Goal: Task Accomplishment & Management: Manage account settings

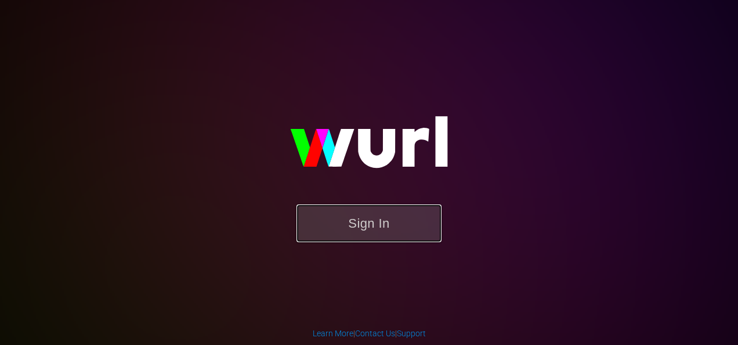
click at [402, 232] on button "Sign In" at bounding box center [369, 223] width 145 height 38
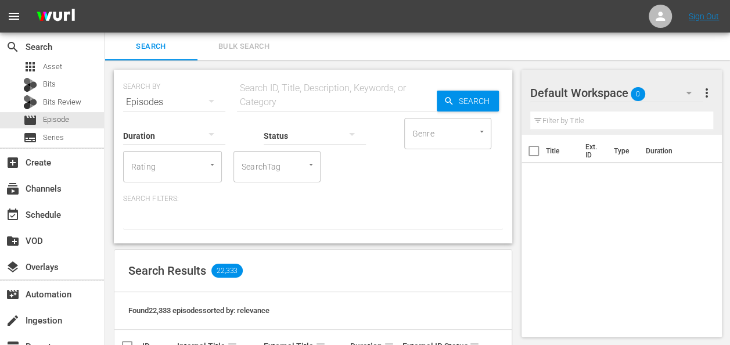
scroll to position [58, 0]
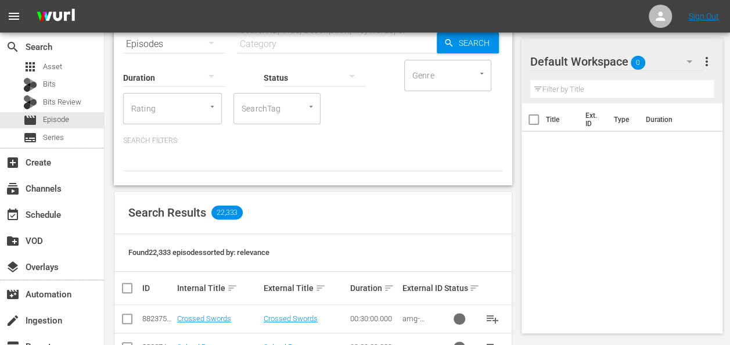
click at [620, 64] on div "Default Workspace 0" at bounding box center [616, 61] width 173 height 33
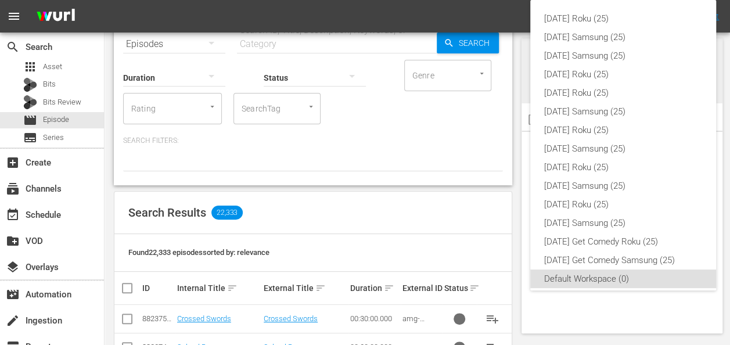
scroll to position [7, 0]
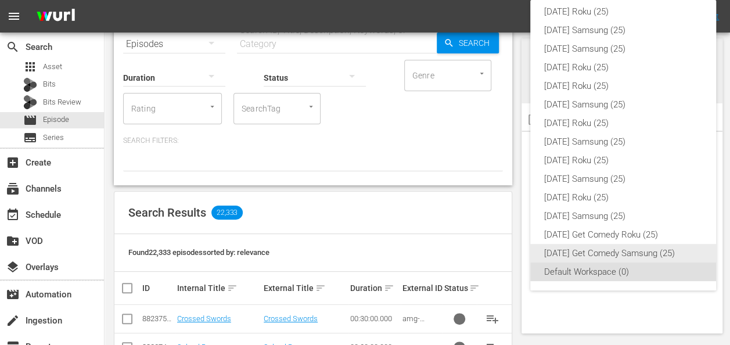
click at [654, 251] on div "[DATE] Get Comedy Samsung (25)" at bounding box center [623, 253] width 158 height 19
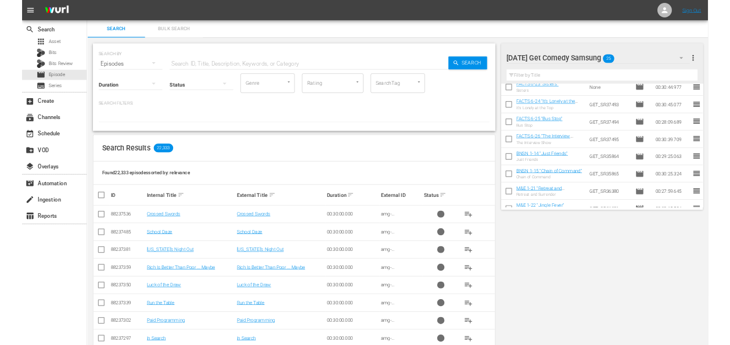
scroll to position [0, 0]
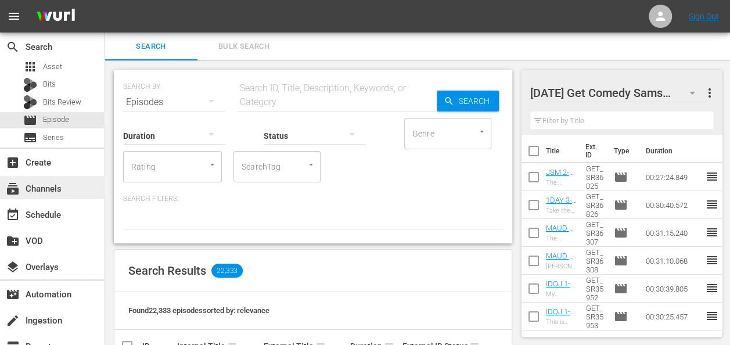
click at [43, 183] on div "subscriptions Channels" at bounding box center [32, 187] width 65 height 10
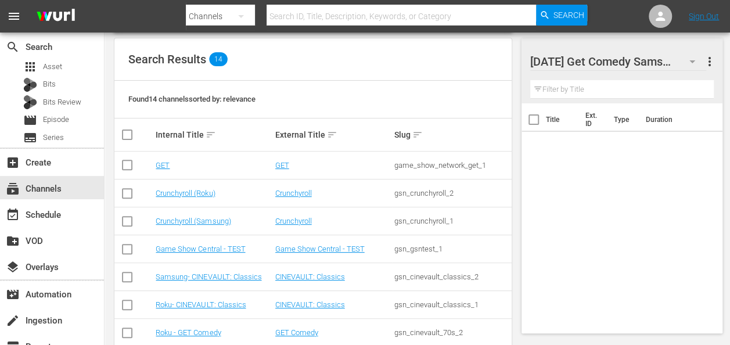
scroll to position [174, 0]
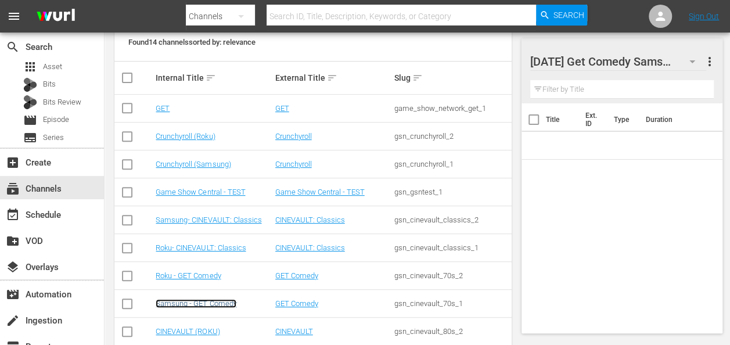
click at [197, 306] on link "Samsung - GET Comedy" at bounding box center [196, 303] width 81 height 9
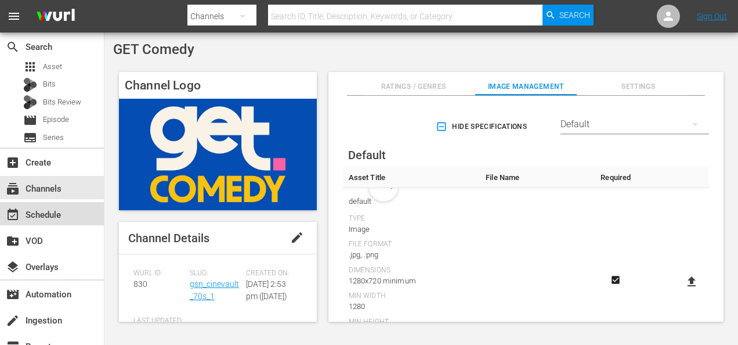
click at [39, 218] on div "event_available Schedule" at bounding box center [32, 213] width 65 height 10
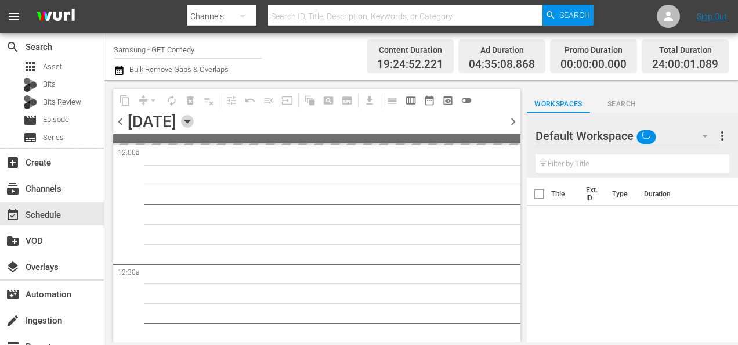
click at [190, 121] on icon "button" at bounding box center [187, 121] width 5 height 3
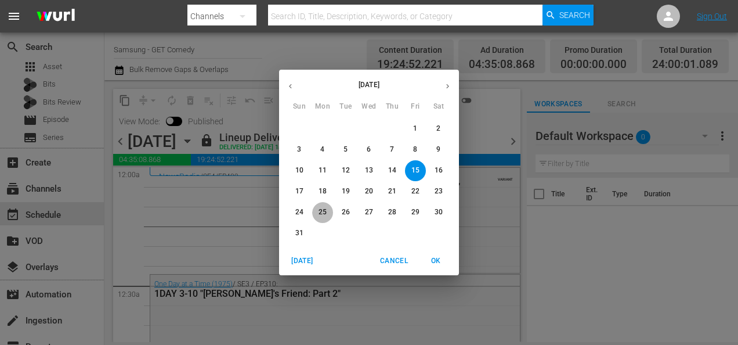
click at [323, 211] on p "25" at bounding box center [323, 212] width 8 height 10
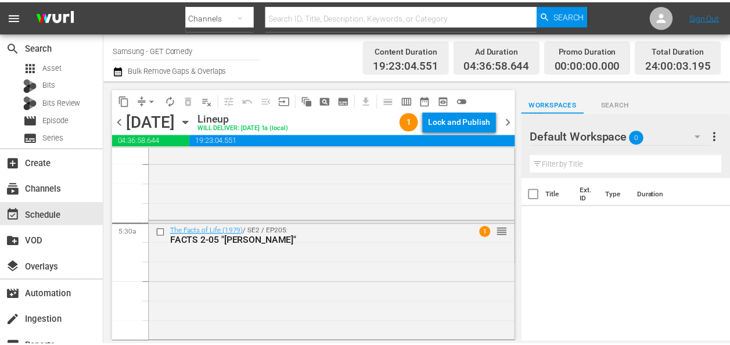
scroll to position [1393, 0]
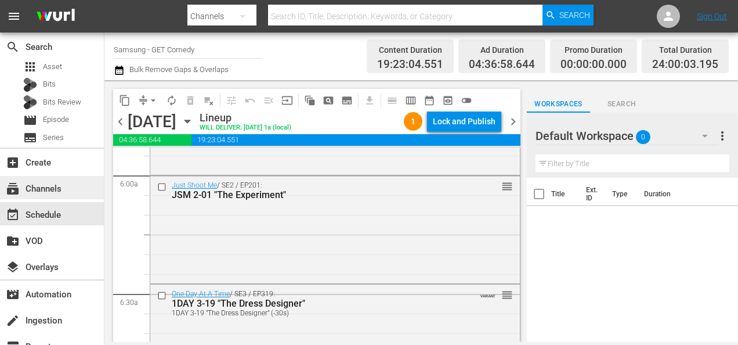
click at [23, 190] on div "subscriptions Channels" at bounding box center [32, 187] width 65 height 10
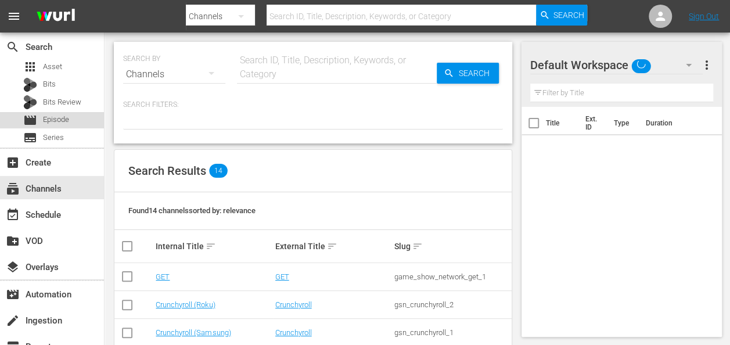
click at [57, 121] on span "Episode" at bounding box center [56, 120] width 26 height 12
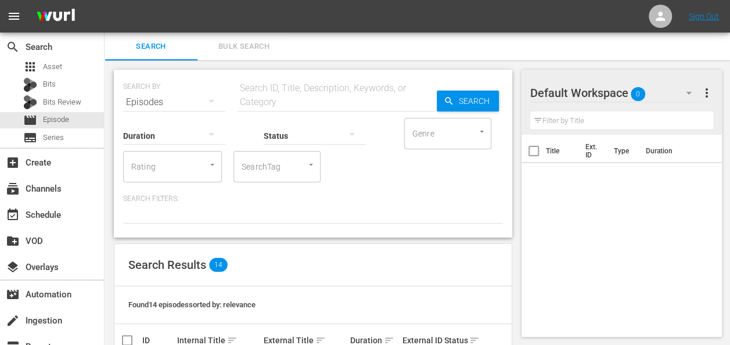
click at [649, 88] on div "Default Workspace 0" at bounding box center [616, 93] width 173 height 33
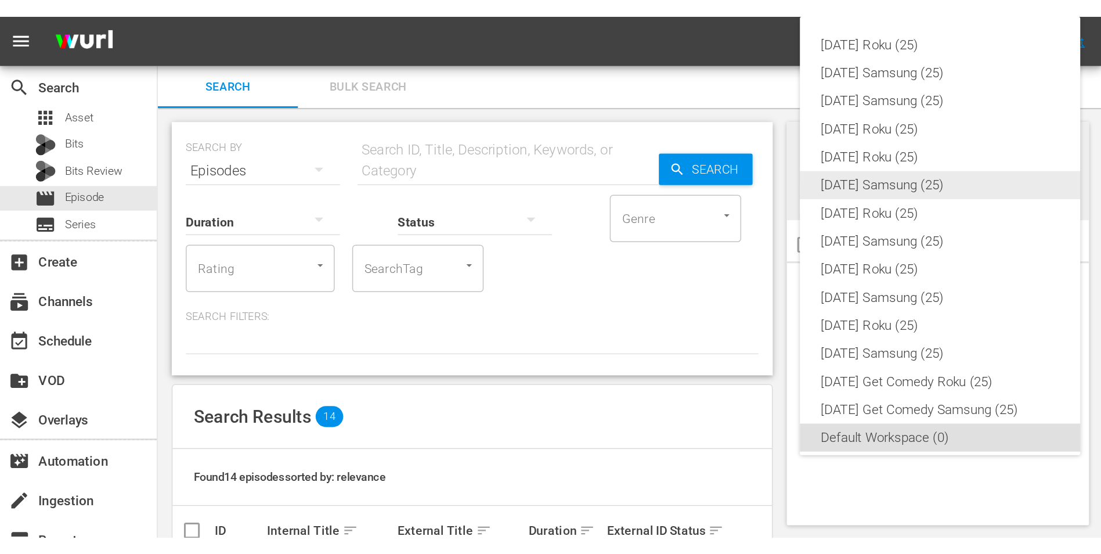
scroll to position [7, 0]
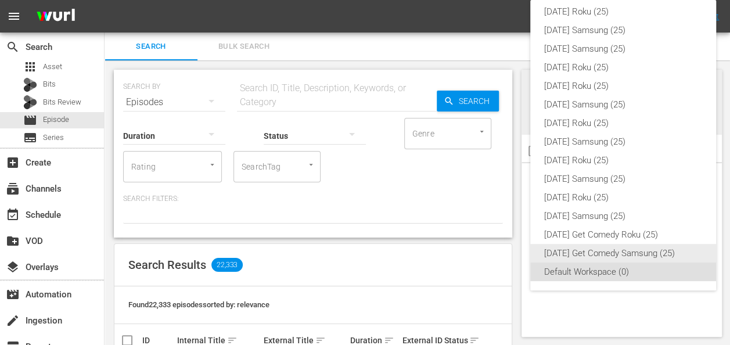
click at [636, 257] on div "[DATE] Get Comedy Samsung (25)" at bounding box center [623, 253] width 158 height 19
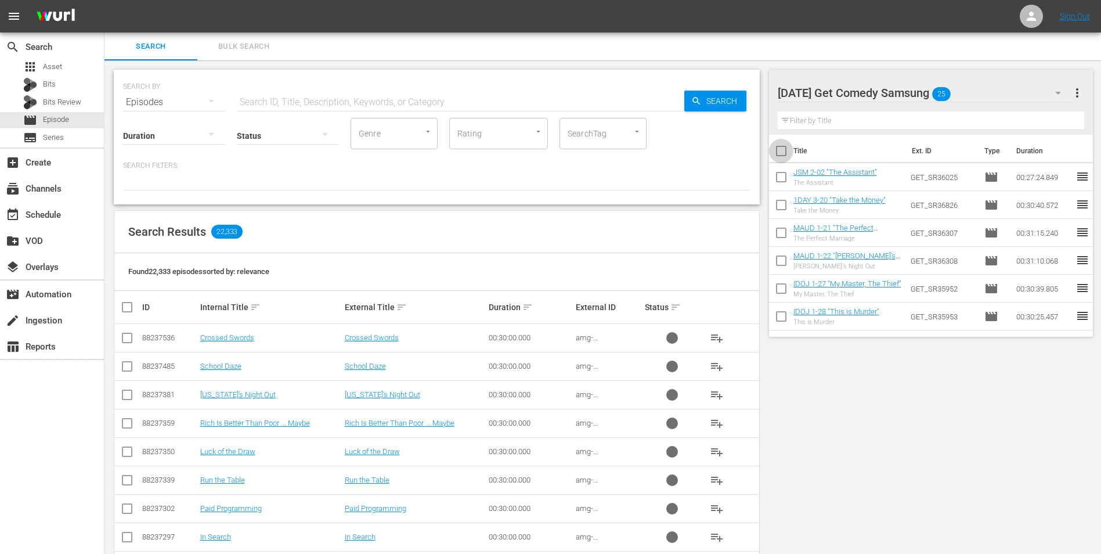
click at [738, 149] on input "checkbox" at bounding box center [781, 153] width 24 height 24
checkbox input "true"
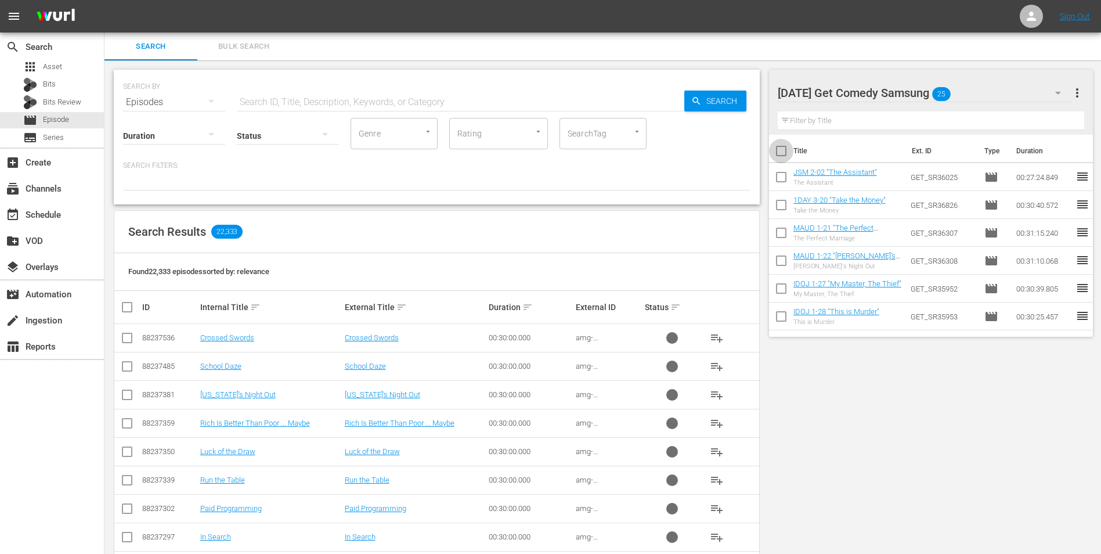
checkbox input "true"
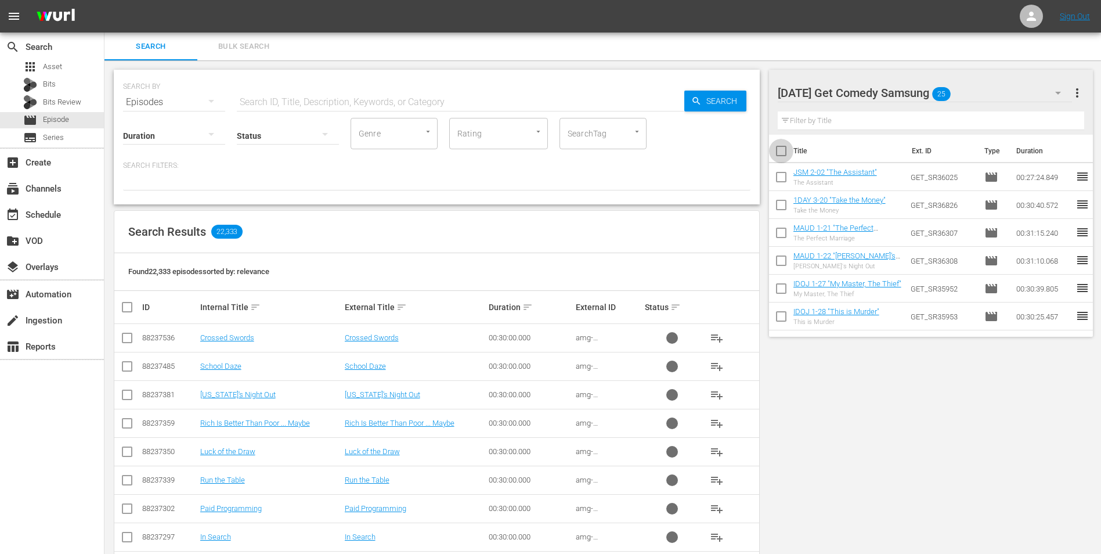
checkbox input "true"
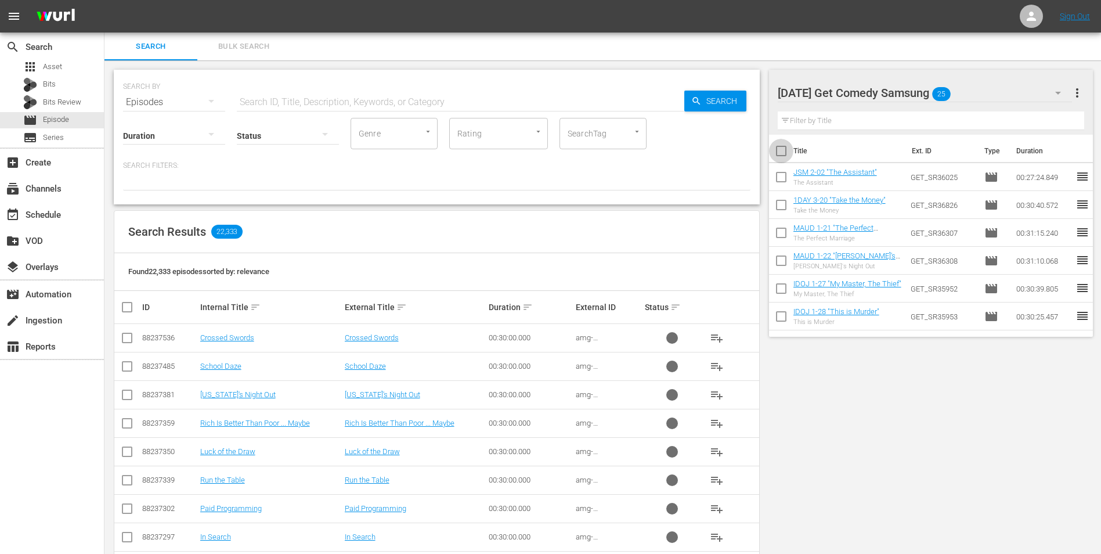
checkbox input "true"
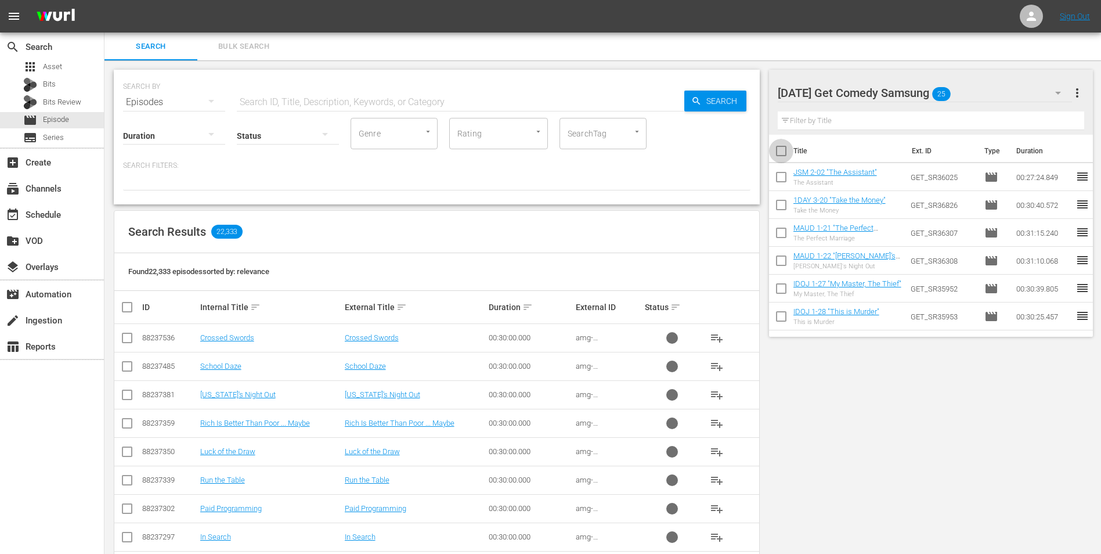
checkbox input "true"
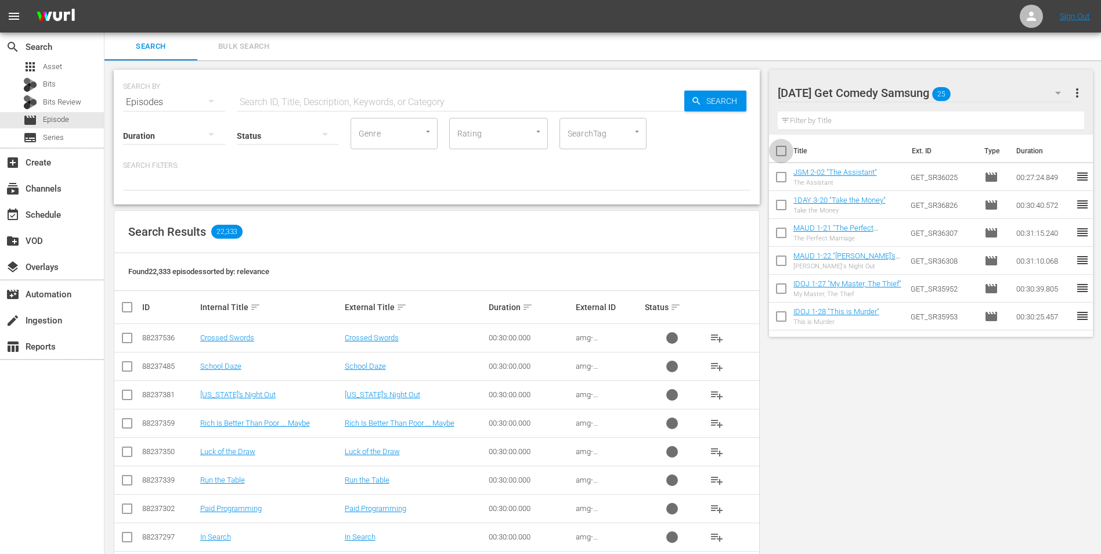
checkbox input "true"
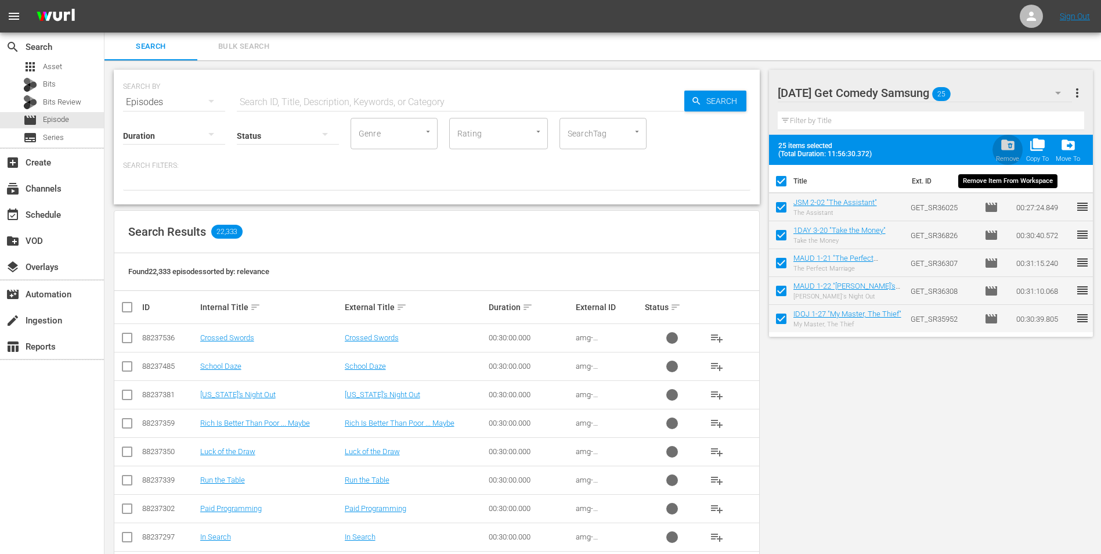
click at [738, 140] on span "folder_delete" at bounding box center [1008, 145] width 16 height 16
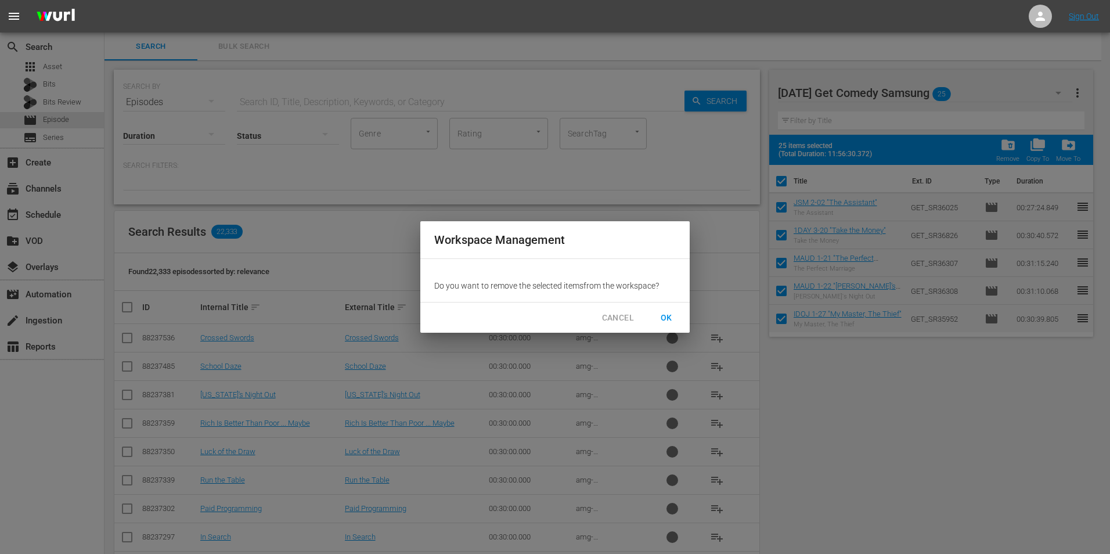
drag, startPoint x: 666, startPoint y: 313, endPoint x: 712, endPoint y: 284, distance: 54.6
click at [666, 313] on span "OK" at bounding box center [666, 318] width 19 height 15
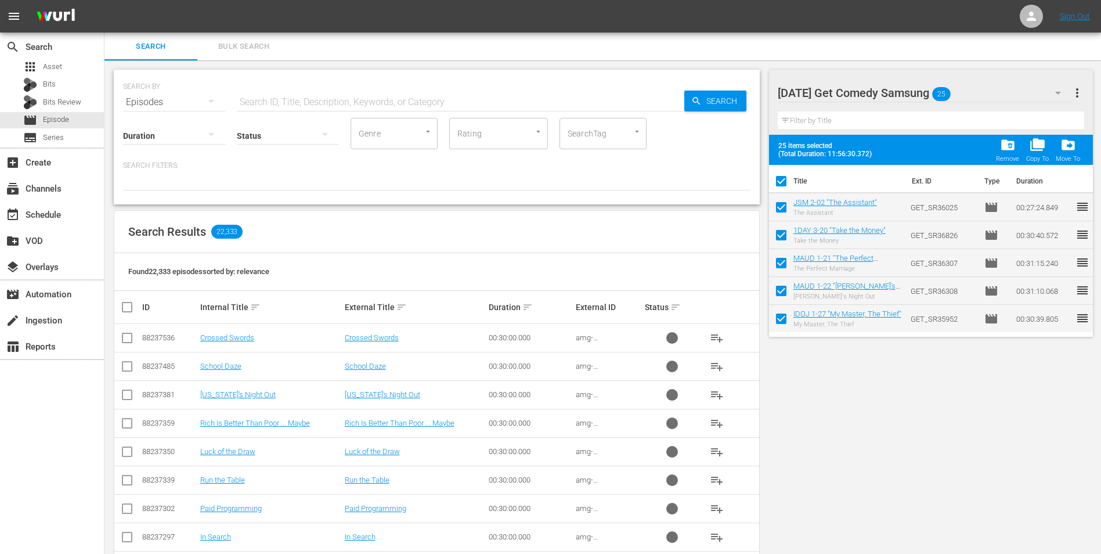
checkbox input "false"
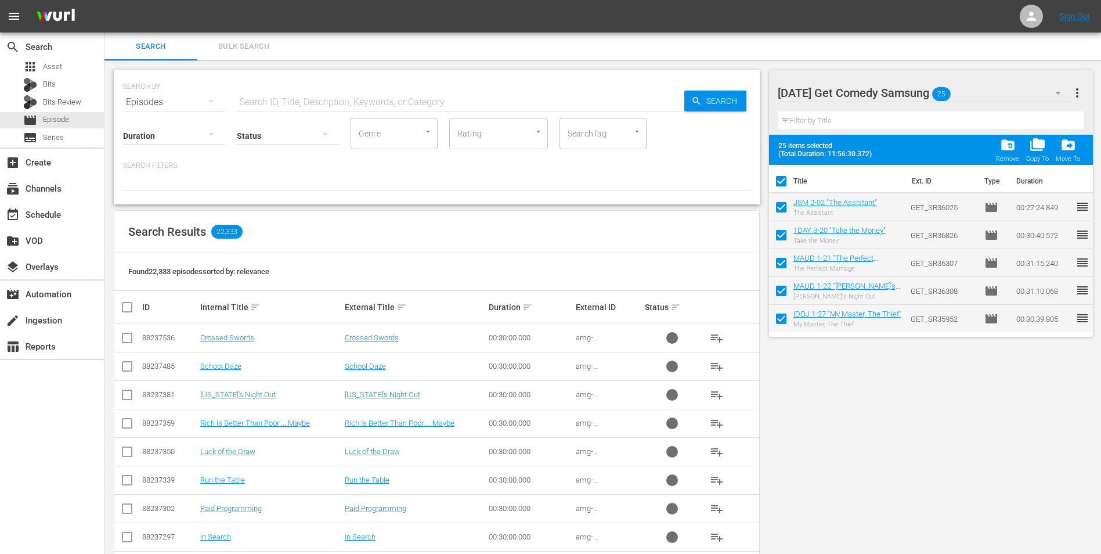
checkbox input "false"
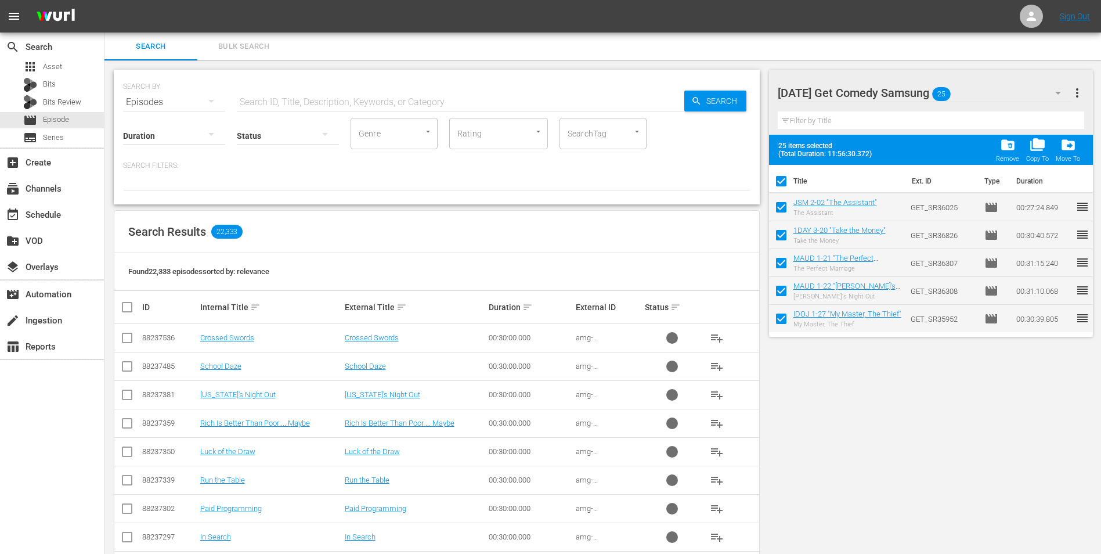
checkbox input "false"
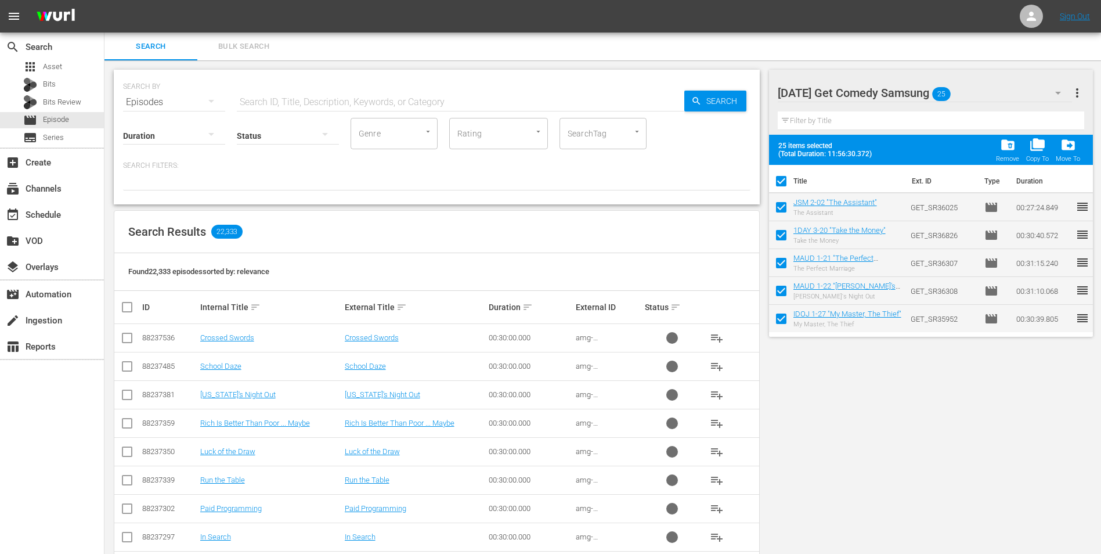
checkbox input "false"
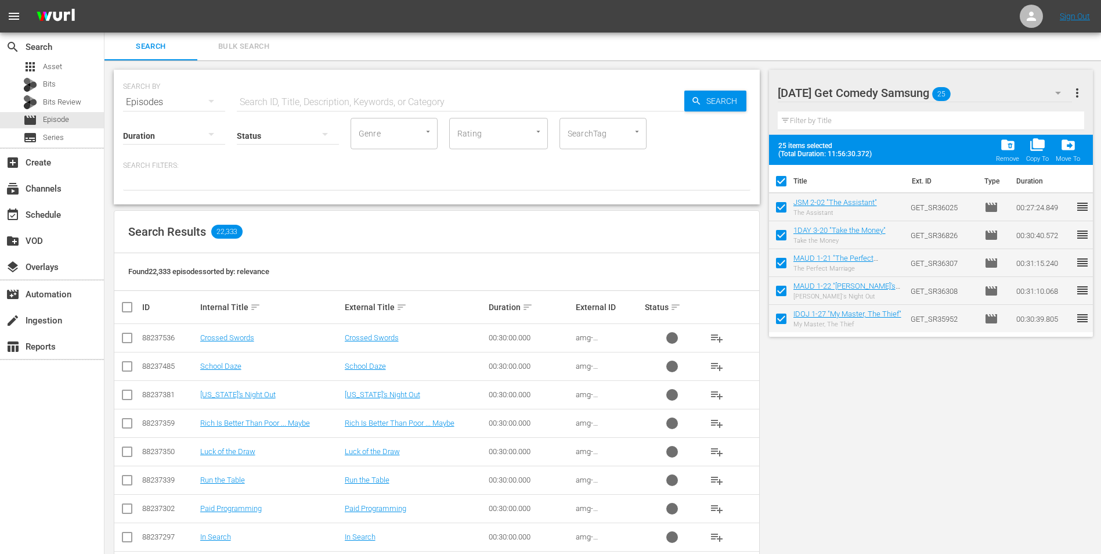
checkbox input "false"
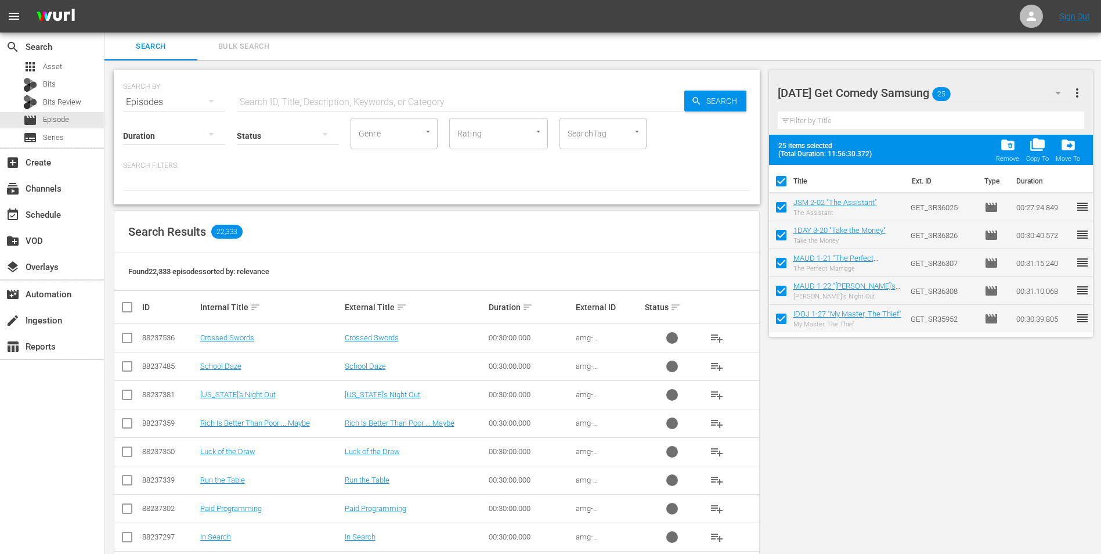
checkbox input "false"
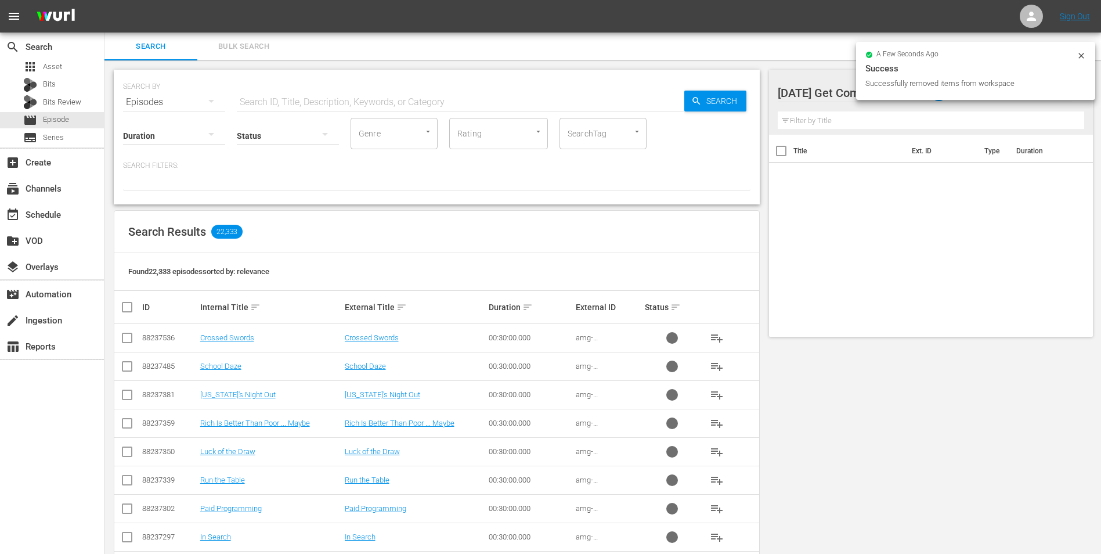
click at [738, 54] on icon at bounding box center [1081, 55] width 9 height 9
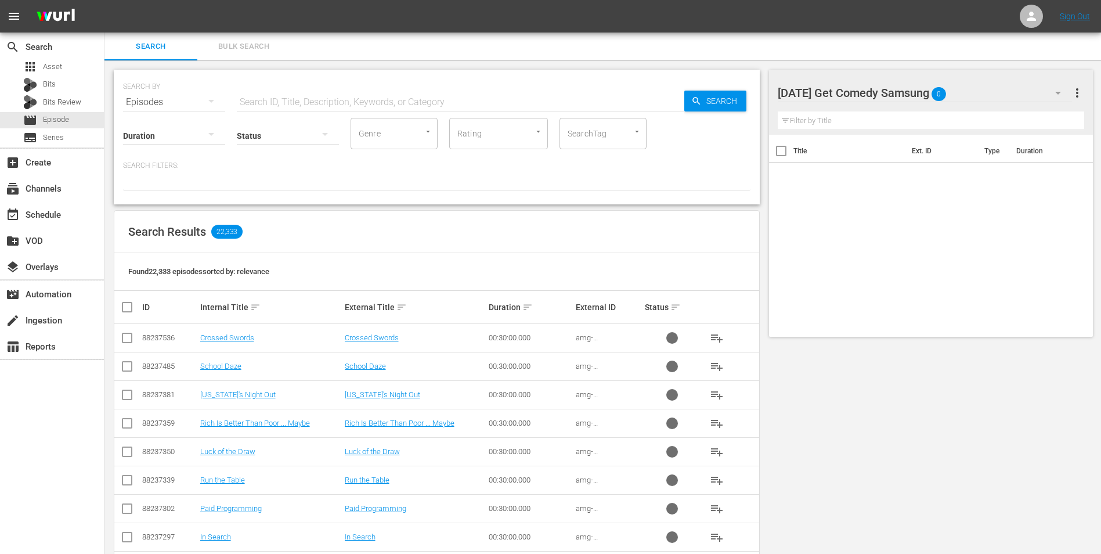
click at [738, 91] on div "[DATE] Get Comedy Samsung 0" at bounding box center [925, 93] width 295 height 33
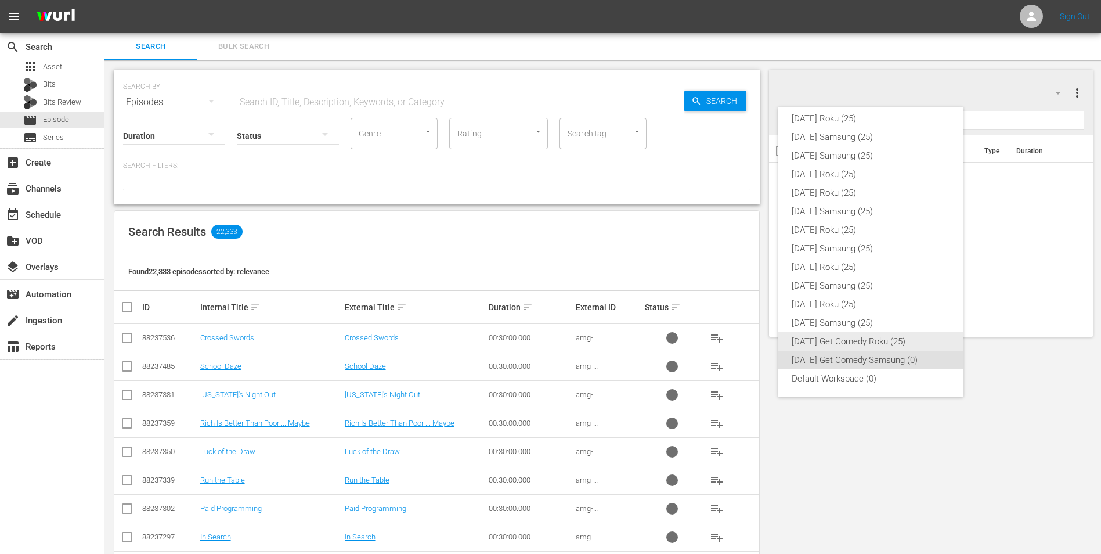
click at [738, 343] on div "[DATE] Get Comedy Roku (25)" at bounding box center [871, 341] width 158 height 19
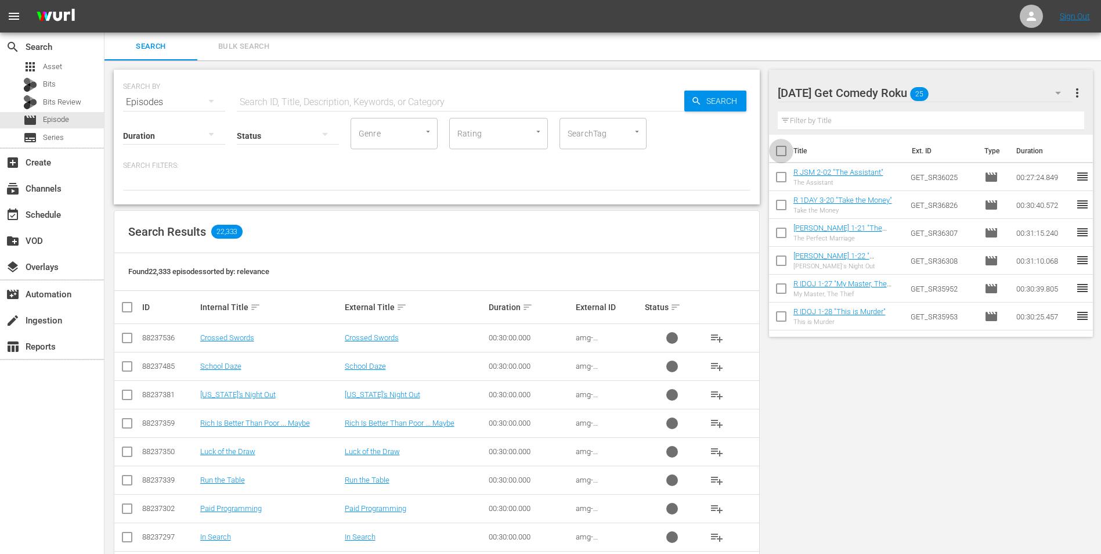
click at [738, 151] on input "checkbox" at bounding box center [781, 153] width 24 height 24
checkbox input "true"
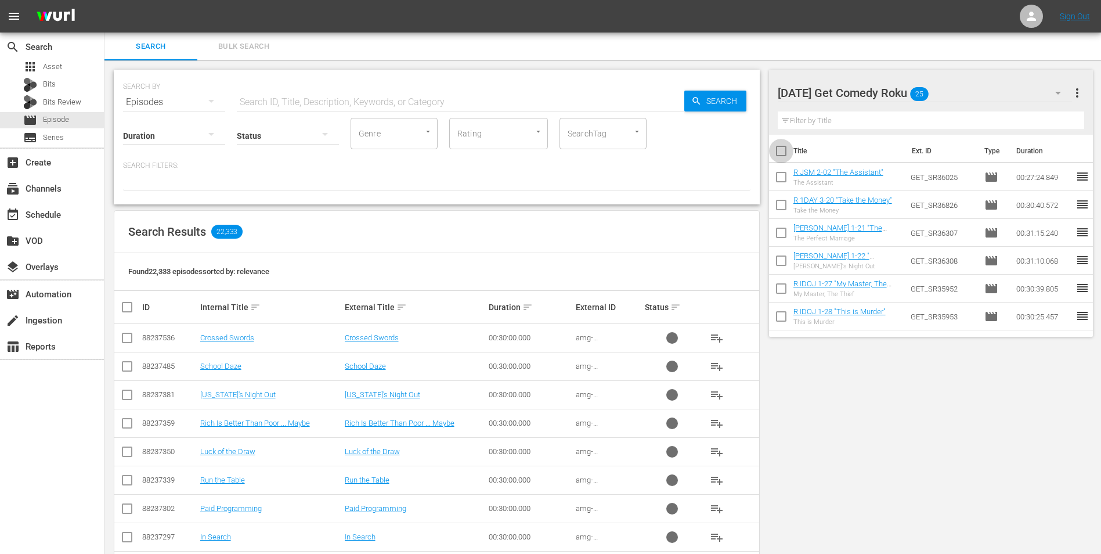
checkbox input "true"
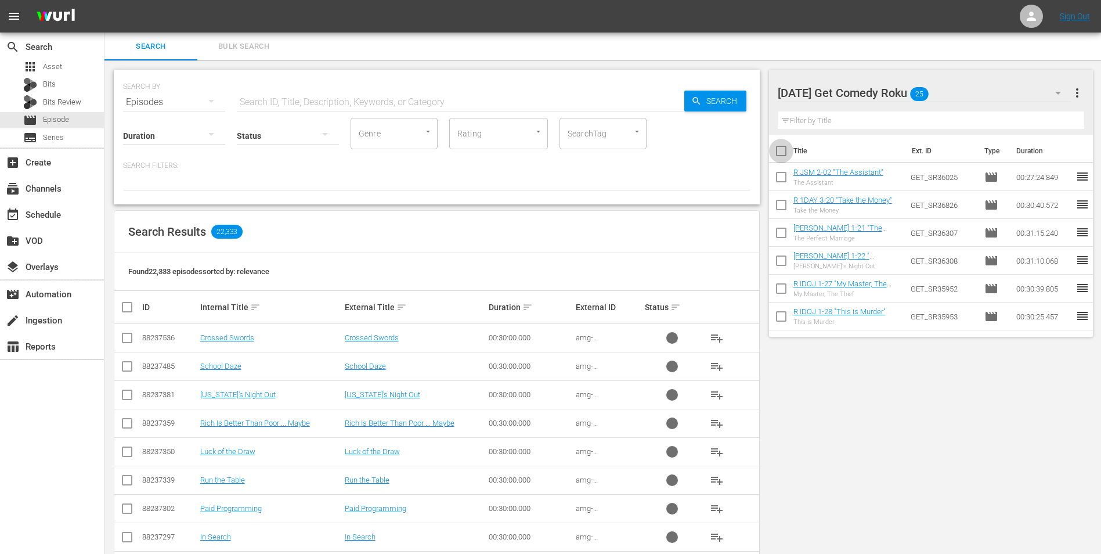
checkbox input "true"
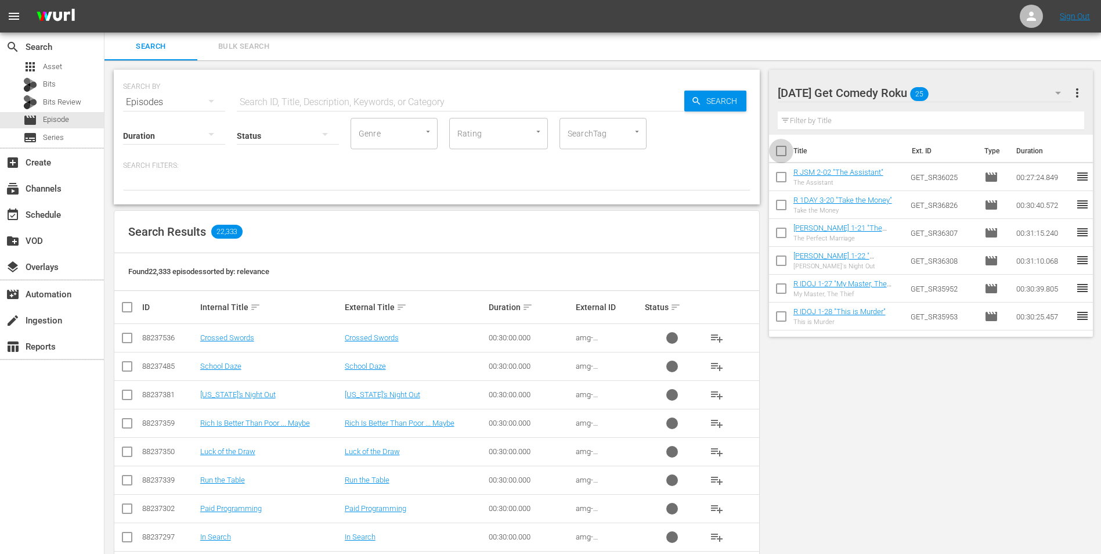
checkbox input "true"
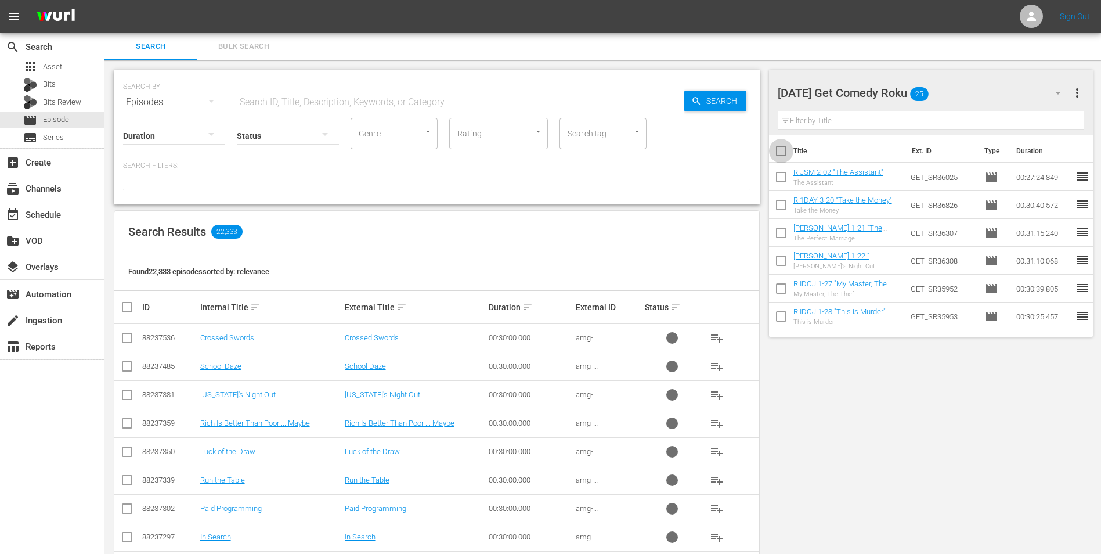
checkbox input "true"
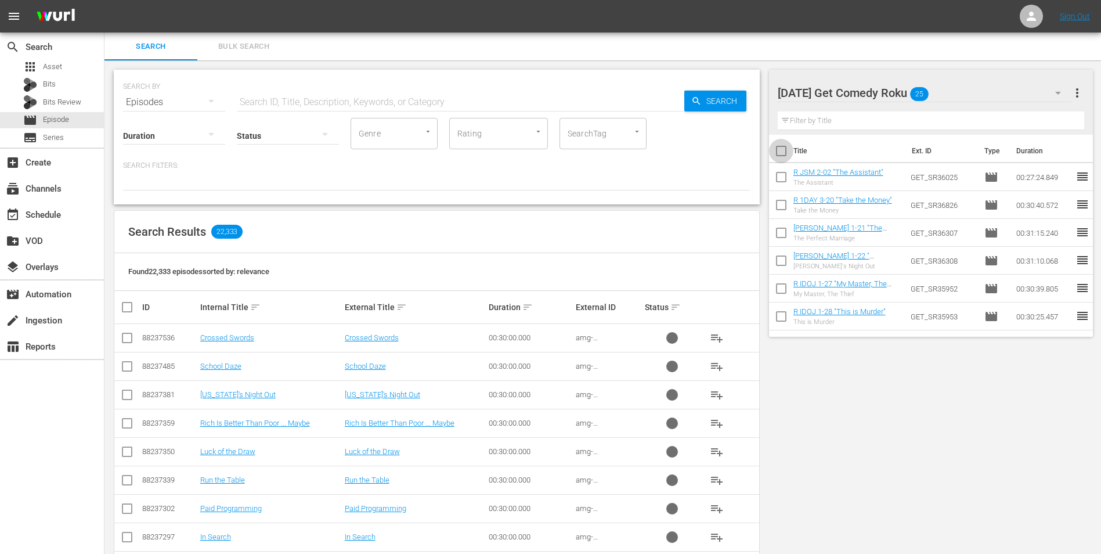
checkbox input "true"
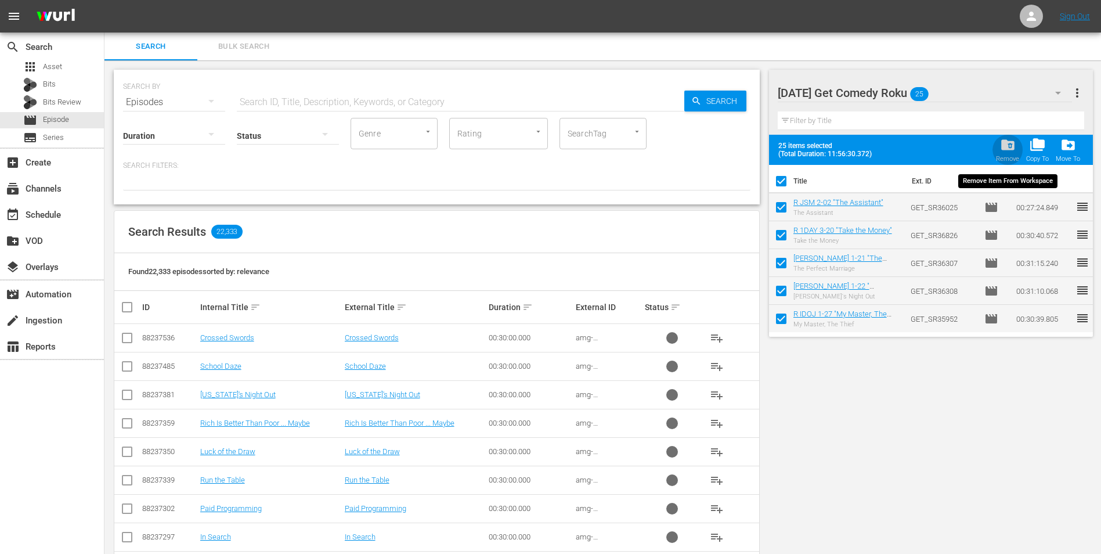
click at [738, 143] on div "folder_delete Remove" at bounding box center [1007, 150] width 23 height 26
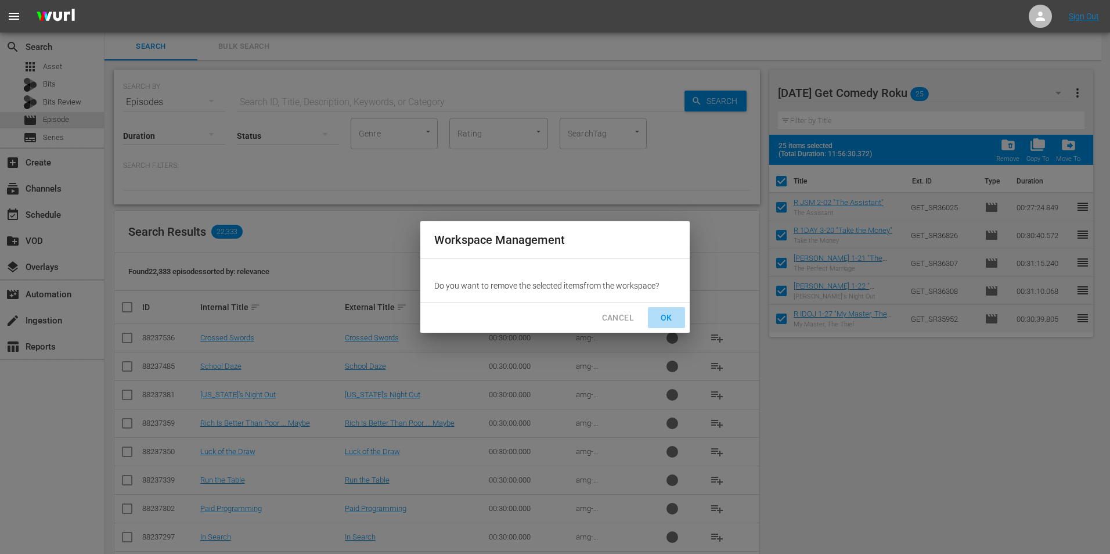
click at [665, 312] on span "OK" at bounding box center [666, 318] width 19 height 15
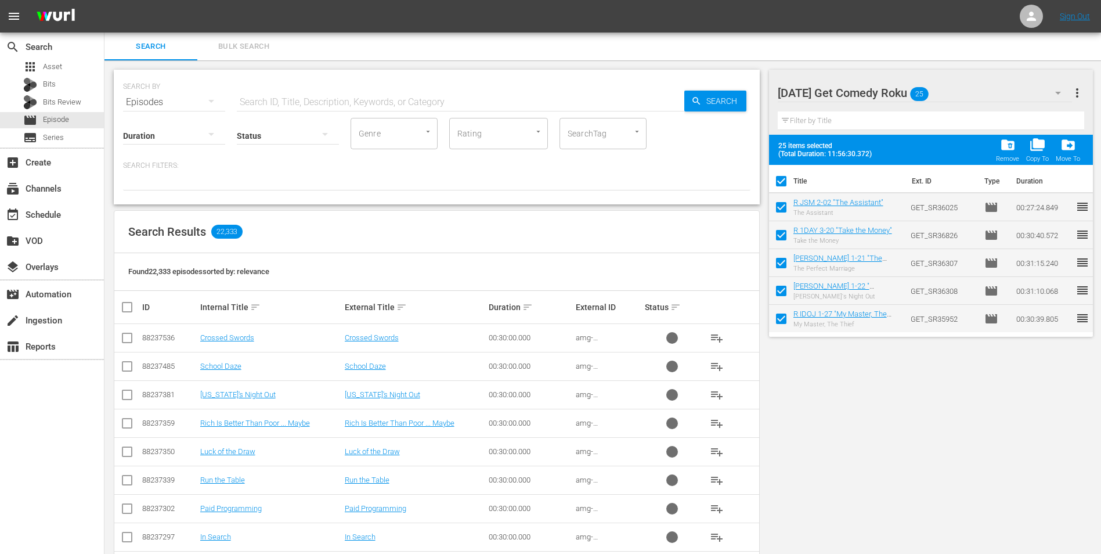
checkbox input "false"
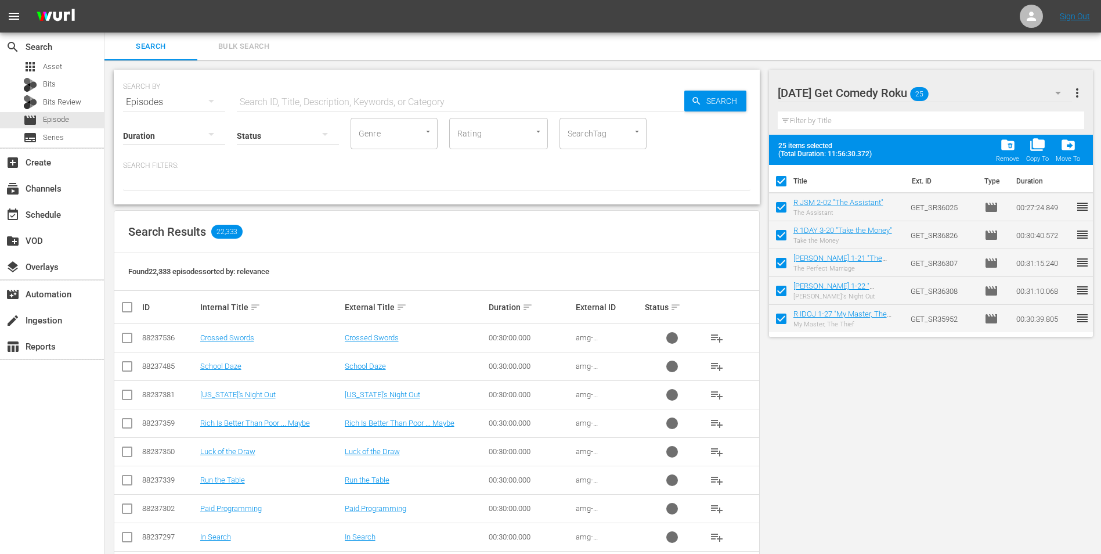
checkbox input "false"
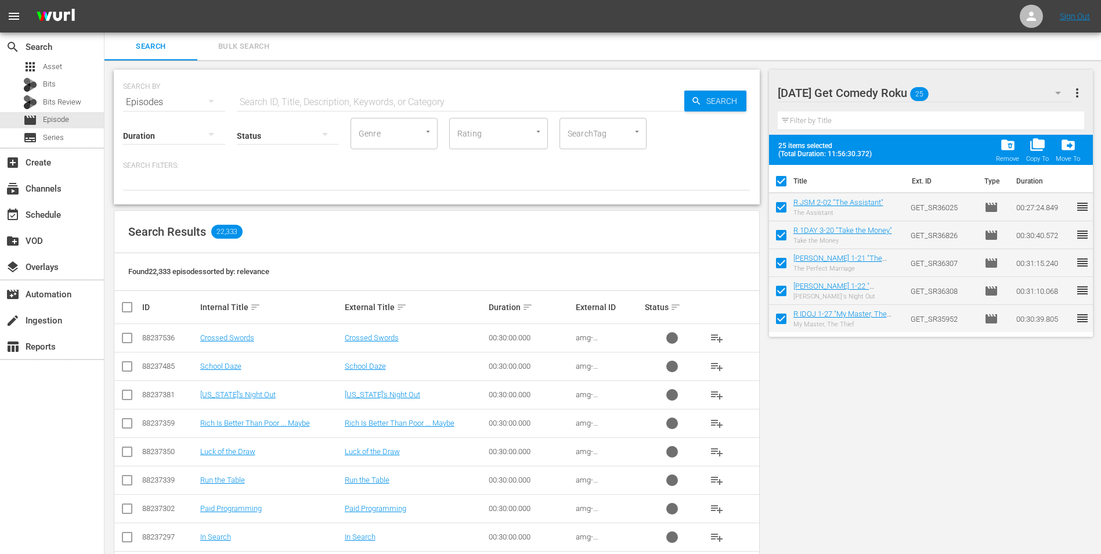
checkbox input "false"
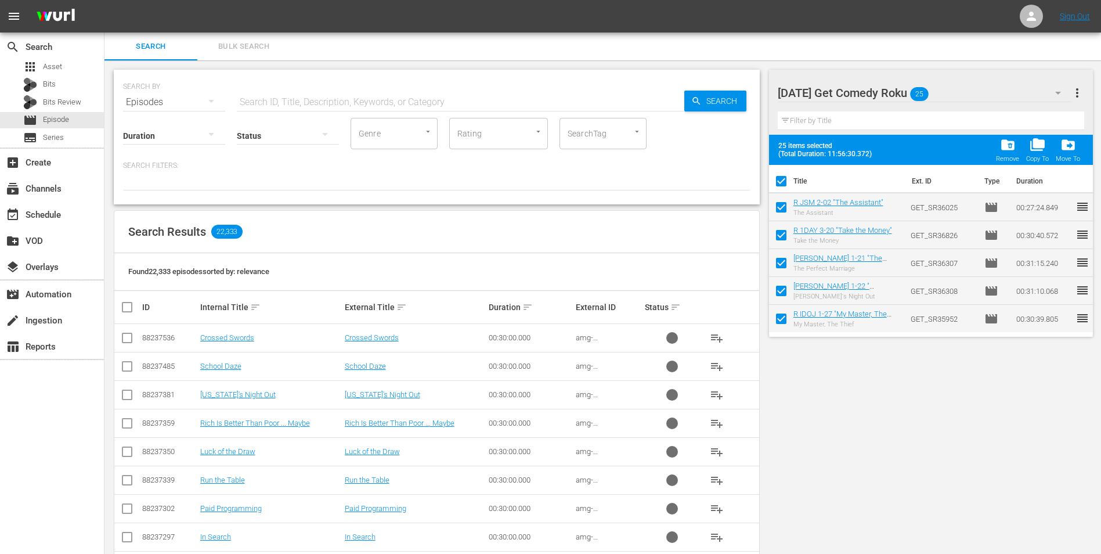
checkbox input "false"
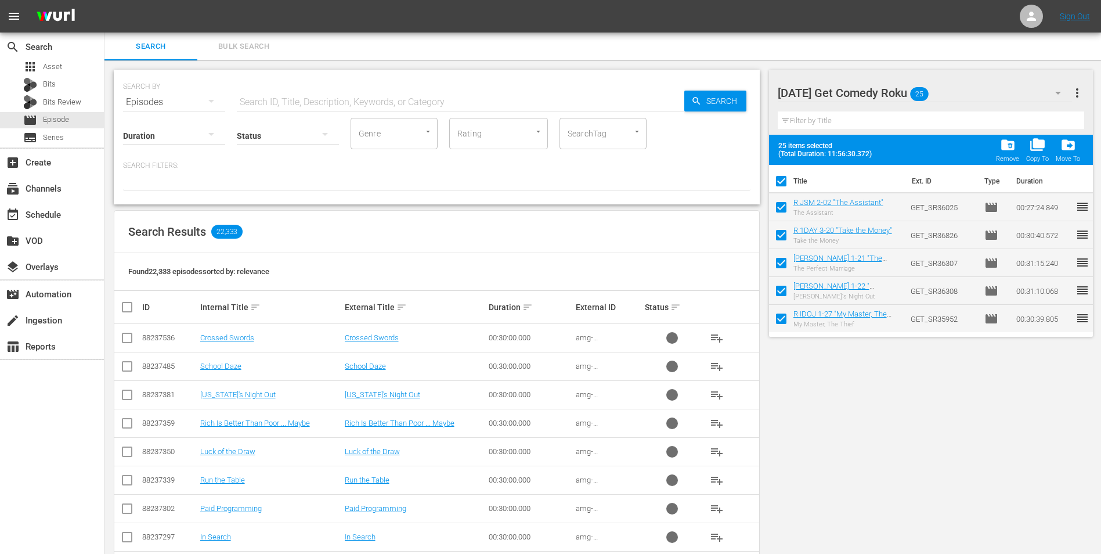
checkbox input "false"
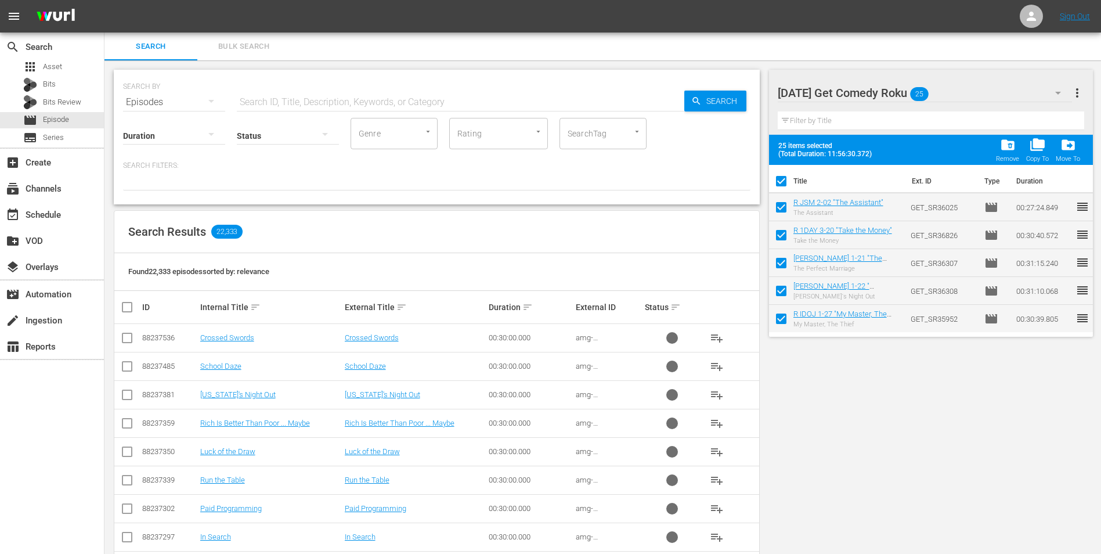
checkbox input "false"
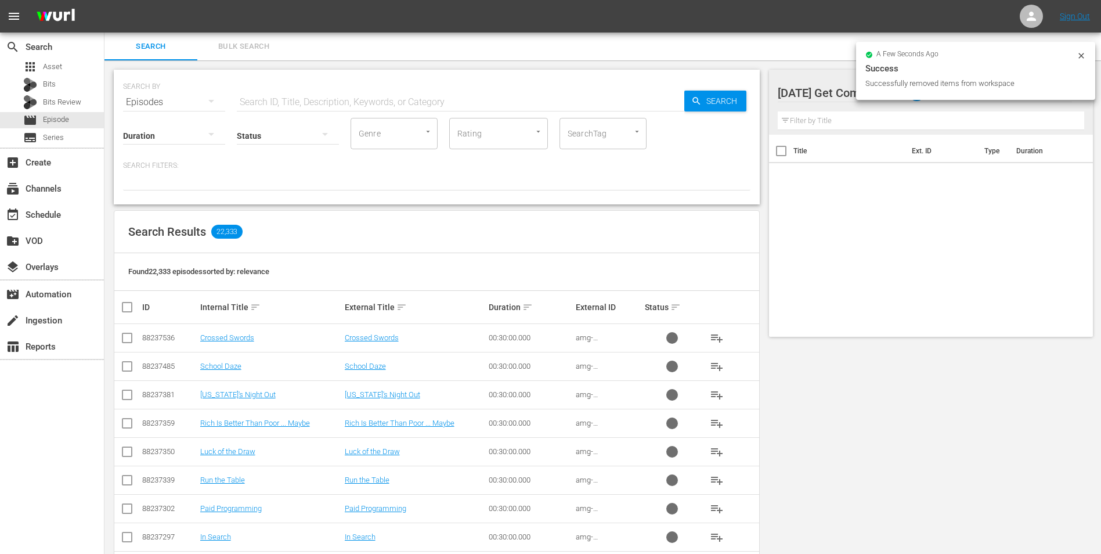
click at [738, 57] on icon at bounding box center [1081, 55] width 9 height 9
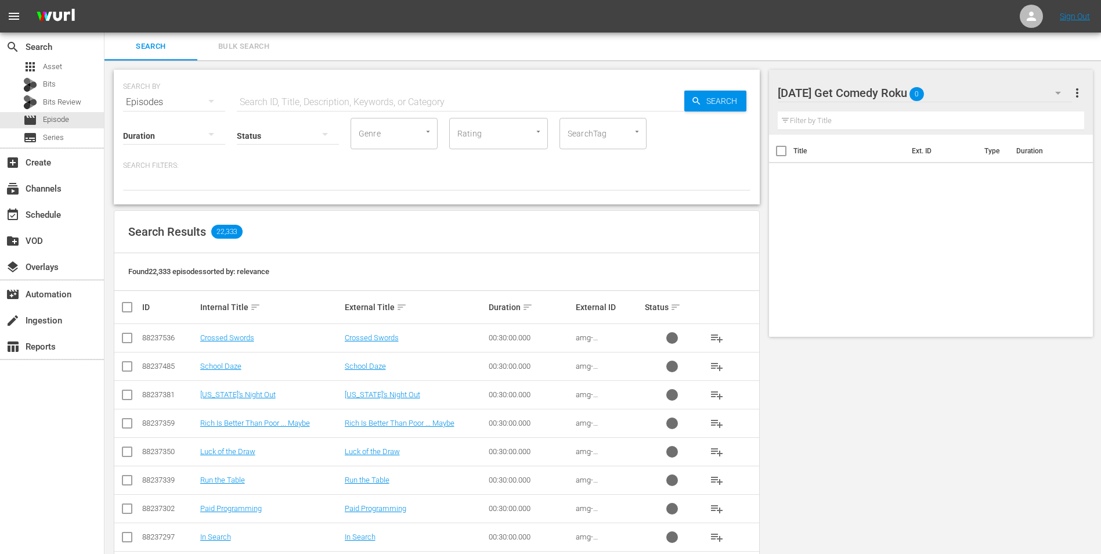
click at [738, 98] on icon "button" at bounding box center [1058, 93] width 14 height 14
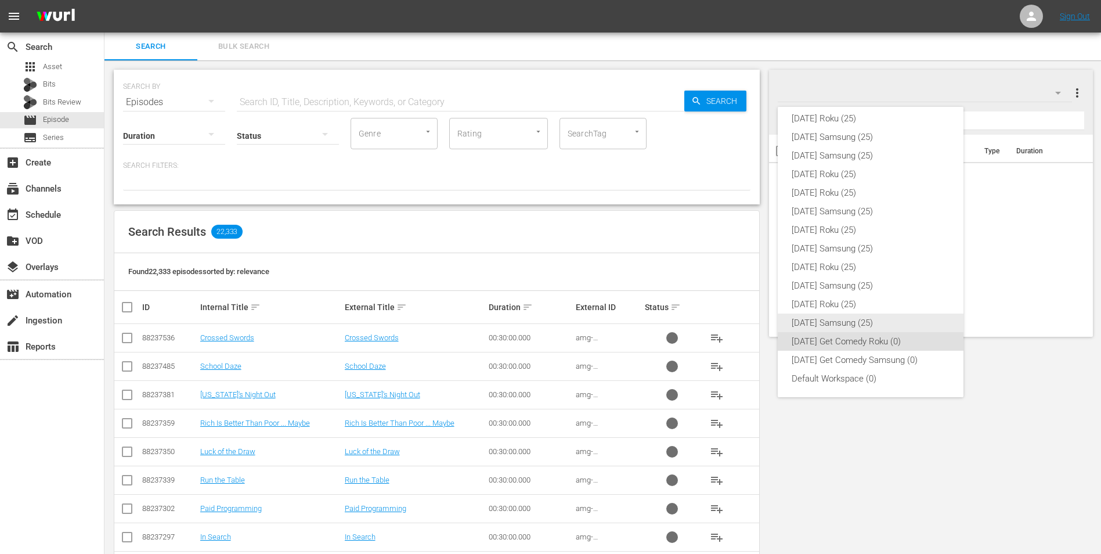
click at [738, 322] on div "[DATE] Samsung (25)" at bounding box center [871, 322] width 158 height 19
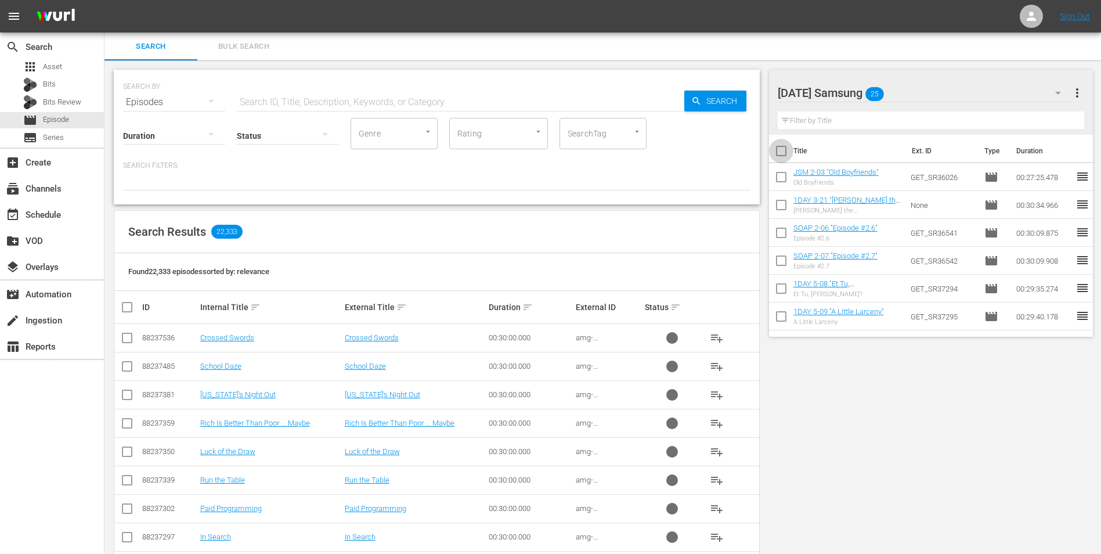
click at [738, 153] on input "checkbox" at bounding box center [781, 153] width 24 height 24
checkbox input "true"
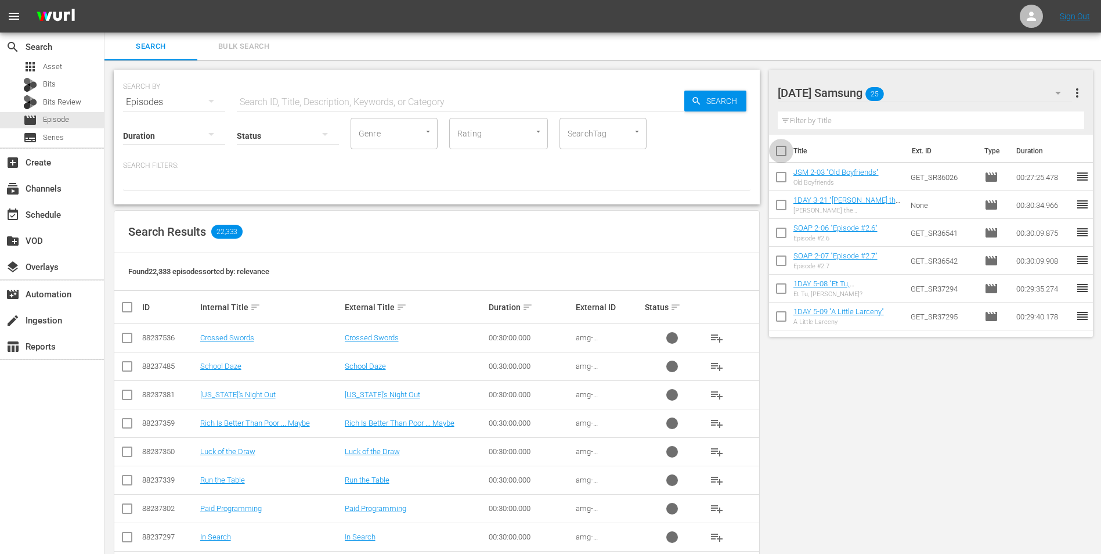
checkbox input "true"
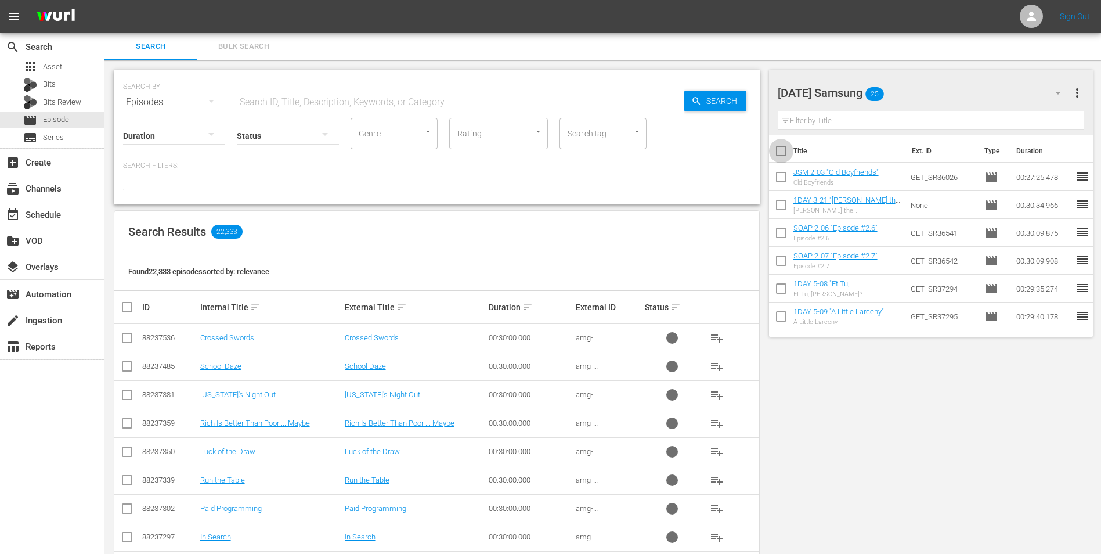
checkbox input "true"
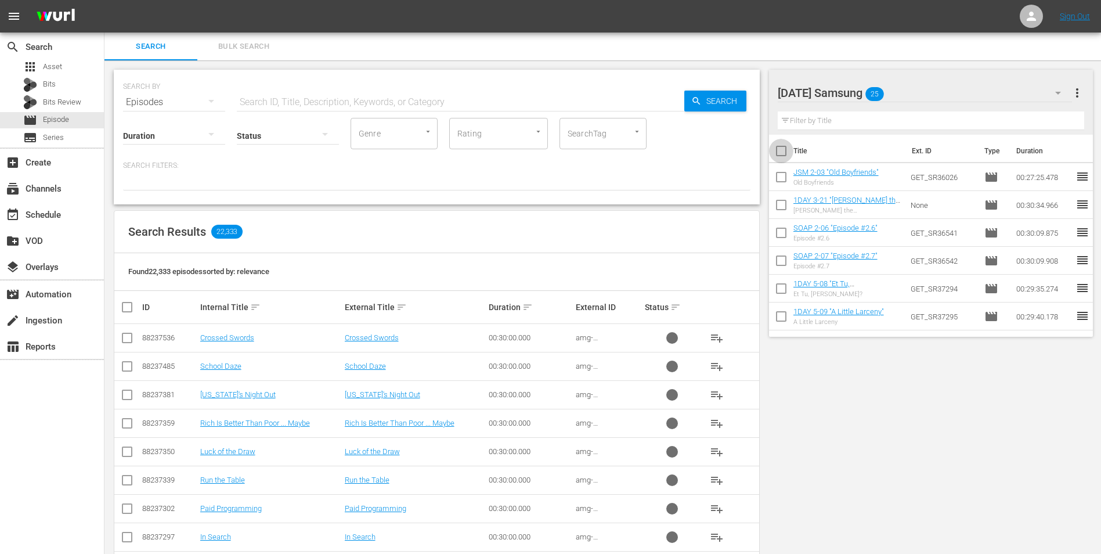
checkbox input "true"
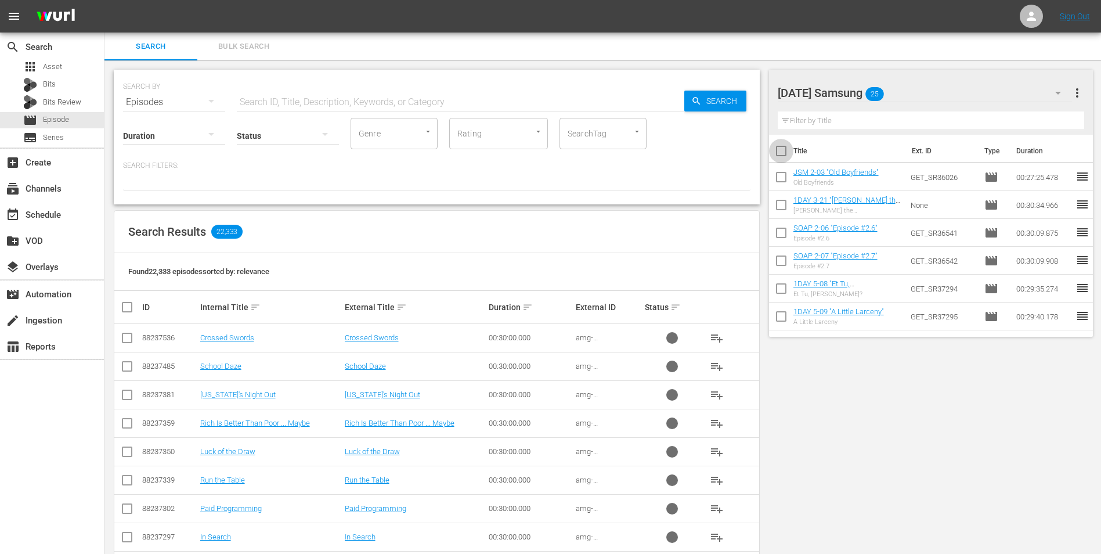
checkbox input "true"
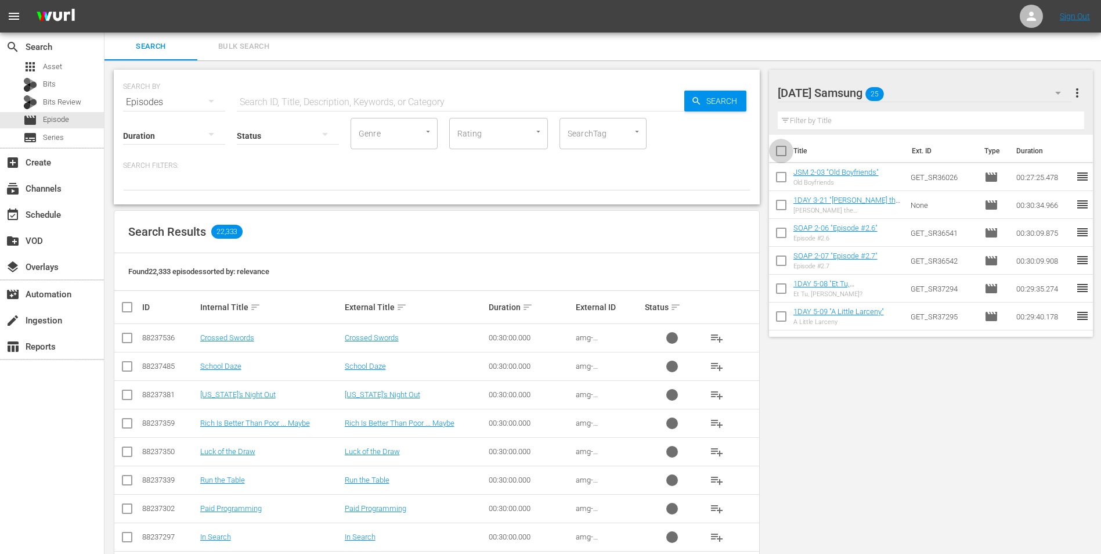
checkbox input "true"
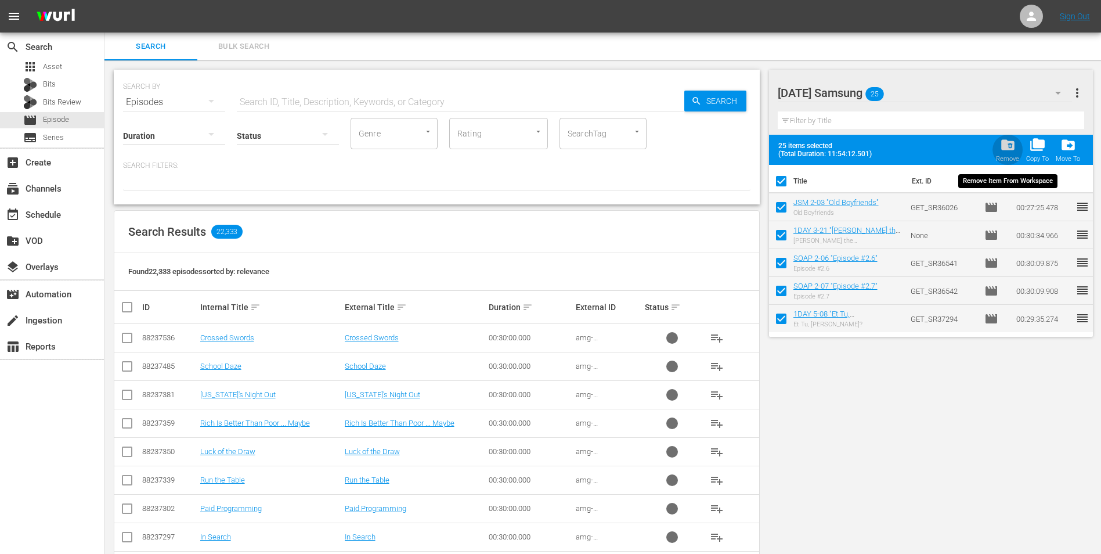
click at [738, 146] on span "folder_delete" at bounding box center [1008, 145] width 16 height 16
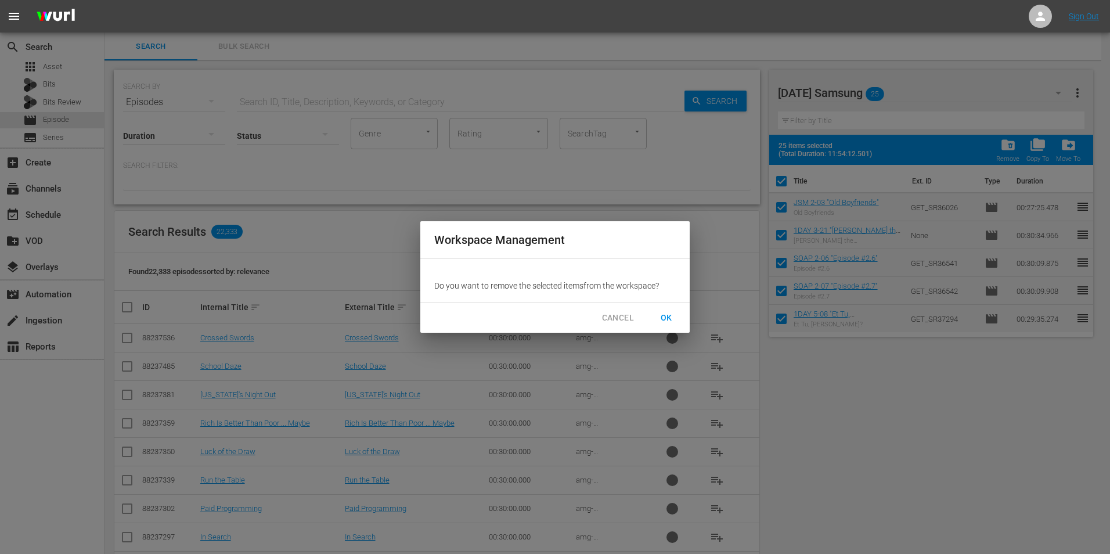
click at [673, 312] on span "OK" at bounding box center [666, 318] width 19 height 15
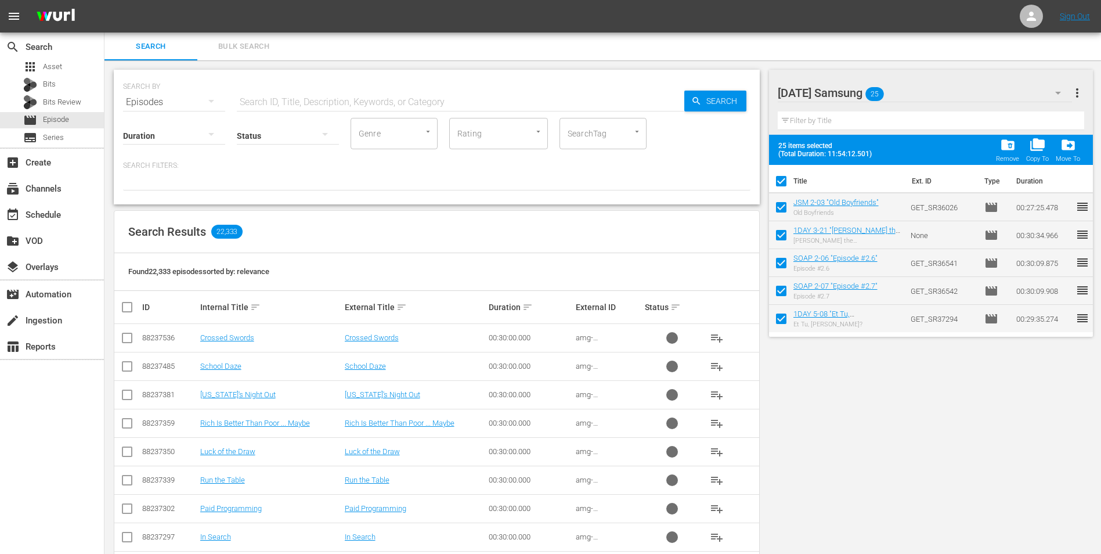
checkbox input "false"
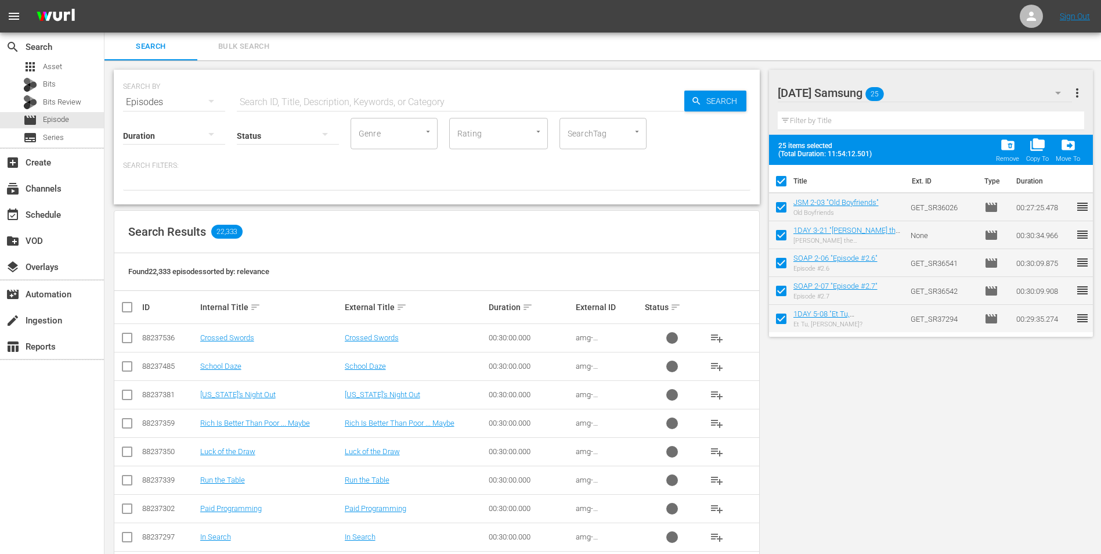
checkbox input "false"
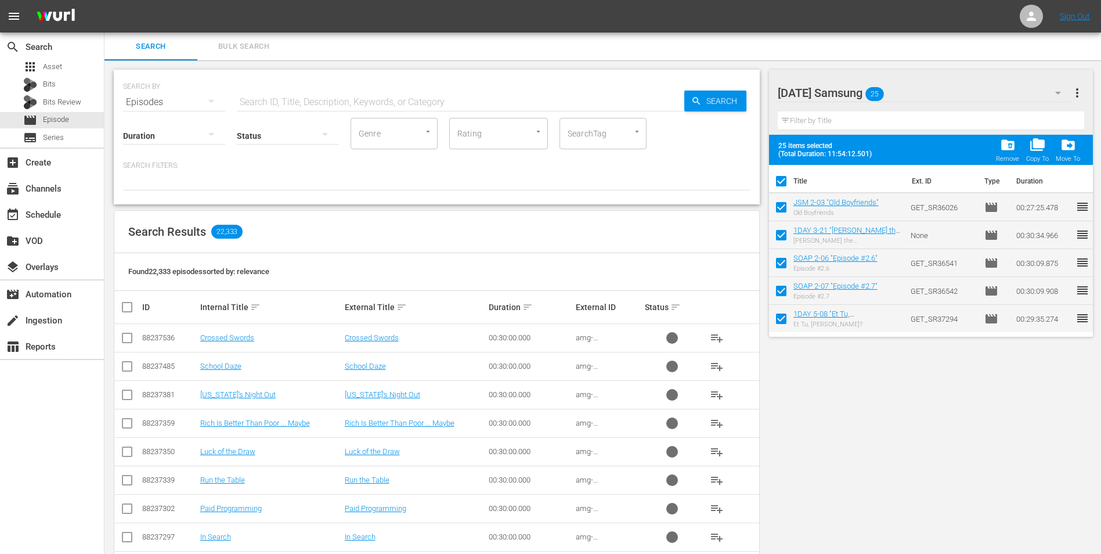
checkbox input "false"
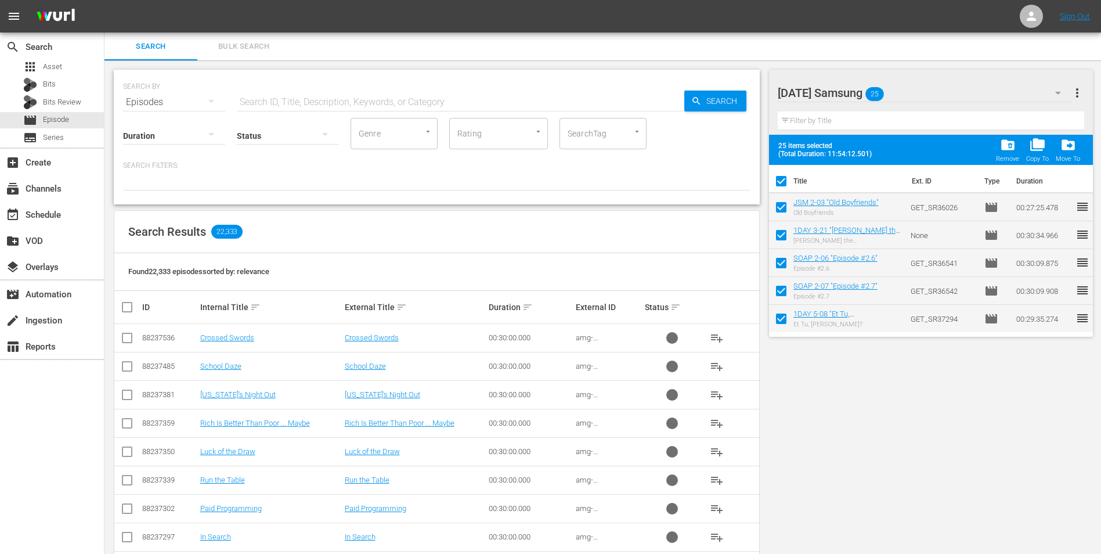
checkbox input "false"
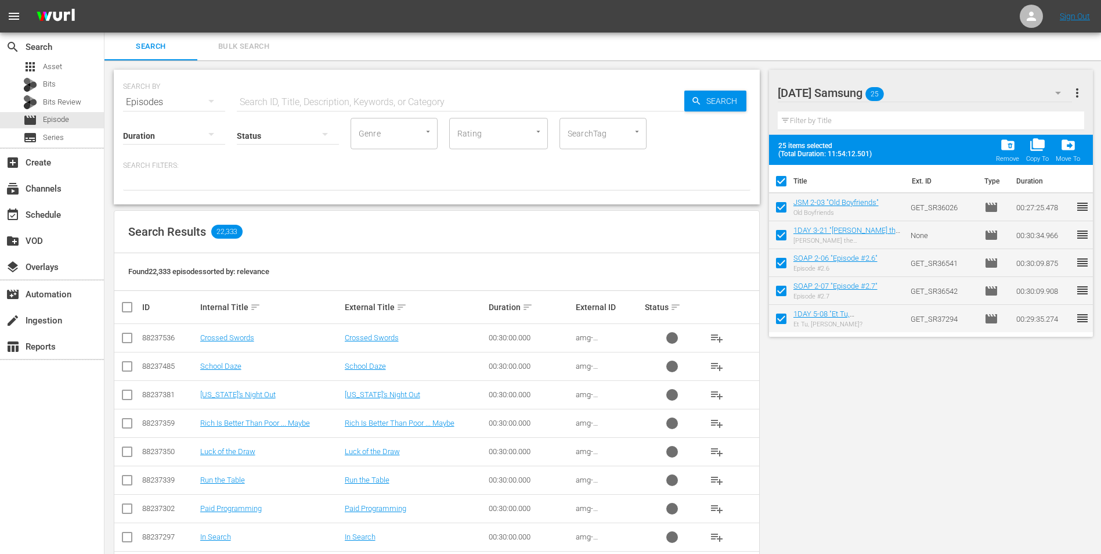
checkbox input "false"
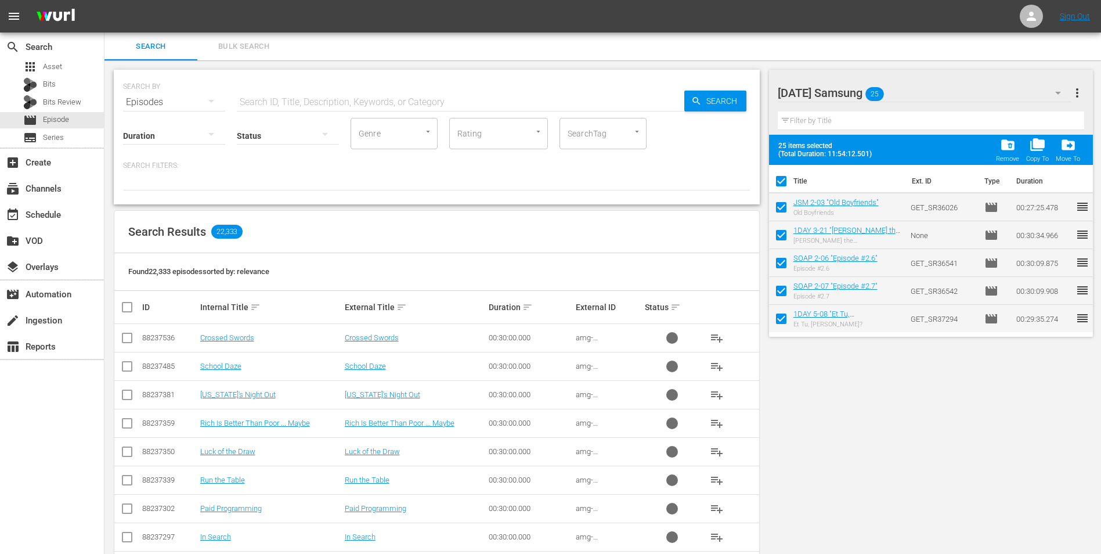
checkbox input "false"
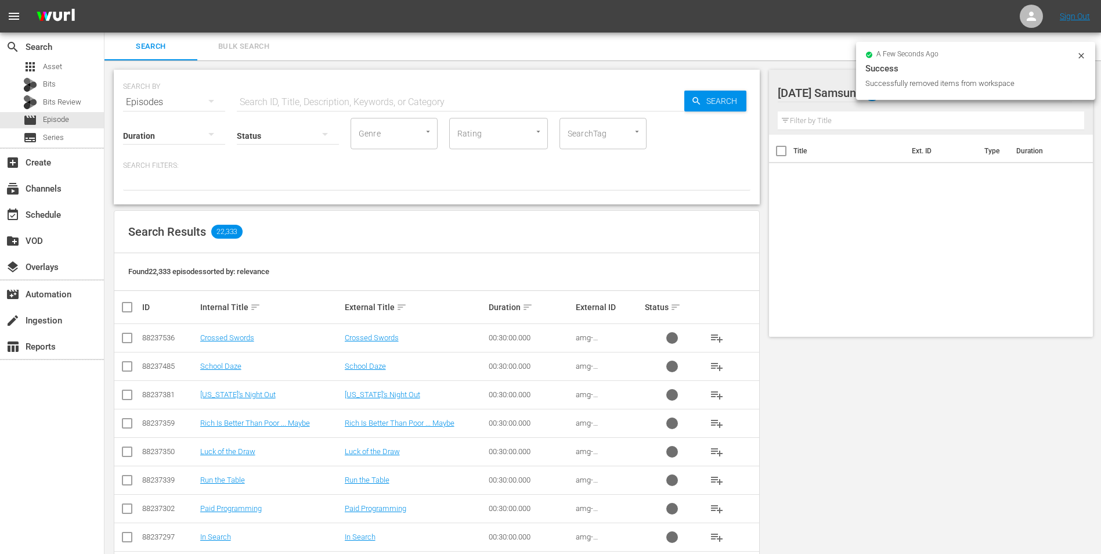
click at [738, 52] on icon at bounding box center [1081, 55] width 9 height 9
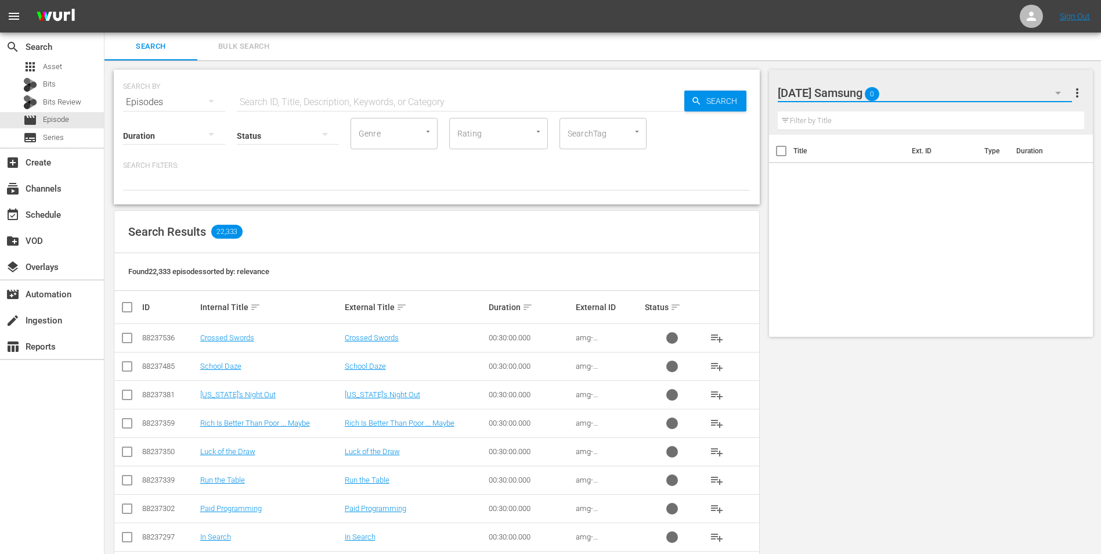
click at [738, 101] on div "[DATE] Samsung 0" at bounding box center [925, 93] width 295 height 28
click at [738, 92] on button "button" at bounding box center [1058, 93] width 28 height 28
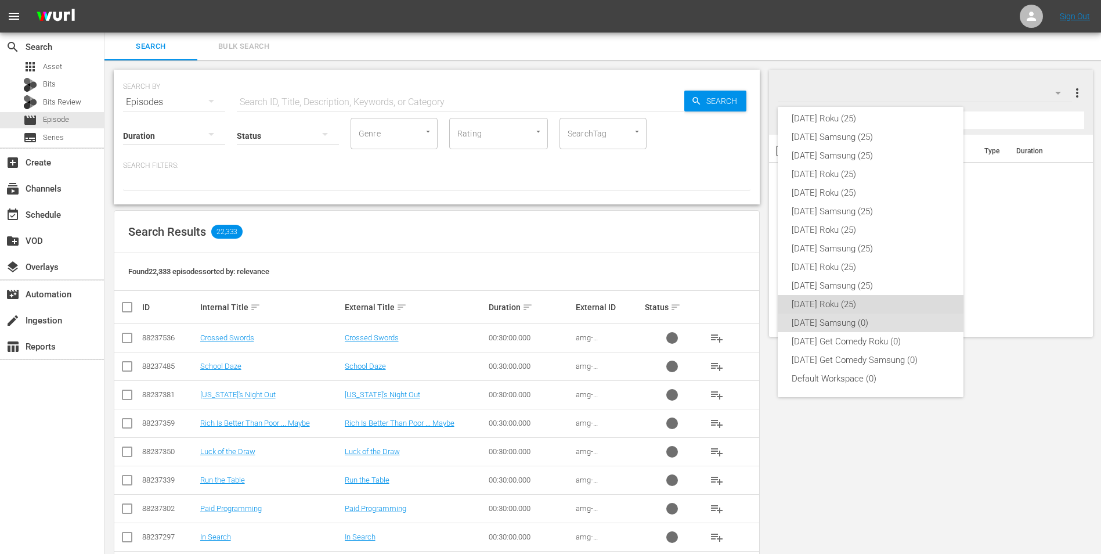
click at [738, 298] on div "[DATE] Roku (25)" at bounding box center [871, 304] width 158 height 19
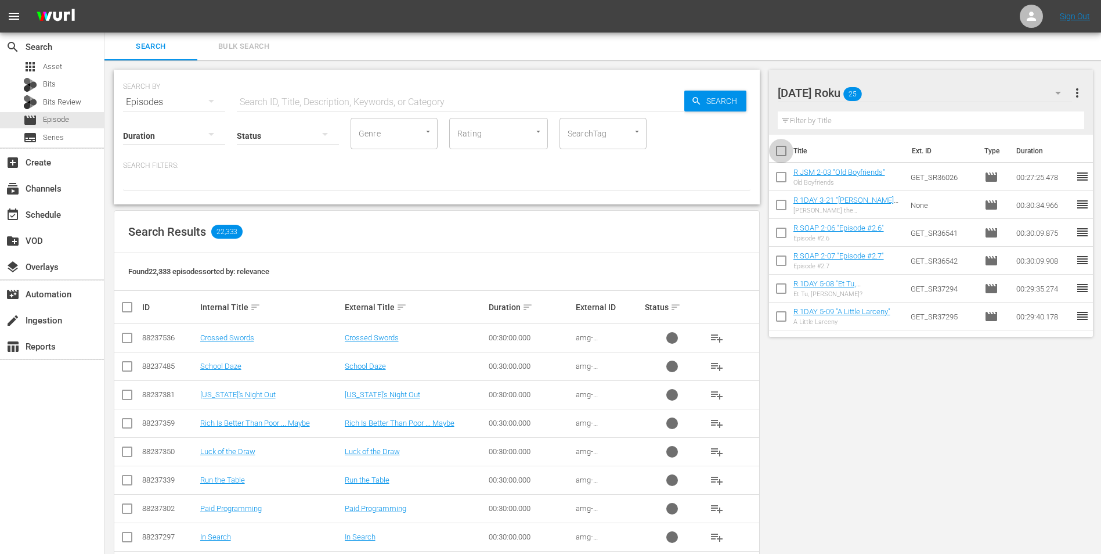
click at [738, 154] on input "checkbox" at bounding box center [781, 153] width 24 height 24
checkbox input "true"
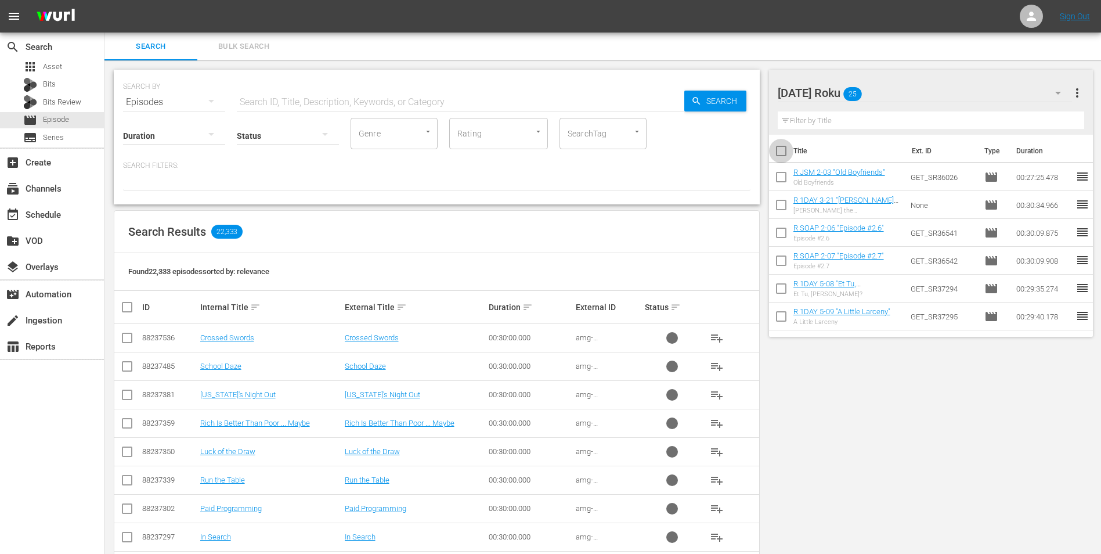
checkbox input "true"
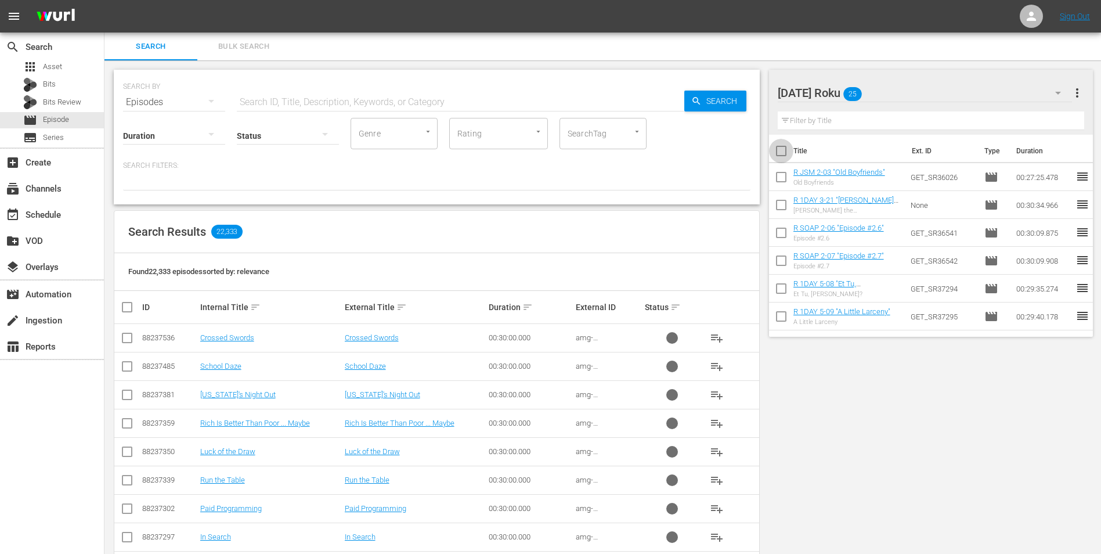
checkbox input "true"
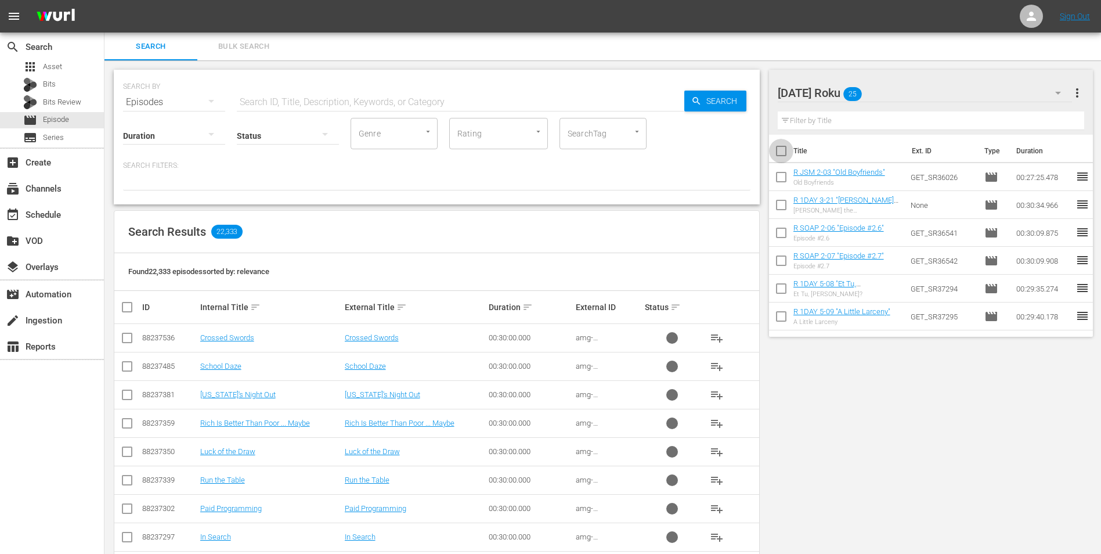
checkbox input "true"
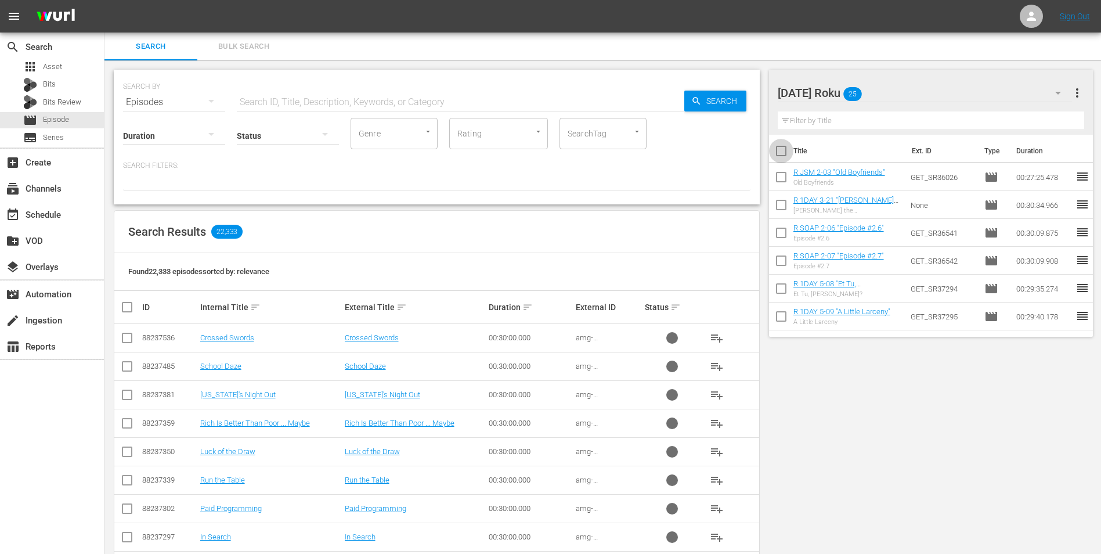
checkbox input "true"
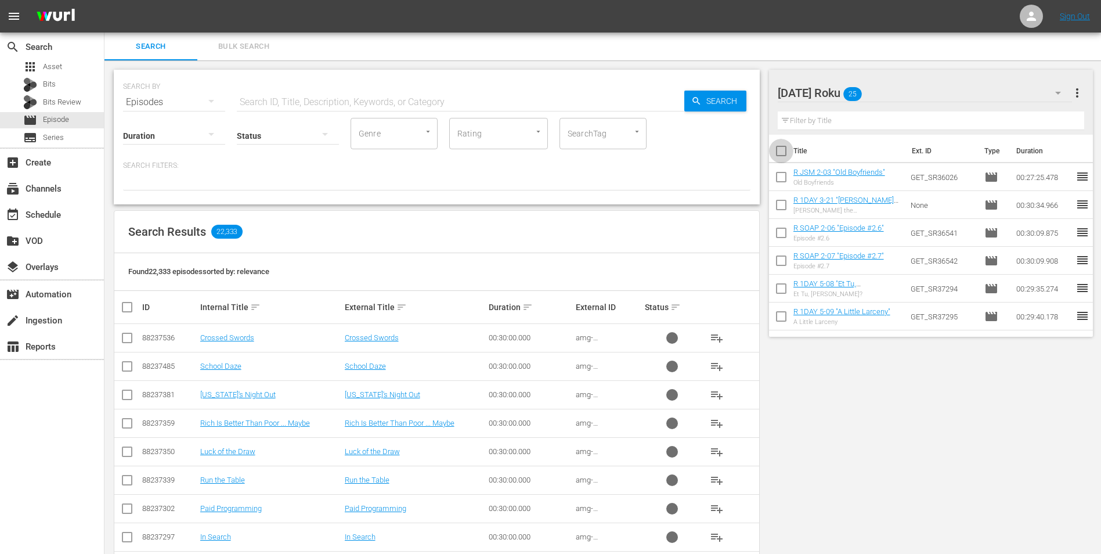
checkbox input "true"
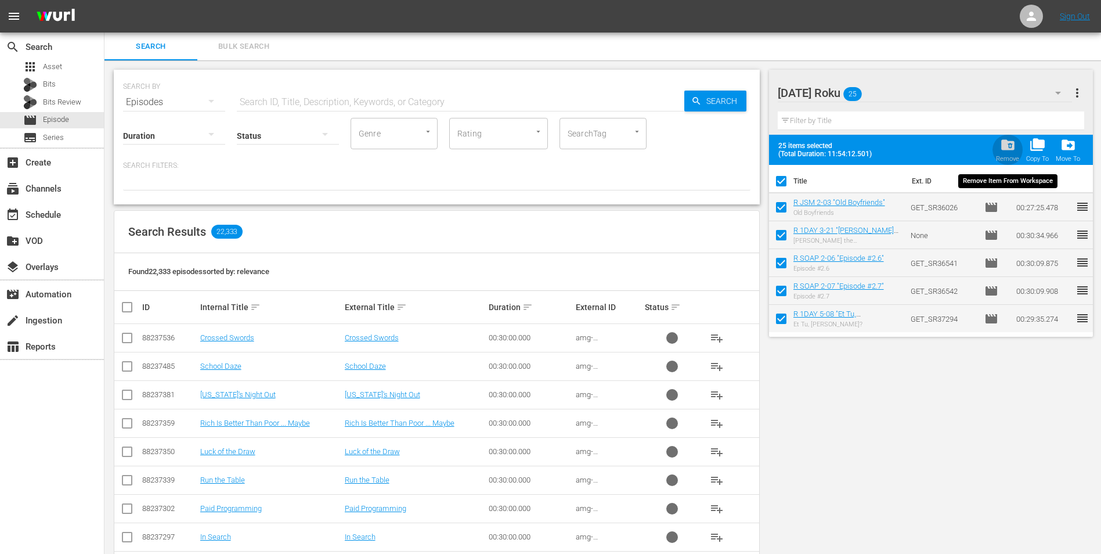
click at [738, 151] on span "folder_delete" at bounding box center [1008, 145] width 16 height 16
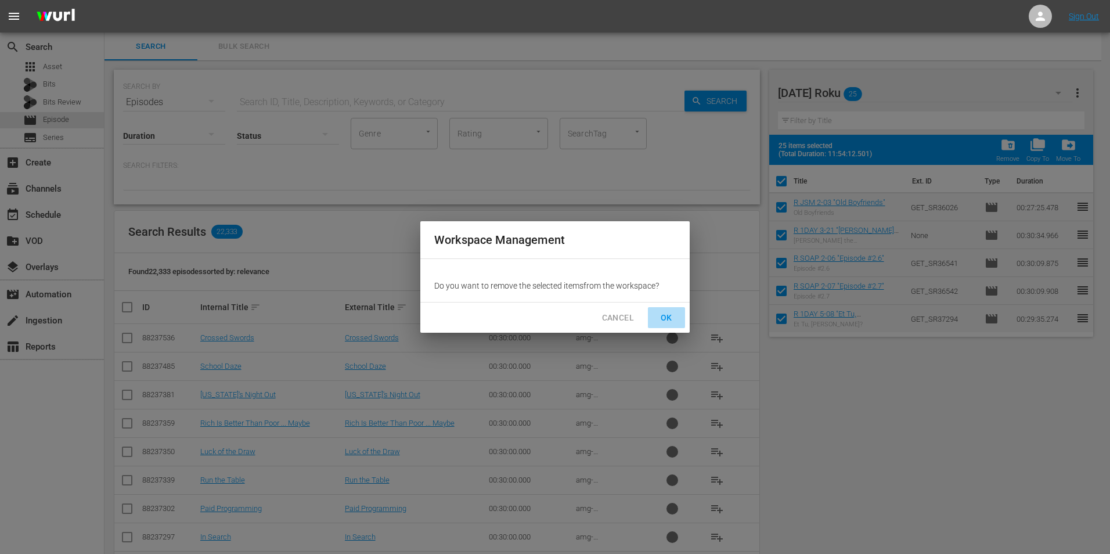
click at [665, 312] on span "OK" at bounding box center [666, 318] width 19 height 15
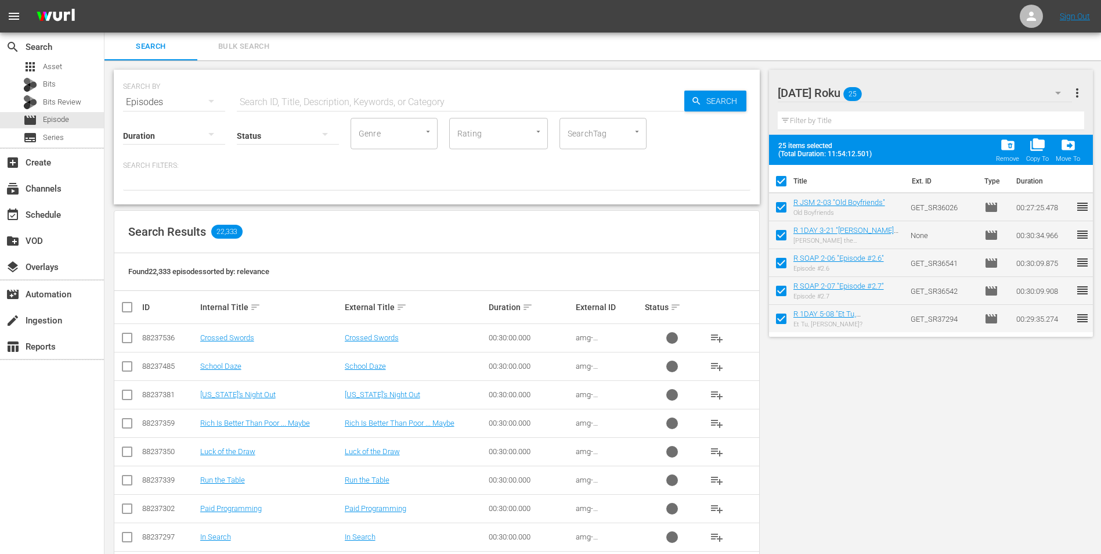
checkbox input "false"
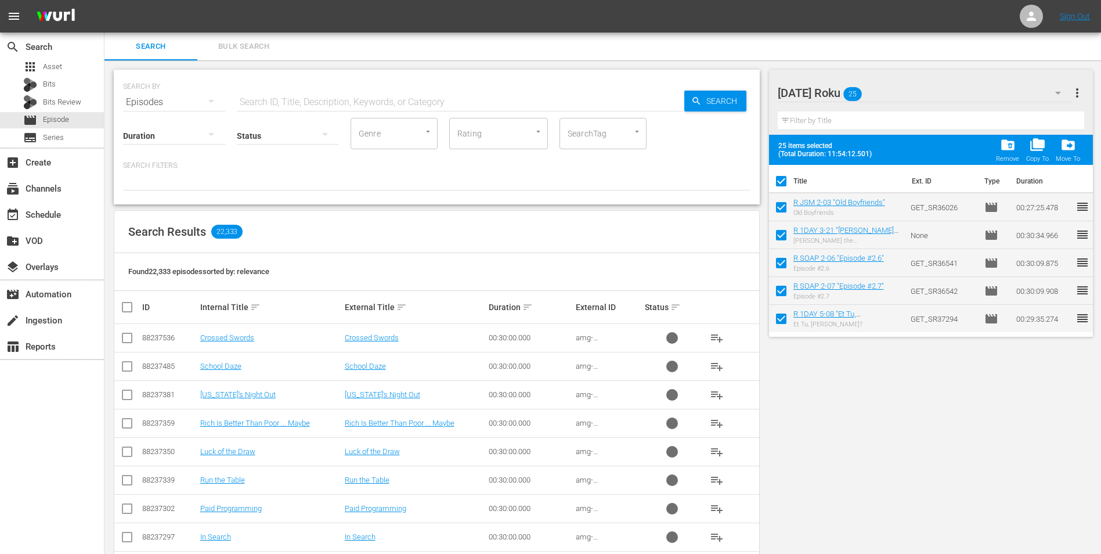
checkbox input "false"
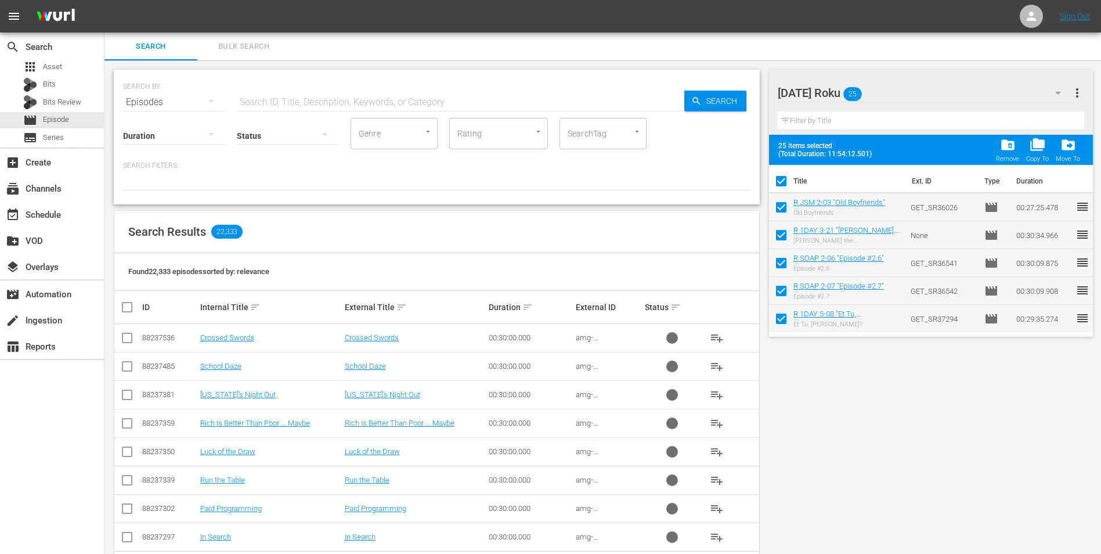
checkbox input "false"
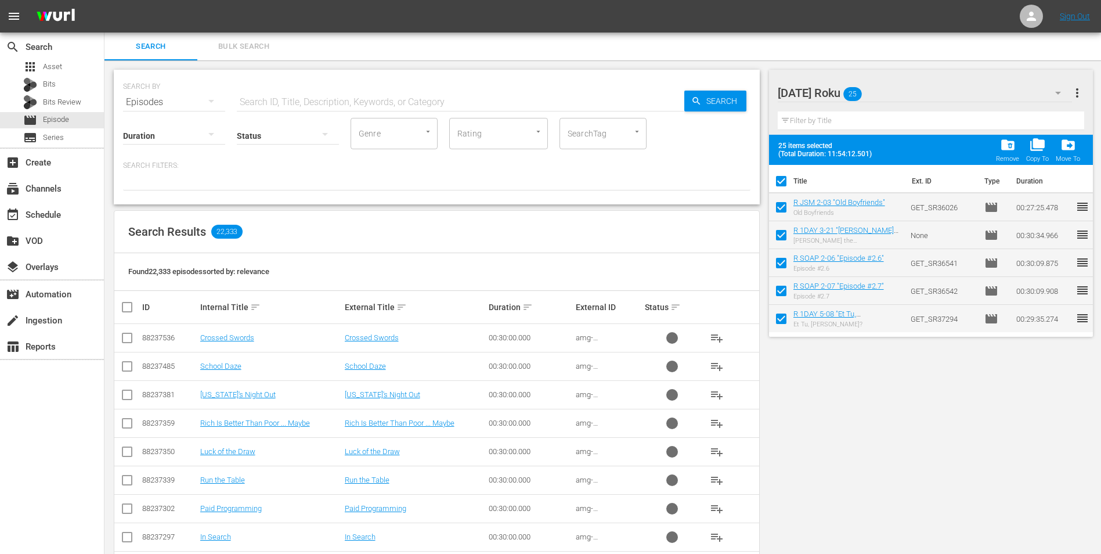
checkbox input "false"
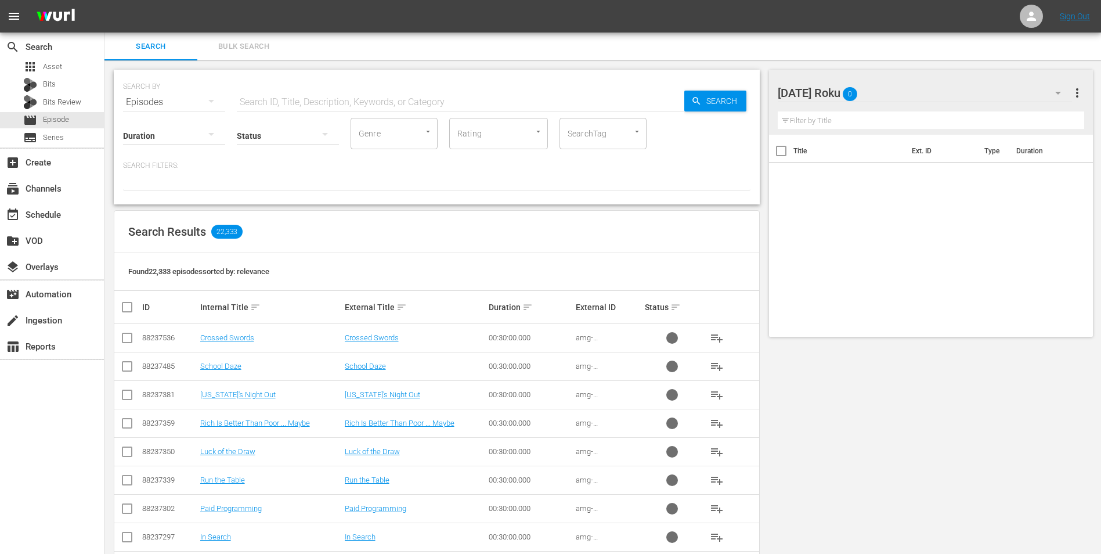
click at [738, 87] on div "[DATE] Roku 0" at bounding box center [925, 93] width 295 height 33
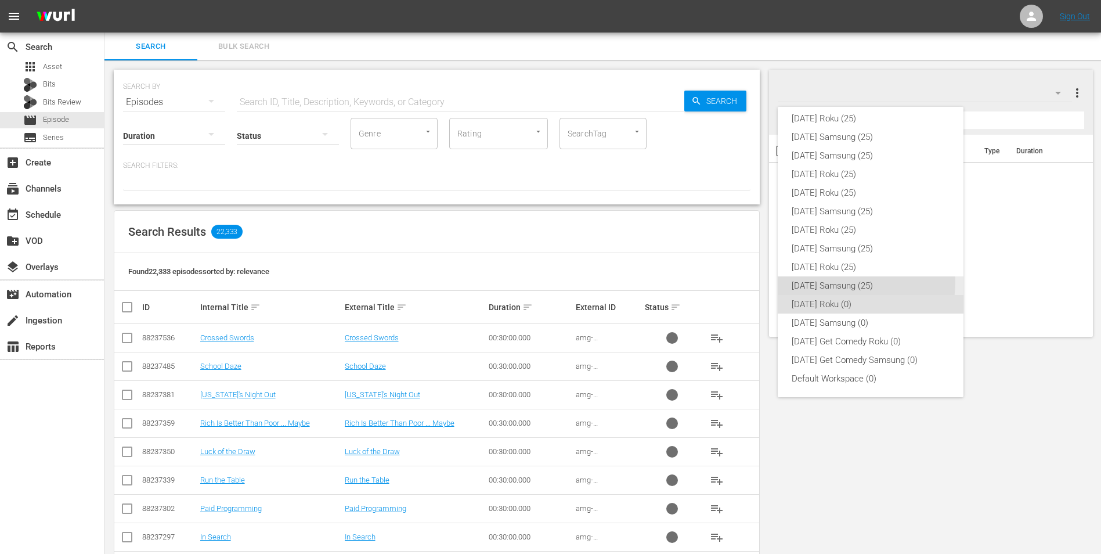
click at [738, 282] on div "[DATE] Samsung (25)" at bounding box center [871, 285] width 158 height 19
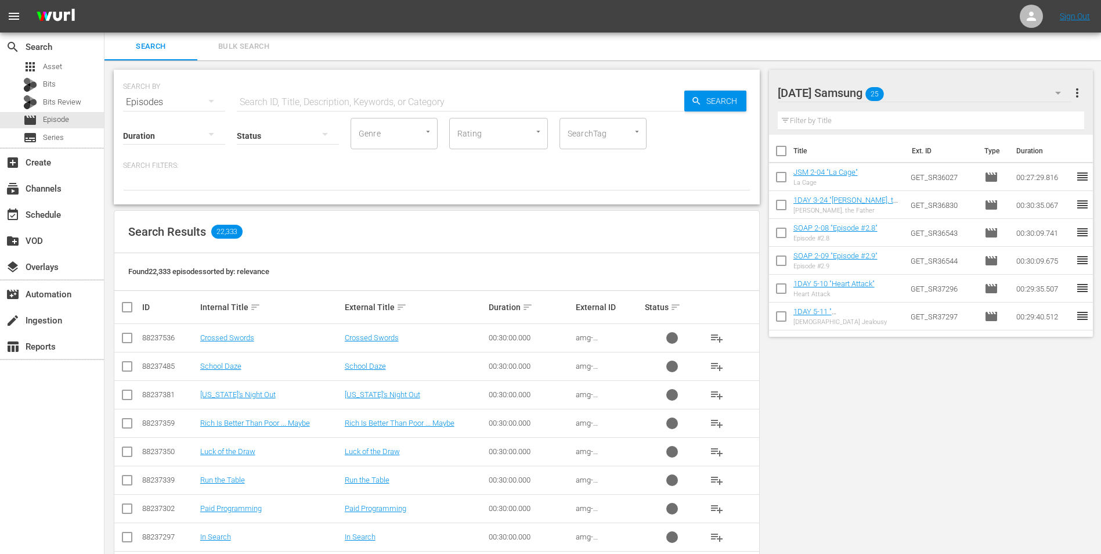
click at [738, 151] on input "checkbox" at bounding box center [781, 153] width 24 height 24
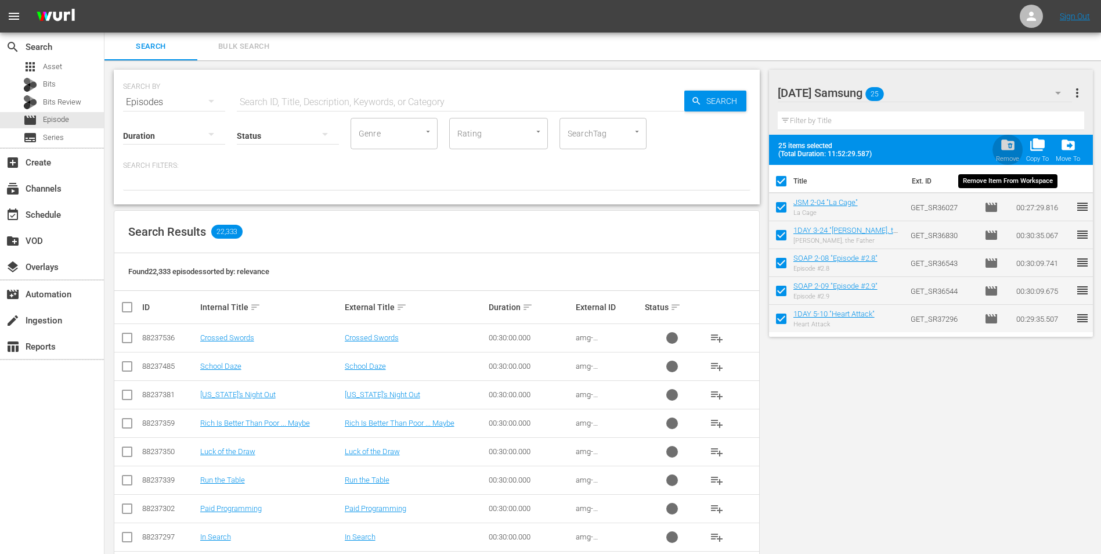
click at [738, 145] on span "folder_delete" at bounding box center [1008, 145] width 16 height 16
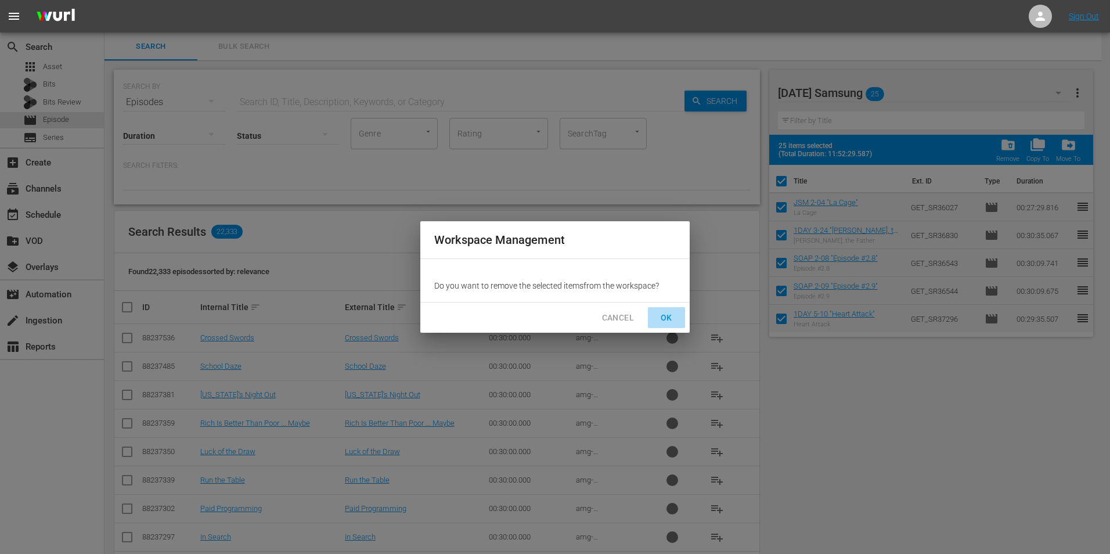
click at [673, 314] on span "OK" at bounding box center [666, 318] width 19 height 15
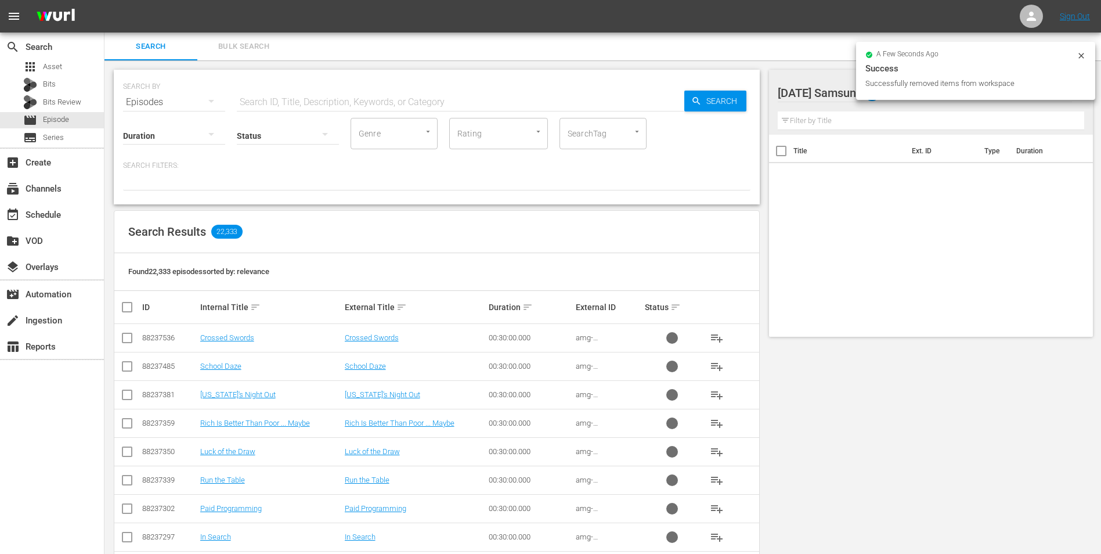
click at [738, 54] on icon at bounding box center [1081, 55] width 9 height 9
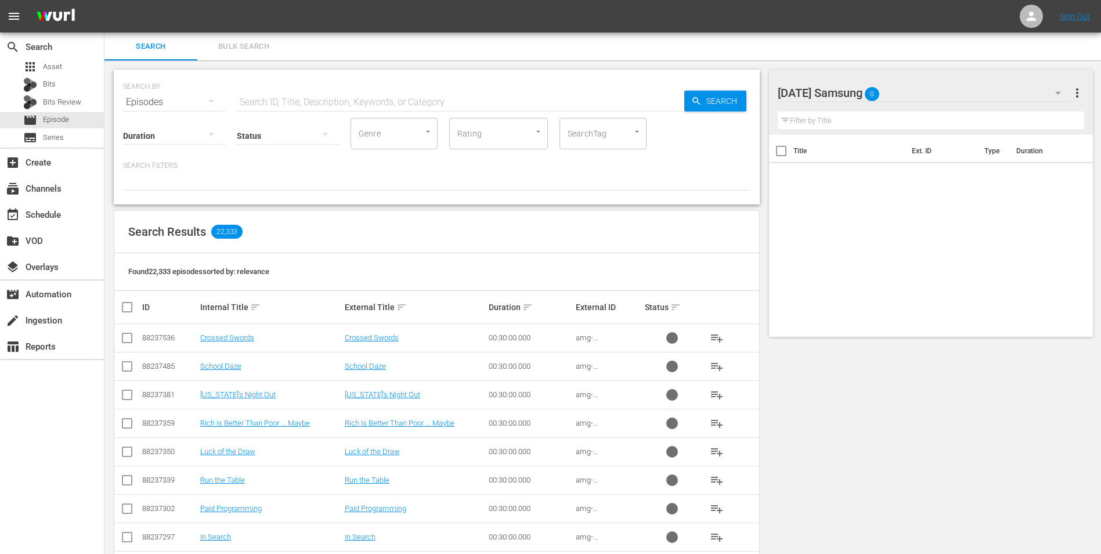
click at [738, 91] on div "[DATE] Samsung 0" at bounding box center [925, 93] width 295 height 33
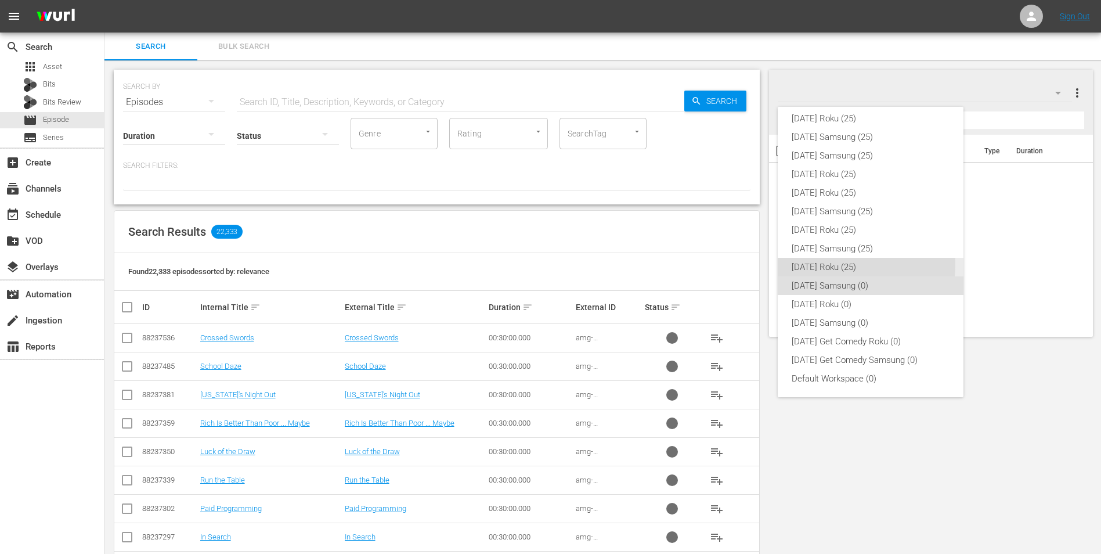
click at [738, 264] on div "[DATE] Roku (25)" at bounding box center [871, 267] width 158 height 19
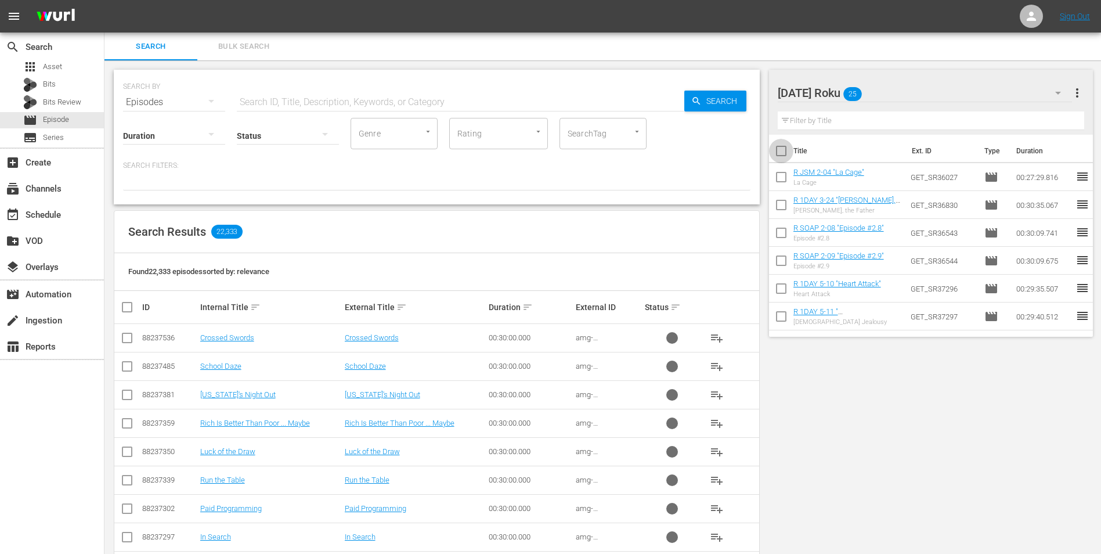
click at [738, 152] on input "checkbox" at bounding box center [781, 153] width 24 height 24
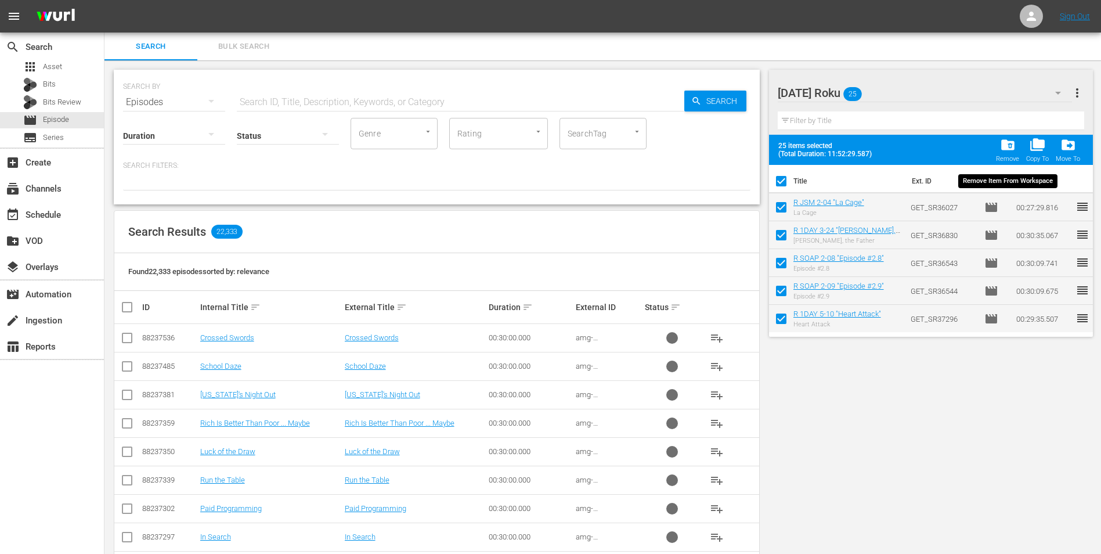
click at [738, 143] on span "folder_delete" at bounding box center [1008, 145] width 16 height 16
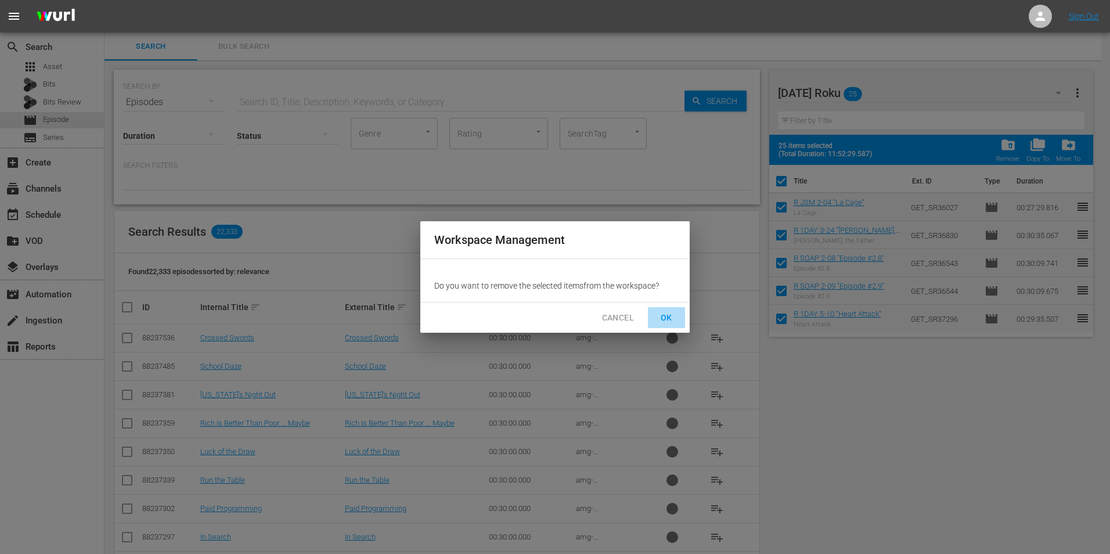
click at [662, 312] on span "OK" at bounding box center [666, 318] width 19 height 15
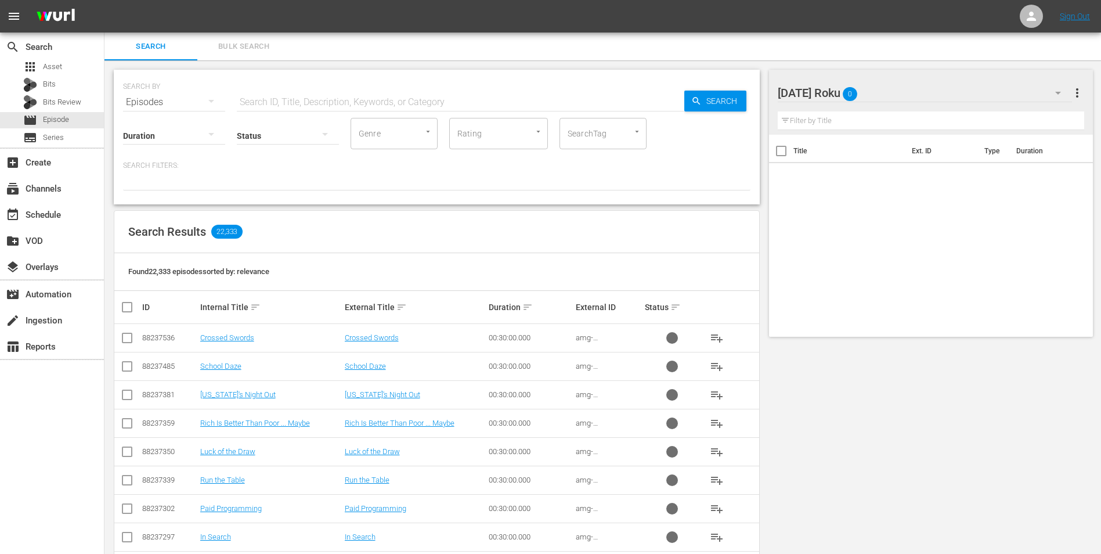
click at [738, 86] on div "[DATE] Roku 0" at bounding box center [925, 93] width 295 height 33
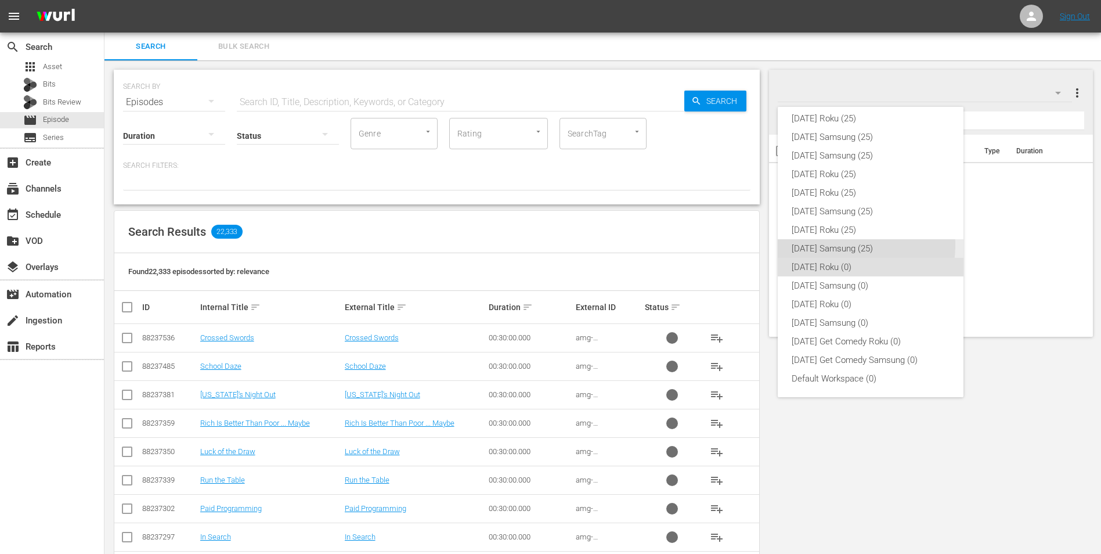
click at [738, 244] on div "[DATE] Samsung (25)" at bounding box center [871, 248] width 158 height 19
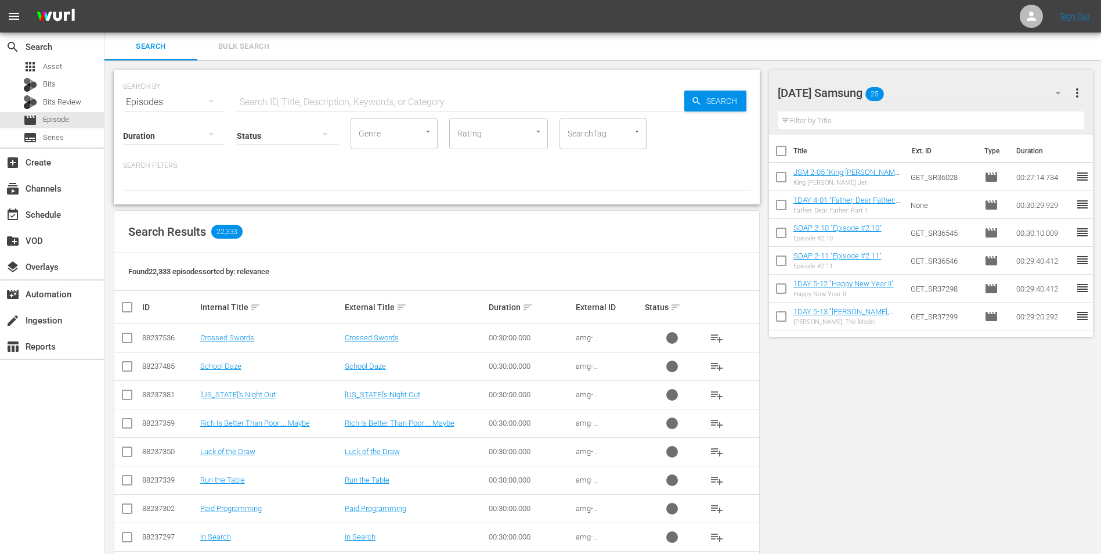
click at [738, 149] on input "checkbox" at bounding box center [781, 153] width 24 height 24
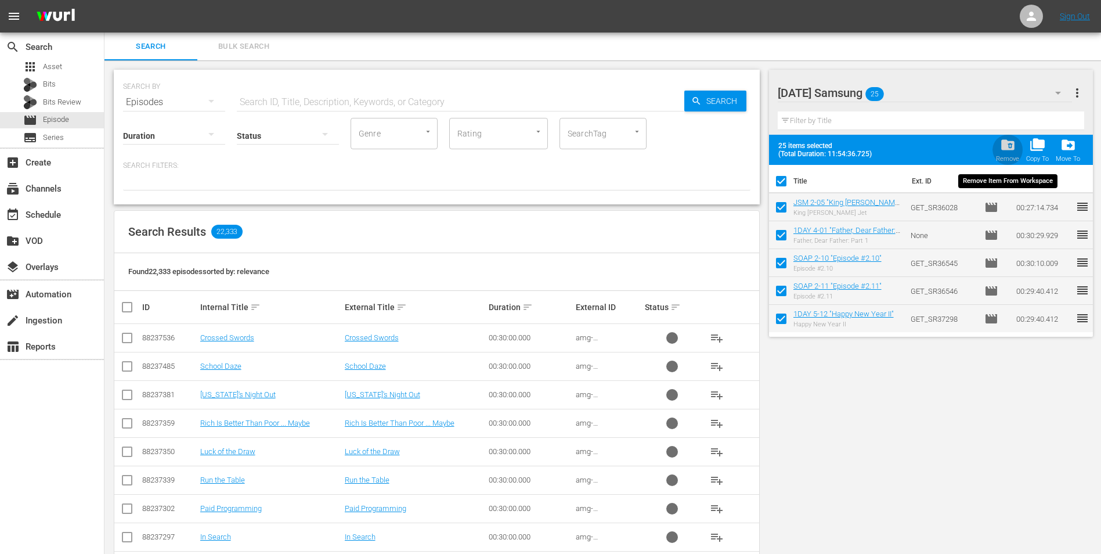
click at [738, 146] on span "folder_delete" at bounding box center [1008, 145] width 16 height 16
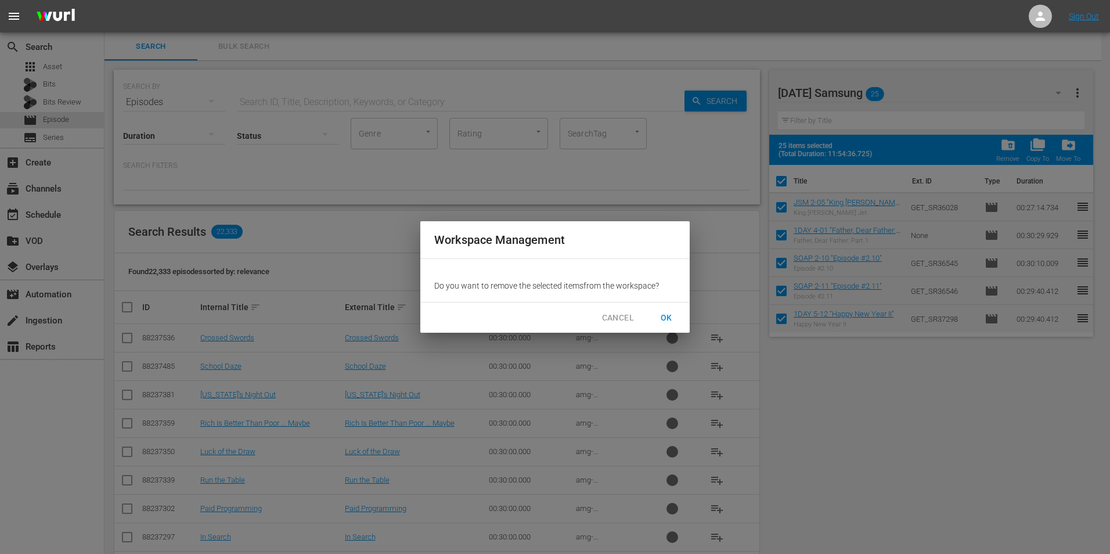
click at [668, 312] on span "OK" at bounding box center [666, 318] width 19 height 15
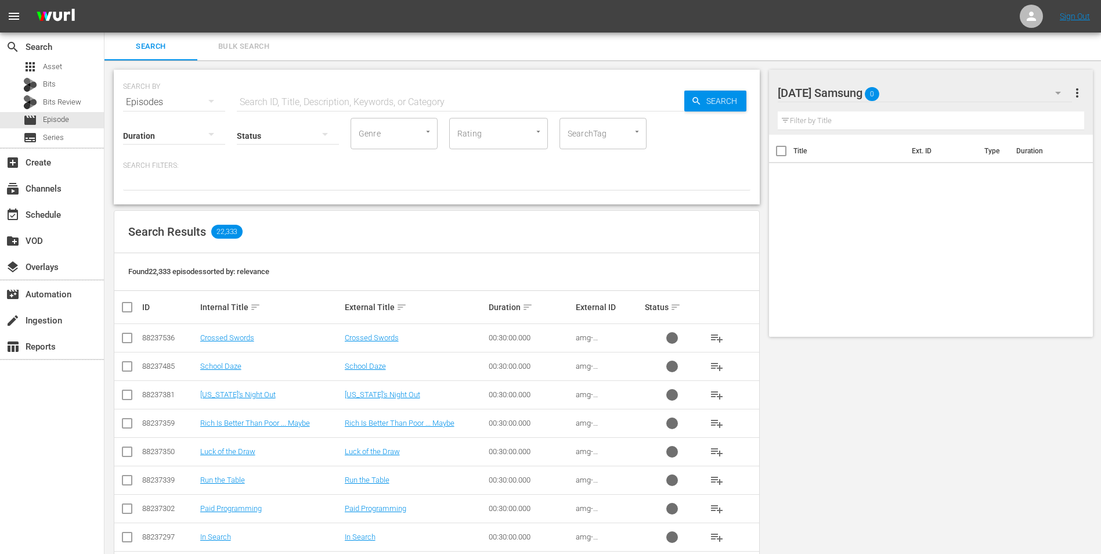
click at [738, 92] on div "[DATE] Samsung 0" at bounding box center [925, 93] width 295 height 33
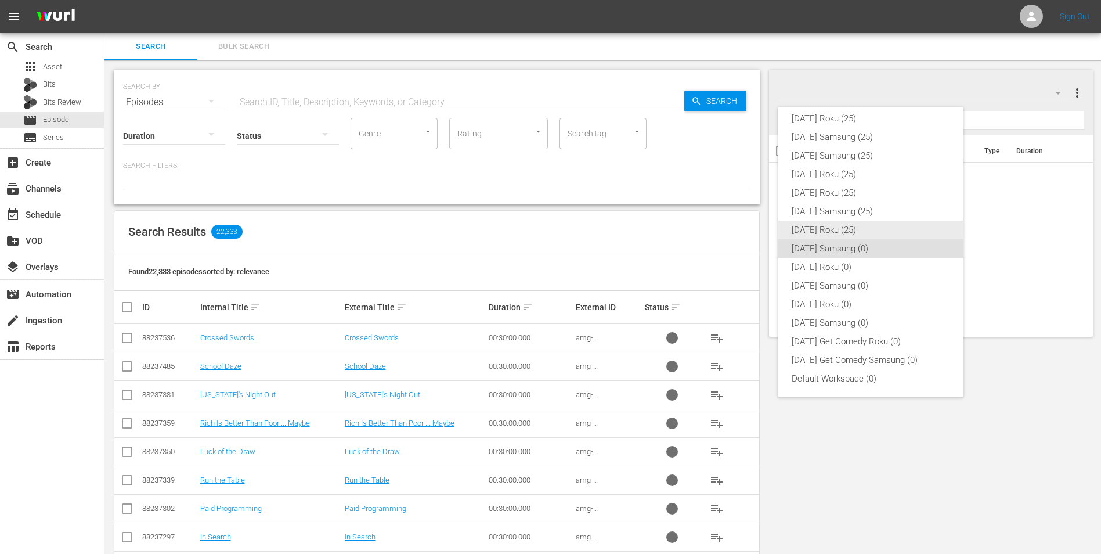
click at [738, 233] on div "[DATE] Roku (25)" at bounding box center [871, 230] width 158 height 19
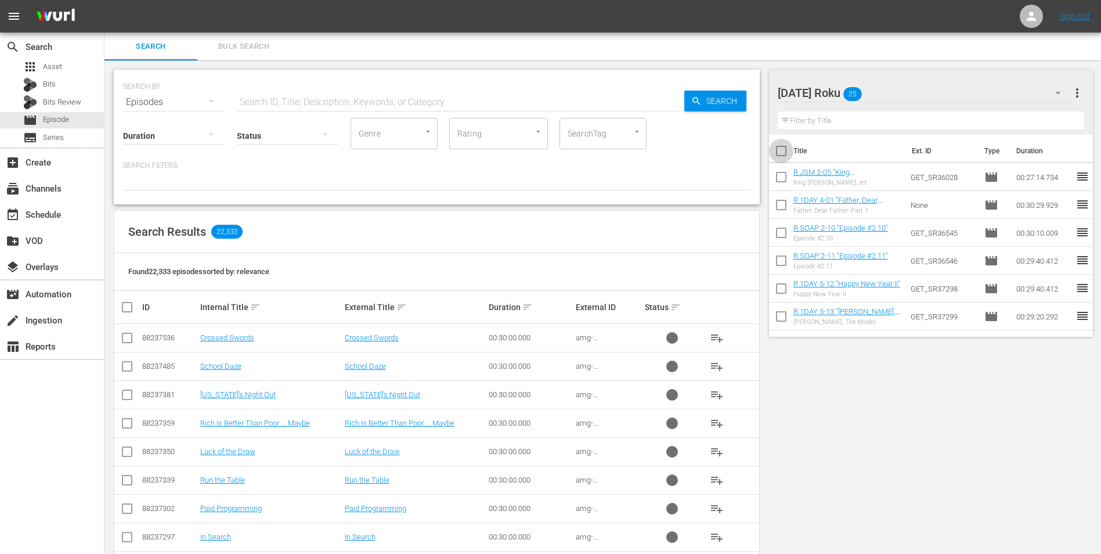
drag, startPoint x: 782, startPoint y: 152, endPoint x: 811, endPoint y: 165, distance: 31.4
click at [738, 153] on input "checkbox" at bounding box center [781, 153] width 24 height 24
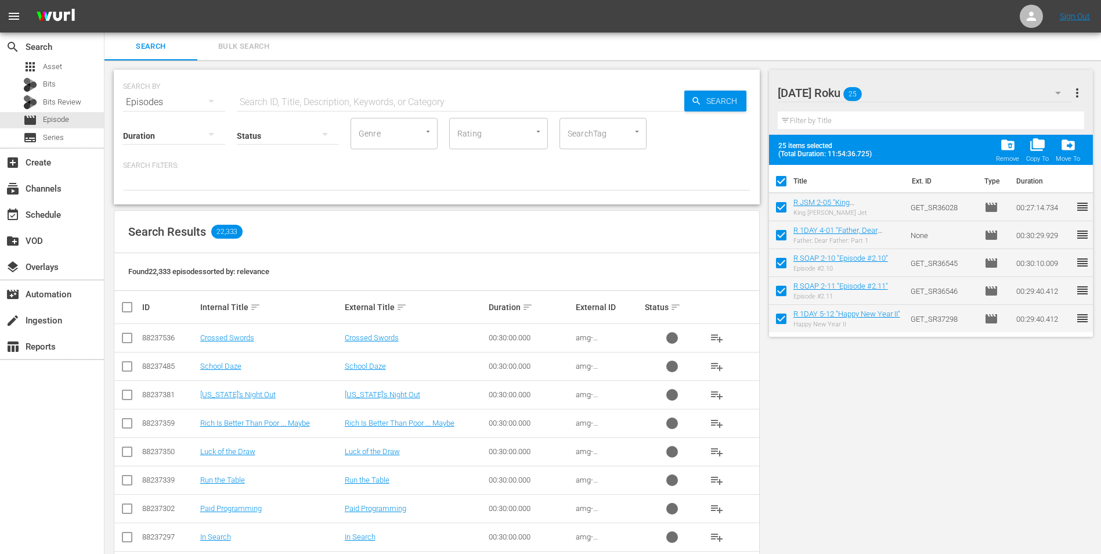
click at [738, 150] on span "folder_delete" at bounding box center [1008, 145] width 16 height 16
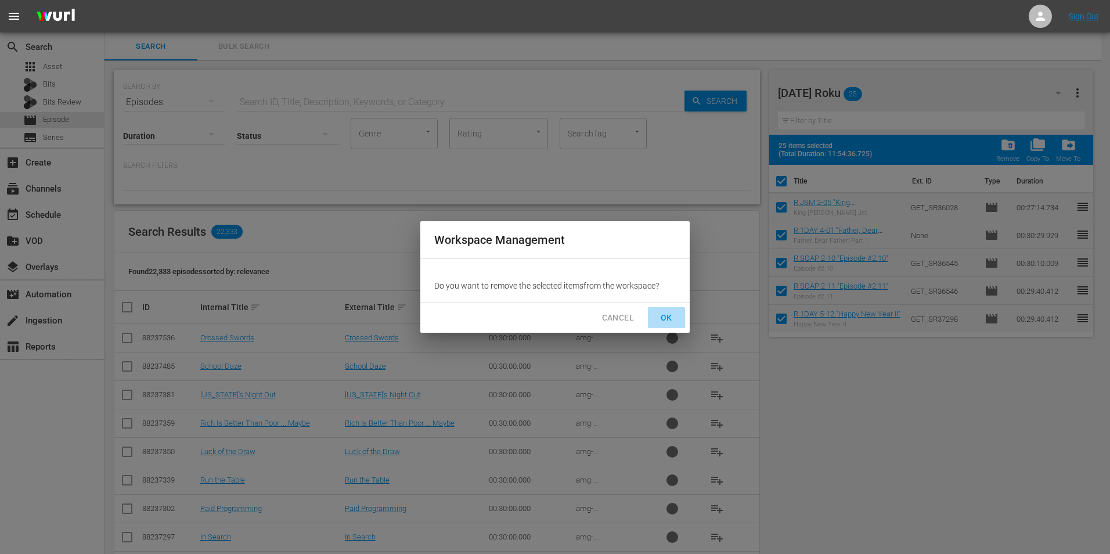
click at [670, 320] on span "OK" at bounding box center [666, 318] width 19 height 15
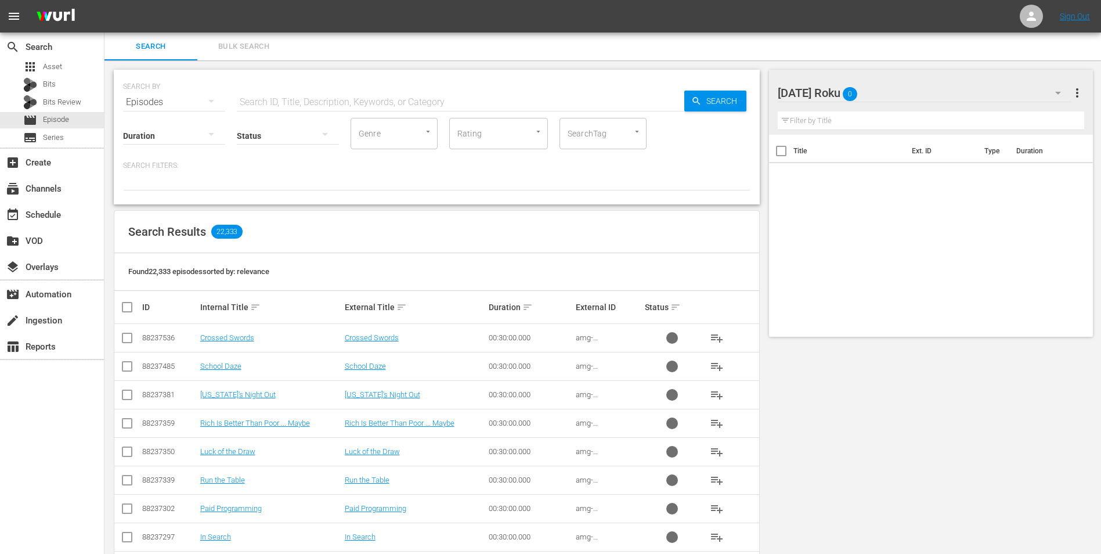
click at [738, 93] on div "[DATE] Roku 0" at bounding box center [925, 93] width 295 height 33
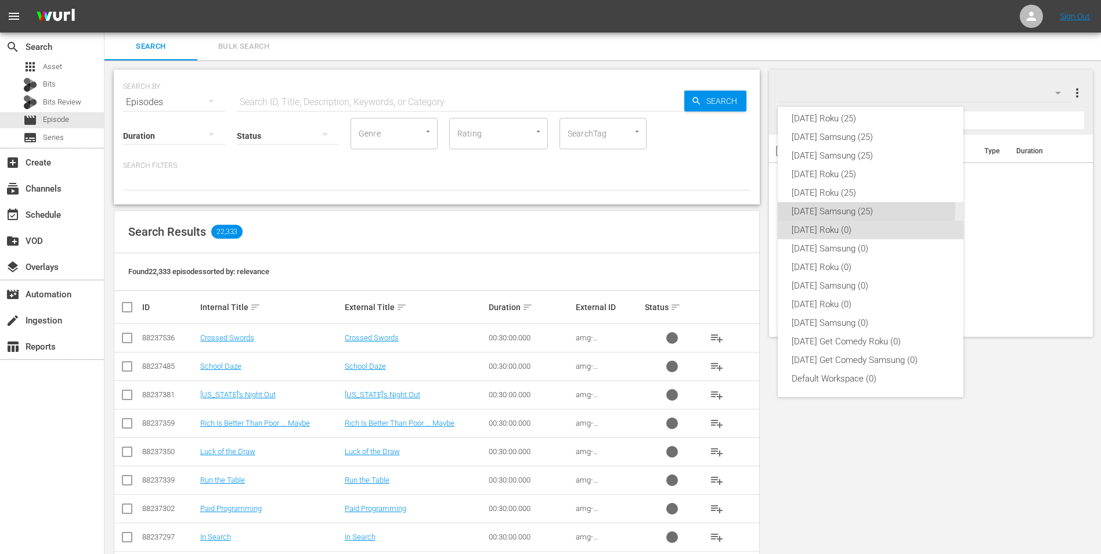
click at [738, 207] on div "[DATE] Samsung (25)" at bounding box center [871, 211] width 158 height 19
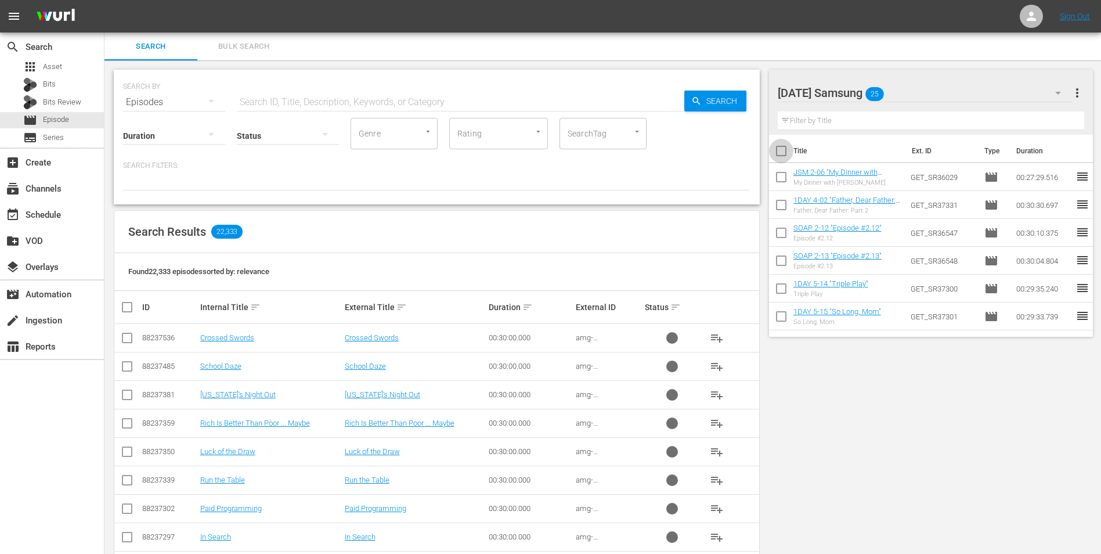
click at [738, 152] on input "checkbox" at bounding box center [781, 153] width 24 height 24
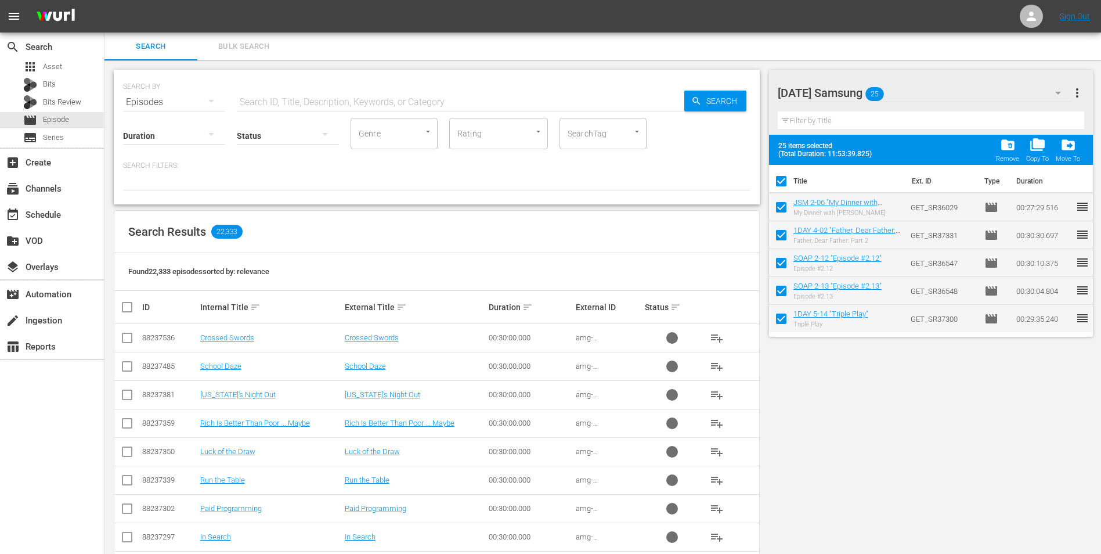
click at [738, 145] on button "folder_delete Remove" at bounding box center [1008, 150] width 30 height 33
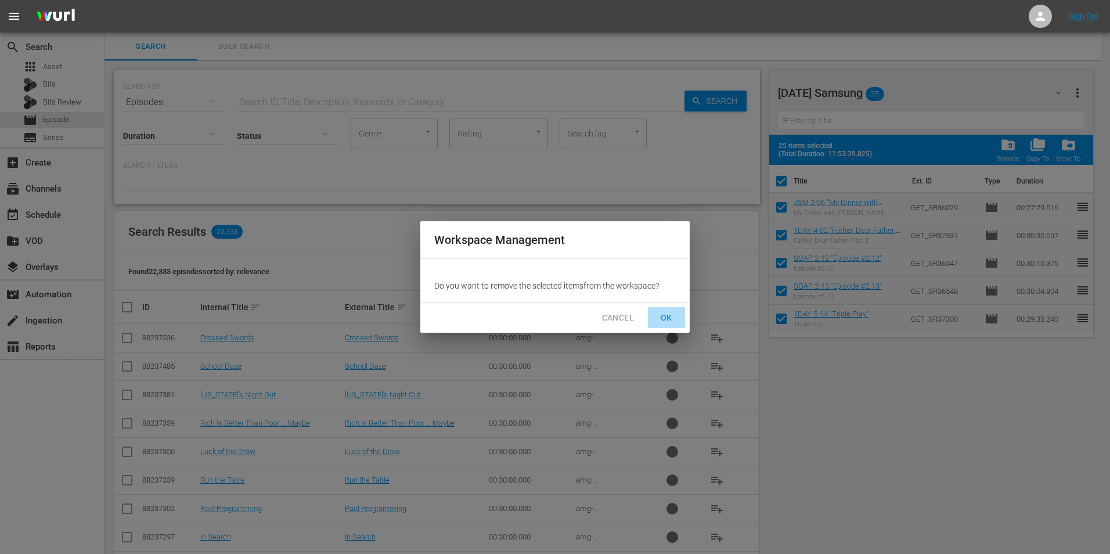
click at [669, 322] on span "OK" at bounding box center [666, 318] width 19 height 15
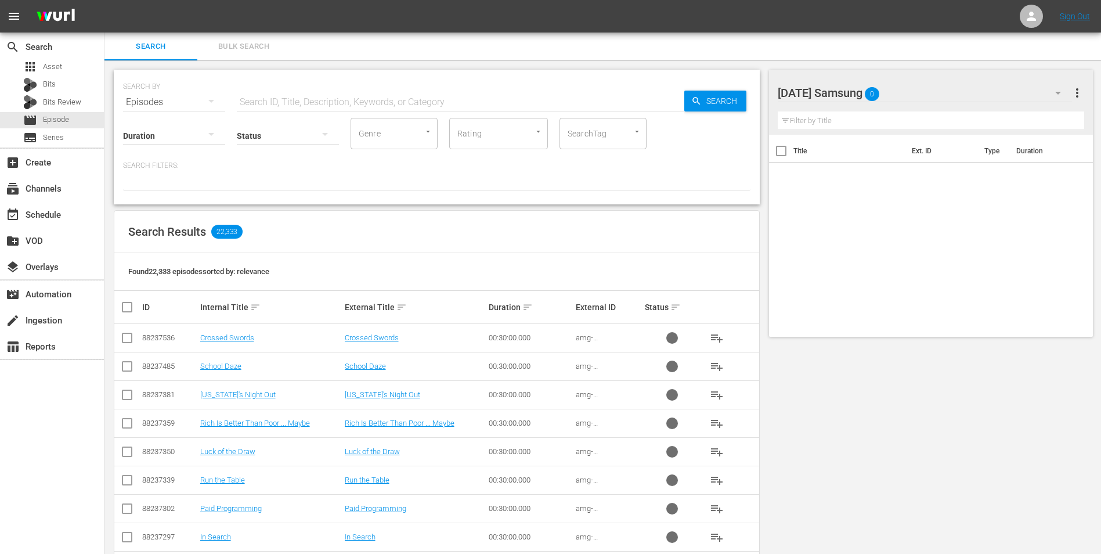
click at [738, 90] on div "[DATE] Samsung 0" at bounding box center [925, 93] width 295 height 33
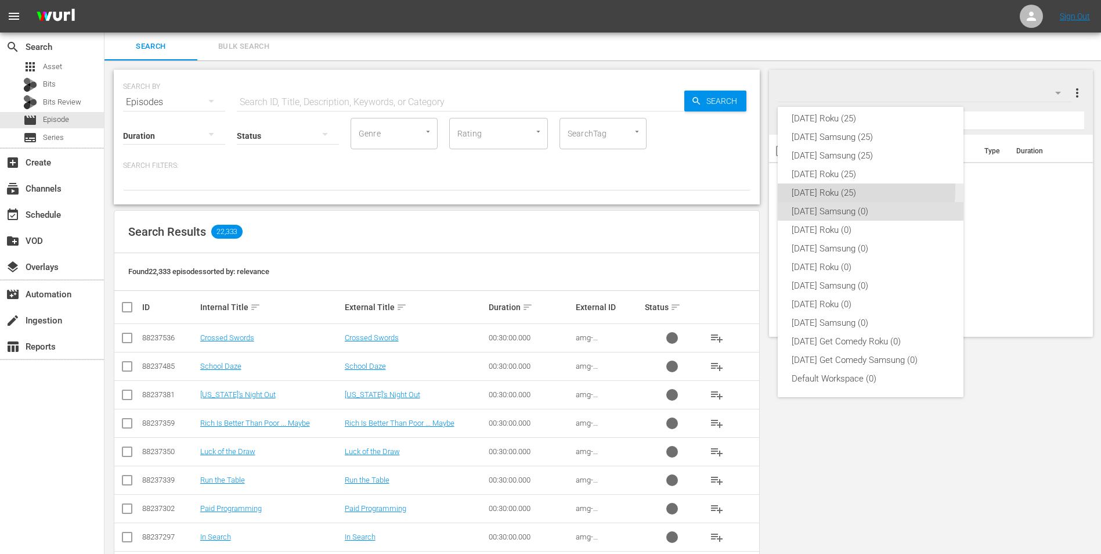
drag, startPoint x: 850, startPoint y: 190, endPoint x: 818, endPoint y: 179, distance: 33.2
click at [738, 190] on div "[DATE] Roku (25)" at bounding box center [871, 192] width 158 height 19
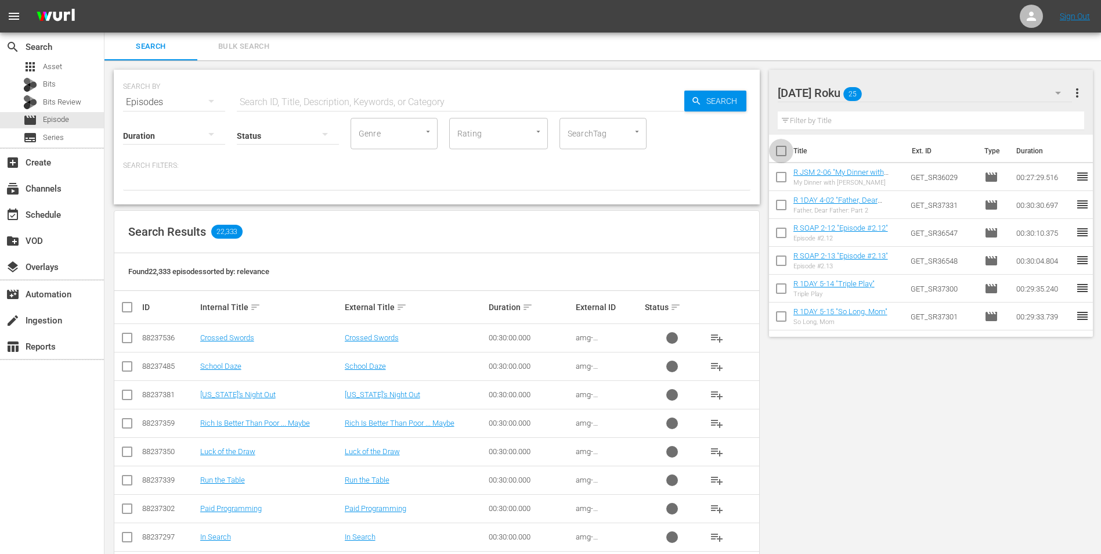
click at [738, 153] on input "checkbox" at bounding box center [781, 153] width 24 height 24
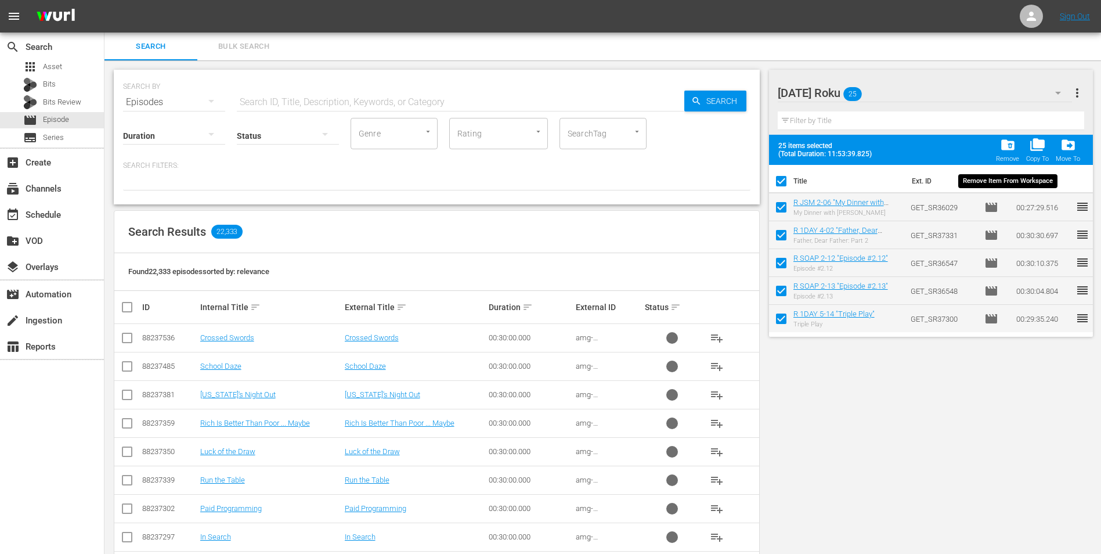
click at [738, 150] on span "folder_delete" at bounding box center [1008, 145] width 16 height 16
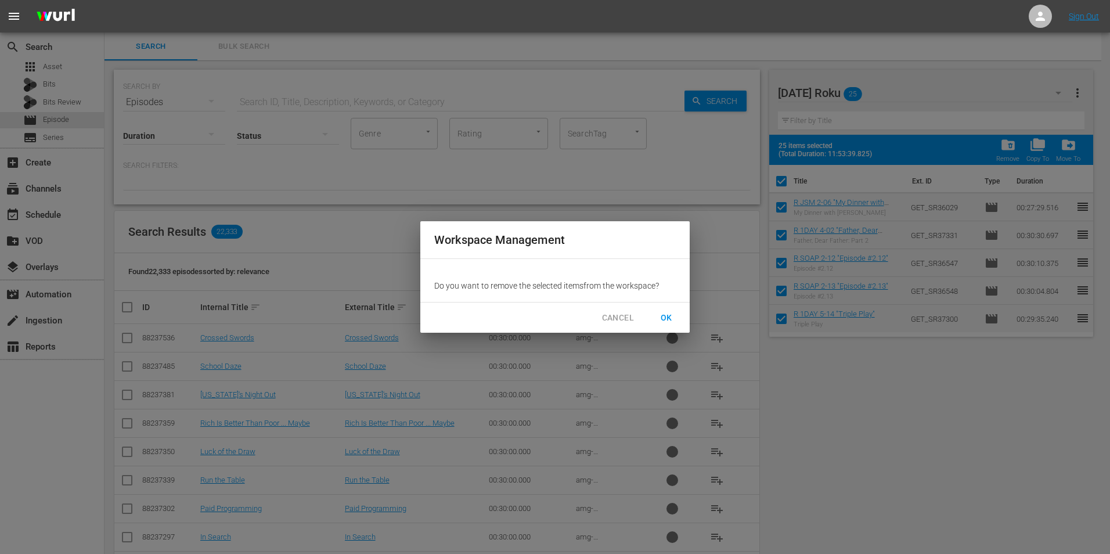
click at [665, 313] on span "OK" at bounding box center [666, 318] width 19 height 15
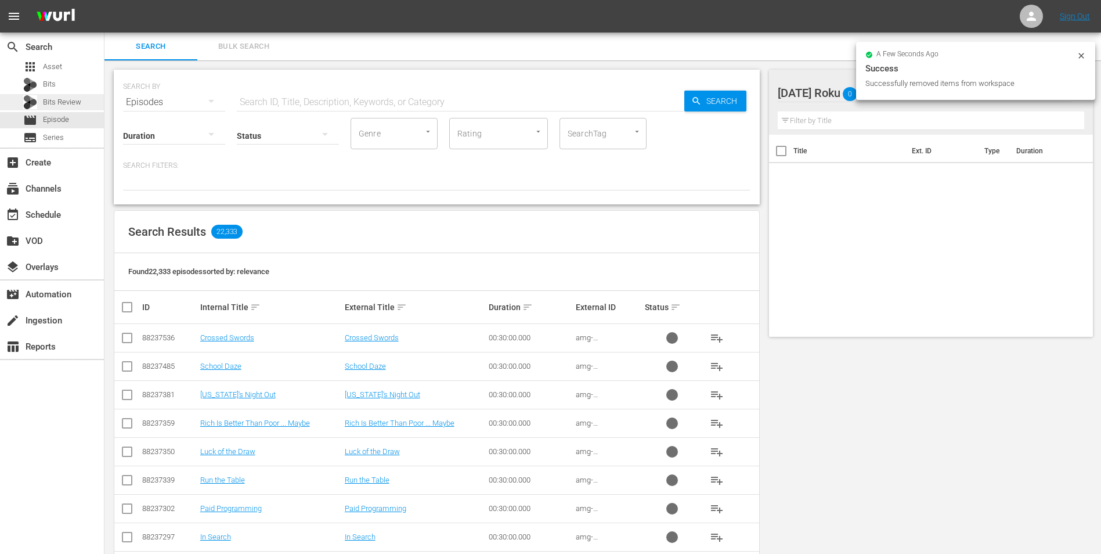
click at [56, 99] on span "Bits Review" at bounding box center [62, 102] width 38 height 12
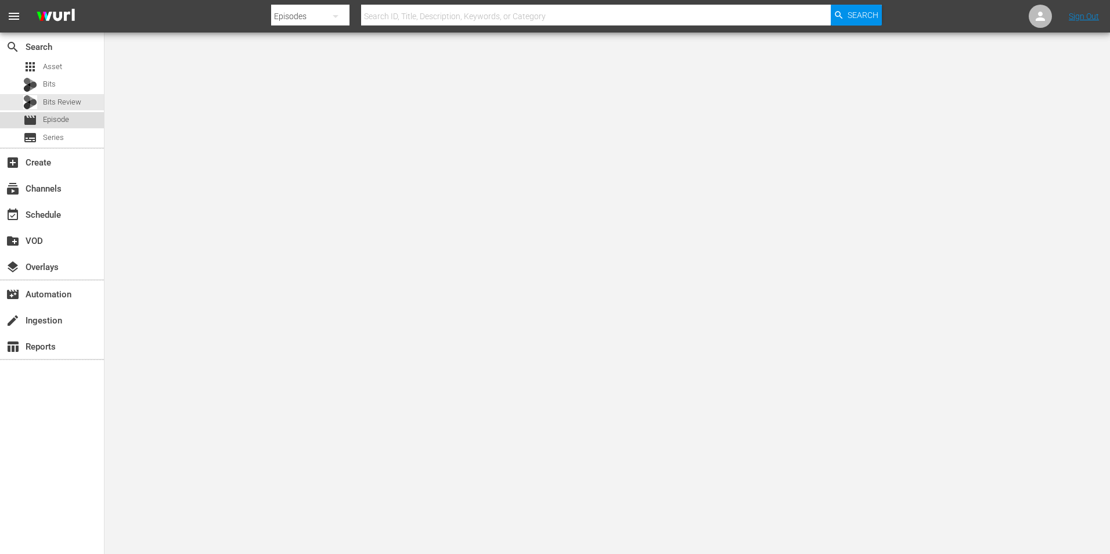
click at [57, 116] on span "Episode" at bounding box center [56, 120] width 26 height 12
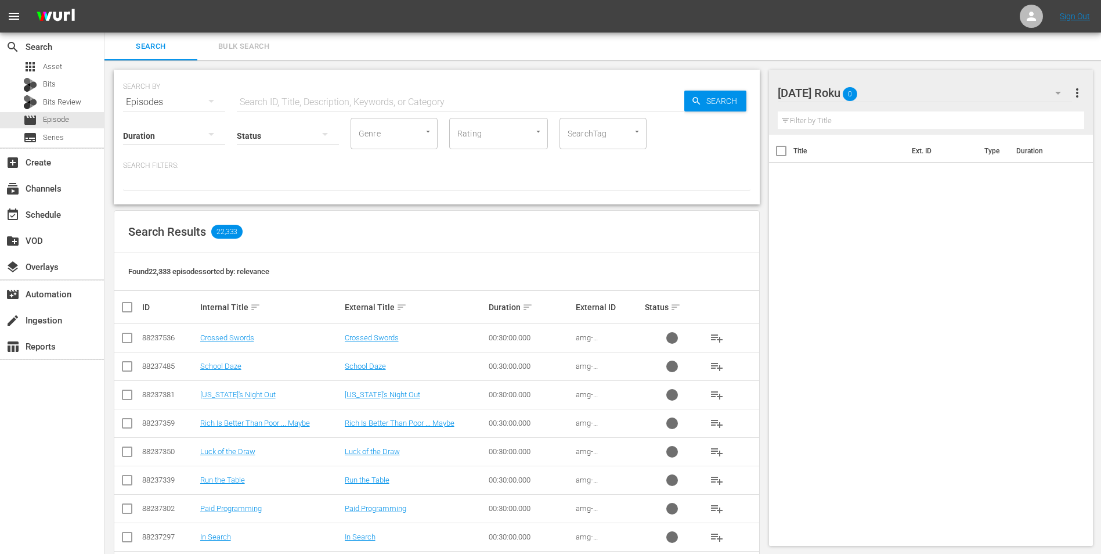
click at [738, 91] on div "[DATE] Roku 0" at bounding box center [925, 93] width 295 height 33
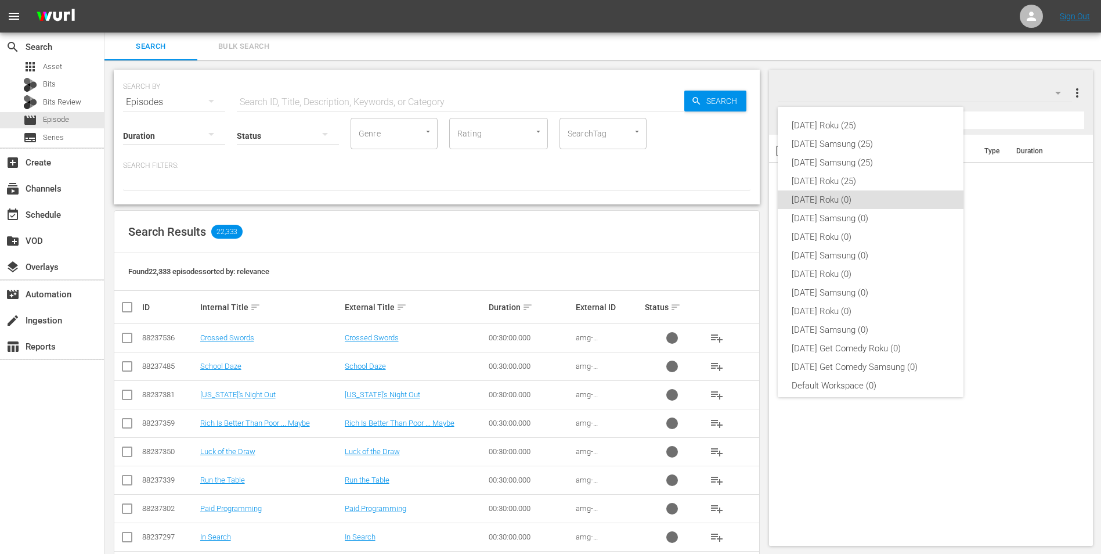
scroll to position [7, 0]
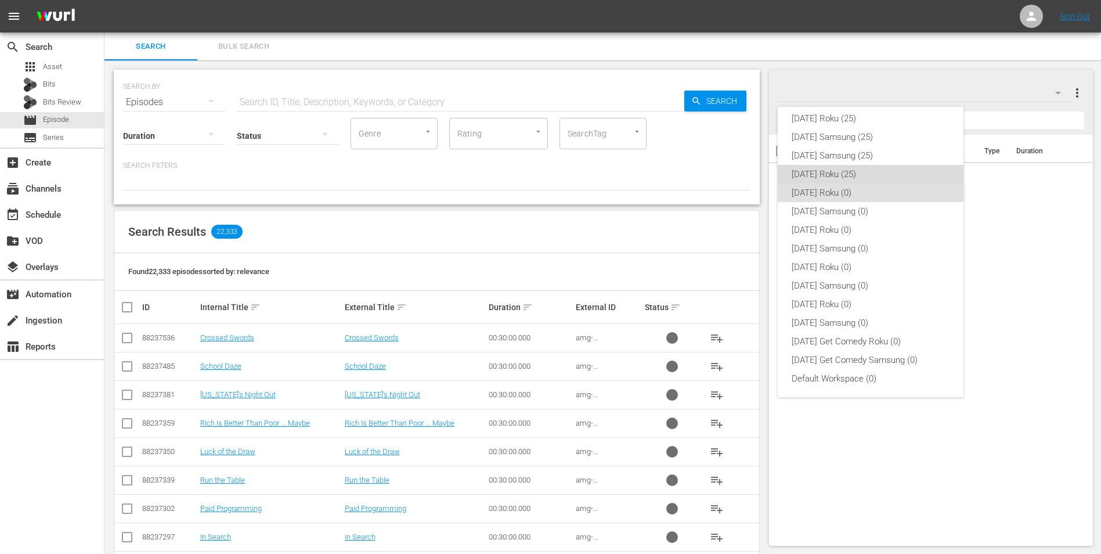
click at [738, 170] on div "[DATE] Roku (25)" at bounding box center [871, 174] width 158 height 19
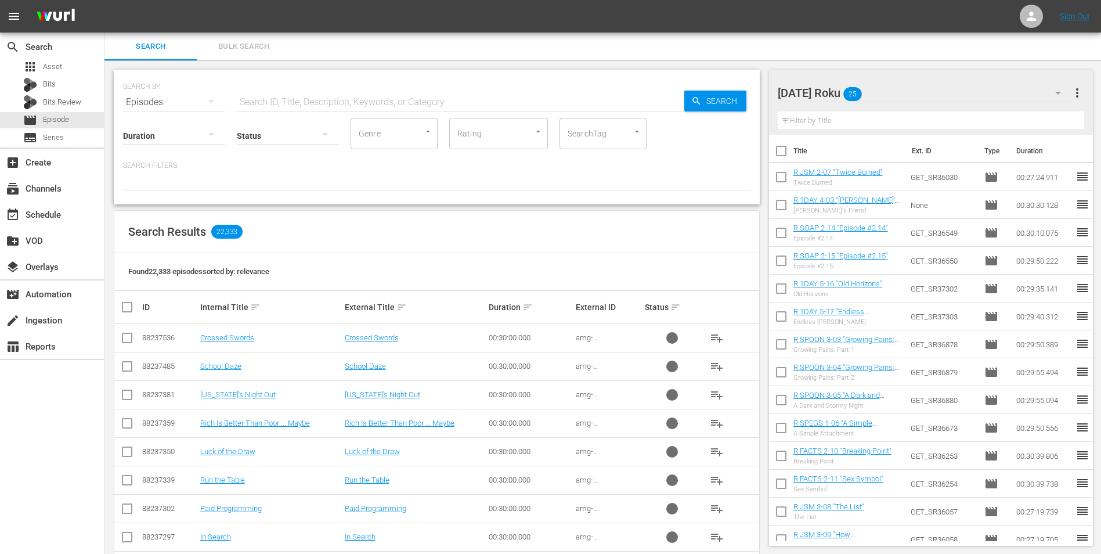
click at [738, 152] on input "checkbox" at bounding box center [781, 153] width 24 height 24
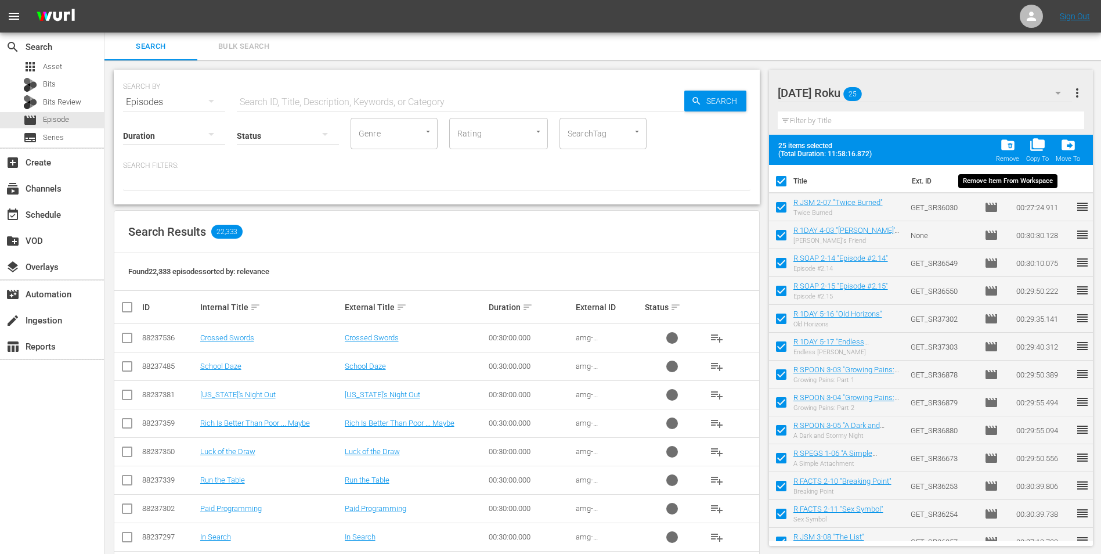
click at [738, 145] on div "folder_delete Remove" at bounding box center [1007, 150] width 23 height 26
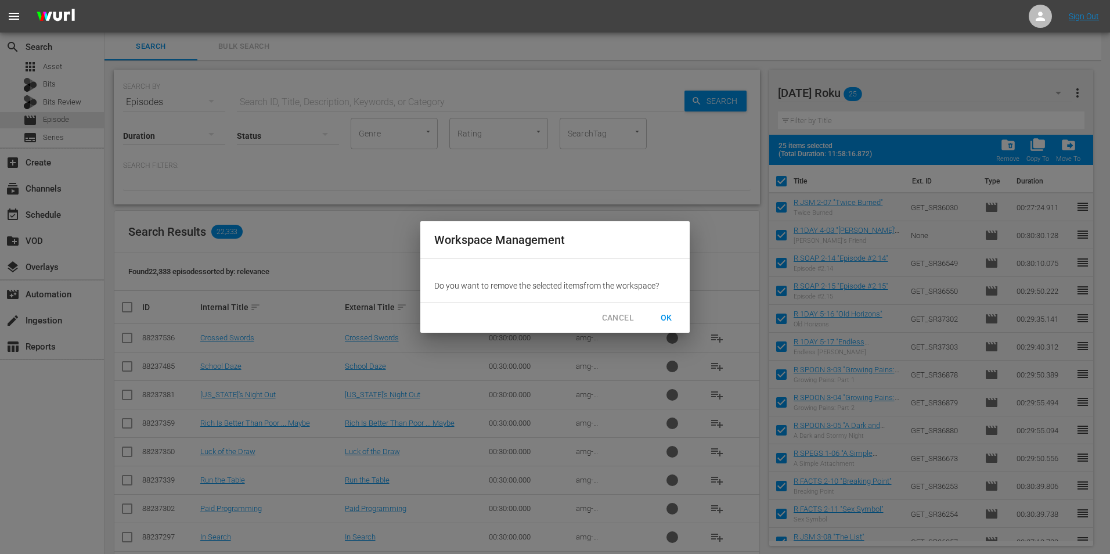
click at [662, 315] on span "OK" at bounding box center [666, 318] width 19 height 15
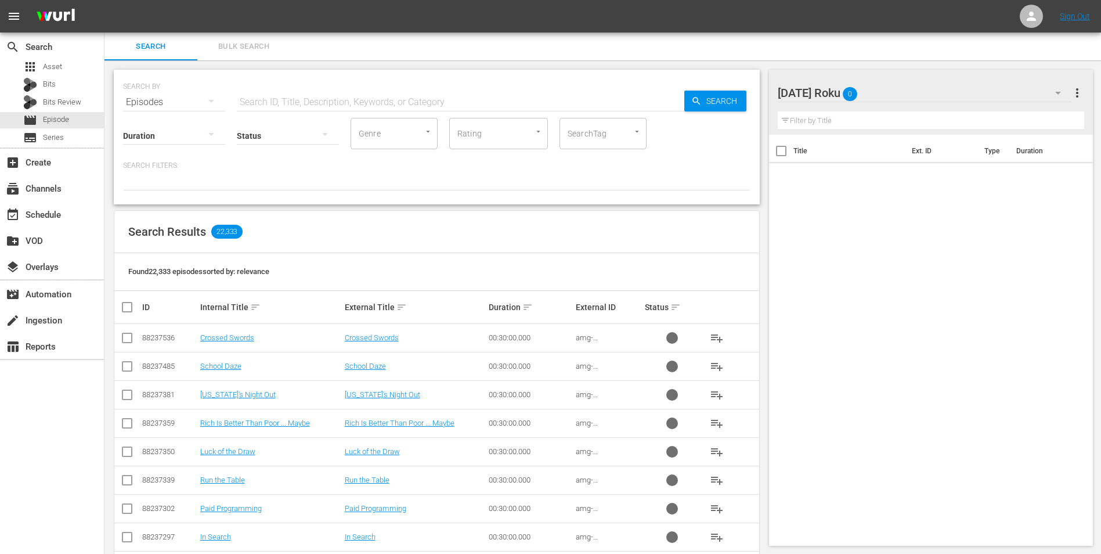
click at [738, 98] on div "[DATE] Roku 0" at bounding box center [925, 93] width 295 height 33
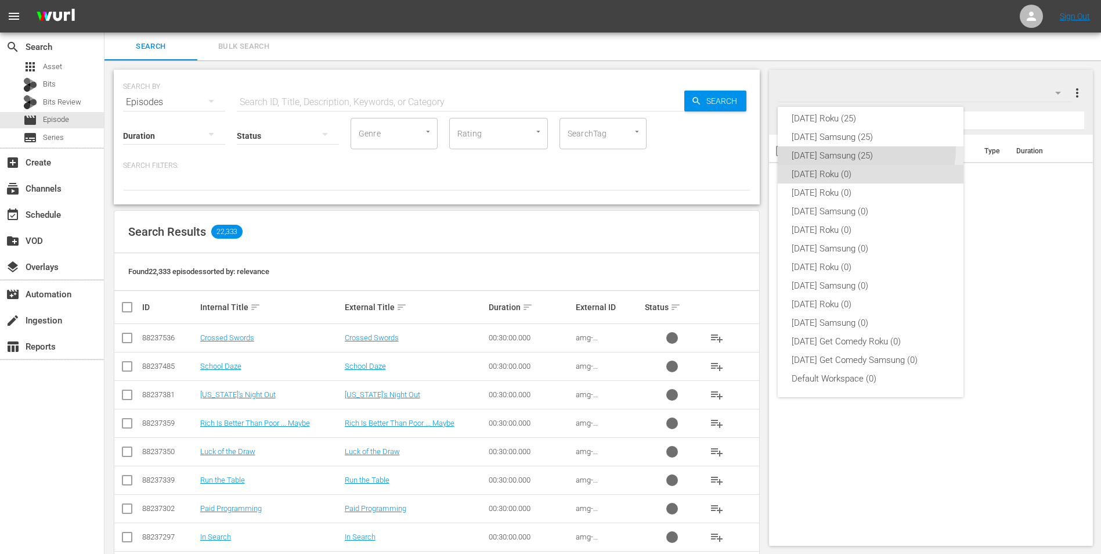
click at [738, 147] on div "[DATE] Samsung (25)" at bounding box center [871, 155] width 158 height 19
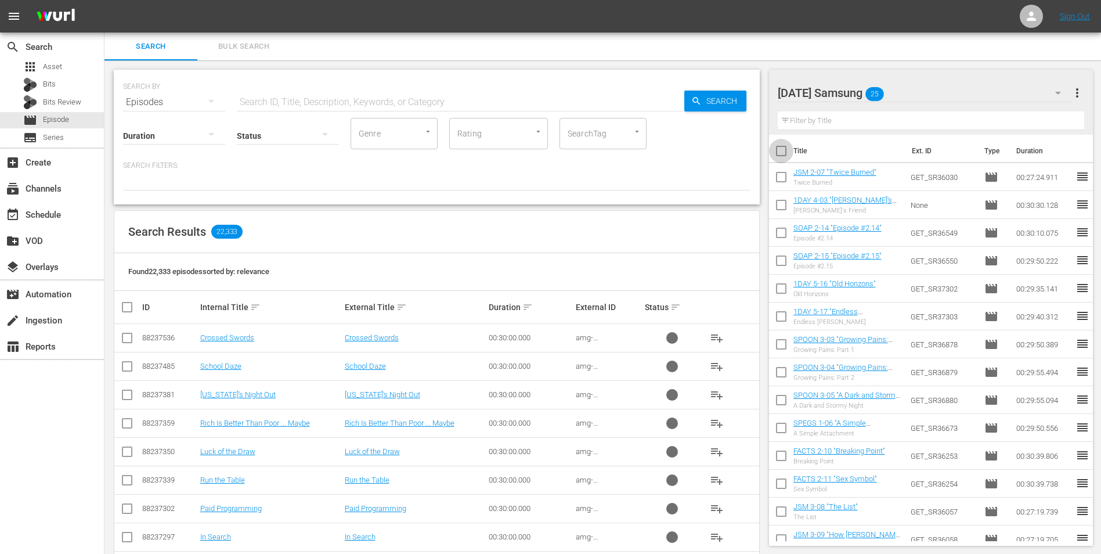
click at [738, 152] on input "checkbox" at bounding box center [781, 153] width 24 height 24
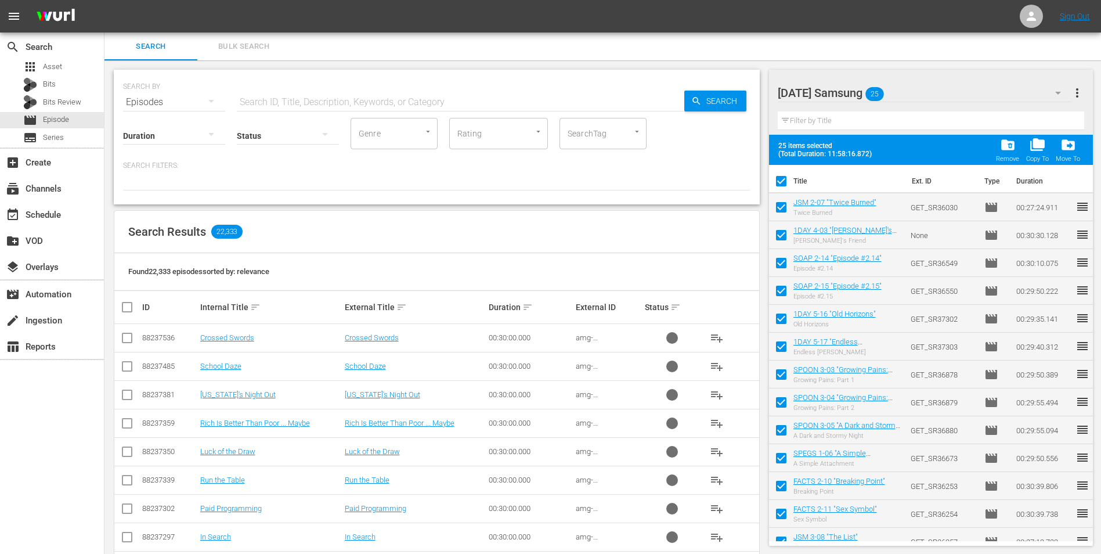
click at [738, 146] on span "folder_delete" at bounding box center [1008, 145] width 16 height 16
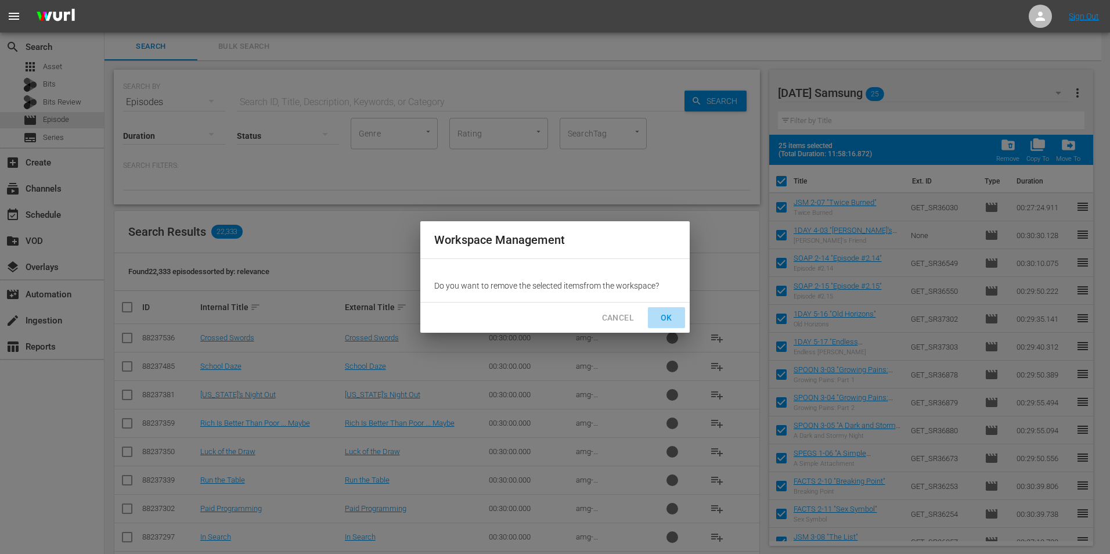
click at [670, 319] on span "OK" at bounding box center [666, 318] width 19 height 15
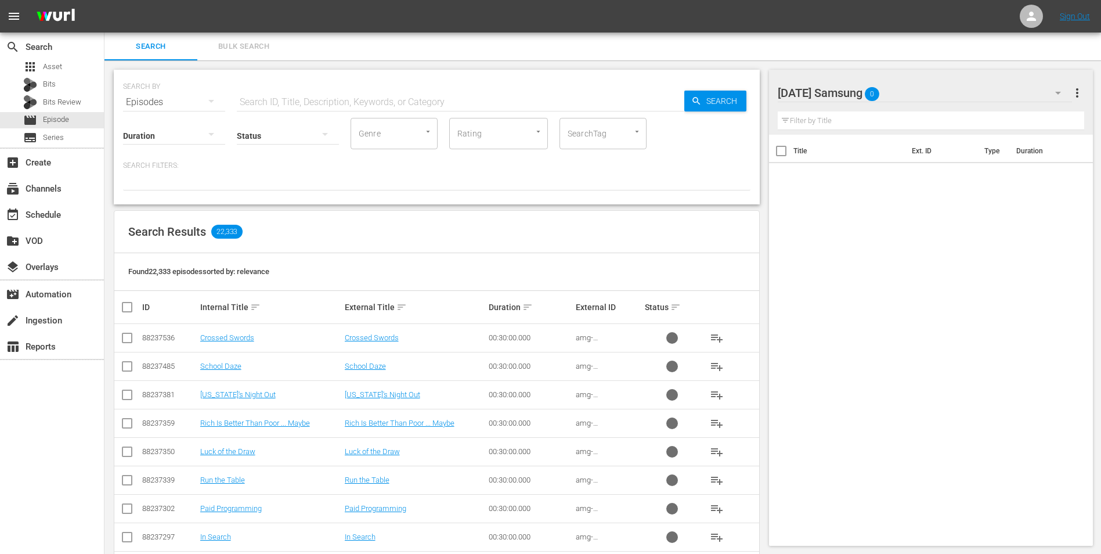
click at [738, 93] on div "[DATE] Samsung 0" at bounding box center [925, 93] width 295 height 33
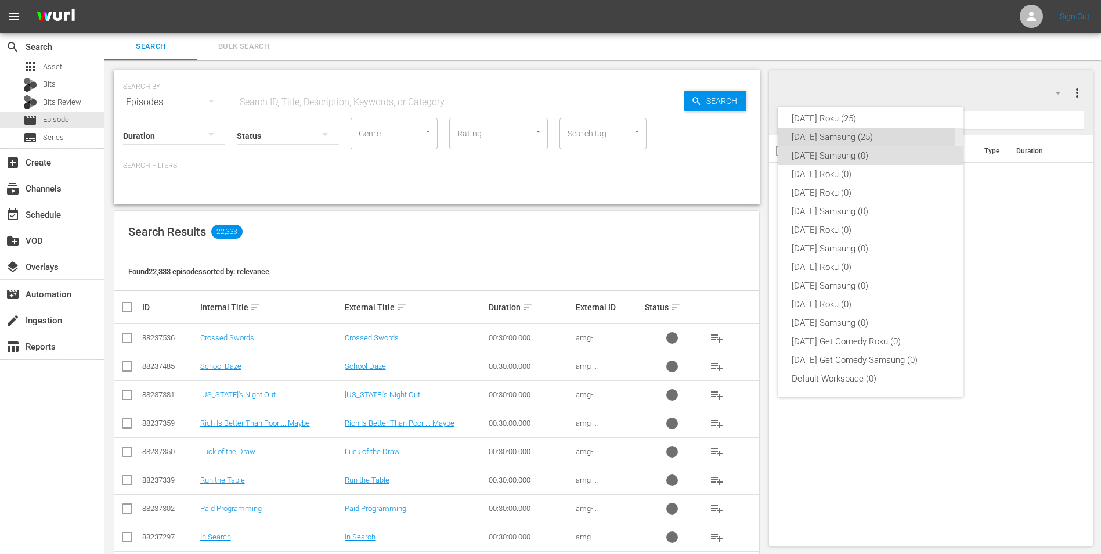
click at [738, 133] on div "[DATE] Samsung (25)" at bounding box center [871, 137] width 158 height 19
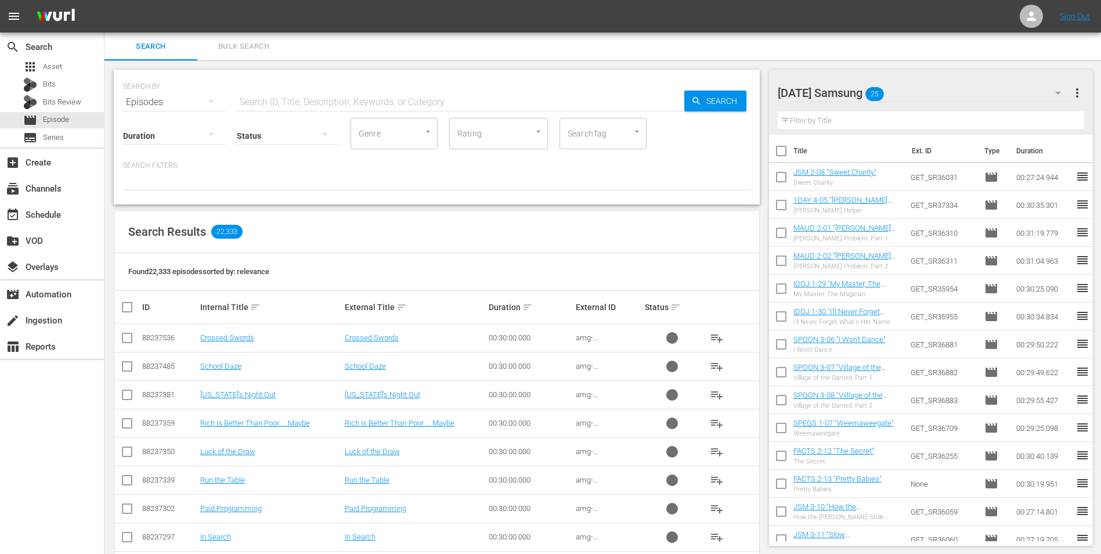
click at [738, 152] on input "checkbox" at bounding box center [781, 153] width 24 height 24
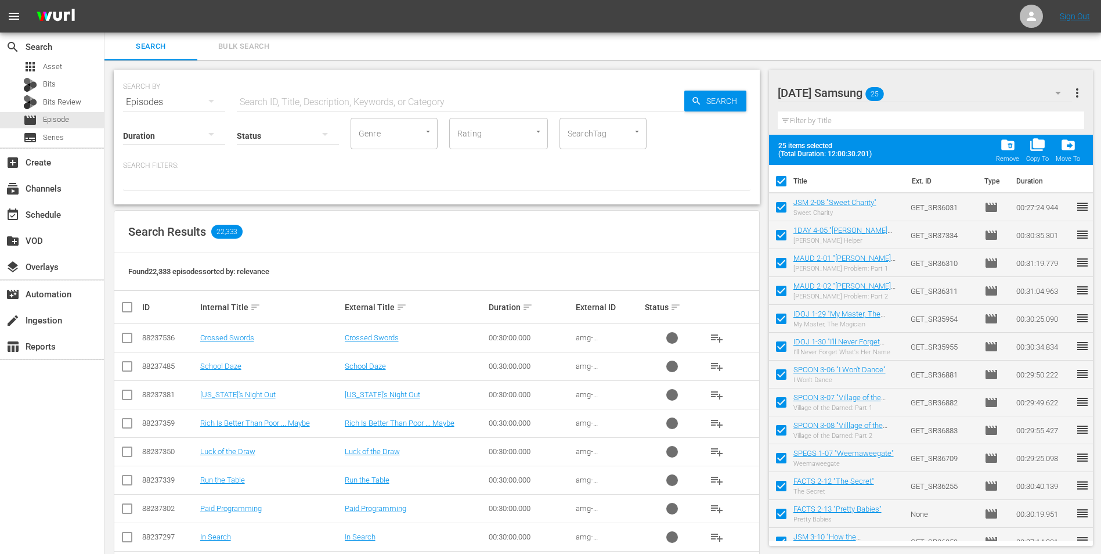
click at [738, 141] on span "folder_delete" at bounding box center [1008, 145] width 16 height 16
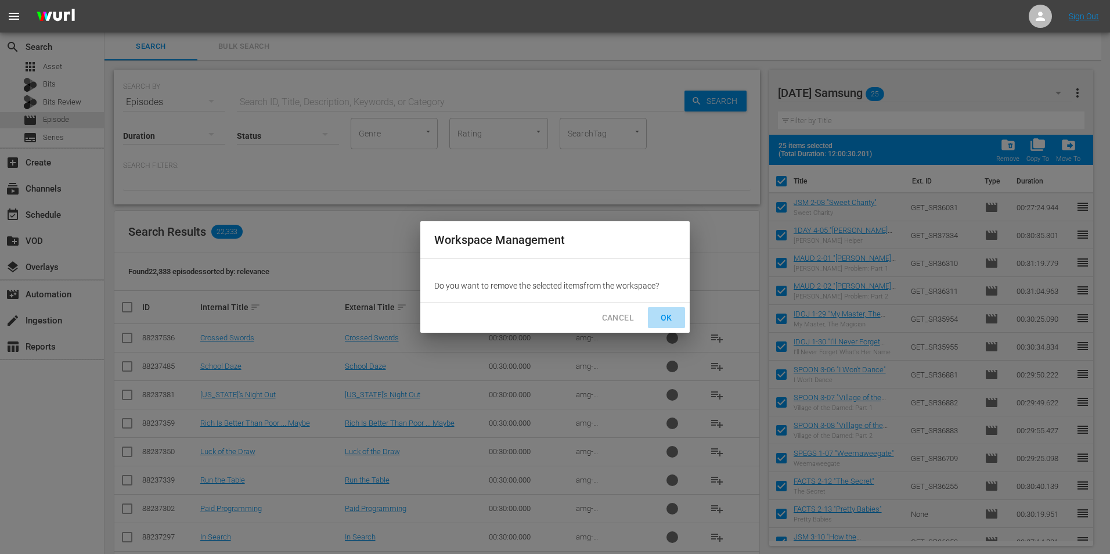
click at [668, 316] on span "OK" at bounding box center [666, 318] width 19 height 15
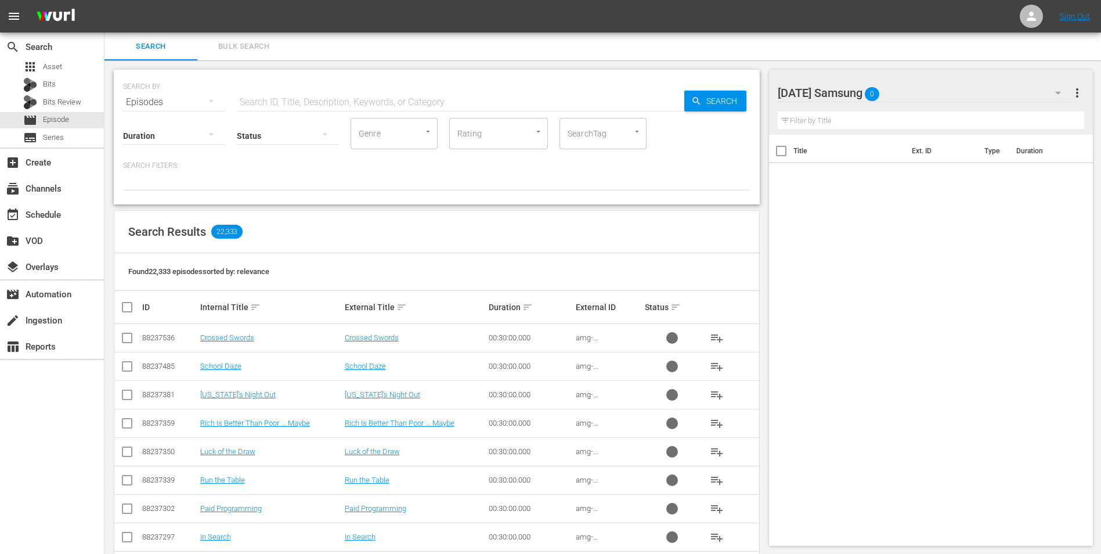
click at [738, 89] on div "[DATE] Samsung 0" at bounding box center [925, 93] width 295 height 33
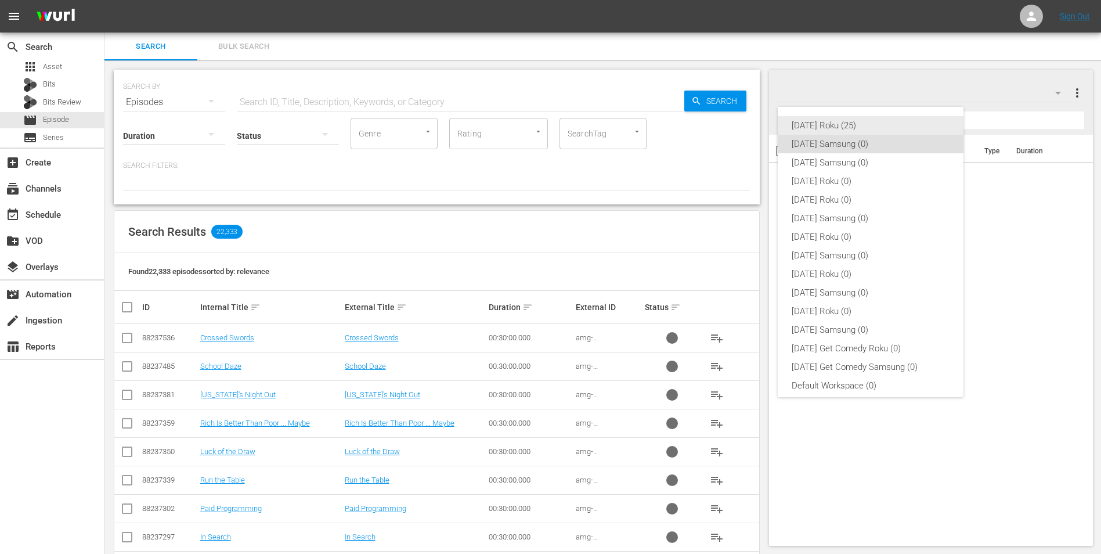
click at [738, 129] on div "[DATE] Roku (25)" at bounding box center [871, 125] width 158 height 19
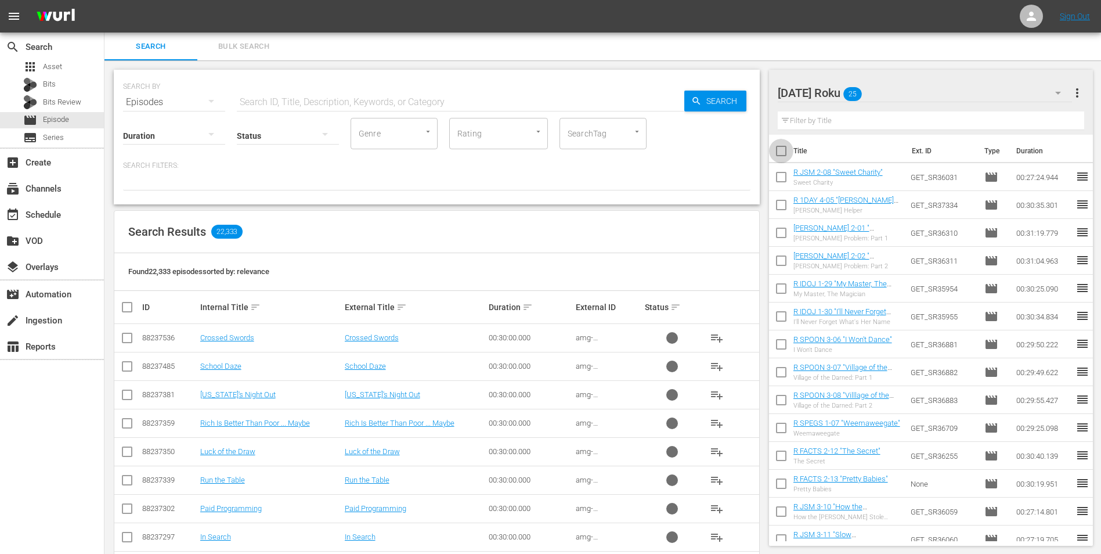
click at [738, 150] on input "checkbox" at bounding box center [781, 153] width 24 height 24
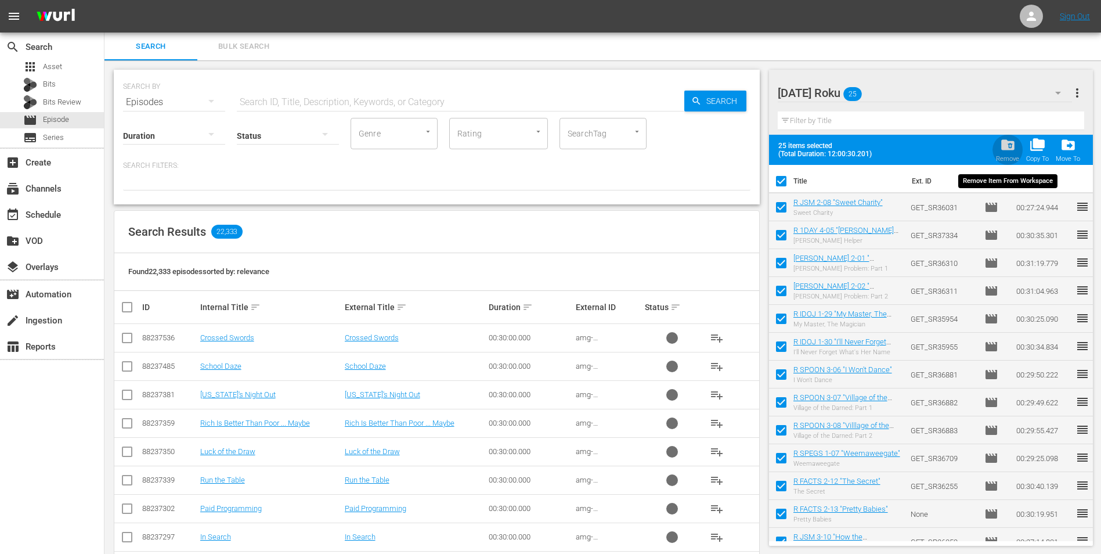
click at [738, 153] on div "folder_delete Remove" at bounding box center [1007, 150] width 23 height 26
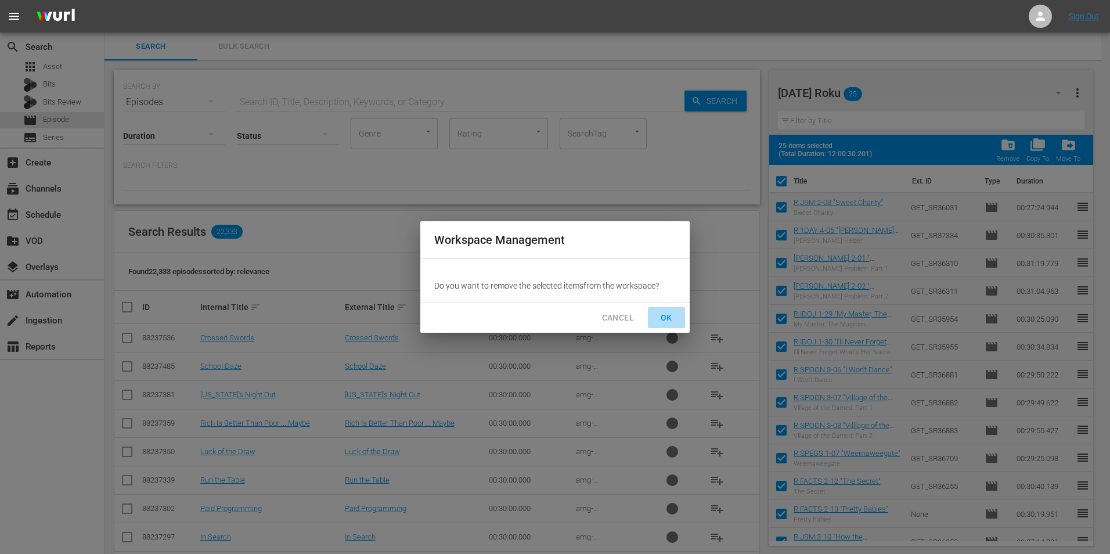
click at [669, 321] on span "OK" at bounding box center [666, 318] width 19 height 15
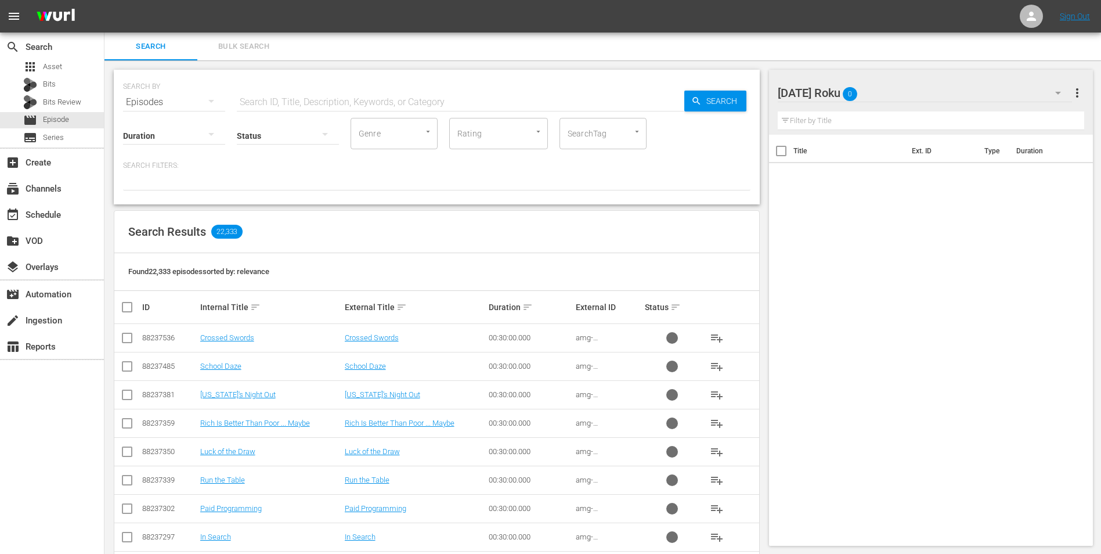
click at [738, 94] on div at bounding box center [830, 93] width 104 height 29
click at [738, 60] on div "[DATE] Roku 0 [DATE] Roku more_vert Filter by Title Title Ext. ID Type Duration" at bounding box center [935, 501] width 332 height 882
click at [738, 87] on div "[DATE] Roku 0" at bounding box center [925, 93] width 295 height 33
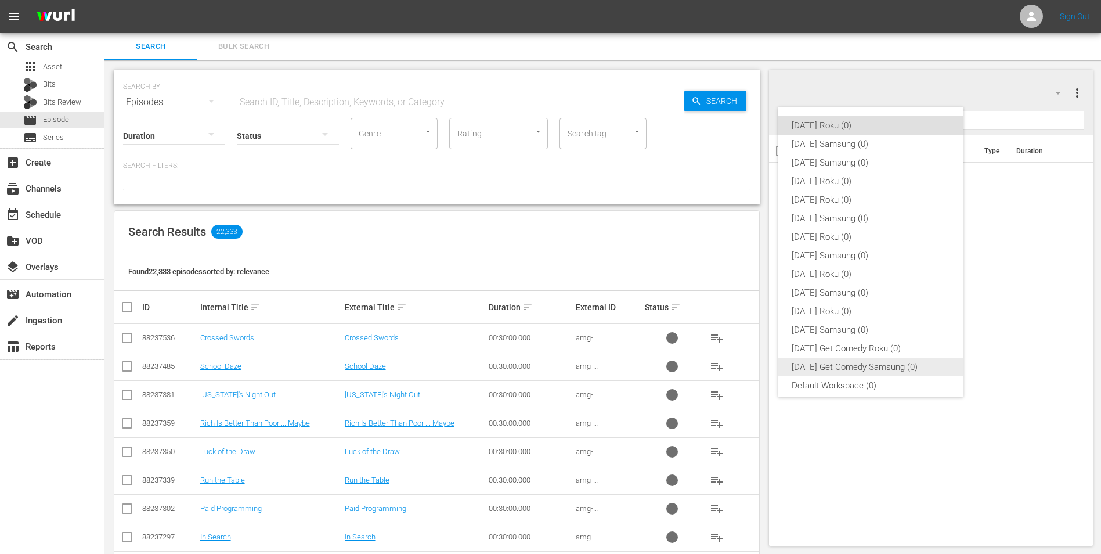
click at [738, 344] on div "[DATE] Get Comedy Samsung (0)" at bounding box center [871, 367] width 158 height 19
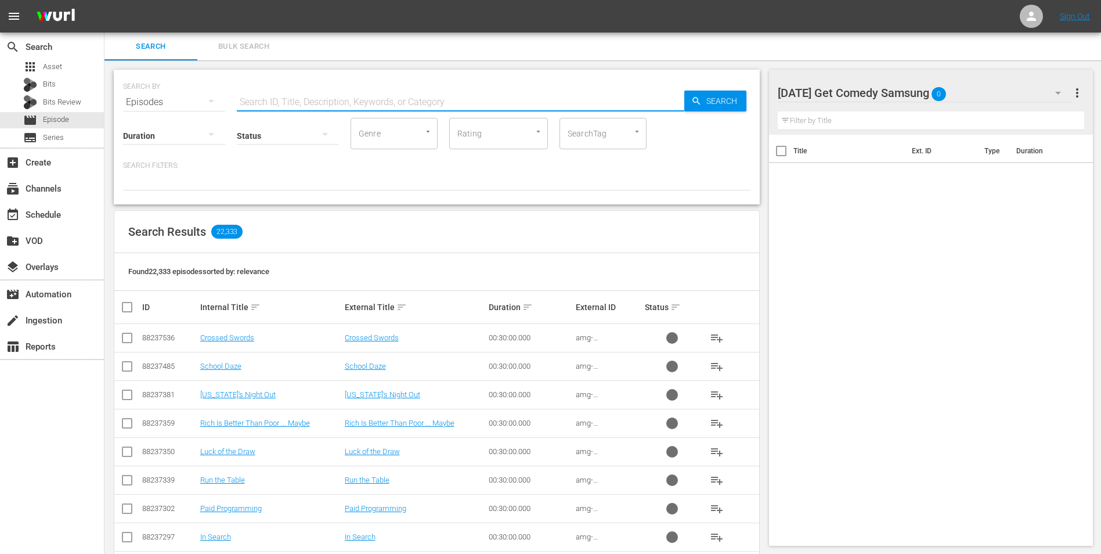
click at [341, 103] on input "text" at bounding box center [461, 102] width 448 height 28
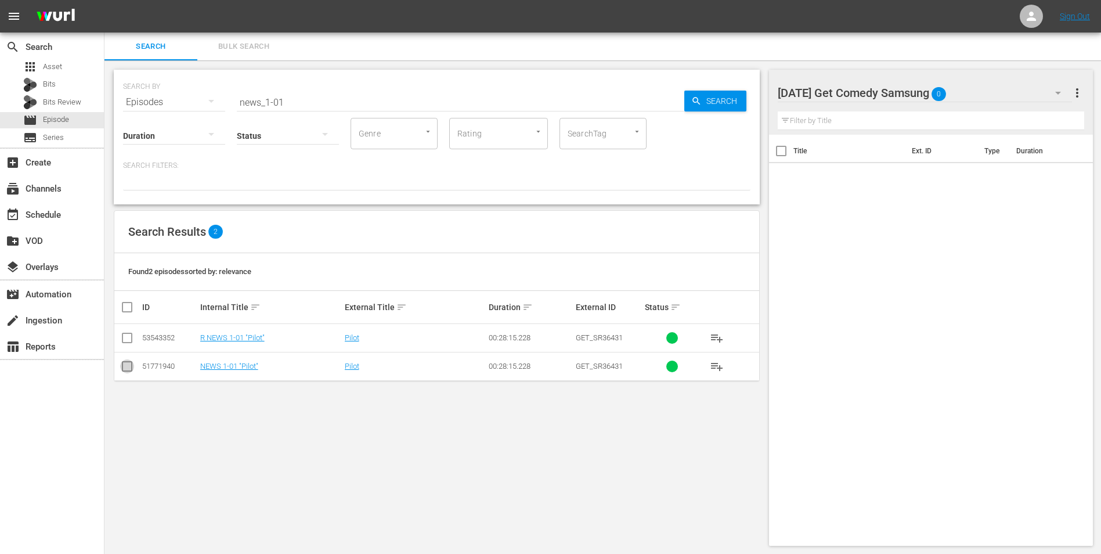
click at [128, 344] on input "checkbox" at bounding box center [127, 369] width 14 height 14
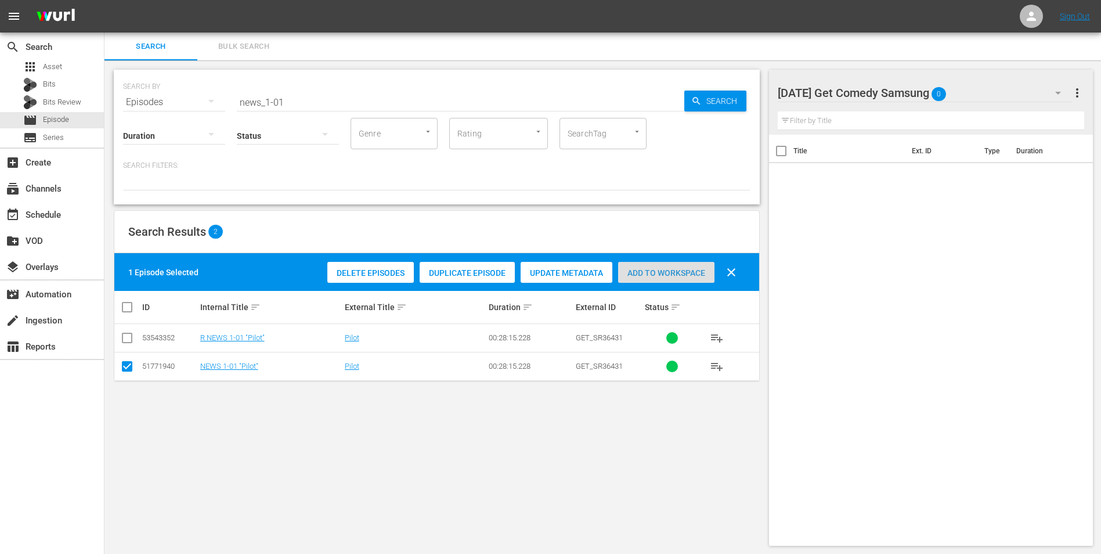
click at [681, 278] on div "Add to Workspace" at bounding box center [666, 273] width 96 height 22
click at [738, 93] on div "[DATE] Get Comedy Samsung 1" at bounding box center [925, 93] width 295 height 33
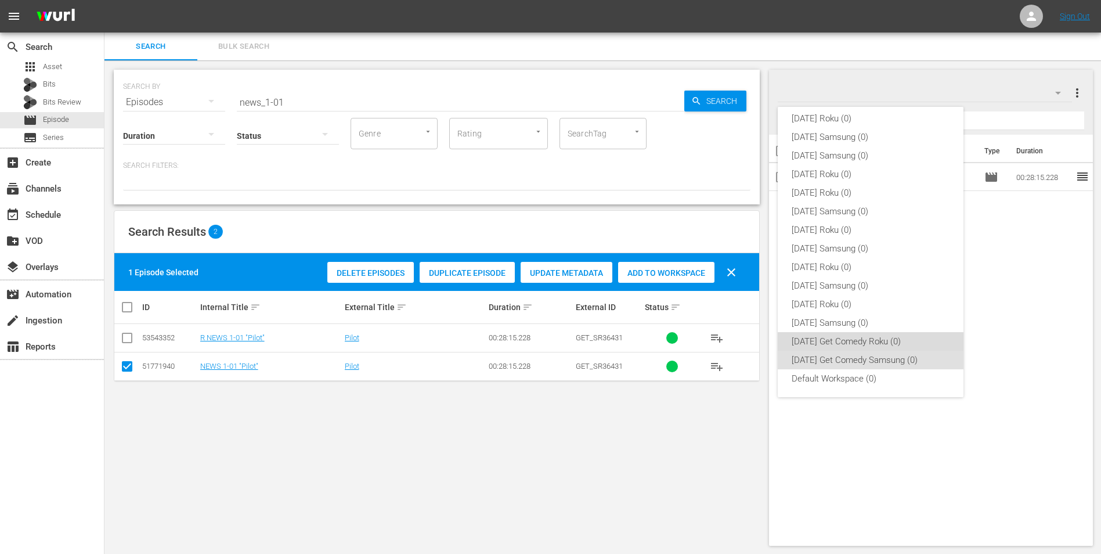
click at [738, 342] on div "[DATE] Get Comedy Roku (0)" at bounding box center [871, 341] width 158 height 19
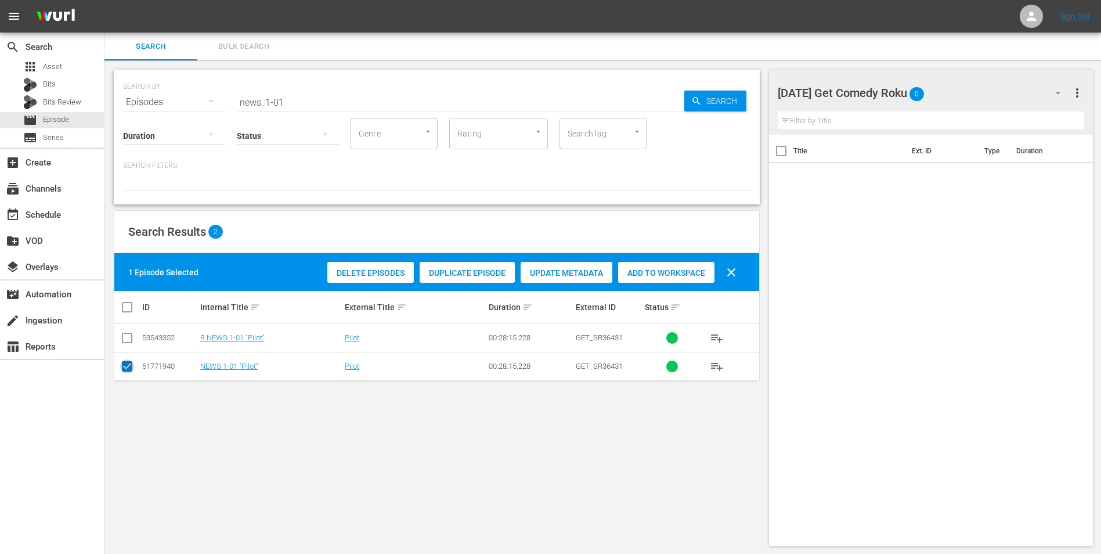
click at [127, 344] on input "checkbox" at bounding box center [127, 369] width 14 height 14
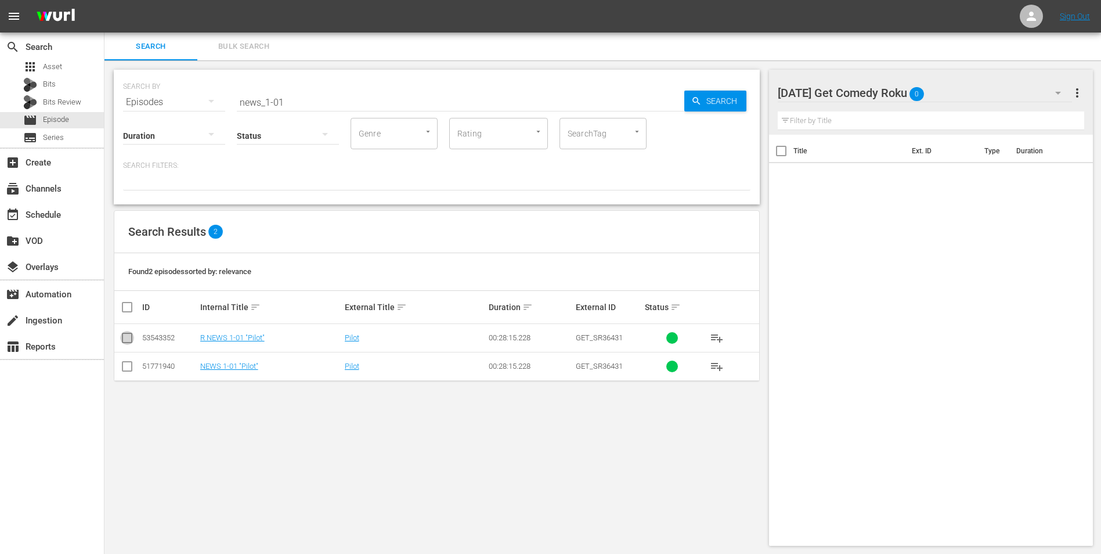
drag, startPoint x: 125, startPoint y: 339, endPoint x: 474, endPoint y: 342, distance: 348.3
click at [127, 338] on input "checkbox" at bounding box center [127, 340] width 14 height 14
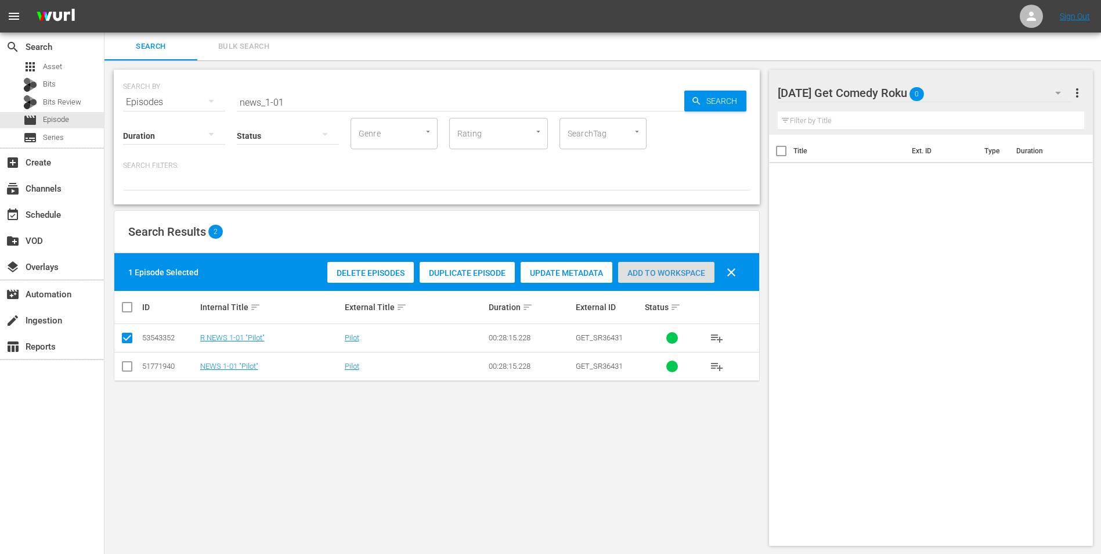
click at [675, 266] on div "Add to Workspace" at bounding box center [666, 273] width 96 height 22
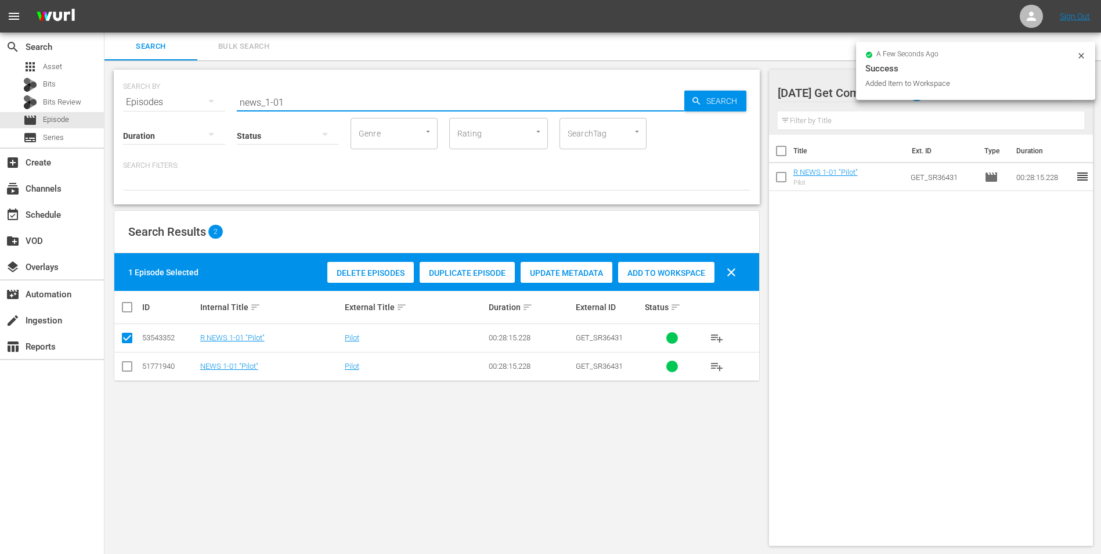
drag, startPoint x: 265, startPoint y: 101, endPoint x: 374, endPoint y: 120, distance: 110.8
click at [374, 120] on div "SEARCH BY Search By Episodes Search ID, Title, Description, Keywords, or Catego…" at bounding box center [437, 137] width 646 height 135
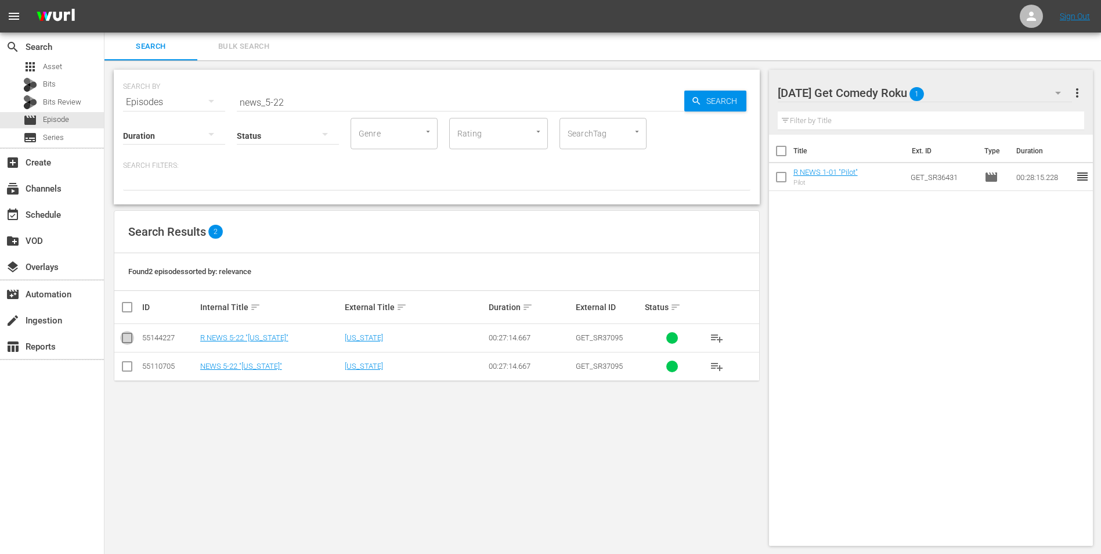
click at [125, 341] on input "checkbox" at bounding box center [127, 340] width 14 height 14
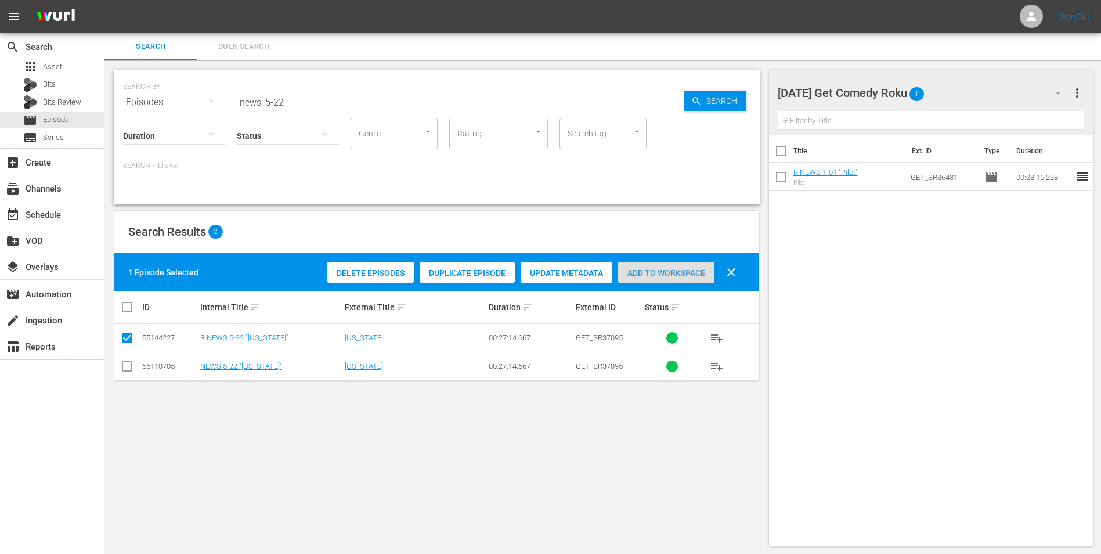
click at [665, 271] on span "Add to Workspace" at bounding box center [666, 272] width 96 height 9
click at [738, 93] on div "[DATE] Get Comedy Roku 2" at bounding box center [925, 93] width 295 height 33
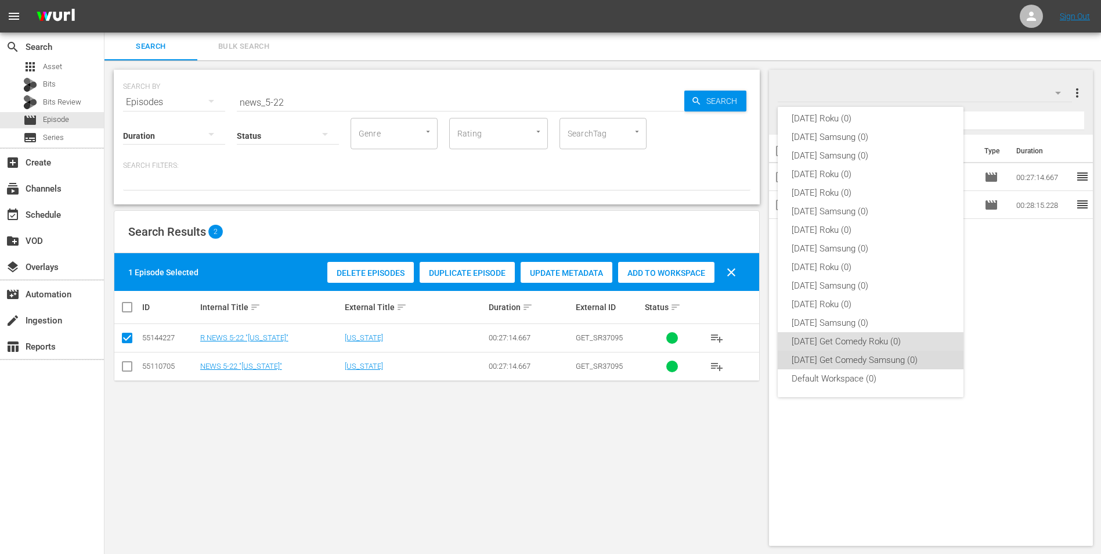
click at [738, 344] on div "[DATE] Get Comedy Samsung (0)" at bounding box center [871, 360] width 158 height 19
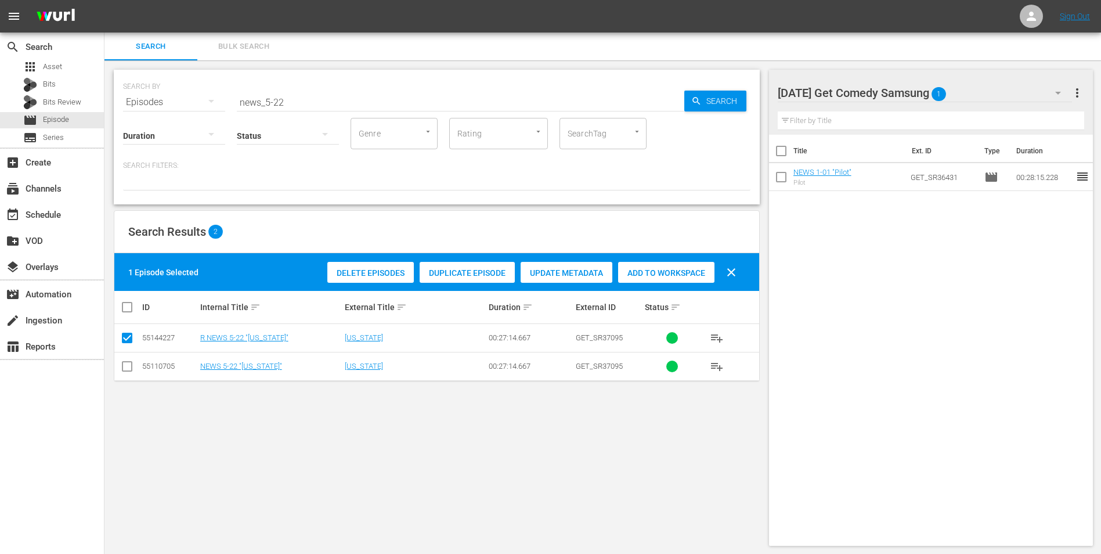
click at [124, 344] on input "checkbox" at bounding box center [127, 369] width 14 height 14
click at [127, 342] on input "checkbox" at bounding box center [127, 340] width 14 height 14
click at [681, 273] on span "Add to Workspace" at bounding box center [666, 272] width 96 height 9
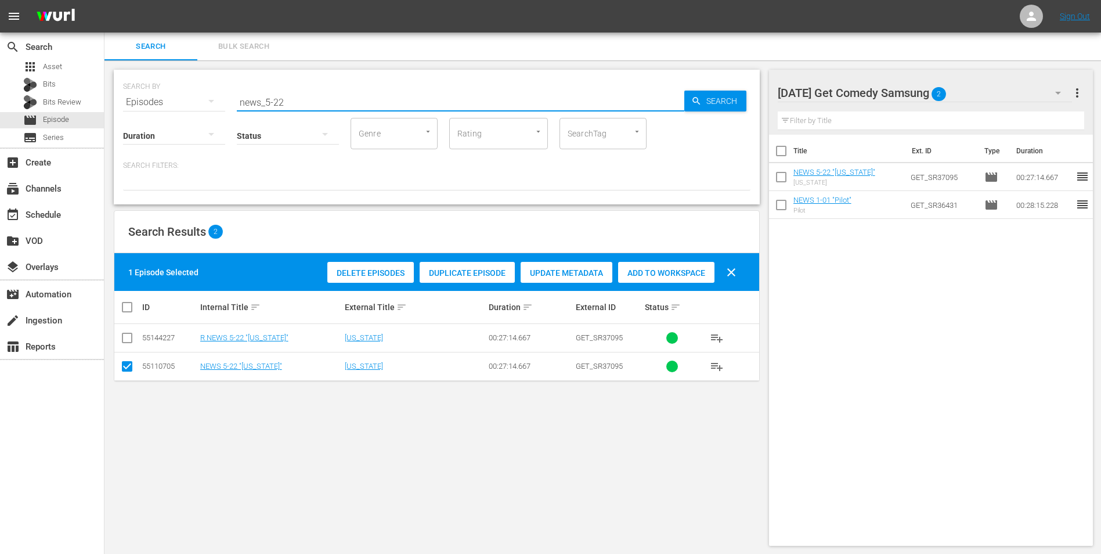
click at [283, 107] on input "news_5-22" at bounding box center [461, 102] width 448 height 28
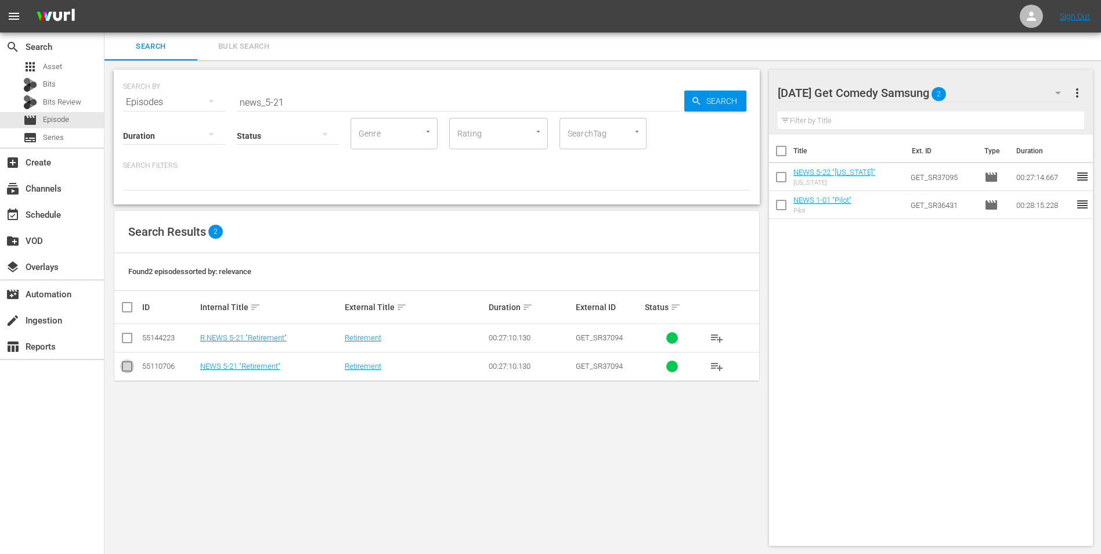
click at [133, 344] on input "checkbox" at bounding box center [127, 369] width 14 height 14
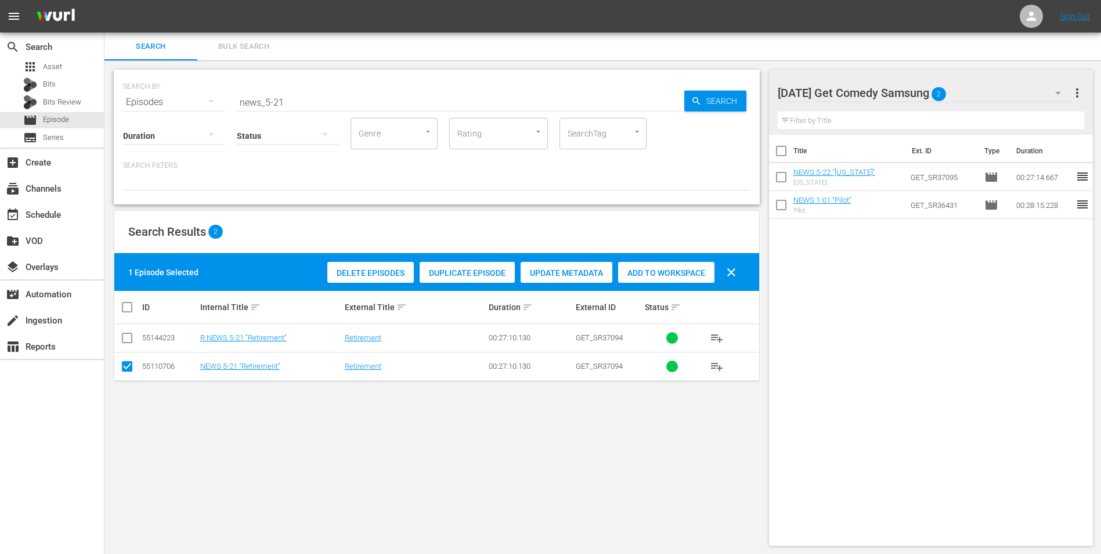
click at [670, 258] on div "Delete Episodes Duplicate Episode Update Metadata Add to Workspace clear" at bounding box center [534, 272] width 421 height 28
click at [670, 271] on span "Add to Workspace" at bounding box center [666, 272] width 96 height 9
click at [738, 88] on div "[DATE] Get Comedy Samsung 3" at bounding box center [925, 93] width 295 height 33
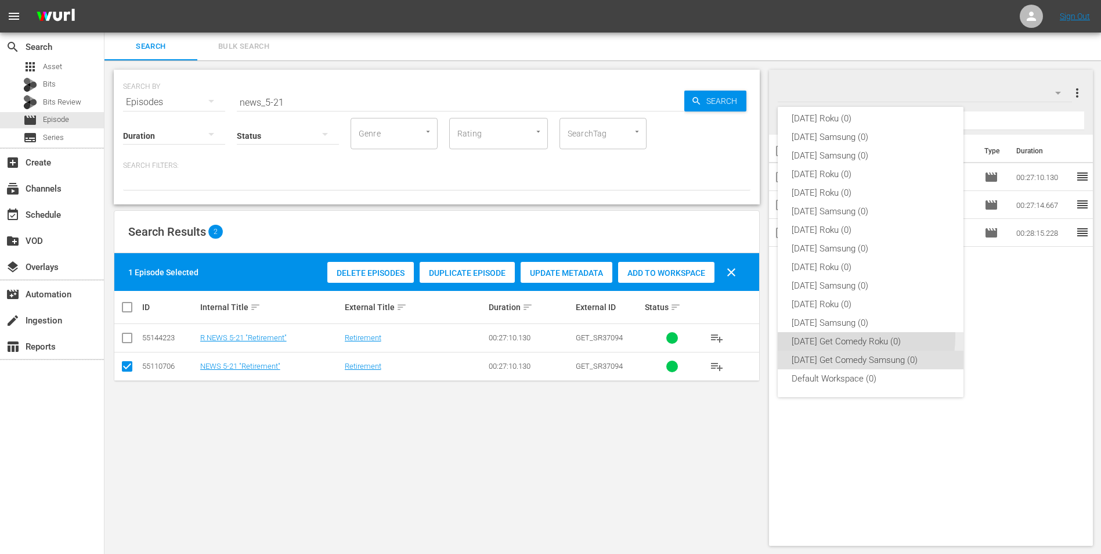
click at [738, 336] on div "[DATE] Get Comedy Roku (0)" at bounding box center [871, 341] width 158 height 19
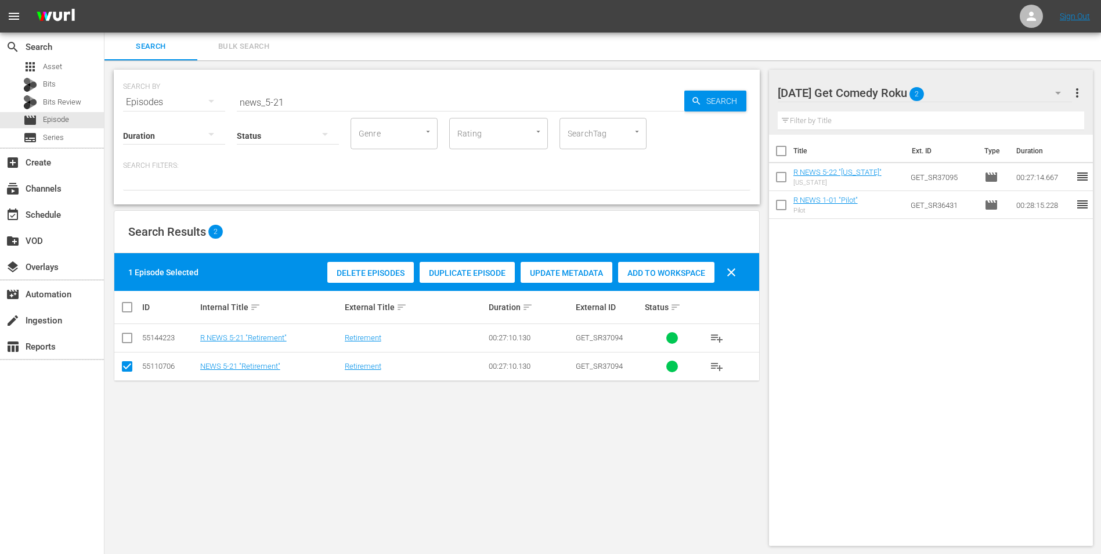
click at [120, 344] on input "checkbox" at bounding box center [127, 369] width 14 height 14
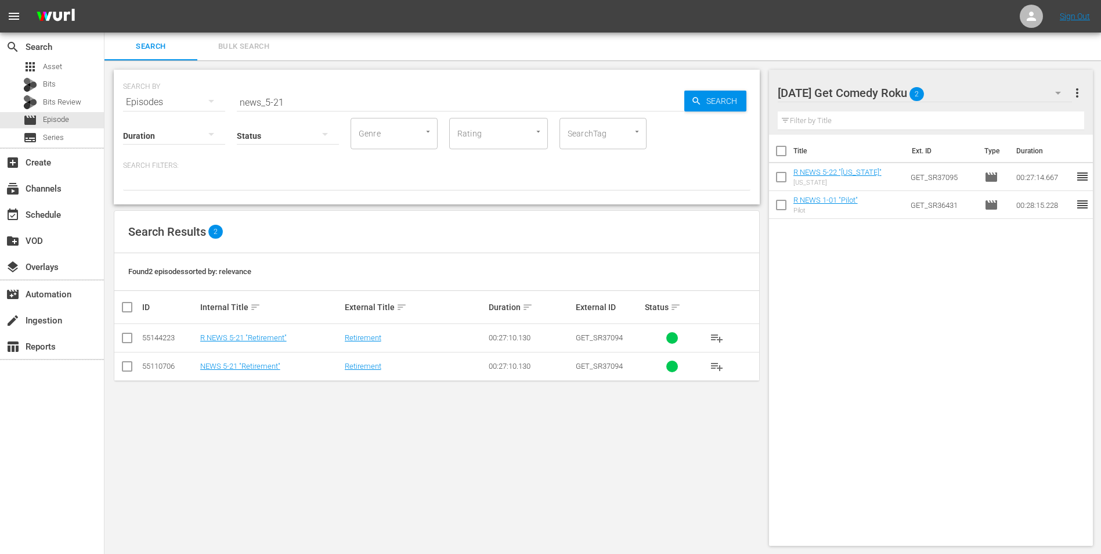
click at [127, 341] on input "checkbox" at bounding box center [127, 340] width 14 height 14
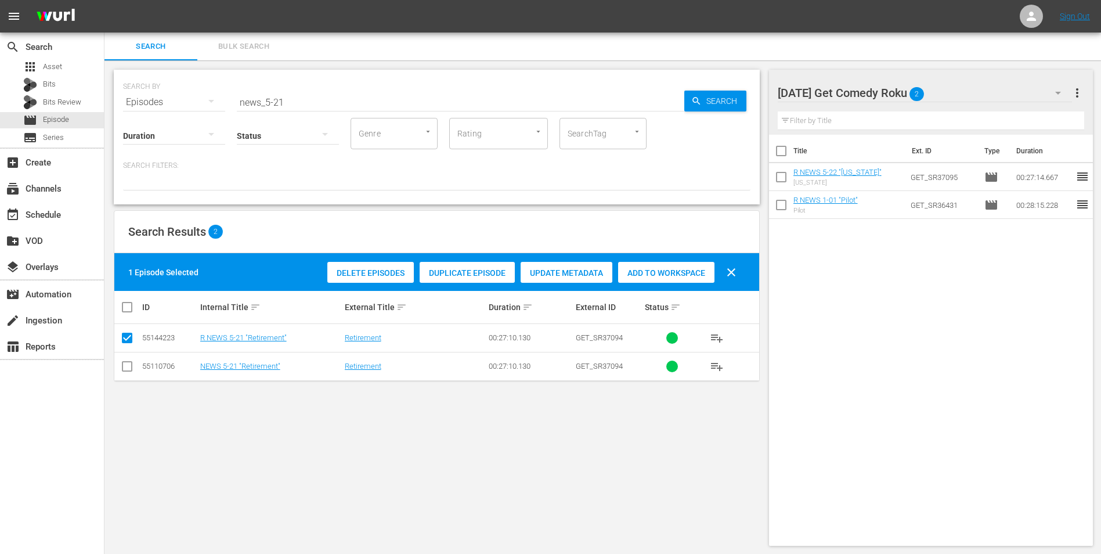
click at [672, 266] on div "Add to Workspace" at bounding box center [666, 273] width 96 height 22
drag, startPoint x: 319, startPoint y: 102, endPoint x: 122, endPoint y: 99, distance: 196.8
click at [138, 98] on div "SEARCH BY Search By Episodes Search ID, Title, Description, Keywords, or Catego…" at bounding box center [437, 95] width 628 height 42
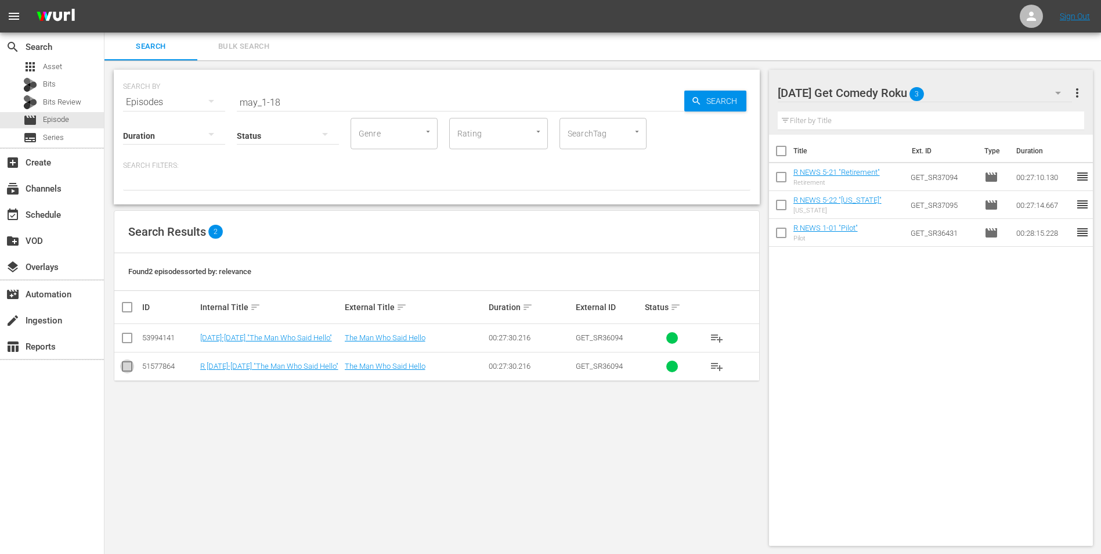
click at [125, 344] on input "checkbox" at bounding box center [127, 369] width 14 height 14
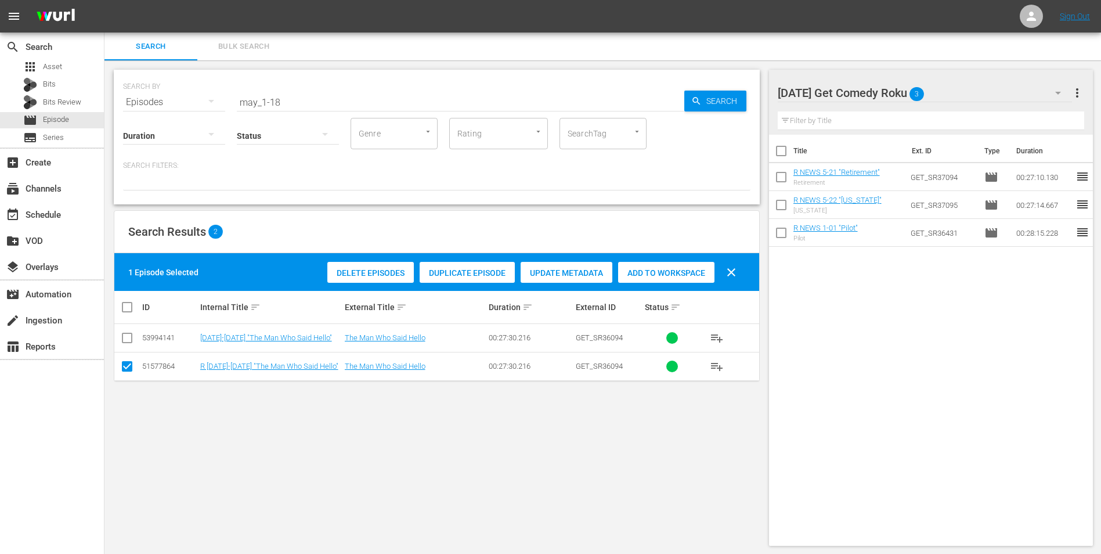
click at [686, 279] on div "Add to Workspace" at bounding box center [666, 273] width 96 height 22
click at [738, 81] on div "[DATE] Get Comedy Roku 4" at bounding box center [925, 93] width 295 height 33
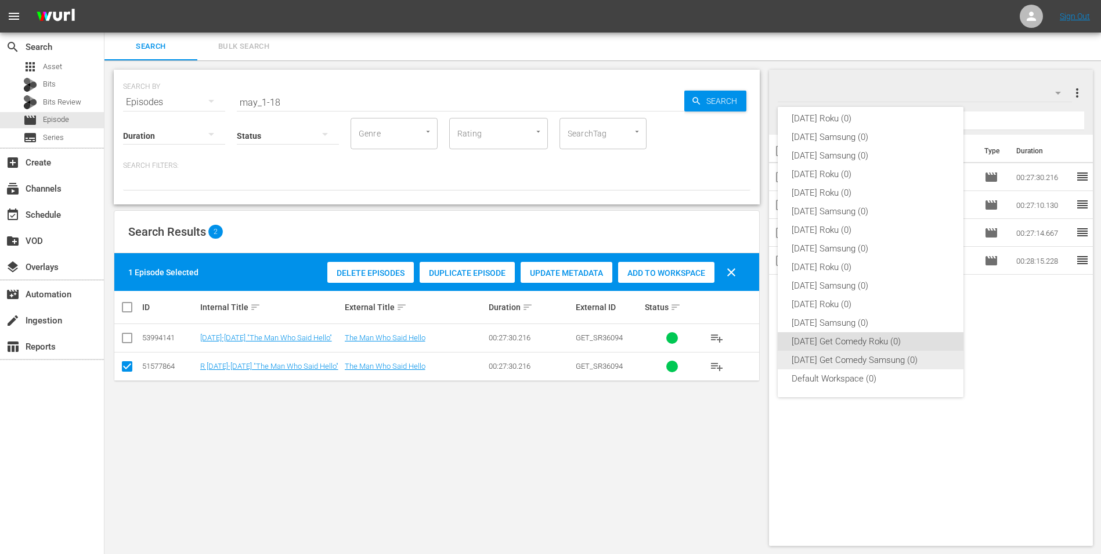
click at [738, 344] on div "[DATE] Get Comedy Samsung (0)" at bounding box center [871, 360] width 158 height 19
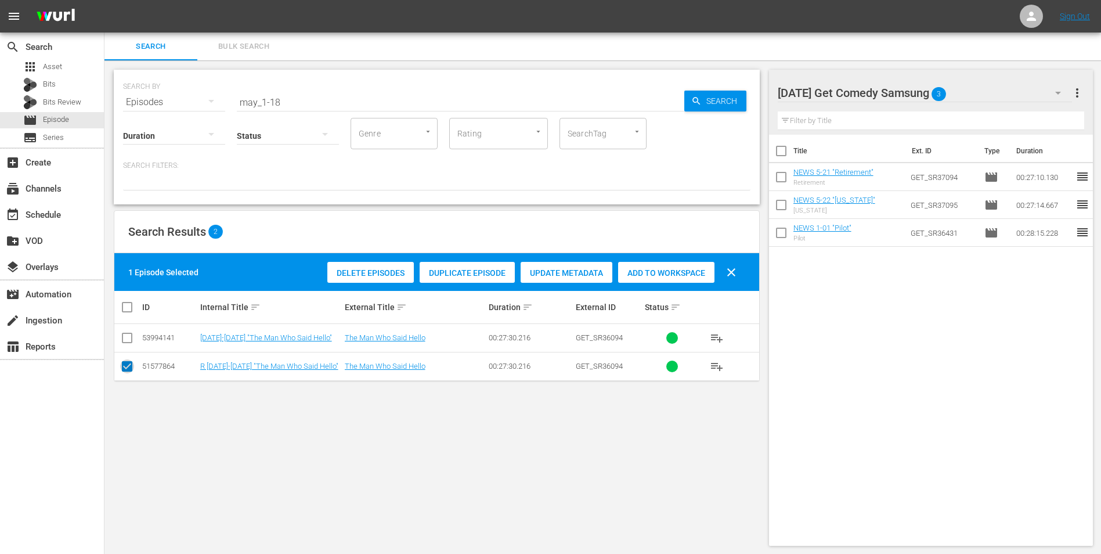
click at [127, 344] on input "checkbox" at bounding box center [127, 369] width 14 height 14
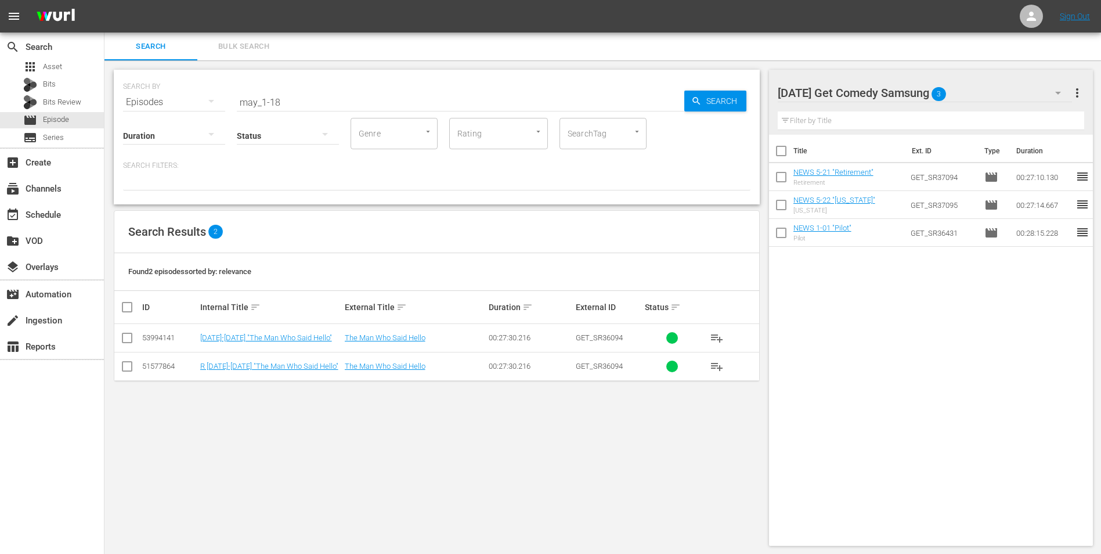
click at [128, 341] on input "checkbox" at bounding box center [127, 340] width 14 height 14
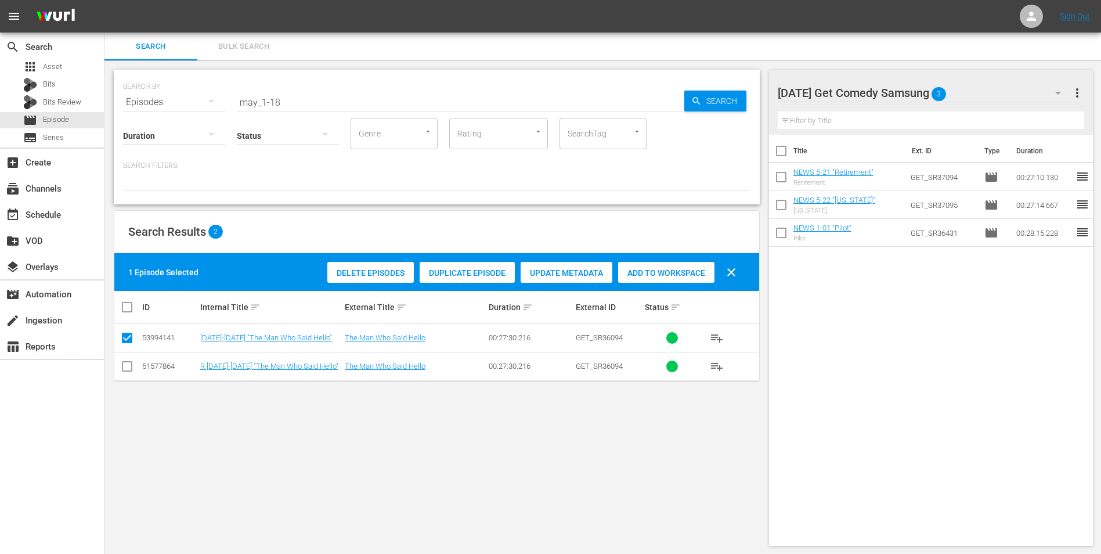
click at [660, 277] on div "Add to Workspace" at bounding box center [666, 273] width 96 height 22
click at [738, 85] on div "[DATE] Get Comedy Samsung 4" at bounding box center [925, 93] width 295 height 33
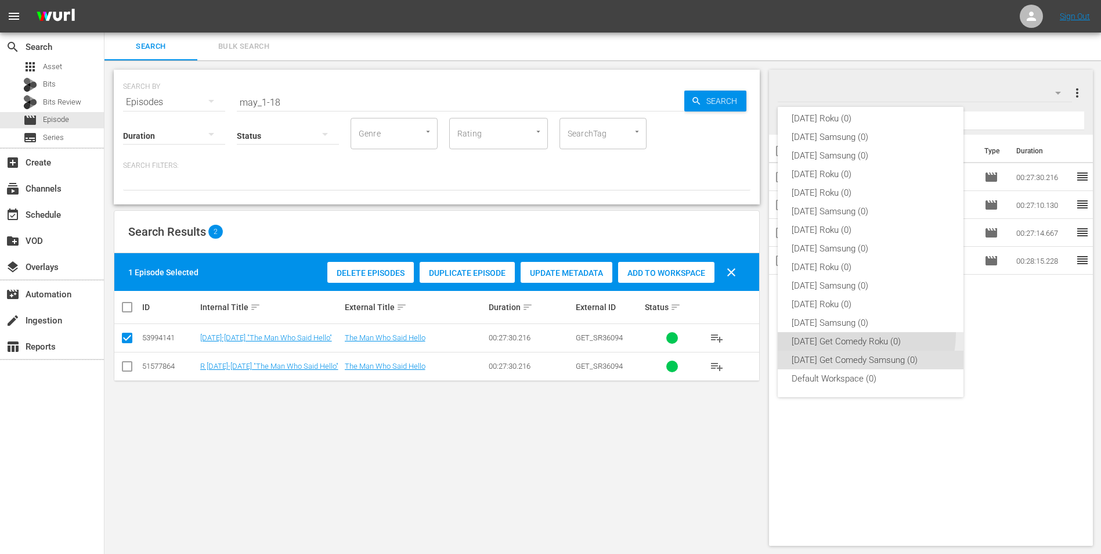
click at [738, 334] on div "[DATE] Get Comedy Roku (0)" at bounding box center [871, 341] width 158 height 19
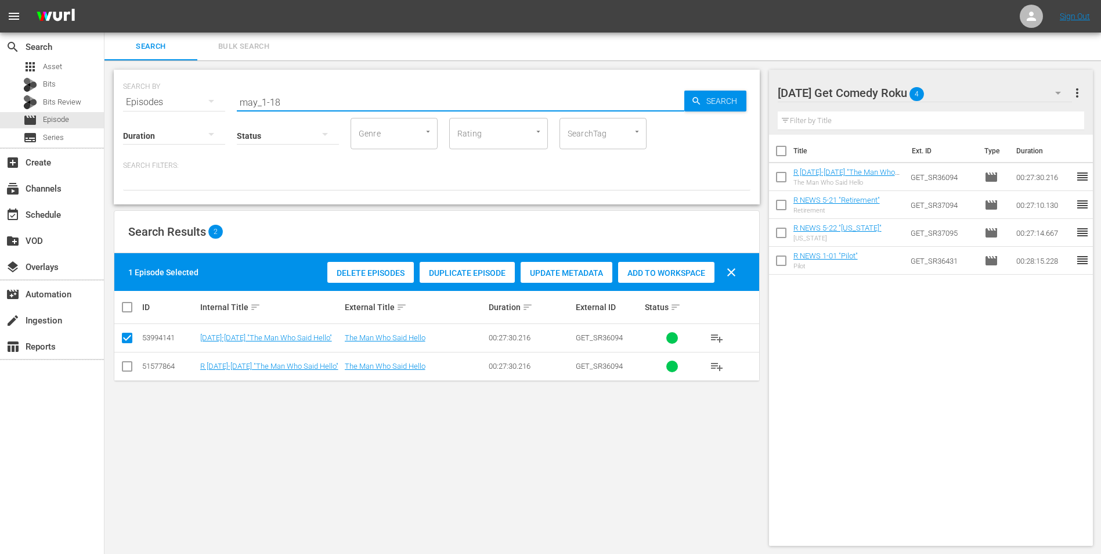
drag, startPoint x: 274, startPoint y: 103, endPoint x: 300, endPoint y: 110, distance: 26.6
click at [300, 103] on input "may_1-18" at bounding box center [461, 102] width 448 height 28
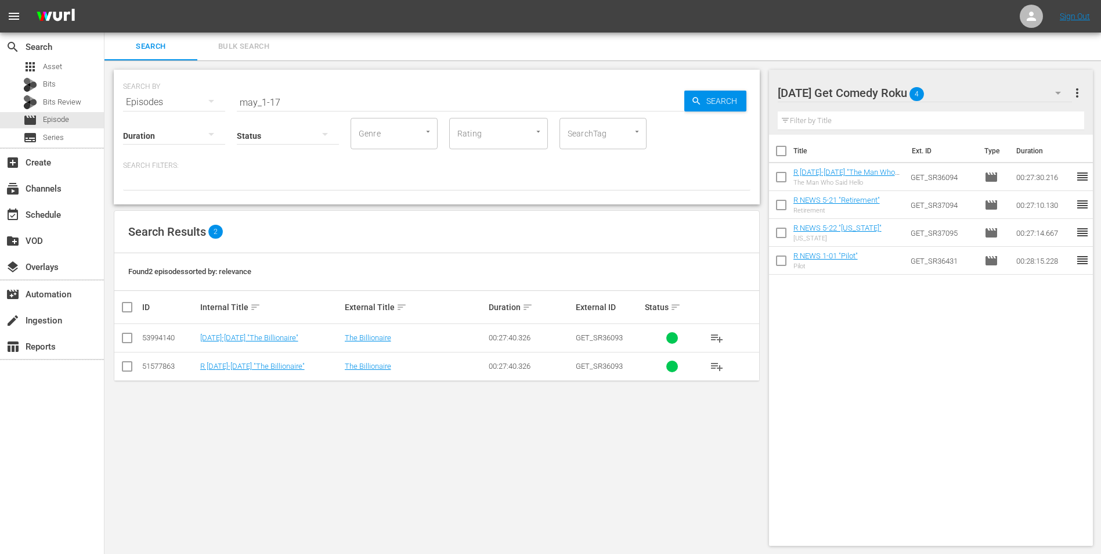
click at [117, 344] on td at bounding box center [127, 366] width 26 height 28
click at [126, 344] on input "checkbox" at bounding box center [127, 369] width 14 height 14
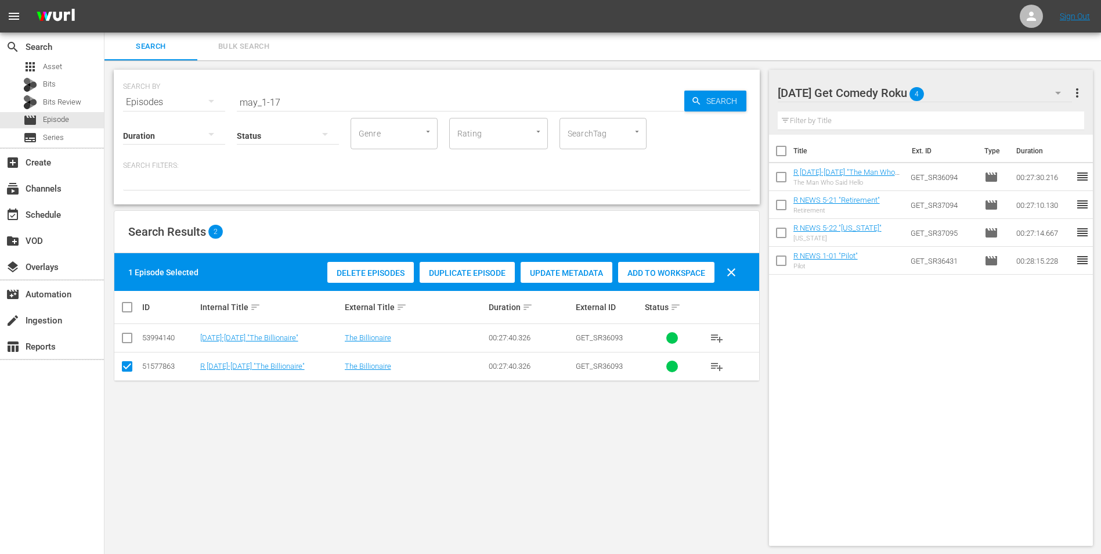
click at [686, 271] on span "Add to Workspace" at bounding box center [666, 272] width 96 height 9
click at [738, 95] on div "[DATE] Get Comedy Roku 5" at bounding box center [925, 93] width 295 height 33
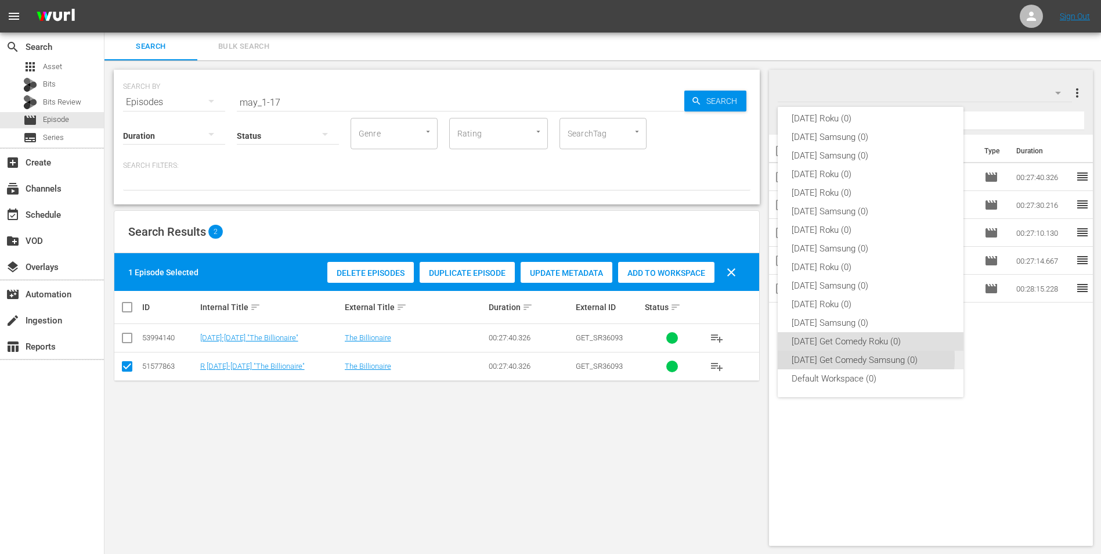
click at [738, 344] on div "[DATE] Get Comedy Samsung (0)" at bounding box center [871, 360] width 158 height 19
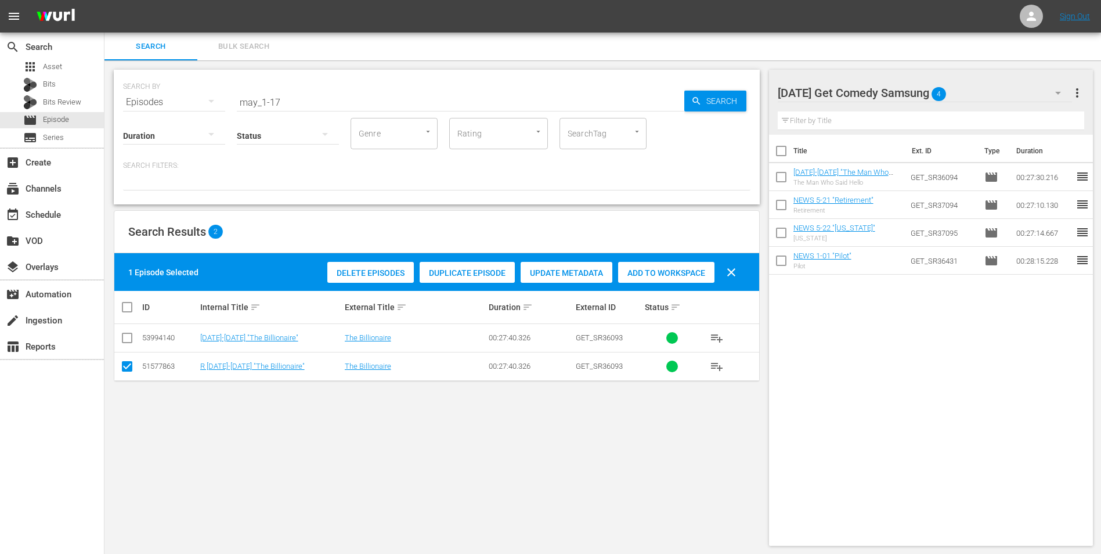
click at [122, 344] on input "checkbox" at bounding box center [127, 369] width 14 height 14
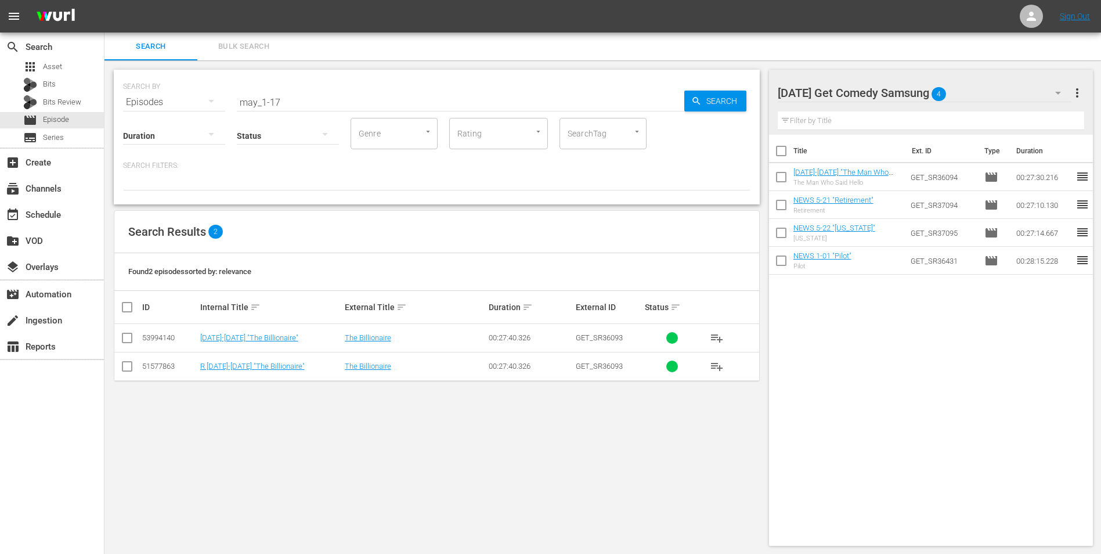
click at [120, 341] on input "checkbox" at bounding box center [127, 340] width 14 height 14
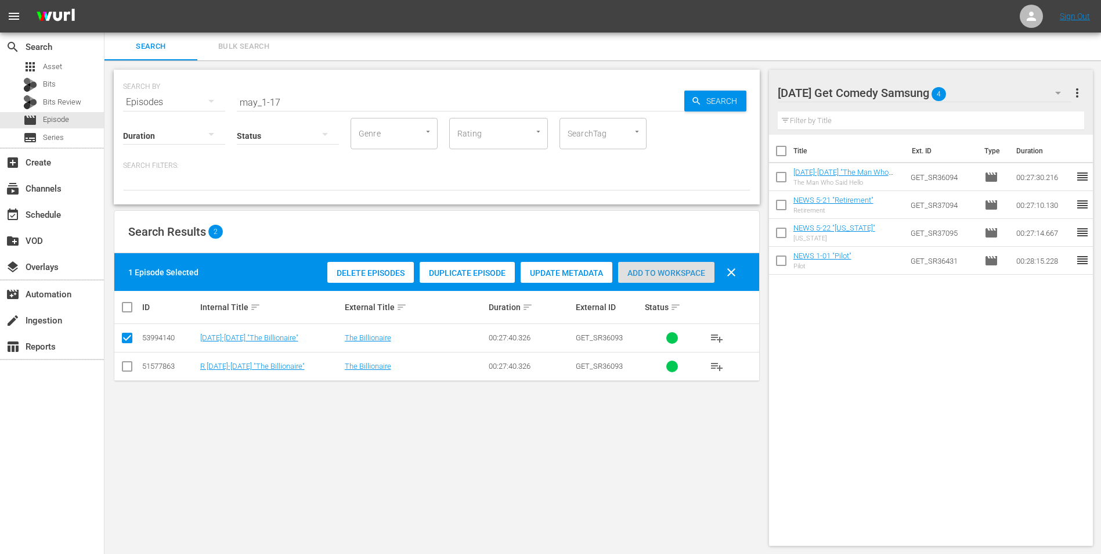
click at [654, 269] on span "Add to Workspace" at bounding box center [666, 272] width 96 height 9
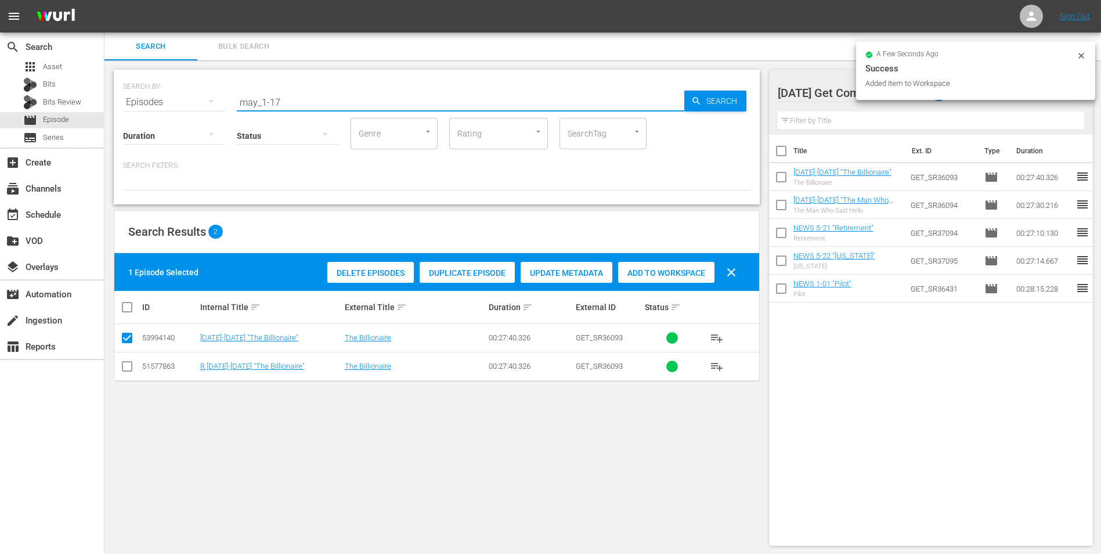
drag, startPoint x: 272, startPoint y: 99, endPoint x: 288, endPoint y: 100, distance: 15.7
click at [288, 100] on input "may_1-17" at bounding box center [461, 102] width 448 height 28
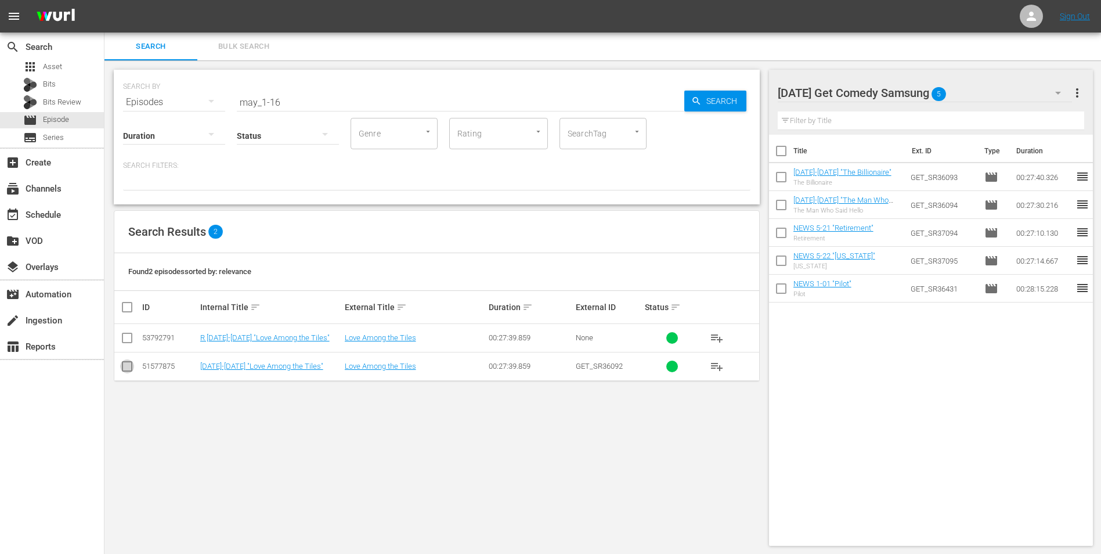
click at [122, 344] on input "checkbox" at bounding box center [127, 369] width 14 height 14
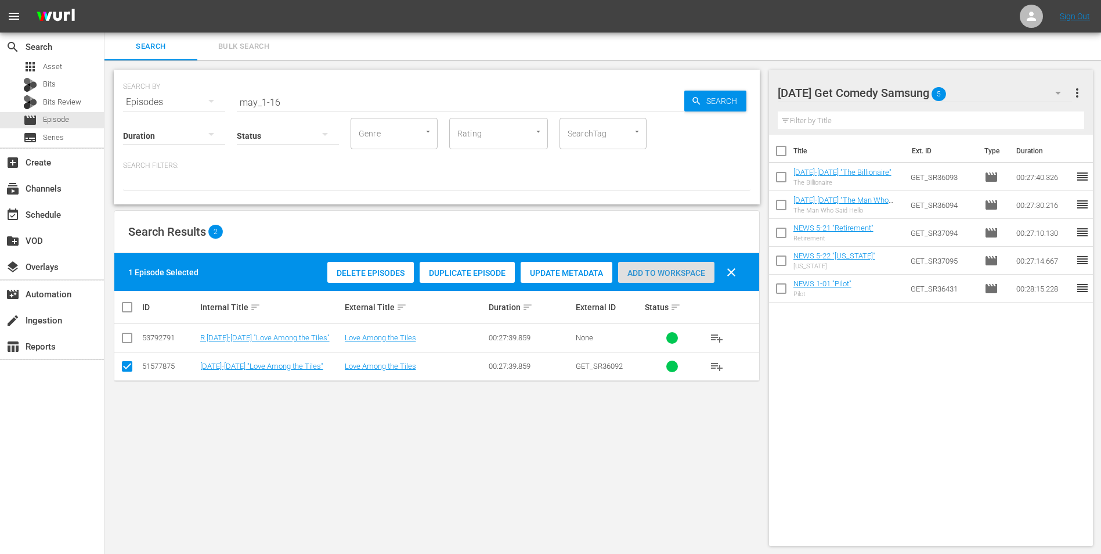
click at [687, 268] on span "Add to Workspace" at bounding box center [666, 272] width 96 height 9
click at [738, 93] on div "[DATE] Get Comedy Samsung 6" at bounding box center [925, 93] width 295 height 33
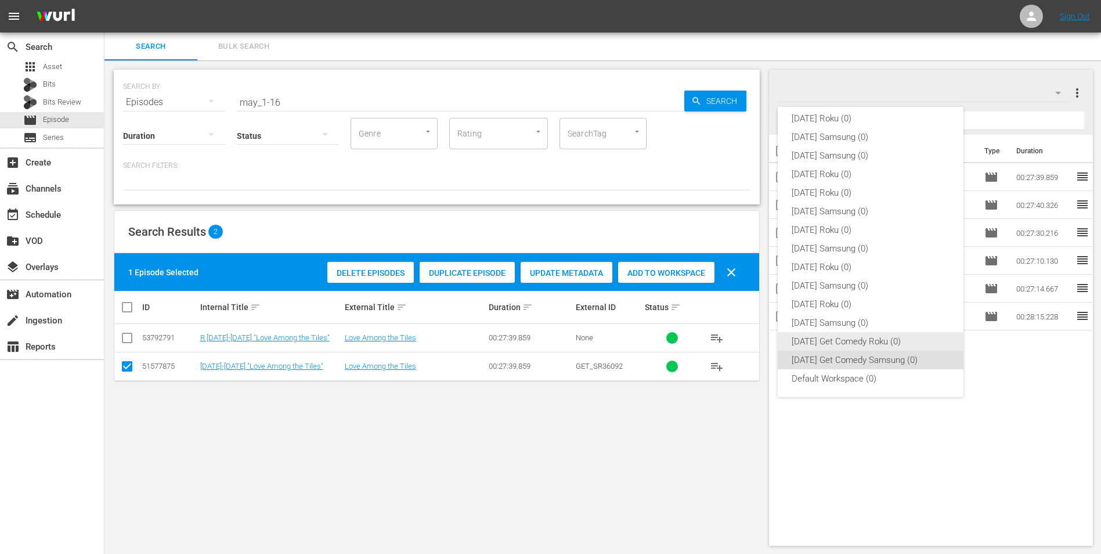
click at [738, 337] on div "[DATE] Get Comedy Roku (0)" at bounding box center [871, 341] width 158 height 19
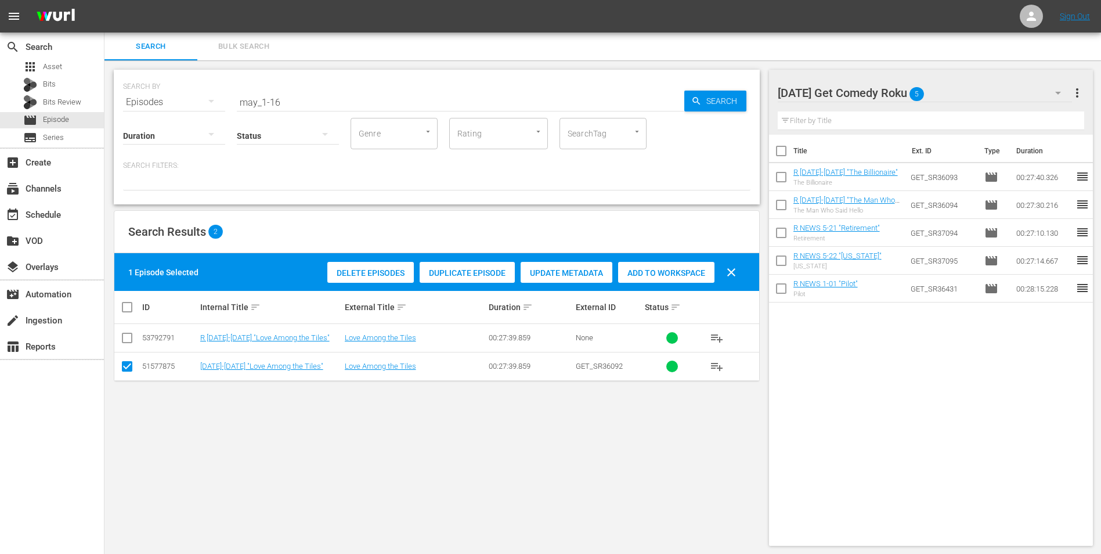
click at [123, 344] on input "checkbox" at bounding box center [127, 369] width 14 height 14
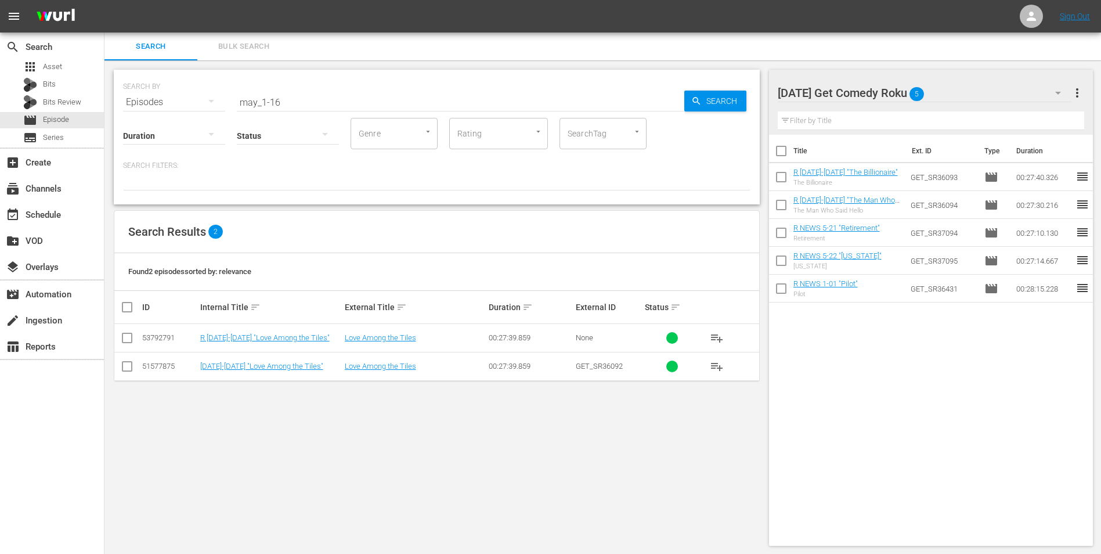
click at [124, 337] on input "checkbox" at bounding box center [127, 340] width 14 height 14
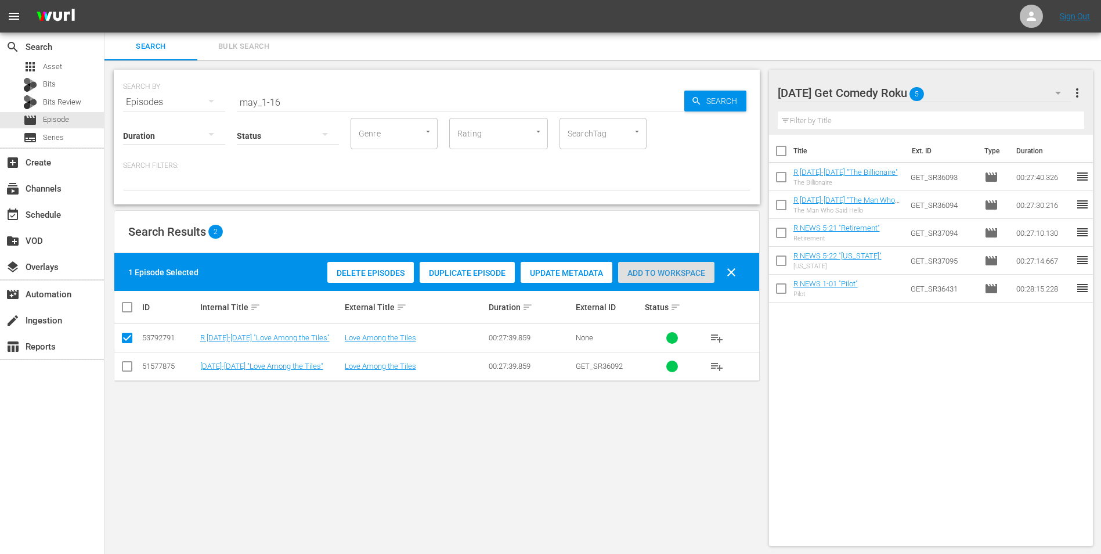
click at [676, 268] on span "Add to Workspace" at bounding box center [666, 272] width 96 height 9
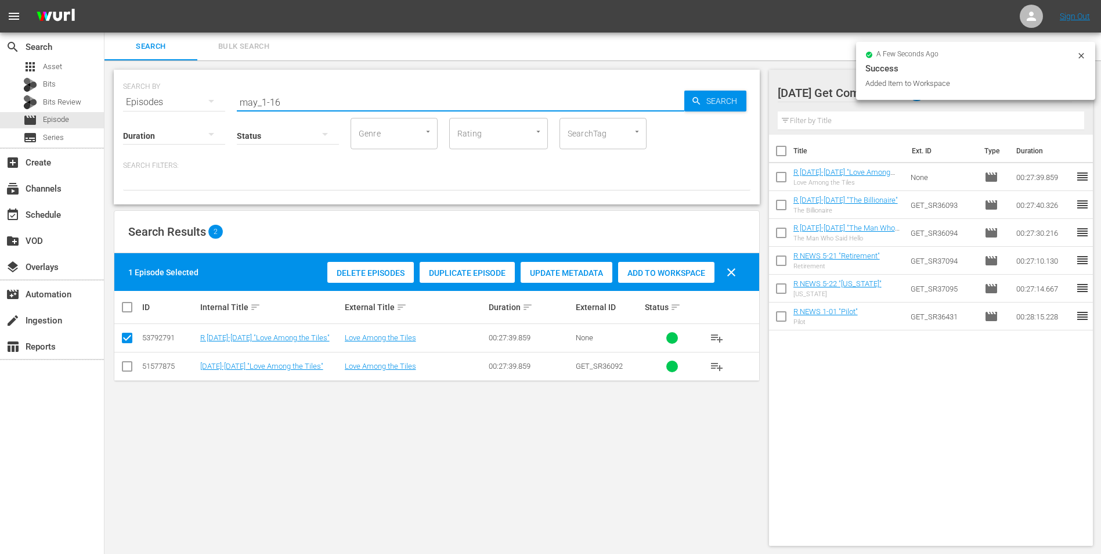
drag, startPoint x: 276, startPoint y: 98, endPoint x: 286, endPoint y: 99, distance: 10.6
click at [286, 99] on input "may_1-16" at bounding box center [461, 102] width 448 height 28
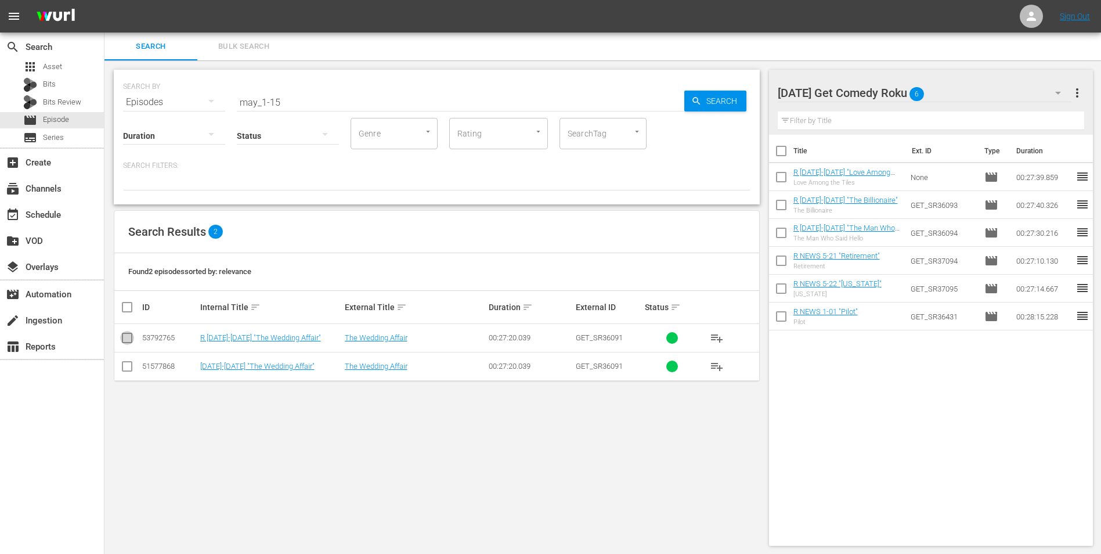
click at [128, 341] on input "checkbox" at bounding box center [127, 340] width 14 height 14
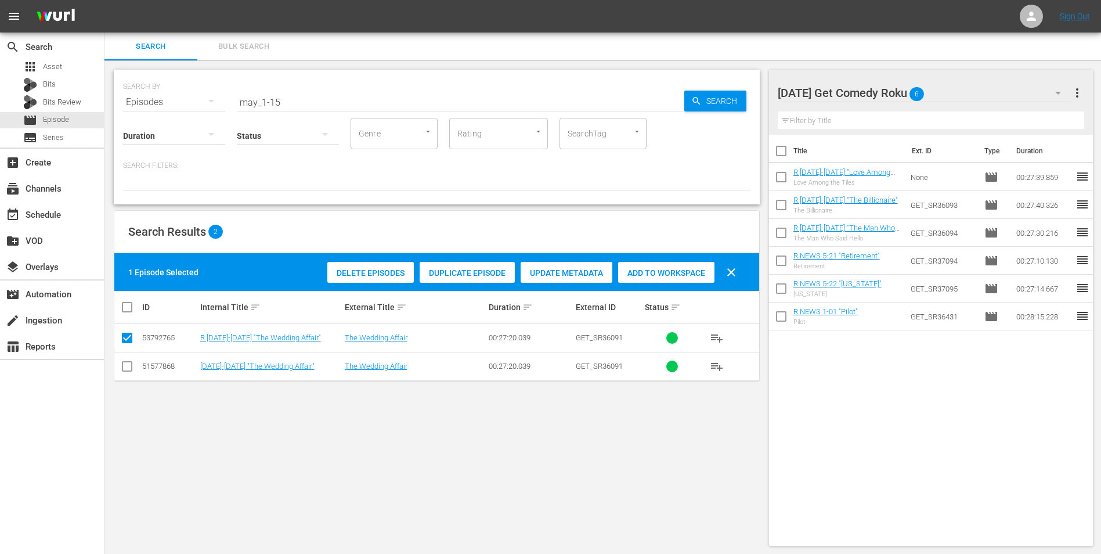
click at [684, 271] on span "Add to Workspace" at bounding box center [666, 272] width 96 height 9
click at [738, 86] on div "[DATE] Get Comedy Roku 7" at bounding box center [925, 93] width 295 height 33
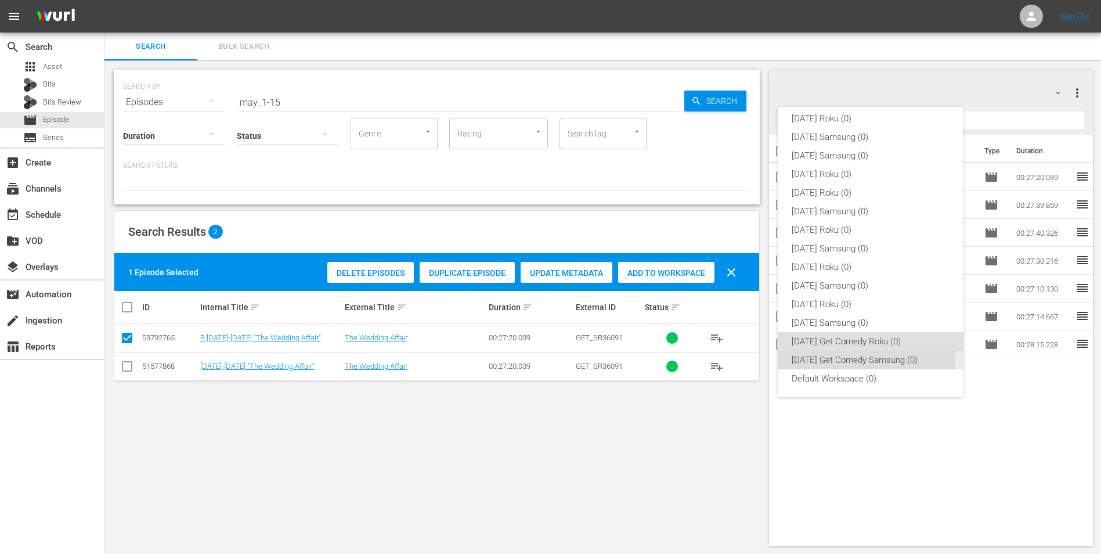
drag, startPoint x: 858, startPoint y: 358, endPoint x: 851, endPoint y: 358, distance: 7.0
click at [738, 344] on div "[DATE] Get Comedy Samsung (0)" at bounding box center [871, 360] width 158 height 19
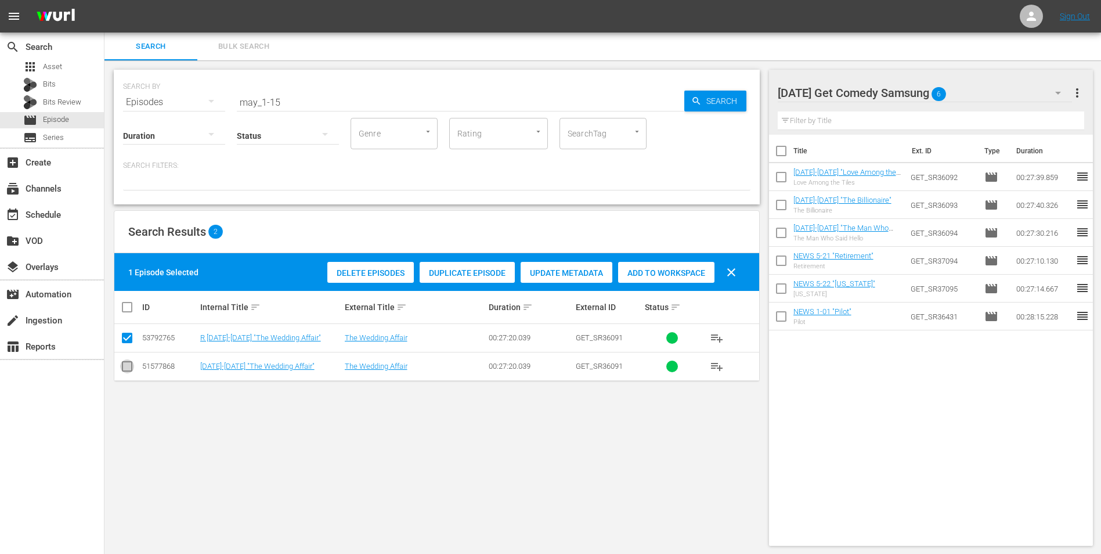
click at [124, 344] on input "checkbox" at bounding box center [127, 369] width 14 height 14
click at [129, 343] on input "checkbox" at bounding box center [127, 340] width 14 height 14
click at [648, 270] on span "Add to Workspace" at bounding box center [666, 272] width 96 height 9
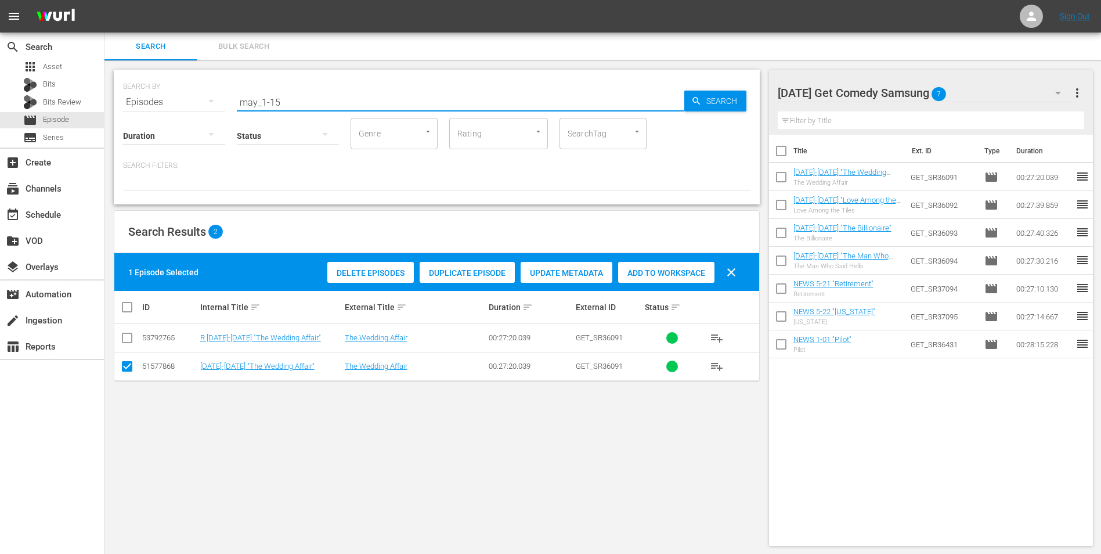
drag, startPoint x: 306, startPoint y: 106, endPoint x: 189, endPoint y: 109, distance: 117.3
click at [189, 109] on div "SEARCH BY Search By Episodes Search ID, Title, Description, Keywords, or Catego…" at bounding box center [437, 137] width 646 height 135
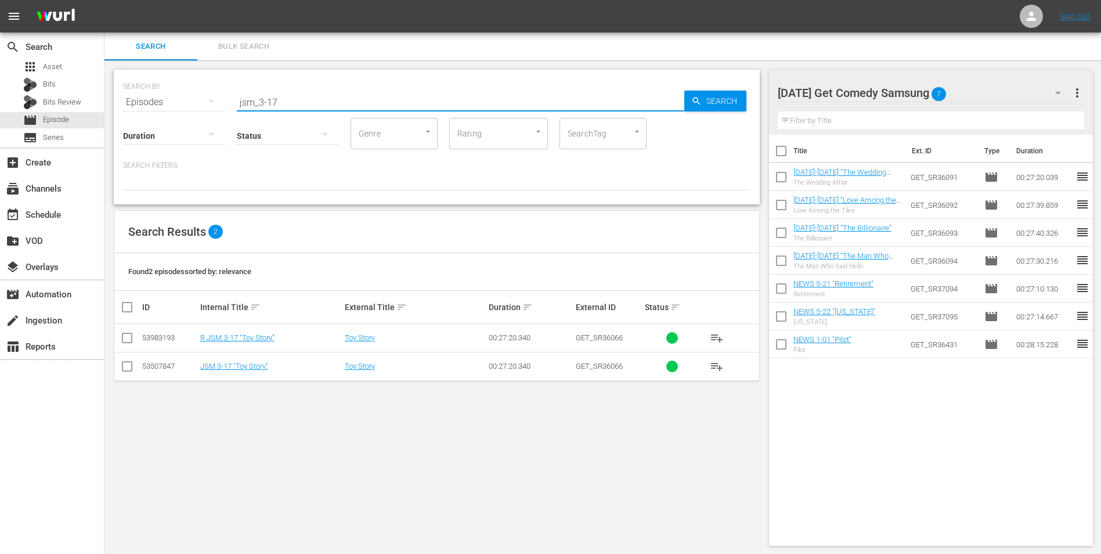
click at [132, 344] on input "checkbox" at bounding box center [127, 369] width 14 height 14
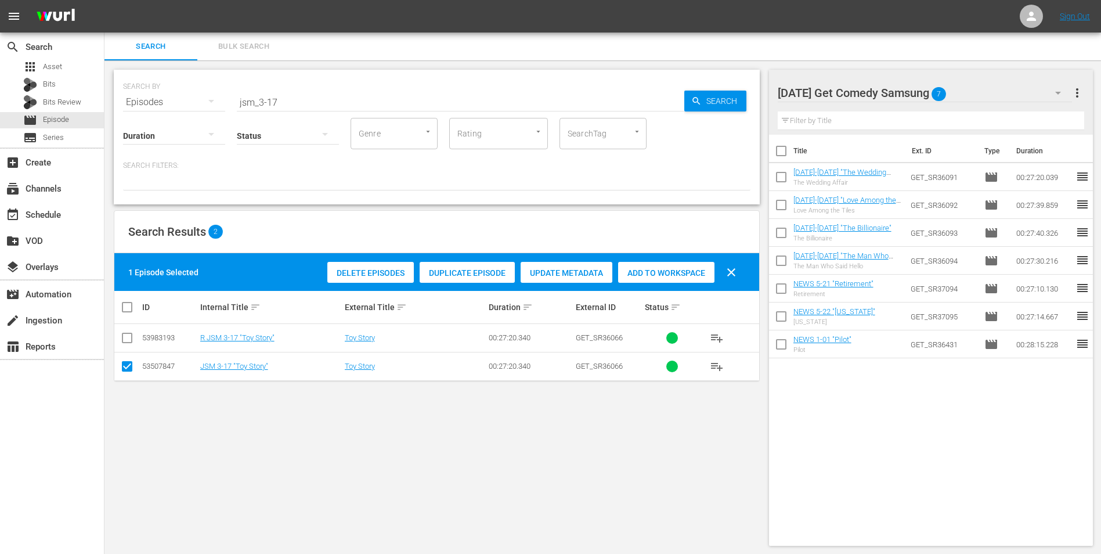
click at [696, 268] on span "Add to Workspace" at bounding box center [666, 272] width 96 height 9
click at [738, 98] on div "[DATE] Get Comedy Samsung 8" at bounding box center [925, 93] width 295 height 33
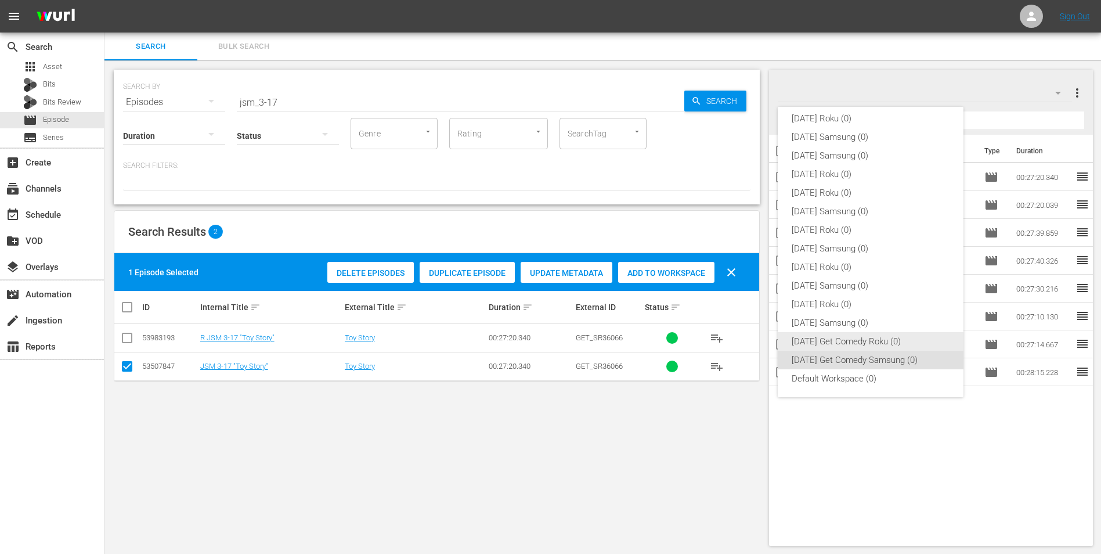
click at [738, 341] on div "[DATE] Get Comedy Roku (0)" at bounding box center [871, 341] width 158 height 19
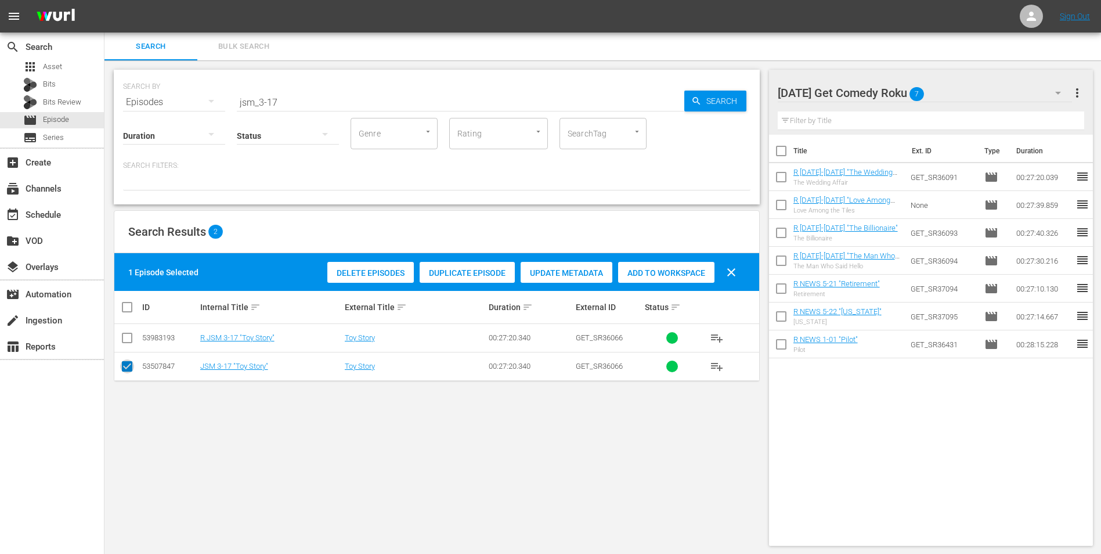
click at [127, 344] on input "checkbox" at bounding box center [127, 369] width 14 height 14
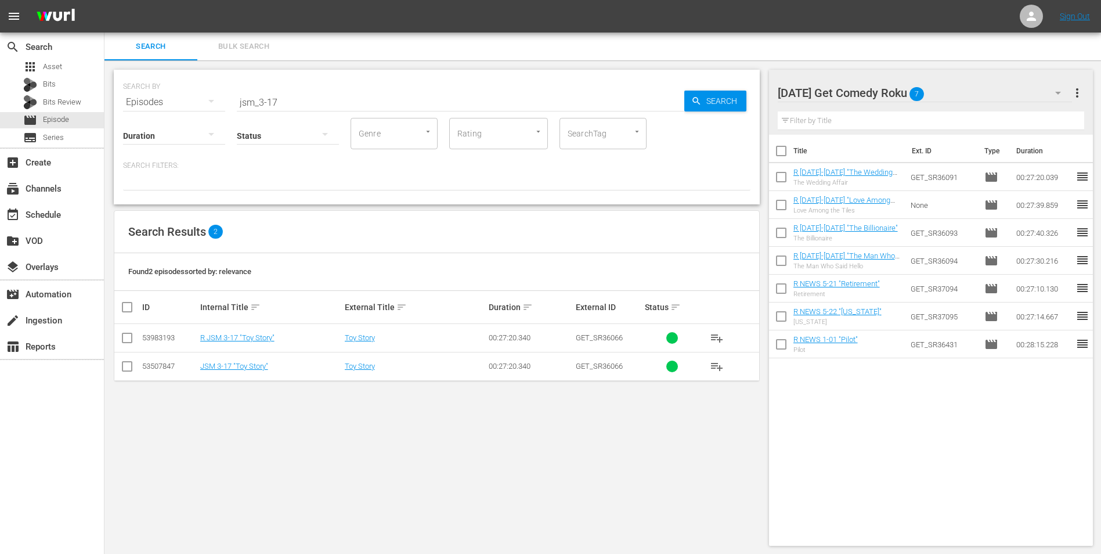
click at [129, 340] on input "checkbox" at bounding box center [127, 340] width 14 height 14
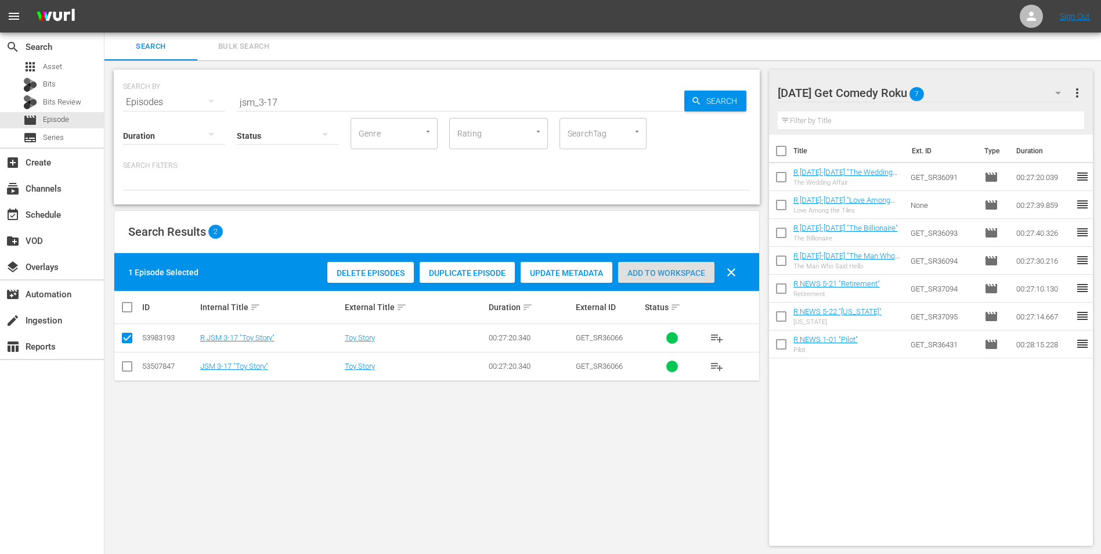
click at [655, 274] on span "Add to Workspace" at bounding box center [666, 272] width 96 height 9
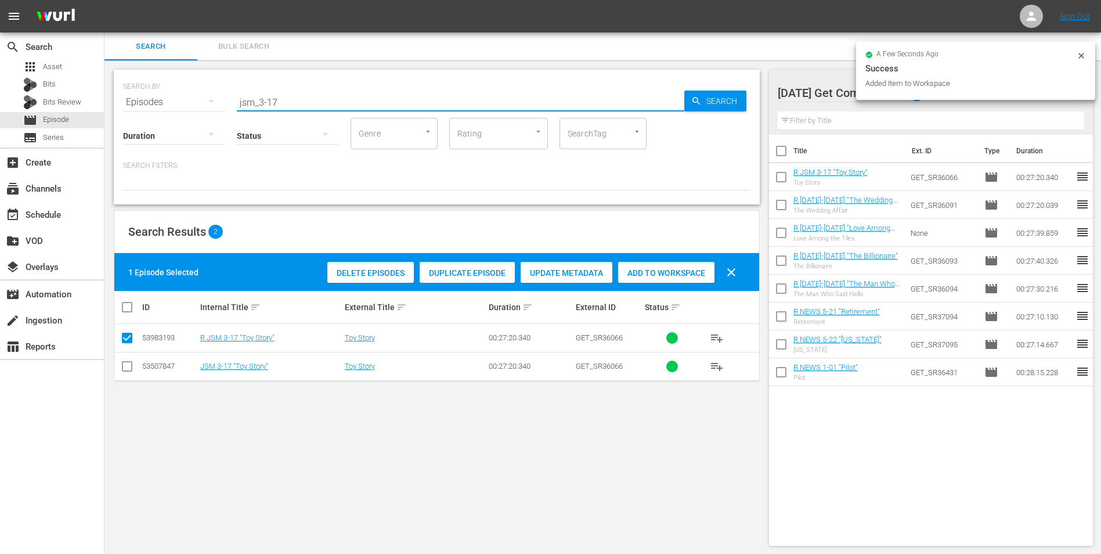
click at [273, 103] on input "jsm_3-17" at bounding box center [461, 102] width 448 height 28
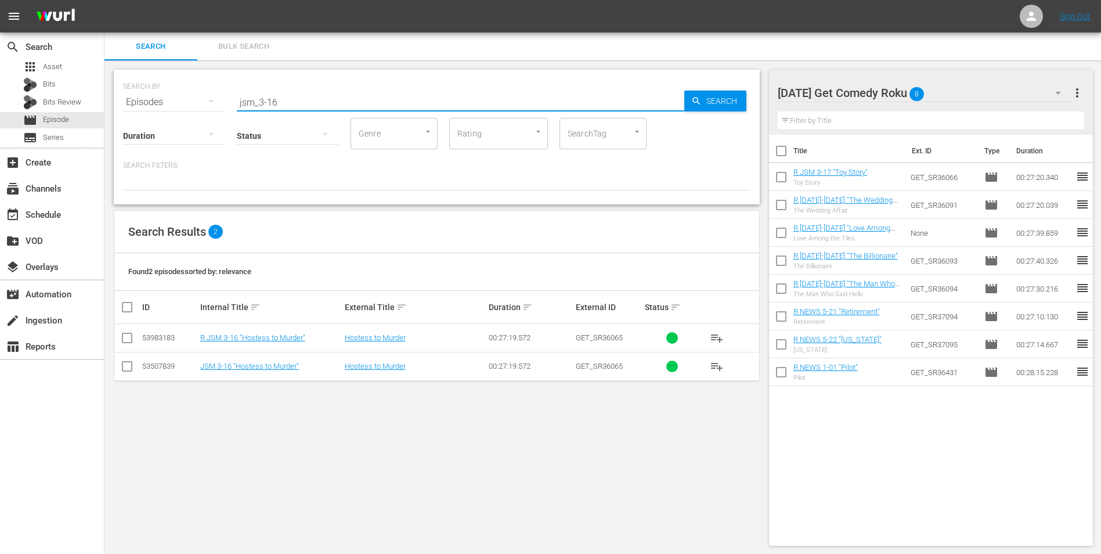
click at [128, 340] on input "checkbox" at bounding box center [127, 340] width 14 height 14
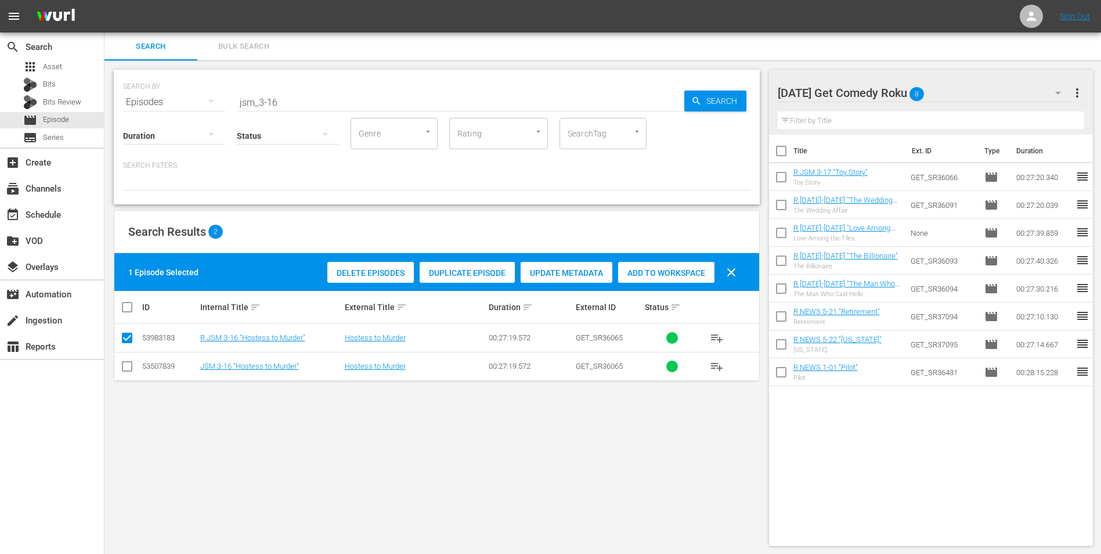
click at [687, 277] on span "Add to Workspace" at bounding box center [666, 272] width 96 height 9
click at [738, 89] on div "[DATE] Get Comedy Roku 9" at bounding box center [925, 93] width 295 height 33
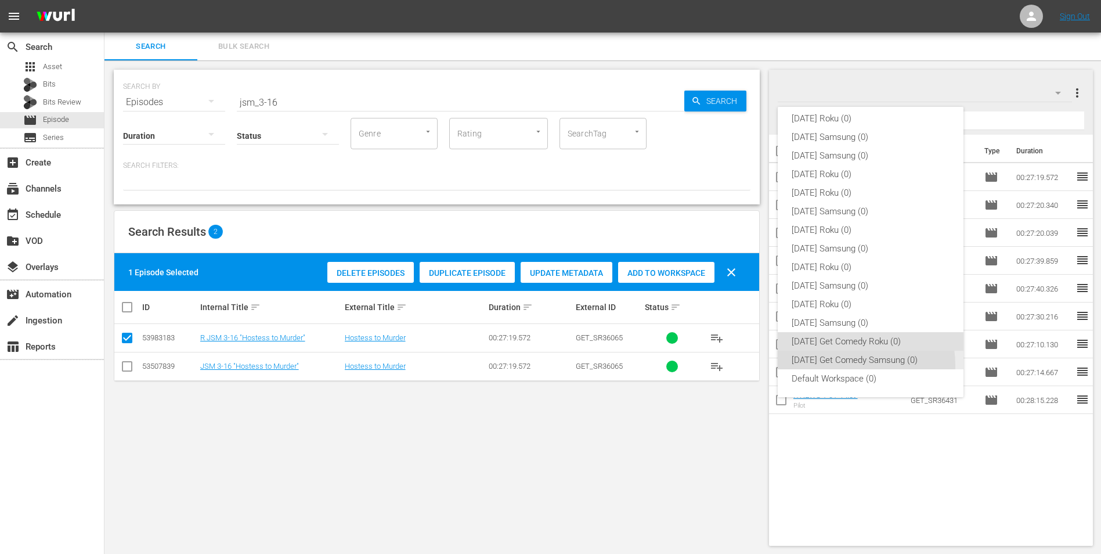
drag, startPoint x: 842, startPoint y: 365, endPoint x: 770, endPoint y: 351, distance: 73.9
click at [738, 344] on div "[DATE] Get Comedy Samsung (0)" at bounding box center [871, 360] width 158 height 19
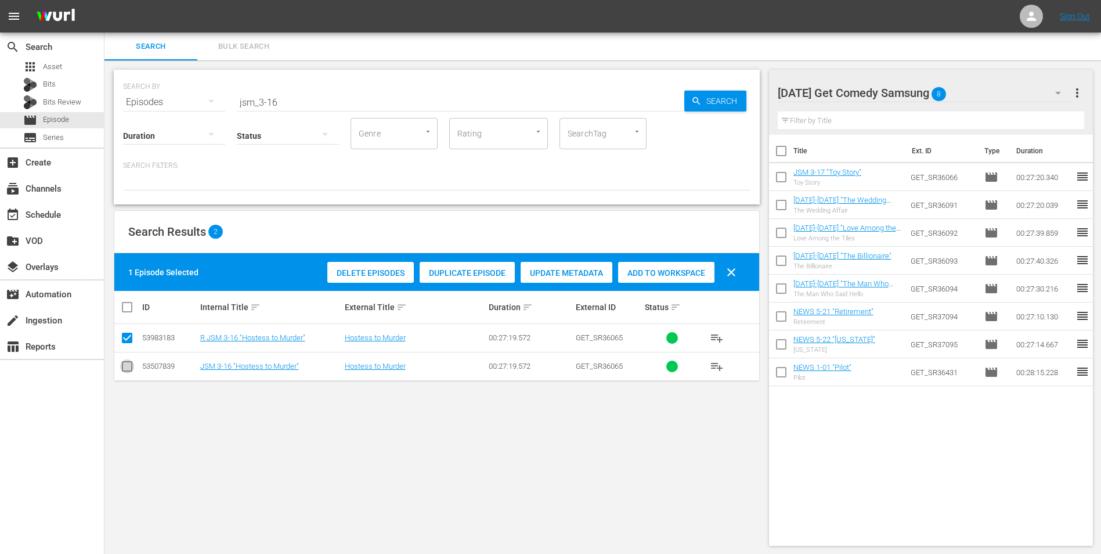
drag, startPoint x: 122, startPoint y: 373, endPoint x: 121, endPoint y: 363, distance: 9.9
click at [122, 344] on input "checkbox" at bounding box center [127, 369] width 14 height 14
click at [125, 332] on icon at bounding box center [127, 338] width 14 height 14
click at [126, 336] on input "checkbox" at bounding box center [127, 340] width 14 height 14
click at [654, 276] on span "Add to Workspace" at bounding box center [666, 272] width 96 height 9
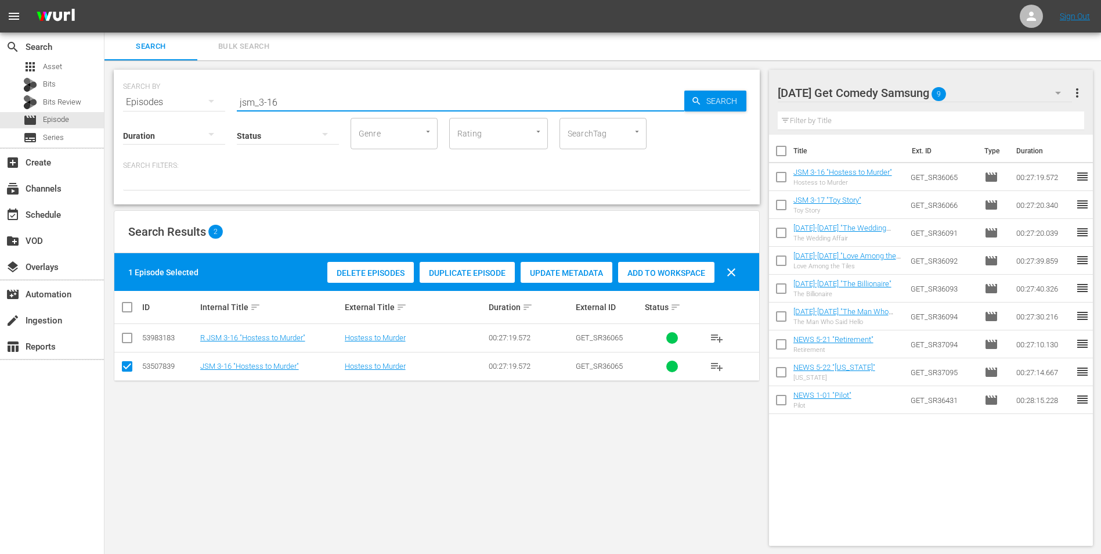
drag, startPoint x: 269, startPoint y: 103, endPoint x: 280, endPoint y: 103, distance: 10.4
click at [279, 102] on input "jsm_3-16" at bounding box center [461, 102] width 448 height 28
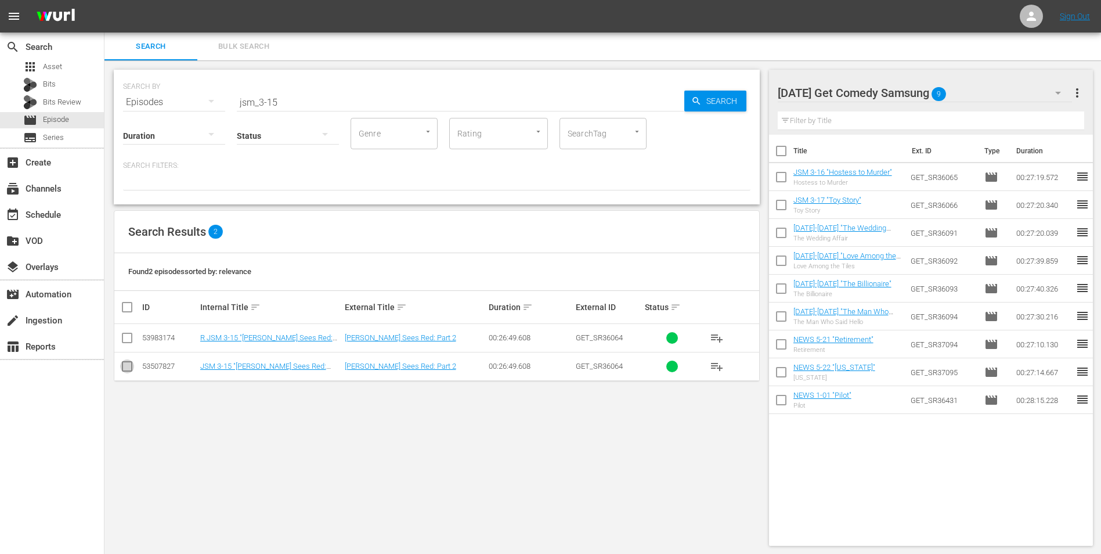
click at [132, 344] on input "checkbox" at bounding box center [127, 369] width 14 height 14
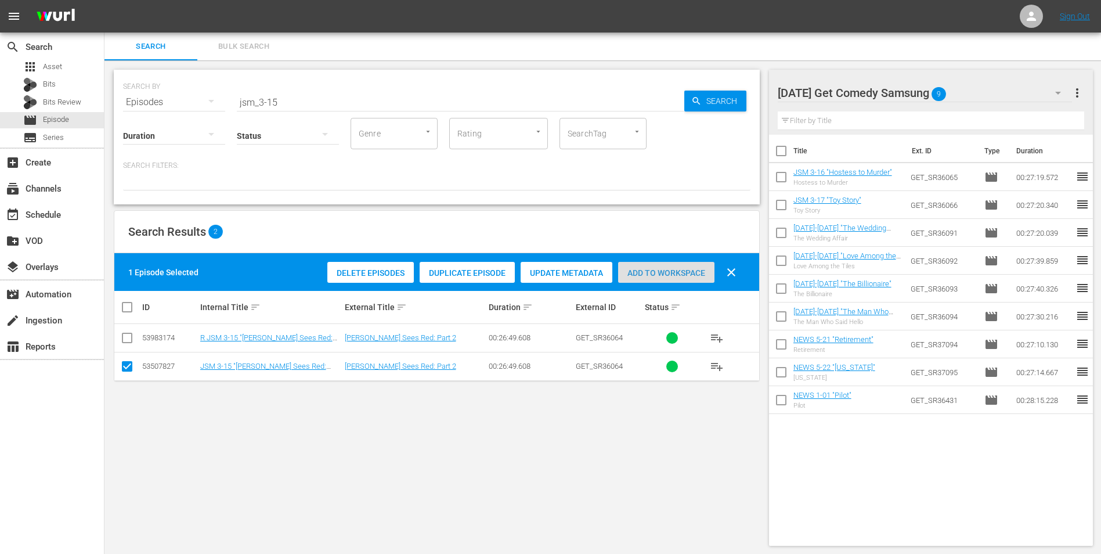
click at [655, 274] on span "Add to Workspace" at bounding box center [666, 272] width 96 height 9
click at [738, 91] on div "[DATE] Get Comedy Samsung 10" at bounding box center [925, 93] width 295 height 33
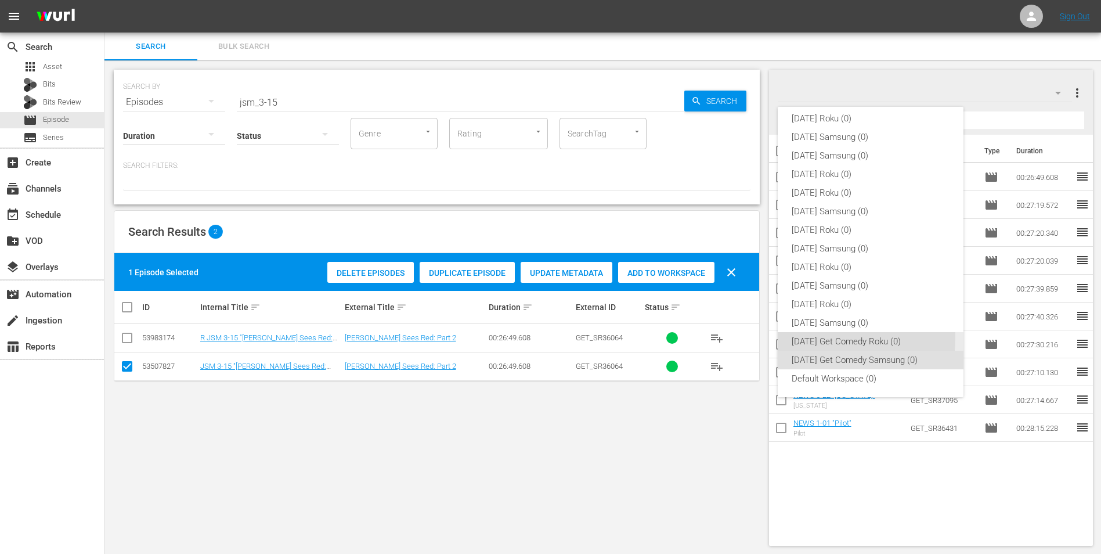
click at [738, 337] on div "[DATE] Get Comedy Roku (0)" at bounding box center [871, 341] width 158 height 19
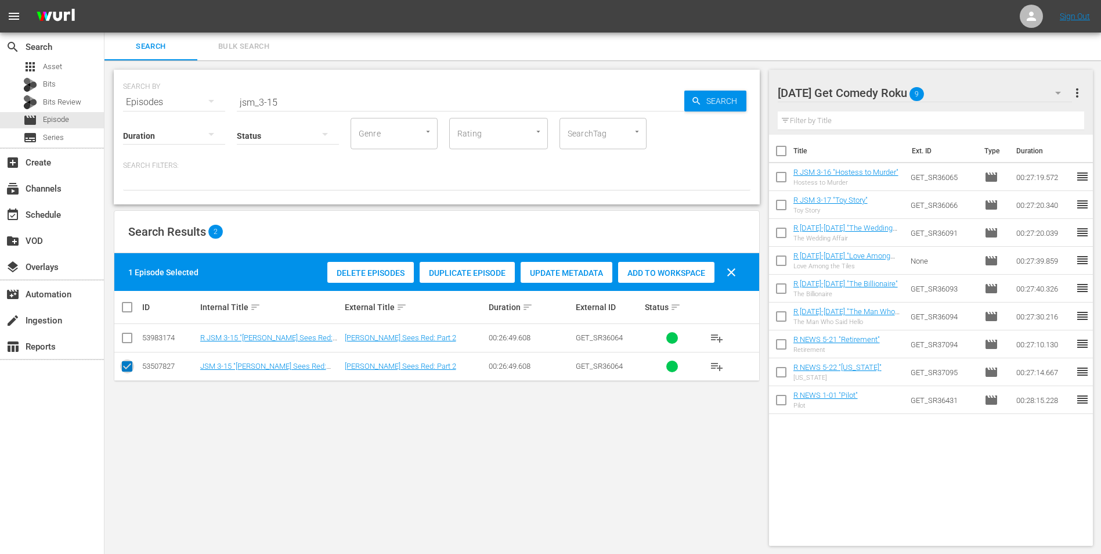
click at [125, 344] on input "checkbox" at bounding box center [127, 369] width 14 height 14
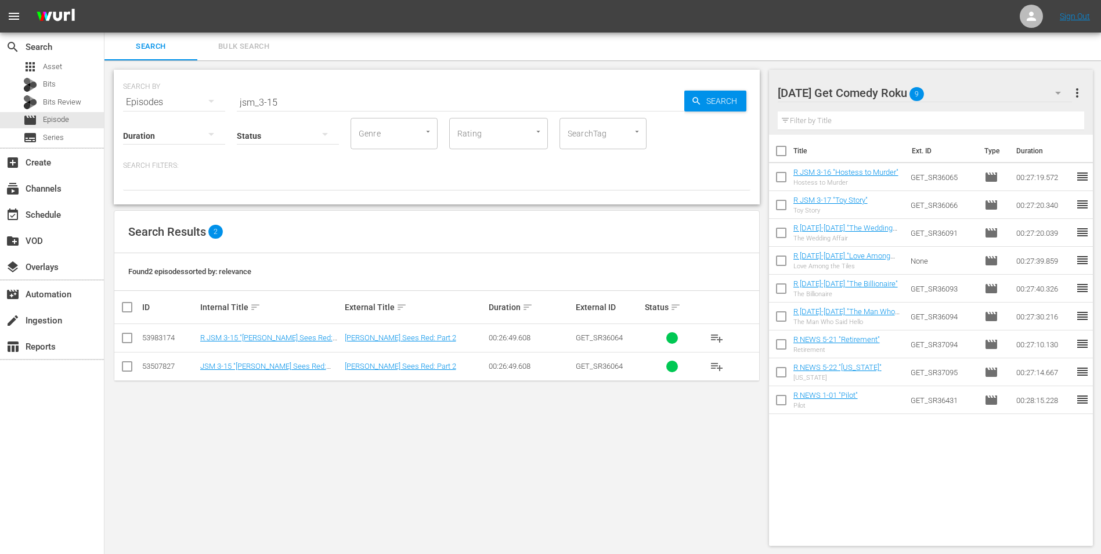
click at [128, 338] on input "checkbox" at bounding box center [127, 340] width 14 height 14
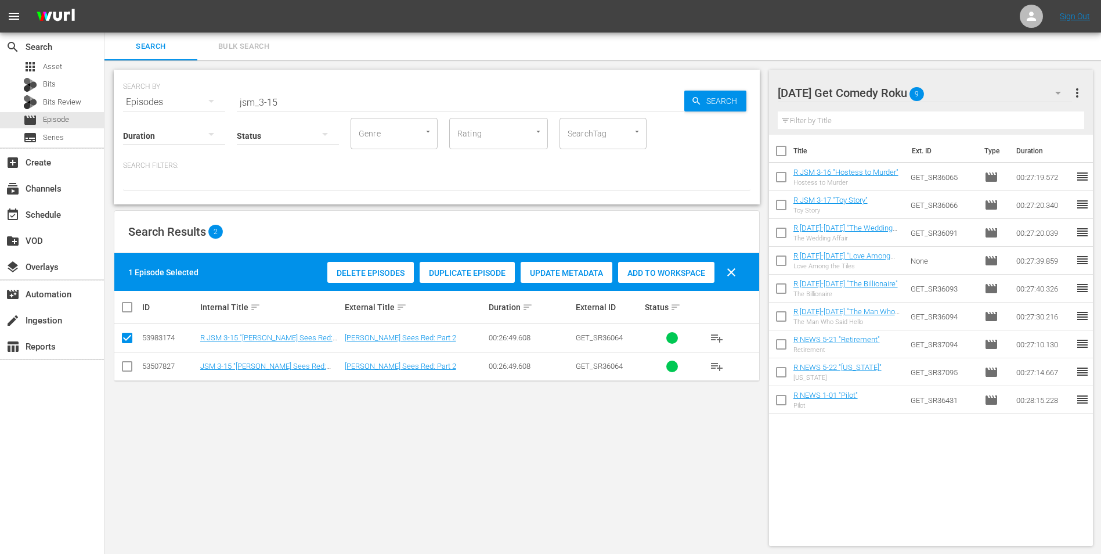
click at [662, 267] on div "Add to Workspace" at bounding box center [666, 273] width 96 height 22
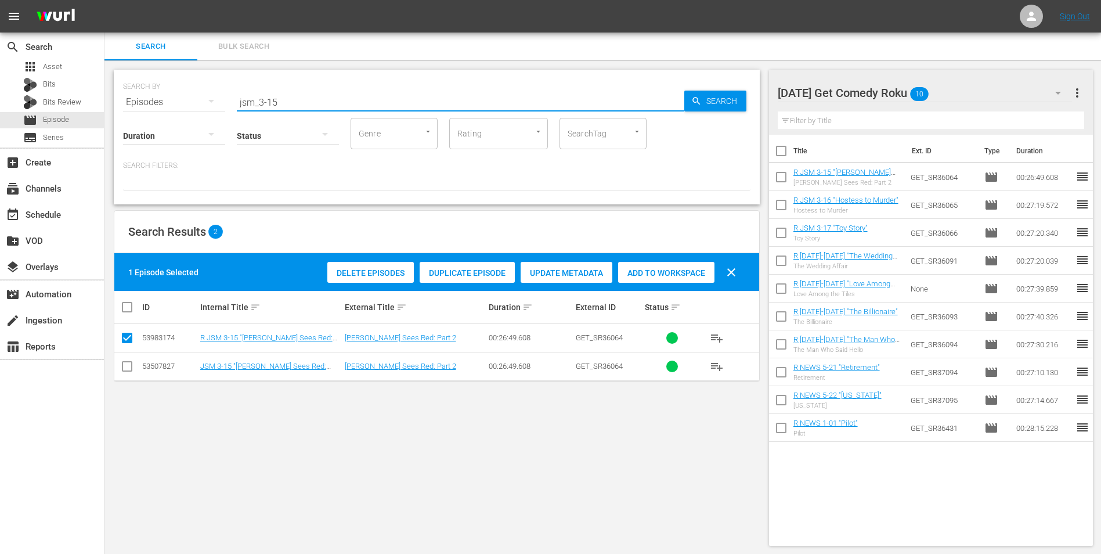
drag, startPoint x: 273, startPoint y: 99, endPoint x: 285, endPoint y: 100, distance: 11.7
click at [285, 100] on input "jsm_3-15" at bounding box center [461, 102] width 448 height 28
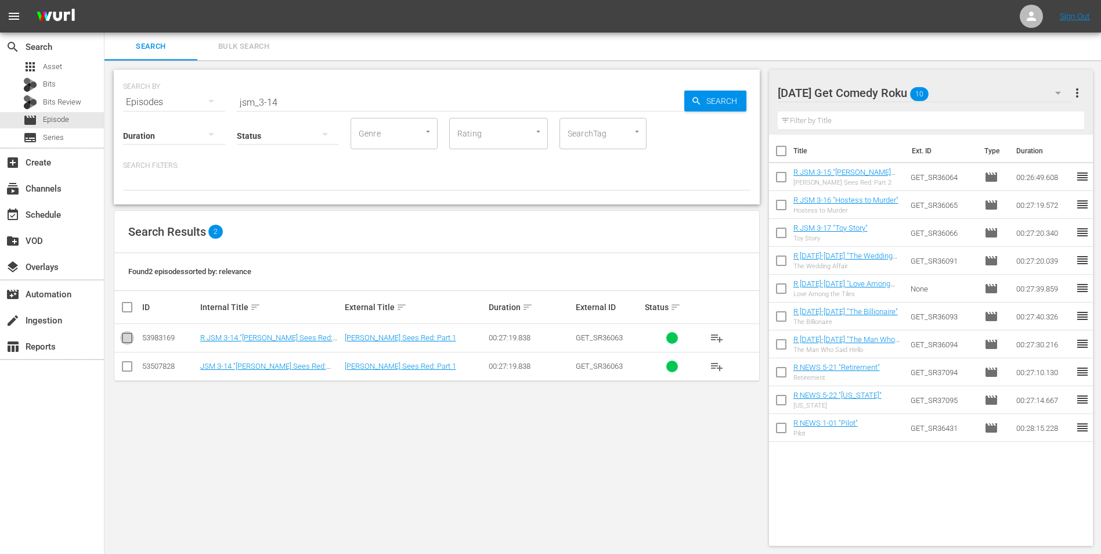
click at [129, 338] on input "checkbox" at bounding box center [127, 340] width 14 height 14
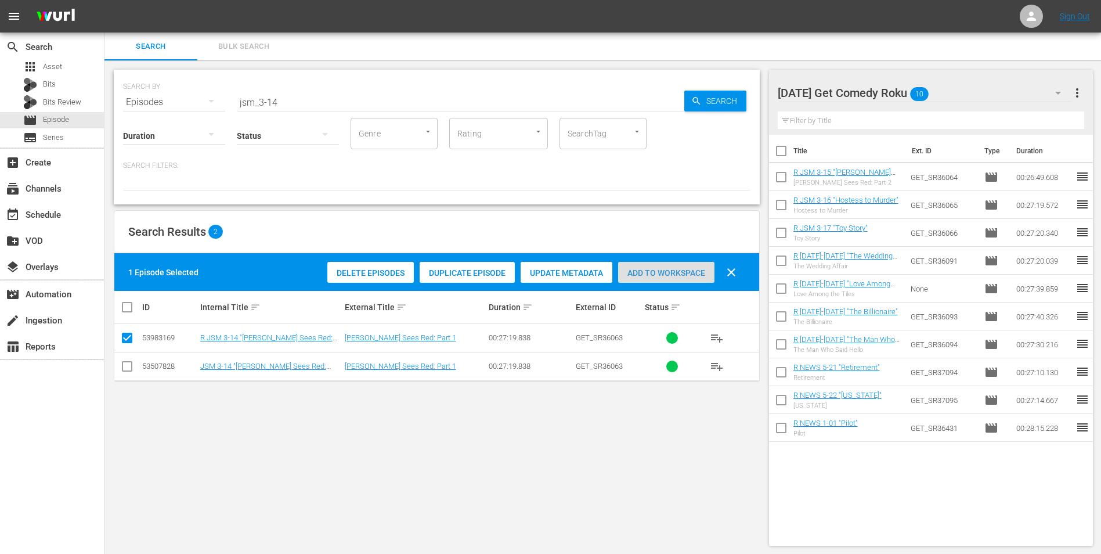
click at [662, 271] on span "Add to Workspace" at bounding box center [666, 272] width 96 height 9
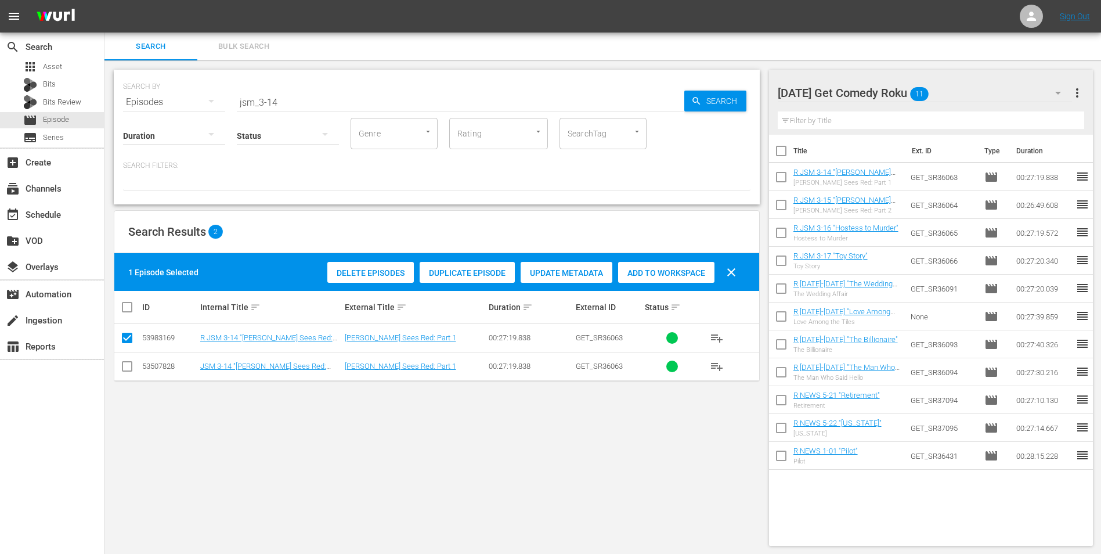
click at [738, 84] on div "[DATE] Get Comedy Roku 11" at bounding box center [925, 93] width 295 height 33
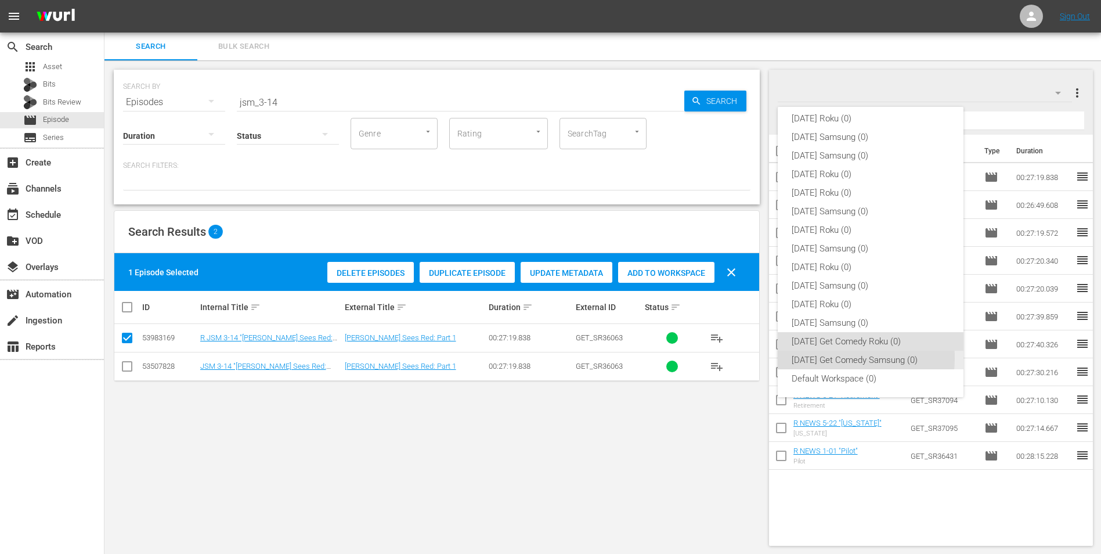
click at [738, 344] on div "[DATE] Get Comedy Samsung (0)" at bounding box center [871, 360] width 158 height 19
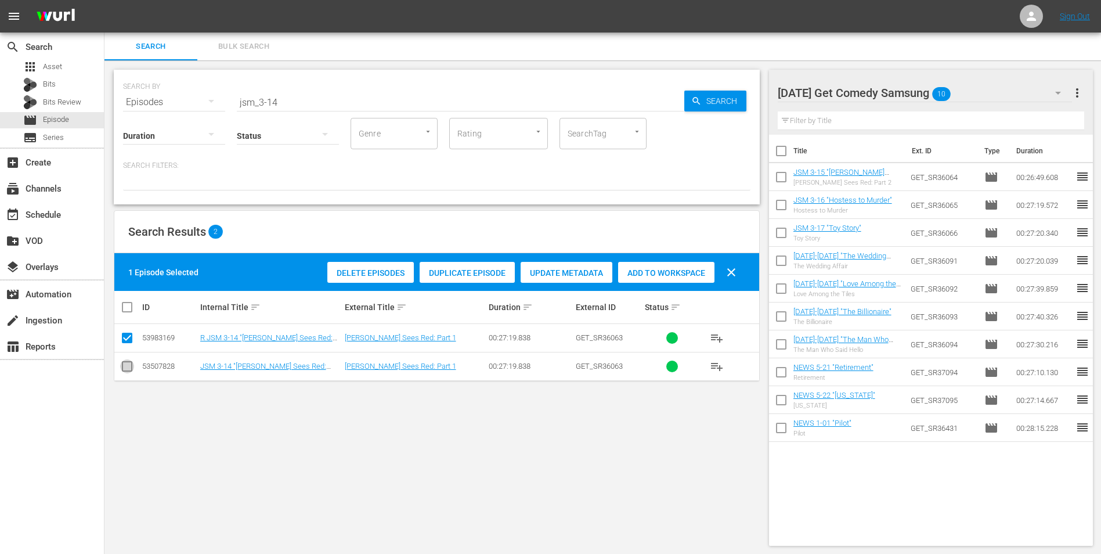
click at [131, 344] on input "checkbox" at bounding box center [127, 369] width 14 height 14
click at [127, 333] on input "checkbox" at bounding box center [127, 340] width 14 height 14
click at [658, 266] on div "Add to Workspace" at bounding box center [666, 273] width 96 height 22
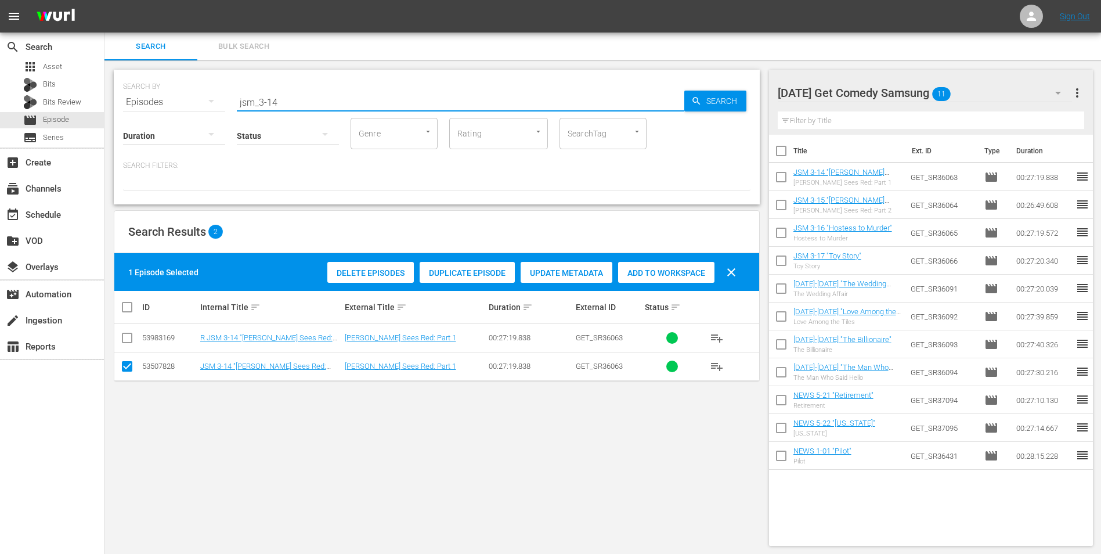
drag, startPoint x: 290, startPoint y: 98, endPoint x: 163, endPoint y: 83, distance: 127.4
click at [163, 83] on div "SEARCH BY Search By Episodes Search ID, Title, Description, Keywords, or Catego…" at bounding box center [437, 95] width 628 height 42
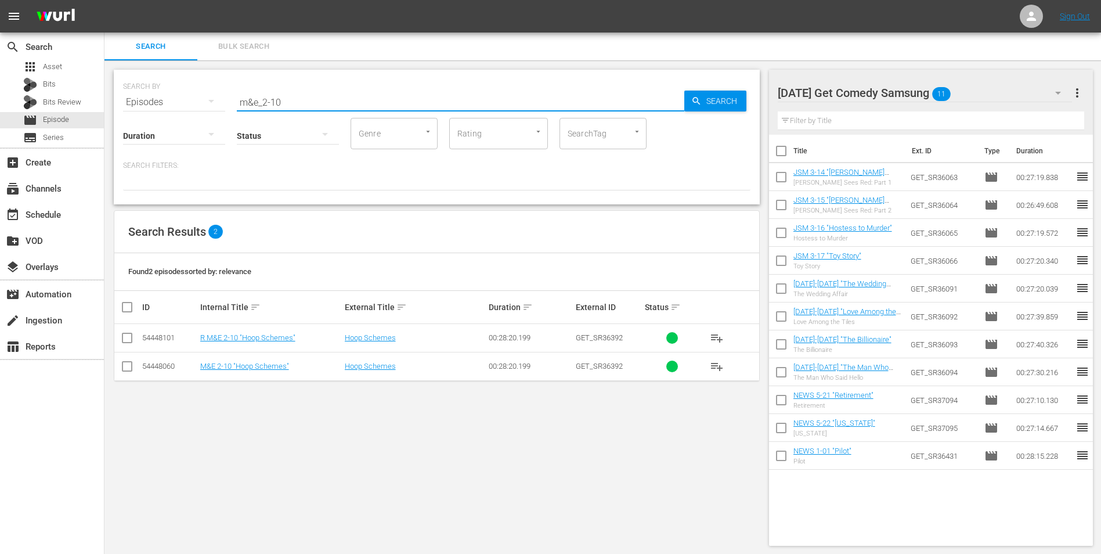
click at [125, 344] on input "checkbox" at bounding box center [127, 369] width 14 height 14
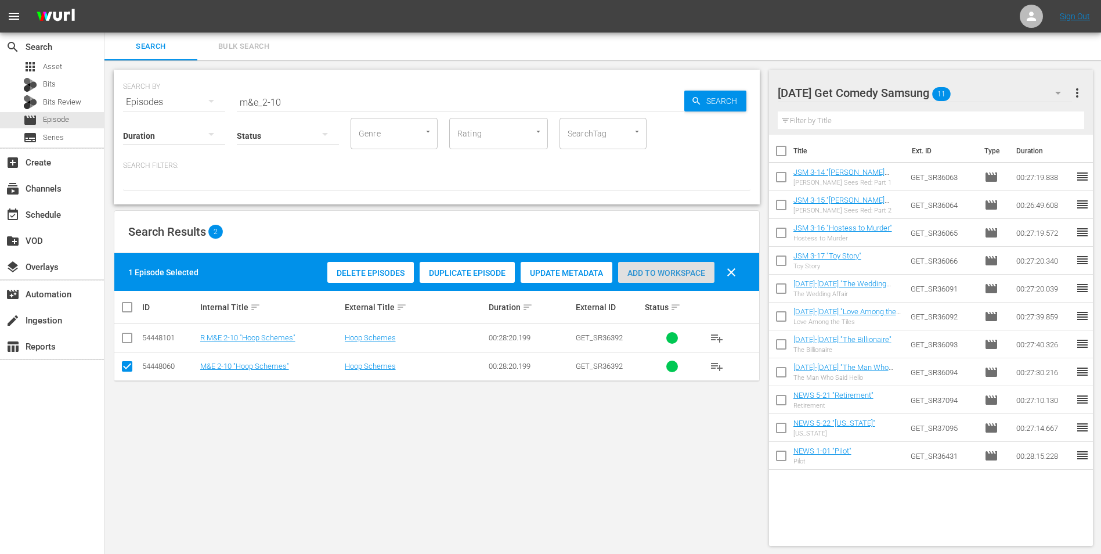
click at [668, 271] on span "Add to Workspace" at bounding box center [666, 272] width 96 height 9
click at [738, 81] on div "[DATE] Get Comedy Samsung 12" at bounding box center [925, 93] width 295 height 33
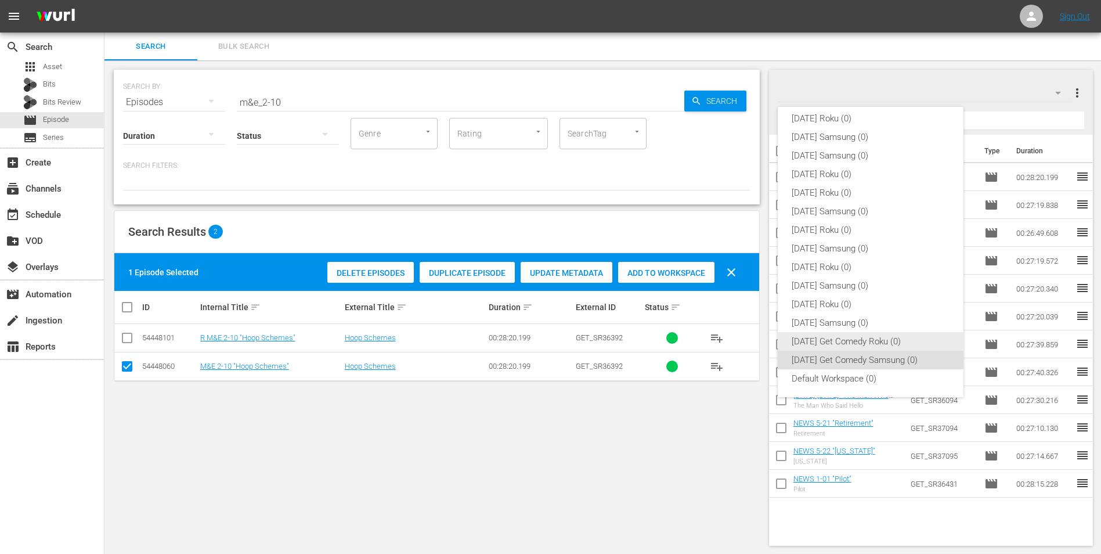
drag, startPoint x: 870, startPoint y: 344, endPoint x: 863, endPoint y: 340, distance: 8.6
click at [738, 342] on div "[DATE] Get Comedy Roku (0)" at bounding box center [871, 341] width 158 height 19
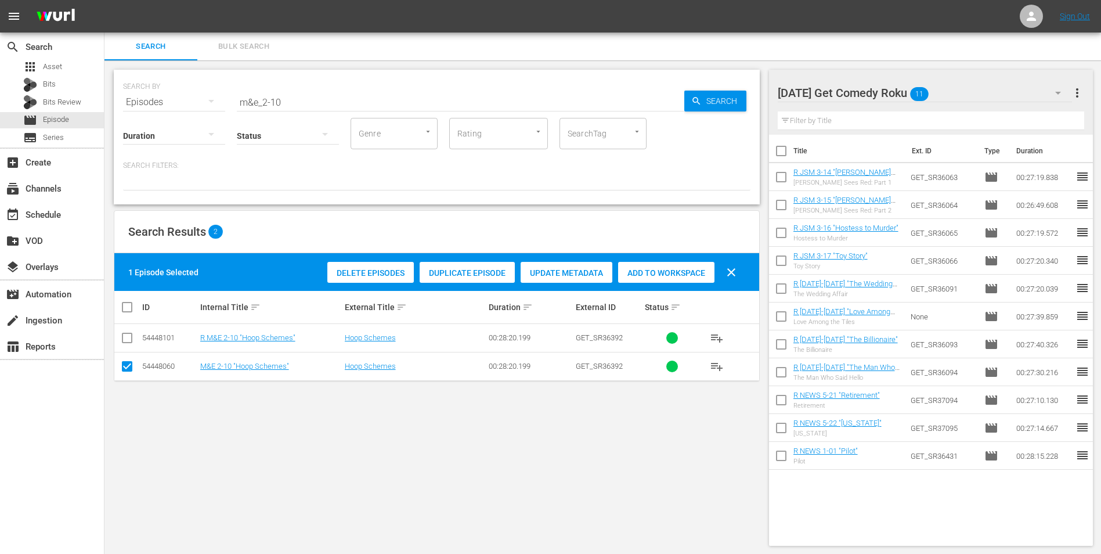
click at [125, 344] on input "checkbox" at bounding box center [127, 369] width 14 height 14
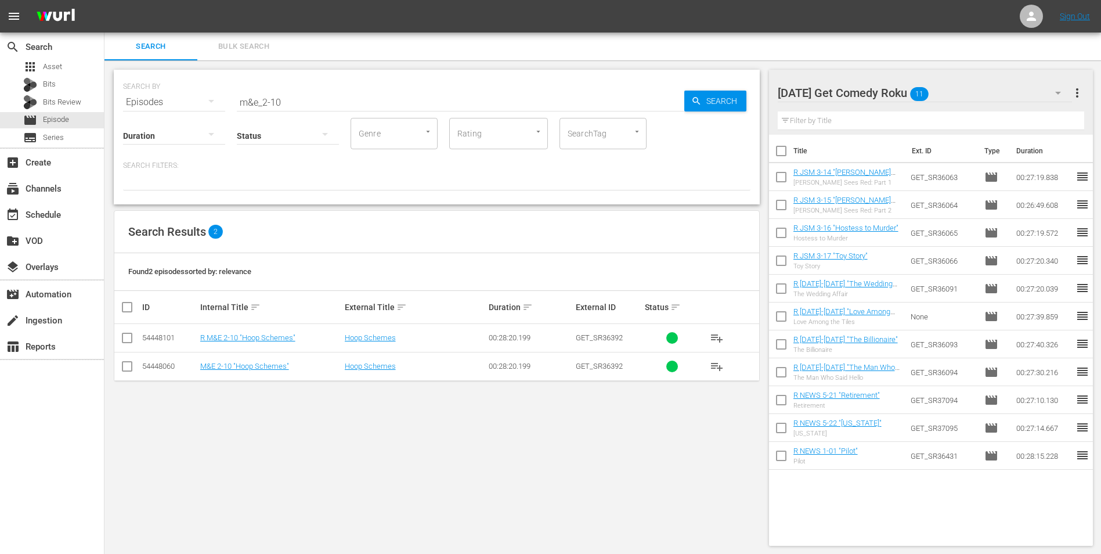
click at [126, 340] on input "checkbox" at bounding box center [127, 340] width 14 height 14
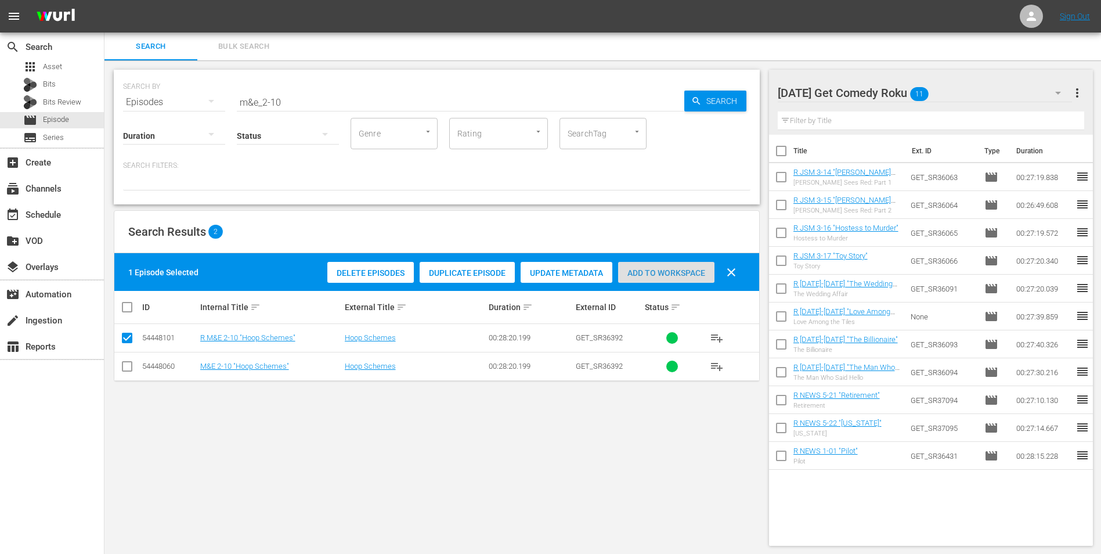
click at [646, 265] on div "Add to Workspace" at bounding box center [666, 273] width 96 height 22
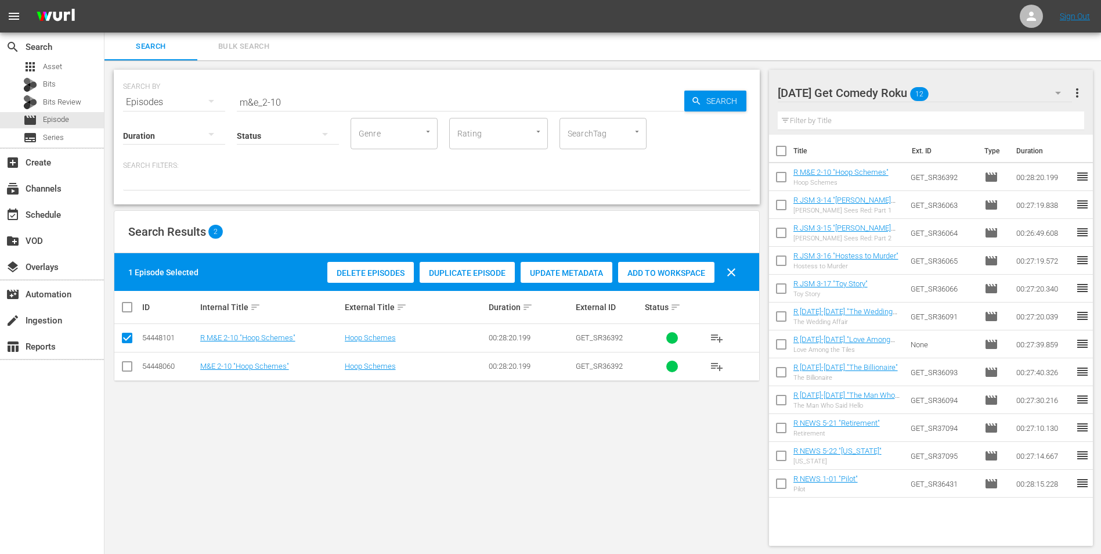
click at [738, 85] on div "[DATE] Get Comedy Roku 12" at bounding box center [925, 93] width 295 height 33
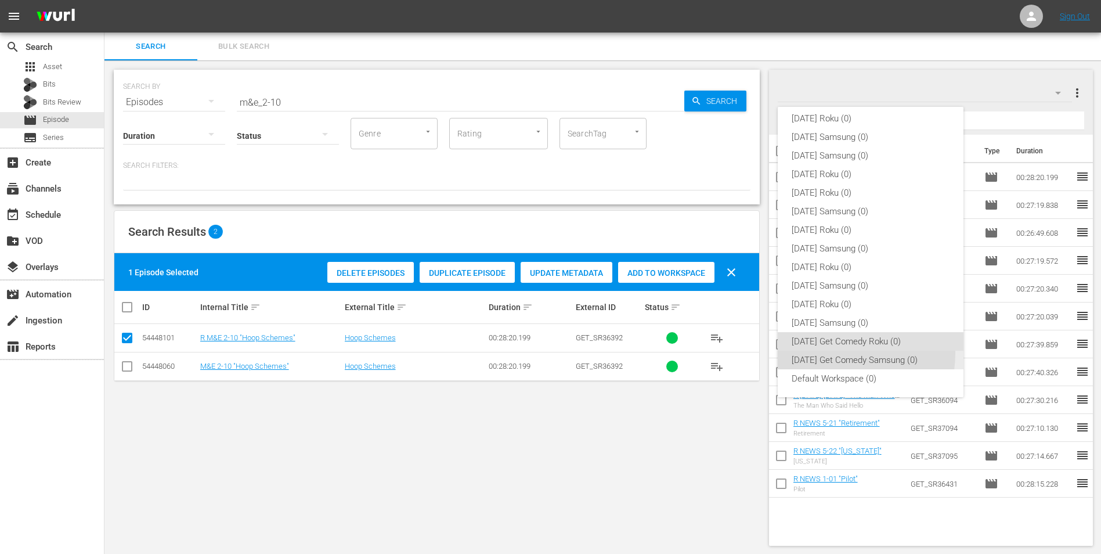
click at [738, 344] on div "[DATE] Get Comedy Samsung (0)" at bounding box center [871, 360] width 158 height 19
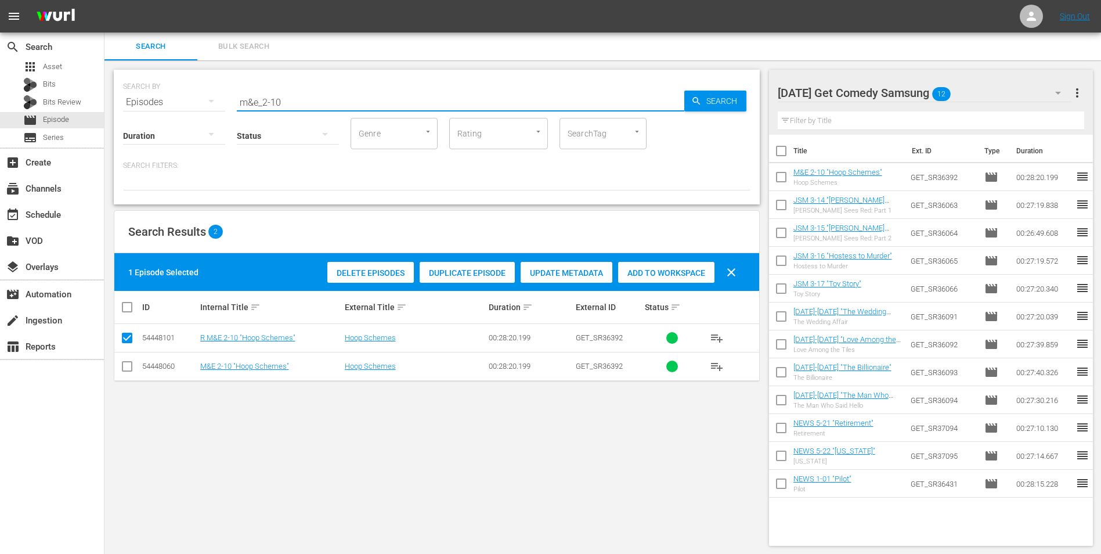
drag, startPoint x: 272, startPoint y: 103, endPoint x: 297, endPoint y: 98, distance: 26.1
click at [297, 99] on input "m&e_2-10" at bounding box center [461, 102] width 448 height 28
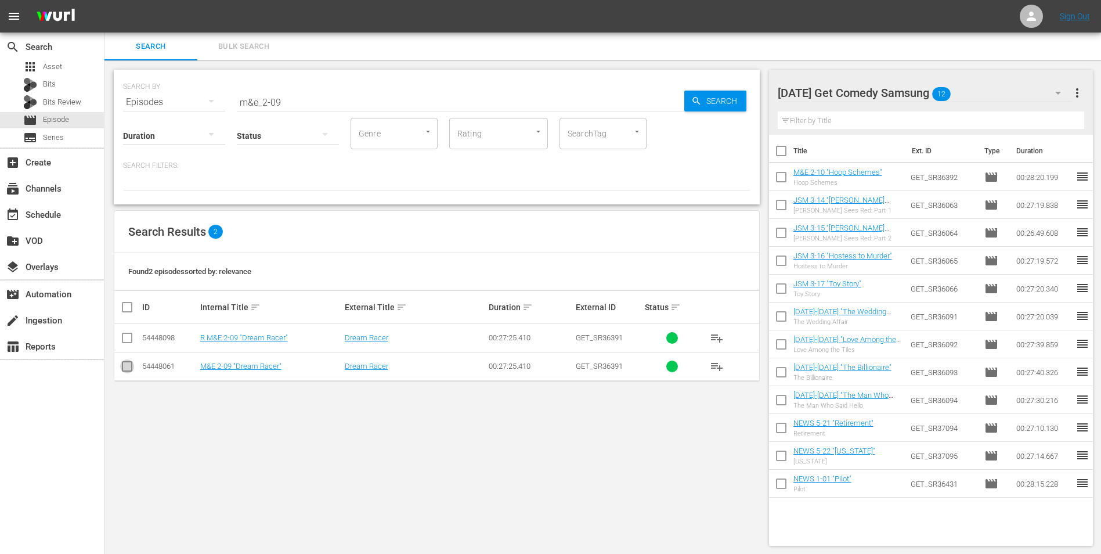
click at [125, 344] on input "checkbox" at bounding box center [127, 369] width 14 height 14
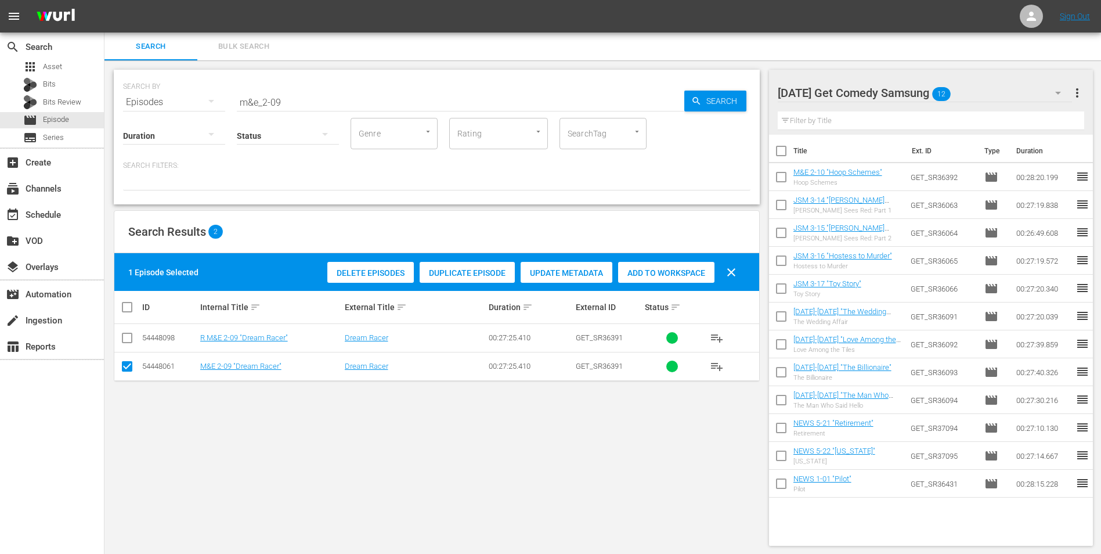
click at [645, 272] on span "Add to Workspace" at bounding box center [666, 272] width 96 height 9
click at [738, 93] on div "[DATE] Get Comedy Samsung 13" at bounding box center [925, 93] width 295 height 33
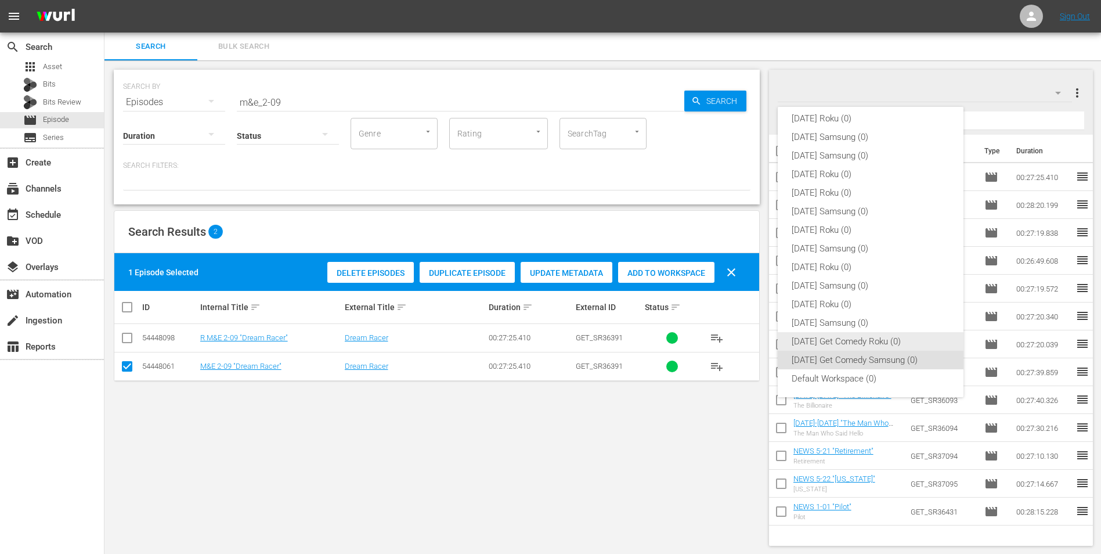
drag, startPoint x: 800, startPoint y: 344, endPoint x: 773, endPoint y: 348, distance: 27.6
click at [738, 344] on div "[DATE] Get Comedy Roku (0)" at bounding box center [871, 341] width 158 height 19
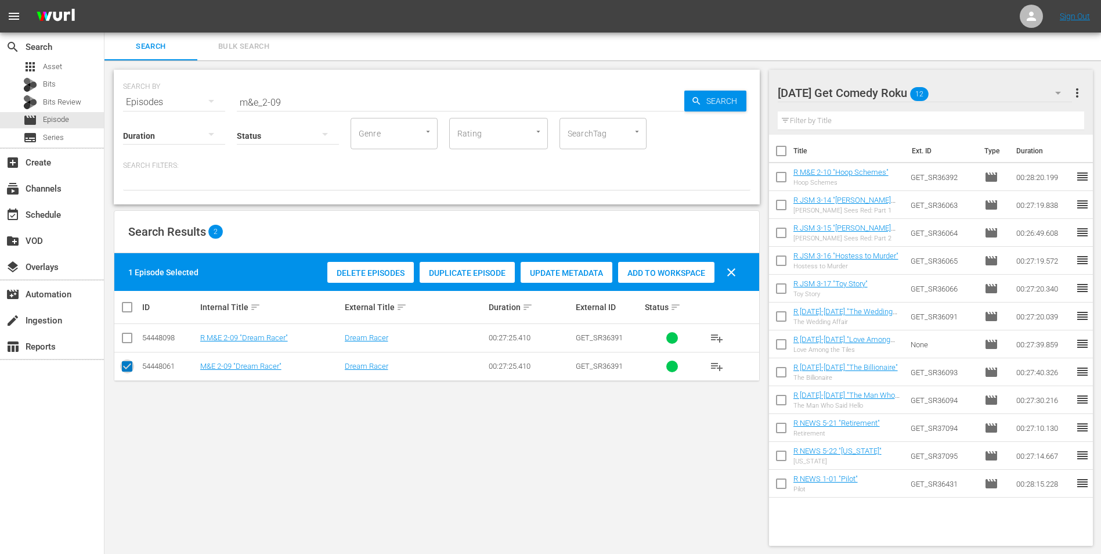
click at [121, 344] on input "checkbox" at bounding box center [127, 369] width 14 height 14
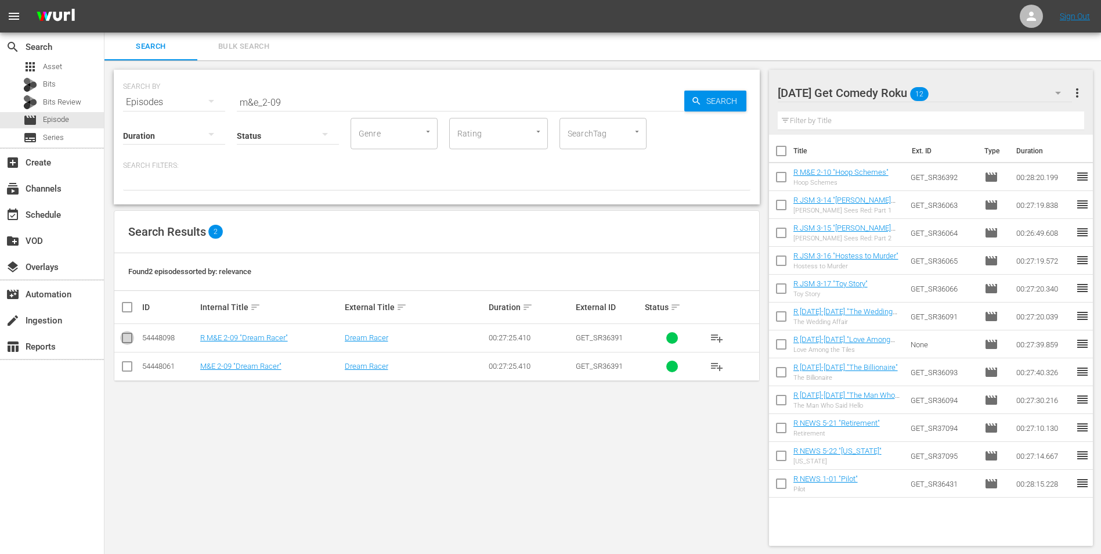
click at [128, 342] on input "checkbox" at bounding box center [127, 340] width 14 height 14
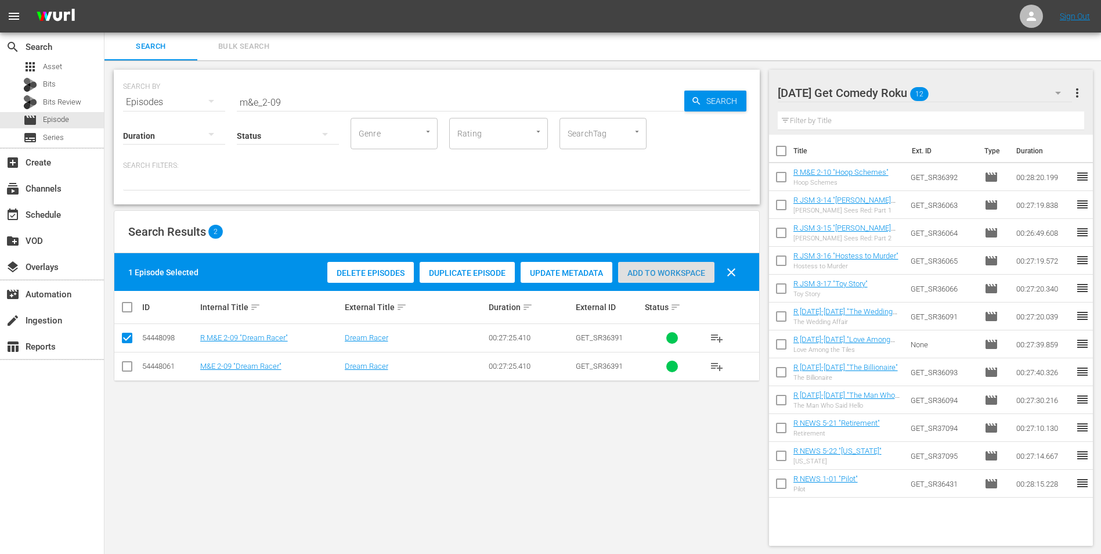
click at [643, 268] on span "Add to Workspace" at bounding box center [666, 272] width 96 height 9
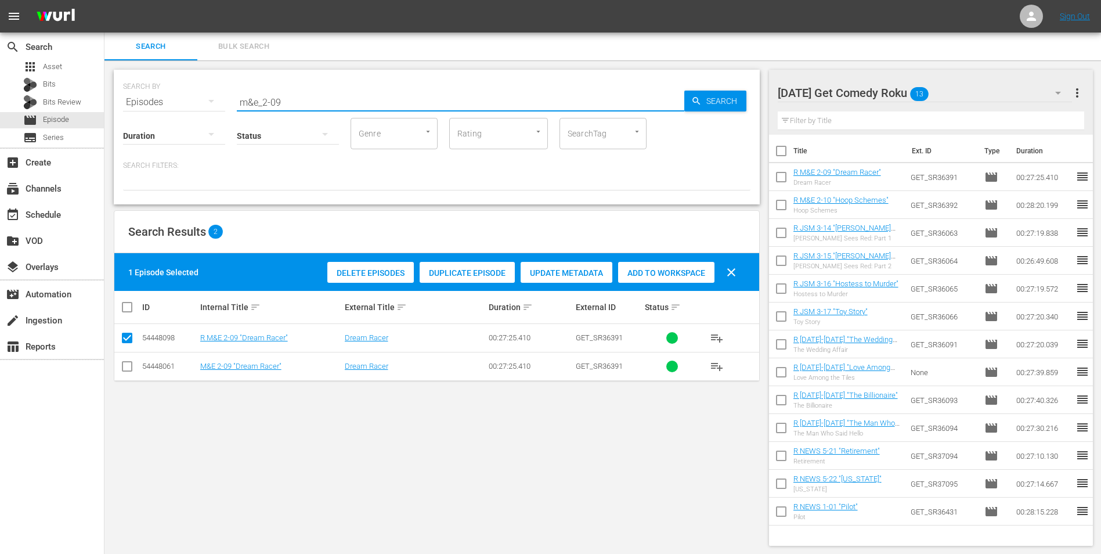
drag, startPoint x: 287, startPoint y: 103, endPoint x: 156, endPoint y: 107, distance: 130.7
click at [156, 107] on div "SEARCH BY Search By Episodes Search ID, Title, Description, Keywords, or Catego…" at bounding box center [437, 137] width 646 height 135
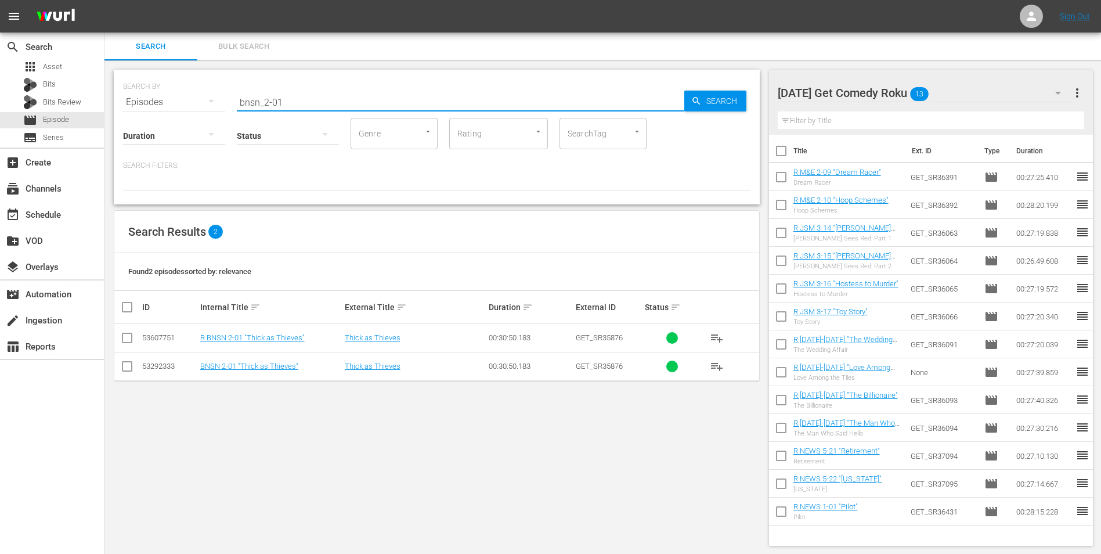
click at [131, 342] on input "checkbox" at bounding box center [127, 340] width 14 height 14
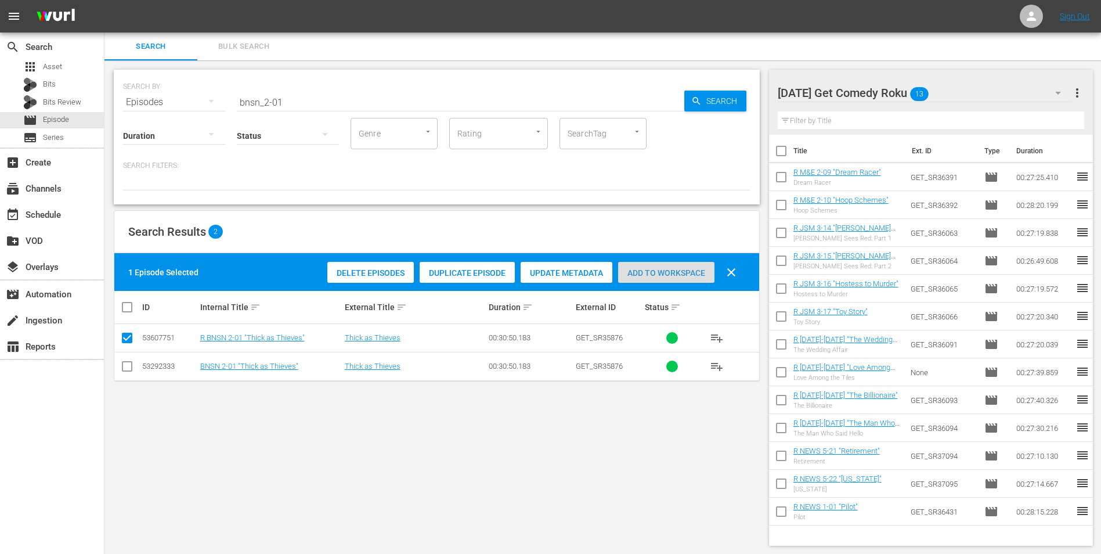
click at [646, 275] on span "Add to Workspace" at bounding box center [666, 272] width 96 height 9
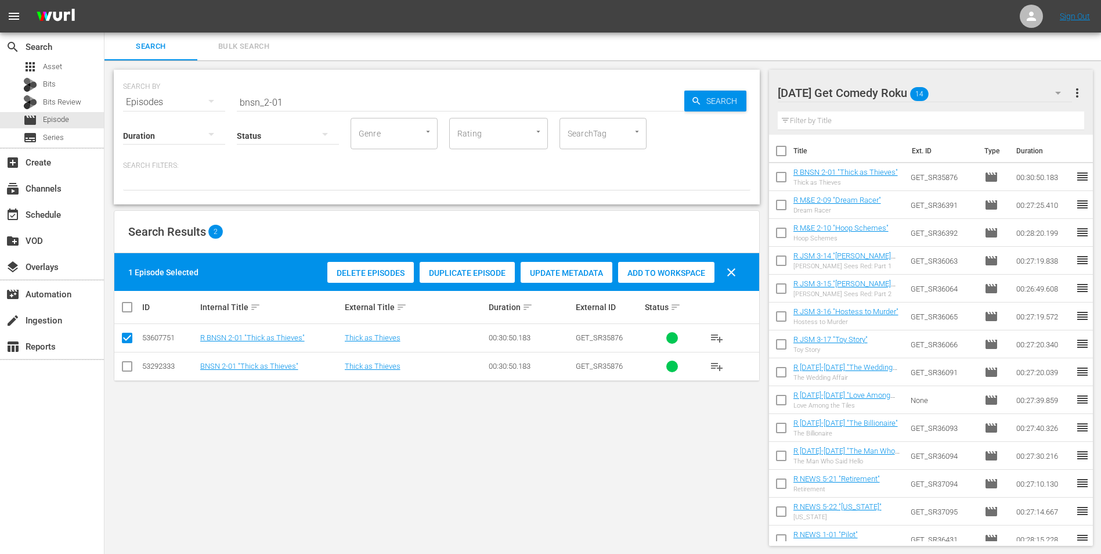
click at [738, 96] on div "[DATE] Get Comedy Roku 14" at bounding box center [925, 93] width 295 height 33
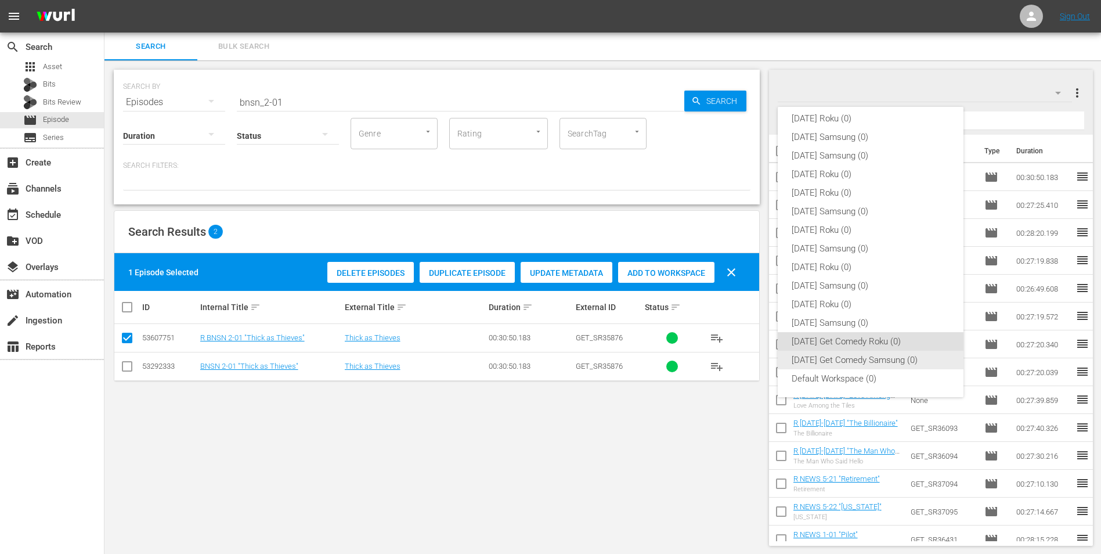
drag, startPoint x: 848, startPoint y: 362, endPoint x: 832, endPoint y: 359, distance: 16.1
click at [738, 344] on div "[DATE] Get Comedy Samsung (0)" at bounding box center [871, 360] width 158 height 19
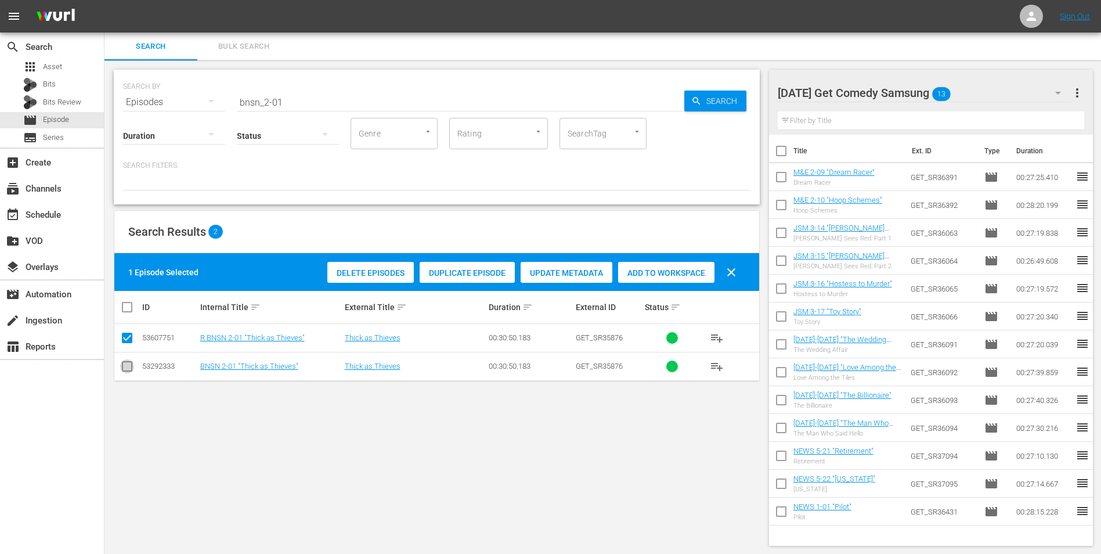
click at [128, 344] on input "checkbox" at bounding box center [127, 369] width 14 height 14
click at [121, 341] on input "checkbox" at bounding box center [127, 340] width 14 height 14
click at [680, 272] on span "Add to Workspace" at bounding box center [666, 272] width 96 height 9
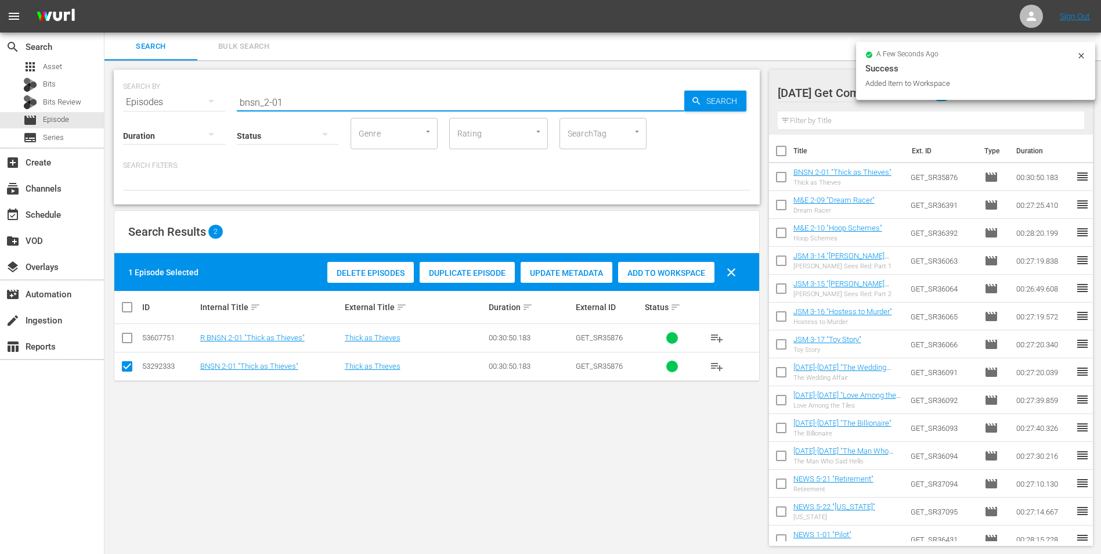
drag, startPoint x: 265, startPoint y: 103, endPoint x: 309, endPoint y: 104, distance: 43.6
click at [309, 104] on input "bnsn_2-01" at bounding box center [461, 102] width 448 height 28
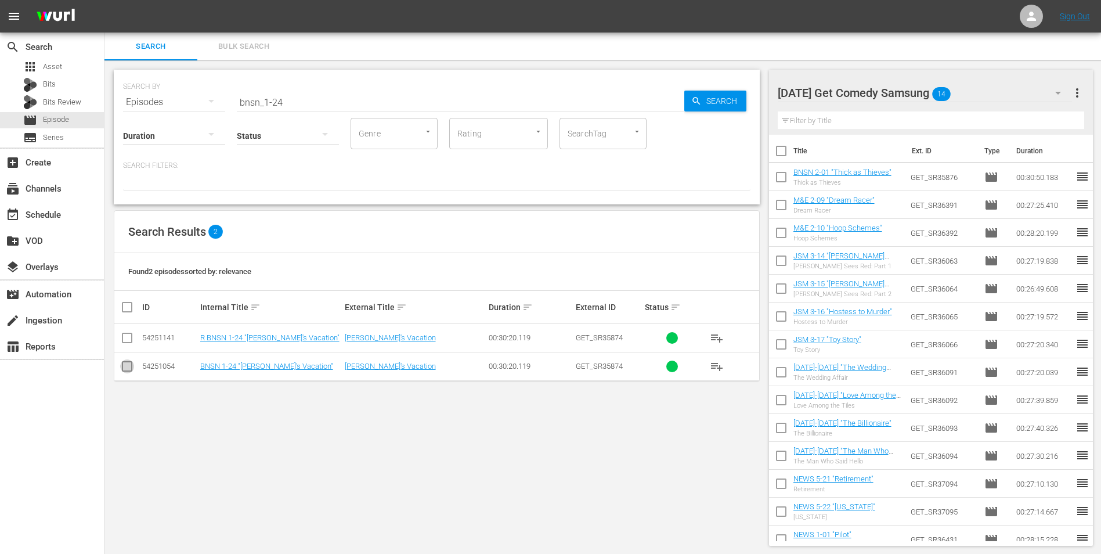
click at [130, 344] on input "checkbox" at bounding box center [127, 369] width 14 height 14
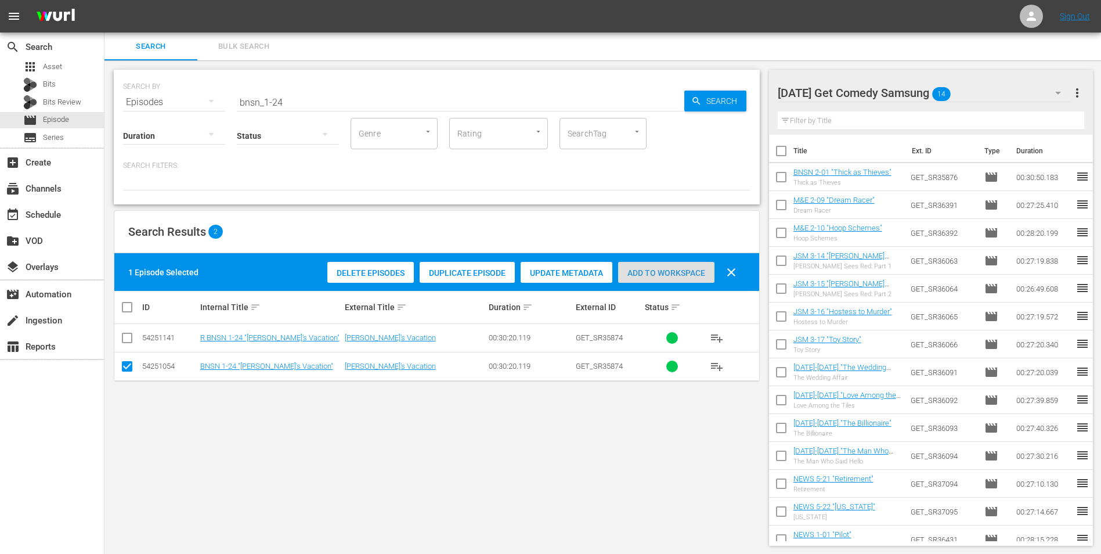
click at [664, 275] on span "Add to Workspace" at bounding box center [666, 272] width 96 height 9
click at [738, 93] on div "[DATE] Get Comedy Samsung 15" at bounding box center [925, 93] width 295 height 33
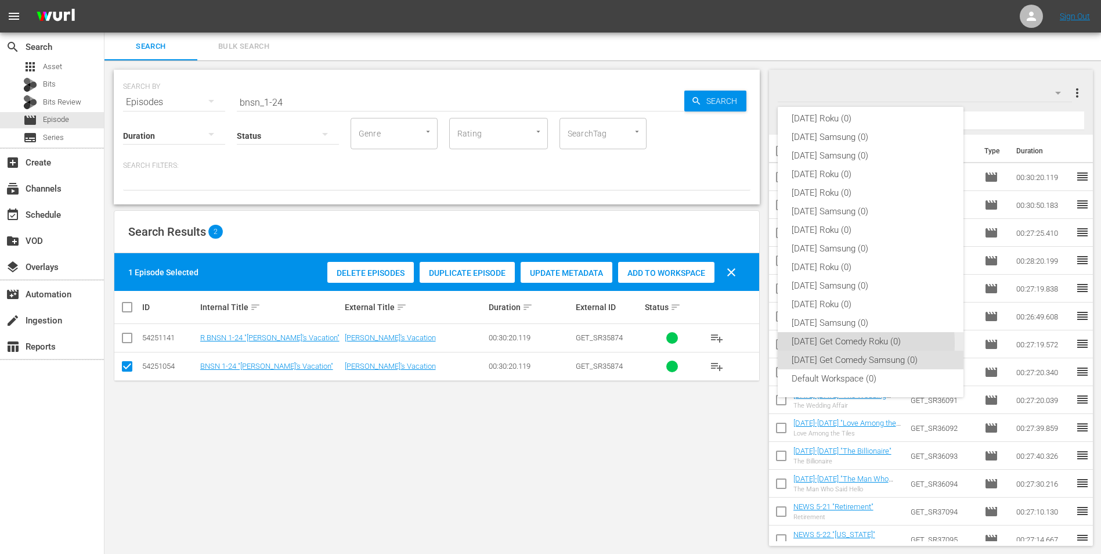
click at [738, 343] on div "[DATE] Get Comedy Roku (0)" at bounding box center [871, 341] width 158 height 19
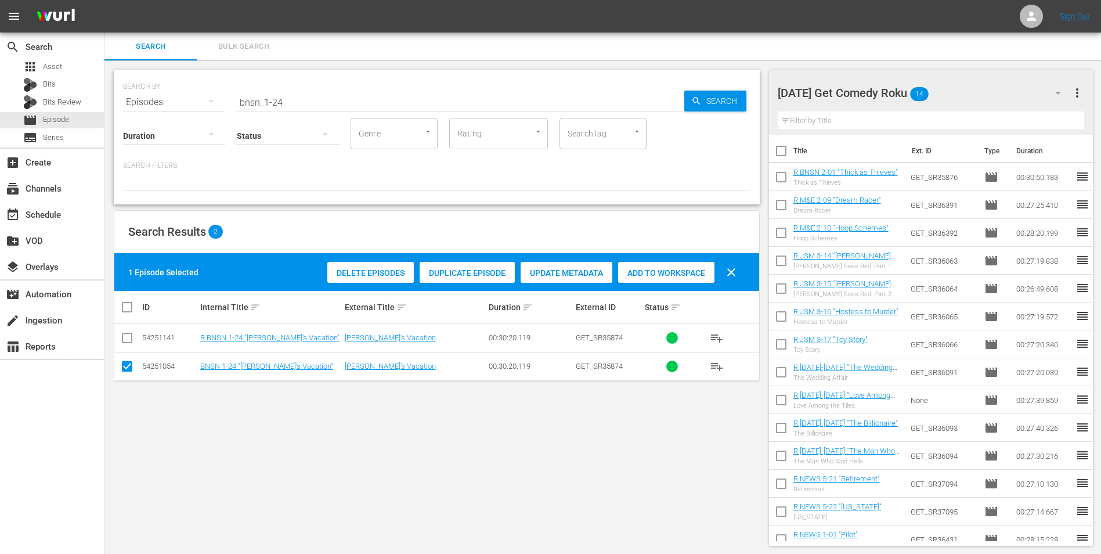
click at [131, 344] on input "checkbox" at bounding box center [127, 369] width 14 height 14
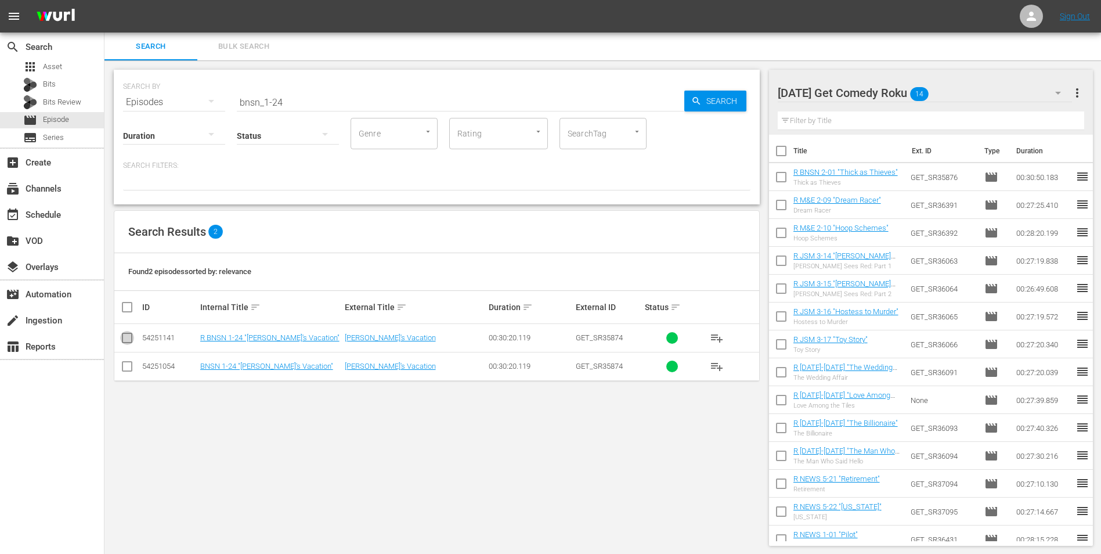
click at [127, 342] on input "checkbox" at bounding box center [127, 340] width 14 height 14
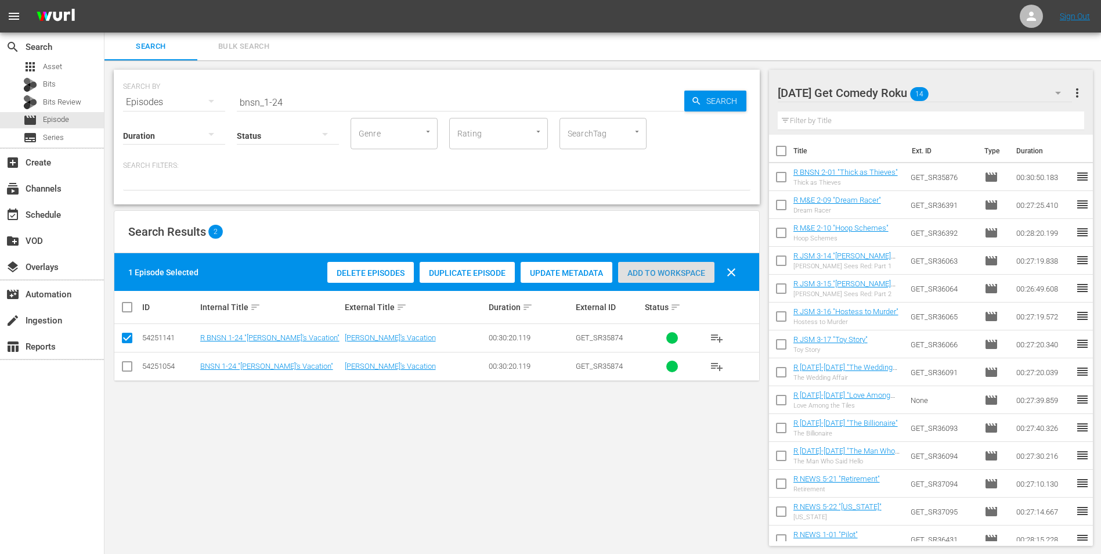
click at [675, 262] on div "Add to Workspace" at bounding box center [666, 273] width 96 height 22
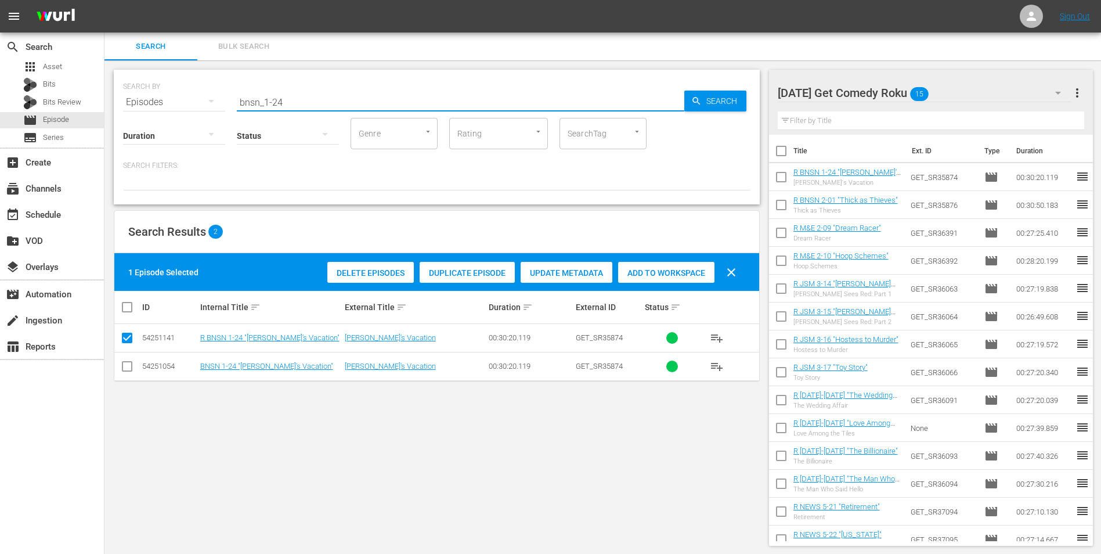
drag, startPoint x: 298, startPoint y: 102, endPoint x: 150, endPoint y: 111, distance: 148.3
click at [154, 109] on div "SEARCH BY Search By Episodes Search ID, Title, Description, Keywords, or Catego…" at bounding box center [437, 137] width 646 height 135
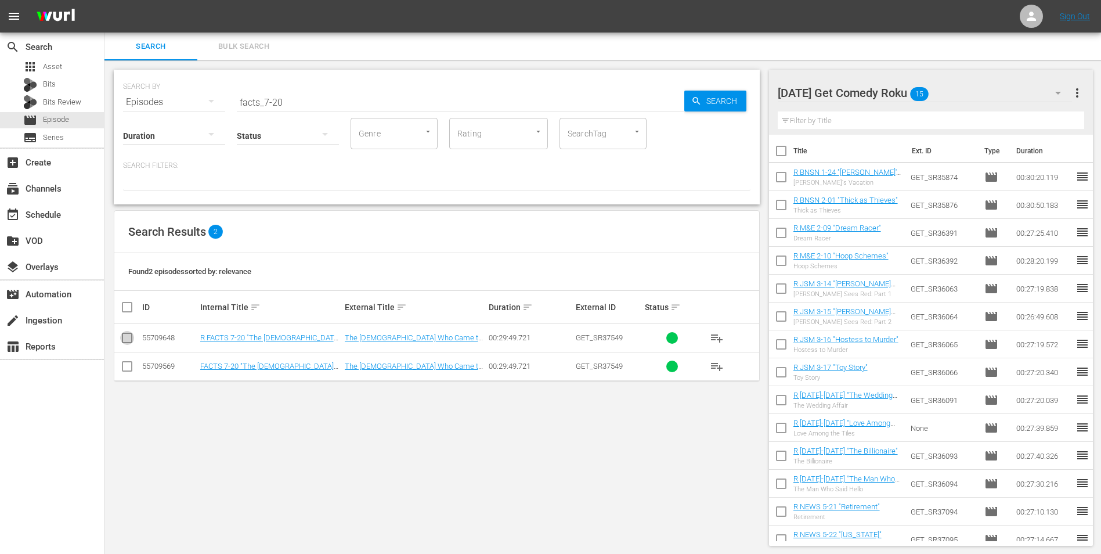
drag, startPoint x: 126, startPoint y: 337, endPoint x: 219, endPoint y: 340, distance: 92.9
click at [126, 336] on input "checkbox" at bounding box center [127, 340] width 14 height 14
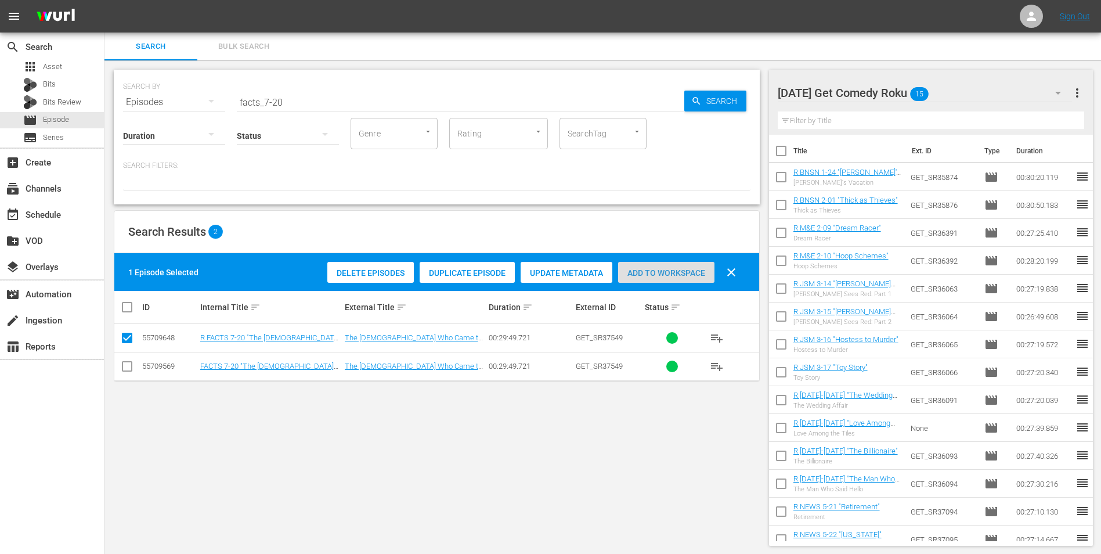
click at [663, 269] on span "Add to Workspace" at bounding box center [666, 272] width 96 height 9
click at [738, 92] on div "[DATE] Get Comedy Roku 16" at bounding box center [925, 93] width 295 height 33
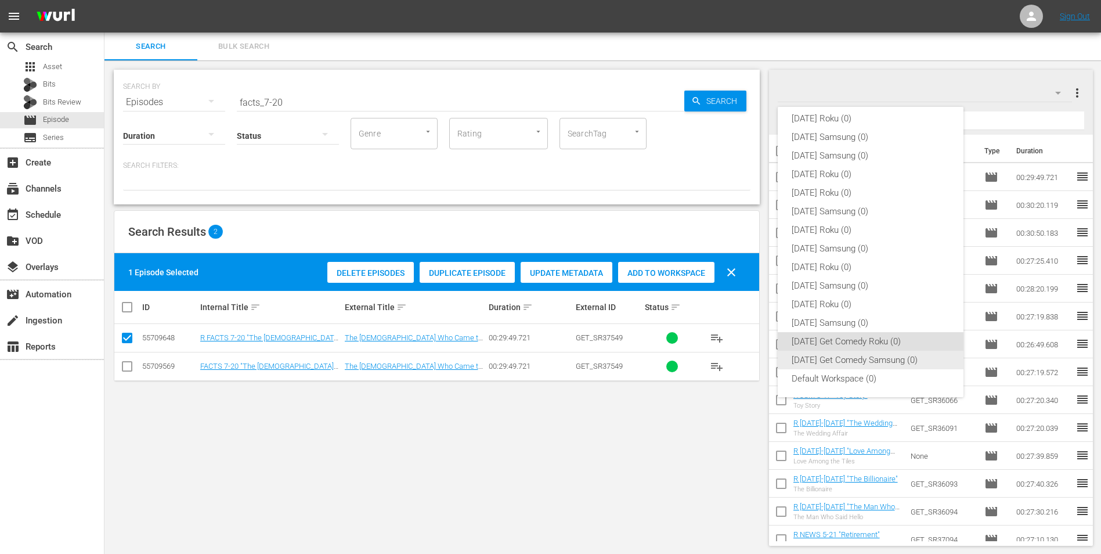
click at [738, 344] on div "[DATE] Get Comedy Samsung (0)" at bounding box center [871, 360] width 158 height 19
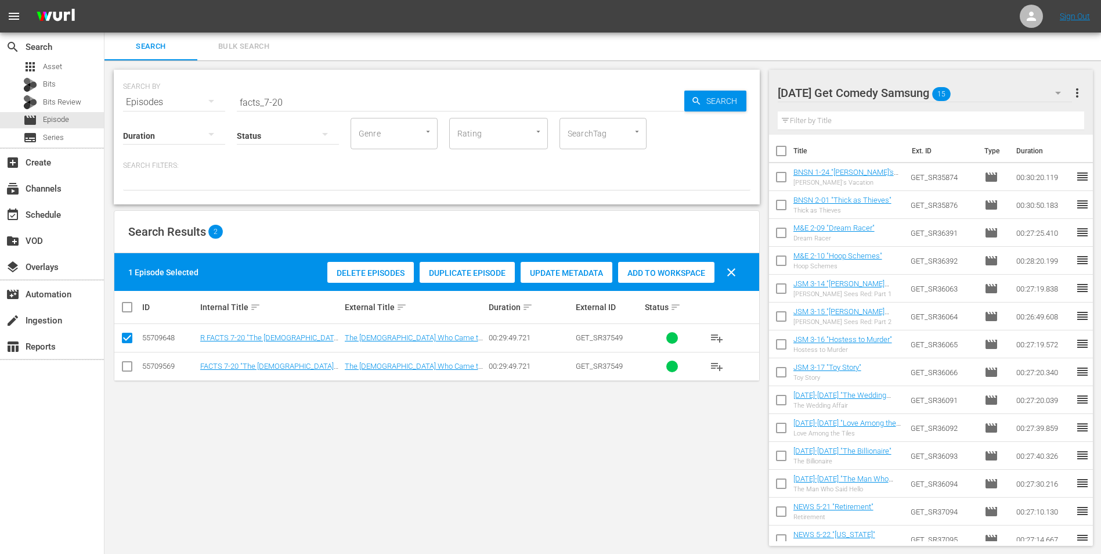
click at [128, 344] on input "checkbox" at bounding box center [127, 369] width 14 height 14
click at [128, 339] on input "checkbox" at bounding box center [127, 340] width 14 height 14
click at [639, 272] on span "Add to Workspace" at bounding box center [666, 272] width 96 height 9
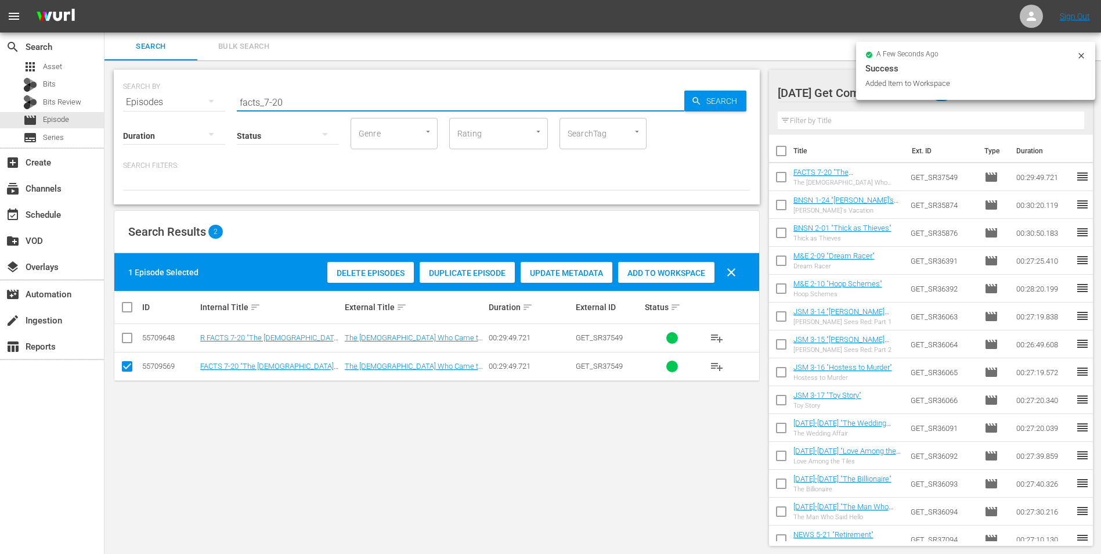
drag, startPoint x: 274, startPoint y: 106, endPoint x: 305, endPoint y: 99, distance: 31.5
click at [304, 100] on input "facts_7-20" at bounding box center [461, 102] width 448 height 28
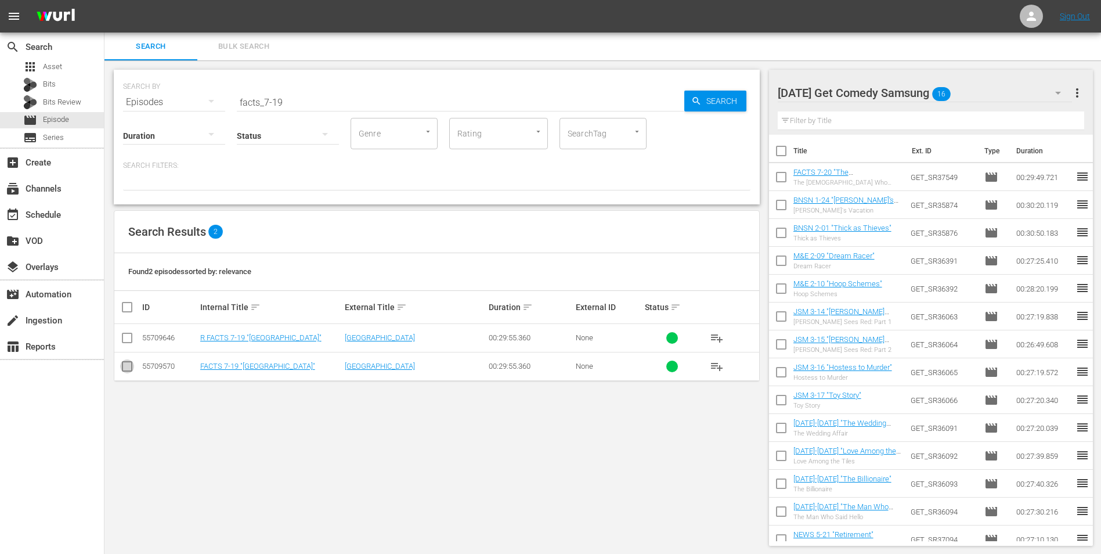
click at [124, 344] on input "checkbox" at bounding box center [127, 369] width 14 height 14
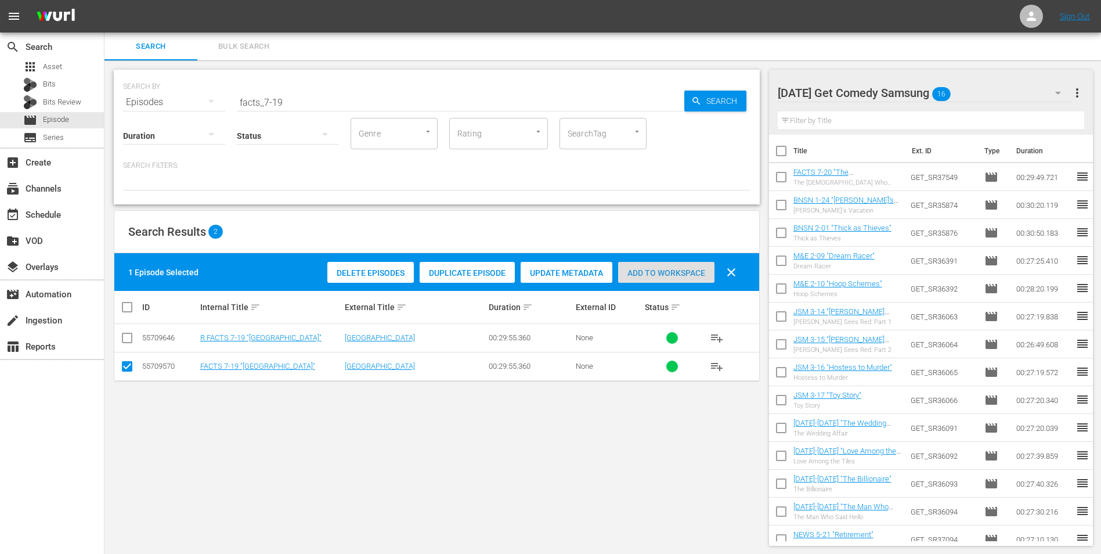
click at [648, 272] on span "Add to Workspace" at bounding box center [666, 272] width 96 height 9
click at [738, 95] on div "[DATE] Get Comedy Samsung 17" at bounding box center [925, 93] width 295 height 33
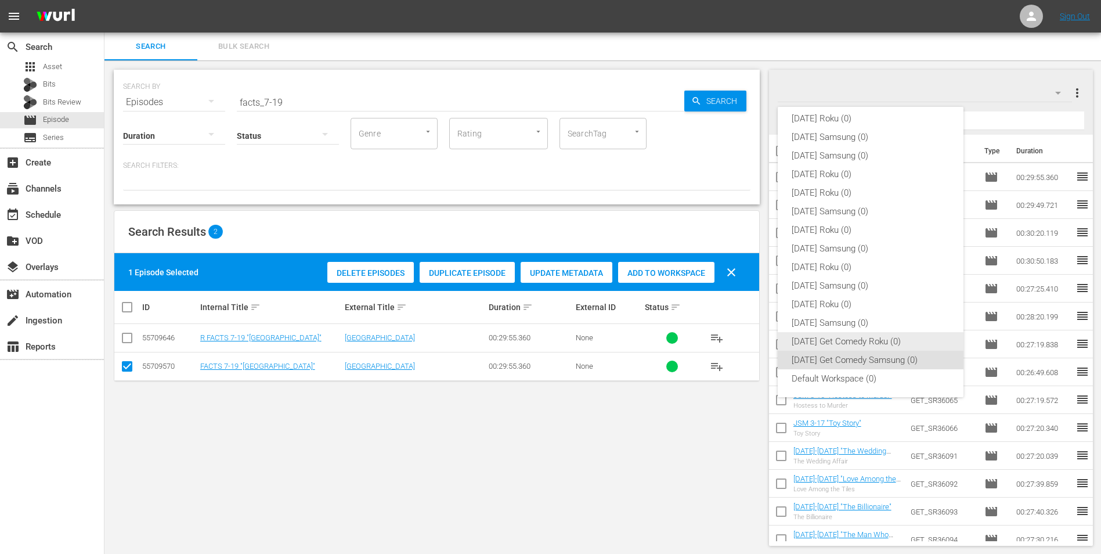
click at [738, 337] on div "[DATE] Get Comedy Roku (0)" at bounding box center [871, 341] width 158 height 19
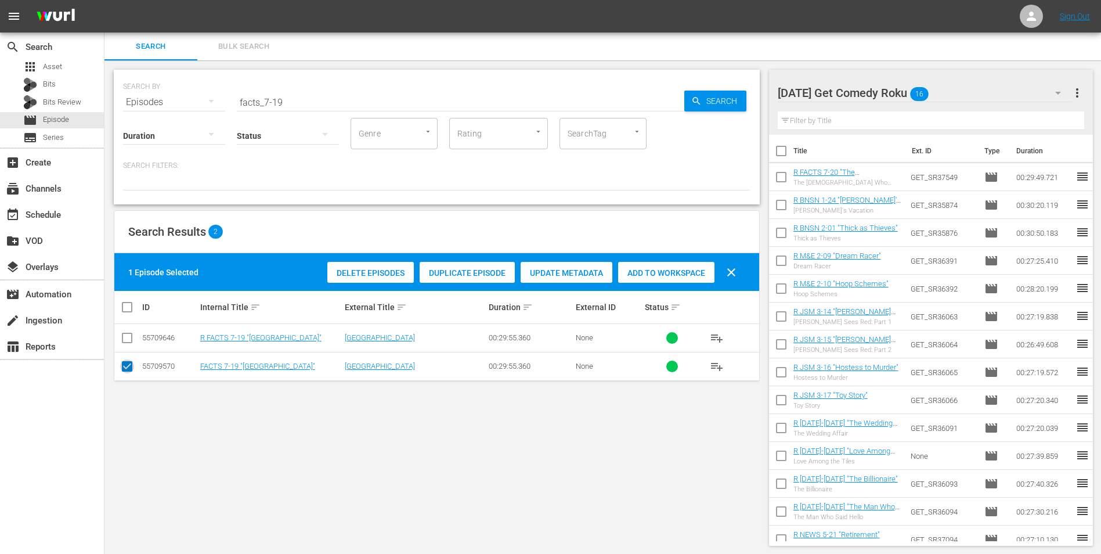
click at [127, 344] on input "checkbox" at bounding box center [127, 369] width 14 height 14
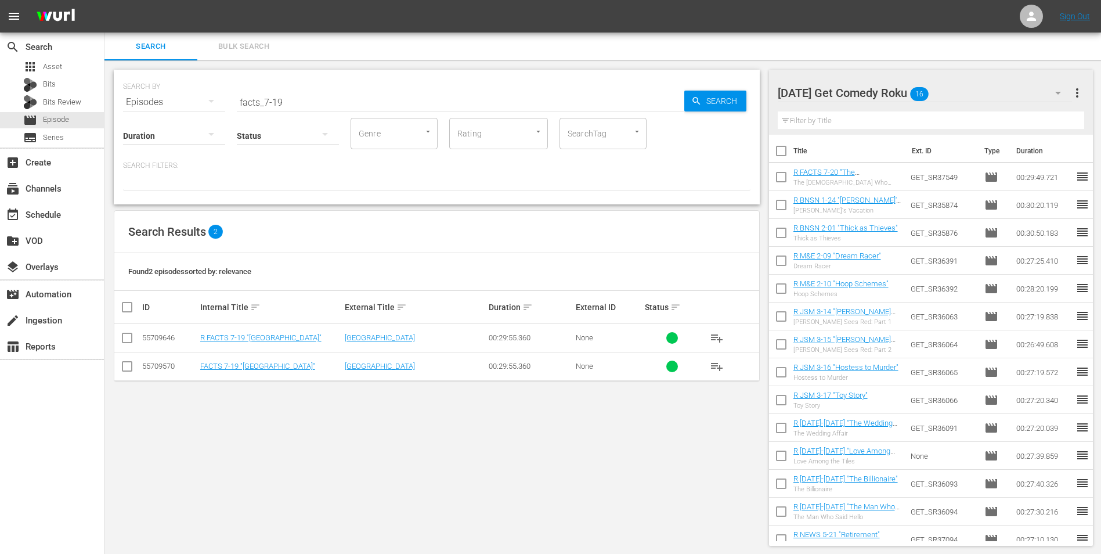
click at [131, 341] on input "checkbox" at bounding box center [127, 340] width 14 height 14
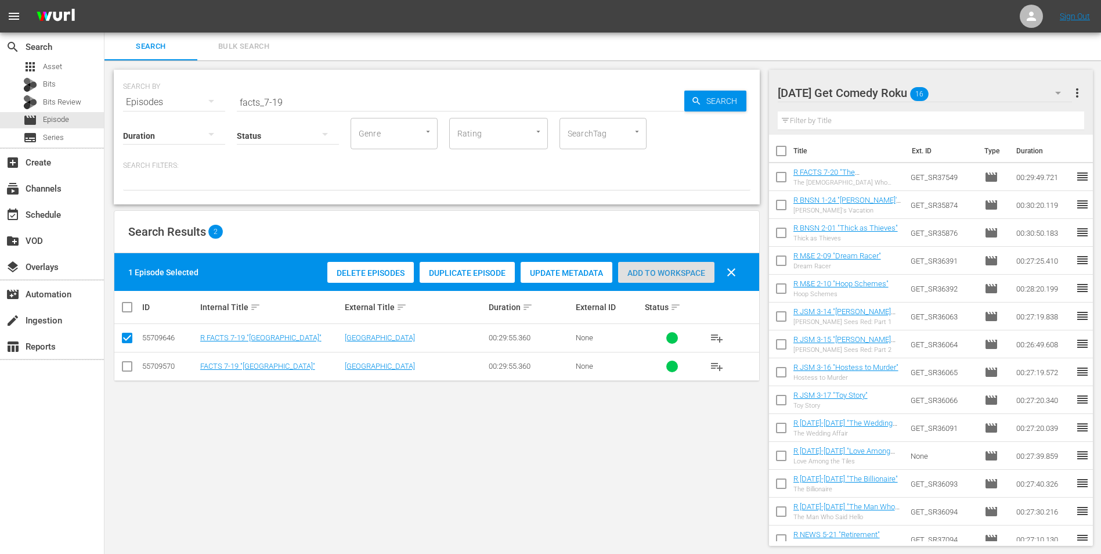
click at [677, 271] on span "Add to Workspace" at bounding box center [666, 272] width 96 height 9
drag, startPoint x: 279, startPoint y: 104, endPoint x: 293, endPoint y: 102, distance: 14.1
click at [293, 102] on input "facts_7-19" at bounding box center [461, 102] width 448 height 28
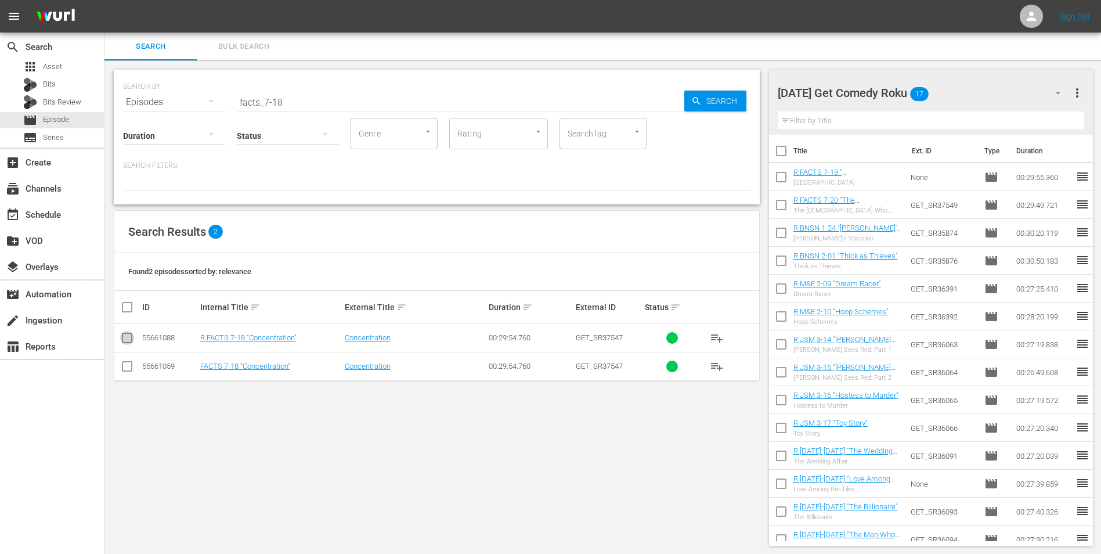
click at [124, 342] on input "checkbox" at bounding box center [127, 340] width 14 height 14
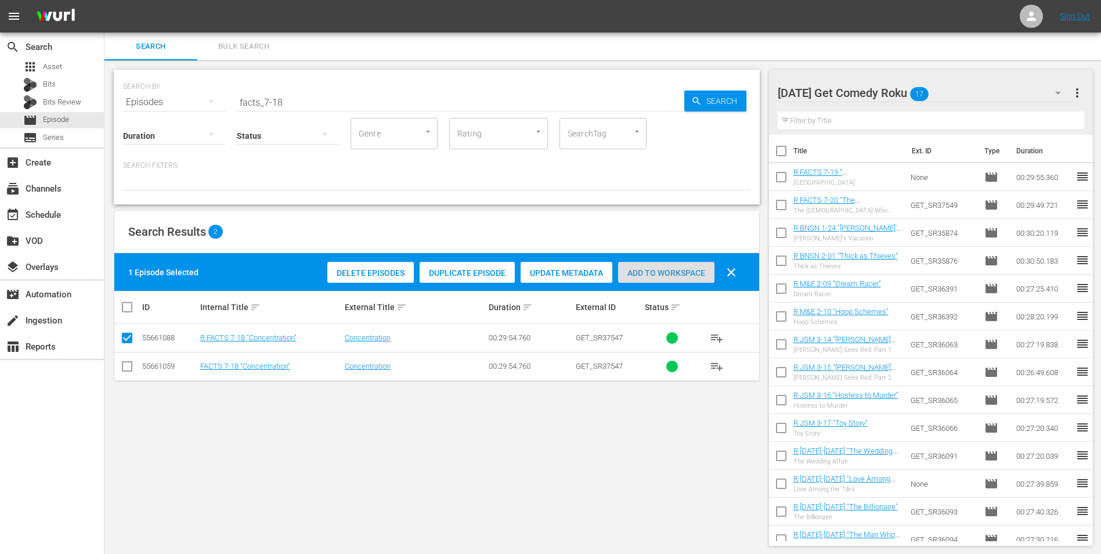
click at [665, 272] on span "Add to Workspace" at bounding box center [666, 272] width 96 height 9
click at [738, 95] on div "[DATE] Get Comedy Roku 18" at bounding box center [925, 93] width 295 height 33
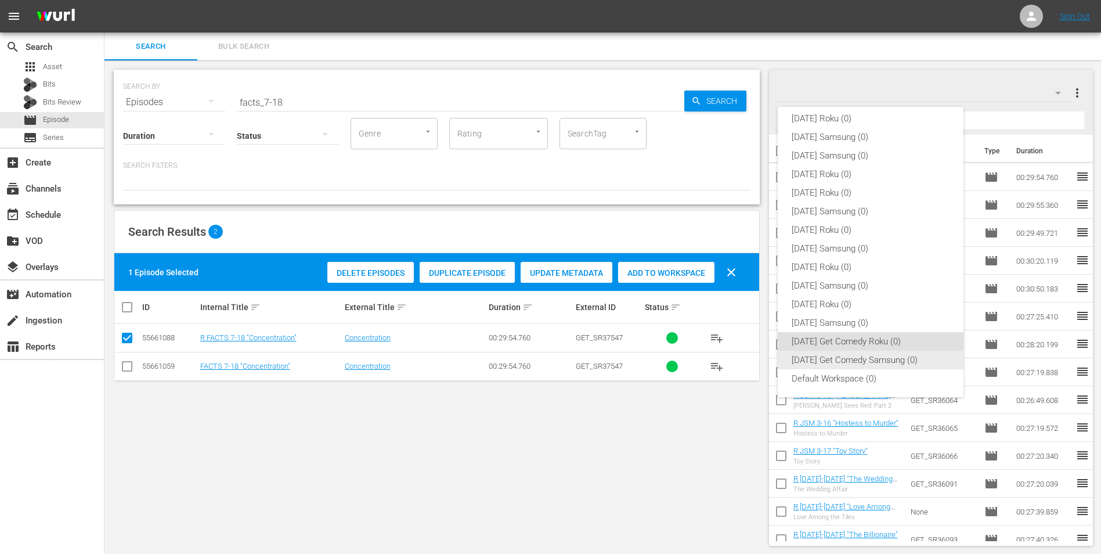
click at [738, 344] on div "[DATE] Get Comedy Samsung (0)" at bounding box center [871, 360] width 158 height 19
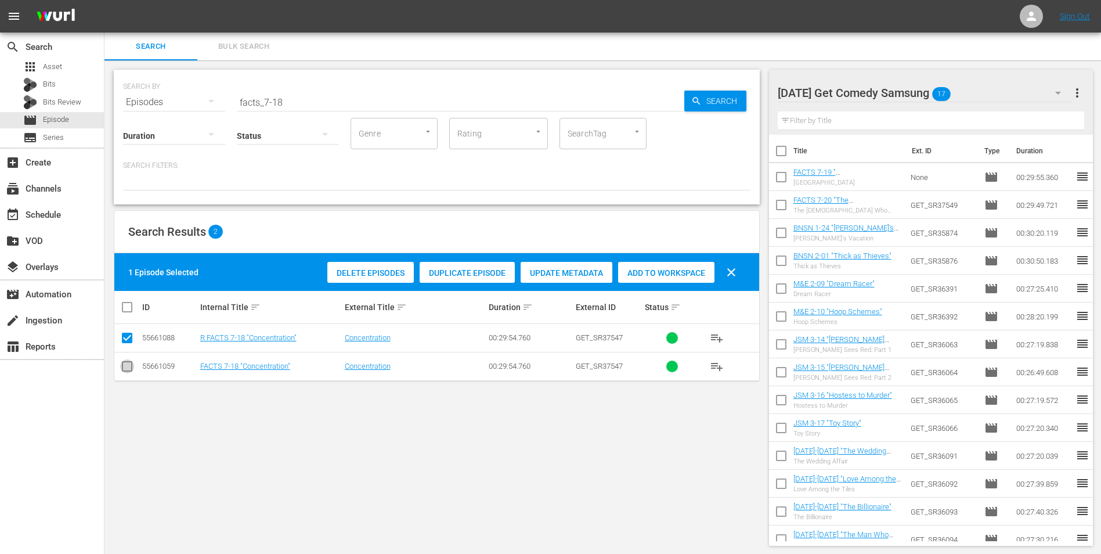
click at [125, 344] on input "checkbox" at bounding box center [127, 369] width 14 height 14
click at [127, 344] on input "checkbox" at bounding box center [127, 340] width 14 height 14
click at [672, 275] on span "Add to Workspace" at bounding box center [666, 272] width 96 height 9
click at [738, 93] on div "[DATE] Get Comedy Samsung 18" at bounding box center [925, 93] width 295 height 33
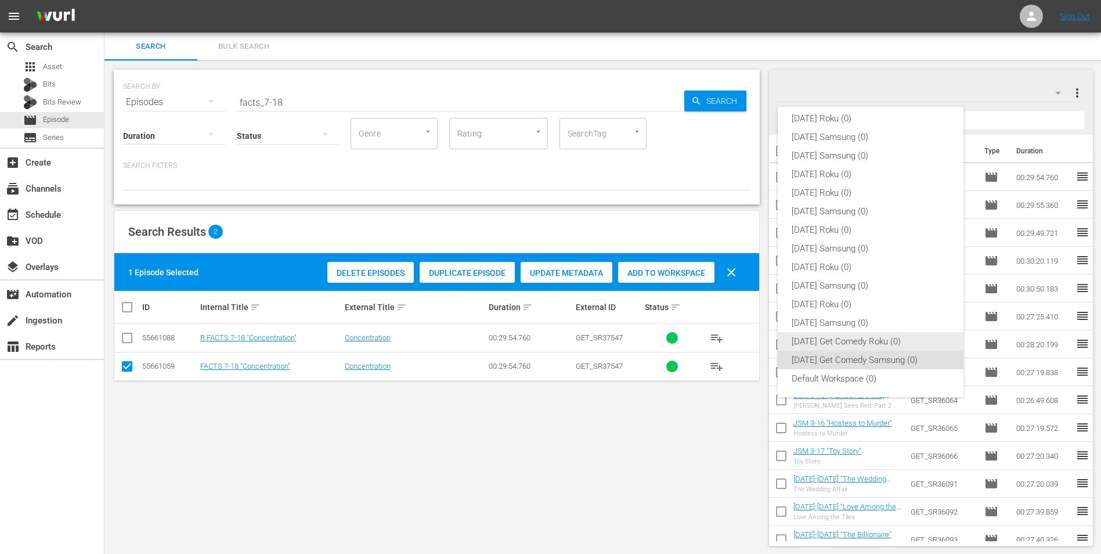
click at [738, 342] on div "[DATE] Get Comedy Roku (0)" at bounding box center [871, 341] width 158 height 19
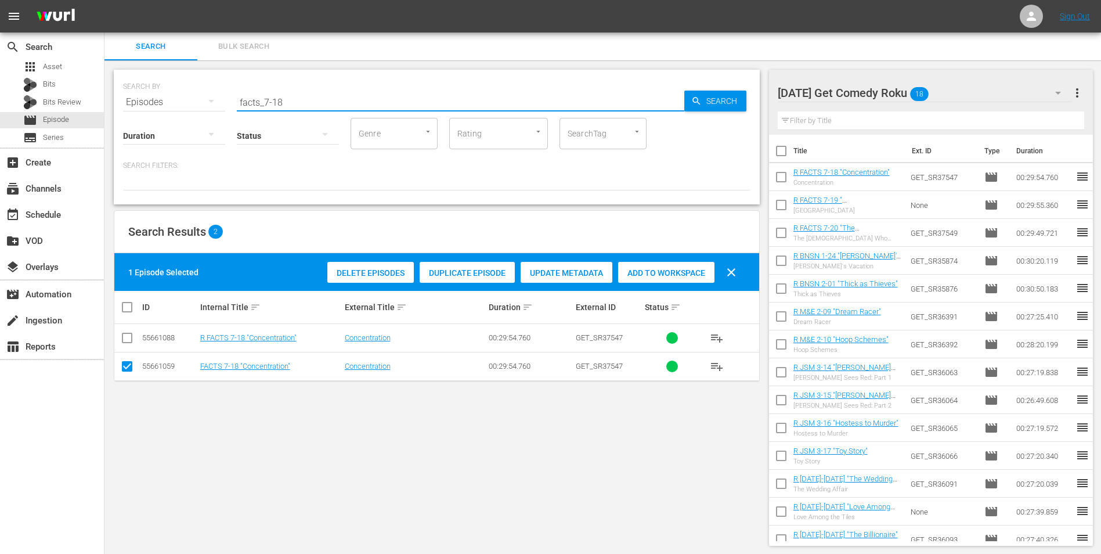
drag, startPoint x: 278, startPoint y: 100, endPoint x: 298, endPoint y: 99, distance: 19.8
click at [298, 99] on input "facts_7-18" at bounding box center [461, 102] width 448 height 28
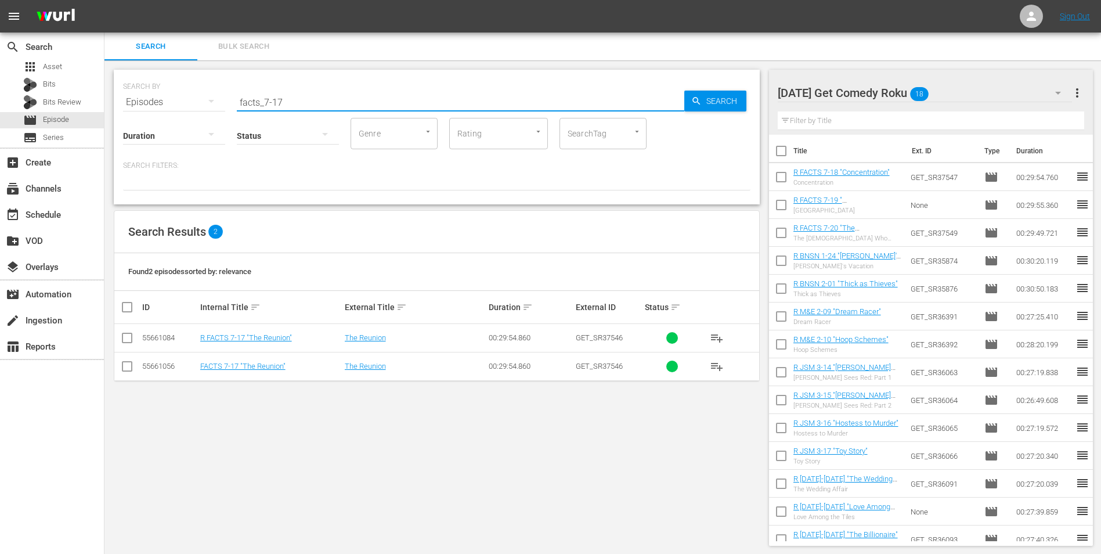
drag, startPoint x: 128, startPoint y: 339, endPoint x: 174, endPoint y: 331, distance: 46.0
click at [128, 338] on input "checkbox" at bounding box center [127, 340] width 14 height 14
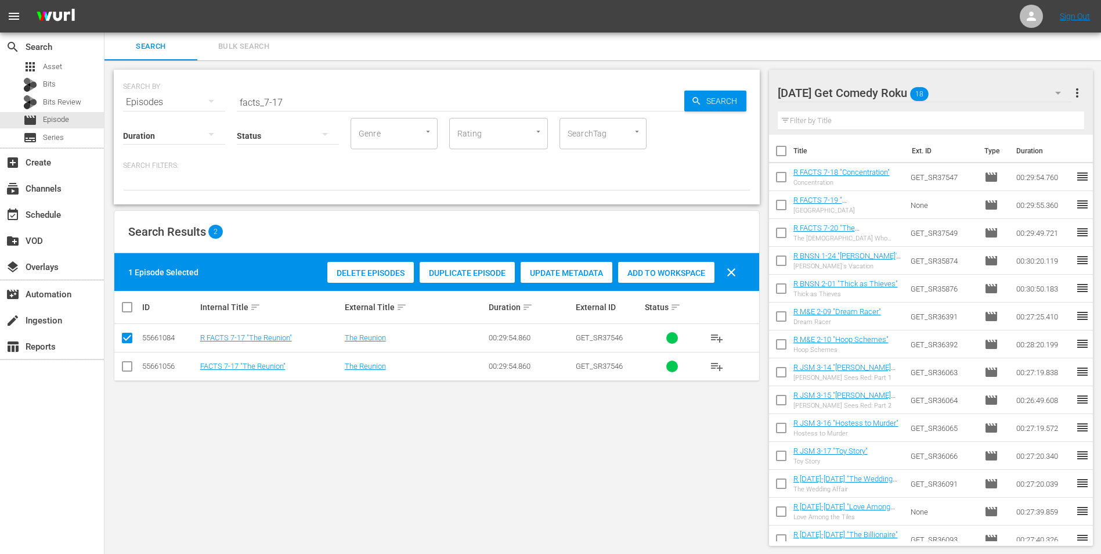
click at [663, 272] on span "Add to Workspace" at bounding box center [666, 272] width 96 height 9
click at [738, 82] on div "[DATE] Get Comedy Roku 19" at bounding box center [925, 93] width 295 height 33
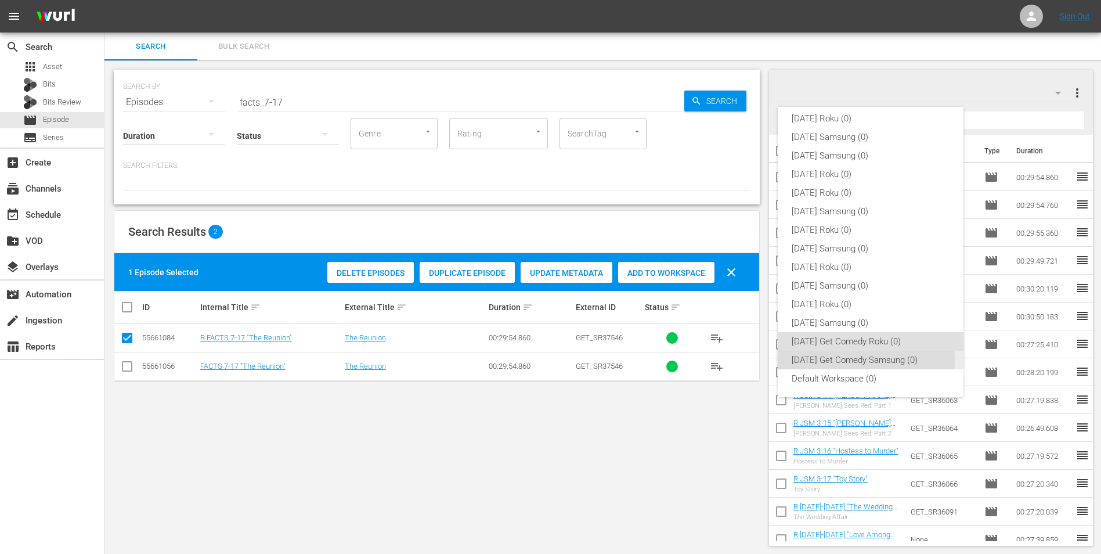
click at [738, 344] on div "[DATE] Get Comedy Samsung (0)" at bounding box center [871, 360] width 158 height 19
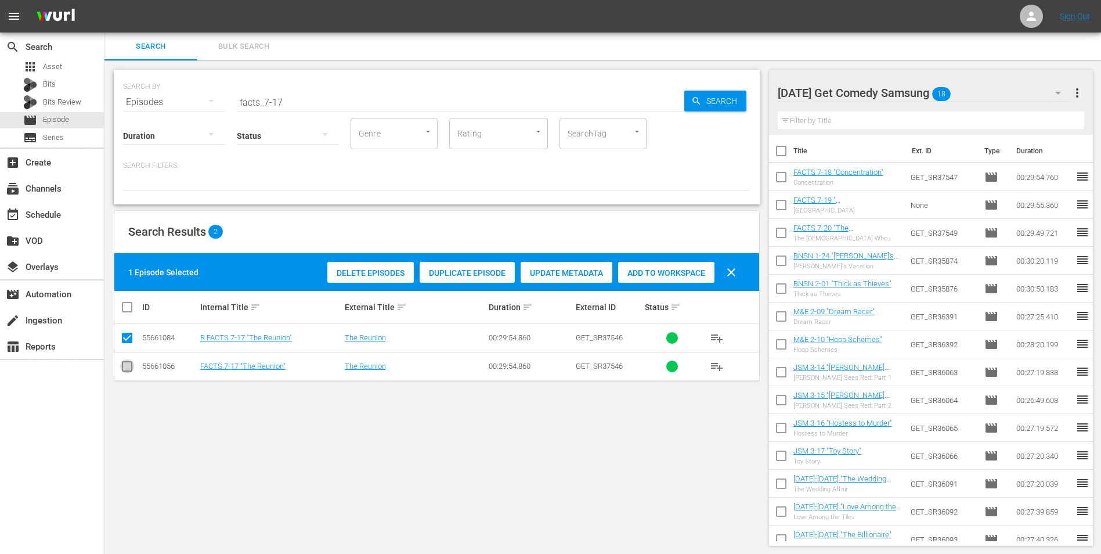
click at [124, 344] on input "checkbox" at bounding box center [127, 369] width 14 height 14
click at [128, 338] on input "checkbox" at bounding box center [127, 340] width 14 height 14
click at [660, 272] on span "Add to Workspace" at bounding box center [666, 272] width 96 height 9
click at [738, 93] on div "[DATE] Get Comedy Samsung 19" at bounding box center [925, 93] width 295 height 33
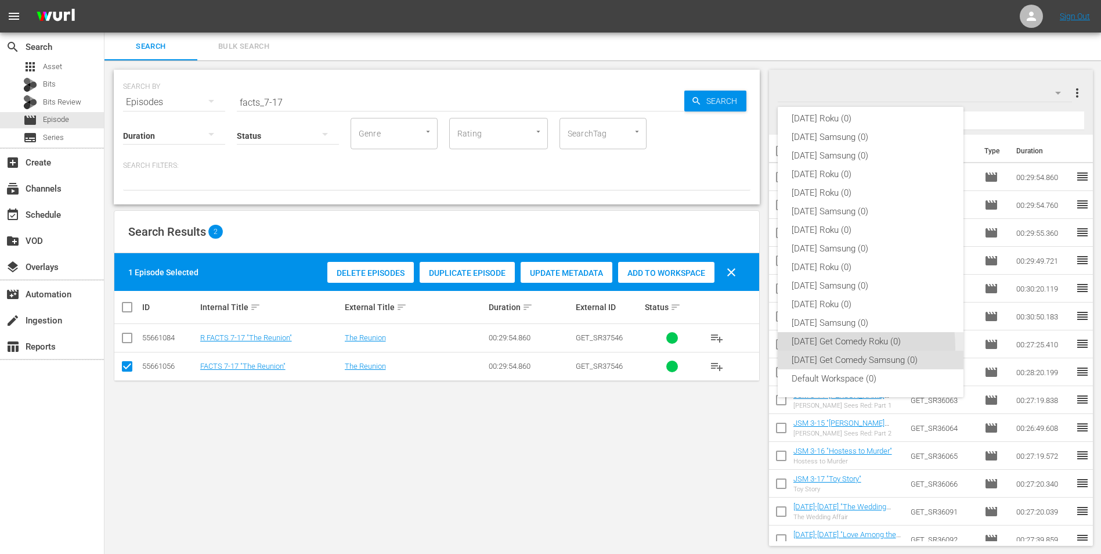
click at [738, 344] on div "[DATE] Get Comedy Roku (0)" at bounding box center [871, 341] width 158 height 19
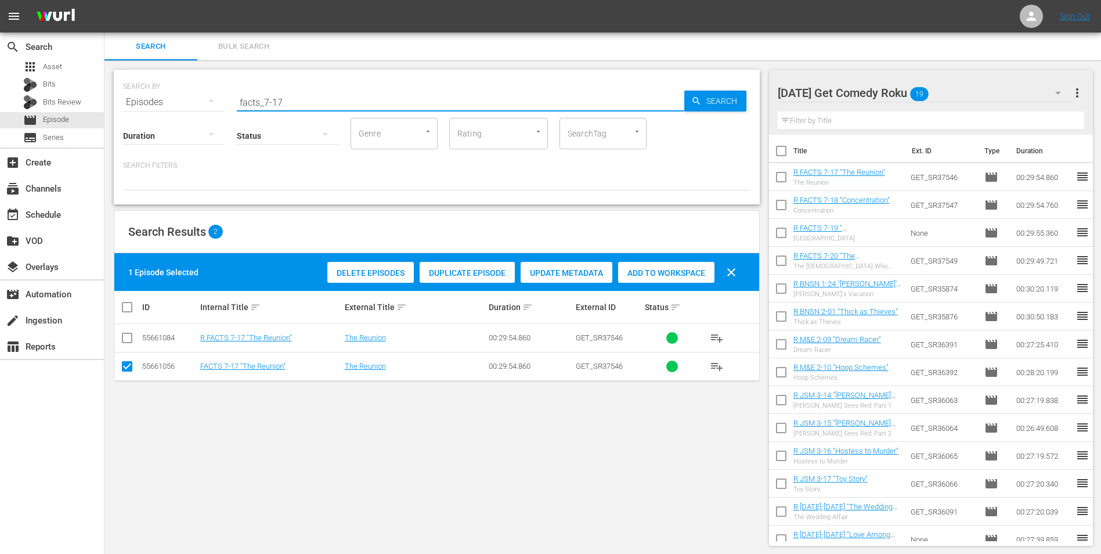
drag, startPoint x: 291, startPoint y: 104, endPoint x: 127, endPoint y: 113, distance: 164.5
click at [127, 113] on div "SEARCH BY Search By Episodes Search ID, Title, Description, Keywords, or Catego…" at bounding box center [437, 137] width 646 height 135
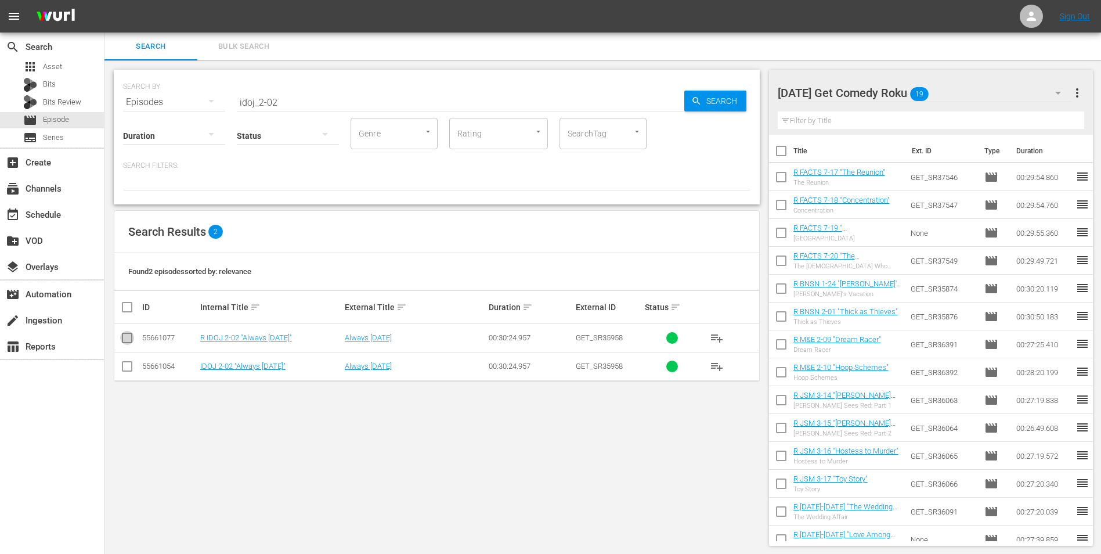
click at [128, 338] on input "checkbox" at bounding box center [127, 340] width 14 height 14
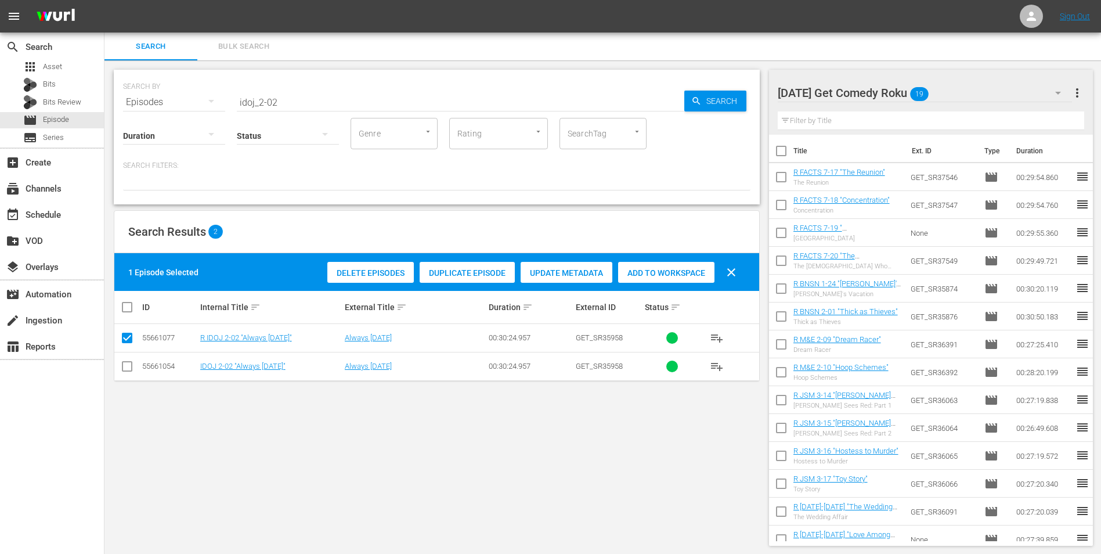
click at [672, 269] on span "Add to Workspace" at bounding box center [666, 272] width 96 height 9
click at [738, 91] on div "[DATE] Get Comedy Roku 20" at bounding box center [925, 93] width 295 height 33
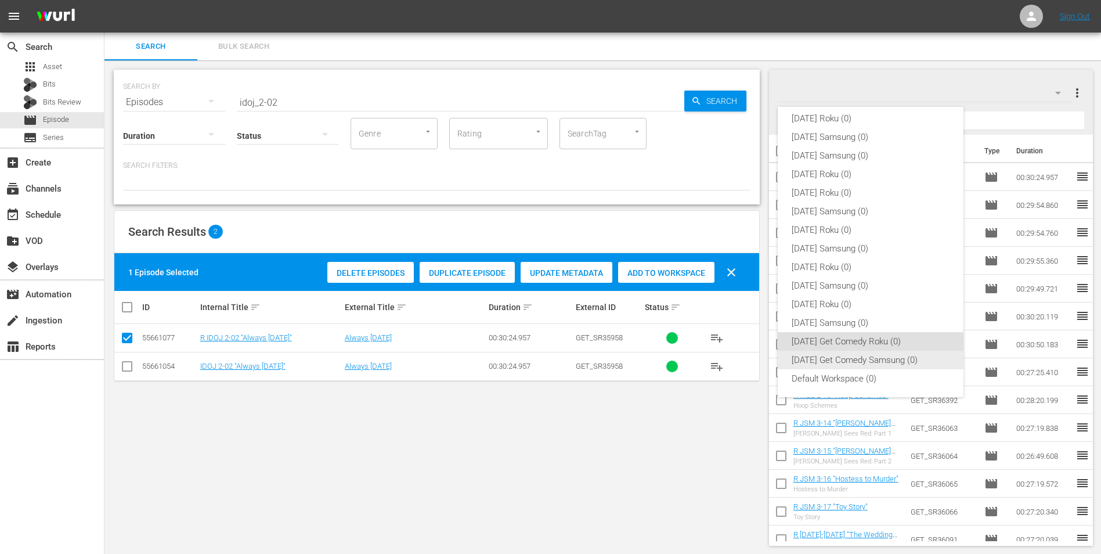
click at [738, 344] on div "[DATE] Get Comedy Samsung (0)" at bounding box center [871, 360] width 158 height 19
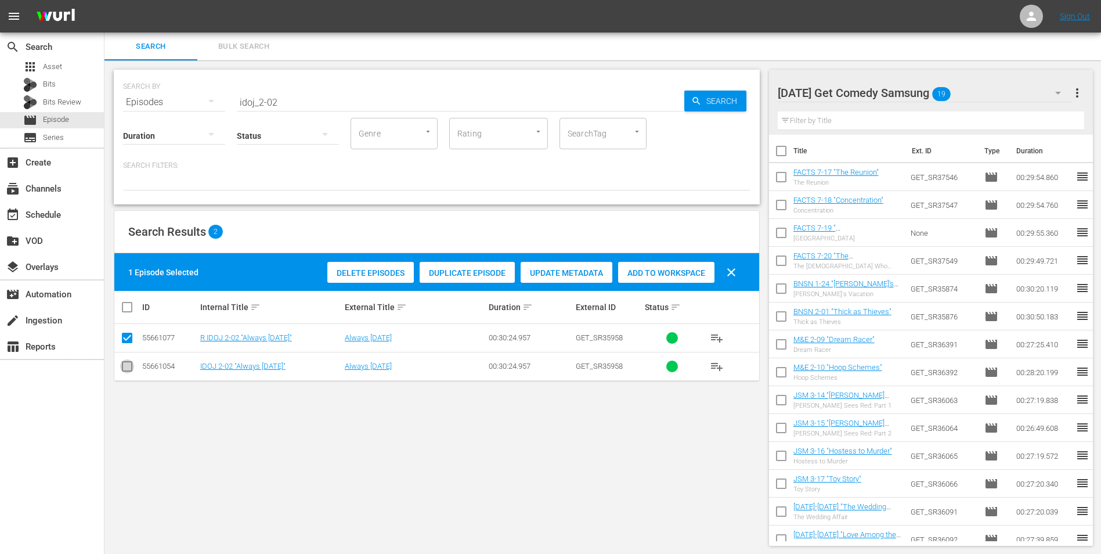
click at [125, 344] on input "checkbox" at bounding box center [127, 369] width 14 height 14
click at [129, 334] on input "checkbox" at bounding box center [127, 340] width 14 height 14
click at [666, 277] on span "Add to Workspace" at bounding box center [666, 272] width 96 height 9
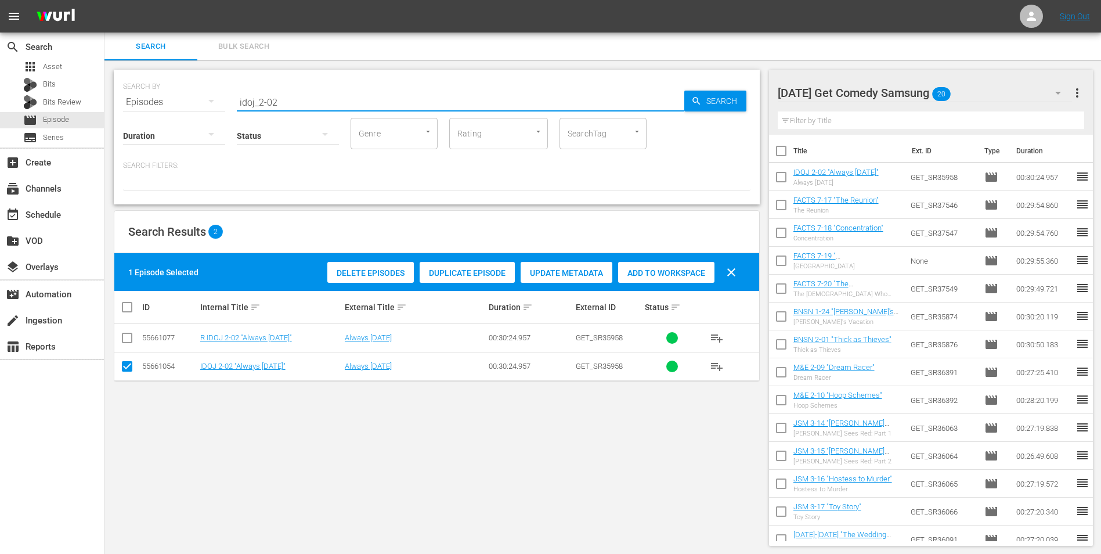
drag, startPoint x: 286, startPoint y: 101, endPoint x: 269, endPoint y: 106, distance: 18.2
click at [269, 106] on input "idoj_2-02" at bounding box center [461, 102] width 448 height 28
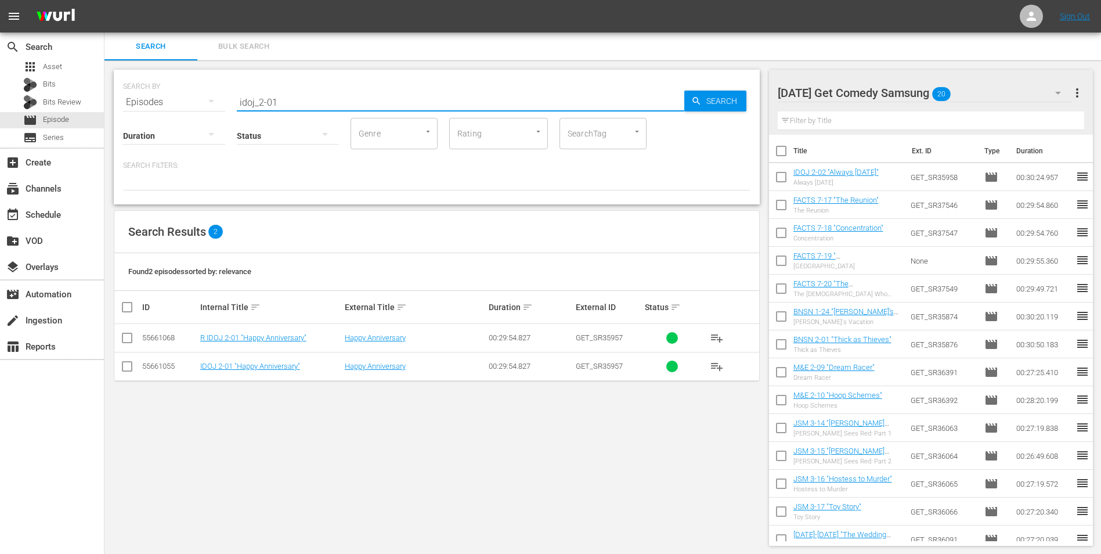
click at [129, 344] on input "checkbox" at bounding box center [127, 369] width 14 height 14
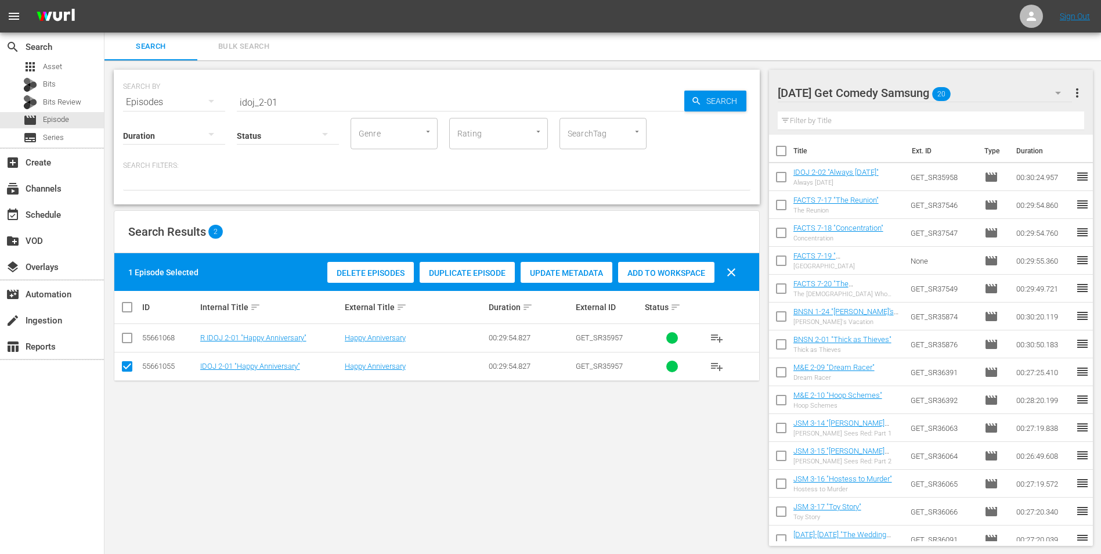
click at [676, 271] on span "Add to Workspace" at bounding box center [666, 272] width 96 height 9
click at [738, 85] on div "[DATE] Get Comedy Samsung 21" at bounding box center [925, 93] width 295 height 33
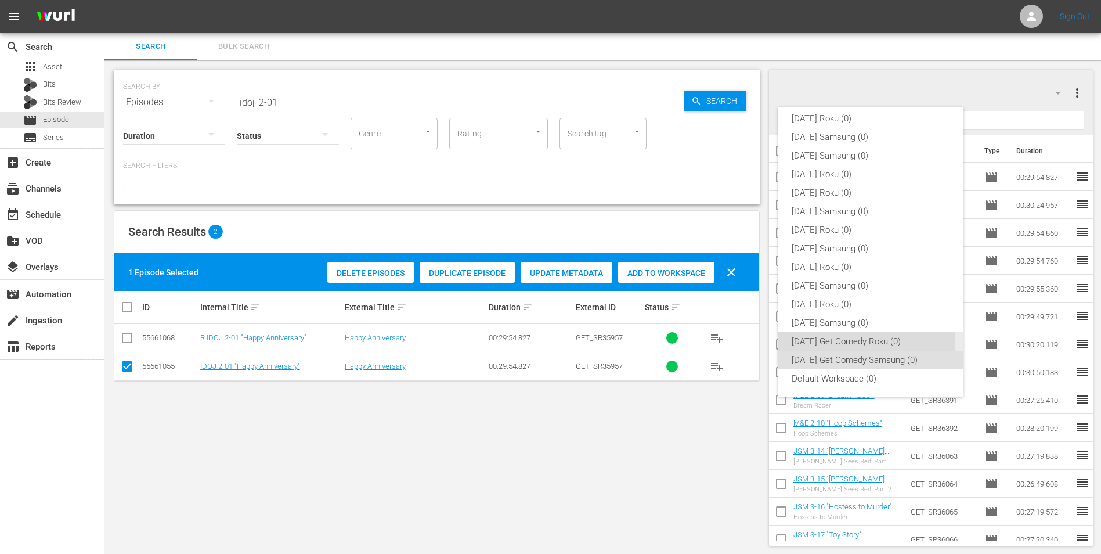
click at [738, 338] on div "[DATE] Get Comedy Roku (0)" at bounding box center [871, 341] width 158 height 19
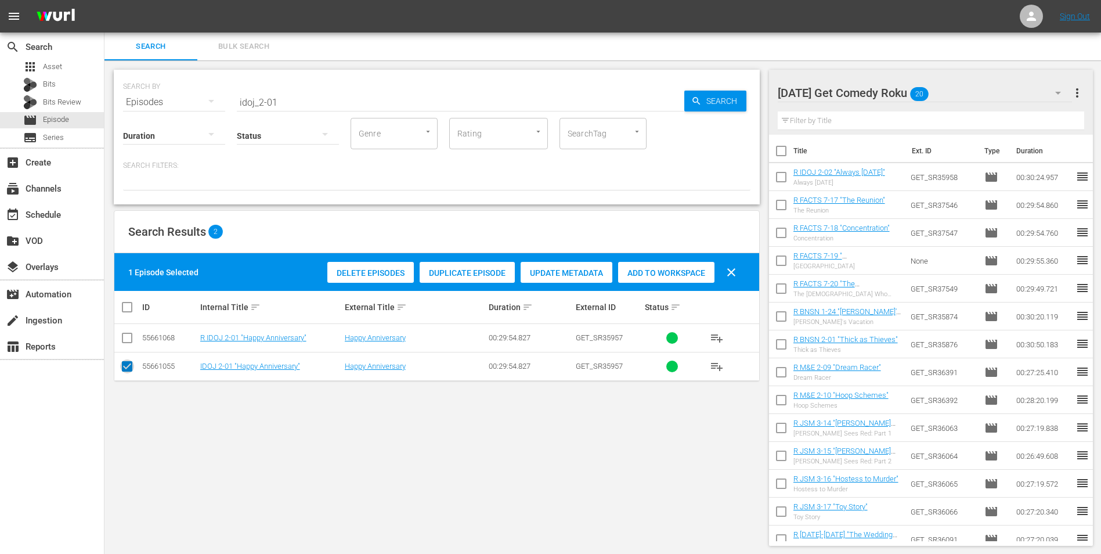
click at [125, 344] on input "checkbox" at bounding box center [127, 369] width 14 height 14
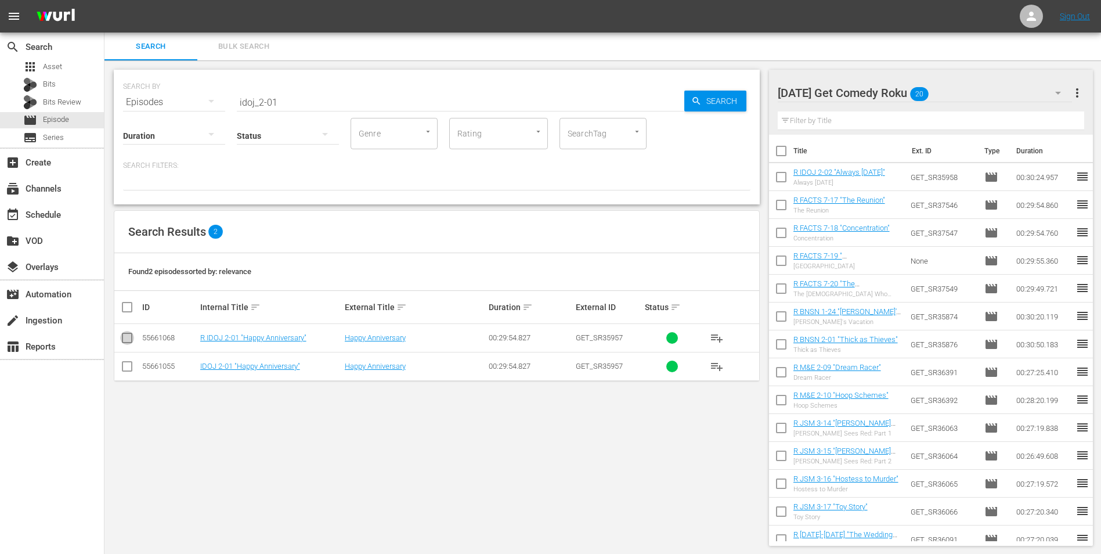
click at [128, 341] on input "checkbox" at bounding box center [127, 340] width 14 height 14
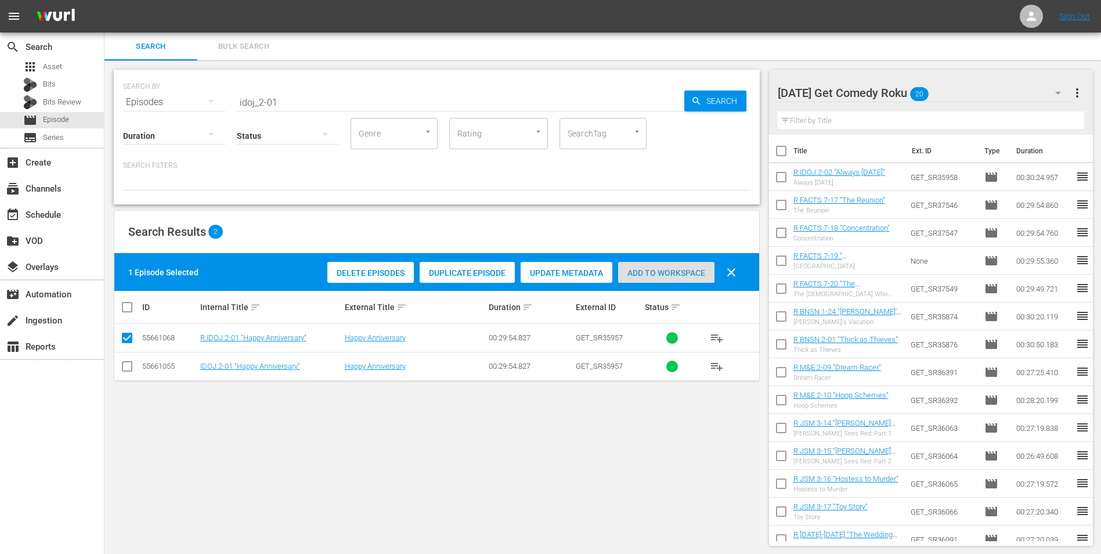
click at [657, 265] on div "Add to Workspace" at bounding box center [666, 273] width 96 height 22
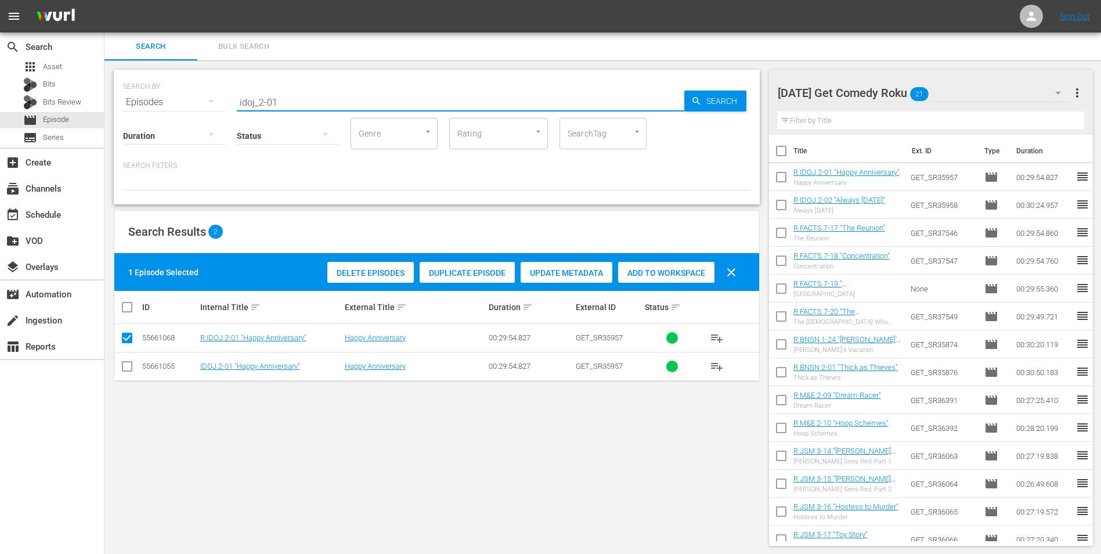
drag, startPoint x: 298, startPoint y: 102, endPoint x: 198, endPoint y: 99, distance: 99.9
click at [199, 99] on div "SEARCH BY Search By Episodes Search ID, Title, Description, Keywords, or Catego…" at bounding box center [437, 95] width 628 height 42
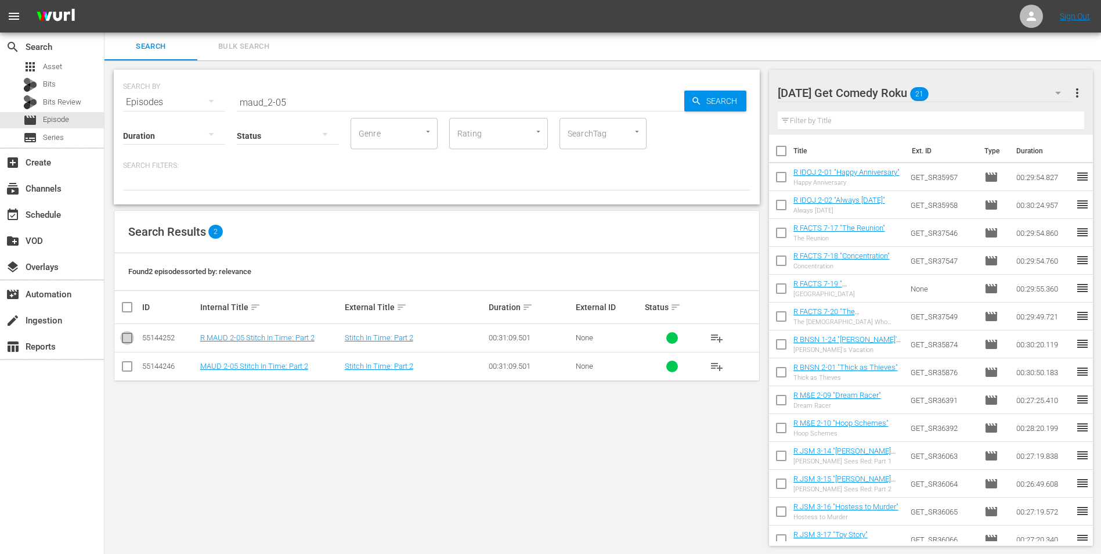
click at [128, 338] on input "checkbox" at bounding box center [127, 340] width 14 height 14
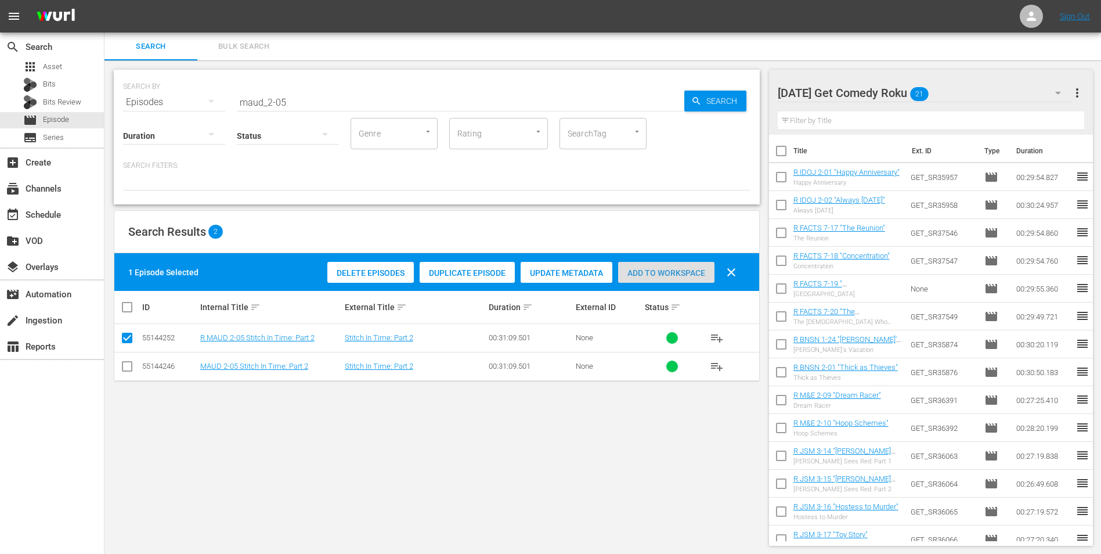
click at [668, 270] on span "Add to Workspace" at bounding box center [666, 272] width 96 height 9
click at [738, 89] on div "[DATE] Get Comedy Roku 22" at bounding box center [925, 93] width 295 height 33
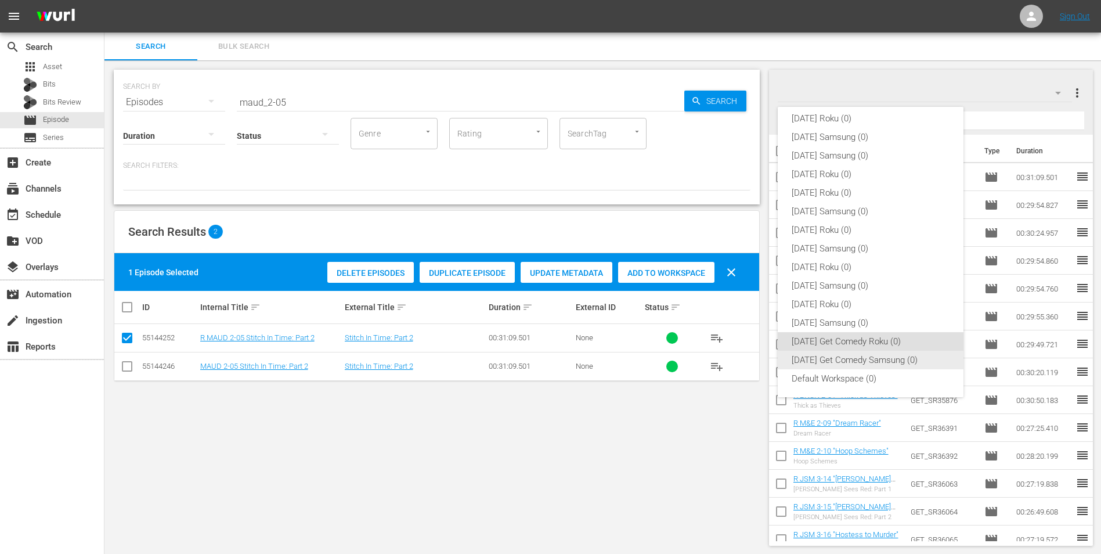
drag, startPoint x: 834, startPoint y: 362, endPoint x: 806, endPoint y: 354, distance: 28.9
click at [738, 344] on div "[DATE] Get Comedy Samsung (0)" at bounding box center [871, 360] width 158 height 19
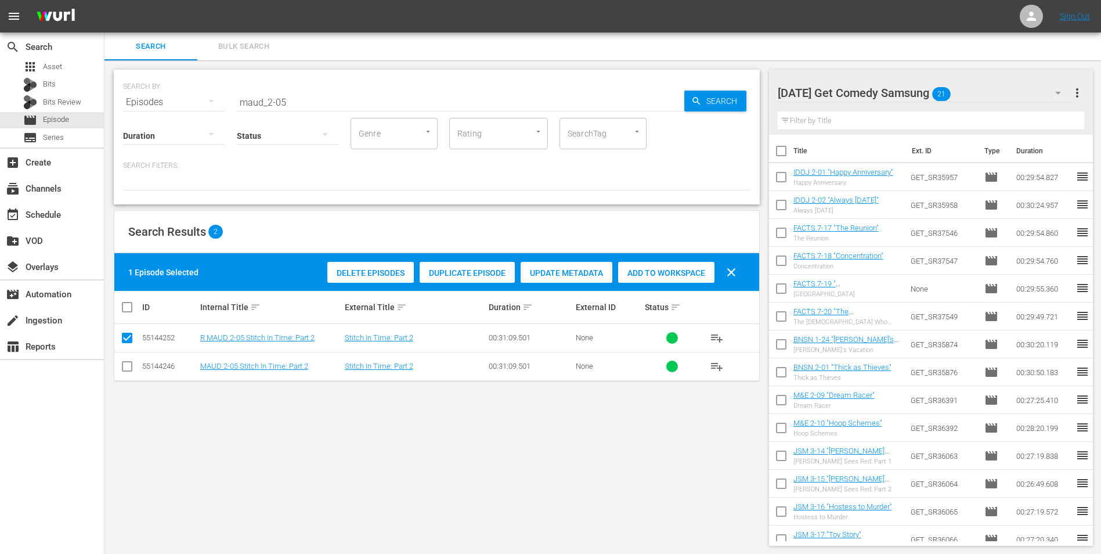
click at [125, 344] on input "checkbox" at bounding box center [127, 369] width 14 height 14
click at [125, 339] on input "checkbox" at bounding box center [127, 340] width 14 height 14
click at [667, 269] on span "Add to Workspace" at bounding box center [666, 272] width 96 height 9
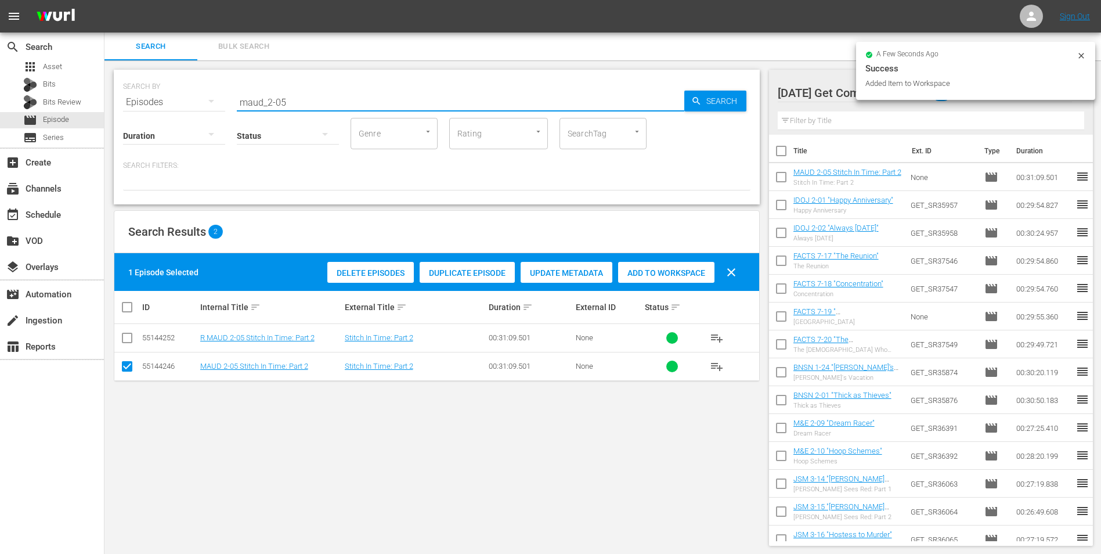
click at [281, 106] on input "maud_2-05" at bounding box center [461, 102] width 448 height 28
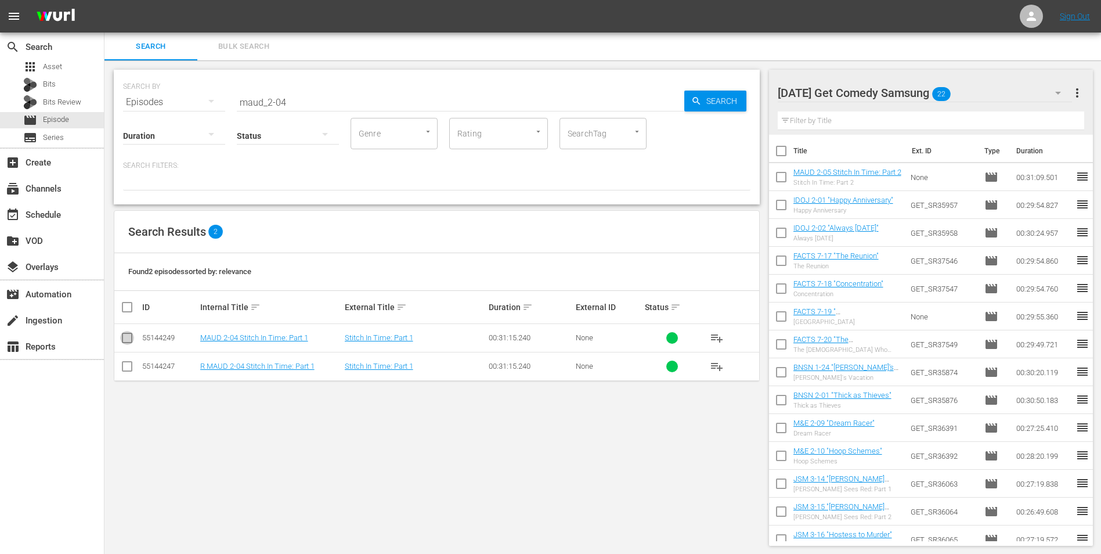
click at [127, 338] on input "checkbox" at bounding box center [127, 340] width 14 height 14
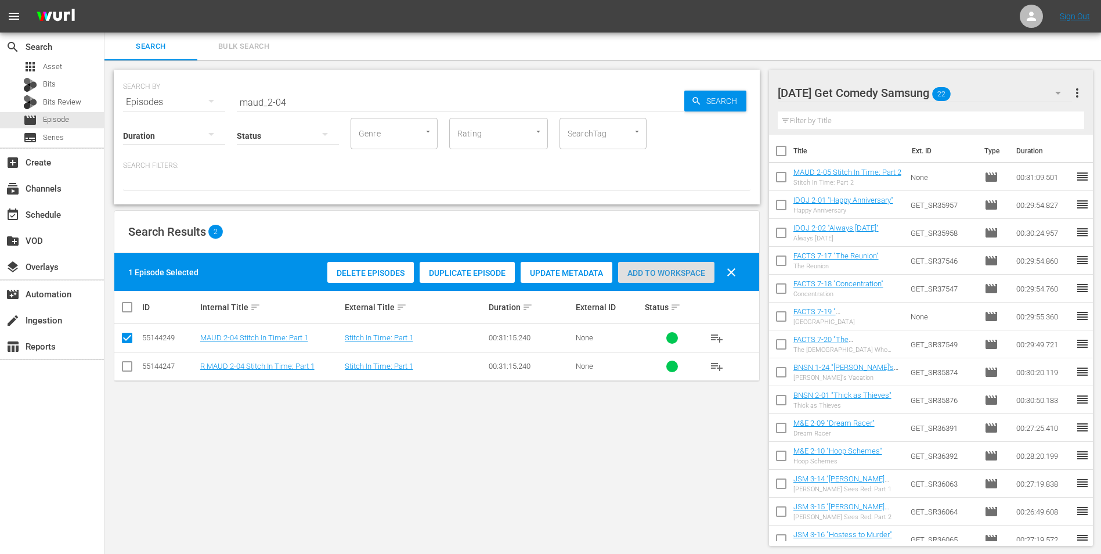
click at [649, 273] on span "Add to Workspace" at bounding box center [666, 272] width 96 height 9
click at [738, 91] on div "[DATE] Get Comedy Samsung 23" at bounding box center [925, 93] width 295 height 33
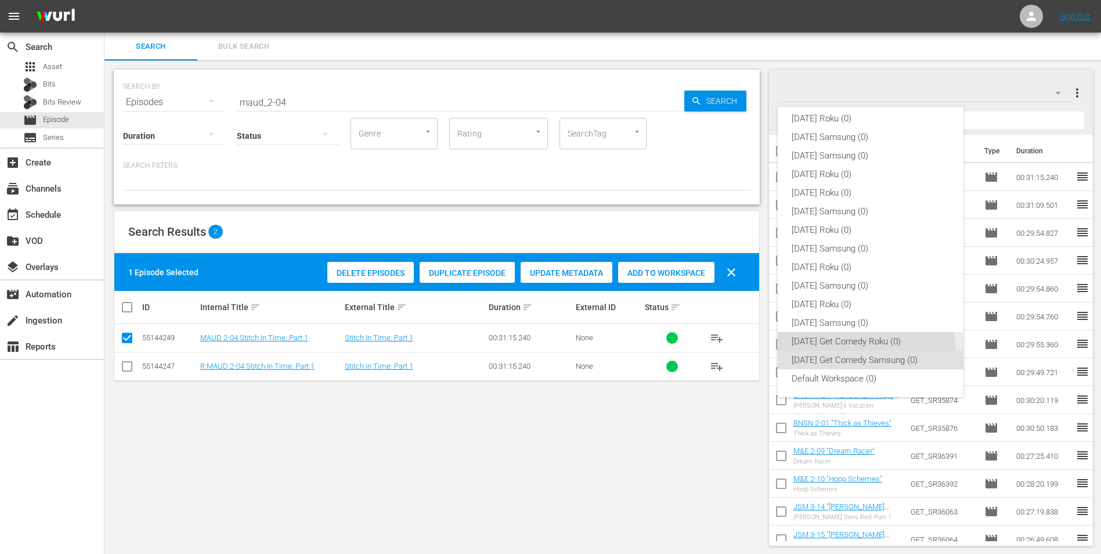
drag, startPoint x: 855, startPoint y: 345, endPoint x: 502, endPoint y: 301, distance: 356.3
click at [738, 344] on div "[DATE] Get Comedy Roku (0)" at bounding box center [871, 341] width 158 height 19
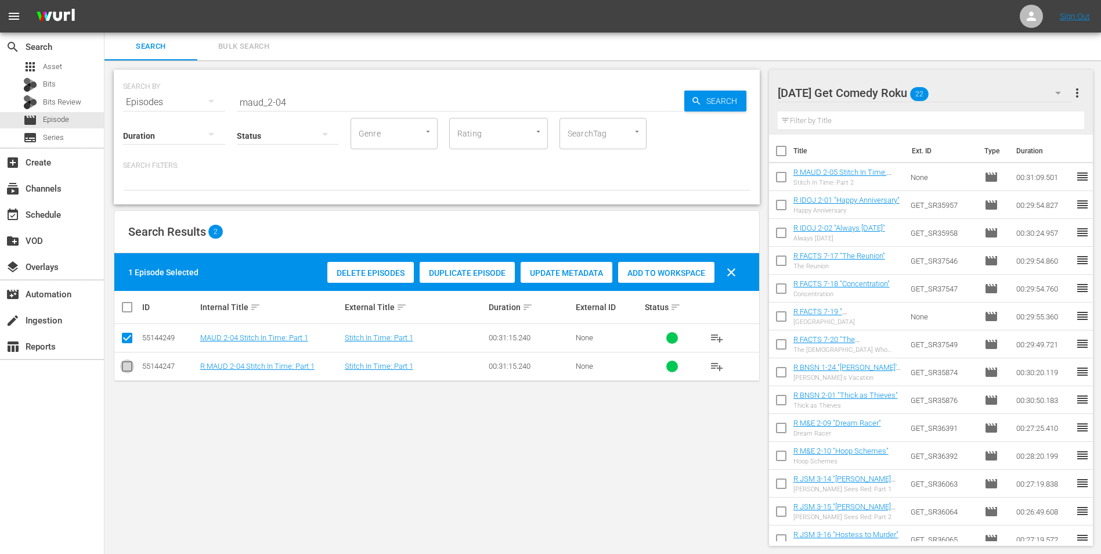
click at [129, 344] on input "checkbox" at bounding box center [127, 369] width 14 height 14
click at [130, 335] on input "checkbox" at bounding box center [127, 340] width 14 height 14
click at [657, 272] on span "Add to Workspace" at bounding box center [666, 272] width 96 height 9
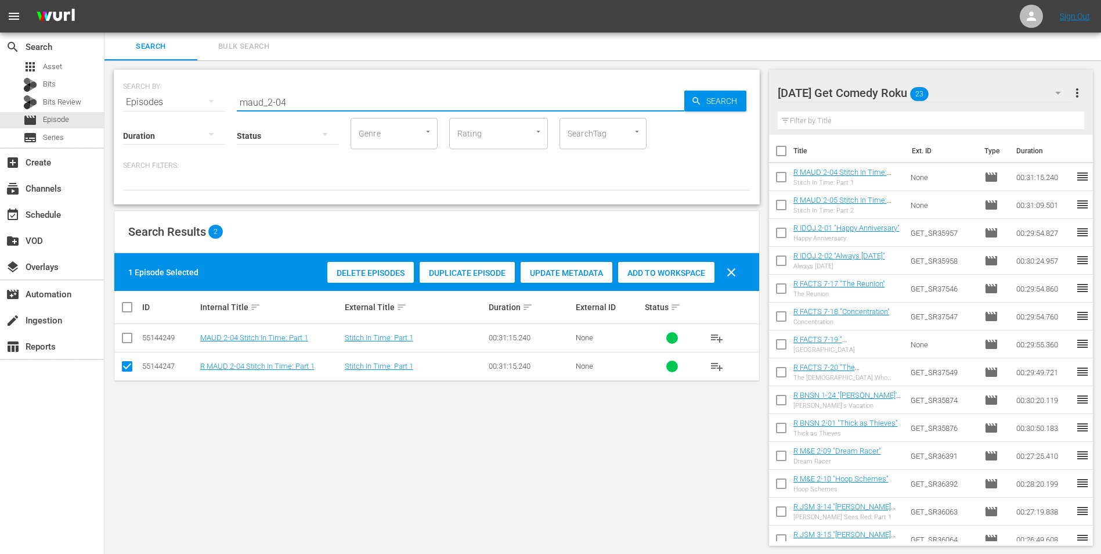
drag, startPoint x: 297, startPoint y: 106, endPoint x: 203, endPoint y: 113, distance: 94.3
click at [203, 113] on div "SEARCH BY Search By Episodes Search ID, Title, Description, Keywords, or Catego…" at bounding box center [437, 137] width 646 height 135
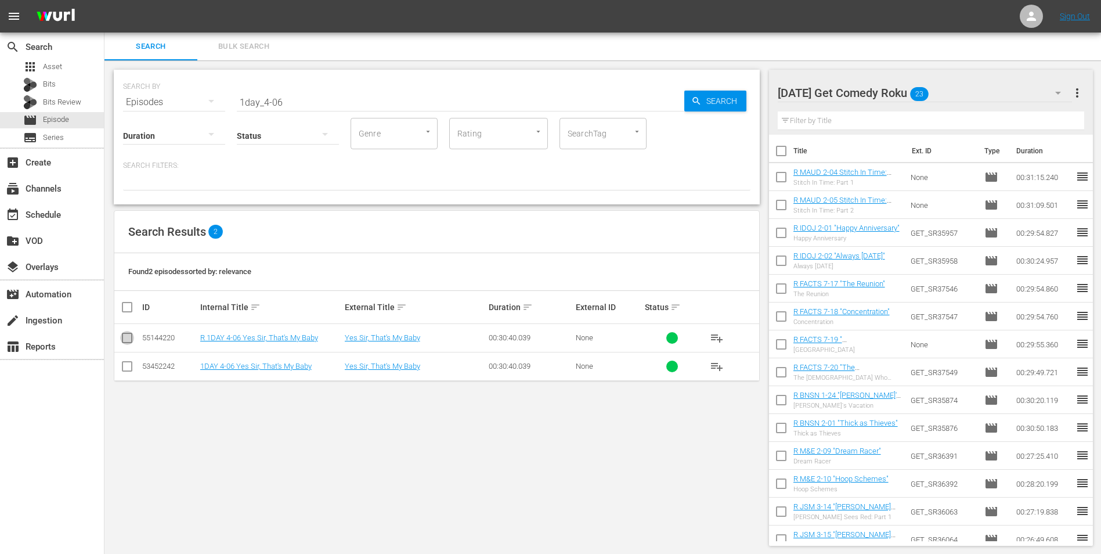
click at [129, 340] on input "checkbox" at bounding box center [127, 340] width 14 height 14
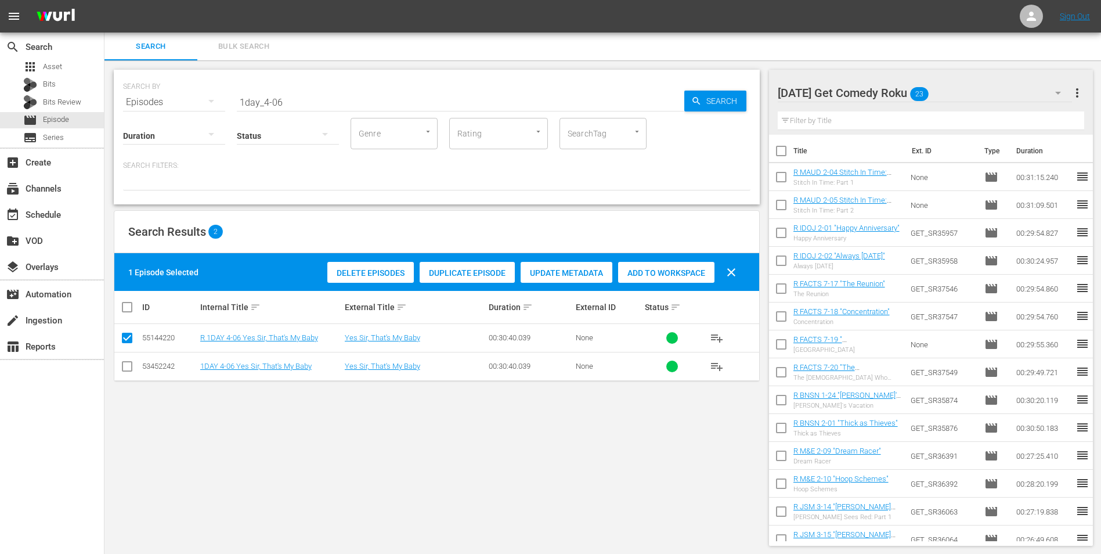
click at [649, 265] on div "Add to Workspace" at bounding box center [666, 273] width 96 height 22
click at [738, 92] on div "[DATE] Get Comedy Roku 24" at bounding box center [925, 93] width 295 height 33
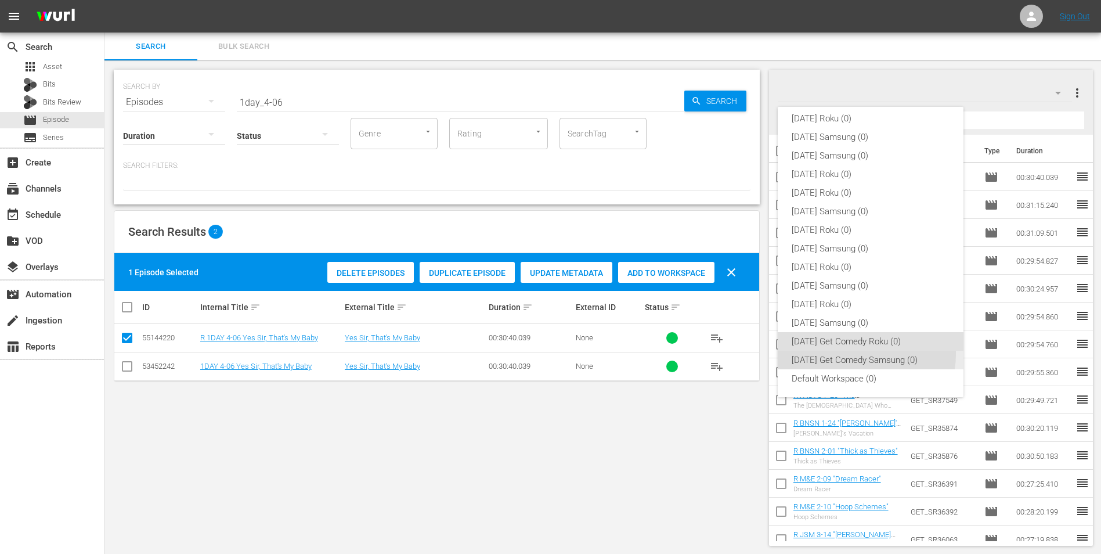
click at [738, 344] on div "[DATE] Get Comedy Samsung (0)" at bounding box center [871, 360] width 158 height 19
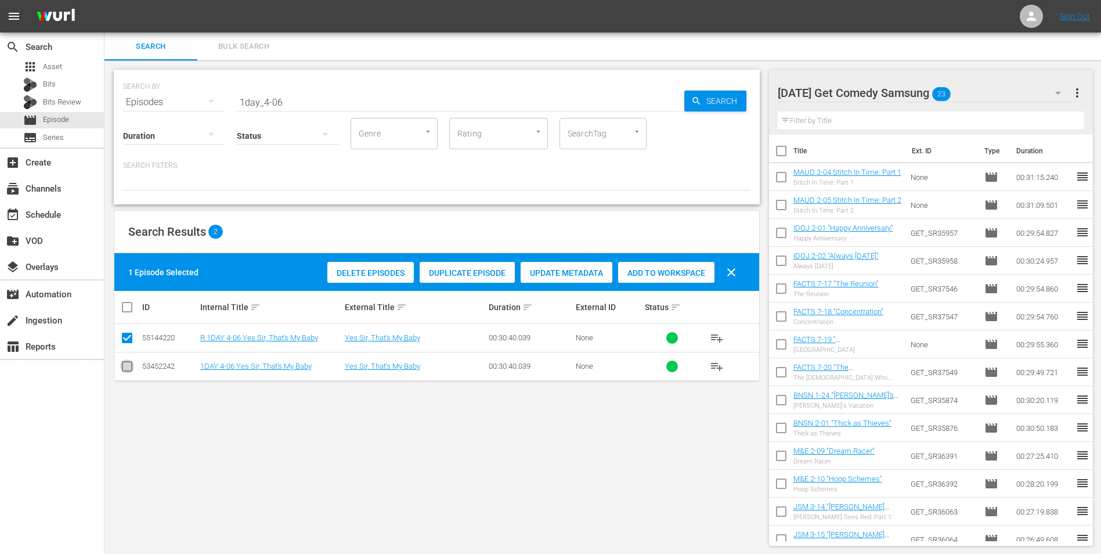
click at [125, 344] on input "checkbox" at bounding box center [127, 369] width 14 height 14
click at [128, 339] on input "checkbox" at bounding box center [127, 340] width 14 height 14
click at [671, 268] on span "Add to Workspace" at bounding box center [666, 272] width 96 height 9
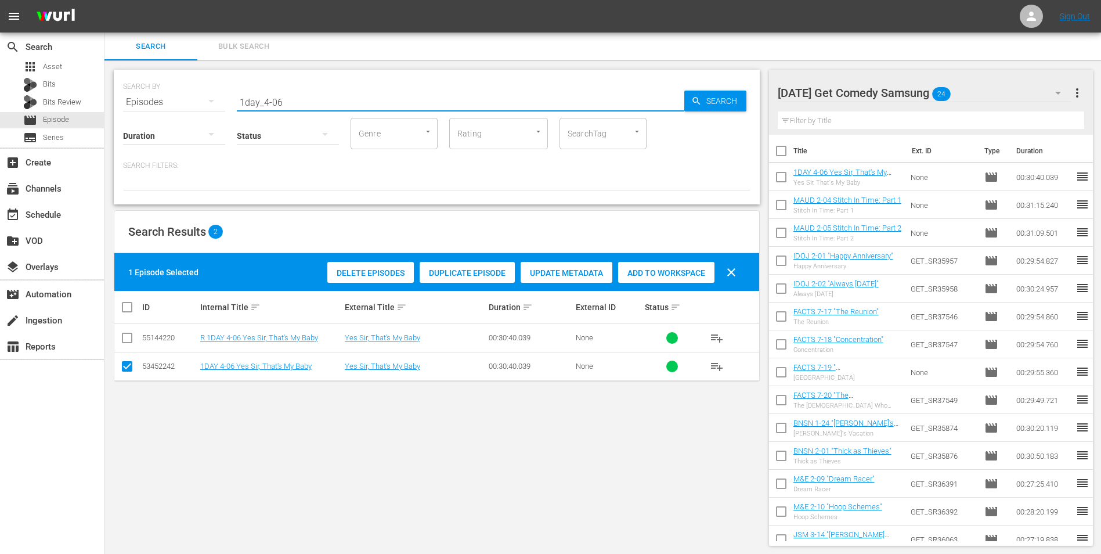
drag, startPoint x: 298, startPoint y: 102, endPoint x: 188, endPoint y: 96, distance: 109.9
click at [190, 96] on div "SEARCH BY Search By Episodes Search ID, Title, Description, Keywords, or Catego…" at bounding box center [437, 95] width 628 height 42
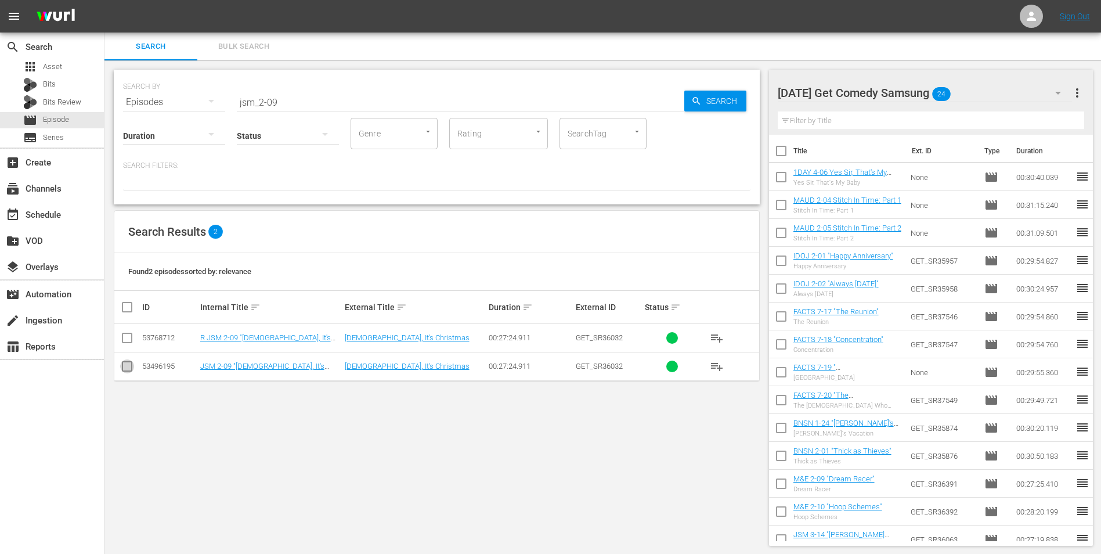
click at [127, 344] on input "checkbox" at bounding box center [127, 369] width 14 height 14
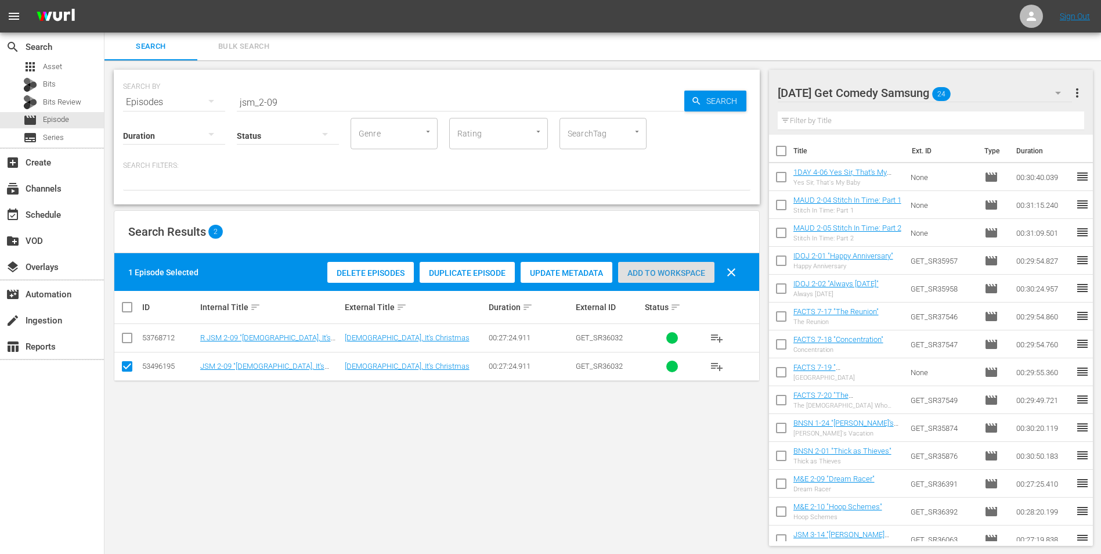
click at [655, 266] on div "Add to Workspace" at bounding box center [666, 273] width 96 height 22
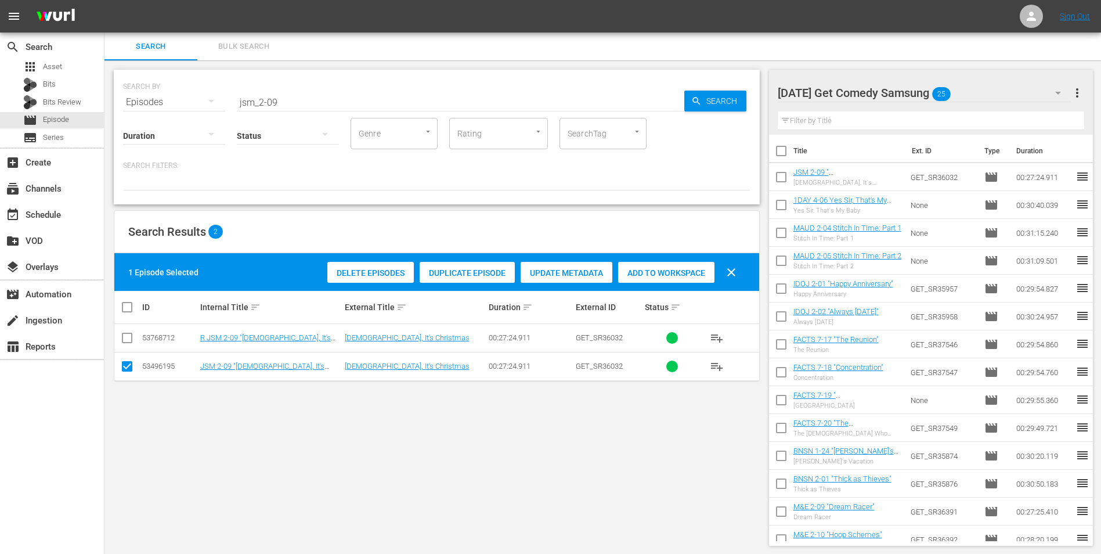
click at [738, 88] on div "[DATE] Get Comedy Samsung 25" at bounding box center [925, 93] width 295 height 33
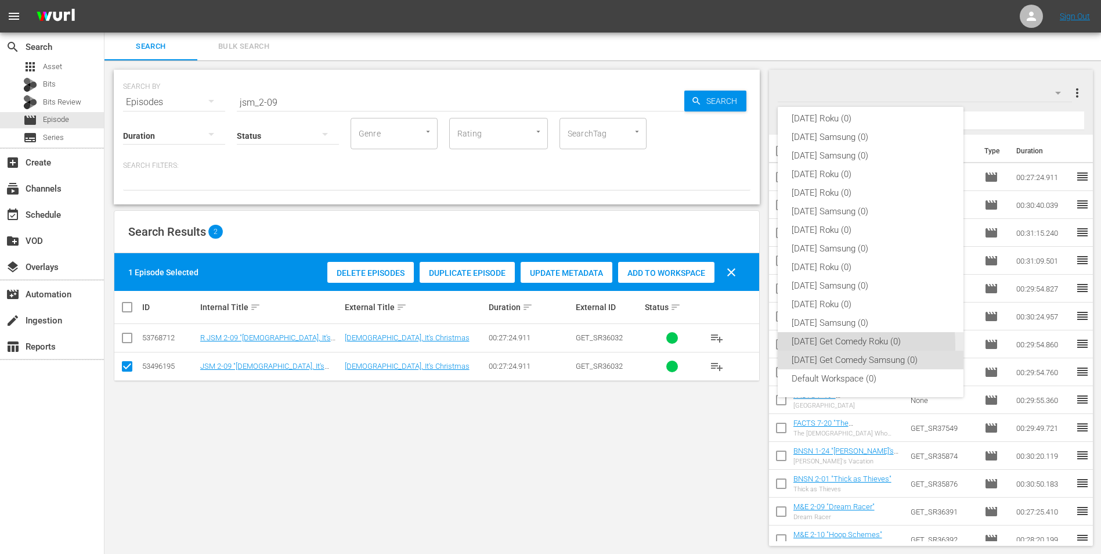
click at [738, 344] on div "[DATE] Get Comedy Roku (0)" at bounding box center [871, 341] width 158 height 19
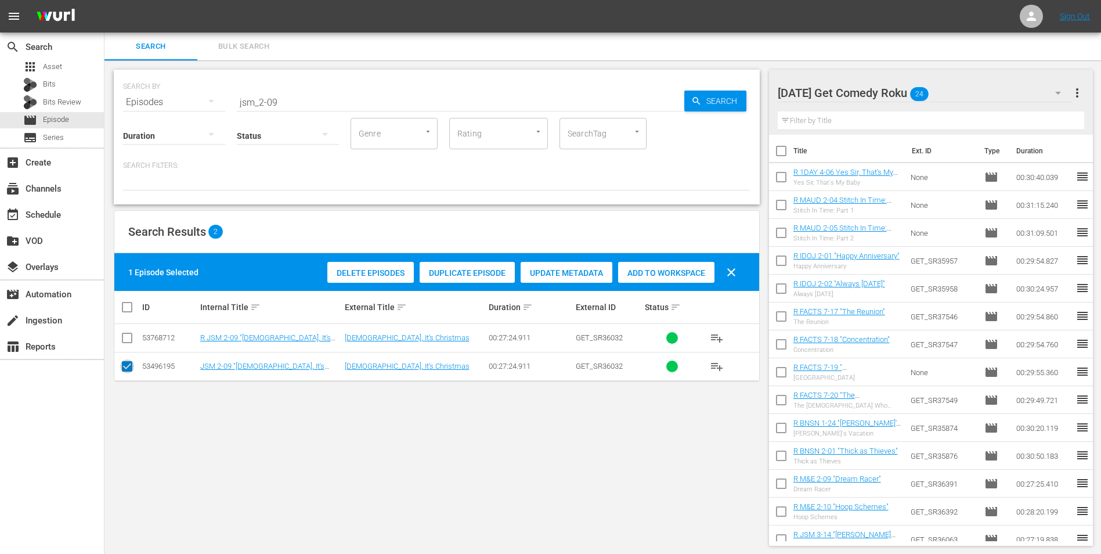
click at [129, 344] on input "checkbox" at bounding box center [127, 369] width 14 height 14
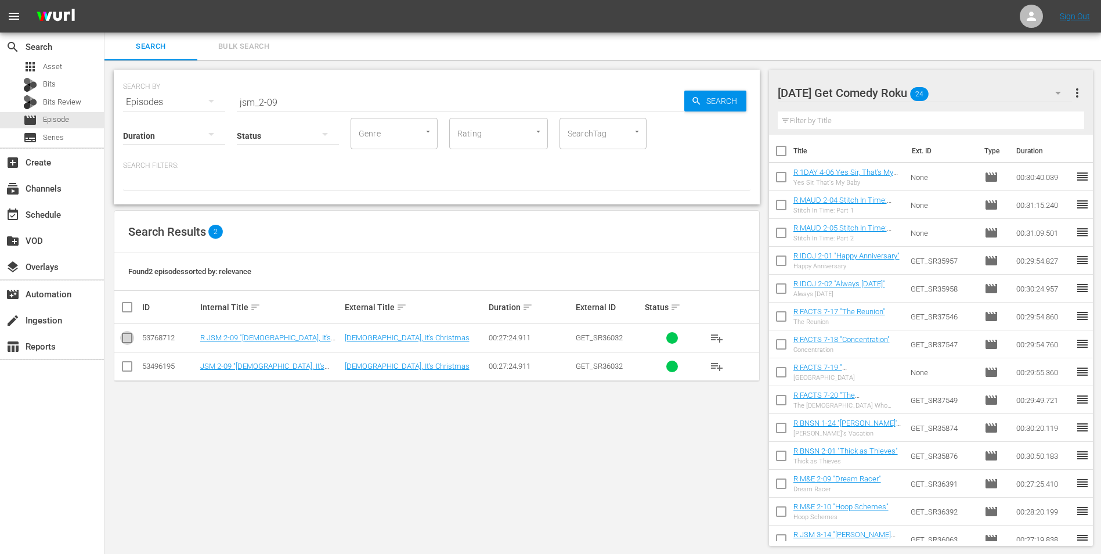
click at [127, 339] on input "checkbox" at bounding box center [127, 340] width 14 height 14
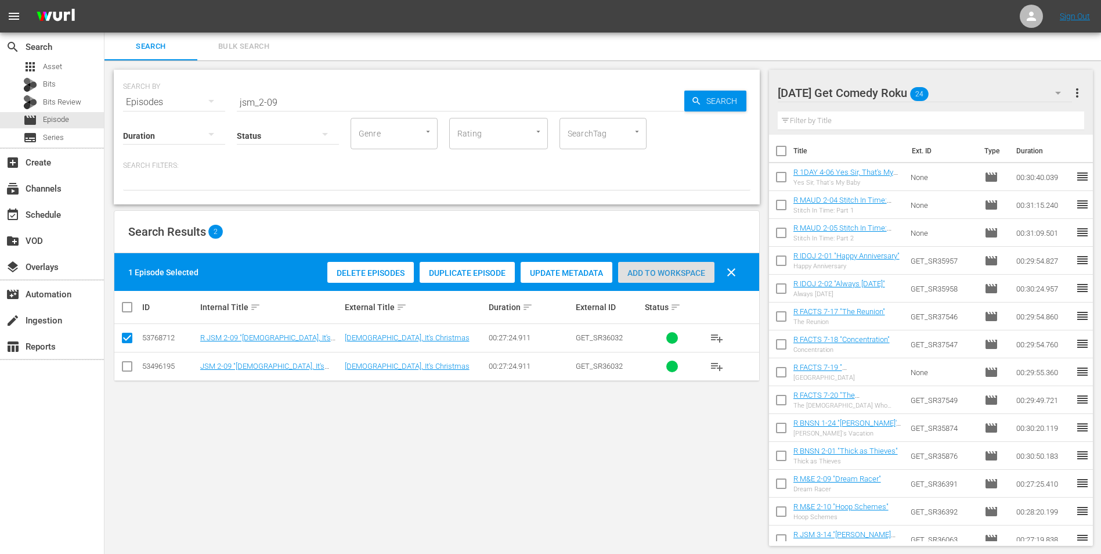
click at [670, 271] on span "Add to Workspace" at bounding box center [666, 272] width 96 height 9
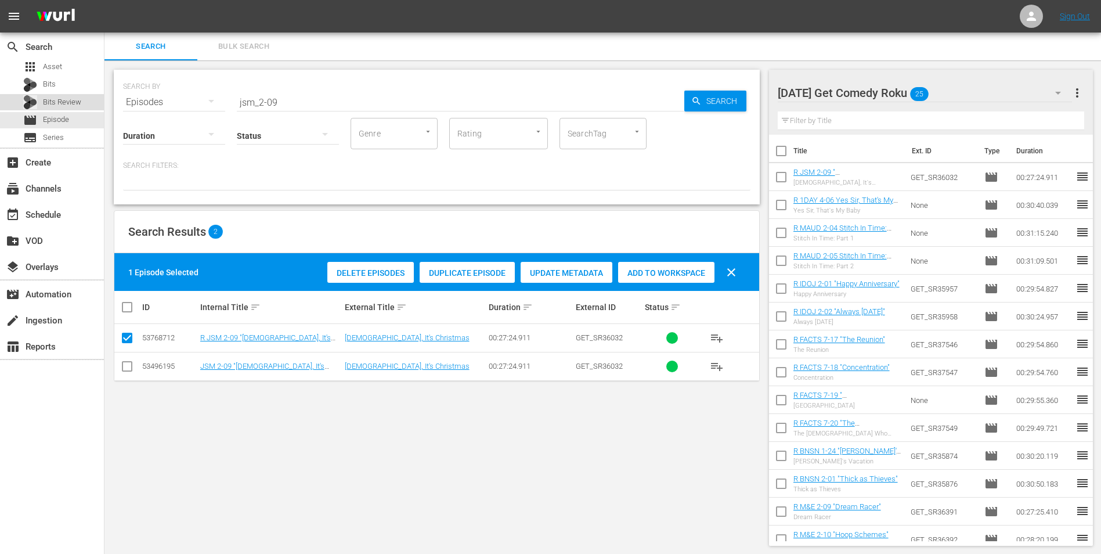
click at [63, 98] on span "Bits Review" at bounding box center [62, 102] width 38 height 12
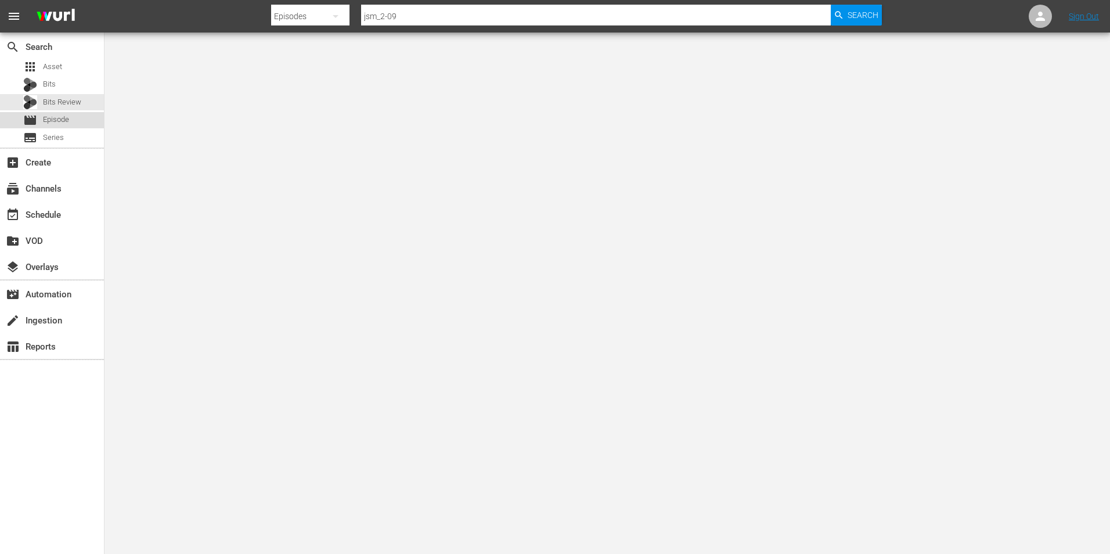
click at [65, 119] on span "Episode" at bounding box center [56, 120] width 26 height 12
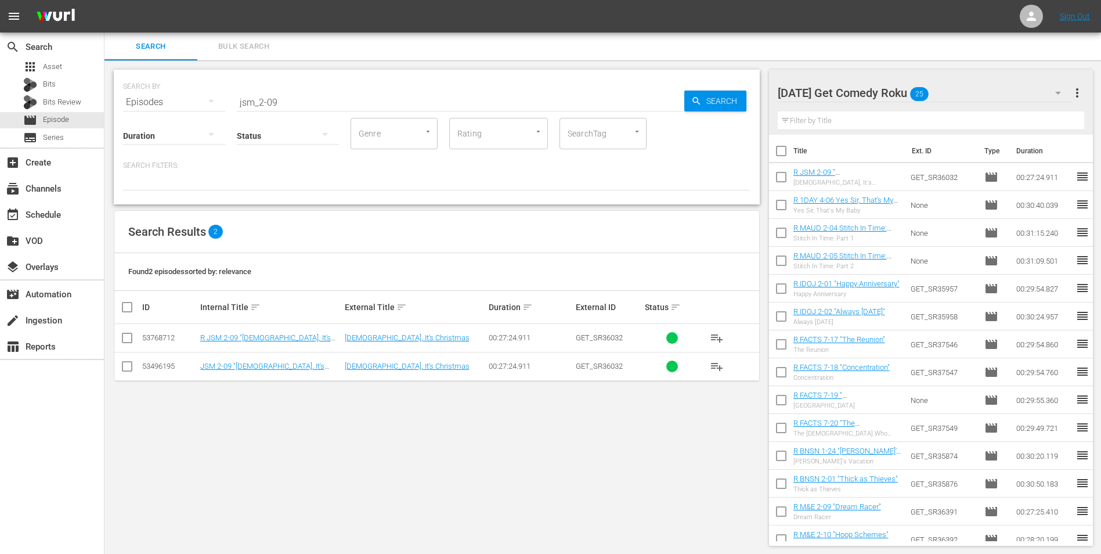
click at [738, 90] on div "[DATE] Get Comedy Roku 25" at bounding box center [925, 93] width 295 height 33
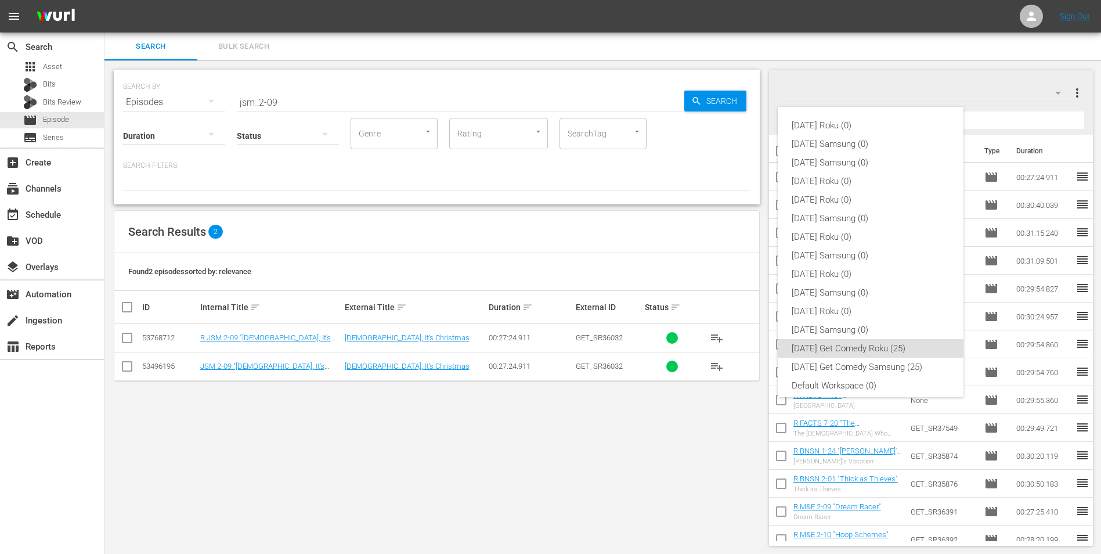
scroll to position [7, 0]
click at [738, 344] on div "[DATE] Get Comedy Samsung (25)" at bounding box center [871, 360] width 158 height 19
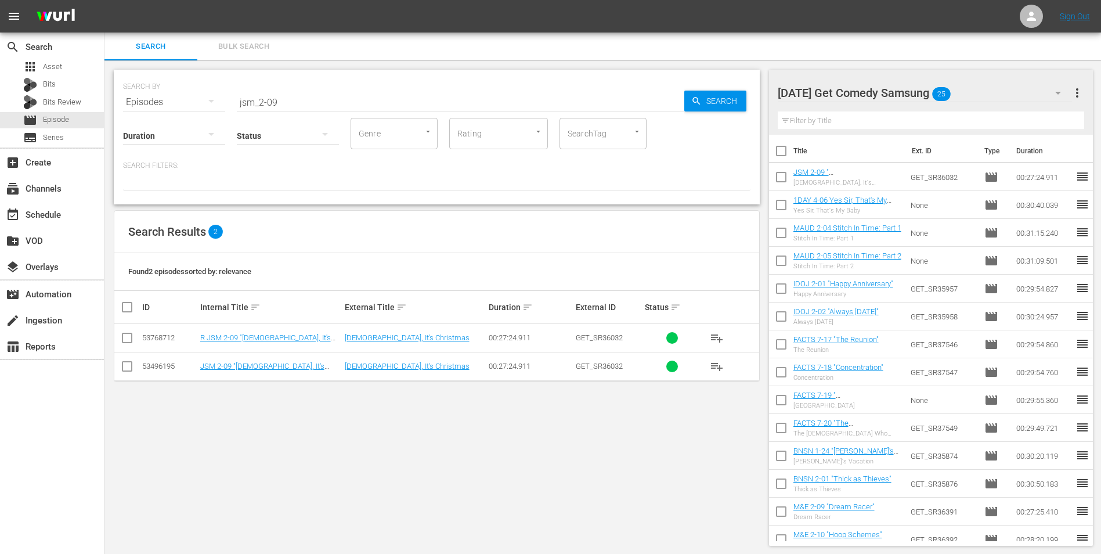
click at [738, 91] on div "[DATE] Get Comedy Samsung 25" at bounding box center [925, 93] width 295 height 33
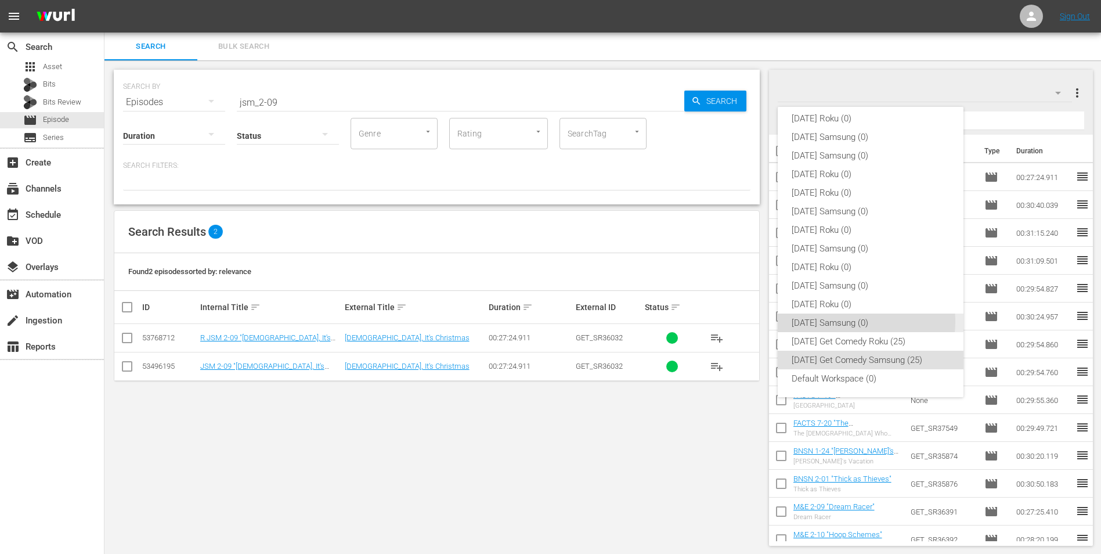
click at [738, 321] on div "[DATE] Samsung (0)" at bounding box center [871, 322] width 158 height 19
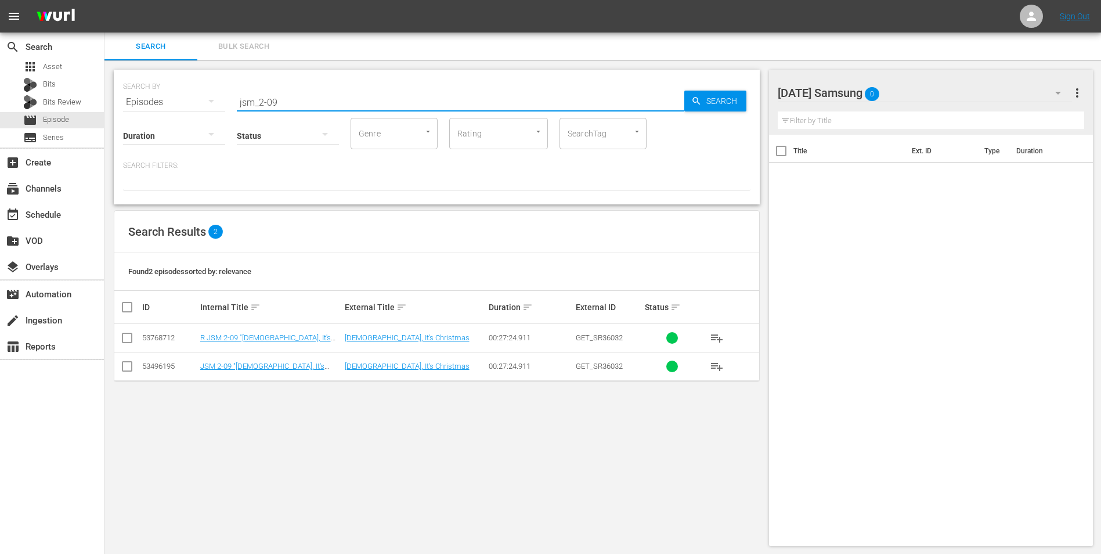
drag, startPoint x: 314, startPoint y: 100, endPoint x: 163, endPoint y: 125, distance: 153.1
click at [165, 124] on div "SEARCH BY Search By Episodes Search ID, Title, Description, Keywords, or Catego…" at bounding box center [437, 137] width 646 height 135
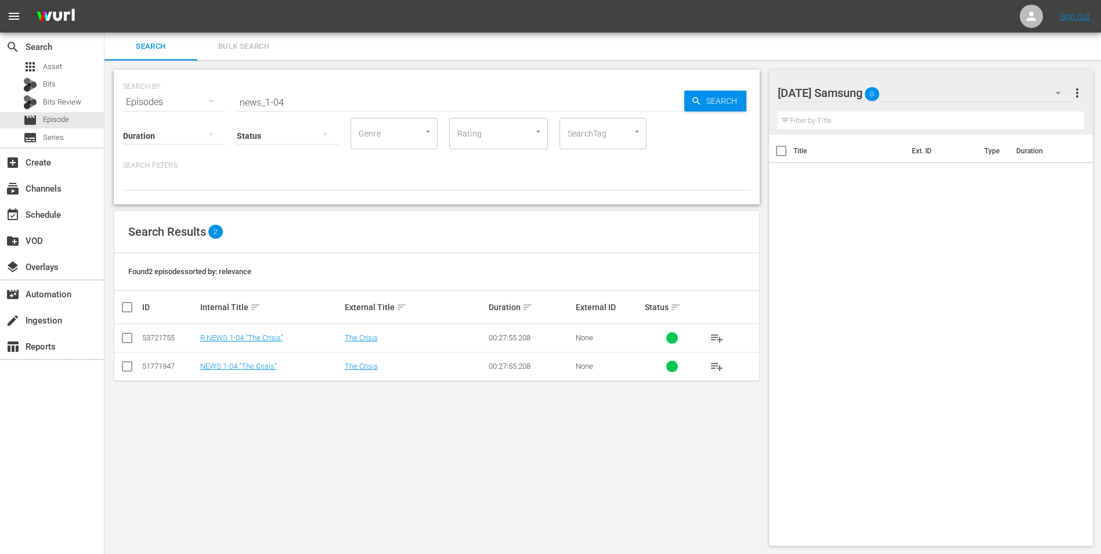
click at [129, 344] on input "checkbox" at bounding box center [127, 369] width 14 height 14
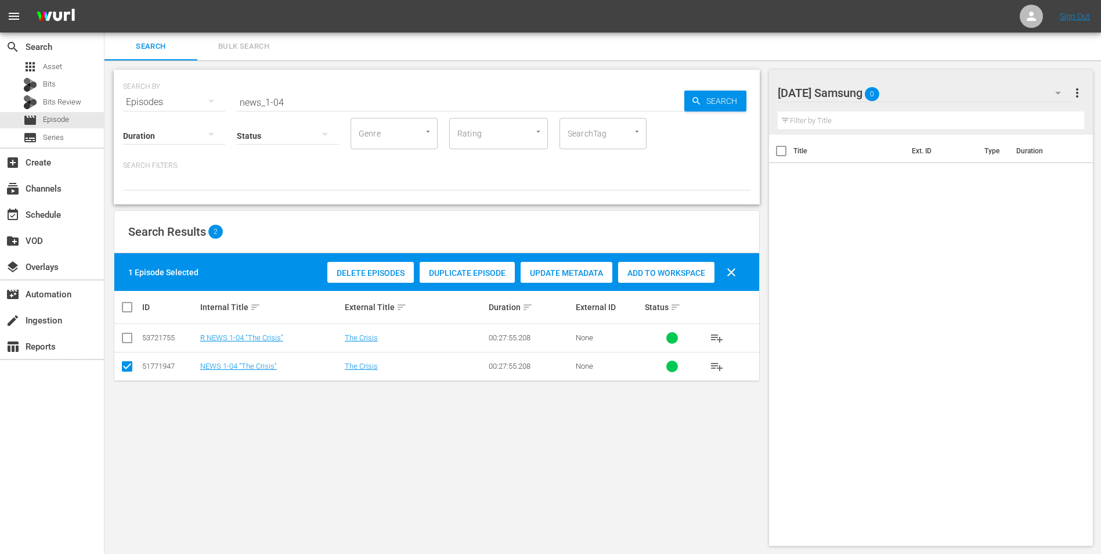
click at [665, 277] on span "Add to Workspace" at bounding box center [666, 272] width 96 height 9
click at [738, 92] on div "[DATE] Samsung 1" at bounding box center [925, 93] width 295 height 33
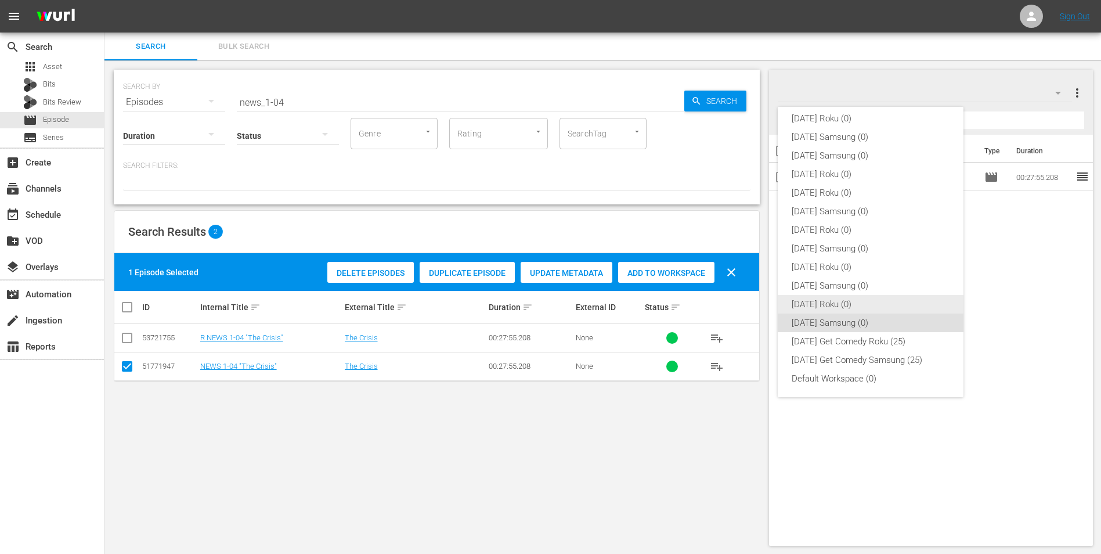
drag, startPoint x: 850, startPoint y: 306, endPoint x: 814, endPoint y: 306, distance: 36.0
click at [738, 306] on div "[DATE] Roku (0)" at bounding box center [871, 304] width 158 height 19
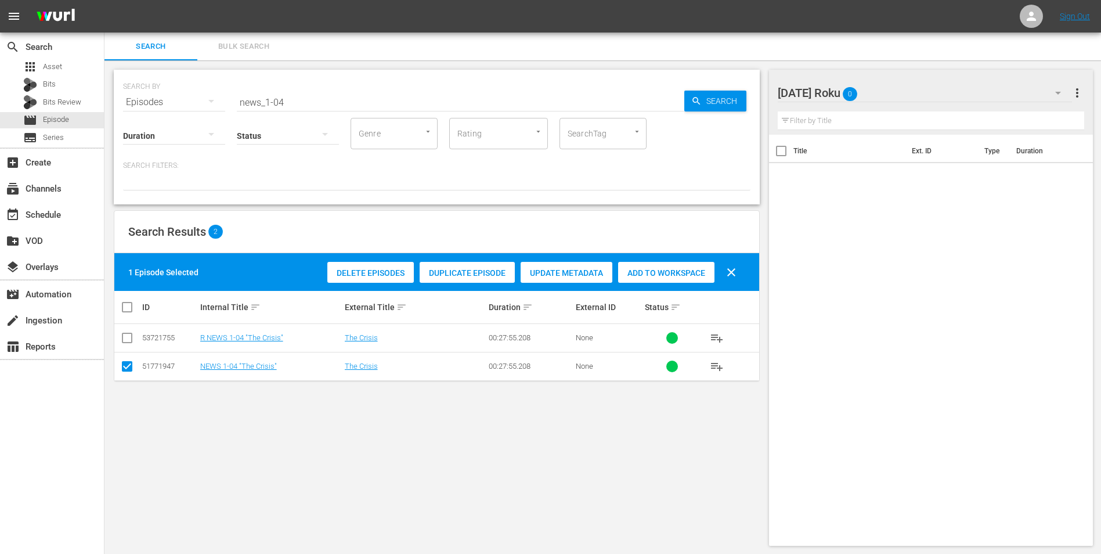
click at [127, 344] on input "checkbox" at bounding box center [127, 369] width 14 height 14
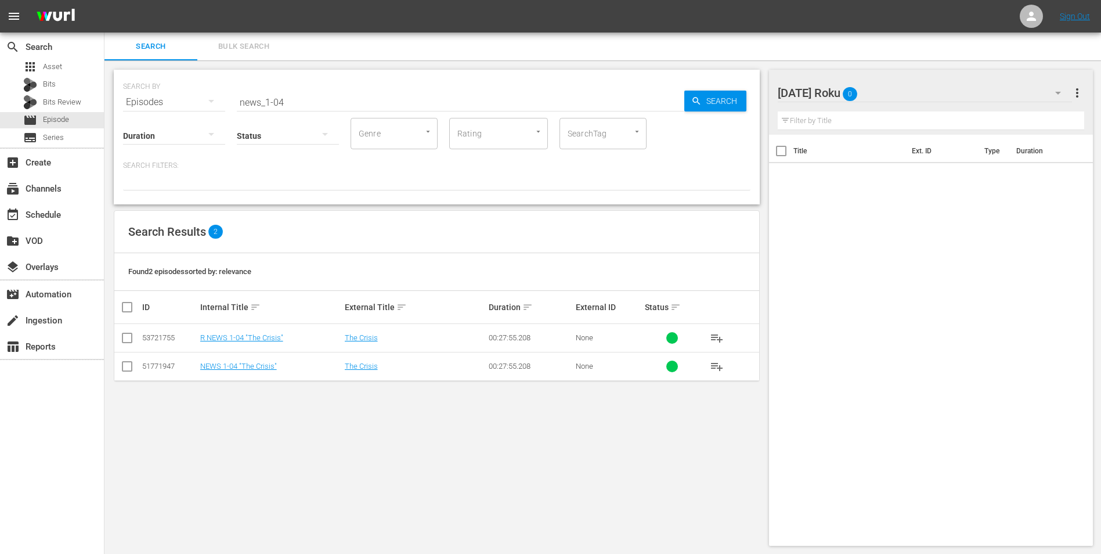
click at [122, 342] on input "checkbox" at bounding box center [127, 340] width 14 height 14
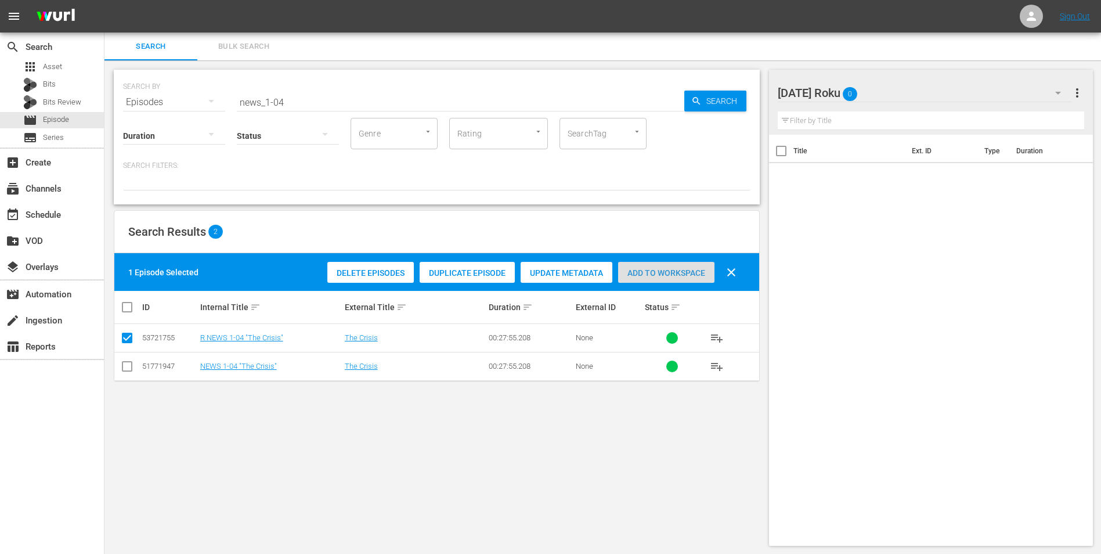
click at [646, 277] on span "Add to Workspace" at bounding box center [666, 272] width 96 height 9
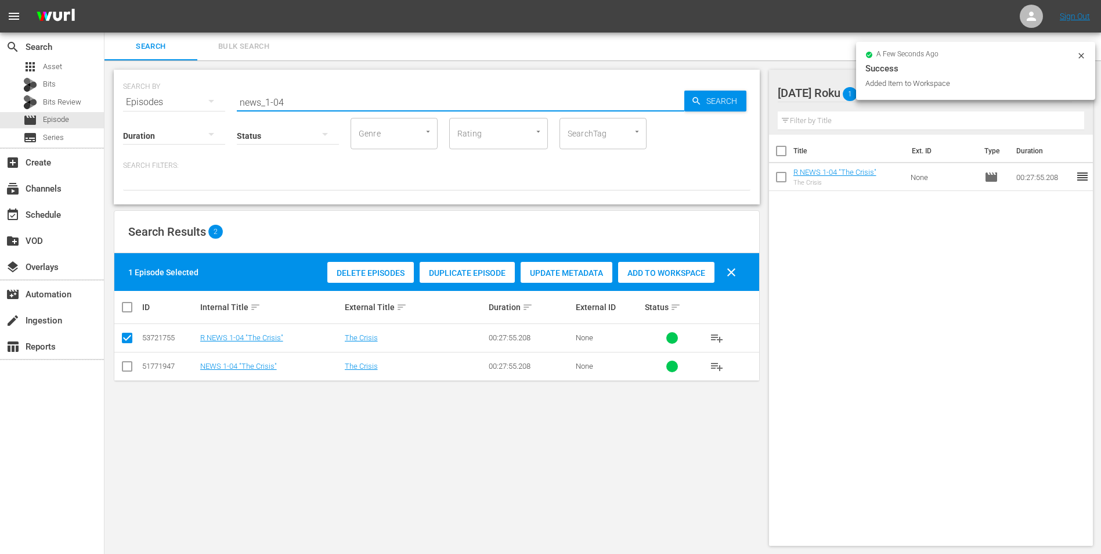
drag, startPoint x: 278, startPoint y: 103, endPoint x: 316, endPoint y: 107, distance: 38.5
click at [316, 107] on input "news_1-04" at bounding box center [461, 102] width 448 height 28
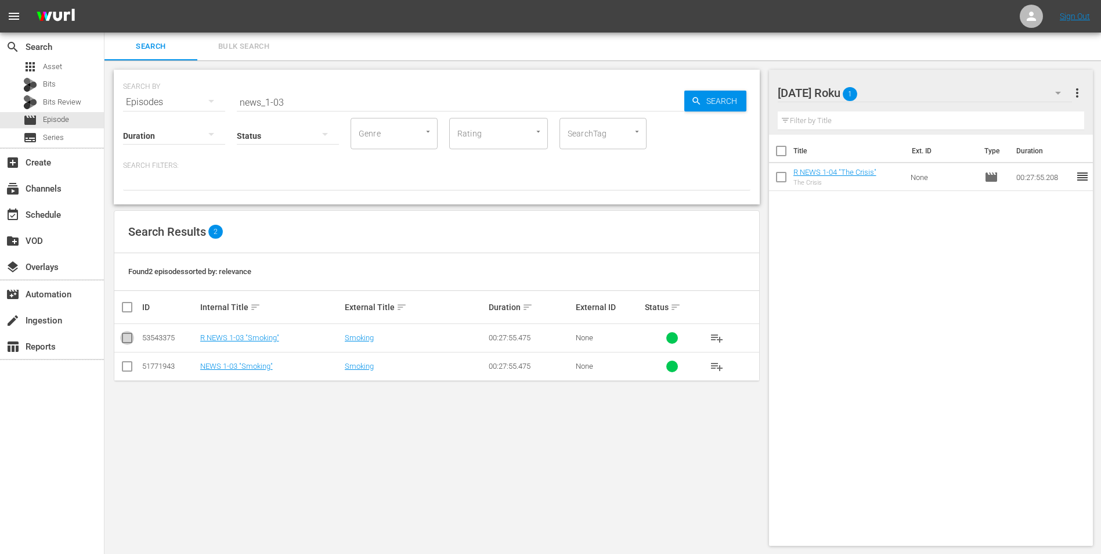
click at [131, 343] on input "checkbox" at bounding box center [127, 340] width 14 height 14
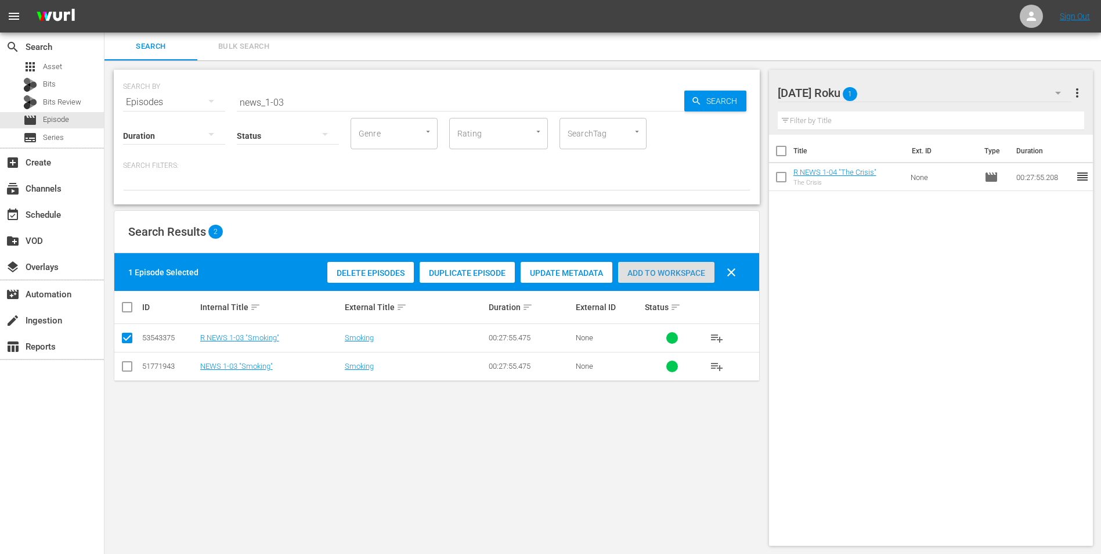
click at [666, 275] on span "Add to Workspace" at bounding box center [666, 272] width 96 height 9
click at [738, 92] on div "[DATE] Roku 2" at bounding box center [925, 93] width 295 height 33
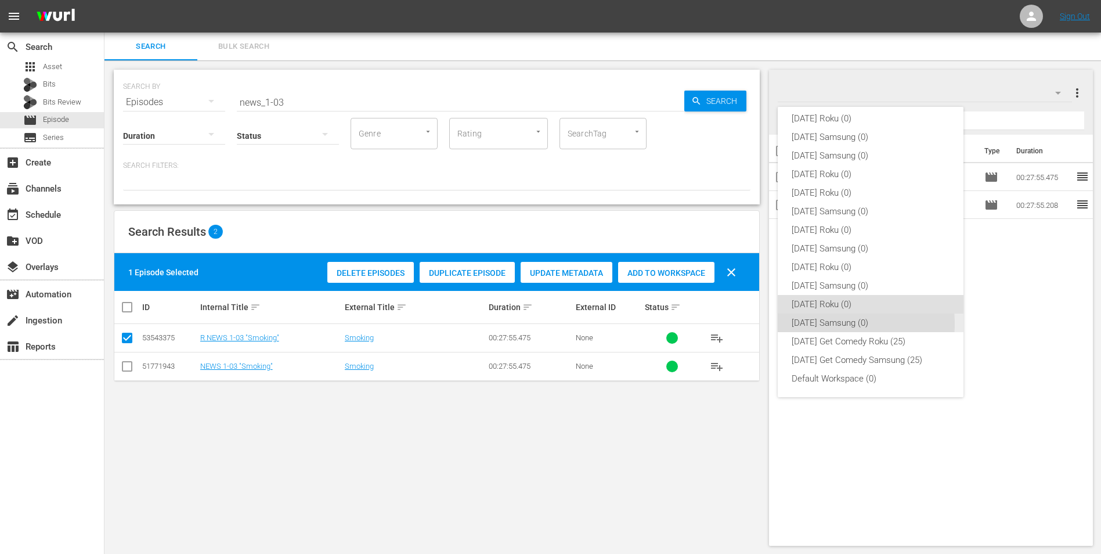
click at [738, 324] on div "[DATE] Samsung (0)" at bounding box center [871, 322] width 158 height 19
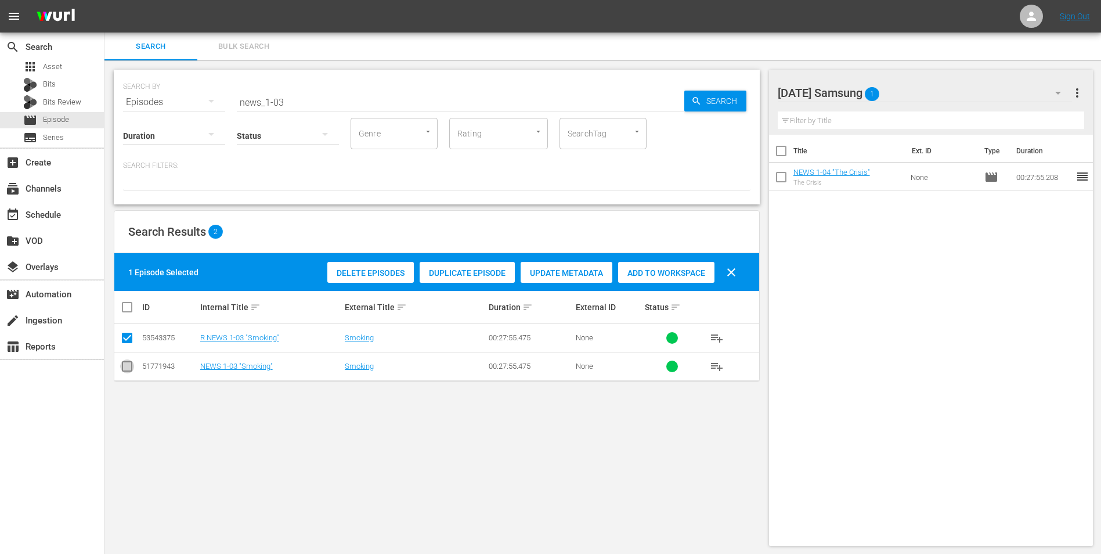
click at [128, 344] on input "checkbox" at bounding box center [127, 369] width 14 height 14
click at [120, 339] on input "checkbox" at bounding box center [127, 340] width 14 height 14
click at [668, 271] on span "Add to Workspace" at bounding box center [666, 272] width 96 height 9
drag, startPoint x: 279, startPoint y: 99, endPoint x: 322, endPoint y: 98, distance: 43.0
click at [322, 98] on input "news_1-03" at bounding box center [461, 102] width 448 height 28
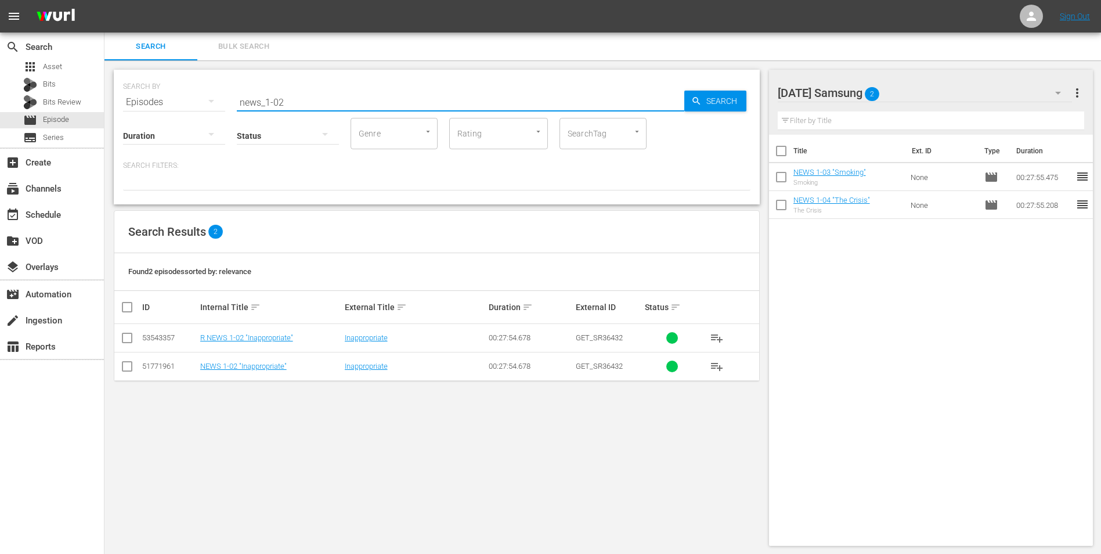
click at [122, 344] on input "checkbox" at bounding box center [127, 369] width 14 height 14
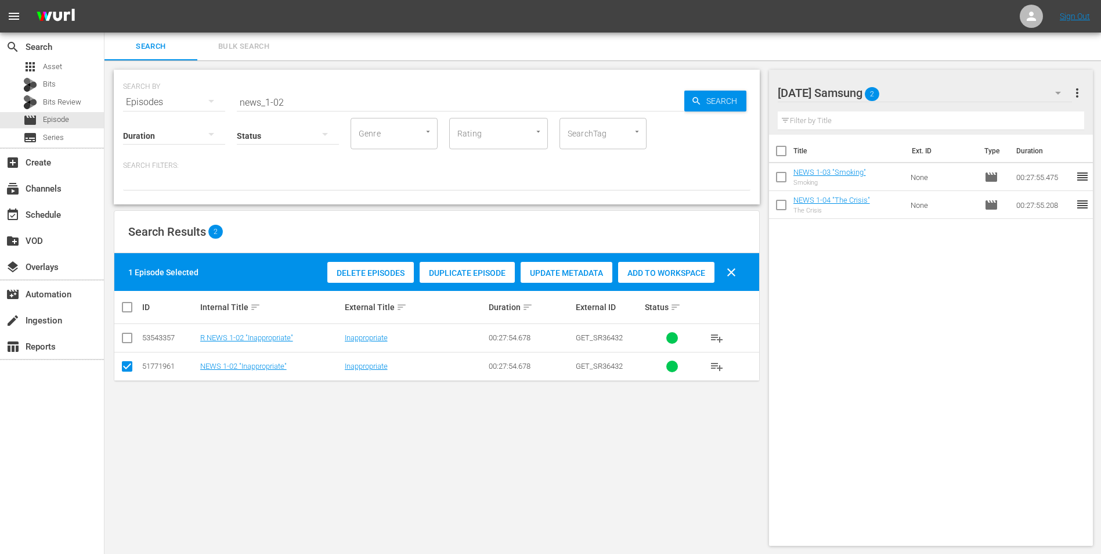
click at [664, 271] on span "Add to Workspace" at bounding box center [666, 272] width 96 height 9
click at [738, 89] on div "[DATE] Samsung 3" at bounding box center [925, 93] width 295 height 33
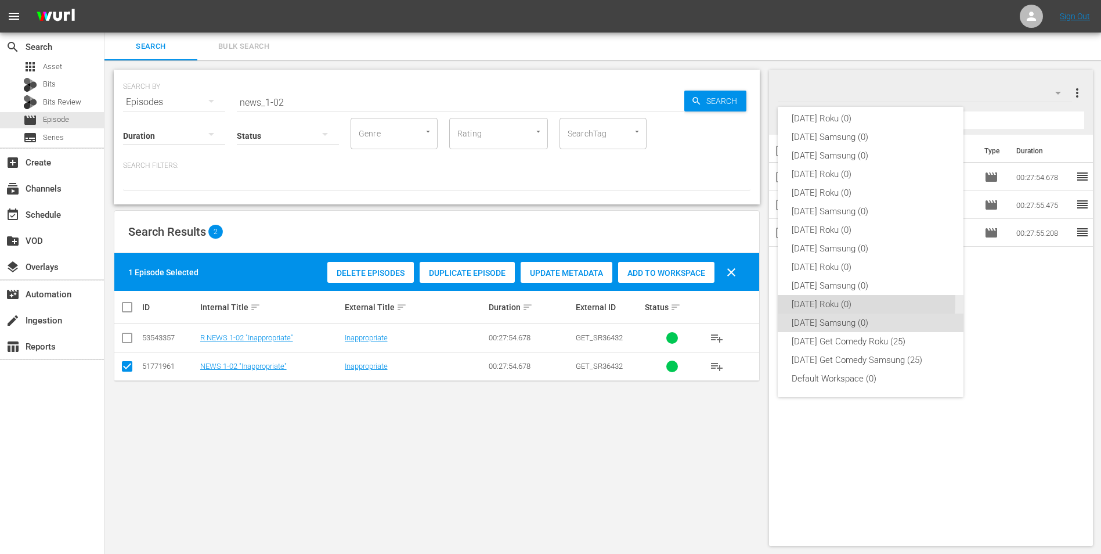
click at [738, 301] on div "[DATE] Roku (0)" at bounding box center [871, 304] width 158 height 19
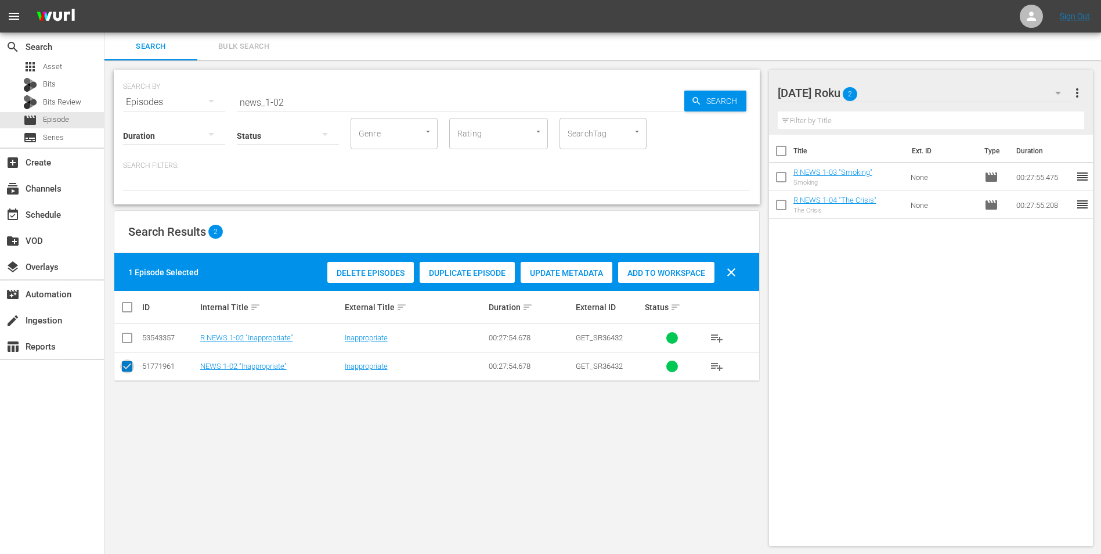
click at [127, 344] on input "checkbox" at bounding box center [127, 369] width 14 height 14
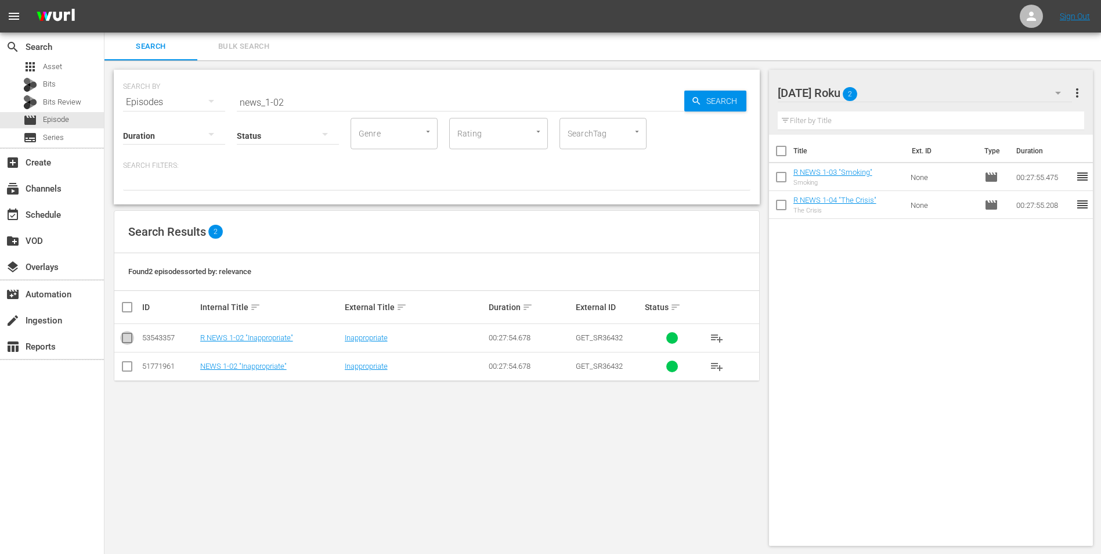
click at [128, 335] on input "checkbox" at bounding box center [127, 340] width 14 height 14
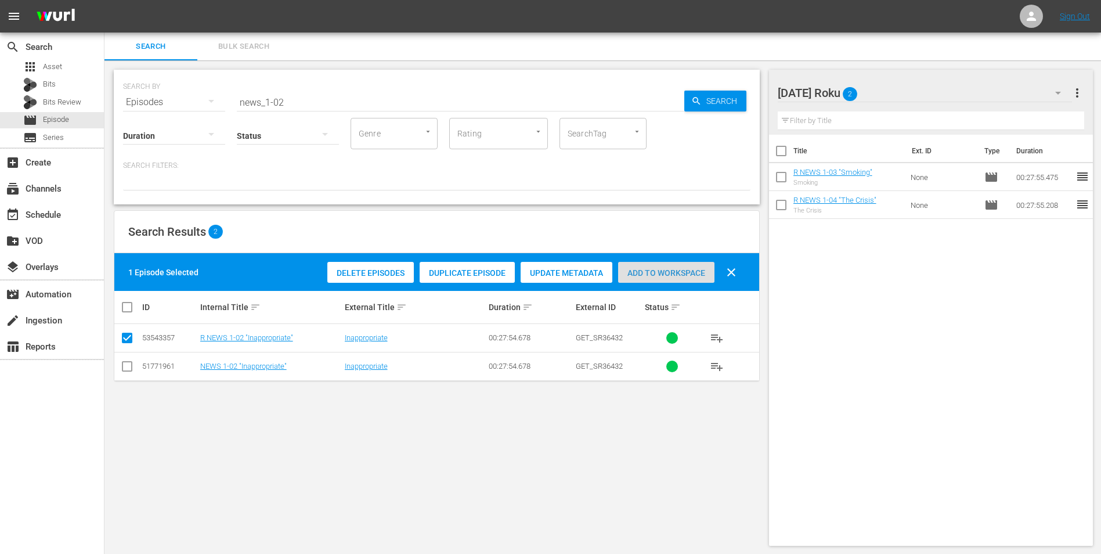
click at [645, 275] on span "Add to Workspace" at bounding box center [666, 272] width 96 height 9
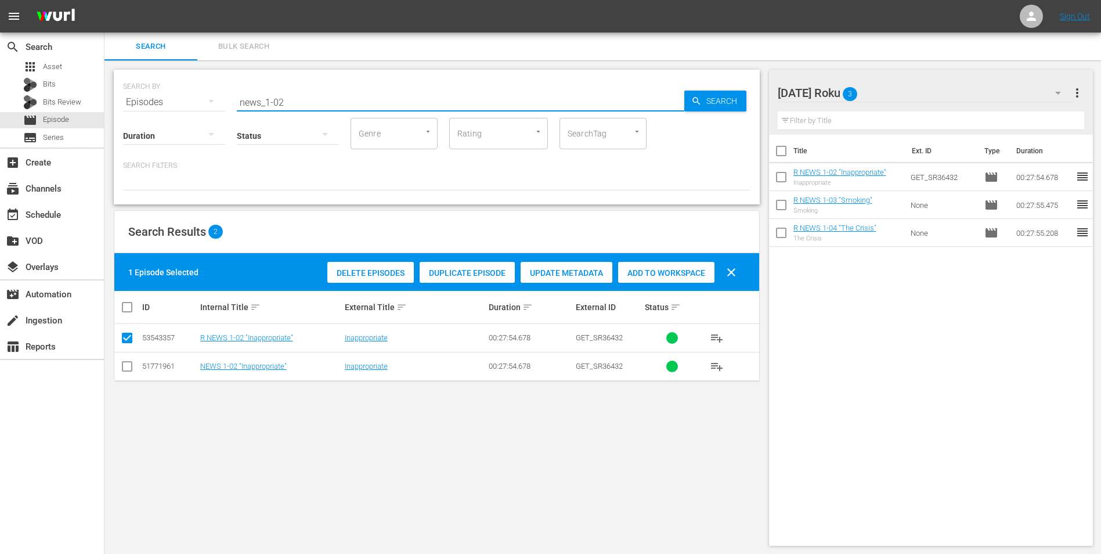
drag, startPoint x: 290, startPoint y: 99, endPoint x: 131, endPoint y: 143, distance: 164.9
click at [157, 120] on div "SEARCH BY Search By Episodes Search ID, Title, Description, Keywords, or Catego…" at bounding box center [437, 137] width 646 height 135
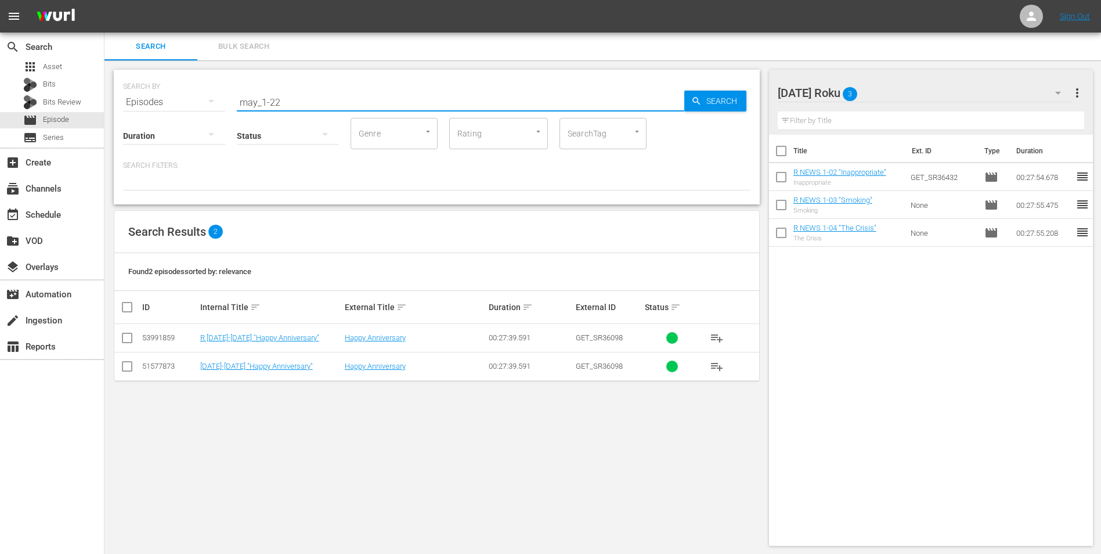
click at [125, 336] on input "checkbox" at bounding box center [127, 340] width 14 height 14
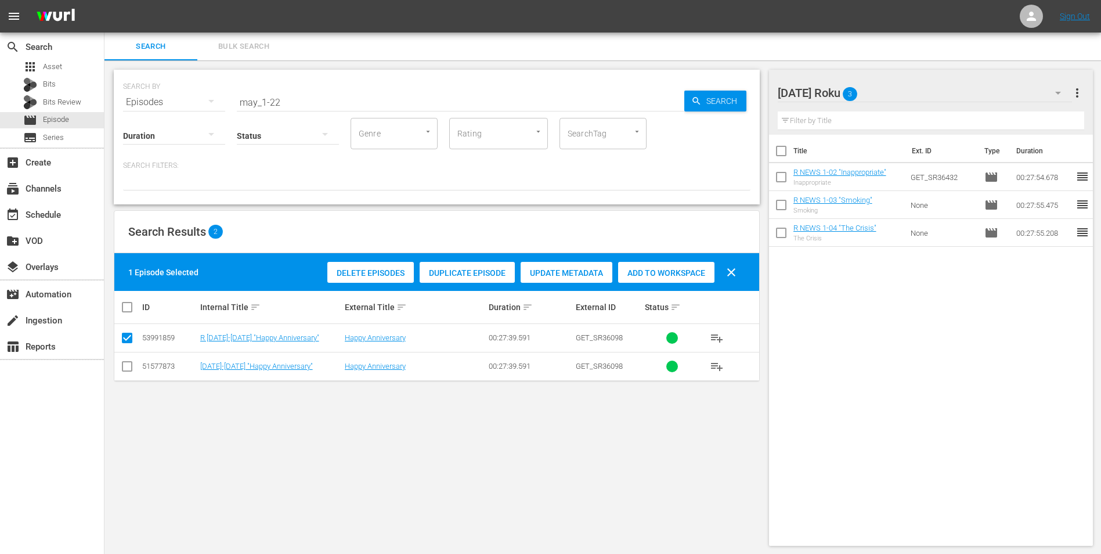
click at [677, 265] on div "Add to Workspace" at bounding box center [666, 273] width 96 height 22
click at [738, 94] on div "[DATE] Roku 4" at bounding box center [925, 93] width 295 height 33
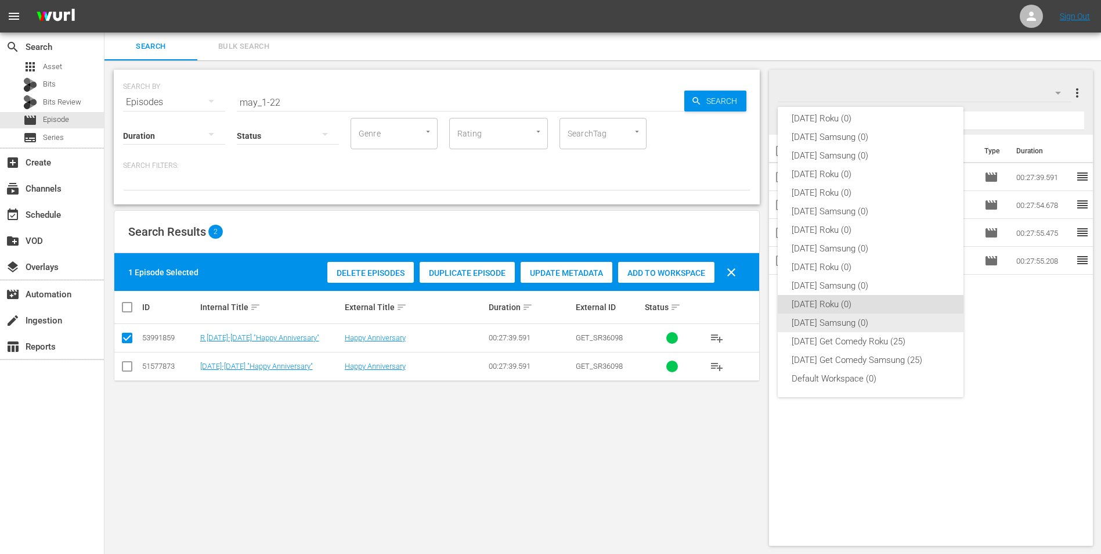
click at [738, 324] on div "[DATE] Samsung (0)" at bounding box center [871, 322] width 158 height 19
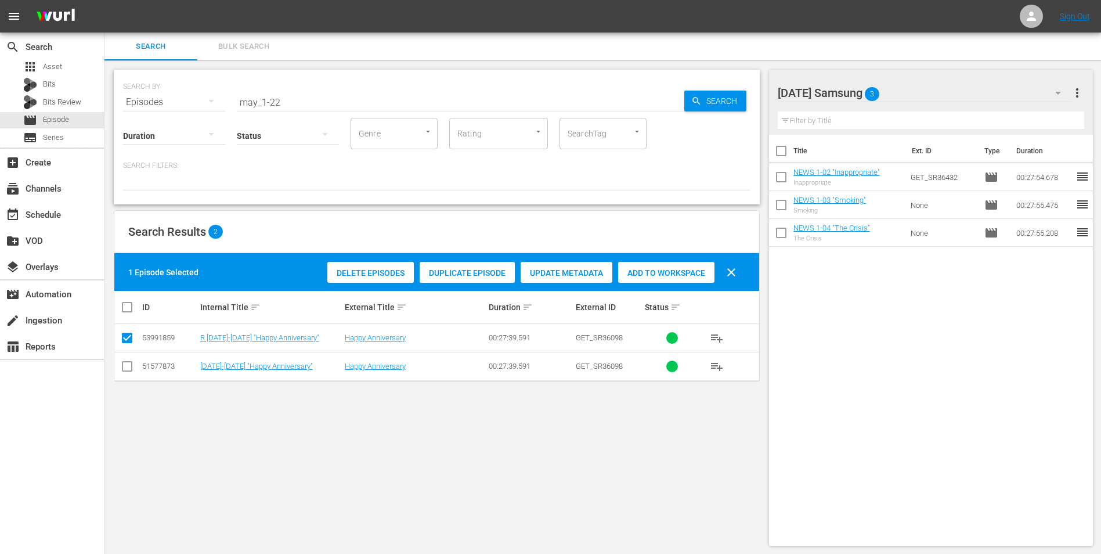
click at [124, 344] on input "checkbox" at bounding box center [127, 369] width 14 height 14
click at [125, 339] on input "checkbox" at bounding box center [127, 340] width 14 height 14
click at [641, 273] on span "Add to Workspace" at bounding box center [666, 272] width 96 height 9
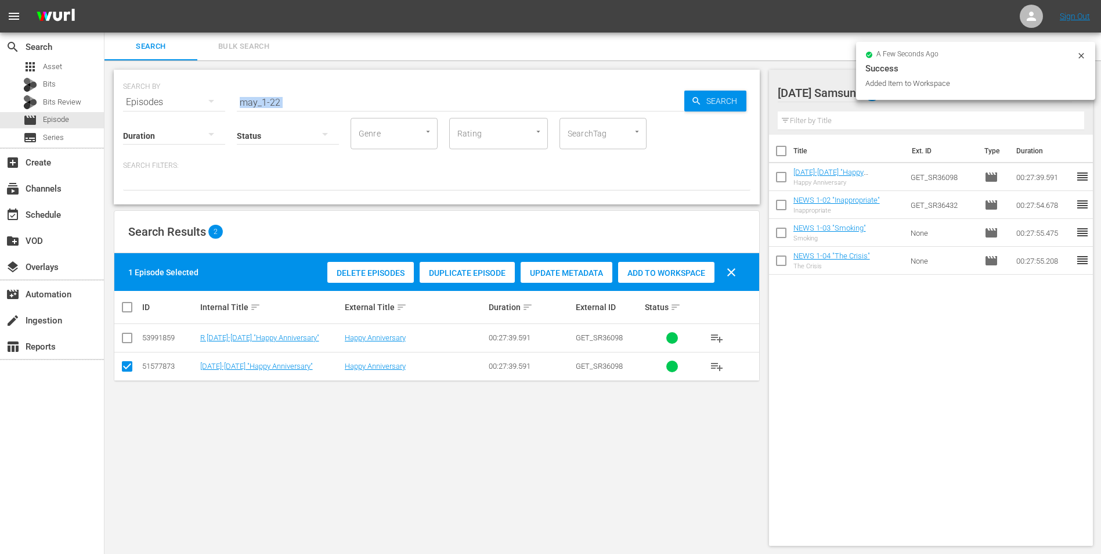
click at [276, 104] on div "SEARCH BY Search By Episodes Search ID, Title, Description, Keywords, or Catego…" at bounding box center [437, 137] width 646 height 135
drag, startPoint x: 276, startPoint y: 104, endPoint x: 303, endPoint y: 96, distance: 27.9
click at [303, 96] on input "may_1-22" at bounding box center [461, 102] width 448 height 28
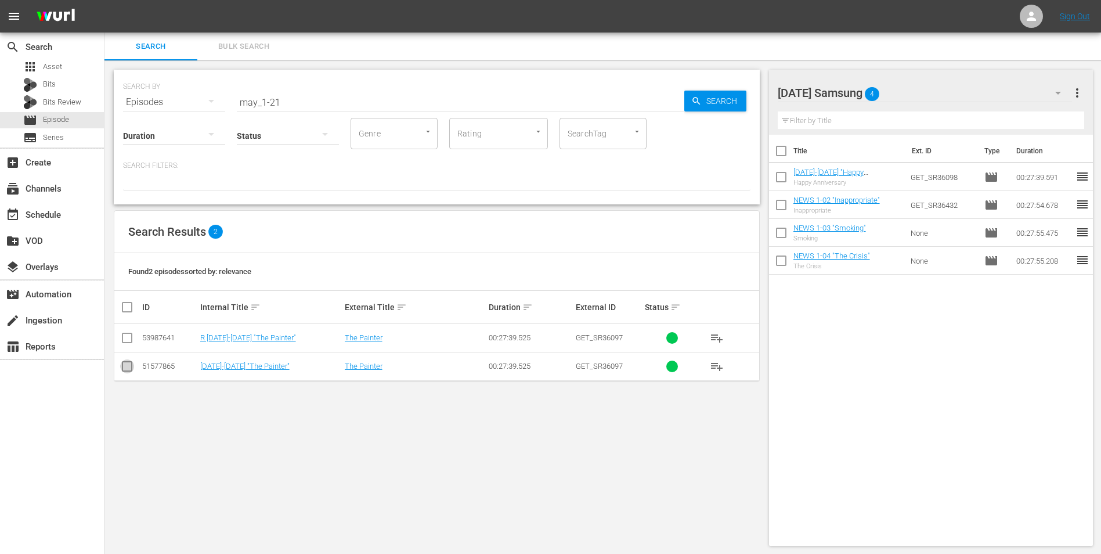
click at [126, 344] on input "checkbox" at bounding box center [127, 369] width 14 height 14
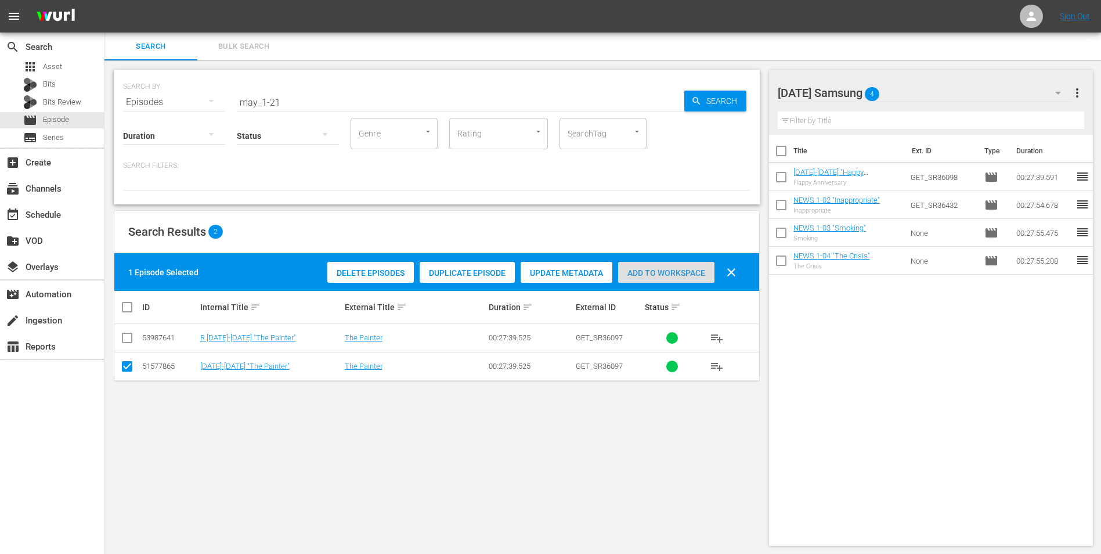
click at [673, 277] on span "Add to Workspace" at bounding box center [666, 272] width 96 height 9
click at [738, 91] on div "[DATE] Samsung 5" at bounding box center [925, 93] width 295 height 33
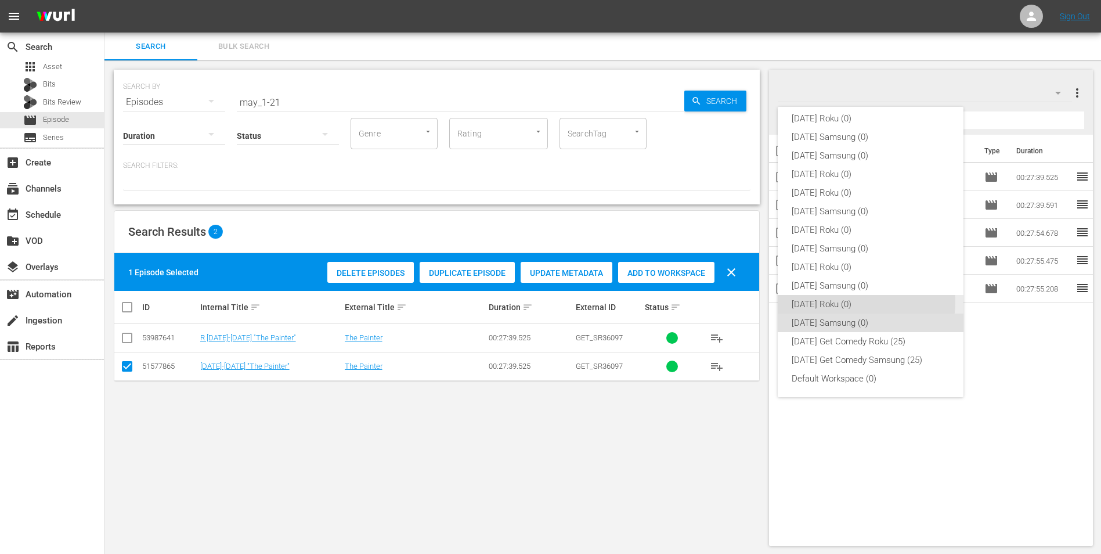
drag, startPoint x: 862, startPoint y: 302, endPoint x: 848, endPoint y: 298, distance: 14.4
click at [738, 300] on div "[DATE] Roku (0)" at bounding box center [871, 304] width 158 height 19
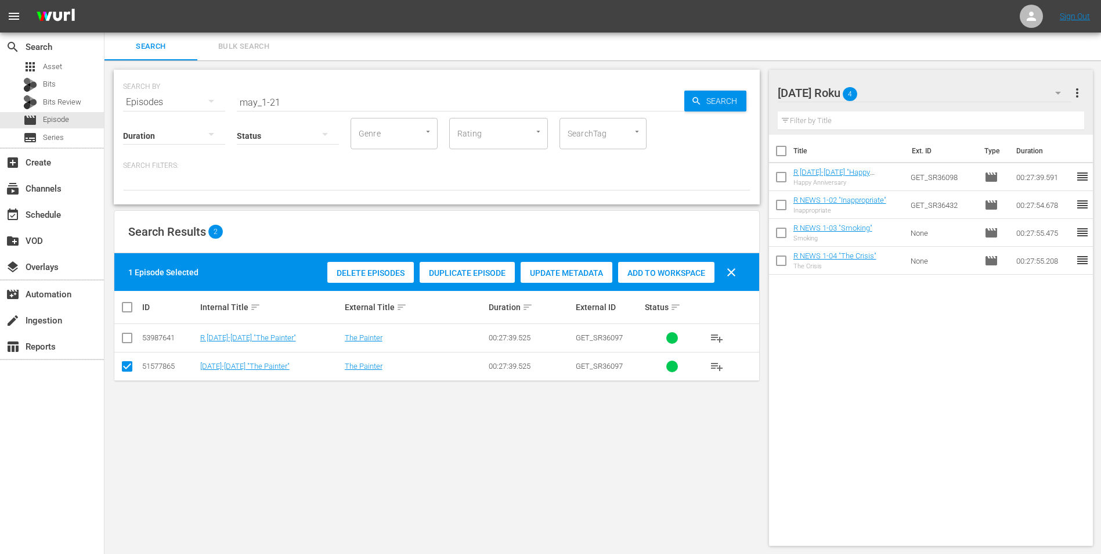
click at [124, 344] on input "checkbox" at bounding box center [127, 369] width 14 height 14
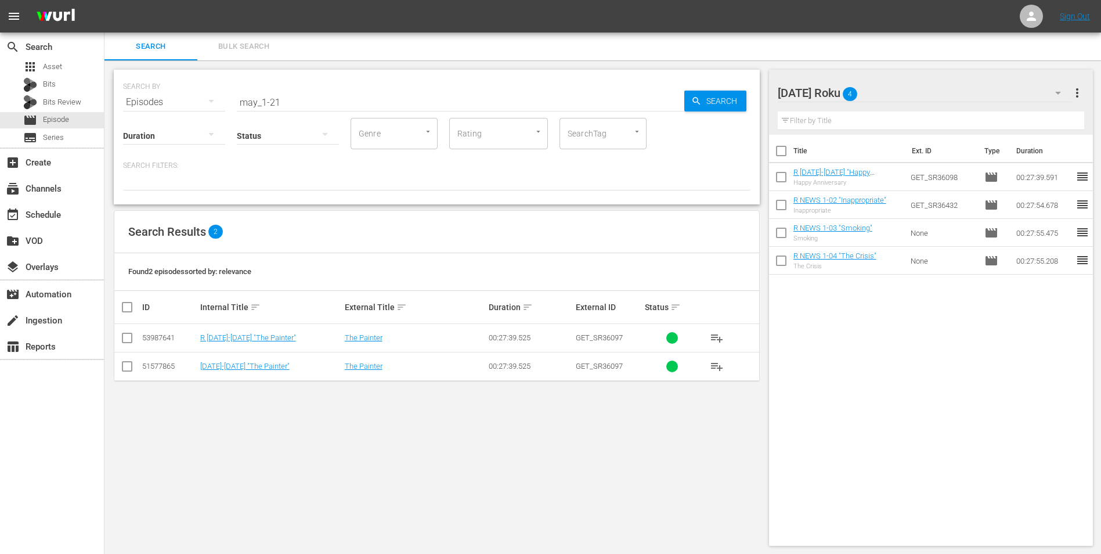
click at [118, 334] on td at bounding box center [127, 338] width 26 height 28
click at [125, 336] on input "checkbox" at bounding box center [127, 340] width 14 height 14
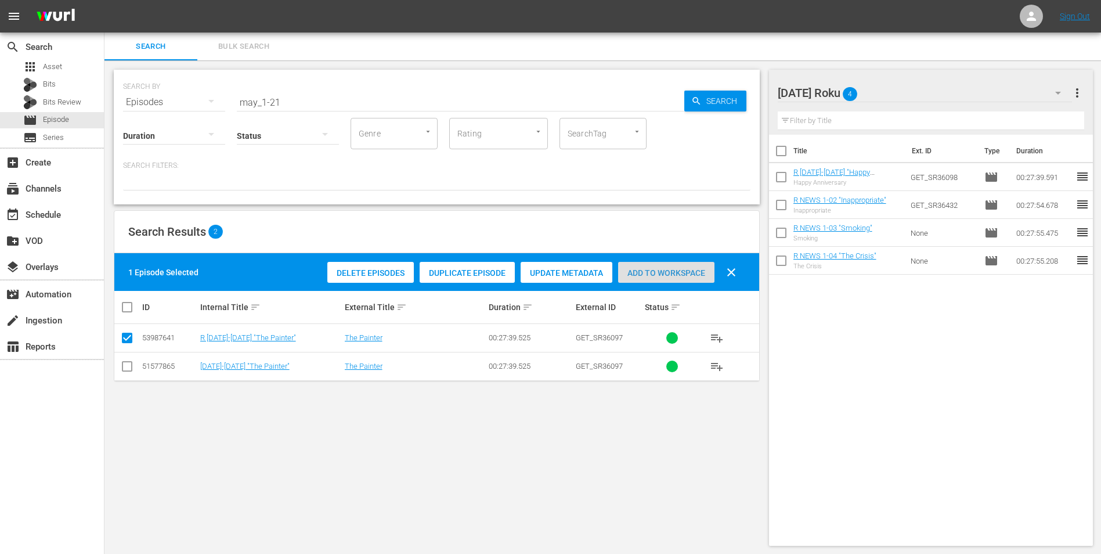
click at [668, 271] on span "Add to Workspace" at bounding box center [666, 272] width 96 height 9
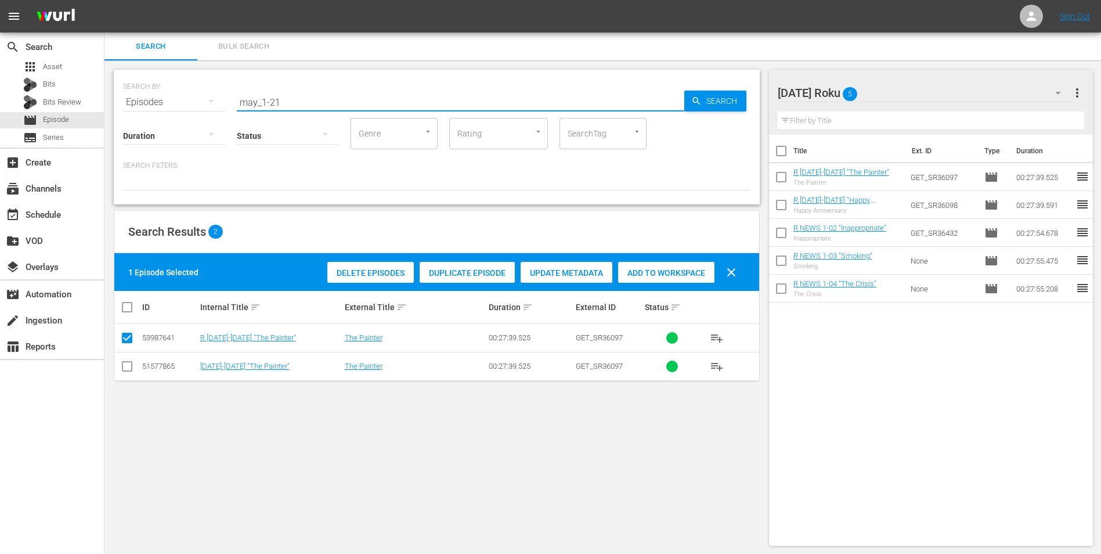
drag, startPoint x: 276, startPoint y: 99, endPoint x: 287, endPoint y: 96, distance: 12.0
click at [281, 97] on input "may_1-21" at bounding box center [461, 102] width 448 height 28
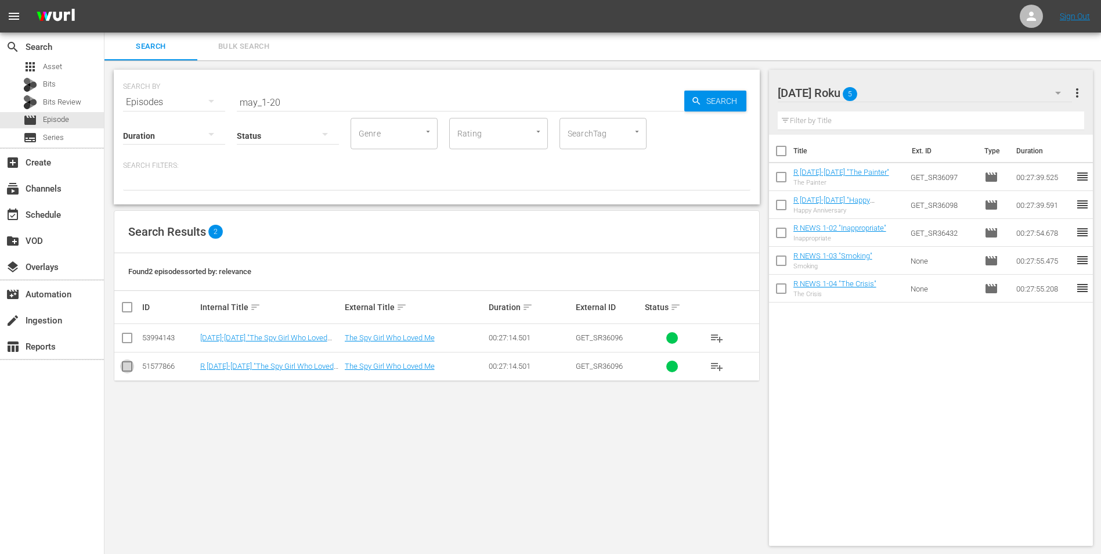
click at [133, 344] on input "checkbox" at bounding box center [127, 369] width 14 height 14
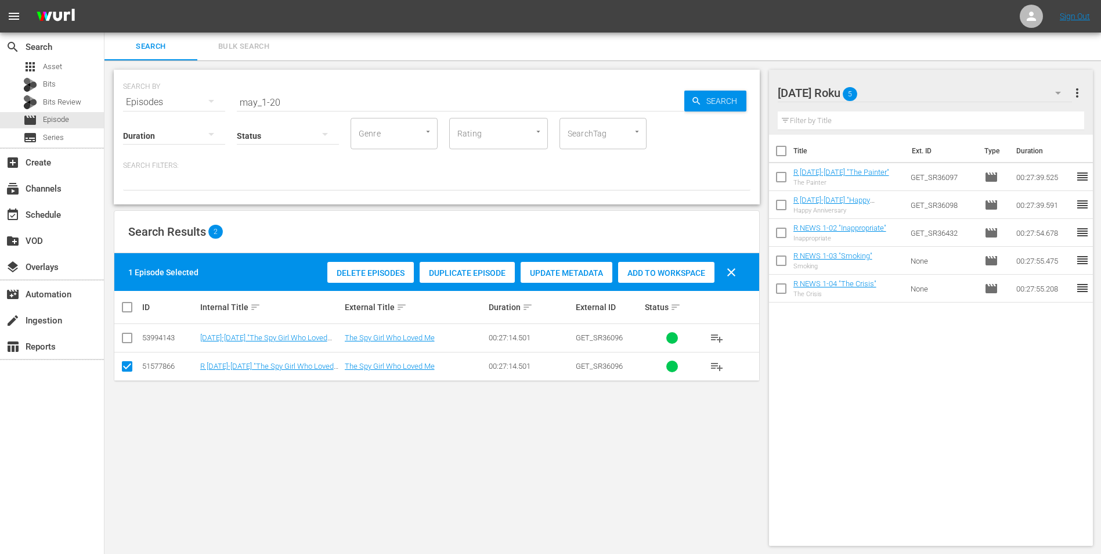
click at [670, 272] on span "Add to Workspace" at bounding box center [666, 272] width 96 height 9
click at [738, 91] on div "[DATE] Roku 6" at bounding box center [925, 93] width 295 height 33
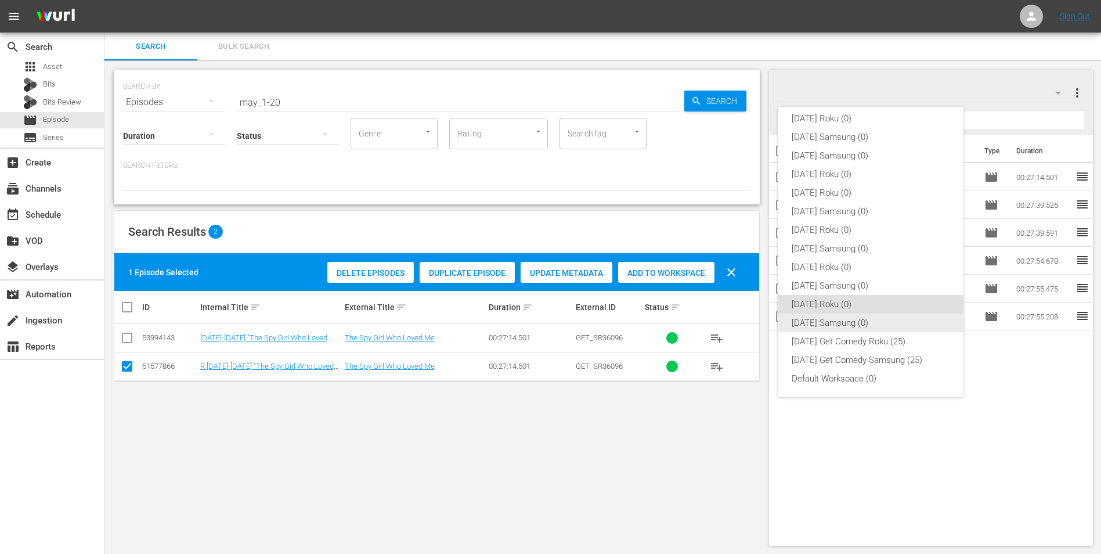
click at [738, 319] on div "[DATE] Samsung (0)" at bounding box center [871, 322] width 158 height 19
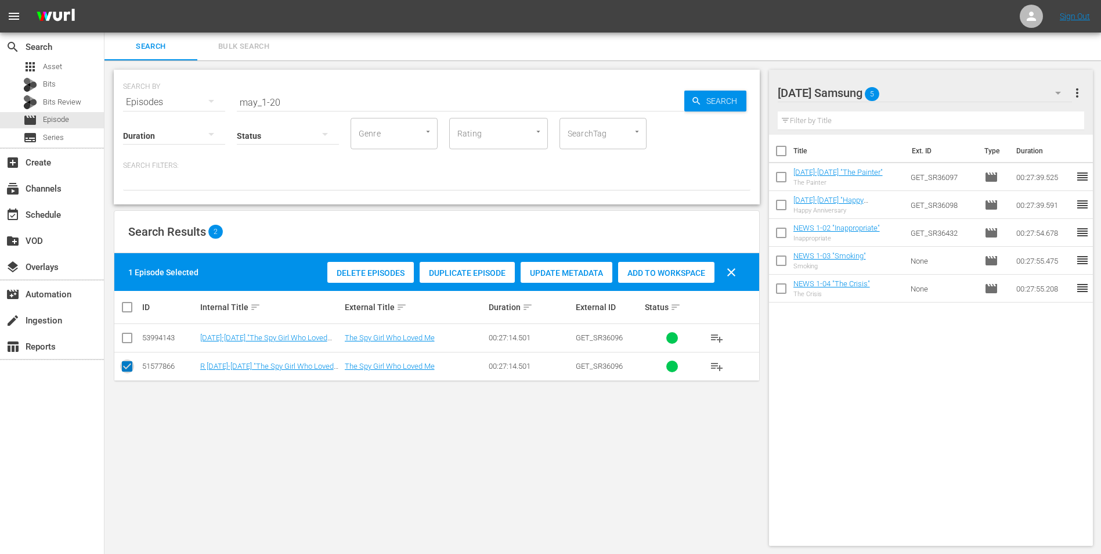
click at [127, 344] on input "checkbox" at bounding box center [127, 369] width 14 height 14
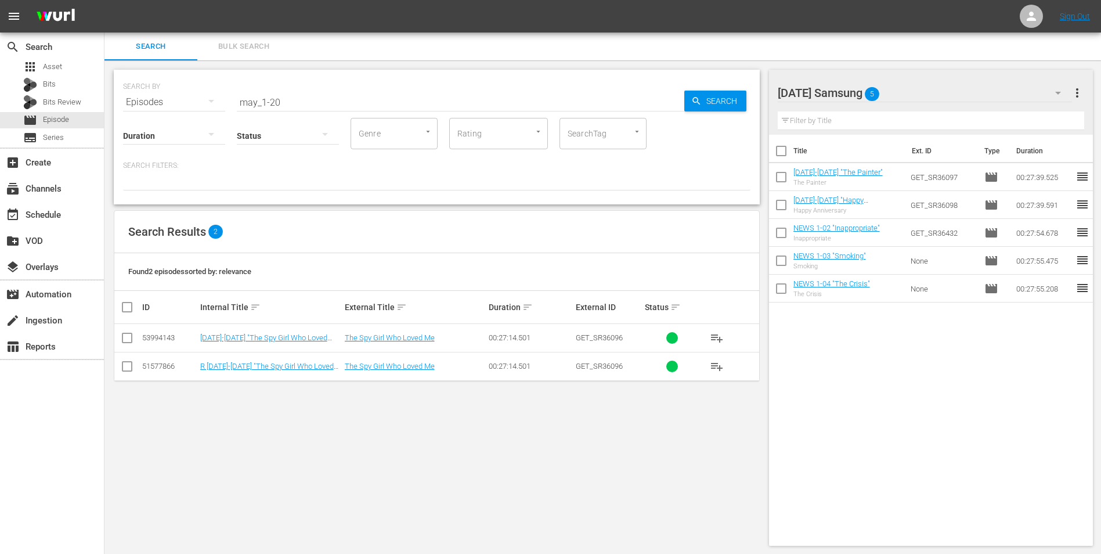
click at [126, 344] on td at bounding box center [127, 338] width 26 height 28
click at [126, 334] on input "checkbox" at bounding box center [127, 340] width 14 height 14
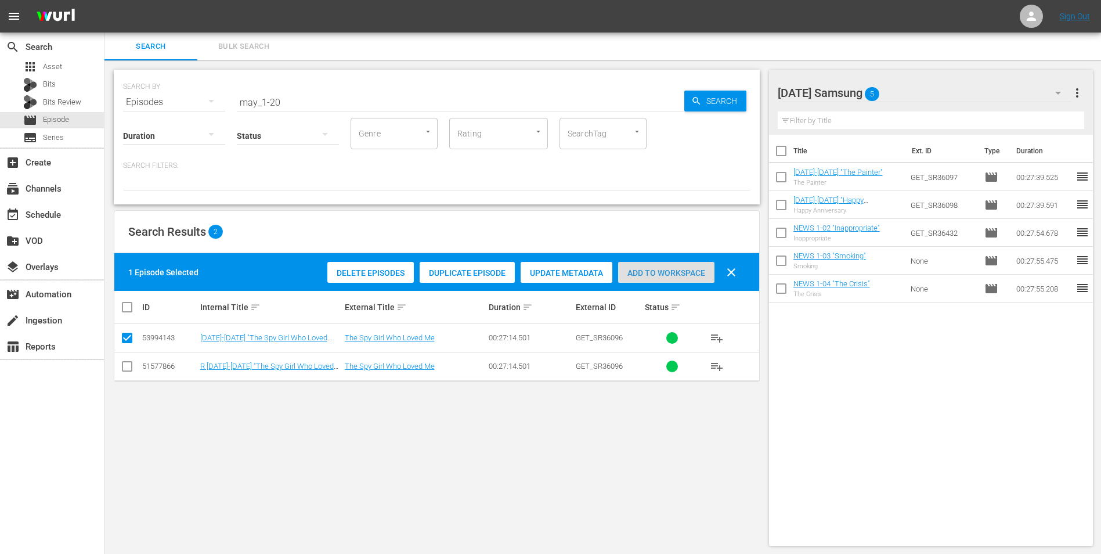
click at [686, 264] on div "Add to Workspace" at bounding box center [666, 273] width 96 height 22
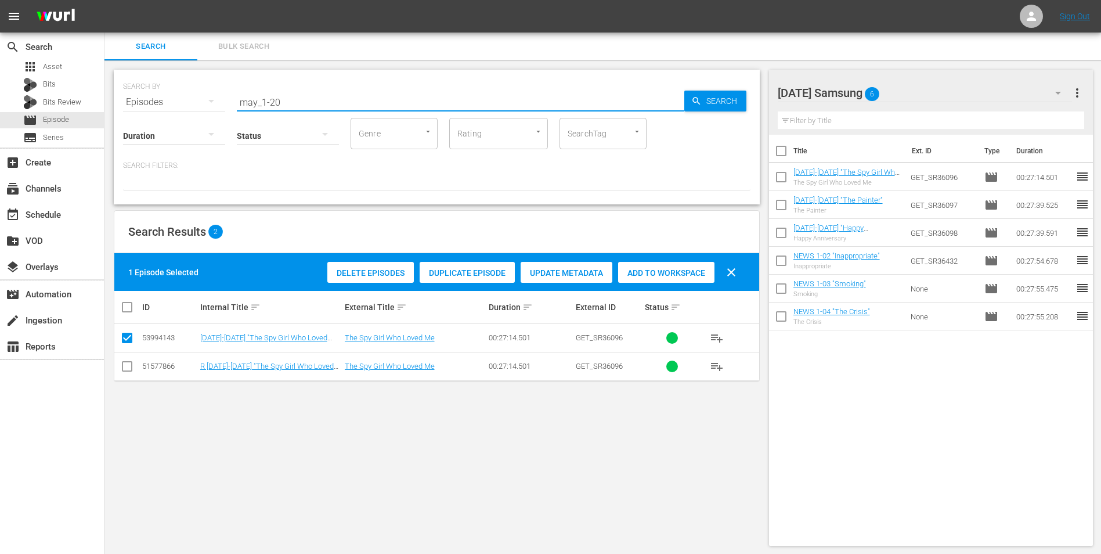
drag, startPoint x: 272, startPoint y: 102, endPoint x: 294, endPoint y: 106, distance: 22.9
click at [294, 106] on input "may_1-20" at bounding box center [461, 102] width 448 height 28
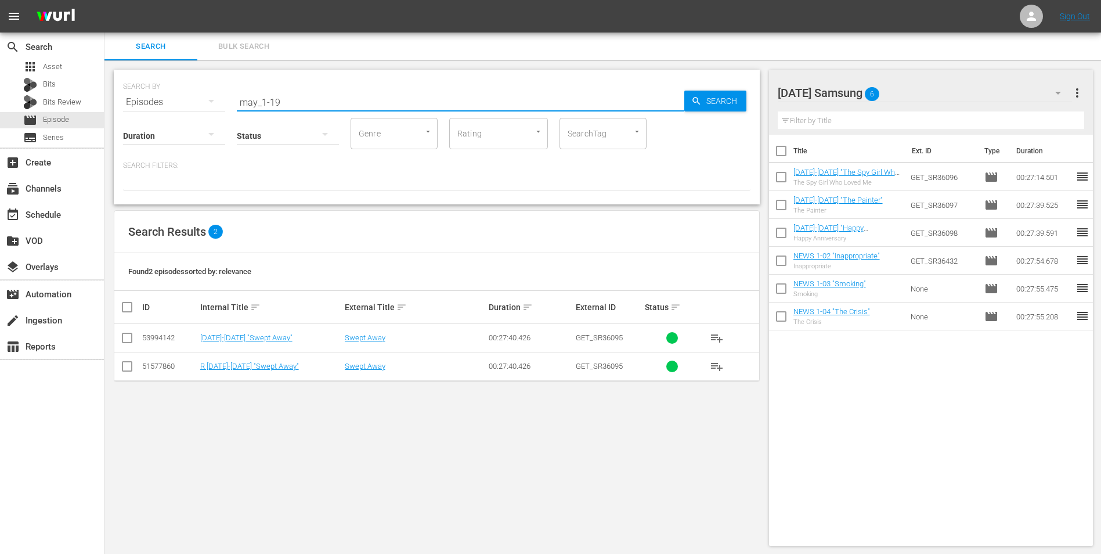
click at [128, 337] on input "checkbox" at bounding box center [127, 340] width 14 height 14
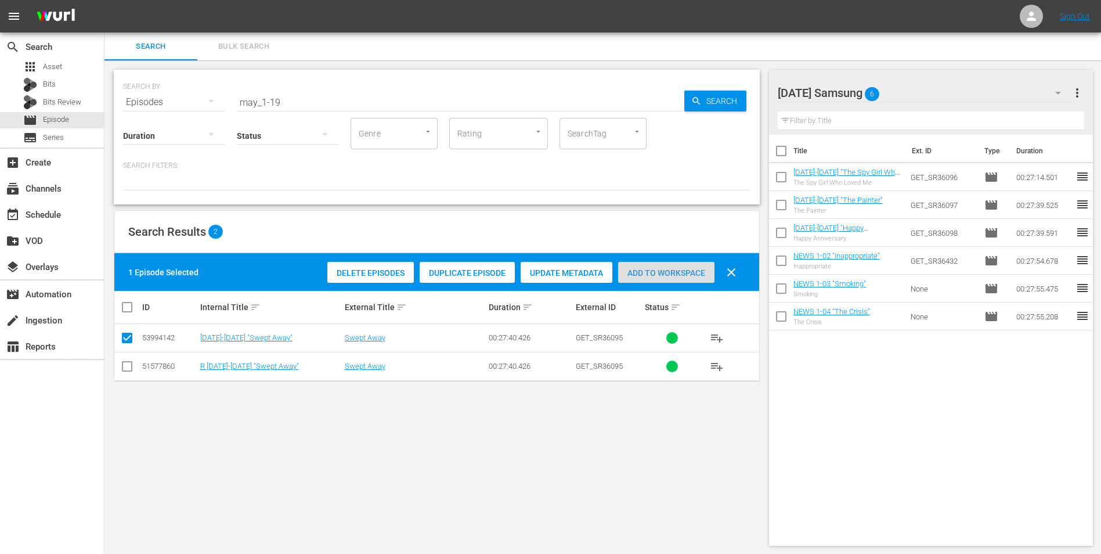
click at [671, 274] on span "Add to Workspace" at bounding box center [666, 272] width 96 height 9
click at [738, 84] on div "[DATE] Samsung 7" at bounding box center [925, 93] width 295 height 33
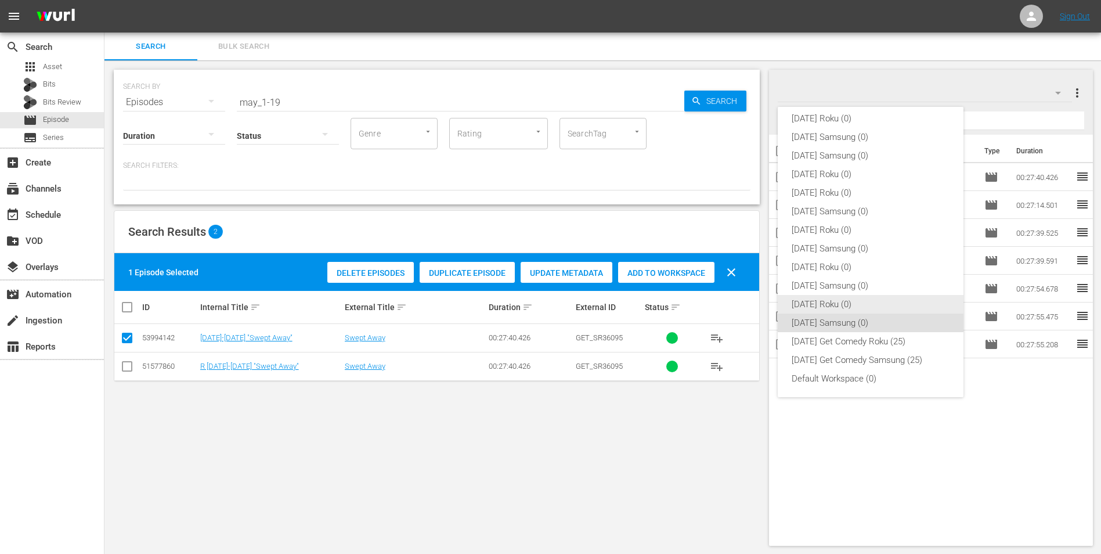
click at [738, 309] on div "[DATE] Roku (0)" at bounding box center [871, 304] width 158 height 19
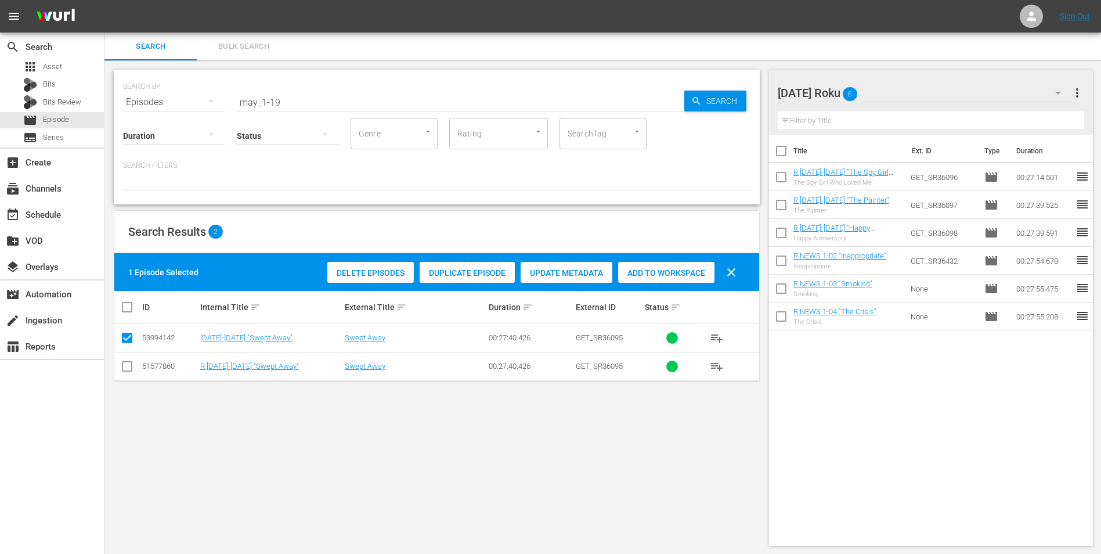
drag, startPoint x: 130, startPoint y: 373, endPoint x: 124, endPoint y: 367, distance: 9.0
click at [127, 344] on input "checkbox" at bounding box center [127, 369] width 14 height 14
click at [123, 340] on input "checkbox" at bounding box center [127, 340] width 14 height 14
click at [671, 272] on span "Add to Workspace" at bounding box center [666, 272] width 96 height 9
click at [738, 86] on div "[DATE] Roku 7" at bounding box center [925, 93] width 295 height 33
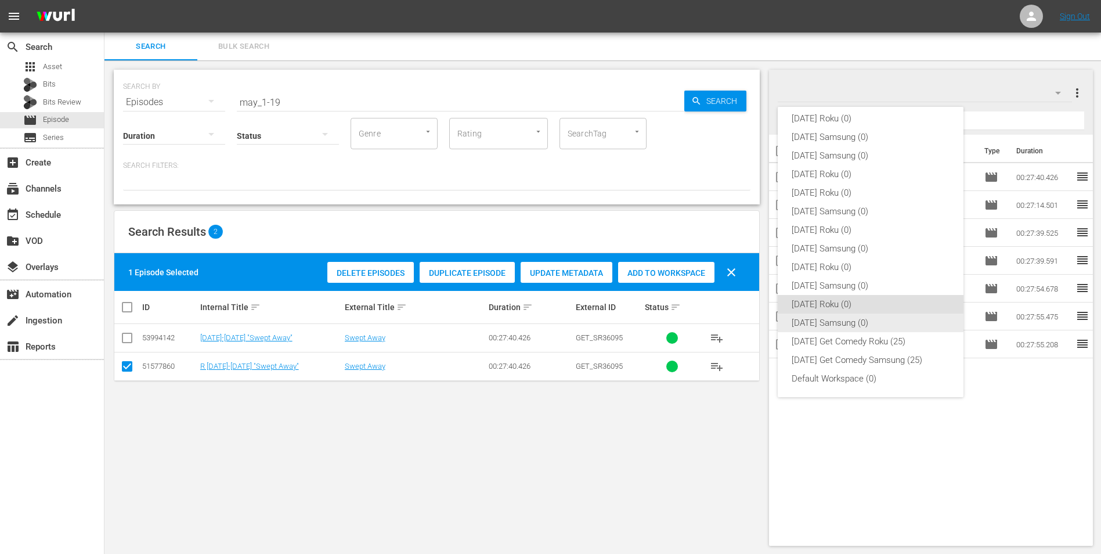
drag, startPoint x: 836, startPoint y: 327, endPoint x: 744, endPoint y: 313, distance: 93.3
click at [738, 326] on div "[DATE] Samsung (0)" at bounding box center [871, 322] width 158 height 19
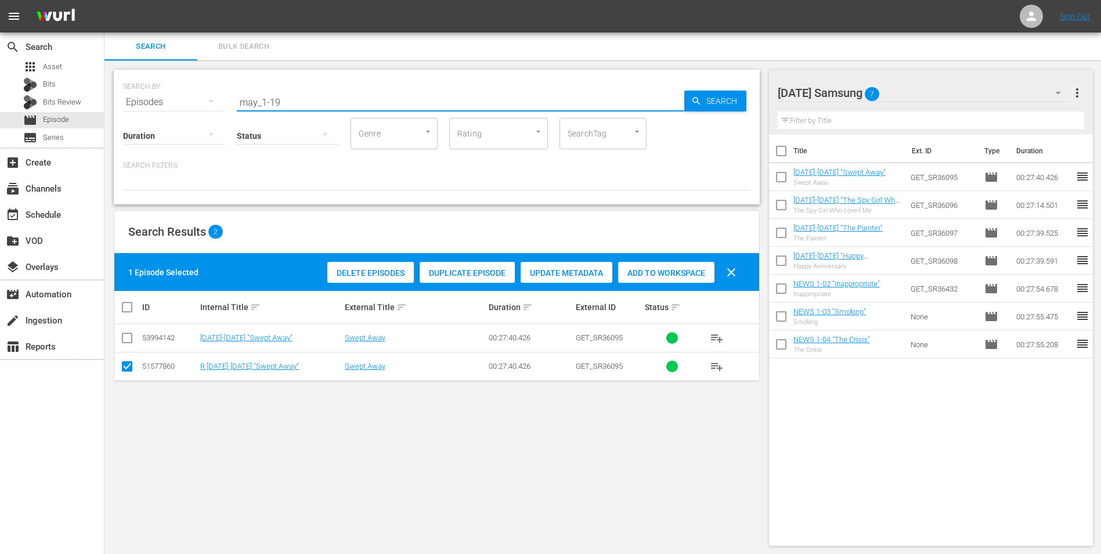
drag, startPoint x: 293, startPoint y: 101, endPoint x: 145, endPoint y: 88, distance: 149.2
click at [146, 90] on div "SEARCH BY Search By Episodes Search ID, Title, Description, Keywords, or Catego…" at bounding box center [437, 95] width 628 height 42
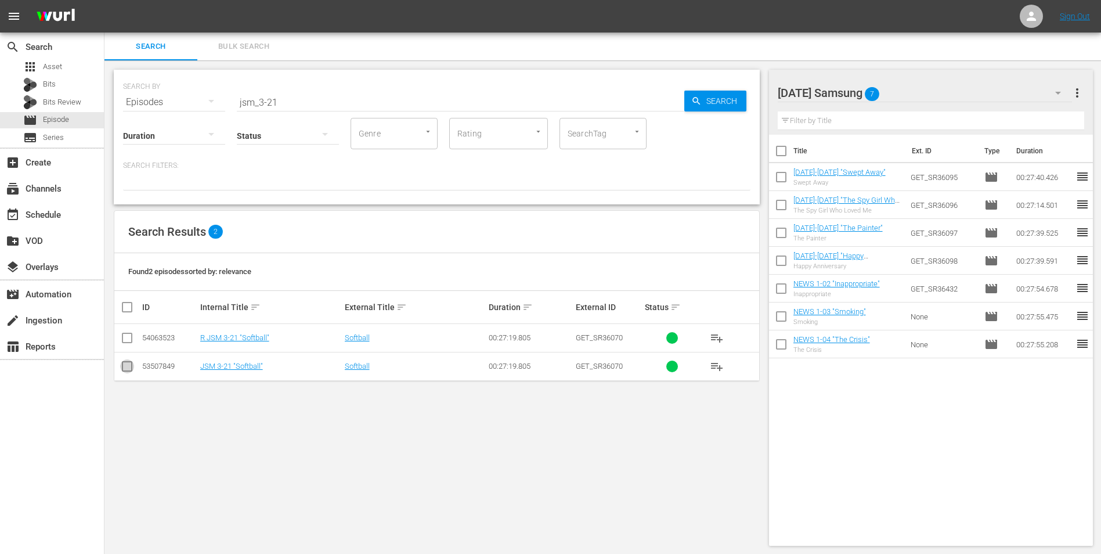
click at [131, 344] on input "checkbox" at bounding box center [127, 369] width 14 height 14
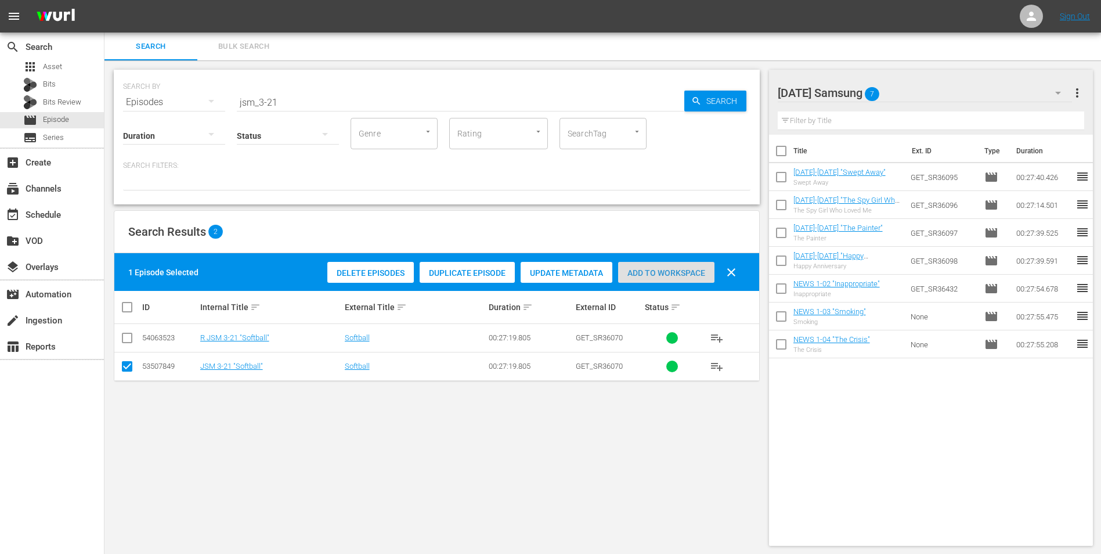
click at [677, 275] on span "Add to Workspace" at bounding box center [666, 272] width 96 height 9
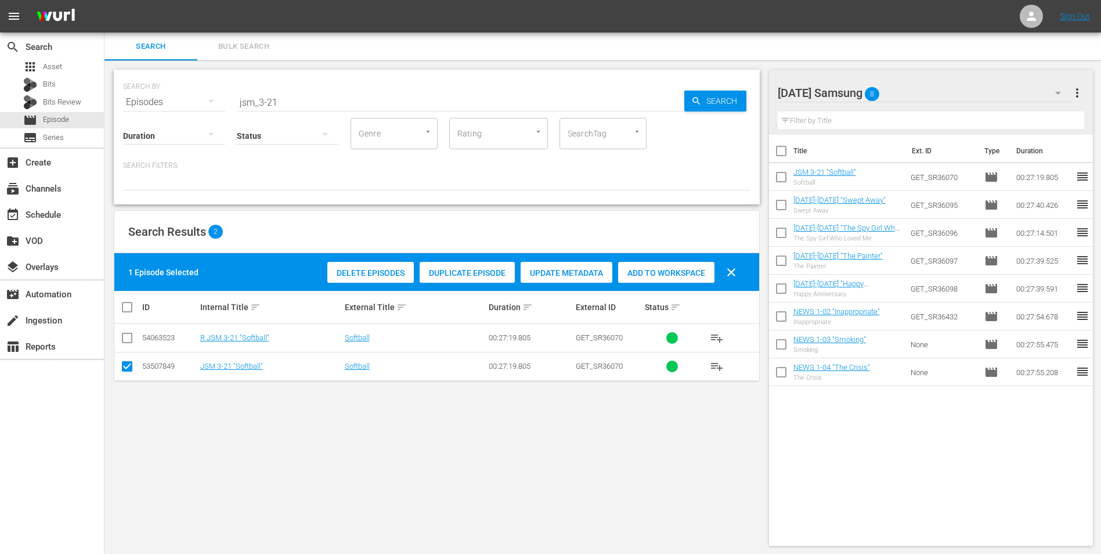
click at [738, 82] on div "[DATE] Samsung 8" at bounding box center [925, 93] width 295 height 33
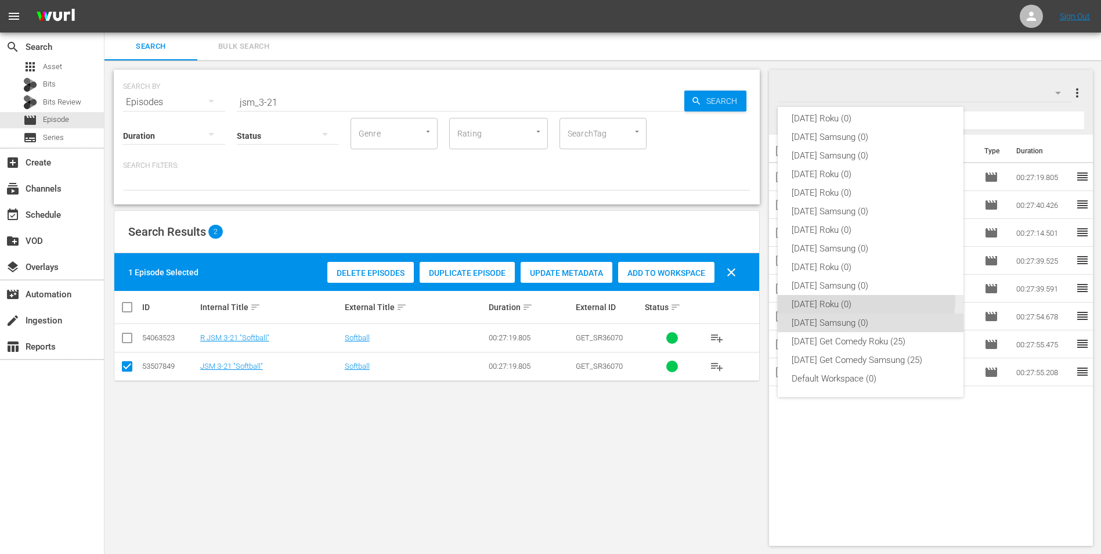
click at [738, 300] on div "[DATE] Roku (0)" at bounding box center [871, 304] width 158 height 19
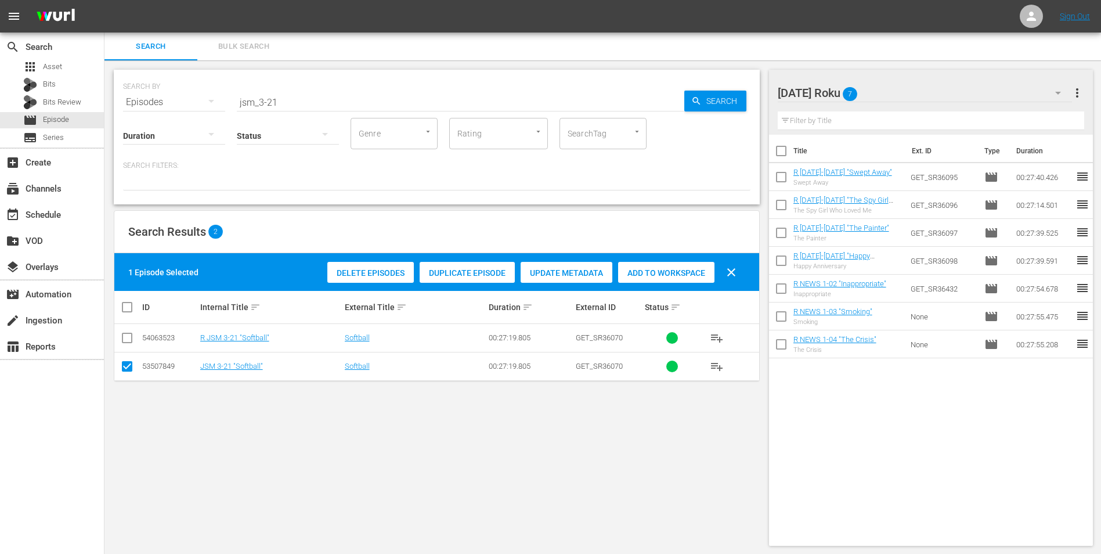
click at [124, 344] on input "checkbox" at bounding box center [127, 369] width 14 height 14
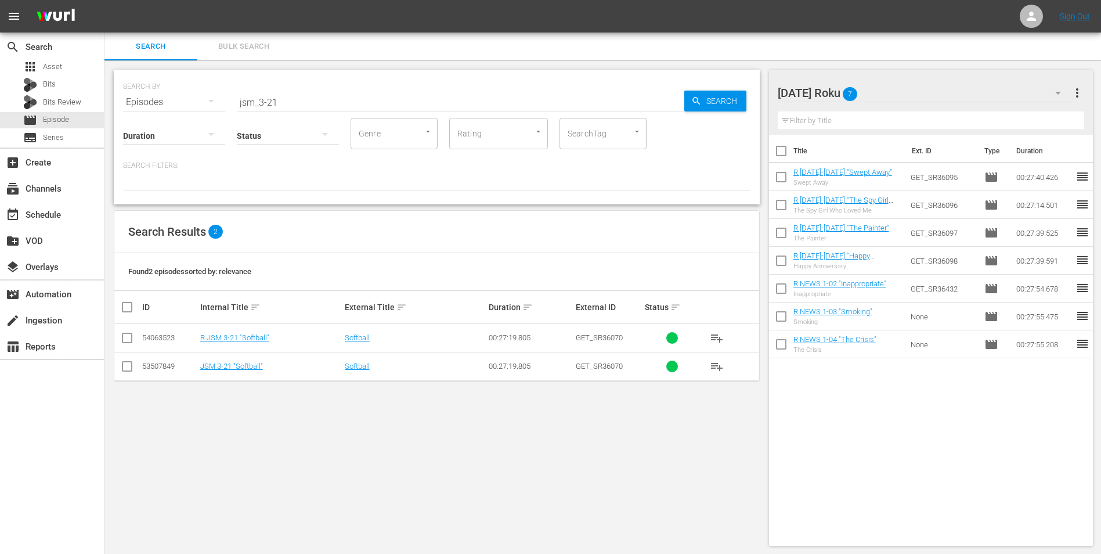
click at [124, 335] on input "checkbox" at bounding box center [127, 340] width 14 height 14
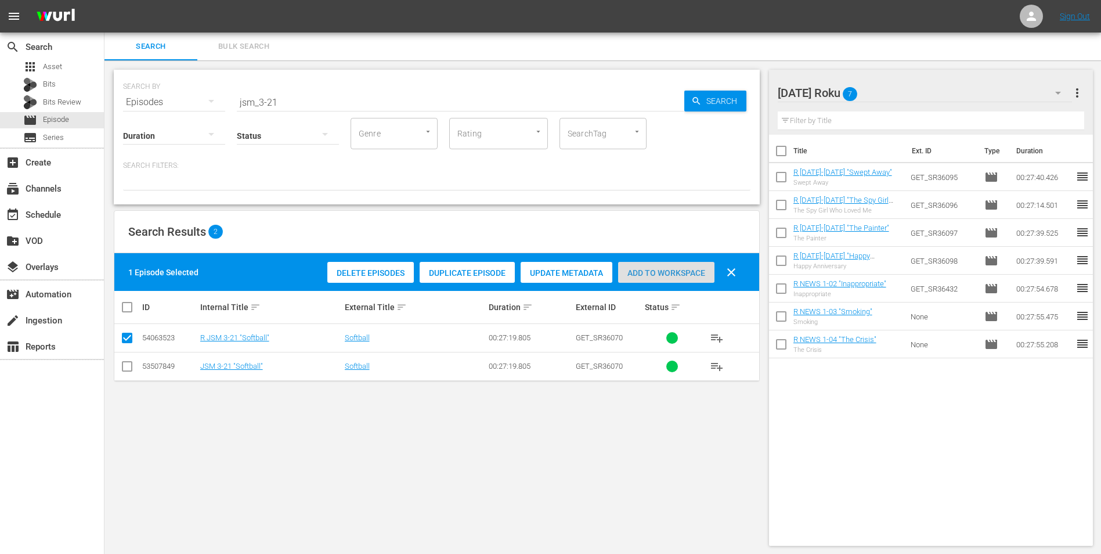
click at [651, 279] on div "Add to Workspace" at bounding box center [666, 273] width 96 height 22
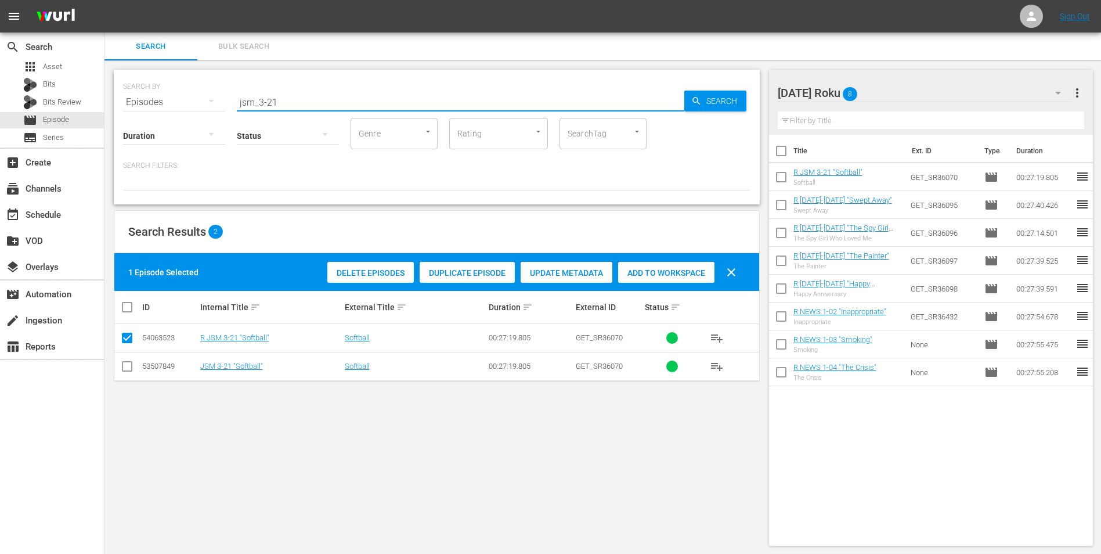
drag, startPoint x: 271, startPoint y: 99, endPoint x: 293, endPoint y: 108, distance: 23.2
click at [292, 107] on div "SEARCH BY Search By Episodes Search ID, Title, Description, Keywords, or Catego…" at bounding box center [437, 137] width 646 height 135
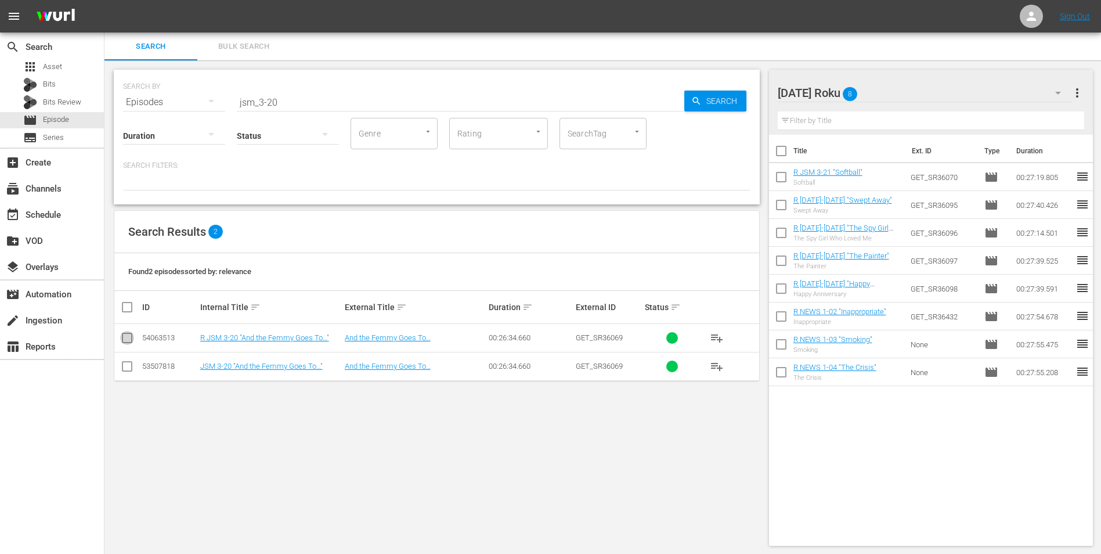
click at [127, 341] on input "checkbox" at bounding box center [127, 340] width 14 height 14
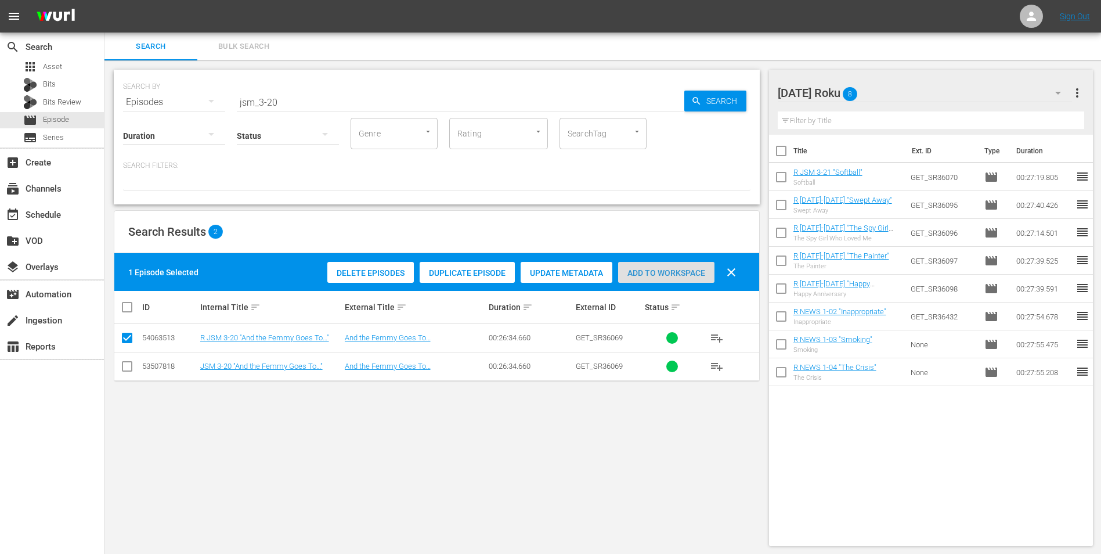
click at [661, 276] on span "Add to Workspace" at bounding box center [666, 272] width 96 height 9
click at [738, 93] on div at bounding box center [832, 93] width 108 height 29
click at [738, 63] on div "[DATE] Roku 9 [DATE] Roku more_vert Filter by Title Title Ext. ID Type Duration…" at bounding box center [935, 307] width 332 height 495
click at [738, 96] on div "[DATE] Roku 9" at bounding box center [925, 93] width 295 height 33
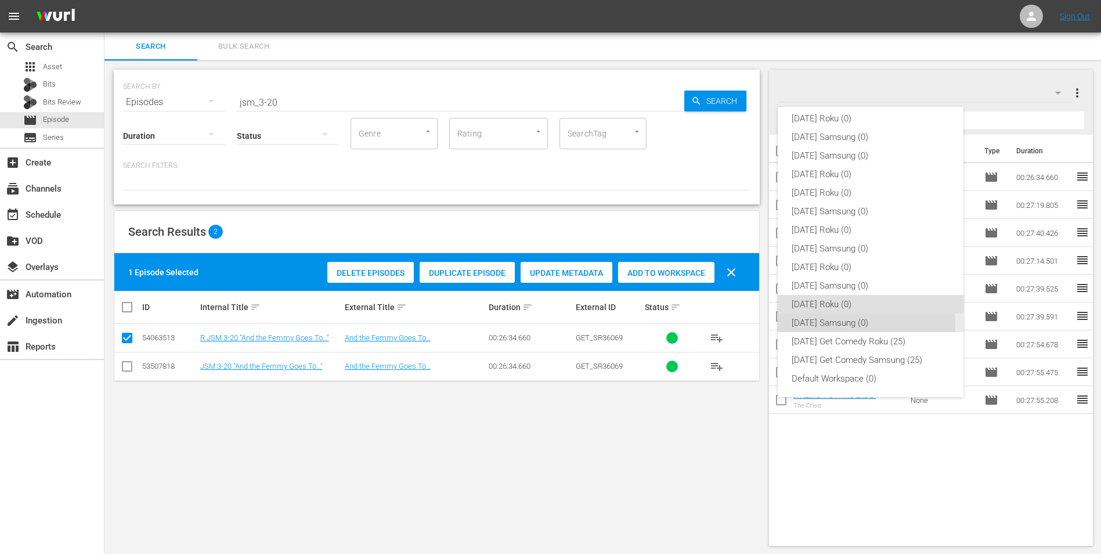
click at [738, 326] on div "[DATE] Samsung (0)" at bounding box center [871, 322] width 158 height 19
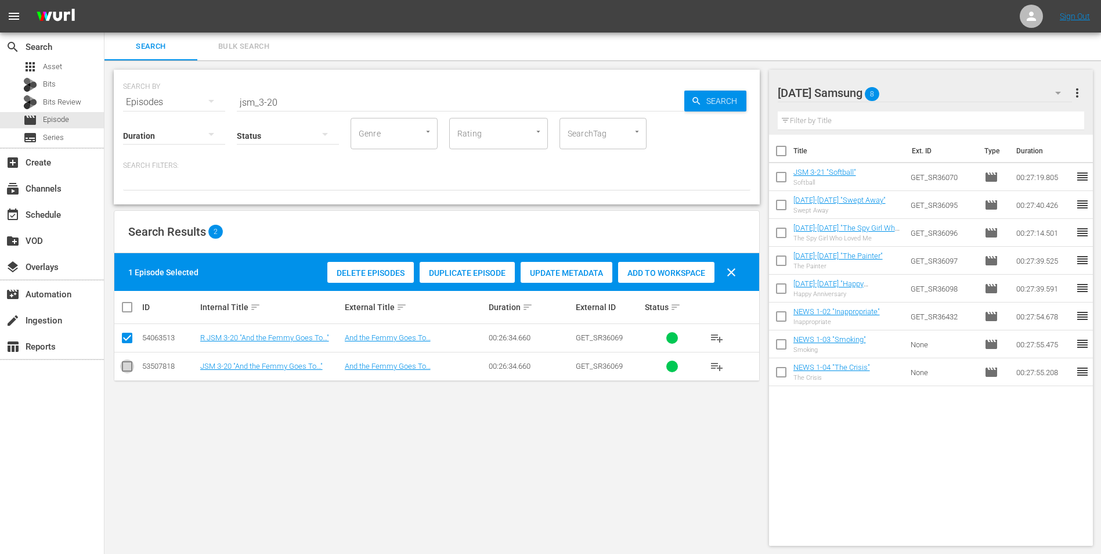
click at [125, 344] on input "checkbox" at bounding box center [127, 369] width 14 height 14
click at [129, 341] on input "checkbox" at bounding box center [127, 340] width 14 height 14
click at [643, 274] on span "Add to Workspace" at bounding box center [666, 272] width 96 height 9
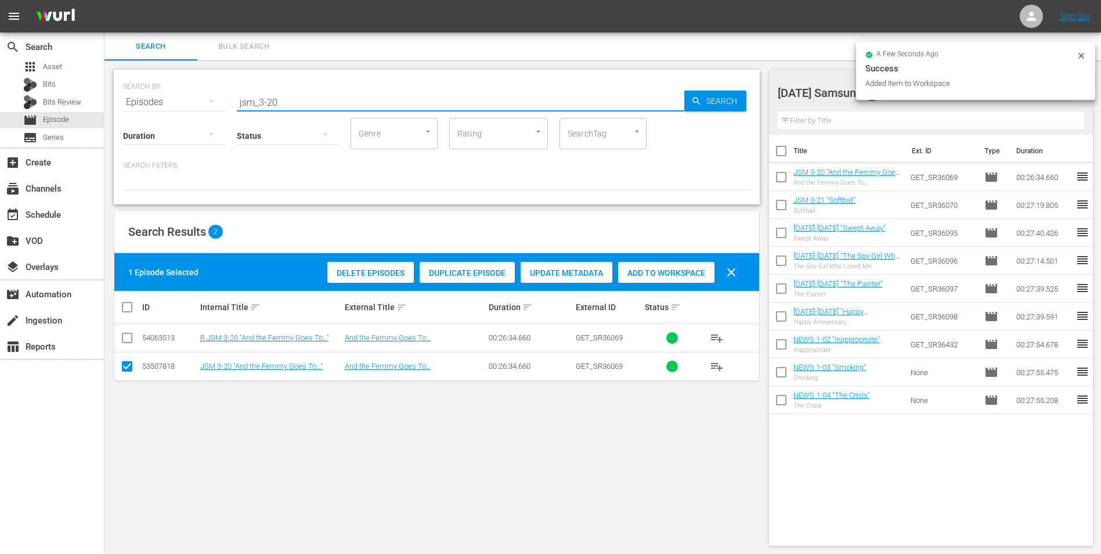
drag, startPoint x: 268, startPoint y: 104, endPoint x: 324, endPoint y: 108, distance: 57.0
click at [324, 108] on div "SEARCH BY Search By Episodes Search ID, Title, Description, Keywords, or Catego…" at bounding box center [437, 137] width 646 height 135
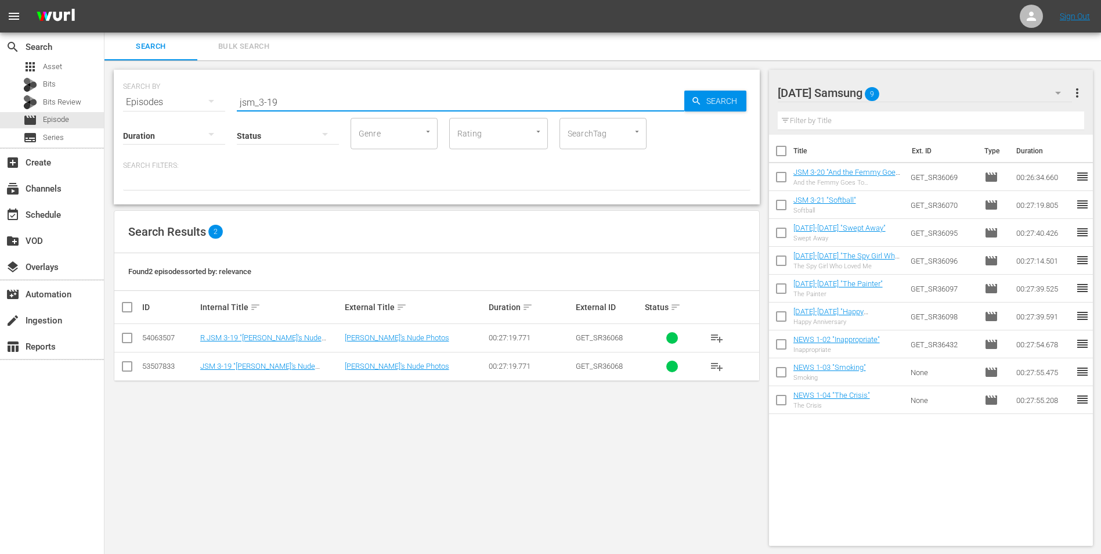
click at [133, 344] on input "checkbox" at bounding box center [127, 369] width 14 height 14
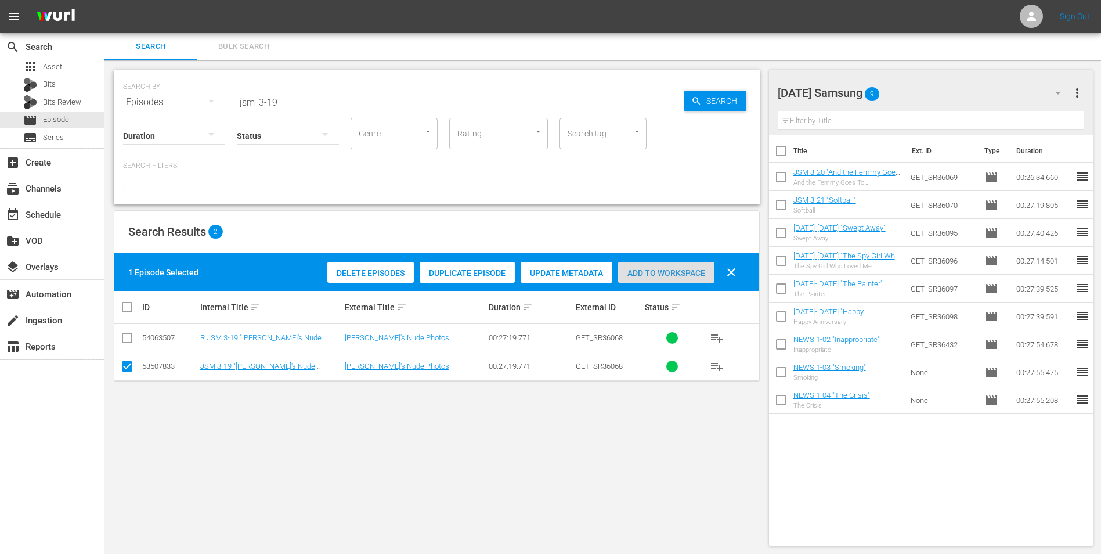
click at [691, 271] on span "Add to Workspace" at bounding box center [666, 272] width 96 height 9
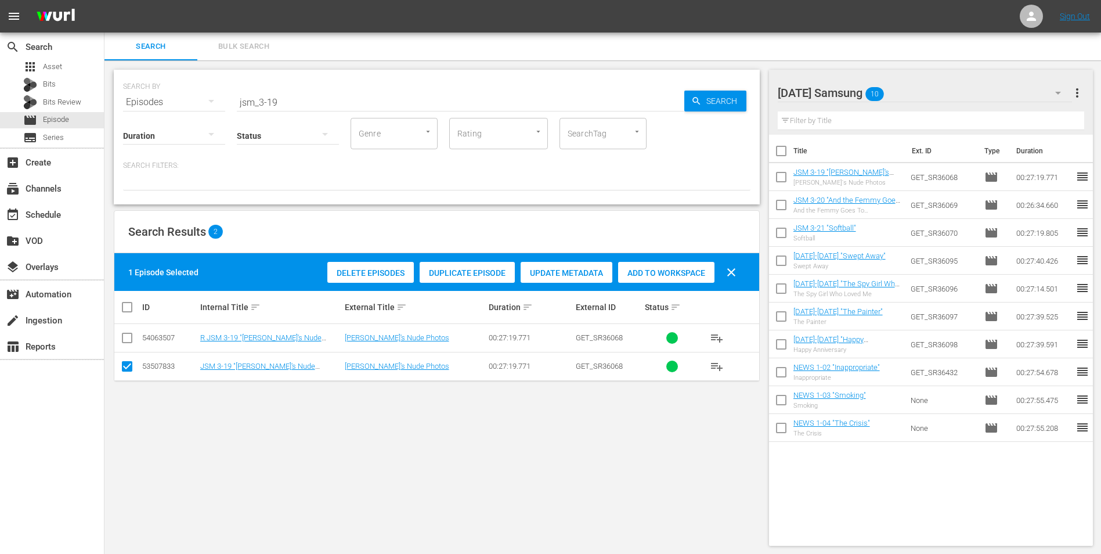
click at [738, 94] on div "[DATE] Samsung 10" at bounding box center [925, 93] width 295 height 33
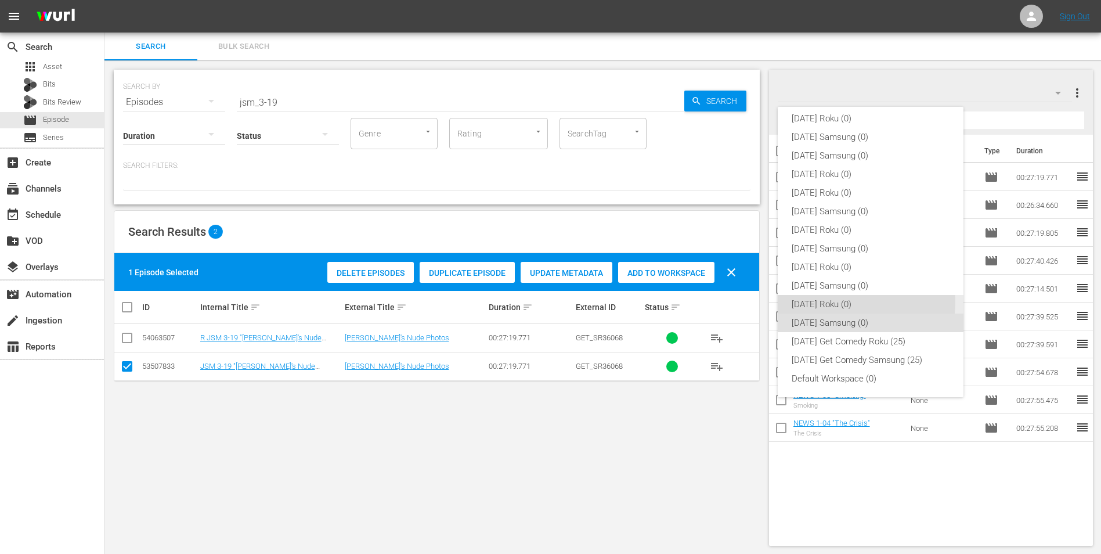
drag, startPoint x: 846, startPoint y: 302, endPoint x: 776, endPoint y: 326, distance: 74.2
click at [738, 302] on div "[DATE] Roku (0)" at bounding box center [871, 304] width 158 height 19
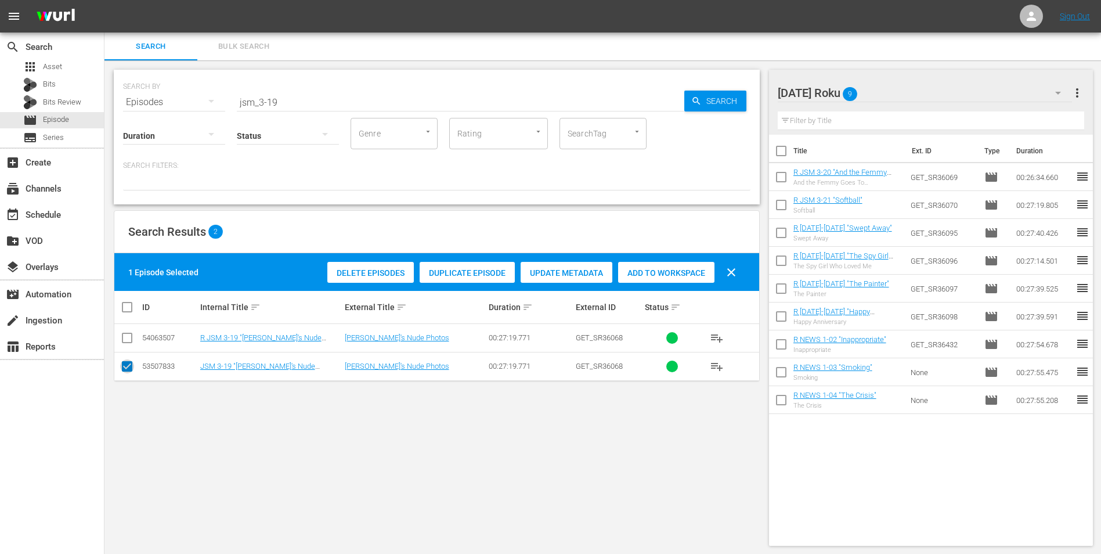
click at [127, 344] on input "checkbox" at bounding box center [127, 369] width 14 height 14
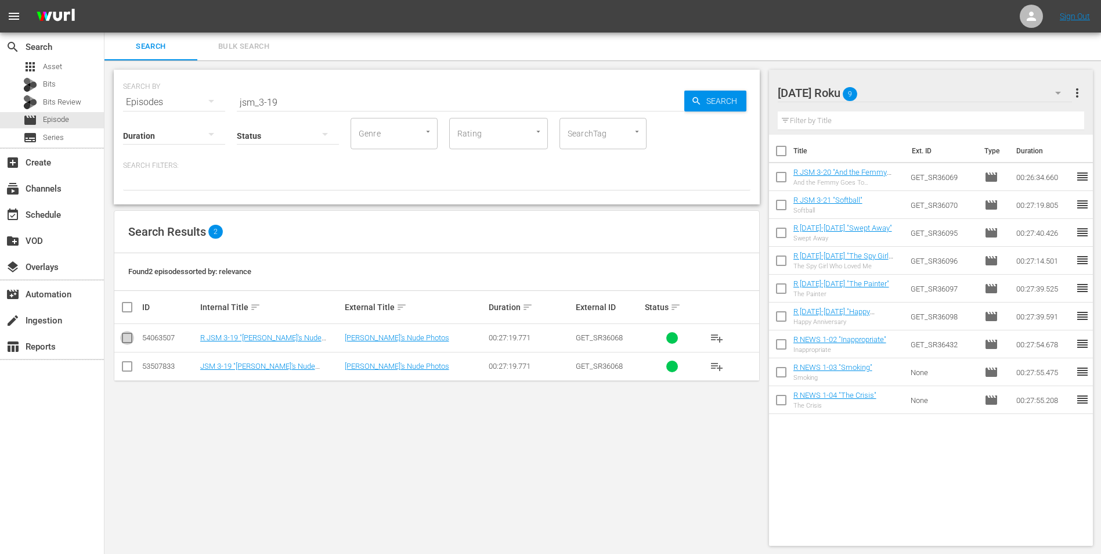
click at [129, 336] on input "checkbox" at bounding box center [127, 340] width 14 height 14
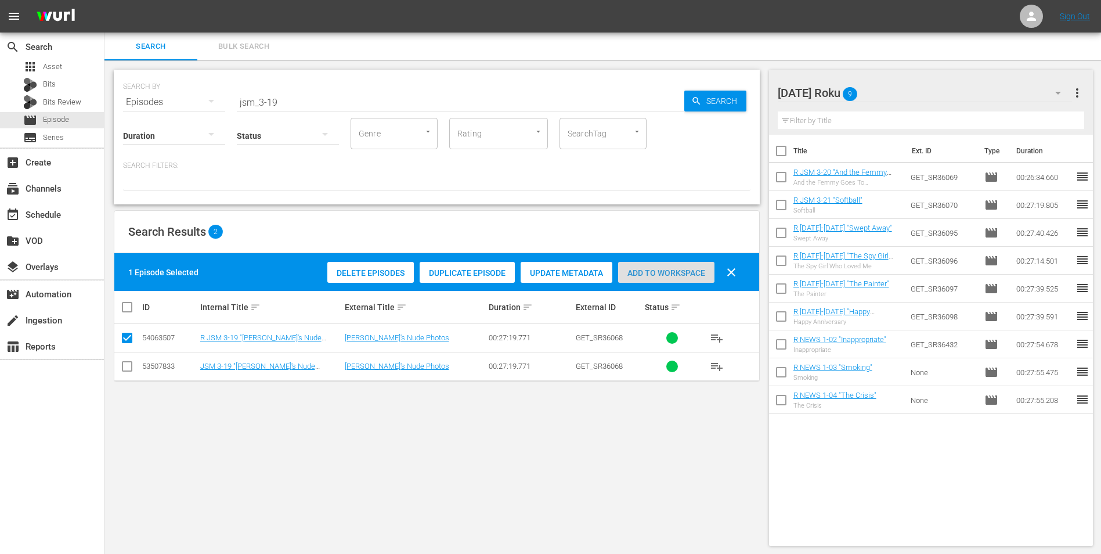
click at [644, 271] on span "Add to Workspace" at bounding box center [666, 272] width 96 height 9
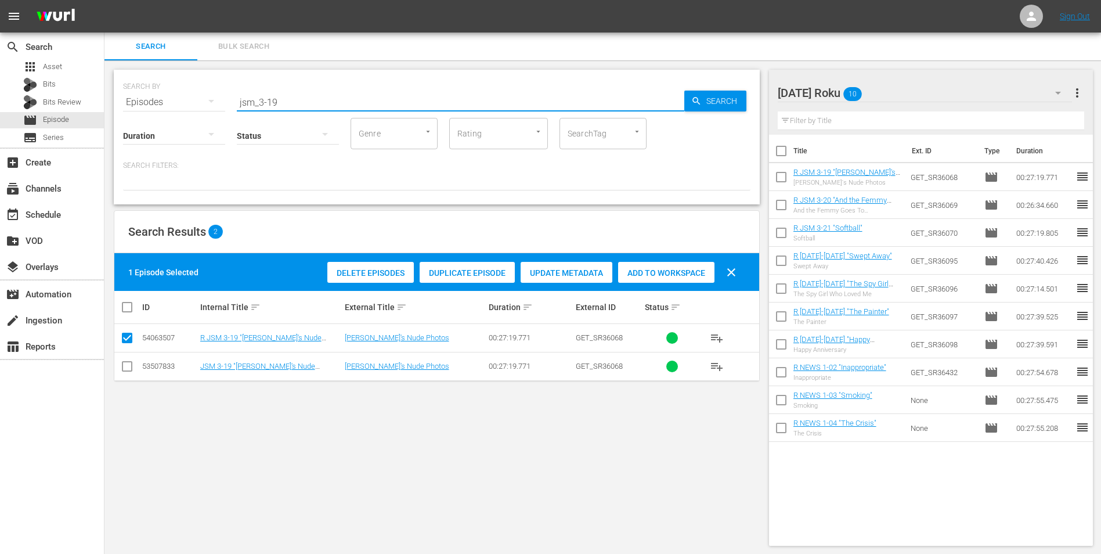
drag, startPoint x: 271, startPoint y: 104, endPoint x: 297, endPoint y: 102, distance: 26.2
click at [297, 102] on input "jsm_3-19" at bounding box center [461, 102] width 448 height 28
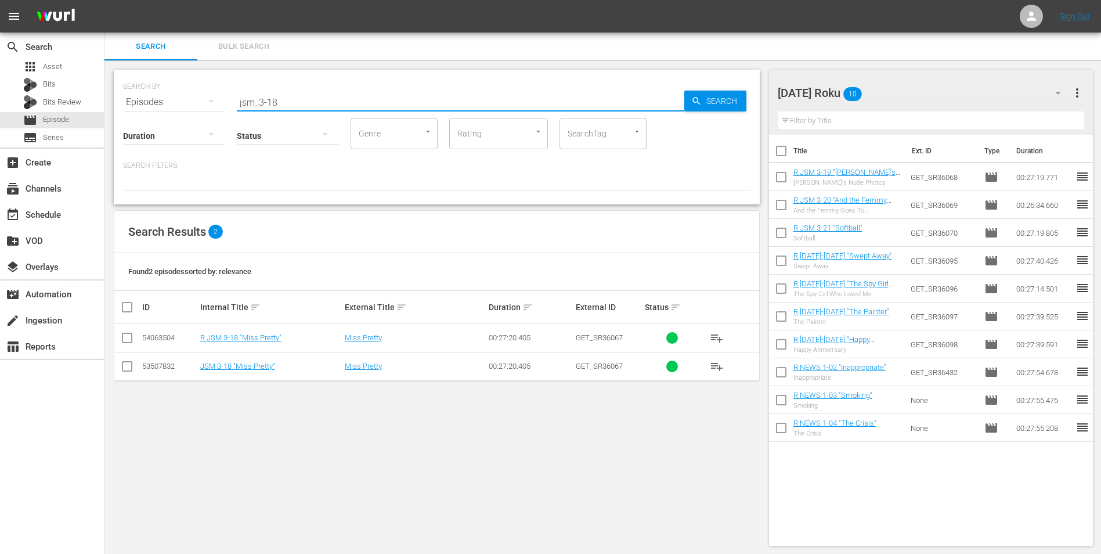
click at [129, 340] on input "checkbox" at bounding box center [127, 340] width 14 height 14
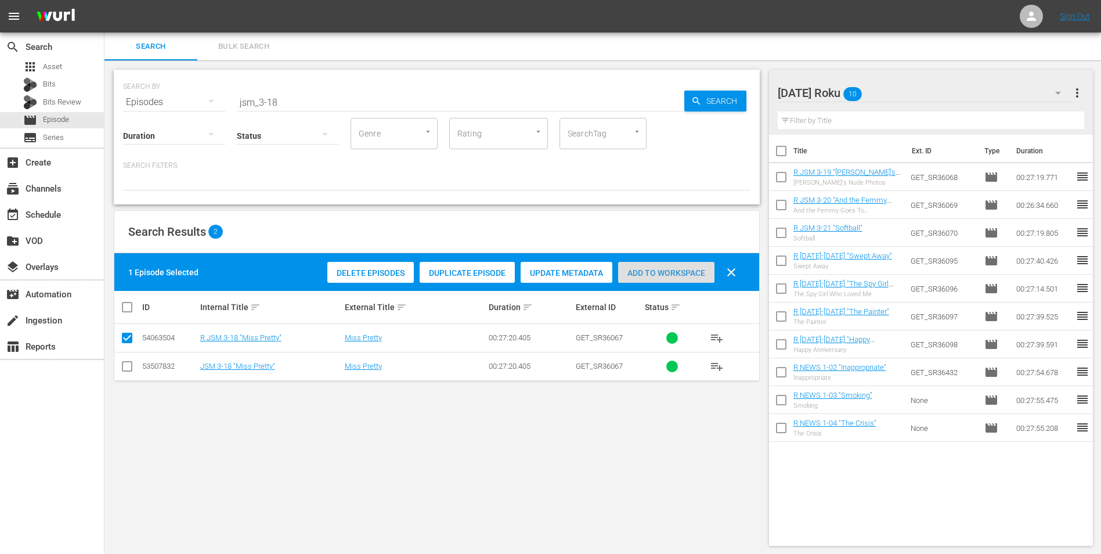
click at [694, 267] on div "Add to Workspace" at bounding box center [666, 273] width 96 height 22
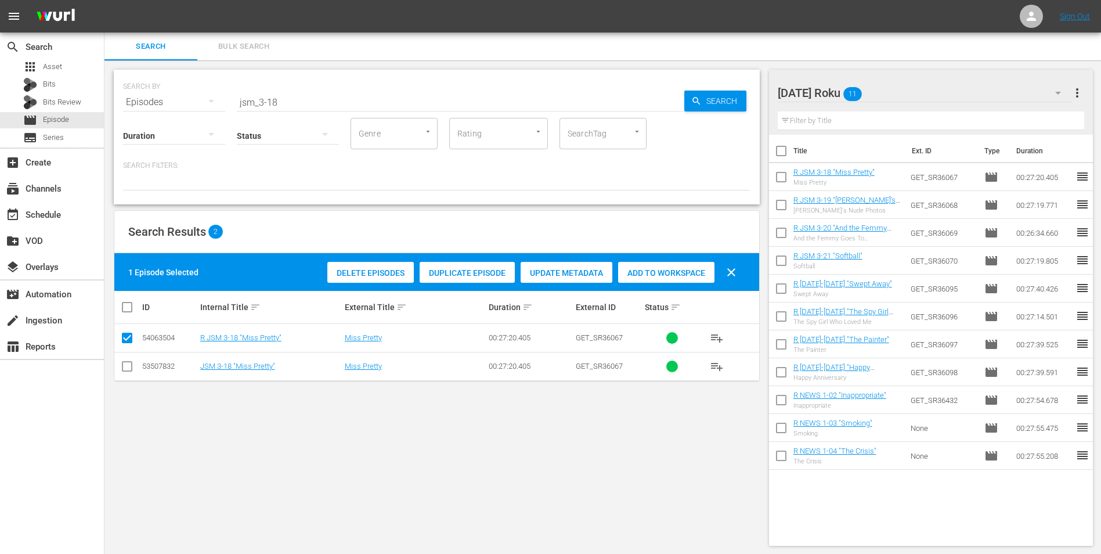
click at [738, 92] on div "[DATE] Roku 11" at bounding box center [925, 93] width 295 height 33
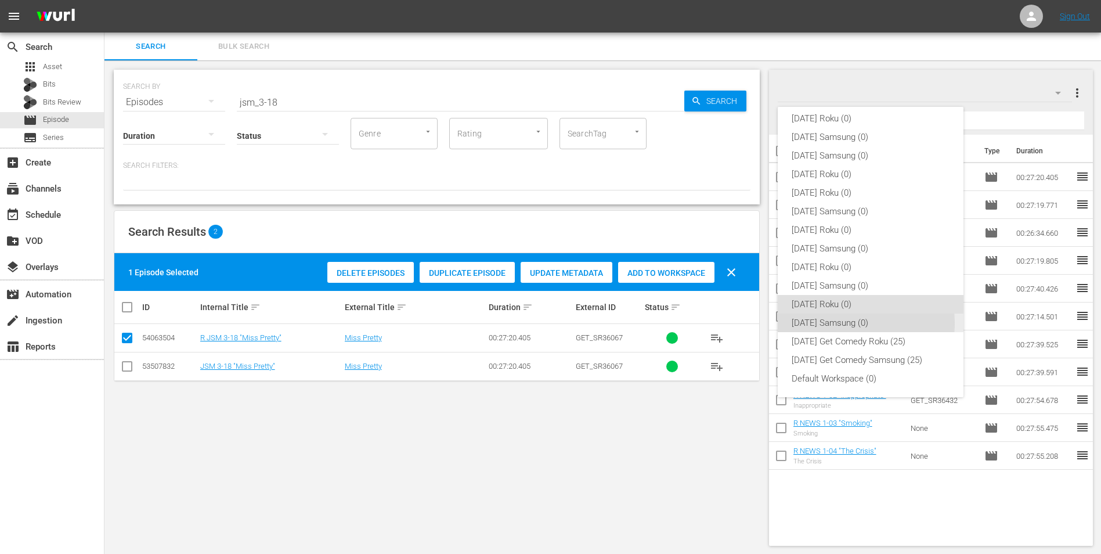
drag, startPoint x: 845, startPoint y: 323, endPoint x: 599, endPoint y: 342, distance: 246.3
click at [738, 319] on div "[DATE] Samsung (0)" at bounding box center [871, 322] width 158 height 19
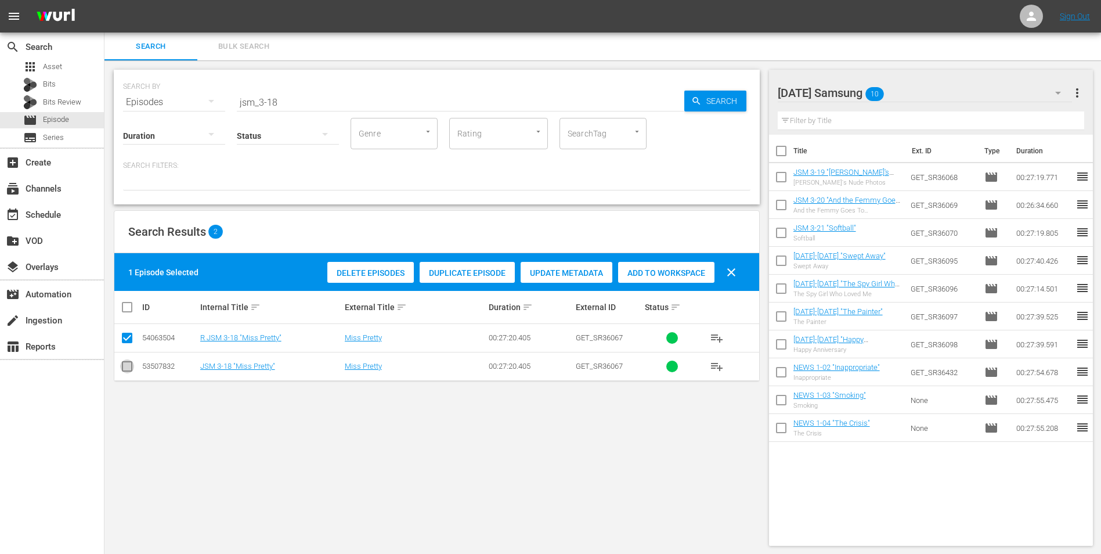
click at [121, 344] on input "checkbox" at bounding box center [127, 369] width 14 height 14
click at [122, 338] on input "checkbox" at bounding box center [127, 340] width 14 height 14
click at [663, 272] on span "Add to Workspace" at bounding box center [666, 272] width 96 height 9
click at [738, 85] on div "[DATE] Samsung 11" at bounding box center [925, 93] width 295 height 33
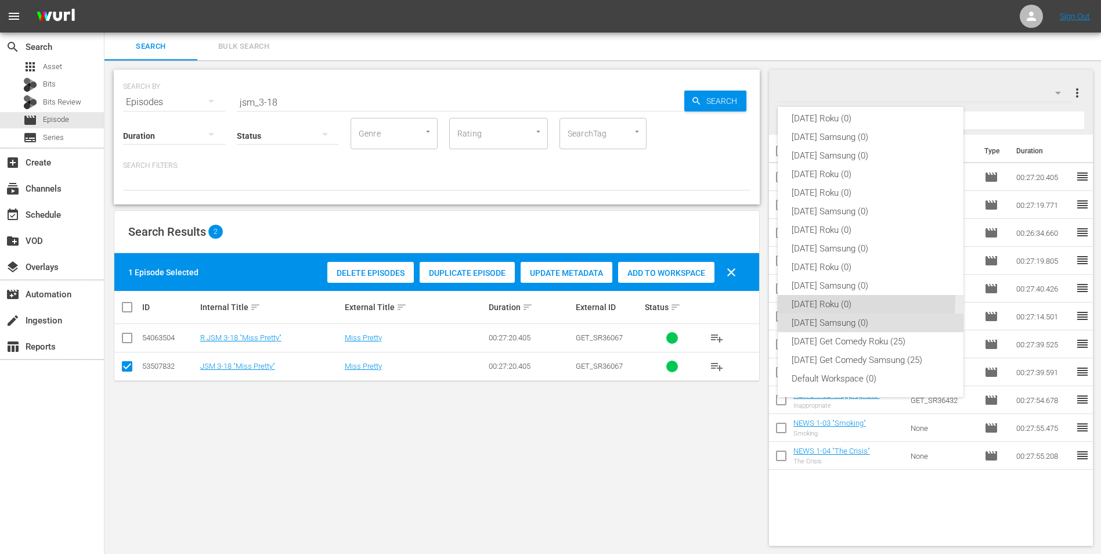
click at [738, 299] on div "[DATE] Roku (0)" at bounding box center [871, 304] width 158 height 19
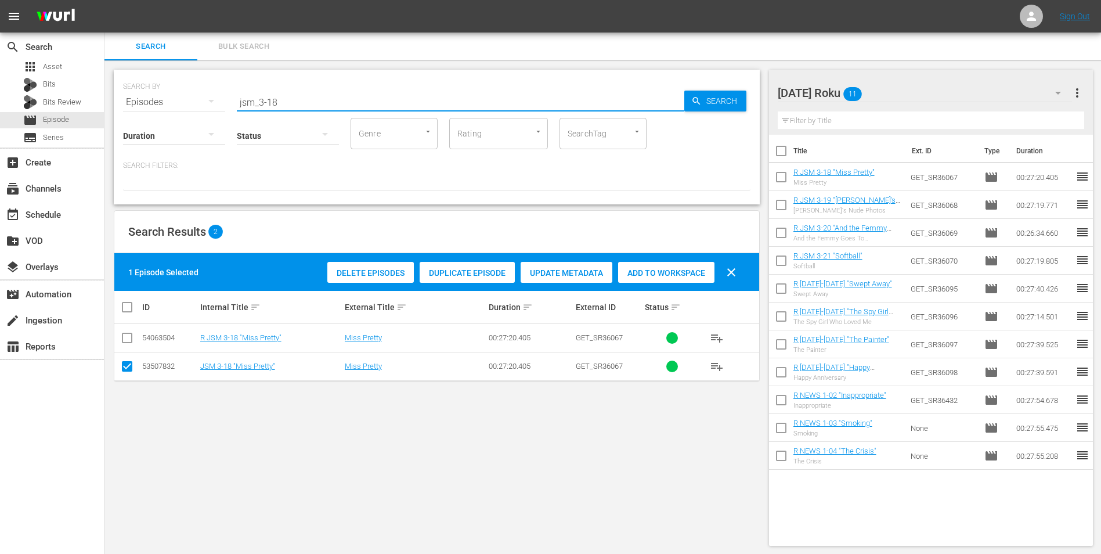
drag, startPoint x: 295, startPoint y: 103, endPoint x: 188, endPoint y: 102, distance: 106.8
click at [188, 102] on div "SEARCH BY Search By Episodes Search ID, Title, Description, Keywords, or Catego…" at bounding box center [437, 95] width 628 height 42
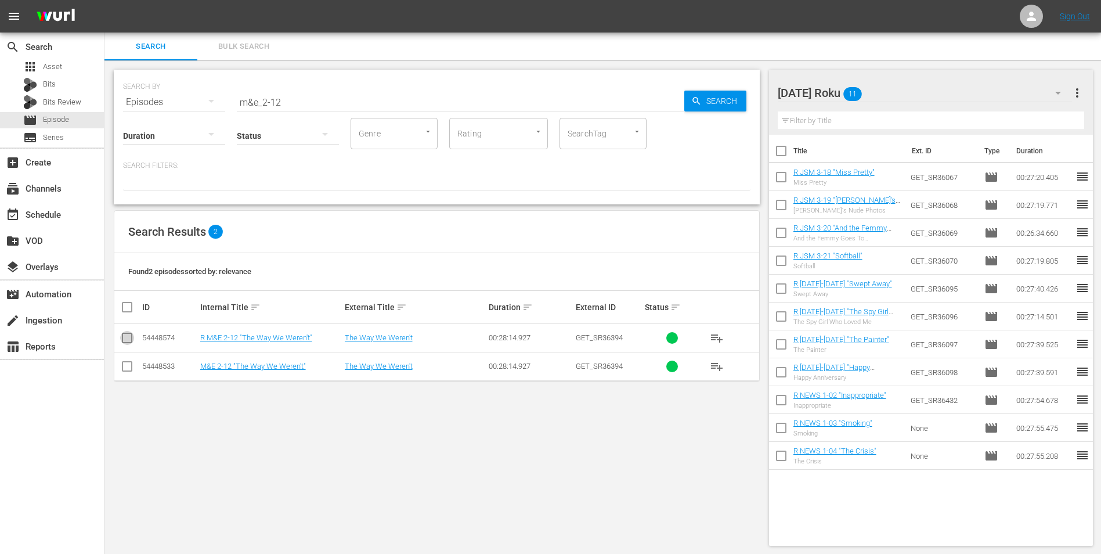
click at [129, 338] on input "checkbox" at bounding box center [127, 340] width 14 height 14
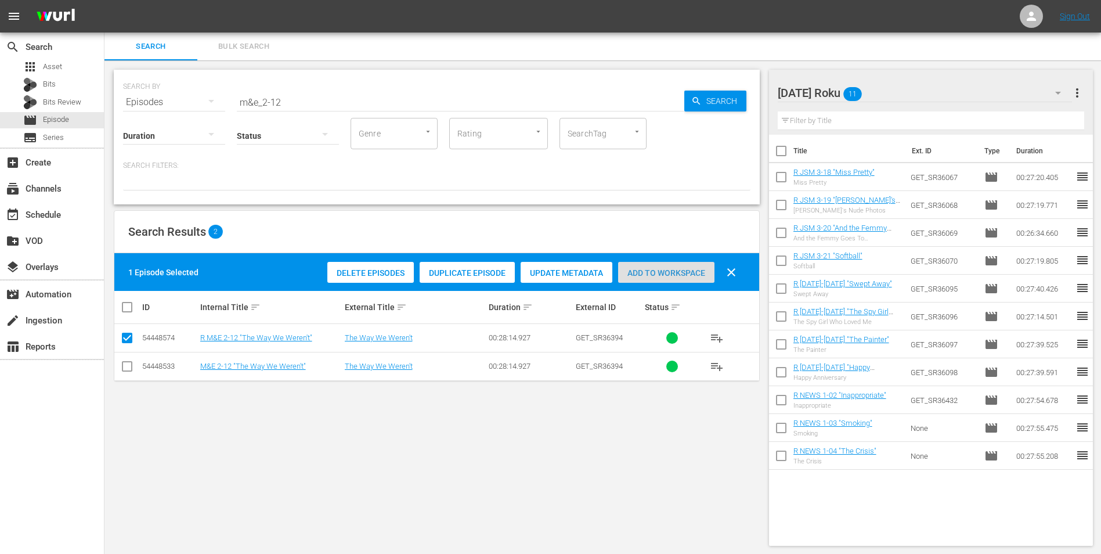
click at [686, 269] on span "Add to Workspace" at bounding box center [666, 272] width 96 height 9
click at [738, 90] on div "[DATE] Roku 12" at bounding box center [925, 93] width 295 height 33
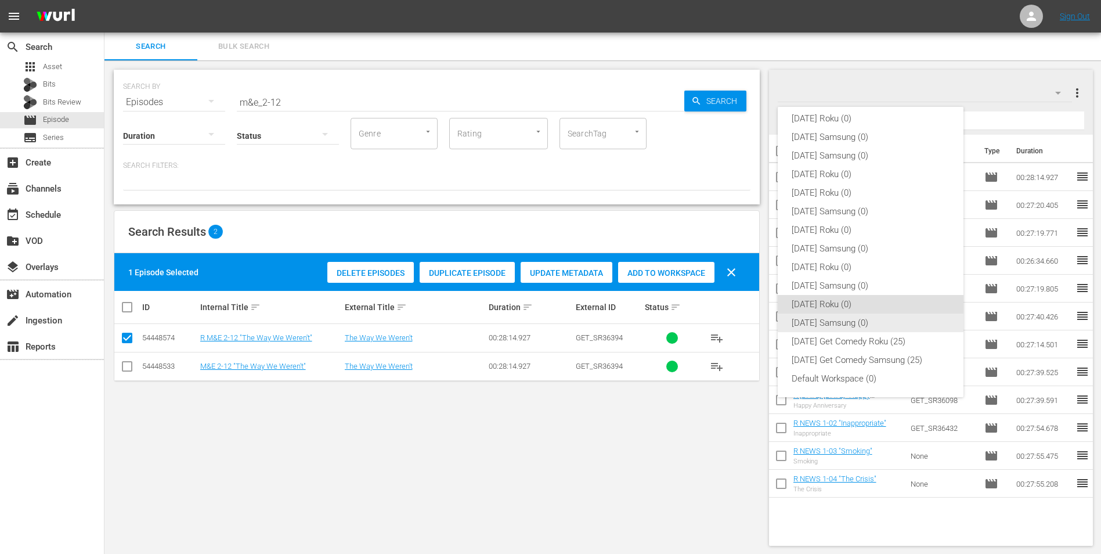
click at [738, 322] on div "[DATE] Samsung (0)" at bounding box center [871, 322] width 158 height 19
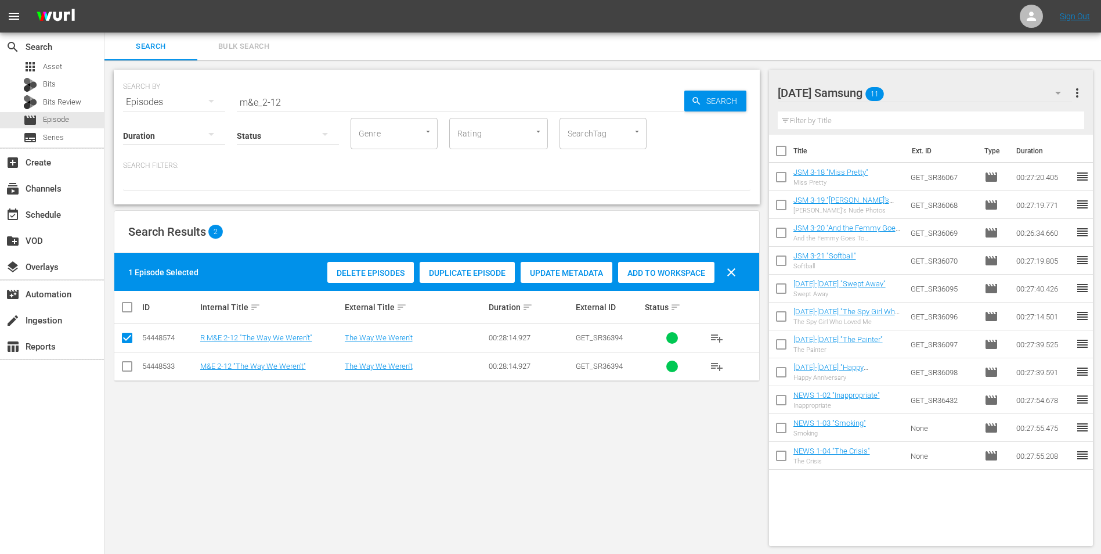
click at [125, 344] on input "checkbox" at bounding box center [127, 369] width 14 height 14
click at [131, 338] on input "checkbox" at bounding box center [127, 340] width 14 height 14
click at [667, 263] on div "Add to Workspace" at bounding box center [666, 273] width 96 height 22
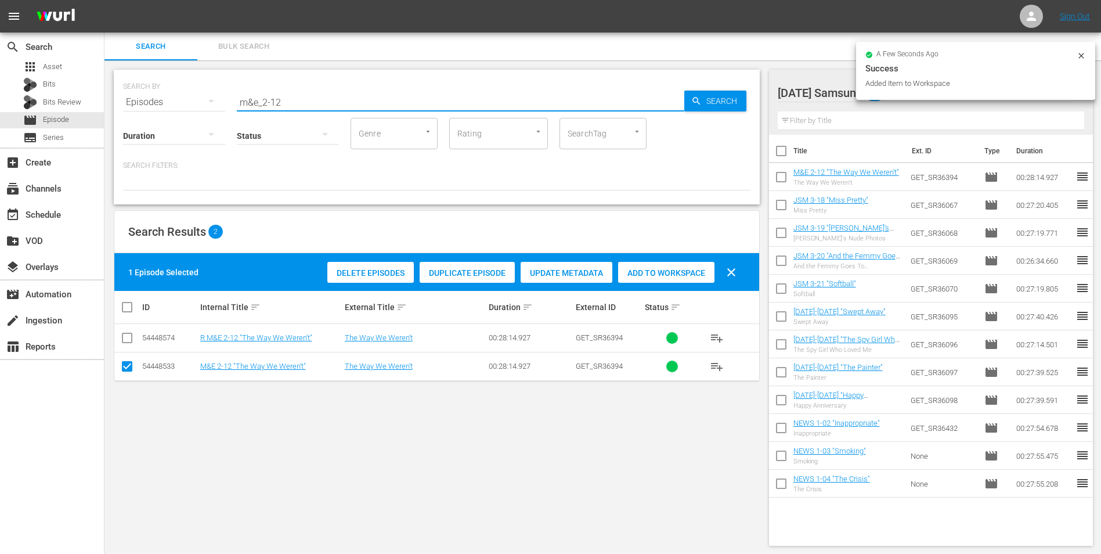
drag, startPoint x: 276, startPoint y: 99, endPoint x: 294, endPoint y: 100, distance: 18.7
click at [294, 100] on input "m&e_2-12" at bounding box center [461, 102] width 448 height 28
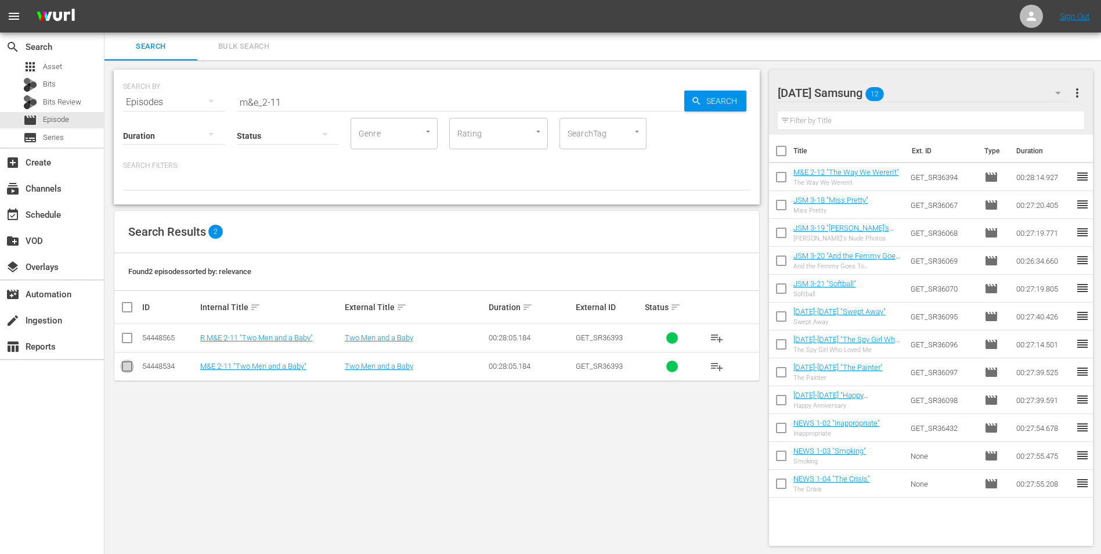
click at [129, 344] on input "checkbox" at bounding box center [127, 369] width 14 height 14
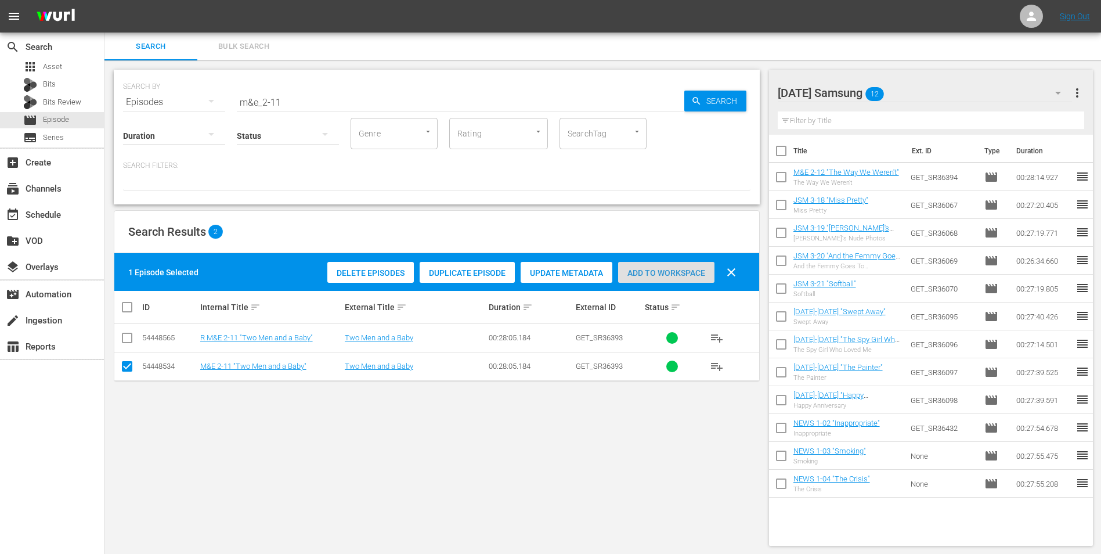
click at [667, 270] on span "Add to Workspace" at bounding box center [666, 272] width 96 height 9
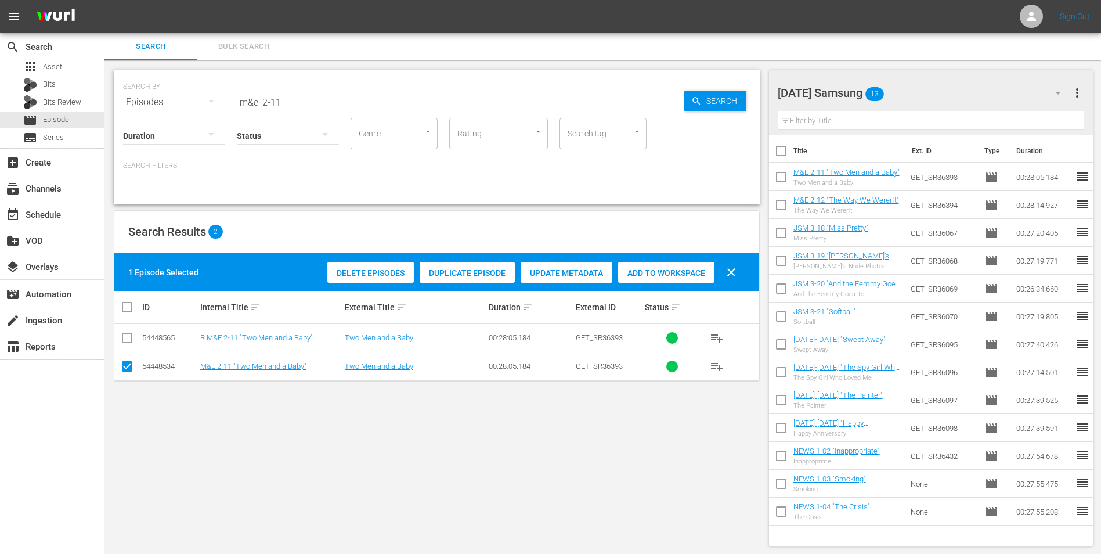
click at [738, 83] on div "[DATE] Samsung 13" at bounding box center [925, 93] width 295 height 33
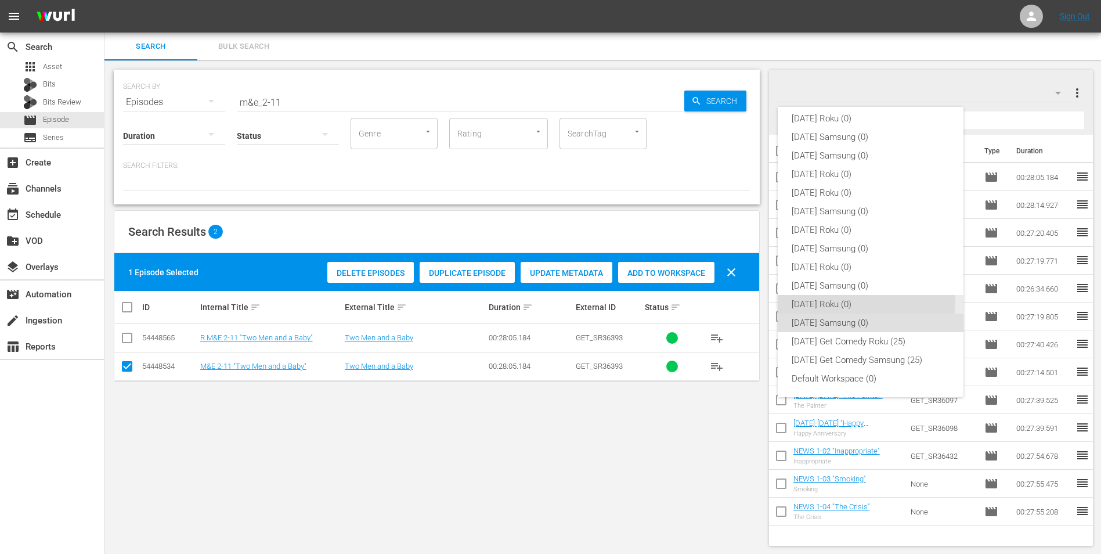
click at [738, 298] on div "[DATE] Roku (0)" at bounding box center [871, 304] width 158 height 19
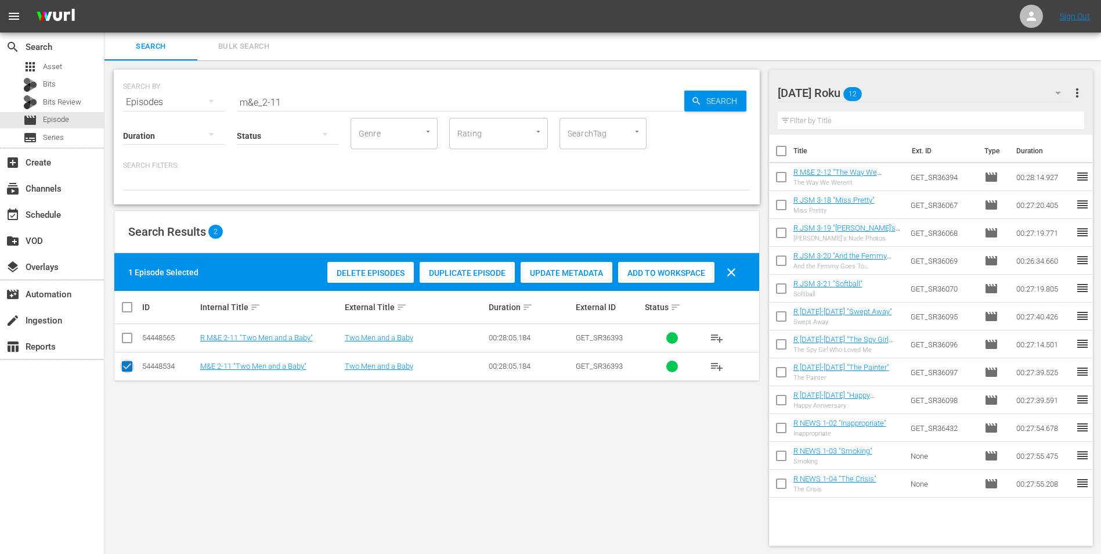
click at [129, 344] on input "checkbox" at bounding box center [127, 369] width 14 height 14
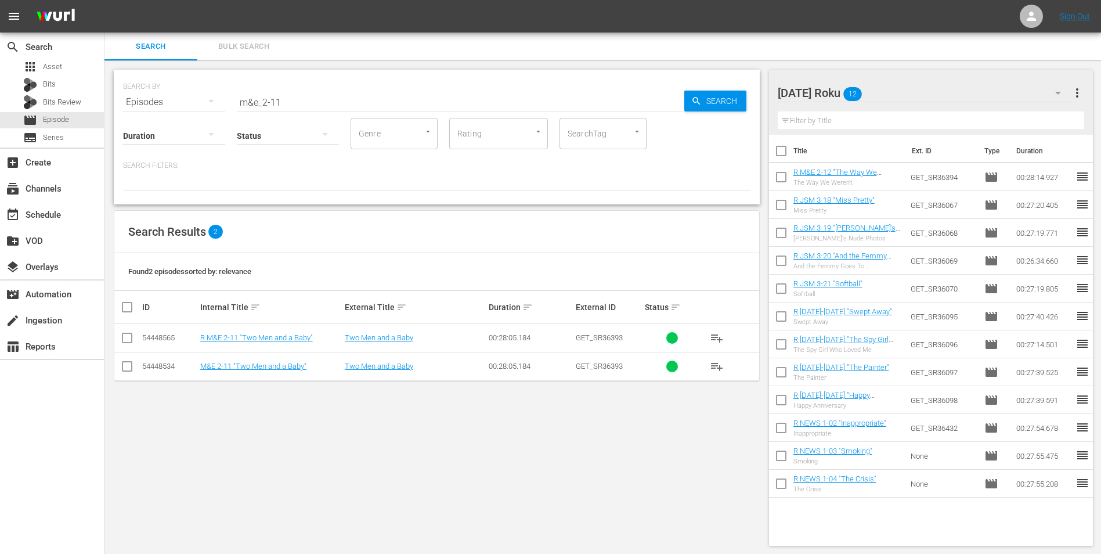
click at [129, 337] on input "checkbox" at bounding box center [127, 340] width 14 height 14
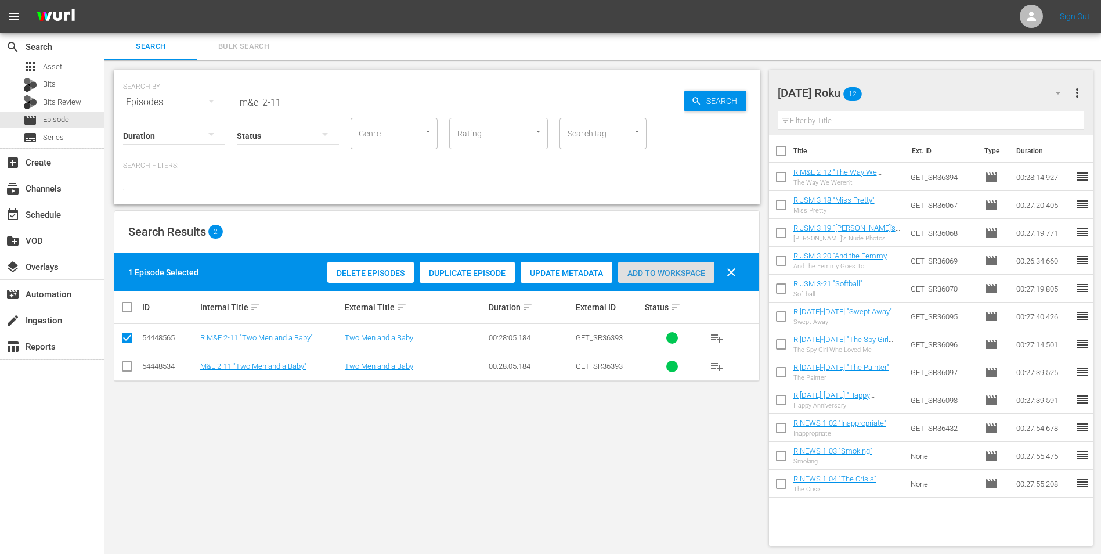
click at [675, 266] on div "Add to Workspace" at bounding box center [666, 273] width 96 height 22
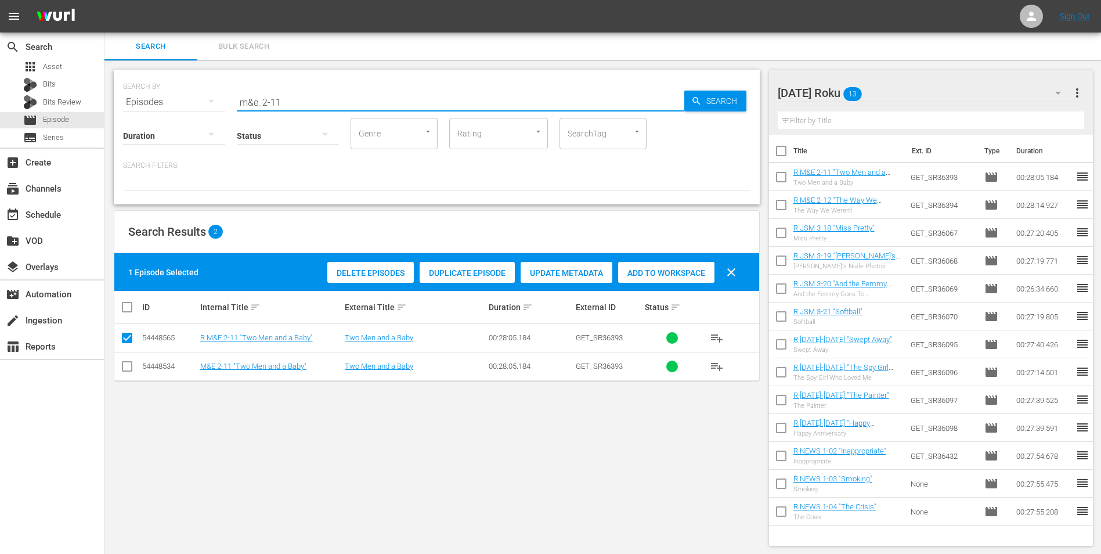
drag, startPoint x: 290, startPoint y: 103, endPoint x: 168, endPoint y: 121, distance: 123.2
click at [170, 120] on div "SEARCH BY Search By Episodes Search ID, Title, Description, Keywords, or Catego…" at bounding box center [437, 137] width 646 height 135
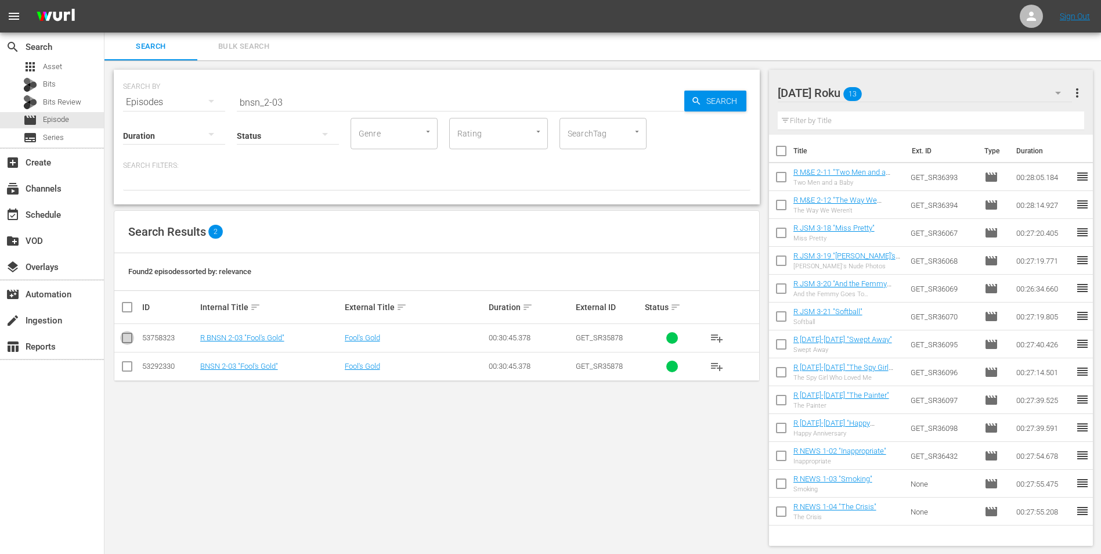
click at [125, 337] on input "checkbox" at bounding box center [127, 340] width 14 height 14
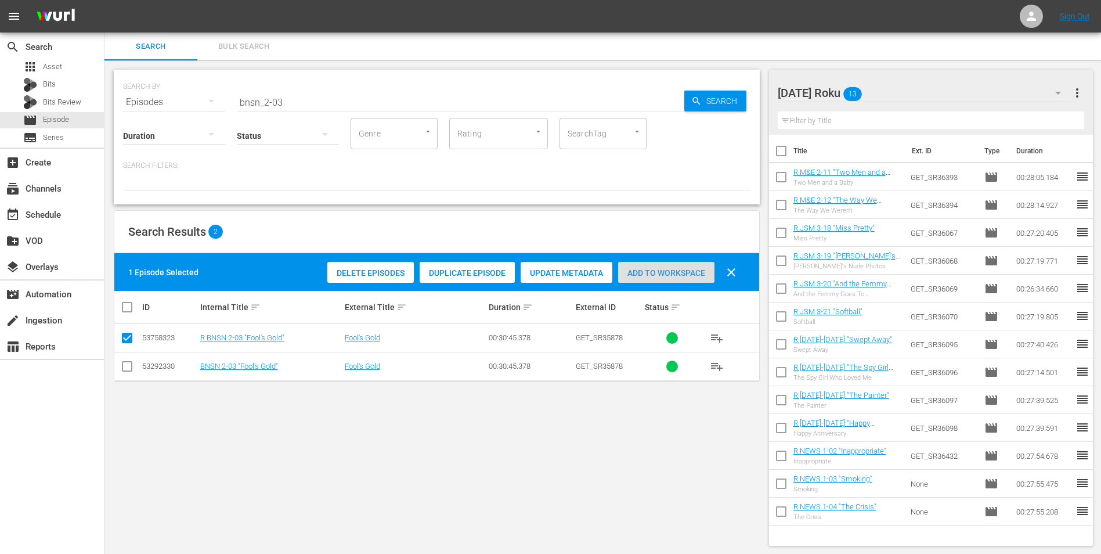
click at [663, 275] on span "Add to Workspace" at bounding box center [666, 272] width 96 height 9
click at [738, 82] on div "[DATE] Roku 14" at bounding box center [925, 93] width 295 height 33
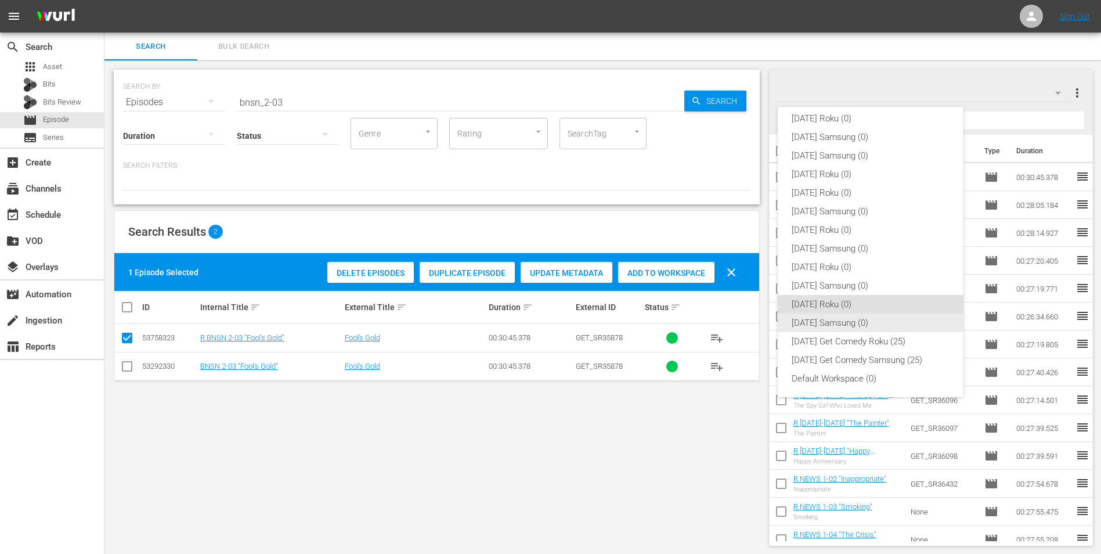
click at [738, 326] on div "[DATE] Samsung (0)" at bounding box center [871, 322] width 158 height 19
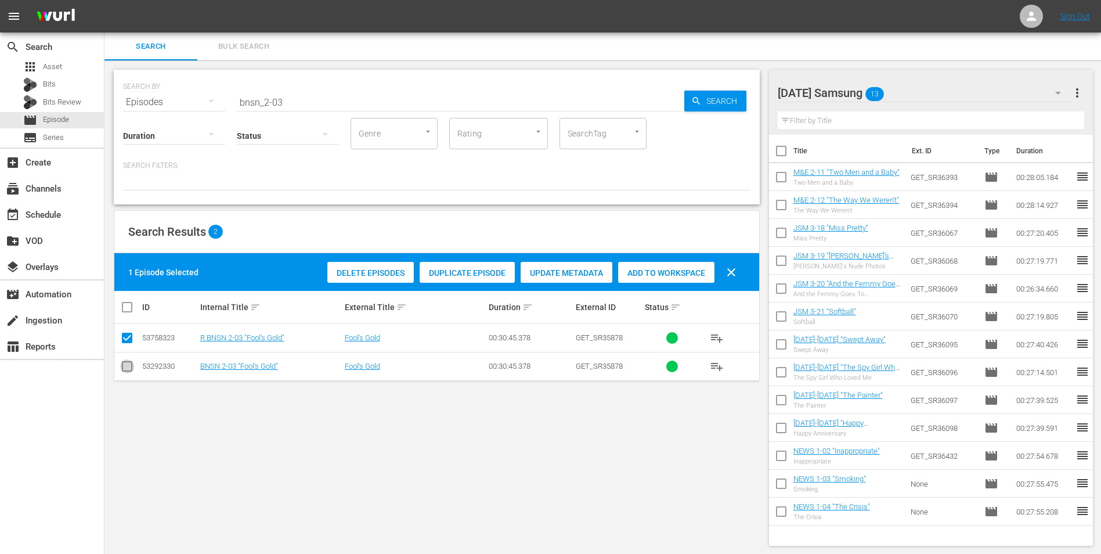
click at [130, 344] on input "checkbox" at bounding box center [127, 369] width 14 height 14
click at [124, 335] on input "checkbox" at bounding box center [127, 340] width 14 height 14
click at [694, 267] on div "Add to Workspace" at bounding box center [666, 273] width 96 height 22
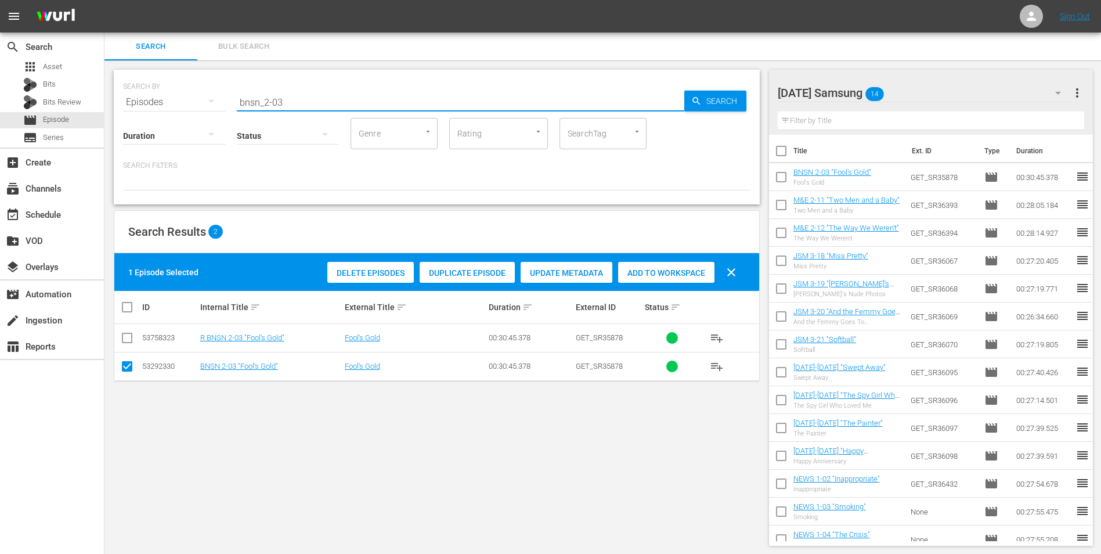
drag, startPoint x: 279, startPoint y: 100, endPoint x: 291, endPoint y: 101, distance: 12.2
click at [291, 101] on input "bnsn_2-03" at bounding box center [461, 102] width 448 height 28
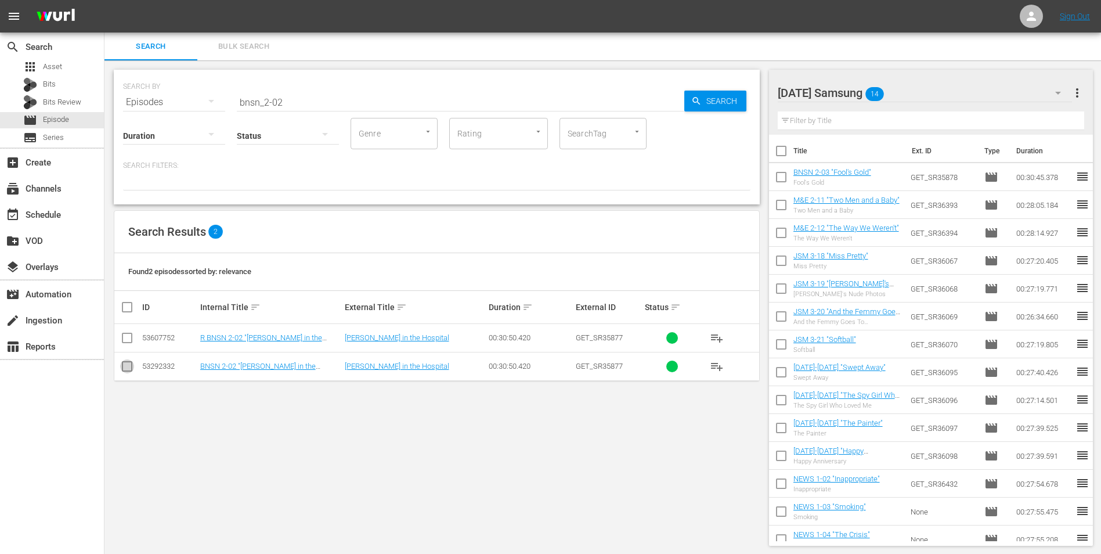
click at [127, 344] on input "checkbox" at bounding box center [127, 369] width 14 height 14
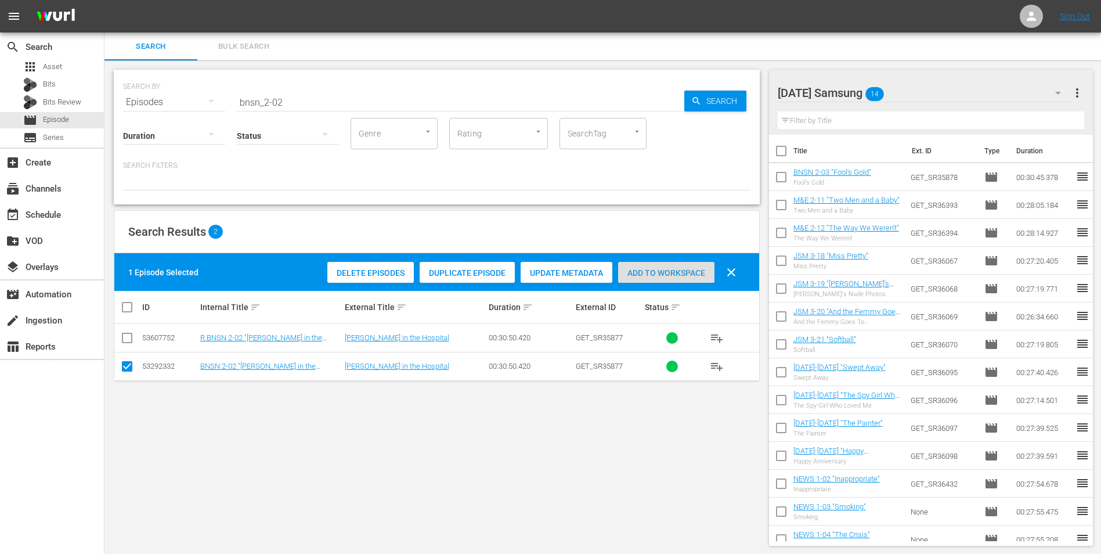
drag, startPoint x: 659, startPoint y: 276, endPoint x: 666, endPoint y: 276, distance: 6.4
click at [663, 273] on span "Add to Workspace" at bounding box center [666, 272] width 96 height 9
click at [738, 91] on div "[DATE] Samsung 15" at bounding box center [925, 93] width 295 height 33
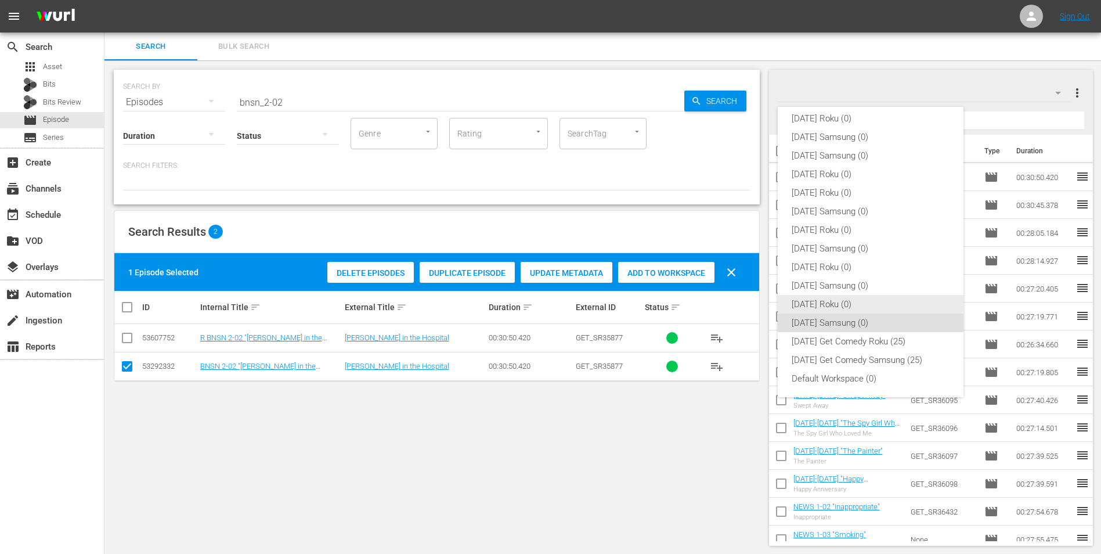
click at [738, 297] on div "[DATE] Roku (0)" at bounding box center [871, 304] width 158 height 19
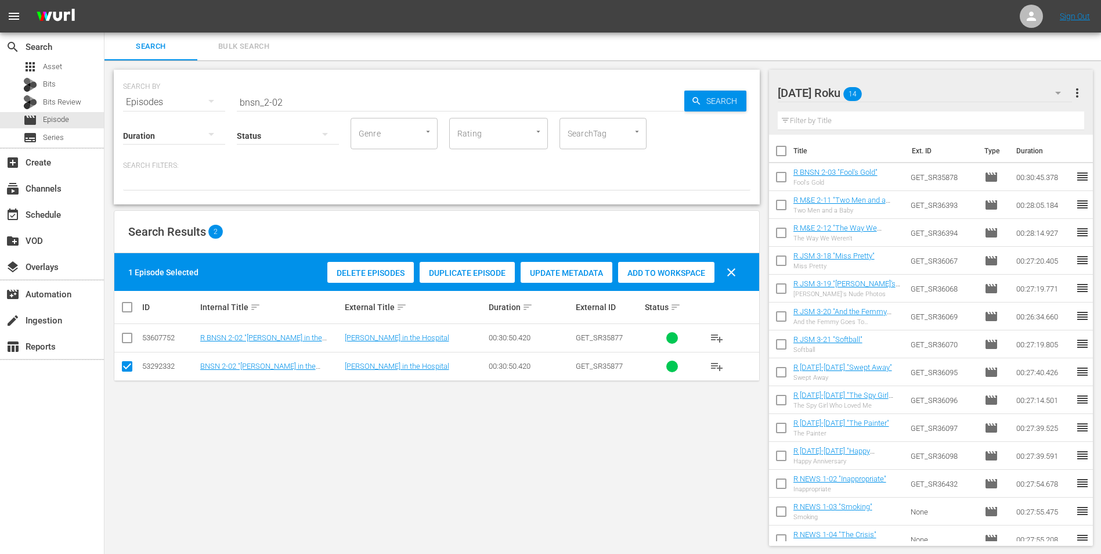
drag, startPoint x: 132, startPoint y: 364, endPoint x: 133, endPoint y: 354, distance: 10.5
click at [132, 344] on input "checkbox" at bounding box center [127, 369] width 14 height 14
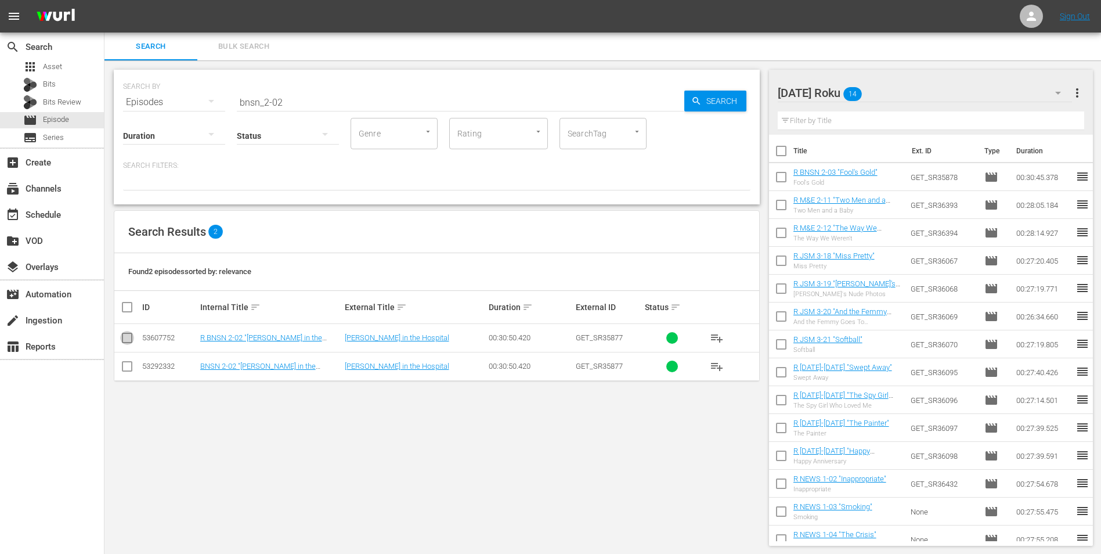
click at [127, 339] on input "checkbox" at bounding box center [127, 340] width 14 height 14
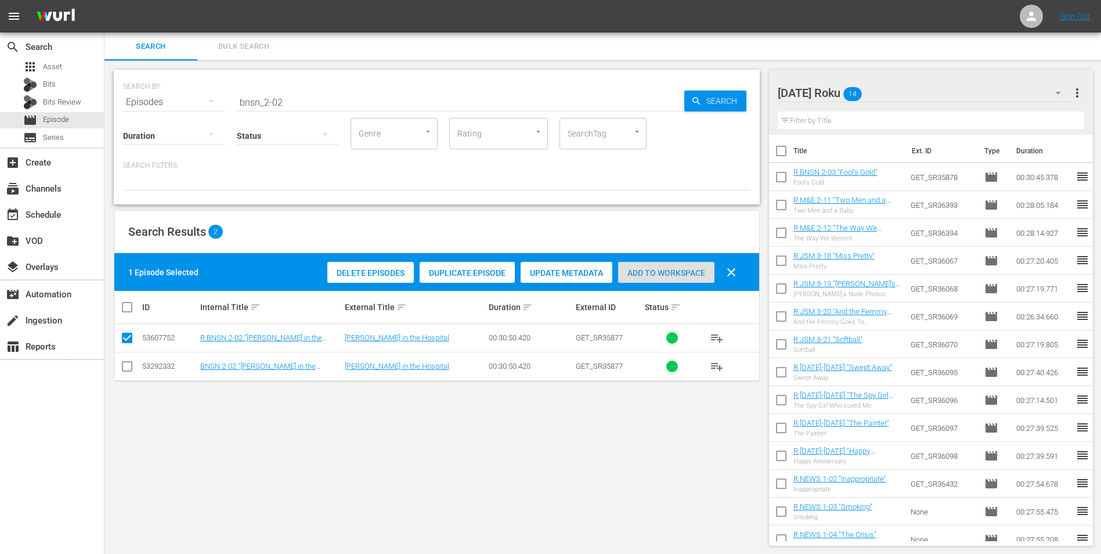
click at [682, 278] on div "Add to Workspace" at bounding box center [666, 273] width 96 height 22
click at [738, 86] on div "[DATE] Roku 15" at bounding box center [925, 93] width 295 height 33
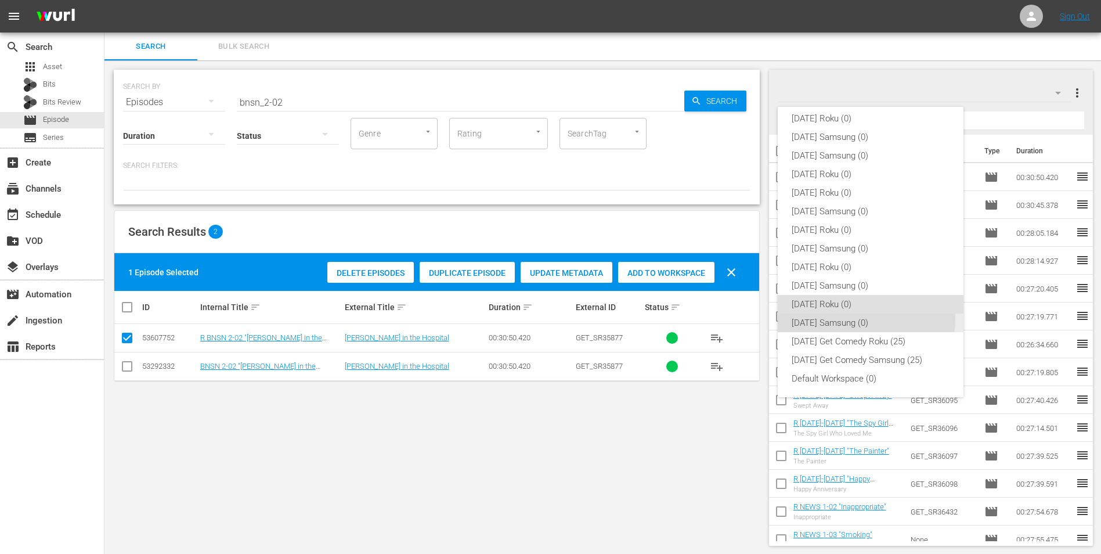
drag, startPoint x: 852, startPoint y: 319, endPoint x: 757, endPoint y: 332, distance: 96.1
click at [738, 319] on div "[DATE] Samsung (0)" at bounding box center [871, 322] width 158 height 19
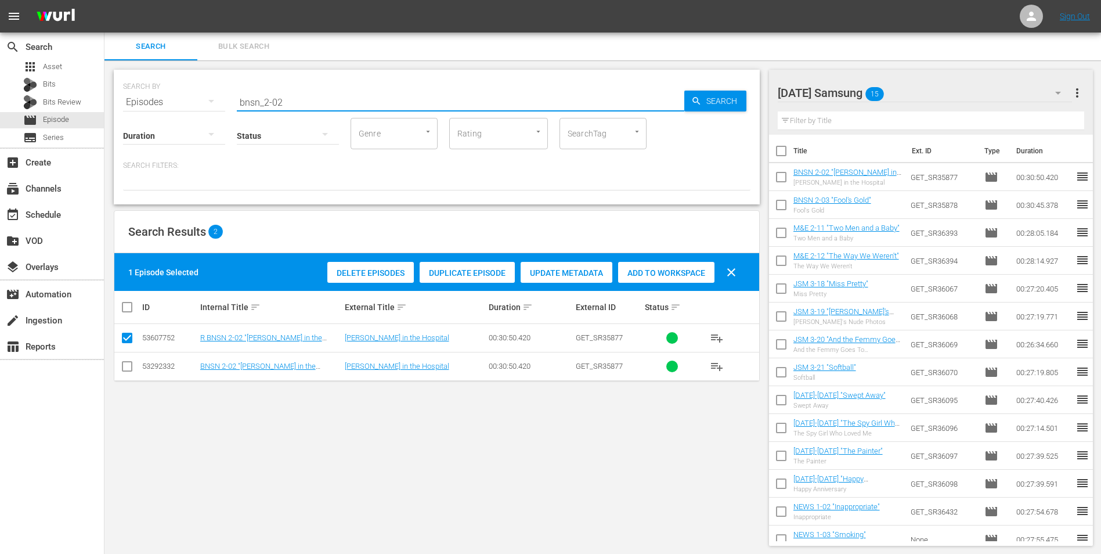
drag, startPoint x: 294, startPoint y: 97, endPoint x: 192, endPoint y: 122, distance: 105.2
click at [200, 118] on div "SEARCH BY Search By Episodes Search ID, Title, Description, Keywords, or Catego…" at bounding box center [437, 137] width 646 height 135
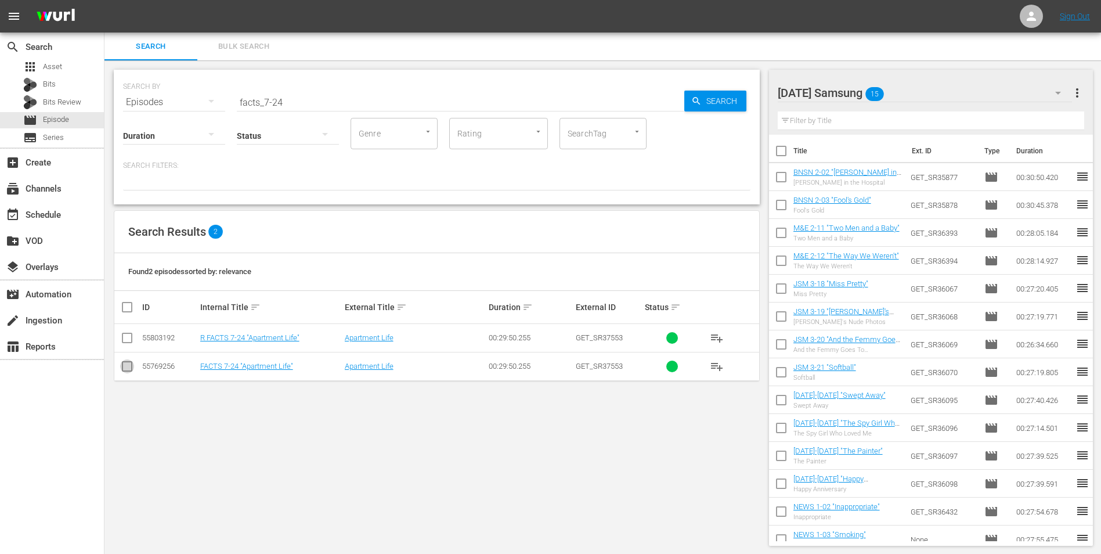
click at [131, 344] on input "checkbox" at bounding box center [127, 369] width 14 height 14
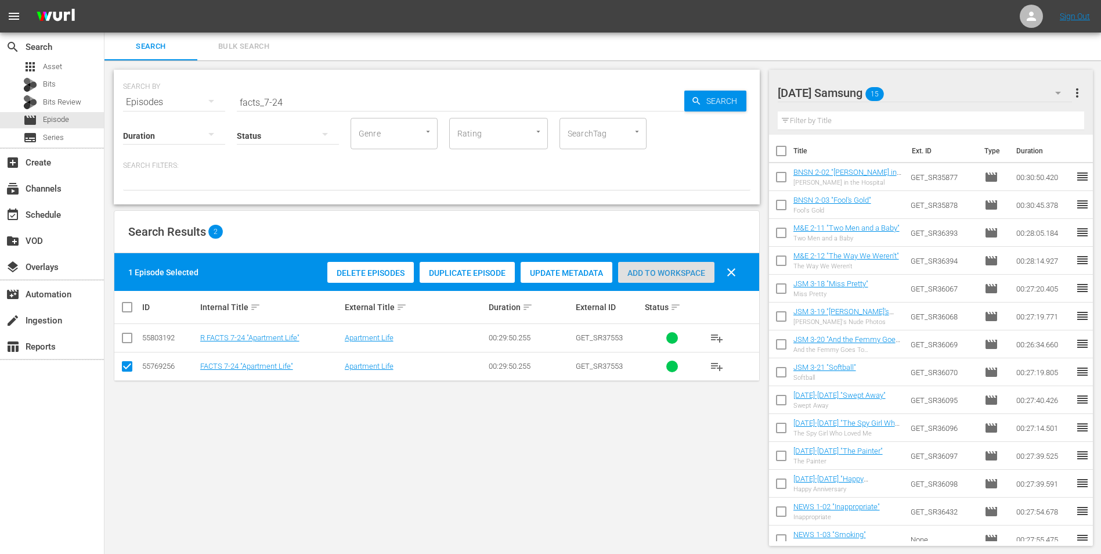
click at [658, 275] on span "Add to Workspace" at bounding box center [666, 272] width 96 height 9
drag, startPoint x: 907, startPoint y: 95, endPoint x: 899, endPoint y: 96, distance: 7.7
click at [738, 96] on div "[DATE] Samsung 16 [DATE] Samsung" at bounding box center [925, 93] width 295 height 28
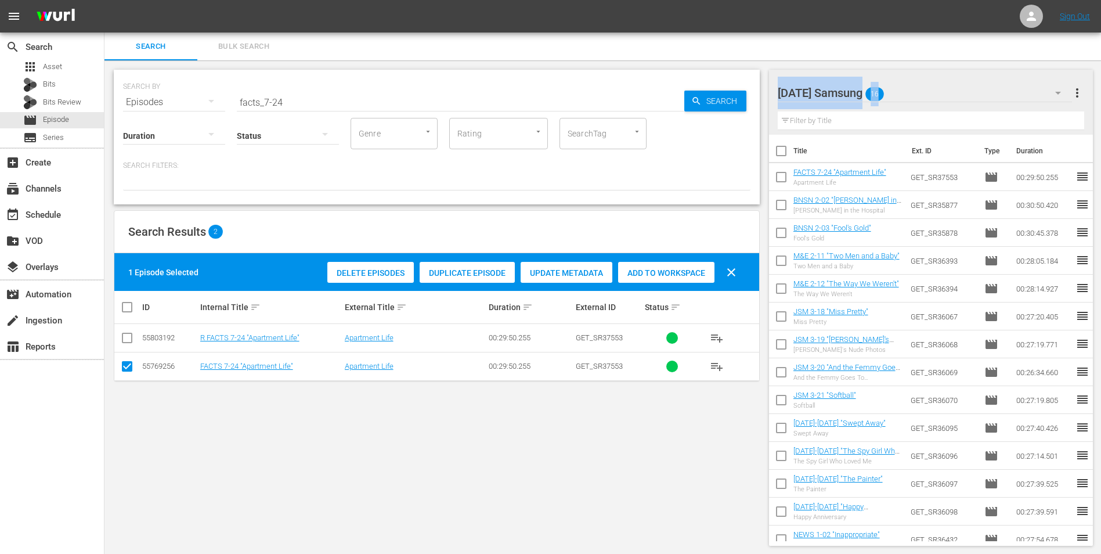
click at [738, 70] on div "[DATE] Samsung 16 [DATE] Samsung more_vert" at bounding box center [931, 88] width 307 height 37
click at [738, 89] on div "[DATE] Samsung 16" at bounding box center [925, 93] width 295 height 33
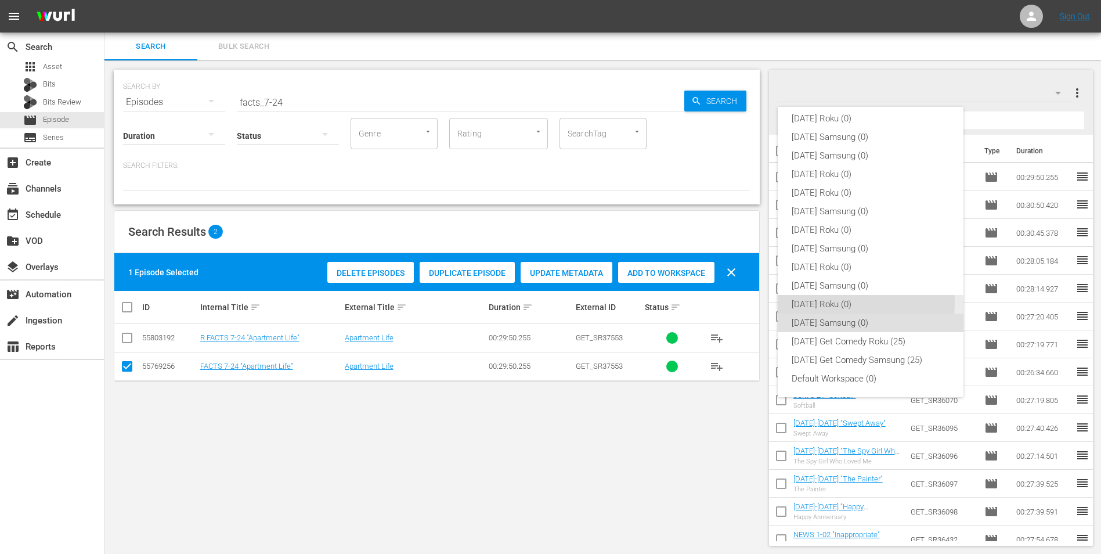
drag, startPoint x: 817, startPoint y: 301, endPoint x: 410, endPoint y: 320, distance: 407.9
click at [738, 301] on div "[DATE] Roku (0)" at bounding box center [871, 304] width 158 height 19
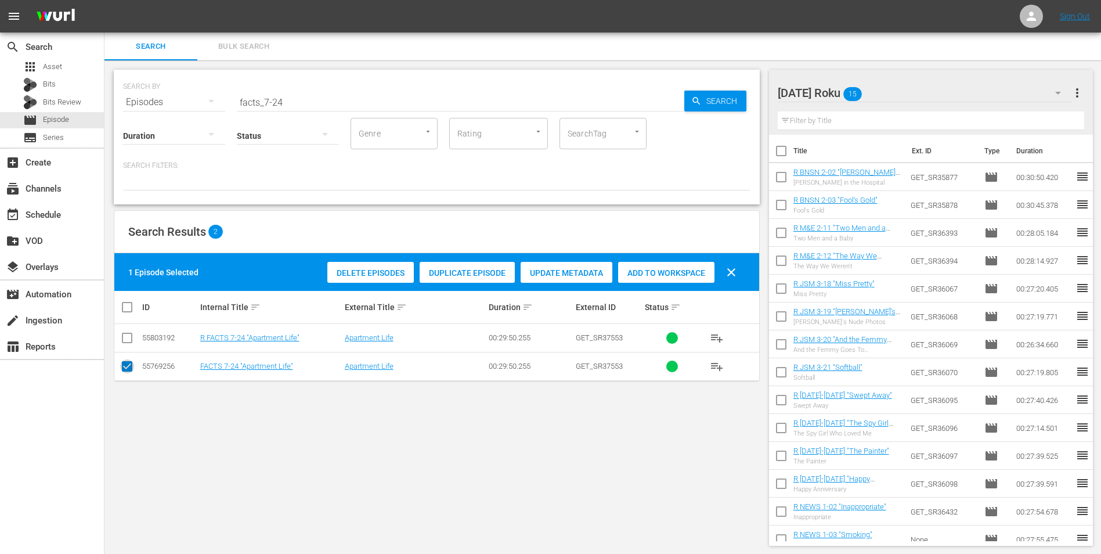
click at [128, 344] on input "checkbox" at bounding box center [127, 369] width 14 height 14
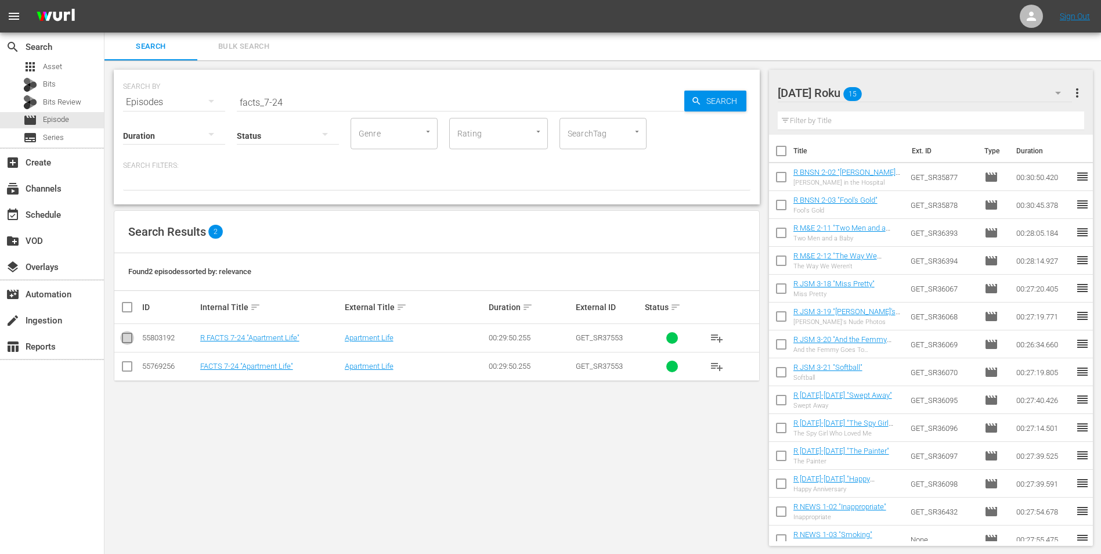
click at [124, 338] on input "checkbox" at bounding box center [127, 340] width 14 height 14
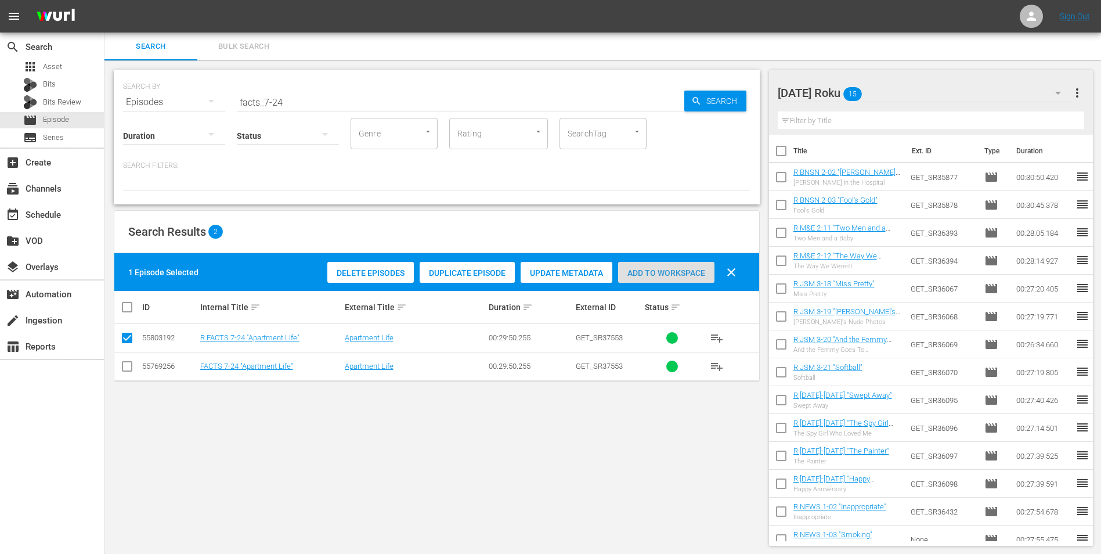
click at [641, 265] on div "Add to Workspace" at bounding box center [666, 273] width 96 height 22
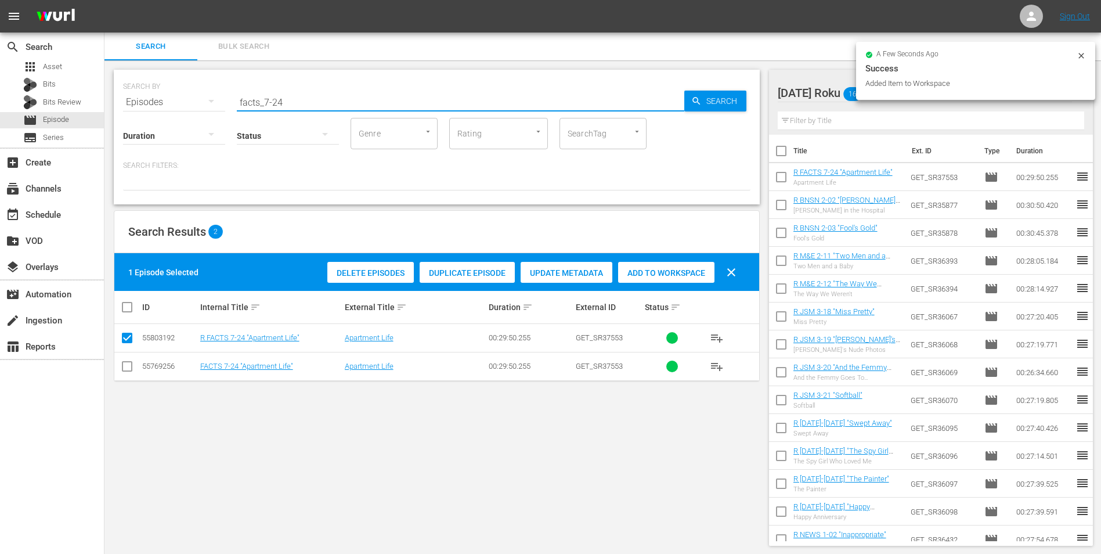
drag, startPoint x: 276, startPoint y: 103, endPoint x: 317, endPoint y: 99, distance: 41.5
click at [317, 99] on input "facts_7-24" at bounding box center [461, 102] width 448 height 28
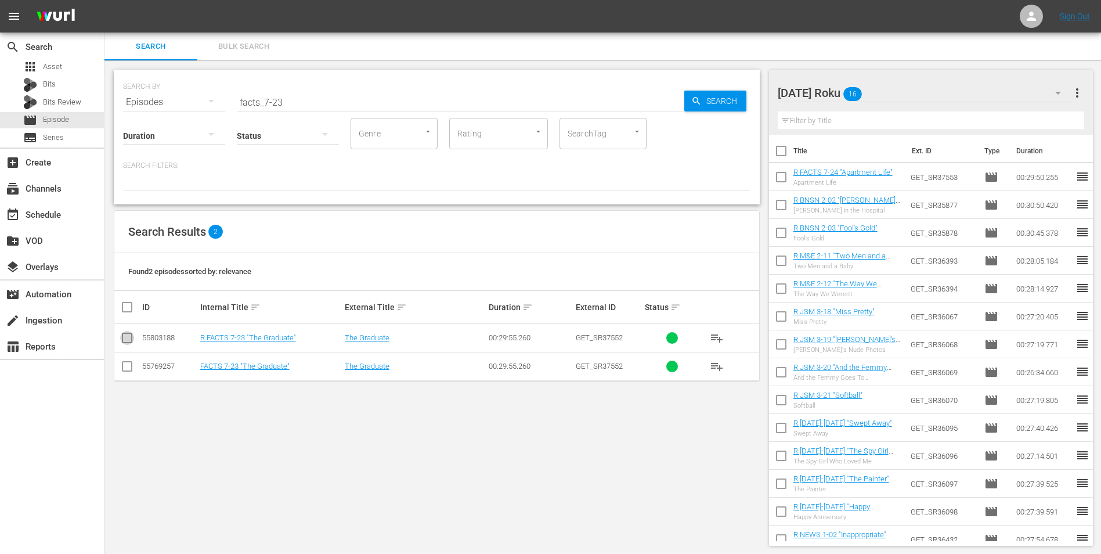
click at [127, 336] on input "checkbox" at bounding box center [127, 340] width 14 height 14
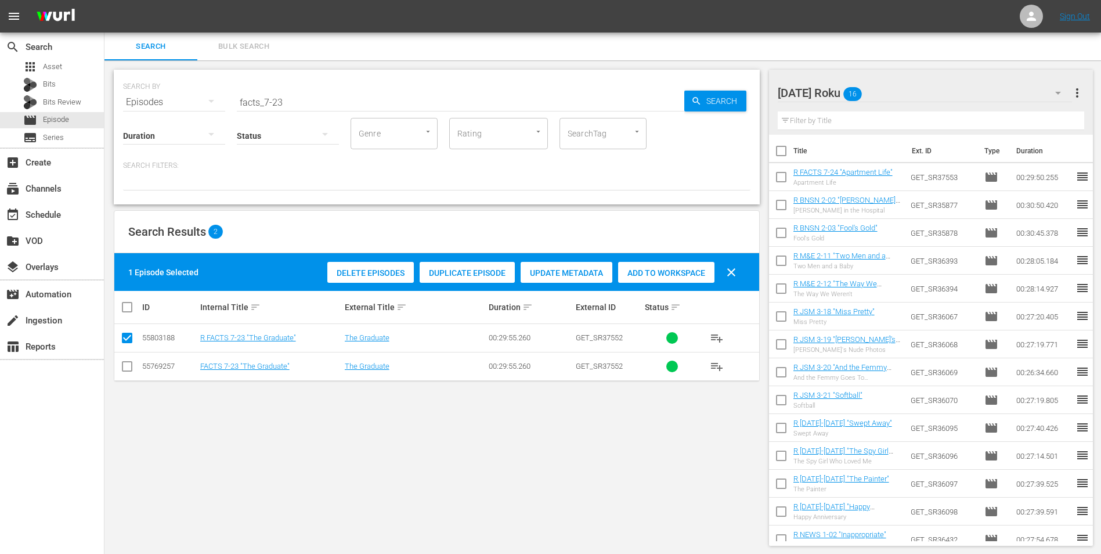
click at [665, 274] on span "Add to Workspace" at bounding box center [666, 272] width 96 height 9
click at [738, 94] on div "[DATE] Roku 17" at bounding box center [925, 93] width 295 height 33
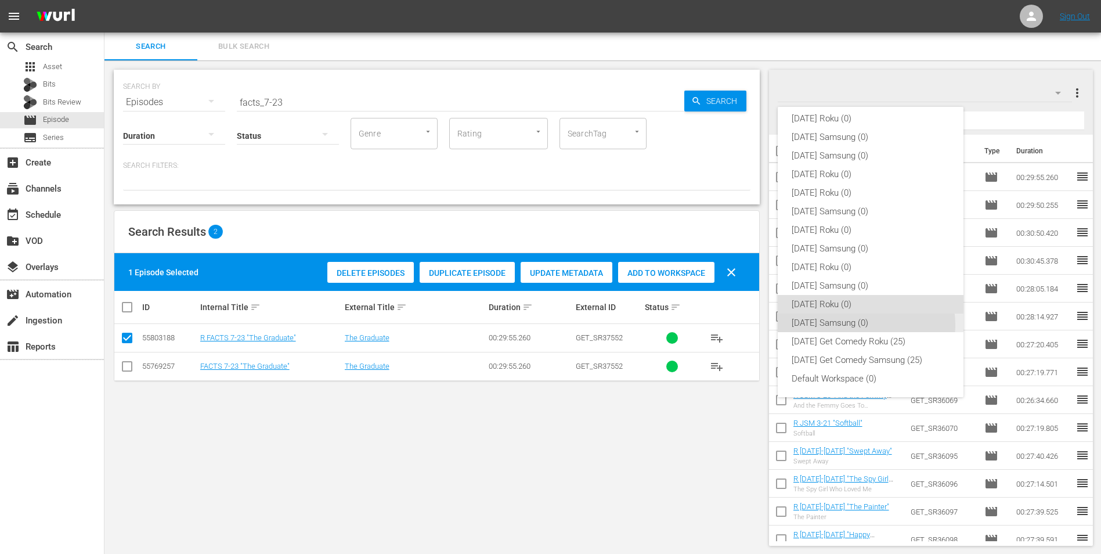
click at [738, 325] on div "[DATE] Samsung (0)" at bounding box center [871, 322] width 158 height 19
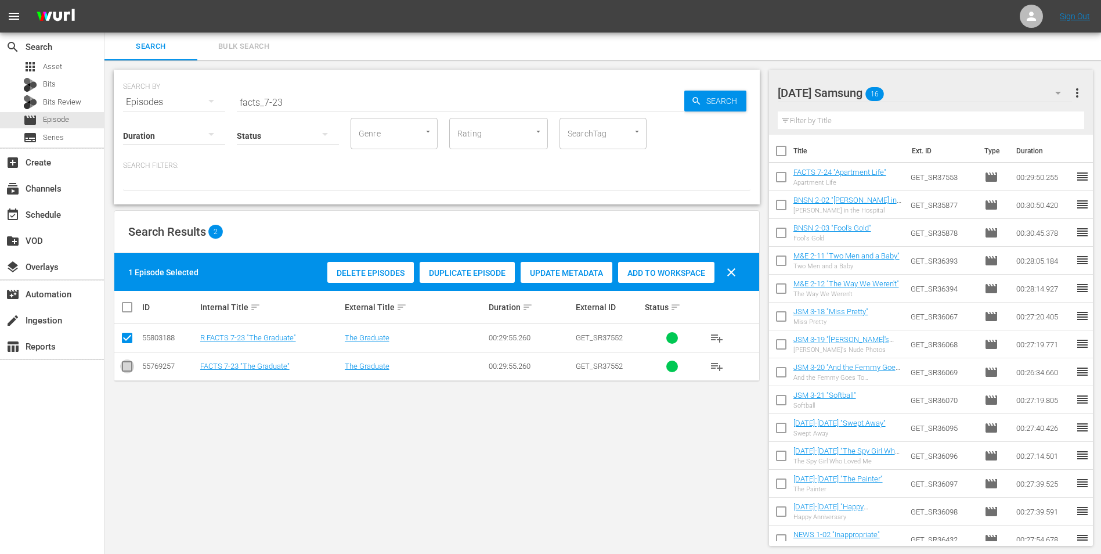
click at [130, 344] on input "checkbox" at bounding box center [127, 369] width 14 height 14
click at [128, 335] on input "checkbox" at bounding box center [127, 340] width 14 height 14
click at [686, 266] on div "Add to Workspace" at bounding box center [666, 273] width 96 height 22
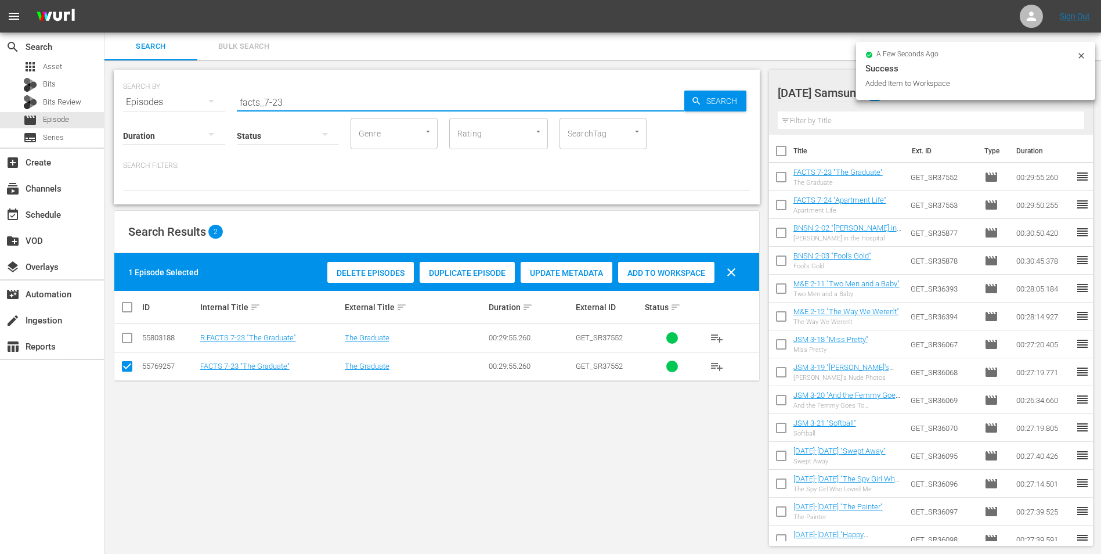
drag, startPoint x: 280, startPoint y: 102, endPoint x: 288, endPoint y: 101, distance: 8.2
click at [288, 101] on input "facts_7-23" at bounding box center [461, 102] width 448 height 28
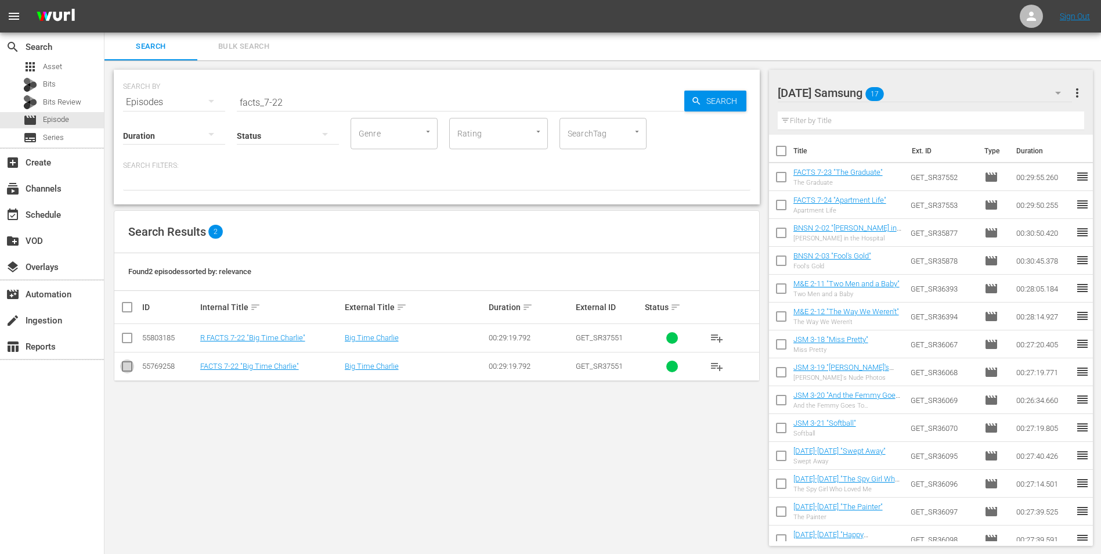
click at [127, 344] on input "checkbox" at bounding box center [127, 369] width 14 height 14
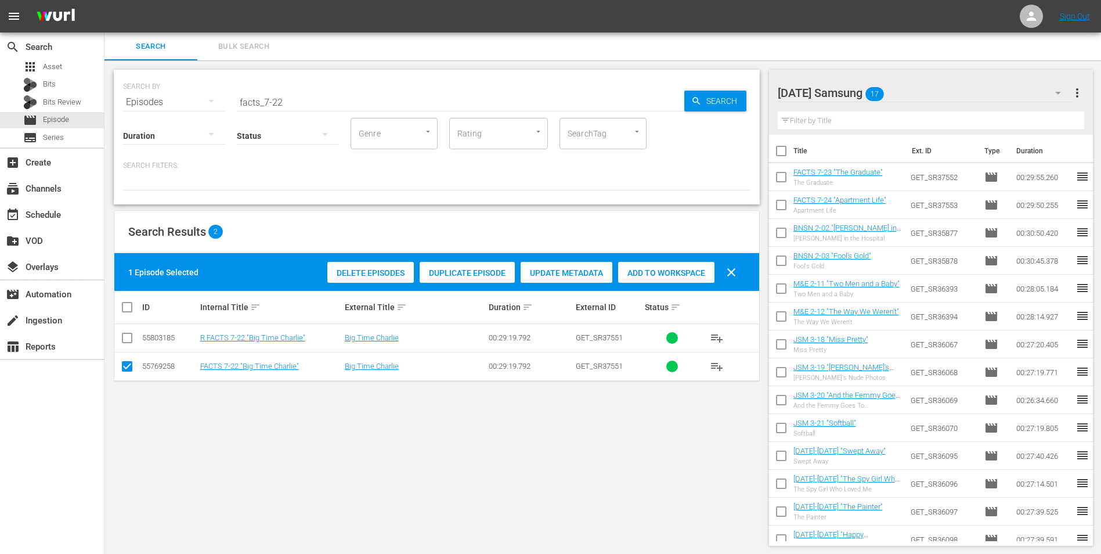
click at [665, 272] on span "Add to Workspace" at bounding box center [666, 272] width 96 height 9
click at [738, 93] on div "[DATE] Samsung 18" at bounding box center [925, 93] width 295 height 33
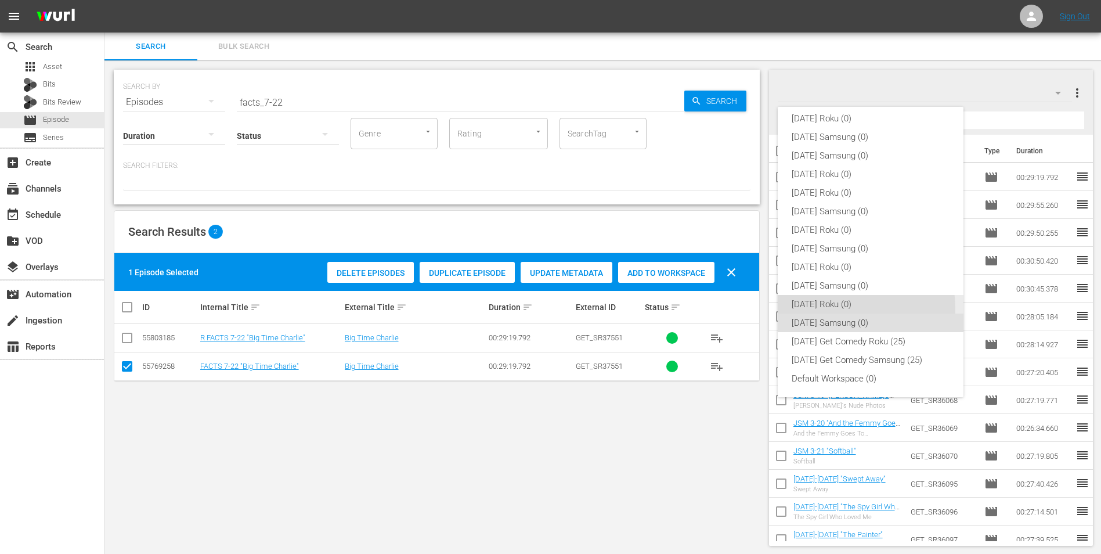
click at [738, 309] on div "[DATE] Roku (0)" at bounding box center [871, 304] width 158 height 19
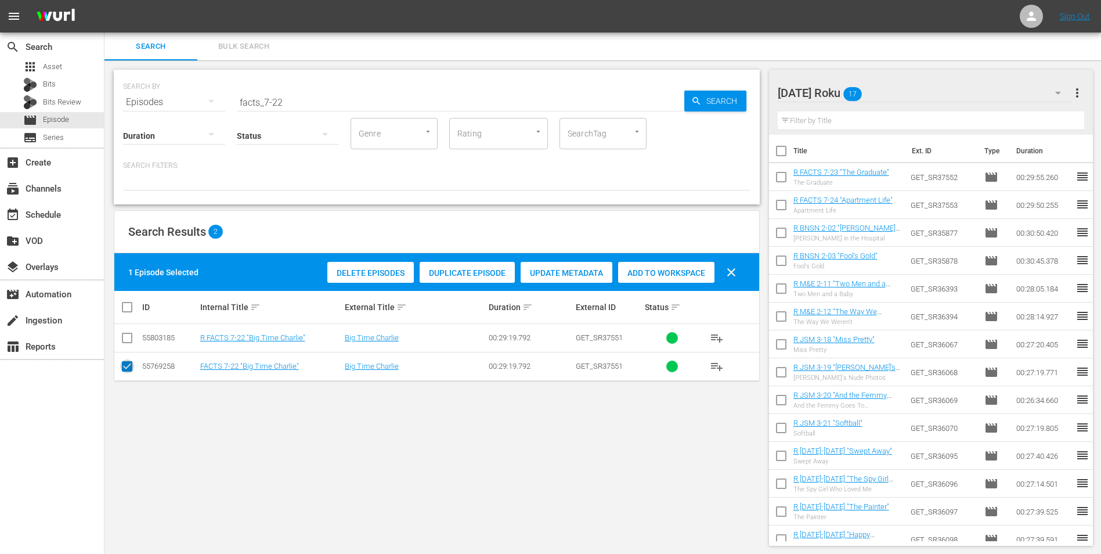
click at [129, 344] on input "checkbox" at bounding box center [127, 369] width 14 height 14
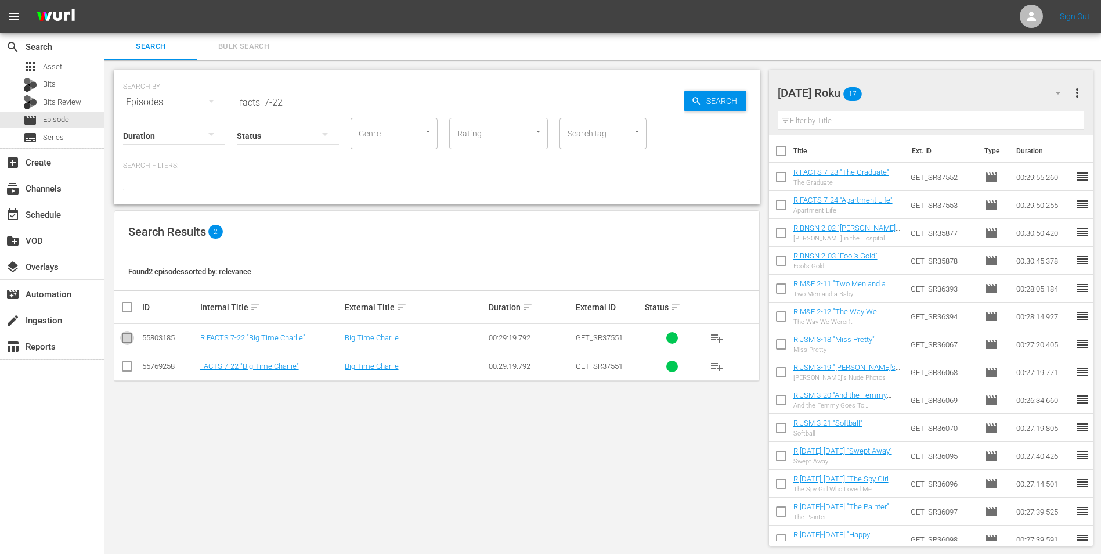
click at [125, 336] on input "checkbox" at bounding box center [127, 340] width 14 height 14
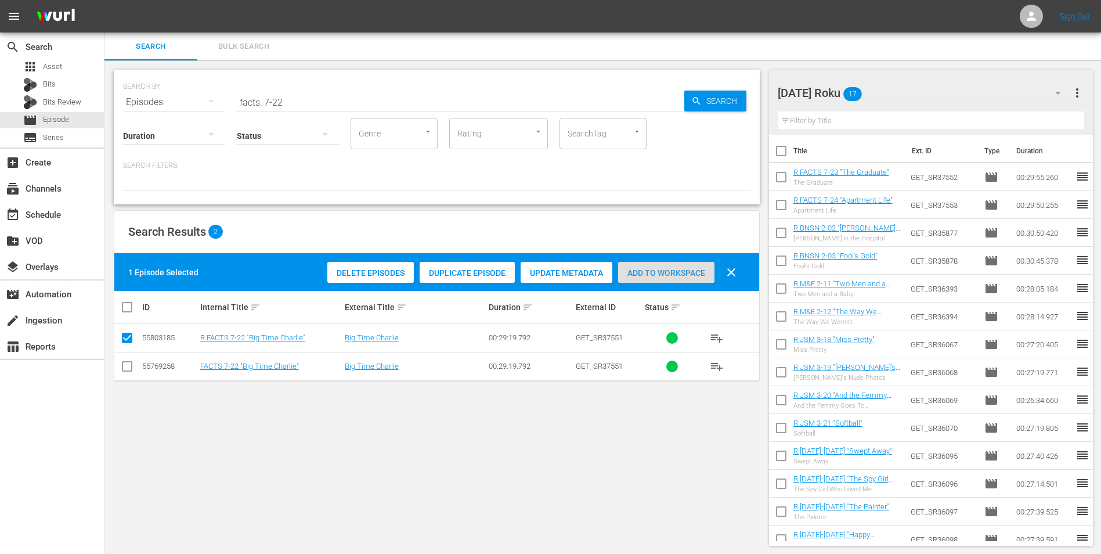
click at [671, 266] on div "Add to Workspace" at bounding box center [666, 273] width 96 height 22
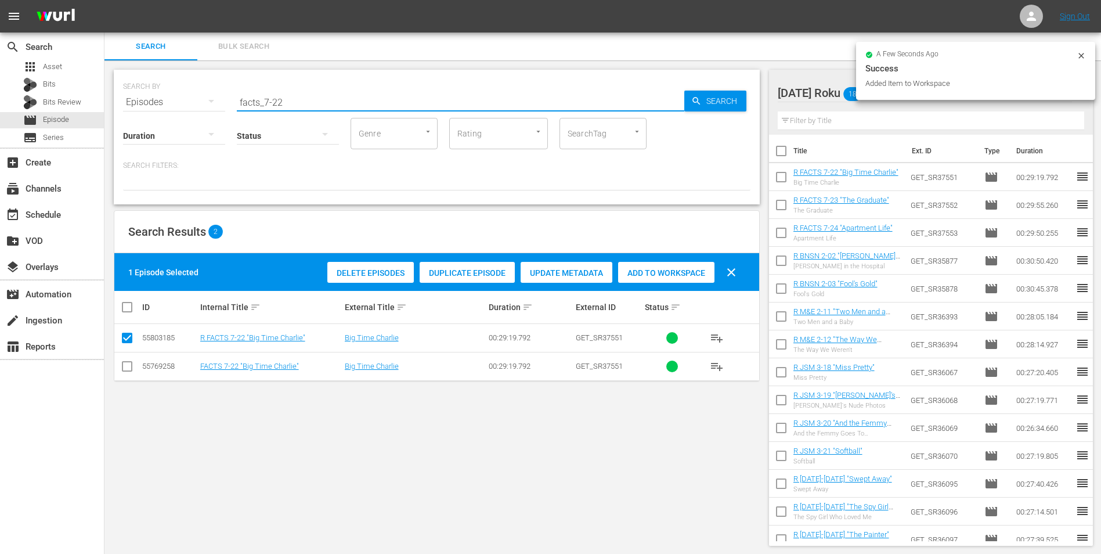
drag, startPoint x: 275, startPoint y: 103, endPoint x: 294, endPoint y: 94, distance: 21.0
click at [294, 95] on input "facts_7-22" at bounding box center [461, 102] width 448 height 28
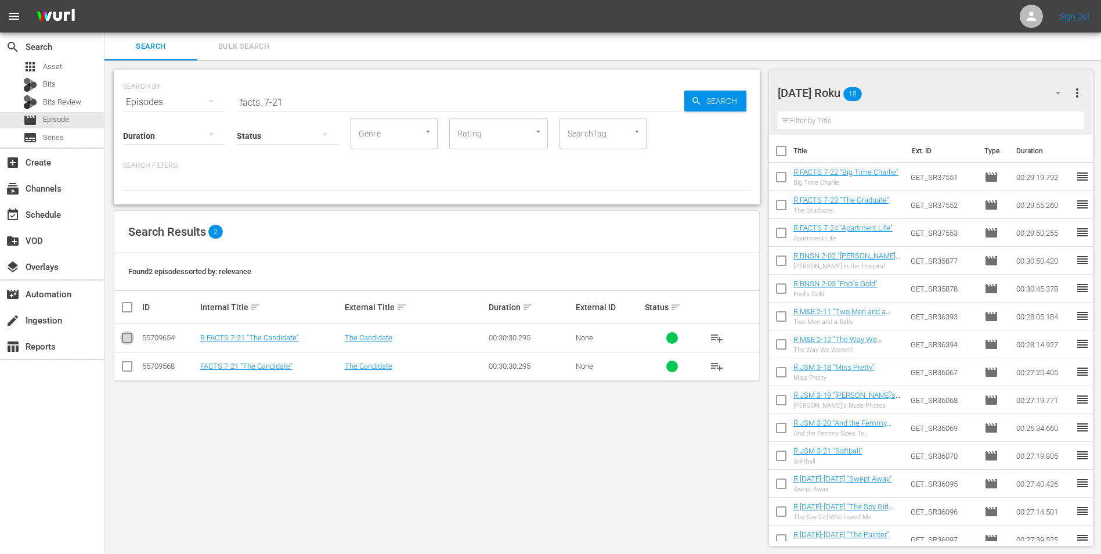
click at [127, 337] on input "checkbox" at bounding box center [127, 340] width 14 height 14
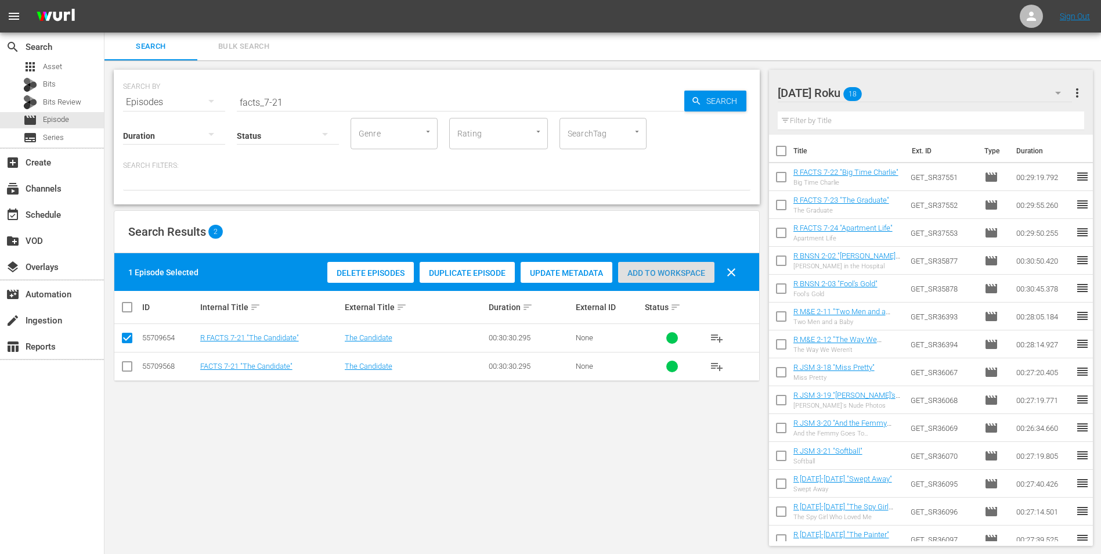
click at [680, 275] on span "Add to Workspace" at bounding box center [666, 272] width 96 height 9
click at [738, 92] on div "[DATE] Roku 19" at bounding box center [925, 93] width 295 height 33
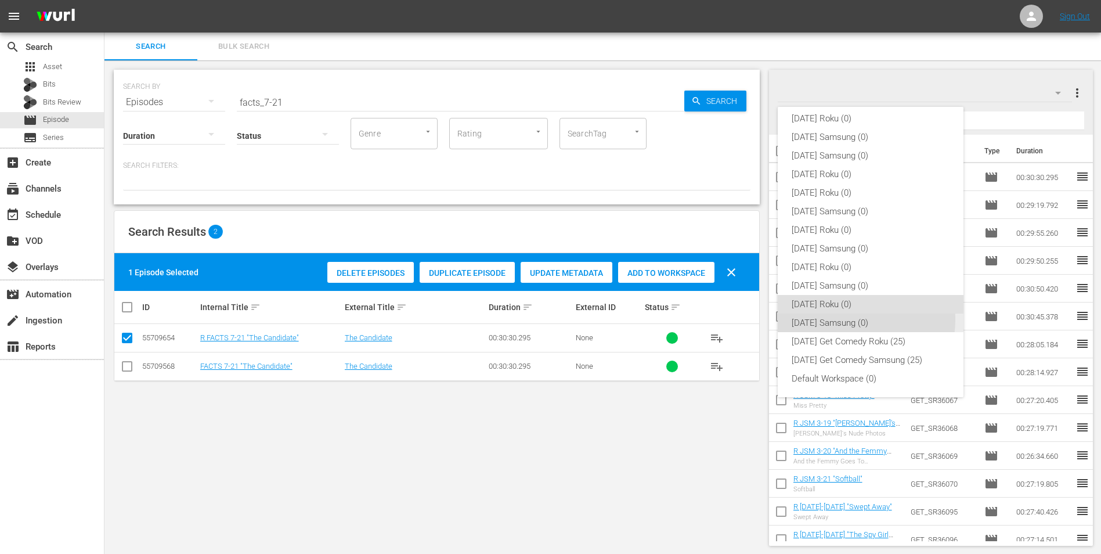
drag, startPoint x: 841, startPoint y: 319, endPoint x: 765, endPoint y: 334, distance: 77.4
click at [738, 320] on div "[DATE] Samsung (0)" at bounding box center [871, 322] width 158 height 19
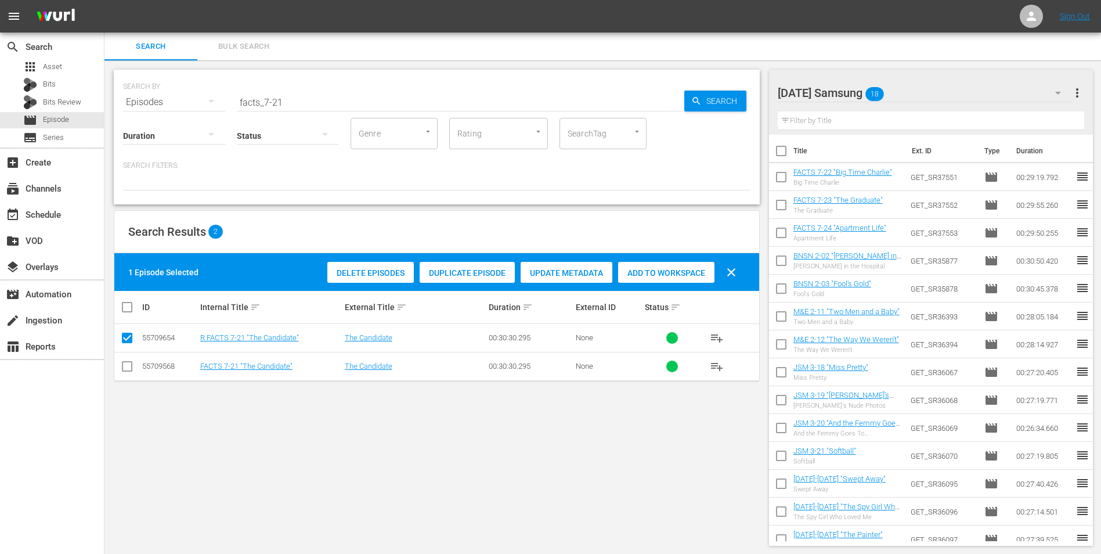
click at [128, 344] on input "checkbox" at bounding box center [127, 369] width 14 height 14
click at [128, 341] on input "checkbox" at bounding box center [127, 340] width 14 height 14
click at [670, 272] on span "Add to Workspace" at bounding box center [666, 272] width 96 height 9
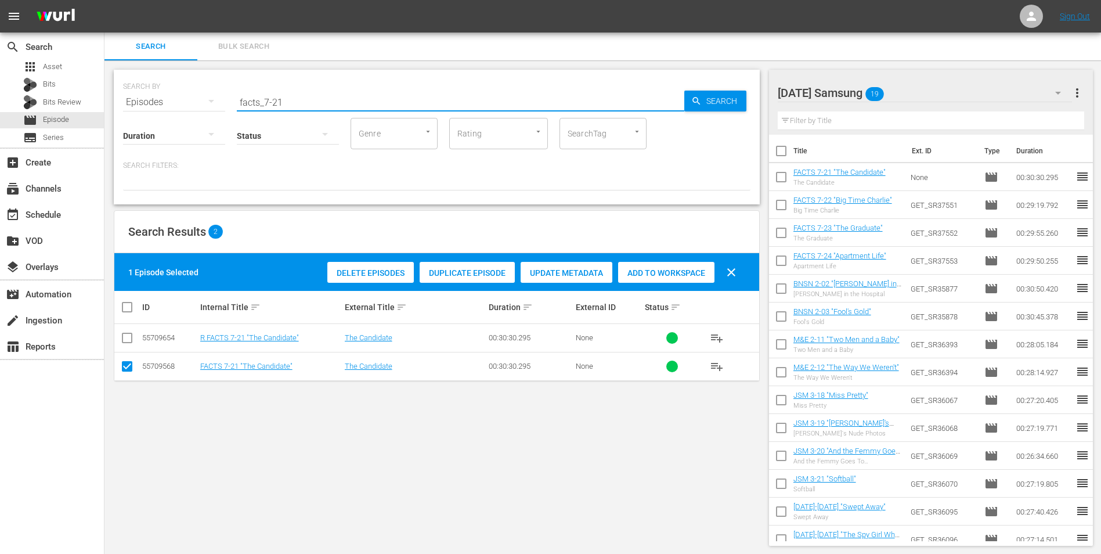
drag, startPoint x: 287, startPoint y: 96, endPoint x: 128, endPoint y: 99, distance: 158.5
click at [128, 99] on div "SEARCH BY Search By Episodes Search ID, Title, Description, Keywords, or Catego…" at bounding box center [437, 95] width 628 height 42
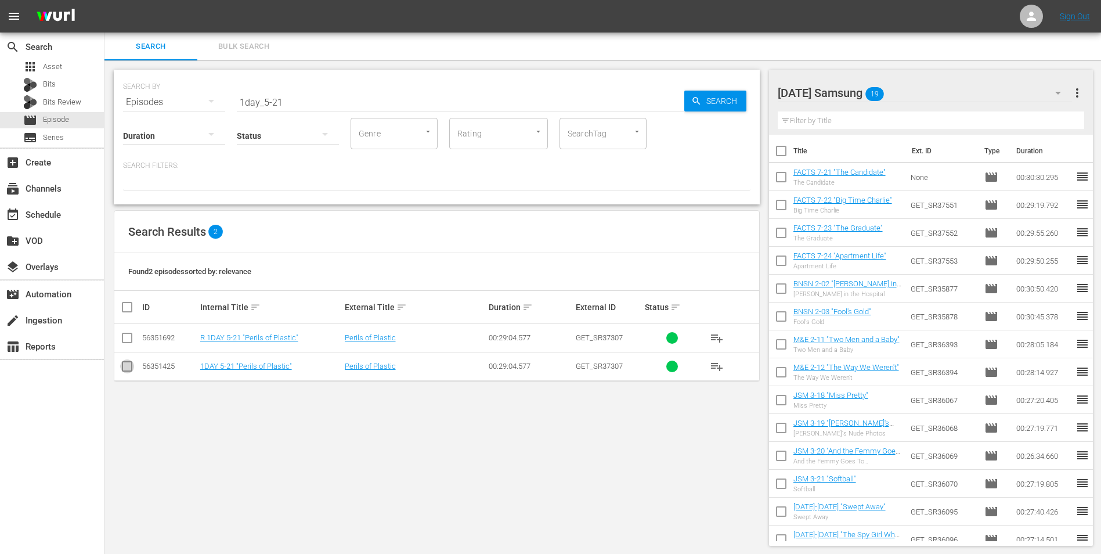
click at [129, 344] on input "checkbox" at bounding box center [127, 369] width 14 height 14
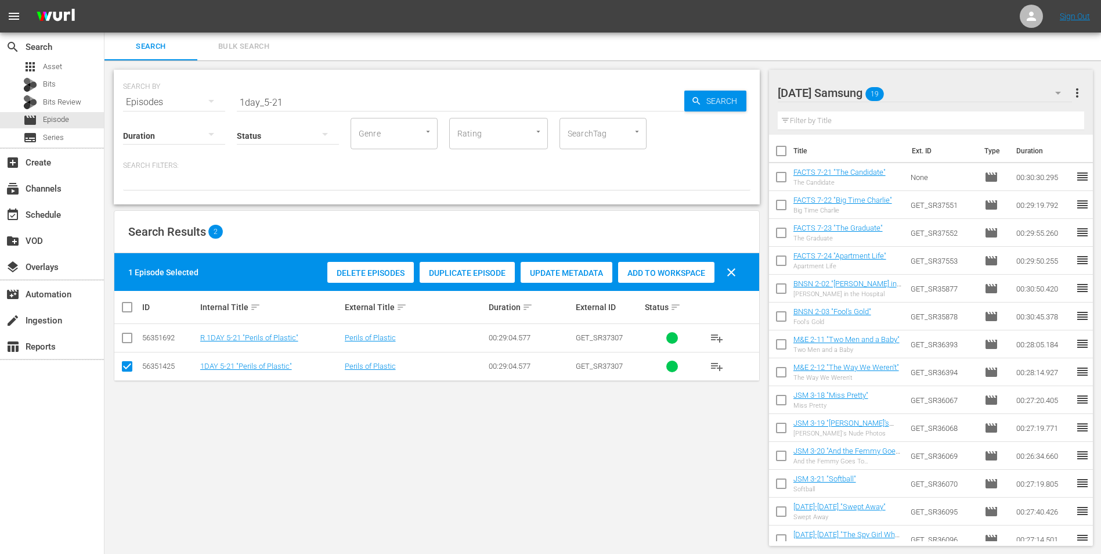
click at [643, 279] on div "Add to Workspace" at bounding box center [666, 273] width 96 height 22
click at [738, 86] on div "[DATE] Samsung 20" at bounding box center [925, 93] width 295 height 33
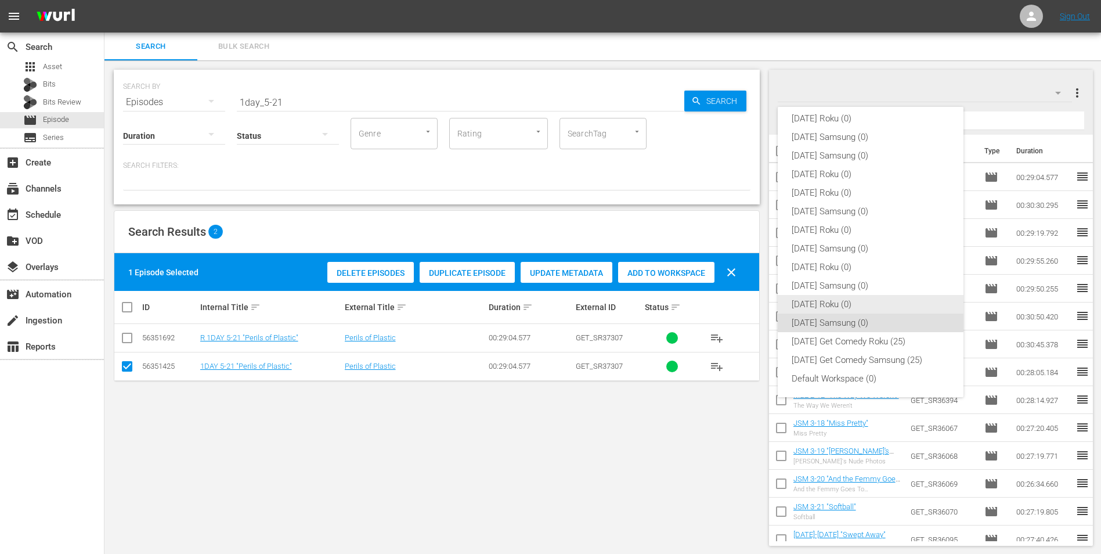
click at [738, 308] on div "[DATE] Roku (0)" at bounding box center [871, 304] width 158 height 19
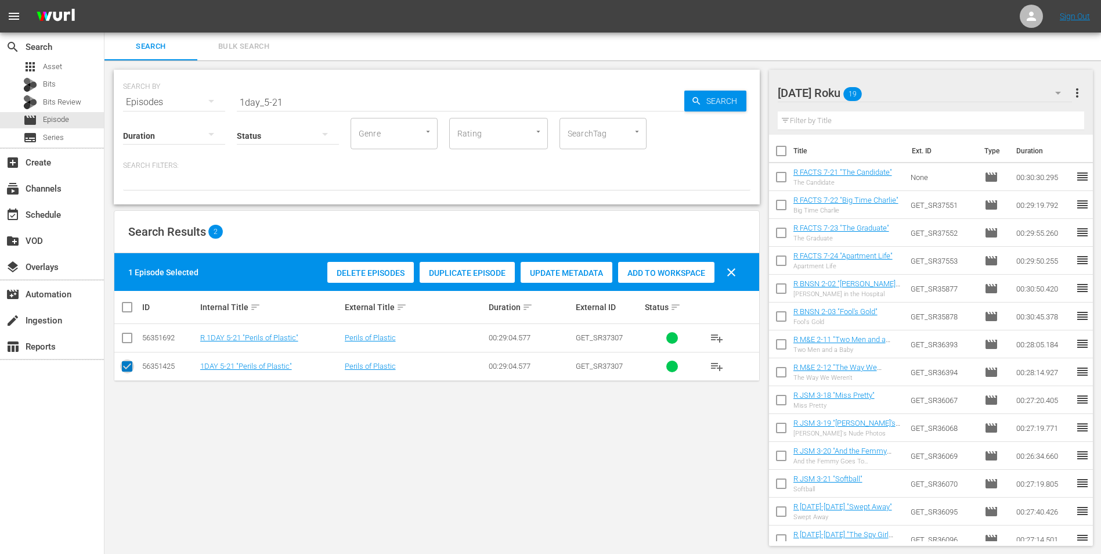
click at [128, 344] on input "checkbox" at bounding box center [127, 369] width 14 height 14
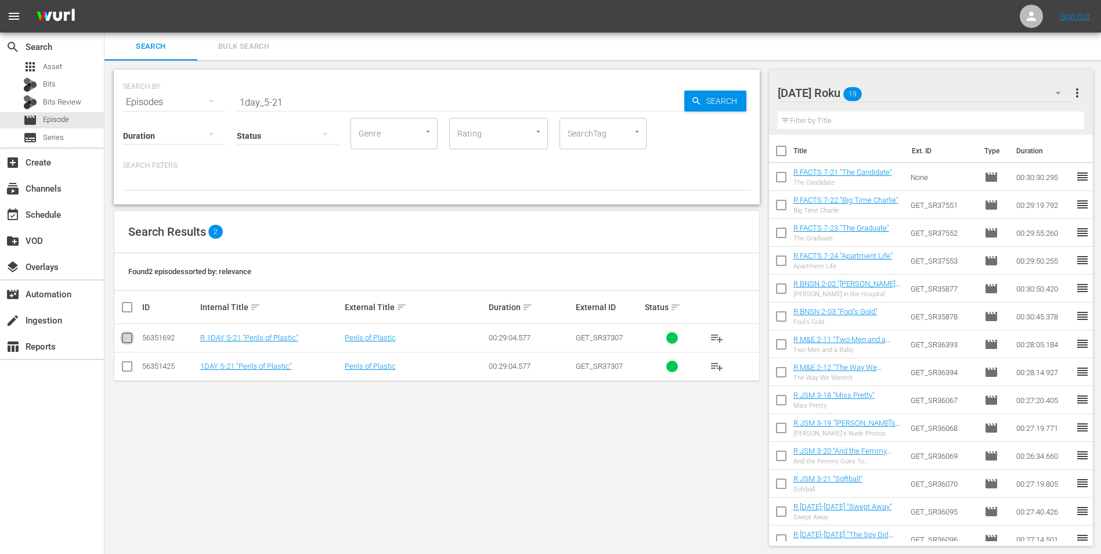
click at [122, 344] on input "checkbox" at bounding box center [127, 340] width 14 height 14
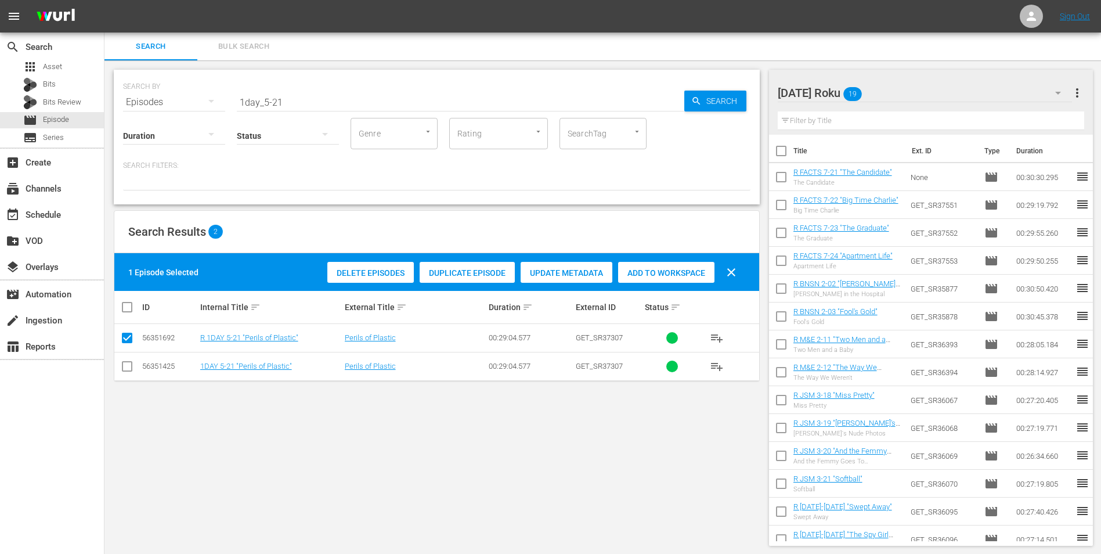
click at [668, 259] on div "Delete Episodes Duplicate Episode Update Metadata Add to Workspace clear" at bounding box center [534, 272] width 421 height 28
click at [668, 269] on span "Add to Workspace" at bounding box center [666, 272] width 96 height 9
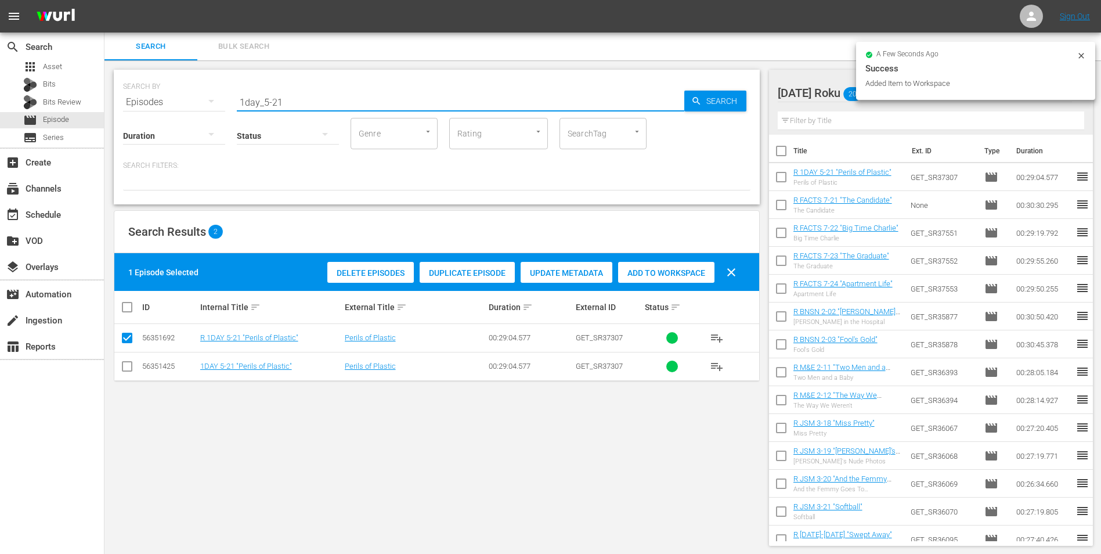
drag, startPoint x: 277, startPoint y: 103, endPoint x: 286, endPoint y: 104, distance: 8.1
click at [285, 103] on input "1day_5-21" at bounding box center [461, 102] width 448 height 28
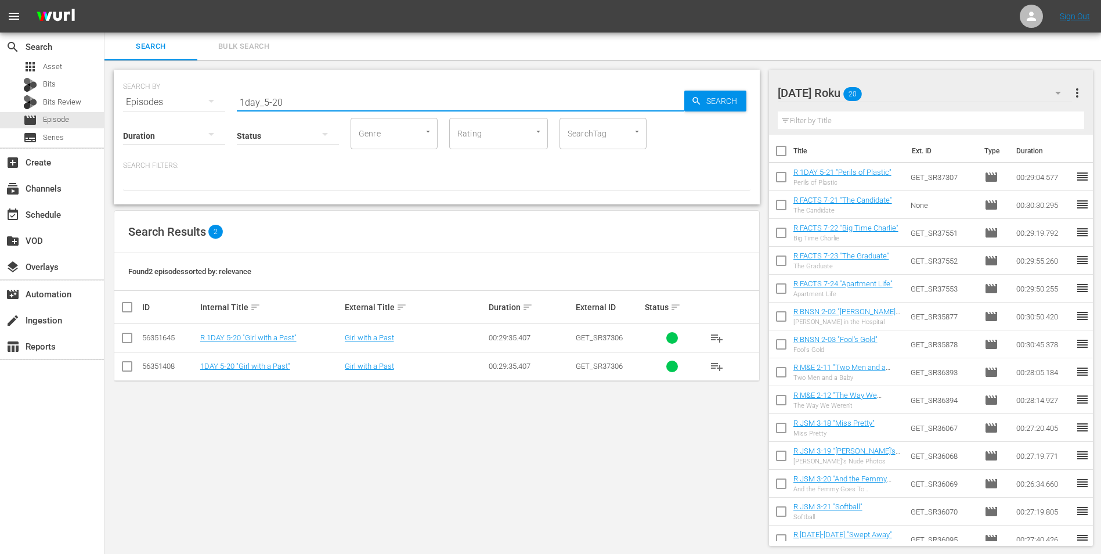
click at [128, 339] on input "checkbox" at bounding box center [127, 340] width 14 height 14
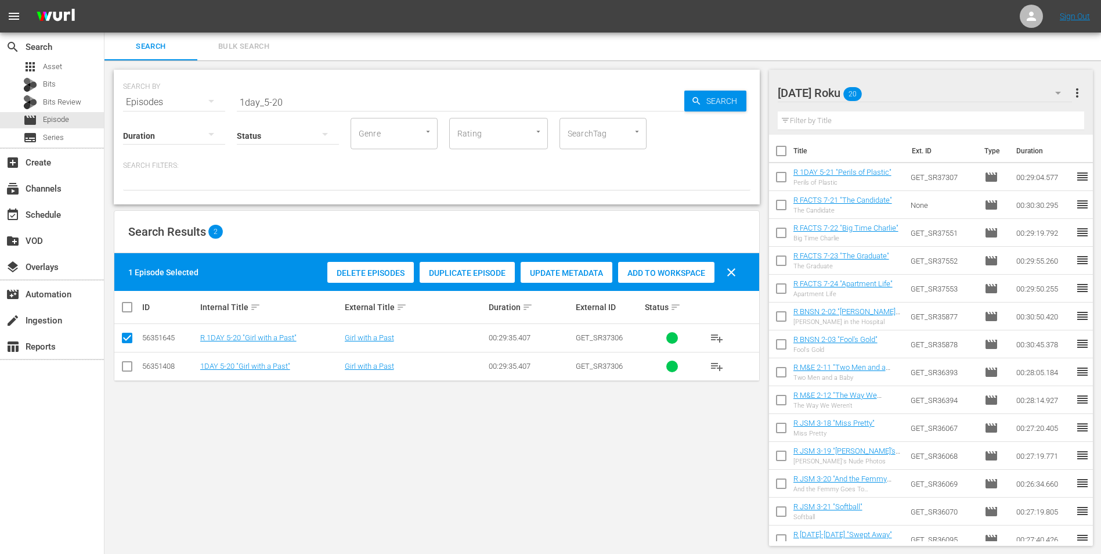
click at [670, 275] on span "Add to Workspace" at bounding box center [666, 272] width 96 height 9
click at [738, 92] on div "[DATE] Roku 21" at bounding box center [925, 93] width 295 height 33
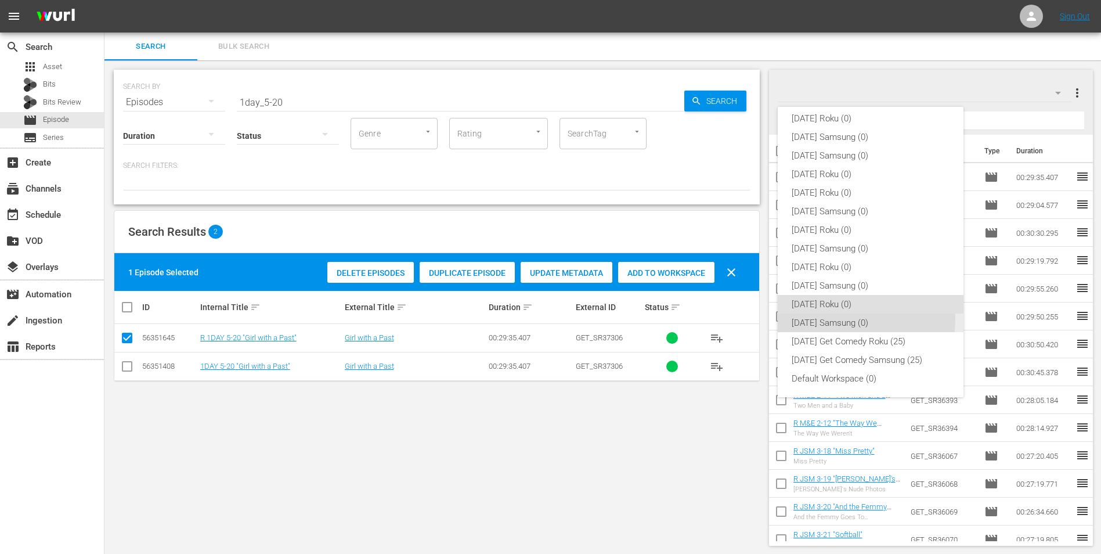
drag, startPoint x: 848, startPoint y: 319, endPoint x: 647, endPoint y: 326, distance: 201.0
click at [738, 318] on div "[DATE] Samsung (0)" at bounding box center [871, 322] width 158 height 19
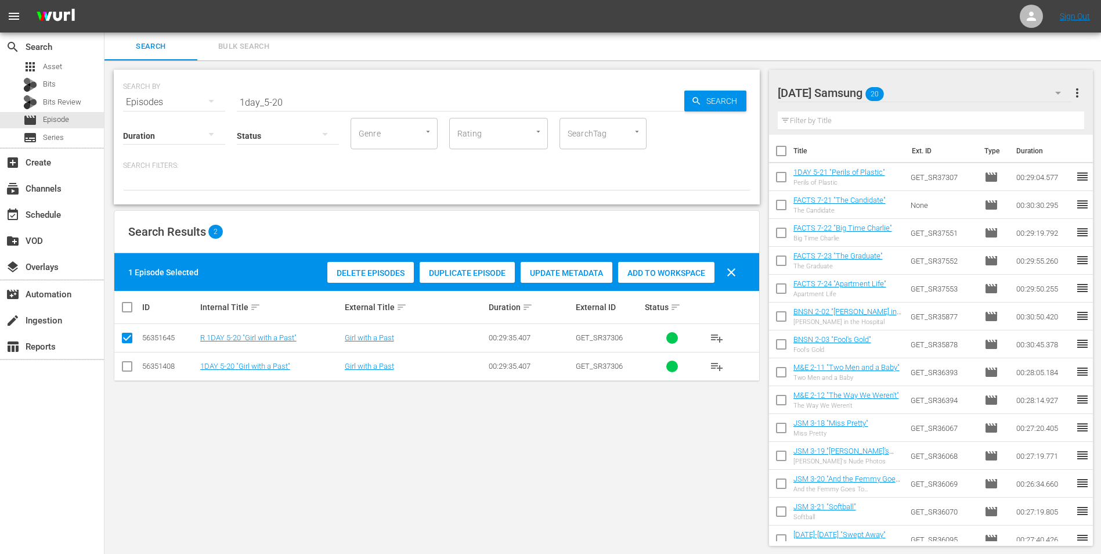
drag, startPoint x: 126, startPoint y: 370, endPoint x: 125, endPoint y: 364, distance: 6.4
click at [126, 344] on input "checkbox" at bounding box center [127, 369] width 14 height 14
click at [128, 343] on input "checkbox" at bounding box center [127, 340] width 14 height 14
click at [681, 265] on div "Add to Workspace" at bounding box center [666, 273] width 96 height 22
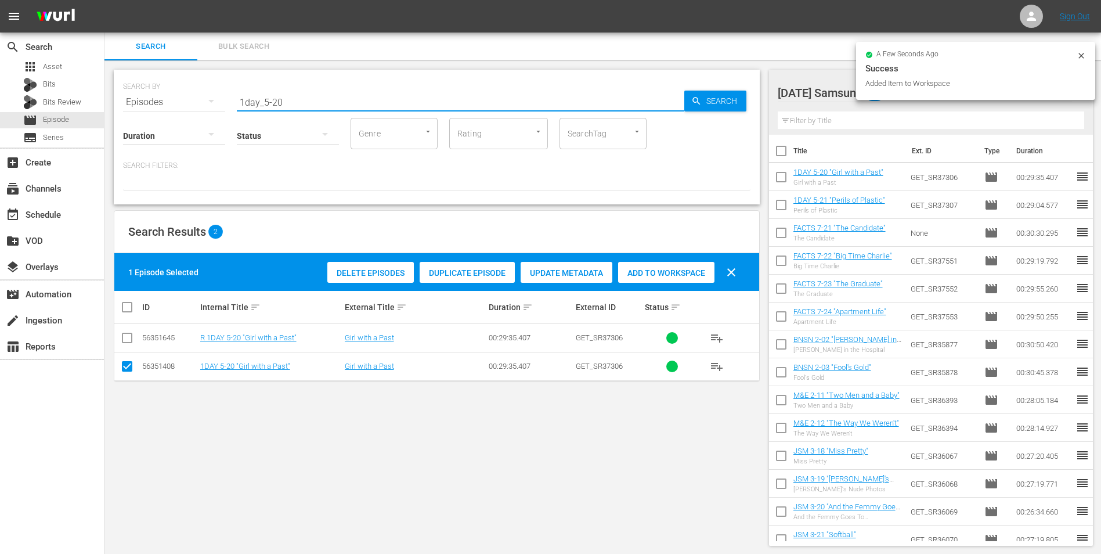
drag, startPoint x: 298, startPoint y: 102, endPoint x: 214, endPoint y: 109, distance: 84.5
click at [215, 109] on div "SEARCH BY Search By Episodes Search ID, Title, Description, Keywords, or Catego…" at bounding box center [437, 137] width 646 height 135
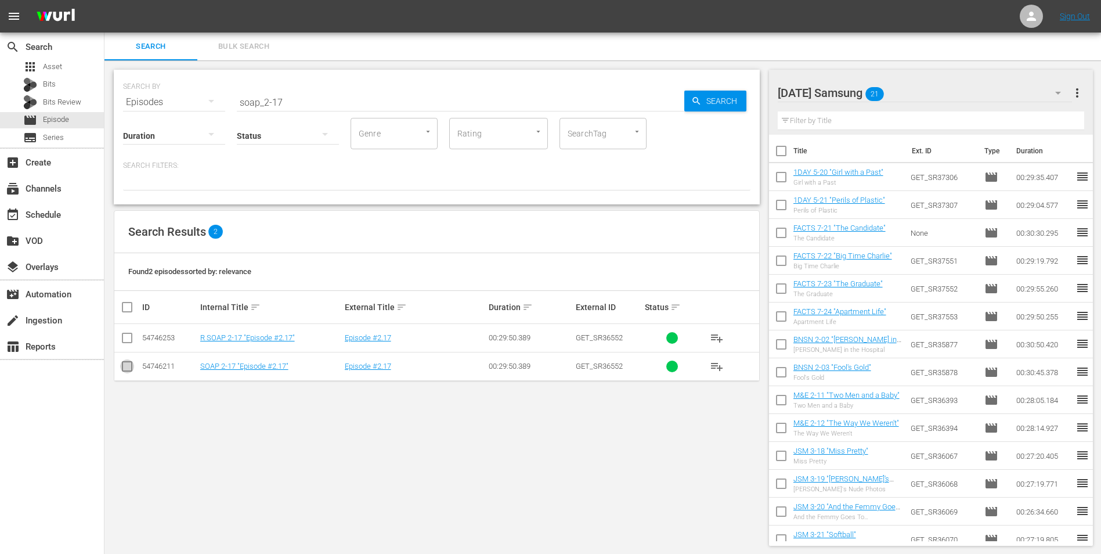
click at [125, 344] on input "checkbox" at bounding box center [127, 369] width 14 height 14
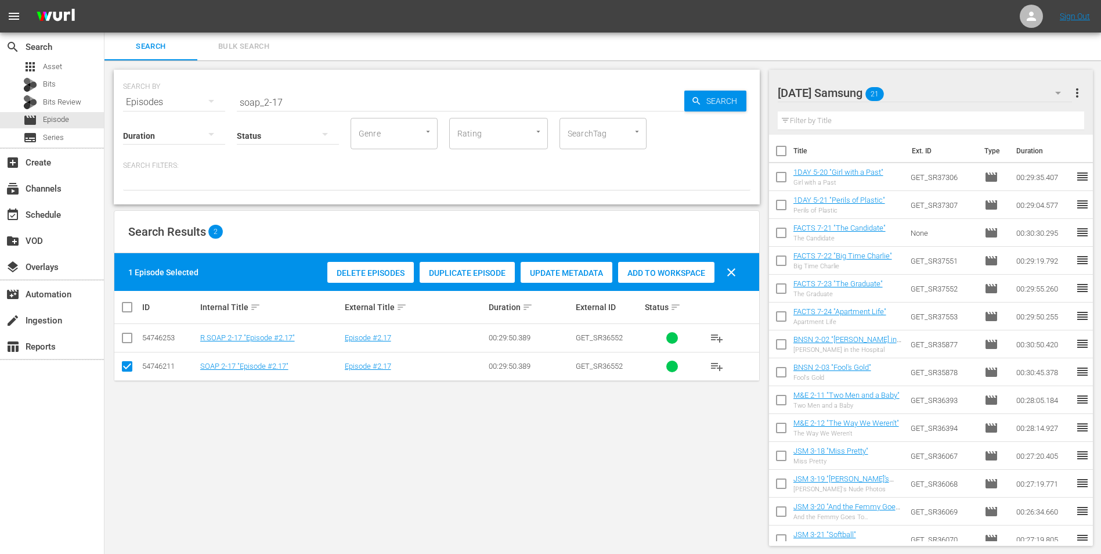
click at [679, 271] on span "Add to Workspace" at bounding box center [666, 272] width 96 height 9
click at [738, 89] on div "[DATE] Samsung 22" at bounding box center [925, 93] width 295 height 33
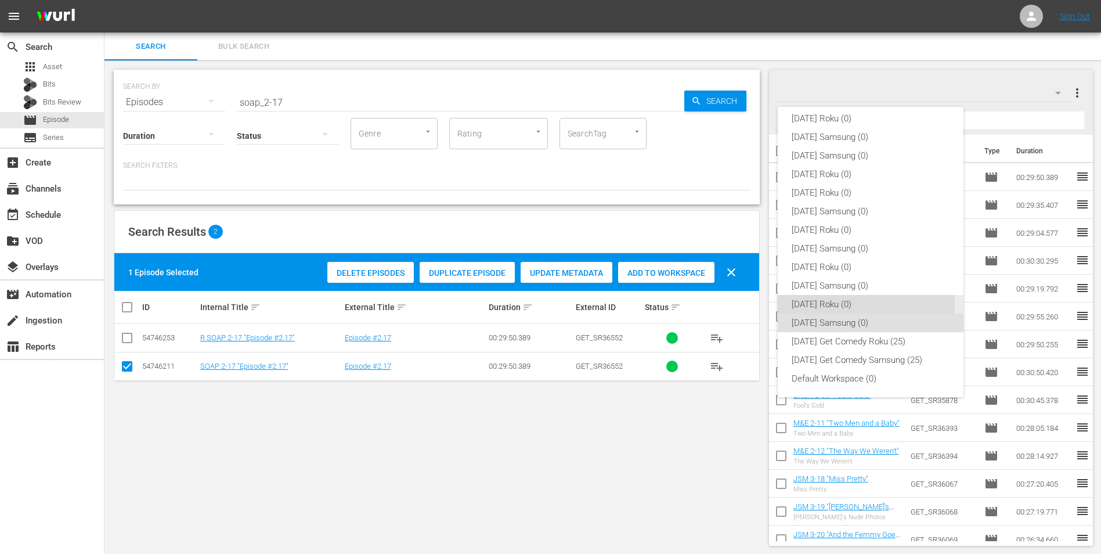
click at [738, 305] on div "[DATE] Roku (0)" at bounding box center [871, 304] width 158 height 19
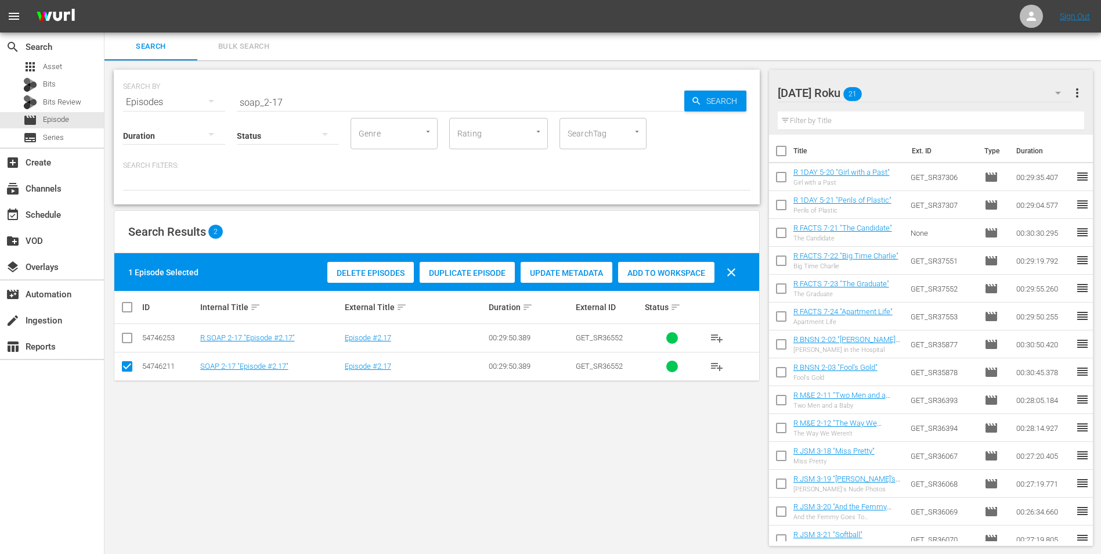
click at [125, 344] on input "checkbox" at bounding box center [127, 369] width 14 height 14
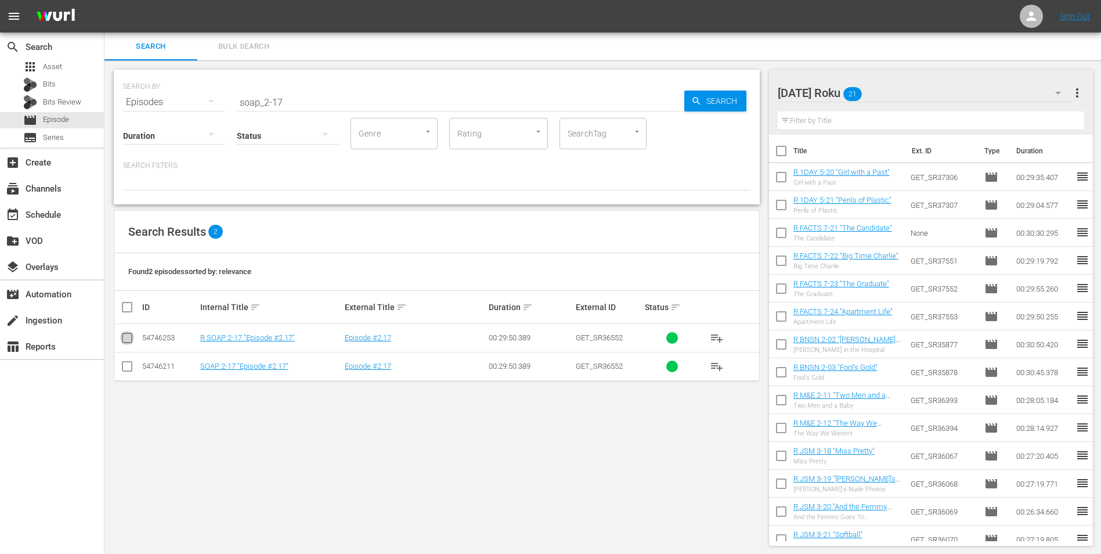
click at [122, 336] on input "checkbox" at bounding box center [127, 340] width 14 height 14
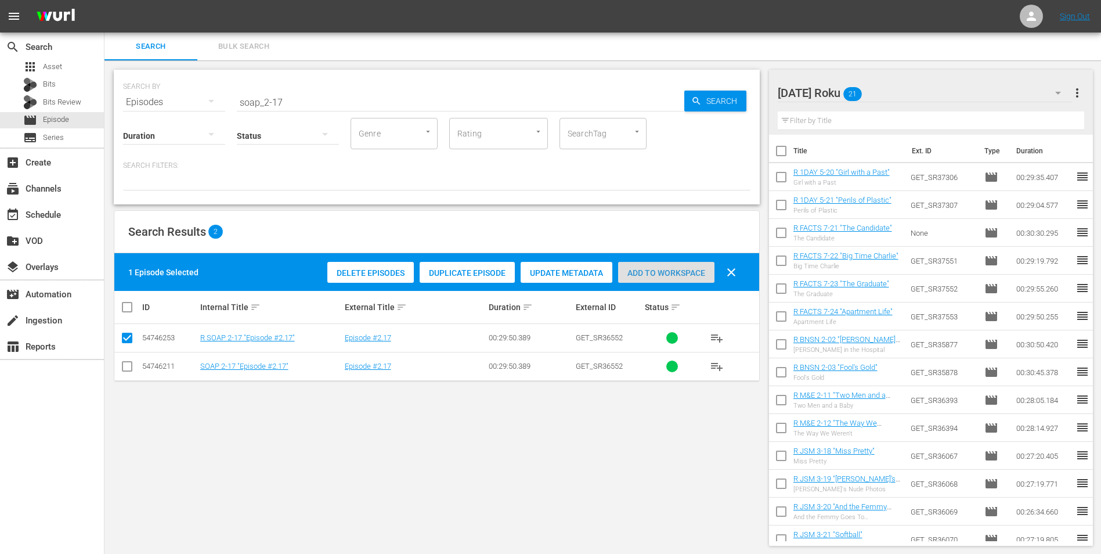
click at [655, 280] on div "Add to Workspace" at bounding box center [666, 273] width 96 height 22
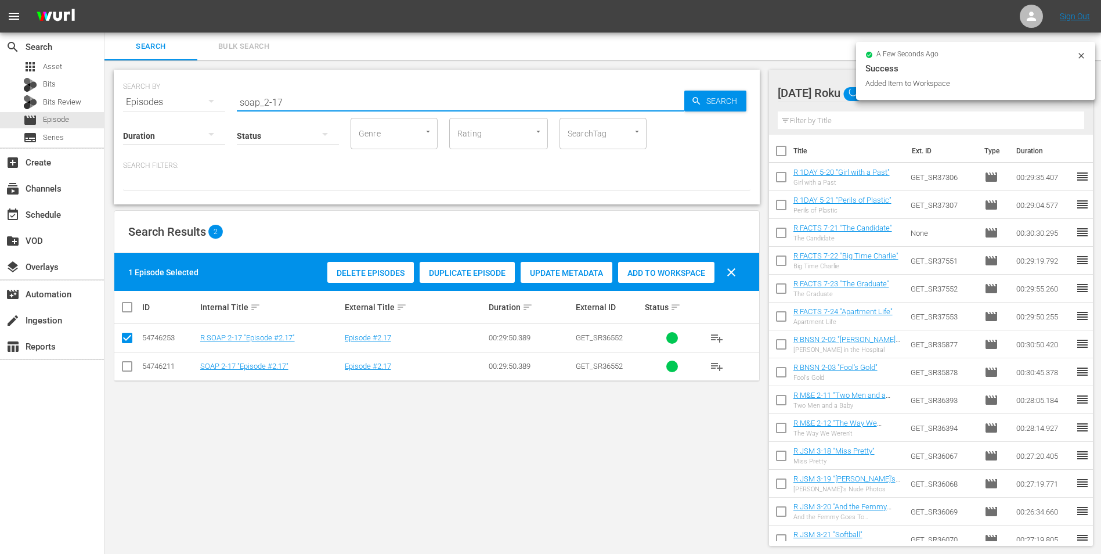
drag, startPoint x: 277, startPoint y: 98, endPoint x: 323, endPoint y: 99, distance: 45.9
click at [323, 99] on input "soap_2-17" at bounding box center [461, 102] width 448 height 28
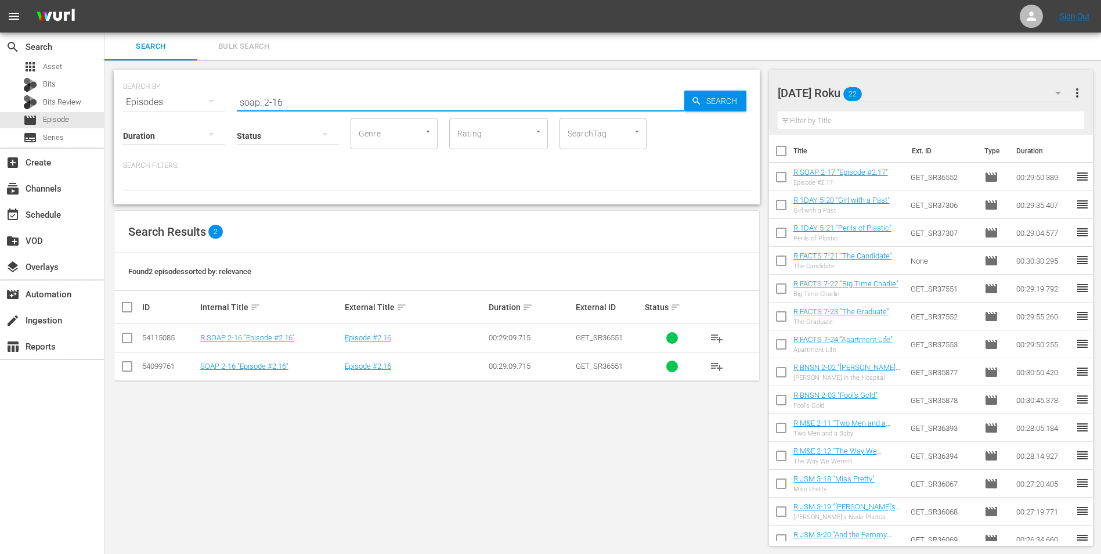
click at [129, 338] on input "checkbox" at bounding box center [127, 340] width 14 height 14
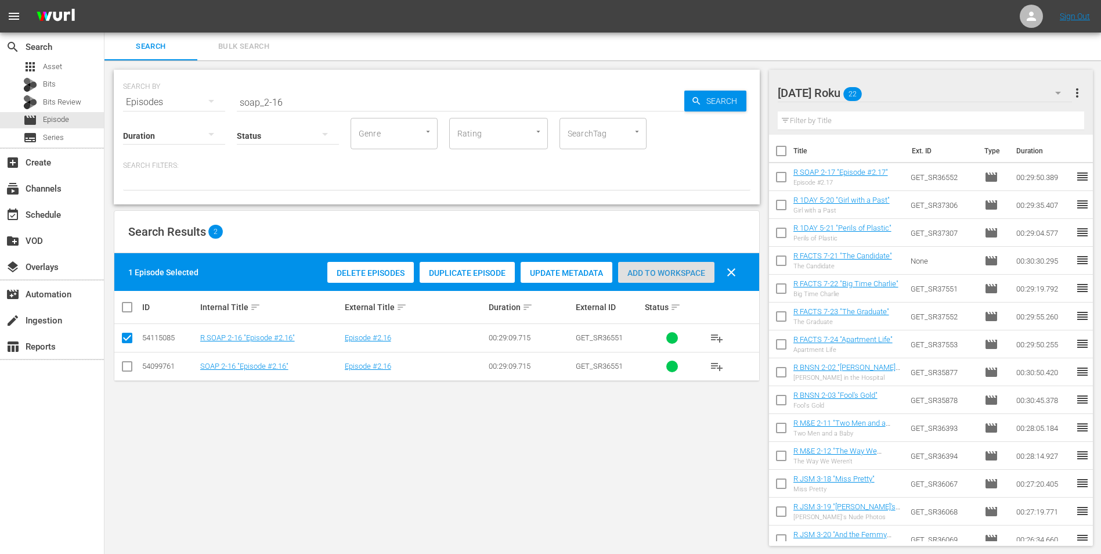
click at [665, 270] on span "Add to Workspace" at bounding box center [666, 272] width 96 height 9
click at [738, 92] on div "[DATE] Roku 23" at bounding box center [925, 93] width 295 height 33
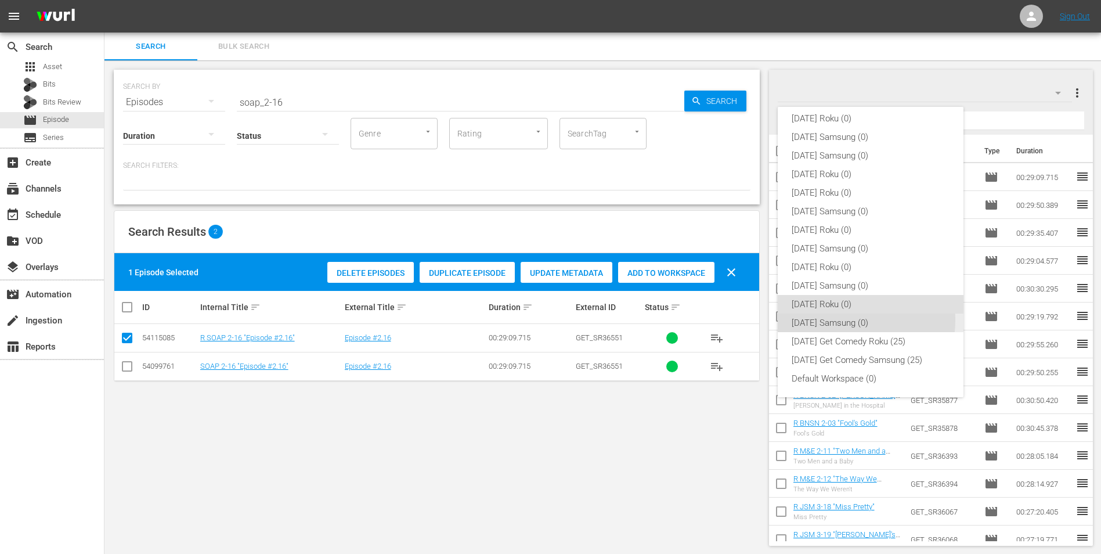
click at [738, 320] on div "[DATE] Samsung (0)" at bounding box center [871, 322] width 158 height 19
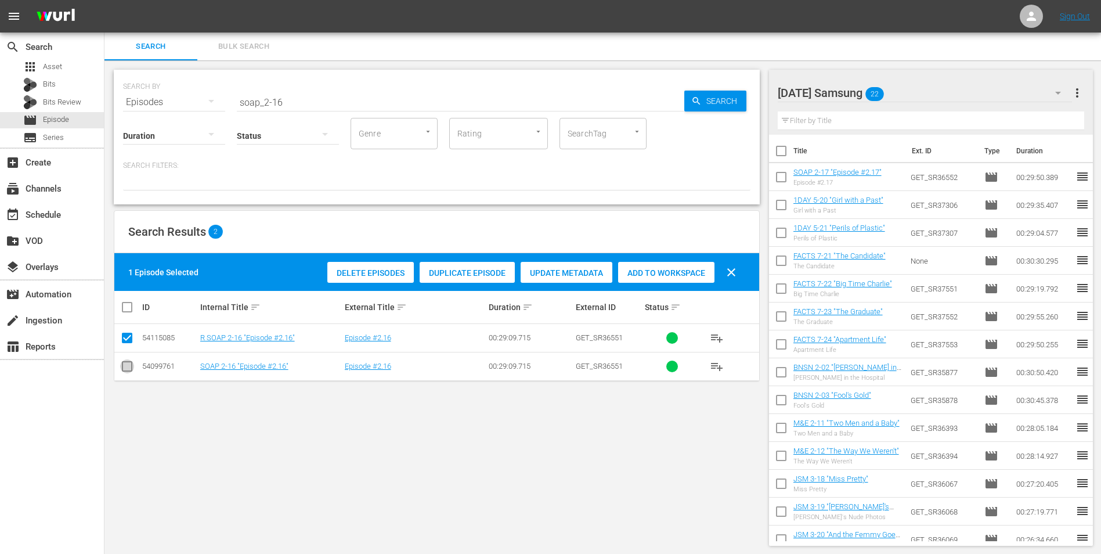
click at [124, 344] on input "checkbox" at bounding box center [127, 369] width 14 height 14
click at [123, 341] on input "checkbox" at bounding box center [127, 340] width 14 height 14
click at [670, 270] on span "Add to Workspace" at bounding box center [666, 272] width 96 height 9
drag, startPoint x: 333, startPoint y: 108, endPoint x: 174, endPoint y: 130, distance: 160.6
click at [174, 130] on div "Duration Status Genre Genre Rating Rating SearchTag SearchTag" at bounding box center [437, 132] width 628 height 33
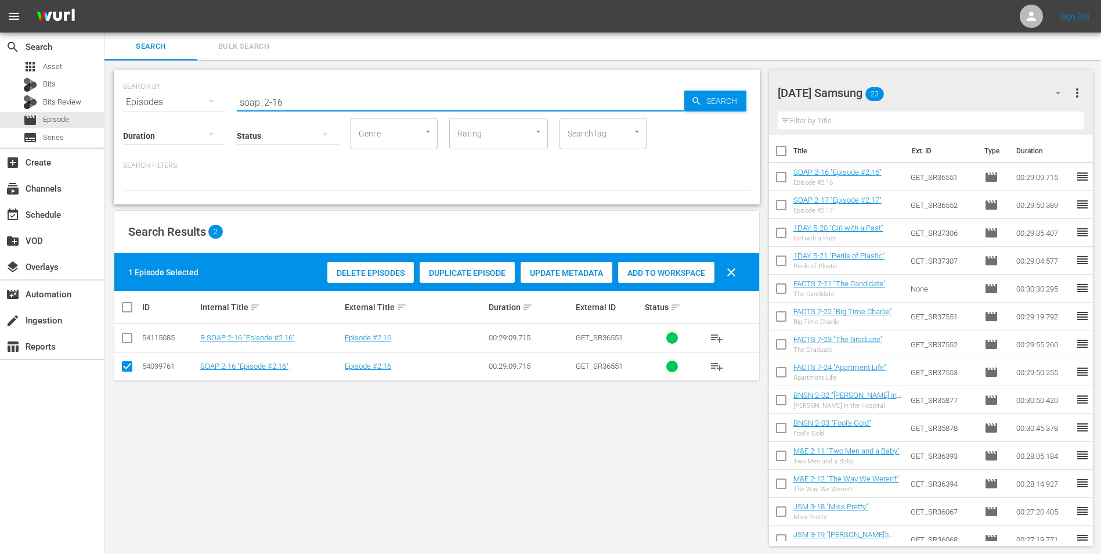
drag, startPoint x: 174, startPoint y: 130, endPoint x: 296, endPoint y: 102, distance: 125.6
click at [296, 102] on input "soap_2-16" at bounding box center [461, 102] width 448 height 28
drag, startPoint x: 309, startPoint y: 102, endPoint x: 189, endPoint y: 104, distance: 120.8
click at [191, 102] on div "SEARCH BY Search By Episodes Search ID, Title, Description, Keywords, or Catego…" at bounding box center [437, 95] width 628 height 42
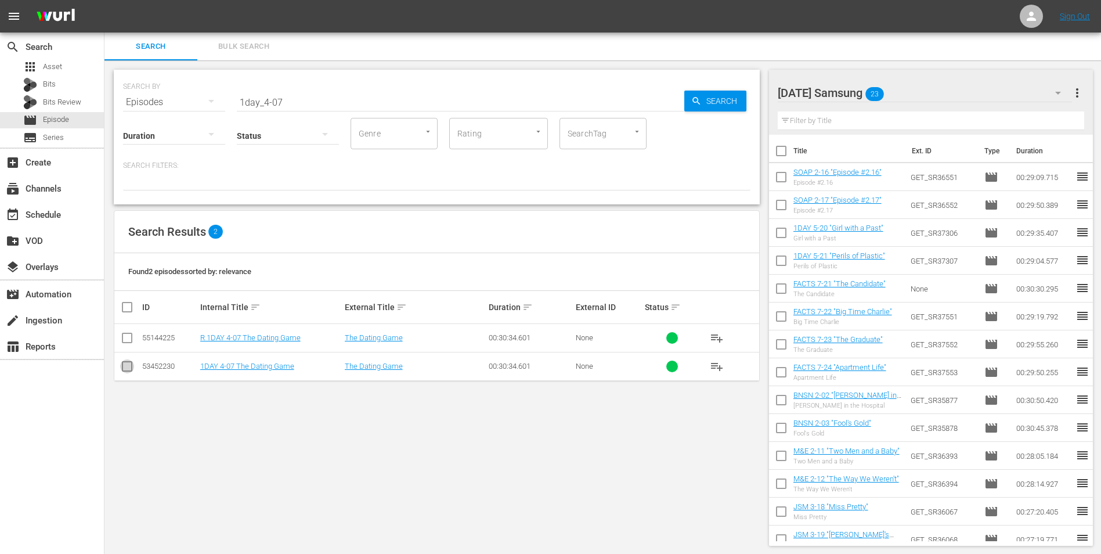
click at [127, 344] on input "checkbox" at bounding box center [127, 369] width 14 height 14
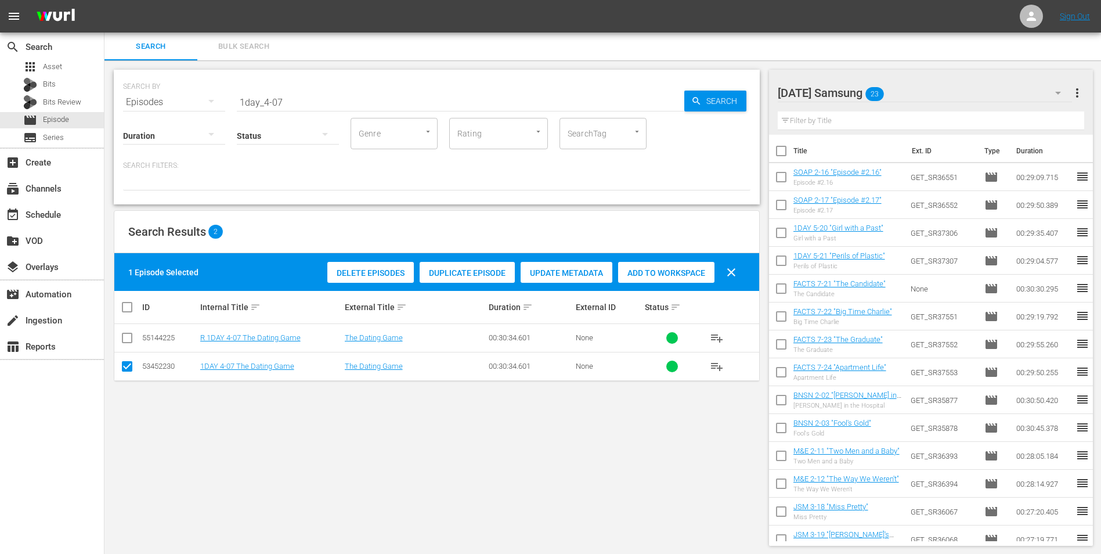
click at [664, 265] on div "Add to Workspace" at bounding box center [666, 273] width 96 height 22
click at [738, 89] on div "[DATE] Samsung 24" at bounding box center [925, 93] width 295 height 33
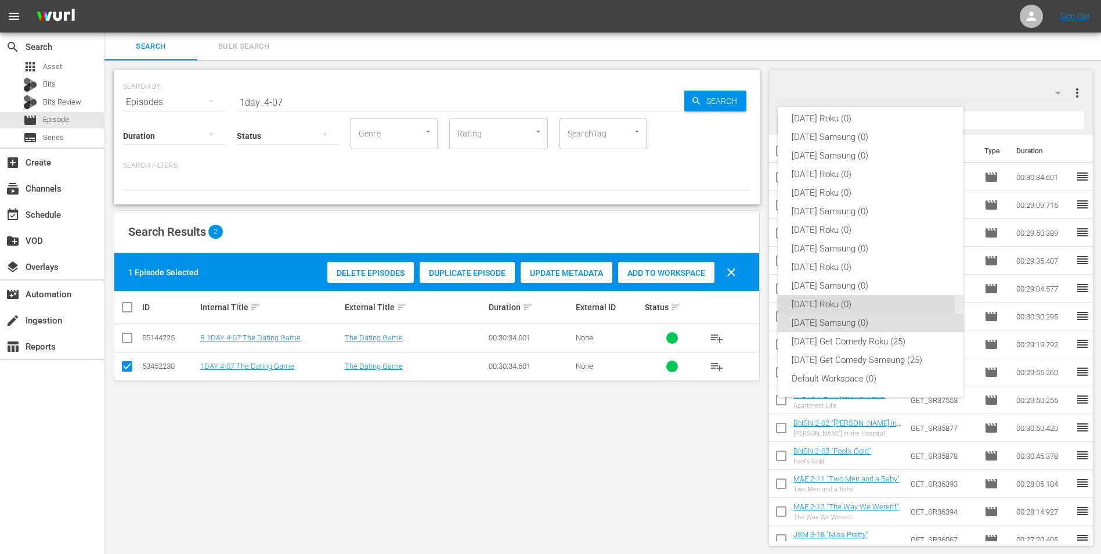
click at [738, 306] on div "[DATE] Roku (0)" at bounding box center [871, 304] width 158 height 19
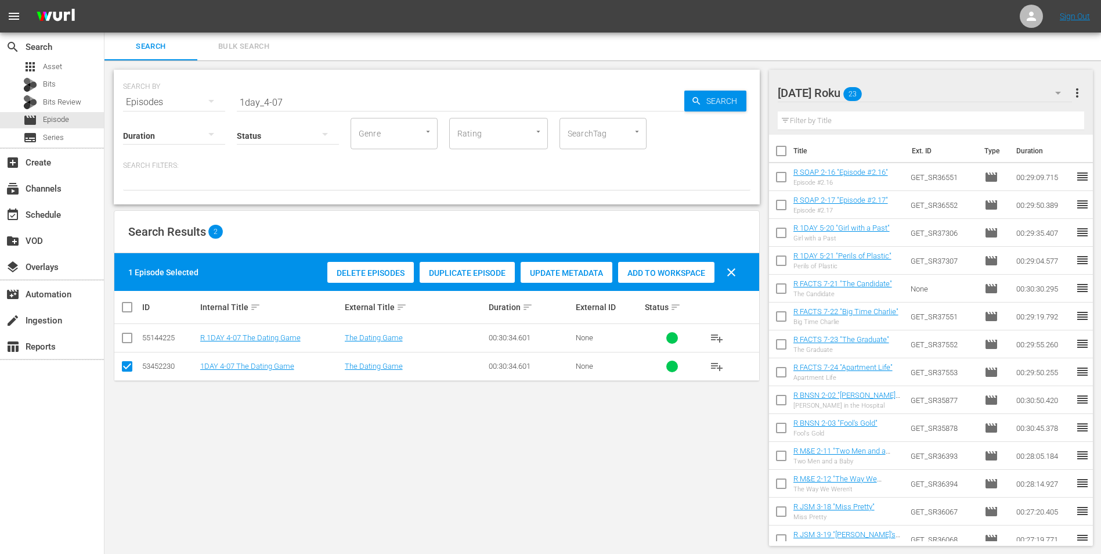
drag, startPoint x: 121, startPoint y: 359, endPoint x: 126, endPoint y: 365, distance: 7.9
click at [125, 344] on span at bounding box center [127, 366] width 14 height 14
click at [129, 344] on input "checkbox" at bounding box center [127, 369] width 14 height 14
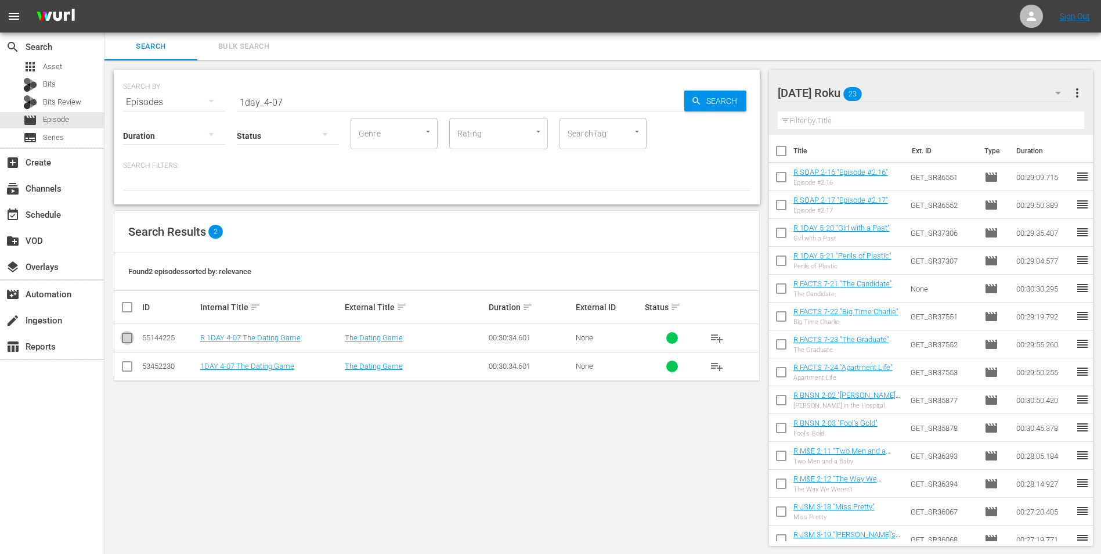
click at [127, 337] on input "checkbox" at bounding box center [127, 340] width 14 height 14
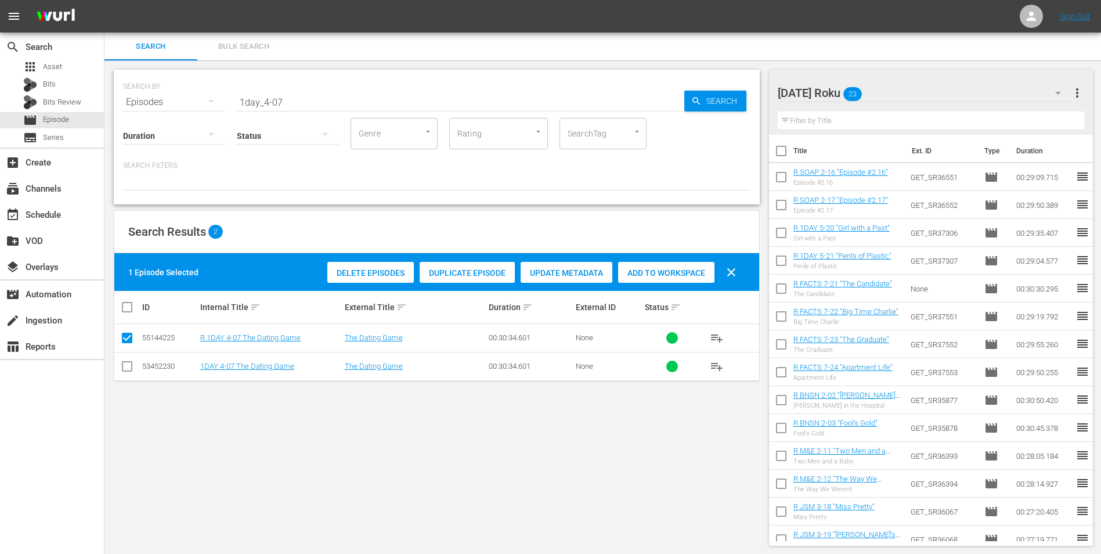
click at [663, 270] on span "Add to Workspace" at bounding box center [666, 272] width 96 height 9
drag, startPoint x: 308, startPoint y: 100, endPoint x: 199, endPoint y: 111, distance: 109.7
click at [199, 111] on div "SEARCH BY Search By Episodes Search ID, Title, Description, Keywords, or Catego…" at bounding box center [437, 137] width 646 height 135
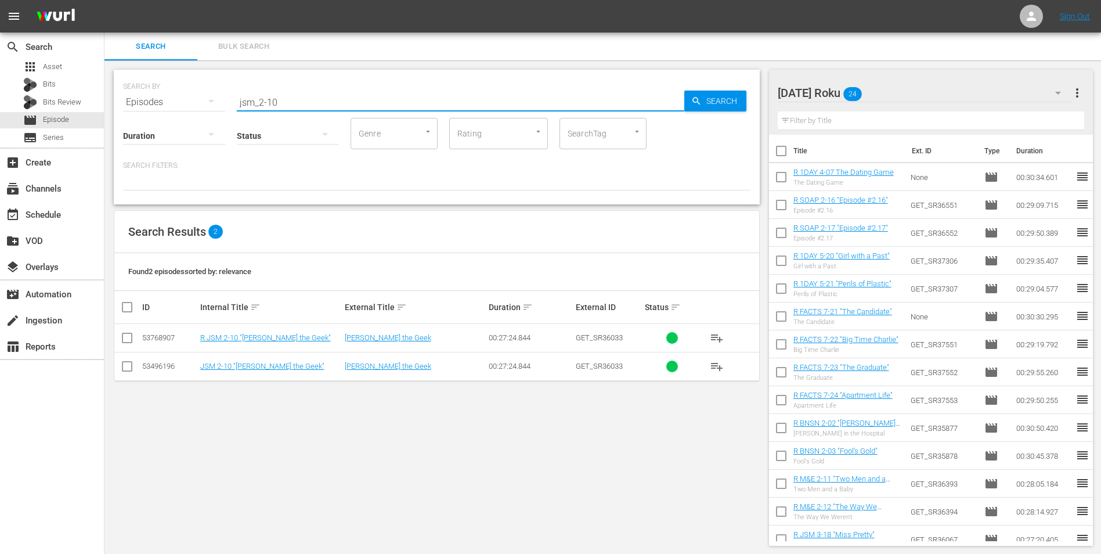
click at [128, 342] on input "checkbox" at bounding box center [127, 340] width 14 height 14
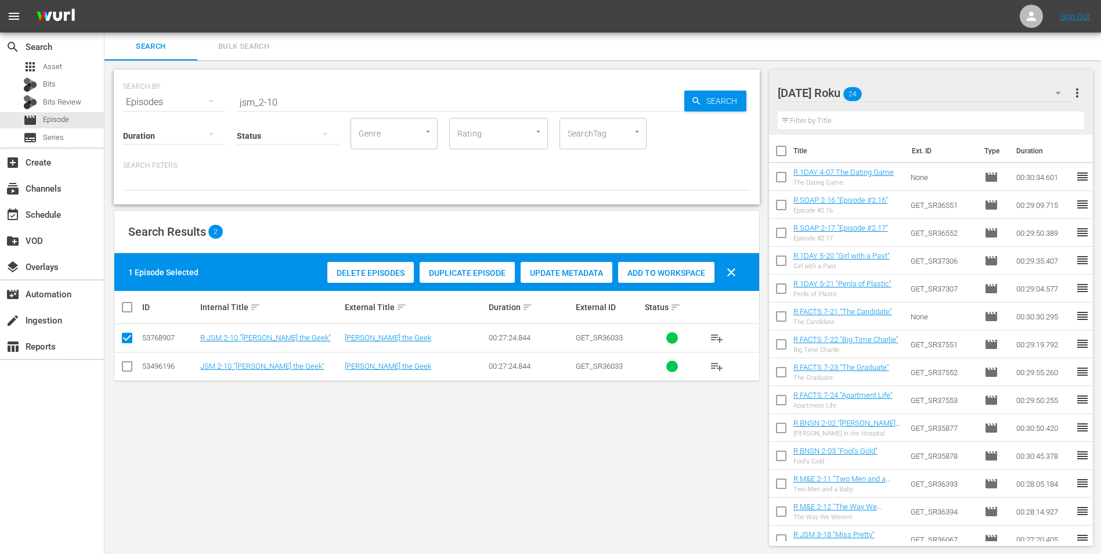
click at [664, 269] on span "Add to Workspace" at bounding box center [666, 272] width 96 height 9
click at [738, 95] on div "[DATE] Roku 25" at bounding box center [925, 93] width 295 height 33
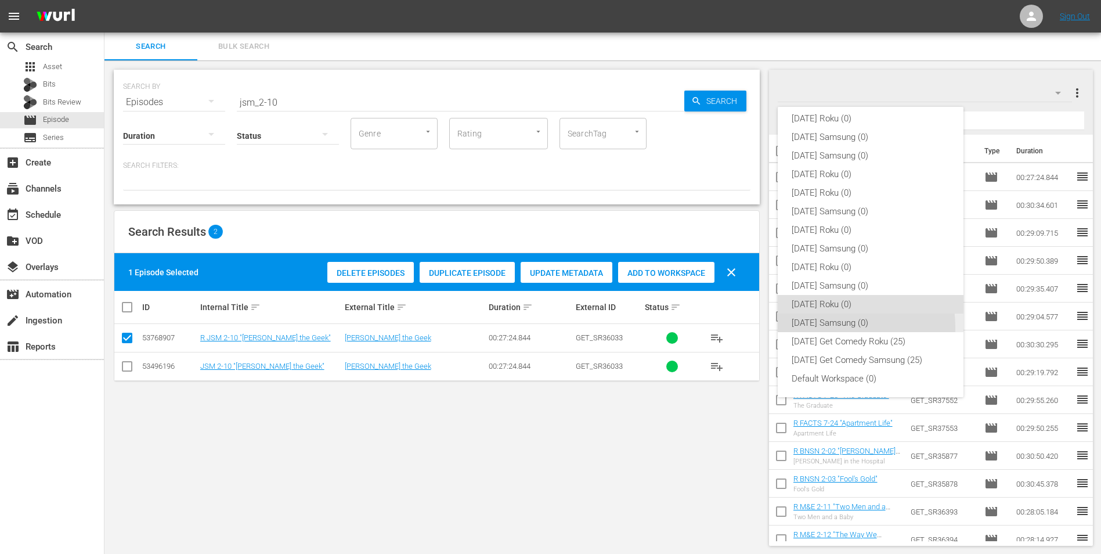
click at [738, 327] on div "[DATE] Samsung (0)" at bounding box center [871, 322] width 158 height 19
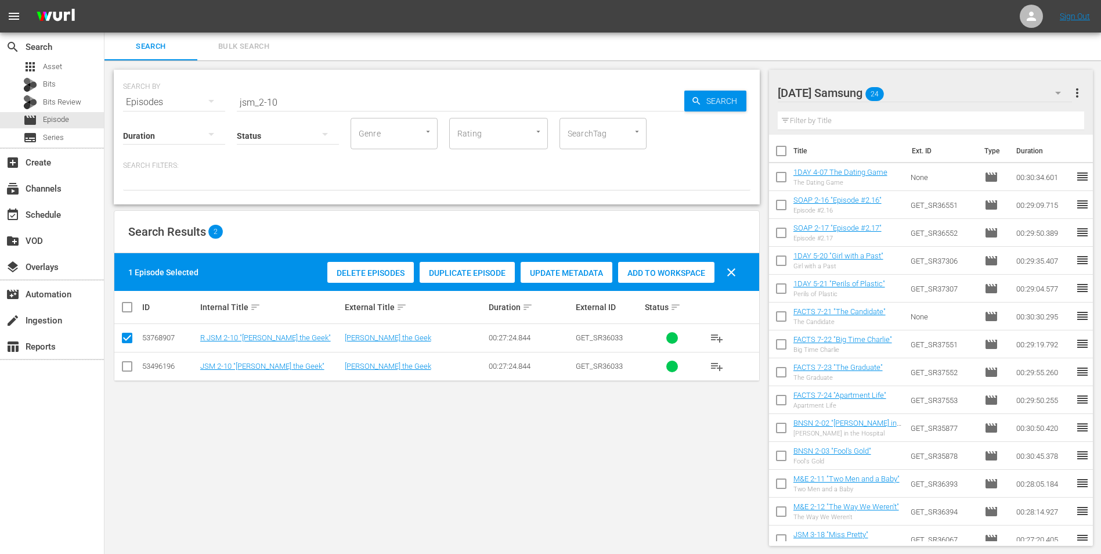
click at [125, 344] on input "checkbox" at bounding box center [127, 369] width 14 height 14
click at [125, 338] on input "checkbox" at bounding box center [127, 340] width 14 height 14
click at [672, 268] on span "Add to Workspace" at bounding box center [666, 272] width 96 height 9
click at [738, 88] on div "[DATE] Samsung 25" at bounding box center [925, 93] width 295 height 33
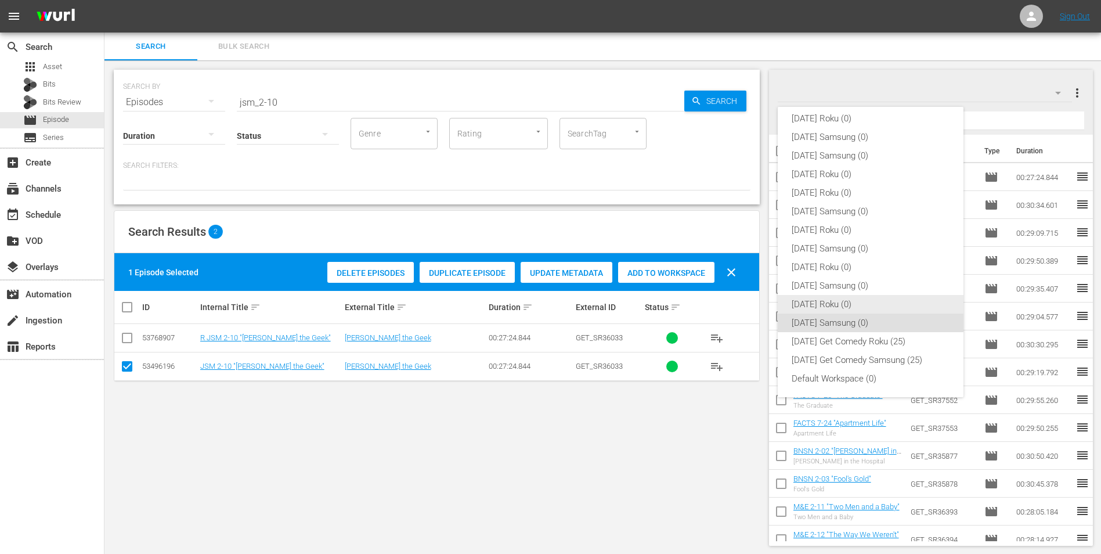
click at [738, 305] on div "[DATE] Roku (0)" at bounding box center [871, 304] width 158 height 19
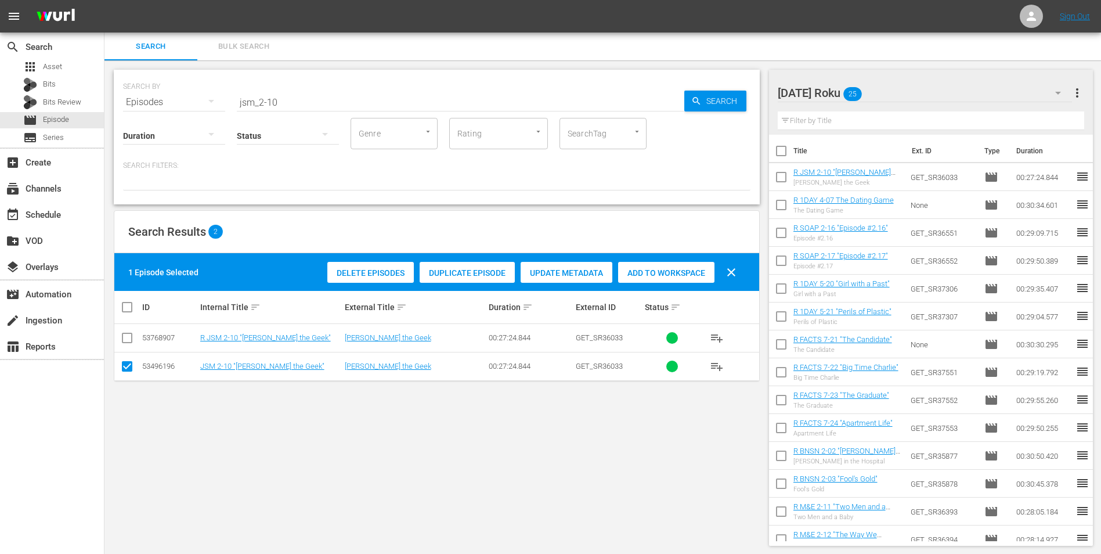
click at [738, 90] on div "[DATE] Roku 25" at bounding box center [925, 93] width 295 height 33
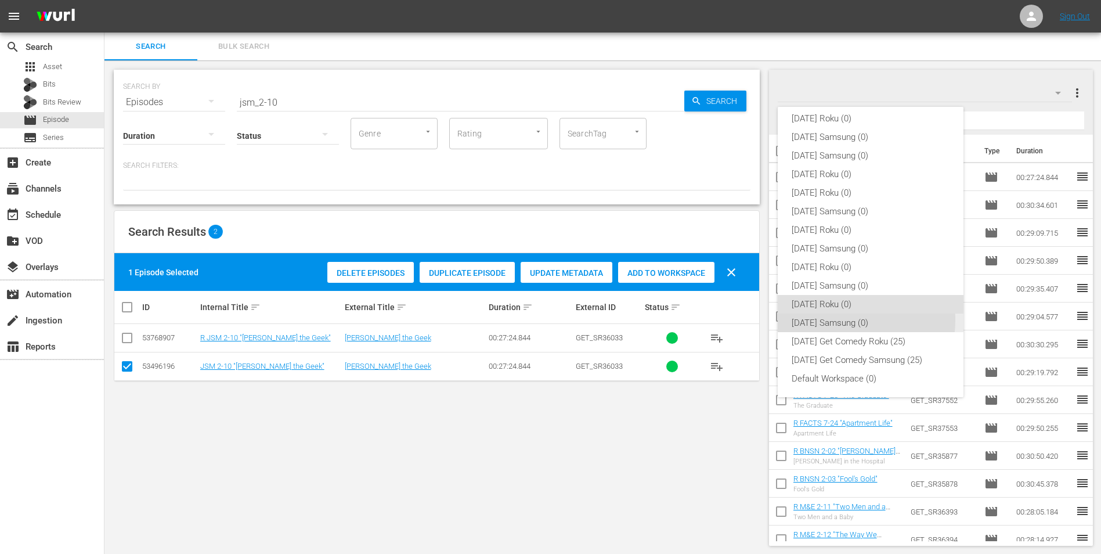
click at [738, 320] on div "[DATE] Samsung (0)" at bounding box center [871, 322] width 158 height 19
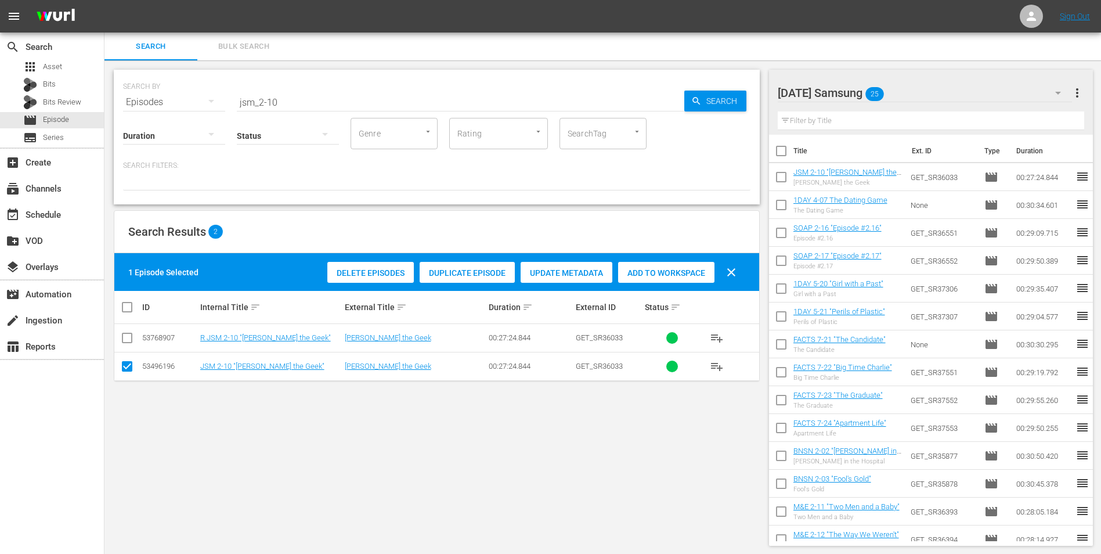
click at [738, 88] on div "[DATE] Samsung 25" at bounding box center [925, 93] width 295 height 33
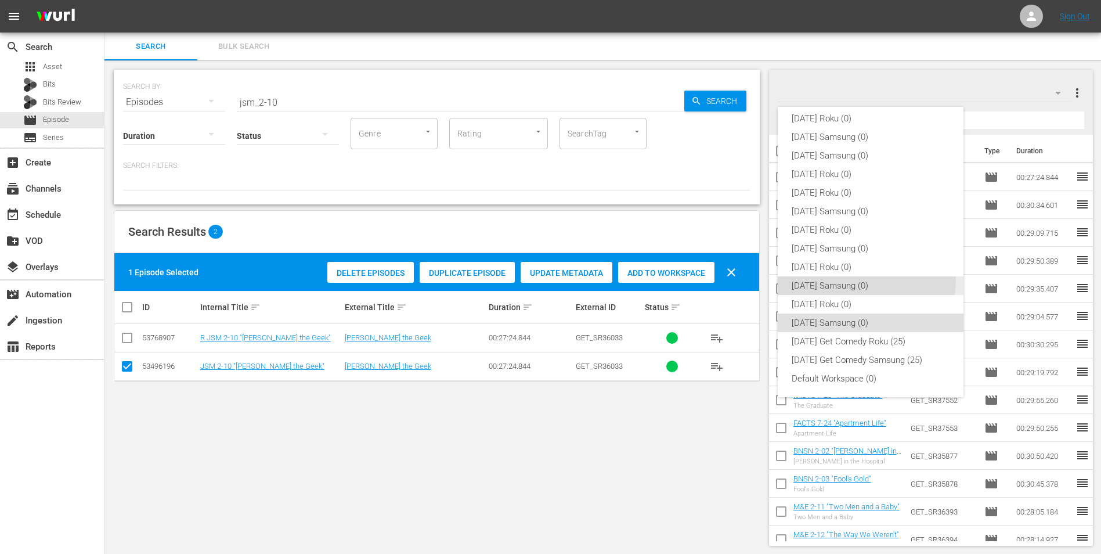
click at [738, 279] on div "[DATE] Samsung (0)" at bounding box center [871, 285] width 158 height 19
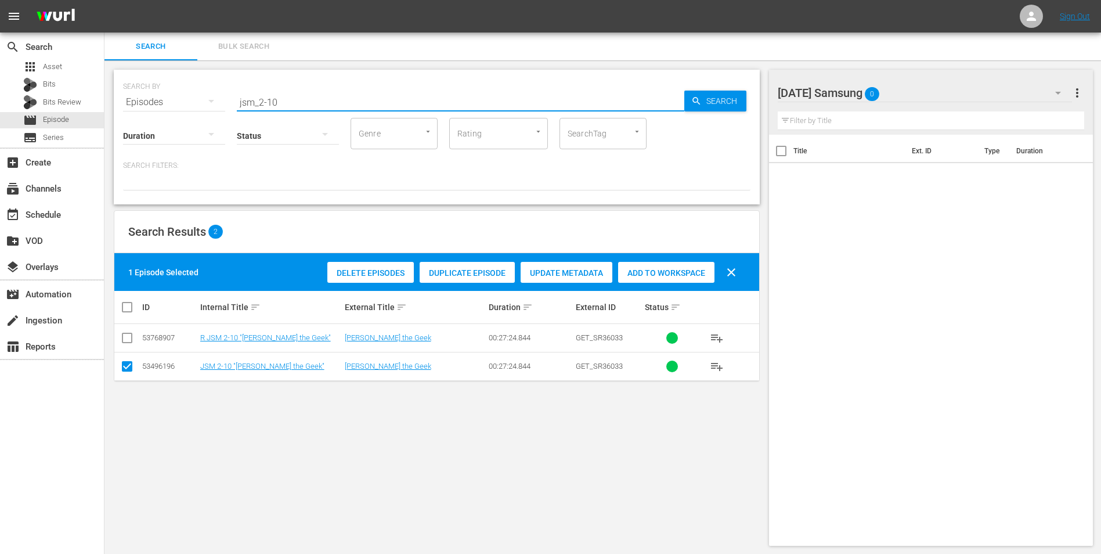
drag, startPoint x: 297, startPoint y: 103, endPoint x: 142, endPoint y: 130, distance: 157.4
click at [154, 125] on div "SEARCH BY Search By Episodes Search ID, Title, Description, Keywords, or Catego…" at bounding box center [437, 137] width 646 height 135
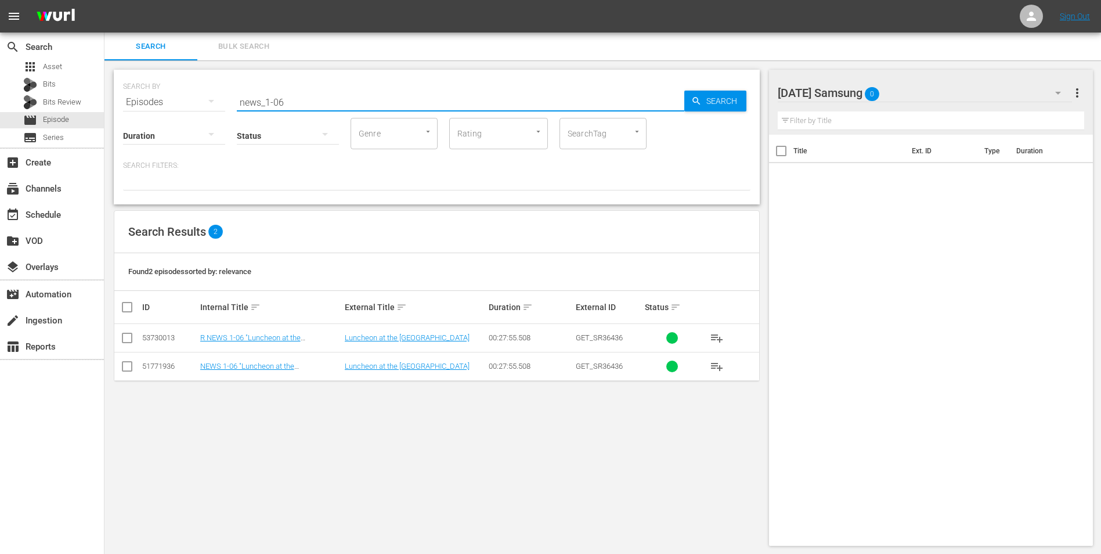
click at [284, 99] on input "news_1-06" at bounding box center [461, 102] width 448 height 28
click at [125, 344] on input "checkbox" at bounding box center [127, 369] width 14 height 14
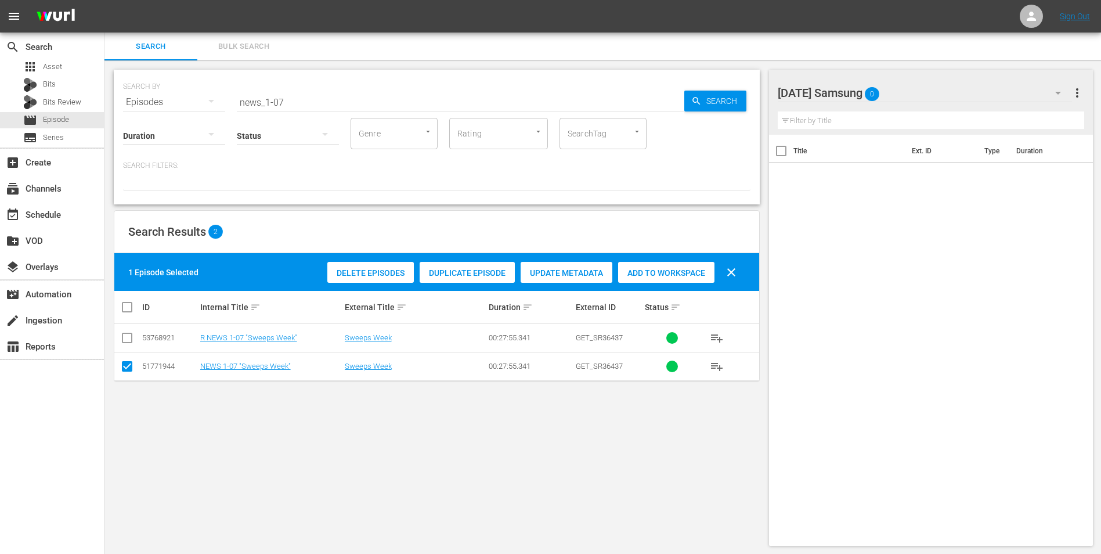
click at [676, 271] on span "Add to Workspace" at bounding box center [666, 272] width 96 height 9
click at [738, 96] on div "[DATE] Samsung 1" at bounding box center [925, 93] width 295 height 33
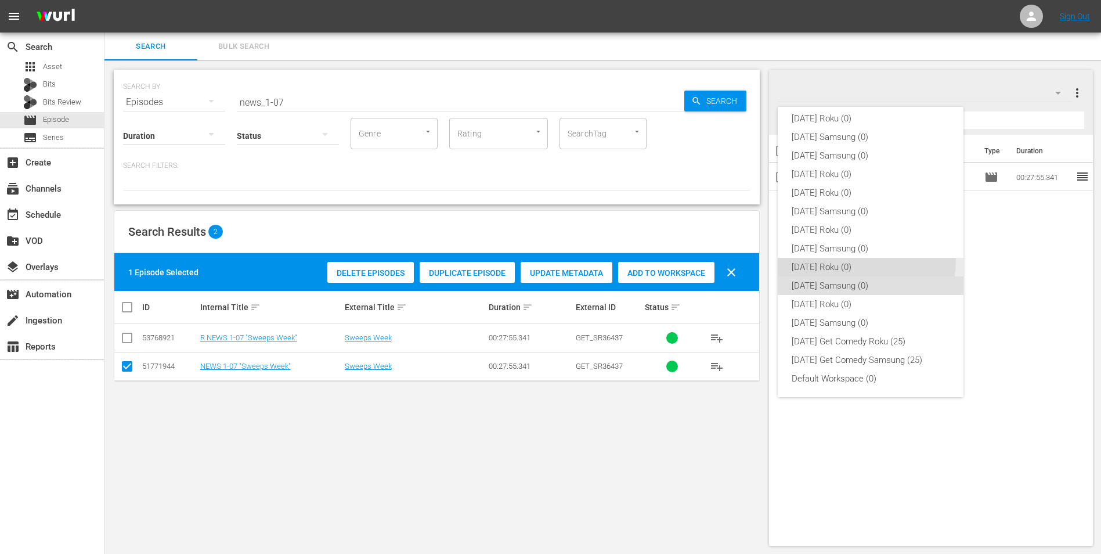
click at [738, 260] on div "[DATE] Roku (0)" at bounding box center [871, 267] width 158 height 19
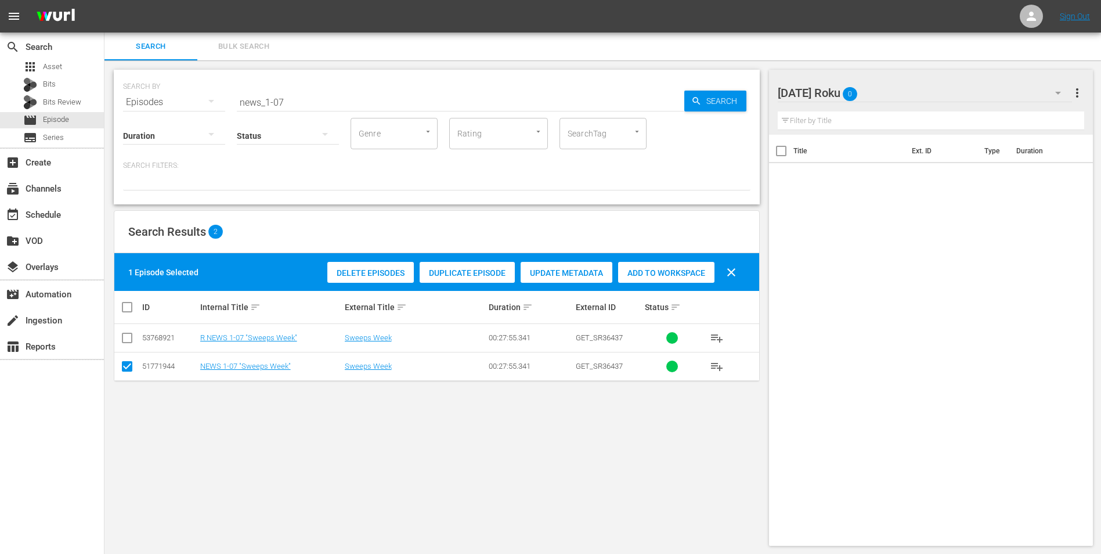
click at [121, 344] on td at bounding box center [127, 366] width 26 height 28
click at [127, 344] on input "checkbox" at bounding box center [127, 369] width 14 height 14
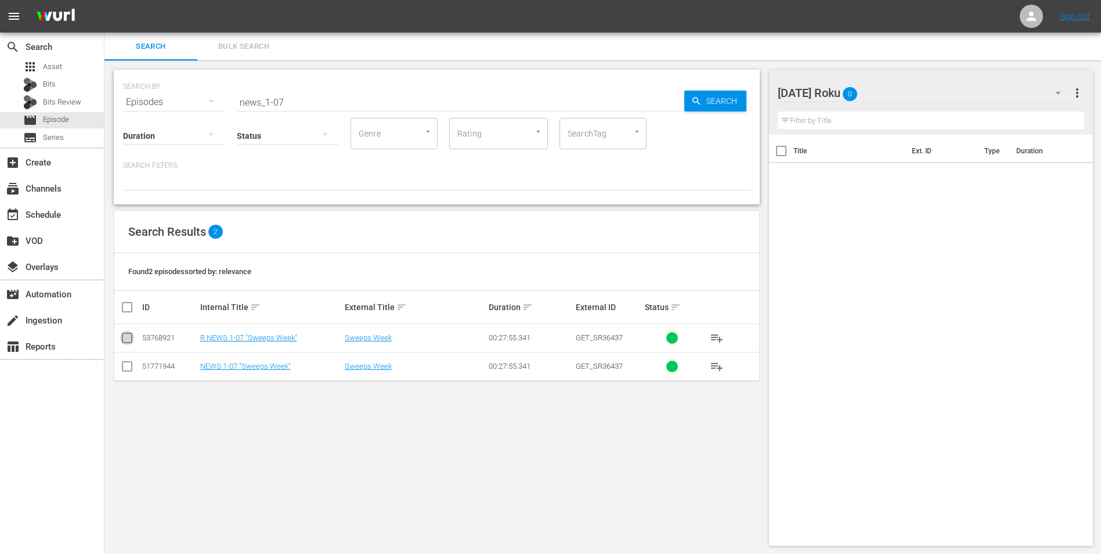
click at [126, 333] on input "checkbox" at bounding box center [127, 340] width 14 height 14
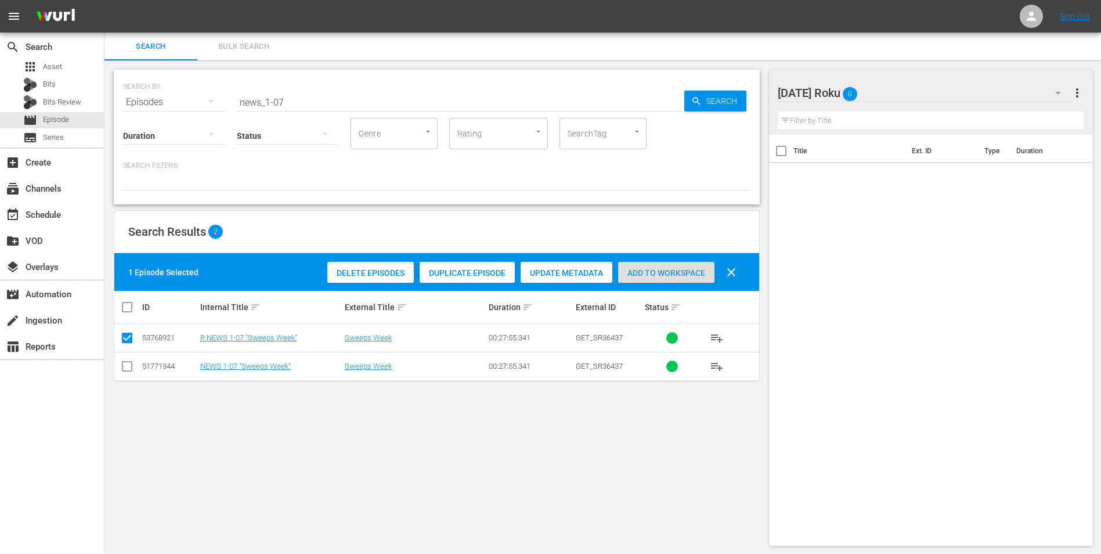
click at [685, 274] on span "Add to Workspace" at bounding box center [666, 272] width 96 height 9
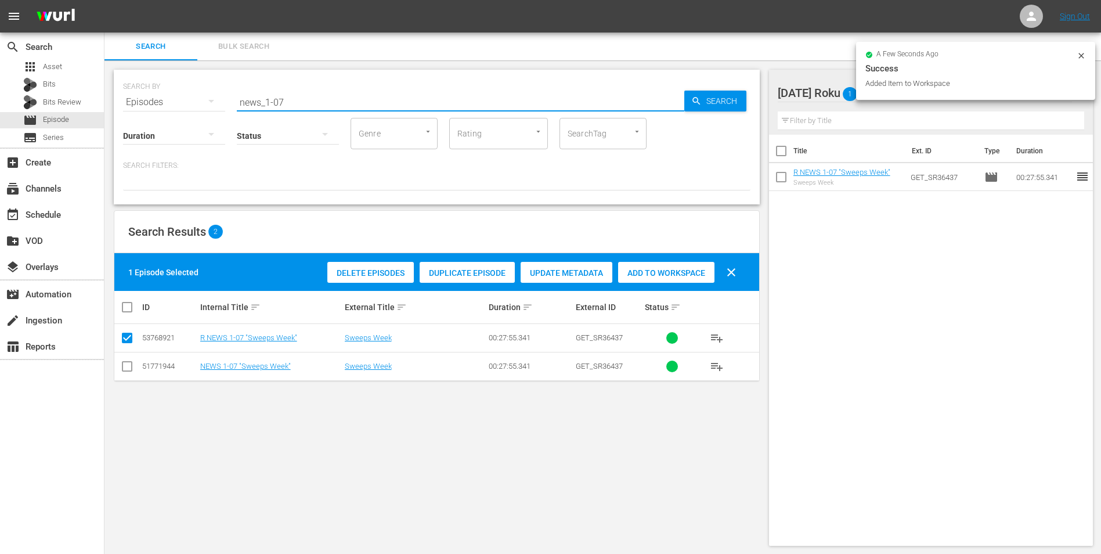
drag, startPoint x: 279, startPoint y: 101, endPoint x: 295, endPoint y: 108, distance: 17.7
click at [295, 108] on div "SEARCH BY Search By Episodes Search ID, Title, Description, Keywords, or Catego…" at bounding box center [437, 137] width 646 height 135
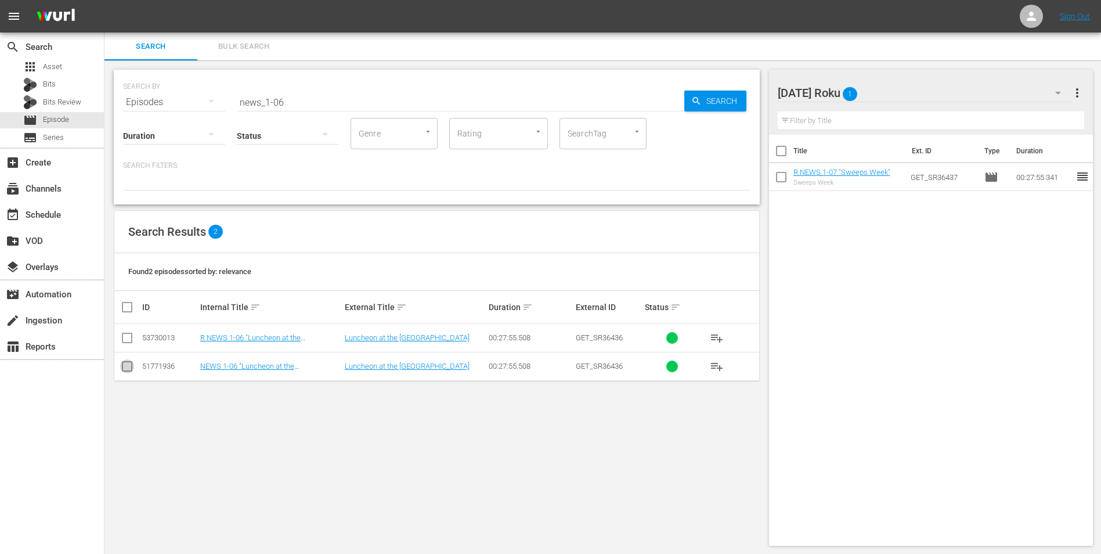
click at [127, 344] on input "checkbox" at bounding box center [127, 369] width 14 height 14
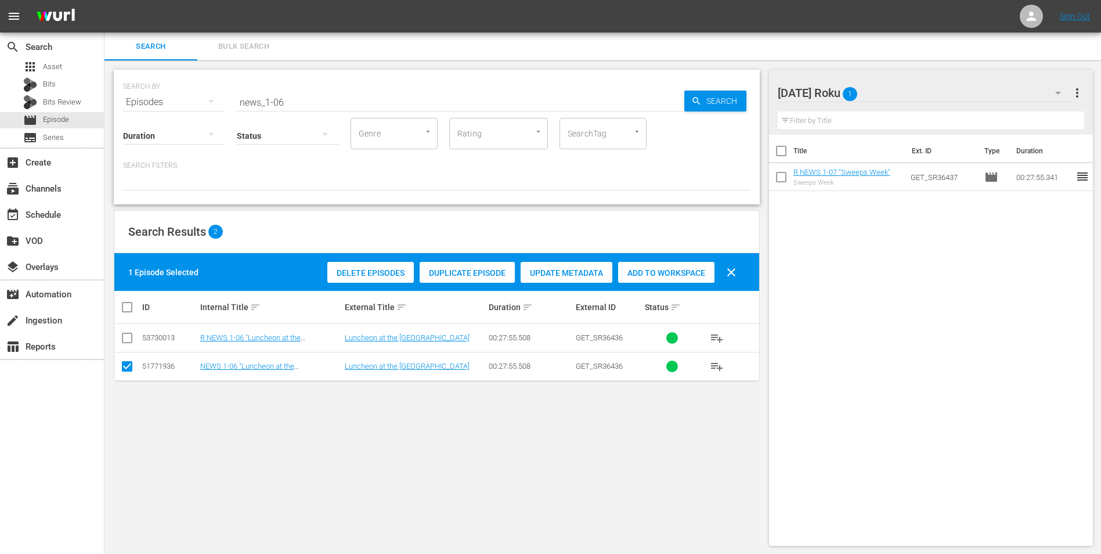
click at [126, 344] on input "checkbox" at bounding box center [127, 369] width 14 height 14
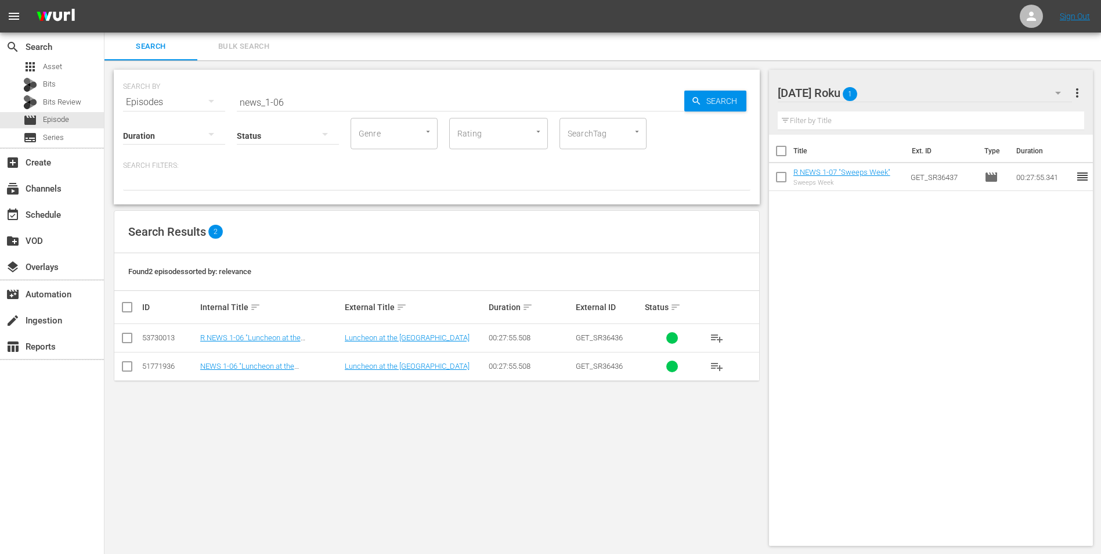
click at [131, 338] on input "checkbox" at bounding box center [127, 340] width 14 height 14
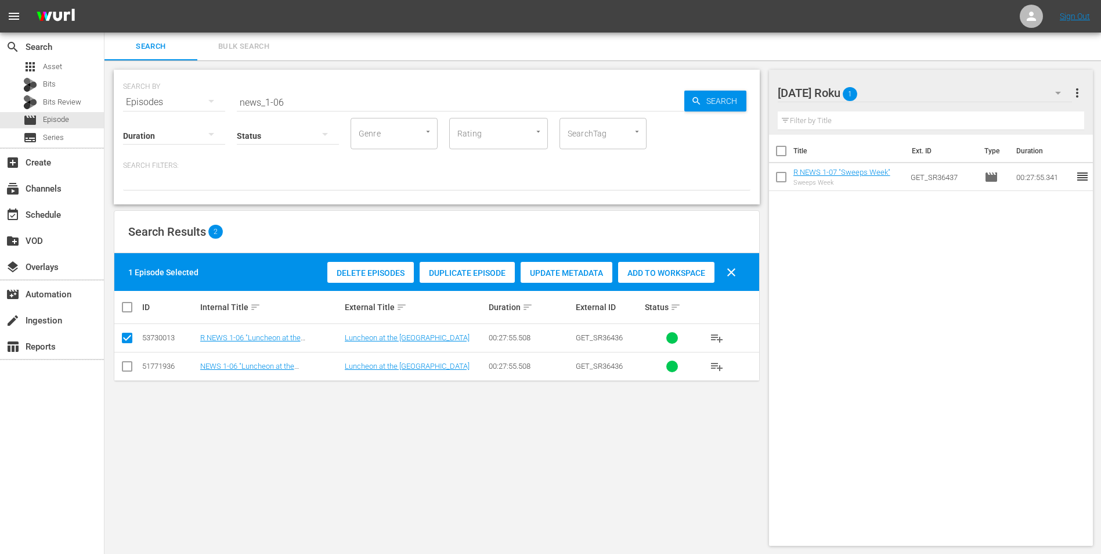
click at [679, 277] on span "Add to Workspace" at bounding box center [666, 272] width 96 height 9
click at [738, 86] on div "[DATE] Roku 2" at bounding box center [925, 93] width 295 height 33
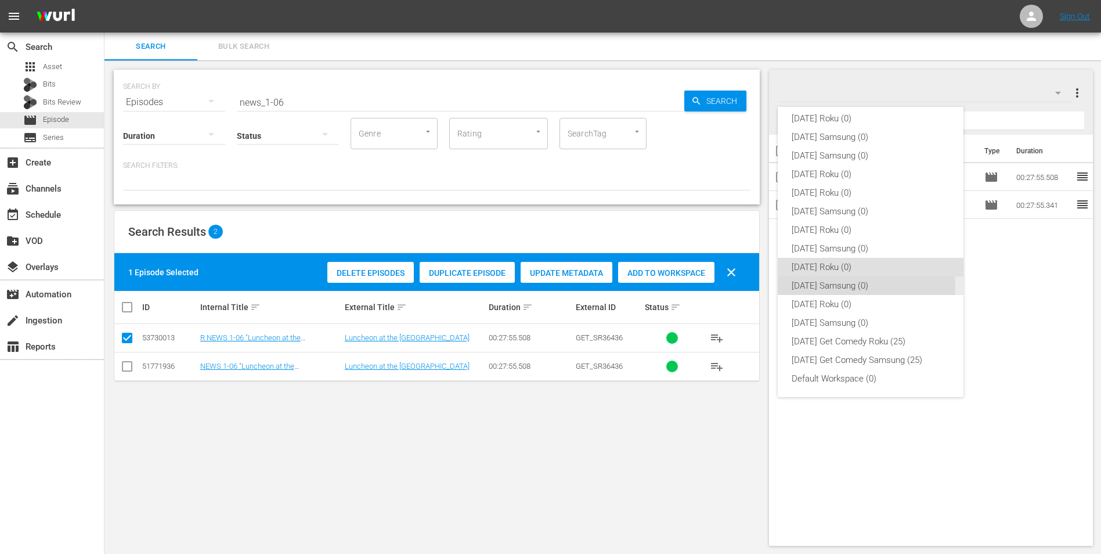
drag, startPoint x: 856, startPoint y: 284, endPoint x: 850, endPoint y: 285, distance: 5.9
click at [738, 284] on div "[DATE] Samsung (0)" at bounding box center [871, 285] width 158 height 19
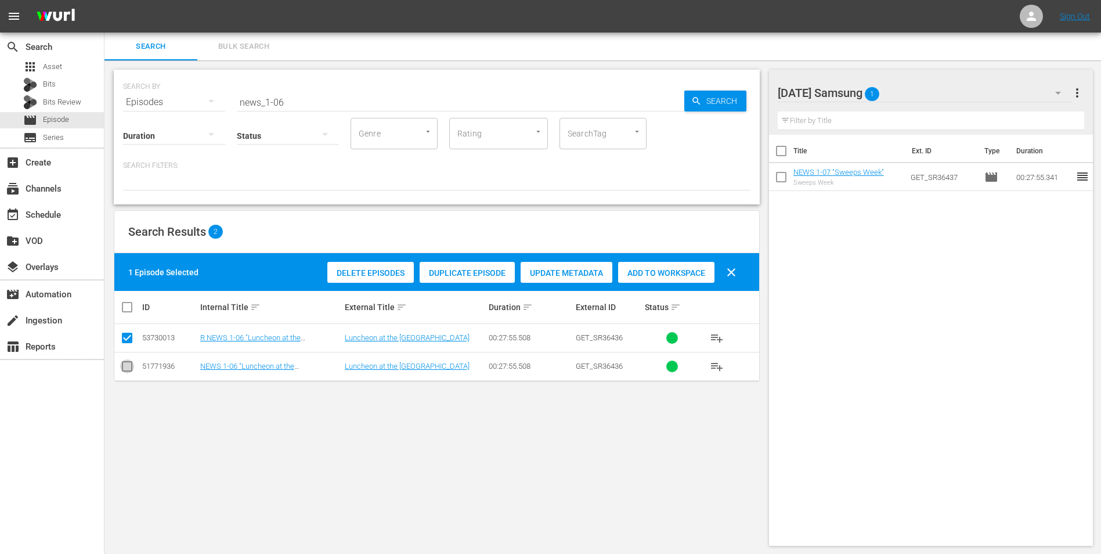
click at [132, 344] on input "checkbox" at bounding box center [127, 369] width 14 height 14
click at [125, 338] on input "checkbox" at bounding box center [127, 340] width 14 height 14
click at [663, 261] on div "Delete Episodes Duplicate Episode Update Metadata Add to Workspace clear" at bounding box center [534, 272] width 421 height 28
click at [665, 266] on div "Add to Workspace" at bounding box center [666, 273] width 96 height 22
drag, startPoint x: 276, startPoint y: 100, endPoint x: 295, endPoint y: 108, distance: 21.1
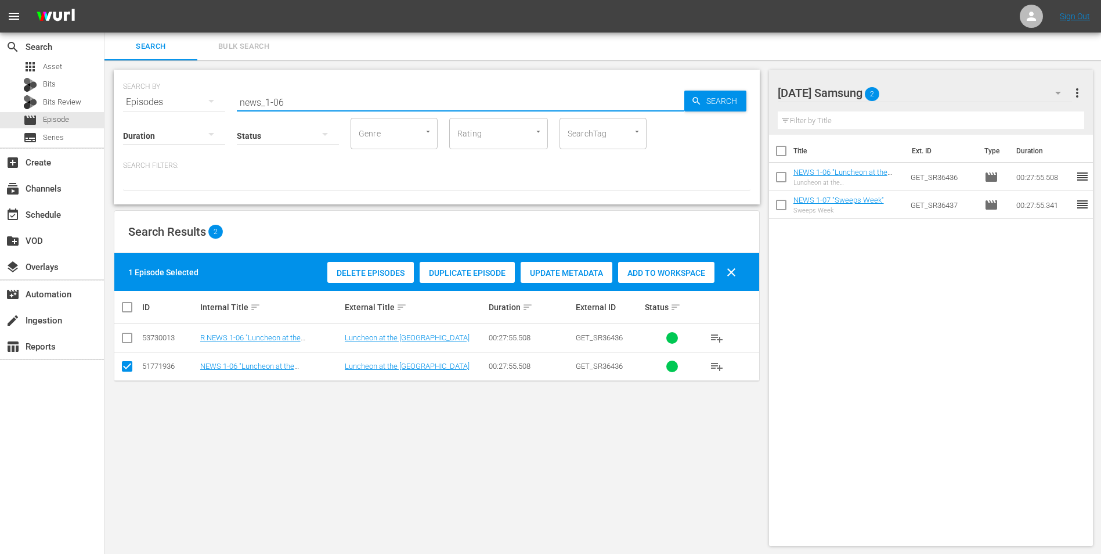
click at [295, 108] on div "SEARCH BY Search By Episodes Search ID, Title, Description, Keywords, or Catego…" at bounding box center [437, 137] width 646 height 135
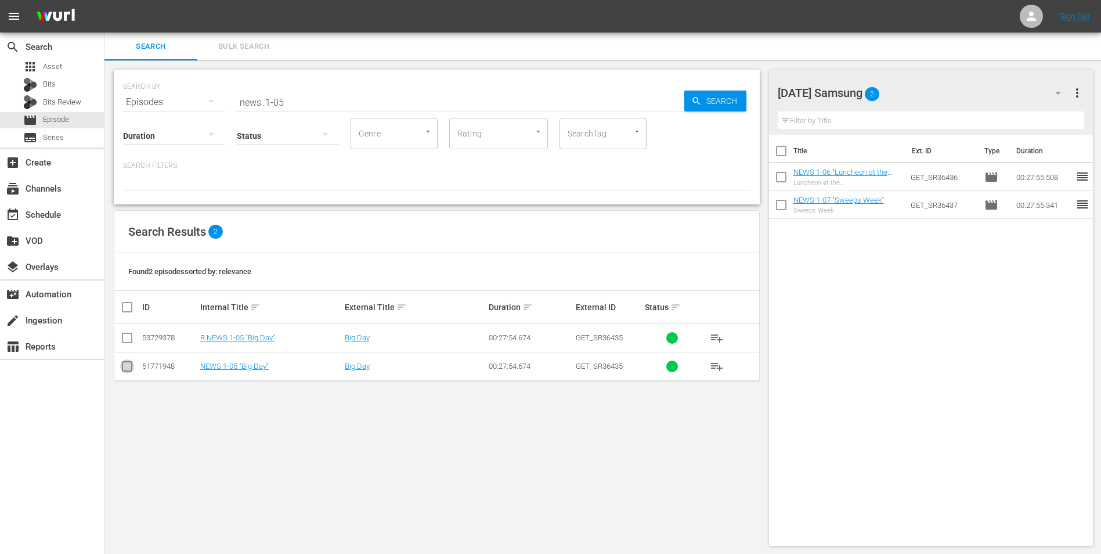
click at [127, 344] on input "checkbox" at bounding box center [127, 369] width 14 height 14
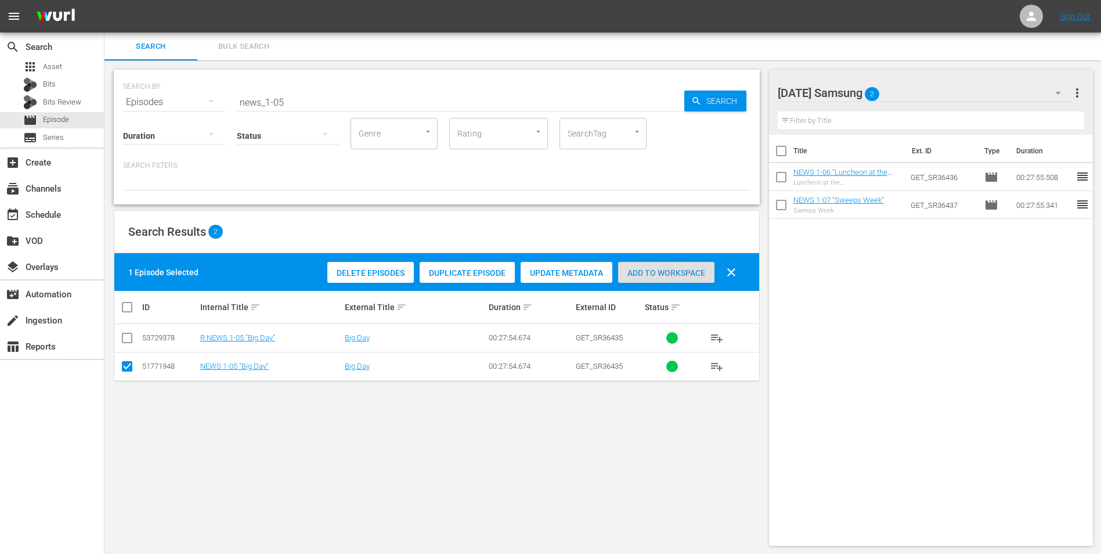
click at [653, 272] on span "Add to Workspace" at bounding box center [666, 272] width 96 height 9
click at [738, 84] on div "[DATE] Samsung 3" at bounding box center [925, 93] width 295 height 33
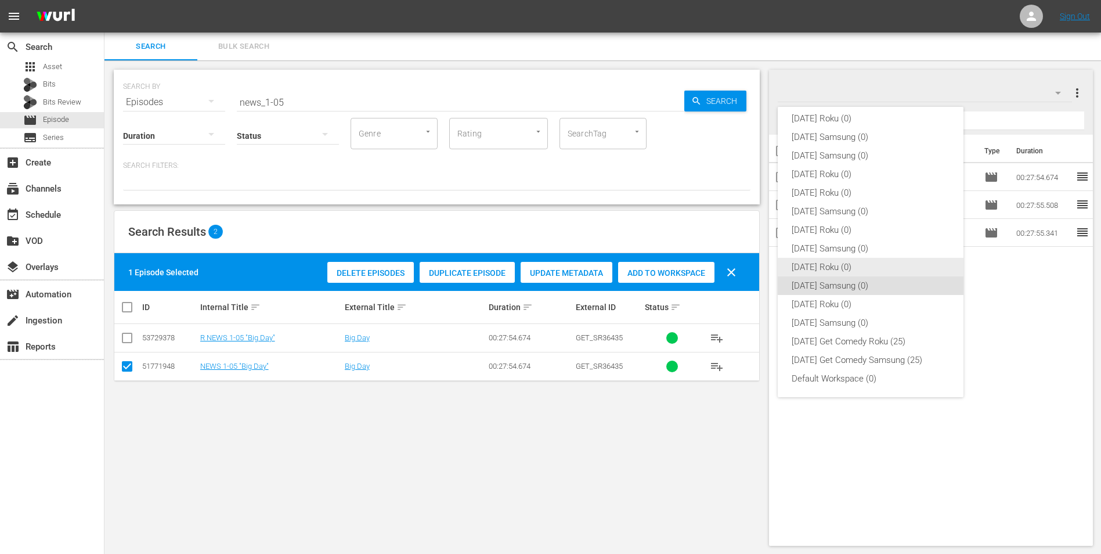
click at [738, 263] on div "[DATE] Roku (0)" at bounding box center [871, 267] width 158 height 19
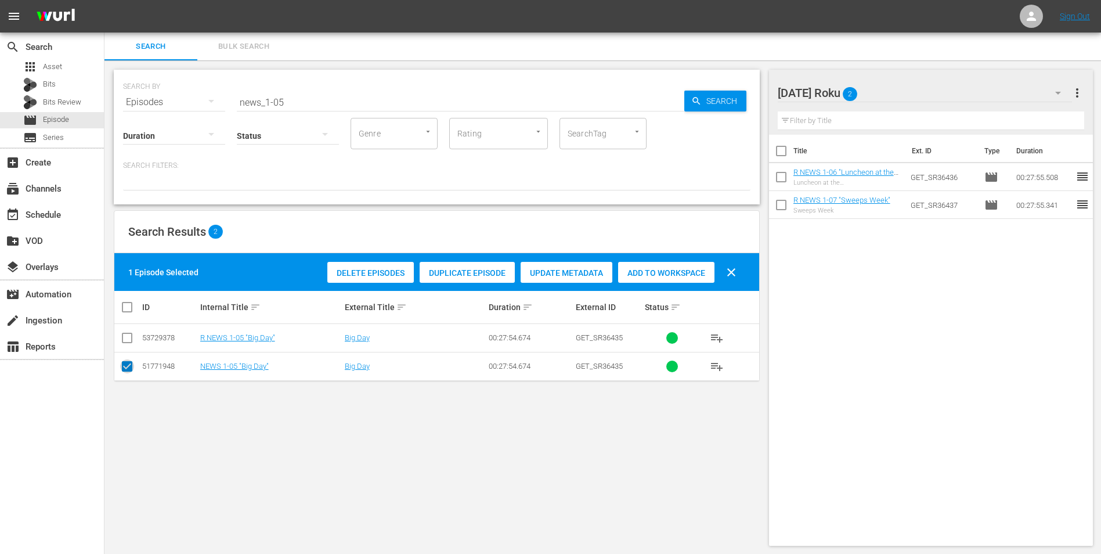
click at [131, 344] on input "checkbox" at bounding box center [127, 369] width 14 height 14
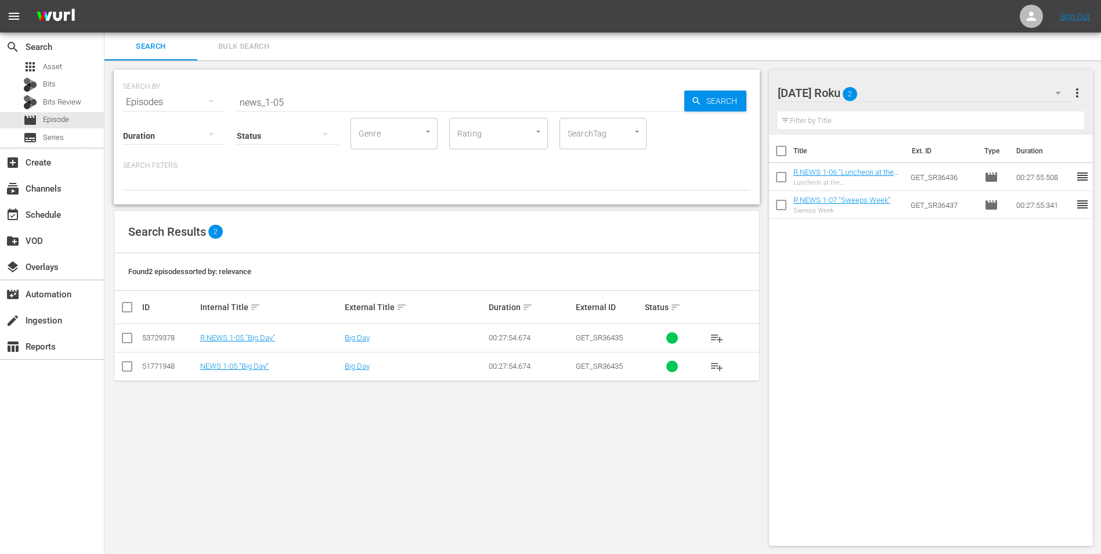
click at [124, 337] on input "checkbox" at bounding box center [127, 340] width 14 height 14
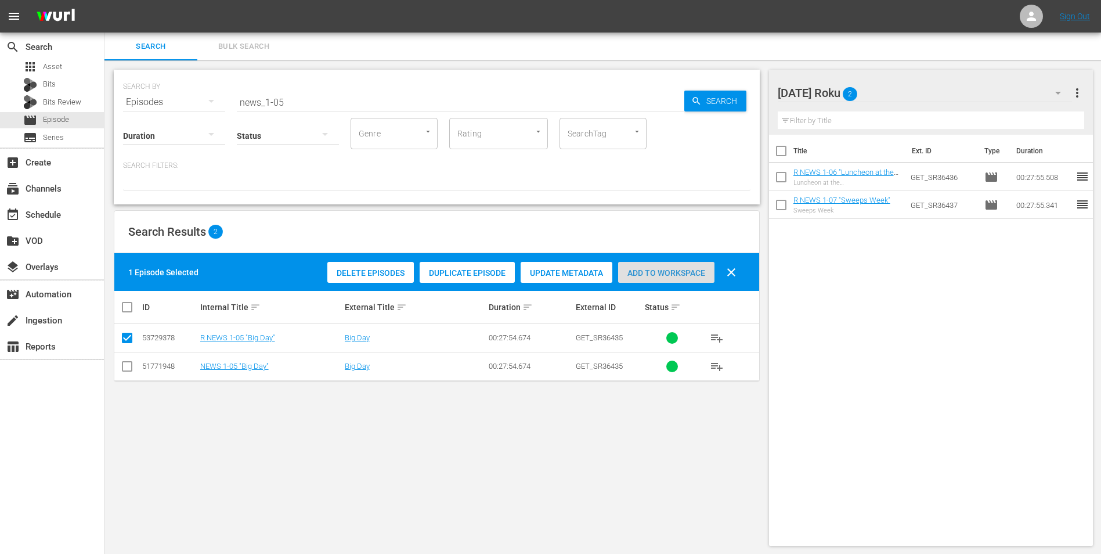
click at [633, 273] on span "Add to Workspace" at bounding box center [666, 272] width 96 height 9
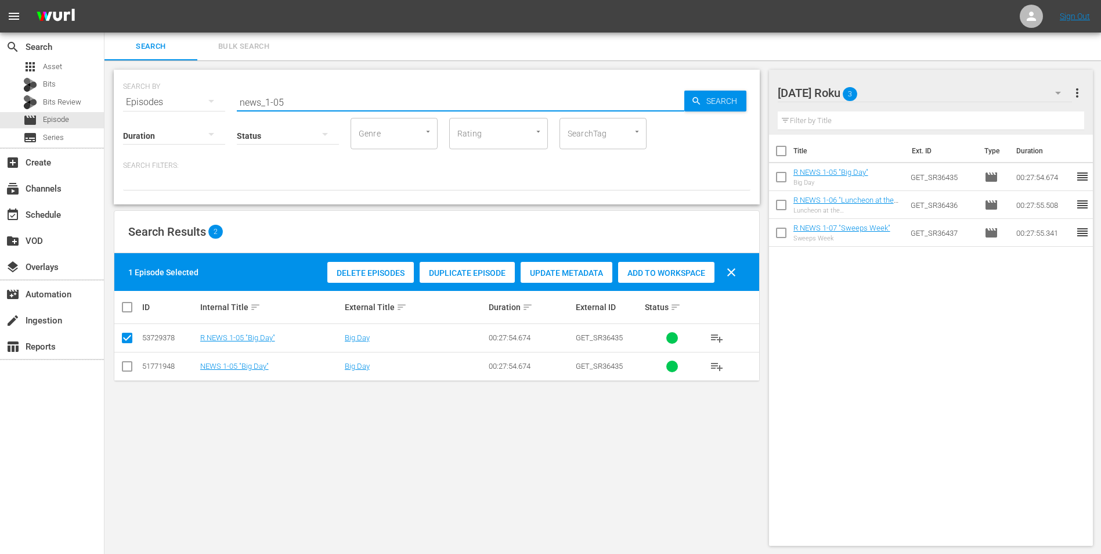
drag, startPoint x: 308, startPoint y: 98, endPoint x: 183, endPoint y: 96, distance: 124.8
click at [197, 93] on div "SEARCH BY Search By Episodes Search ID, Title, Description, Keywords, or Catego…" at bounding box center [437, 95] width 628 height 42
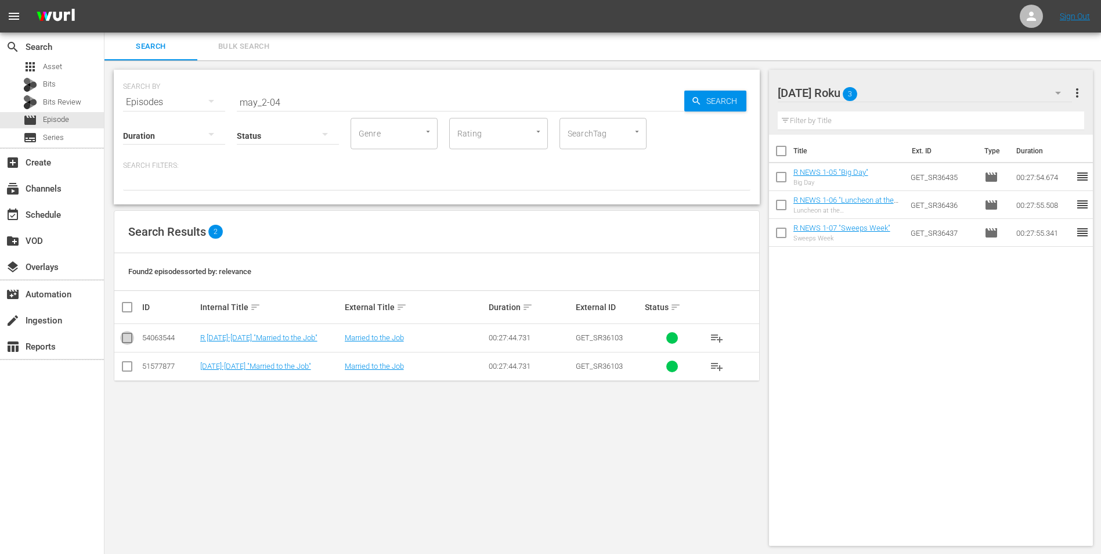
click at [132, 340] on input "checkbox" at bounding box center [127, 340] width 14 height 14
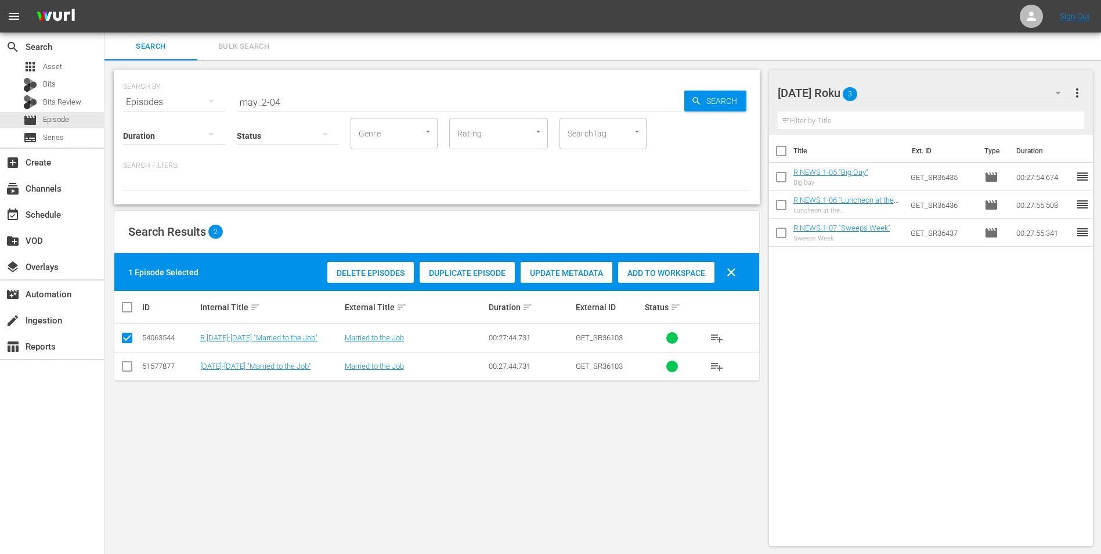
click at [655, 271] on span "Add to Workspace" at bounding box center [666, 272] width 96 height 9
click at [738, 89] on div "[DATE] Roku 4" at bounding box center [925, 93] width 295 height 33
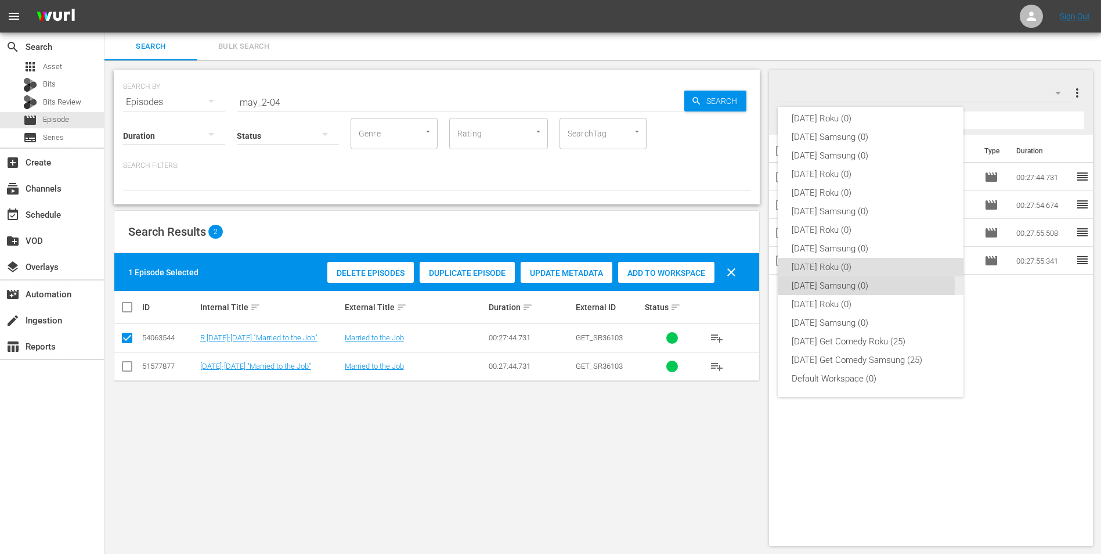
click at [738, 287] on div "[DATE] Samsung (0)" at bounding box center [871, 285] width 158 height 19
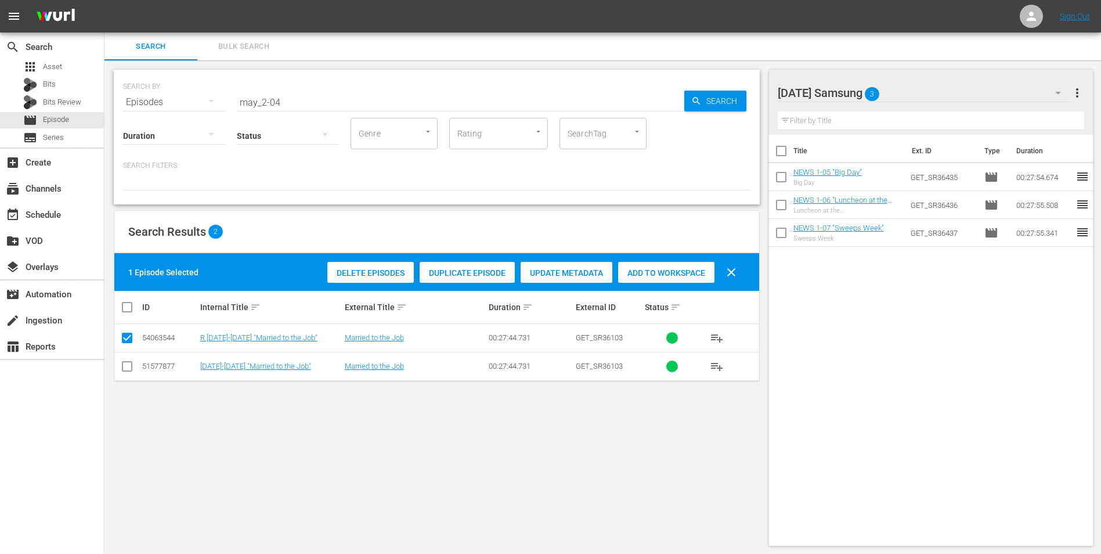
drag, startPoint x: 112, startPoint y: 375, endPoint x: 118, endPoint y: 373, distance: 6.3
click at [113, 344] on div "SEARCH BY Search By Episodes Search ID, Title, Description, Keywords, or Catego…" at bounding box center [436, 307] width 665 height 495
click at [125, 344] on input "checkbox" at bounding box center [127, 369] width 14 height 14
click at [128, 344] on input "checkbox" at bounding box center [127, 340] width 14 height 14
click at [701, 277] on div "Add to Workspace" at bounding box center [666, 273] width 96 height 22
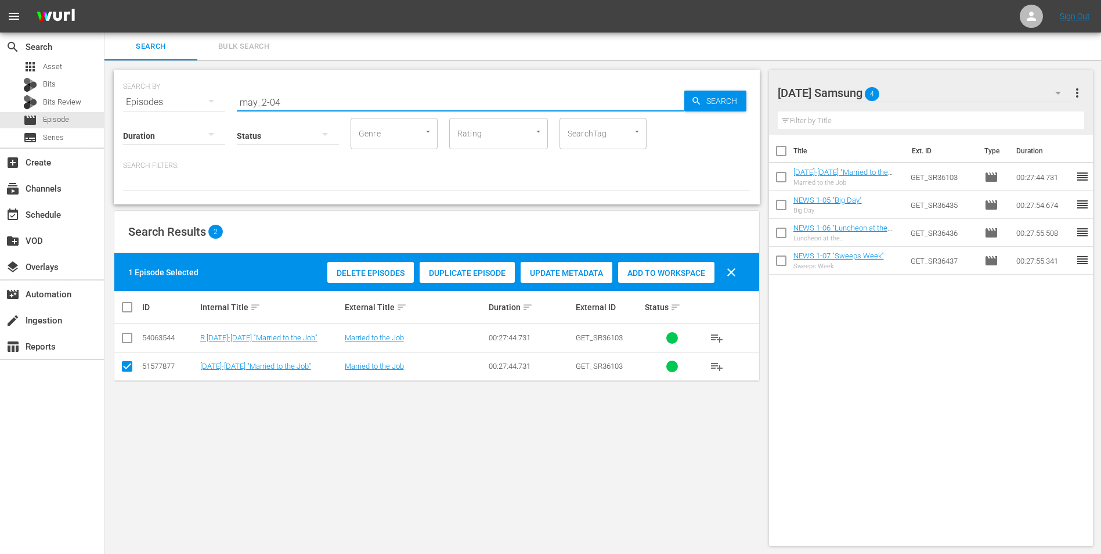
drag, startPoint x: 273, startPoint y: 106, endPoint x: 295, endPoint y: 116, distance: 24.5
click at [295, 116] on div "SEARCH BY Search By Episodes Search ID, Title, Description, Keywords, or Catego…" at bounding box center [437, 137] width 646 height 135
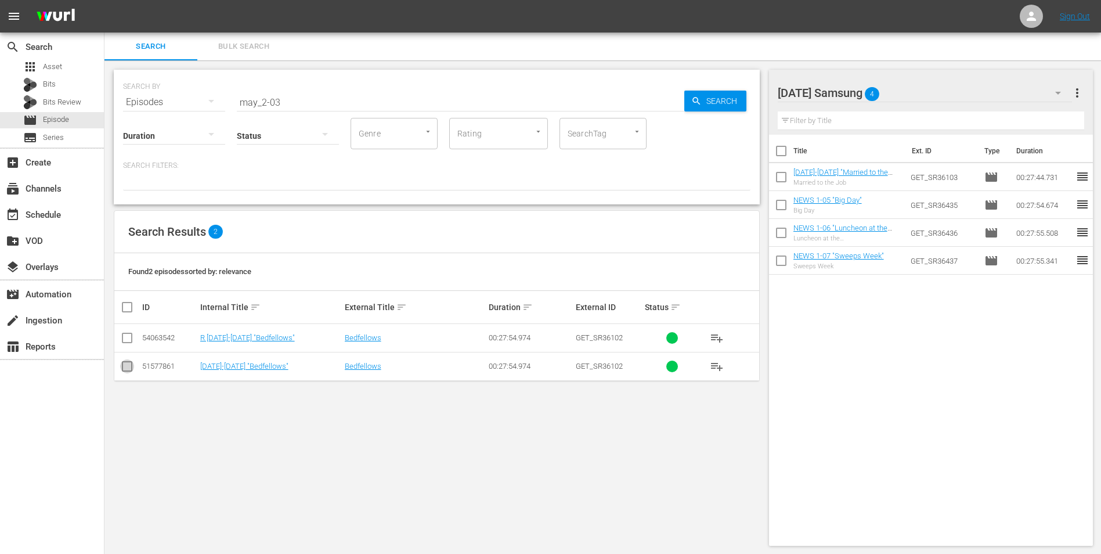
click at [127, 344] on input "checkbox" at bounding box center [127, 369] width 14 height 14
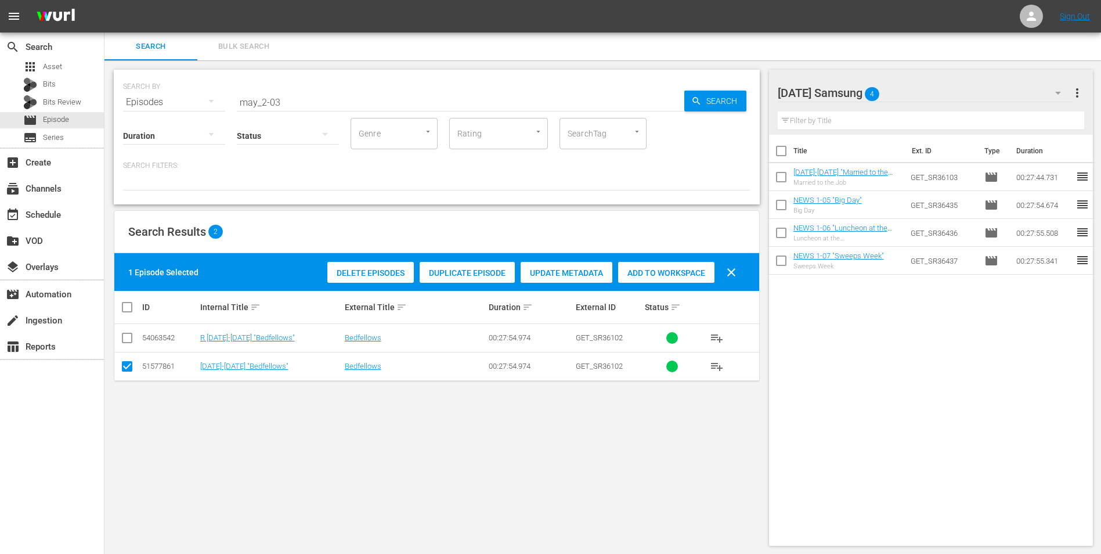
click at [678, 275] on span "Add to Workspace" at bounding box center [666, 272] width 96 height 9
click at [738, 92] on div "[DATE] Samsung 5" at bounding box center [925, 93] width 295 height 33
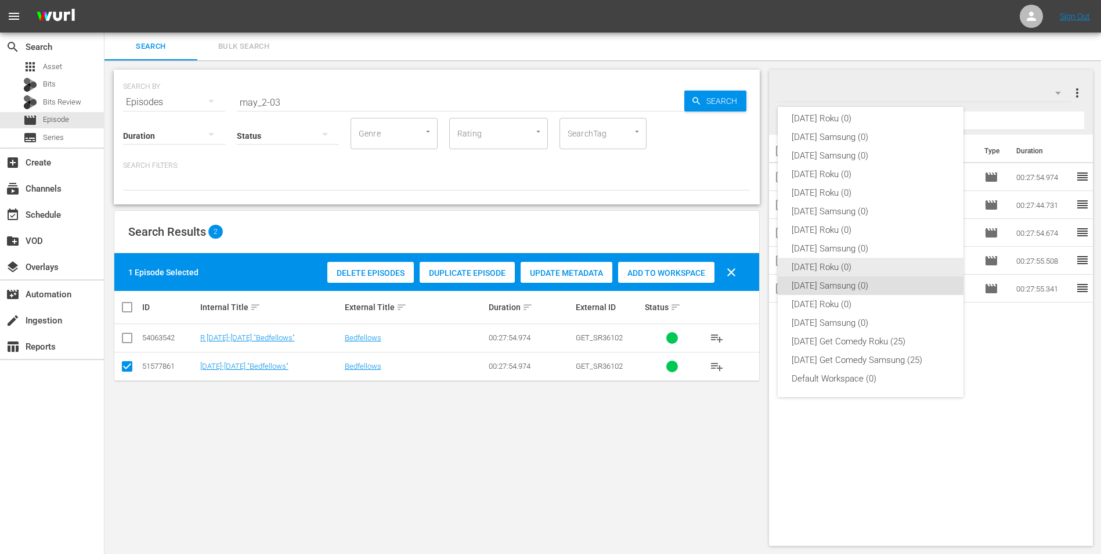
click at [738, 272] on div "[DATE] Roku (0)" at bounding box center [871, 267] width 158 height 19
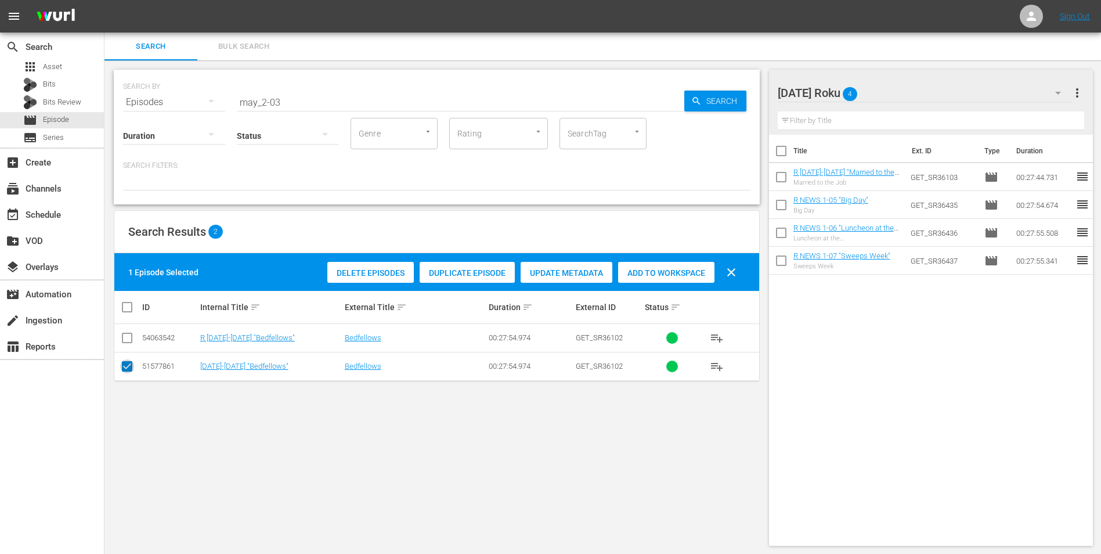
click at [132, 344] on input "checkbox" at bounding box center [127, 369] width 14 height 14
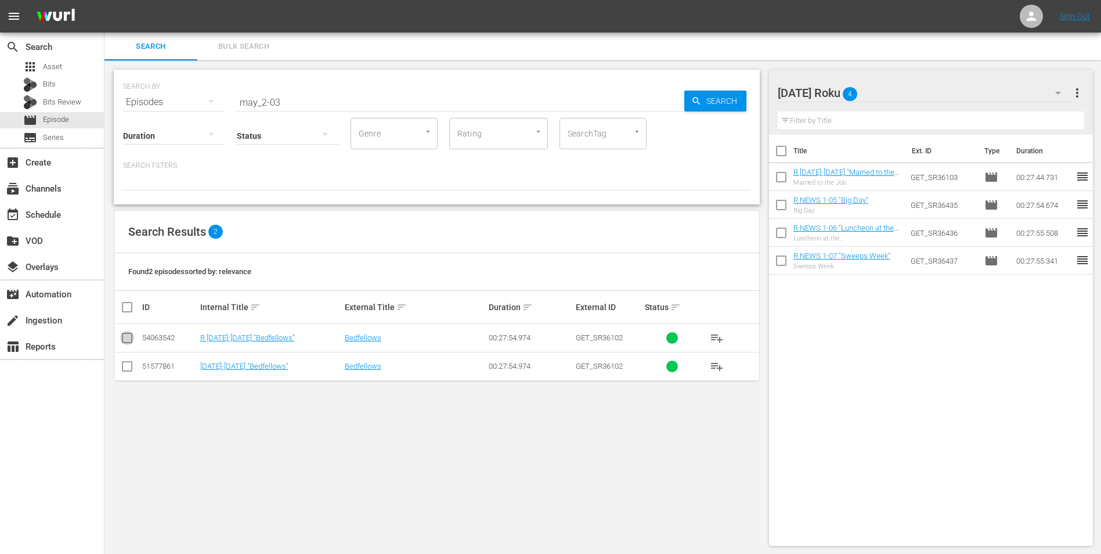
click at [125, 342] on input "checkbox" at bounding box center [127, 340] width 14 height 14
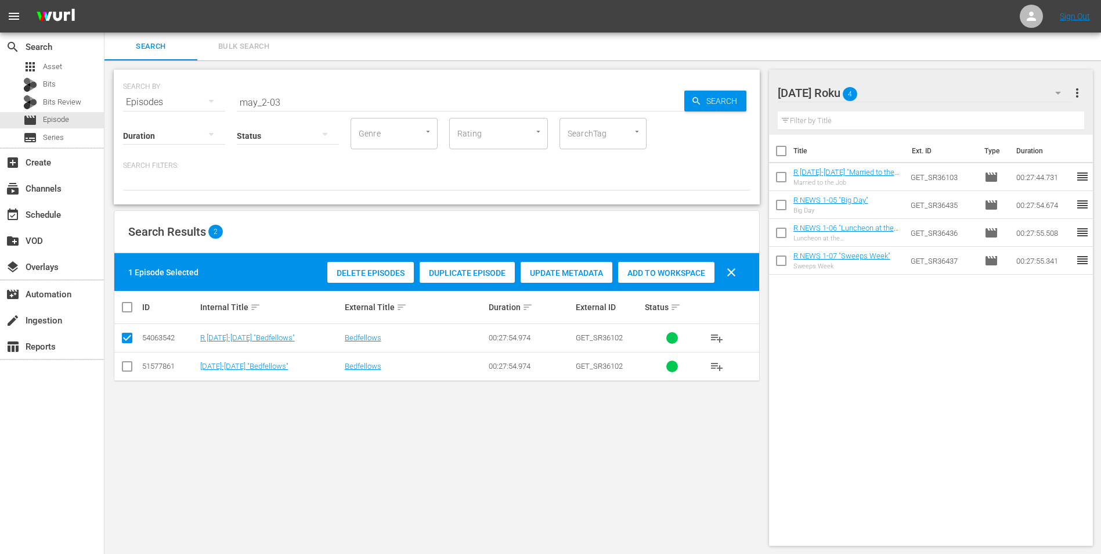
drag, startPoint x: 668, startPoint y: 294, endPoint x: 668, endPoint y: 287, distance: 7.6
click at [668, 291] on th "Status sort" at bounding box center [672, 307] width 58 height 33
click at [666, 278] on div "Add to Workspace" at bounding box center [666, 273] width 96 height 22
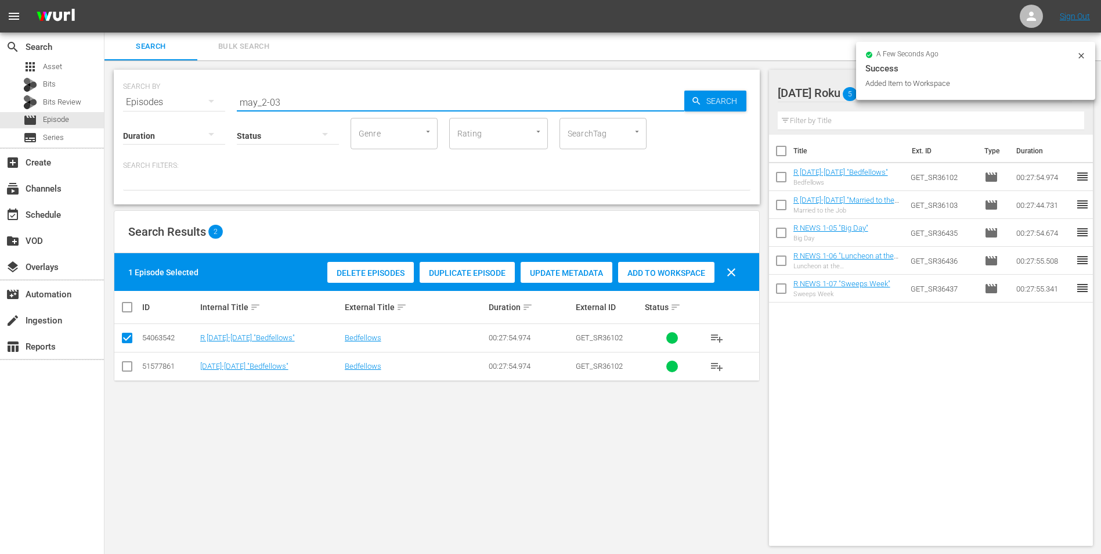
drag, startPoint x: 275, startPoint y: 100, endPoint x: 287, endPoint y: 102, distance: 12.9
click at [287, 102] on input "may_2-03" at bounding box center [461, 102] width 448 height 28
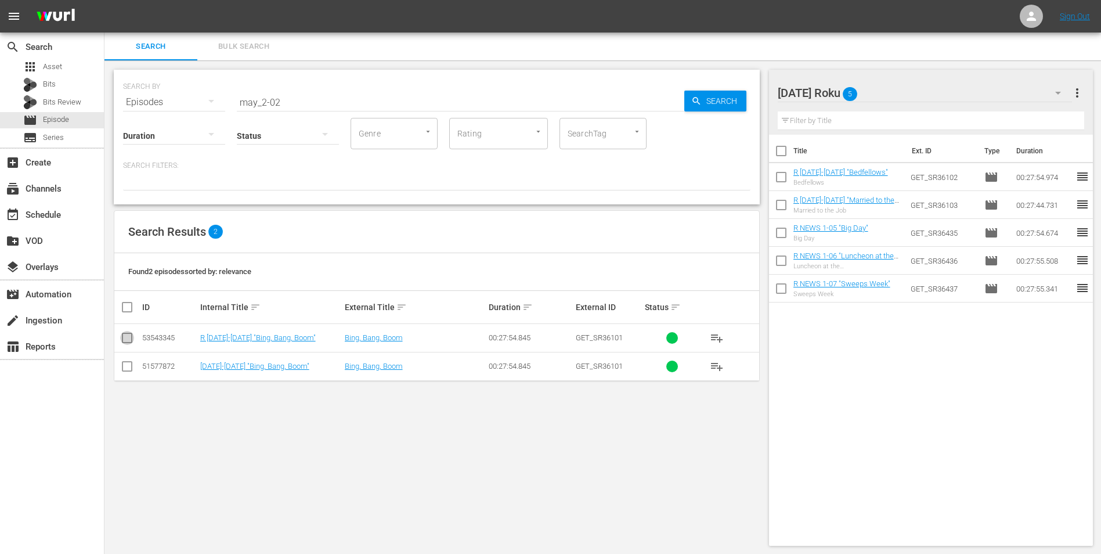
click at [126, 336] on input "checkbox" at bounding box center [127, 340] width 14 height 14
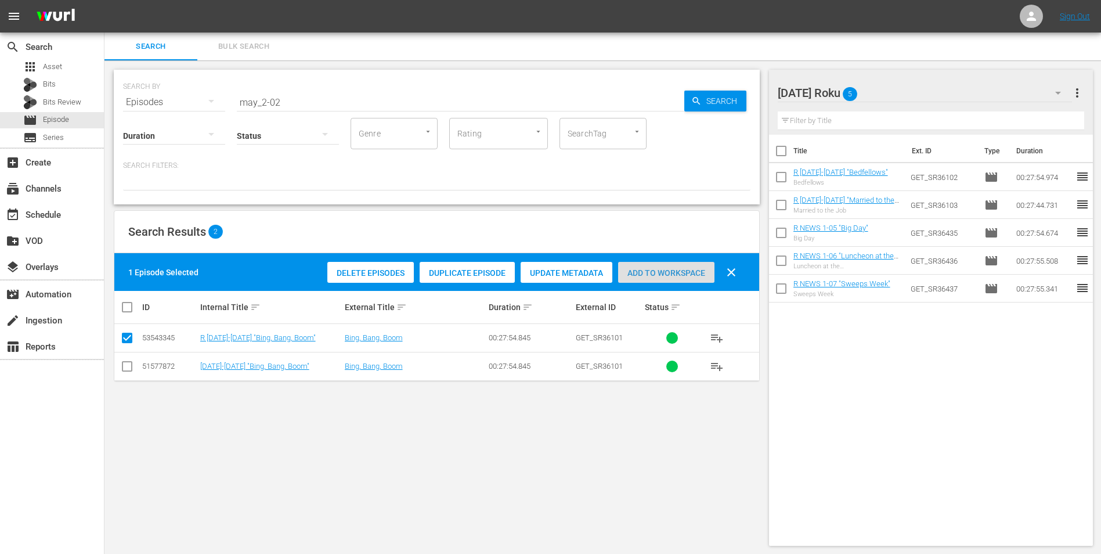
click at [664, 276] on span "Add to Workspace" at bounding box center [666, 272] width 96 height 9
click at [738, 96] on div "[DATE] Roku 6" at bounding box center [925, 93] width 295 height 33
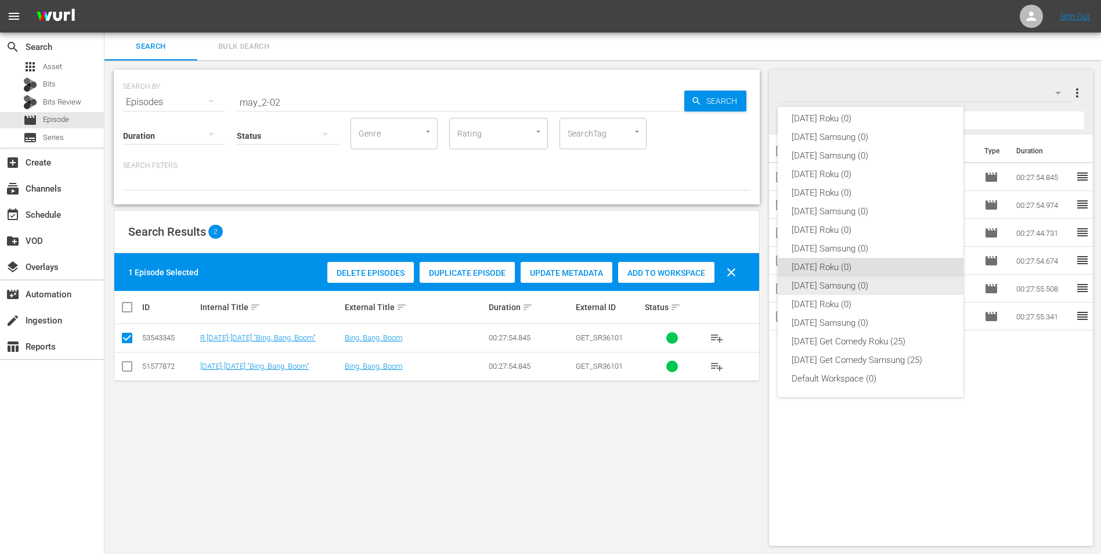
click at [738, 284] on div "[DATE] Samsung (0)" at bounding box center [871, 285] width 158 height 19
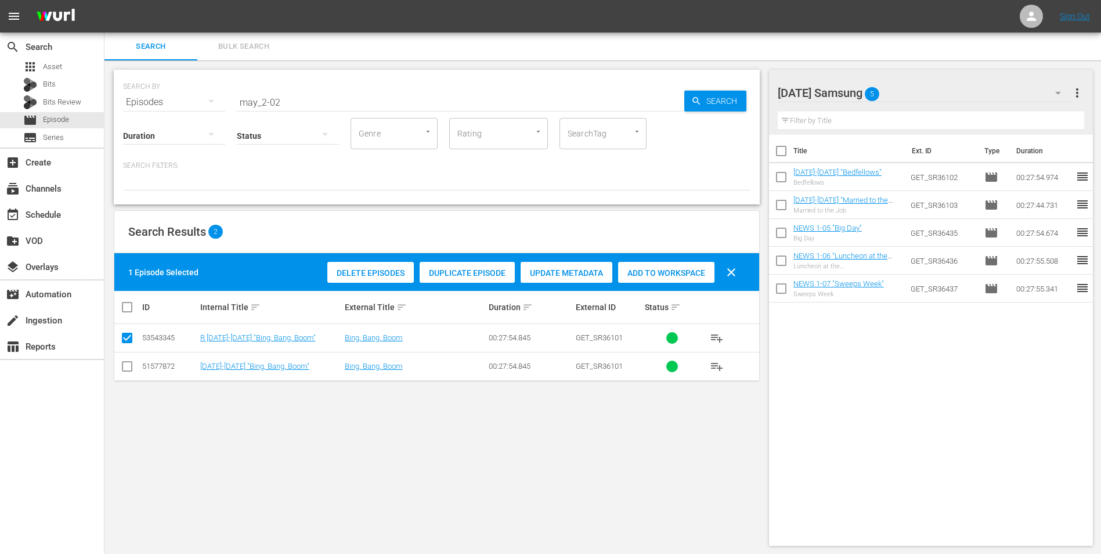
click at [121, 344] on input "checkbox" at bounding box center [127, 369] width 14 height 14
click at [125, 334] on input "checkbox" at bounding box center [127, 340] width 14 height 14
click at [655, 266] on div "Add to Workspace" at bounding box center [666, 273] width 96 height 22
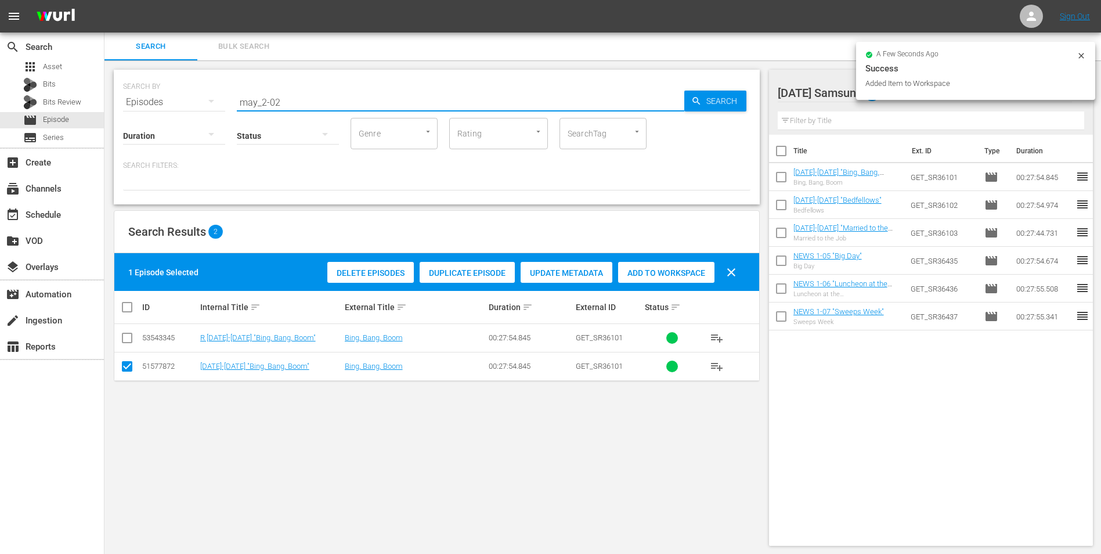
drag, startPoint x: 276, startPoint y: 99, endPoint x: 292, endPoint y: 116, distance: 23.0
click at [297, 113] on div "SEARCH BY Search By Episodes Search ID, Title, Description, Keywords, or Catego…" at bounding box center [437, 137] width 646 height 135
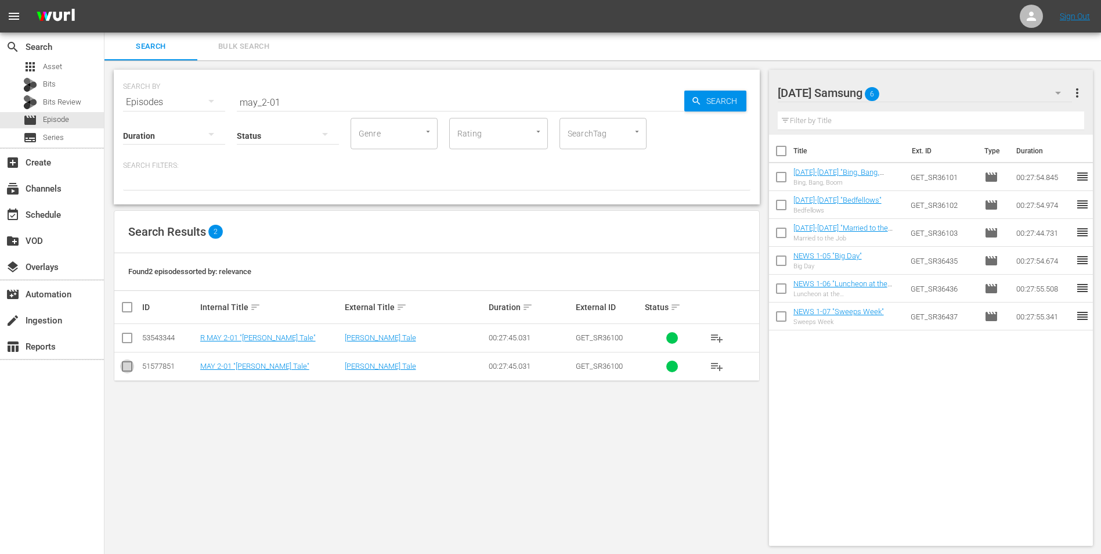
click at [131, 344] on input "checkbox" at bounding box center [127, 369] width 14 height 14
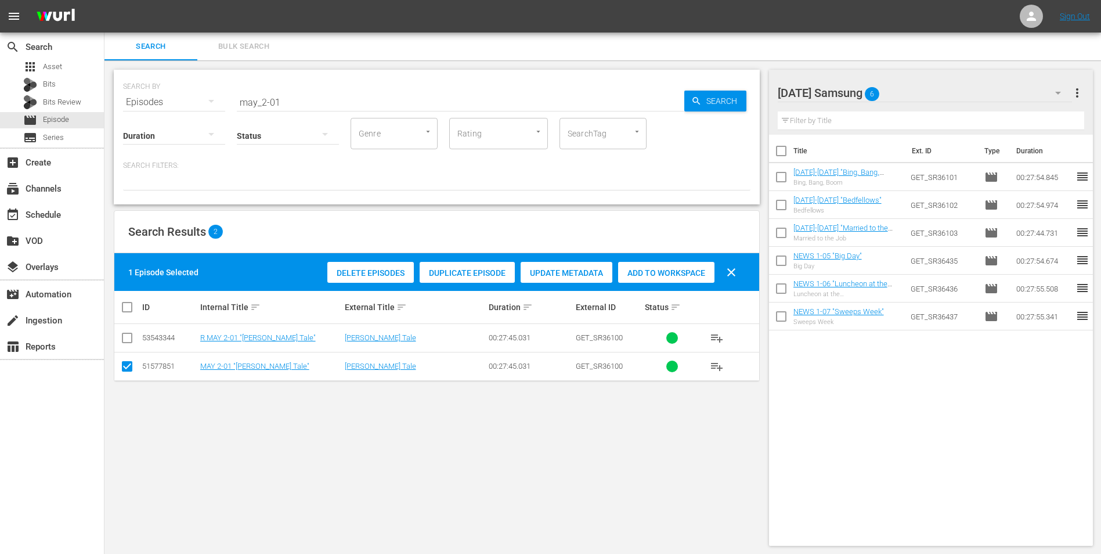
click at [690, 272] on span "Add to Workspace" at bounding box center [666, 272] width 96 height 9
click at [738, 92] on div "[DATE] Samsung 7" at bounding box center [925, 93] width 295 height 33
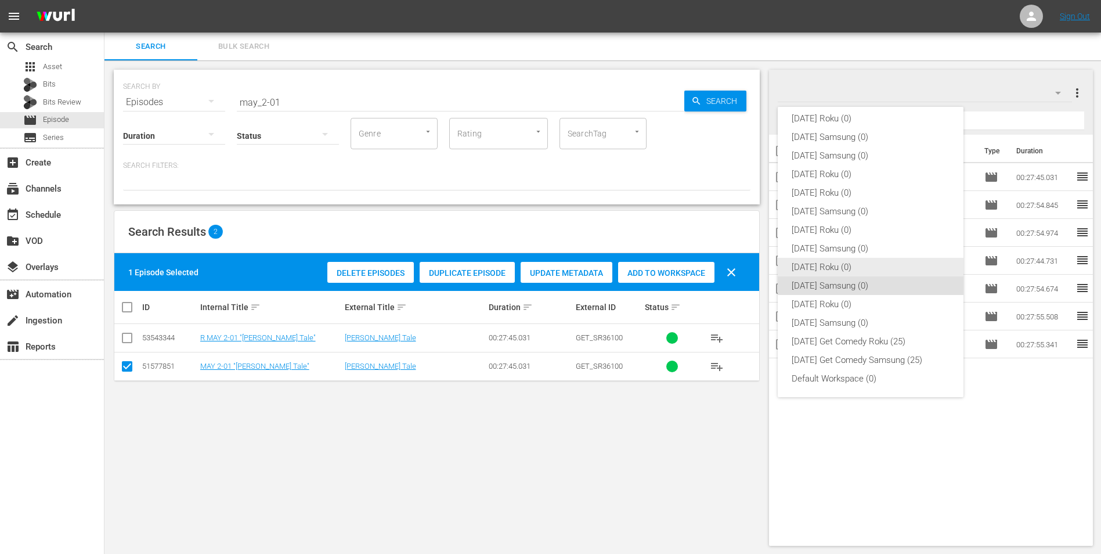
click at [738, 264] on div "[DATE] Roku (0)" at bounding box center [871, 267] width 158 height 19
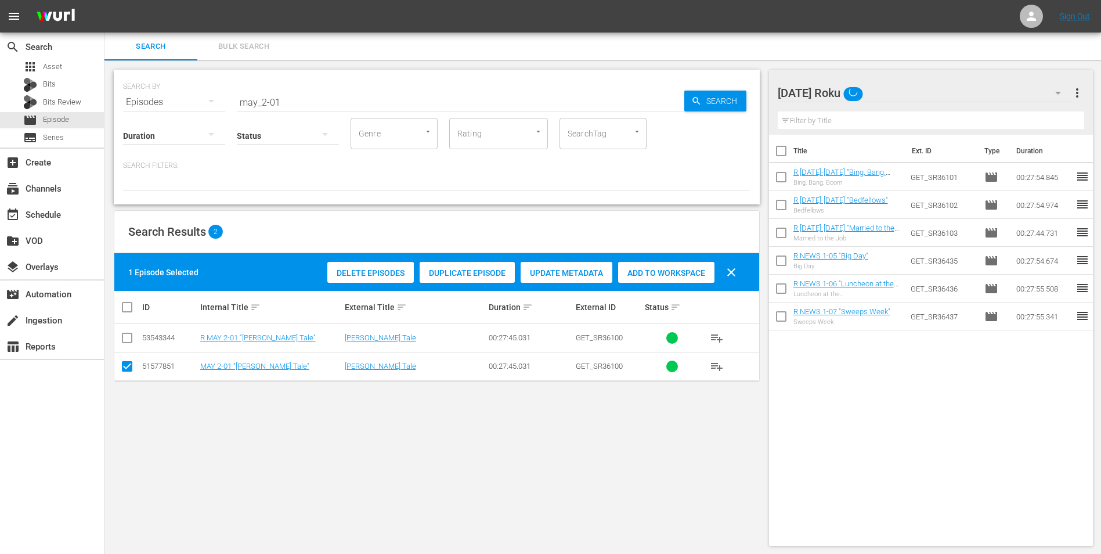
click at [128, 344] on input "checkbox" at bounding box center [127, 369] width 14 height 14
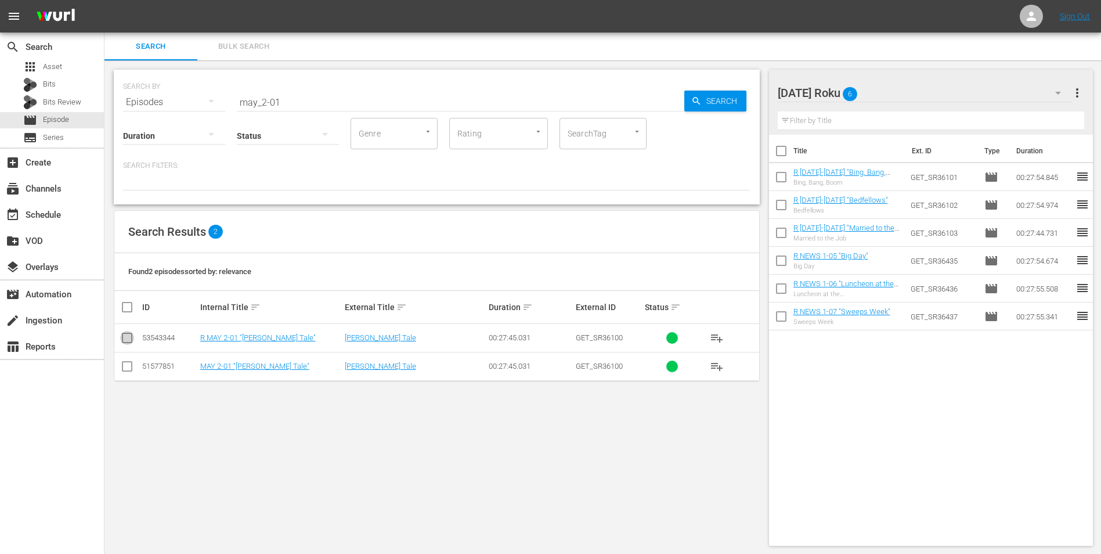
click at [127, 340] on input "checkbox" at bounding box center [127, 340] width 14 height 14
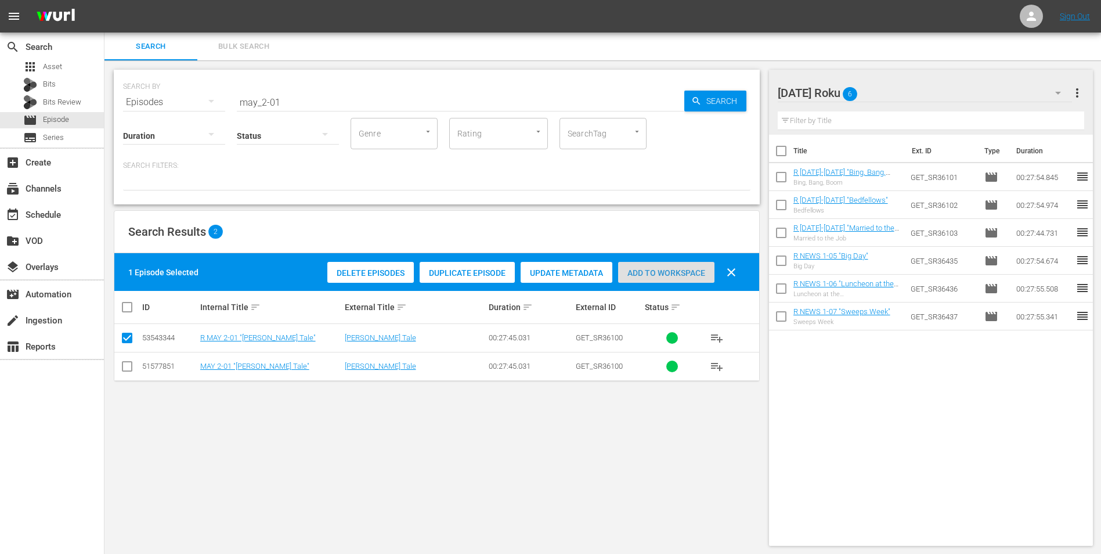
click at [669, 268] on span "Add to Workspace" at bounding box center [666, 272] width 96 height 9
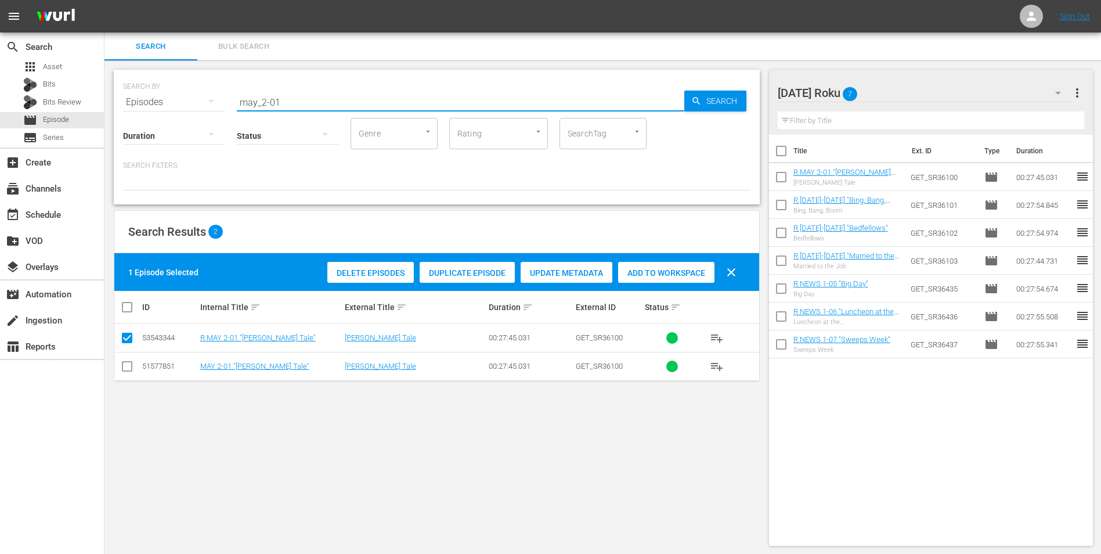
drag, startPoint x: 308, startPoint y: 103, endPoint x: 160, endPoint y: 97, distance: 148.1
click at [166, 97] on div "SEARCH BY Search By Episodes Search ID, Title, Description, Keywords, or Catego…" at bounding box center [437, 95] width 628 height 42
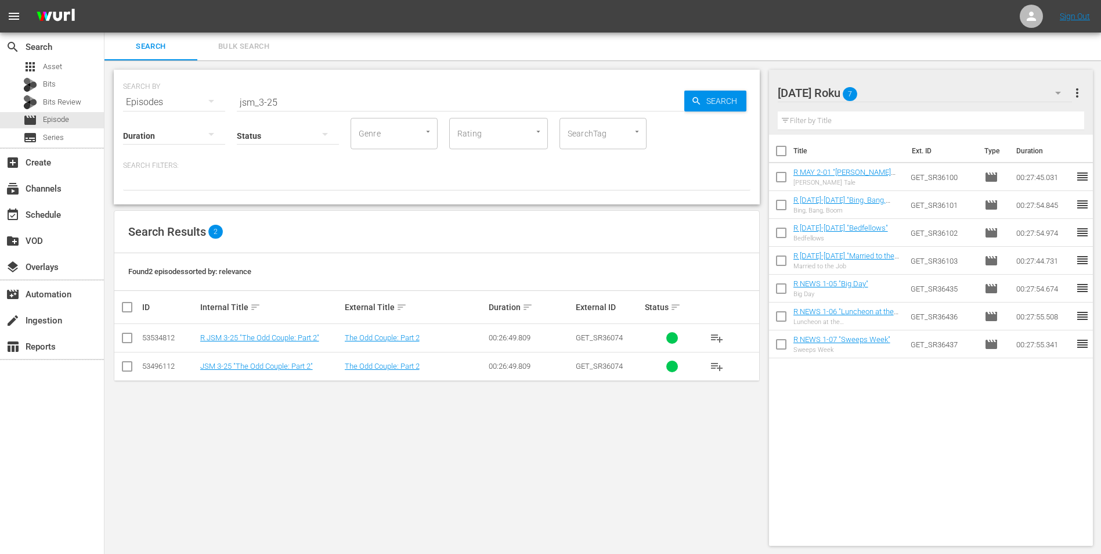
click at [136, 335] on td at bounding box center [127, 338] width 26 height 28
click at [128, 339] on input "checkbox" at bounding box center [127, 340] width 14 height 14
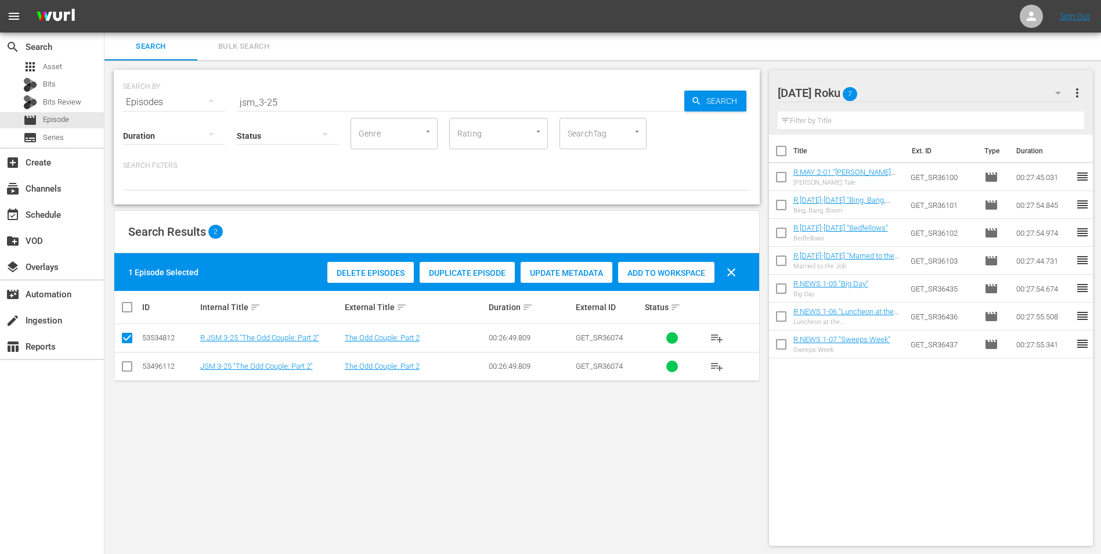
click at [665, 268] on span "Add to Workspace" at bounding box center [666, 272] width 96 height 9
click at [738, 87] on div "[DATE] Roku 8" at bounding box center [925, 93] width 295 height 33
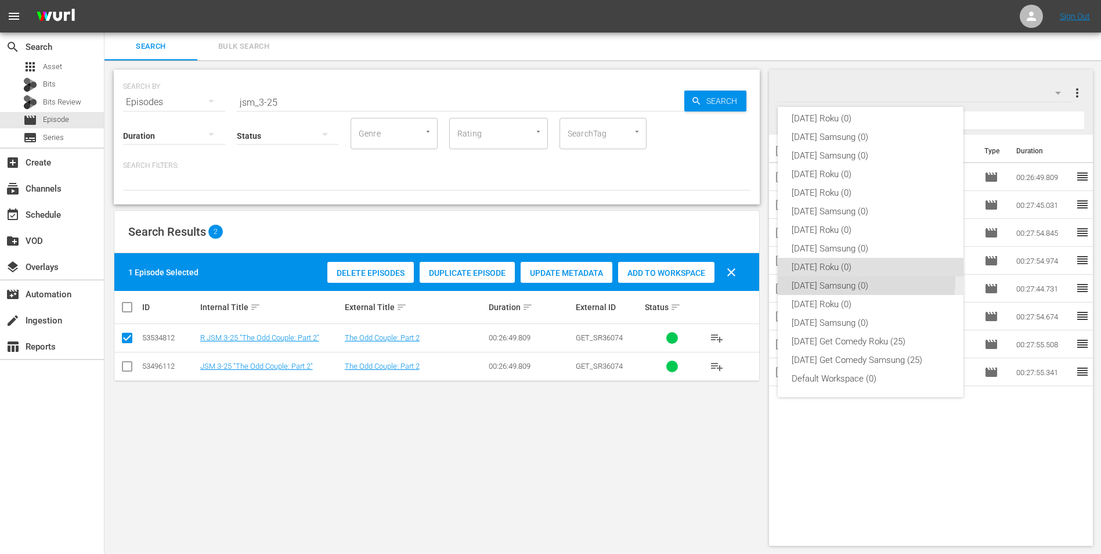
click at [738, 281] on div "[DATE] Samsung (0)" at bounding box center [871, 285] width 158 height 19
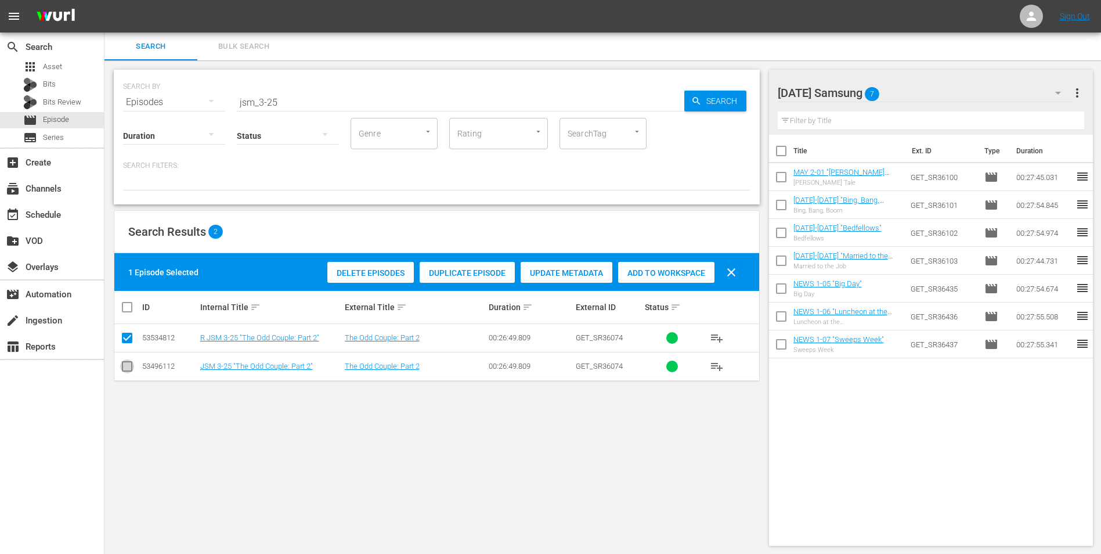
click at [127, 344] on input "checkbox" at bounding box center [127, 369] width 14 height 14
click at [131, 341] on input "checkbox" at bounding box center [127, 340] width 14 height 14
click at [669, 279] on div "Add to Workspace" at bounding box center [666, 273] width 96 height 22
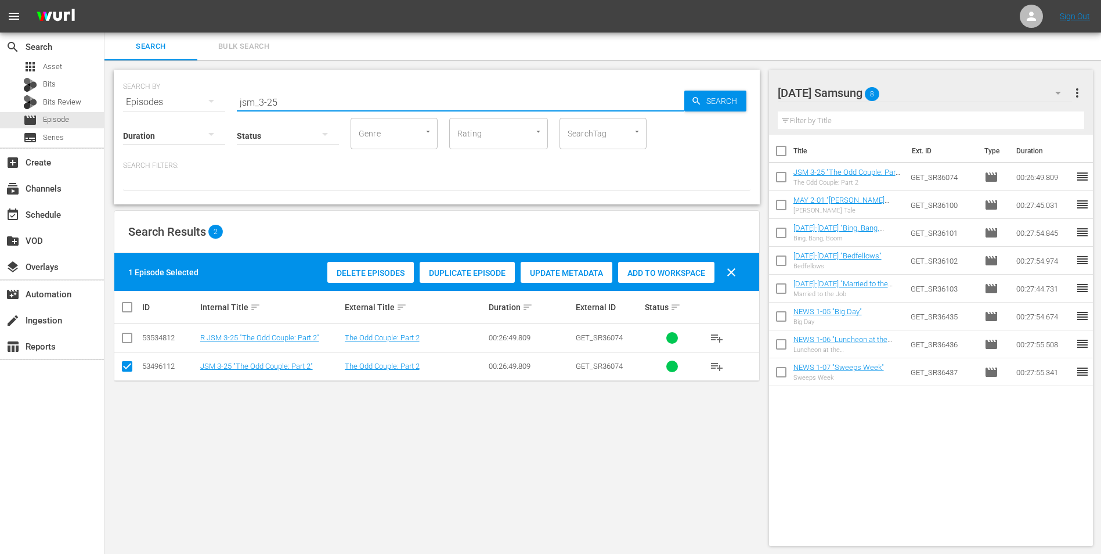
drag, startPoint x: 272, startPoint y: 102, endPoint x: 291, endPoint y: 104, distance: 18.7
click at [290, 104] on input "jsm_3-25" at bounding box center [461, 102] width 448 height 28
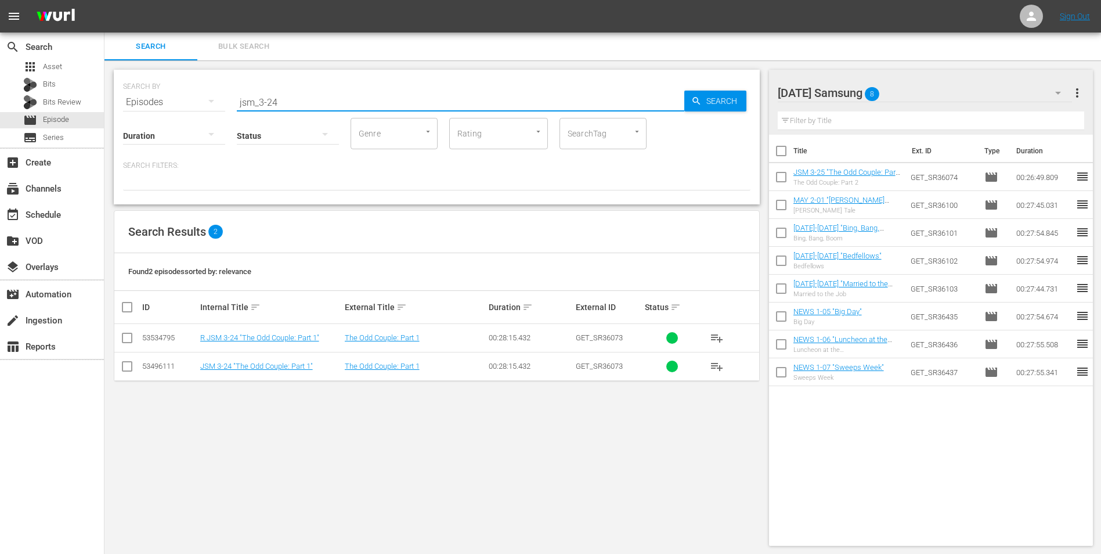
click at [131, 344] on input "checkbox" at bounding box center [127, 369] width 14 height 14
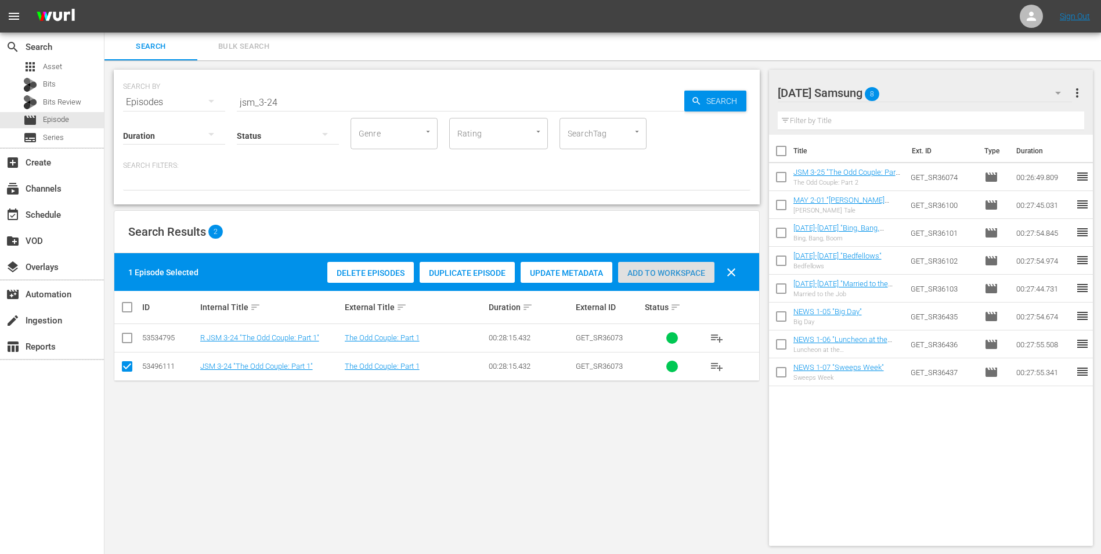
click at [694, 271] on span "Add to Workspace" at bounding box center [666, 272] width 96 height 9
click at [738, 90] on div "[DATE] Samsung 9" at bounding box center [925, 93] width 295 height 33
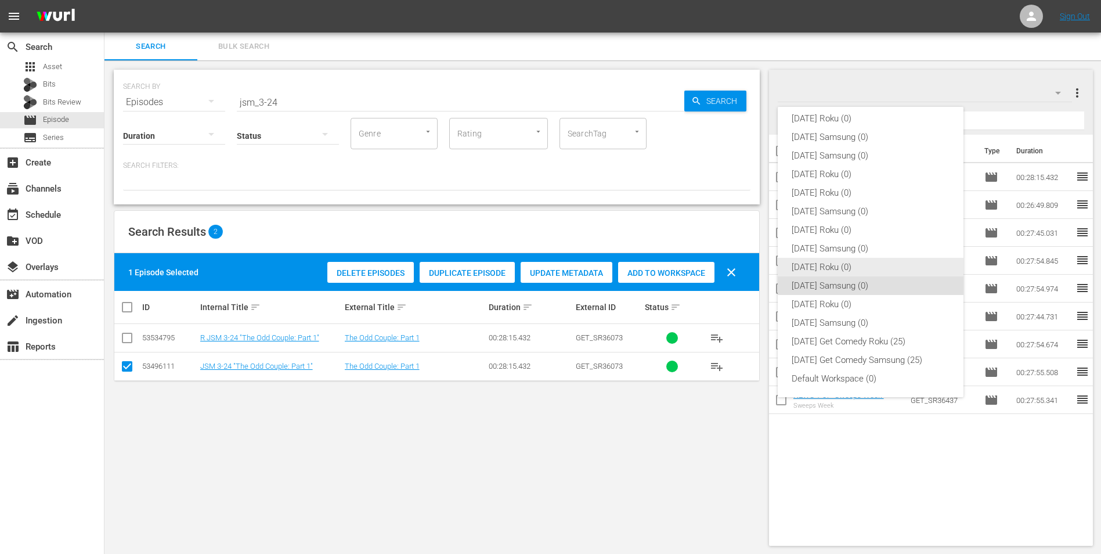
click at [738, 268] on div "[DATE] Roku (0)" at bounding box center [871, 267] width 158 height 19
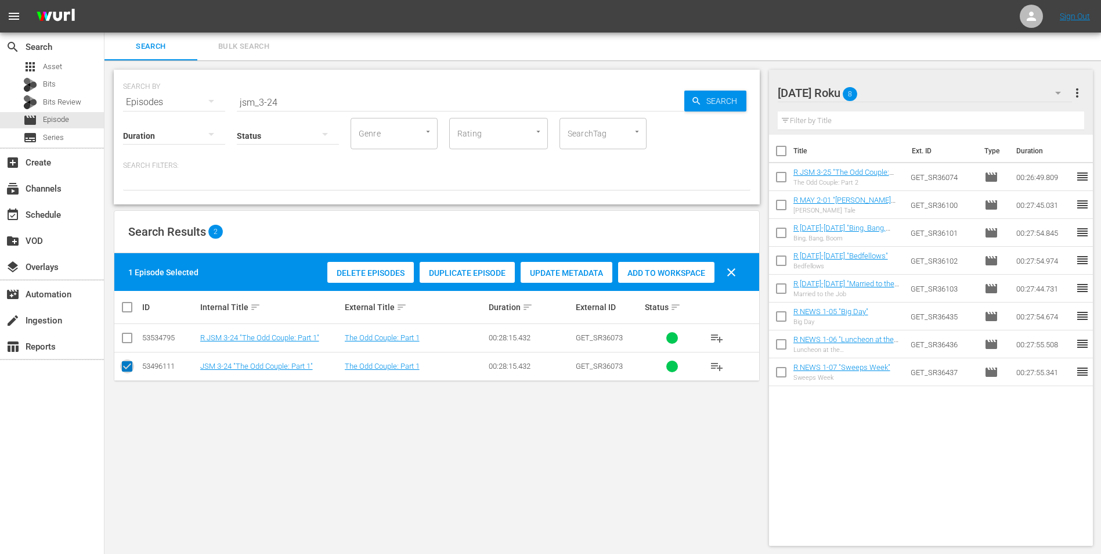
drag, startPoint x: 126, startPoint y: 370, endPoint x: 127, endPoint y: 362, distance: 8.2
click at [127, 344] on input "checkbox" at bounding box center [127, 369] width 14 height 14
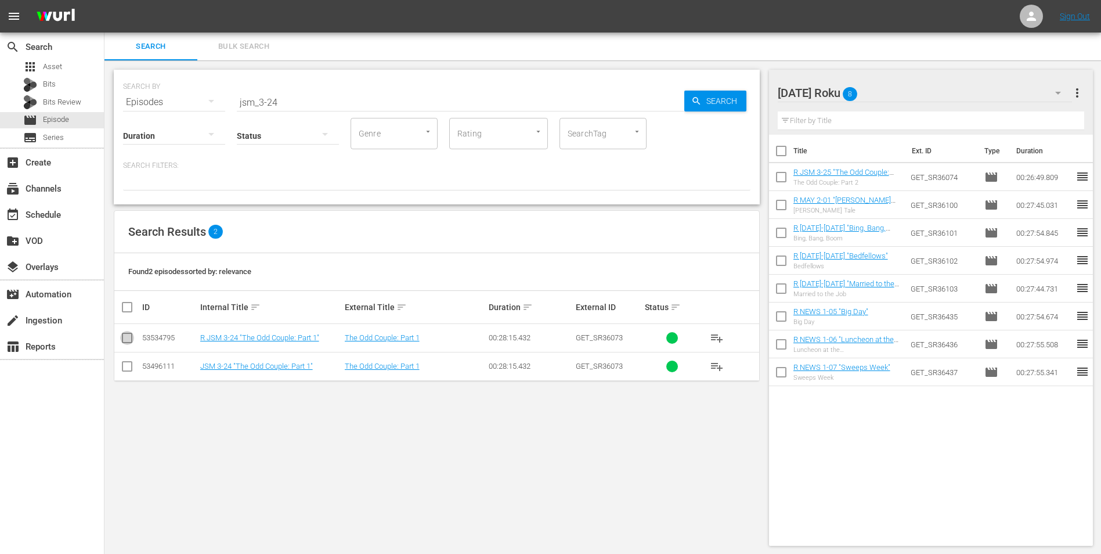
click at [127, 340] on input "checkbox" at bounding box center [127, 340] width 14 height 14
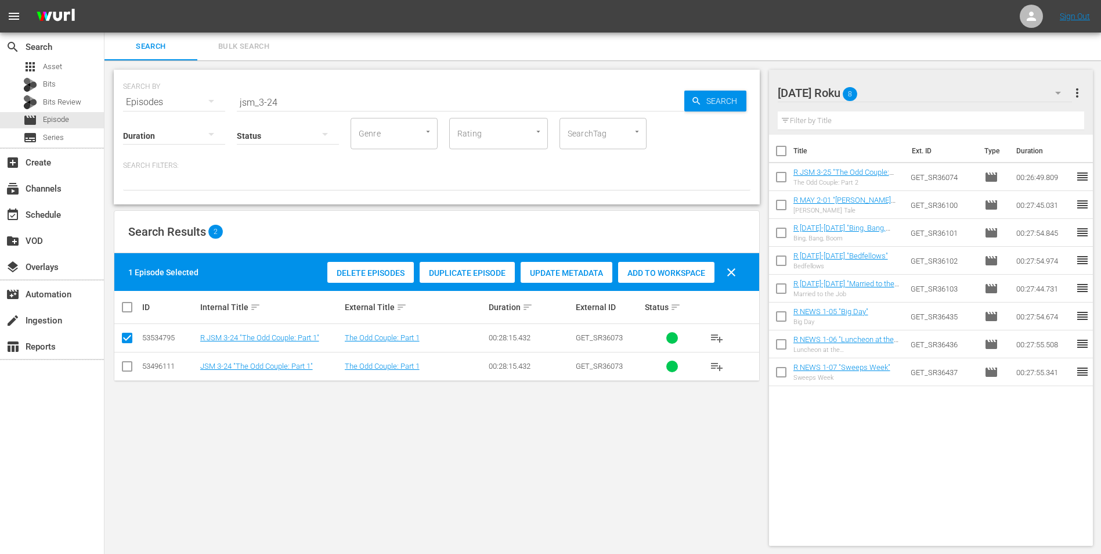
click at [654, 272] on span "Add to Workspace" at bounding box center [666, 272] width 96 height 9
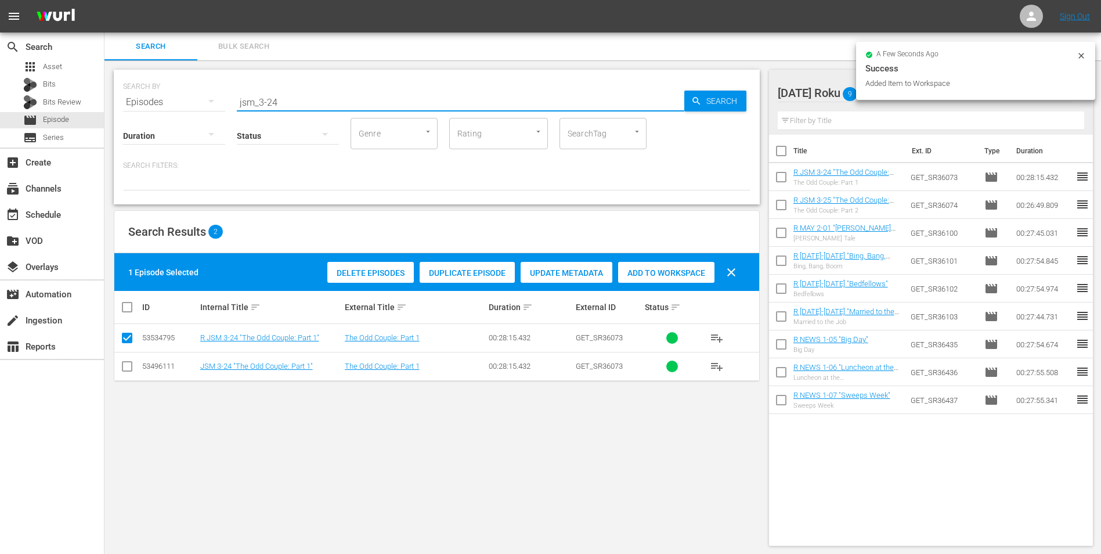
drag, startPoint x: 271, startPoint y: 102, endPoint x: 306, endPoint y: 100, distance: 35.4
click at [306, 100] on input "jsm_3-24" at bounding box center [461, 102] width 448 height 28
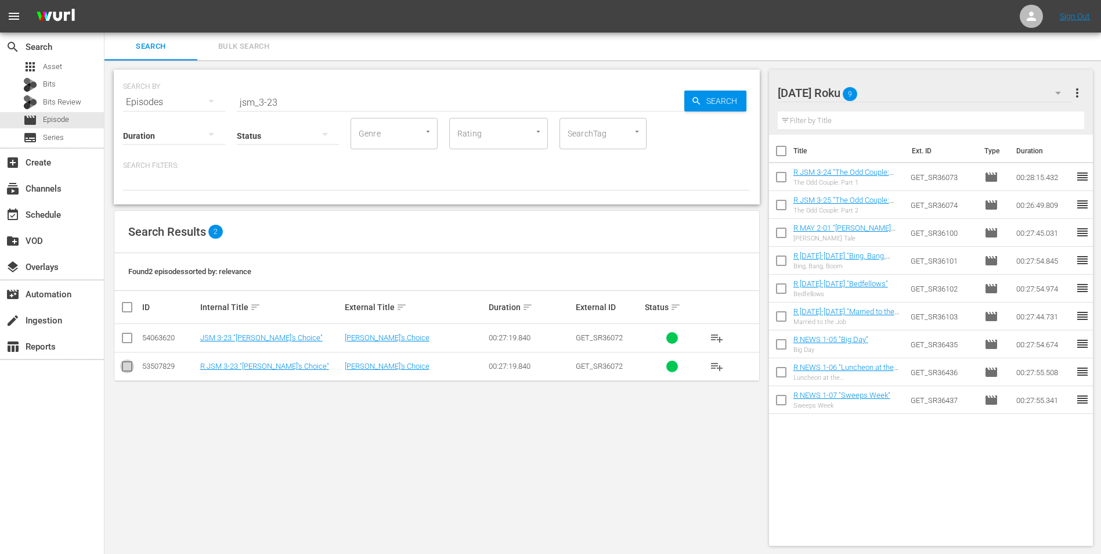
drag, startPoint x: 124, startPoint y: 365, endPoint x: 339, endPoint y: 355, distance: 215.6
click at [124, 344] on input "checkbox" at bounding box center [127, 369] width 14 height 14
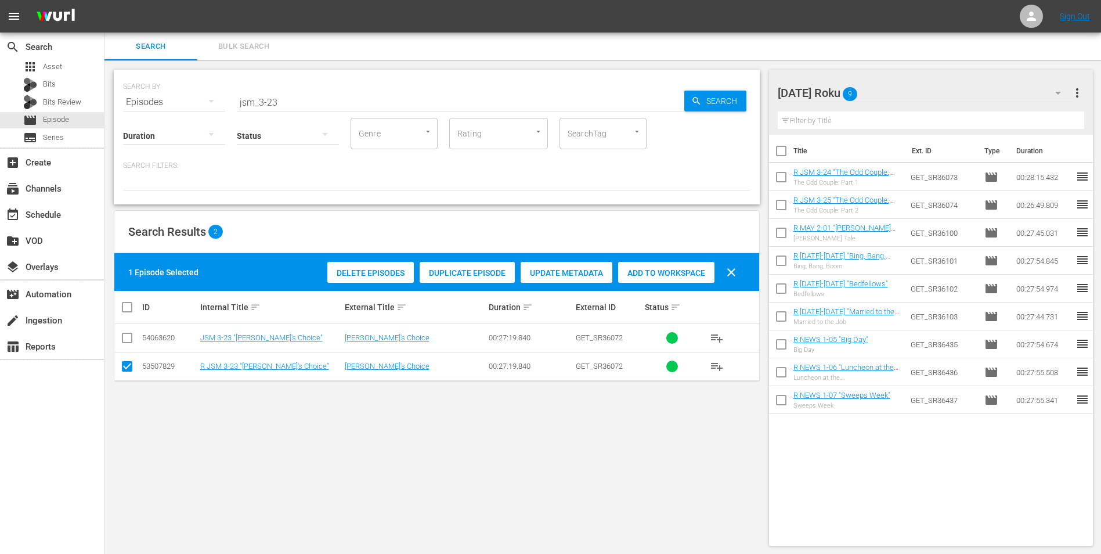
click at [671, 275] on span "Add to Workspace" at bounding box center [666, 272] width 96 height 9
click at [738, 86] on div "[DATE] Roku 10" at bounding box center [925, 93] width 295 height 33
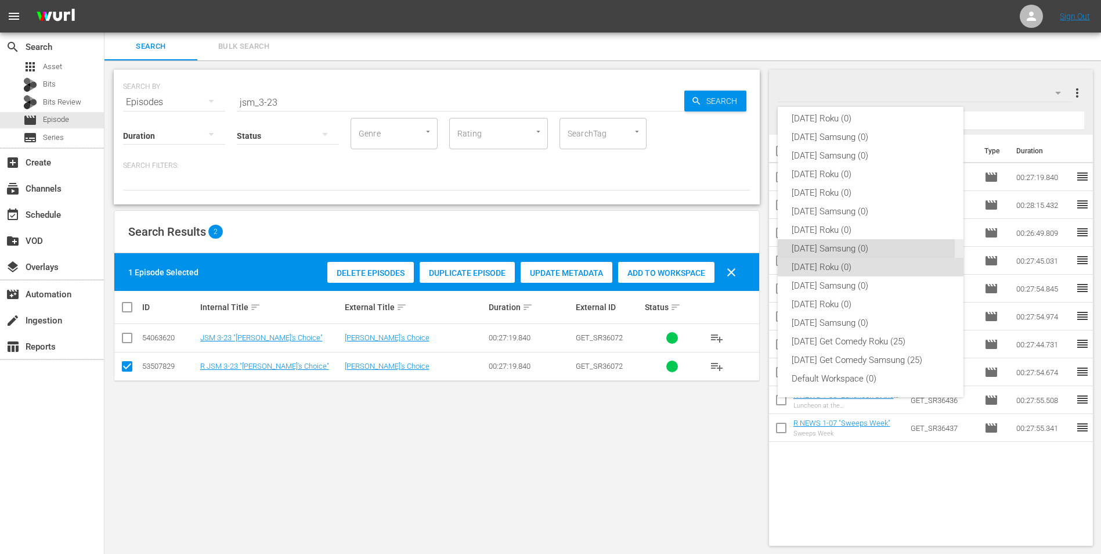
click at [738, 249] on div "[DATE] Samsung (0)" at bounding box center [871, 248] width 158 height 19
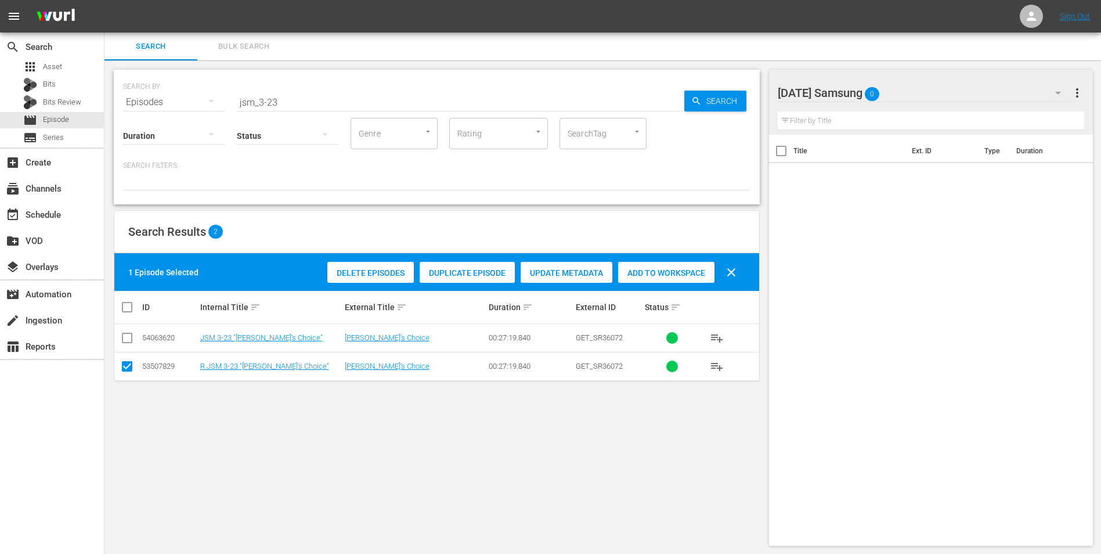
click at [738, 91] on div "[DATE] Samsung 0" at bounding box center [925, 93] width 295 height 33
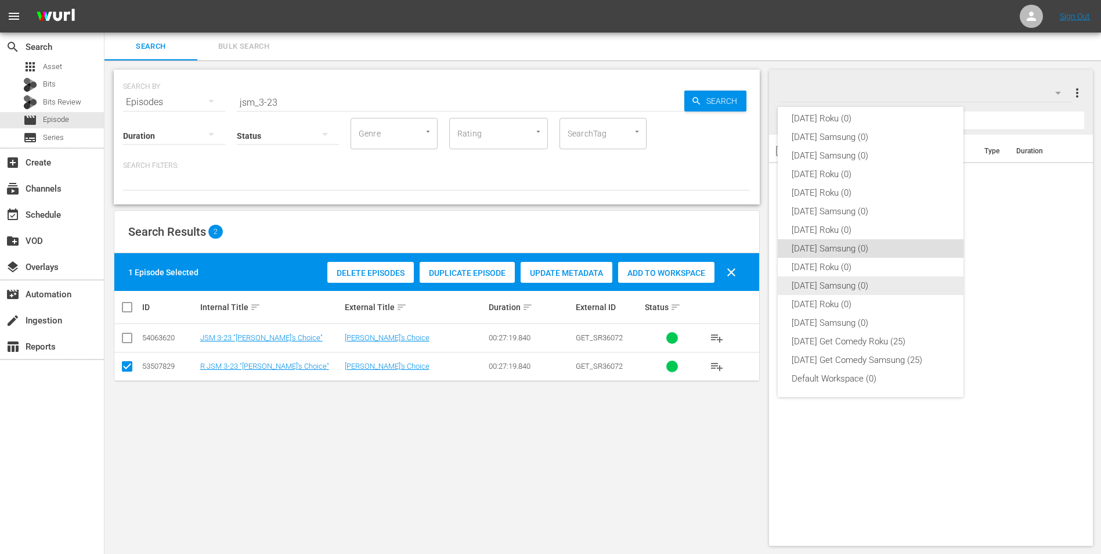
click at [738, 282] on div "[DATE] Samsung (0)" at bounding box center [871, 285] width 158 height 19
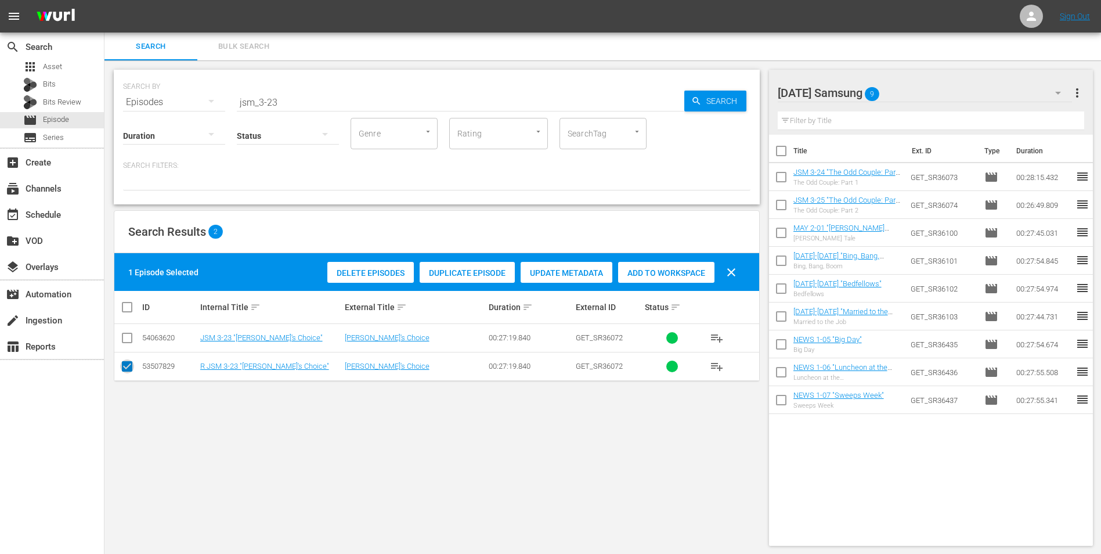
click at [131, 344] on input "checkbox" at bounding box center [127, 369] width 14 height 14
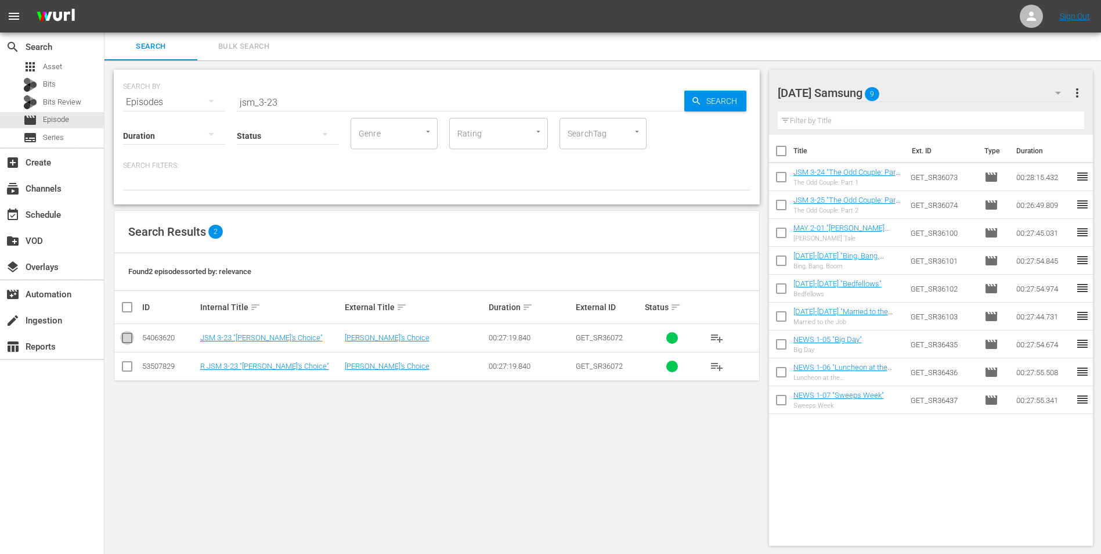
click at [125, 344] on input "checkbox" at bounding box center [127, 340] width 14 height 14
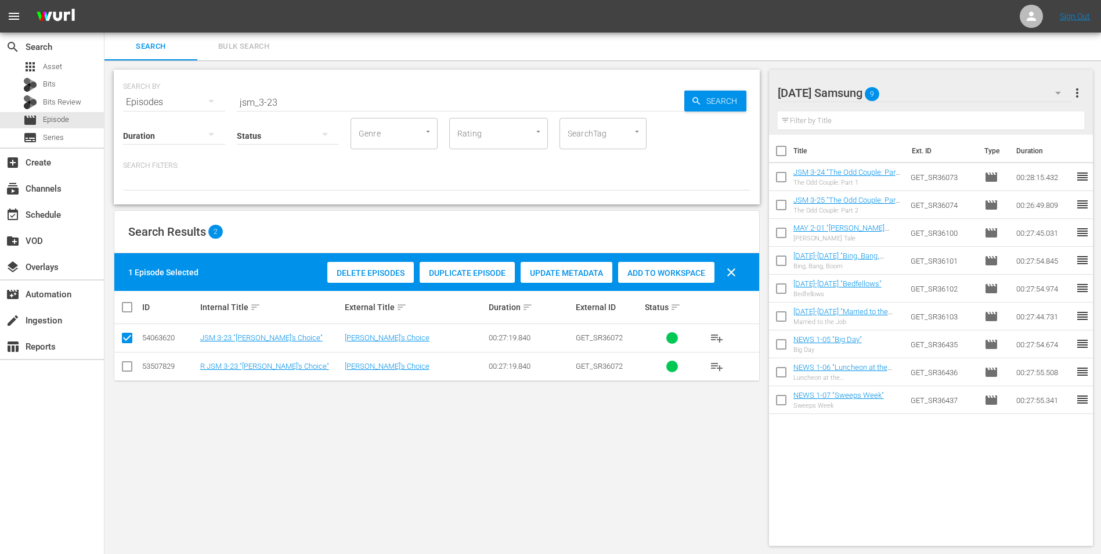
click at [698, 276] on span "Add to Workspace" at bounding box center [666, 272] width 96 height 9
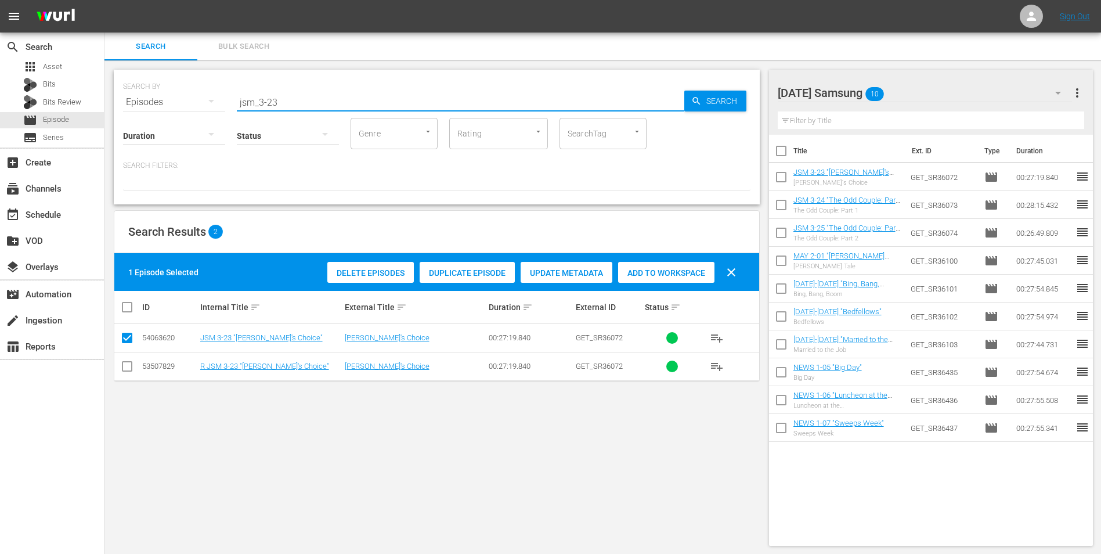
drag, startPoint x: 272, startPoint y: 105, endPoint x: 293, endPoint y: 104, distance: 21.5
click at [293, 104] on input "jsm_3-23" at bounding box center [461, 102] width 448 height 28
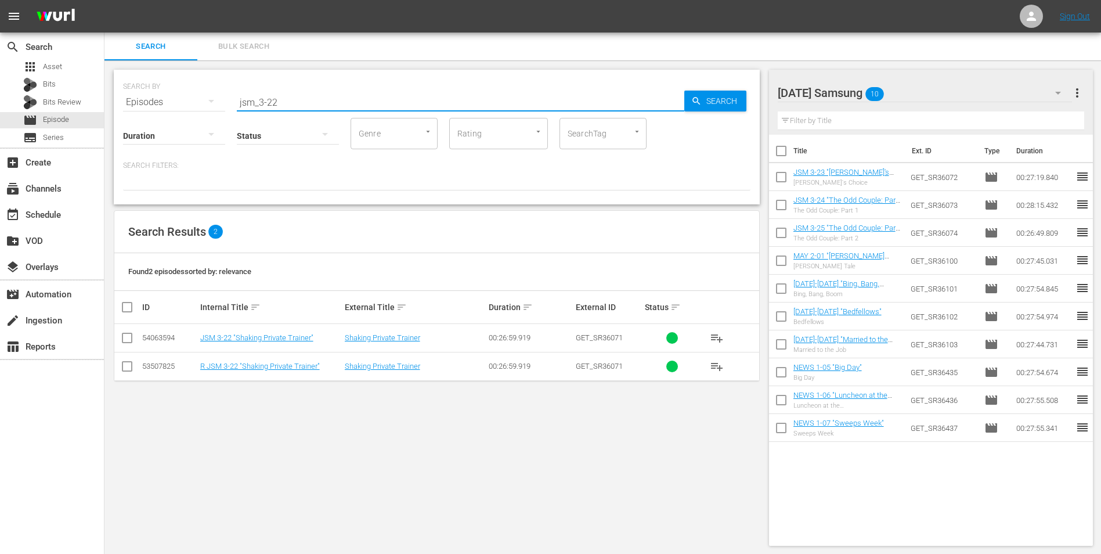
click at [128, 341] on input "checkbox" at bounding box center [127, 340] width 14 height 14
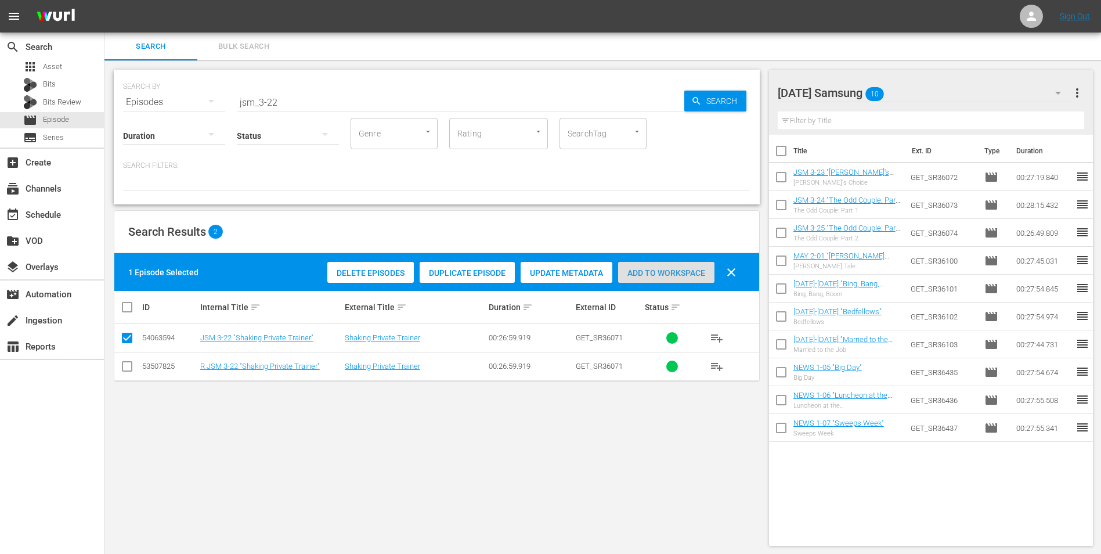
click at [676, 277] on span "Add to Workspace" at bounding box center [666, 272] width 96 height 9
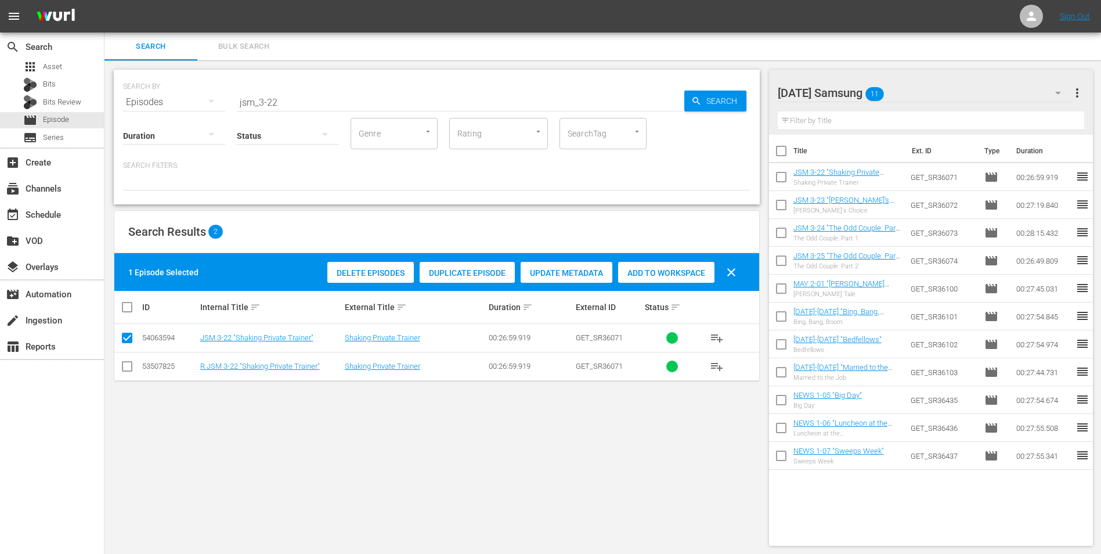
click at [738, 97] on div "[DATE] Samsung 11" at bounding box center [925, 93] width 295 height 33
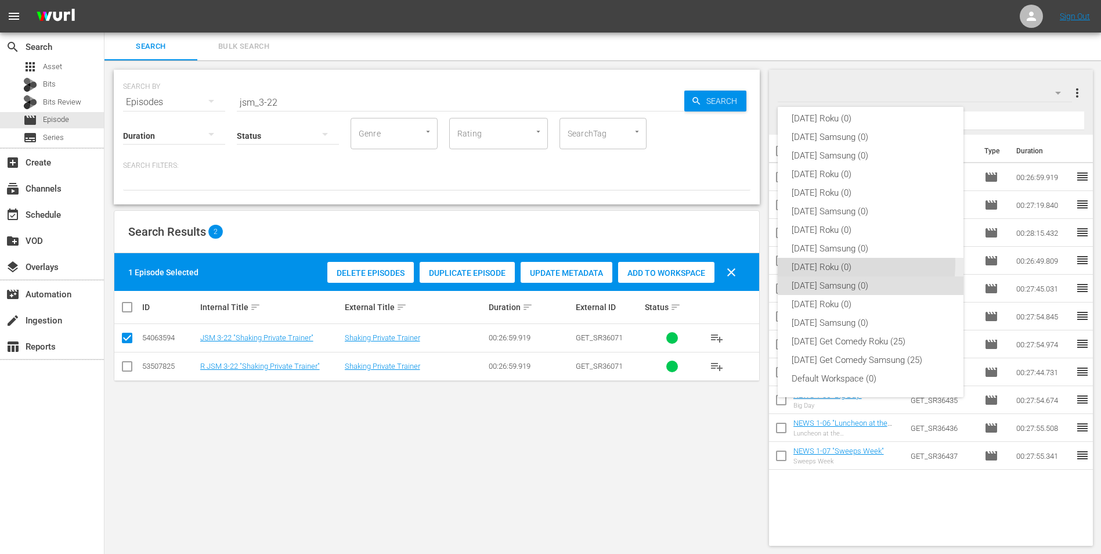
click at [738, 264] on div "[DATE] Roku (0)" at bounding box center [871, 267] width 158 height 19
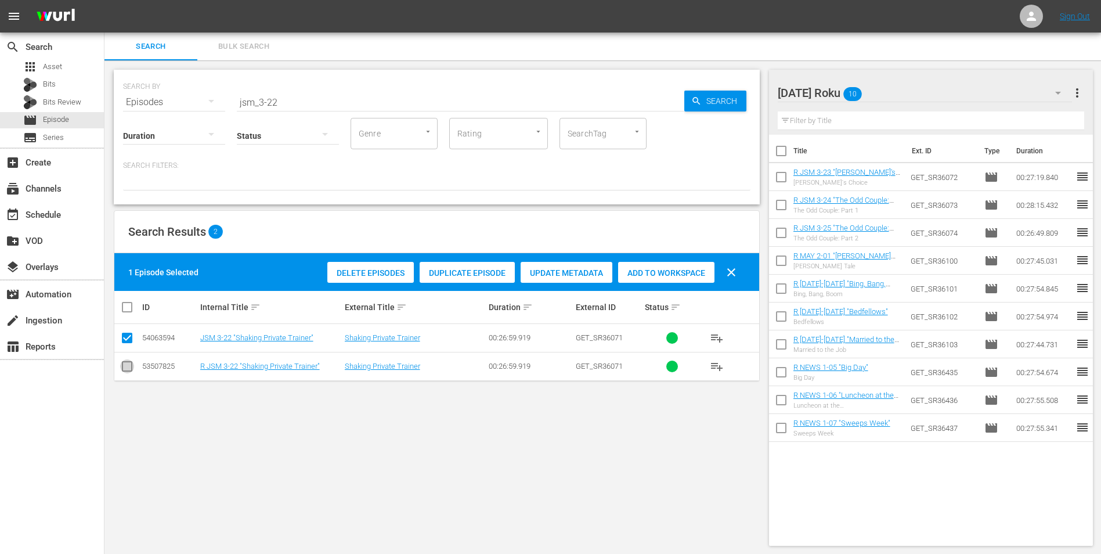
drag, startPoint x: 127, startPoint y: 368, endPoint x: 121, endPoint y: 352, distance: 16.5
click at [126, 344] on input "checkbox" at bounding box center [127, 369] width 14 height 14
click at [126, 341] on input "checkbox" at bounding box center [127, 340] width 14 height 14
click at [664, 275] on span "Add to Workspace" at bounding box center [666, 272] width 96 height 9
click at [738, 88] on div "[DATE] Roku 11" at bounding box center [925, 93] width 295 height 33
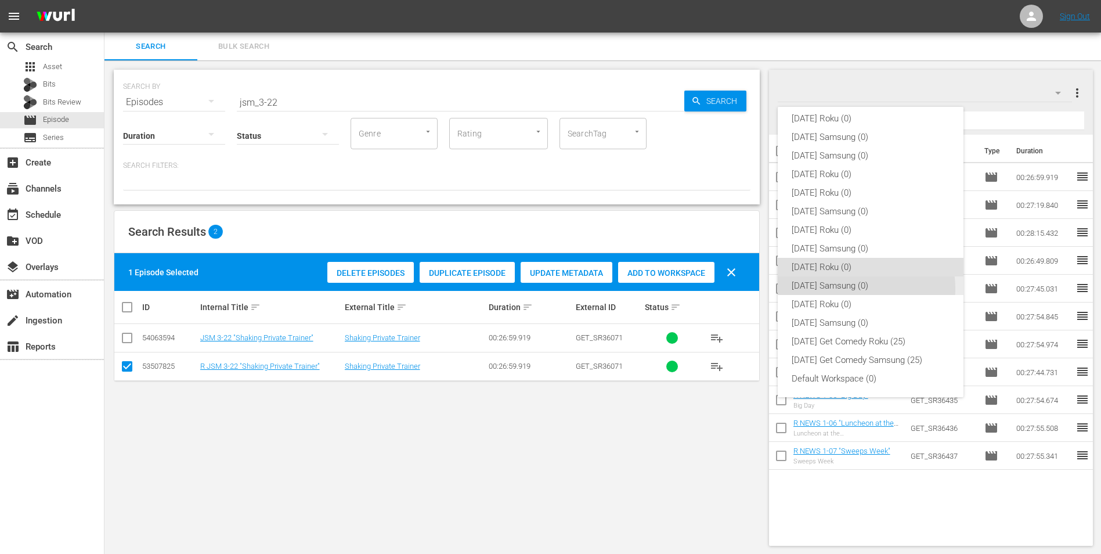
click at [738, 289] on div "[DATE] Samsung (0)" at bounding box center [871, 285] width 158 height 19
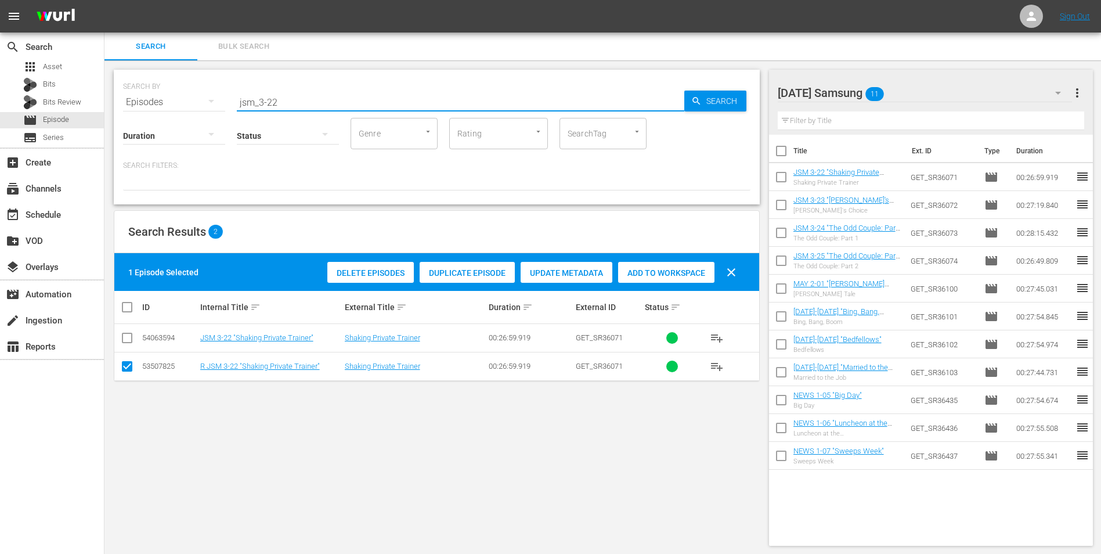
drag, startPoint x: 284, startPoint y: 106, endPoint x: 181, endPoint y: 129, distance: 105.5
click at [194, 120] on div "SEARCH BY Search By Episodes Search ID, Title, Description, Keywords, or Catego…" at bounding box center [437, 137] width 646 height 135
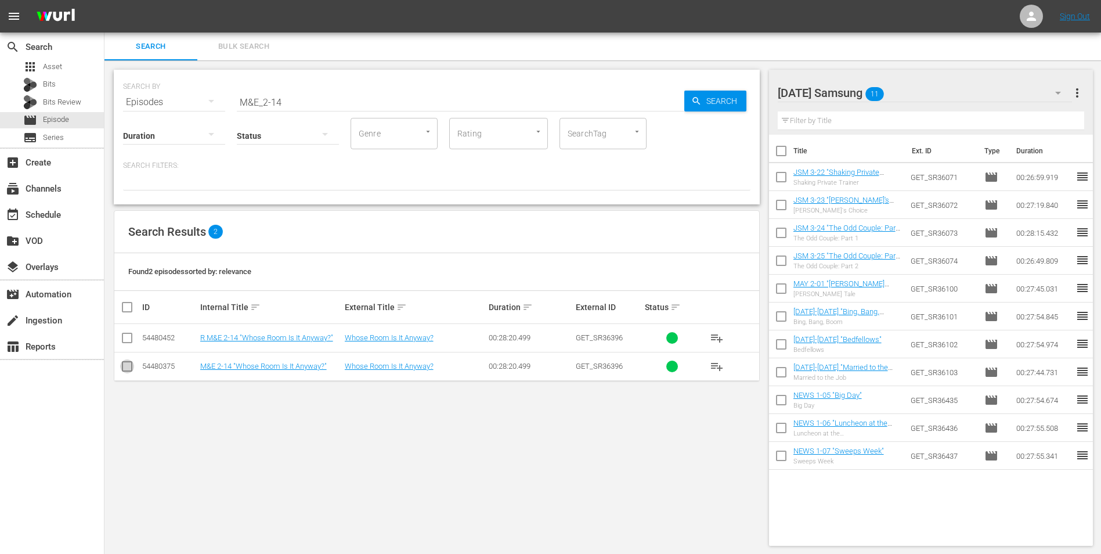
click at [128, 344] on input "checkbox" at bounding box center [127, 369] width 14 height 14
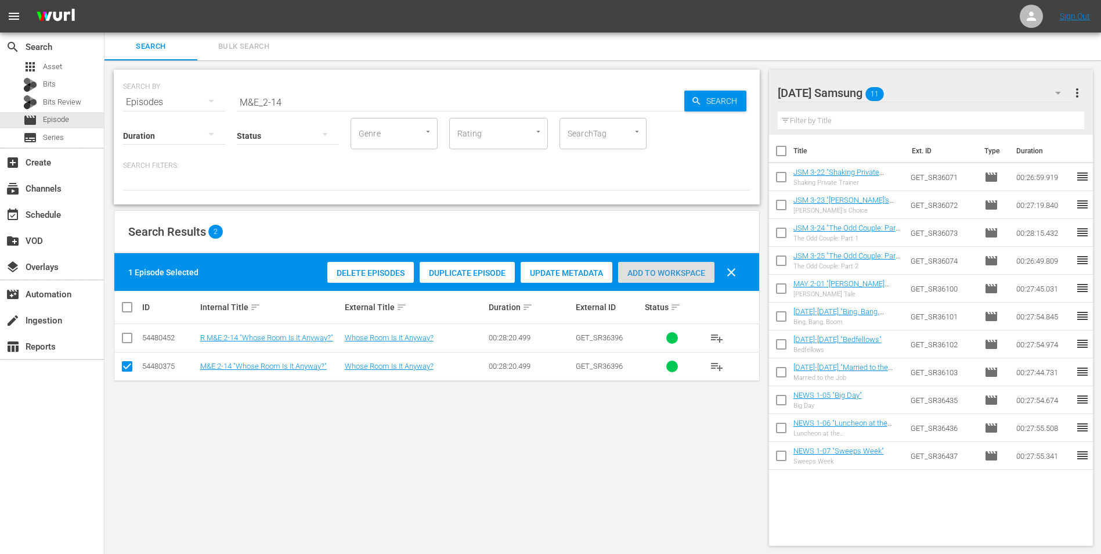
click at [641, 274] on span "Add to Workspace" at bounding box center [666, 272] width 96 height 9
click at [738, 91] on div "[DATE] Samsung 12" at bounding box center [925, 93] width 295 height 33
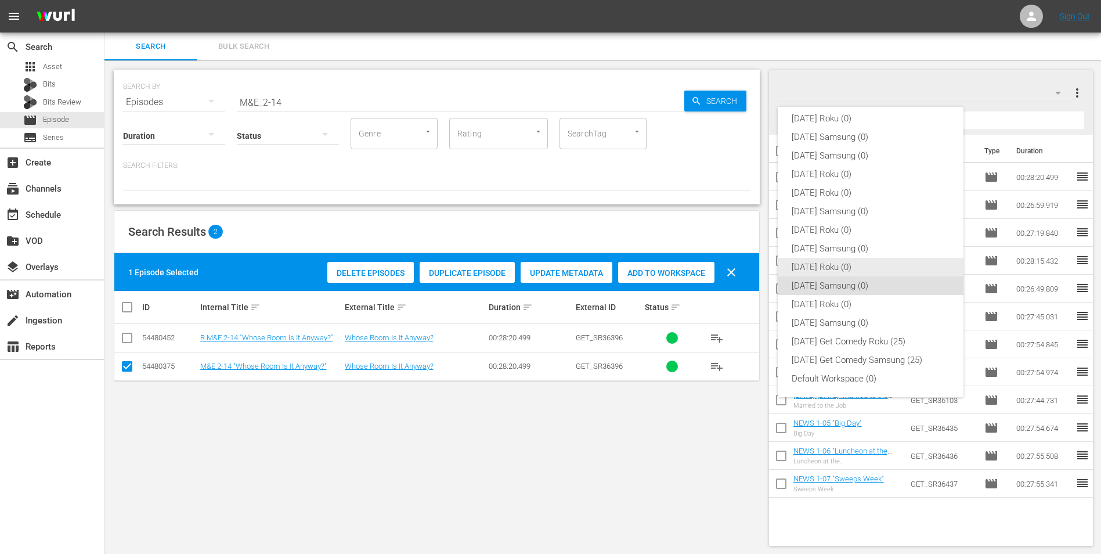
click at [738, 270] on div "[DATE] Roku (0)" at bounding box center [871, 267] width 158 height 19
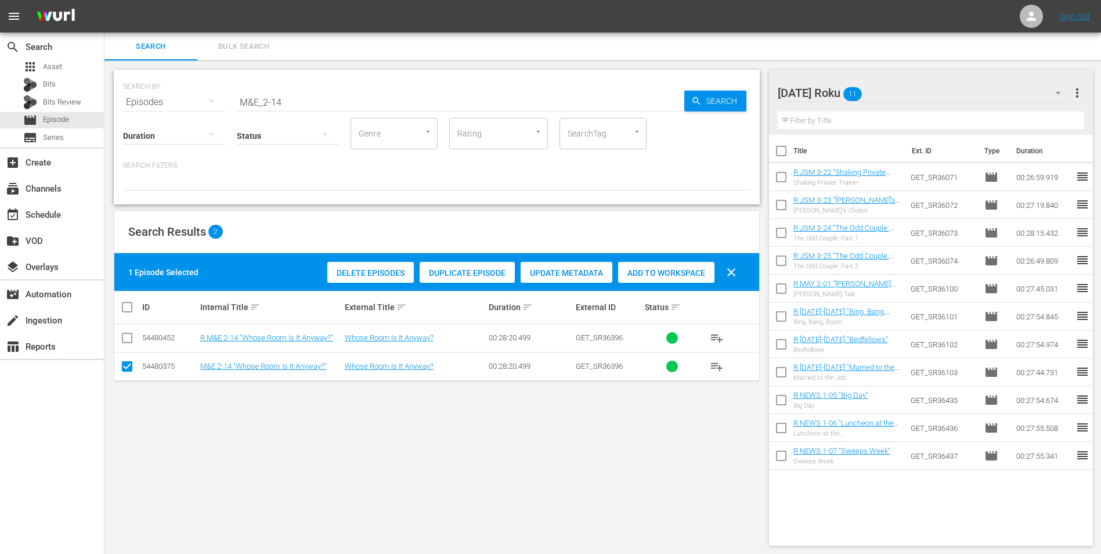
click at [129, 344] on input "checkbox" at bounding box center [127, 369] width 14 height 14
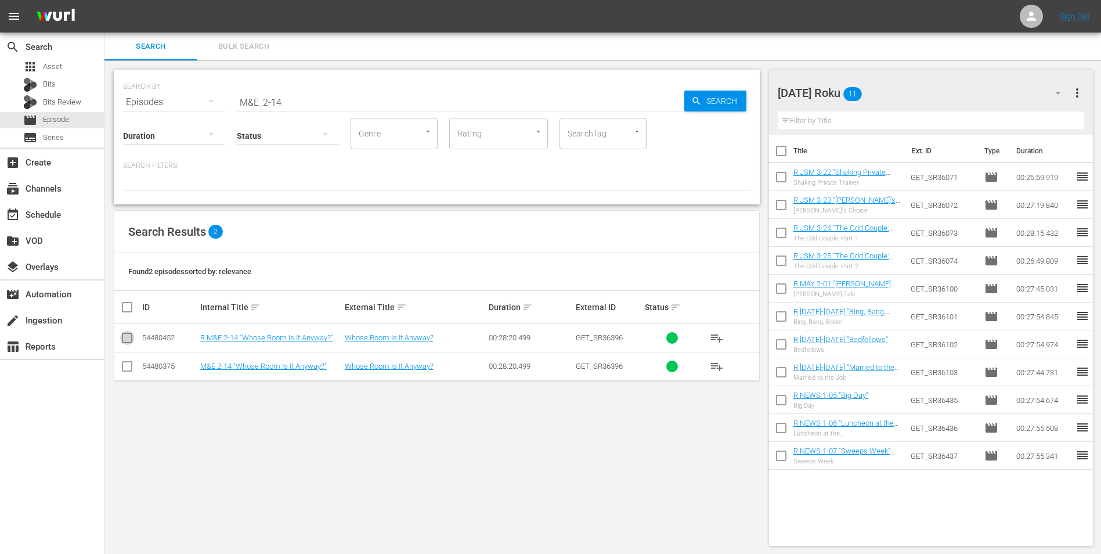
click at [125, 337] on input "checkbox" at bounding box center [127, 340] width 14 height 14
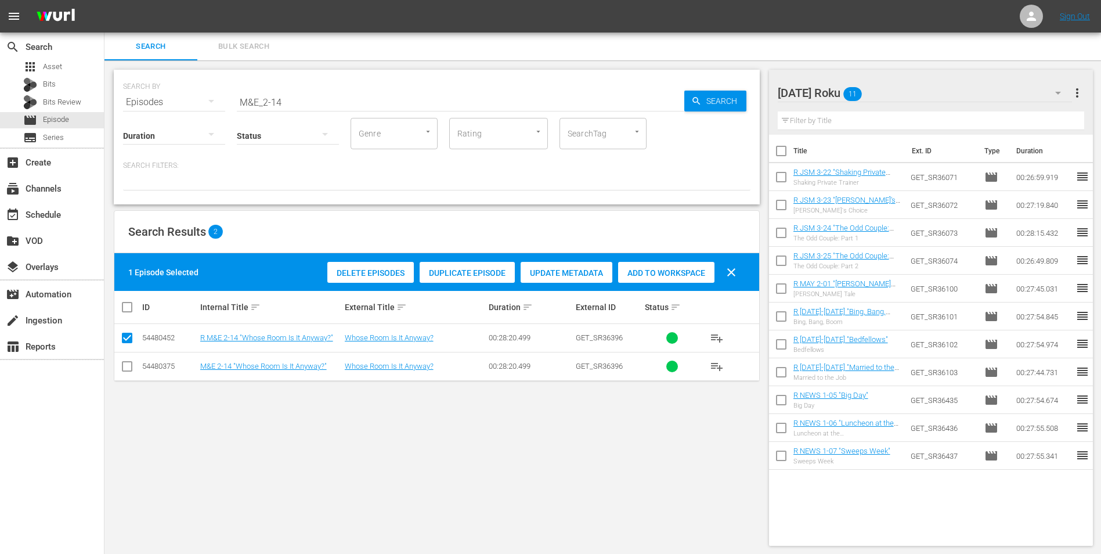
click at [647, 272] on span "Add to Workspace" at bounding box center [666, 272] width 96 height 9
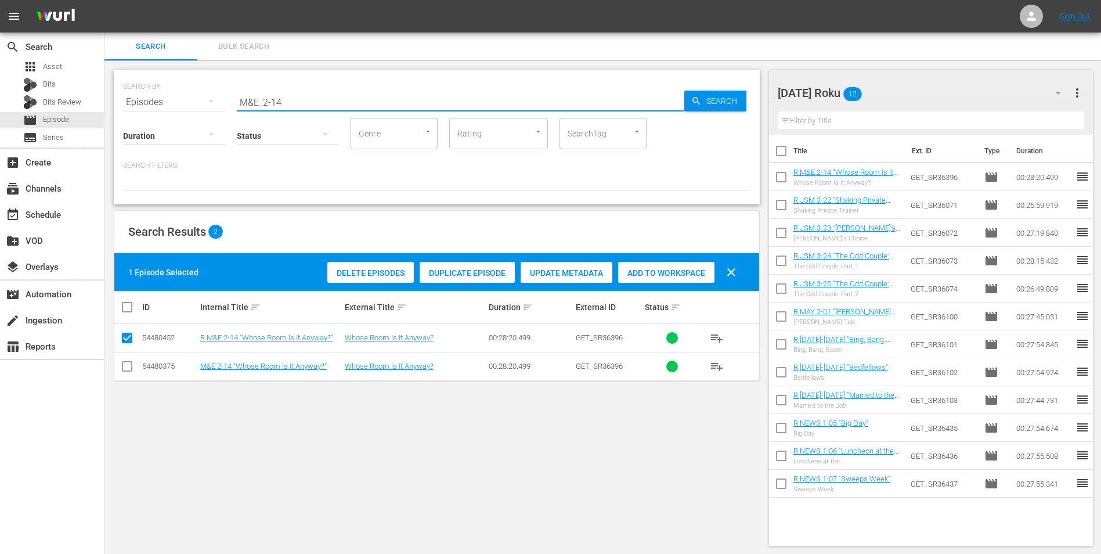
drag, startPoint x: 278, startPoint y: 102, endPoint x: 287, endPoint y: 105, distance: 9.7
click at [287, 105] on input "M&E_2-14" at bounding box center [461, 102] width 448 height 28
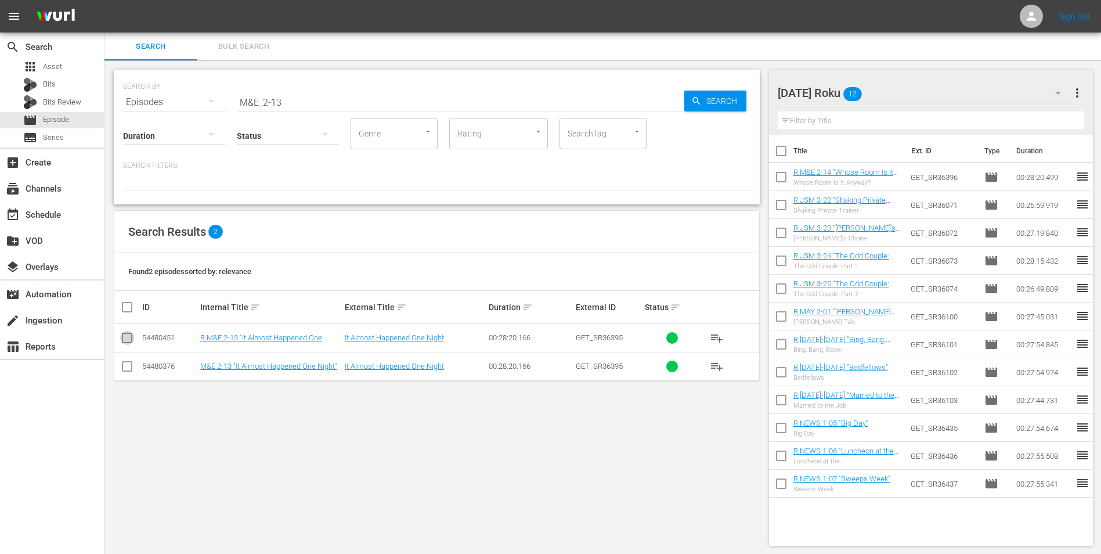
click at [127, 341] on input "checkbox" at bounding box center [127, 340] width 14 height 14
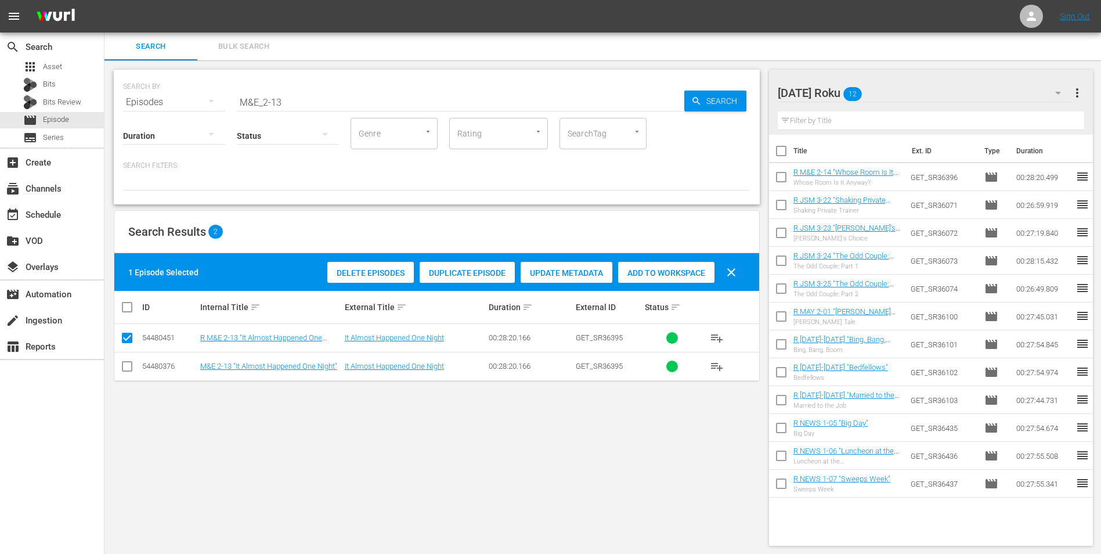
click at [666, 267] on div "Add to Workspace" at bounding box center [666, 273] width 96 height 22
click at [738, 86] on div "[DATE] Roku 13" at bounding box center [925, 93] width 295 height 33
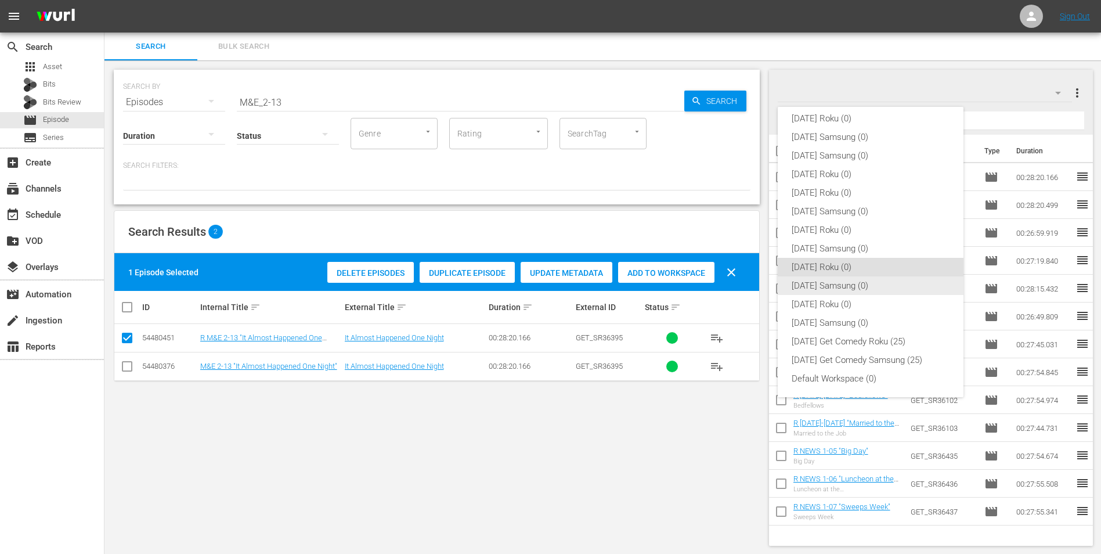
click at [738, 280] on div "[DATE] Samsung (0)" at bounding box center [871, 285] width 158 height 19
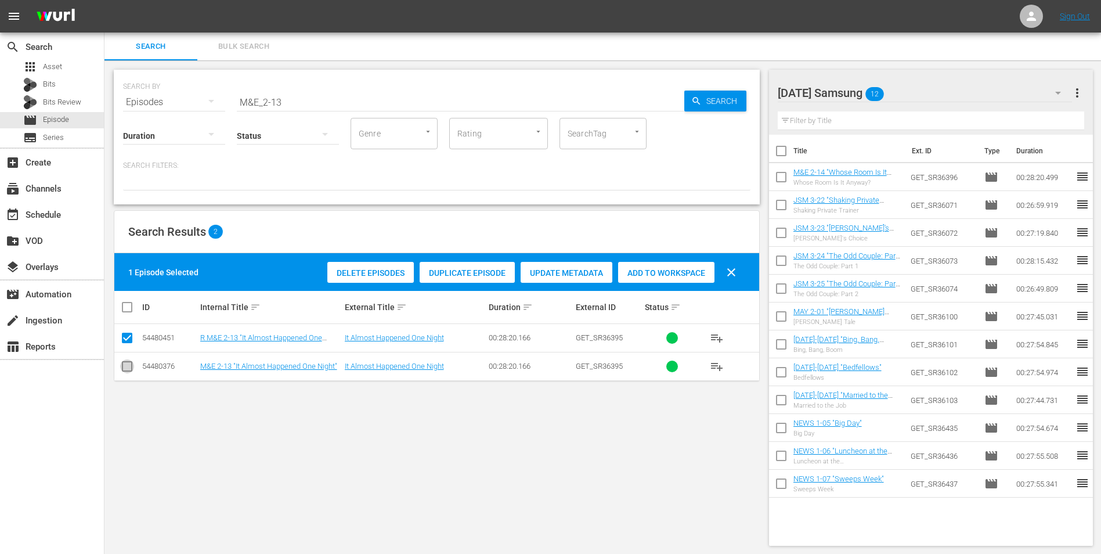
drag, startPoint x: 129, startPoint y: 367, endPoint x: 126, endPoint y: 355, distance: 12.7
click at [129, 344] on input "checkbox" at bounding box center [127, 369] width 14 height 14
click at [126, 338] on input "checkbox" at bounding box center [127, 340] width 14 height 14
click at [643, 275] on span "Add to Workspace" at bounding box center [666, 272] width 96 height 9
click at [738, 75] on div "[DATE] Samsung 13 [DATE] Samsung more_vert" at bounding box center [931, 88] width 307 height 37
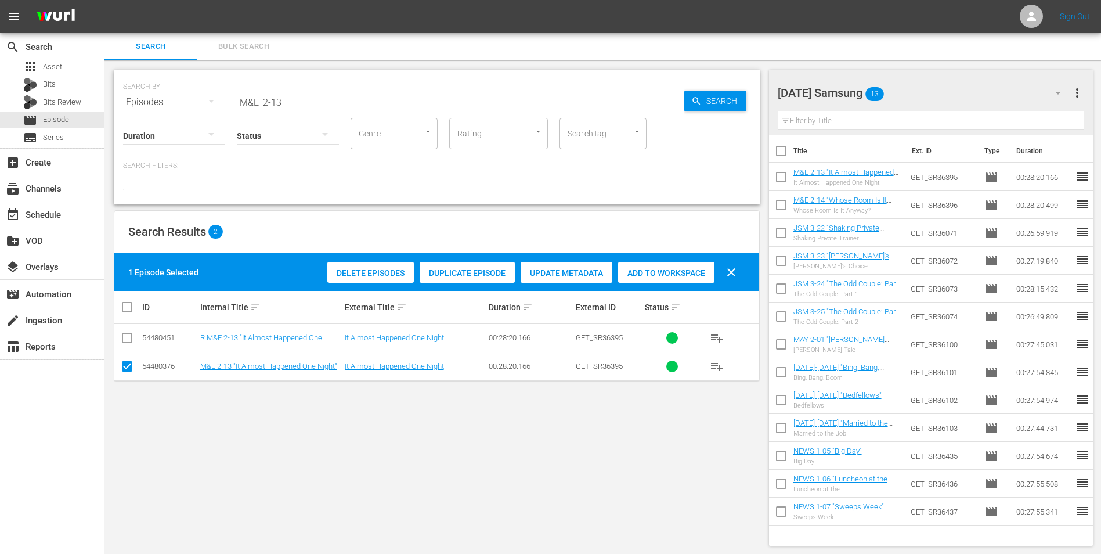
click at [738, 91] on div "[DATE] Samsung 13" at bounding box center [925, 93] width 295 height 33
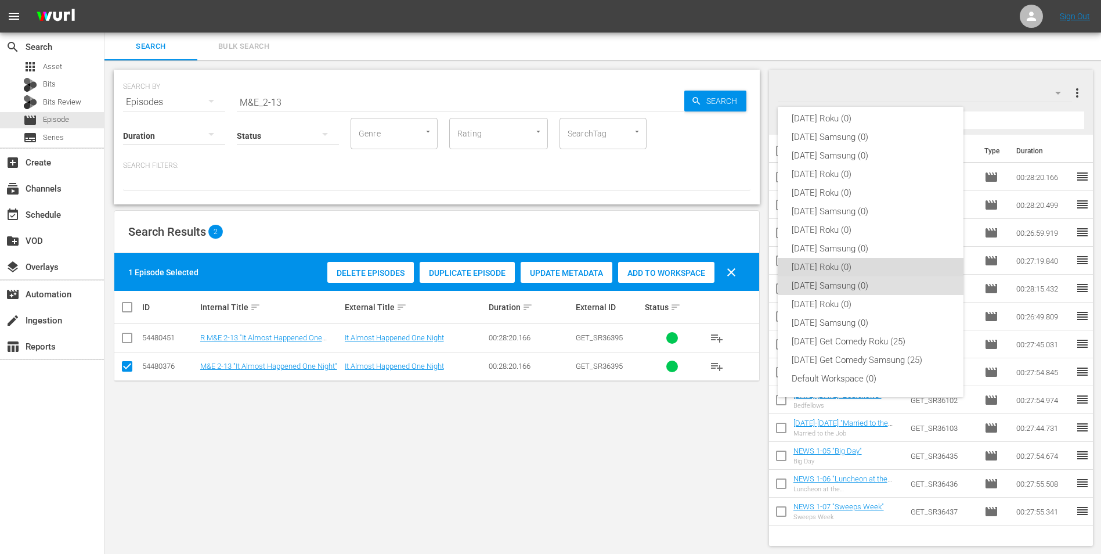
click at [738, 269] on div "[DATE] Roku (0)" at bounding box center [871, 267] width 158 height 19
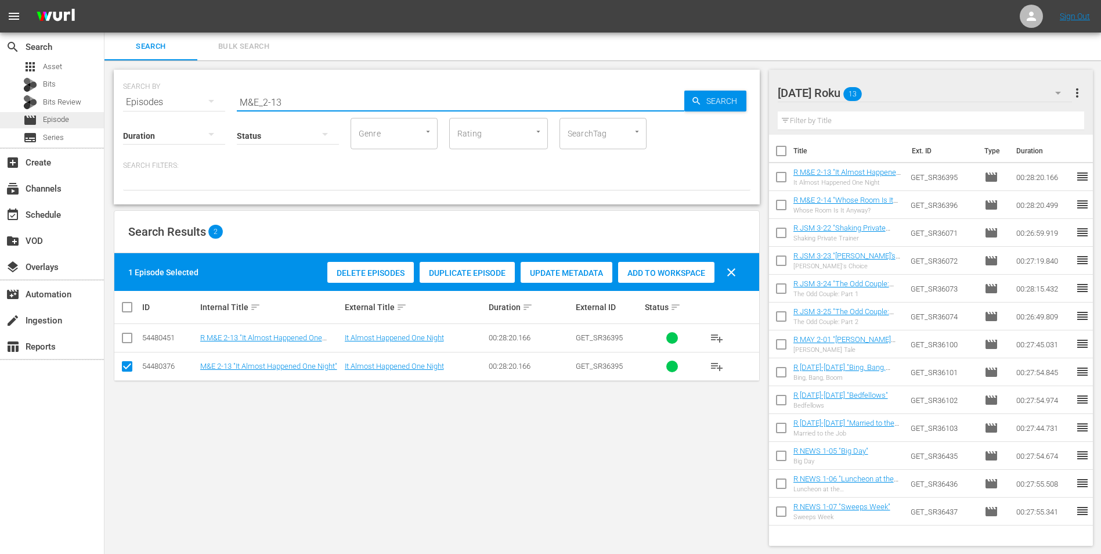
drag, startPoint x: 315, startPoint y: 102, endPoint x: 101, endPoint y: 124, distance: 215.3
click at [140, 104] on div "SEARCH BY Search By Episodes Search ID, Title, Description, Keywords, or Catego…" at bounding box center [437, 95] width 628 height 42
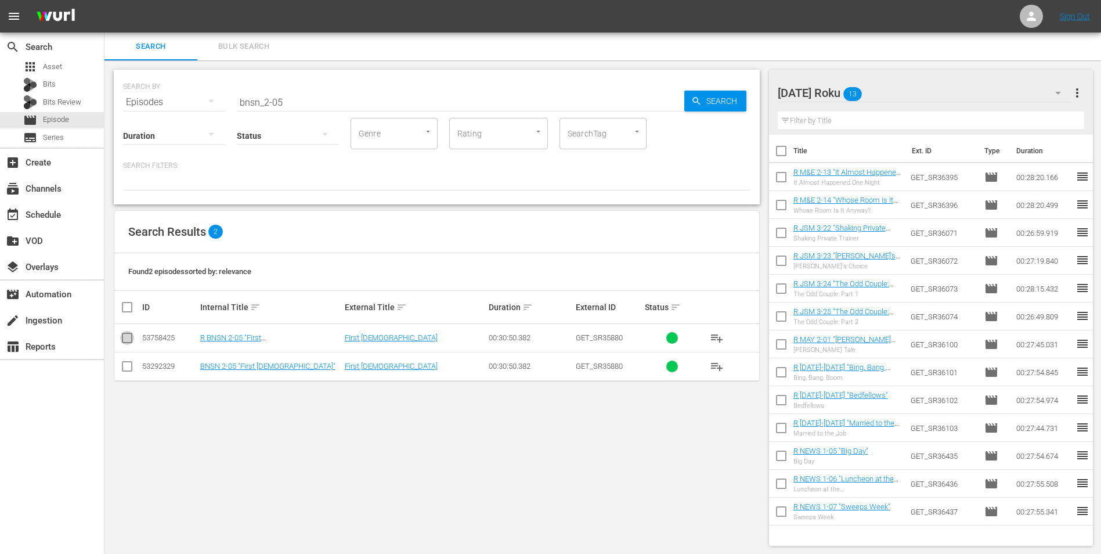
drag, startPoint x: 129, startPoint y: 342, endPoint x: 209, endPoint y: 330, distance: 80.4
click at [129, 342] on input "checkbox" at bounding box center [127, 340] width 14 height 14
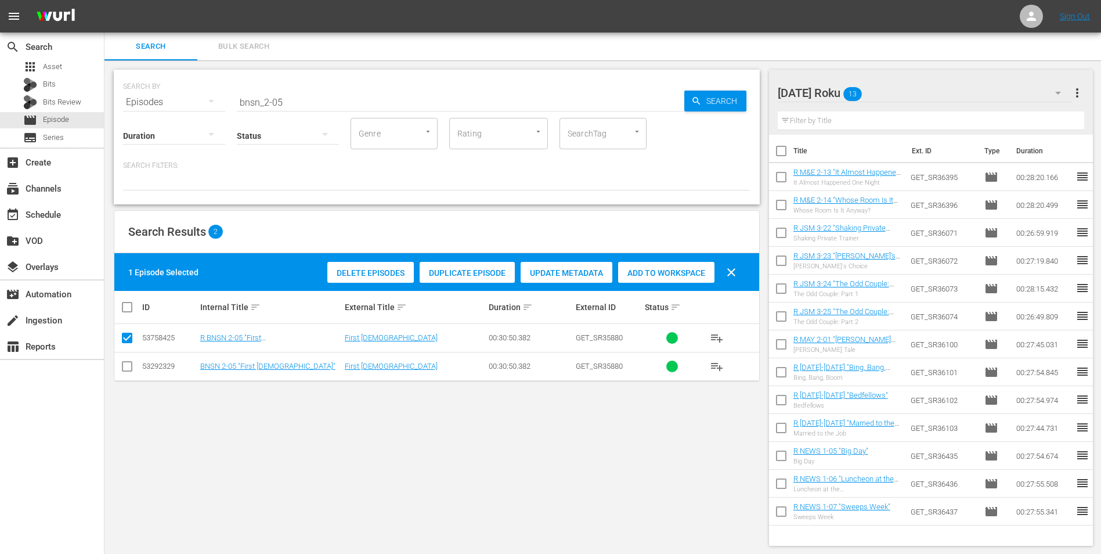
click at [688, 272] on span "Add to Workspace" at bounding box center [666, 272] width 96 height 9
click at [738, 97] on div "[DATE] Roku 14" at bounding box center [925, 93] width 295 height 33
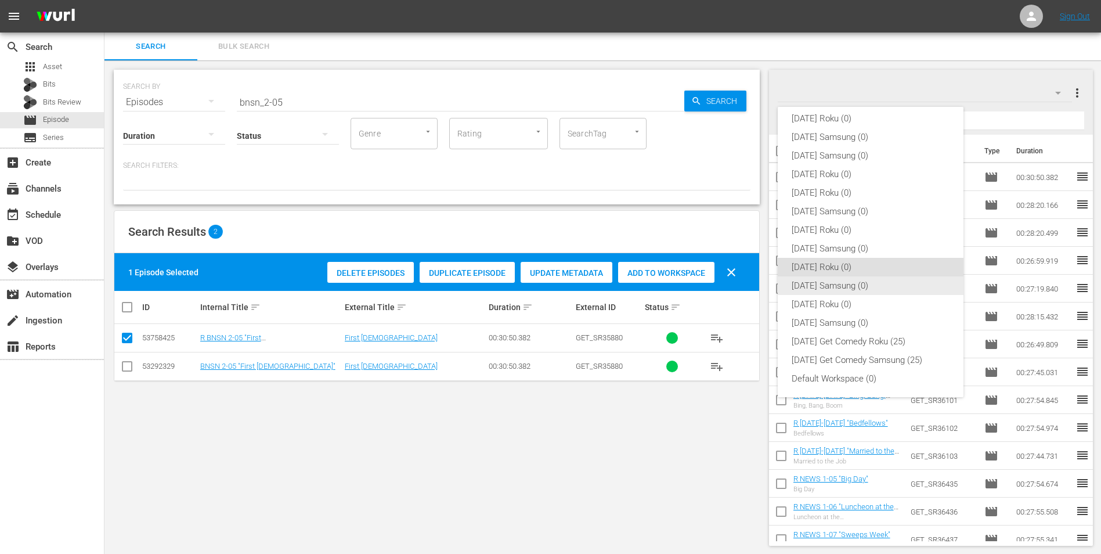
click at [738, 284] on div "[DATE] Samsung (0)" at bounding box center [871, 285] width 158 height 19
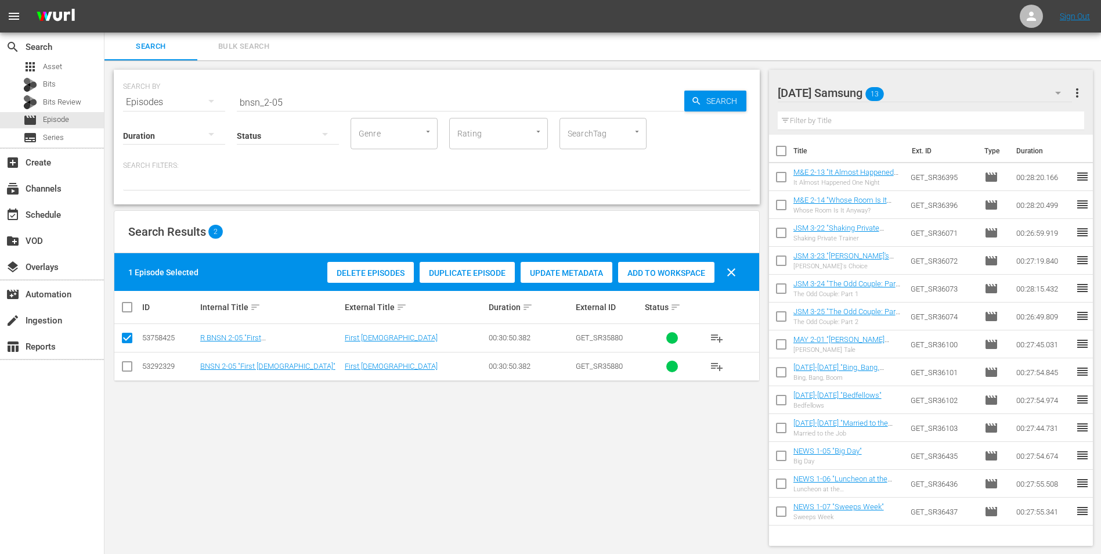
click at [128, 344] on input "checkbox" at bounding box center [127, 369] width 14 height 14
click at [124, 330] on td at bounding box center [127, 338] width 26 height 28
drag, startPoint x: 127, startPoint y: 333, endPoint x: 140, endPoint y: 337, distance: 14.0
click at [128, 336] on input "checkbox" at bounding box center [127, 340] width 14 height 14
click at [668, 272] on span "Add to Workspace" at bounding box center [666, 272] width 96 height 9
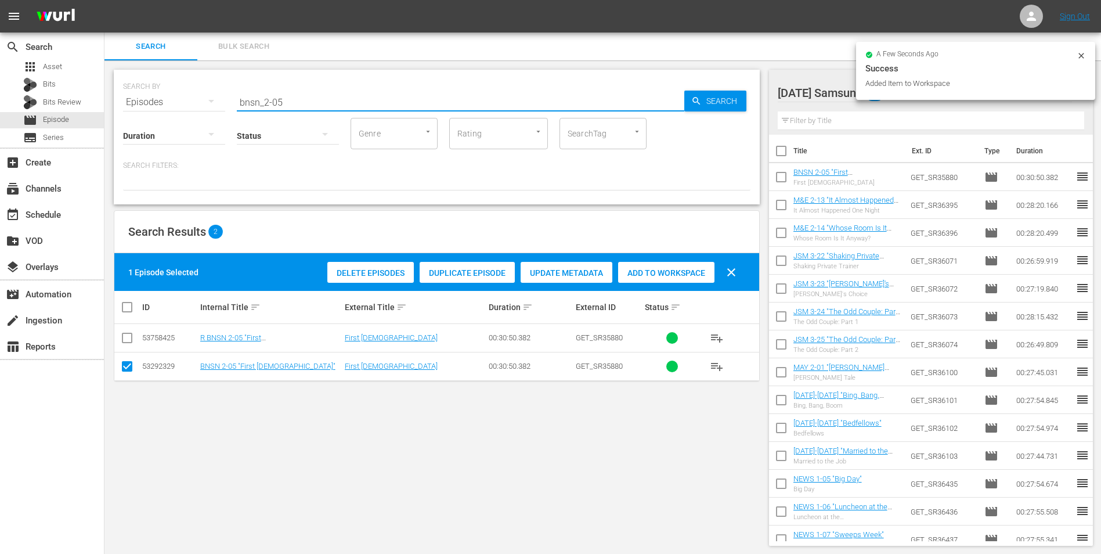
drag, startPoint x: 277, startPoint y: 102, endPoint x: 300, endPoint y: 114, distance: 26.2
click at [302, 110] on div "SEARCH BY Search By Episodes Search ID, Title, Description, Keywords, or Catego…" at bounding box center [437, 137] width 646 height 135
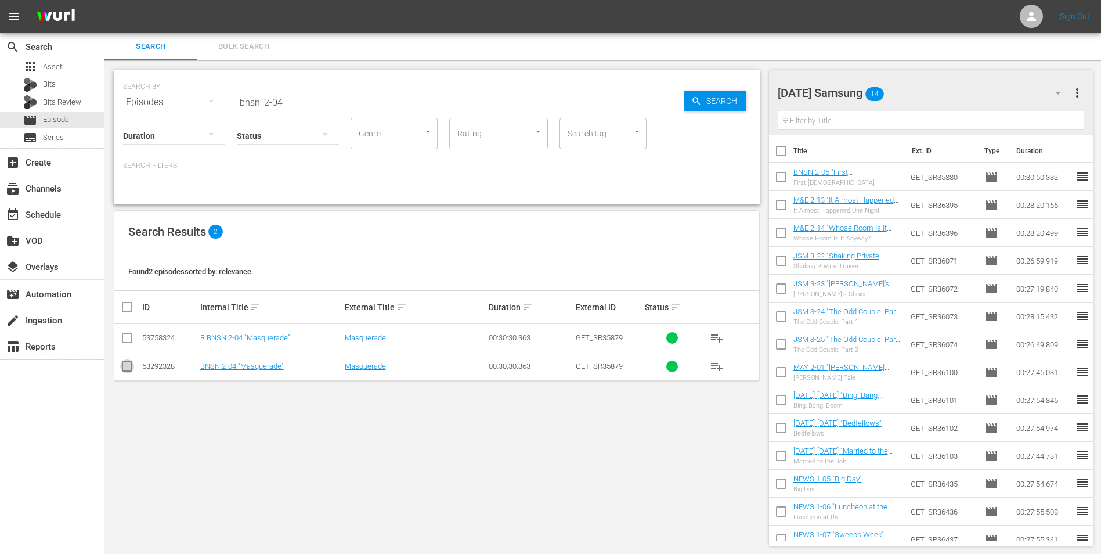
click at [131, 344] on input "checkbox" at bounding box center [127, 369] width 14 height 14
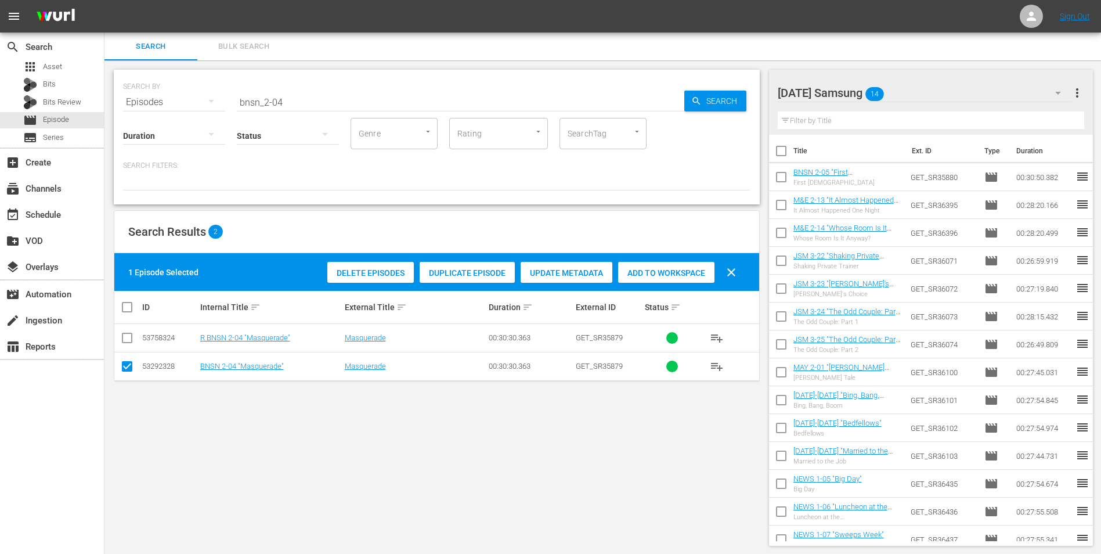
click at [643, 276] on span "Add to Workspace" at bounding box center [666, 272] width 96 height 9
click at [738, 89] on div "[DATE] Samsung 15" at bounding box center [925, 93] width 295 height 33
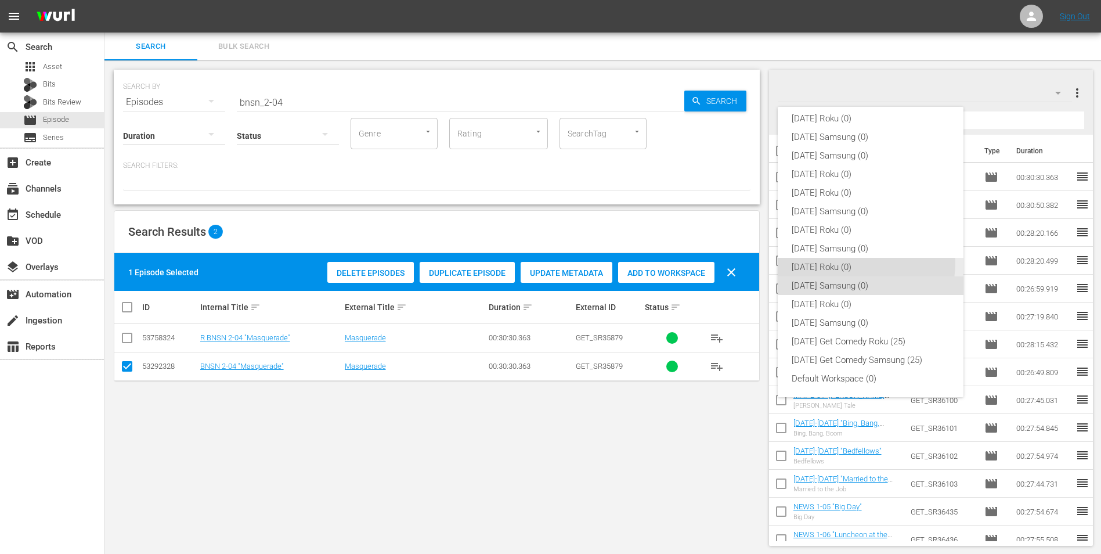
click at [738, 263] on div "[DATE] Roku (0)" at bounding box center [871, 267] width 158 height 19
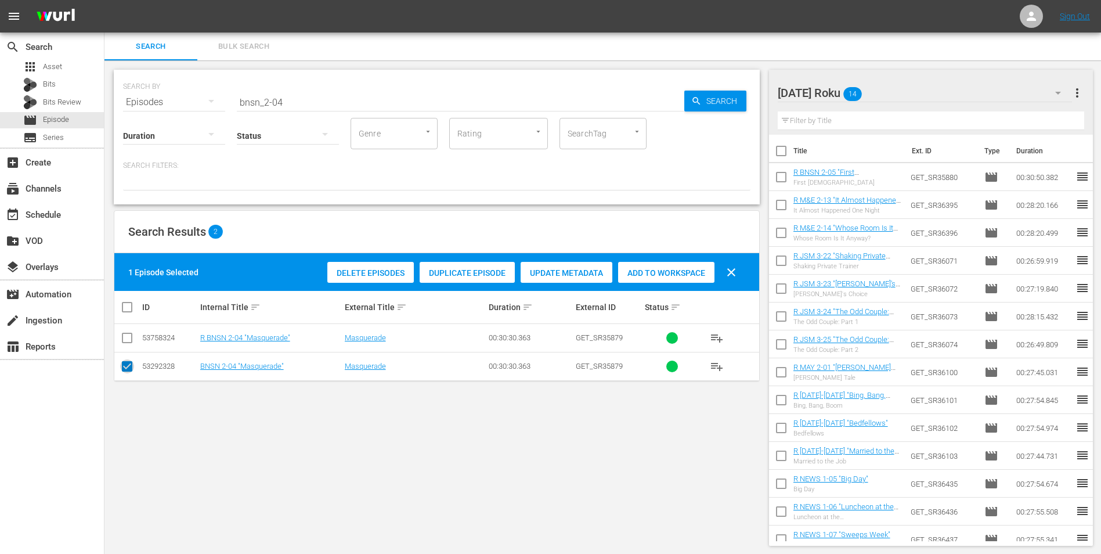
click at [127, 344] on input "checkbox" at bounding box center [127, 369] width 14 height 14
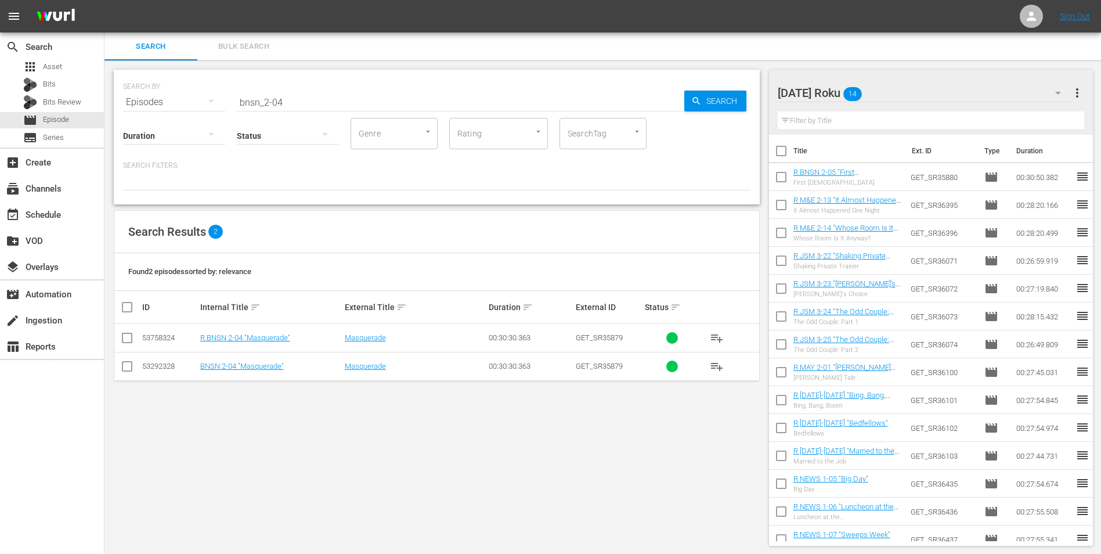
click at [124, 341] on input "checkbox" at bounding box center [127, 340] width 14 height 14
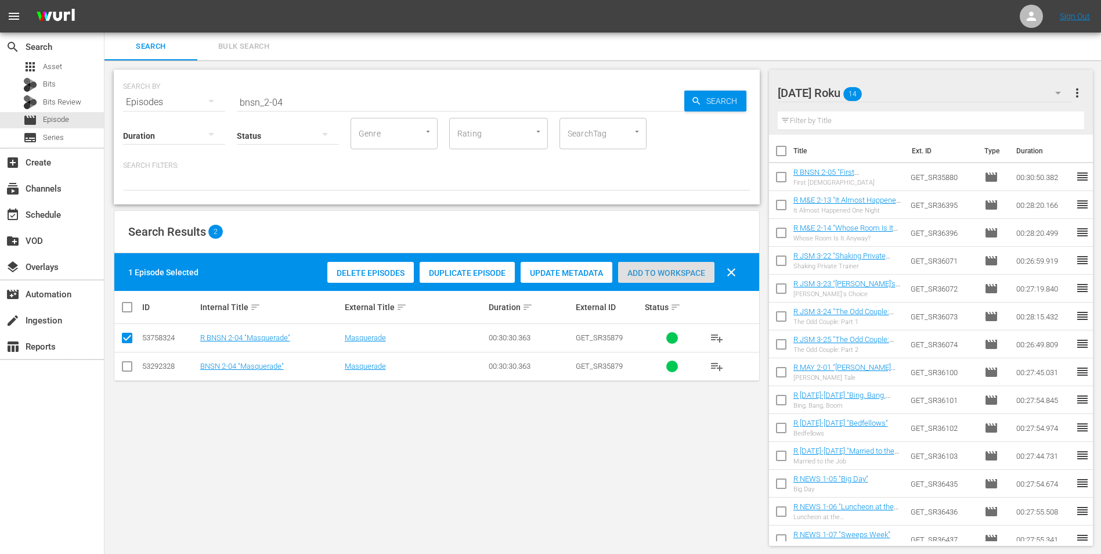
click at [693, 270] on span "Add to Workspace" at bounding box center [666, 272] width 96 height 9
drag, startPoint x: 310, startPoint y: 109, endPoint x: 178, endPoint y: 116, distance: 132.0
click at [178, 116] on div "Duration Status Genre Genre Rating Rating SearchTag SearchTag" at bounding box center [437, 132] width 628 height 33
drag, startPoint x: 178, startPoint y: 116, endPoint x: 312, endPoint y: 99, distance: 134.6
click at [313, 97] on input "bnsn_2-04" at bounding box center [461, 102] width 448 height 28
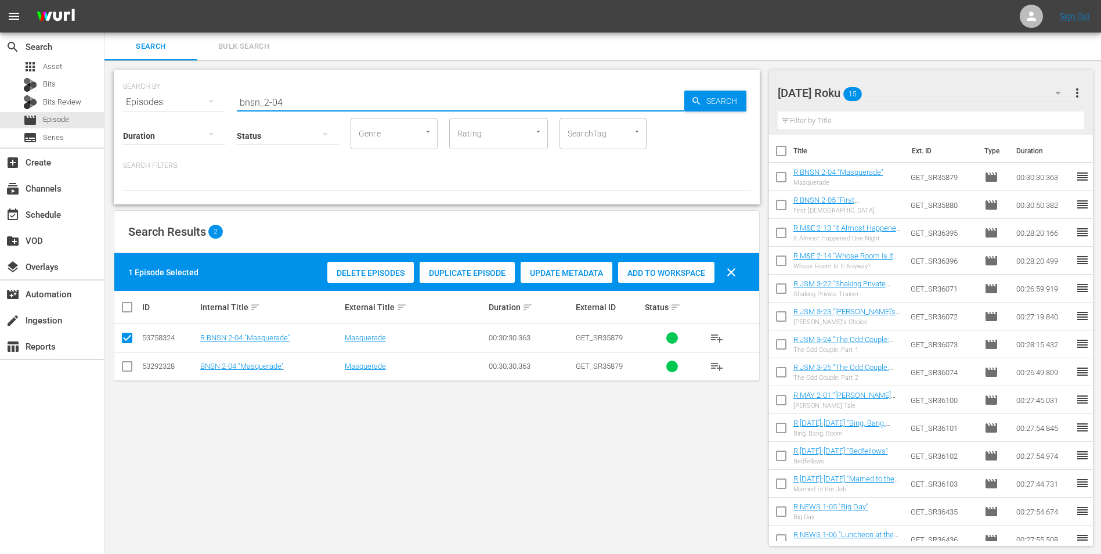
drag, startPoint x: 306, startPoint y: 104, endPoint x: 134, endPoint y: 110, distance: 172.5
click at [137, 107] on div "SEARCH BY Search By Episodes Search ID, Title, Description, Keywords, or Catego…" at bounding box center [437, 137] width 646 height 135
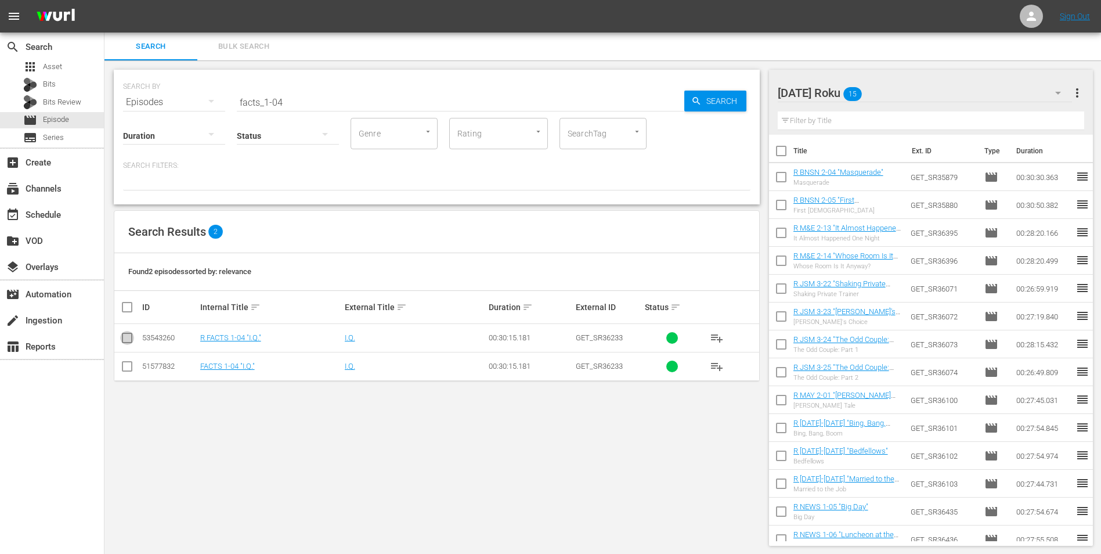
click at [129, 341] on input "checkbox" at bounding box center [127, 340] width 14 height 14
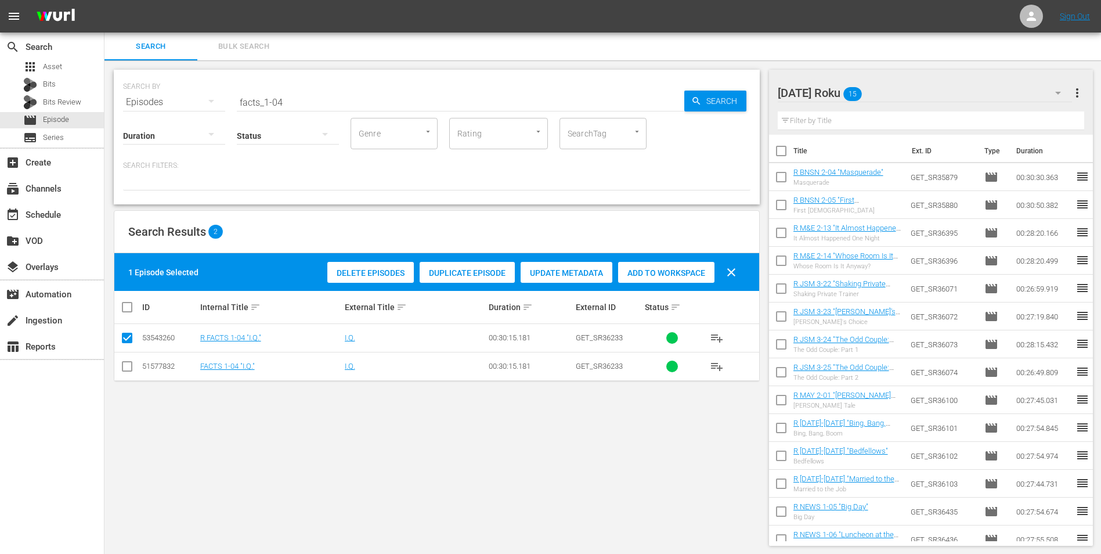
click at [688, 277] on div "Add to Workspace" at bounding box center [666, 273] width 96 height 22
click at [738, 97] on div "[DATE] Roku 16" at bounding box center [925, 93] width 295 height 33
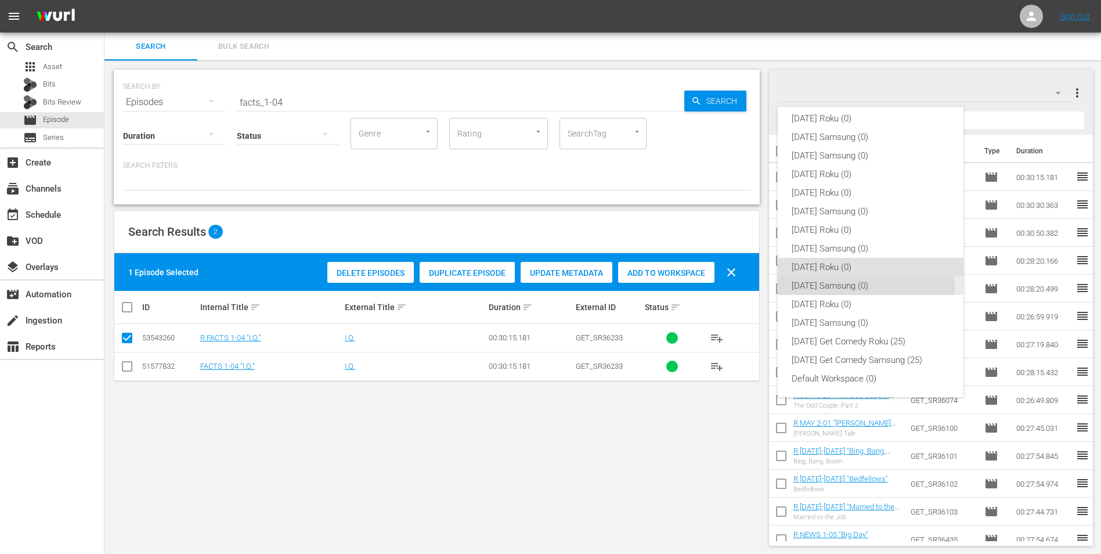
click at [738, 287] on div "[DATE] Samsung (0)" at bounding box center [871, 285] width 158 height 19
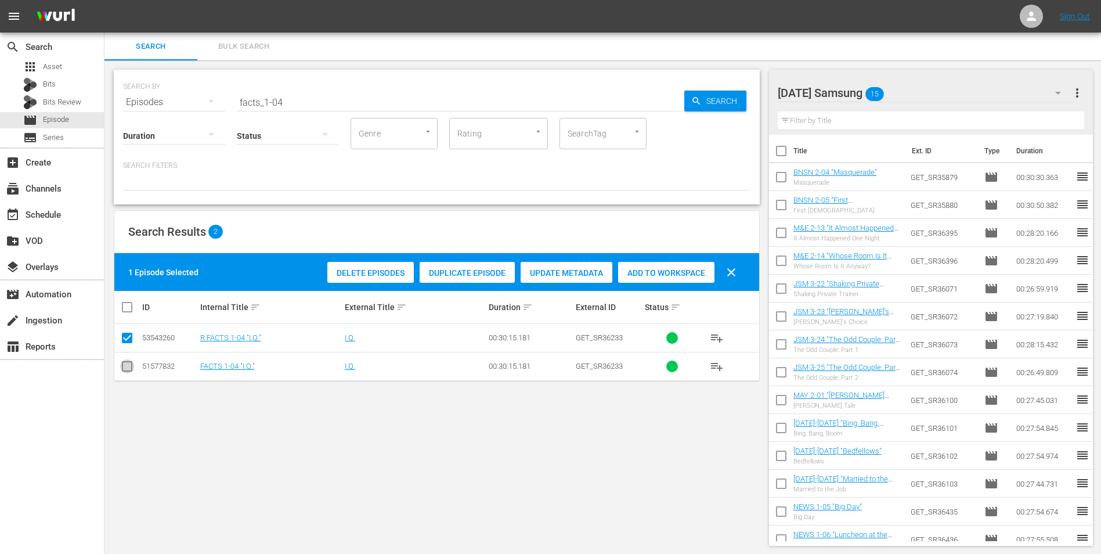
click at [122, 344] on input "checkbox" at bounding box center [127, 369] width 14 height 14
click at [132, 338] on input "checkbox" at bounding box center [127, 340] width 14 height 14
click at [641, 279] on div "Add to Workspace" at bounding box center [666, 273] width 96 height 22
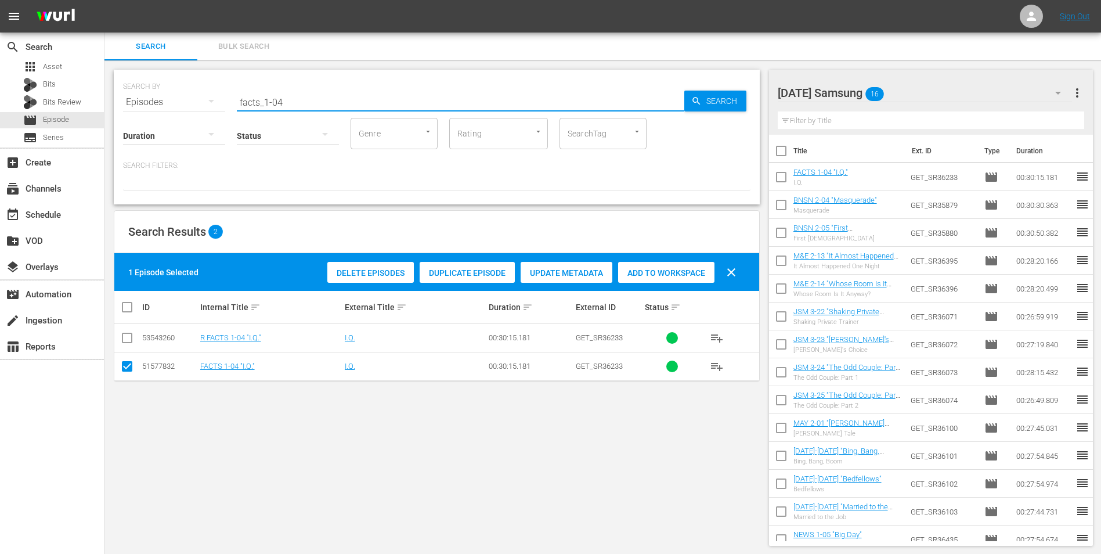
drag, startPoint x: 276, startPoint y: 103, endPoint x: 298, endPoint y: 102, distance: 22.1
click at [298, 102] on input "facts_1-04" at bounding box center [461, 102] width 448 height 28
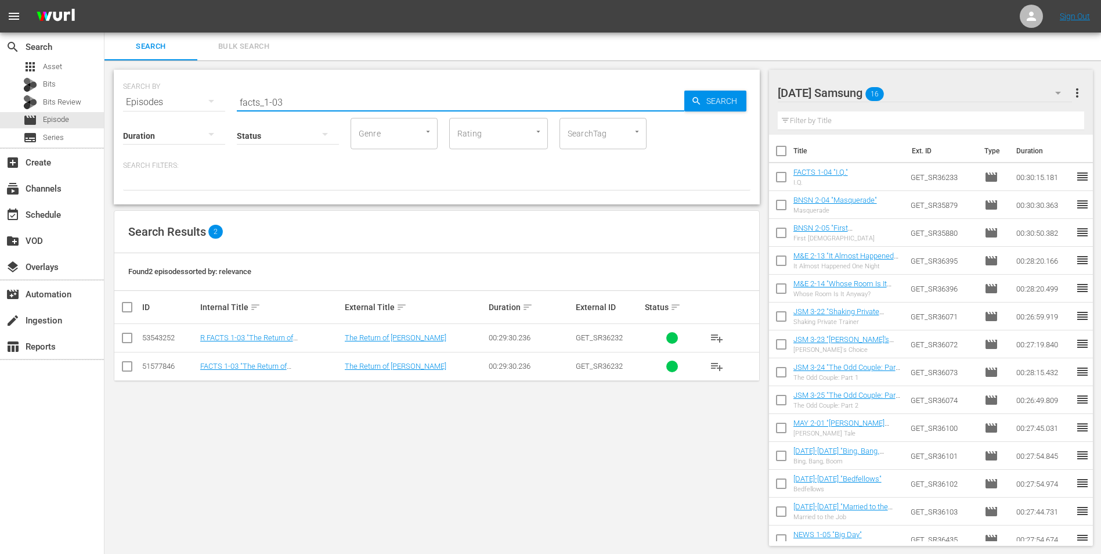
click at [126, 344] on input "checkbox" at bounding box center [127, 369] width 14 height 14
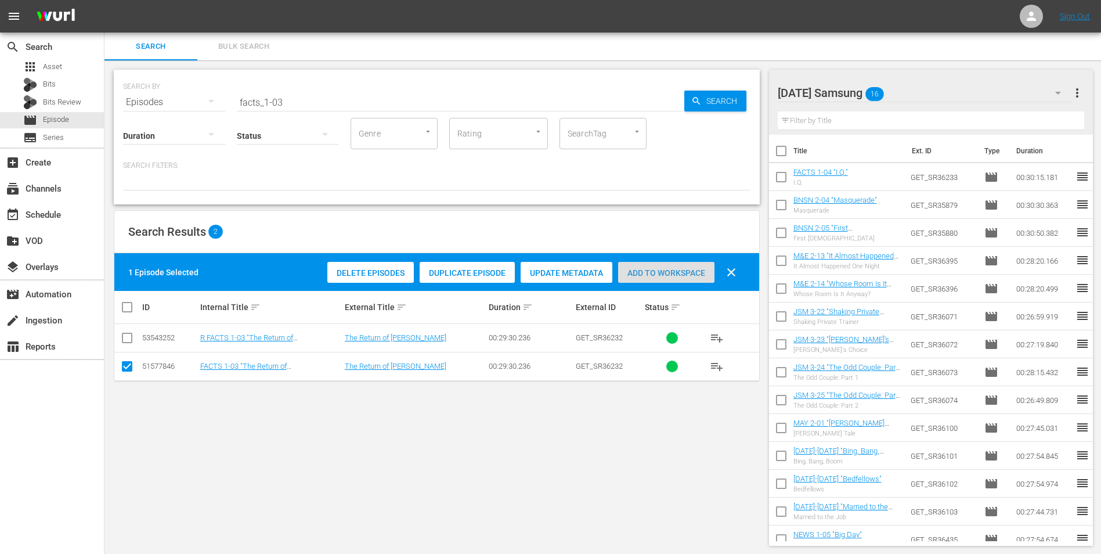
click at [666, 274] on span "Add to Workspace" at bounding box center [666, 272] width 96 height 9
click at [738, 98] on div "[DATE] Samsung 17" at bounding box center [925, 93] width 295 height 33
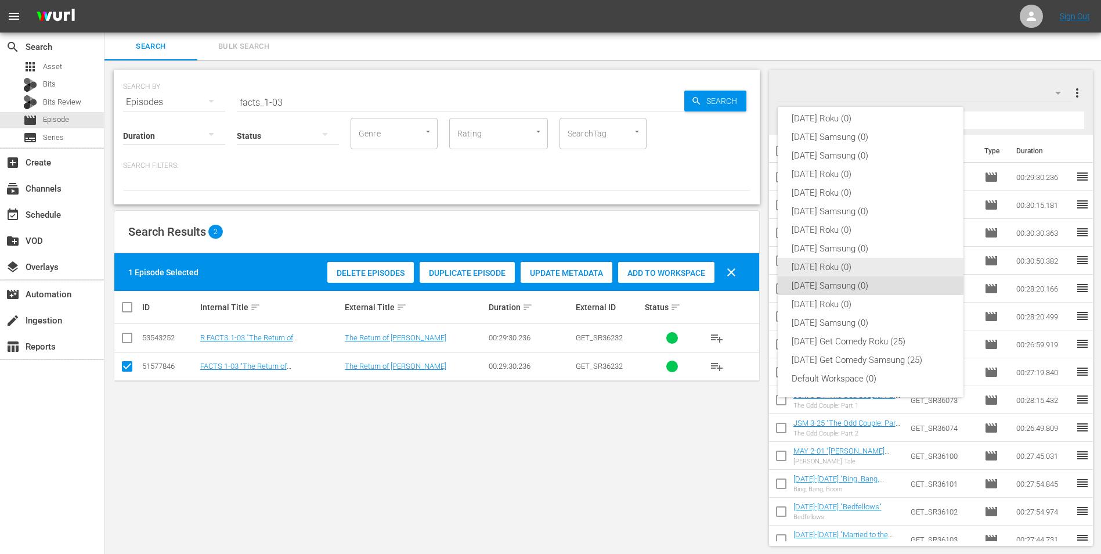
click at [738, 269] on div "[DATE] Roku (0)" at bounding box center [871, 267] width 158 height 19
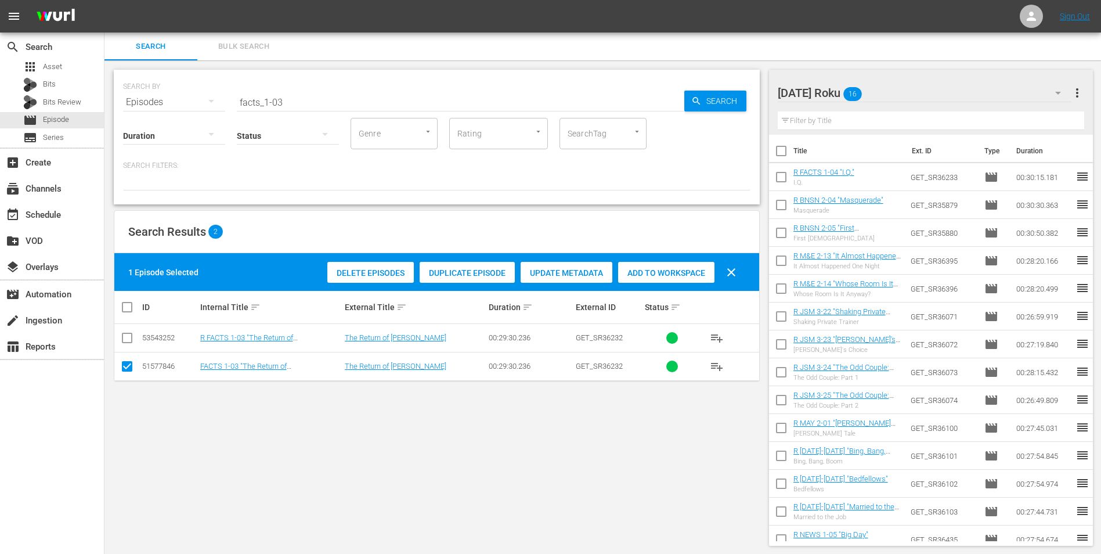
click at [128, 344] on input "checkbox" at bounding box center [127, 369] width 14 height 14
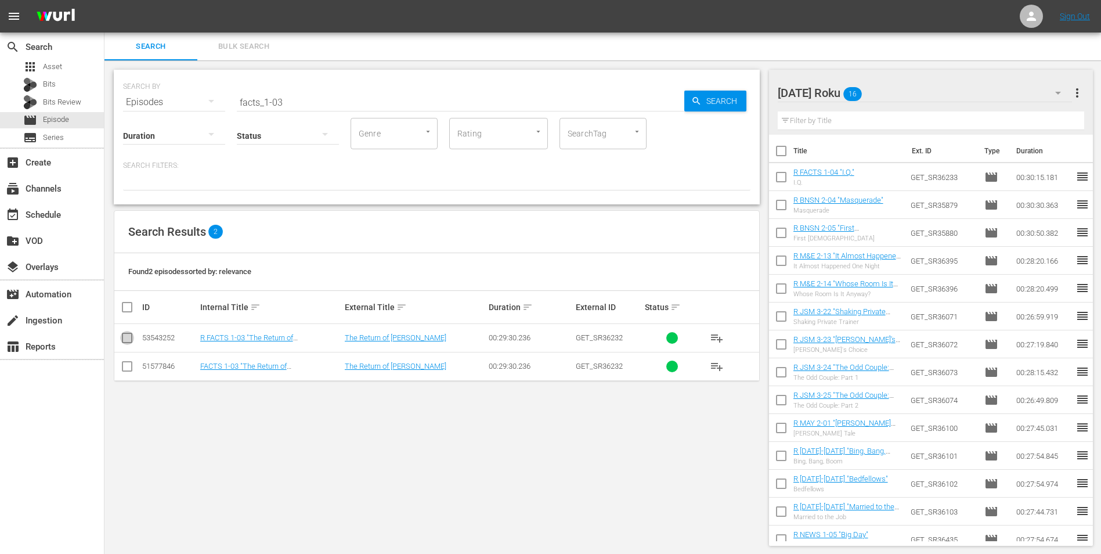
click at [122, 341] on input "checkbox" at bounding box center [127, 340] width 14 height 14
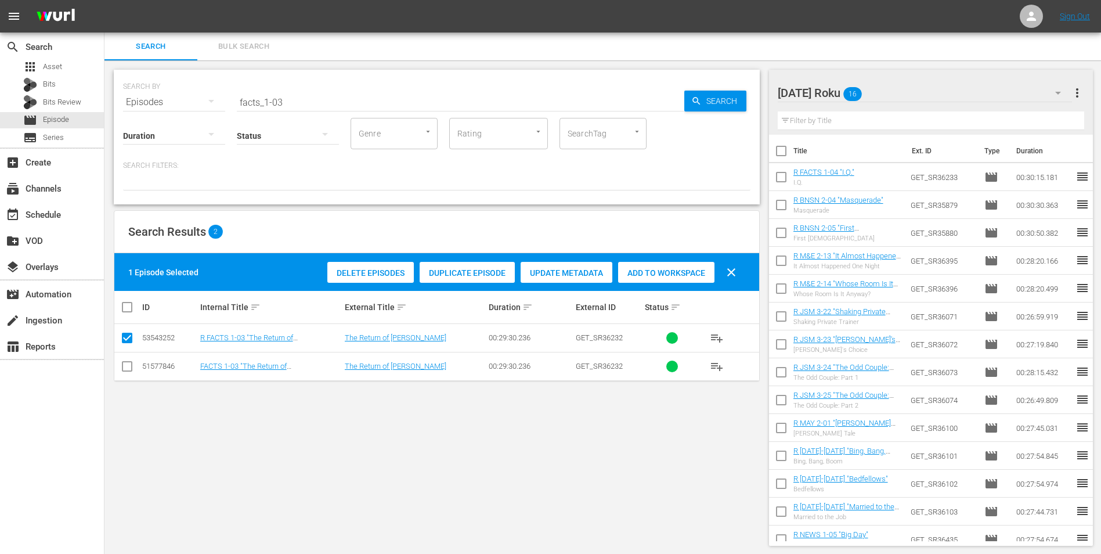
click at [645, 277] on div "Add to Workspace" at bounding box center [666, 273] width 96 height 22
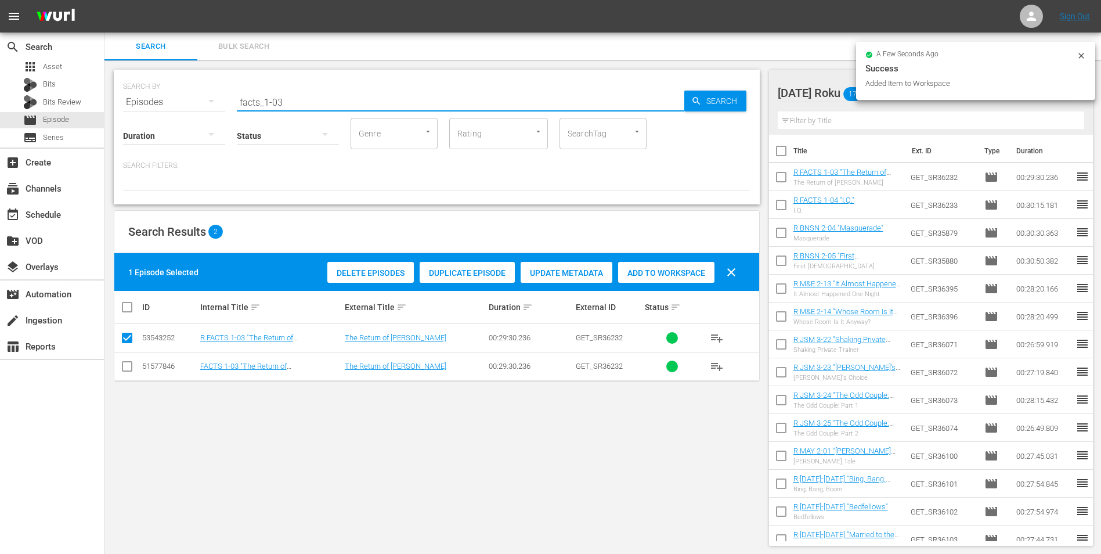
click at [278, 102] on input "facts_1-03" at bounding box center [461, 102] width 448 height 28
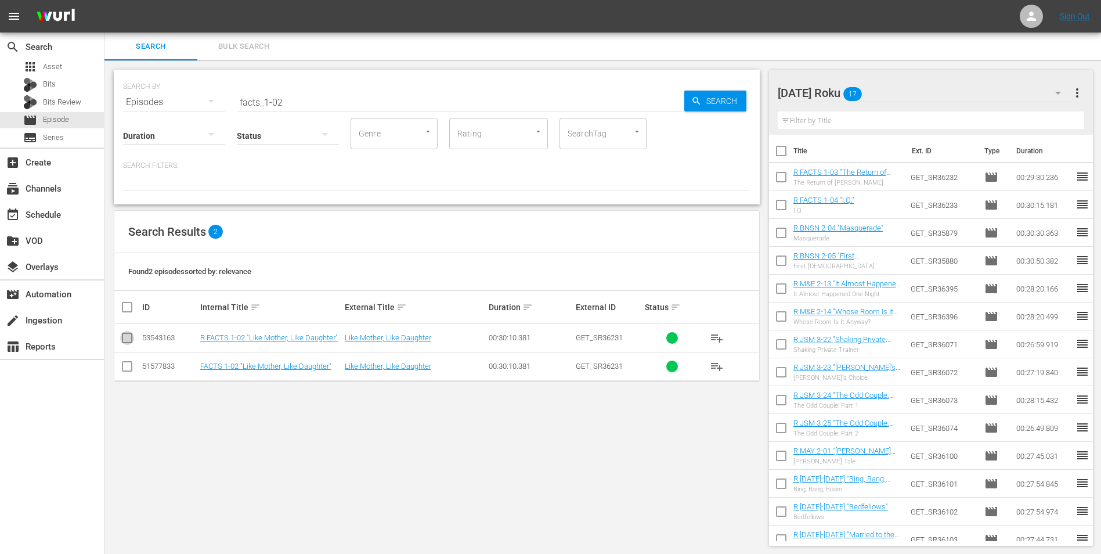
click at [126, 340] on input "checkbox" at bounding box center [127, 340] width 14 height 14
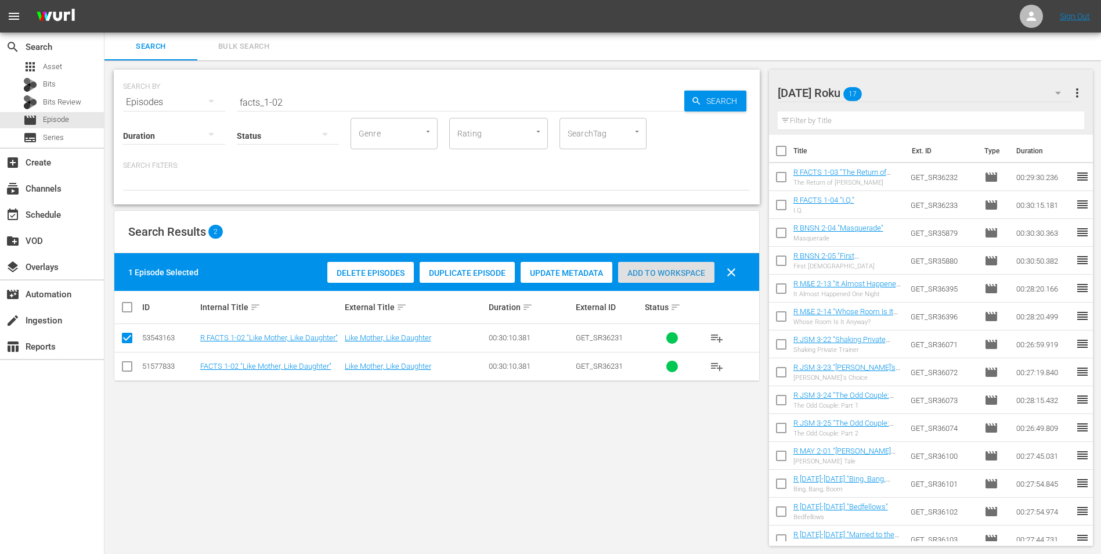
click at [664, 275] on span "Add to Workspace" at bounding box center [666, 272] width 96 height 9
click at [738, 92] on div "[DATE] Roku 18" at bounding box center [925, 93] width 295 height 33
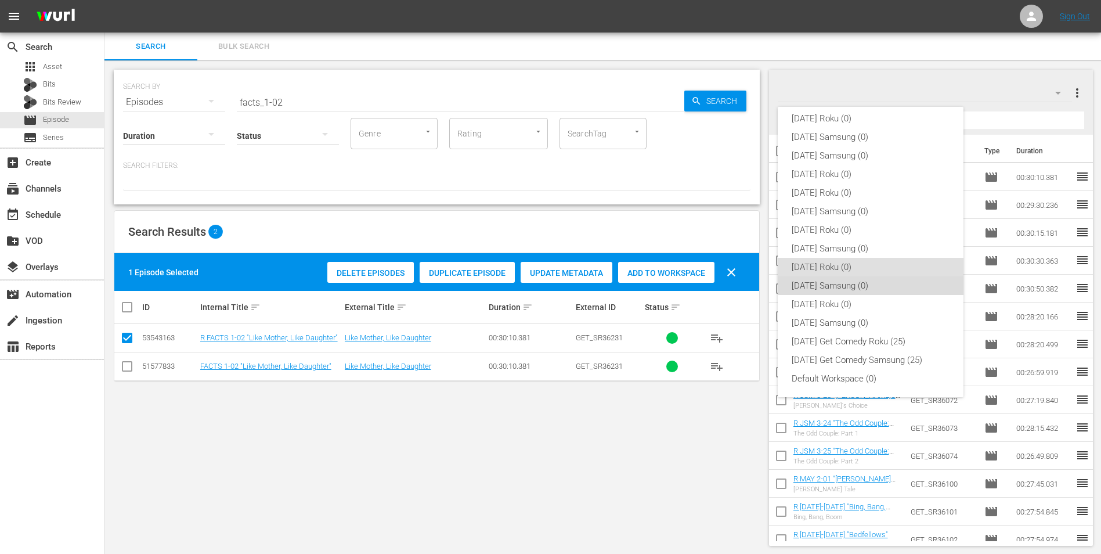
click at [738, 283] on div "[DATE] Samsung (0)" at bounding box center [871, 285] width 158 height 19
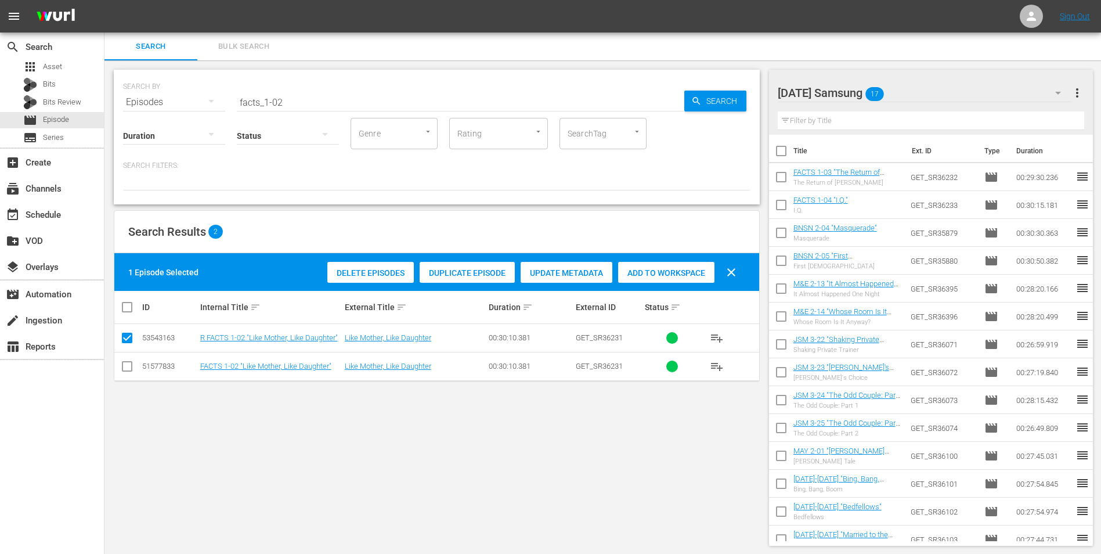
click at [127, 344] on input "checkbox" at bounding box center [127, 369] width 14 height 14
click at [134, 336] on input "checkbox" at bounding box center [127, 340] width 14 height 14
click at [667, 271] on span "Add to Workspace" at bounding box center [666, 272] width 96 height 9
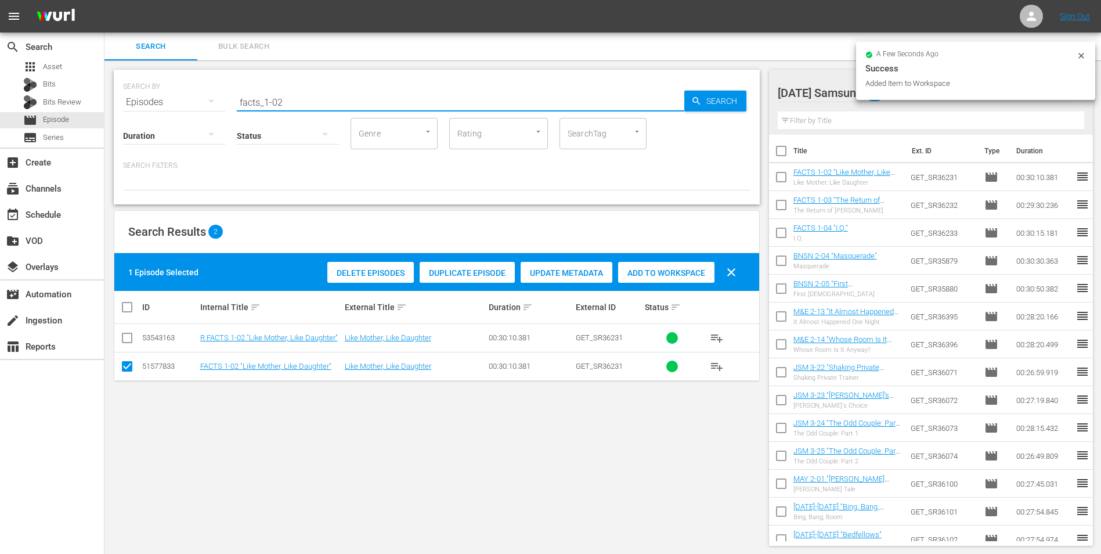
drag, startPoint x: 281, startPoint y: 103, endPoint x: 275, endPoint y: 106, distance: 6.3
click at [275, 106] on input "facts_1-02" at bounding box center [461, 102] width 448 height 28
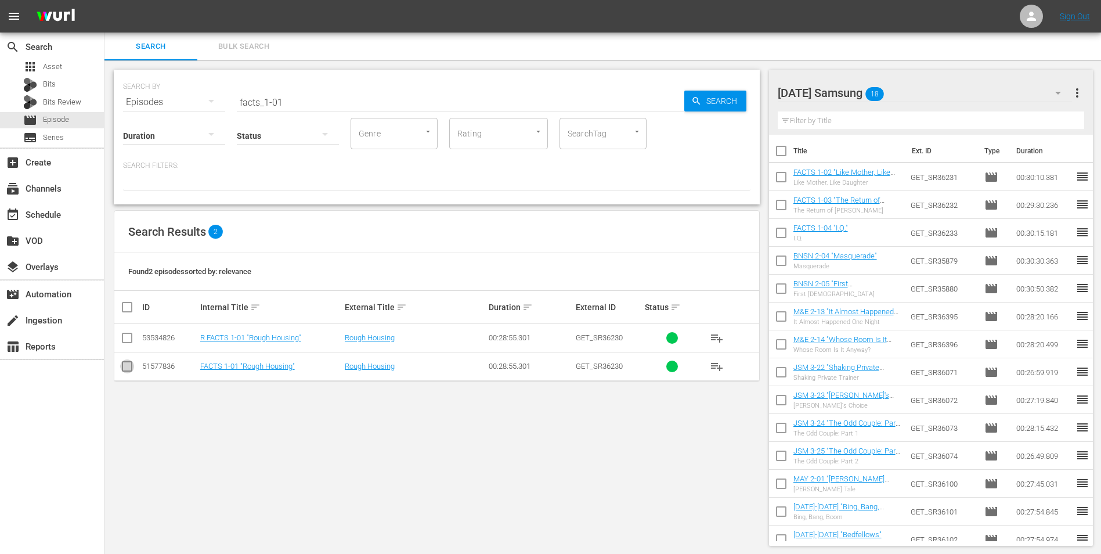
click at [125, 344] on input "checkbox" at bounding box center [127, 369] width 14 height 14
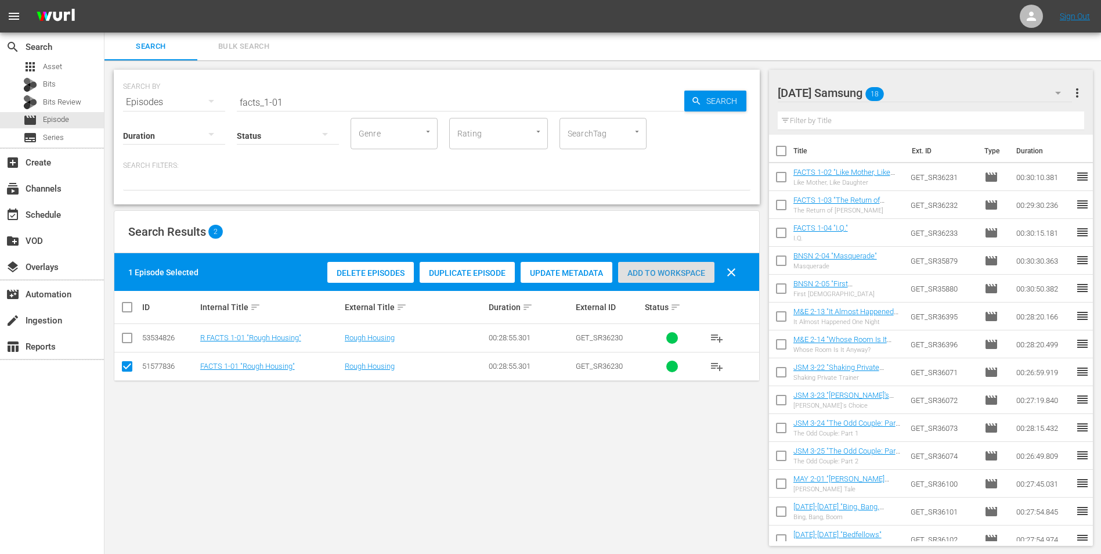
click at [636, 270] on span "Add to Workspace" at bounding box center [666, 272] width 96 height 9
click at [738, 91] on div "[DATE] Samsung 19" at bounding box center [925, 93] width 295 height 33
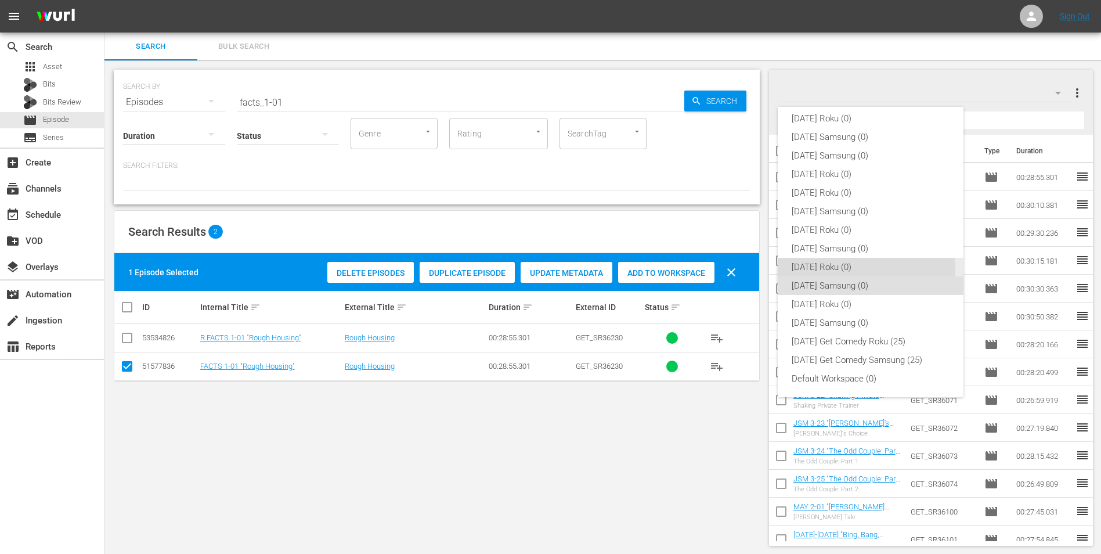
click at [738, 268] on div "[DATE] Roku (0)" at bounding box center [871, 267] width 158 height 19
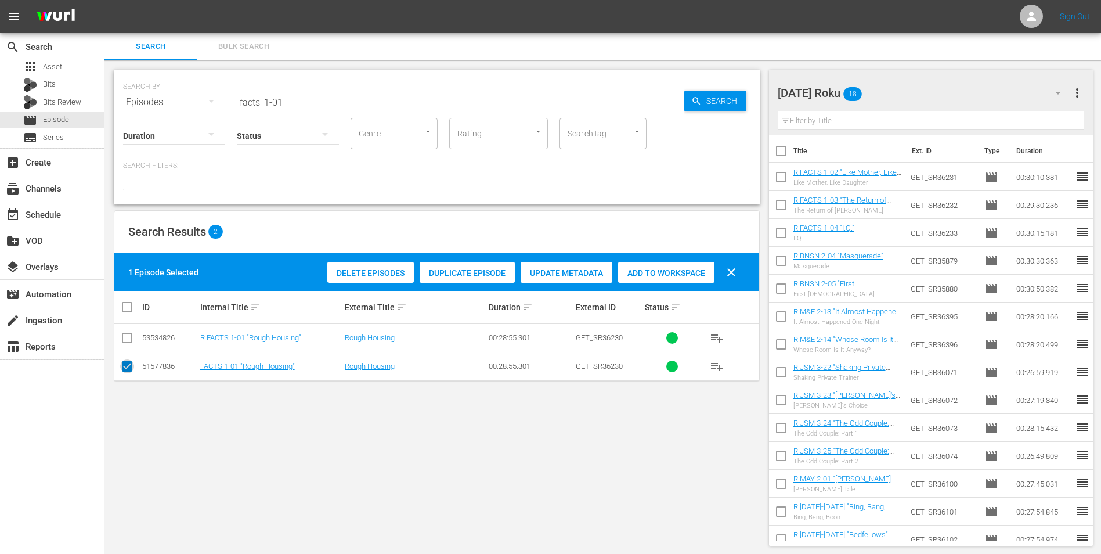
click at [122, 344] on input "checkbox" at bounding box center [127, 369] width 14 height 14
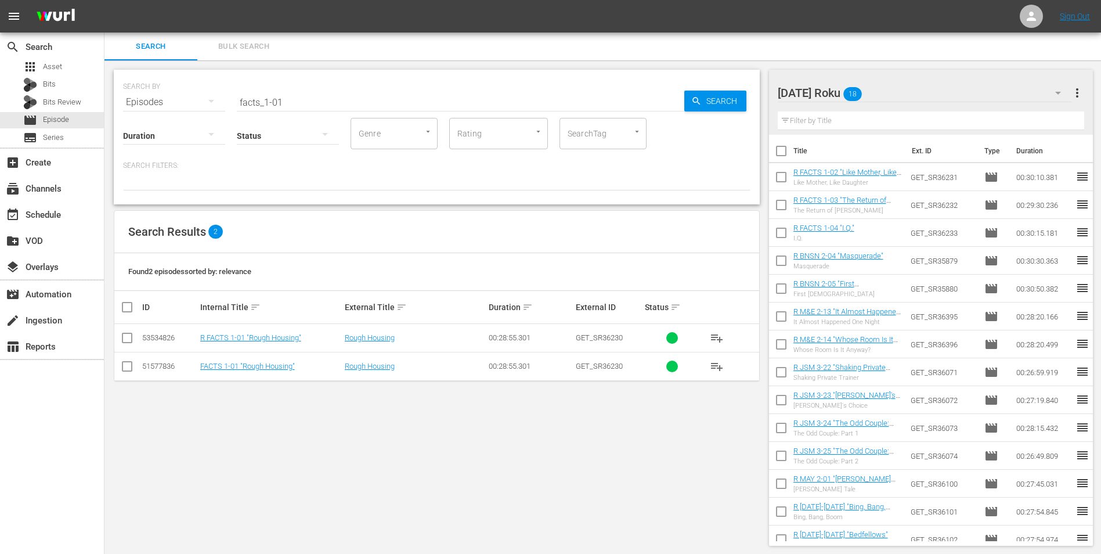
click at [118, 333] on td at bounding box center [127, 338] width 26 height 28
click at [128, 341] on input "checkbox" at bounding box center [127, 340] width 14 height 14
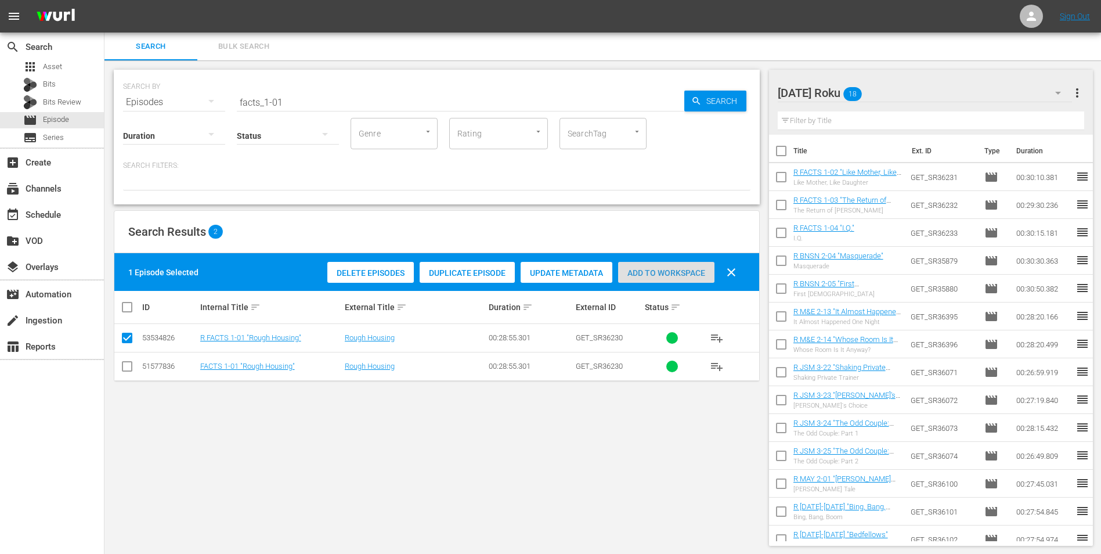
click at [675, 270] on span "Add to Workspace" at bounding box center [666, 272] width 96 height 9
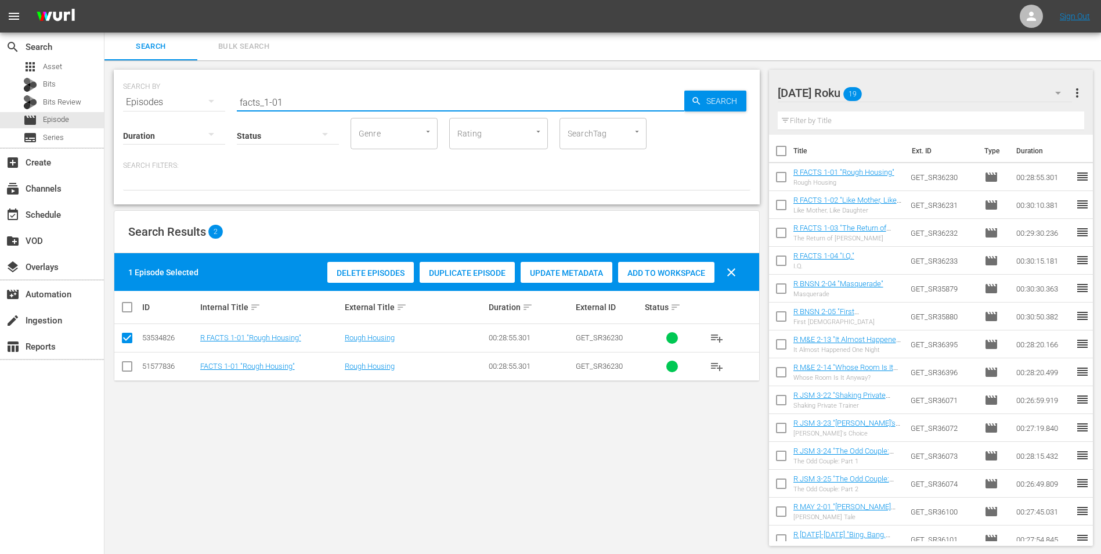
drag, startPoint x: 295, startPoint y: 106, endPoint x: 167, endPoint y: 113, distance: 127.9
click at [167, 113] on div "SEARCH BY Search By Episodes Search ID, Title, Description, Keywords, or Catego…" at bounding box center [437, 137] width 646 height 135
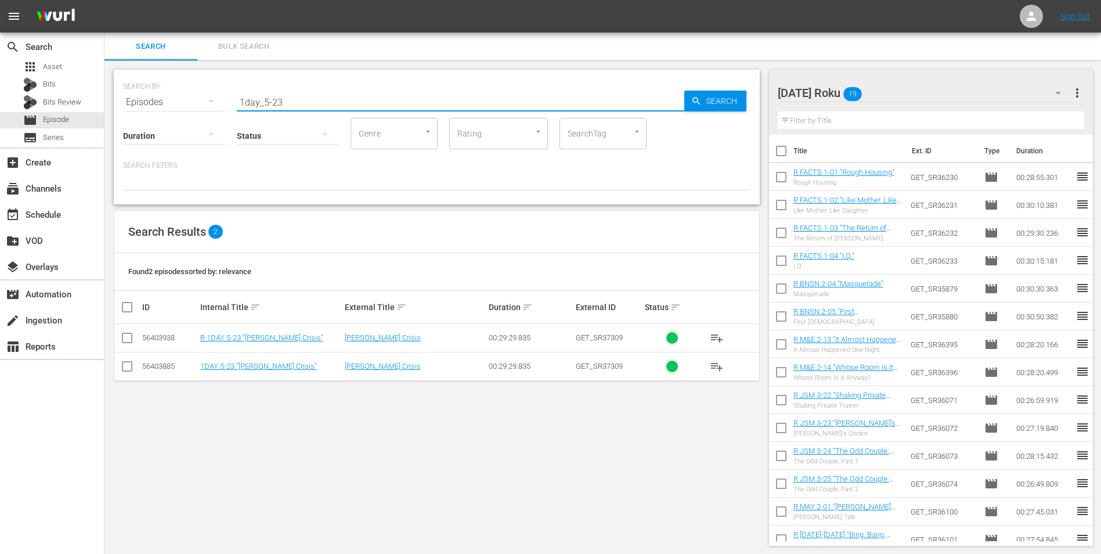
click at [134, 337] on td at bounding box center [127, 338] width 26 height 28
click at [131, 338] on input "checkbox" at bounding box center [127, 340] width 14 height 14
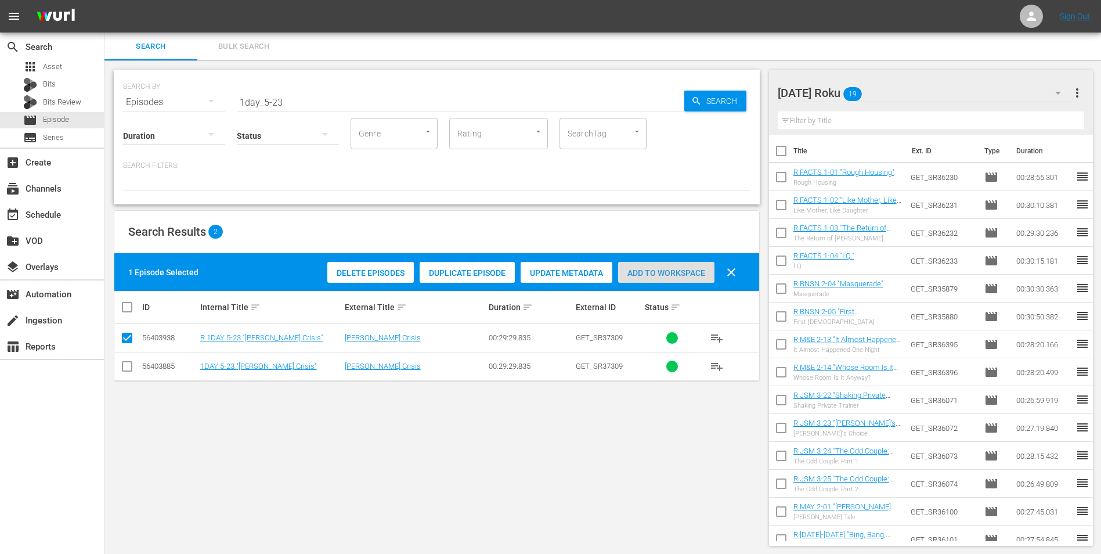
click at [651, 281] on div "Add to Workspace" at bounding box center [666, 273] width 96 height 22
click at [738, 96] on div "[DATE] Roku 20" at bounding box center [925, 93] width 295 height 33
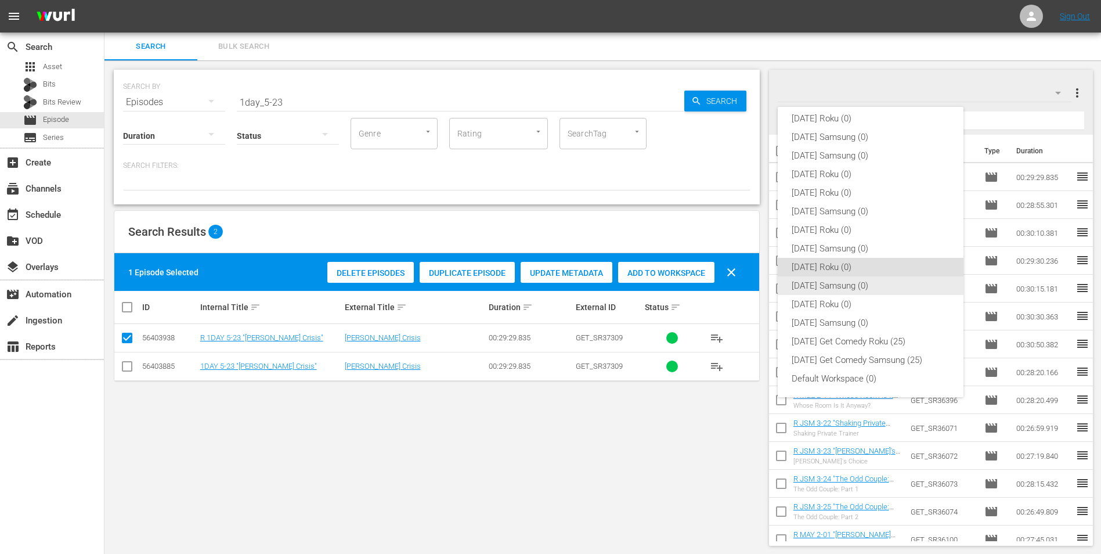
click at [738, 287] on div "[DATE] Samsung (0)" at bounding box center [871, 285] width 158 height 19
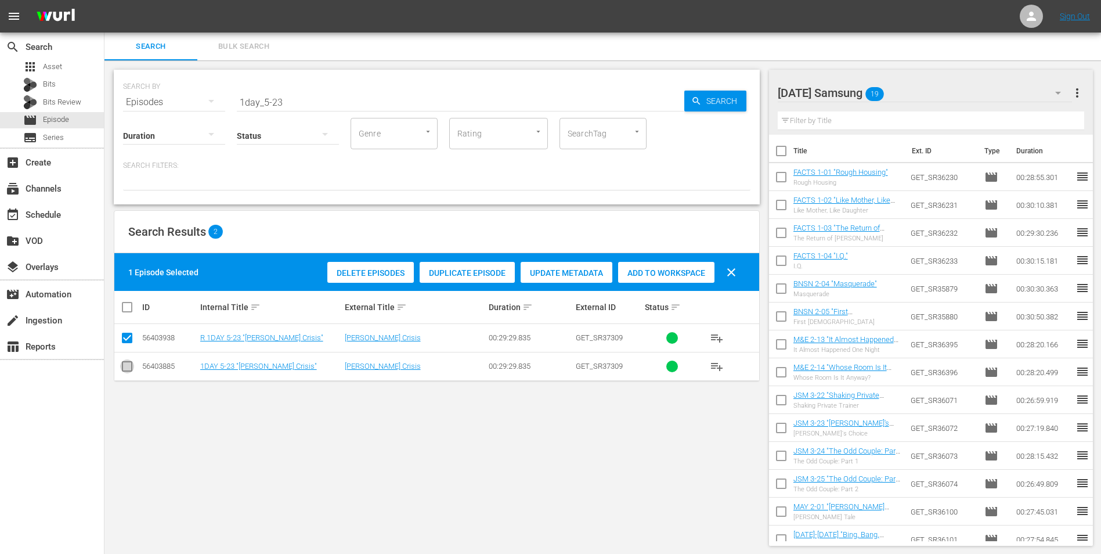
click at [130, 344] on input "checkbox" at bounding box center [127, 369] width 14 height 14
click at [129, 340] on input "checkbox" at bounding box center [127, 340] width 14 height 14
click at [637, 270] on span "Add to Workspace" at bounding box center [666, 272] width 96 height 9
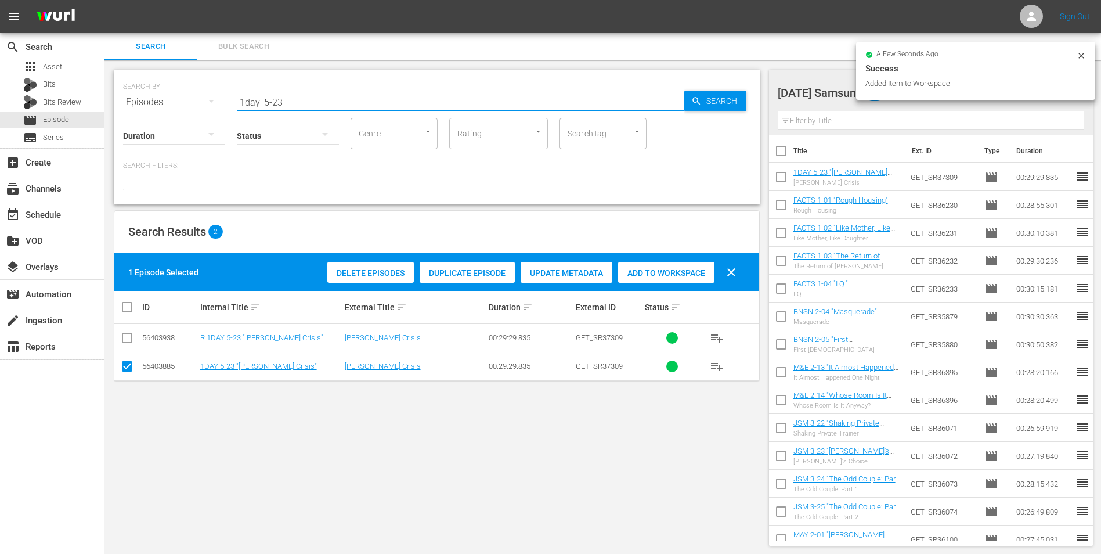
drag, startPoint x: 279, startPoint y: 101, endPoint x: 278, endPoint y: 107, distance: 6.5
click at [278, 107] on div "SEARCH BY Search By Episodes Search ID, Title, Description, Keywords, or Catego…" at bounding box center [437, 137] width 646 height 135
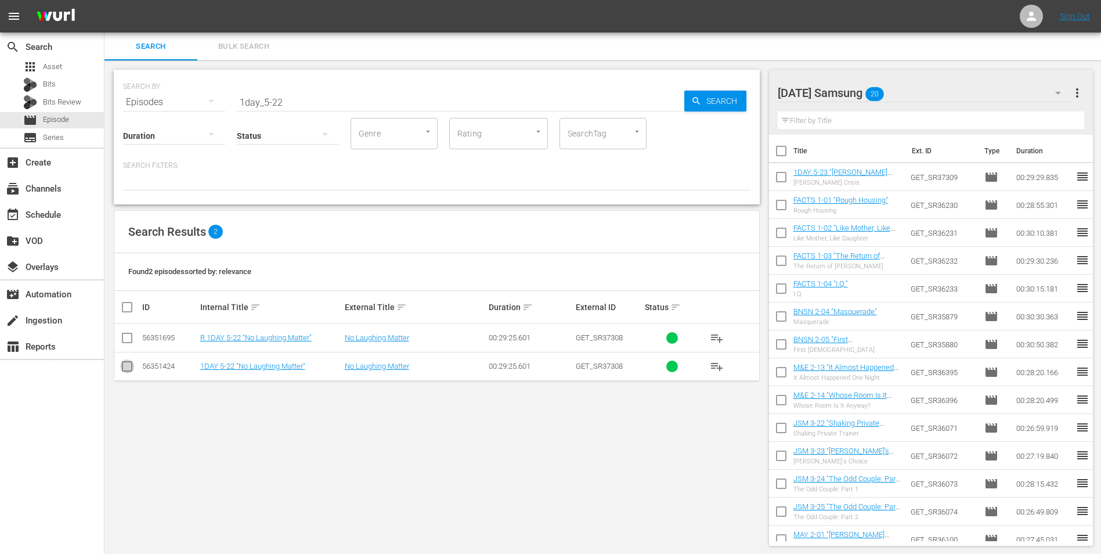
click at [126, 344] on input "checkbox" at bounding box center [127, 369] width 14 height 14
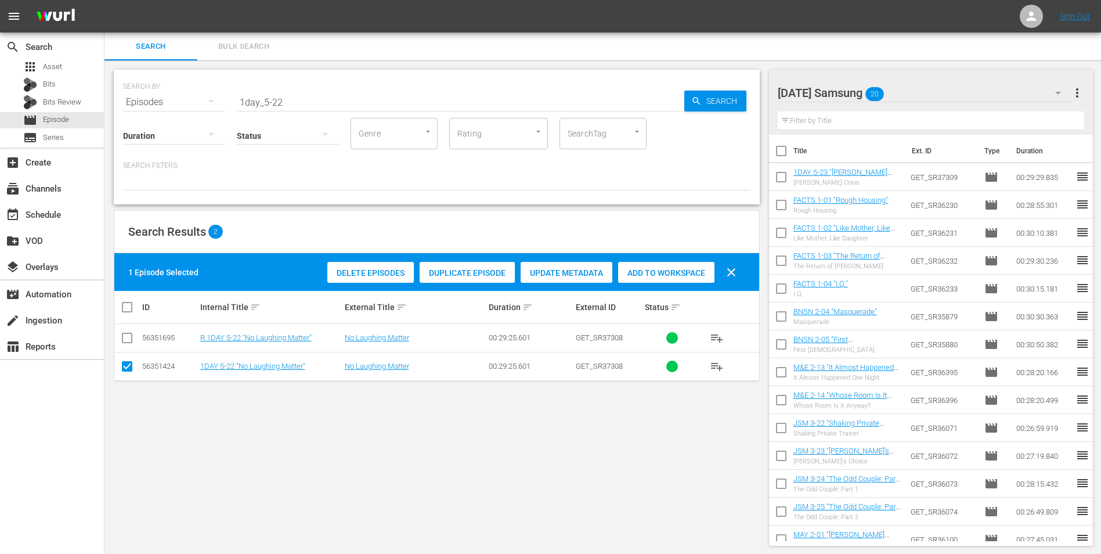
click at [650, 274] on span "Add to Workspace" at bounding box center [666, 272] width 96 height 9
click at [738, 94] on div "[DATE] Samsung 21" at bounding box center [925, 93] width 295 height 33
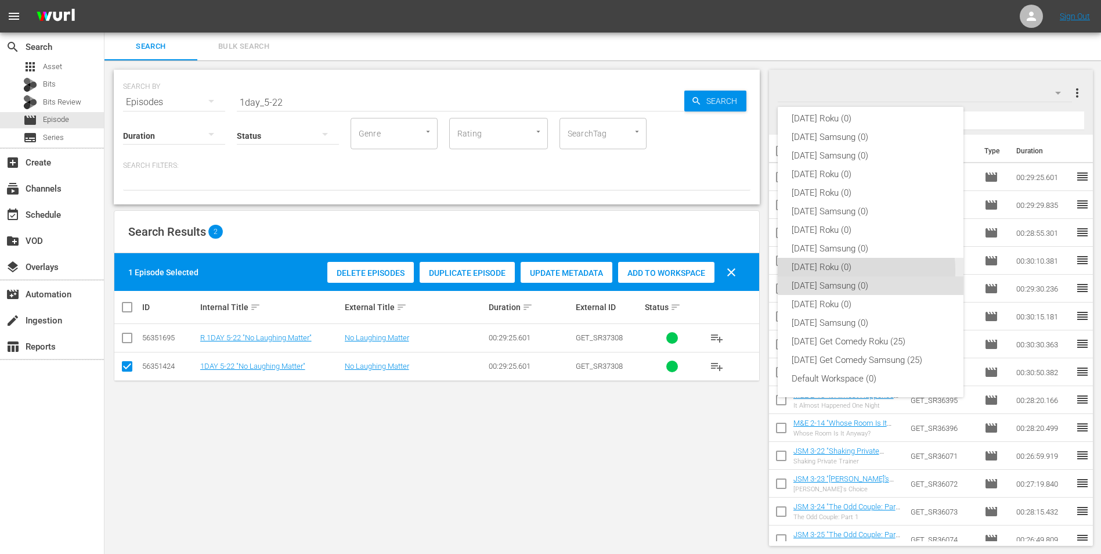
drag, startPoint x: 835, startPoint y: 271, endPoint x: 527, endPoint y: 308, distance: 310.5
click at [738, 271] on div "[DATE] Roku (0)" at bounding box center [871, 267] width 158 height 19
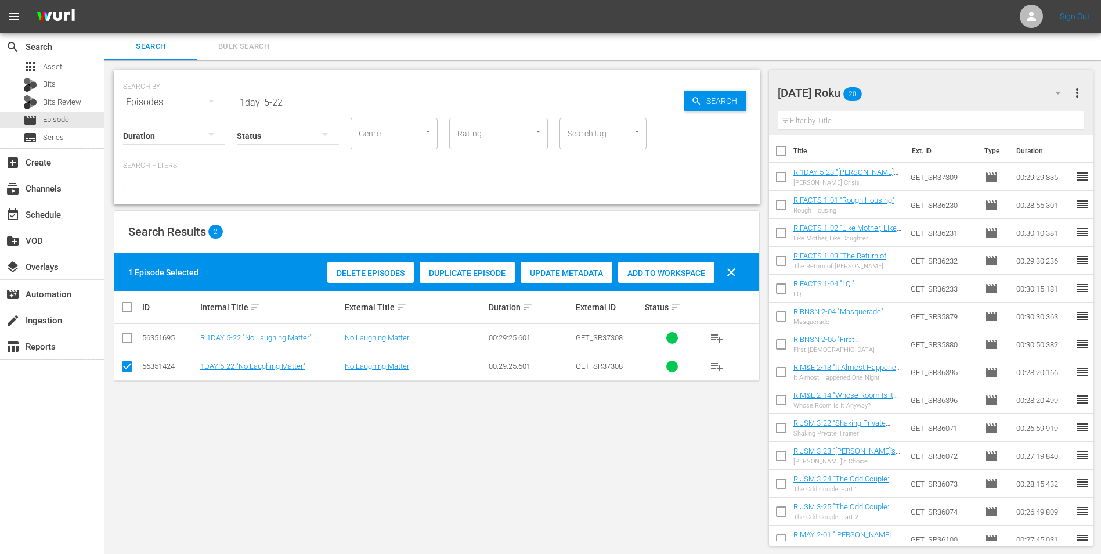
click at [128, 344] on input "checkbox" at bounding box center [127, 369] width 14 height 14
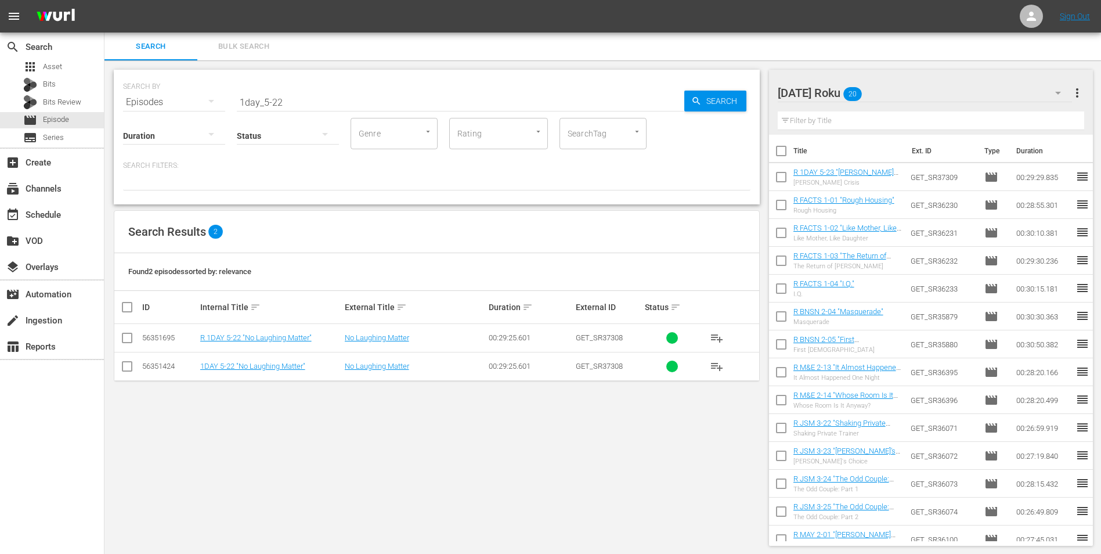
click at [129, 336] on input "checkbox" at bounding box center [127, 340] width 14 height 14
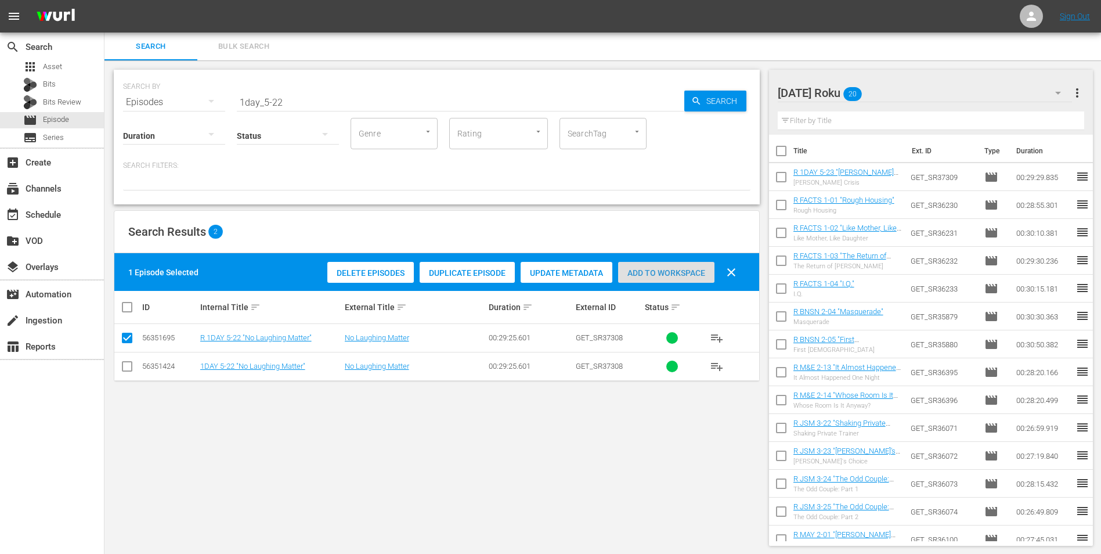
click at [681, 277] on div "Add to Workspace" at bounding box center [666, 273] width 96 height 22
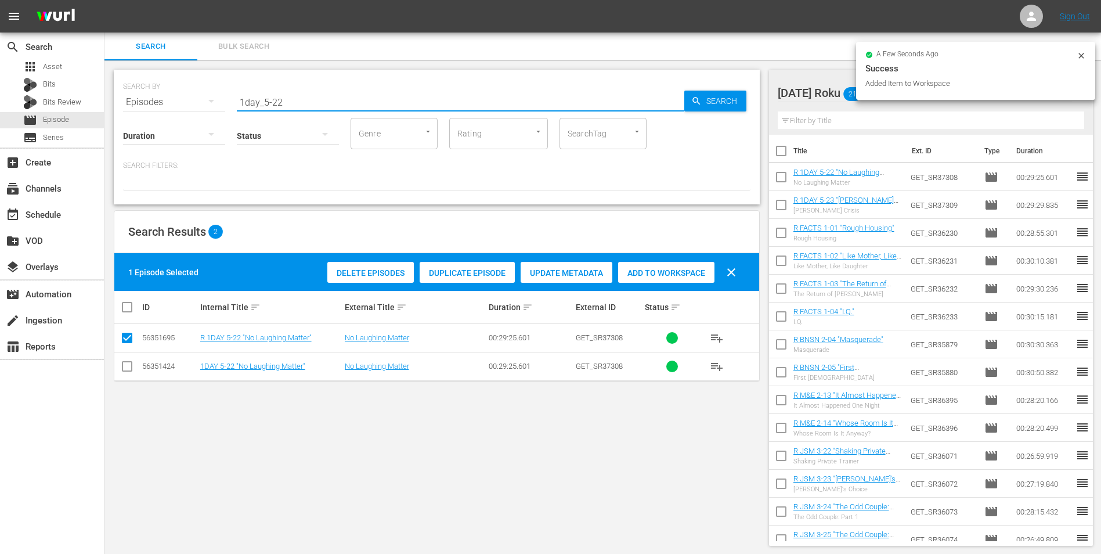
drag, startPoint x: 296, startPoint y: 99, endPoint x: 193, endPoint y: 96, distance: 102.8
click at [199, 102] on div "SEARCH BY Search By Episodes Search ID, Title, Description, Keywords, or Catego…" at bounding box center [437, 95] width 628 height 42
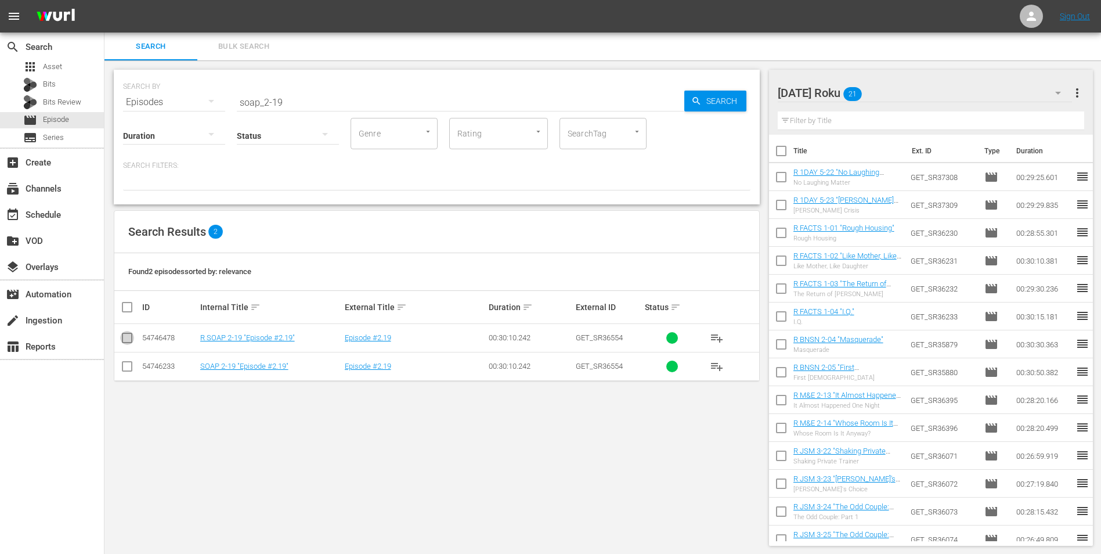
click at [127, 341] on input "checkbox" at bounding box center [127, 340] width 14 height 14
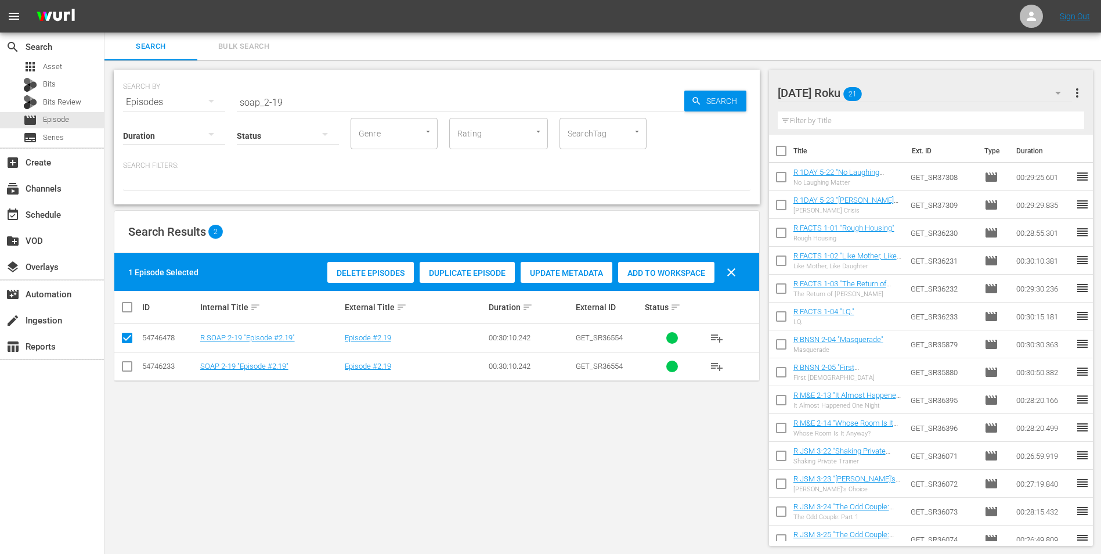
click at [650, 277] on div "Add to Workspace" at bounding box center [666, 273] width 96 height 22
click at [738, 88] on div "[DATE] Roku 22" at bounding box center [925, 93] width 295 height 33
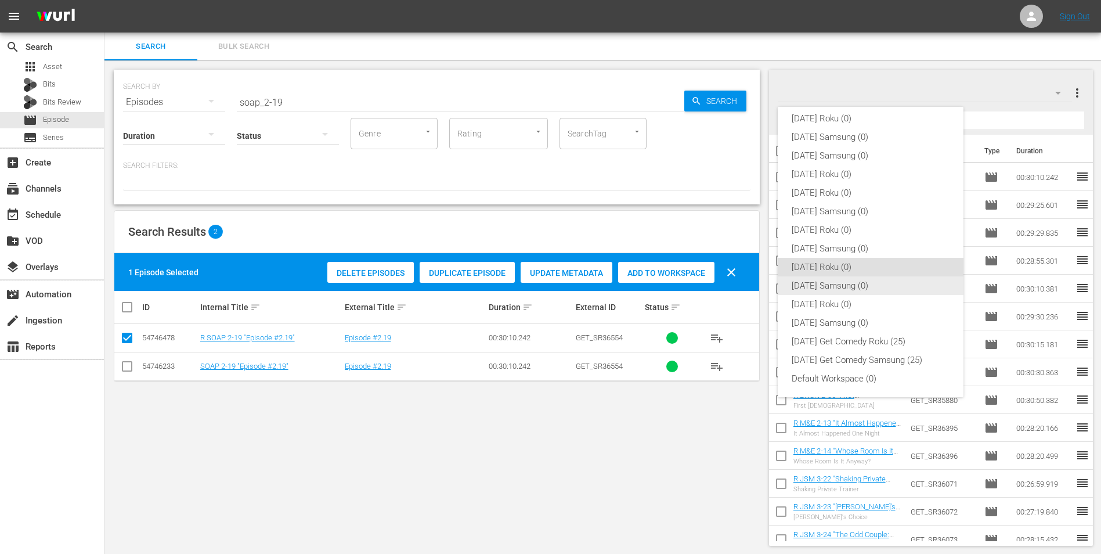
click at [738, 277] on div "[DATE] Samsung (0)" at bounding box center [871, 285] width 158 height 19
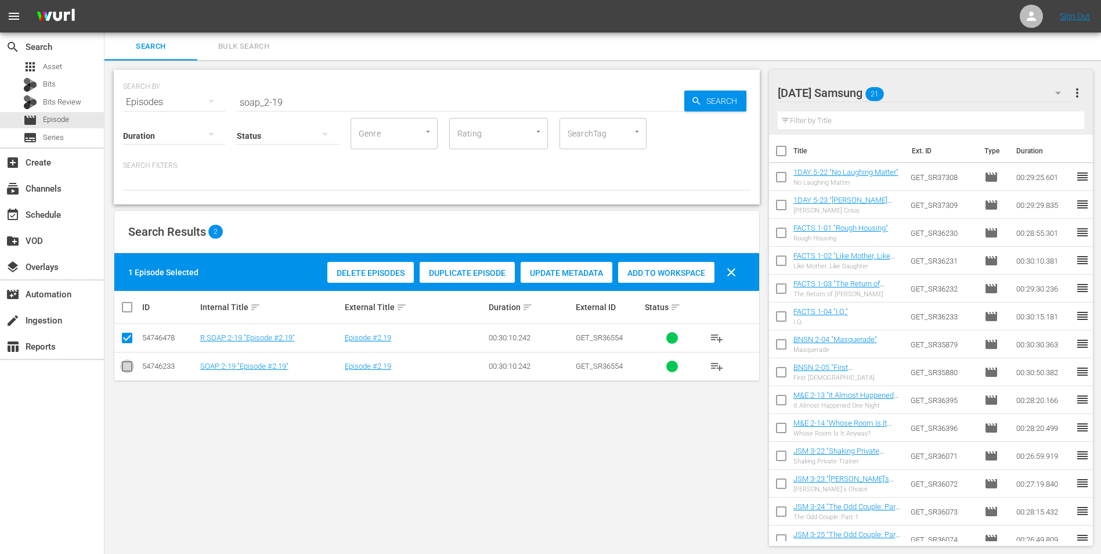
click at [120, 344] on input "checkbox" at bounding box center [127, 369] width 14 height 14
click at [124, 341] on input "checkbox" at bounding box center [127, 340] width 14 height 14
click at [675, 269] on span "Add to Workspace" at bounding box center [666, 272] width 96 height 9
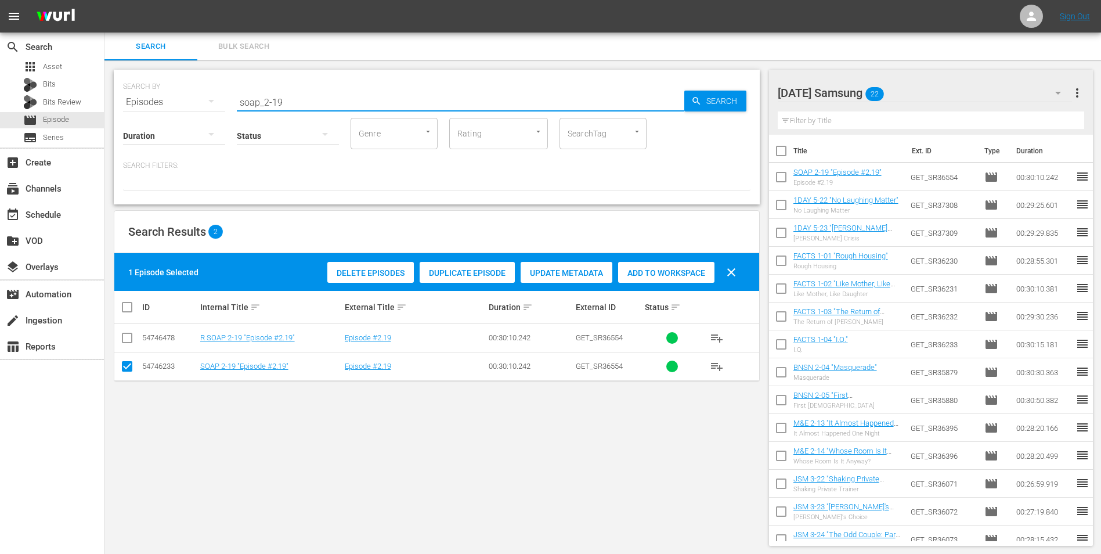
drag, startPoint x: 276, startPoint y: 99, endPoint x: 283, endPoint y: 100, distance: 7.0
click at [283, 100] on input "soap_2-19" at bounding box center [461, 102] width 448 height 28
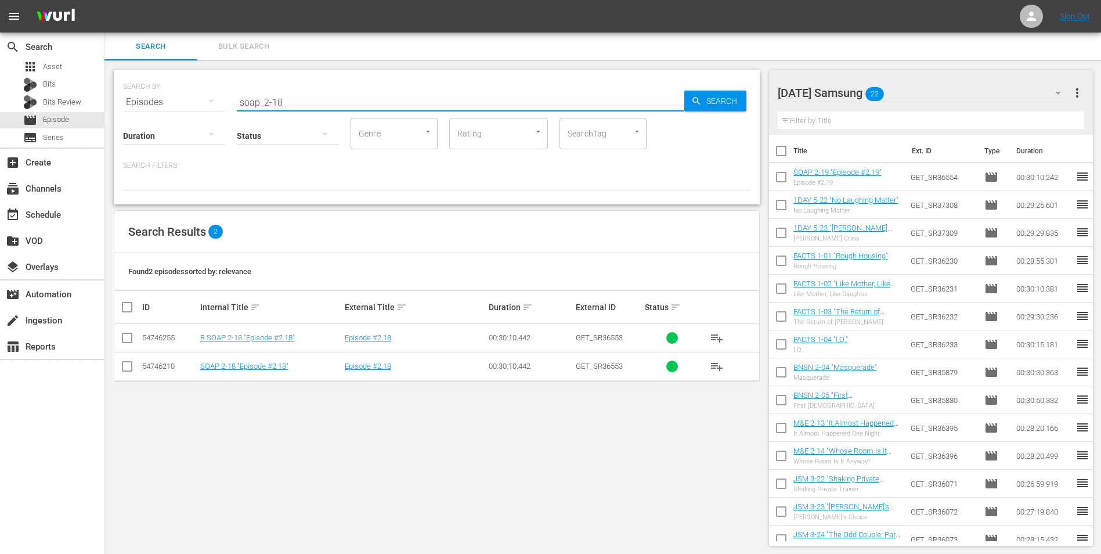
click at [125, 344] on input "checkbox" at bounding box center [127, 369] width 14 height 14
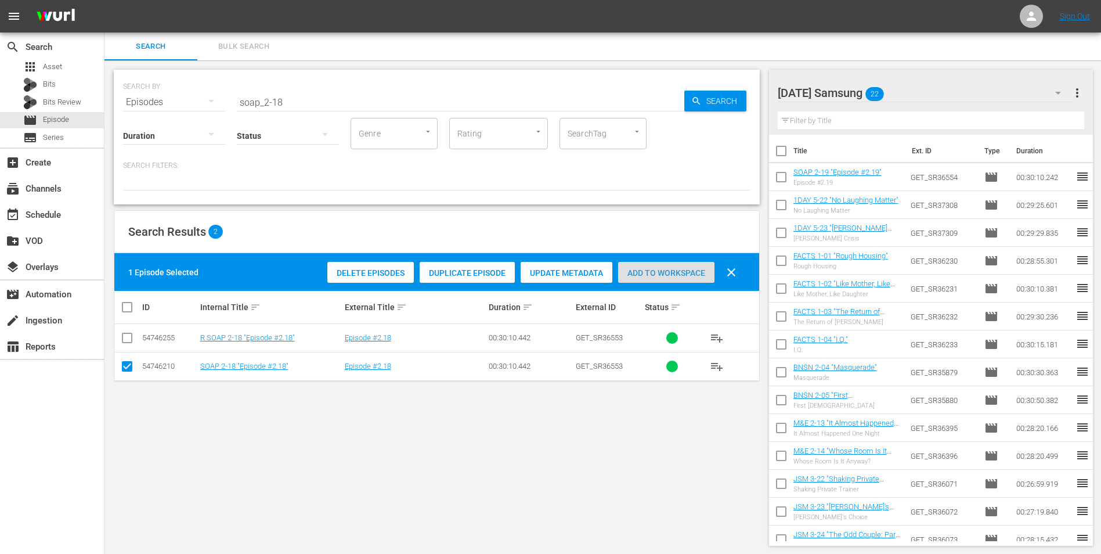
click at [692, 276] on span "Add to Workspace" at bounding box center [666, 272] width 96 height 9
click at [738, 89] on div "[DATE] Samsung 23" at bounding box center [925, 93] width 295 height 33
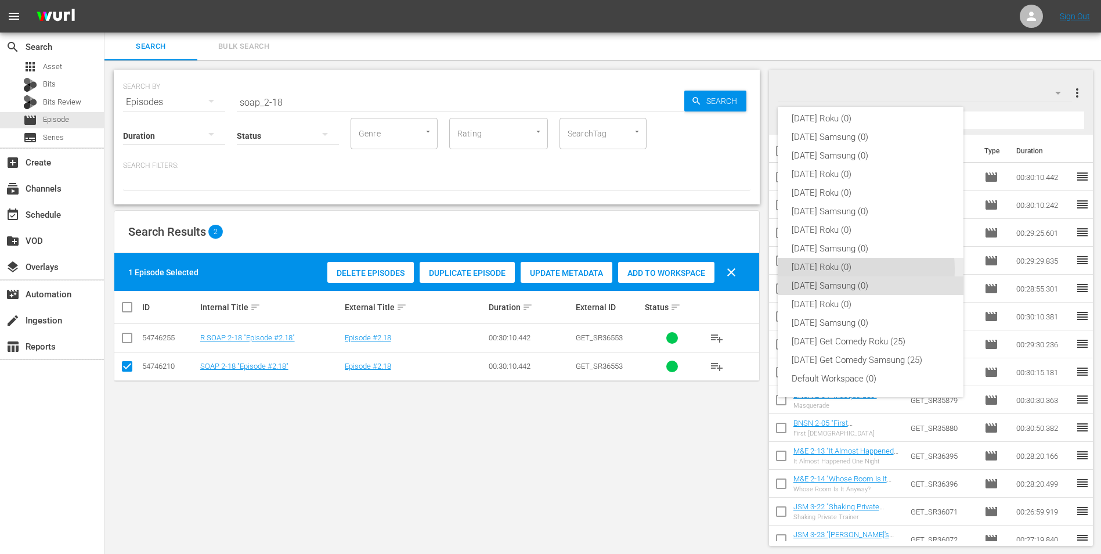
click at [738, 269] on div "[DATE] Roku (0)" at bounding box center [871, 267] width 158 height 19
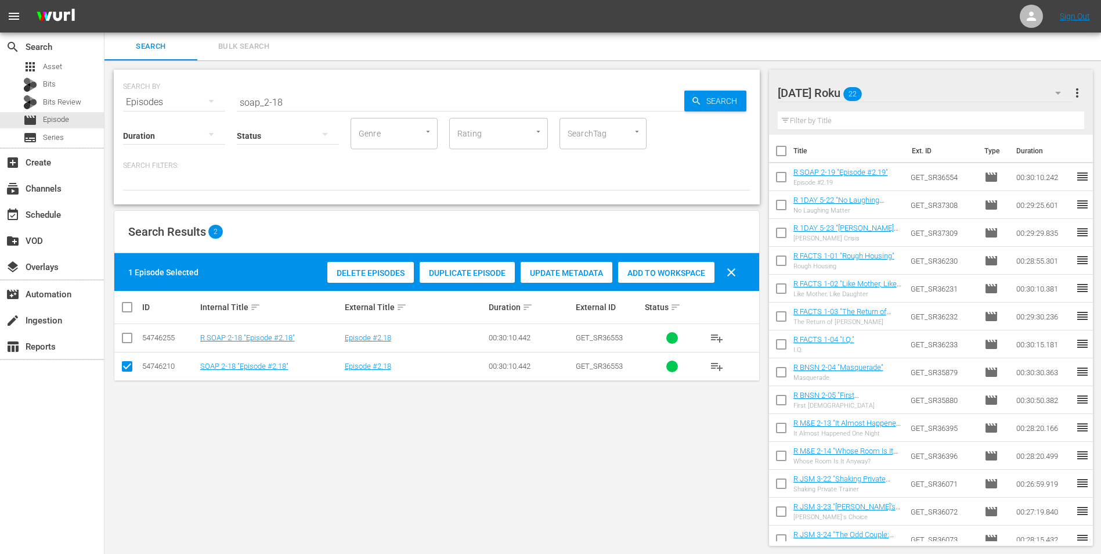
click at [120, 344] on td at bounding box center [127, 366] width 26 height 28
click at [128, 344] on input "checkbox" at bounding box center [127, 369] width 14 height 14
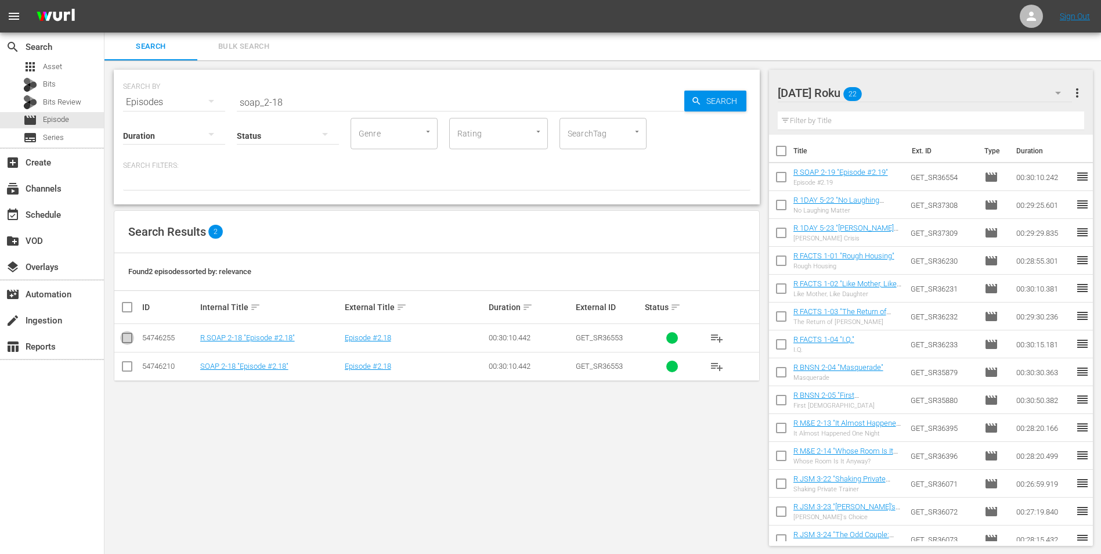
click at [125, 338] on input "checkbox" at bounding box center [127, 340] width 14 height 14
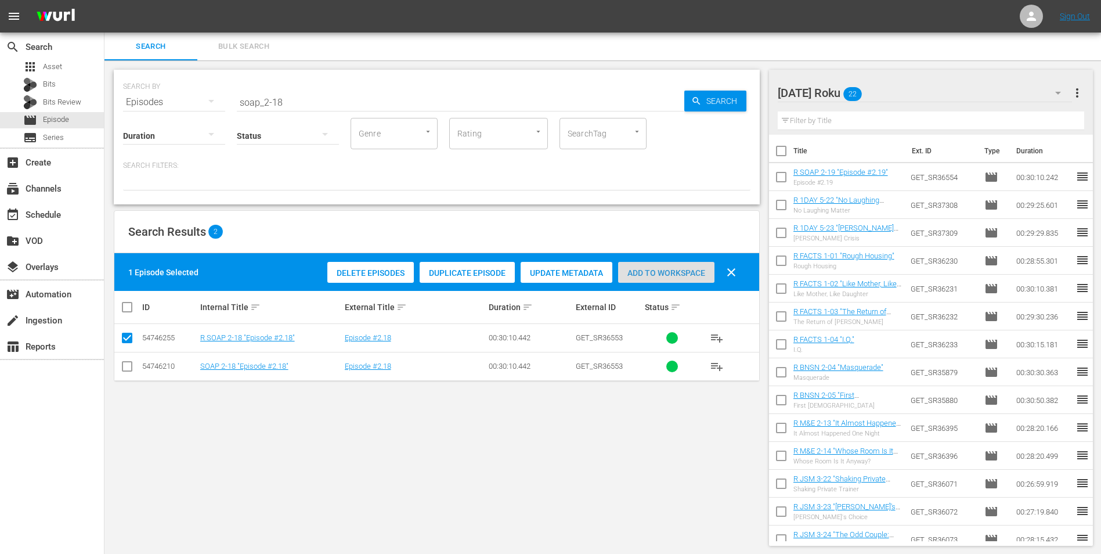
click at [665, 273] on span "Add to Workspace" at bounding box center [666, 272] width 96 height 9
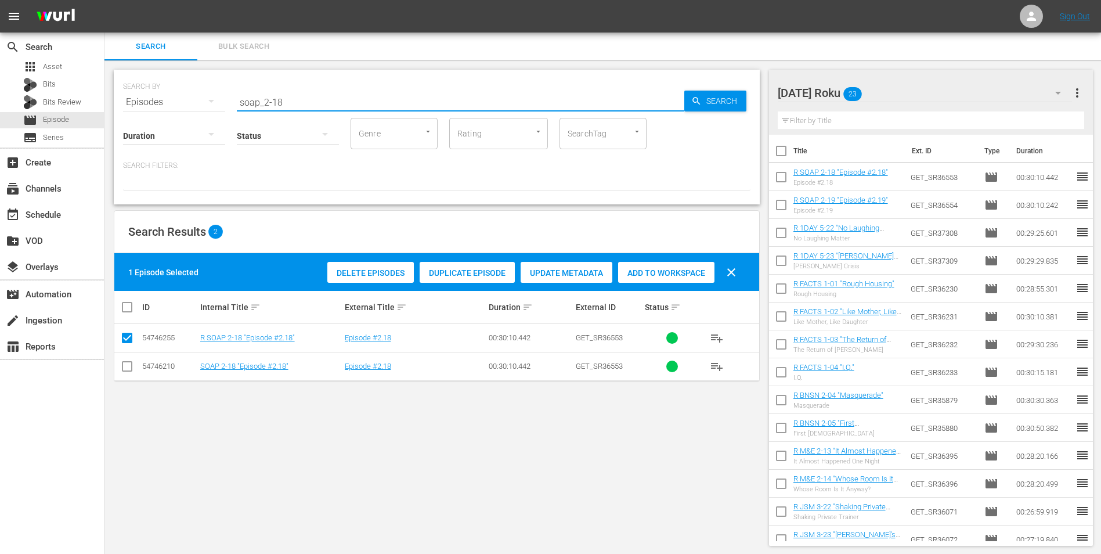
drag, startPoint x: 288, startPoint y: 103, endPoint x: 138, endPoint y: 140, distance: 154.2
click at [138, 140] on div "SEARCH BY Search By Episodes Search ID, Title, Description, Keywords, or Catego…" at bounding box center [437, 137] width 646 height 135
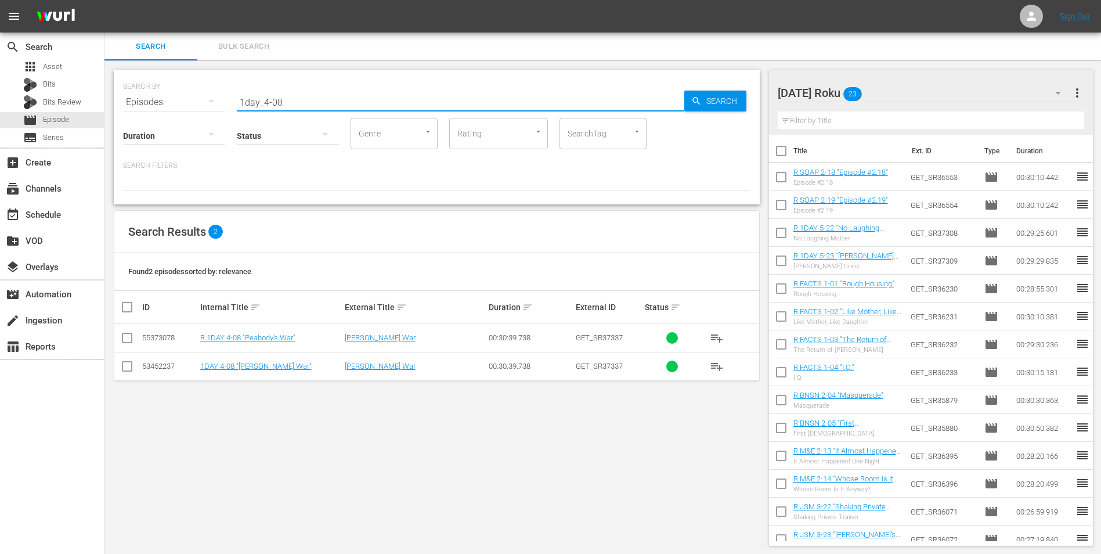
click at [122, 338] on input "checkbox" at bounding box center [127, 340] width 14 height 14
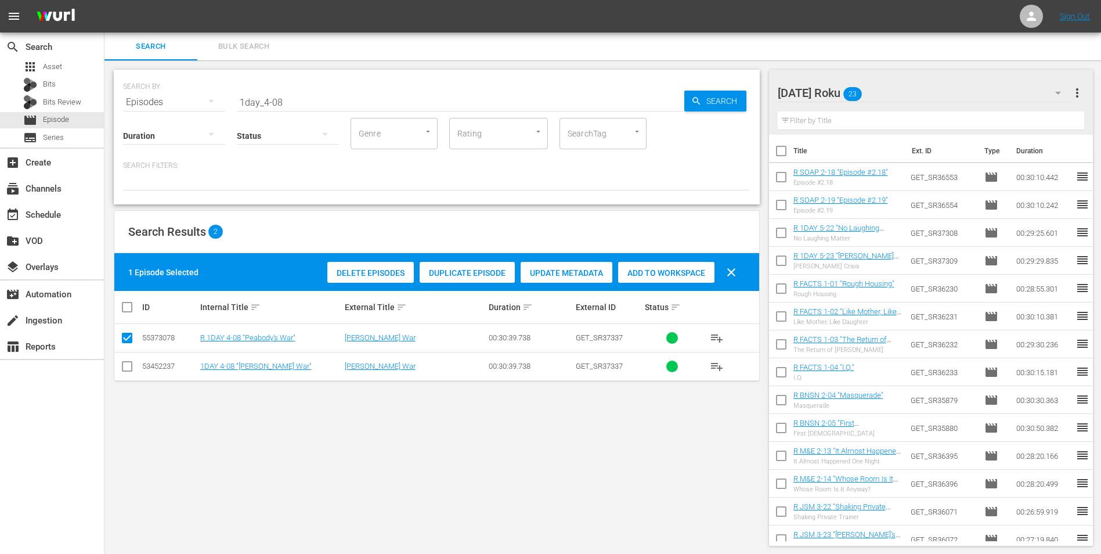
click at [667, 262] on div "Add to Workspace" at bounding box center [666, 273] width 96 height 22
click at [738, 91] on div "[DATE] Roku 24" at bounding box center [925, 93] width 295 height 33
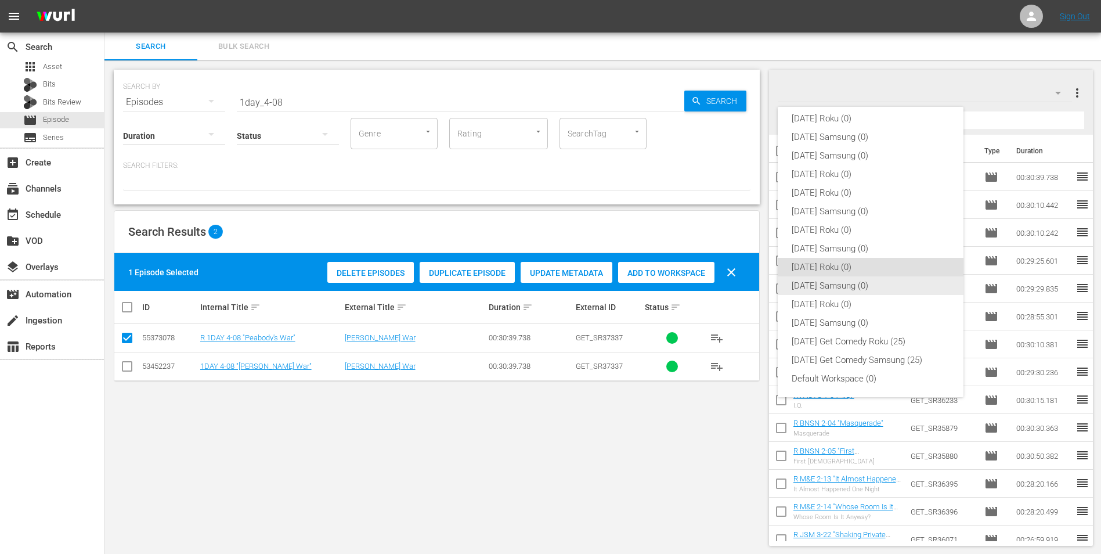
click at [738, 284] on div "[DATE] Samsung (0)" at bounding box center [871, 285] width 158 height 19
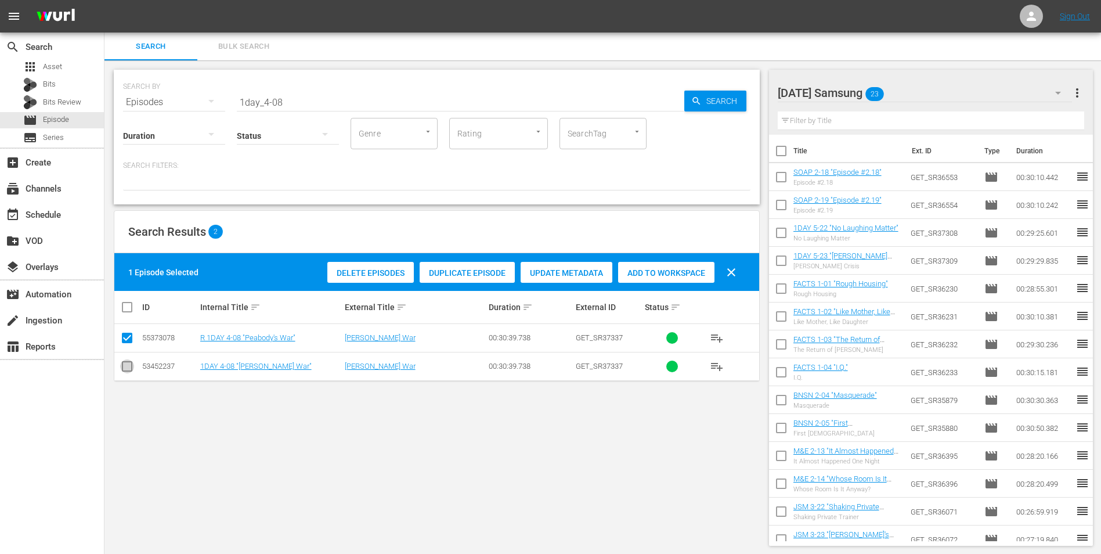
click at [126, 344] on input "checkbox" at bounding box center [127, 369] width 14 height 14
click at [125, 340] on input "checkbox" at bounding box center [127, 340] width 14 height 14
click at [677, 273] on span "Add to Workspace" at bounding box center [666, 272] width 96 height 9
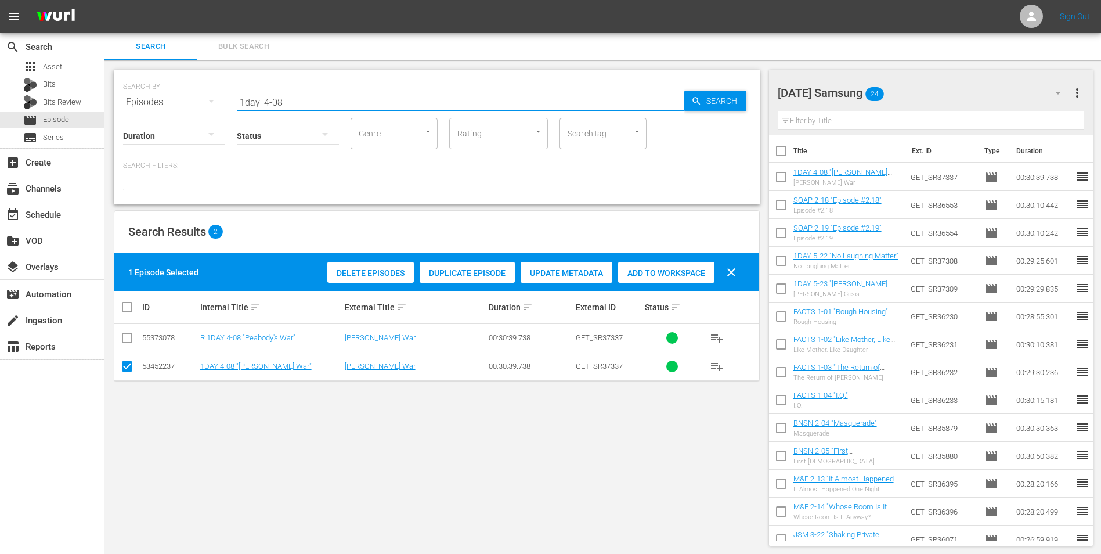
drag, startPoint x: 300, startPoint y: 95, endPoint x: 172, endPoint y: 102, distance: 128.5
click at [172, 102] on div "SEARCH BY Search By Episodes Search ID, Title, Description, Keywords, or Catego…" at bounding box center [437, 95] width 628 height 42
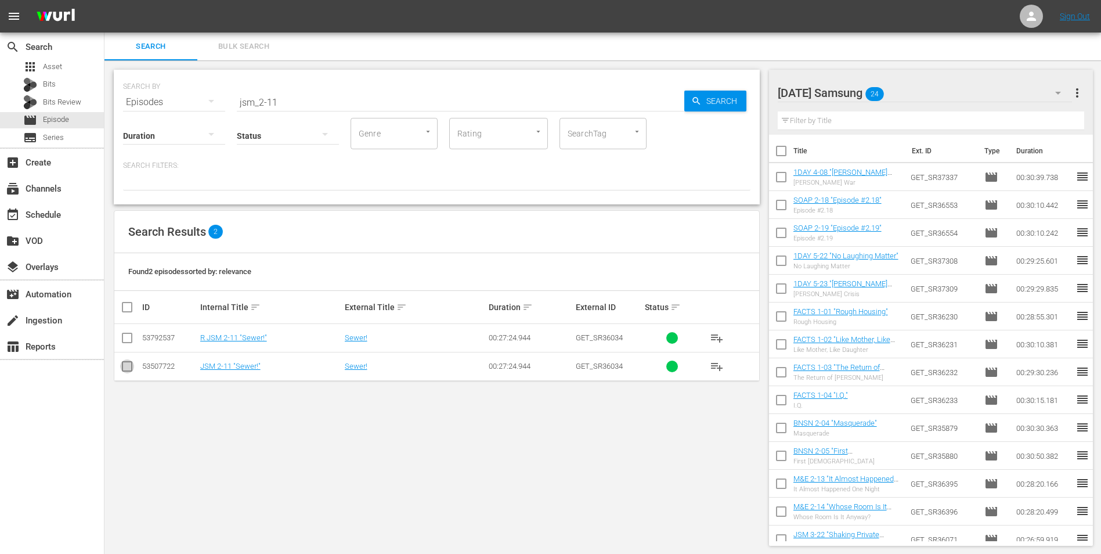
click at [131, 344] on input "checkbox" at bounding box center [127, 369] width 14 height 14
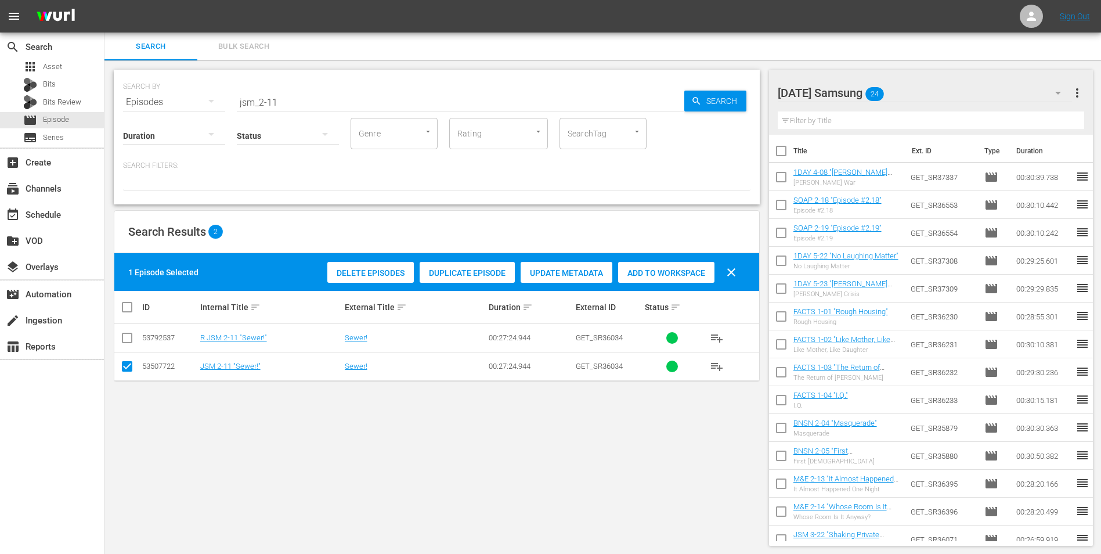
click at [681, 272] on span "Add to Workspace" at bounding box center [666, 272] width 96 height 9
click at [738, 92] on div "[DATE] Samsung 25" at bounding box center [925, 93] width 295 height 33
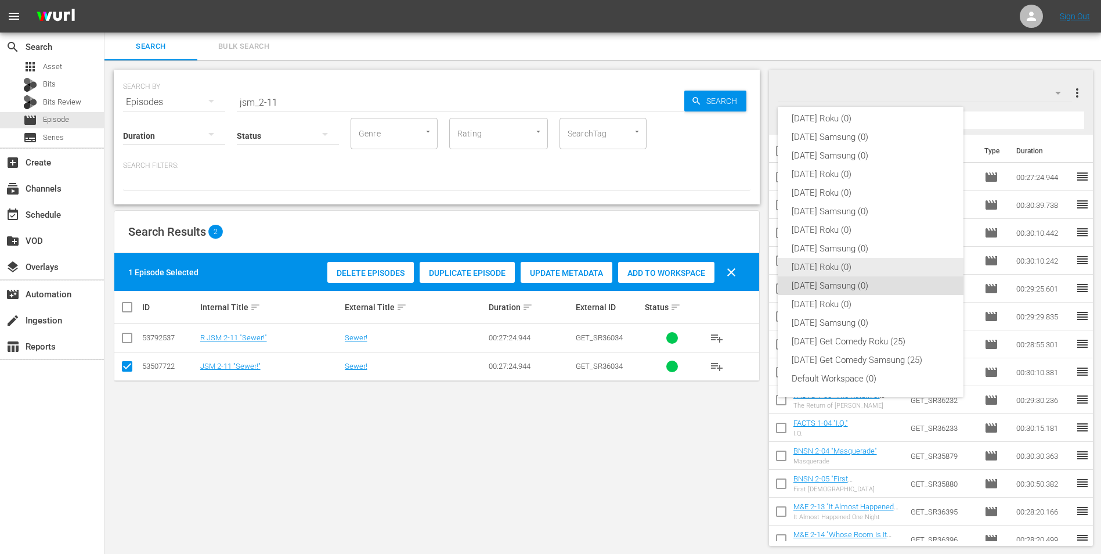
click at [738, 259] on div "[DATE] Roku (0)" at bounding box center [871, 267] width 158 height 19
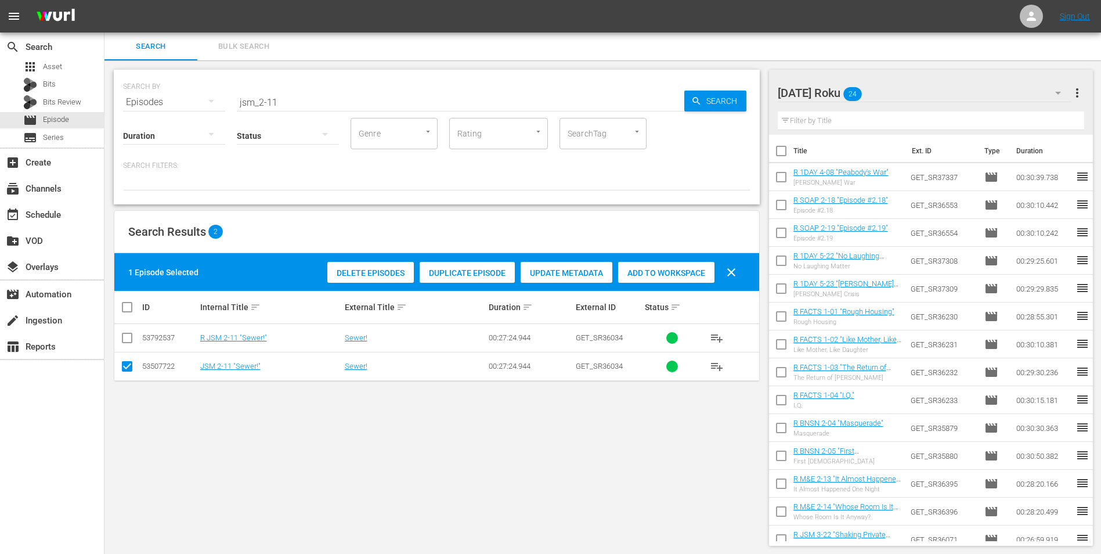
drag, startPoint x: 127, startPoint y: 358, endPoint x: 124, endPoint y: 363, distance: 6.3
click at [127, 344] on td at bounding box center [127, 366] width 26 height 28
click at [123, 344] on input "checkbox" at bounding box center [127, 369] width 14 height 14
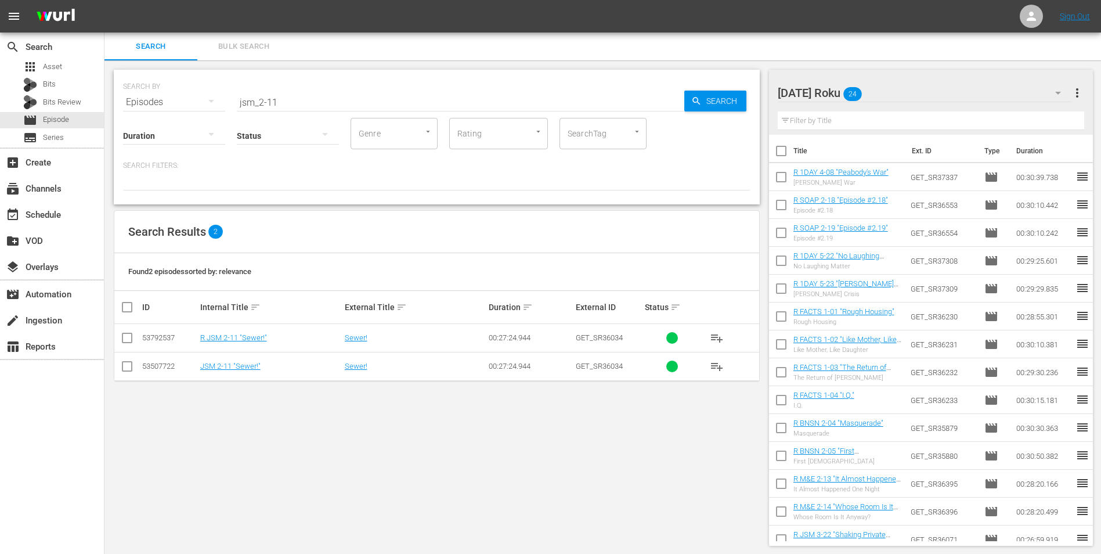
click at [123, 341] on input "checkbox" at bounding box center [127, 340] width 14 height 14
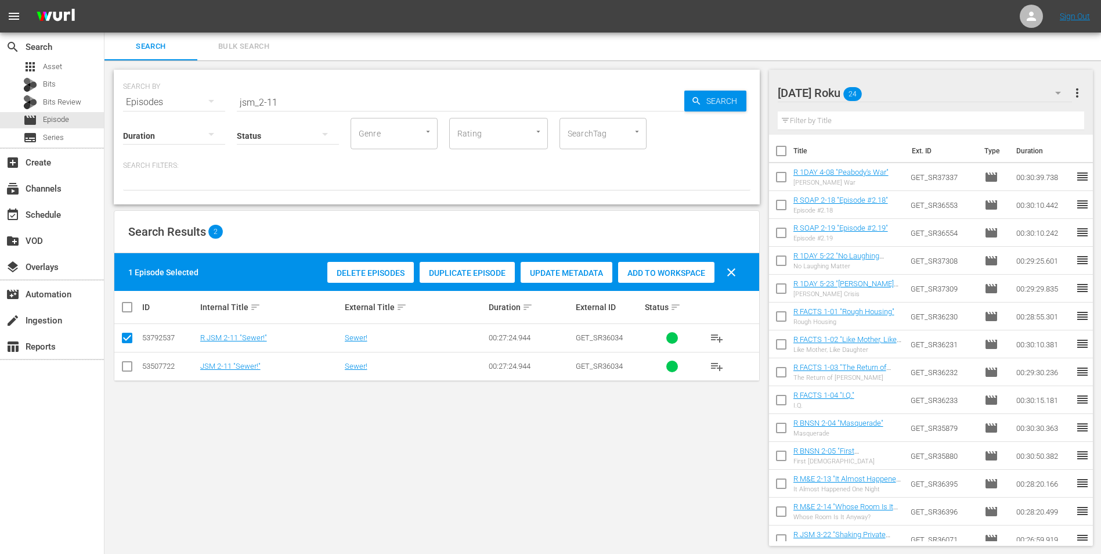
click at [672, 278] on div "Add to Workspace" at bounding box center [666, 273] width 96 height 22
click at [55, 104] on span "Bits Review" at bounding box center [62, 102] width 38 height 12
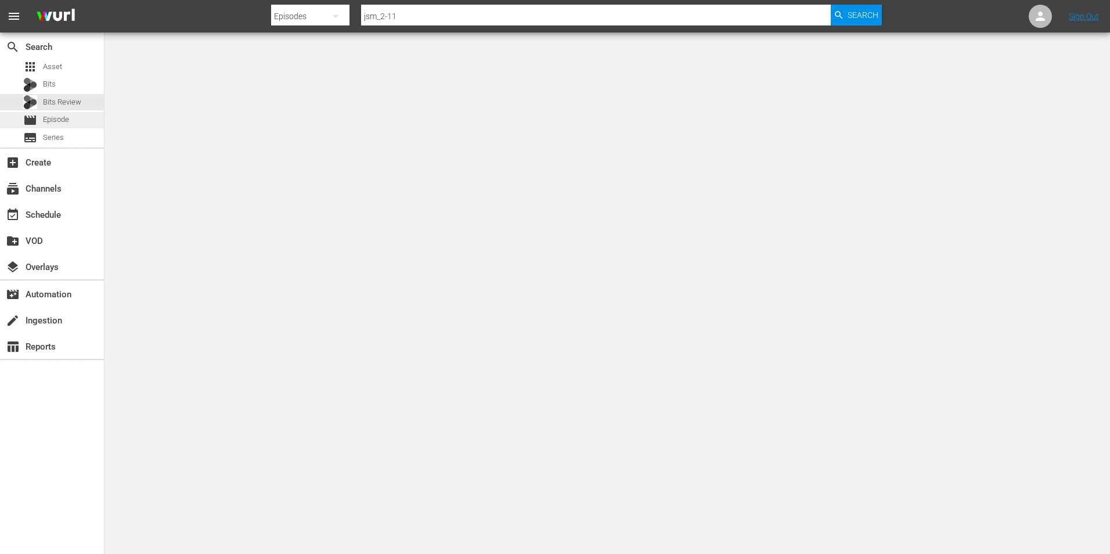
click at [56, 119] on span "Episode" at bounding box center [56, 120] width 26 height 12
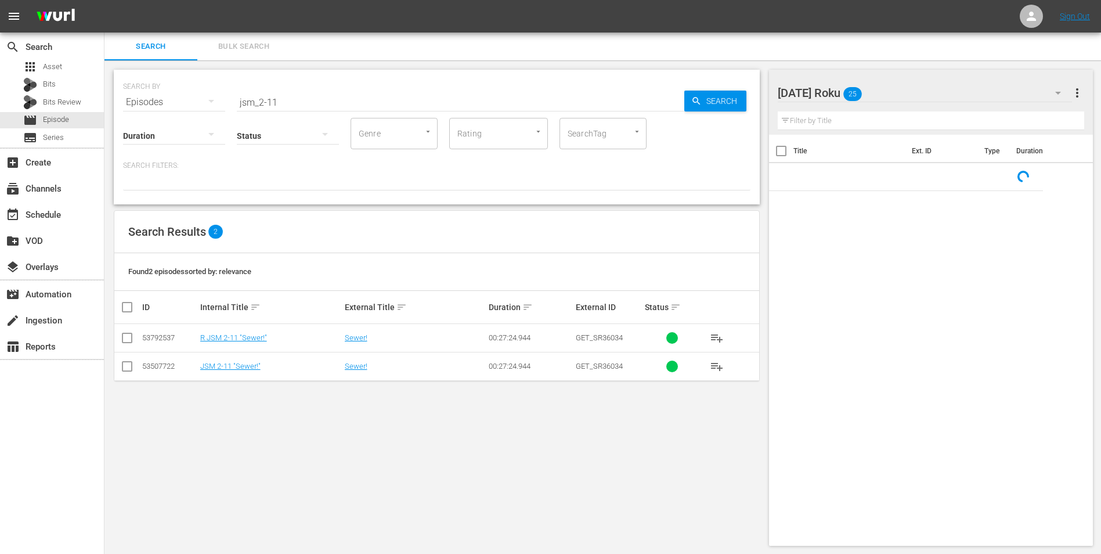
click at [738, 89] on div "[DATE] Roku 25" at bounding box center [925, 93] width 295 height 33
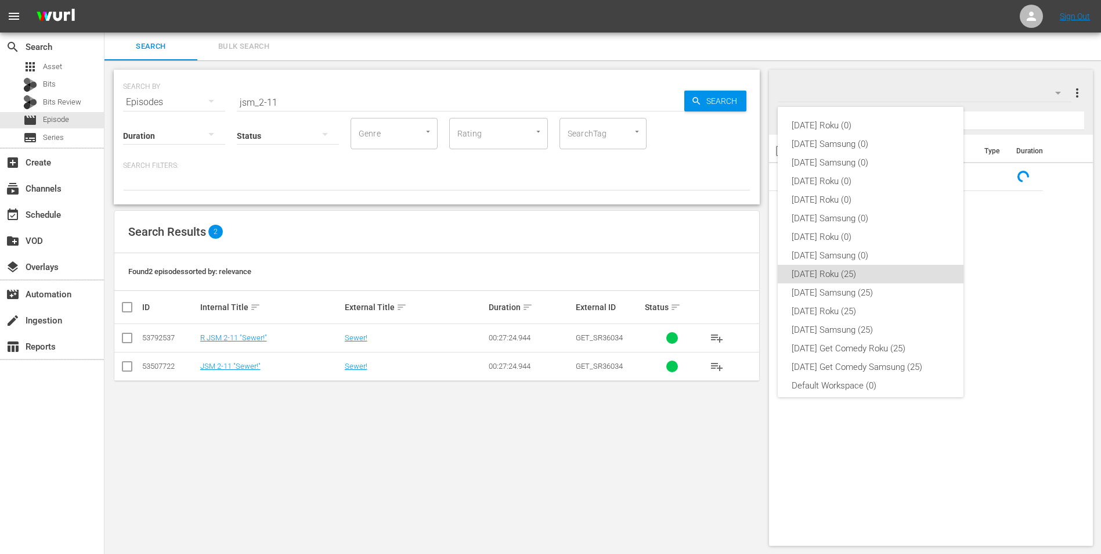
scroll to position [7, 0]
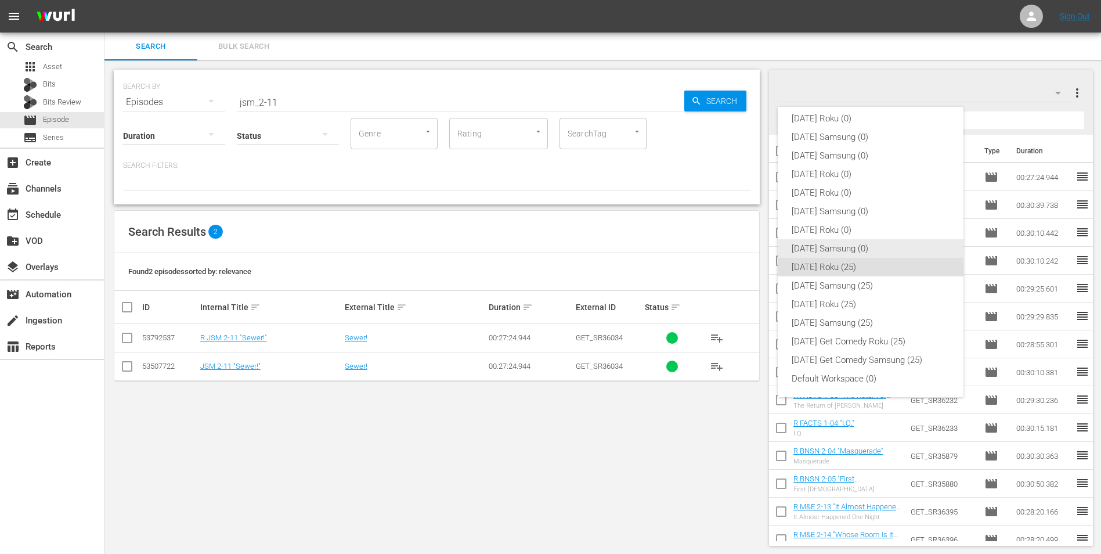
click at [738, 252] on div "[DATE] Samsung (0)" at bounding box center [871, 248] width 158 height 19
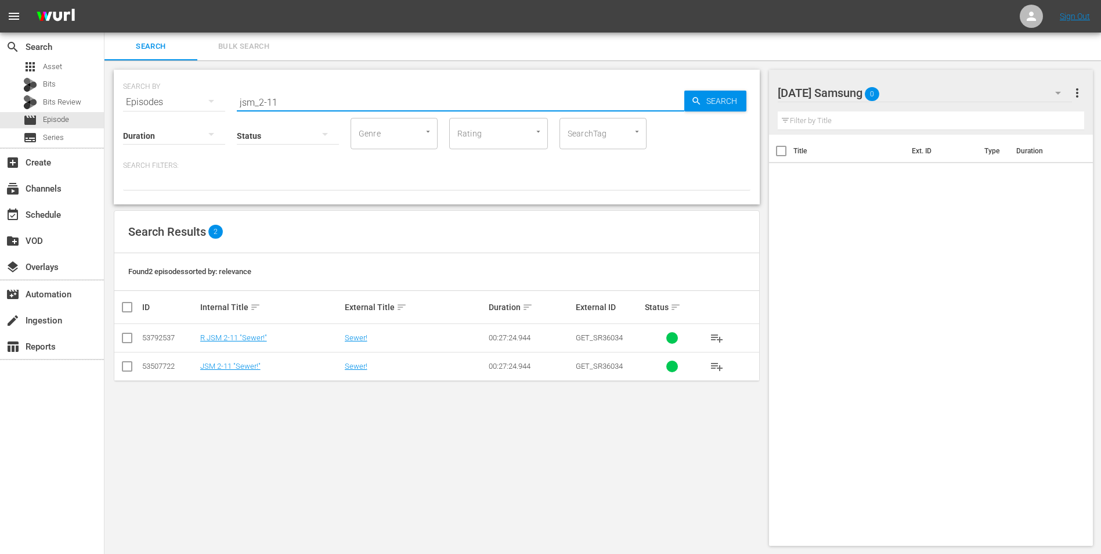
drag, startPoint x: 285, startPoint y: 102, endPoint x: 187, endPoint y: 114, distance: 98.2
click at [186, 107] on div "SEARCH BY Search By Episodes Search ID, Title, Description, Keywords, or Catego…" at bounding box center [437, 137] width 646 height 135
click at [128, 344] on input "checkbox" at bounding box center [127, 369] width 14 height 14
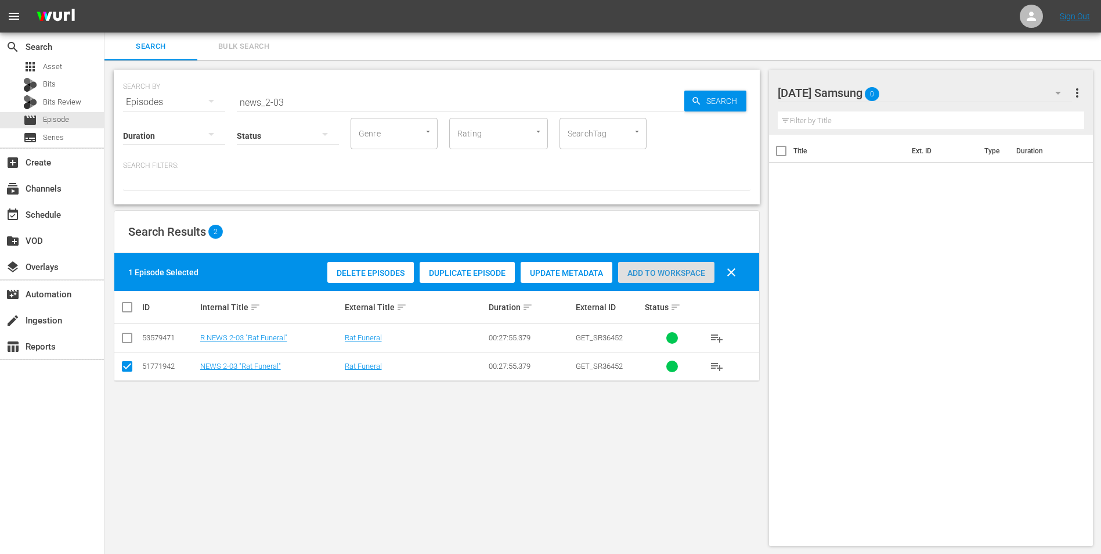
click at [655, 269] on span "Add to Workspace" at bounding box center [666, 272] width 96 height 9
click at [738, 87] on div "[DATE] Samsung 1" at bounding box center [925, 93] width 295 height 33
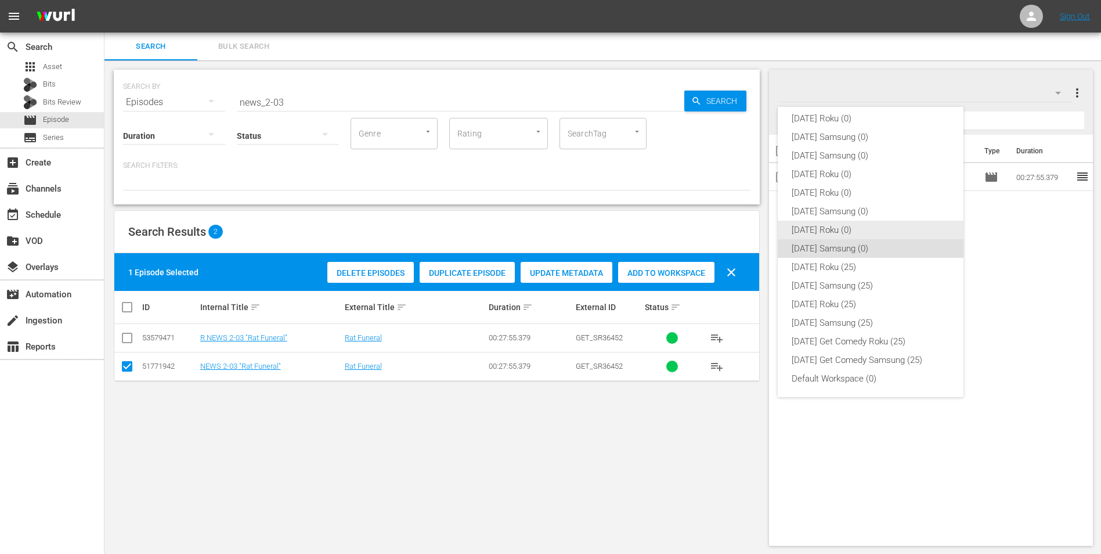
click at [738, 223] on div "[DATE] Roku (0)" at bounding box center [871, 230] width 158 height 19
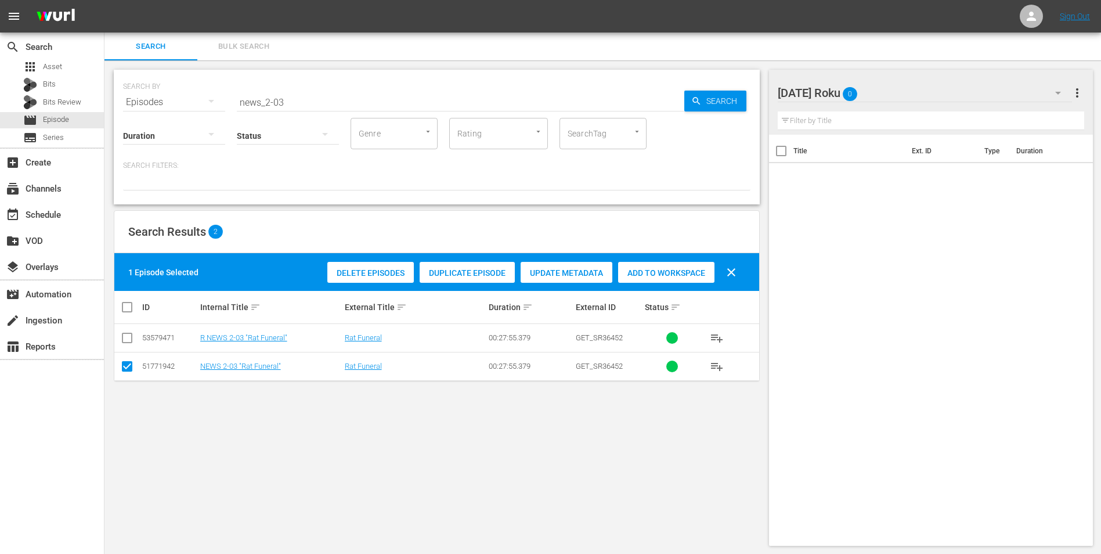
click at [129, 344] on input "checkbox" at bounding box center [127, 369] width 14 height 14
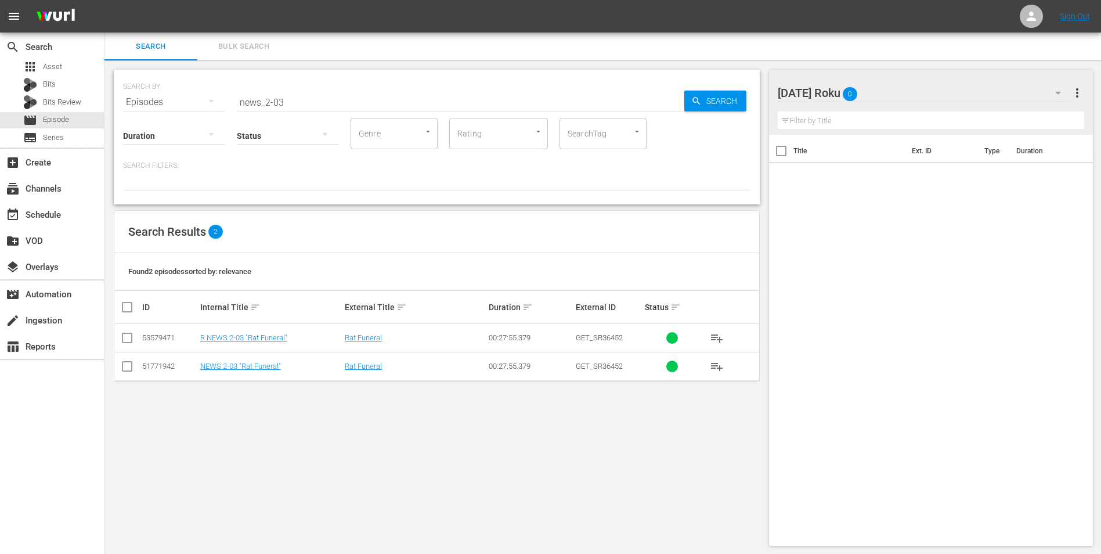
click at [130, 337] on input "checkbox" at bounding box center [127, 340] width 14 height 14
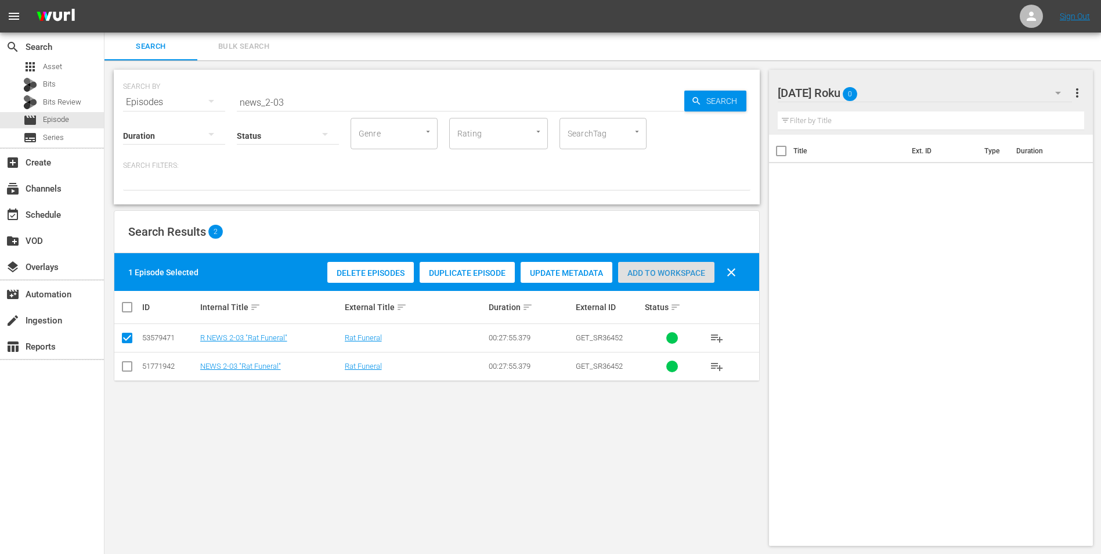
click at [640, 278] on div "Add to Workspace" at bounding box center [666, 273] width 96 height 22
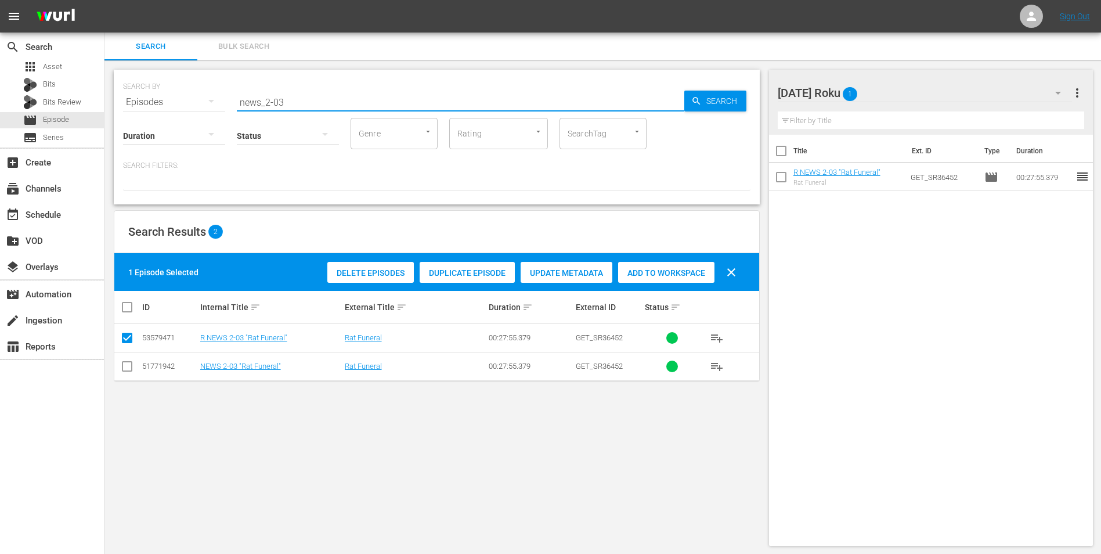
click at [278, 102] on input "news_2-03" at bounding box center [461, 102] width 448 height 28
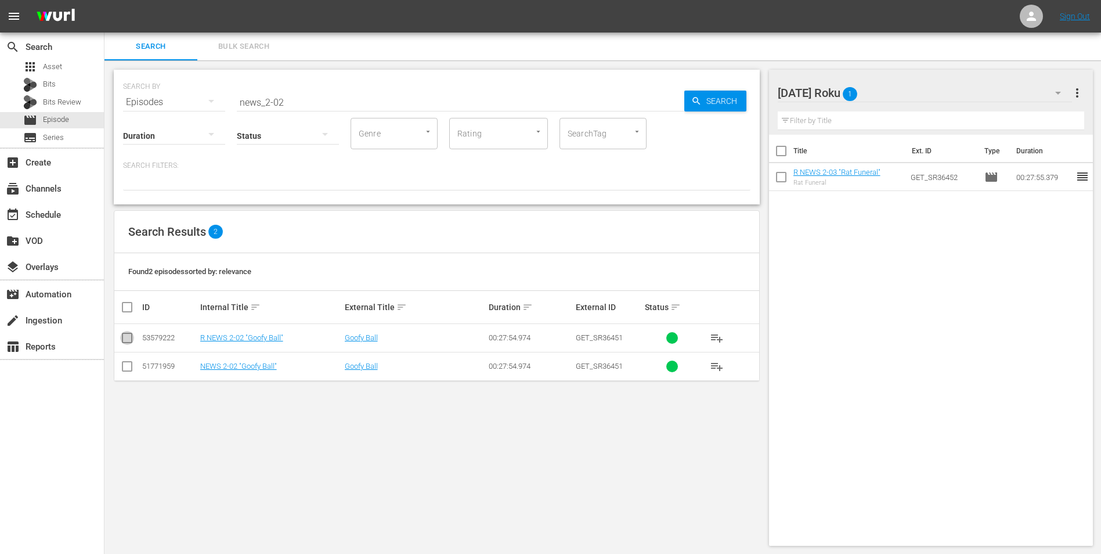
click at [124, 338] on input "checkbox" at bounding box center [127, 340] width 14 height 14
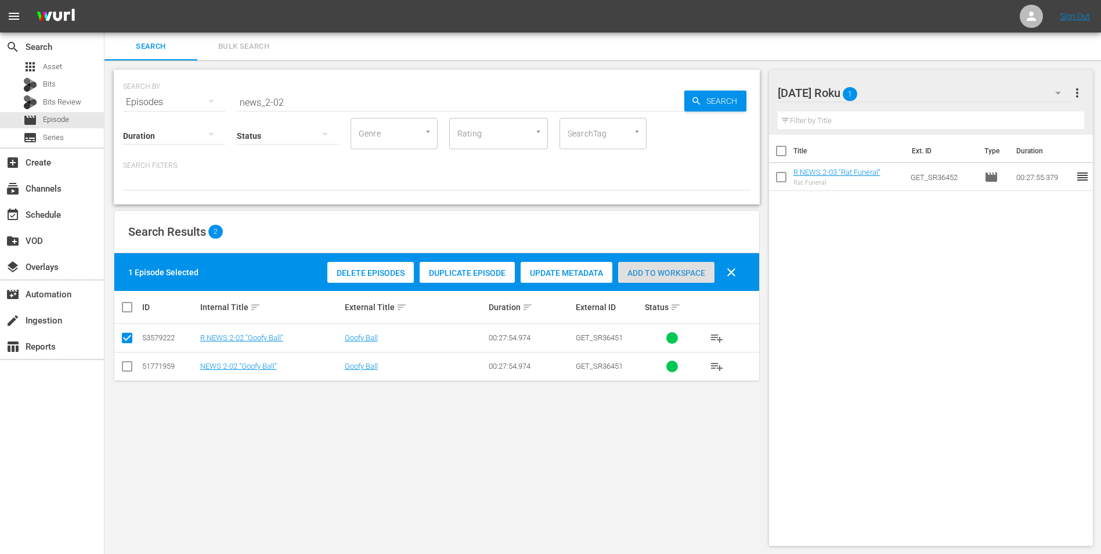
click at [666, 275] on span "Add to Workspace" at bounding box center [666, 272] width 96 height 9
click at [738, 95] on div "[DATE] Roku 2" at bounding box center [925, 93] width 295 height 33
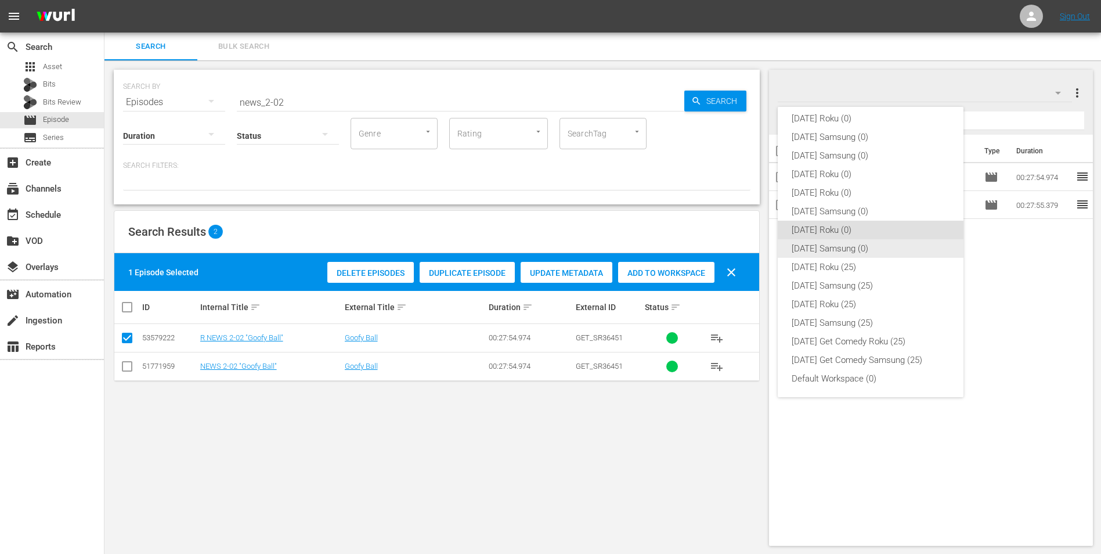
click at [738, 248] on div "[DATE] Samsung (0)" at bounding box center [871, 248] width 158 height 19
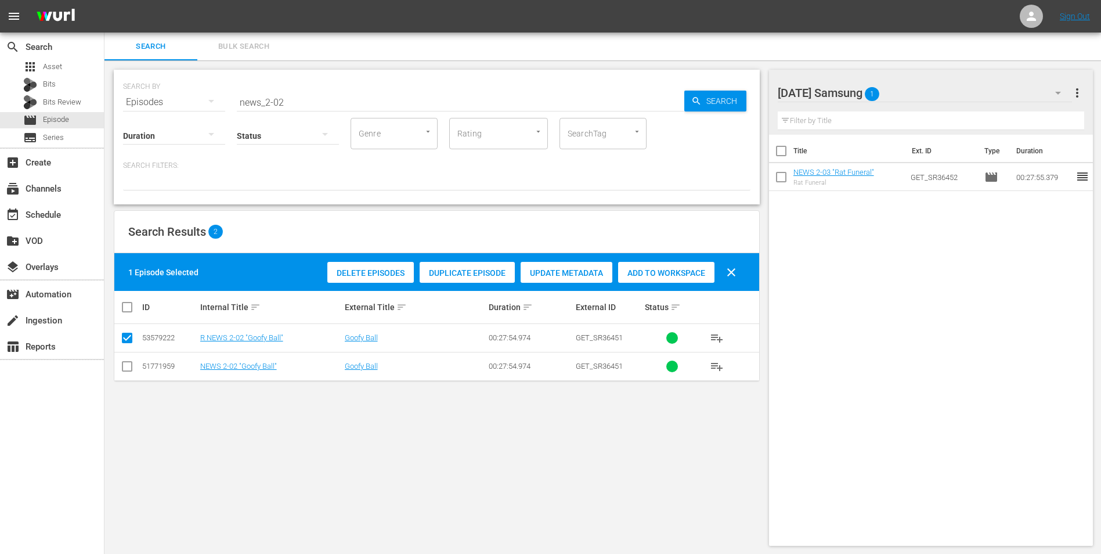
click at [129, 344] on input "checkbox" at bounding box center [127, 369] width 14 height 14
click at [128, 337] on input "checkbox" at bounding box center [127, 340] width 14 height 14
click at [651, 272] on span "Add to Workspace" at bounding box center [666, 272] width 96 height 9
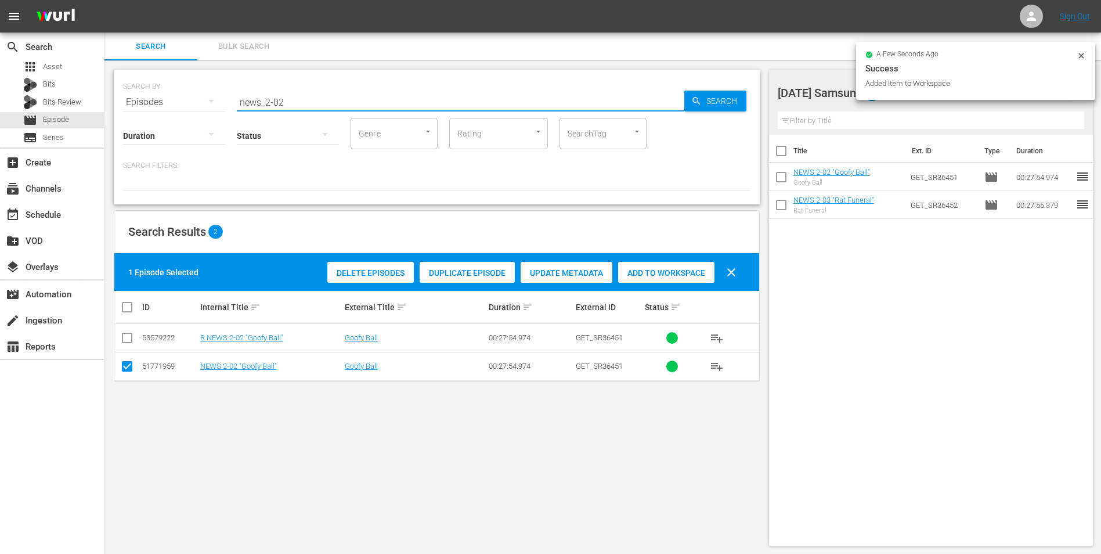
click at [277, 104] on input "news_2-02" at bounding box center [461, 102] width 448 height 28
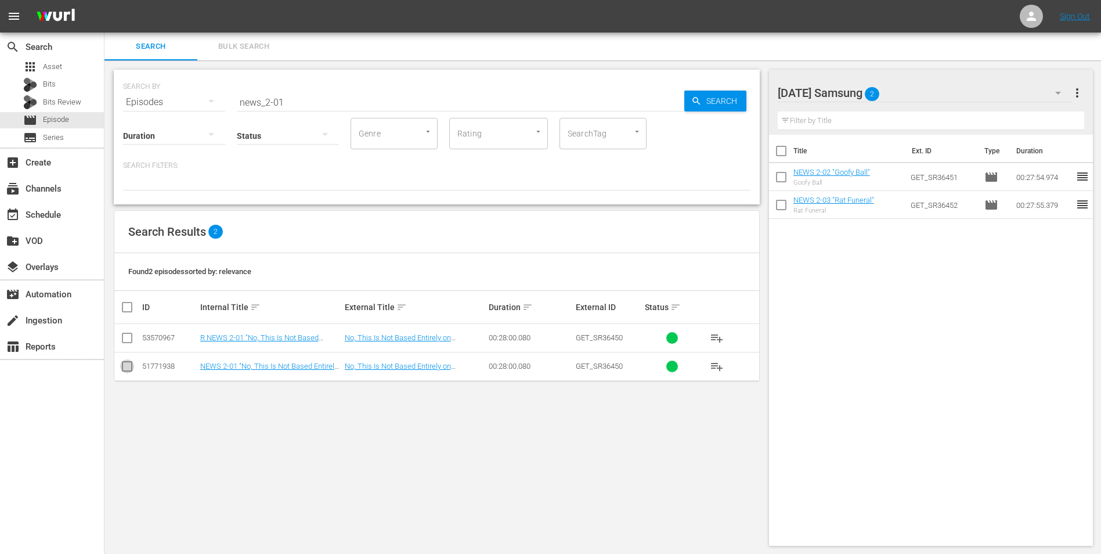
click at [127, 344] on input "checkbox" at bounding box center [127, 369] width 14 height 14
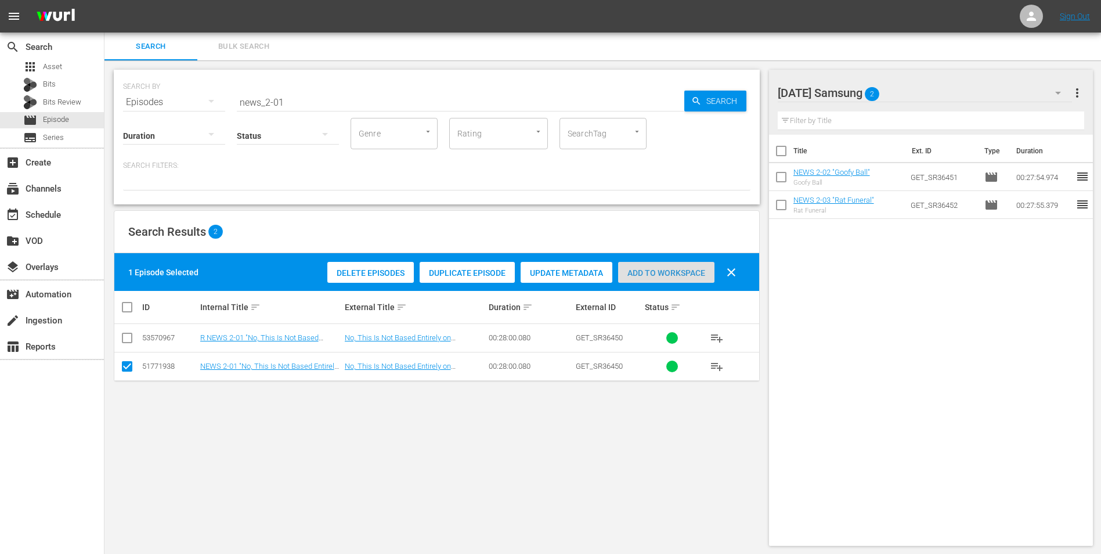
click at [663, 275] on span "Add to Workspace" at bounding box center [666, 272] width 96 height 9
click at [738, 88] on div "[DATE] Samsung 3" at bounding box center [925, 93] width 295 height 33
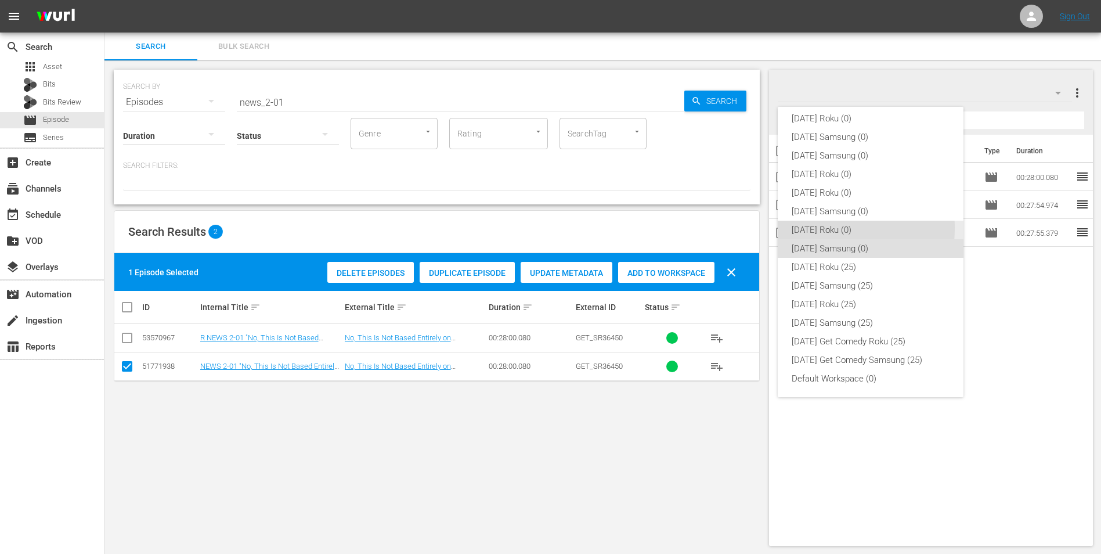
click at [738, 228] on div "[DATE] Roku (0)" at bounding box center [871, 230] width 158 height 19
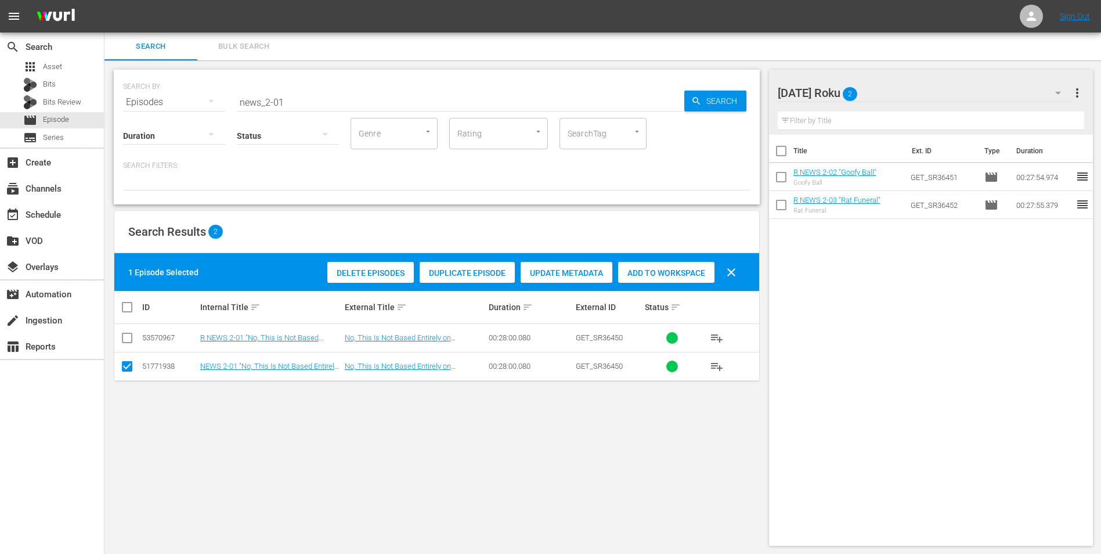
click at [127, 344] on input "checkbox" at bounding box center [127, 369] width 14 height 14
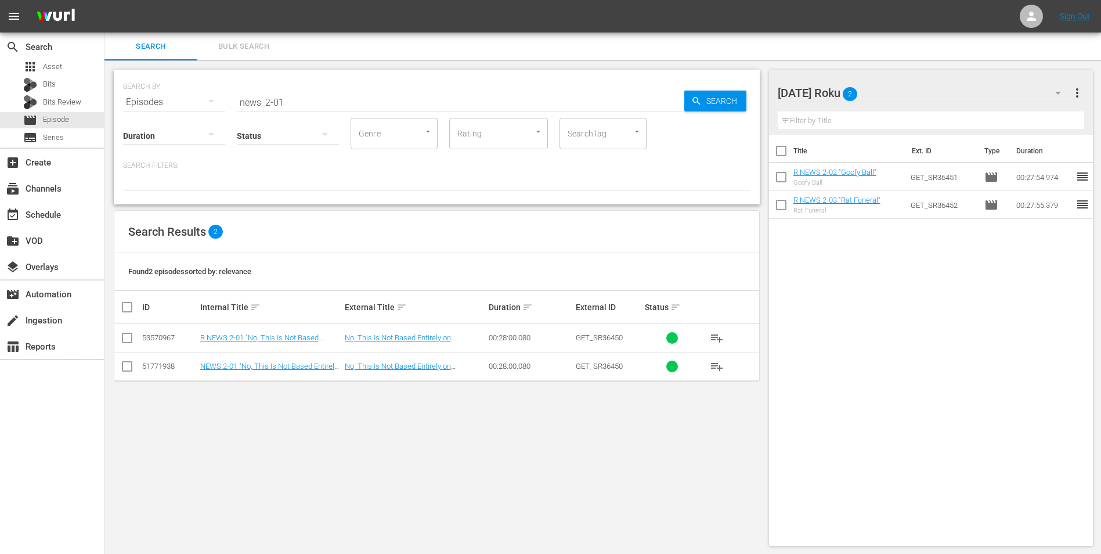
click at [124, 339] on input "checkbox" at bounding box center [127, 340] width 14 height 14
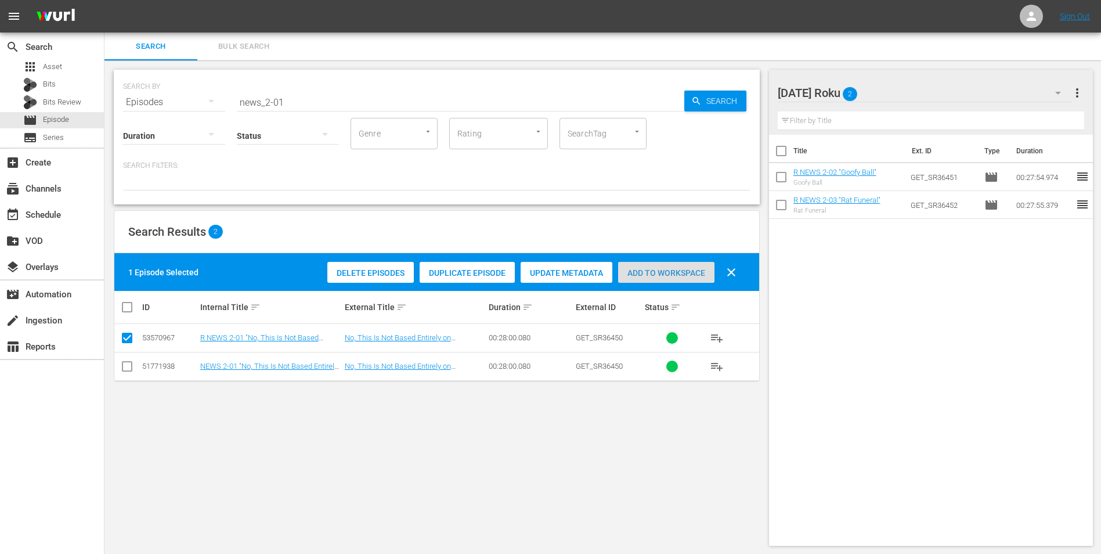
click at [678, 273] on span "Add to Workspace" at bounding box center [666, 272] width 96 height 9
drag, startPoint x: 300, startPoint y: 107, endPoint x: 278, endPoint y: 109, distance: 21.5
click at [278, 109] on div "Status" at bounding box center [288, 128] width 102 height 42
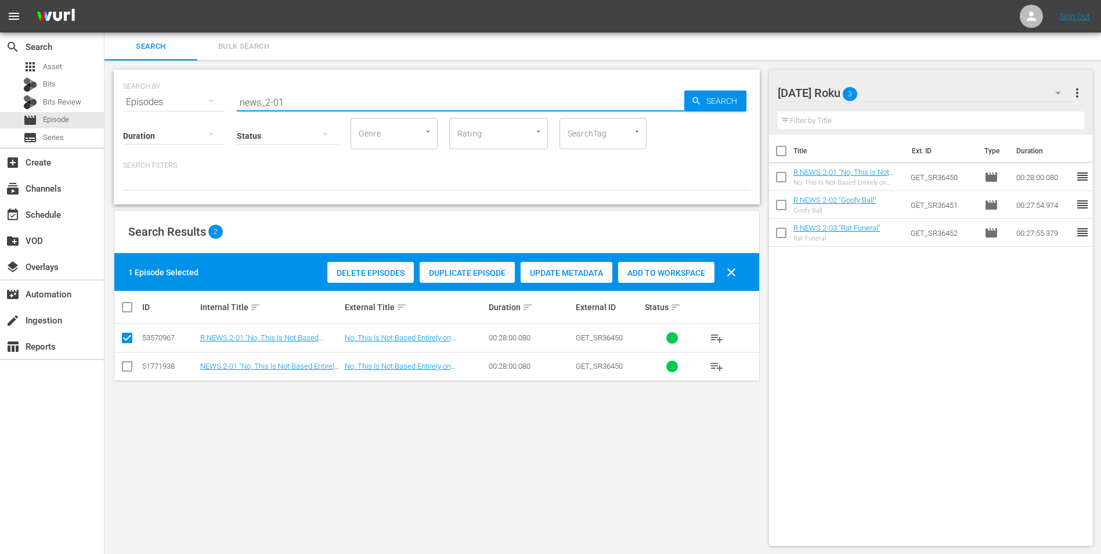
drag, startPoint x: 288, startPoint y: 99, endPoint x: 138, endPoint y: 100, distance: 149.8
click at [148, 101] on div "SEARCH BY Search By Episodes Search ID, Title, Description, Keywords, or Catego…" at bounding box center [437, 95] width 628 height 42
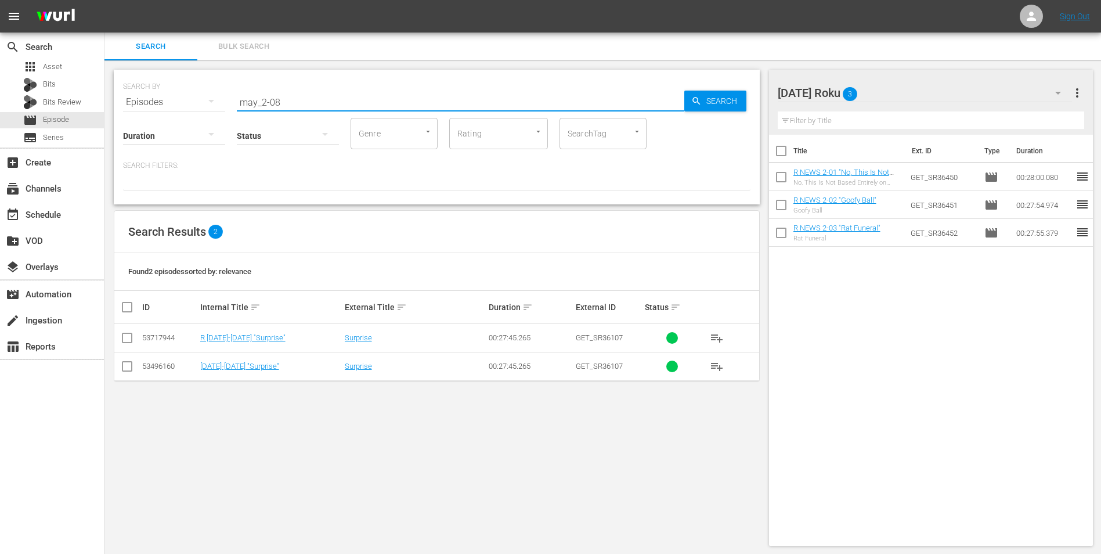
click at [128, 338] on input "checkbox" at bounding box center [127, 340] width 14 height 14
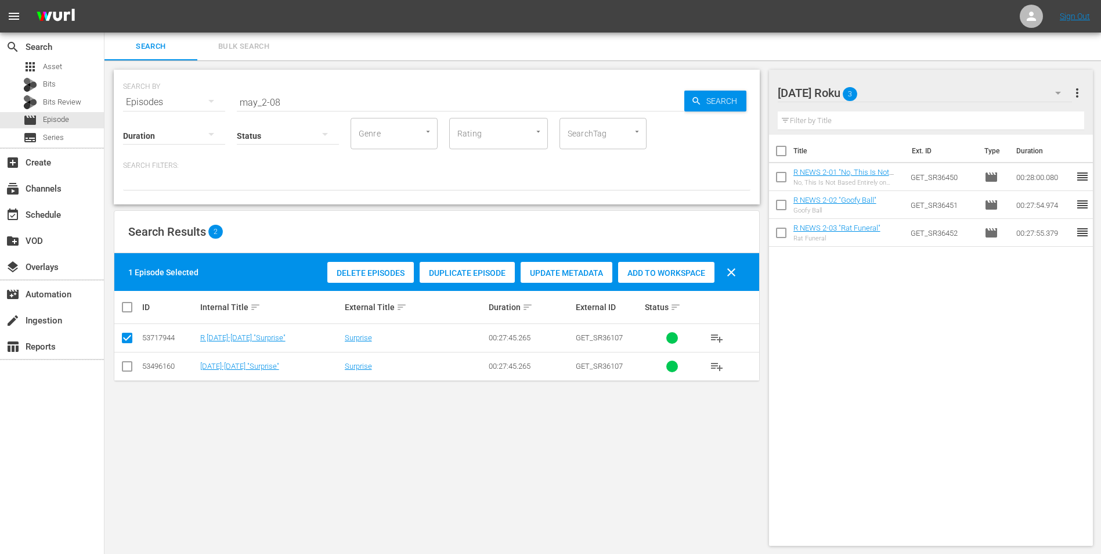
click at [658, 273] on span "Add to Workspace" at bounding box center [666, 272] width 96 height 9
click at [738, 92] on div "[DATE] Roku 4" at bounding box center [925, 93] width 295 height 33
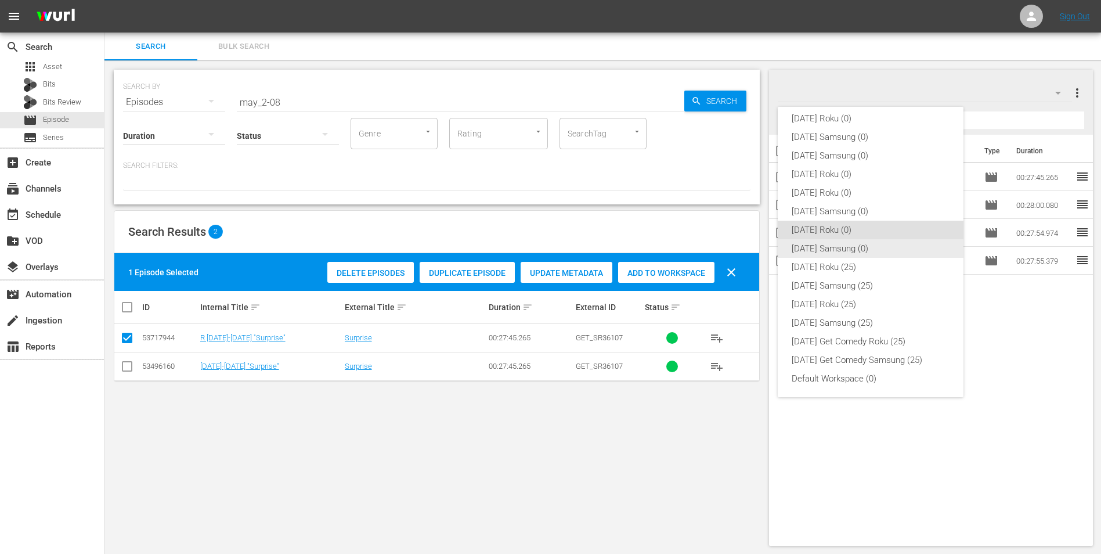
drag, startPoint x: 835, startPoint y: 249, endPoint x: 823, endPoint y: 251, distance: 11.8
click at [738, 250] on div "[DATE] Samsung (0)" at bounding box center [871, 248] width 158 height 19
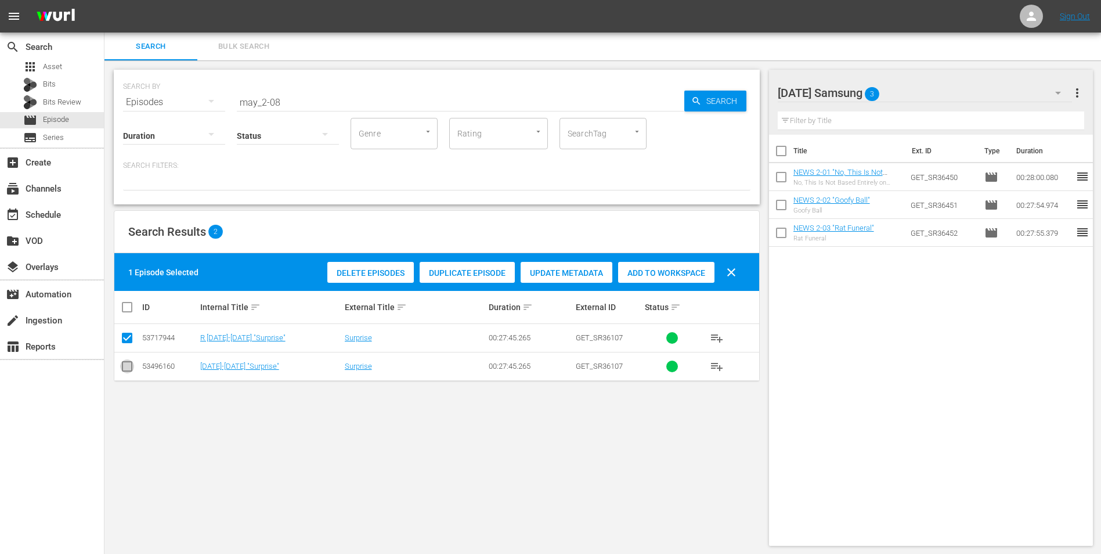
click at [127, 344] on input "checkbox" at bounding box center [127, 369] width 14 height 14
click at [125, 343] on input "checkbox" at bounding box center [127, 340] width 14 height 14
drag, startPoint x: 667, startPoint y: 284, endPoint x: 669, endPoint y: 276, distance: 8.5
click at [668, 282] on div "Delete Episodes Duplicate Episode Update Metadata Add to Workspace clear" at bounding box center [534, 272] width 421 height 28
click at [668, 267] on div "Add to Workspace" at bounding box center [666, 273] width 96 height 22
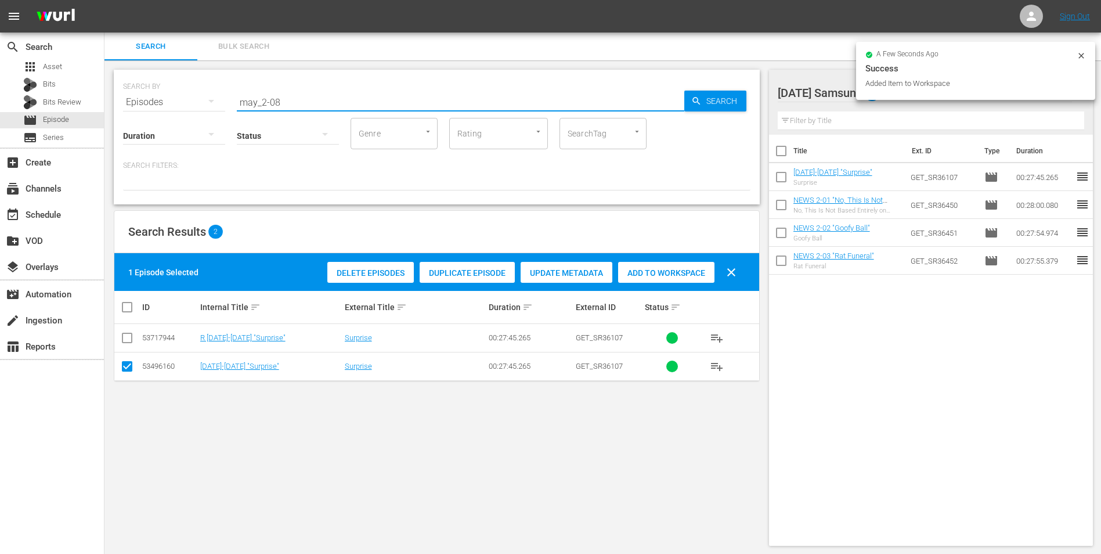
drag, startPoint x: 276, startPoint y: 103, endPoint x: 286, endPoint y: 106, distance: 11.0
click at [286, 106] on input "may_2-08" at bounding box center [461, 102] width 448 height 28
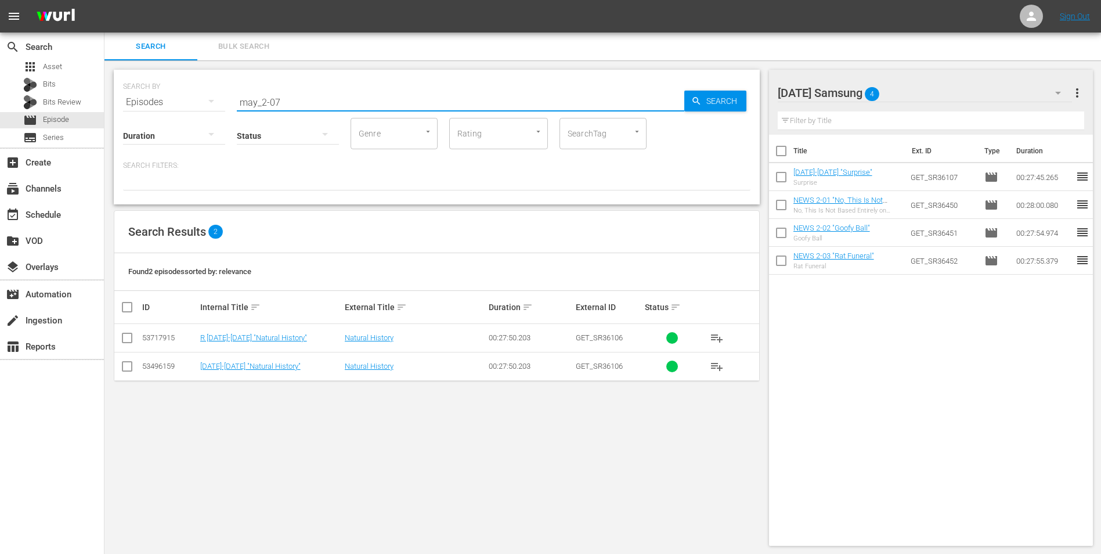
click at [129, 344] on input "checkbox" at bounding box center [127, 369] width 14 height 14
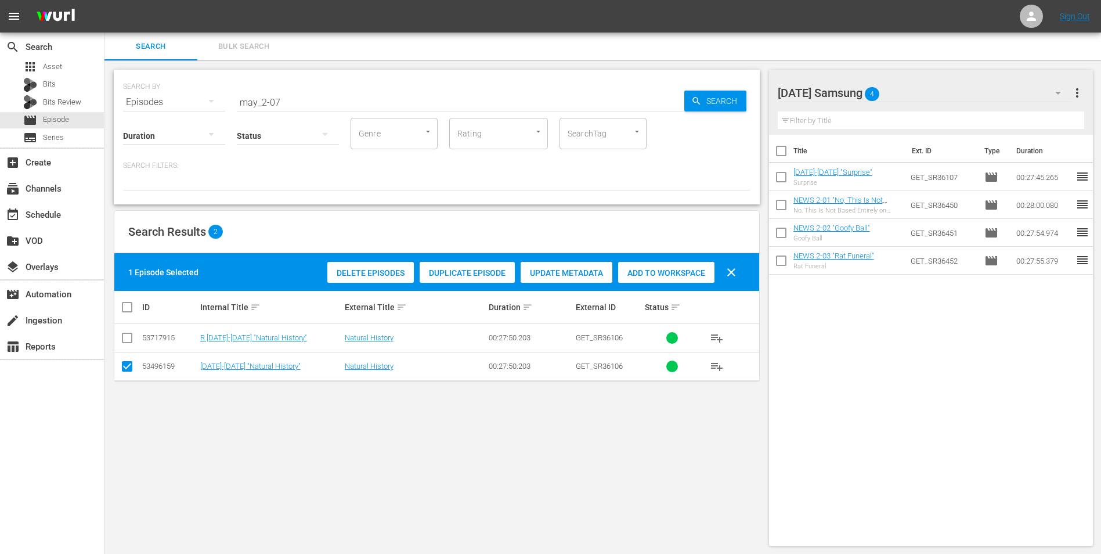
click at [670, 272] on span "Add to Workspace" at bounding box center [666, 272] width 96 height 9
click at [738, 91] on div "[DATE] Samsung 5" at bounding box center [925, 93] width 295 height 33
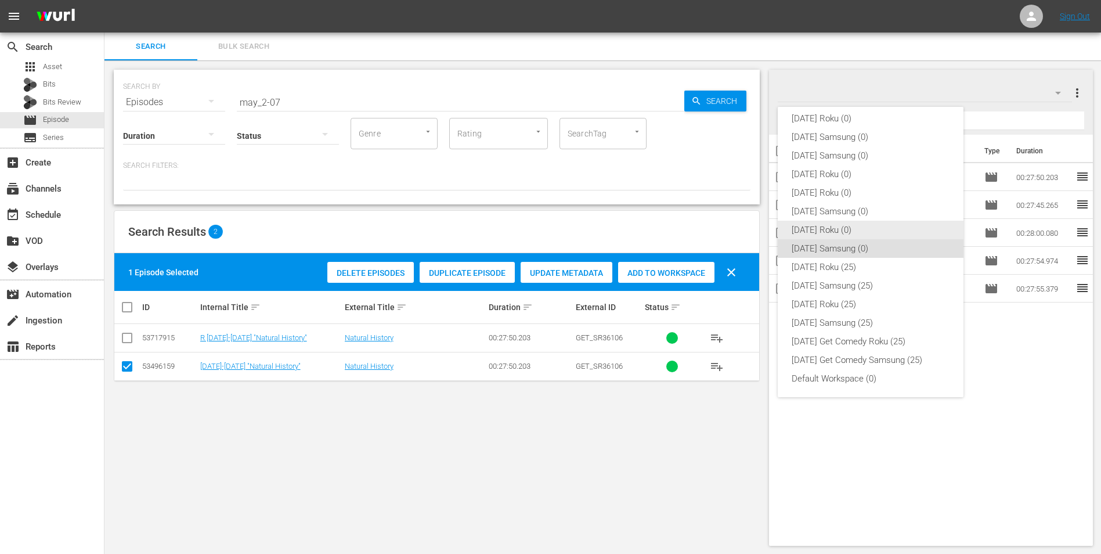
click at [738, 230] on div "[DATE] Roku (0)" at bounding box center [871, 230] width 158 height 19
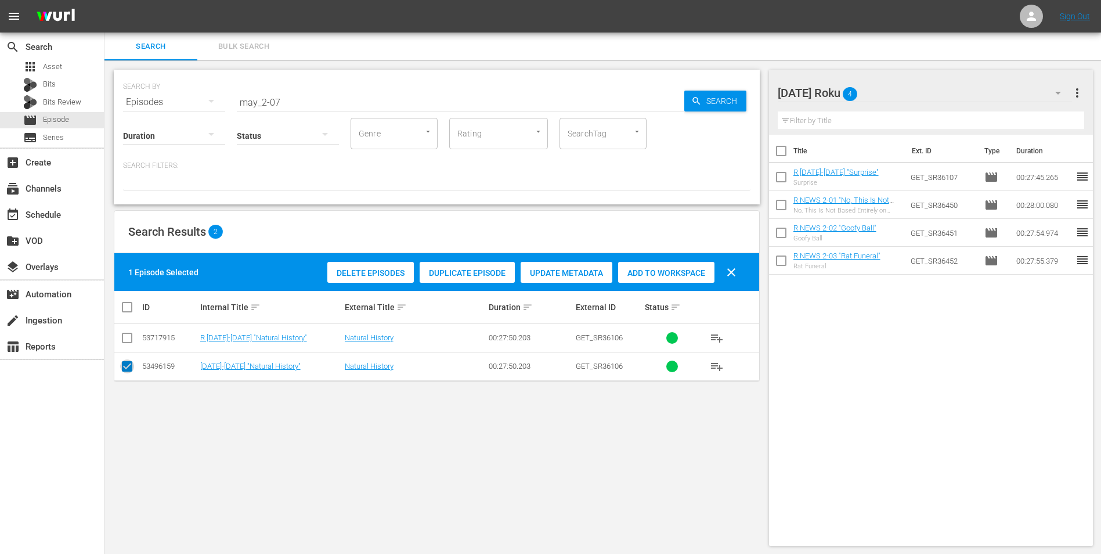
click at [126, 344] on input "checkbox" at bounding box center [127, 369] width 14 height 14
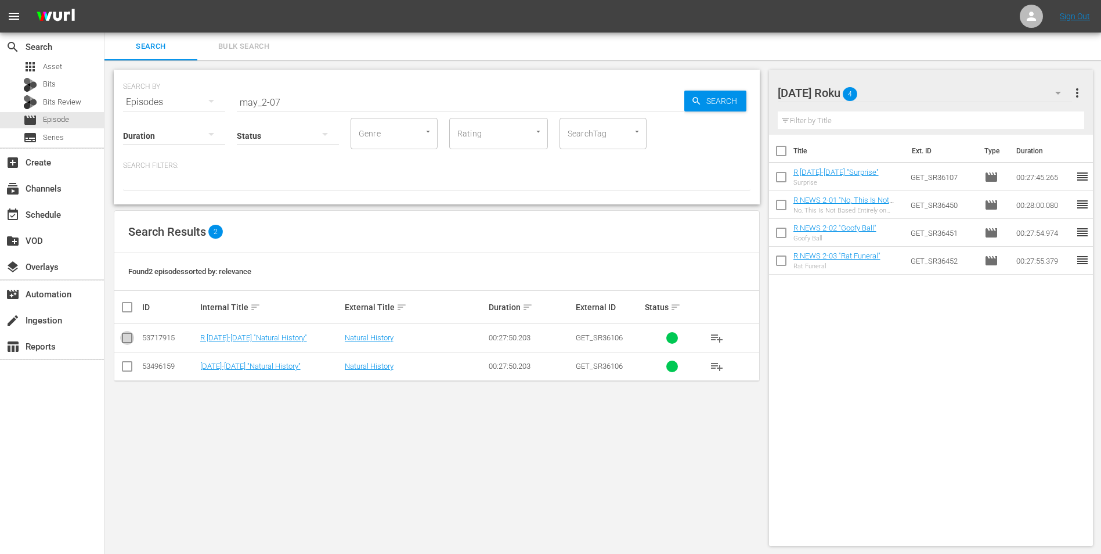
click at [131, 338] on input "checkbox" at bounding box center [127, 340] width 14 height 14
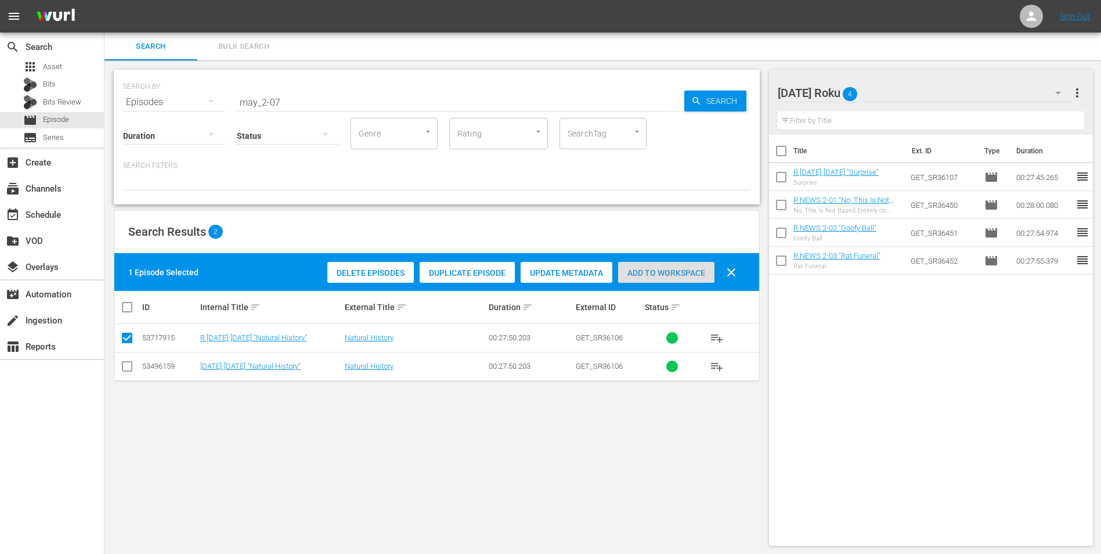
click at [647, 266] on div "Add to Workspace" at bounding box center [666, 273] width 96 height 22
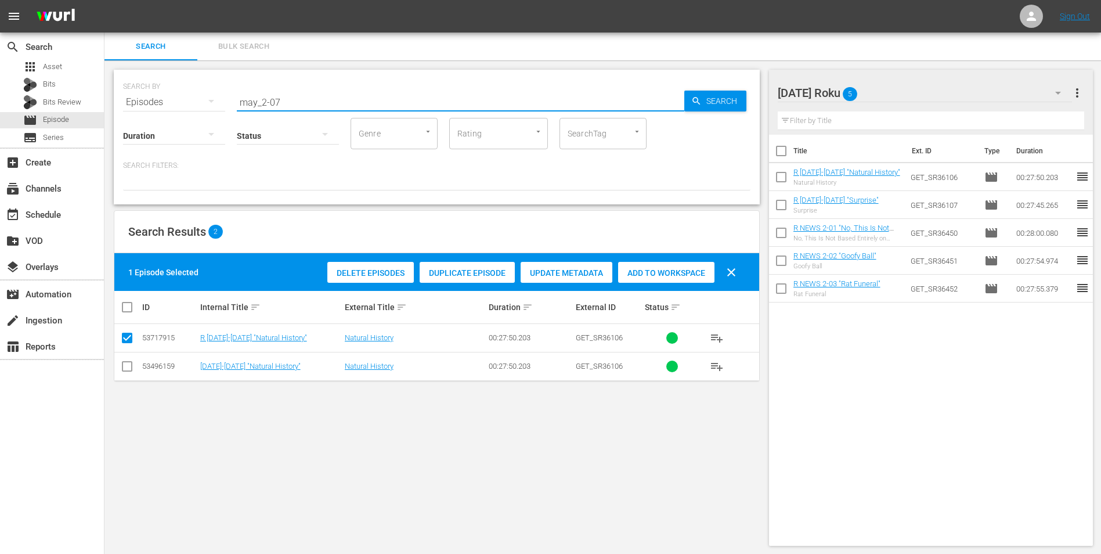
drag, startPoint x: 277, startPoint y: 100, endPoint x: 272, endPoint y: 104, distance: 6.6
click at [272, 104] on input "may_2-07" at bounding box center [461, 102] width 448 height 28
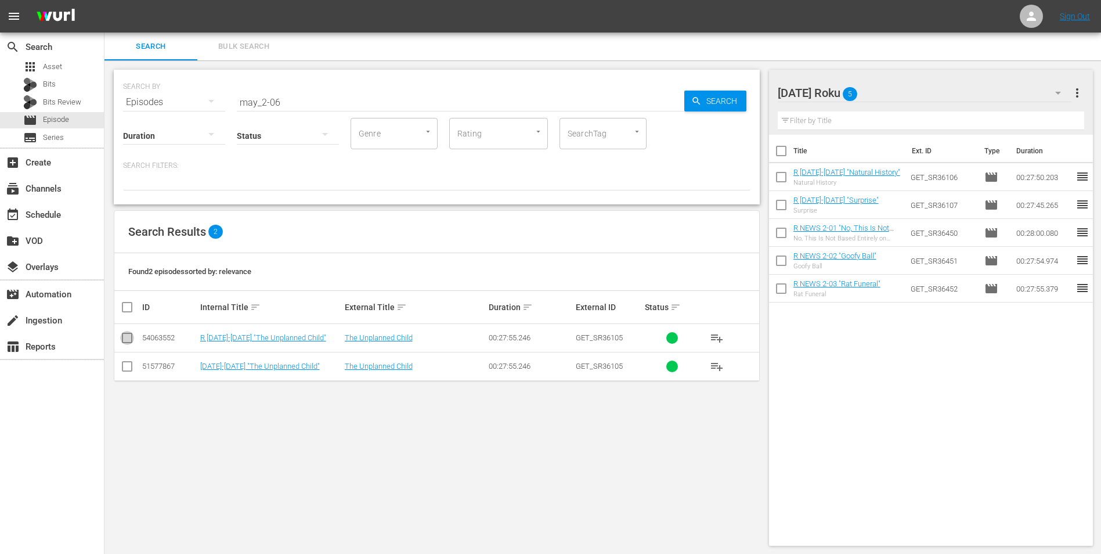
drag, startPoint x: 125, startPoint y: 334, endPoint x: 132, endPoint y: 336, distance: 7.2
click at [125, 334] on input "checkbox" at bounding box center [127, 340] width 14 height 14
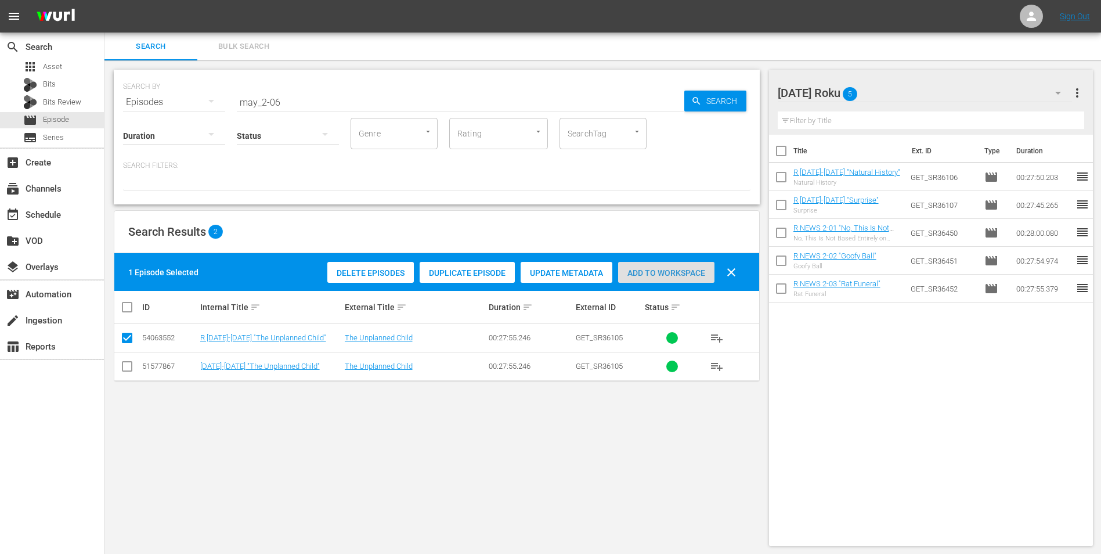
click at [672, 277] on div "Add to Workspace" at bounding box center [666, 273] width 96 height 22
click at [738, 87] on div "[DATE] Roku 6" at bounding box center [925, 93] width 295 height 33
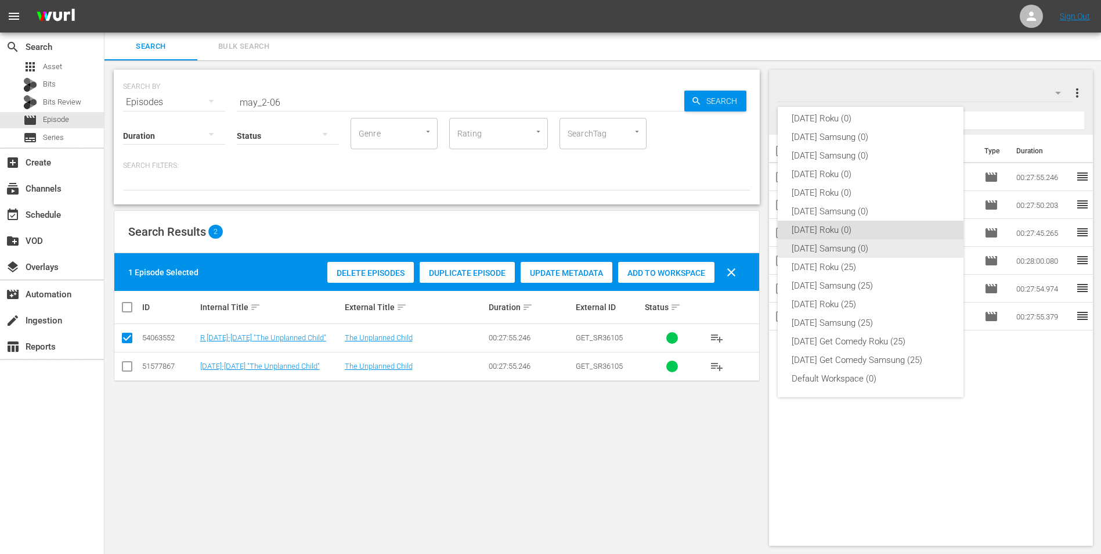
drag, startPoint x: 812, startPoint y: 248, endPoint x: 750, endPoint y: 254, distance: 61.9
click at [738, 247] on div "[DATE] Samsung (0)" at bounding box center [871, 248] width 158 height 19
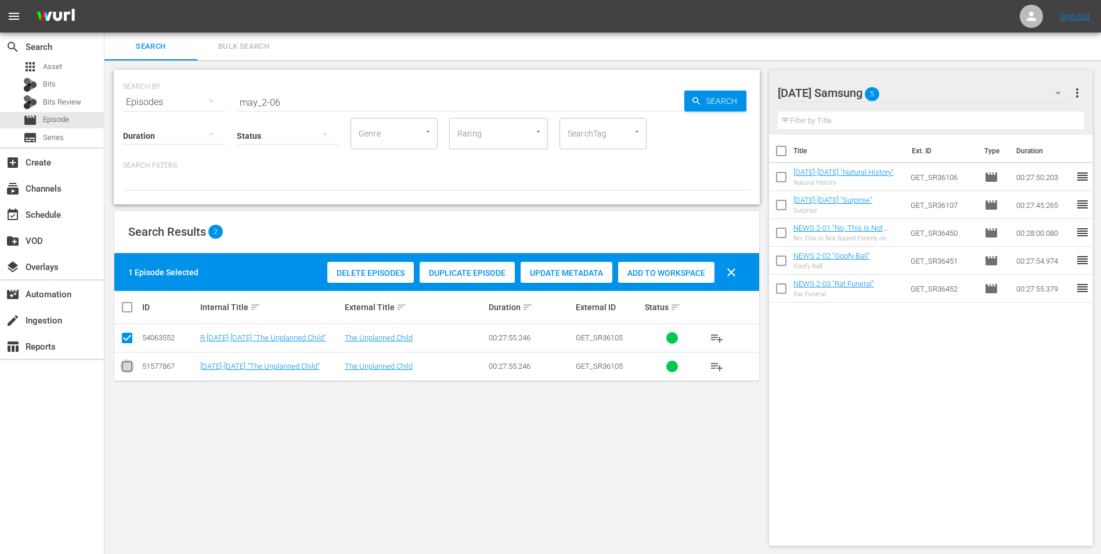
click at [131, 344] on input "checkbox" at bounding box center [127, 369] width 14 height 14
click at [125, 337] on input "checkbox" at bounding box center [127, 340] width 14 height 14
click at [669, 269] on span "Add to Workspace" at bounding box center [666, 272] width 96 height 9
click at [738, 84] on div "[DATE] Samsung 6" at bounding box center [925, 93] width 295 height 33
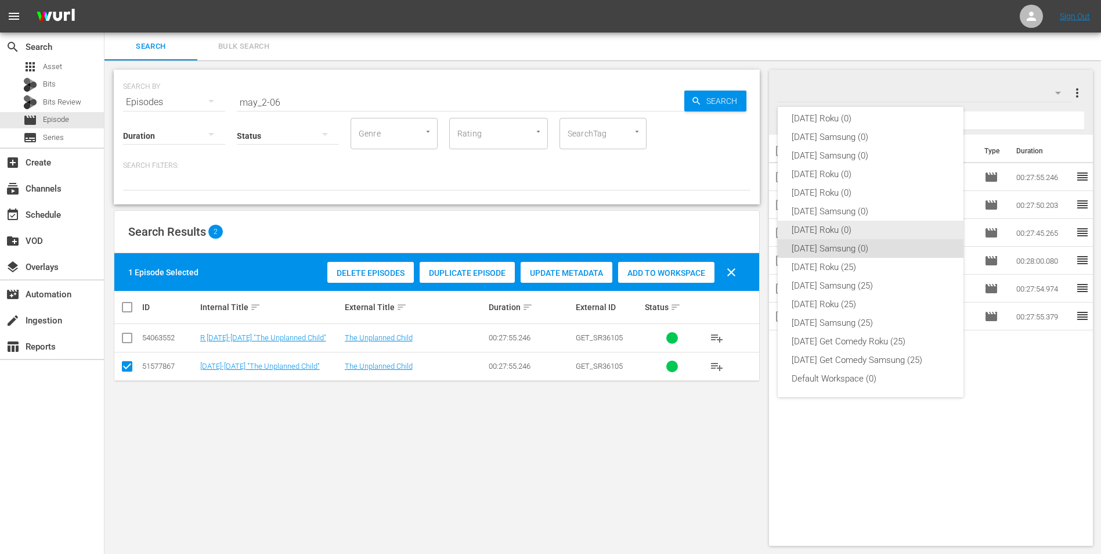
click at [738, 231] on div "[DATE] Roku (0)" at bounding box center [871, 230] width 158 height 19
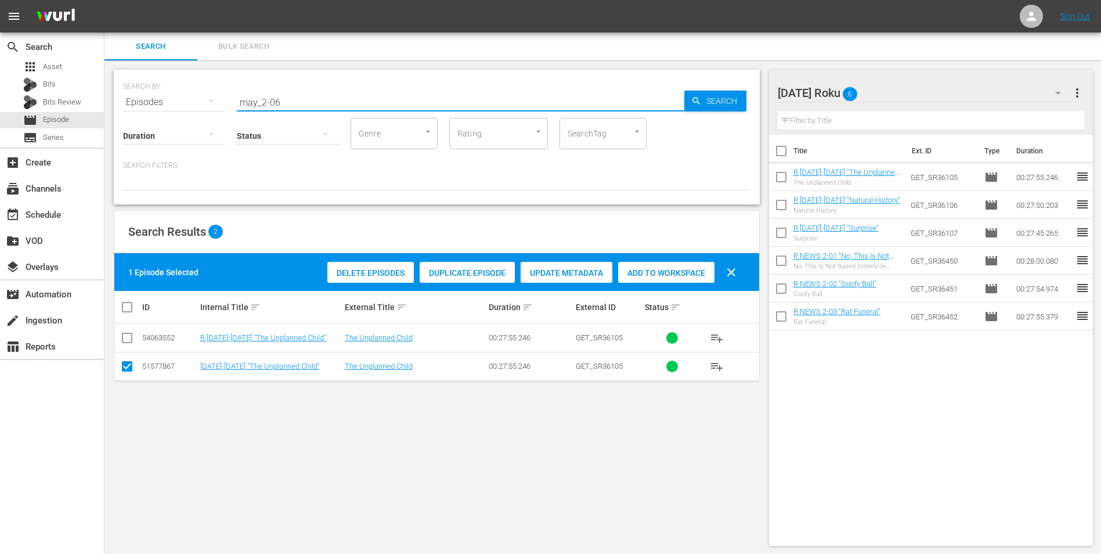
drag, startPoint x: 274, startPoint y: 103, endPoint x: 287, endPoint y: 102, distance: 13.4
click at [287, 102] on input "may_2-06" at bounding box center [461, 102] width 448 height 28
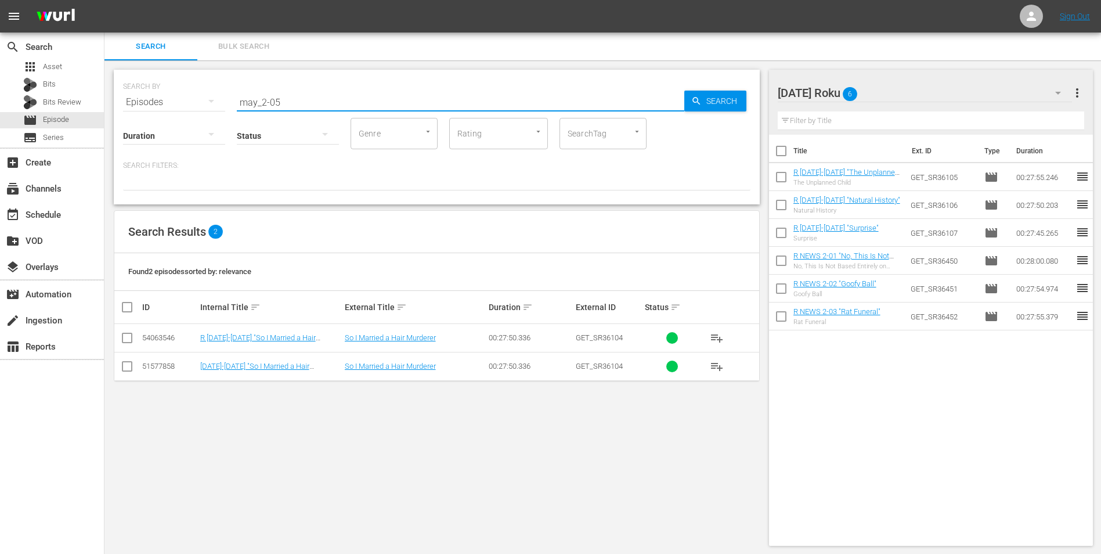
drag, startPoint x: 128, startPoint y: 336, endPoint x: 138, endPoint y: 337, distance: 9.4
click at [129, 336] on input "checkbox" at bounding box center [127, 340] width 14 height 14
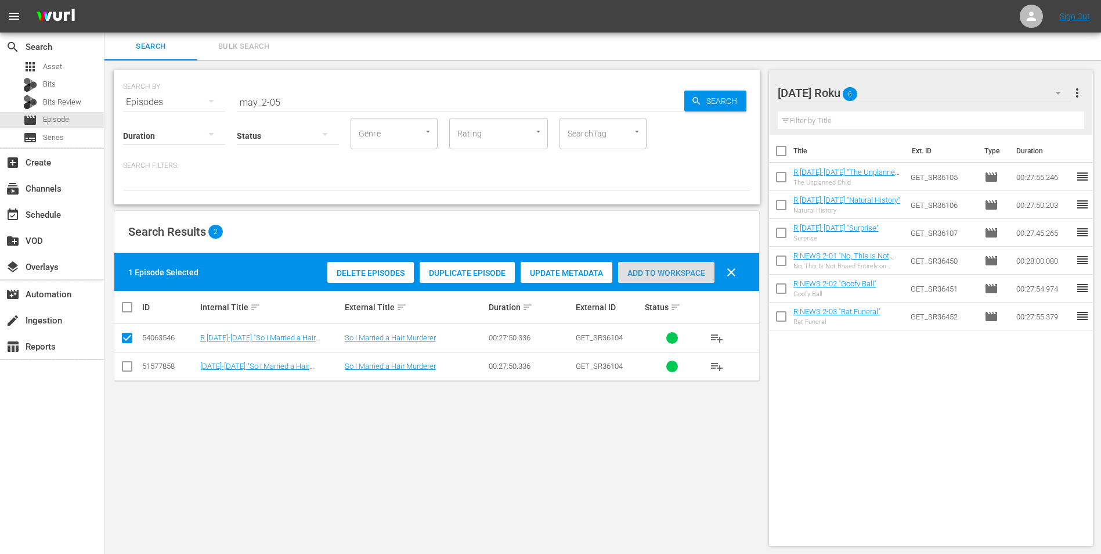
drag, startPoint x: 672, startPoint y: 277, endPoint x: 712, endPoint y: 248, distance: 49.9
click at [673, 275] on span "Add to Workspace" at bounding box center [666, 272] width 96 height 9
click at [738, 82] on div at bounding box center [833, 93] width 111 height 29
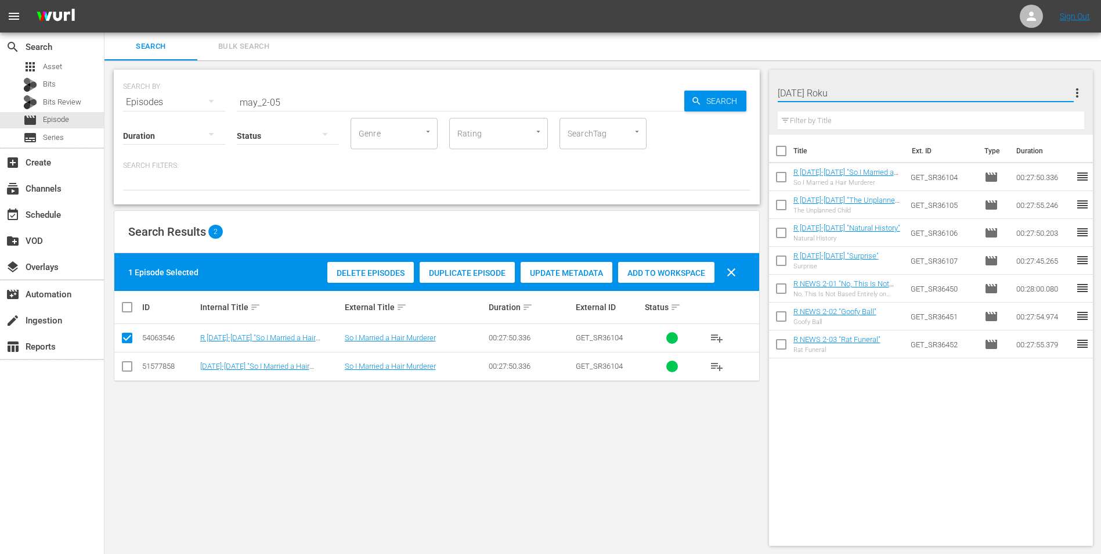
click at [738, 59] on div "Search Bulk Search" at bounding box center [602, 47] width 997 height 28
click at [738, 100] on div "[DATE] Roku 7" at bounding box center [925, 93] width 295 height 33
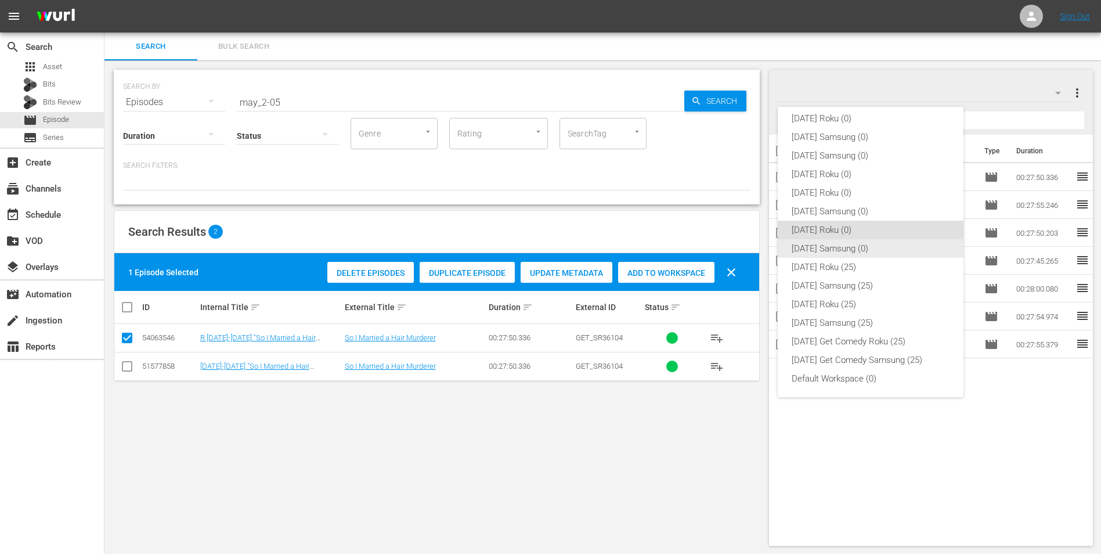
click at [738, 250] on div "[DATE] Samsung (0)" at bounding box center [871, 248] width 158 height 19
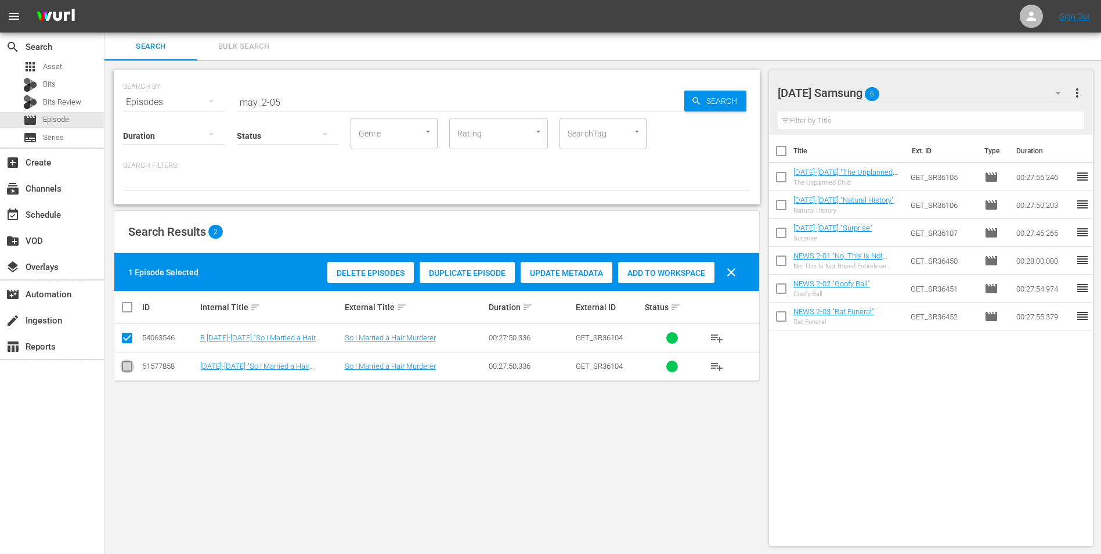
click at [129, 344] on input "checkbox" at bounding box center [127, 369] width 14 height 14
click at [125, 339] on input "checkbox" at bounding box center [127, 340] width 14 height 14
click at [660, 269] on span "Add to Workspace" at bounding box center [666, 272] width 96 height 9
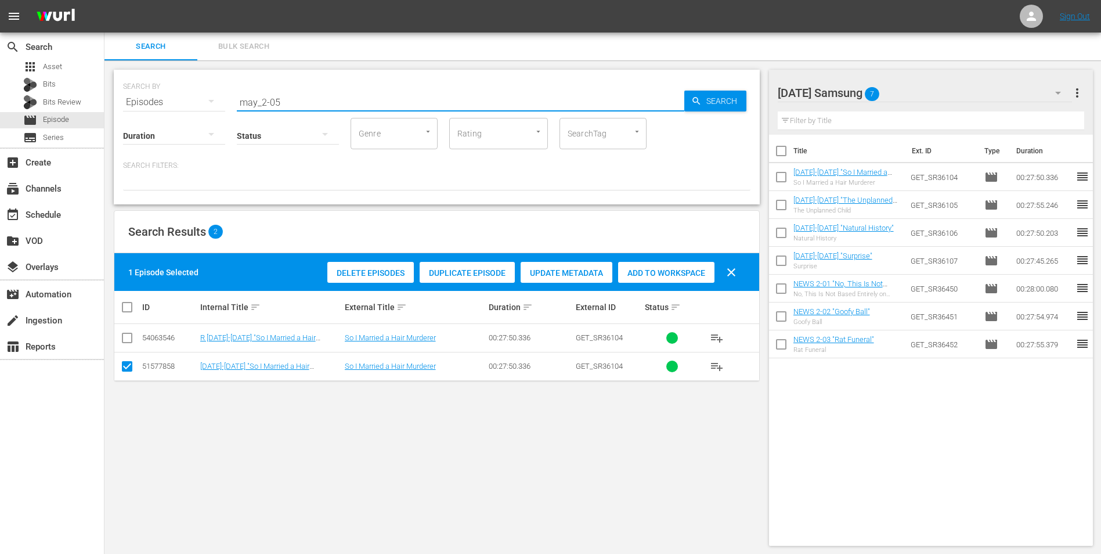
drag, startPoint x: 276, startPoint y: 94, endPoint x: 155, endPoint y: 99, distance: 121.4
click at [177, 95] on div "SEARCH BY Search By Episodes Search ID, Title, Description, Keywords, or Catego…" at bounding box center [437, 95] width 628 height 42
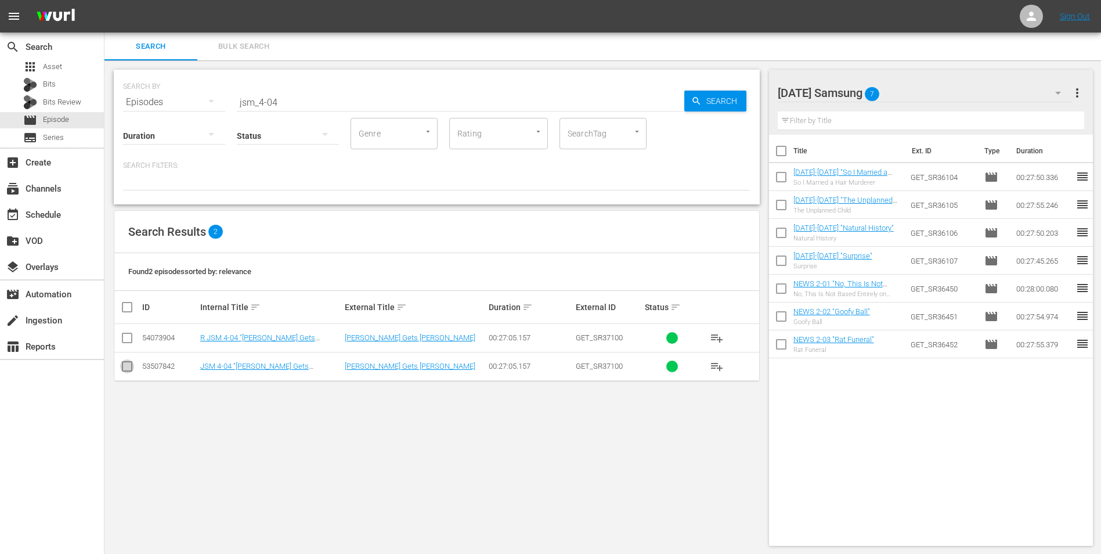
drag, startPoint x: 130, startPoint y: 365, endPoint x: 183, endPoint y: 370, distance: 53.6
click at [131, 344] on input "checkbox" at bounding box center [127, 369] width 14 height 14
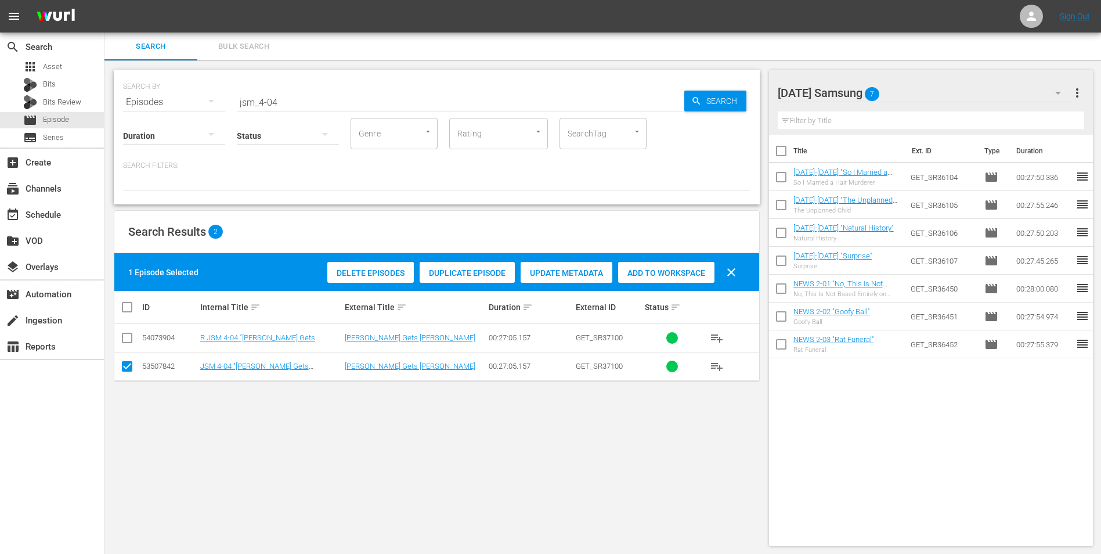
click at [680, 267] on div "Add to Workspace" at bounding box center [666, 273] width 96 height 22
click at [738, 92] on div "[DATE] Samsung 8" at bounding box center [925, 93] width 295 height 33
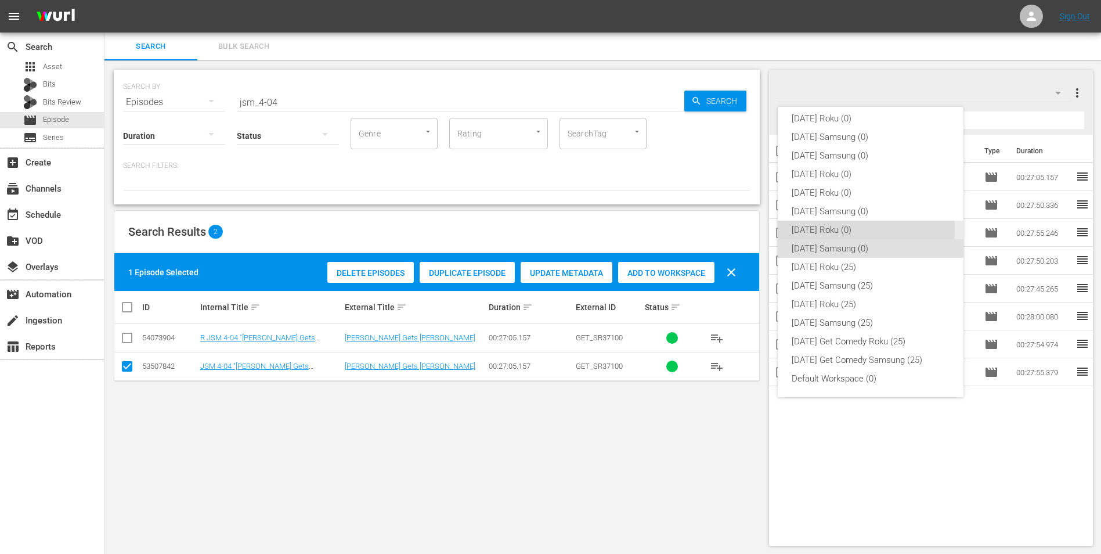
drag, startPoint x: 838, startPoint y: 229, endPoint x: 525, endPoint y: 254, distance: 313.9
click at [738, 229] on div "[DATE] Roku (0)" at bounding box center [871, 230] width 158 height 19
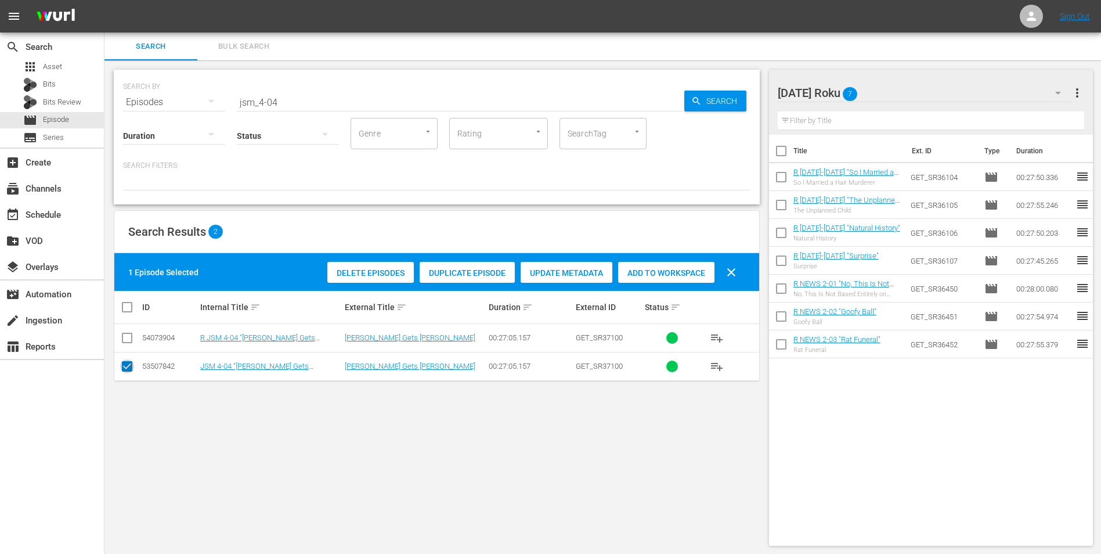
click at [127, 344] on input "checkbox" at bounding box center [127, 369] width 14 height 14
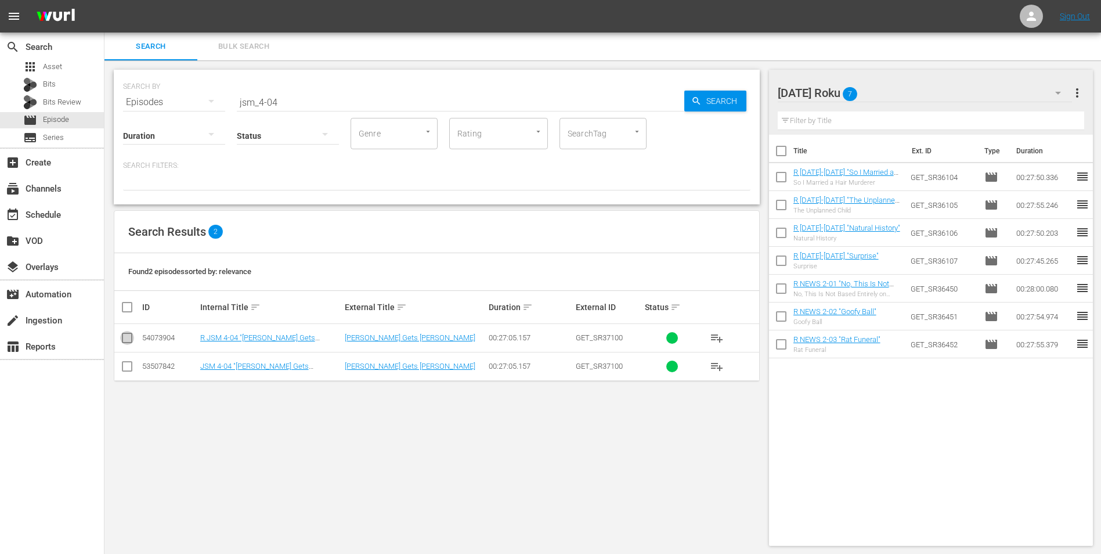
click at [126, 340] on input "checkbox" at bounding box center [127, 340] width 14 height 14
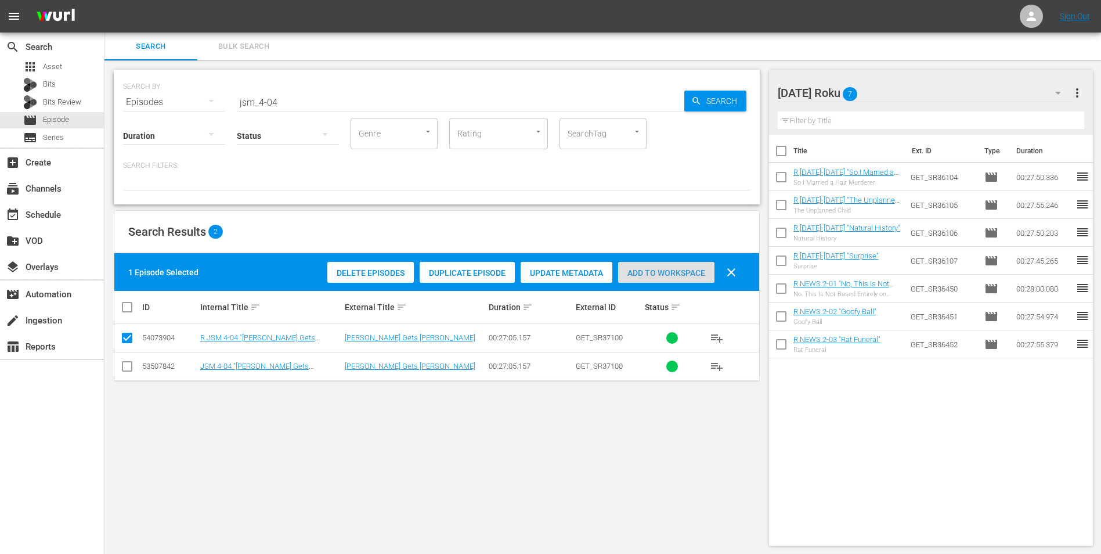
click at [694, 276] on span "Add to Workspace" at bounding box center [666, 272] width 96 height 9
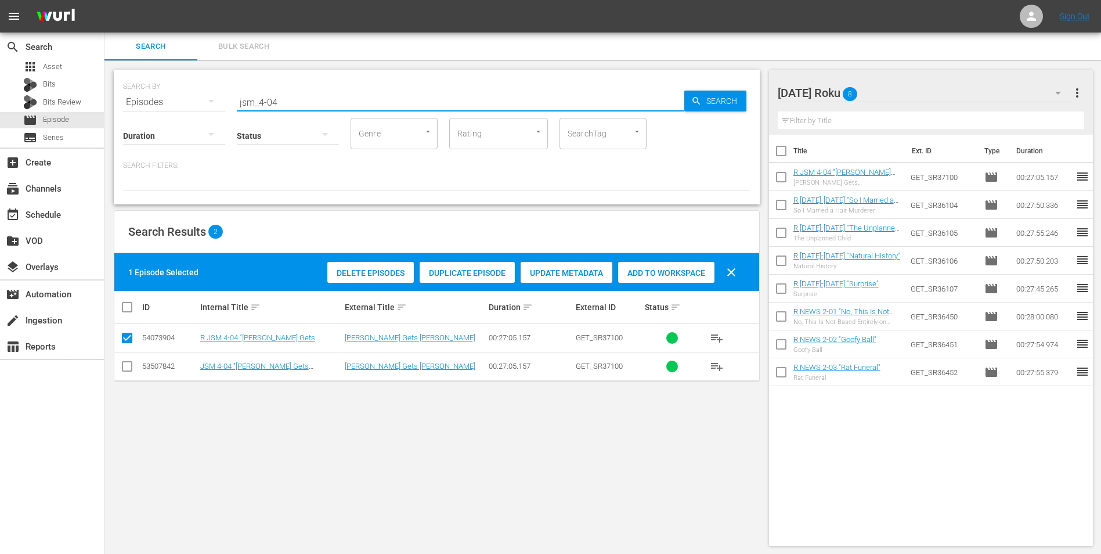
drag, startPoint x: 271, startPoint y: 101, endPoint x: 306, endPoint y: 105, distance: 35.6
click at [306, 105] on input "jsm_4-04" at bounding box center [461, 102] width 448 height 28
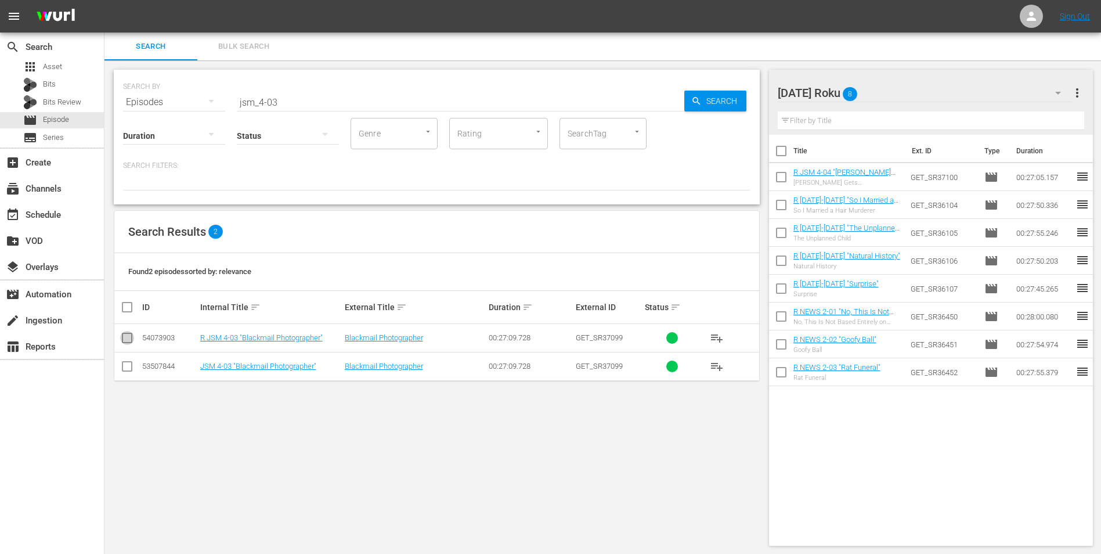
click at [125, 337] on input "checkbox" at bounding box center [127, 340] width 14 height 14
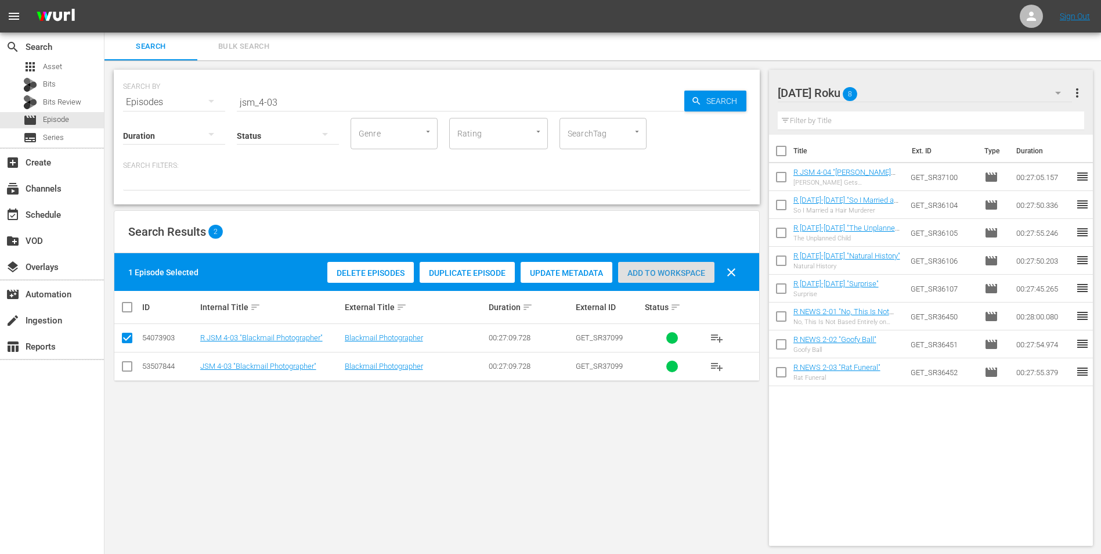
click at [701, 268] on span "Add to Workspace" at bounding box center [666, 272] width 96 height 9
click at [738, 89] on div "[DATE] Roku 9" at bounding box center [925, 93] width 295 height 33
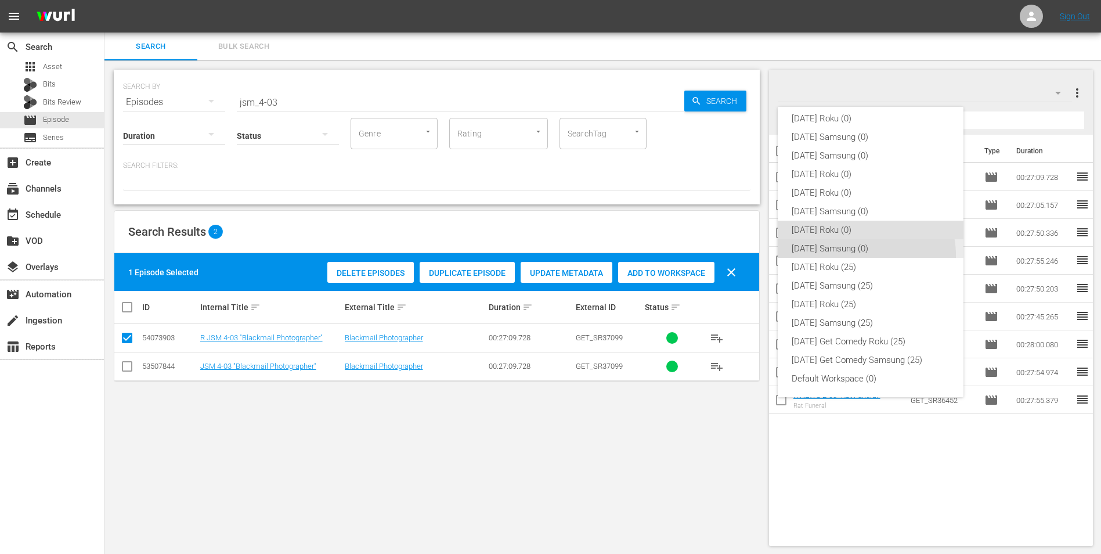
click at [738, 255] on div "[DATE] Samsung (0)" at bounding box center [871, 248] width 158 height 19
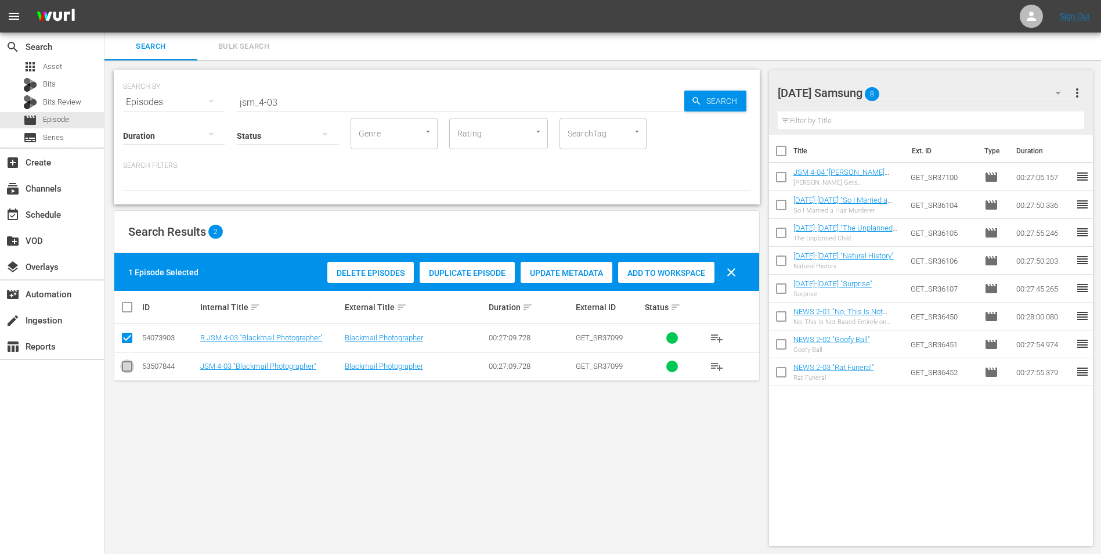
click at [132, 344] on input "checkbox" at bounding box center [127, 369] width 14 height 14
click at [128, 334] on input "checkbox" at bounding box center [127, 340] width 14 height 14
click at [681, 273] on span "Add to Workspace" at bounding box center [666, 272] width 96 height 9
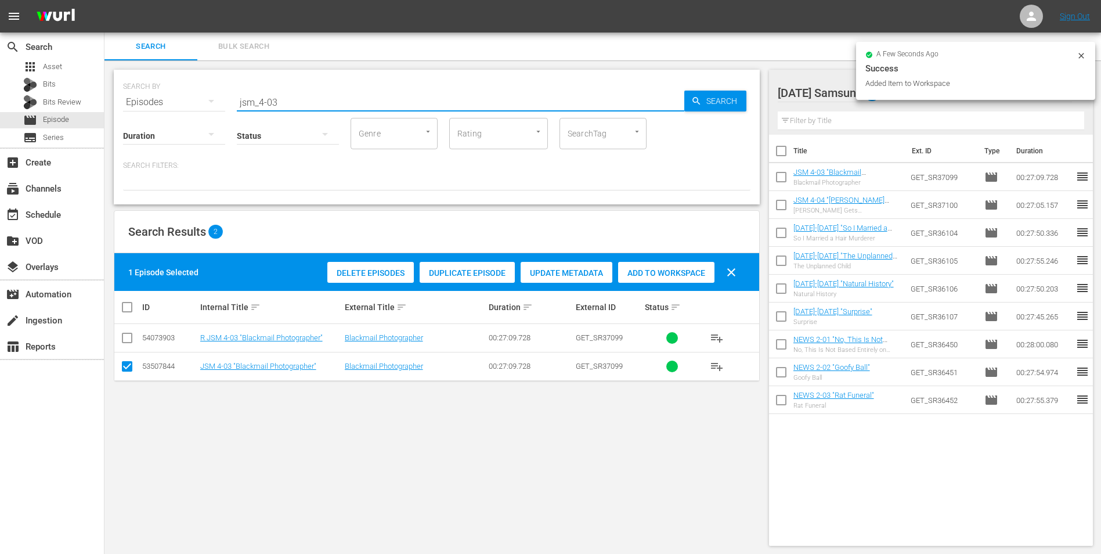
drag, startPoint x: 271, startPoint y: 100, endPoint x: 284, endPoint y: 103, distance: 13.2
click at [287, 105] on input "jsm_4-03" at bounding box center [461, 102] width 448 height 28
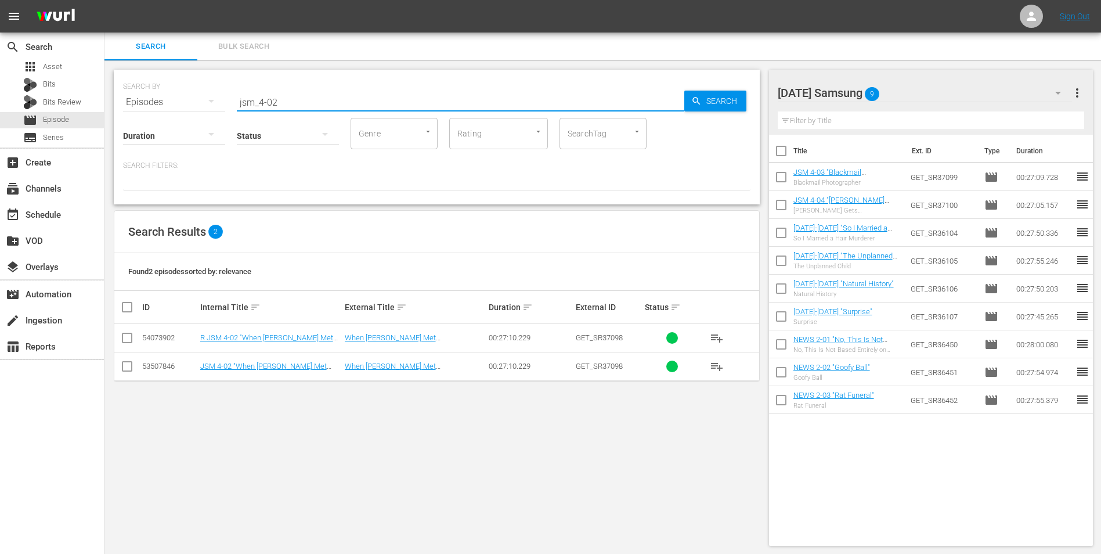
click at [127, 344] on input "checkbox" at bounding box center [127, 369] width 14 height 14
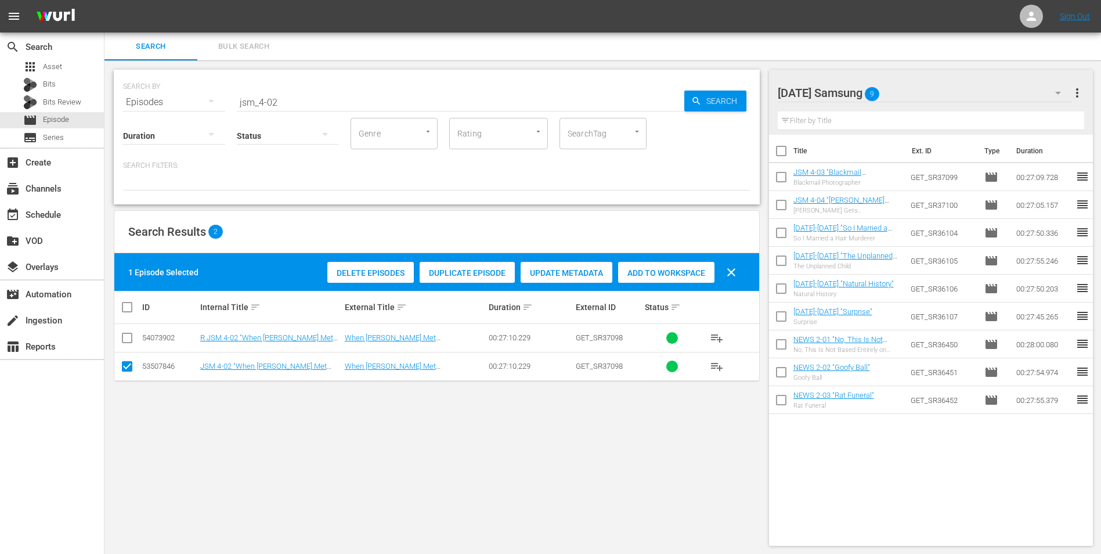
click at [689, 273] on span "Add to Workspace" at bounding box center [666, 272] width 96 height 9
click at [738, 86] on div "[DATE] Samsung 10" at bounding box center [925, 93] width 295 height 33
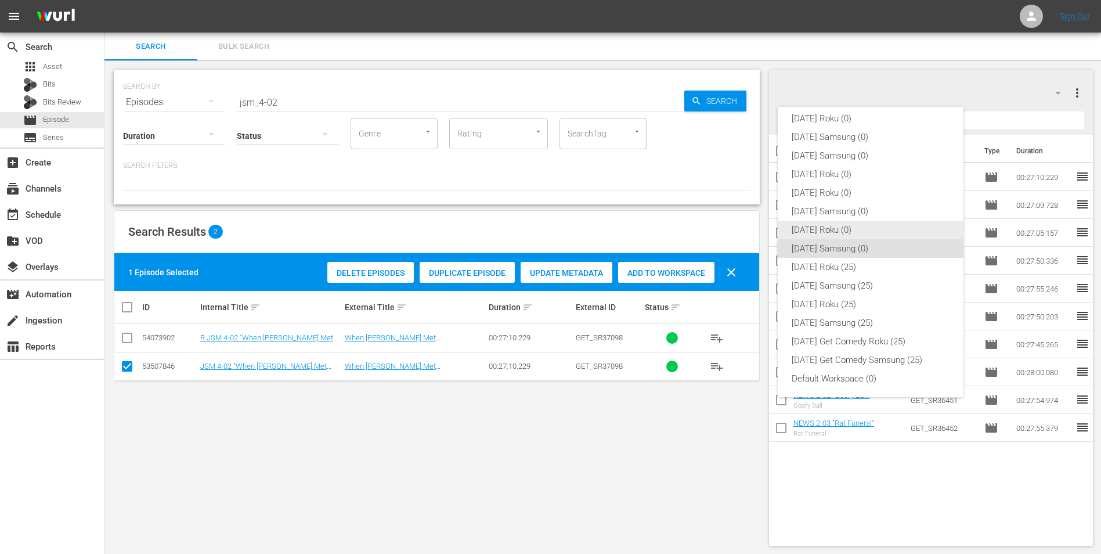
click at [738, 231] on div "[DATE] Roku (0)" at bounding box center [871, 230] width 158 height 19
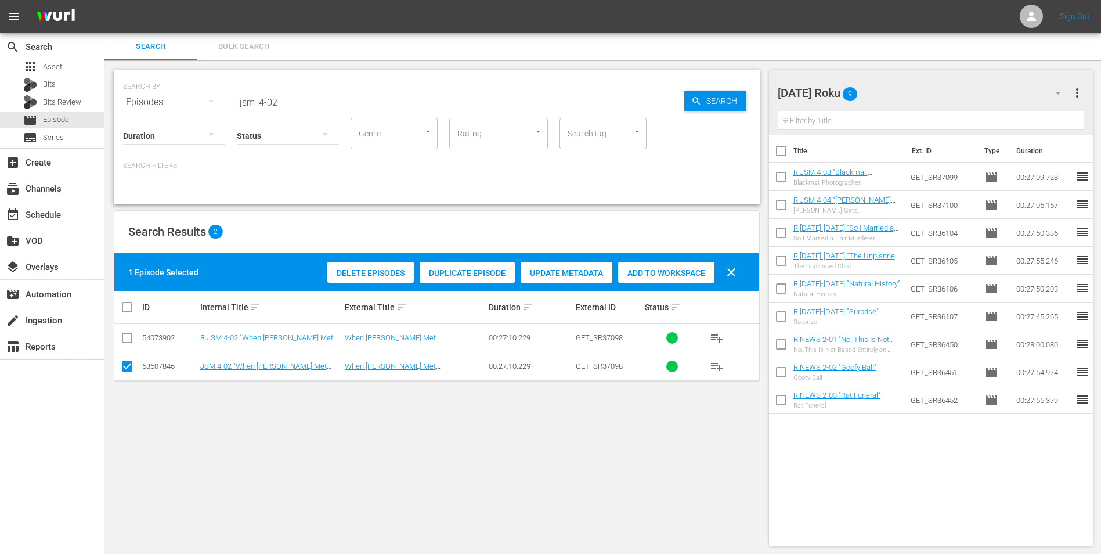
click at [126, 344] on input "checkbox" at bounding box center [127, 369] width 14 height 14
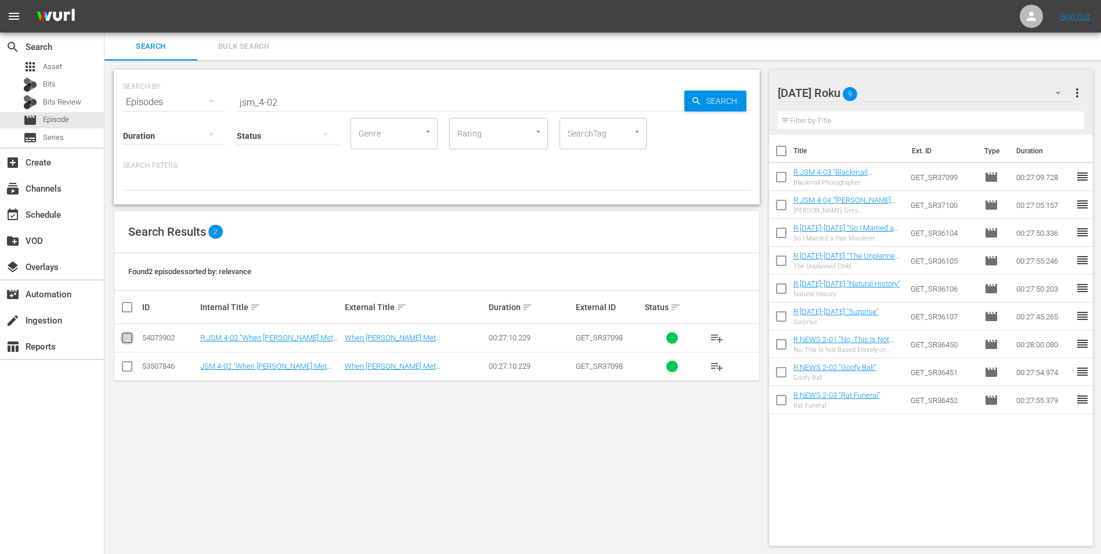
click at [131, 333] on input "checkbox" at bounding box center [127, 340] width 14 height 14
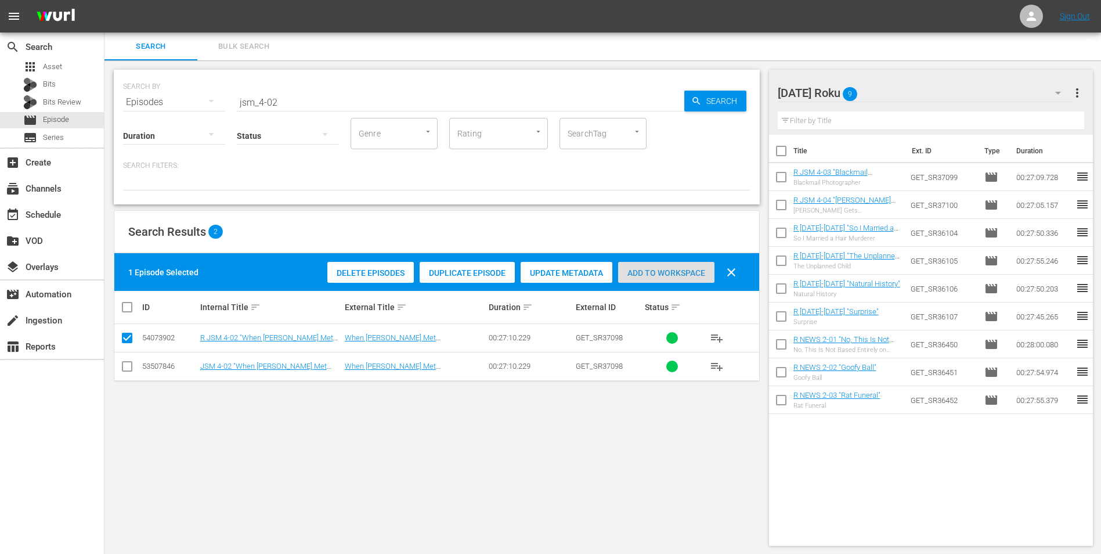
click at [663, 264] on div "Add to Workspace" at bounding box center [666, 273] width 96 height 22
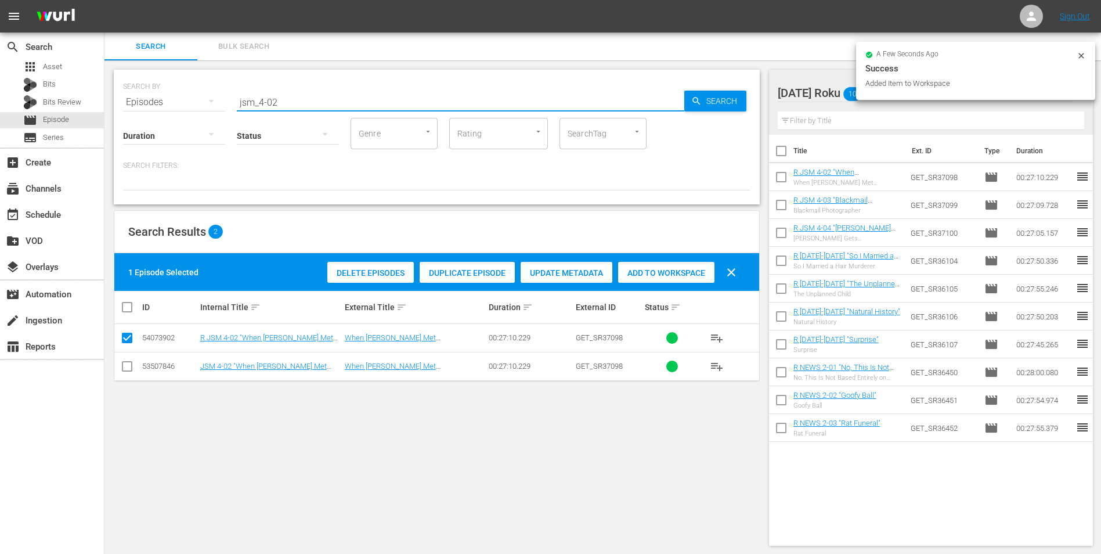
drag, startPoint x: 272, startPoint y: 99, endPoint x: 306, endPoint y: 113, distance: 37.2
click at [306, 113] on div "SEARCH BY Search By Episodes Search ID, Title, Description, Keywords, or Catego…" at bounding box center [437, 137] width 646 height 135
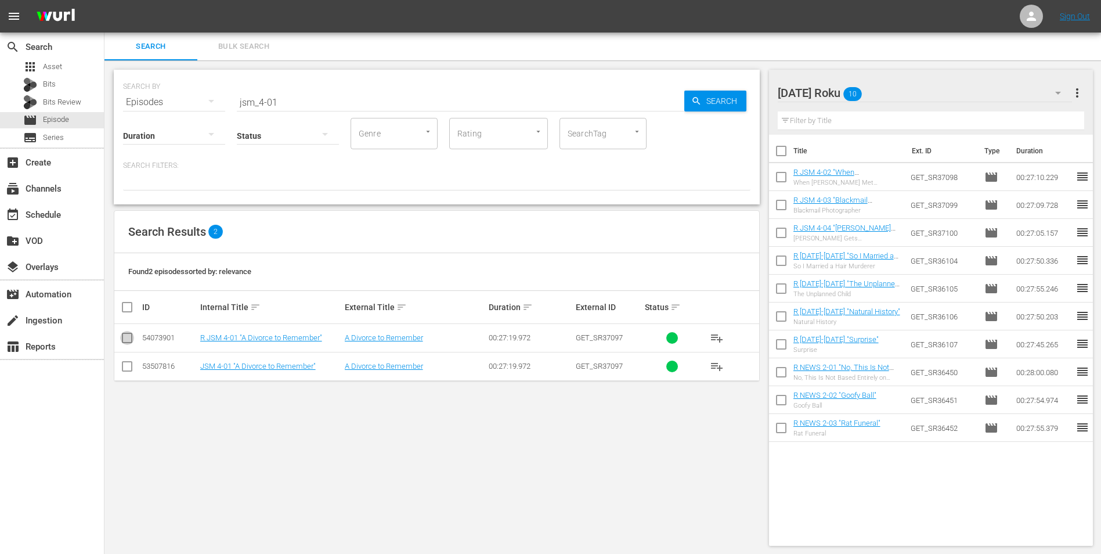
click at [126, 343] on input "checkbox" at bounding box center [127, 340] width 14 height 14
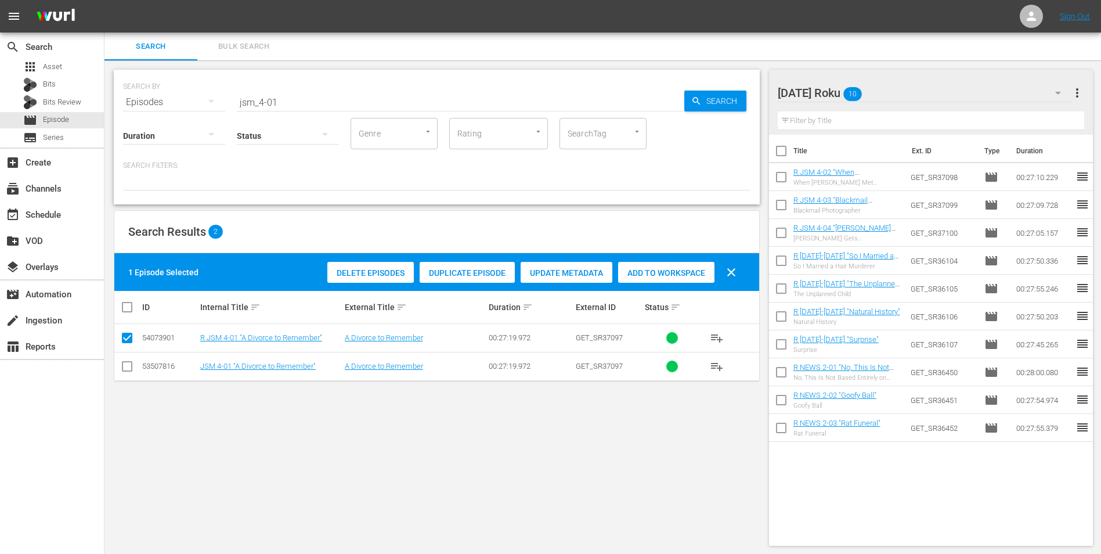
click at [676, 275] on span "Add to Workspace" at bounding box center [666, 272] width 96 height 9
click at [738, 89] on div "[DATE] Roku 11" at bounding box center [925, 93] width 295 height 33
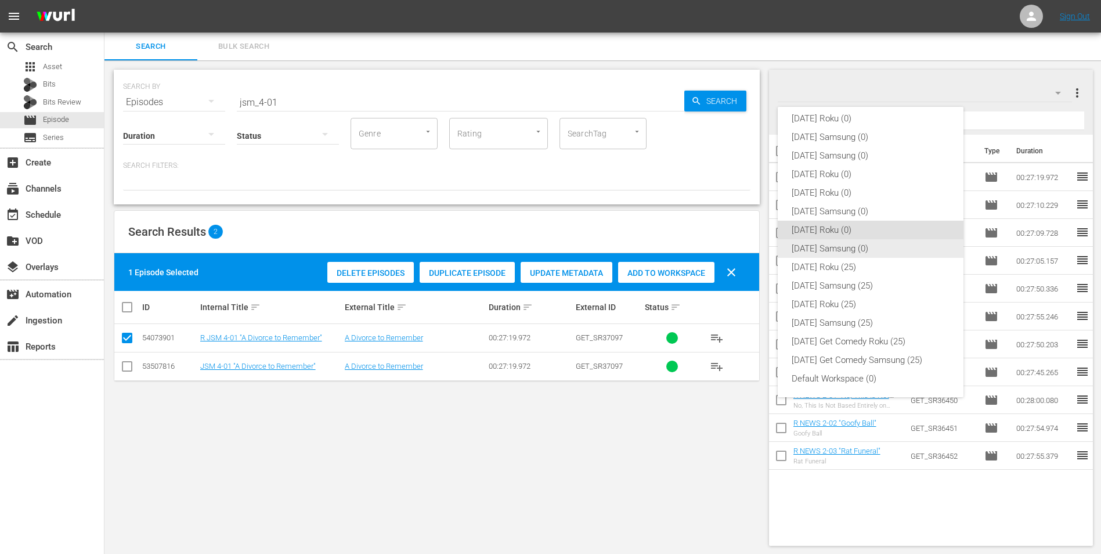
click at [738, 248] on div "[DATE] Samsung (0)" at bounding box center [871, 248] width 158 height 19
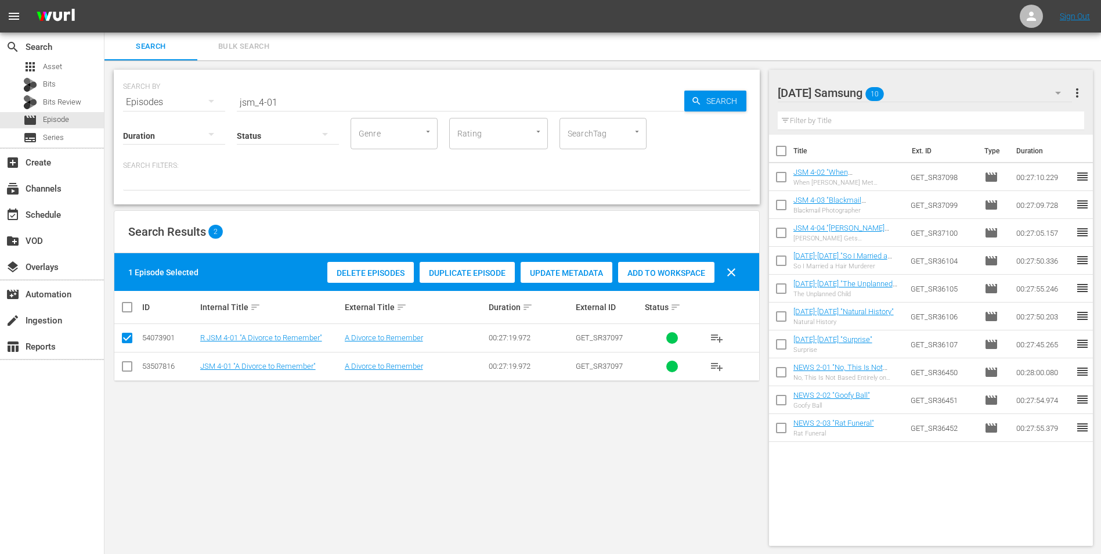
click at [129, 344] on input "checkbox" at bounding box center [127, 369] width 14 height 14
click at [128, 335] on input "checkbox" at bounding box center [127, 340] width 14 height 14
click at [663, 271] on span "Add to Workspace" at bounding box center [666, 272] width 96 height 9
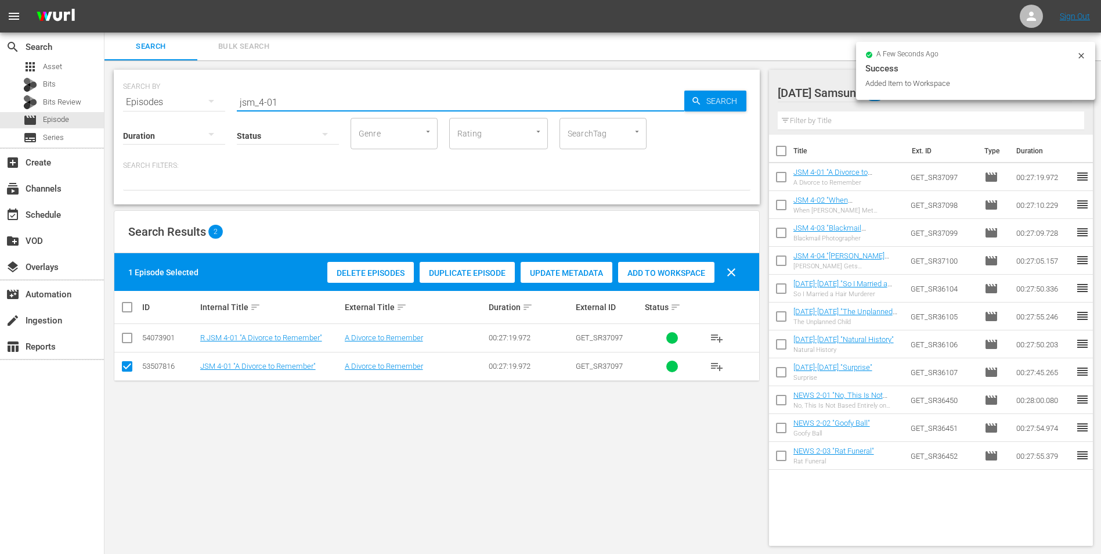
drag, startPoint x: 272, startPoint y: 111, endPoint x: 171, endPoint y: 124, distance: 101.3
click at [172, 128] on div "SEARCH BY Search By Episodes Search ID, Title, Description, Keywords, or Catego…" at bounding box center [437, 137] width 646 height 135
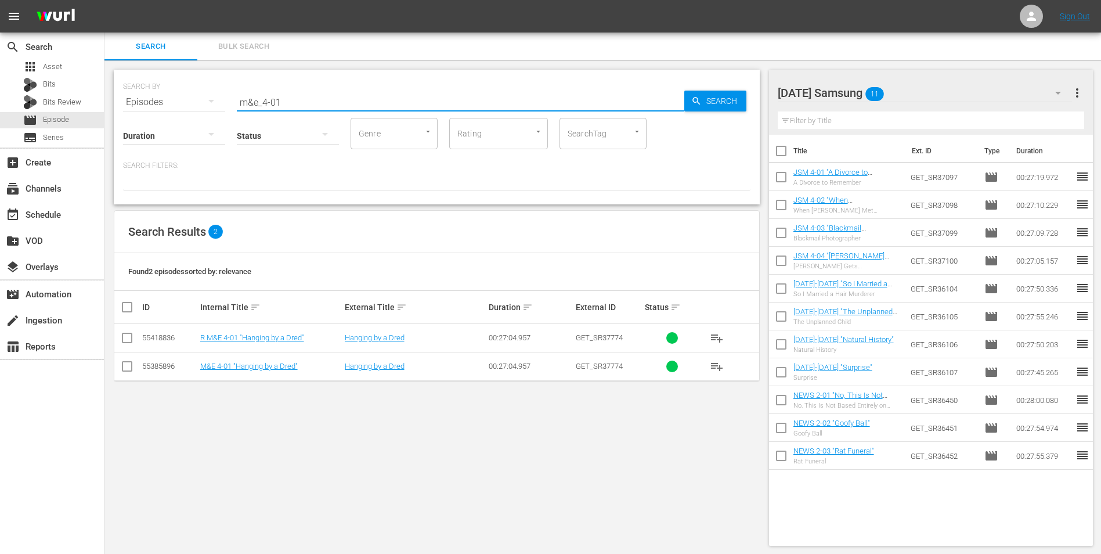
drag, startPoint x: 264, startPoint y: 99, endPoint x: 320, endPoint y: 104, distance: 57.1
click at [320, 104] on input "m&e_4-01" at bounding box center [461, 102] width 448 height 28
click at [123, 344] on input "checkbox" at bounding box center [127, 369] width 14 height 14
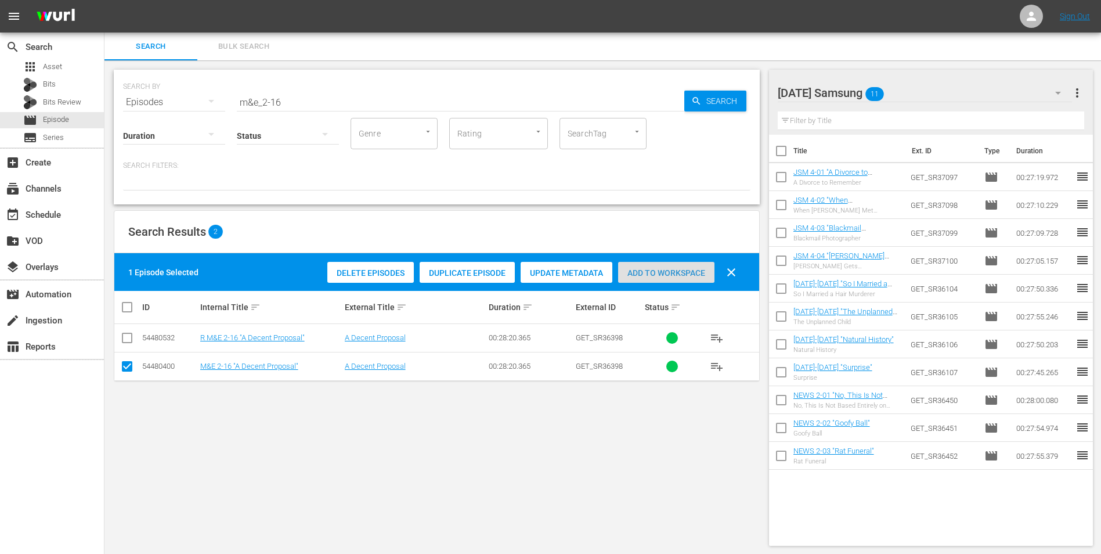
click at [663, 274] on span "Add to Workspace" at bounding box center [666, 272] width 96 height 9
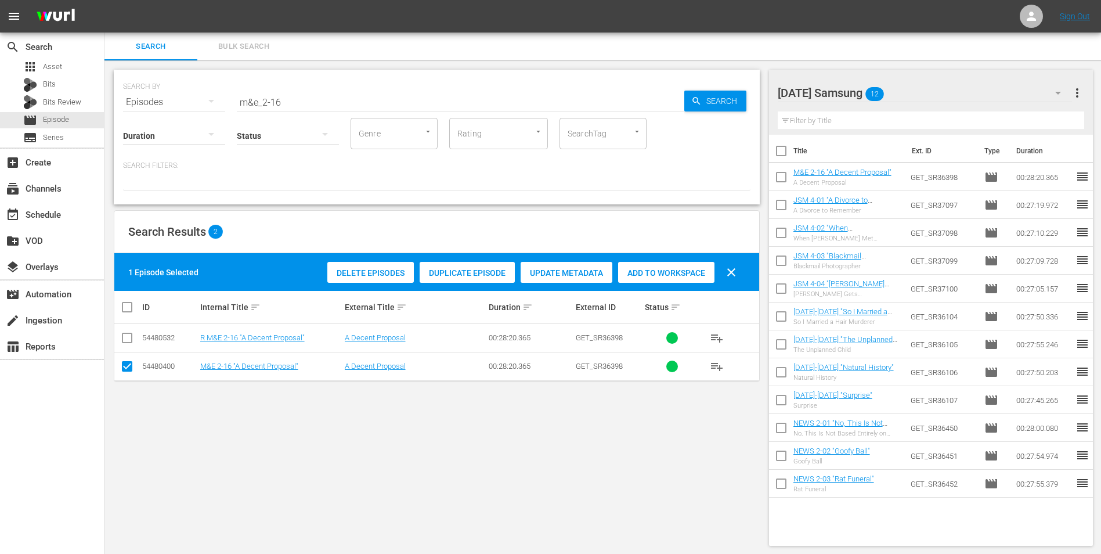
click at [738, 88] on div "[DATE] Samsung 12" at bounding box center [925, 93] width 295 height 33
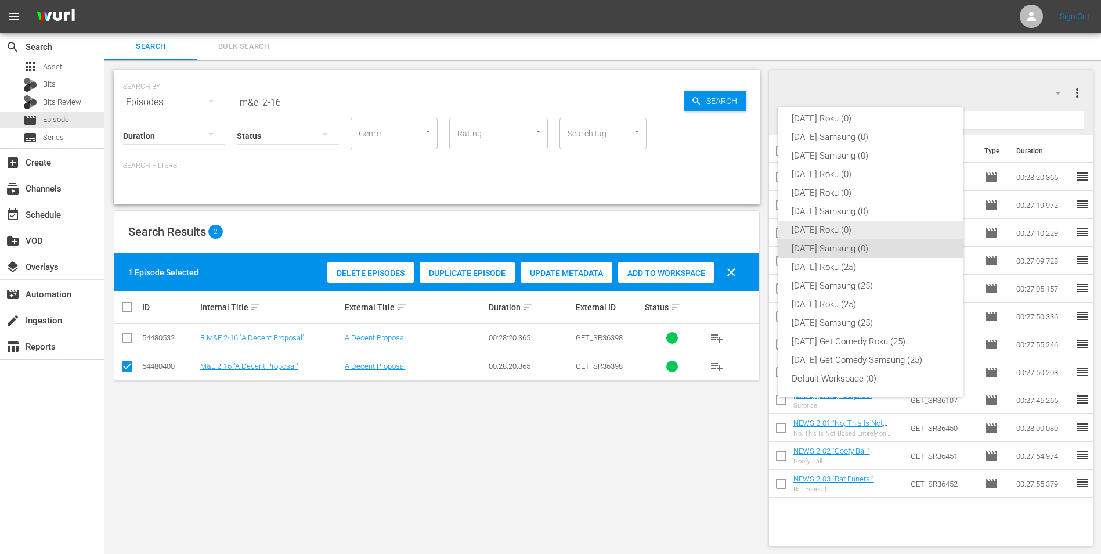
click at [738, 229] on div "[DATE] Roku (0)" at bounding box center [871, 230] width 158 height 19
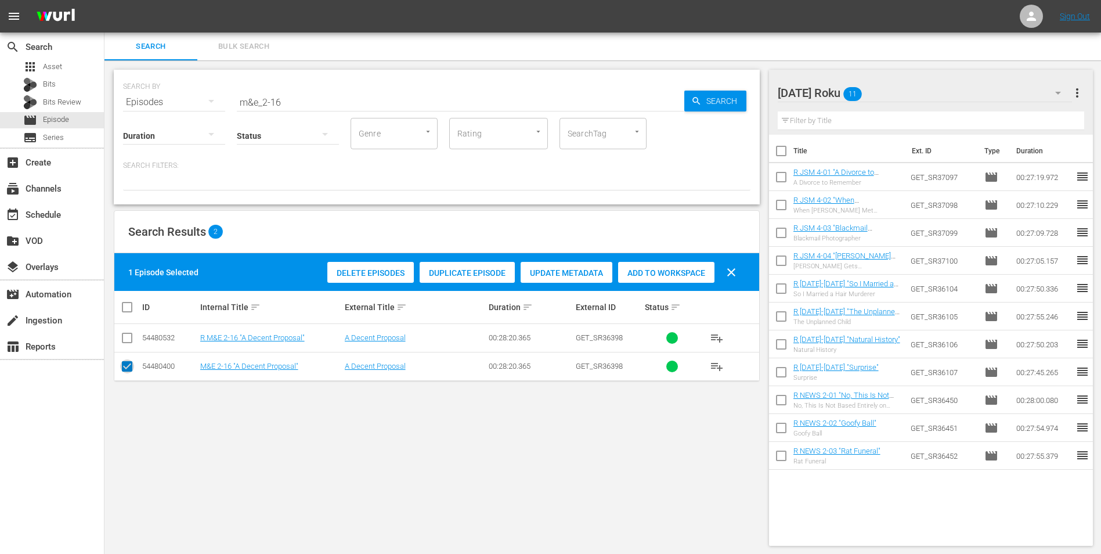
click at [121, 344] on input "checkbox" at bounding box center [127, 369] width 14 height 14
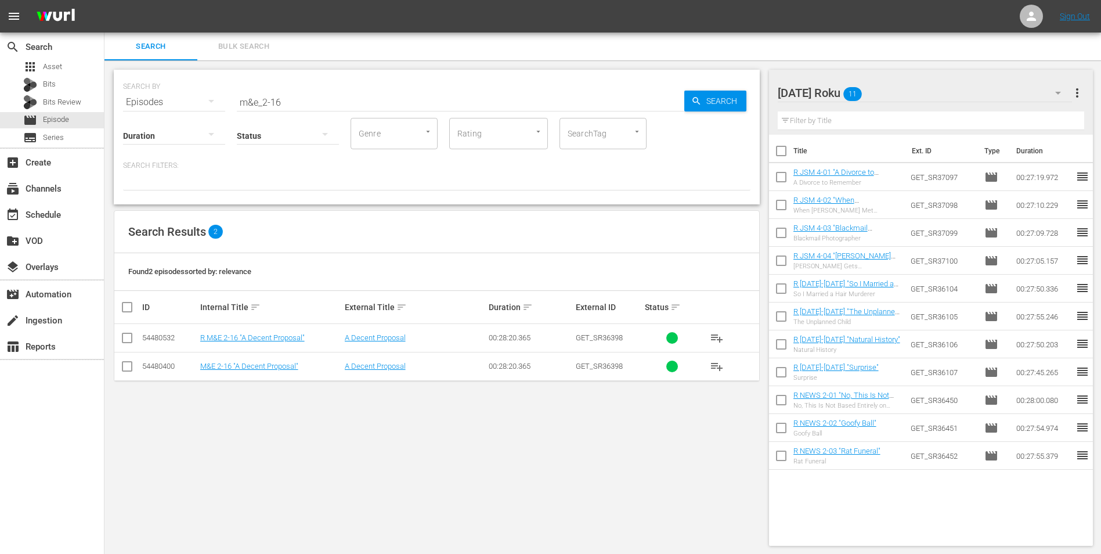
click at [128, 335] on input "checkbox" at bounding box center [127, 340] width 14 height 14
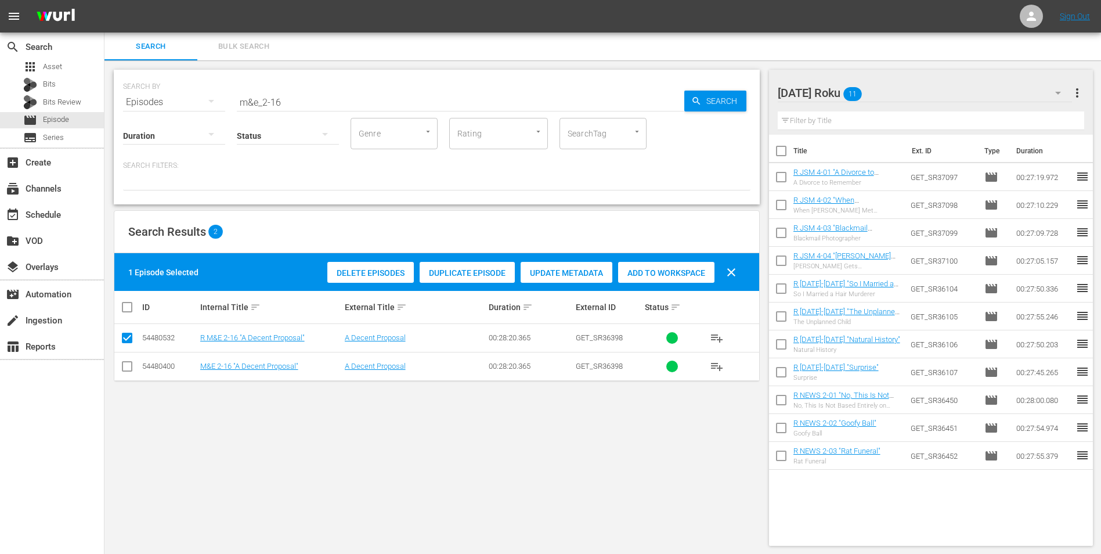
click at [673, 269] on span "Add to Workspace" at bounding box center [666, 272] width 96 height 9
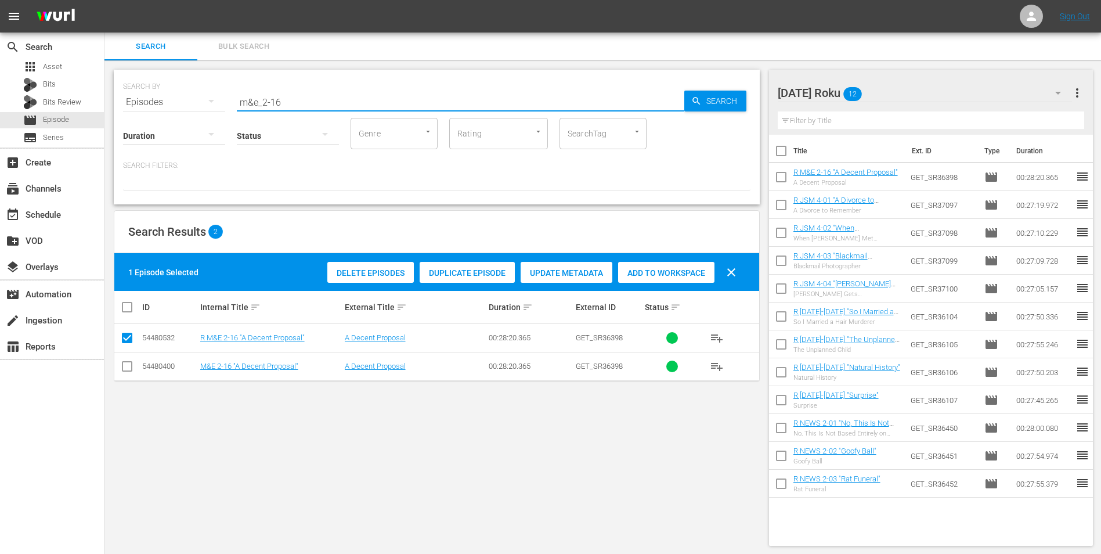
drag, startPoint x: 274, startPoint y: 100, endPoint x: 312, endPoint y: 113, distance: 40.0
click at [315, 109] on div "SEARCH BY Search By Episodes Search ID, Title, Description, Keywords, or Catego…" at bounding box center [437, 137] width 646 height 135
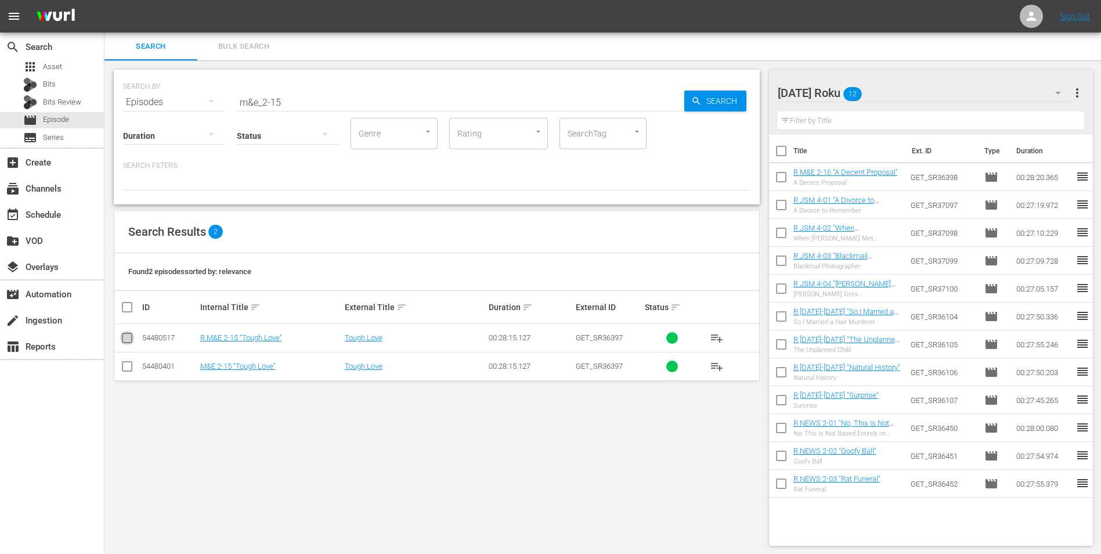
click at [128, 338] on input "checkbox" at bounding box center [127, 340] width 14 height 14
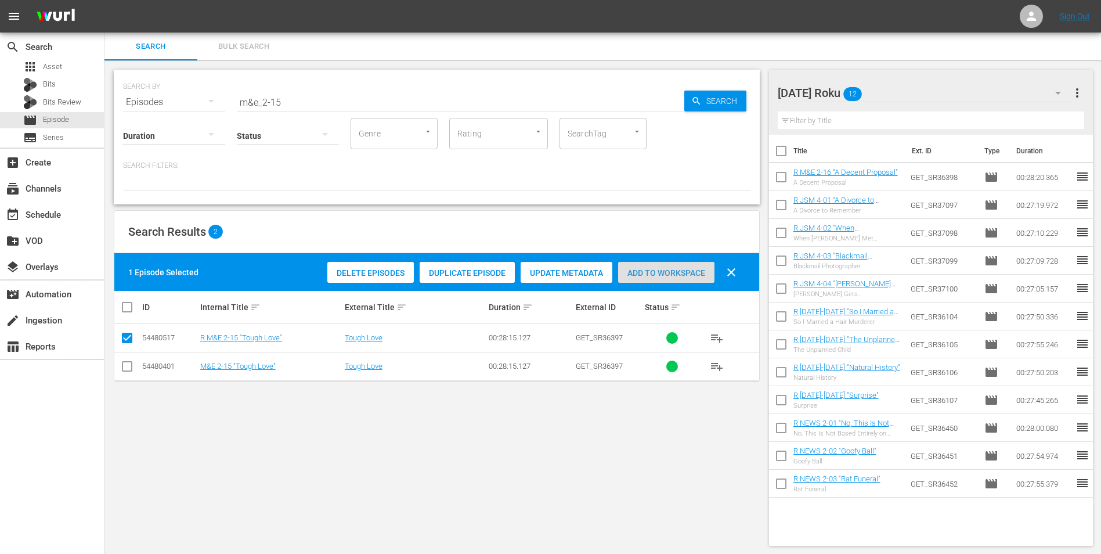
click at [655, 269] on span "Add to Workspace" at bounding box center [666, 272] width 96 height 9
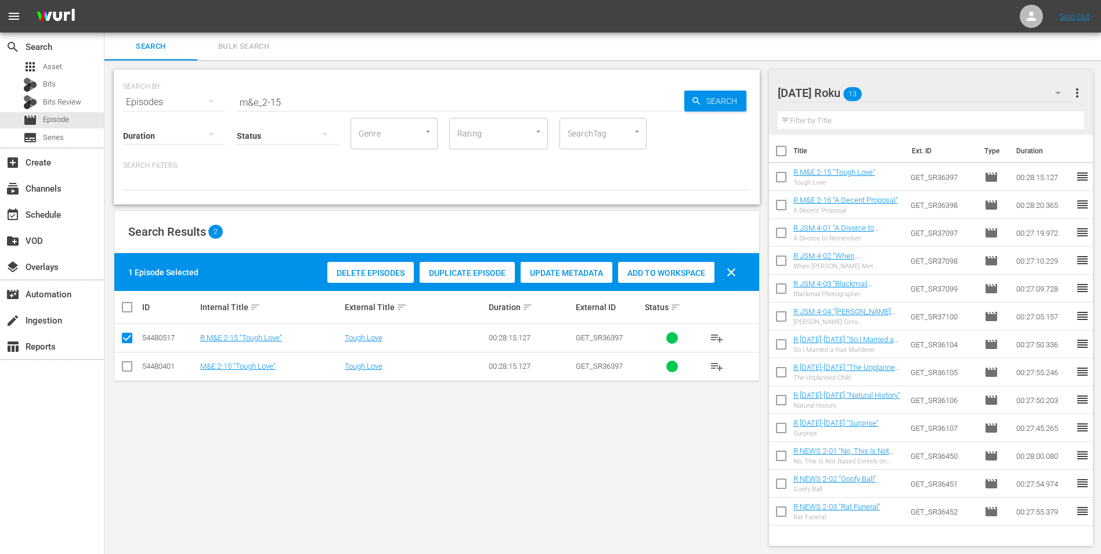
click at [738, 91] on div "[DATE] Roku 13" at bounding box center [925, 93] width 295 height 33
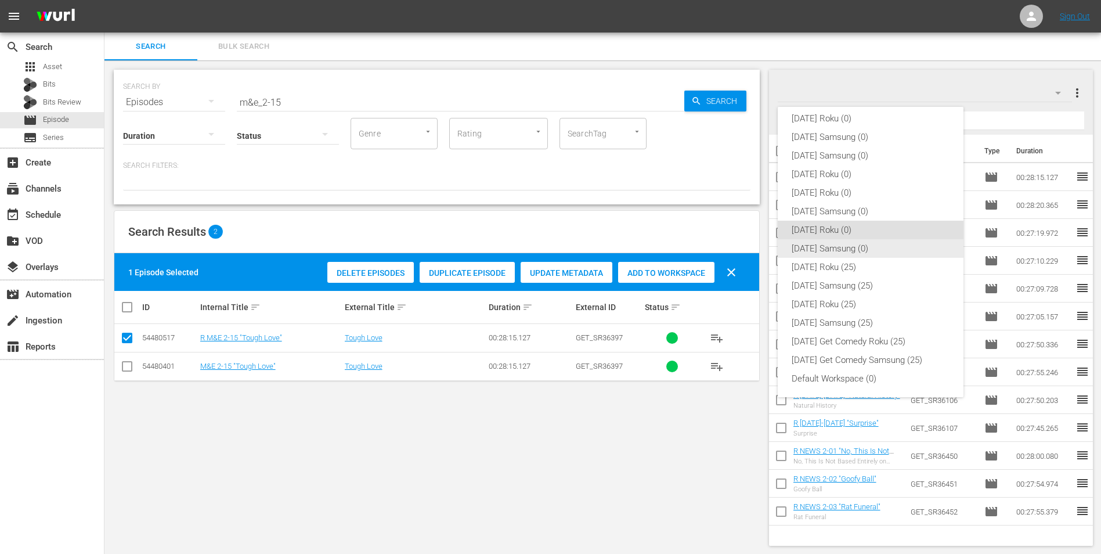
click at [738, 251] on div "[DATE] Samsung (0)" at bounding box center [871, 248] width 158 height 19
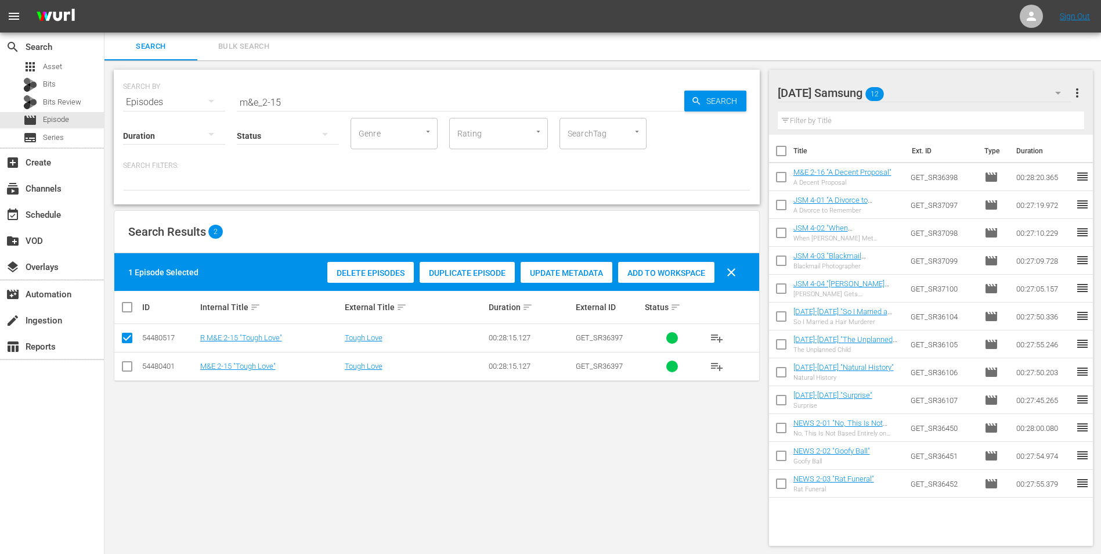
click at [125, 344] on input "checkbox" at bounding box center [127, 369] width 14 height 14
drag, startPoint x: 127, startPoint y: 336, endPoint x: 201, endPoint y: 346, distance: 75.0
click at [127, 336] on input "checkbox" at bounding box center [127, 340] width 14 height 14
click at [701, 273] on span "Add to Workspace" at bounding box center [666, 272] width 96 height 9
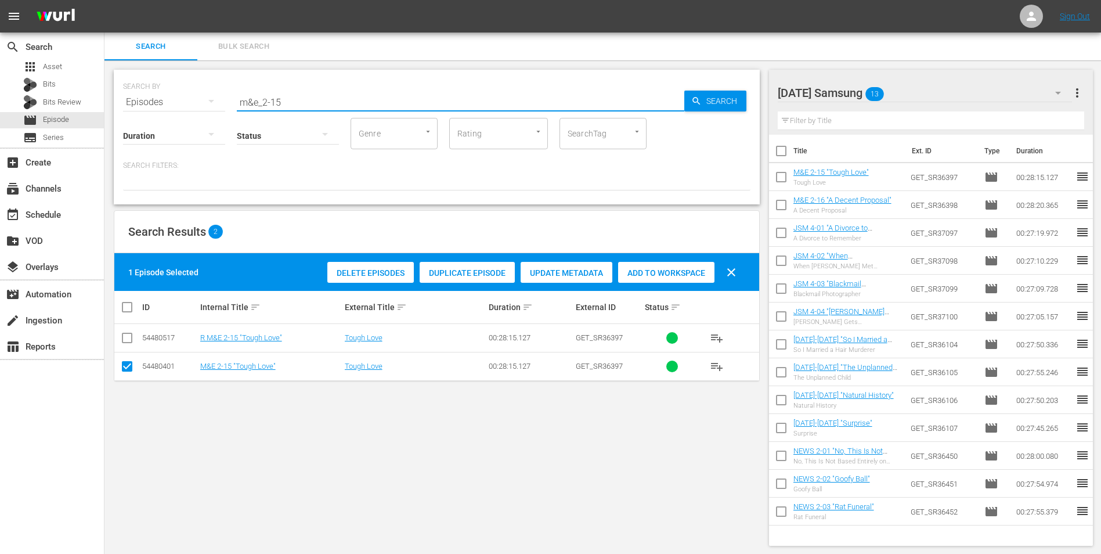
drag, startPoint x: 307, startPoint y: 94, endPoint x: 221, endPoint y: 90, distance: 86.6
click at [221, 89] on div "SEARCH BY Search By Episodes Search ID, Title, Description, Keywords, or Catego…" at bounding box center [437, 95] width 628 height 42
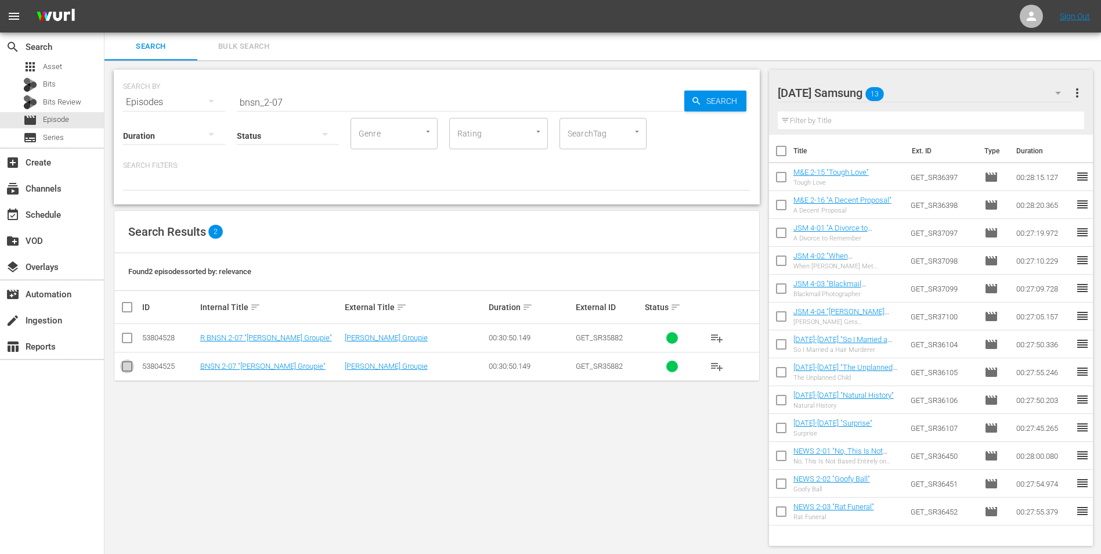
click at [125, 344] on input "checkbox" at bounding box center [127, 369] width 14 height 14
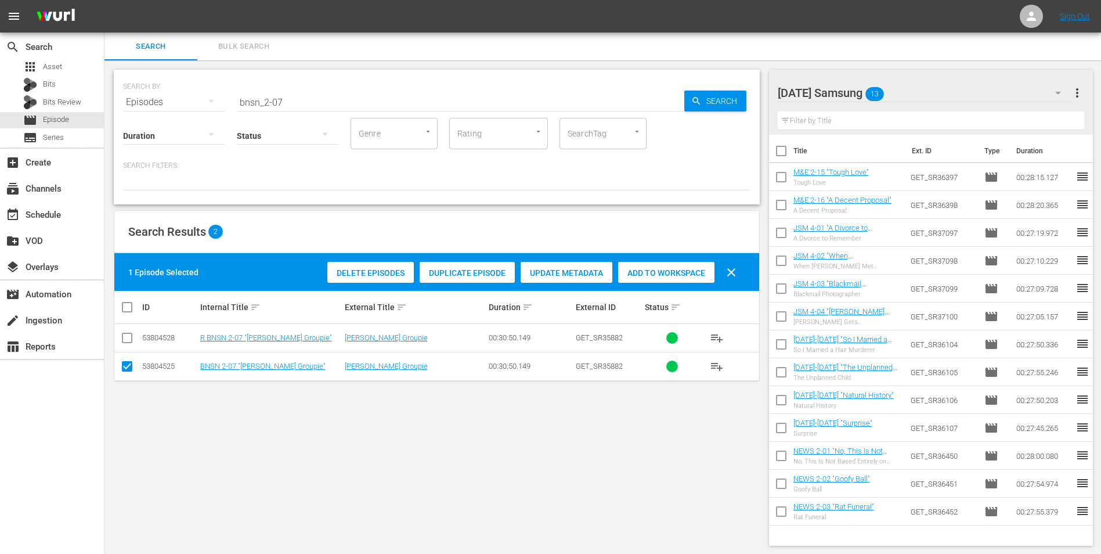
click at [679, 272] on span "Add to Workspace" at bounding box center [666, 272] width 96 height 9
click at [738, 89] on div "[DATE] Samsung 14" at bounding box center [925, 93] width 295 height 33
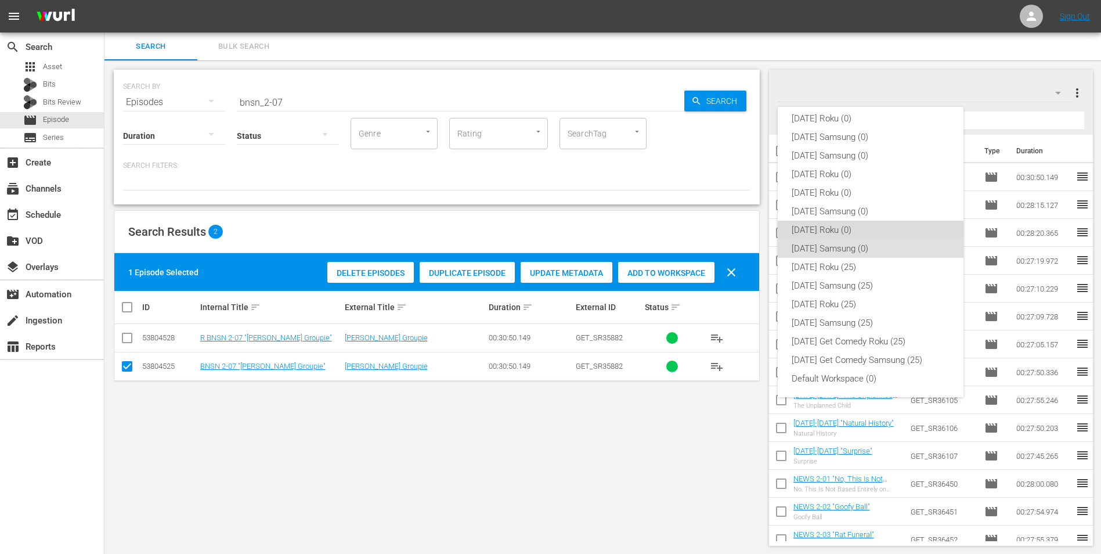
click at [738, 232] on div "[DATE] Roku (0)" at bounding box center [871, 230] width 158 height 19
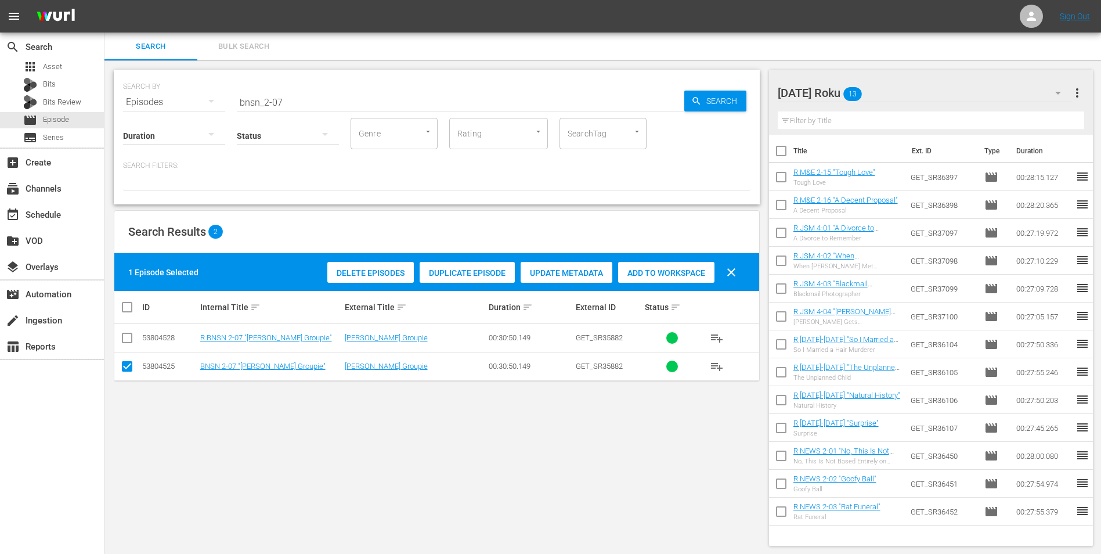
click at [128, 344] on input "checkbox" at bounding box center [127, 369] width 14 height 14
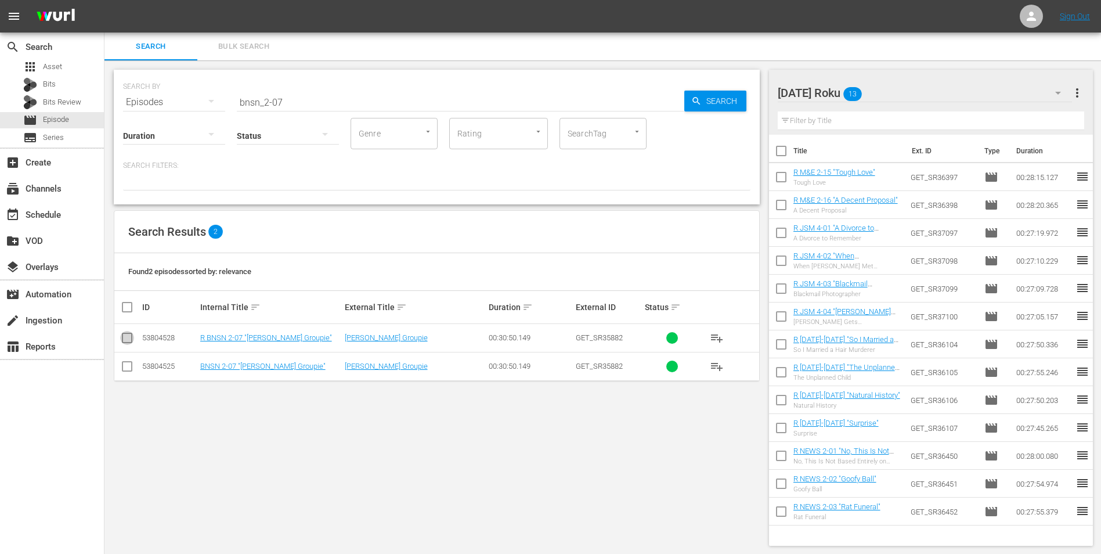
click at [132, 338] on input "checkbox" at bounding box center [127, 340] width 14 height 14
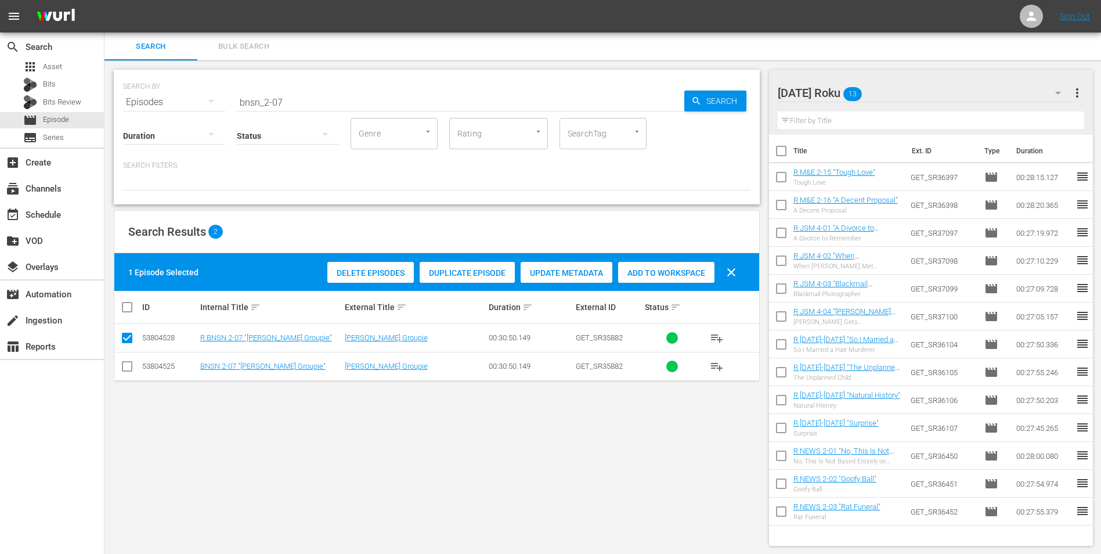
click at [683, 279] on div "Add to Workspace" at bounding box center [666, 273] width 96 height 22
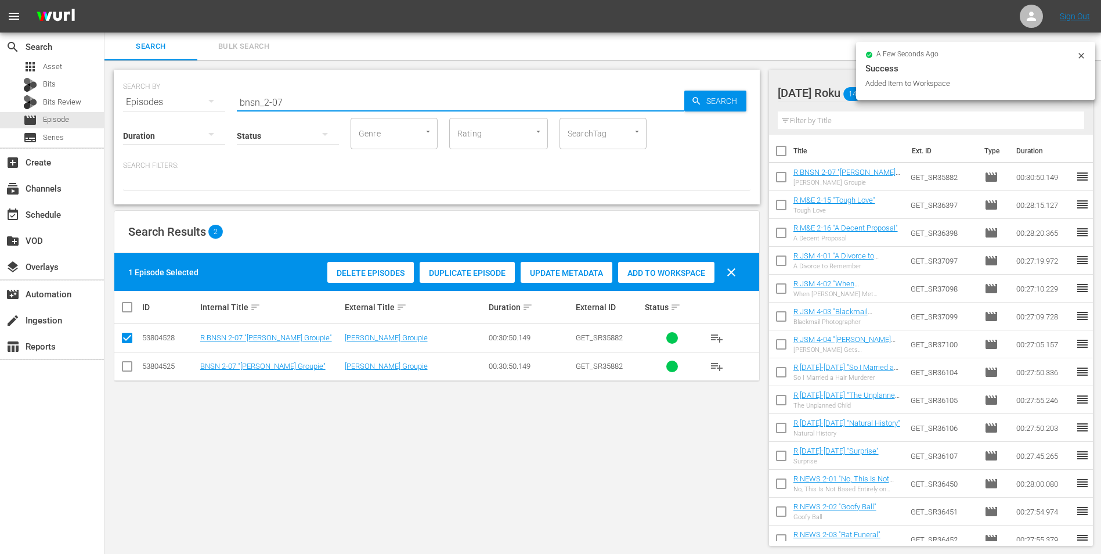
drag, startPoint x: 278, startPoint y: 100, endPoint x: 298, endPoint y: 111, distance: 22.9
click at [297, 111] on div "SEARCH BY Search By Episodes Search ID, Title, Description, Keywords, or Catego…" at bounding box center [437, 137] width 646 height 135
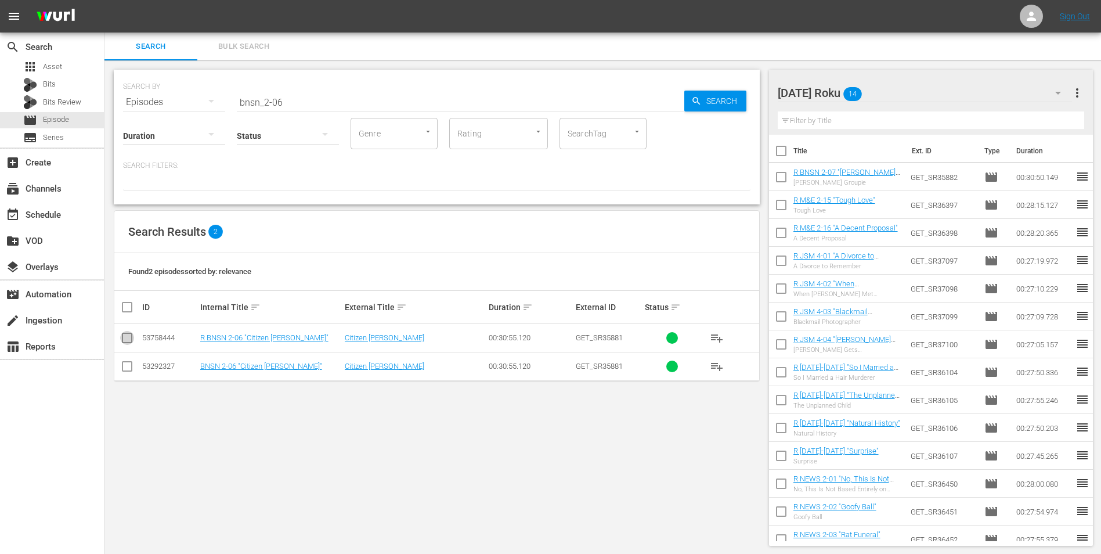
click at [127, 338] on input "checkbox" at bounding box center [127, 340] width 14 height 14
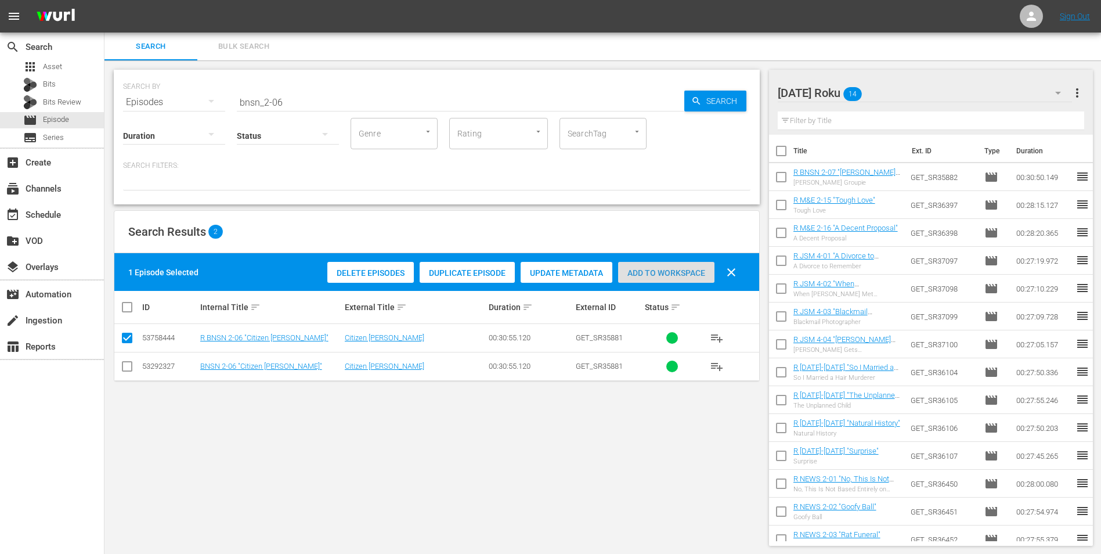
click at [688, 269] on span "Add to Workspace" at bounding box center [666, 272] width 96 height 9
click at [897, 91] on div "Thursday Roku 15" at bounding box center [925, 93] width 295 height 33
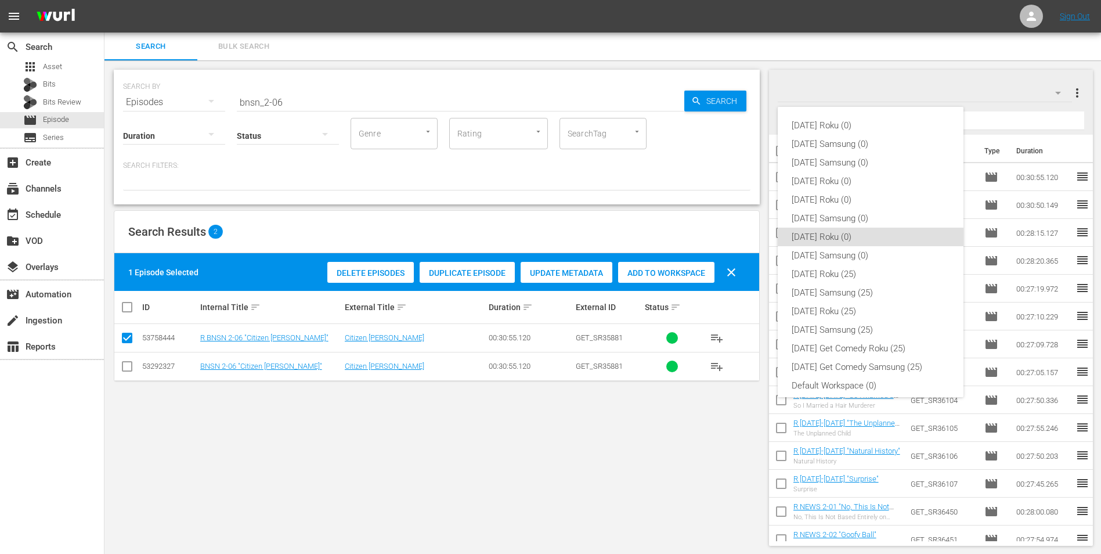
scroll to position [7, 0]
drag, startPoint x: 857, startPoint y: 249, endPoint x: 59, endPoint y: 247, distance: 798.2
click at [841, 249] on div "[DATE] Samsung (0)" at bounding box center [871, 248] width 158 height 19
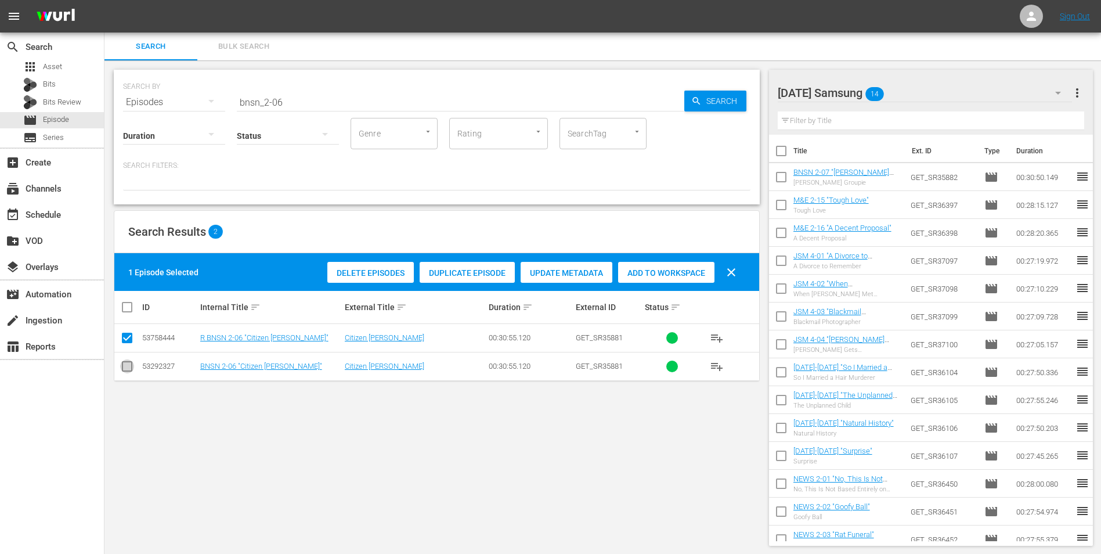
click at [126, 367] on input "checkbox" at bounding box center [127, 369] width 14 height 14
checkbox input "true"
click at [133, 337] on input "checkbox" at bounding box center [127, 340] width 14 height 14
checkbox input "false"
click at [663, 268] on span "Add to Workspace" at bounding box center [666, 272] width 96 height 9
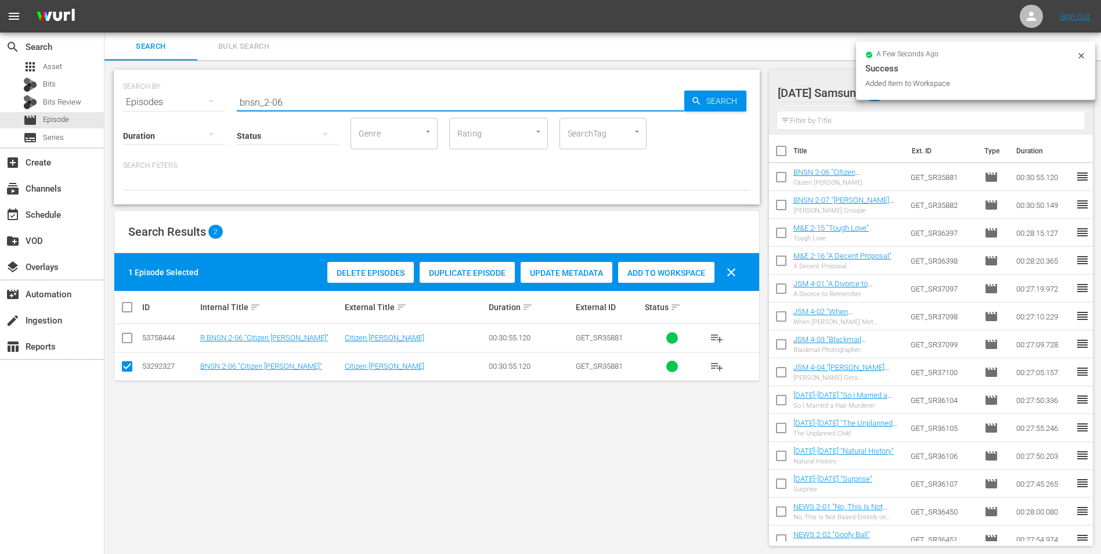
drag, startPoint x: 319, startPoint y: 102, endPoint x: 179, endPoint y: 93, distance: 140.2
click at [179, 93] on div "SEARCH BY Search By Episodes Search ID, Title, Description, Keywords, or Catego…" at bounding box center [437, 95] width 628 height 42
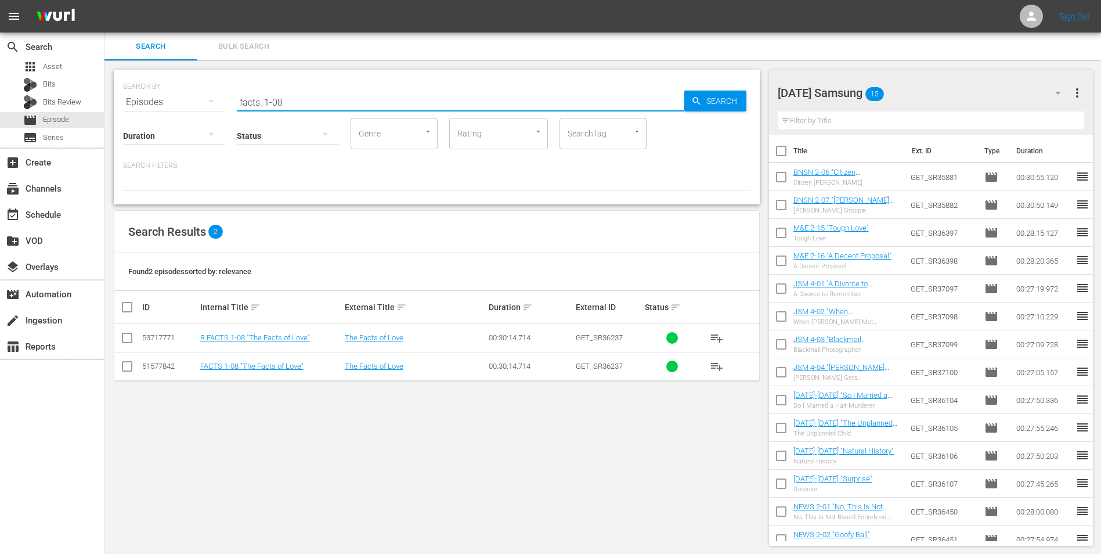
type input "facts_1-08"
click at [124, 371] on input "checkbox" at bounding box center [127, 369] width 14 height 14
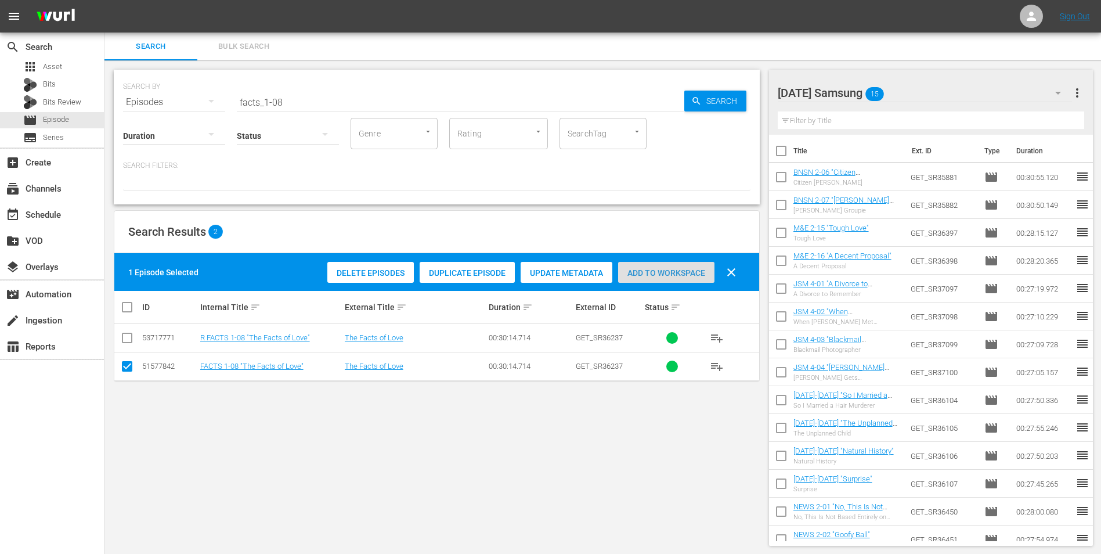
click at [678, 272] on span "Add to Workspace" at bounding box center [666, 272] width 96 height 9
click at [940, 89] on div "Thursday Samsung 16" at bounding box center [925, 93] width 295 height 33
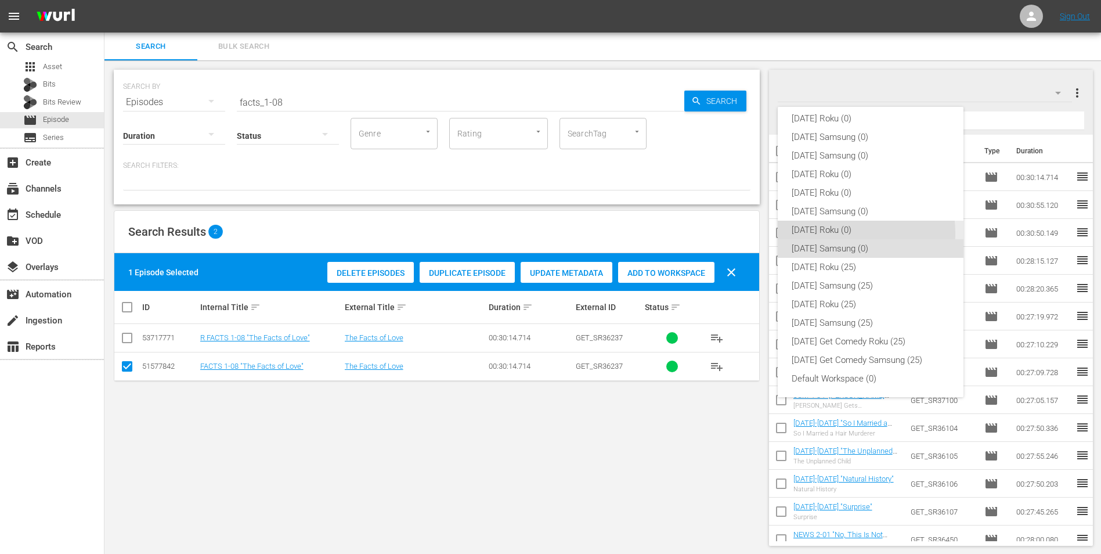
click at [846, 233] on div "[DATE] Roku (0)" at bounding box center [871, 230] width 158 height 19
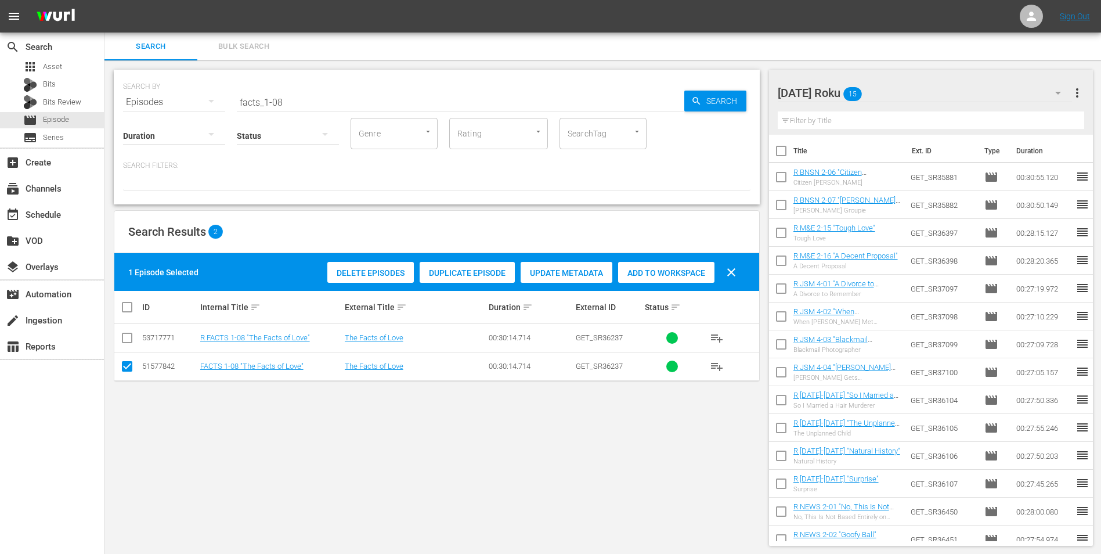
click at [129, 365] on input "checkbox" at bounding box center [127, 369] width 14 height 14
checkbox input "false"
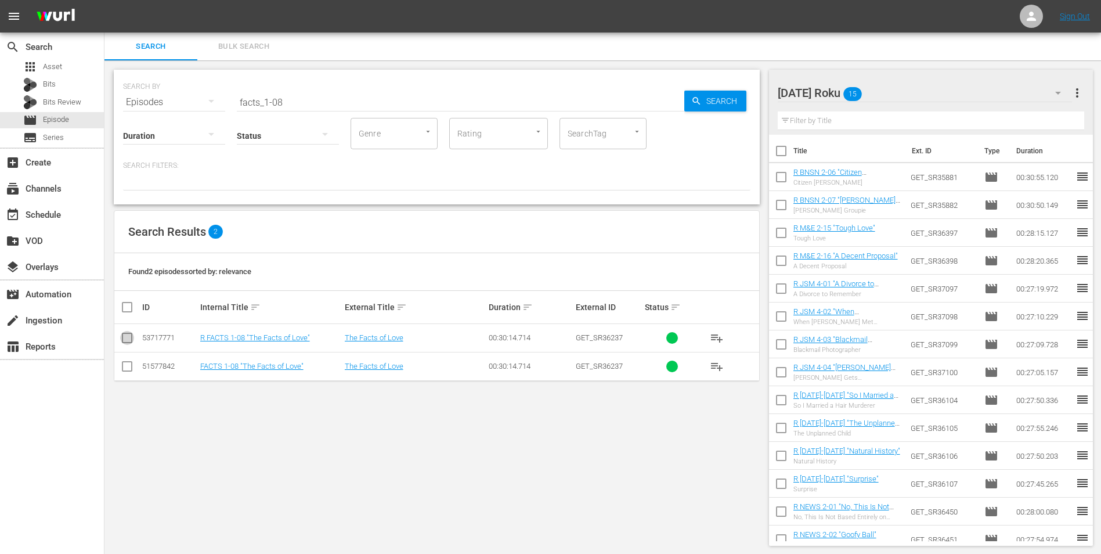
click at [121, 340] on input "checkbox" at bounding box center [127, 340] width 14 height 14
checkbox input "true"
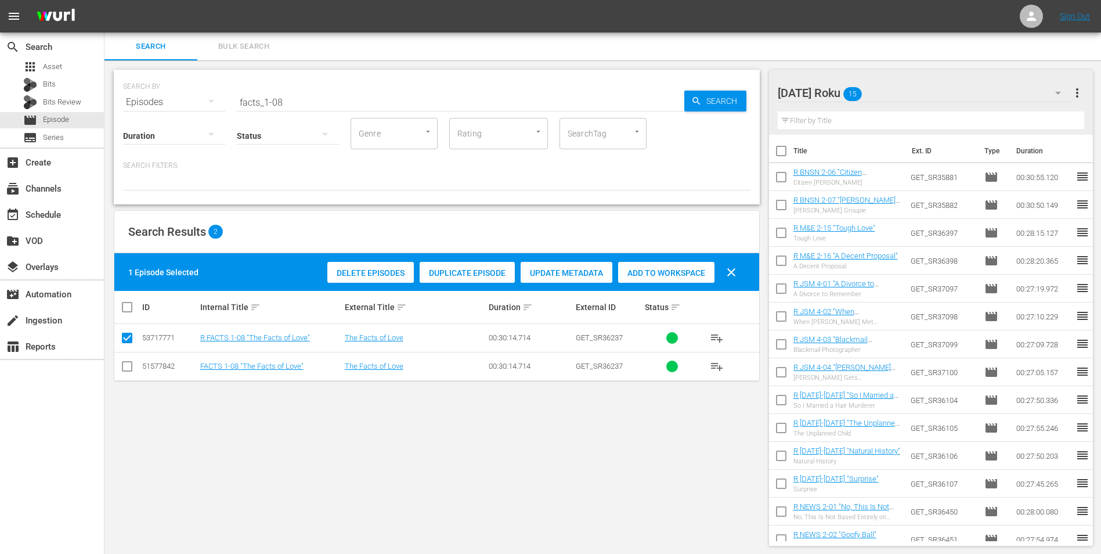
click at [651, 272] on span "Add to Workspace" at bounding box center [666, 272] width 96 height 9
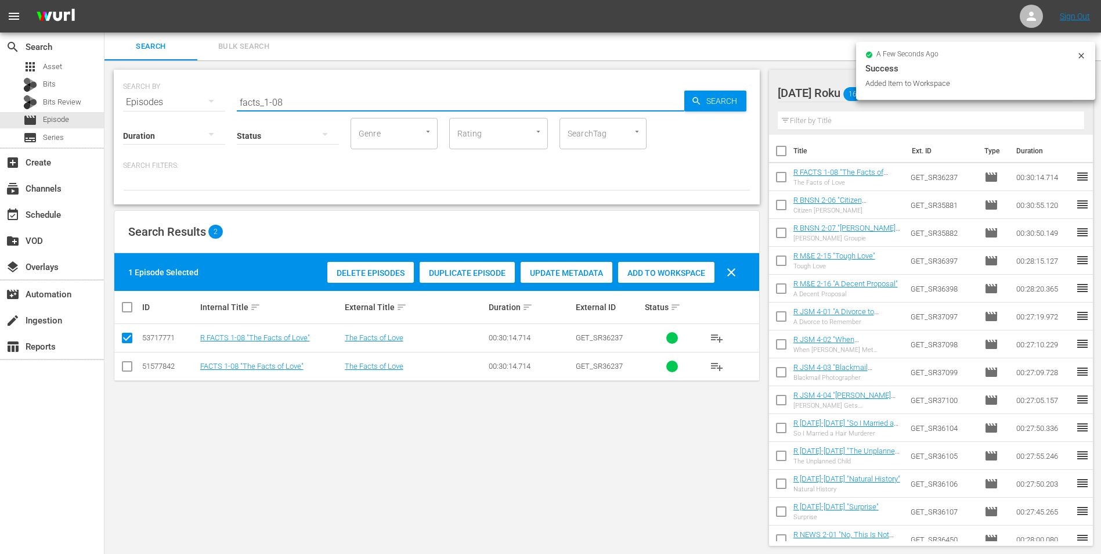
click at [279, 106] on input "facts_1-08" at bounding box center [461, 102] width 448 height 28
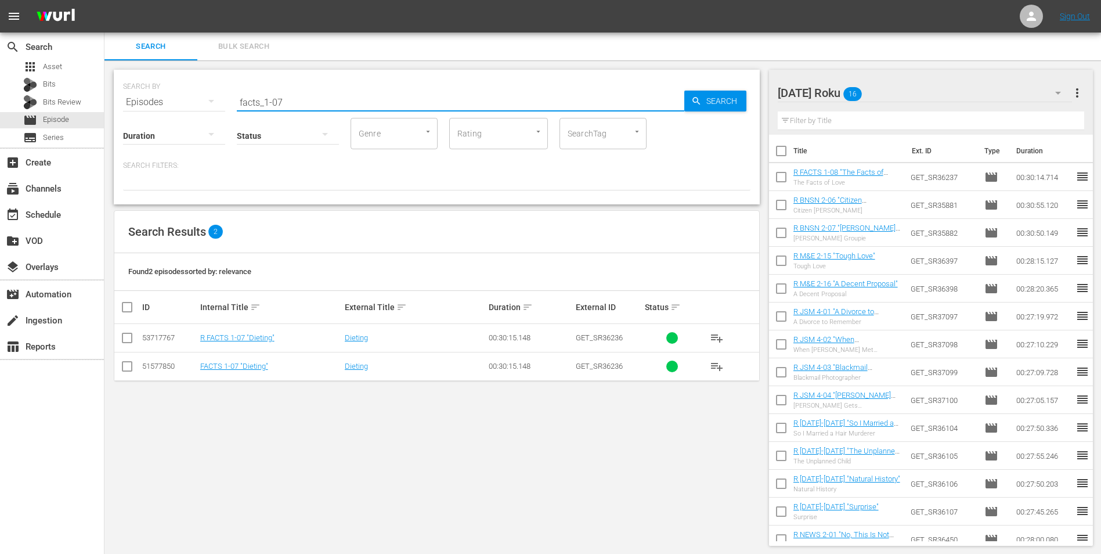
type input "facts_1-07"
click at [134, 339] on td at bounding box center [127, 338] width 26 height 28
click at [129, 338] on input "checkbox" at bounding box center [127, 340] width 14 height 14
checkbox input "true"
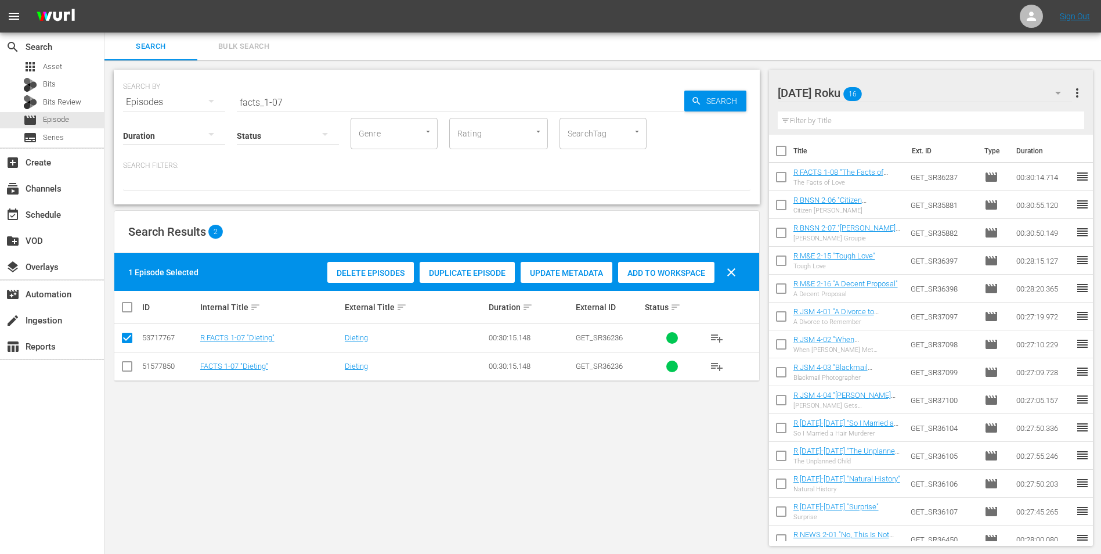
click at [678, 262] on div "Add to Workspace" at bounding box center [666, 273] width 96 height 22
click at [902, 86] on div "Thursday Roku 17" at bounding box center [925, 93] width 295 height 33
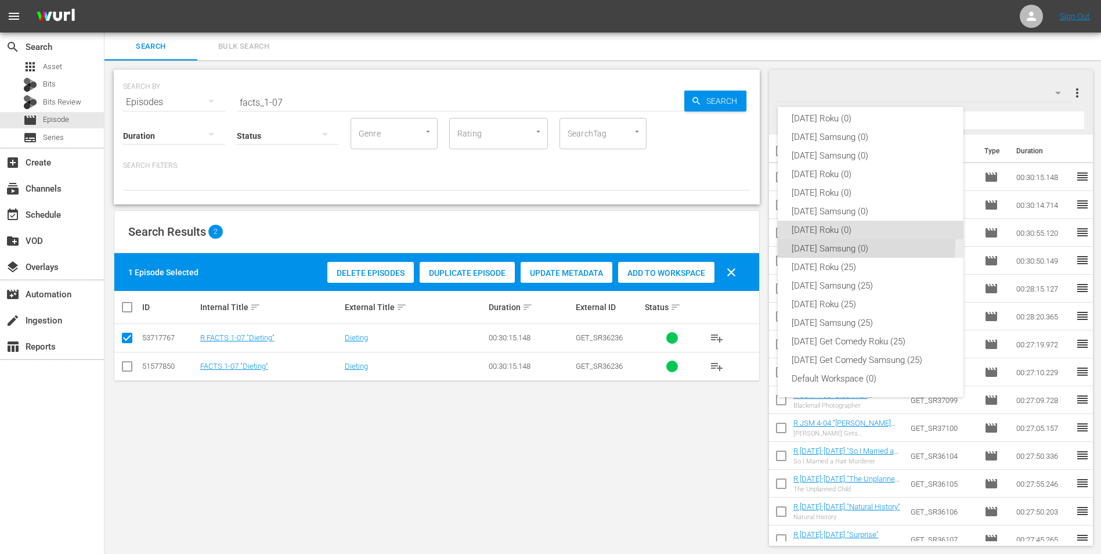
drag, startPoint x: 844, startPoint y: 244, endPoint x: 319, endPoint y: 289, distance: 527.2
click at [841, 244] on div "[DATE] Samsung (0)" at bounding box center [871, 248] width 158 height 19
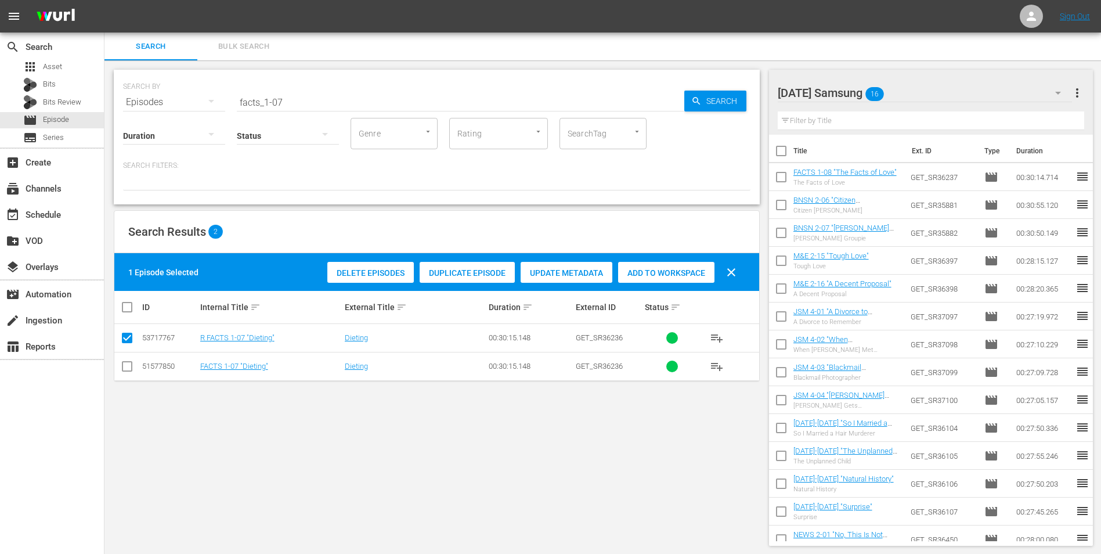
click at [125, 364] on input "checkbox" at bounding box center [127, 369] width 14 height 14
checkbox input "true"
click at [123, 338] on input "checkbox" at bounding box center [127, 340] width 14 height 14
checkbox input "false"
click at [687, 273] on span "Add to Workspace" at bounding box center [666, 272] width 96 height 9
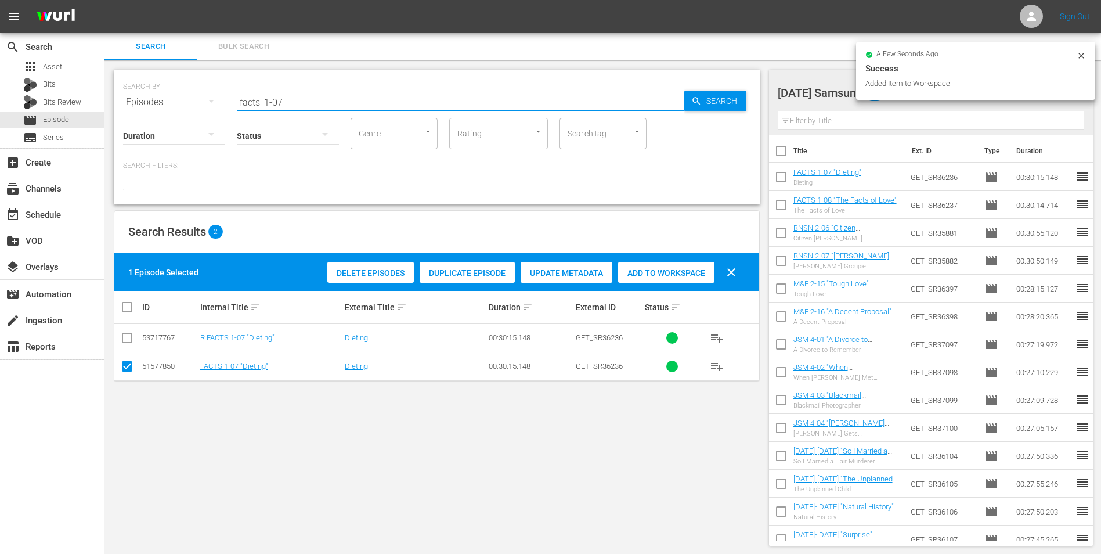
drag, startPoint x: 277, startPoint y: 103, endPoint x: 298, endPoint y: 110, distance: 21.7
click at [298, 110] on div "SEARCH BY Search By Episodes Search ID, Title, Description, Keywords, or Catego…" at bounding box center [437, 137] width 646 height 135
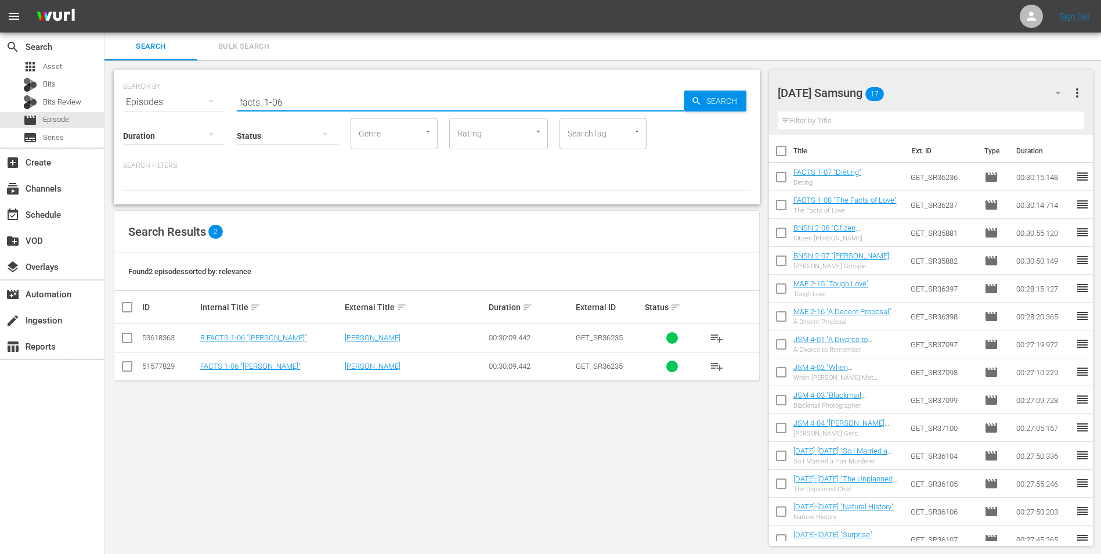
type input "facts_1-06"
click at [126, 366] on input "checkbox" at bounding box center [127, 369] width 14 height 14
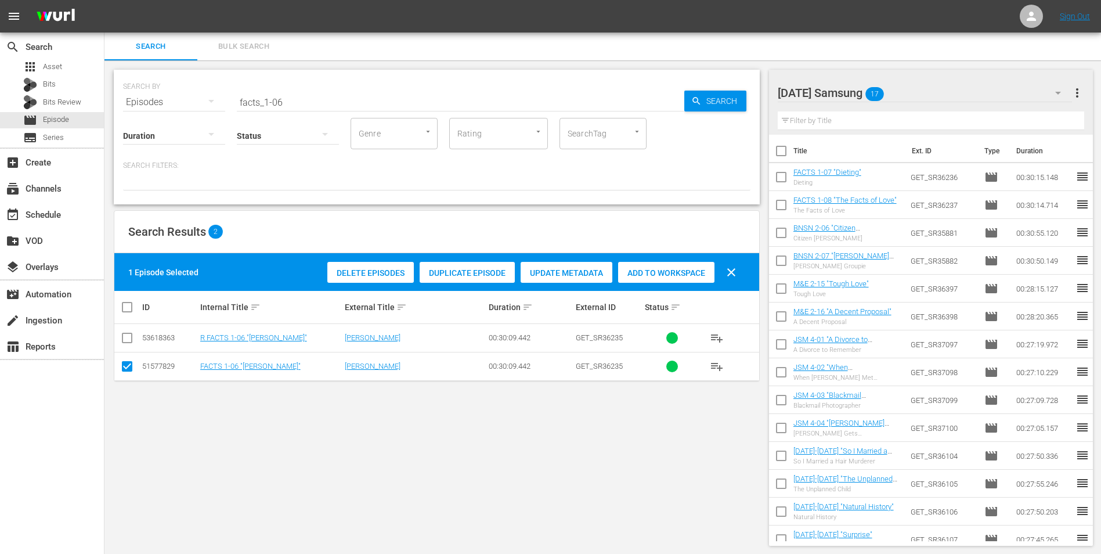
click at [654, 273] on span "Add to Workspace" at bounding box center [666, 272] width 96 height 9
click at [935, 79] on div "Thursday Samsung 18" at bounding box center [925, 93] width 295 height 33
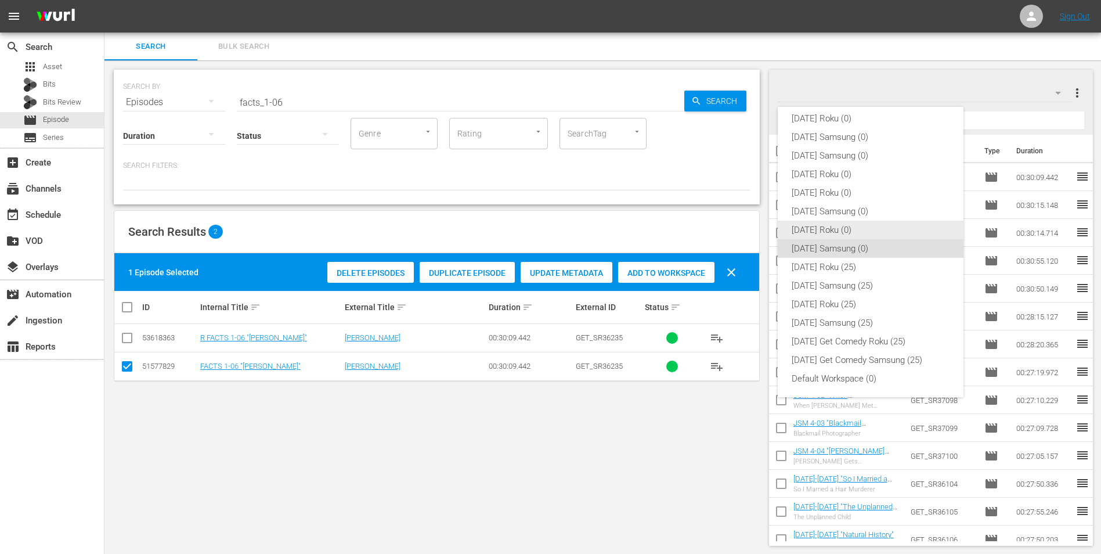
click at [830, 230] on div "[DATE] Roku (0)" at bounding box center [871, 230] width 158 height 19
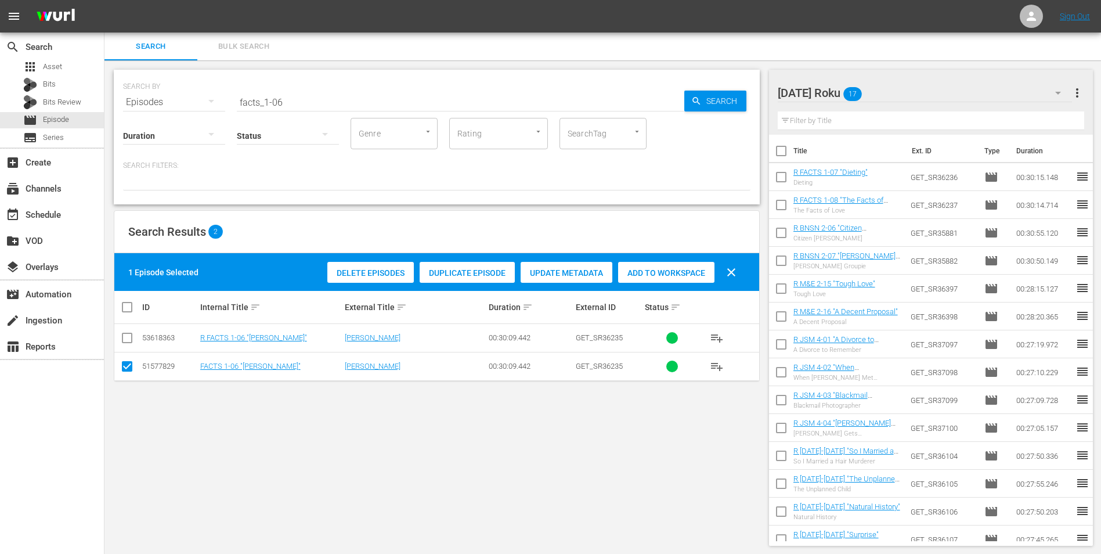
click at [128, 370] on input "checkbox" at bounding box center [127, 369] width 14 height 14
checkbox input "false"
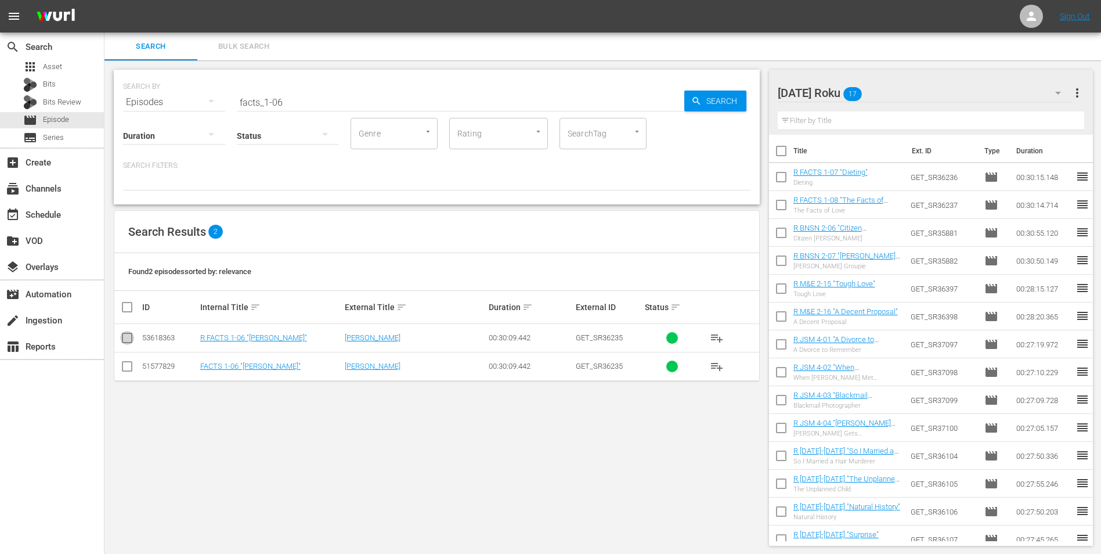
click at [129, 339] on input "checkbox" at bounding box center [127, 340] width 14 height 14
checkbox input "true"
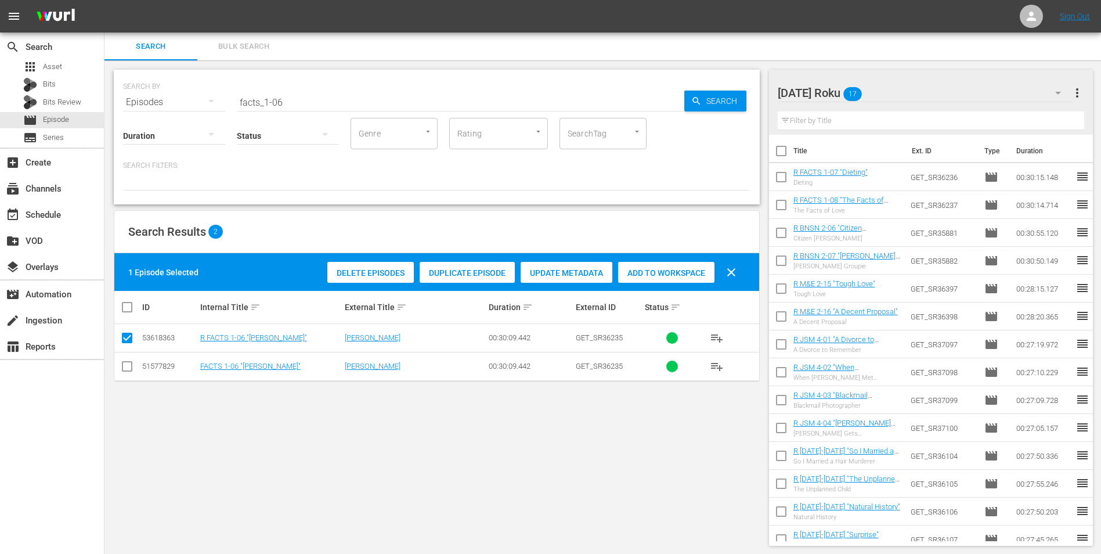
click at [671, 273] on span "Add to Workspace" at bounding box center [666, 272] width 96 height 9
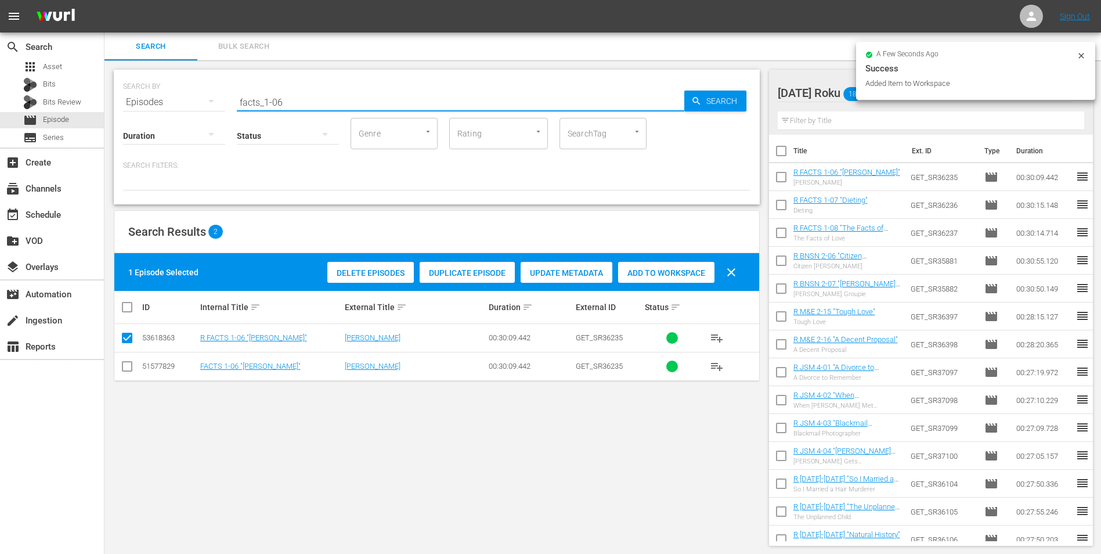
drag, startPoint x: 275, startPoint y: 104, endPoint x: 293, endPoint y: 110, distance: 18.5
click at [293, 110] on div "SEARCH BY Search By Episodes Search ID, Title, Description, Keywords, or Catego…" at bounding box center [437, 137] width 646 height 135
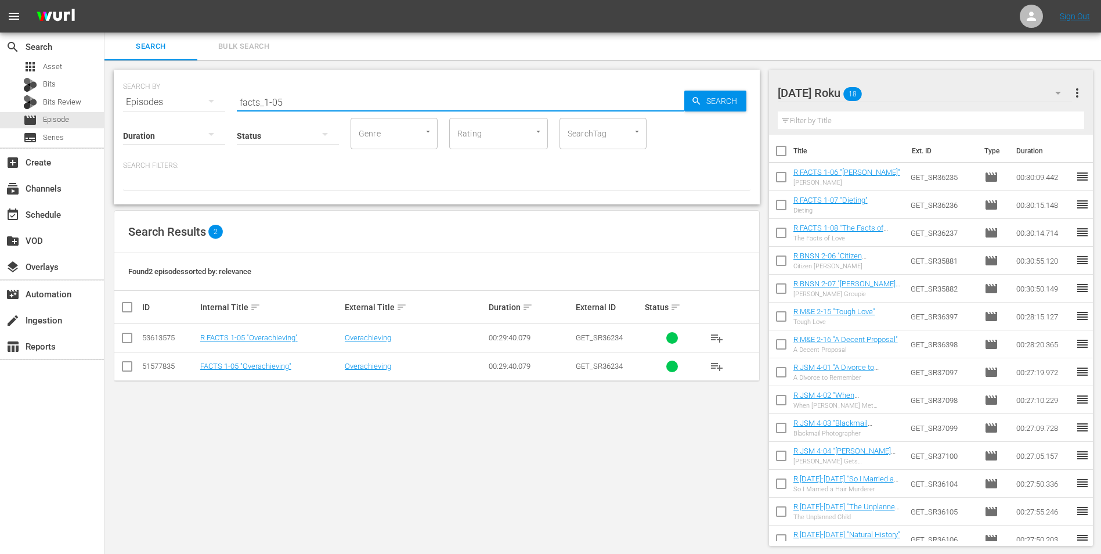
type input "facts_1-05"
click at [127, 337] on input "checkbox" at bounding box center [127, 340] width 14 height 14
checkbox input "true"
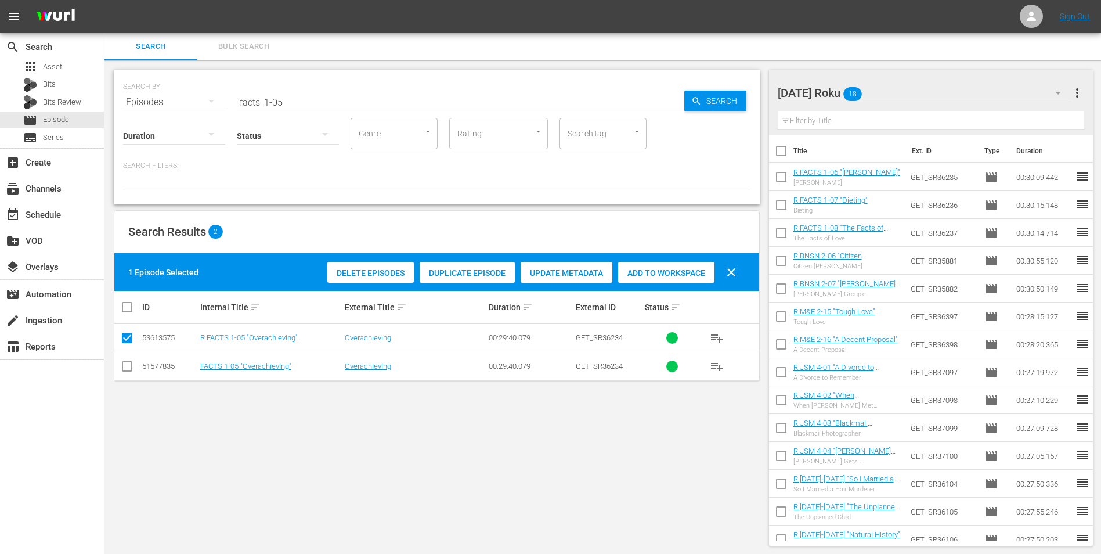
click at [668, 272] on span "Add to Workspace" at bounding box center [666, 272] width 96 height 9
click at [916, 91] on div "Thursday Roku 19" at bounding box center [925, 93] width 295 height 33
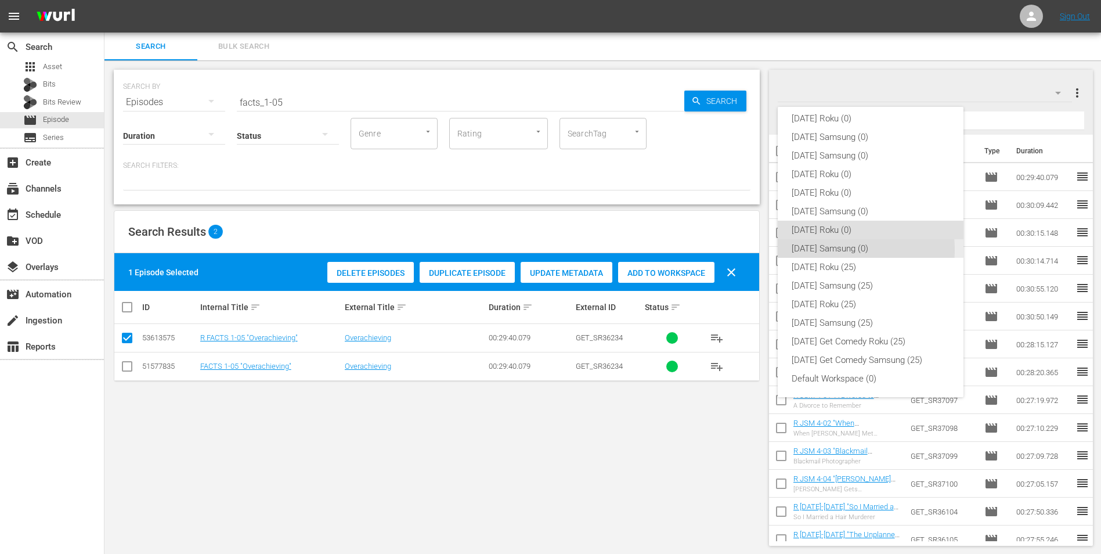
click at [825, 250] on div "[DATE] Samsung (0)" at bounding box center [871, 248] width 158 height 19
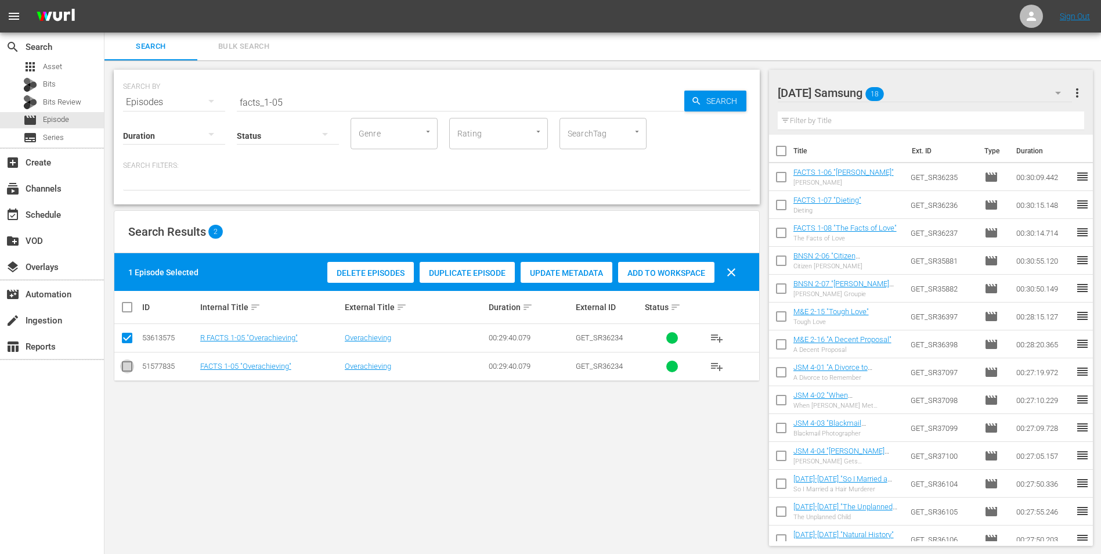
click at [130, 369] on input "checkbox" at bounding box center [127, 369] width 14 height 14
checkbox input "true"
click at [120, 340] on td at bounding box center [127, 338] width 26 height 28
click at [123, 337] on input "checkbox" at bounding box center [127, 340] width 14 height 14
checkbox input "false"
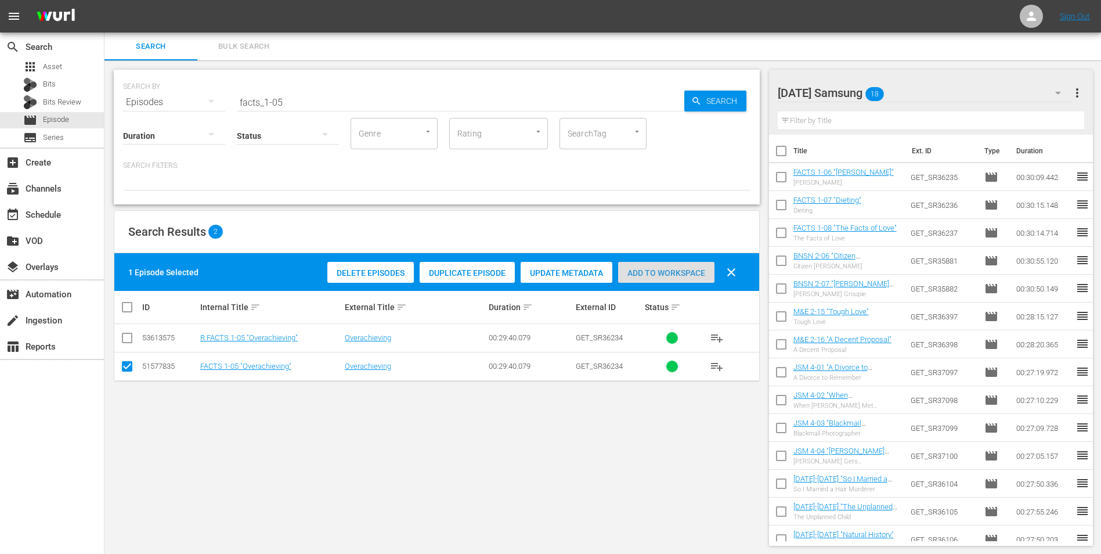
click at [685, 273] on span "Add to Workspace" at bounding box center [666, 272] width 96 height 9
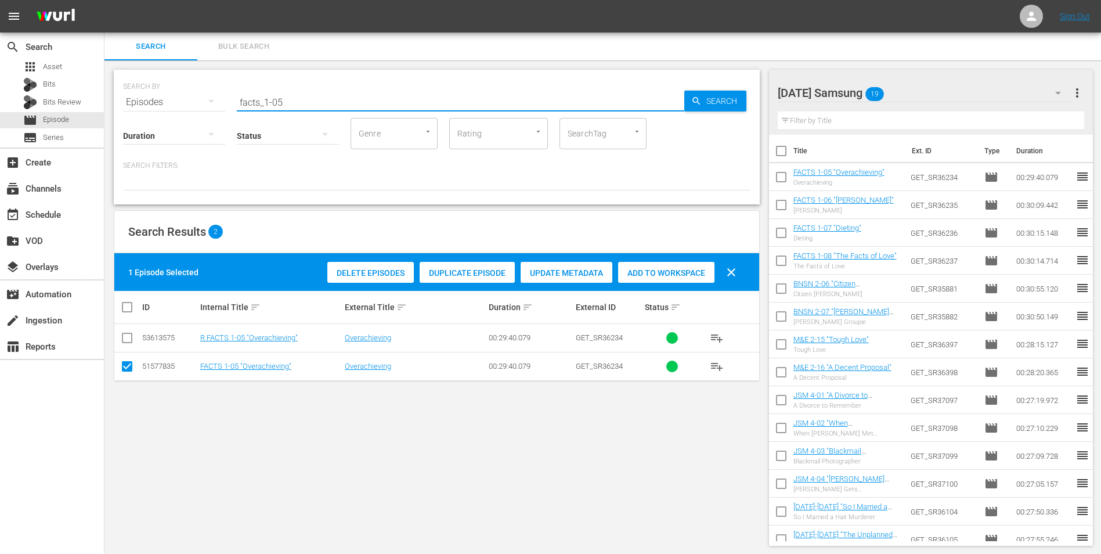
drag, startPoint x: 305, startPoint y: 102, endPoint x: 131, endPoint y: 104, distance: 174.2
click at [167, 94] on div "SEARCH BY Search By Episodes Search ID, Title, Description, Keywords, or Catego…" at bounding box center [437, 95] width 628 height 42
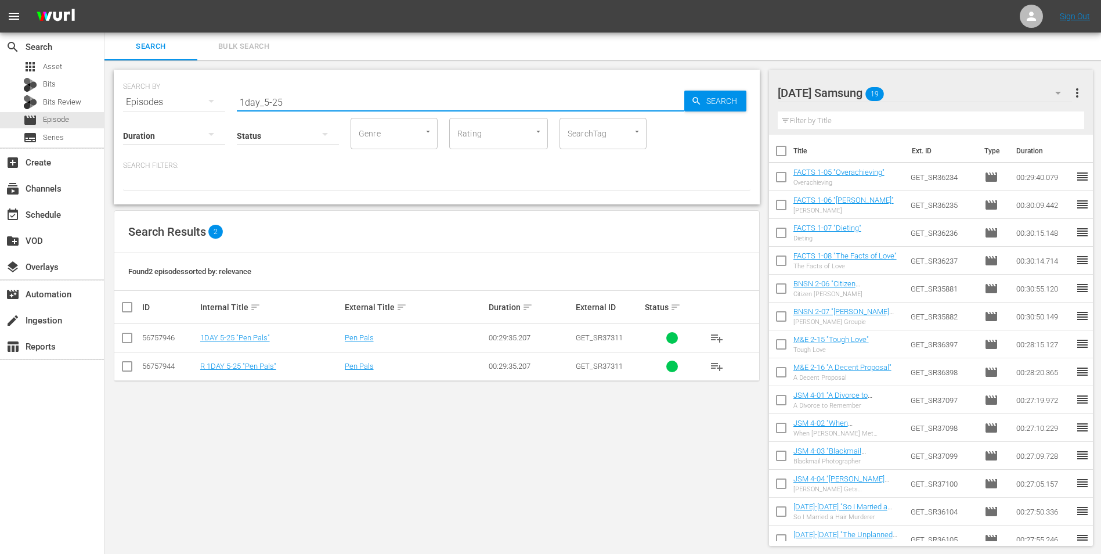
type input "1day_5-25"
click at [125, 337] on input "checkbox" at bounding box center [127, 340] width 14 height 14
checkbox input "true"
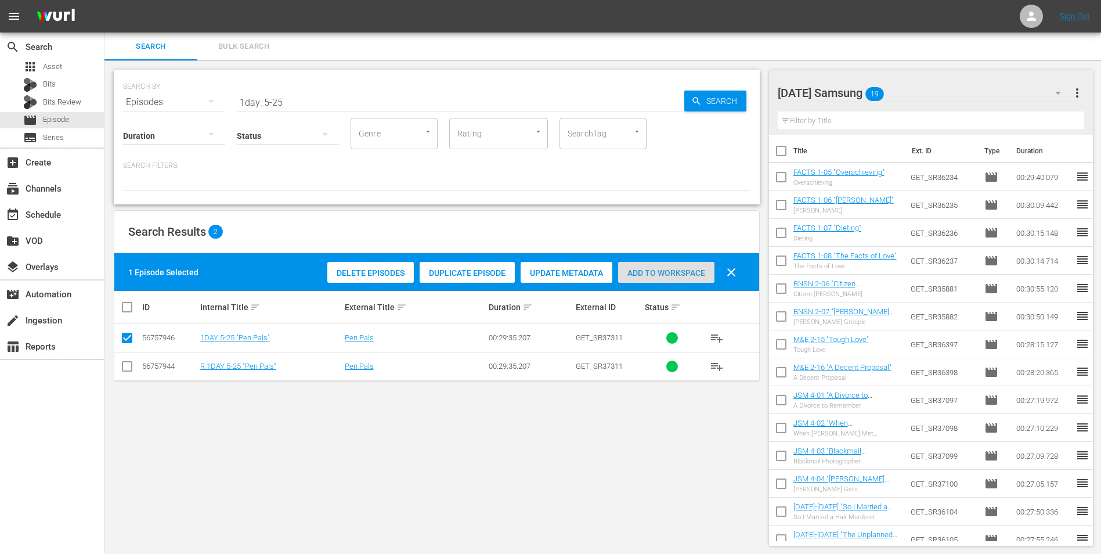
click at [662, 268] on span "Add to Workspace" at bounding box center [666, 272] width 96 height 9
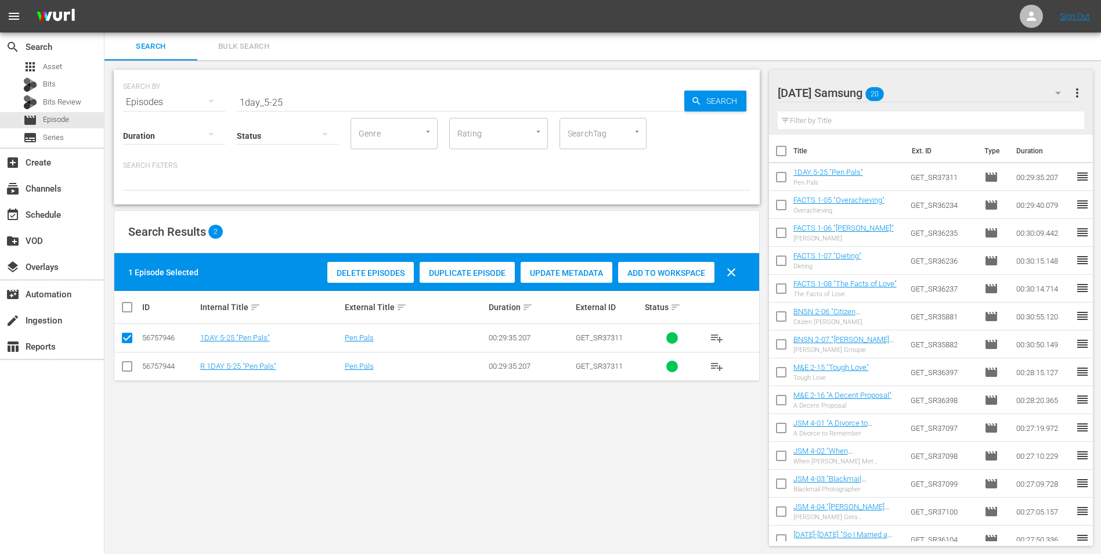
click at [985, 86] on div "Thursday Samsung 20" at bounding box center [925, 93] width 295 height 33
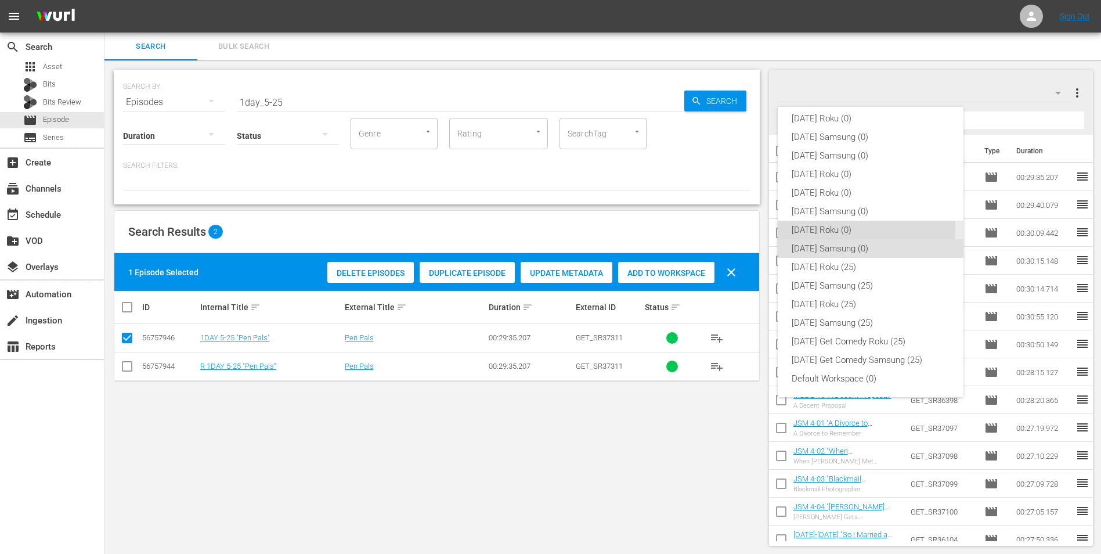
click at [831, 227] on div "[DATE] Roku (0)" at bounding box center [871, 230] width 158 height 19
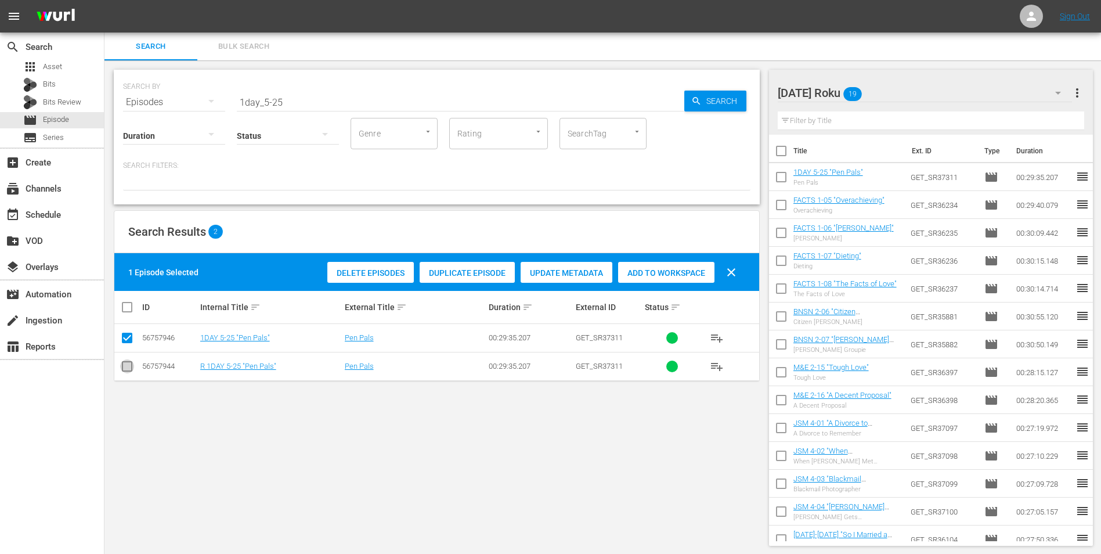
click at [124, 368] on input "checkbox" at bounding box center [127, 369] width 14 height 14
checkbox input "true"
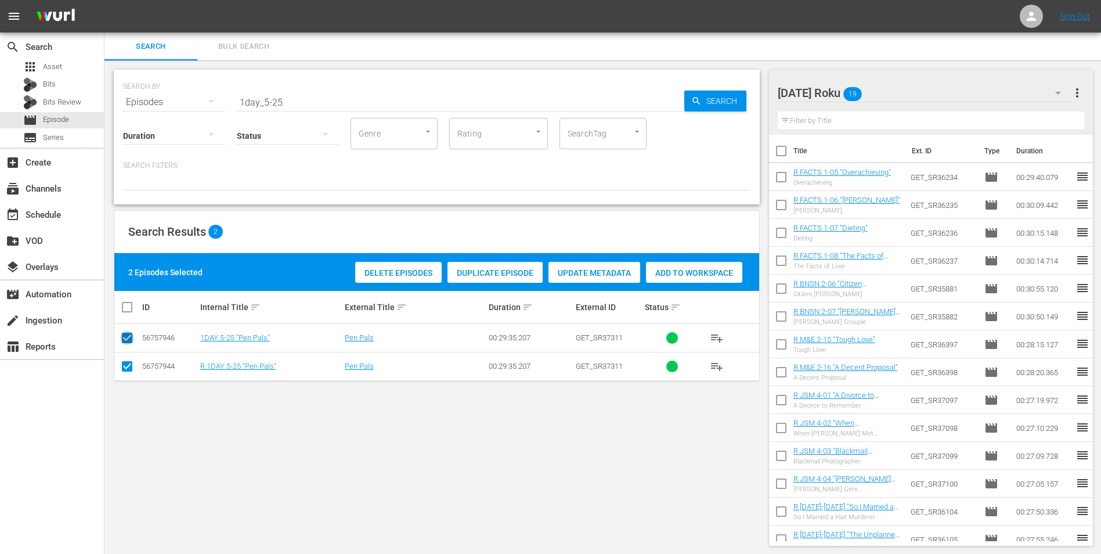
click at [134, 334] on input "checkbox" at bounding box center [127, 340] width 14 height 14
checkbox input "false"
click at [663, 279] on div "Add to Workspace" at bounding box center [666, 273] width 96 height 22
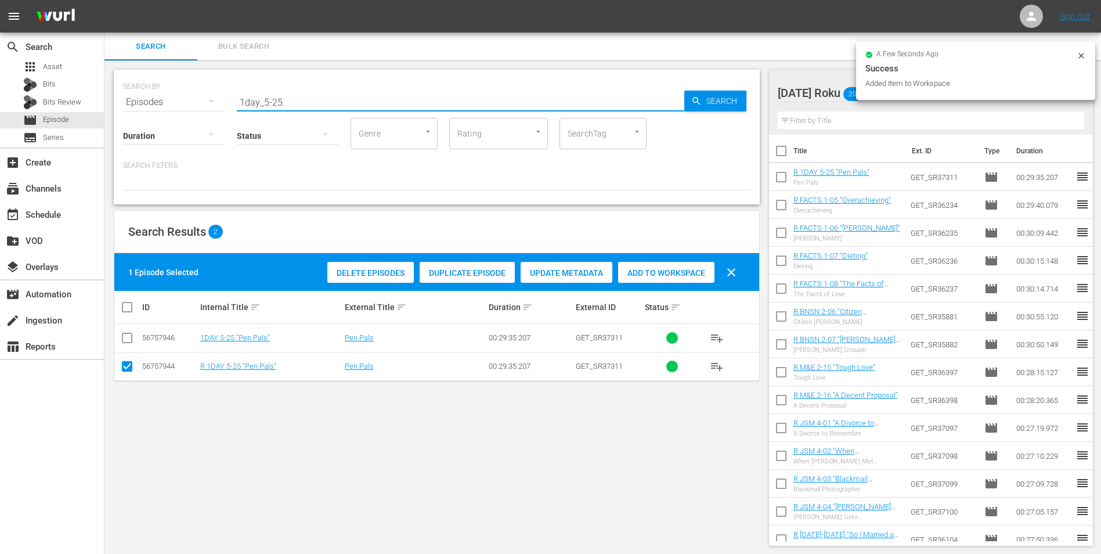
drag, startPoint x: 291, startPoint y: 99, endPoint x: 278, endPoint y: 104, distance: 13.6
click at [278, 104] on input "1day_5-25" at bounding box center [461, 102] width 448 height 28
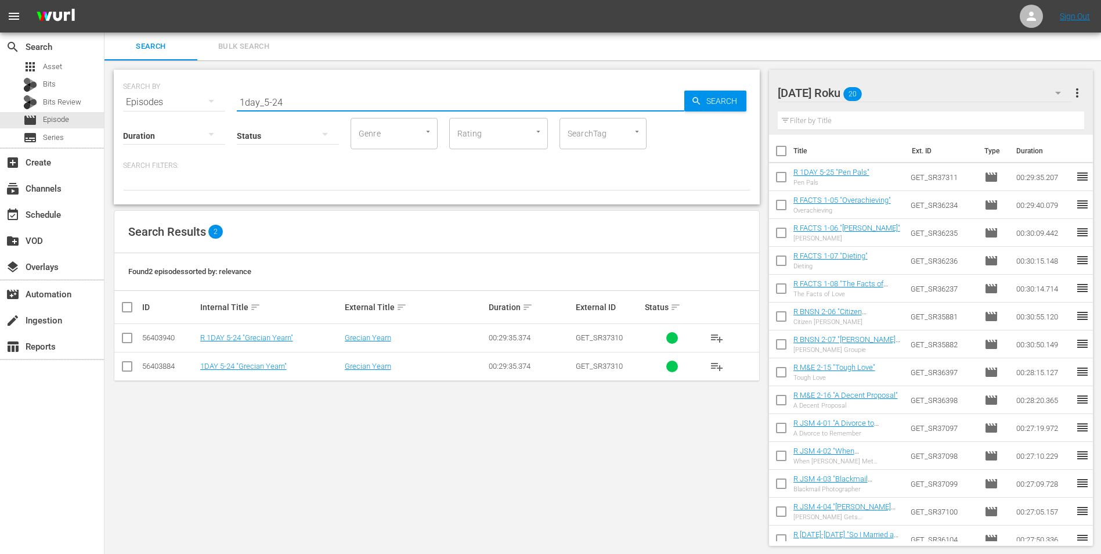
type input "1day_5-24"
click at [130, 340] on input "checkbox" at bounding box center [127, 340] width 14 height 14
checkbox input "true"
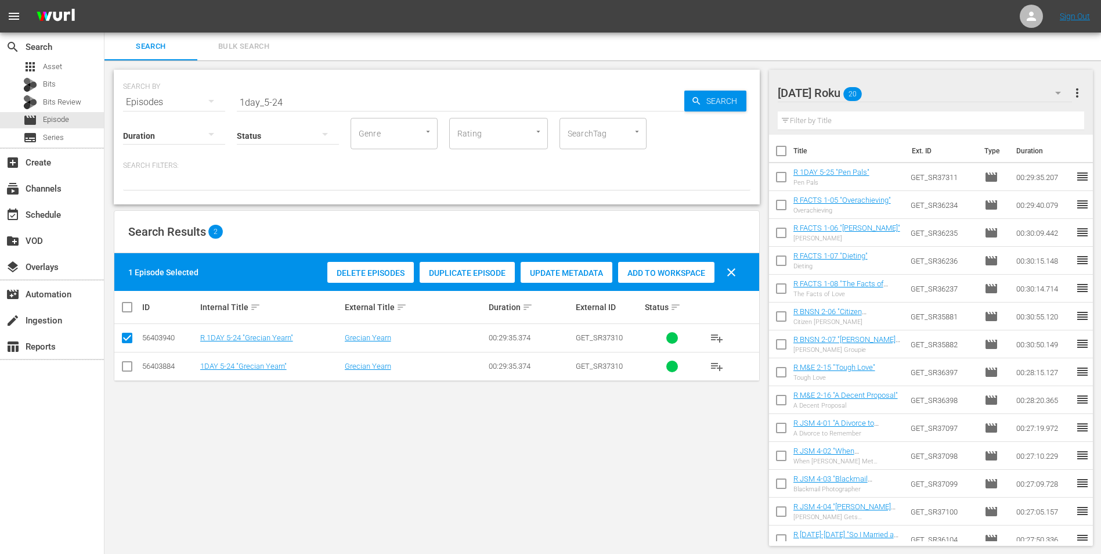
click at [668, 272] on span "Add to Workspace" at bounding box center [666, 272] width 96 height 9
click at [910, 89] on div "Thursday Roku 21" at bounding box center [925, 93] width 295 height 33
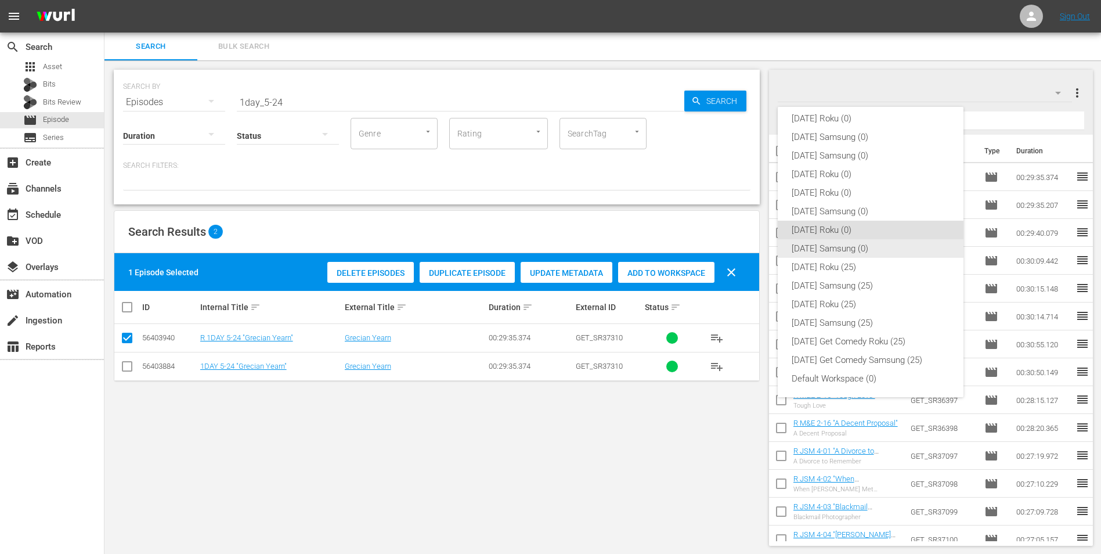
click at [877, 253] on div "[DATE] Samsung (0)" at bounding box center [871, 248] width 158 height 19
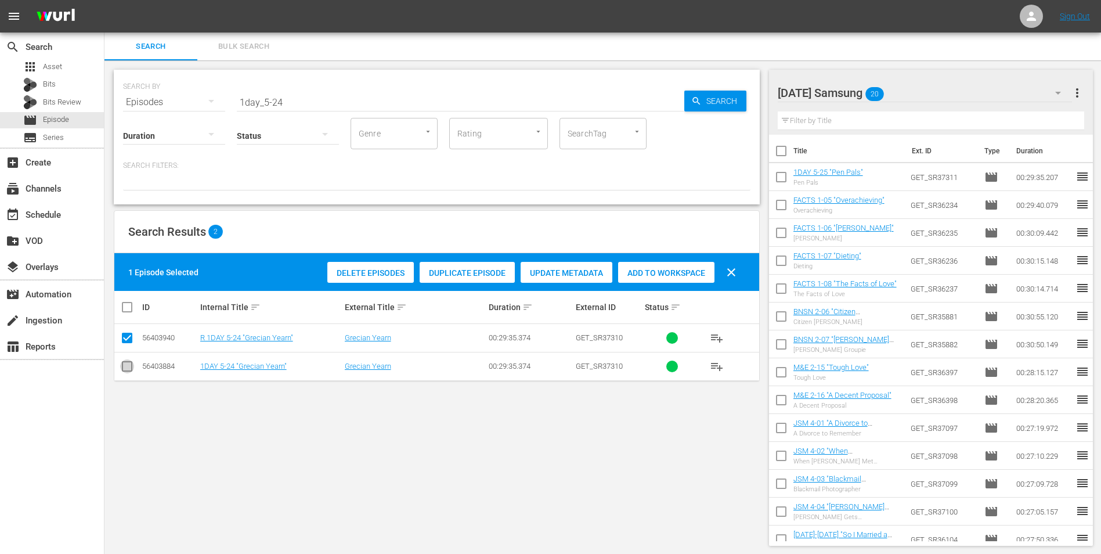
click at [125, 367] on input "checkbox" at bounding box center [127, 369] width 14 height 14
checkbox input "true"
click at [128, 337] on input "checkbox" at bounding box center [127, 340] width 14 height 14
checkbox input "false"
click at [665, 277] on div "Add to Workspace" at bounding box center [666, 273] width 96 height 22
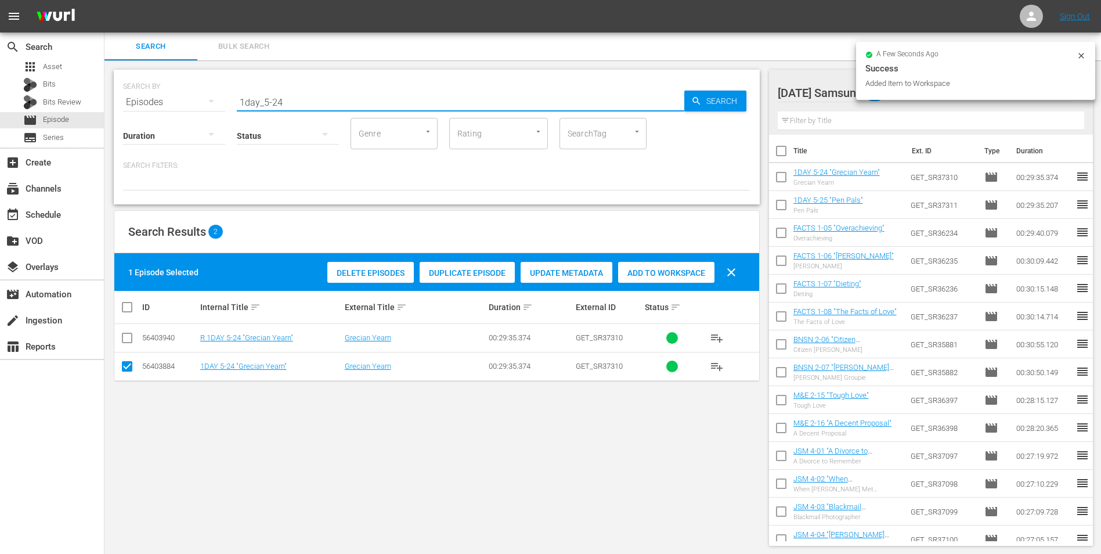
drag, startPoint x: 308, startPoint y: 97, endPoint x: 134, endPoint y: 100, distance: 174.2
click at [134, 100] on div "SEARCH BY Search By Episodes Search ID, Title, Description, Keywords, or Catego…" at bounding box center [437, 95] width 628 height 42
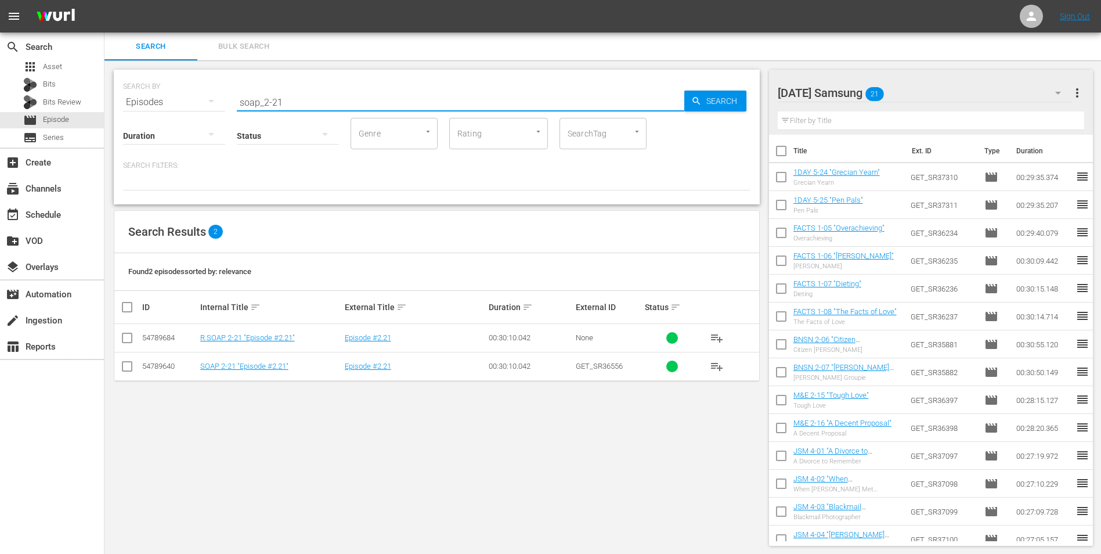
type input "soap_2-21"
click at [124, 373] on input "checkbox" at bounding box center [127, 369] width 14 height 14
checkbox input "true"
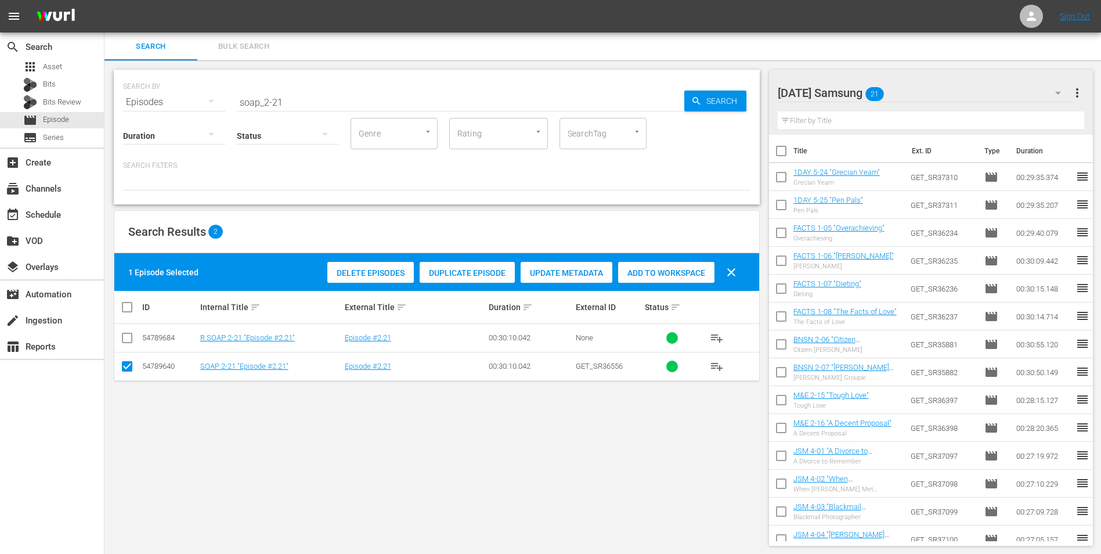
click at [686, 280] on div "Add to Workspace" at bounding box center [666, 273] width 96 height 22
click at [940, 89] on div "Thursday Samsung 22" at bounding box center [925, 93] width 295 height 33
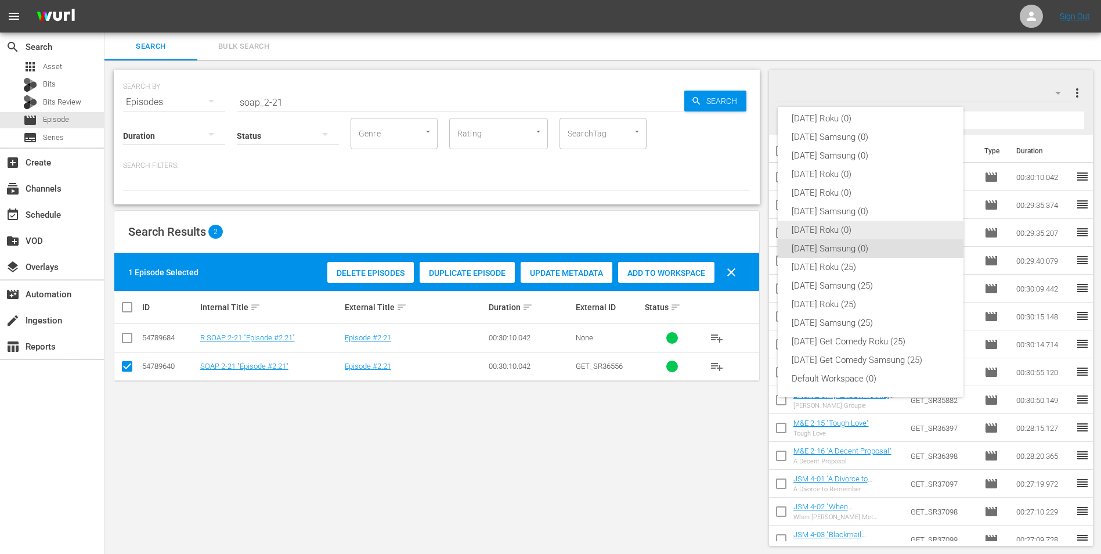
click at [826, 231] on div "[DATE] Roku (0)" at bounding box center [871, 230] width 158 height 19
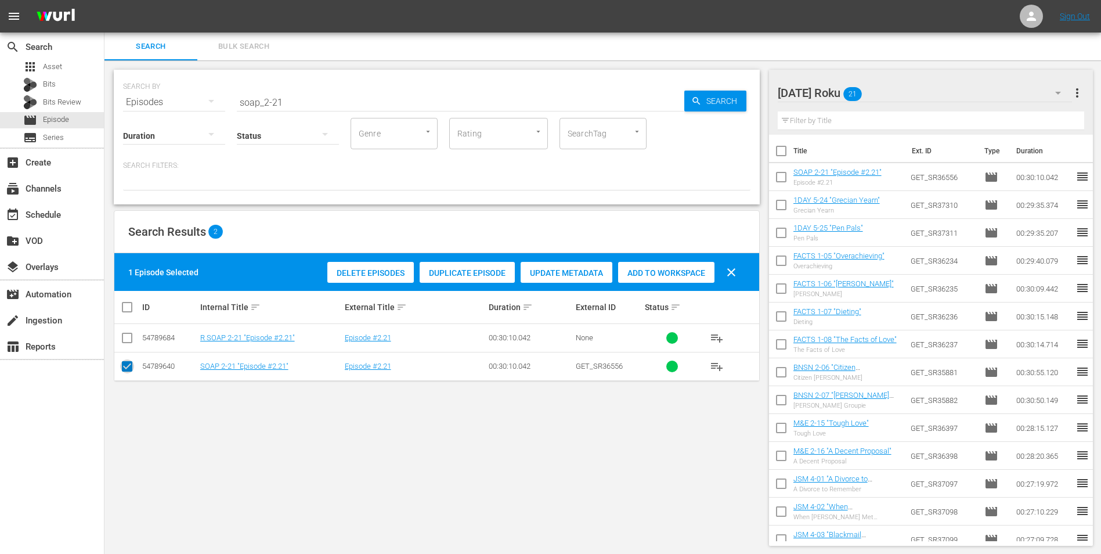
click at [127, 360] on icon at bounding box center [127, 366] width 14 height 14
click at [129, 338] on input "checkbox" at bounding box center [127, 340] width 14 height 14
checkbox input "true"
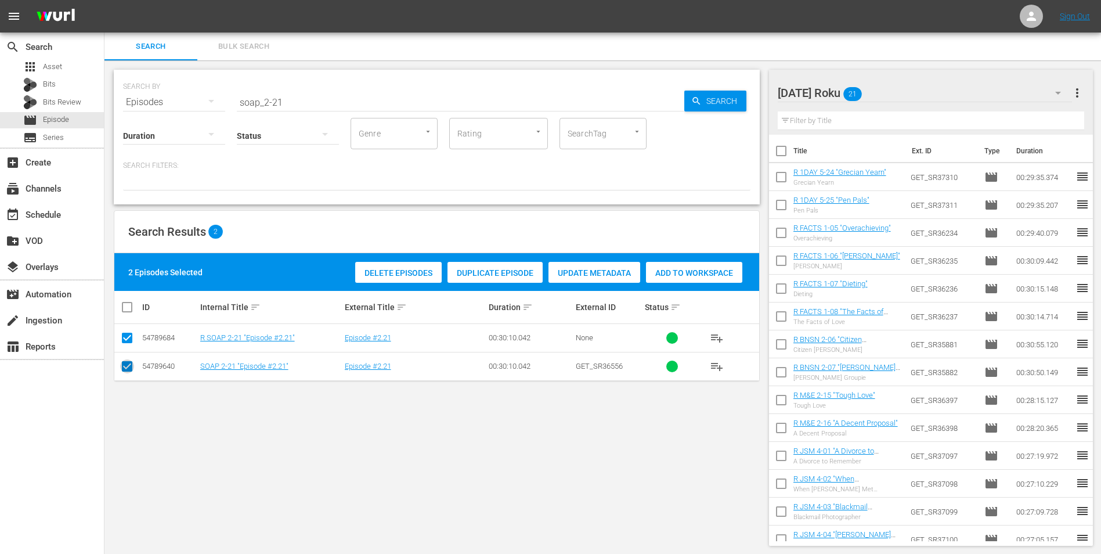
click at [128, 363] on input "checkbox" at bounding box center [127, 369] width 14 height 14
checkbox input "false"
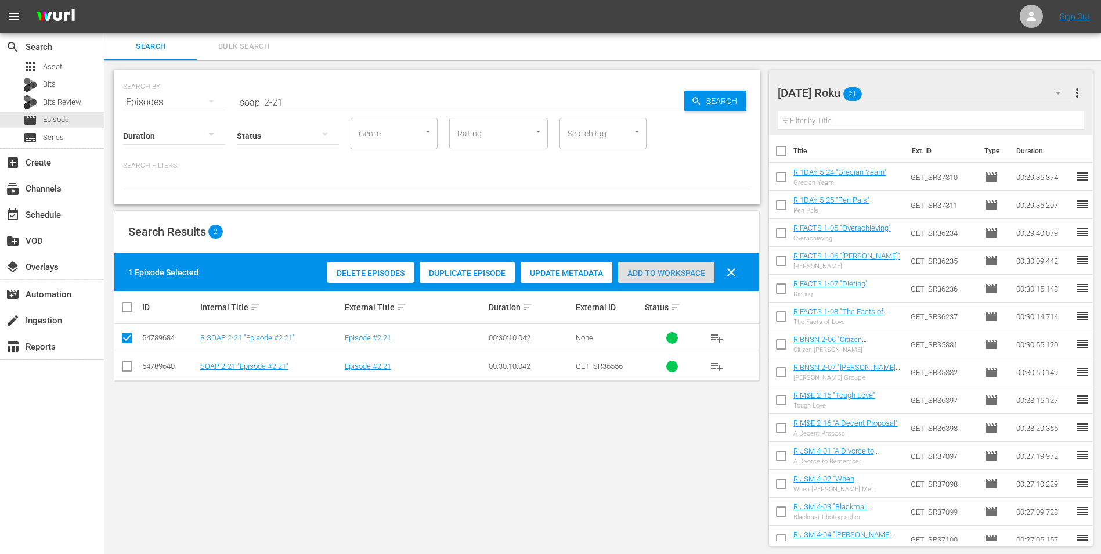
click at [647, 273] on span "Add to Workspace" at bounding box center [666, 272] width 96 height 9
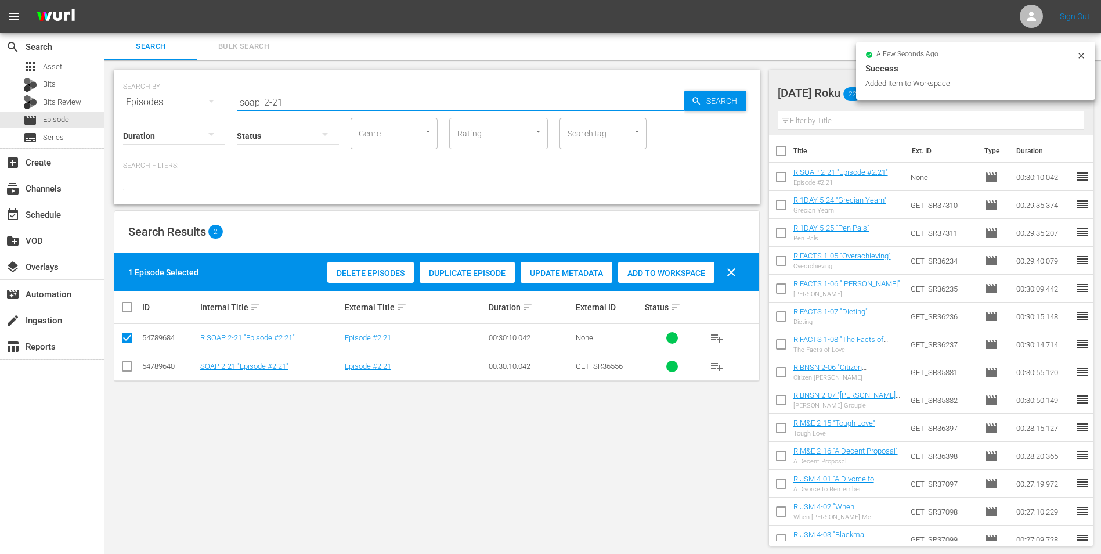
drag, startPoint x: 277, startPoint y: 102, endPoint x: 304, endPoint y: 96, distance: 27.2
click at [304, 96] on input "soap_2-21" at bounding box center [461, 102] width 448 height 28
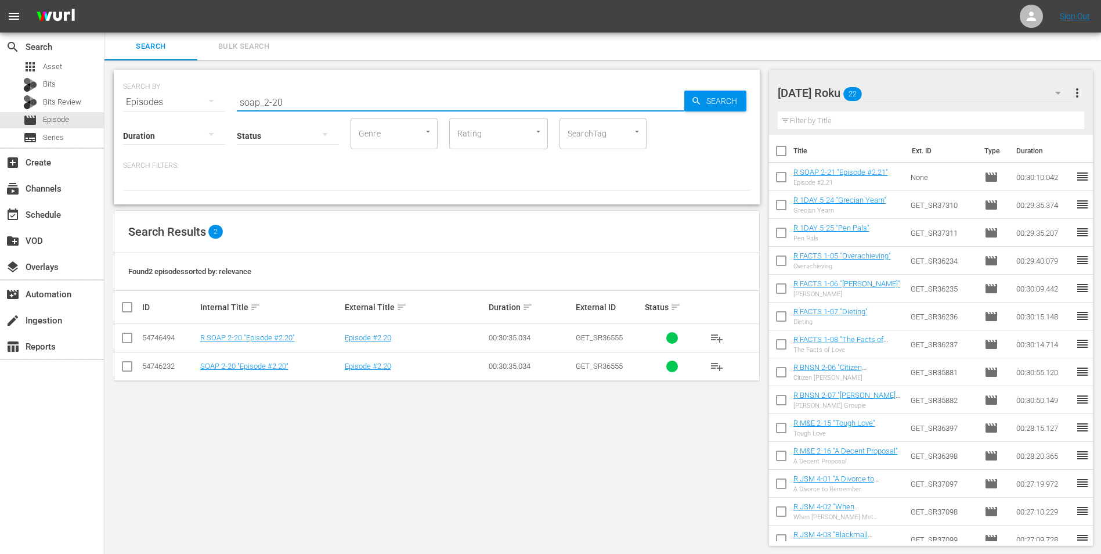
type input "soap_2-20"
click at [122, 344] on input "checkbox" at bounding box center [127, 340] width 14 height 14
checkbox input "true"
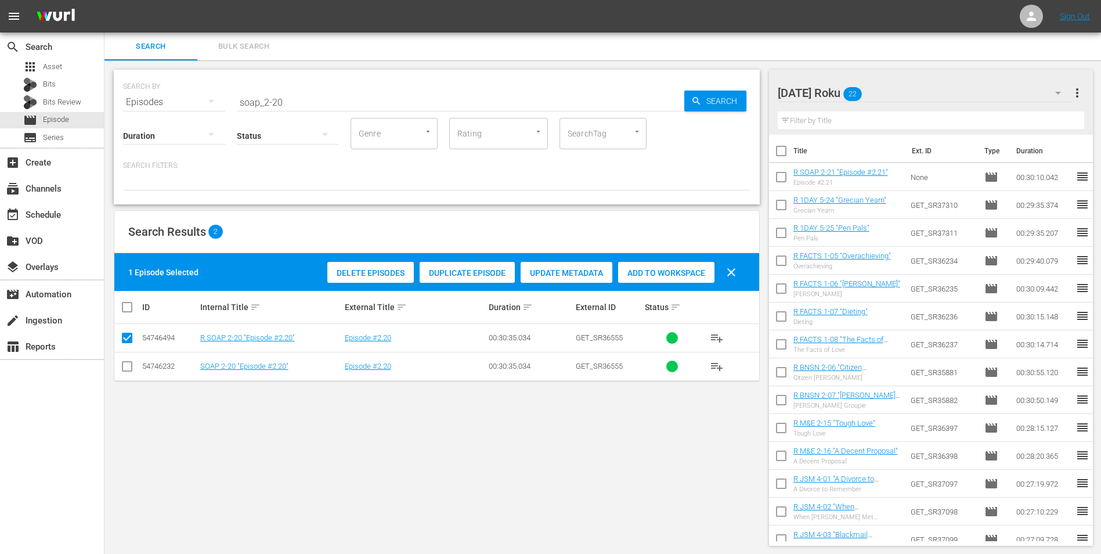
click at [663, 276] on span "Add to Workspace" at bounding box center [666, 272] width 96 height 9
click at [896, 87] on div "Thursday Roku 23" at bounding box center [925, 93] width 295 height 33
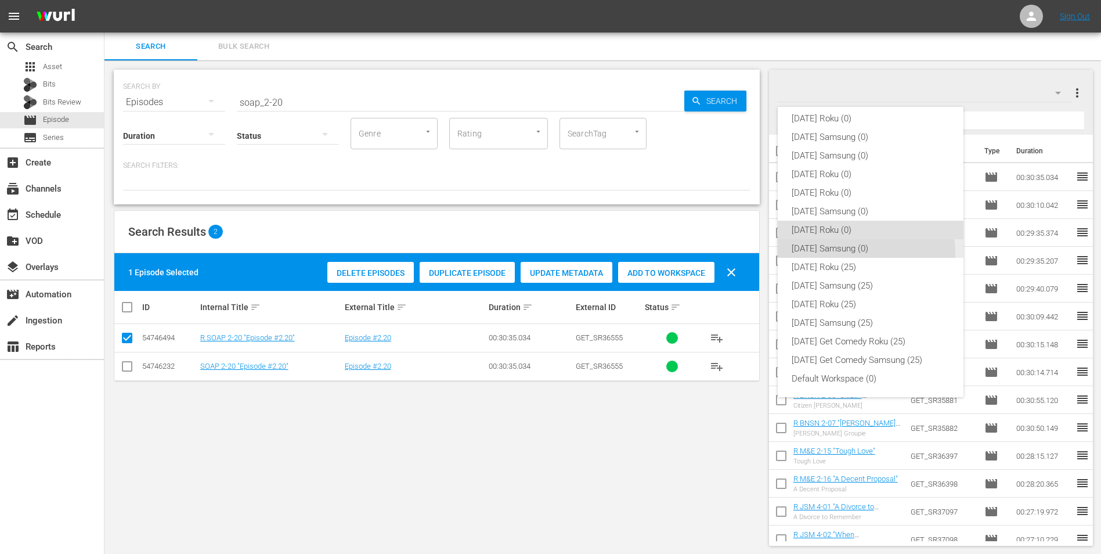
click at [816, 255] on div "[DATE] Samsung (0)" at bounding box center [871, 248] width 158 height 19
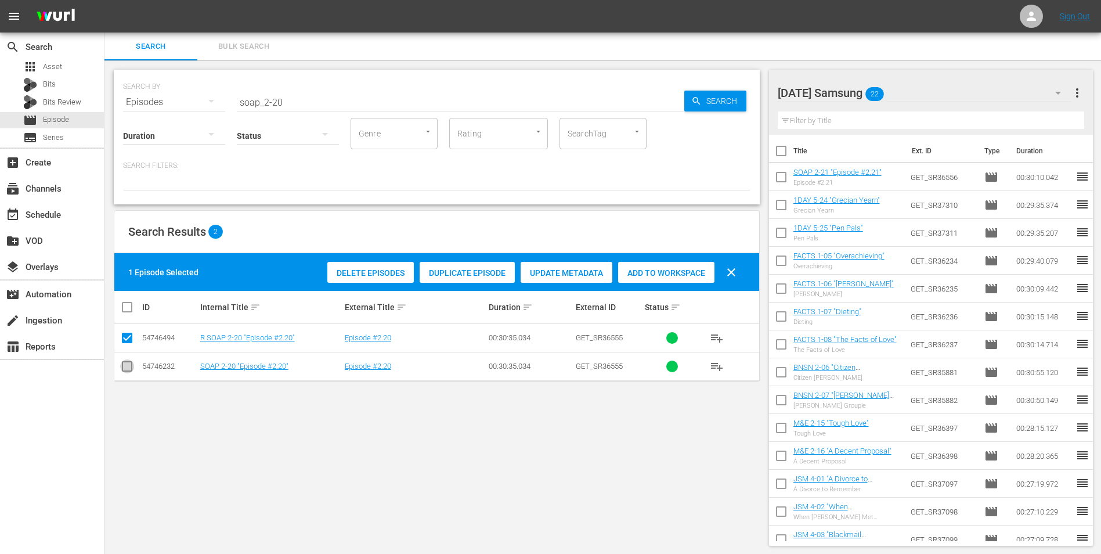
click at [122, 366] on input "checkbox" at bounding box center [127, 369] width 14 height 14
checkbox input "true"
click at [127, 344] on input "checkbox" at bounding box center [127, 340] width 14 height 14
checkbox input "false"
click at [664, 274] on span "Add to Workspace" at bounding box center [666, 272] width 96 height 9
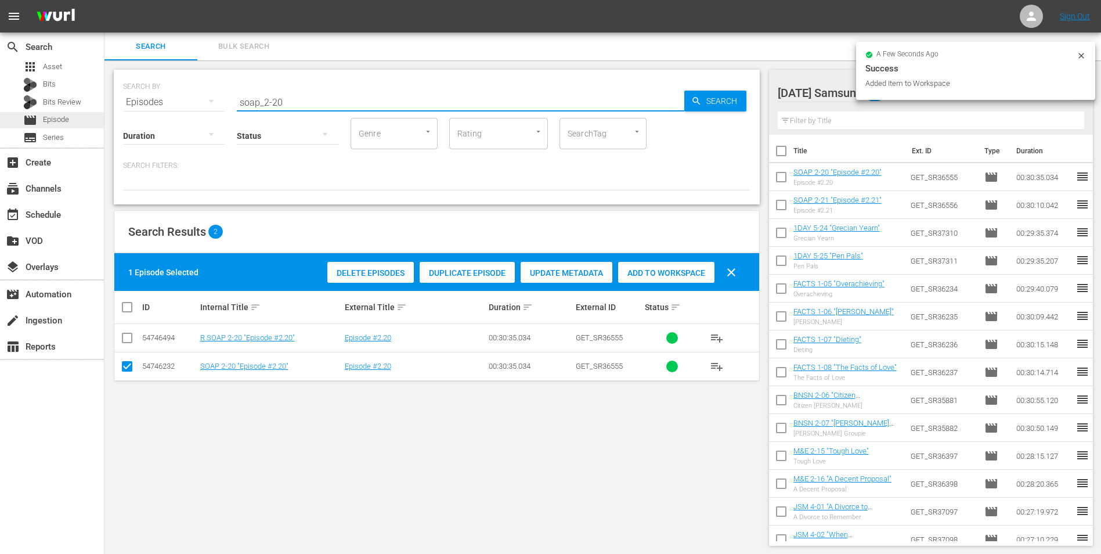
drag, startPoint x: 318, startPoint y: 98, endPoint x: 36, endPoint y: 121, distance: 283.0
click at [104, 0] on div "search Search apps Asset Bits Bits Review movie Episode subtitles Series add_bo…" at bounding box center [602, 0] width 997 height 0
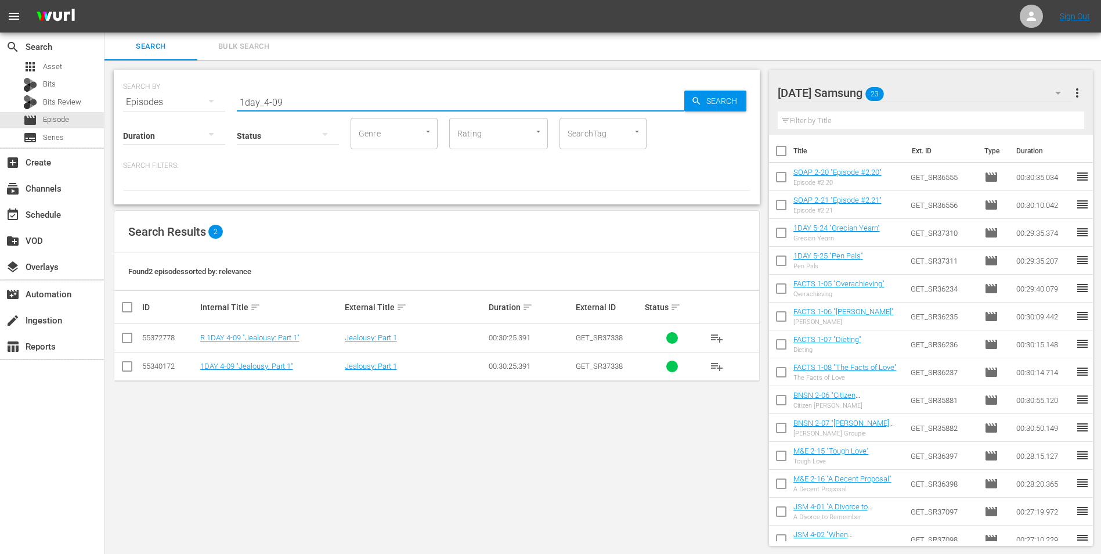
type input "1day_4-09"
click at [129, 372] on input "checkbox" at bounding box center [127, 369] width 14 height 14
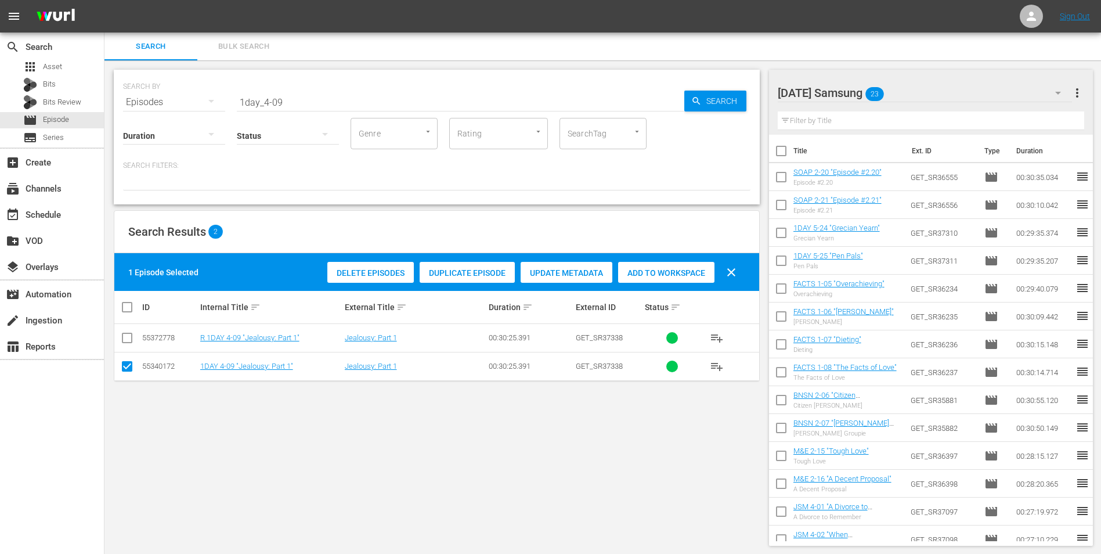
click at [673, 271] on span "Add to Workspace" at bounding box center [666, 272] width 96 height 9
click at [943, 82] on div "Thursday Samsung 24" at bounding box center [925, 93] width 295 height 33
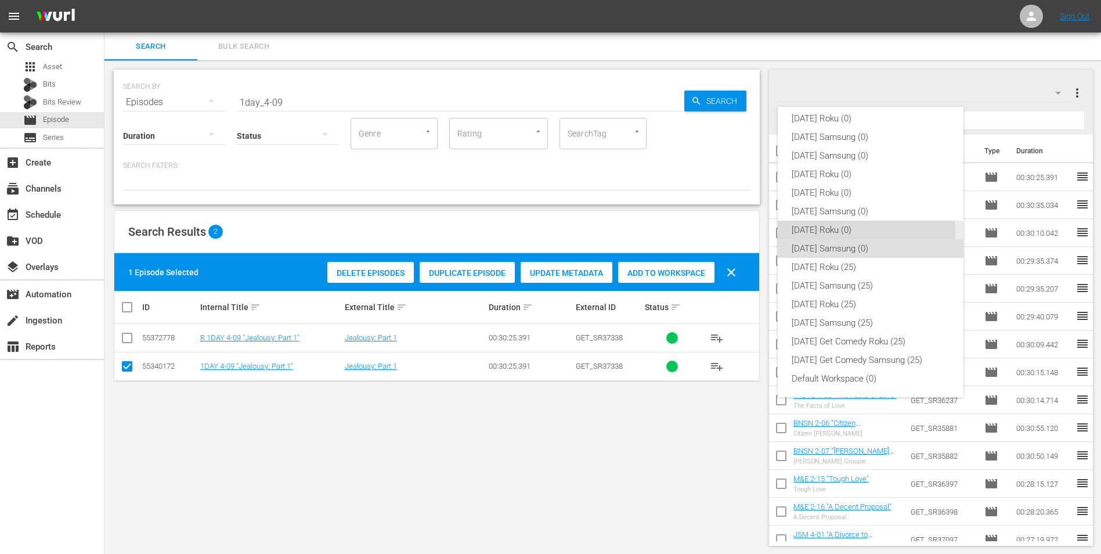
click at [836, 233] on div "[DATE] Roku (0)" at bounding box center [871, 230] width 158 height 19
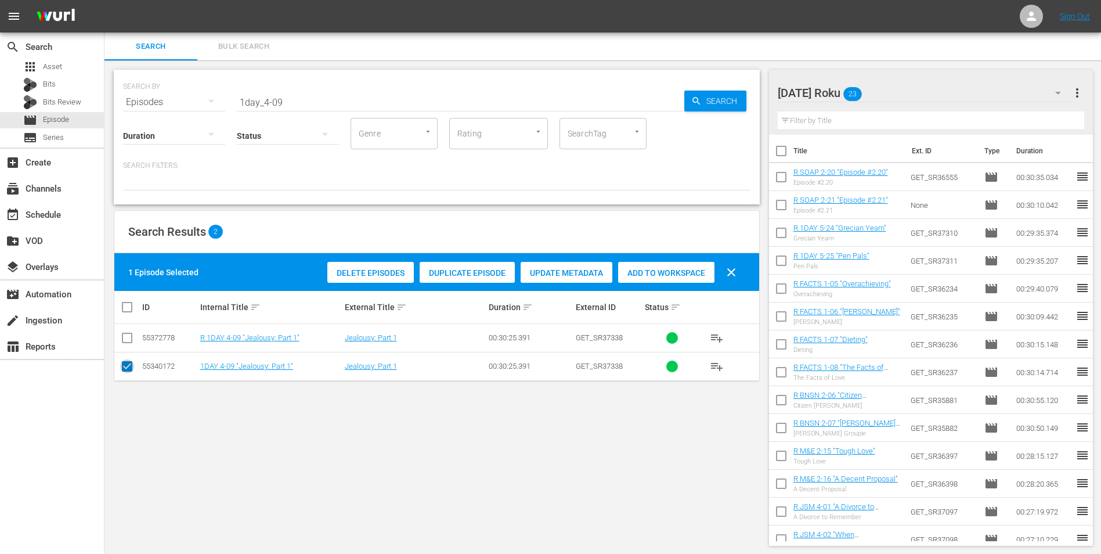
click at [122, 367] on input "checkbox" at bounding box center [127, 369] width 14 height 14
checkbox input "false"
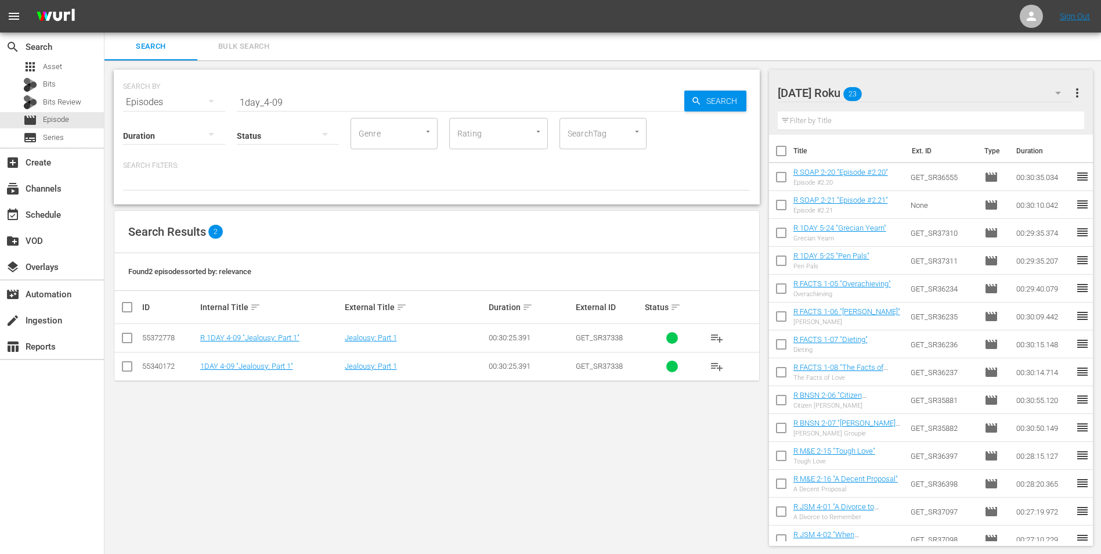
click at [128, 338] on input "checkbox" at bounding box center [127, 340] width 14 height 14
checkbox input "true"
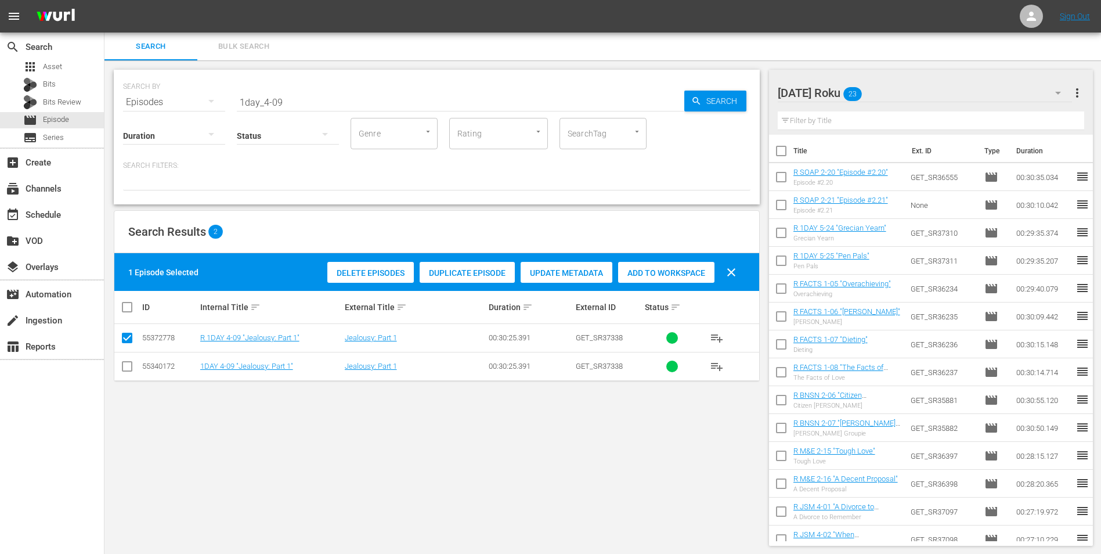
click at [668, 272] on span "Add to Workspace" at bounding box center [666, 272] width 96 height 9
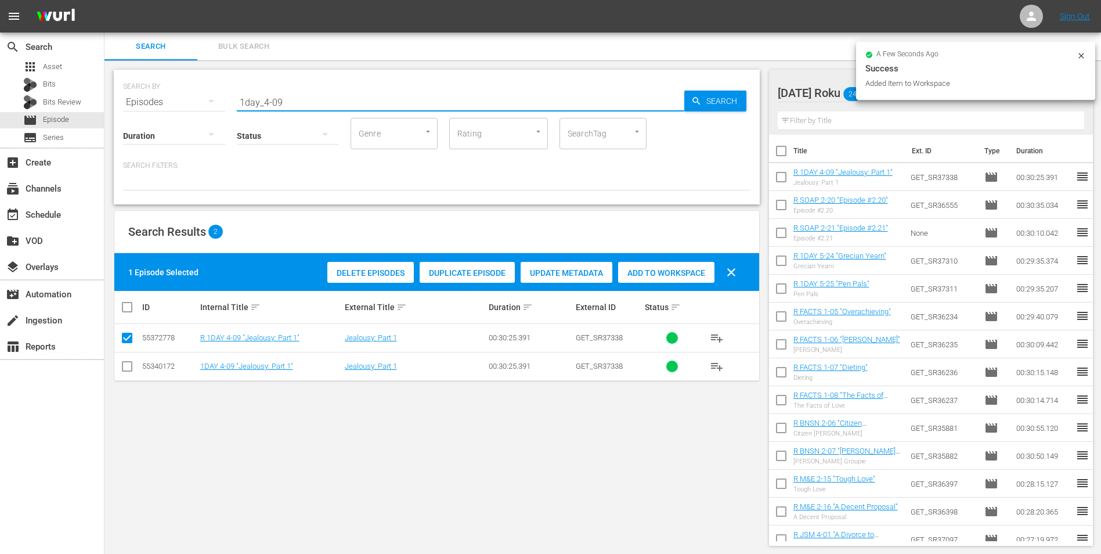
drag, startPoint x: 302, startPoint y: 101, endPoint x: 137, endPoint y: 111, distance: 165.7
click at [144, 110] on div "SEARCH BY Search By Episodes Search ID, Title, Description, Keywords, or Catego…" at bounding box center [437, 137] width 646 height 135
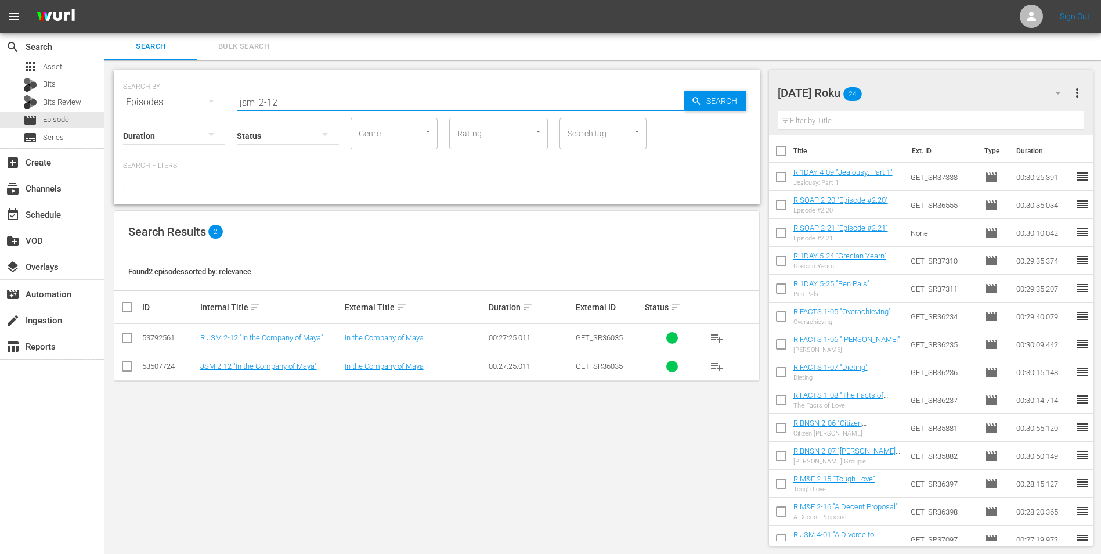
type input "jsm_2-12"
click at [125, 341] on input "checkbox" at bounding box center [127, 340] width 14 height 14
checkbox input "true"
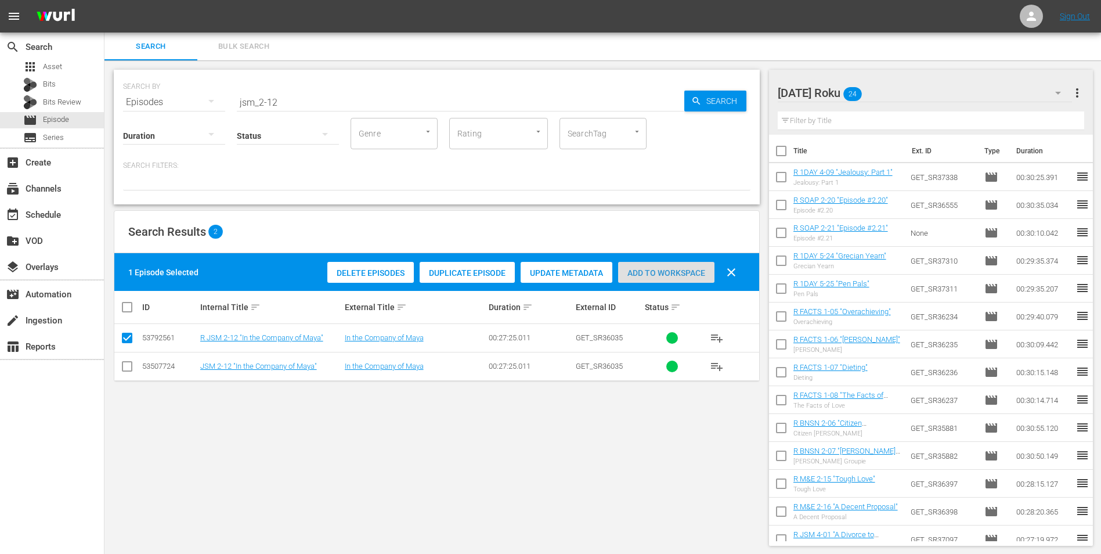
click at [656, 275] on span "Add to Workspace" at bounding box center [666, 272] width 96 height 9
click at [908, 91] on div "Thursday Roku 25" at bounding box center [925, 93] width 295 height 33
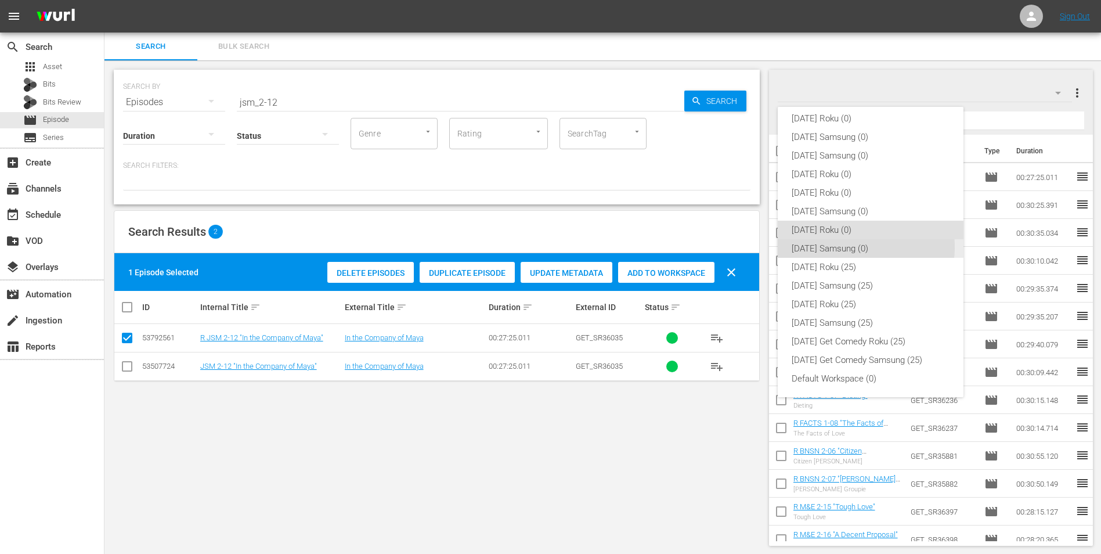
click at [843, 247] on div "[DATE] Samsung (0)" at bounding box center [871, 248] width 158 height 19
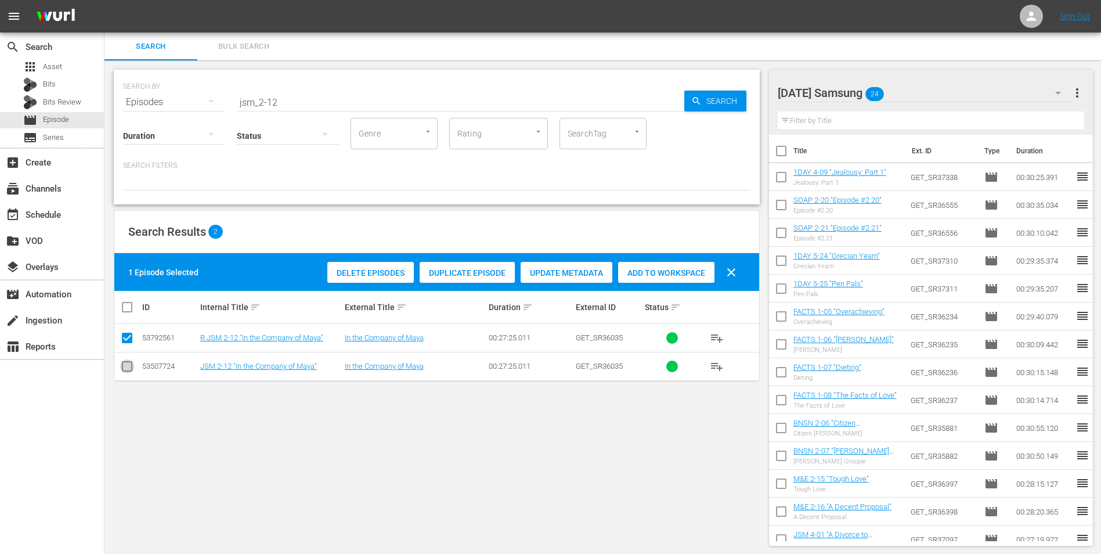
click at [124, 372] on input "checkbox" at bounding box center [127, 369] width 14 height 14
checkbox input "true"
click at [124, 343] on input "checkbox" at bounding box center [127, 340] width 14 height 14
checkbox input "false"
click at [665, 266] on div "Add to Workspace" at bounding box center [666, 273] width 96 height 22
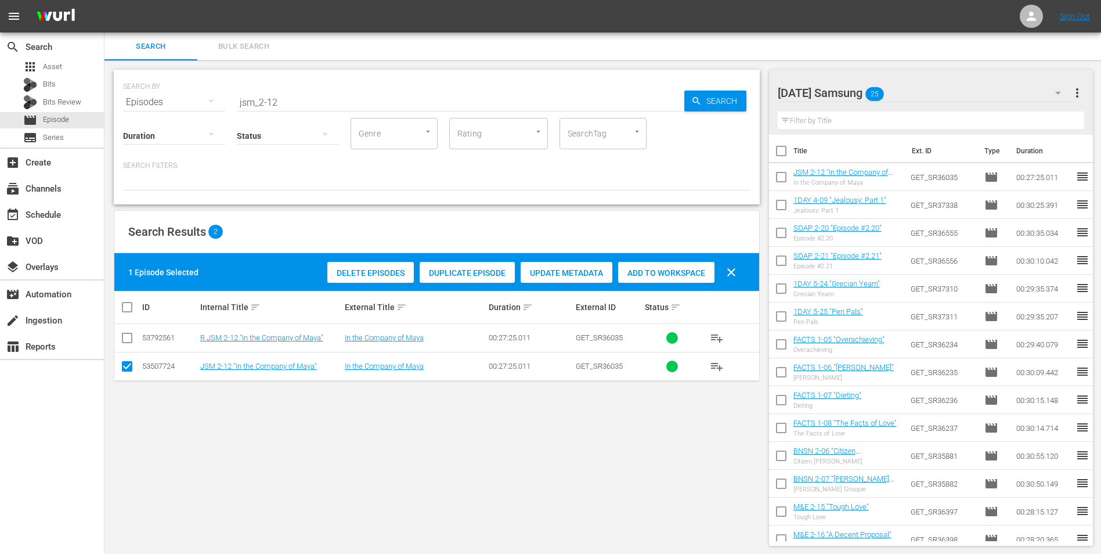
click at [935, 94] on div "Thursday Samsung 25" at bounding box center [925, 93] width 295 height 33
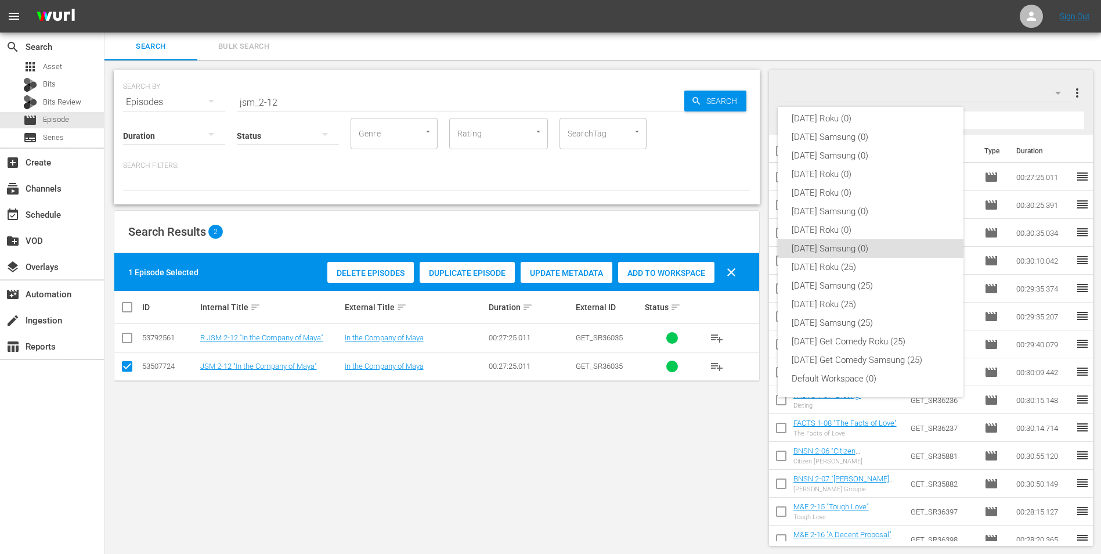
click at [70, 106] on div "Sunday Roku (0) Sunday Samsung (0) Saturday Samsung (0) Saturday Roku (0) Frida…" at bounding box center [550, 277] width 1101 height 554
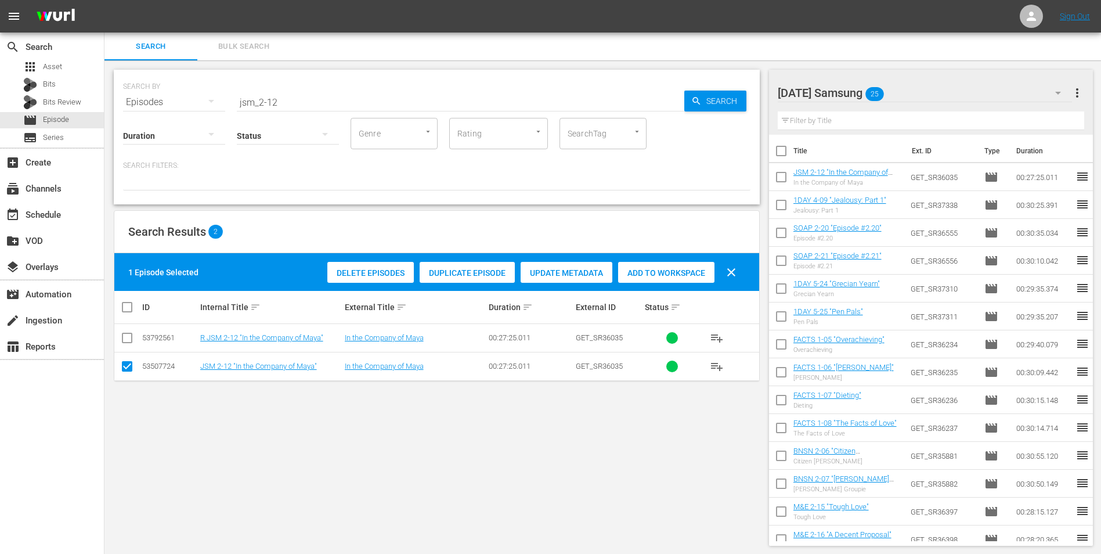
click at [70, 103] on div "Sunday Roku (0) Sunday Samsung (0) Saturday Samsung (0) Saturday Roku (0) Frida…" at bounding box center [550, 277] width 1101 height 554
click at [62, 102] on span "Bits Review" at bounding box center [62, 102] width 38 height 12
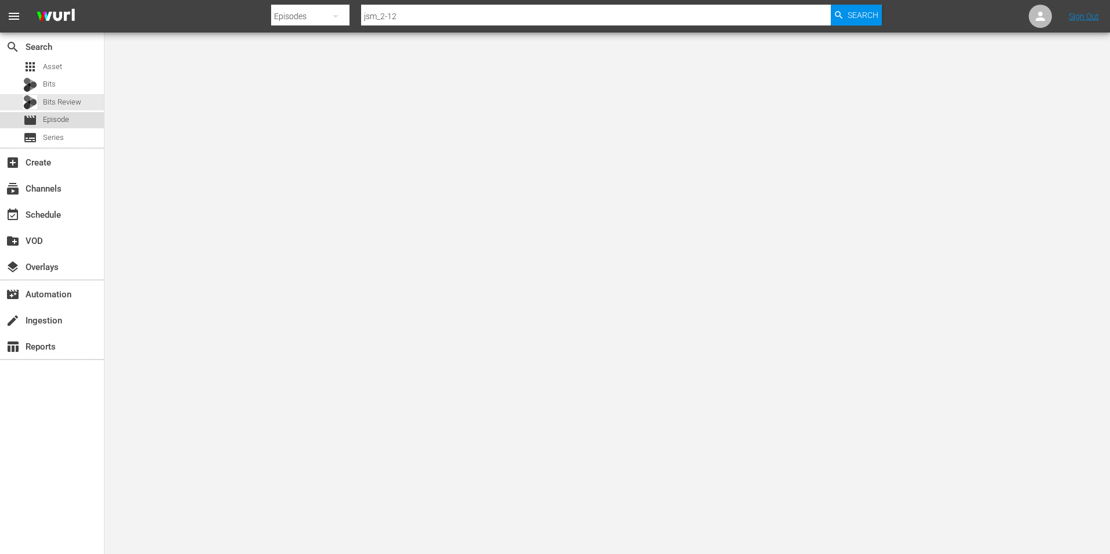
click at [64, 120] on span "Episode" at bounding box center [56, 120] width 26 height 12
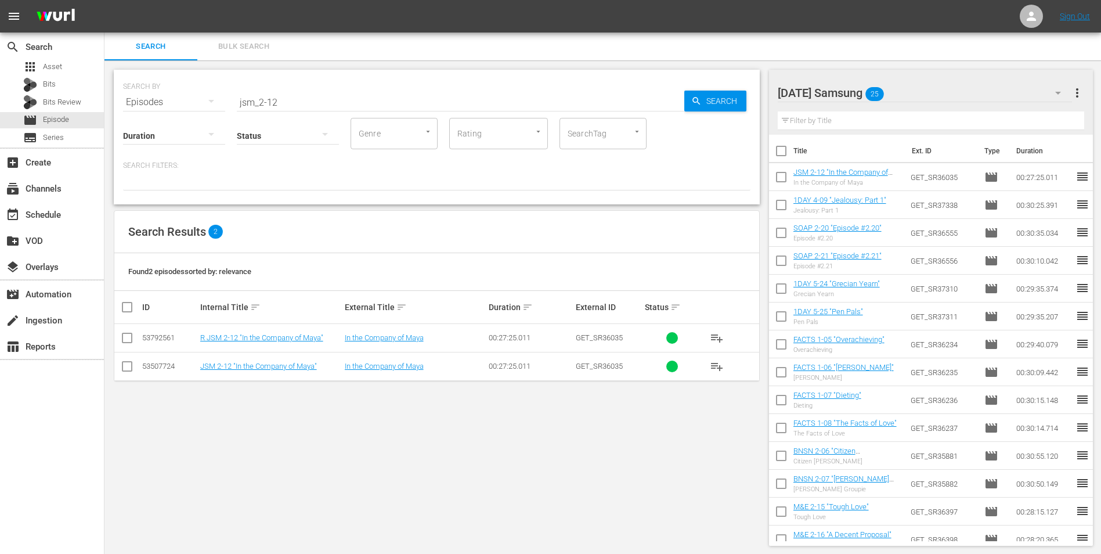
click at [977, 94] on div "Thursday Samsung 25" at bounding box center [925, 93] width 295 height 33
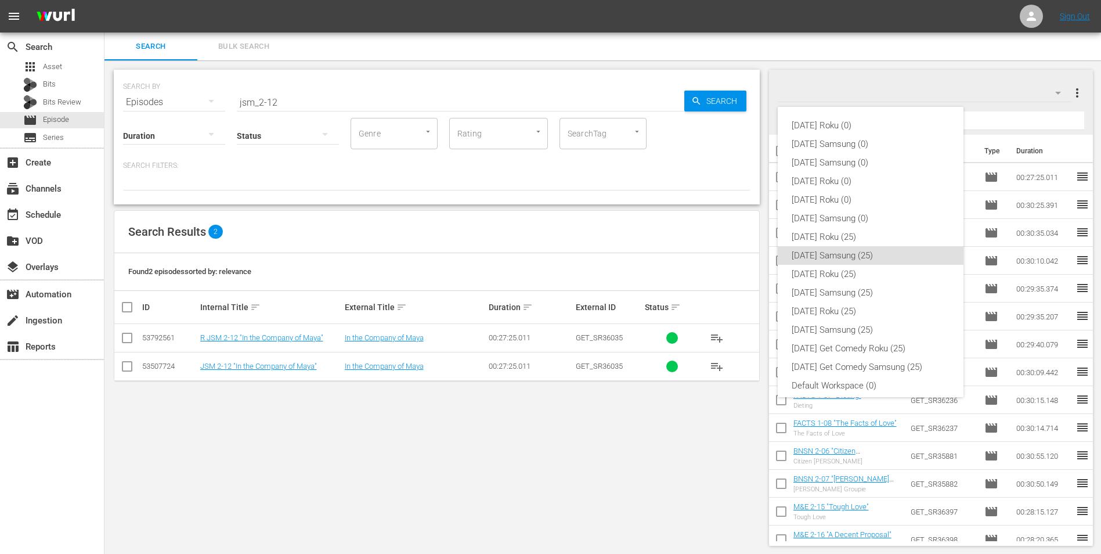
scroll to position [7, 0]
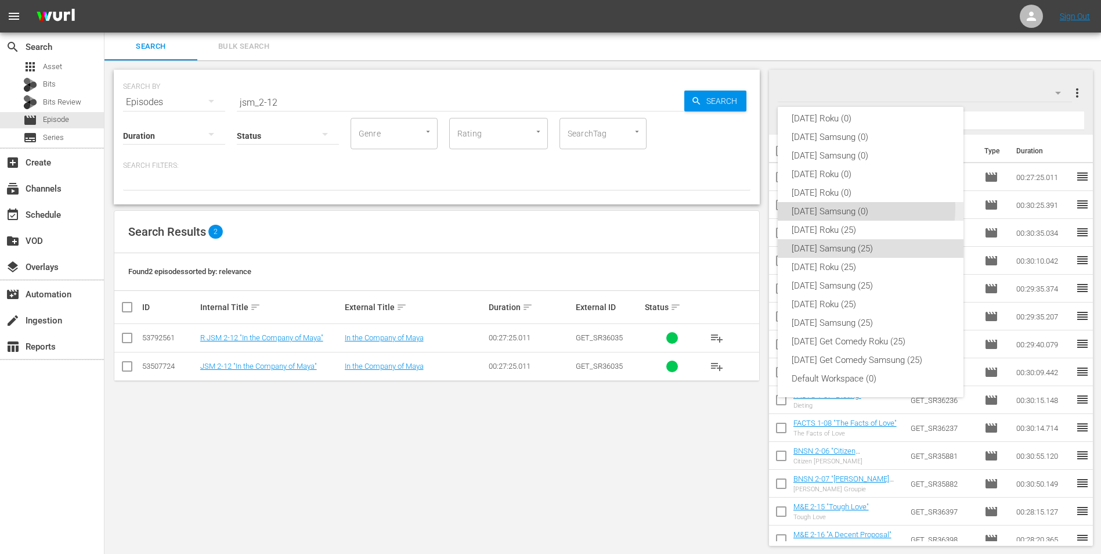
click at [847, 208] on div "[DATE] Samsung (0)" at bounding box center [871, 211] width 158 height 19
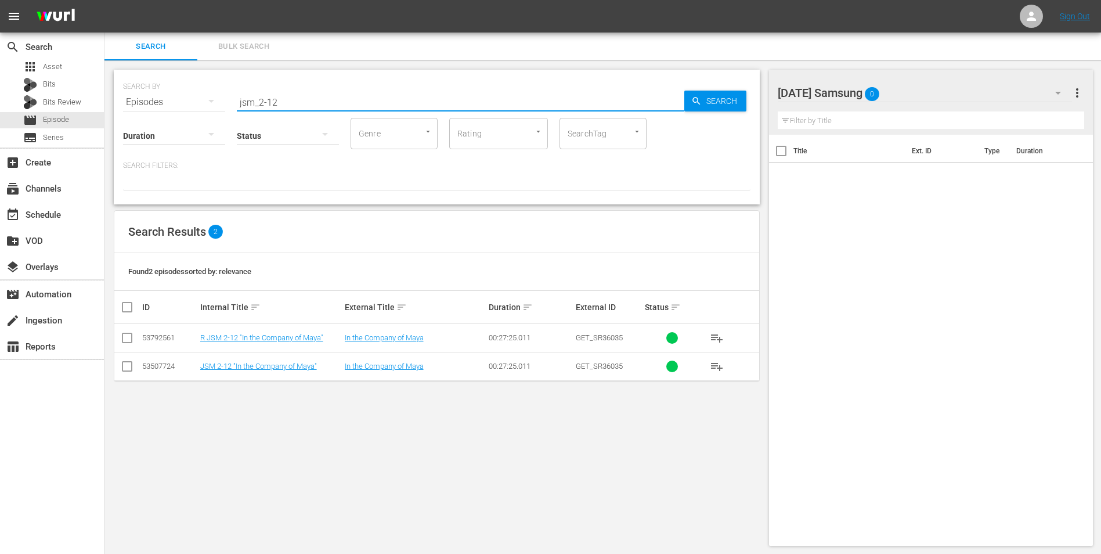
click at [302, 95] on input "jsm_2-12" at bounding box center [461, 102] width 448 height 28
drag, startPoint x: 298, startPoint y: 98, endPoint x: 152, endPoint y: 126, distance: 149.6
click at [152, 126] on div "SEARCH BY Search By Episodes Search ID, Title, Description, Keywords, or Catego…" at bounding box center [437, 137] width 646 height 135
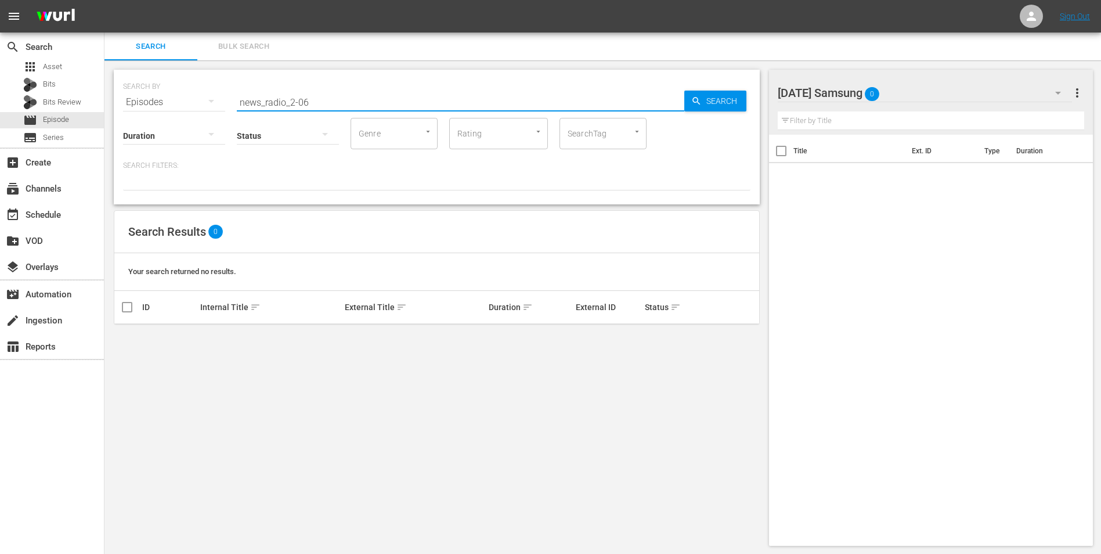
click at [284, 101] on input "news_radio_2-06" at bounding box center [461, 102] width 448 height 28
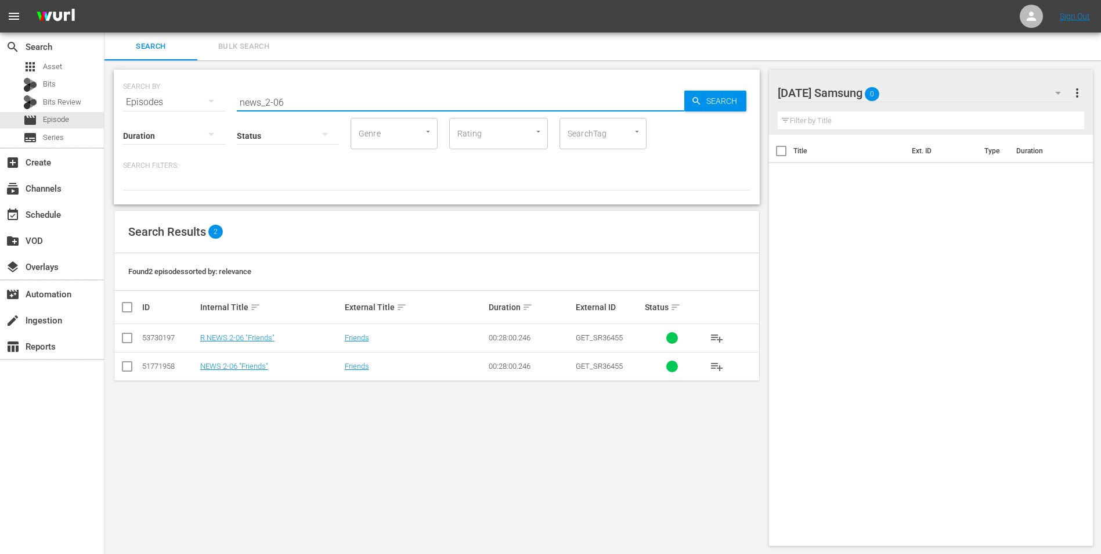
type input "news_2-06"
click at [127, 367] on input "checkbox" at bounding box center [127, 369] width 14 height 14
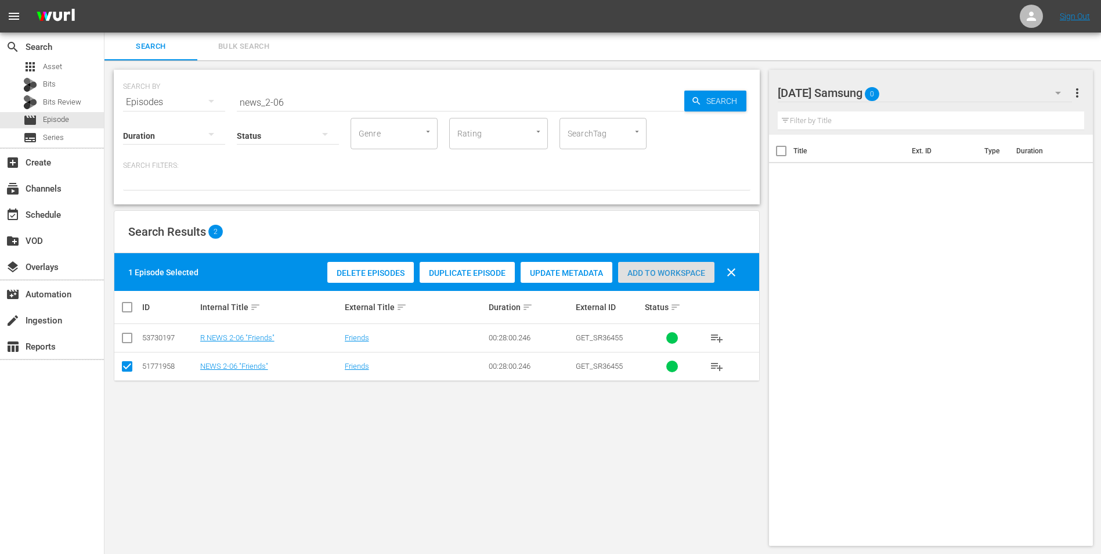
click at [652, 267] on div "Add to Workspace" at bounding box center [666, 273] width 96 height 22
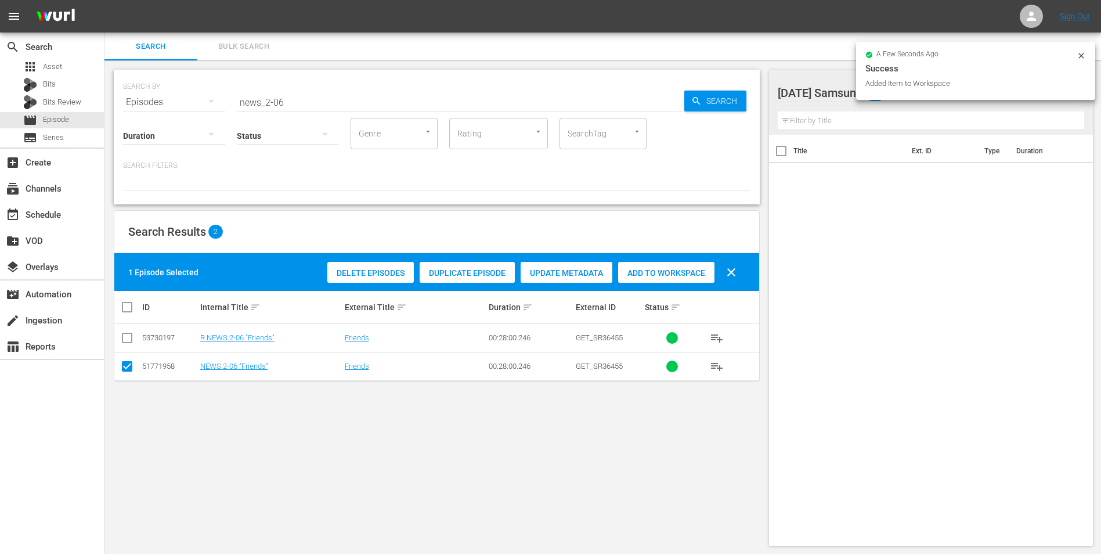
click at [919, 78] on div "Added Item to Workspace" at bounding box center [970, 84] width 208 height 12
drag, startPoint x: 803, startPoint y: 60, endPoint x: 839, endPoint y: 75, distance: 38.8
click at [803, 61] on div "Friday Samsung 1 Friday Samsung more_vert Filter by Title Title Ext. ID Type Du…" at bounding box center [935, 307] width 332 height 495
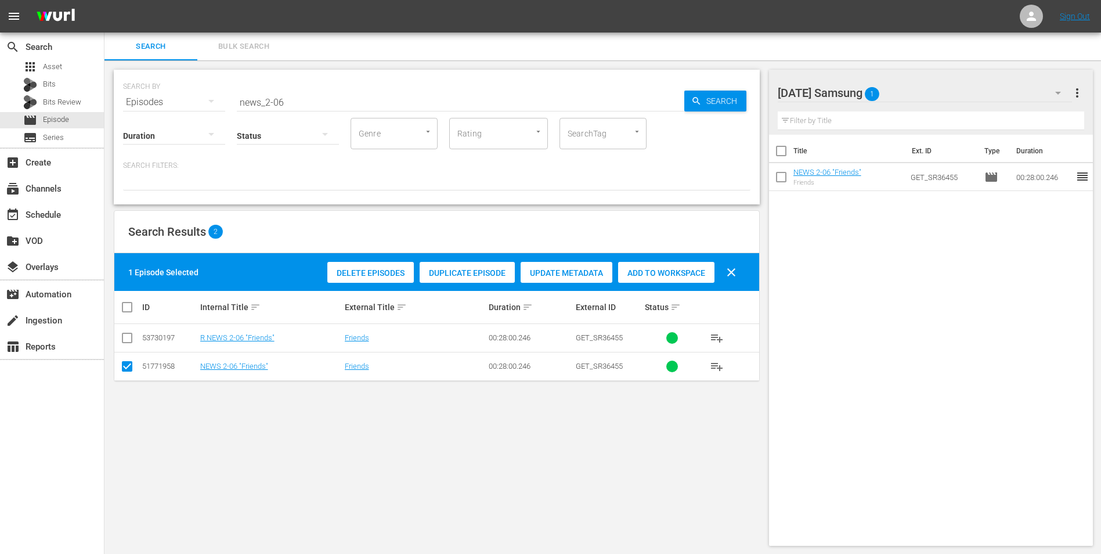
click at [1003, 83] on div "Friday Samsung 1" at bounding box center [925, 93] width 295 height 33
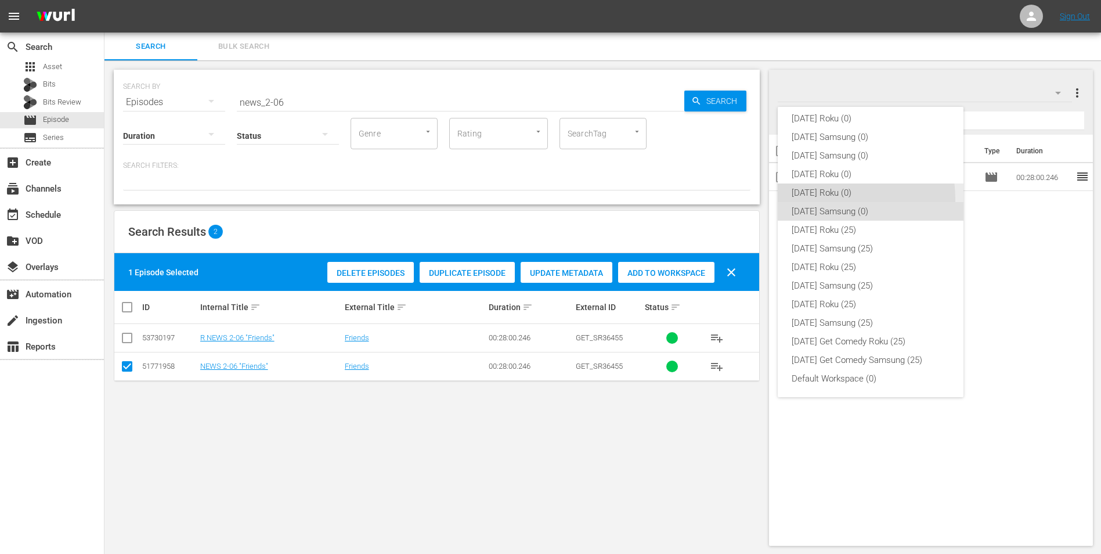
click at [824, 199] on div "[DATE] Roku (0)" at bounding box center [871, 192] width 158 height 19
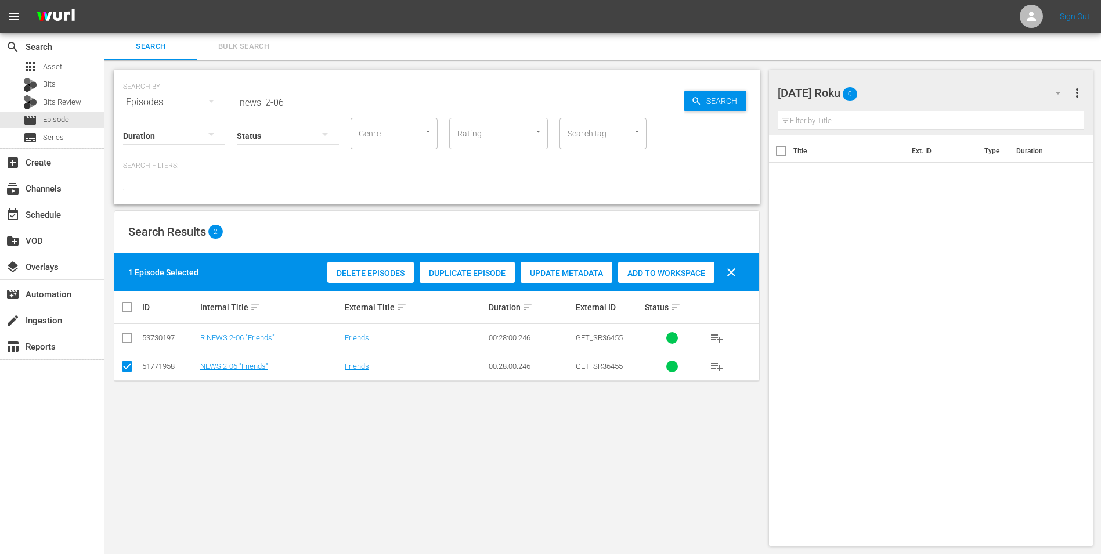
click at [126, 366] on input "checkbox" at bounding box center [127, 369] width 14 height 14
checkbox input "false"
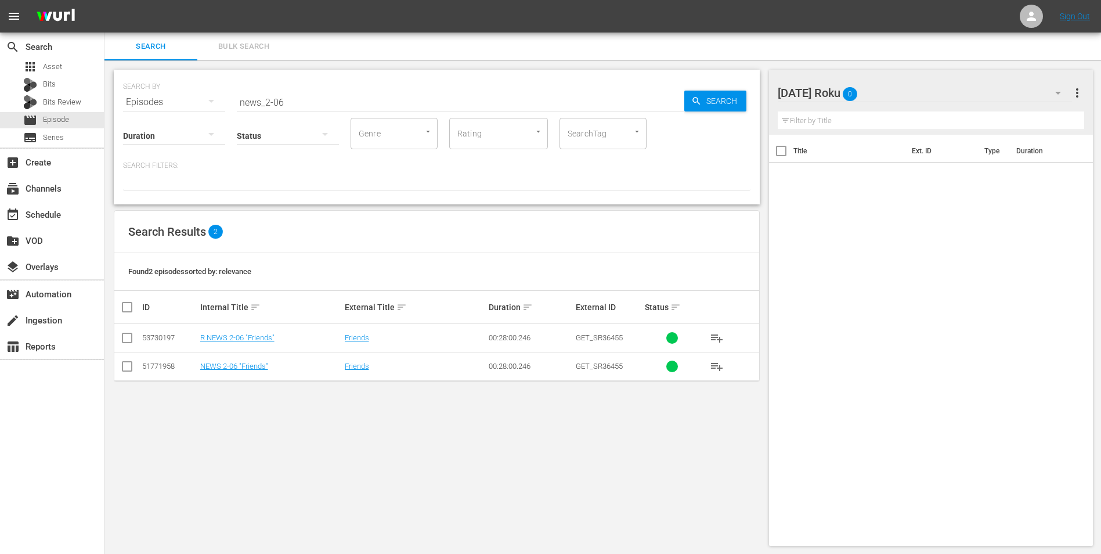
click at [124, 342] on input "checkbox" at bounding box center [127, 340] width 14 height 14
checkbox input "true"
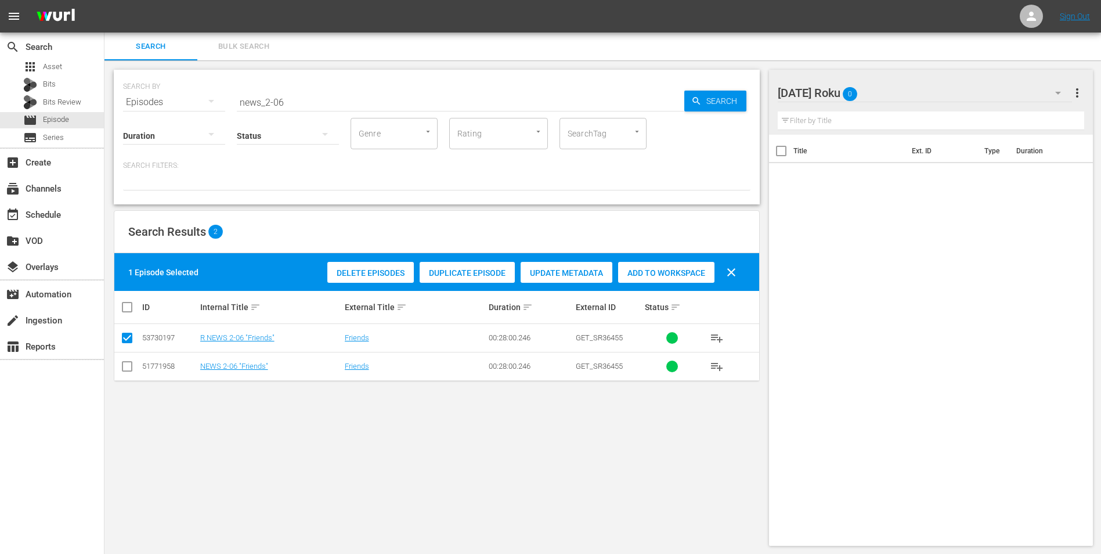
click at [663, 282] on div "Add to Workspace" at bounding box center [666, 273] width 96 height 22
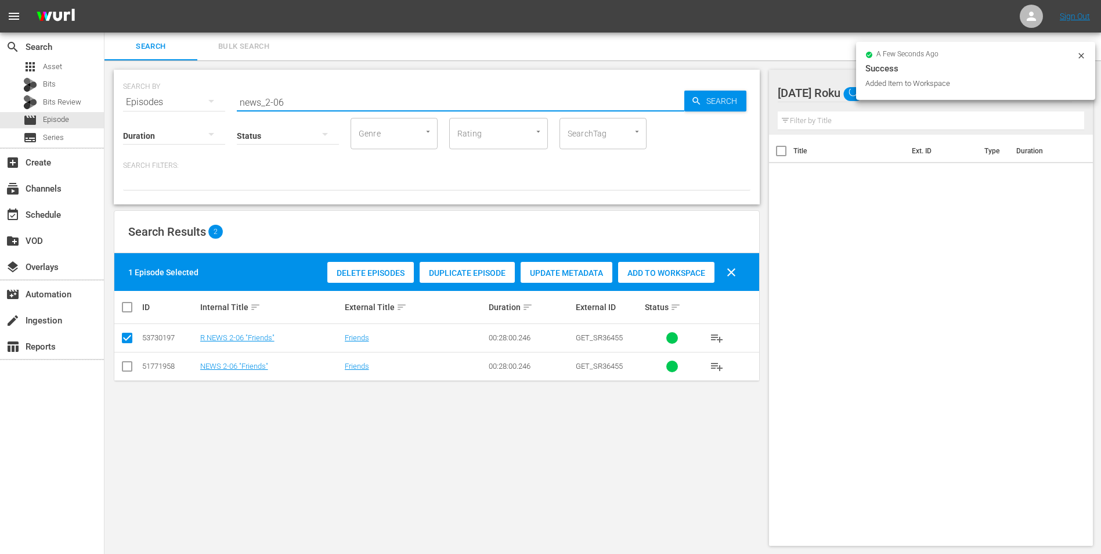
drag, startPoint x: 279, startPoint y: 100, endPoint x: 298, endPoint y: 108, distance: 20.6
click at [298, 107] on input "news_2-06" at bounding box center [461, 102] width 448 height 28
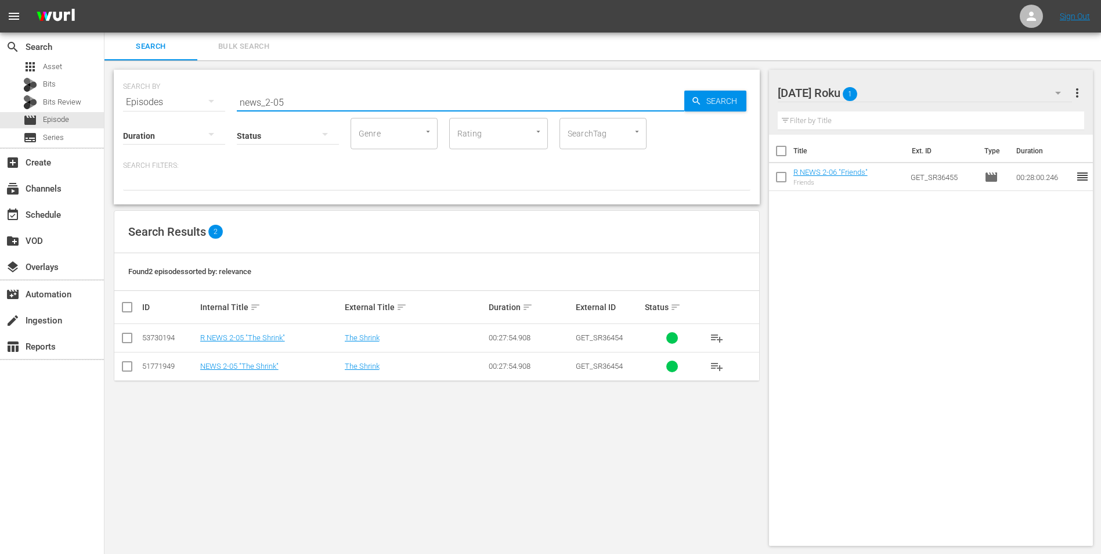
type input "news_2-05"
click at [127, 340] on input "checkbox" at bounding box center [127, 340] width 14 height 14
checkbox input "true"
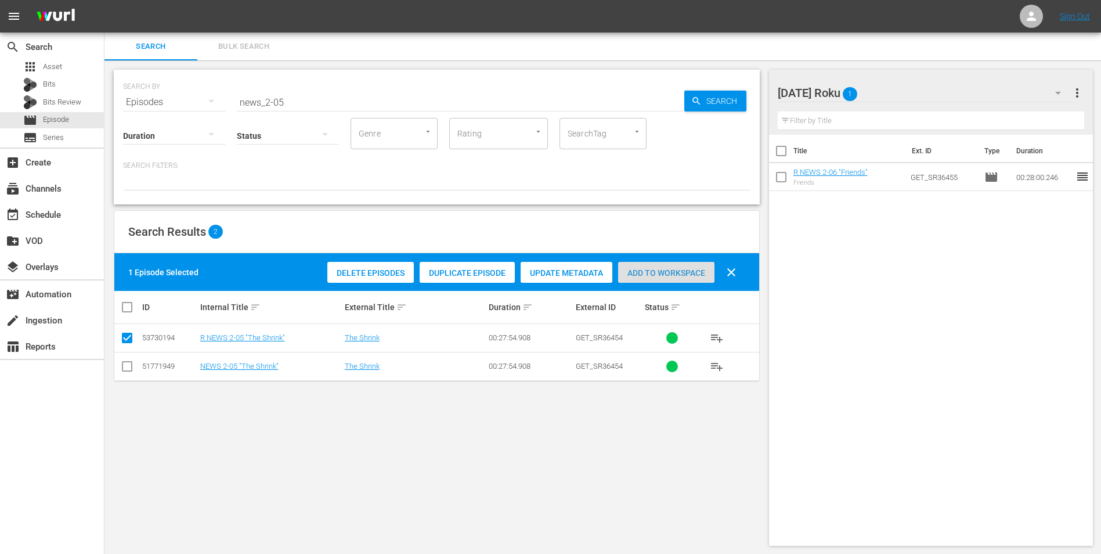
click at [654, 279] on div "Add to Workspace" at bounding box center [666, 273] width 96 height 22
click at [882, 95] on div "Friday Roku 2" at bounding box center [925, 93] width 295 height 33
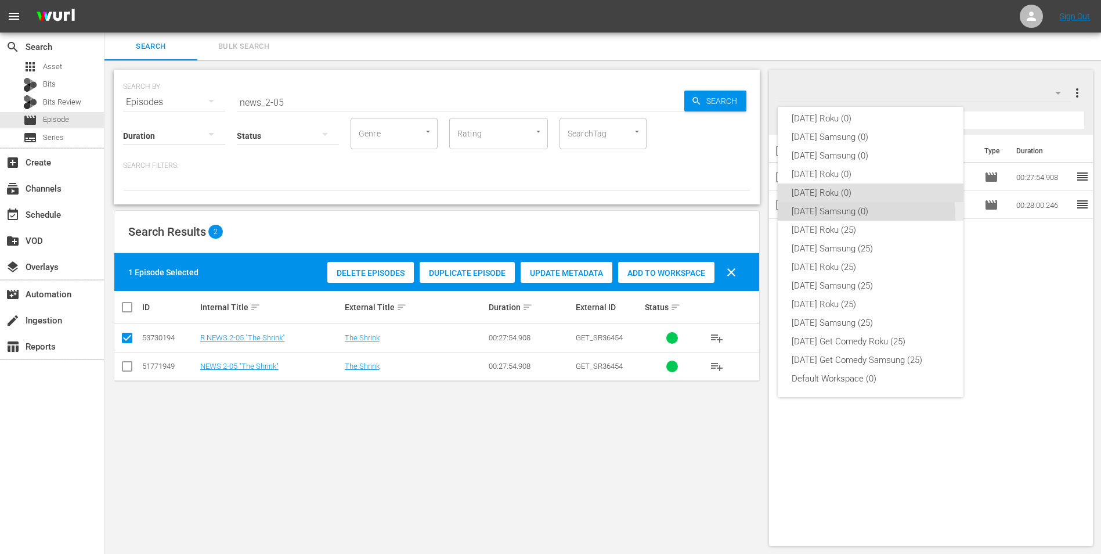
click at [839, 215] on div "[DATE] Samsung (0)" at bounding box center [871, 211] width 158 height 19
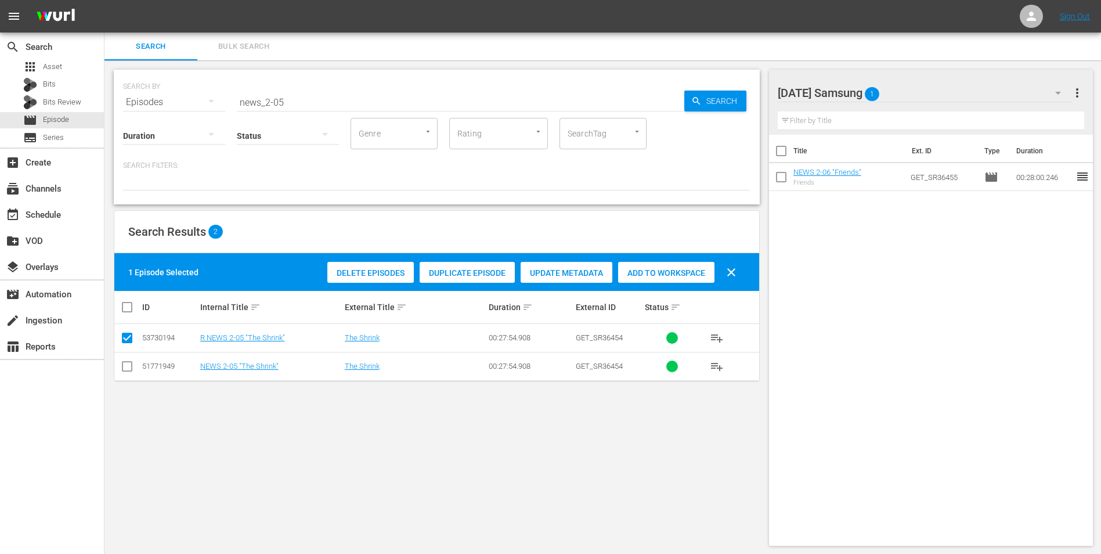
click at [123, 369] on input "checkbox" at bounding box center [127, 369] width 14 height 14
checkbox input "true"
click at [131, 329] on td at bounding box center [127, 338] width 26 height 28
click at [129, 339] on input "checkbox" at bounding box center [127, 340] width 14 height 14
checkbox input "false"
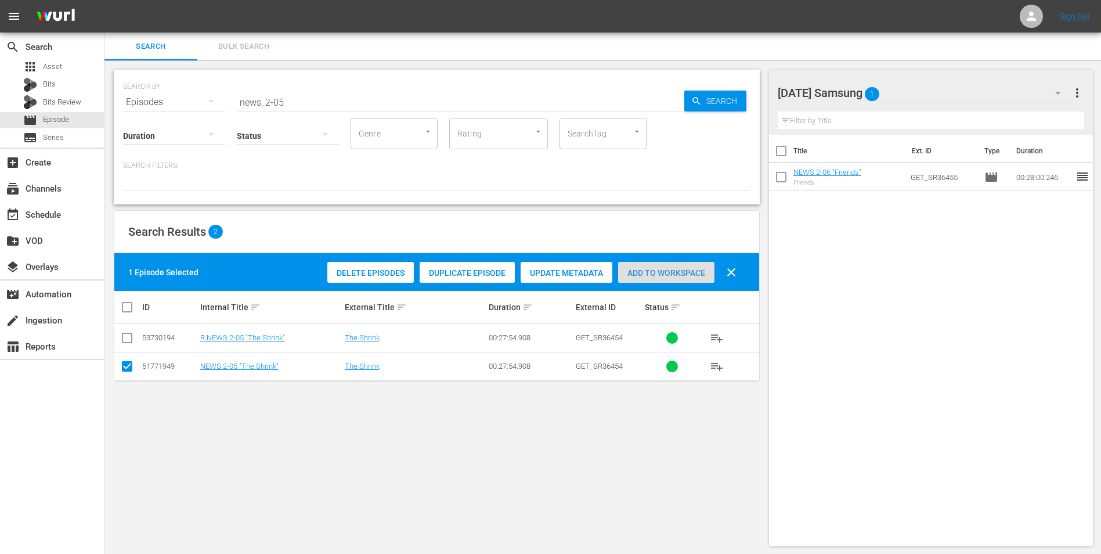
click at [669, 268] on span "Add to Workspace" at bounding box center [666, 272] width 96 height 9
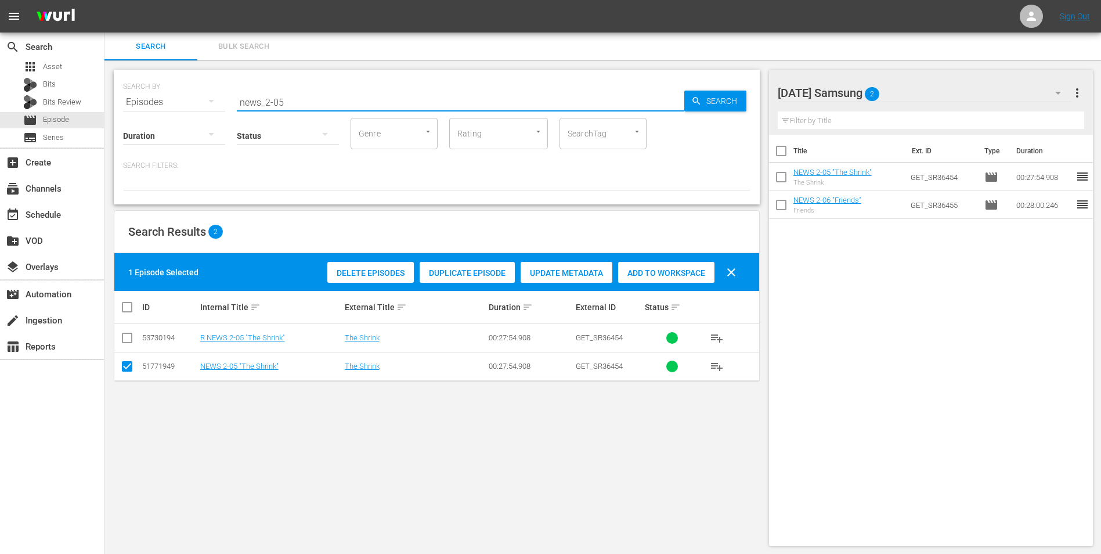
drag, startPoint x: 276, startPoint y: 103, endPoint x: 306, endPoint y: 103, distance: 30.2
click at [306, 103] on input "news_2-05" at bounding box center [461, 102] width 448 height 28
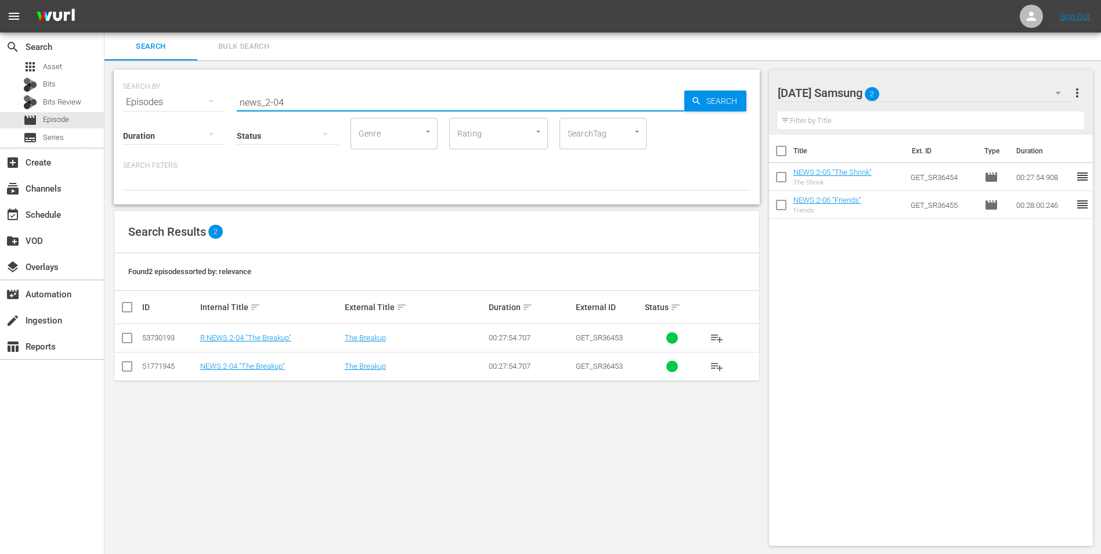
type input "news_2-04"
click at [133, 362] on input "checkbox" at bounding box center [127, 369] width 14 height 14
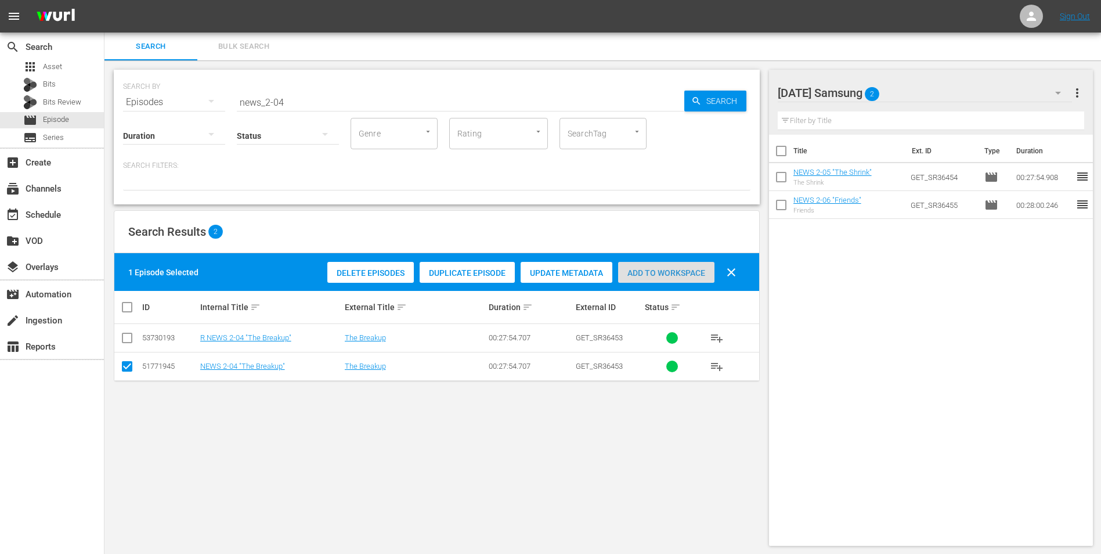
click at [661, 272] on span "Add to Workspace" at bounding box center [666, 272] width 96 height 9
click at [937, 86] on div "Friday Samsung 3" at bounding box center [925, 93] width 295 height 33
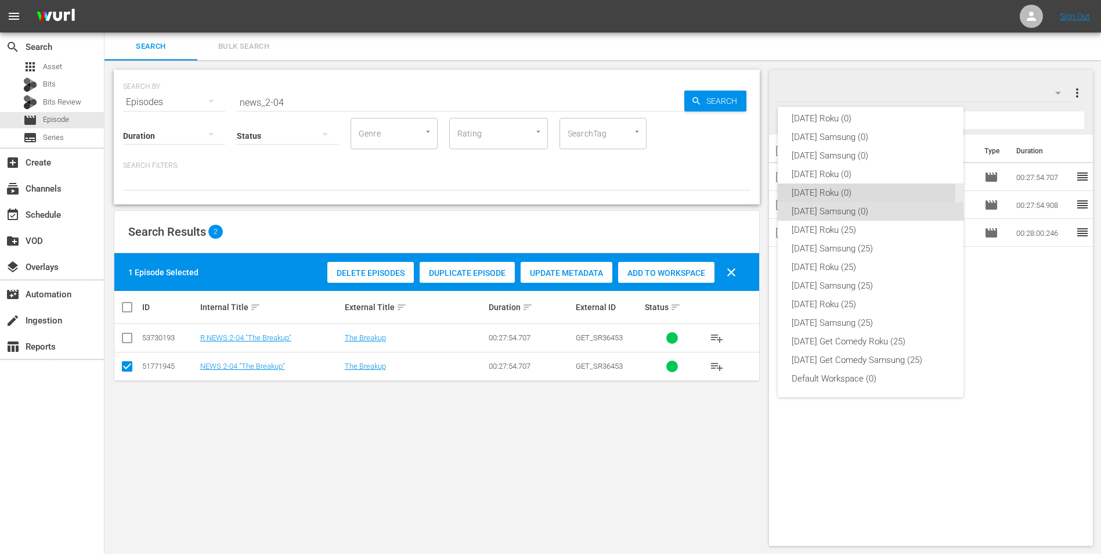
click at [851, 191] on div "[DATE] Roku (0)" at bounding box center [871, 192] width 158 height 19
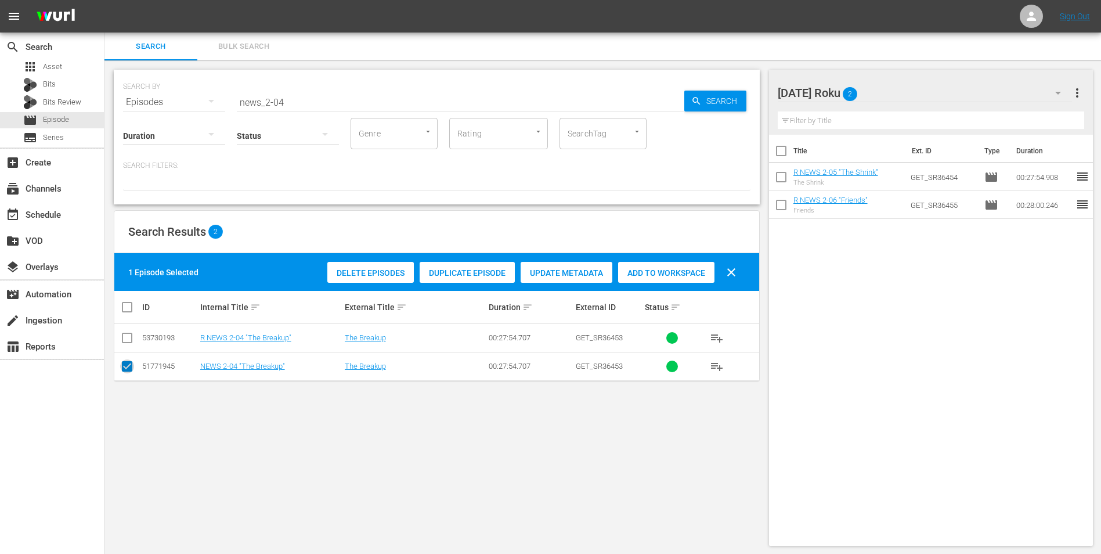
click at [122, 366] on input "checkbox" at bounding box center [127, 369] width 14 height 14
checkbox input "false"
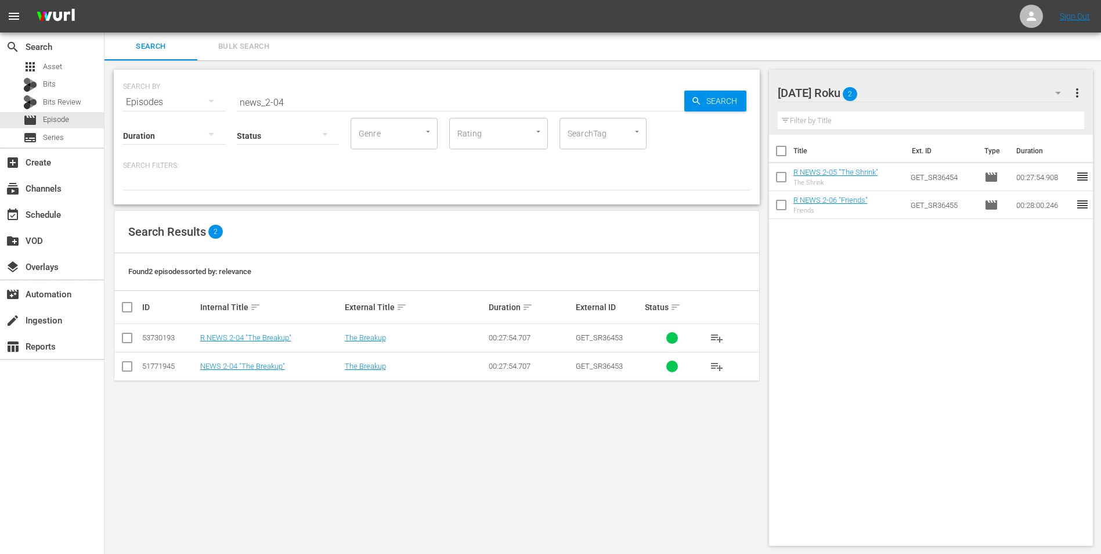
click at [132, 338] on input "checkbox" at bounding box center [127, 340] width 14 height 14
checkbox input "true"
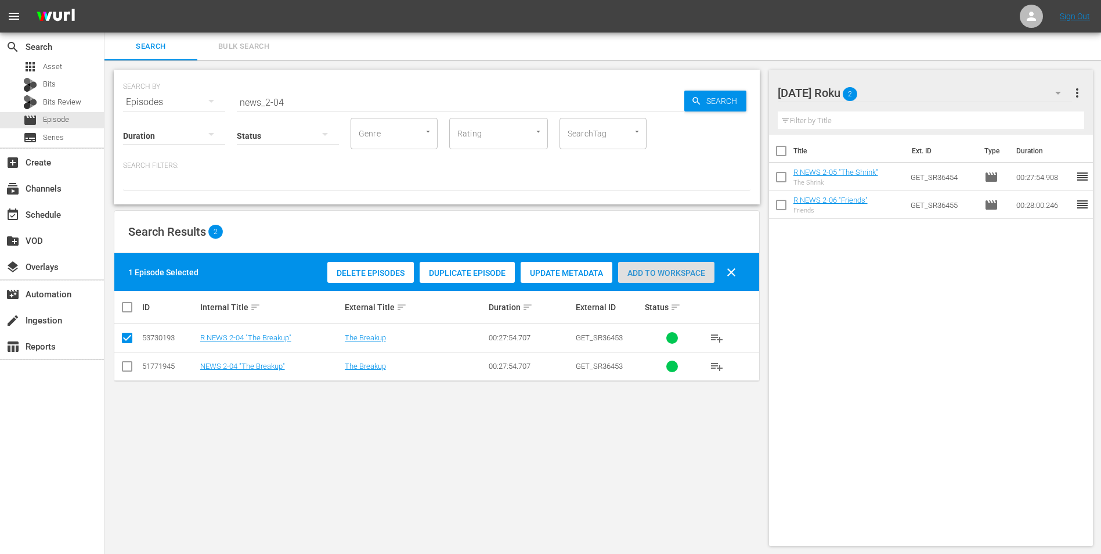
click at [636, 277] on div "Add to Workspace" at bounding box center [666, 273] width 96 height 22
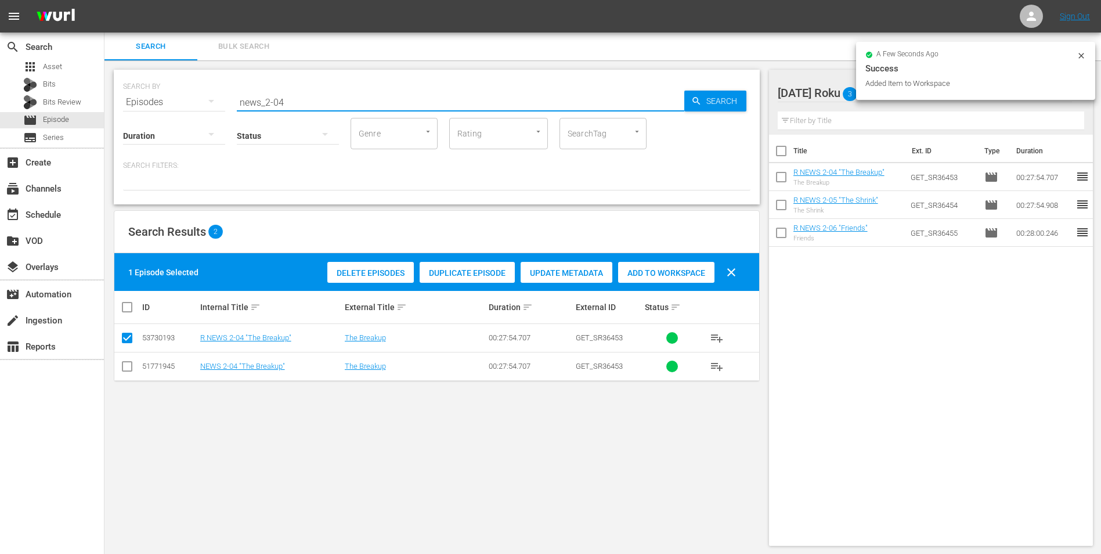
drag, startPoint x: 308, startPoint y: 102, endPoint x: 143, endPoint y: 116, distance: 165.5
click at [143, 116] on div "SEARCH BY Search By Episodes Search ID, Title, Description, Keywords, or Catego…" at bounding box center [437, 137] width 646 height 135
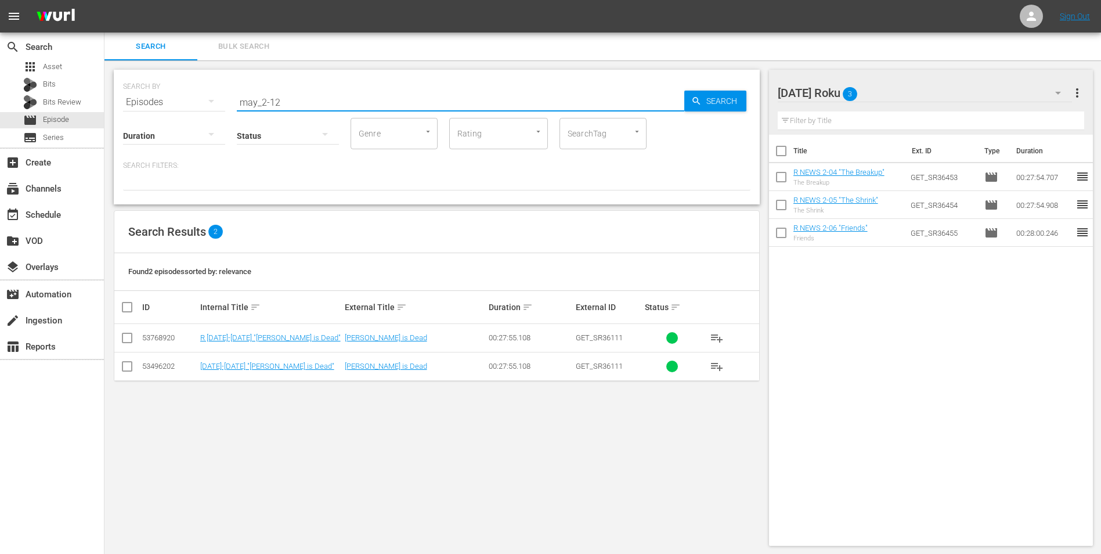
type input "may_2-12"
drag, startPoint x: 124, startPoint y: 342, endPoint x: 165, endPoint y: 337, distance: 41.5
click at [125, 342] on input "checkbox" at bounding box center [127, 340] width 14 height 14
checkbox input "true"
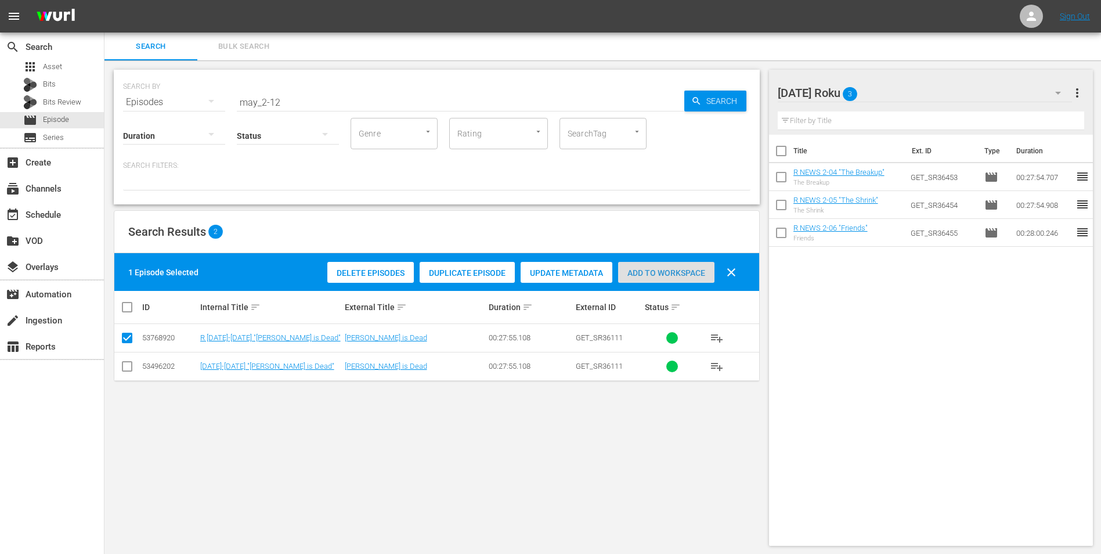
click at [667, 267] on div "Add to Workspace" at bounding box center [666, 273] width 96 height 22
click at [962, 103] on div "Friday Roku 4" at bounding box center [925, 93] width 295 height 33
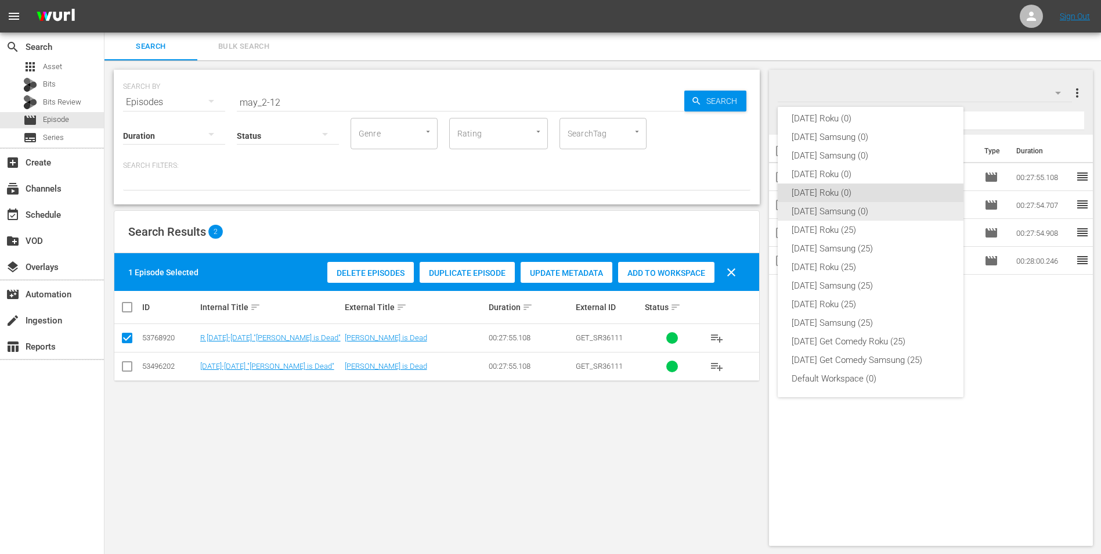
click at [836, 209] on div "[DATE] Samsung (0)" at bounding box center [871, 211] width 158 height 19
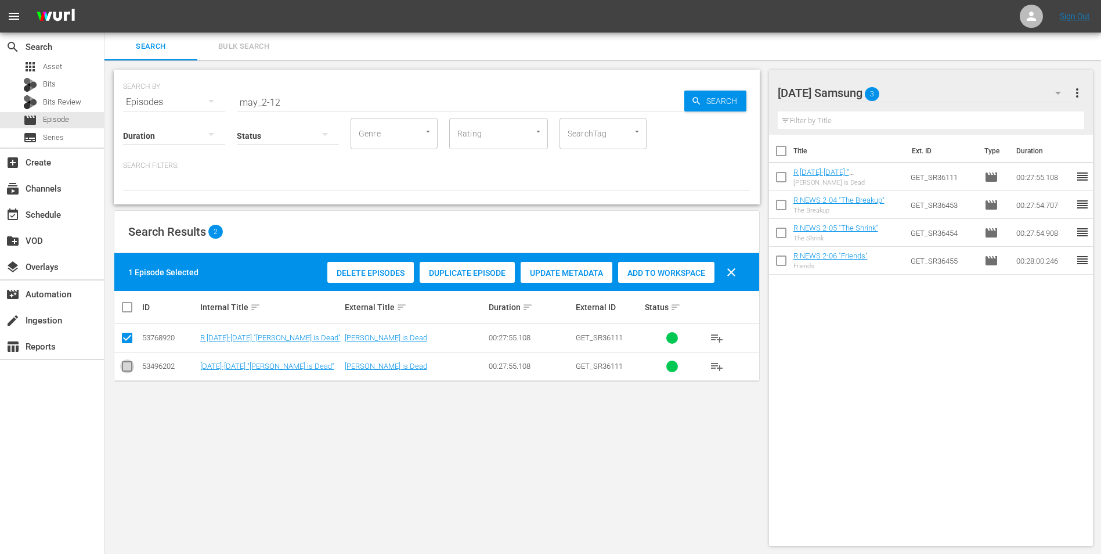
click at [128, 370] on input "checkbox" at bounding box center [127, 369] width 14 height 14
checkbox input "true"
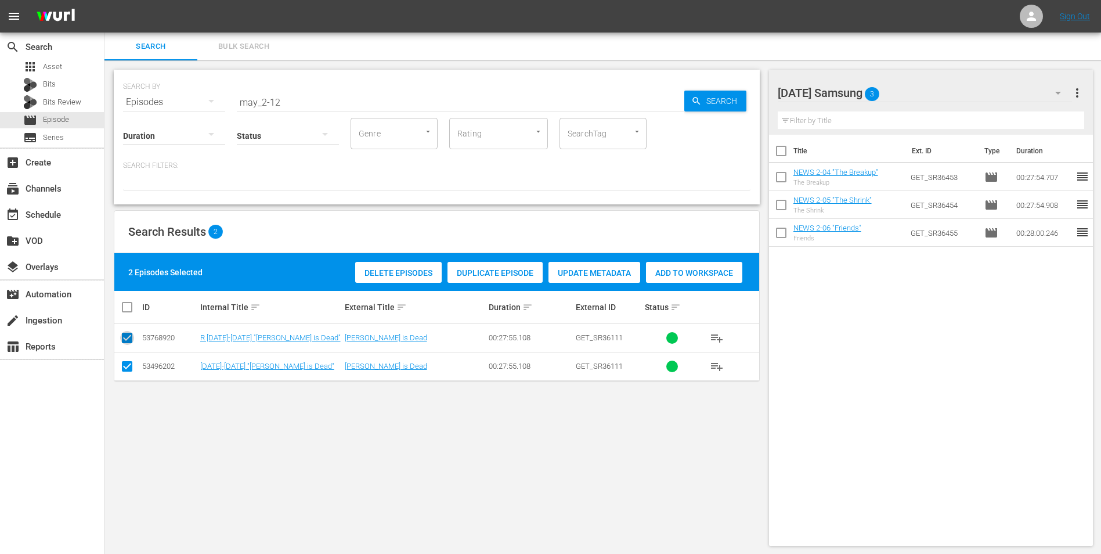
click at [127, 334] on input "checkbox" at bounding box center [127, 340] width 14 height 14
checkbox input "false"
click at [674, 270] on span "Add to Workspace" at bounding box center [666, 272] width 96 height 9
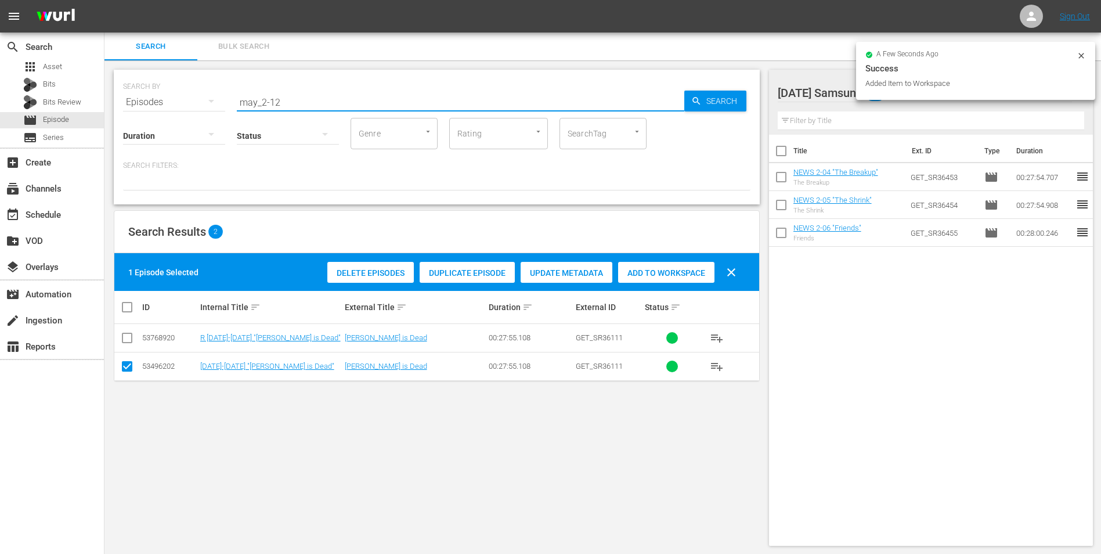
drag, startPoint x: 273, startPoint y: 107, endPoint x: 298, endPoint y: 112, distance: 24.9
click at [294, 110] on div "SEARCH BY Search By Episodes Search ID, Title, Description, Keywords, or Catego…" at bounding box center [437, 137] width 646 height 135
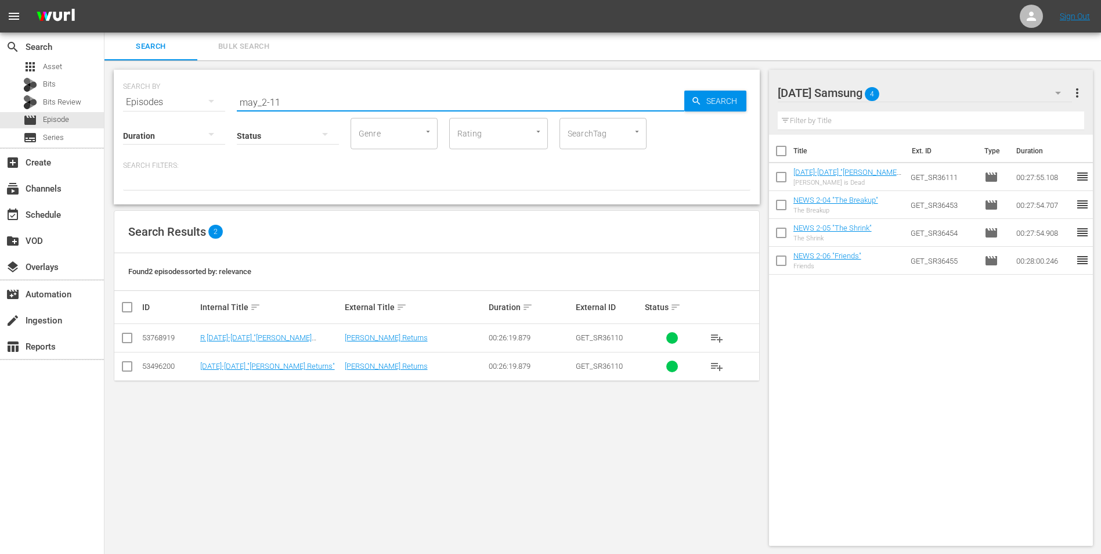
type input "may_2-11"
click at [127, 363] on input "checkbox" at bounding box center [127, 369] width 14 height 14
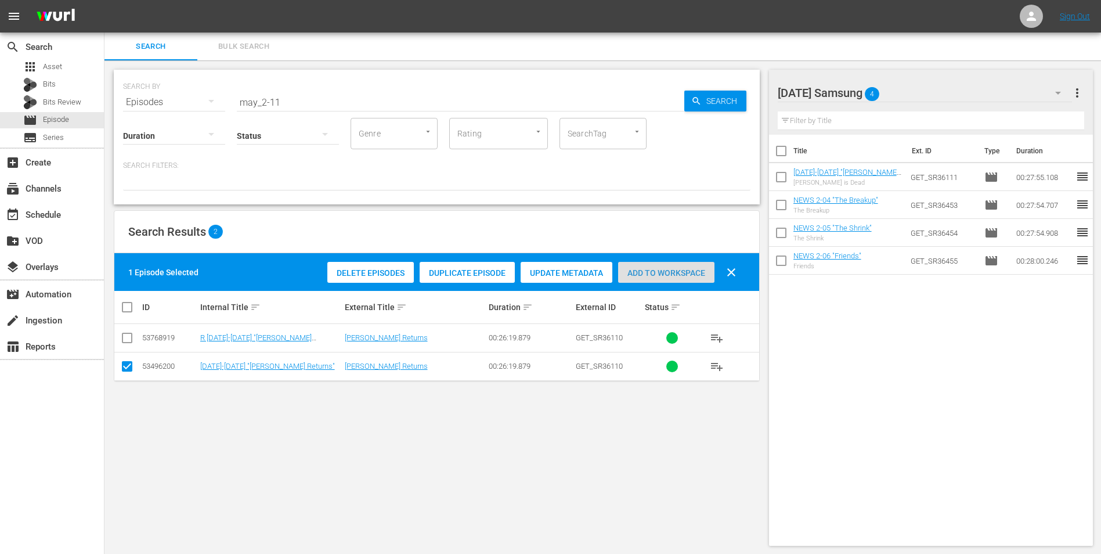
click at [673, 276] on span "Add to Workspace" at bounding box center [666, 272] width 96 height 9
click at [907, 95] on div "Friday Samsung 5" at bounding box center [925, 93] width 295 height 33
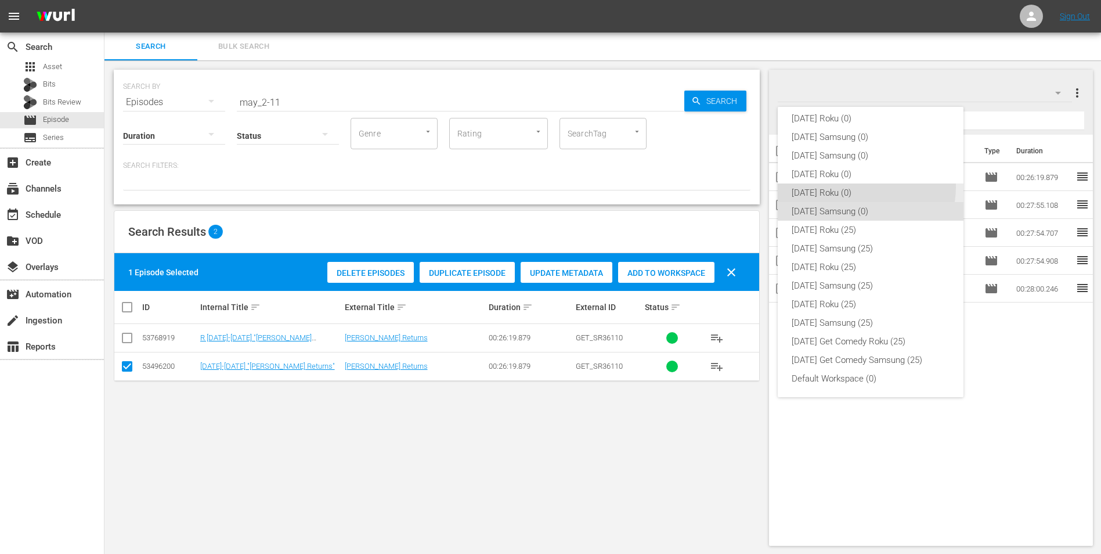
click at [854, 186] on div "[DATE] Roku (0)" at bounding box center [871, 192] width 158 height 19
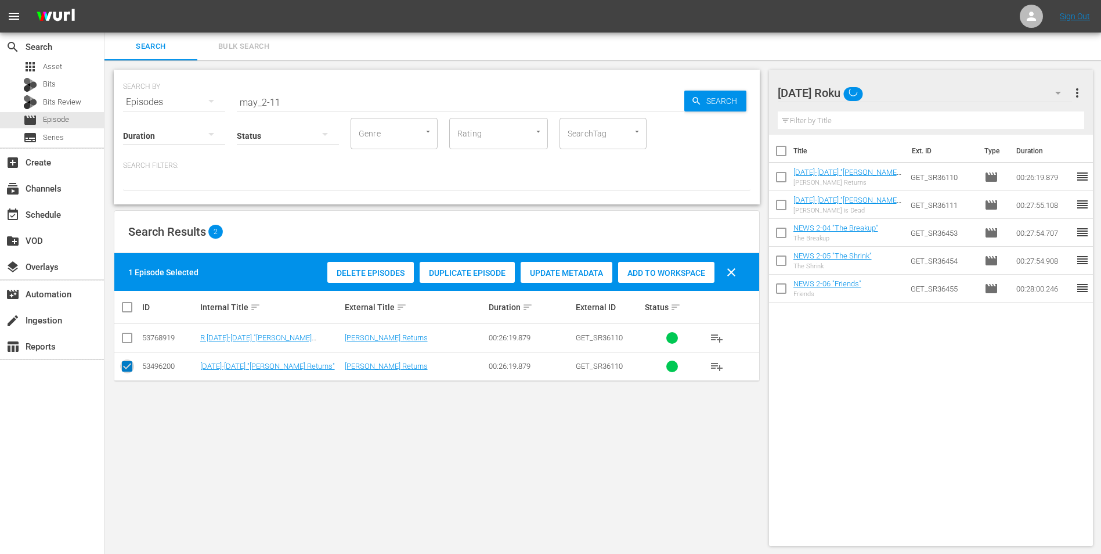
click at [124, 371] on input "checkbox" at bounding box center [127, 369] width 14 height 14
checkbox input "false"
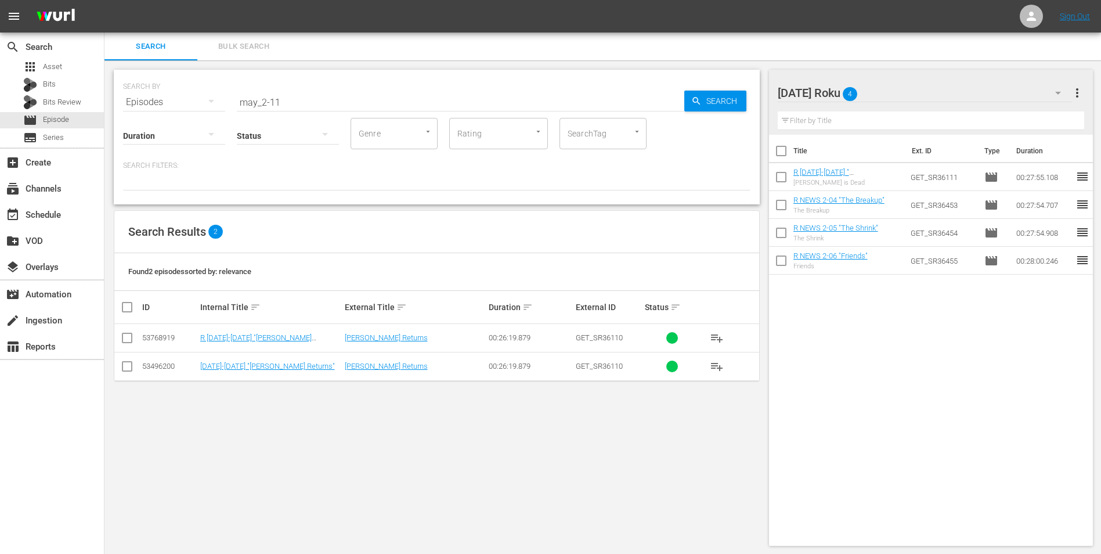
click at [126, 342] on input "checkbox" at bounding box center [127, 340] width 14 height 14
checkbox input "true"
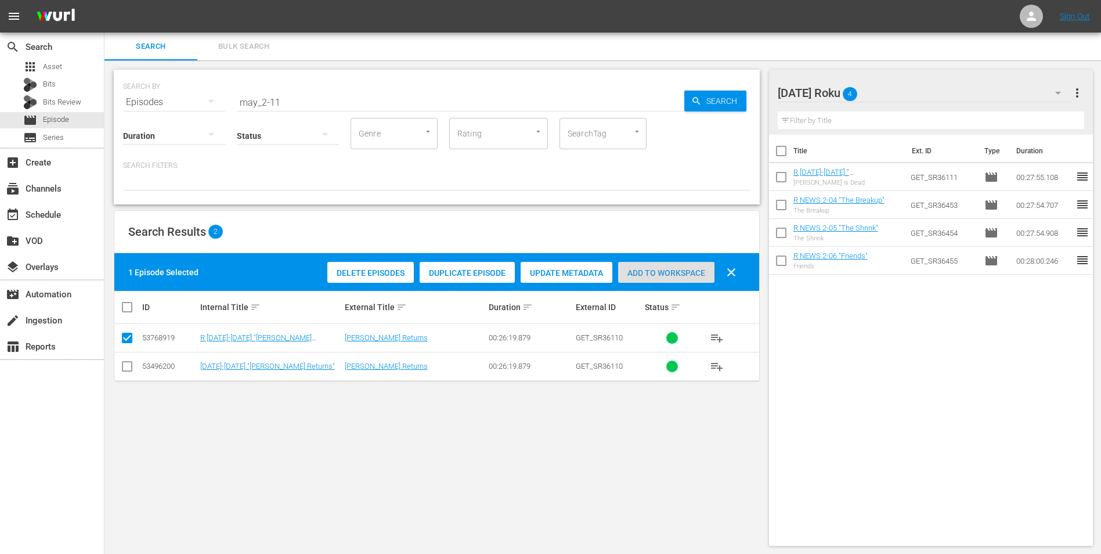
click at [689, 270] on span "Add to Workspace" at bounding box center [666, 272] width 96 height 9
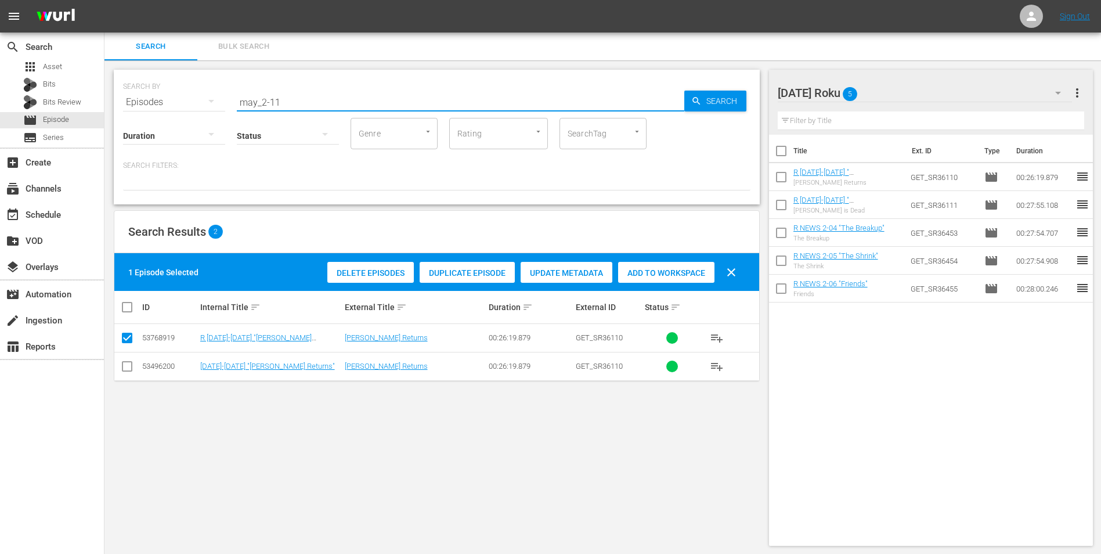
drag, startPoint x: 272, startPoint y: 98, endPoint x: 282, endPoint y: 104, distance: 12.6
click at [282, 104] on input "may_2-11" at bounding box center [461, 102] width 448 height 28
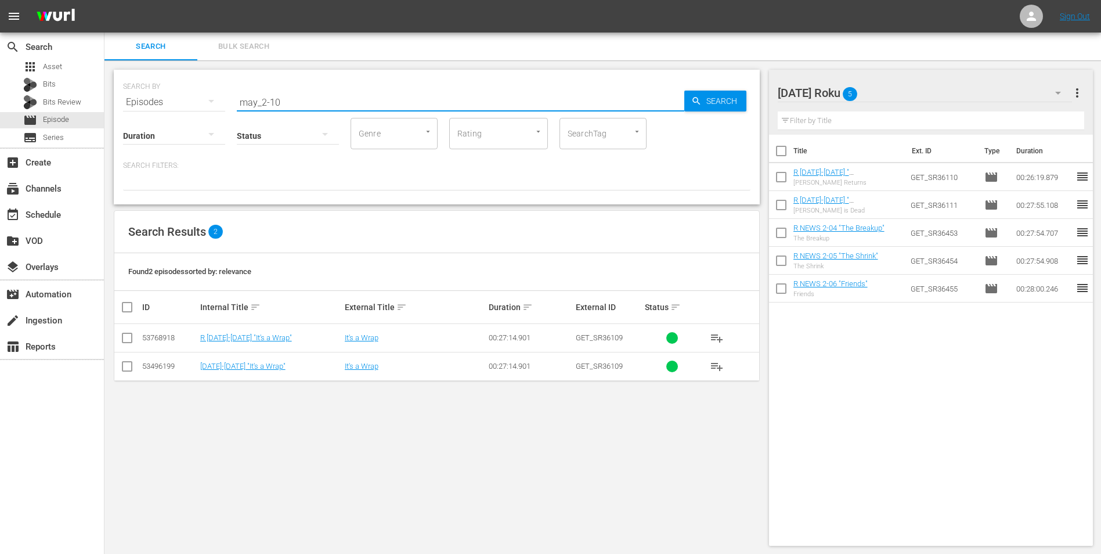
type input "may_2-10"
click at [127, 338] on input "checkbox" at bounding box center [127, 340] width 14 height 14
checkbox input "true"
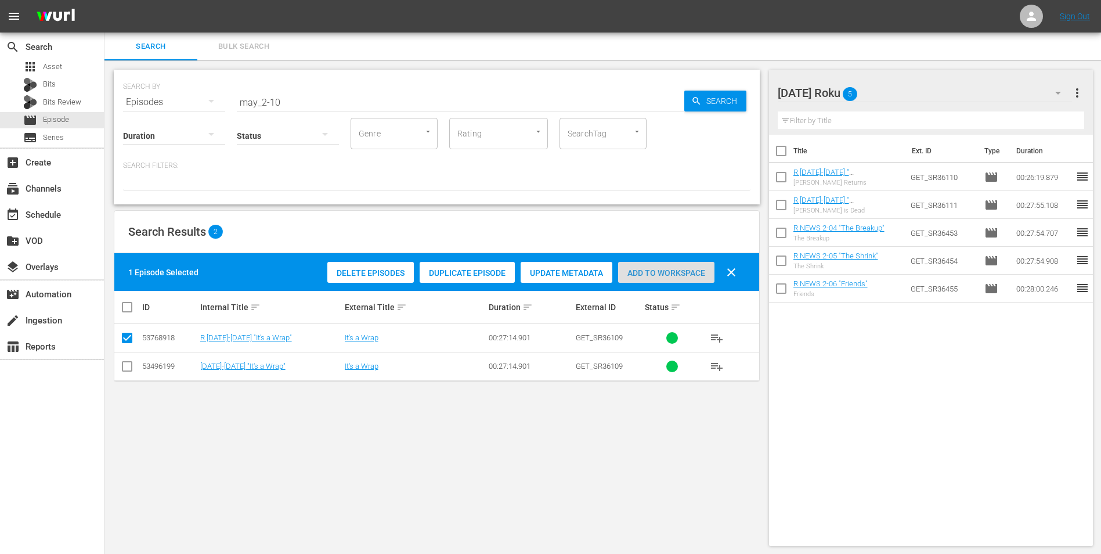
click at [651, 265] on div "Add to Workspace" at bounding box center [666, 273] width 96 height 22
click at [906, 85] on div "Friday Roku 6" at bounding box center [925, 93] width 295 height 33
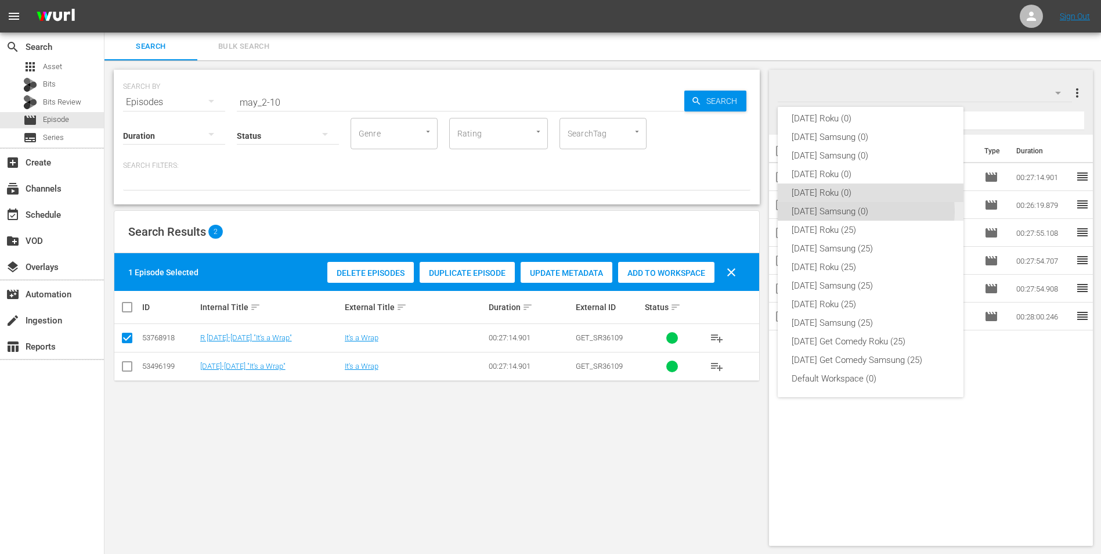
click at [866, 211] on div "[DATE] Samsung (0)" at bounding box center [871, 211] width 158 height 19
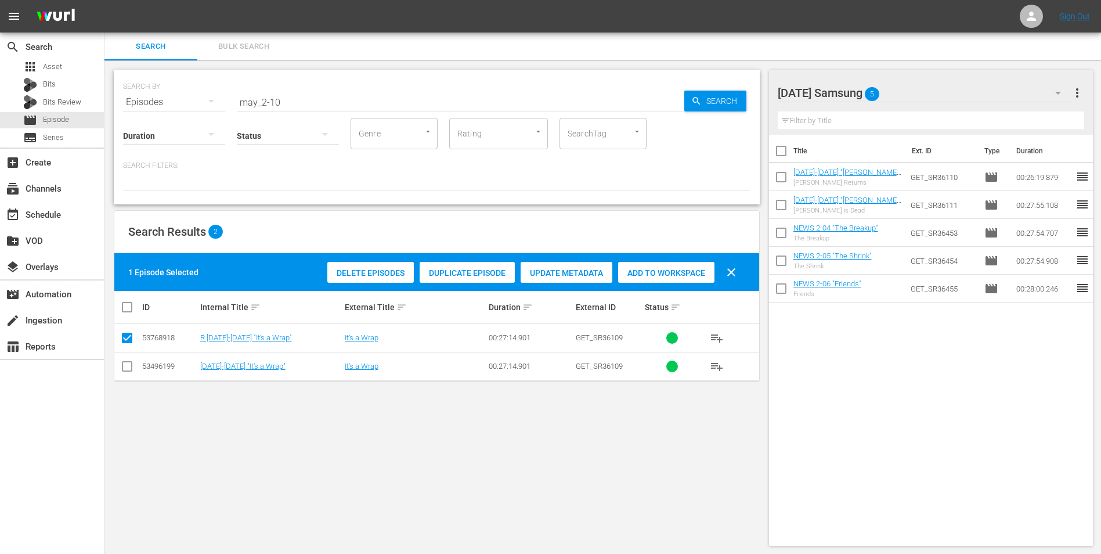
click at [127, 369] on input "checkbox" at bounding box center [127, 369] width 14 height 14
checkbox input "true"
drag, startPoint x: 127, startPoint y: 341, endPoint x: 259, endPoint y: 315, distance: 135.6
click at [128, 340] on input "checkbox" at bounding box center [127, 340] width 14 height 14
checkbox input "false"
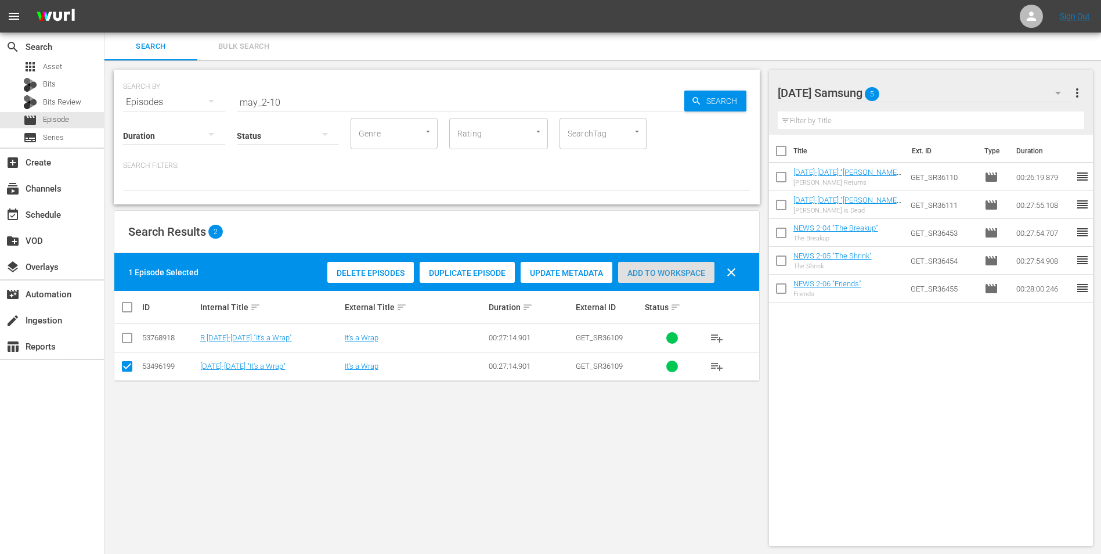
click at [652, 271] on span "Add to Workspace" at bounding box center [666, 272] width 96 height 9
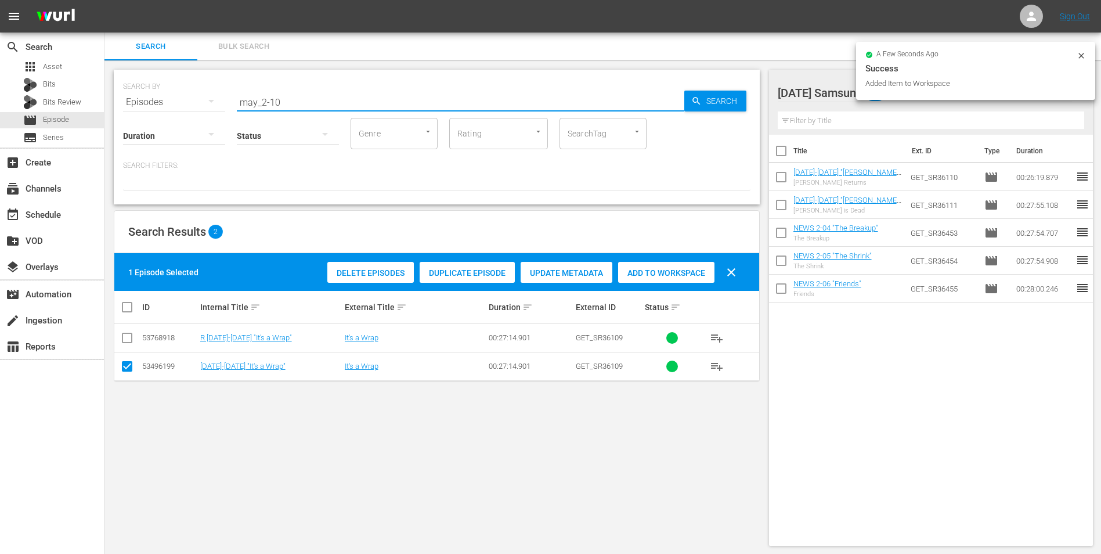
drag, startPoint x: 268, startPoint y: 101, endPoint x: 304, endPoint y: 109, distance: 36.2
click at [304, 109] on div "SEARCH BY Search By Episodes Search ID, Title, Description, Keywords, or Catego…" at bounding box center [437, 137] width 646 height 135
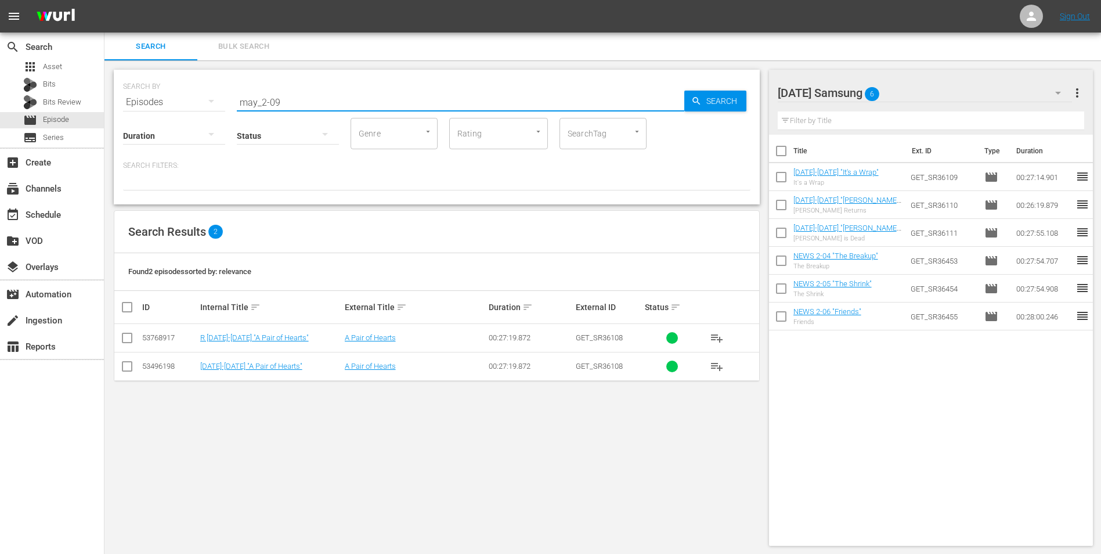
type input "may_2-09"
click at [125, 370] on input "checkbox" at bounding box center [127, 369] width 14 height 14
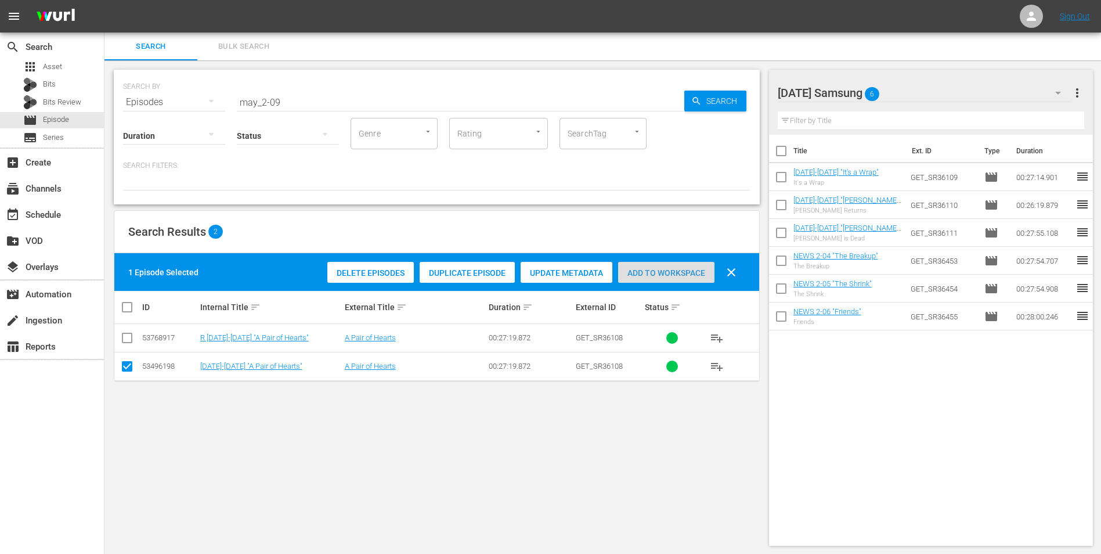
click at [669, 276] on span "Add to Workspace" at bounding box center [666, 272] width 96 height 9
click at [911, 86] on div "Friday Samsung 7" at bounding box center [925, 93] width 295 height 33
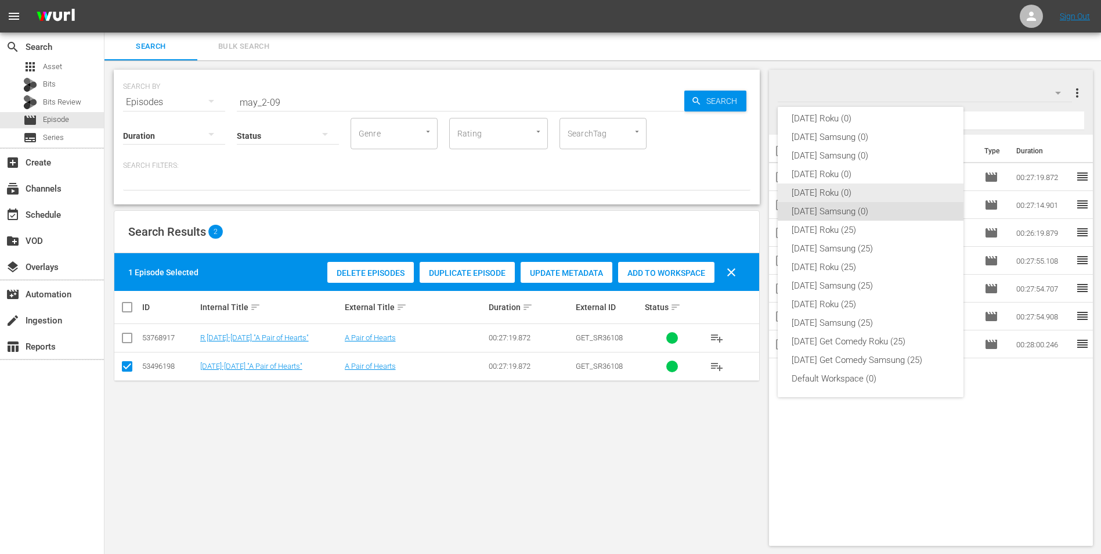
click at [820, 192] on div "[DATE] Roku (0)" at bounding box center [871, 192] width 158 height 19
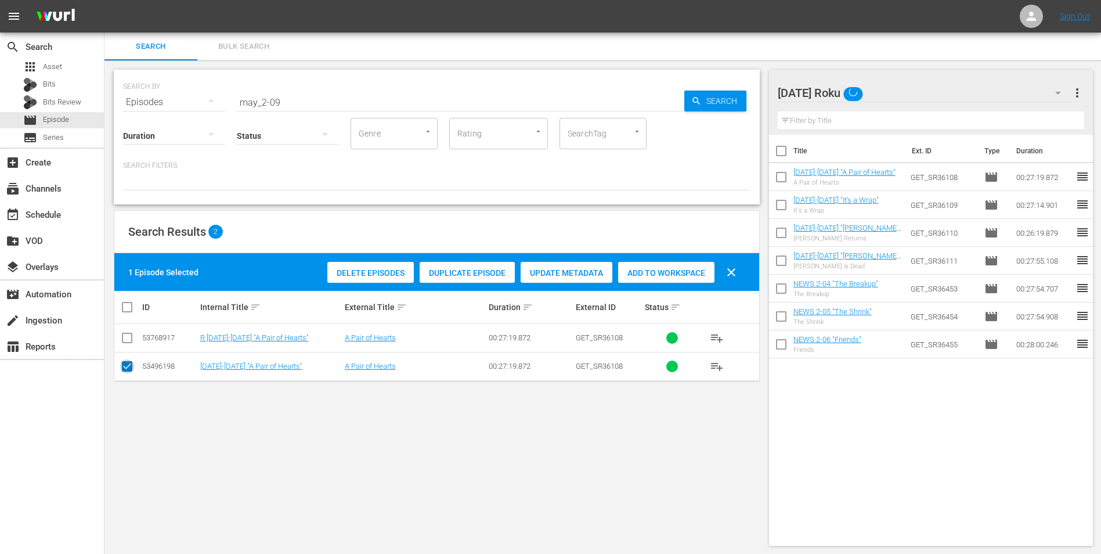
click at [124, 373] on input "checkbox" at bounding box center [127, 369] width 14 height 14
checkbox input "false"
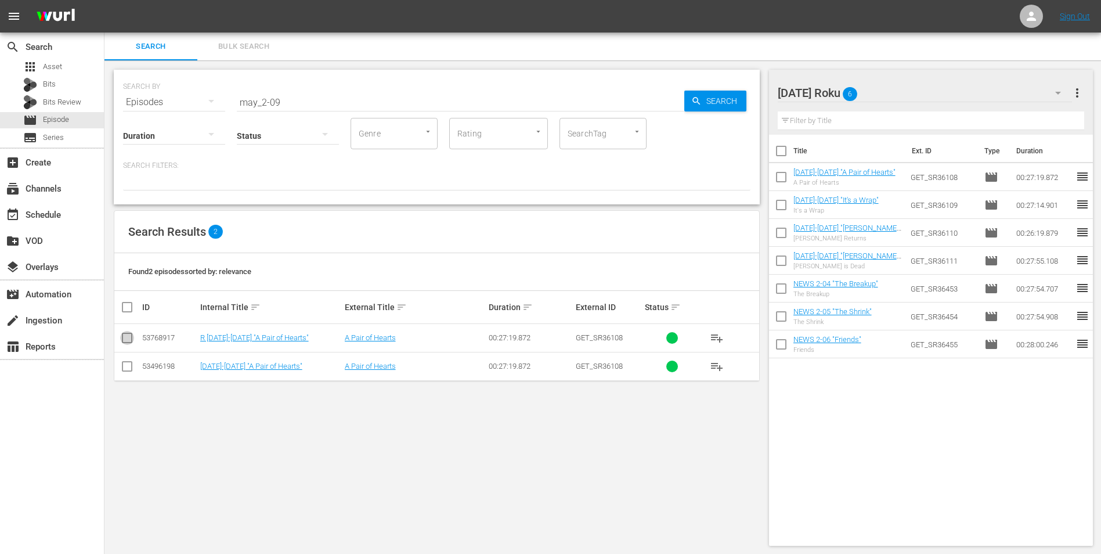
click at [130, 336] on input "checkbox" at bounding box center [127, 340] width 14 height 14
checkbox input "true"
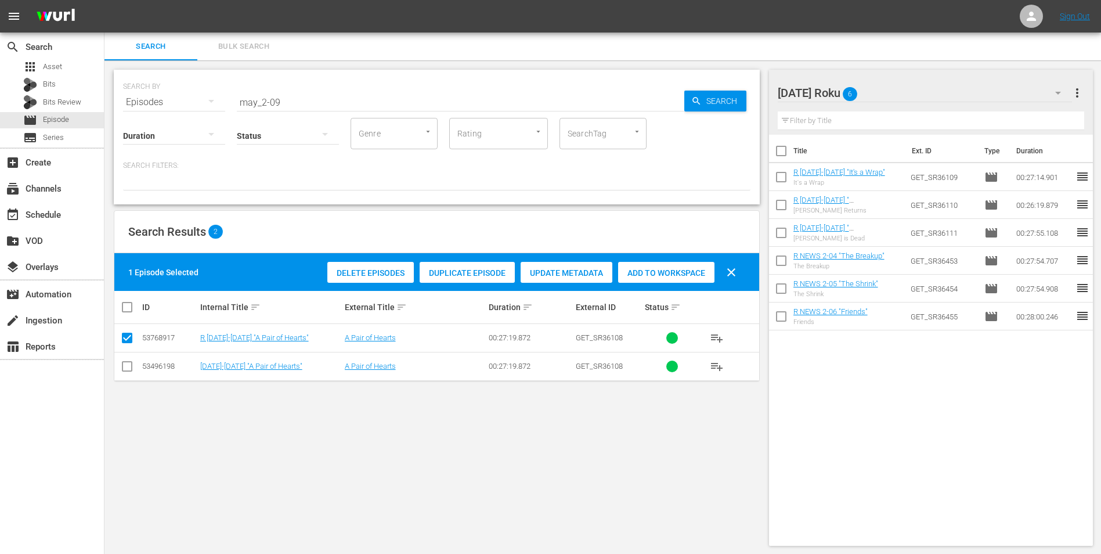
click at [658, 273] on span "Add to Workspace" at bounding box center [666, 272] width 96 height 9
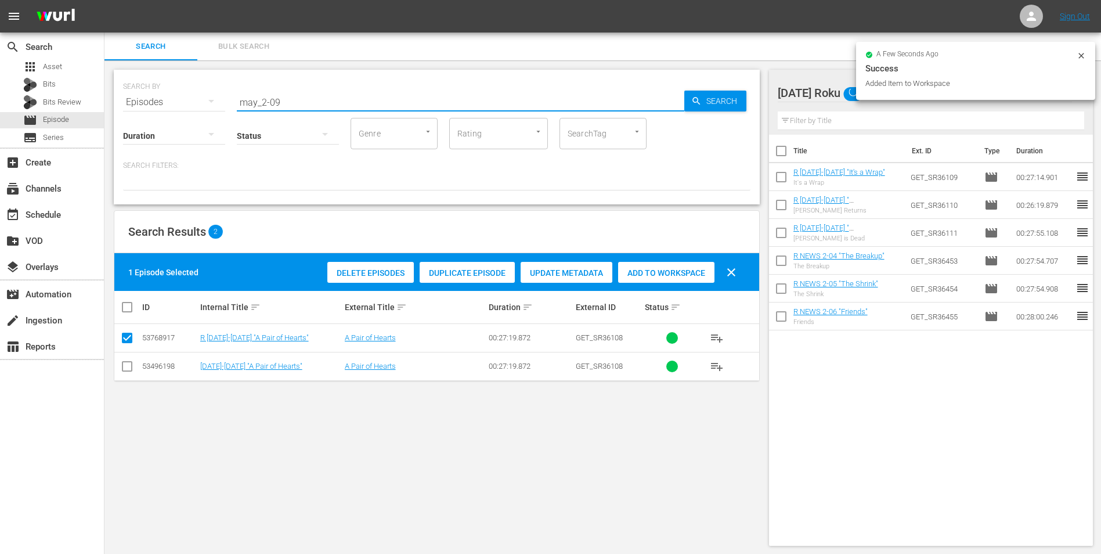
drag, startPoint x: 288, startPoint y: 100, endPoint x: 199, endPoint y: 90, distance: 90.0
click at [199, 91] on div "SEARCH BY Search By Episodes Search ID, Title, Description, Keywords, or Catego…" at bounding box center [437, 95] width 628 height 42
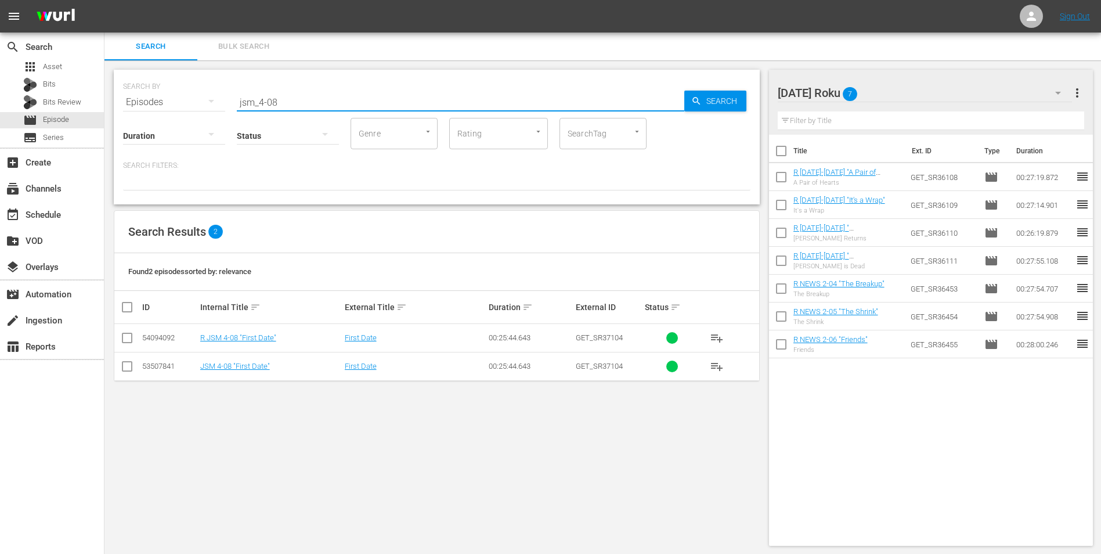
type input "jsm_4-08"
click at [132, 338] on input "checkbox" at bounding box center [127, 340] width 14 height 14
checkbox input "true"
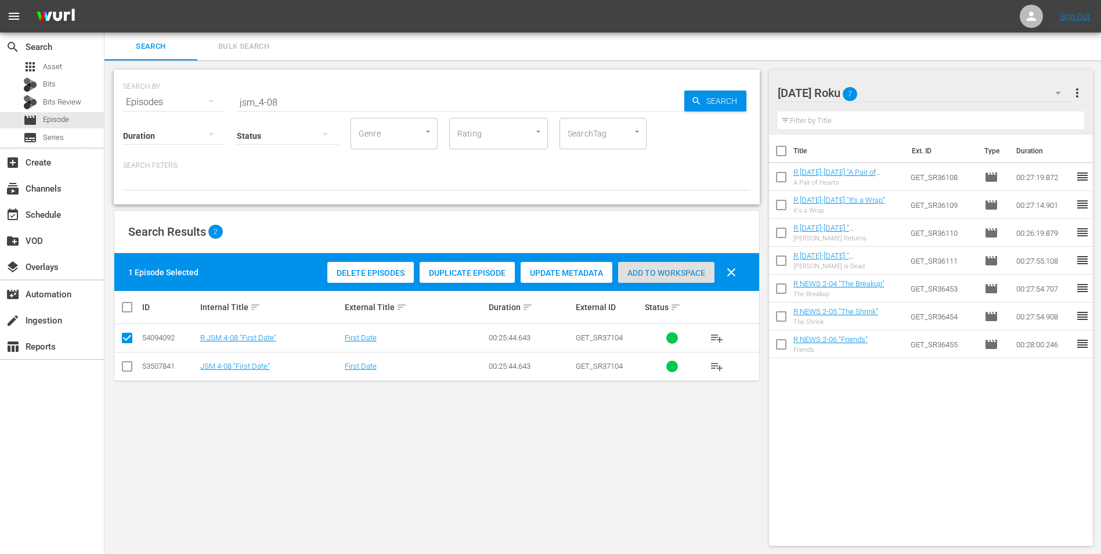
click at [688, 279] on div "Add to Workspace" at bounding box center [666, 273] width 96 height 22
click at [897, 95] on div "Friday Roku 8" at bounding box center [925, 93] width 295 height 33
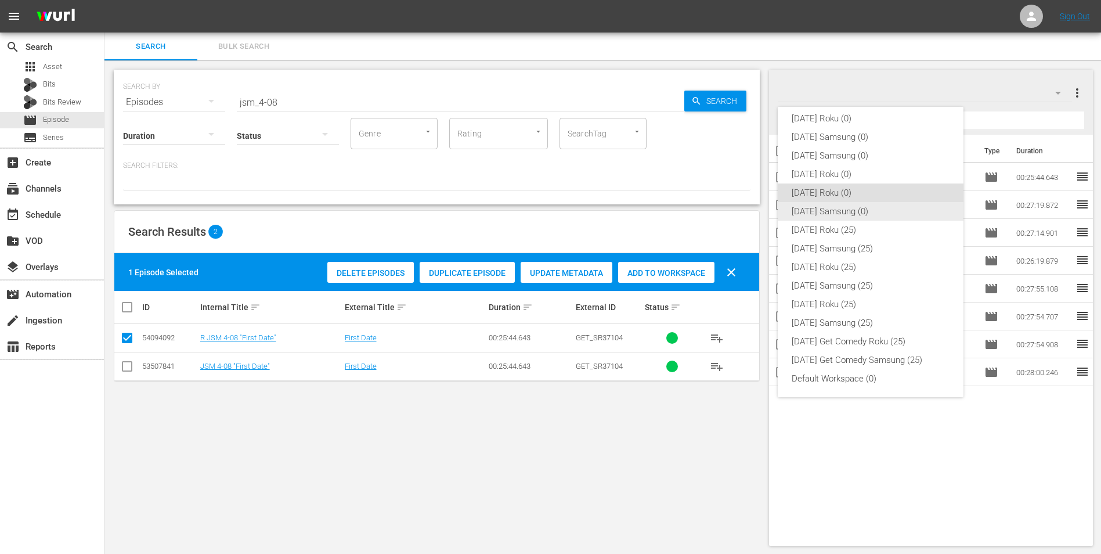
click at [845, 210] on div "[DATE] Samsung (0)" at bounding box center [871, 211] width 158 height 19
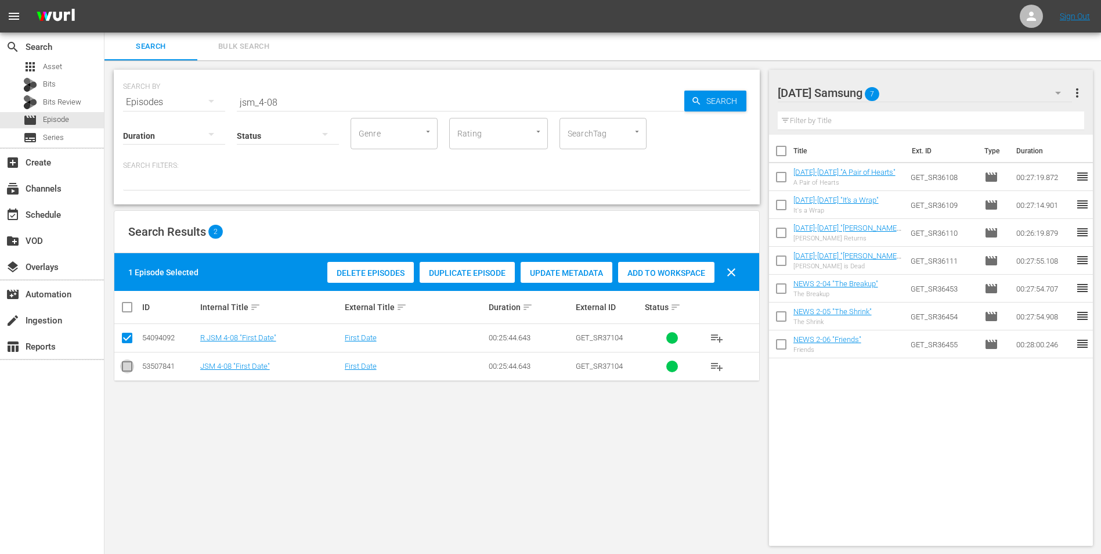
click at [131, 364] on input "checkbox" at bounding box center [127, 369] width 14 height 14
checkbox input "true"
click at [121, 331] on icon at bounding box center [127, 338] width 14 height 14
click at [125, 338] on input "checkbox" at bounding box center [127, 340] width 14 height 14
checkbox input "false"
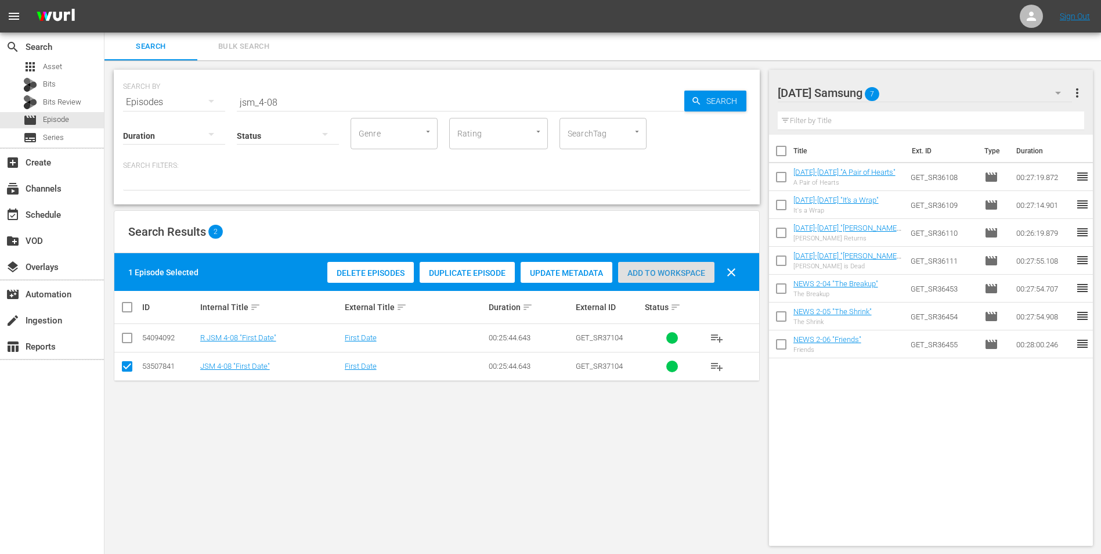
click at [655, 269] on span "Add to Workspace" at bounding box center [666, 272] width 96 height 9
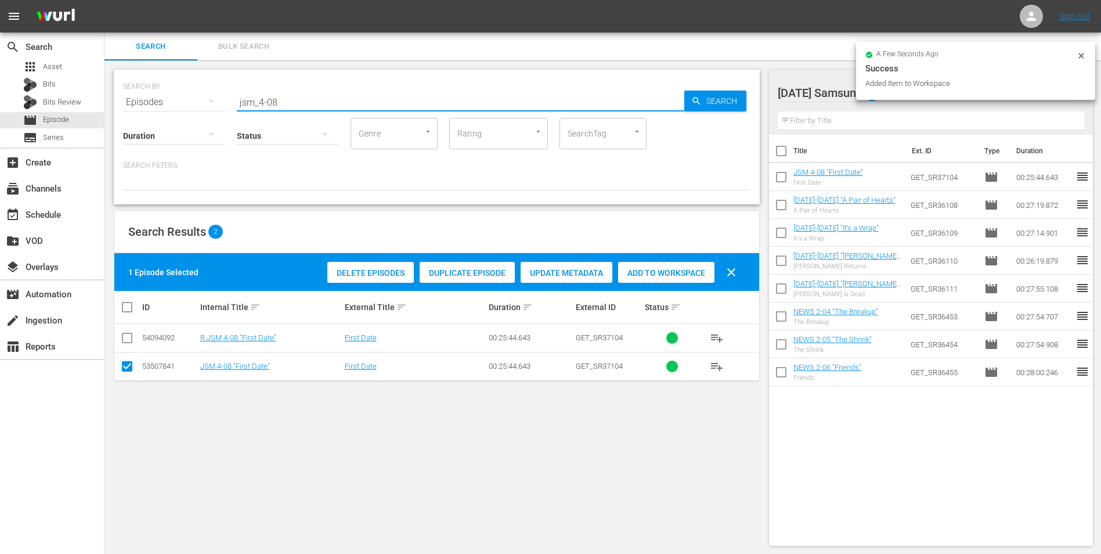
drag, startPoint x: 272, startPoint y: 103, endPoint x: 300, endPoint y: 110, distance: 29.4
click at [295, 106] on input "jsm_4-08" at bounding box center [461, 102] width 448 height 28
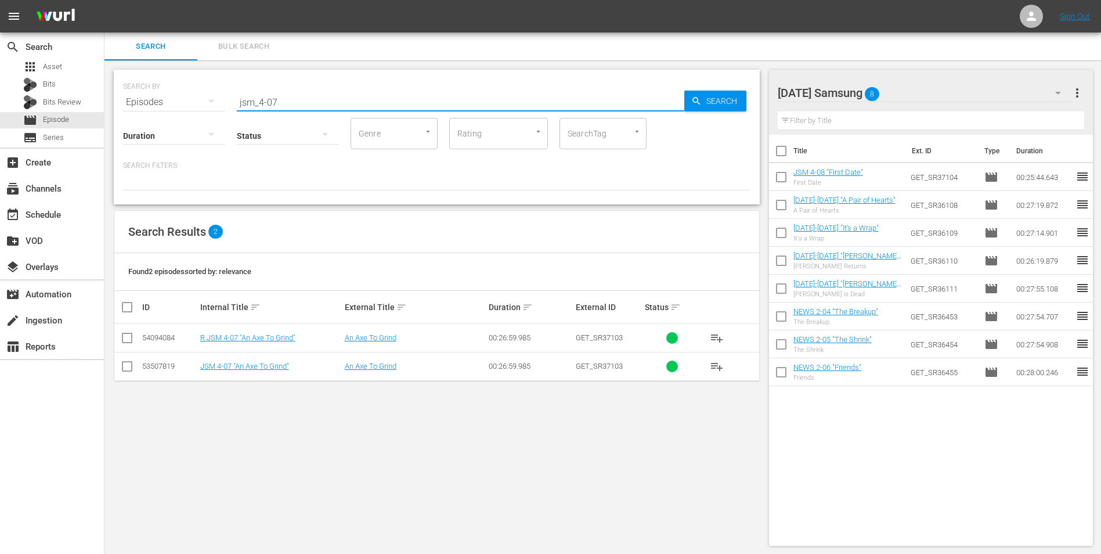
type input "jsm_4-07"
click at [127, 369] on input "checkbox" at bounding box center [127, 369] width 14 height 14
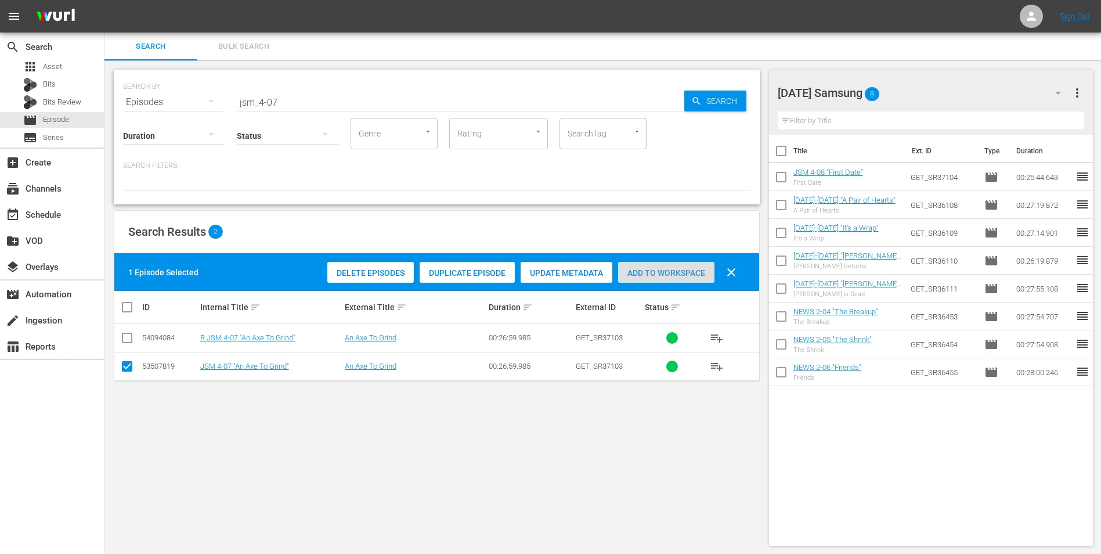
click at [699, 273] on span "Add to Workspace" at bounding box center [666, 272] width 96 height 9
click at [908, 92] on div "Friday Samsung 9" at bounding box center [925, 93] width 295 height 33
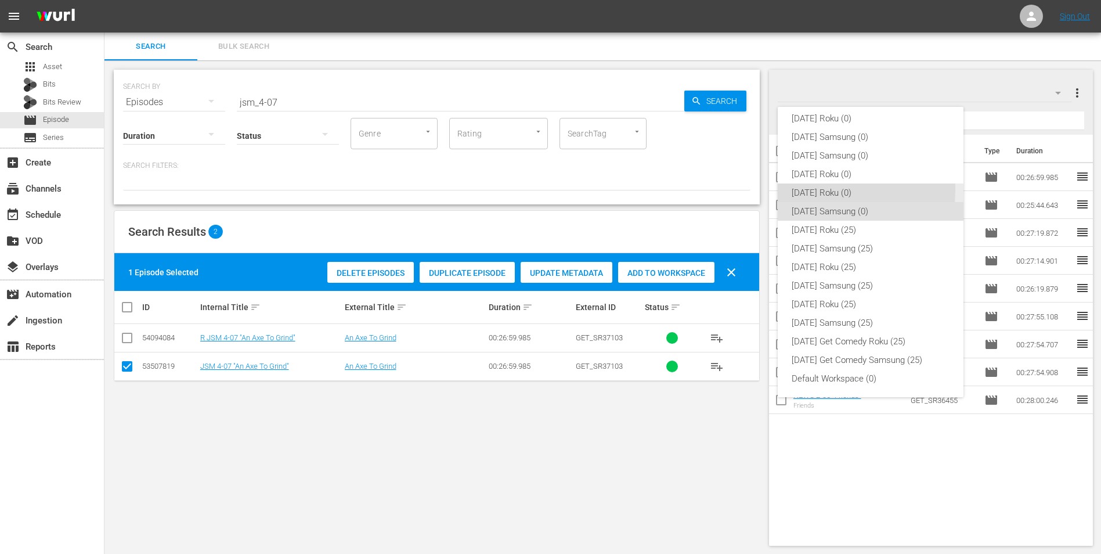
click at [826, 190] on div "[DATE] Roku (0)" at bounding box center [871, 192] width 158 height 19
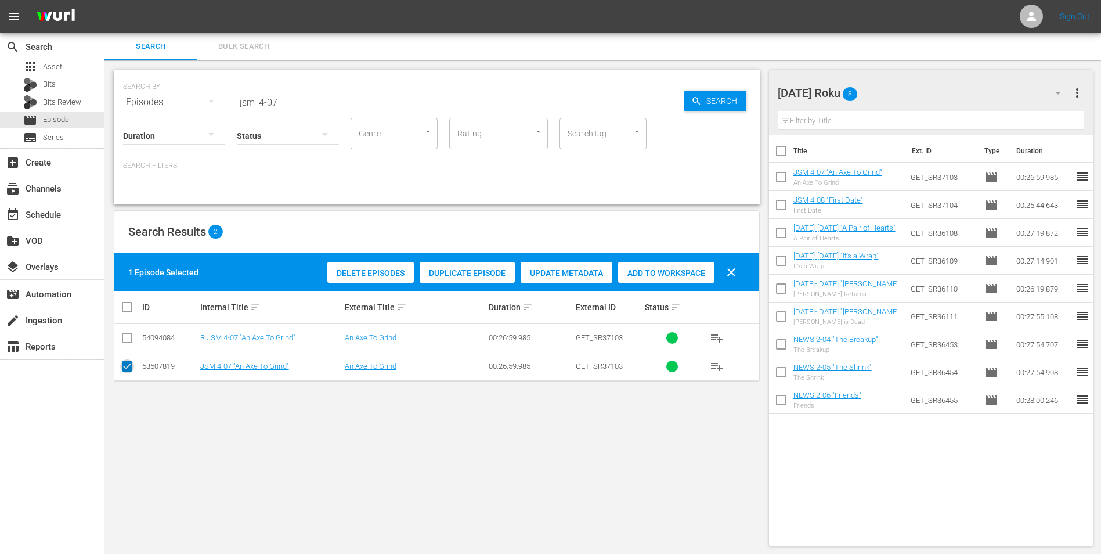
click at [128, 363] on input "checkbox" at bounding box center [127, 369] width 14 height 14
checkbox input "false"
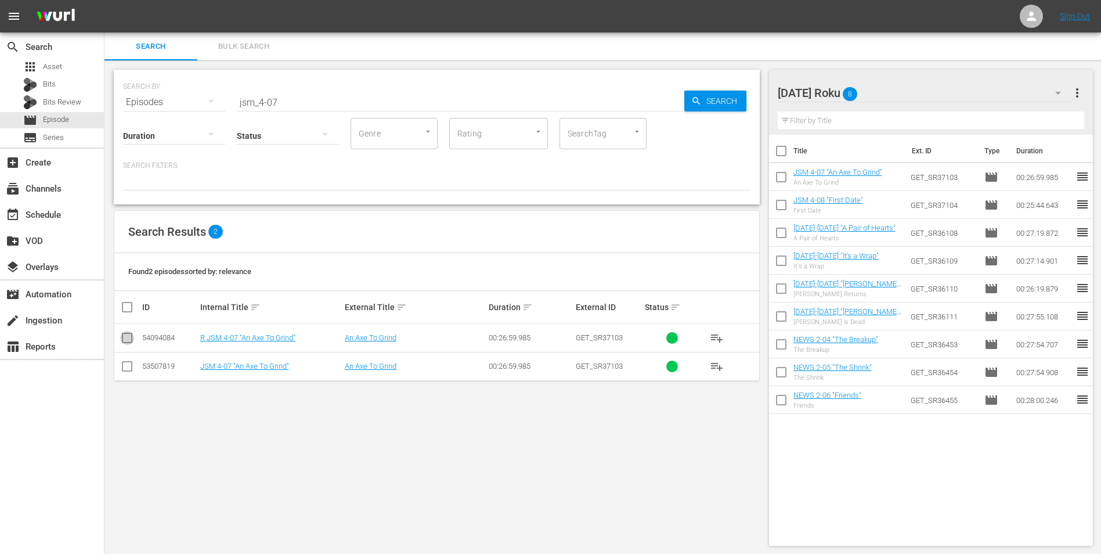
click at [126, 340] on input "checkbox" at bounding box center [127, 340] width 14 height 14
checkbox input "true"
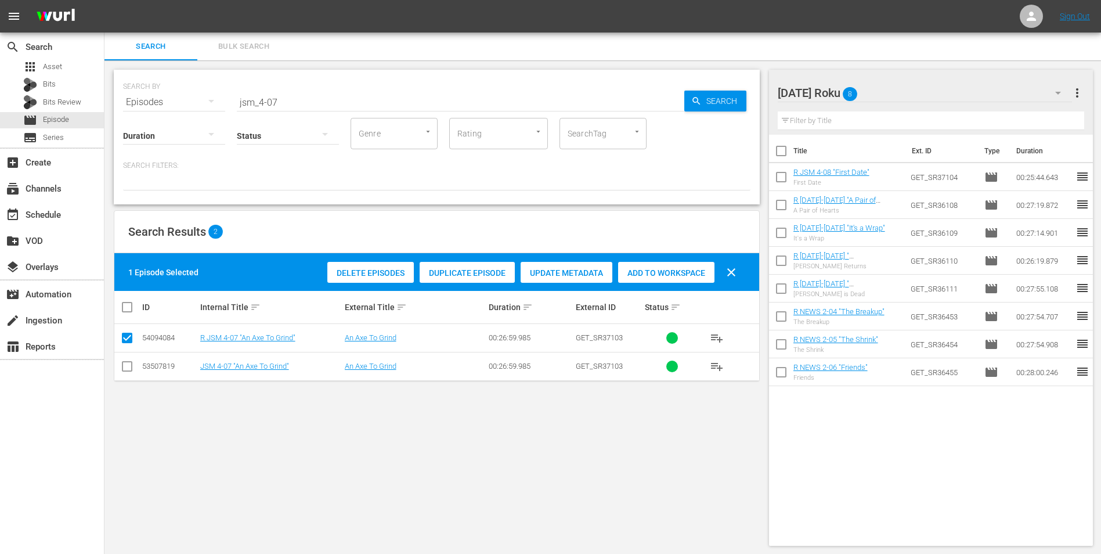
click at [673, 271] on span "Add to Workspace" at bounding box center [666, 272] width 96 height 9
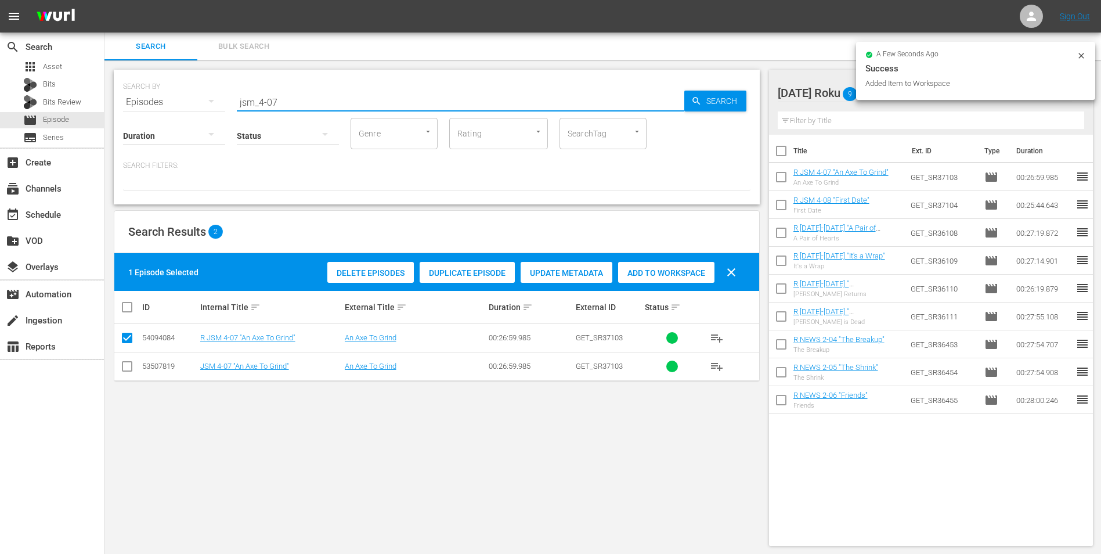
drag, startPoint x: 276, startPoint y: 100, endPoint x: 272, endPoint y: 106, distance: 7.3
click at [272, 106] on input "jsm_4-07" at bounding box center [461, 102] width 448 height 28
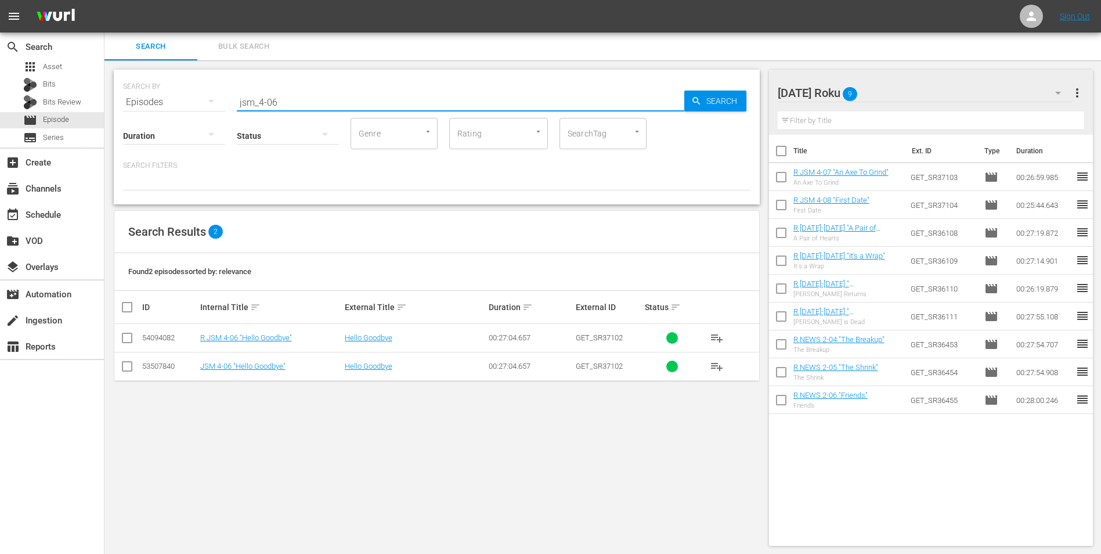
type input "jsm_4-06"
click at [125, 340] on input "checkbox" at bounding box center [127, 340] width 14 height 14
checkbox input "true"
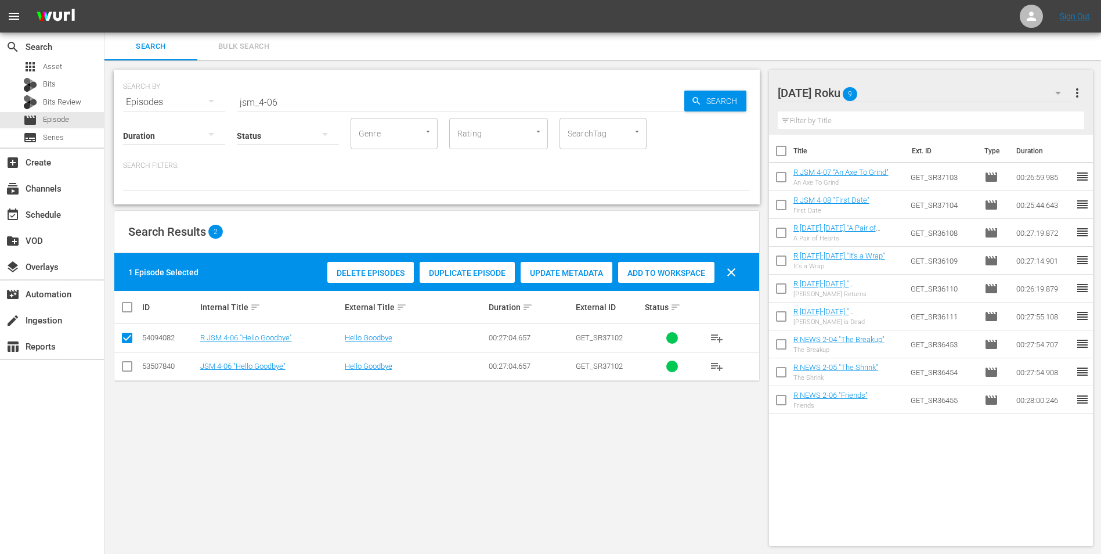
click at [659, 276] on span "Add to Workspace" at bounding box center [666, 272] width 96 height 9
click at [890, 94] on div "Friday Roku 10" at bounding box center [925, 93] width 295 height 33
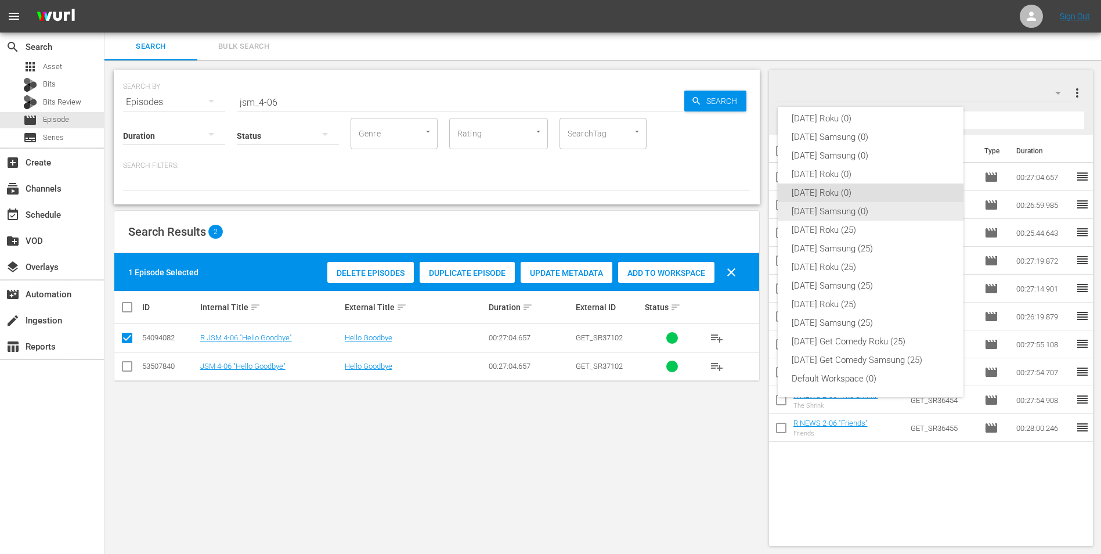
click at [853, 210] on div "[DATE] Samsung (0)" at bounding box center [871, 211] width 158 height 19
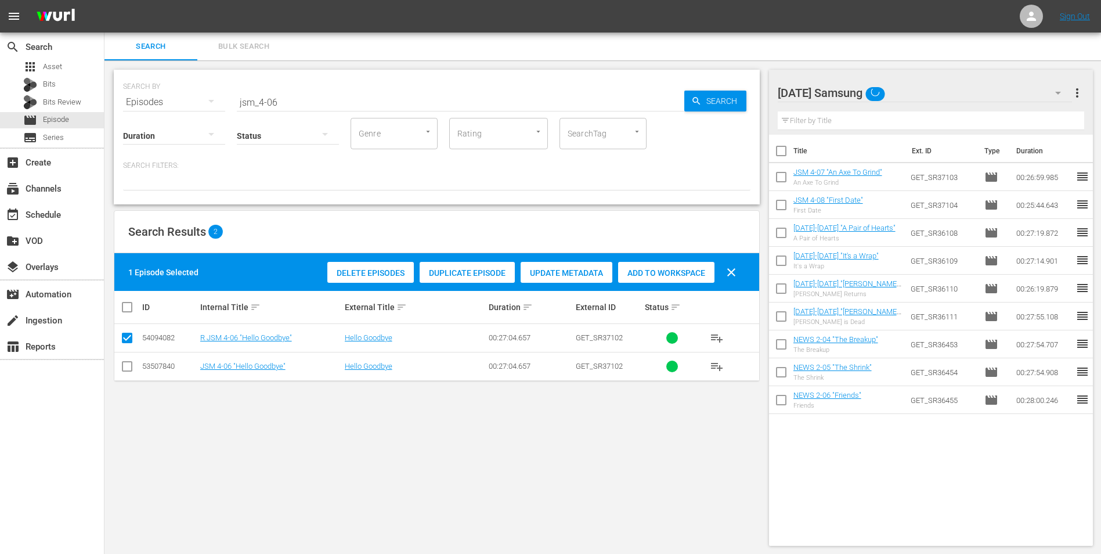
click at [131, 366] on input "checkbox" at bounding box center [127, 369] width 14 height 14
checkbox input "true"
click at [124, 336] on input "checkbox" at bounding box center [127, 340] width 14 height 14
checkbox input "false"
click at [677, 271] on span "Add to Workspace" at bounding box center [666, 272] width 96 height 9
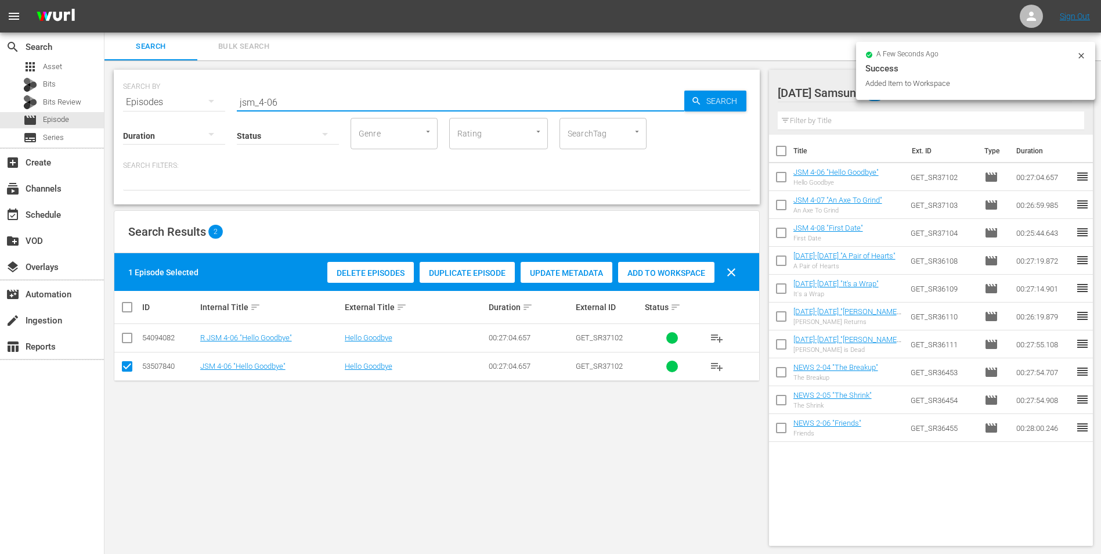
drag, startPoint x: 273, startPoint y: 99, endPoint x: 297, endPoint y: 98, distance: 24.4
click at [297, 98] on input "jsm_4-06" at bounding box center [461, 102] width 448 height 28
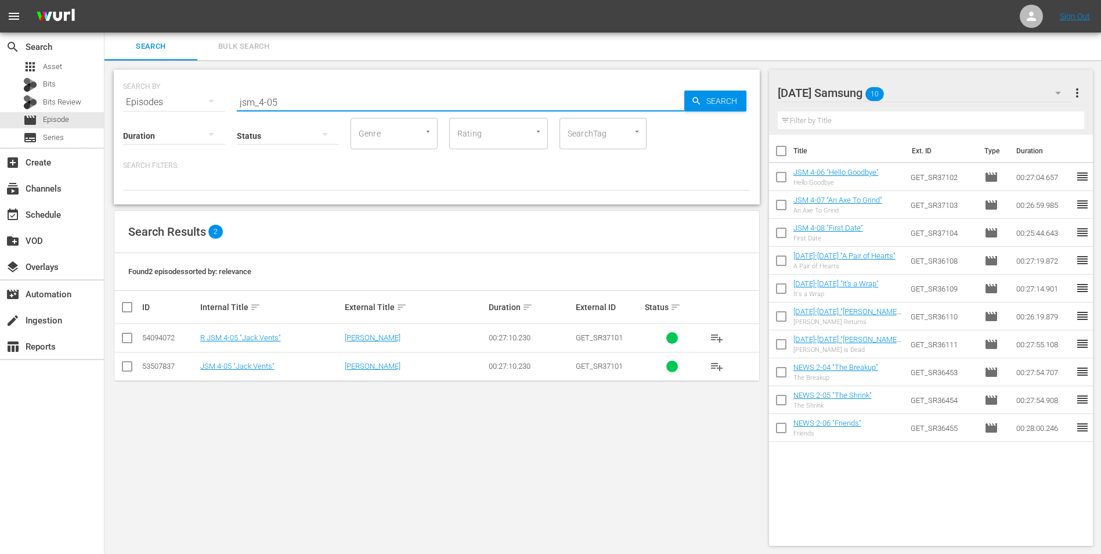
type input "jsm_4-05"
click at [132, 365] on input "checkbox" at bounding box center [127, 369] width 14 height 14
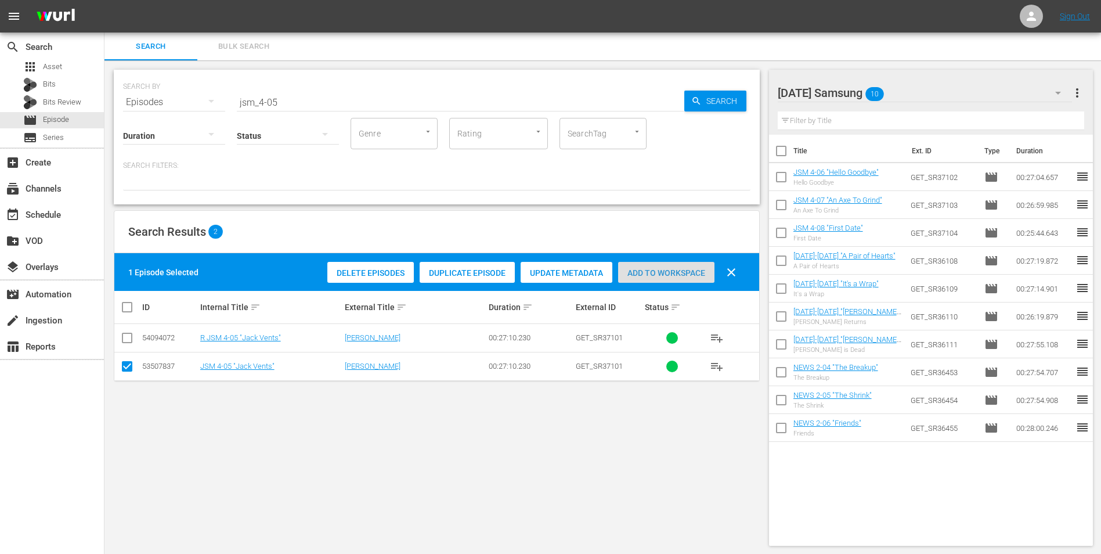
click at [648, 268] on span "Add to Workspace" at bounding box center [666, 272] width 96 height 9
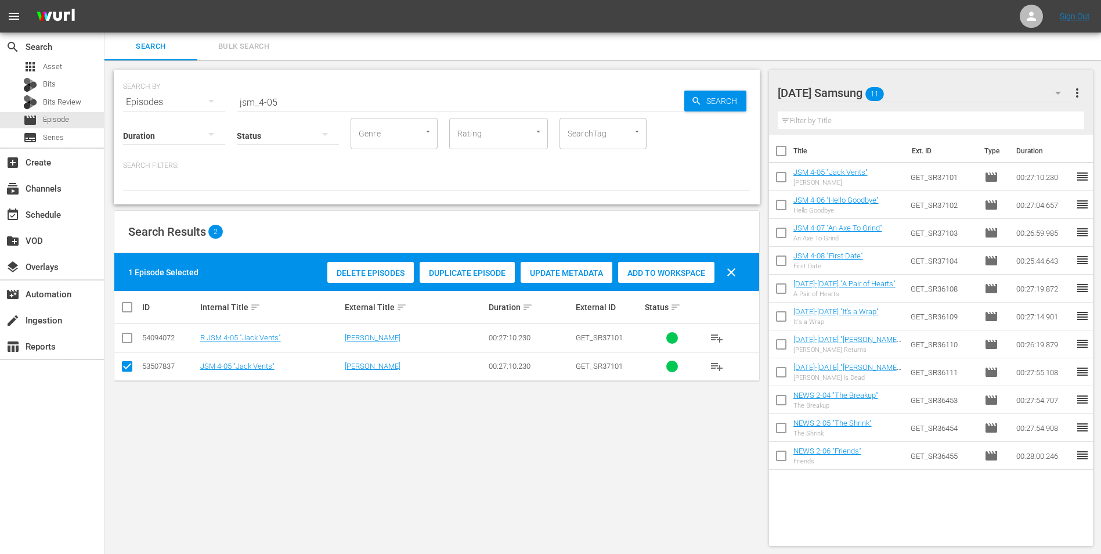
click at [1008, 93] on div "Friday Samsung 11" at bounding box center [925, 93] width 295 height 33
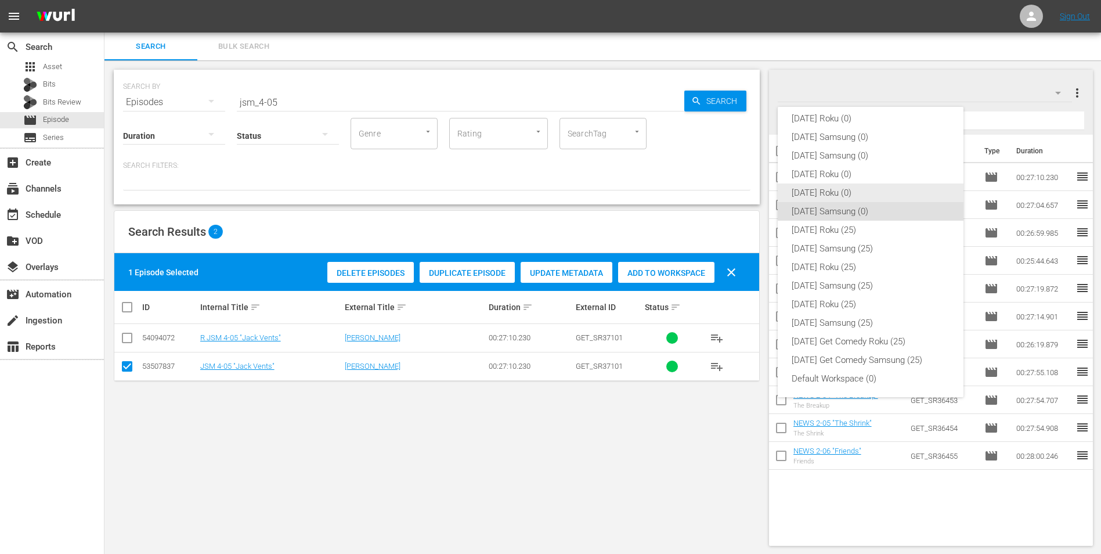
click at [824, 191] on div "[DATE] Roku (0)" at bounding box center [871, 192] width 158 height 19
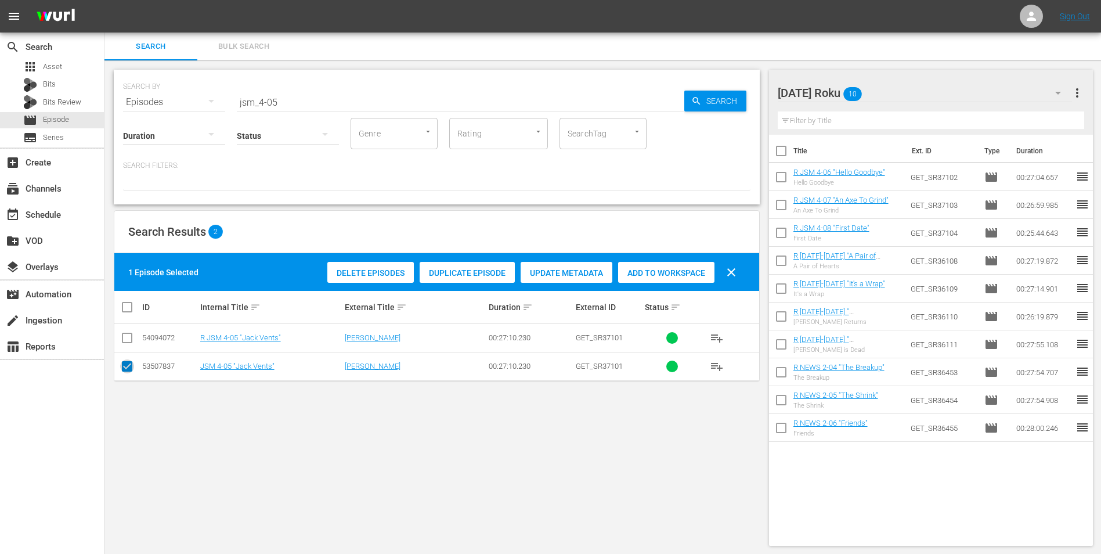
click at [125, 366] on input "checkbox" at bounding box center [127, 369] width 14 height 14
checkbox input "false"
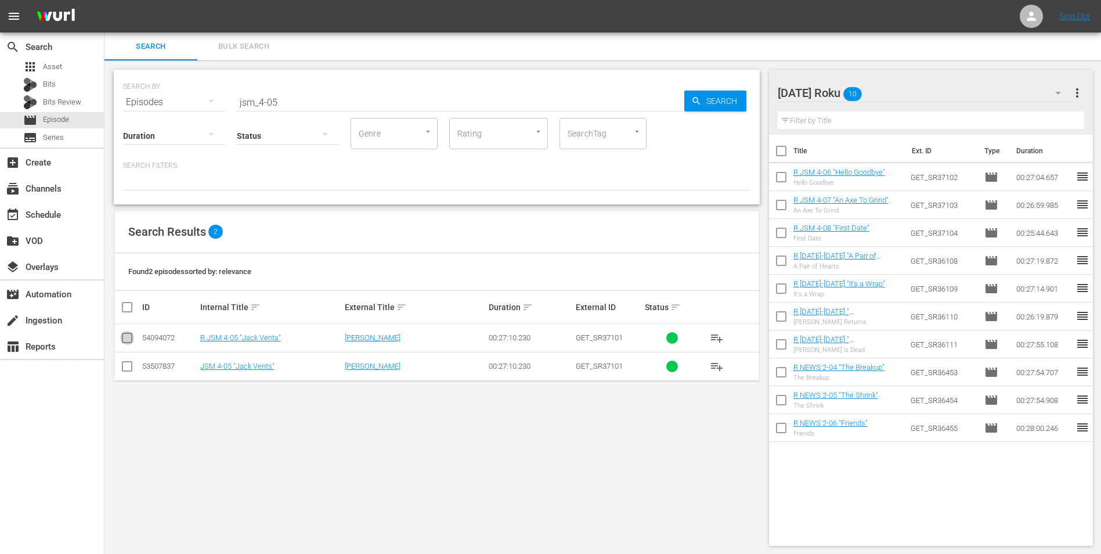
click at [127, 336] on input "checkbox" at bounding box center [127, 340] width 14 height 14
checkbox input "true"
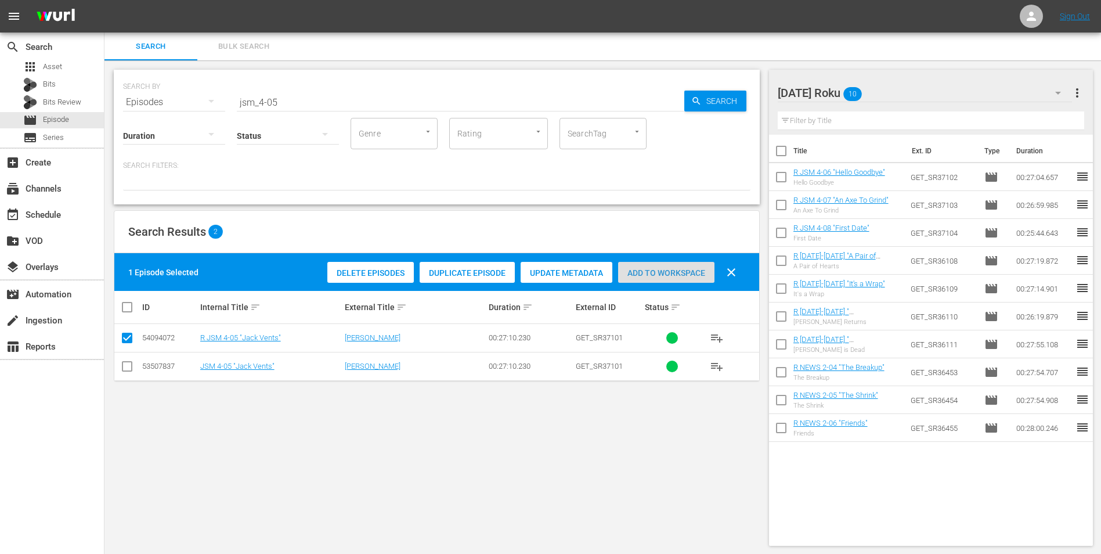
click at [685, 264] on div "Add to Workspace" at bounding box center [666, 273] width 96 height 22
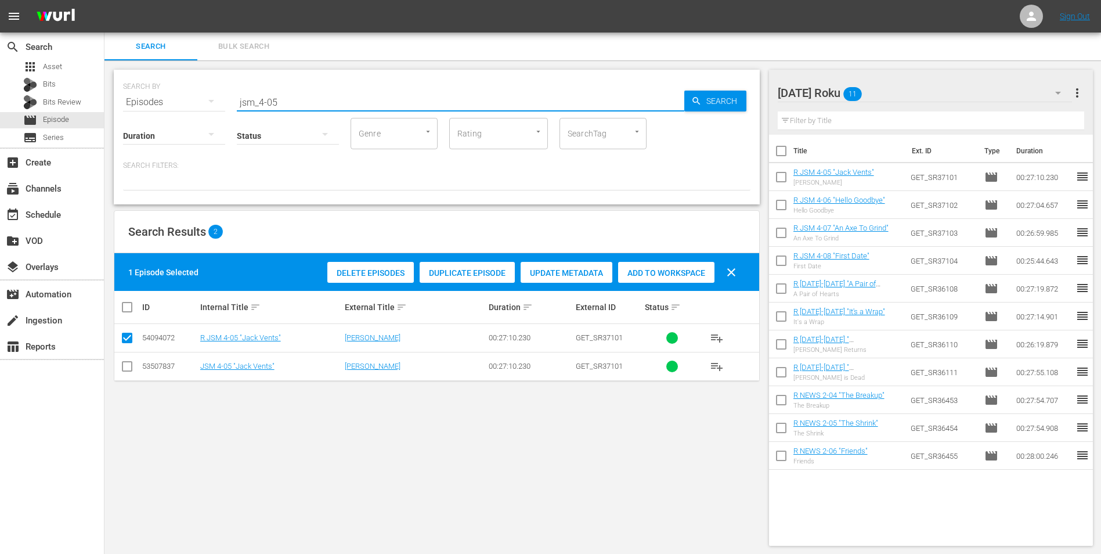
drag, startPoint x: 296, startPoint y: 103, endPoint x: 174, endPoint y: 109, distance: 122.0
click at [174, 109] on div "SEARCH BY Search By Episodes Search ID, Title, Description, Keywords, or Catego…" at bounding box center [437, 137] width 646 height 135
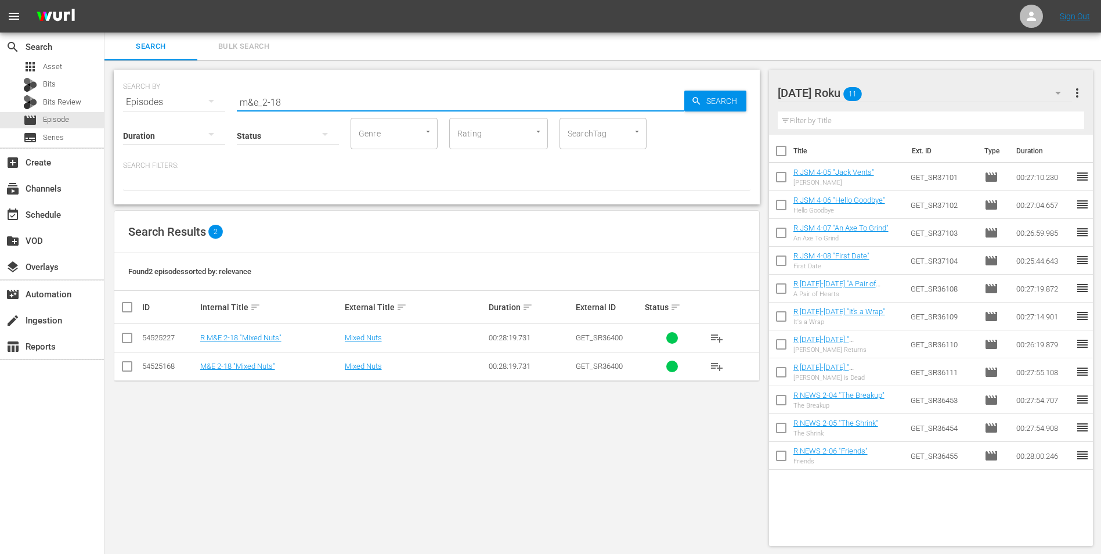
type input "m&e_2-18"
click at [127, 337] on input "checkbox" at bounding box center [127, 340] width 14 height 14
checkbox input "true"
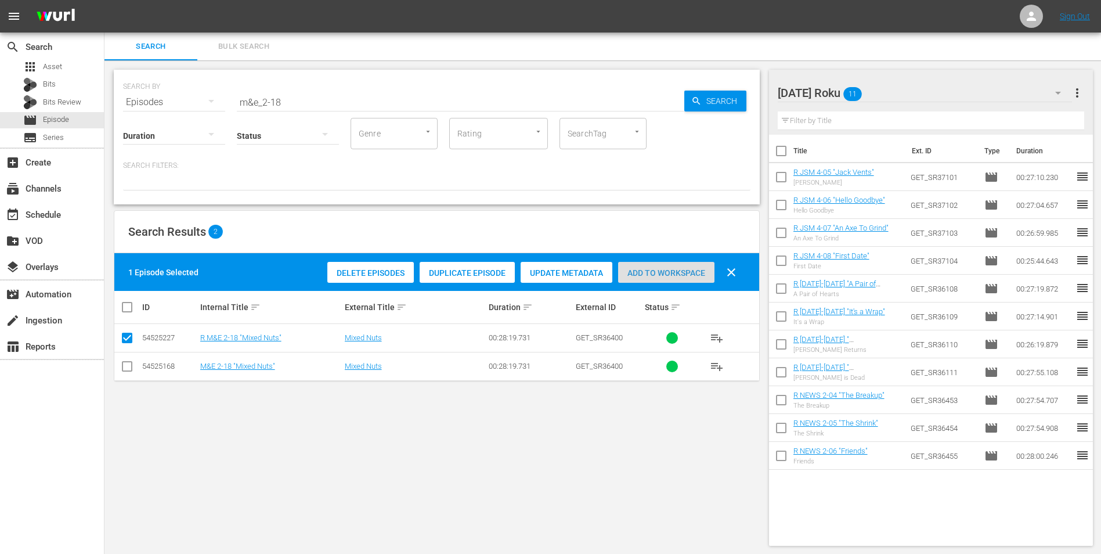
click at [647, 273] on span "Add to Workspace" at bounding box center [666, 272] width 96 height 9
click at [900, 92] on div "Friday Roku 12" at bounding box center [925, 93] width 295 height 33
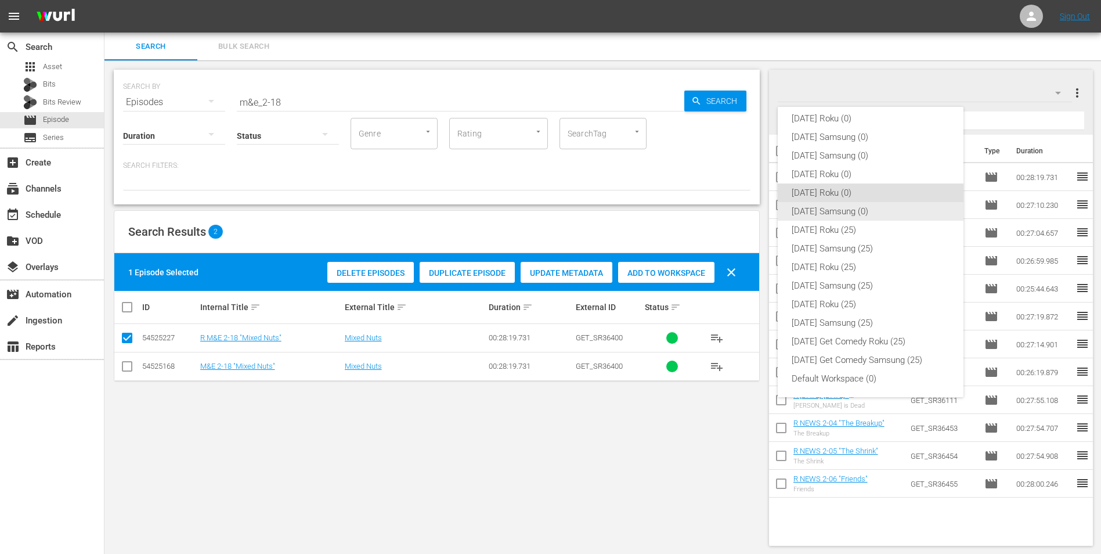
click at [852, 214] on div "[DATE] Samsung (0)" at bounding box center [871, 211] width 158 height 19
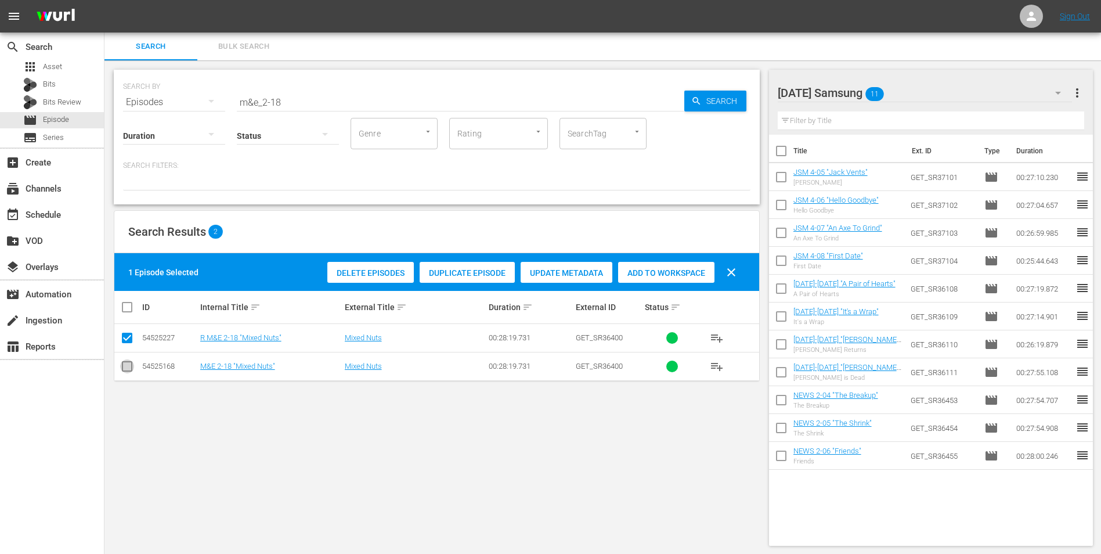
click at [132, 362] on input "checkbox" at bounding box center [127, 369] width 14 height 14
checkbox input "true"
click at [128, 341] on input "checkbox" at bounding box center [127, 340] width 14 height 14
checkbox input "false"
click at [699, 273] on span "Add to Workspace" at bounding box center [666, 272] width 96 height 9
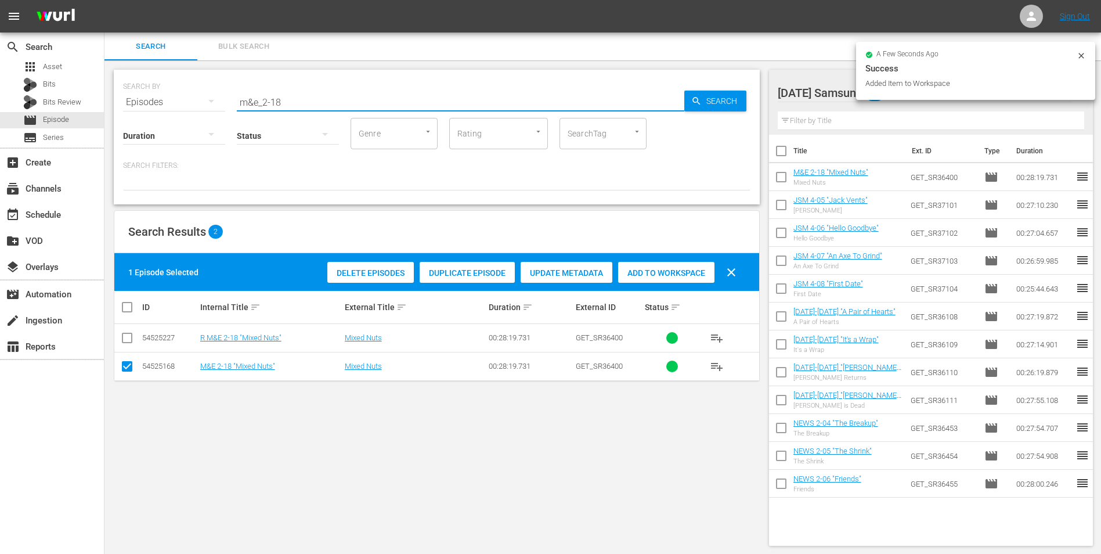
drag, startPoint x: 276, startPoint y: 101, endPoint x: 306, endPoint y: 108, distance: 31.0
click at [301, 104] on input "m&e_2-18" at bounding box center [461, 102] width 448 height 28
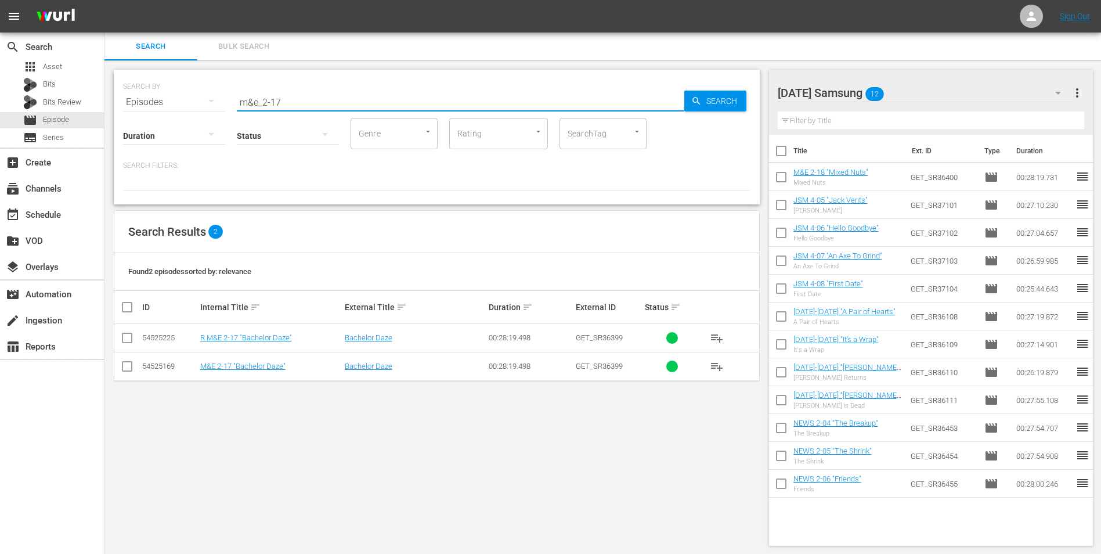
type input "m&e_2-17"
click at [130, 371] on input "checkbox" at bounding box center [127, 369] width 14 height 14
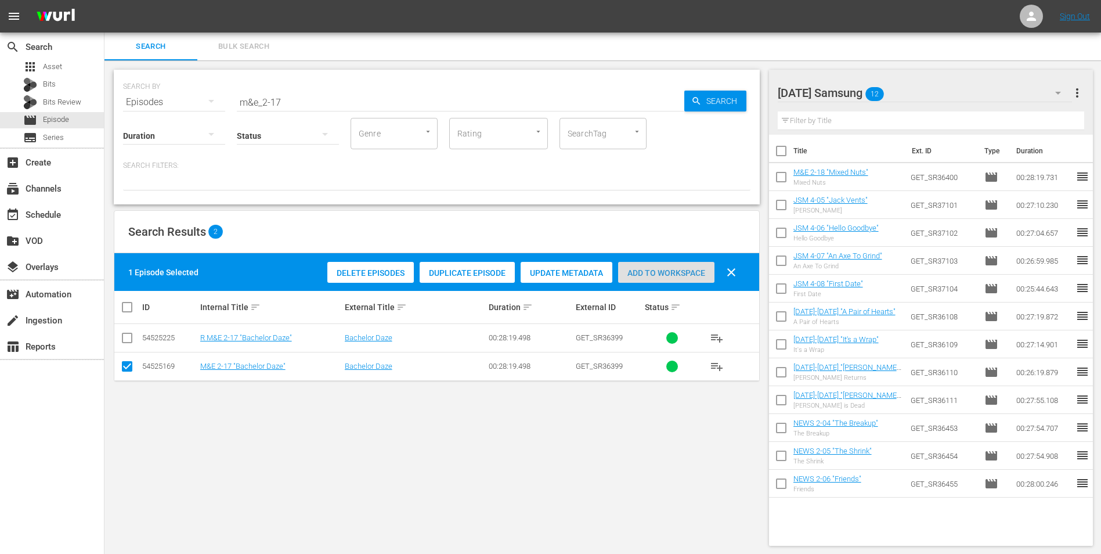
click at [668, 279] on div "Add to Workspace" at bounding box center [666, 273] width 96 height 22
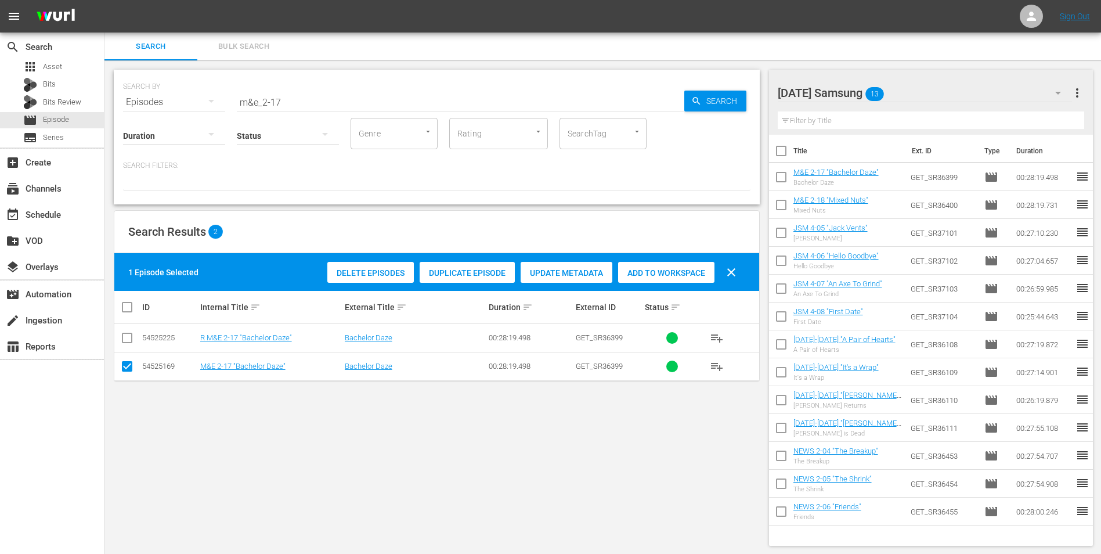
click at [905, 93] on div "Friday Samsung 13" at bounding box center [925, 93] width 295 height 33
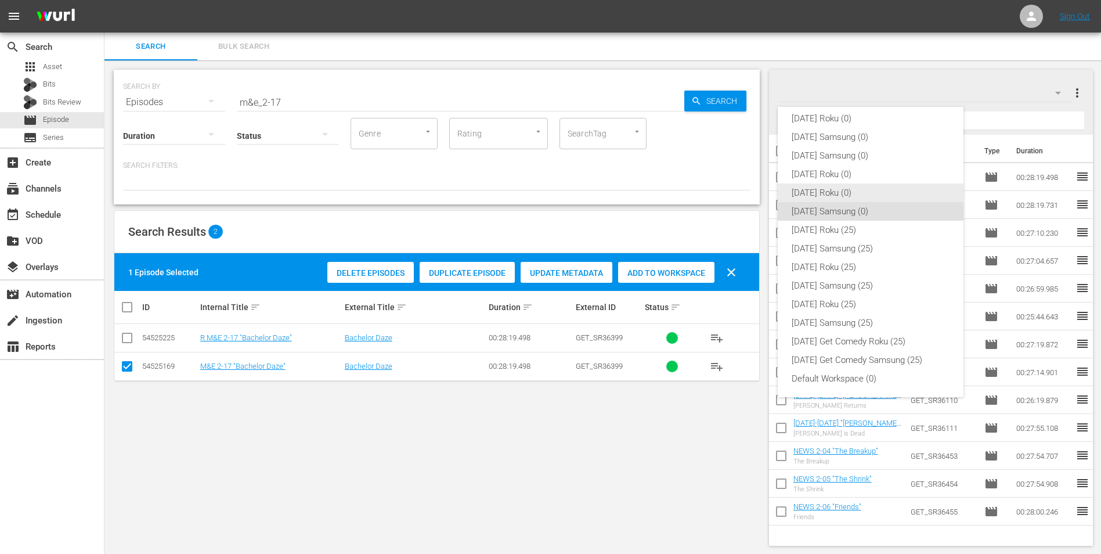
click at [820, 196] on div "[DATE] Roku (0)" at bounding box center [871, 192] width 158 height 19
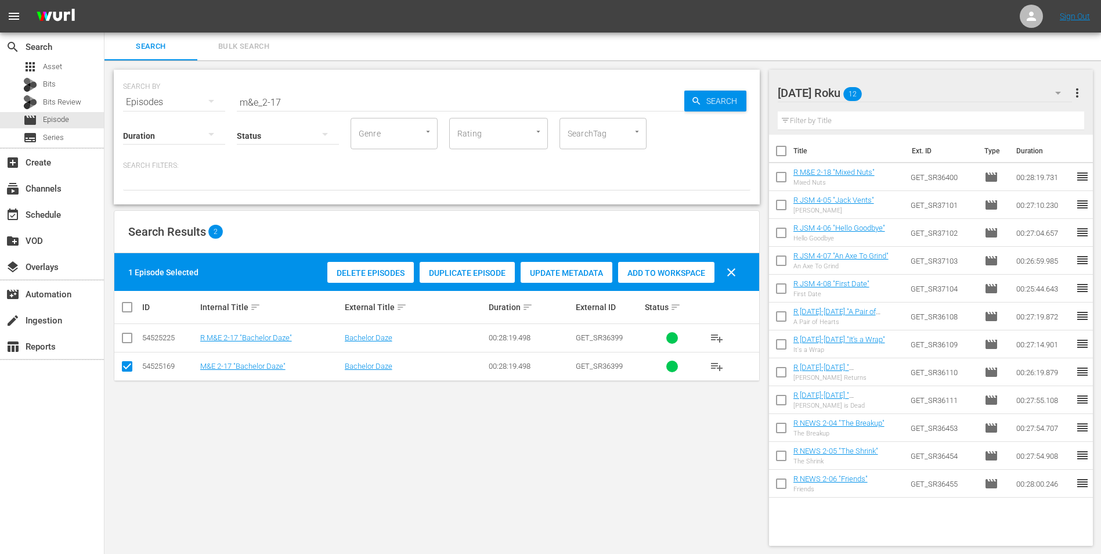
click at [130, 366] on input "checkbox" at bounding box center [127, 369] width 14 height 14
checkbox input "false"
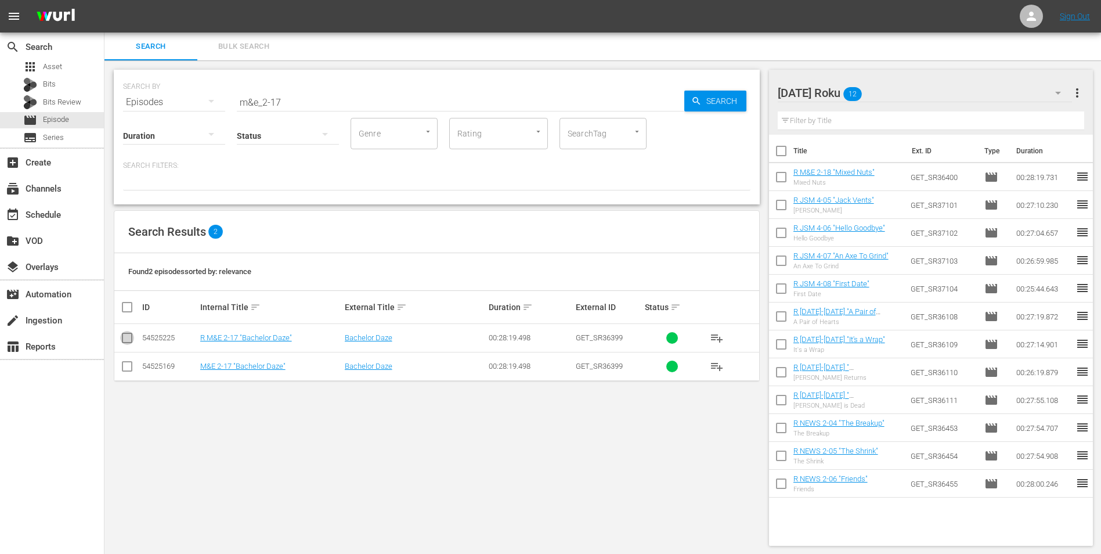
click at [128, 335] on input "checkbox" at bounding box center [127, 340] width 14 height 14
checkbox input "true"
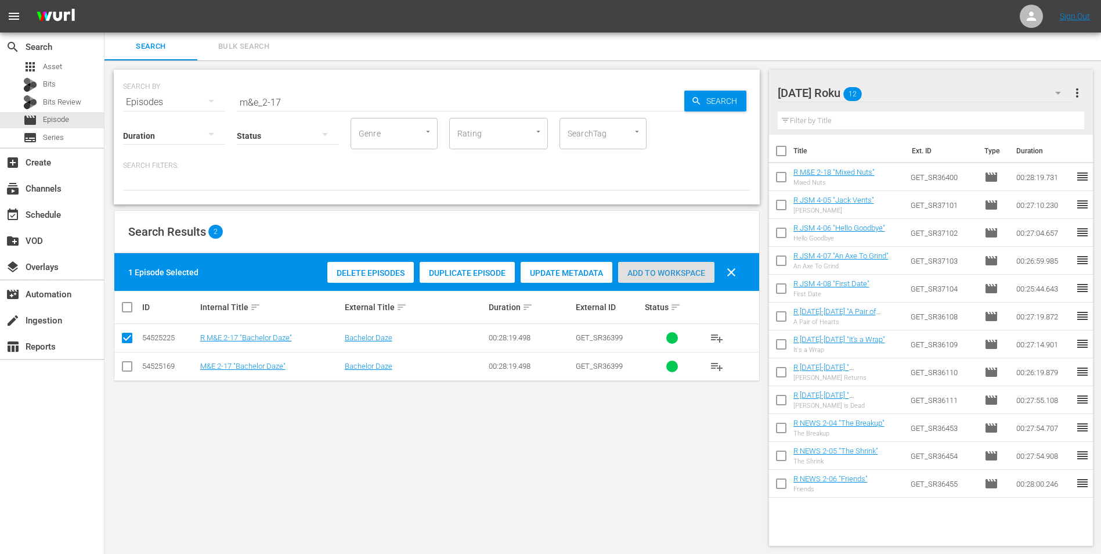
click at [641, 270] on span "Add to Workspace" at bounding box center [666, 272] width 96 height 9
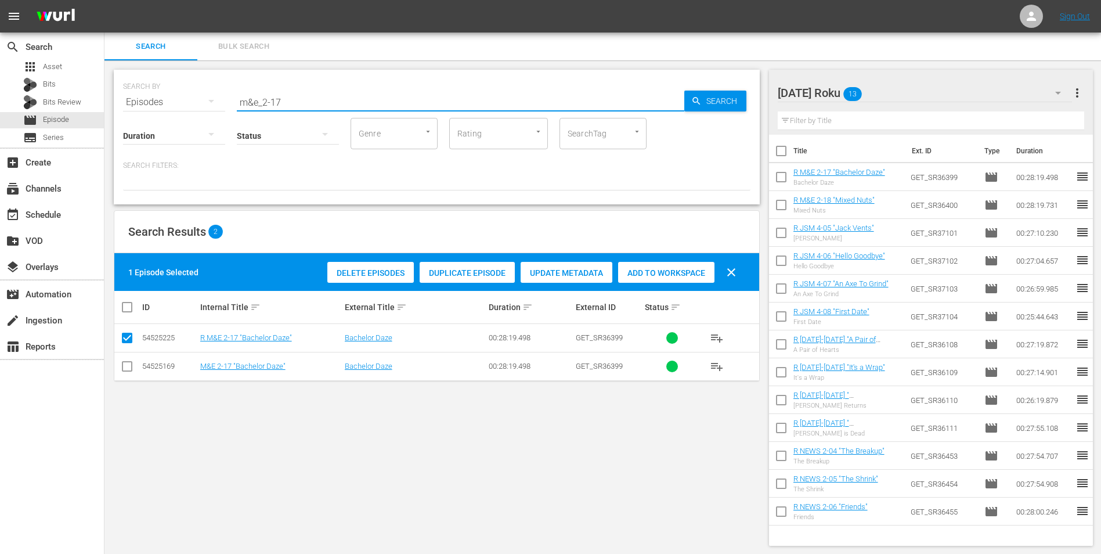
drag, startPoint x: 283, startPoint y: 101, endPoint x: 208, endPoint y: 103, distance: 74.9
click at [208, 103] on div "SEARCH BY Search By Episodes Search ID, Title, Description, Keywords, or Catego…" at bounding box center [437, 95] width 628 height 42
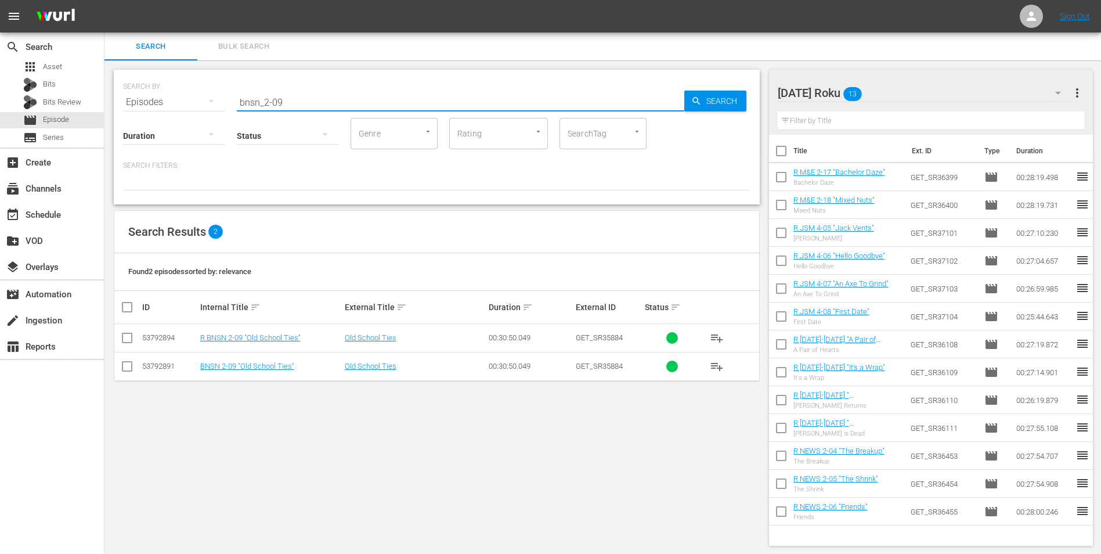
type input "bnsn_2-09"
click at [125, 369] on input "checkbox" at bounding box center [127, 369] width 14 height 14
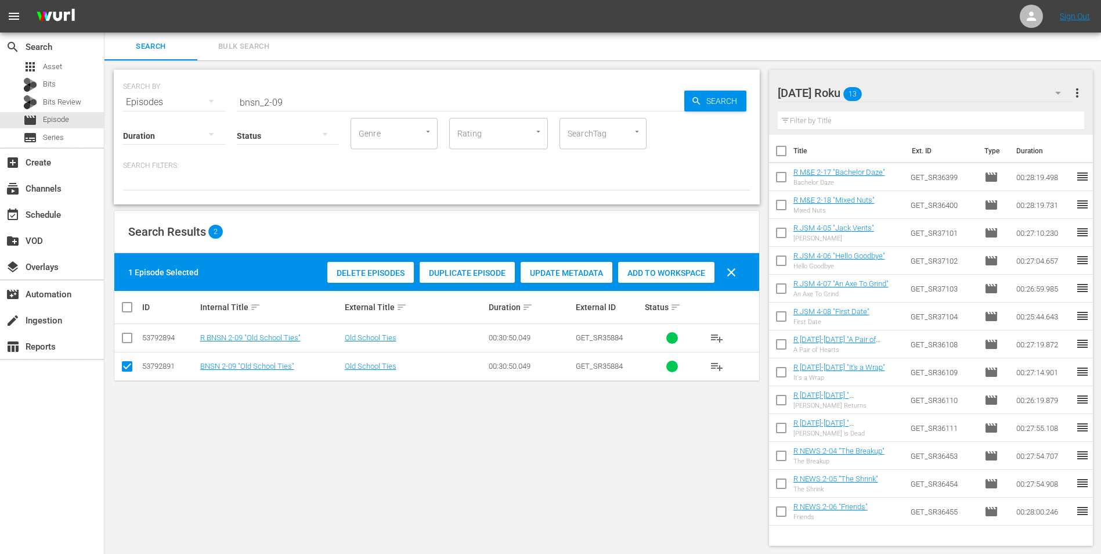
click at [128, 368] on input "checkbox" at bounding box center [127, 369] width 14 height 14
checkbox input "false"
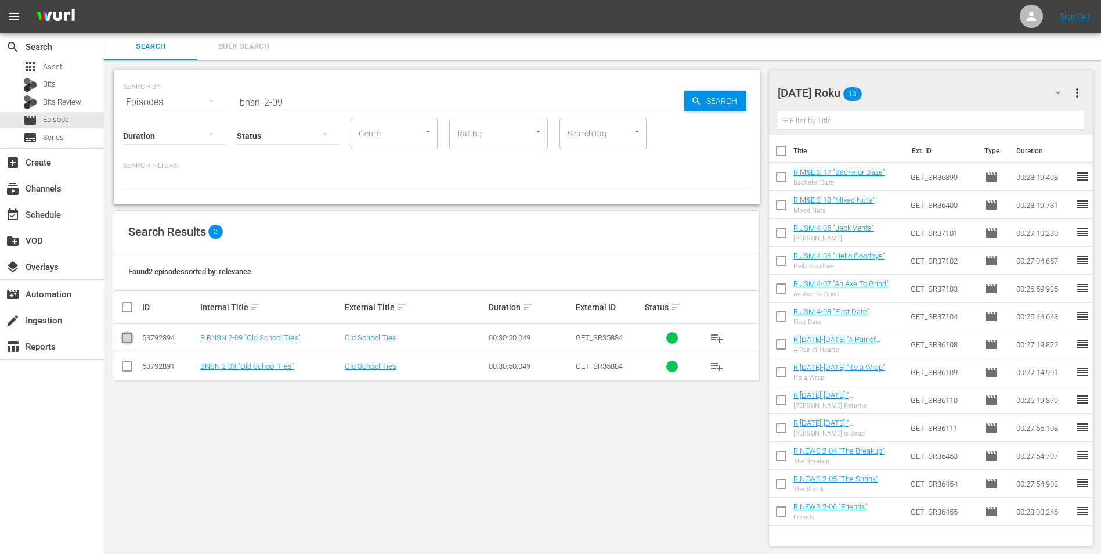
click at [129, 336] on input "checkbox" at bounding box center [127, 340] width 14 height 14
checkbox input "true"
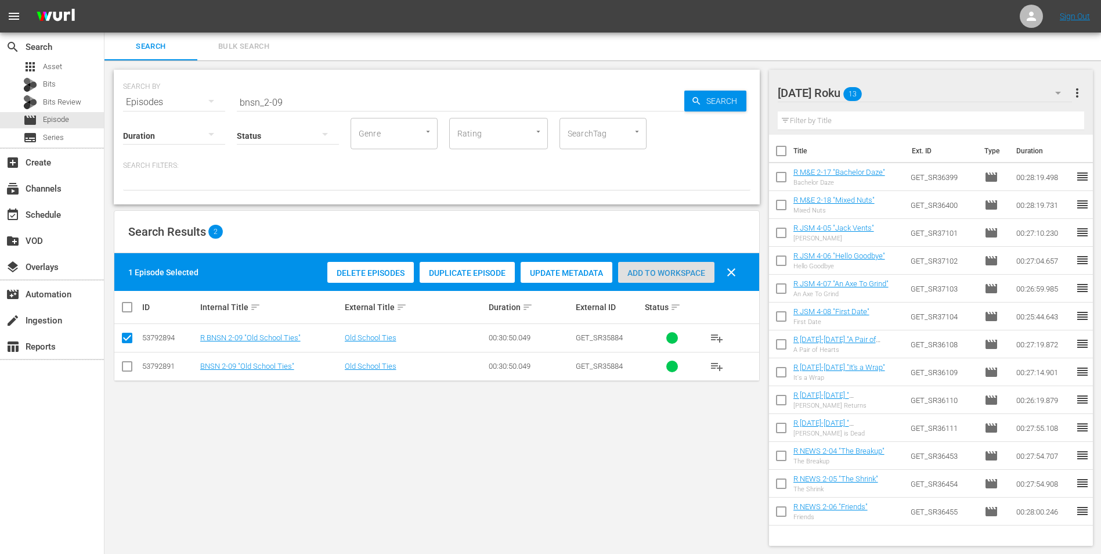
click at [678, 271] on span "Add to Workspace" at bounding box center [666, 272] width 96 height 9
click at [906, 93] on div "Friday Roku 14" at bounding box center [925, 93] width 295 height 33
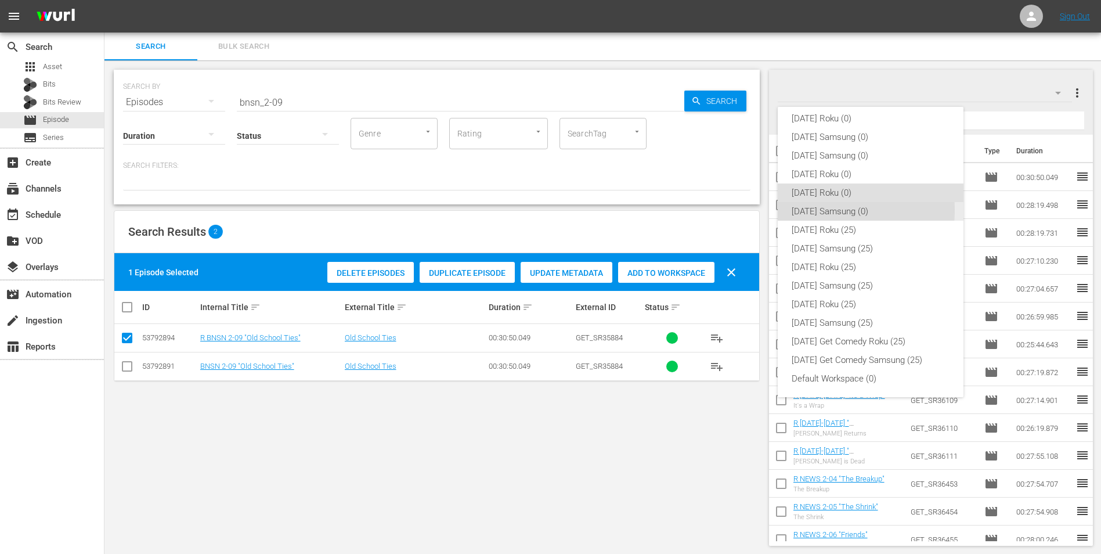
drag, startPoint x: 818, startPoint y: 210, endPoint x: 568, endPoint y: 263, distance: 255.7
click at [813, 213] on div "[DATE] Samsung (0)" at bounding box center [871, 211] width 158 height 19
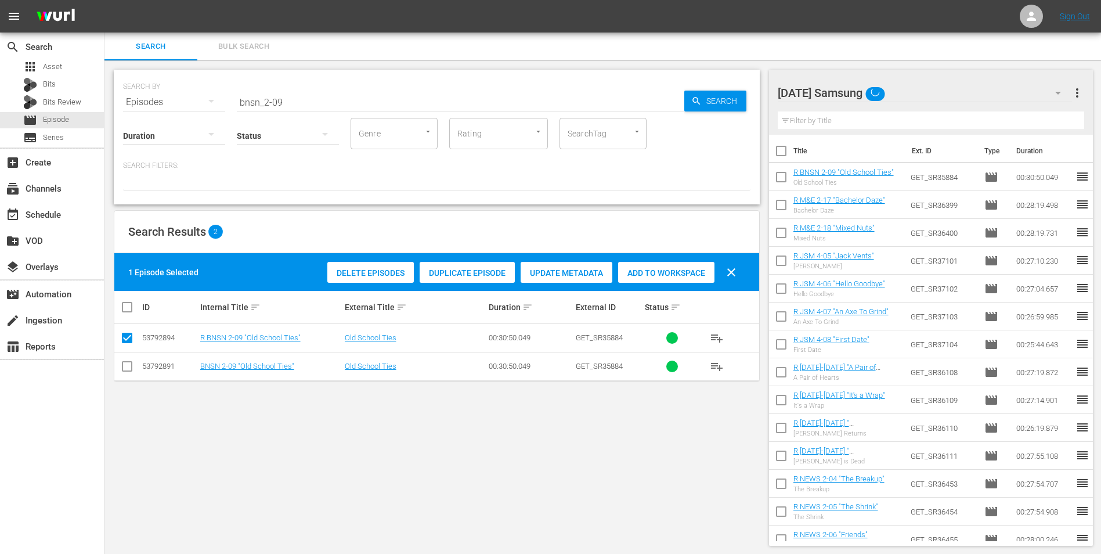
click at [124, 368] on input "checkbox" at bounding box center [127, 369] width 14 height 14
checkbox input "true"
click at [127, 336] on input "checkbox" at bounding box center [127, 340] width 14 height 14
checkbox input "false"
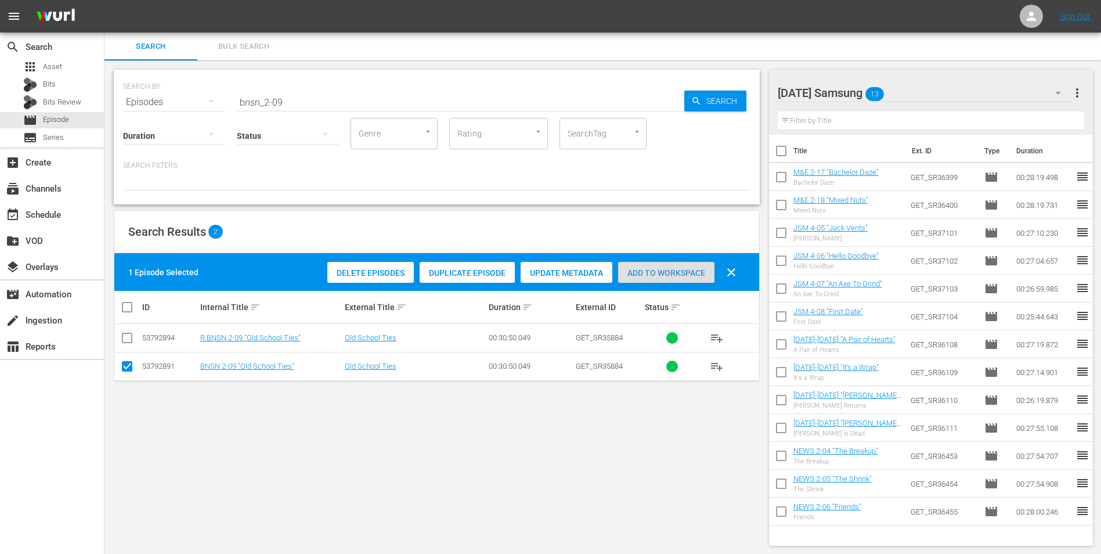
click at [663, 273] on span "Add to Workspace" at bounding box center [666, 272] width 96 height 9
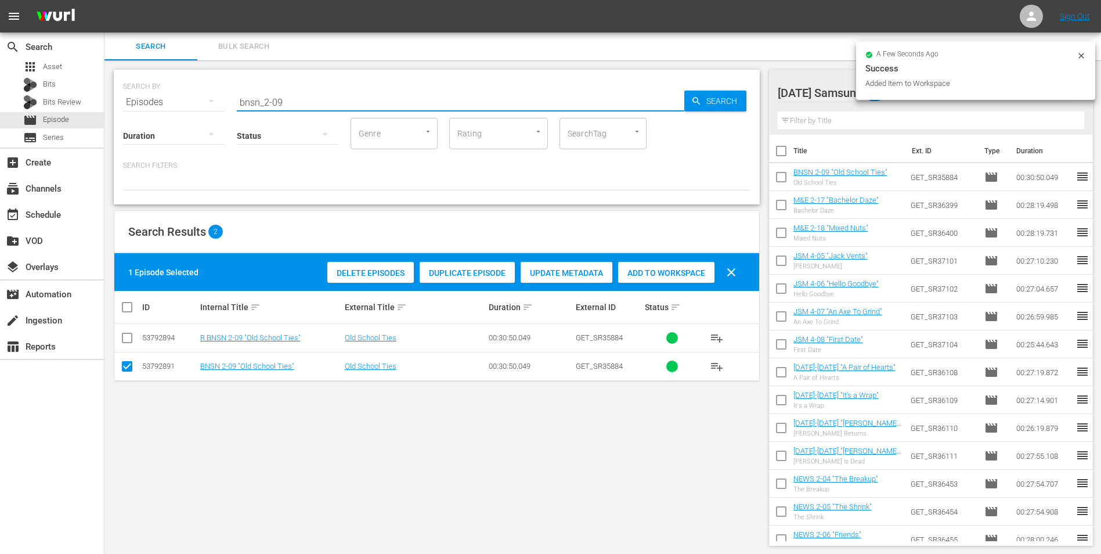
drag, startPoint x: 273, startPoint y: 102, endPoint x: 362, endPoint y: 113, distance: 88.9
click at [352, 108] on input "bnsn_2-09" at bounding box center [461, 102] width 448 height 28
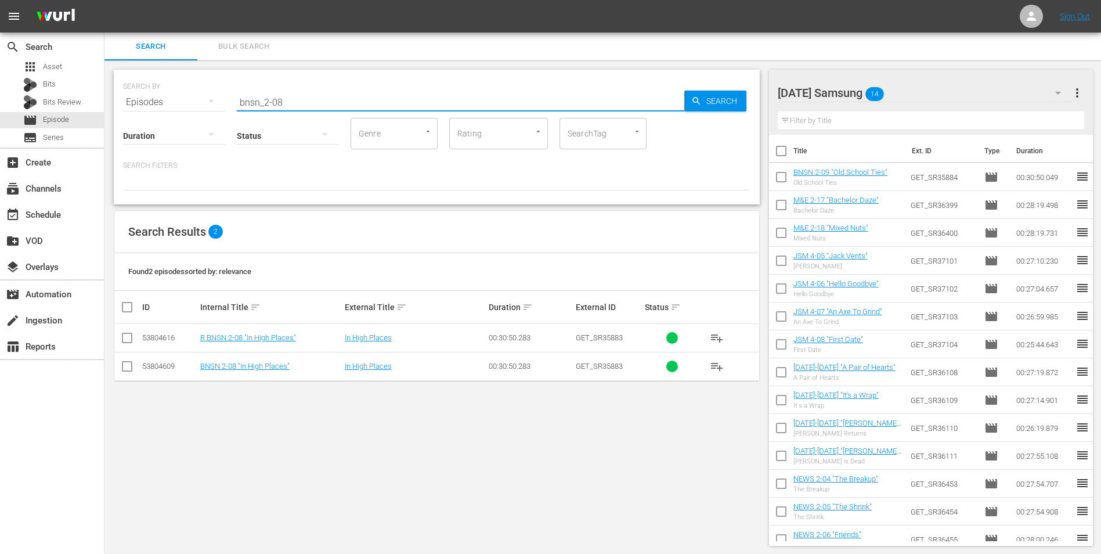
type input "bnsn_2-08"
click at [128, 372] on input "checkbox" at bounding box center [127, 369] width 14 height 14
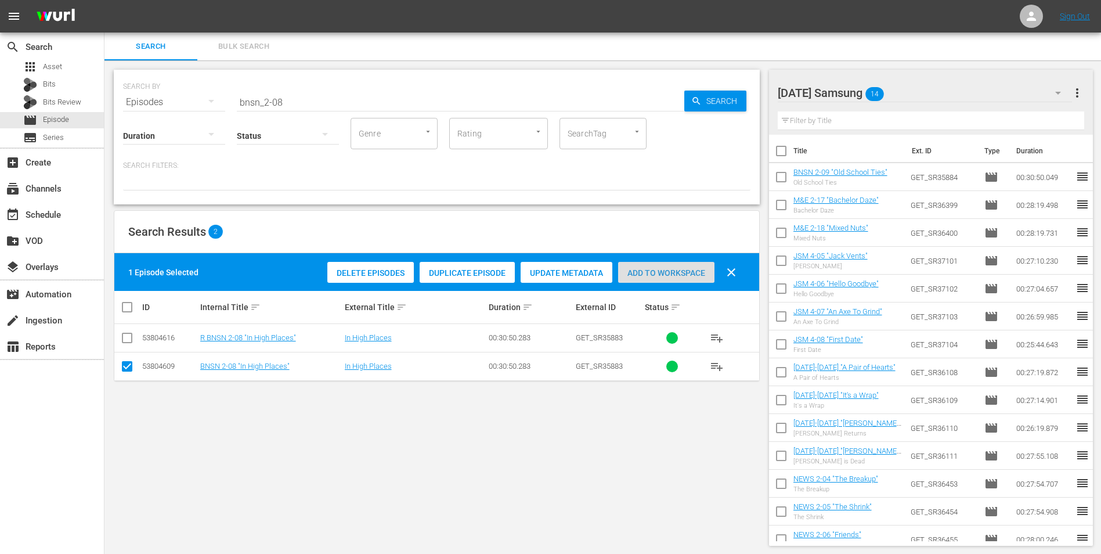
drag, startPoint x: 644, startPoint y: 268, endPoint x: 639, endPoint y: 261, distance: 9.2
click at [639, 262] on div "Add to Workspace" at bounding box center [666, 273] width 96 height 22
click at [904, 98] on div "Friday Samsung 15" at bounding box center [925, 93] width 295 height 33
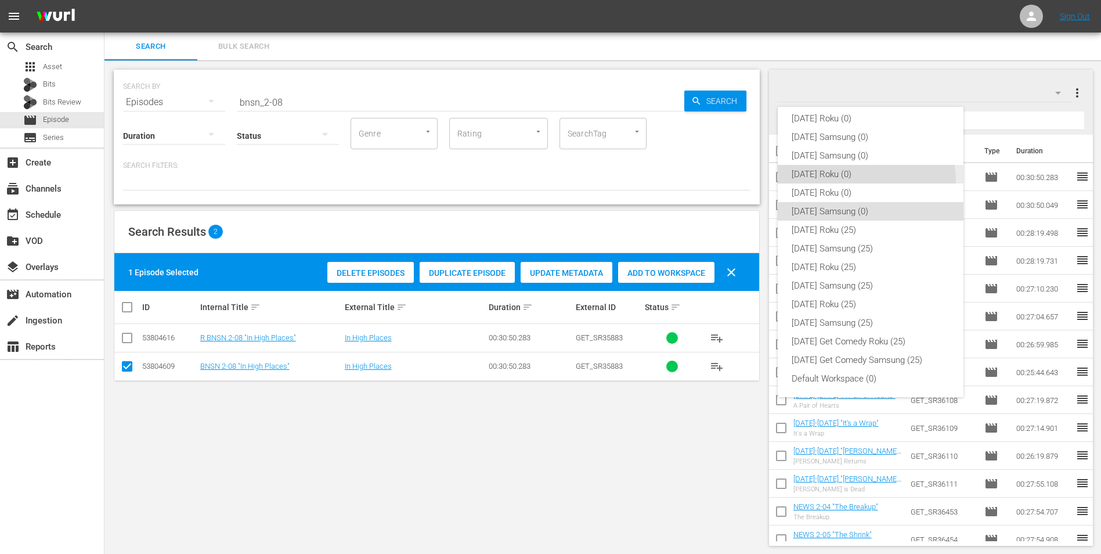
click at [833, 183] on div "[DATE] Roku (0)" at bounding box center [871, 174] width 158 height 19
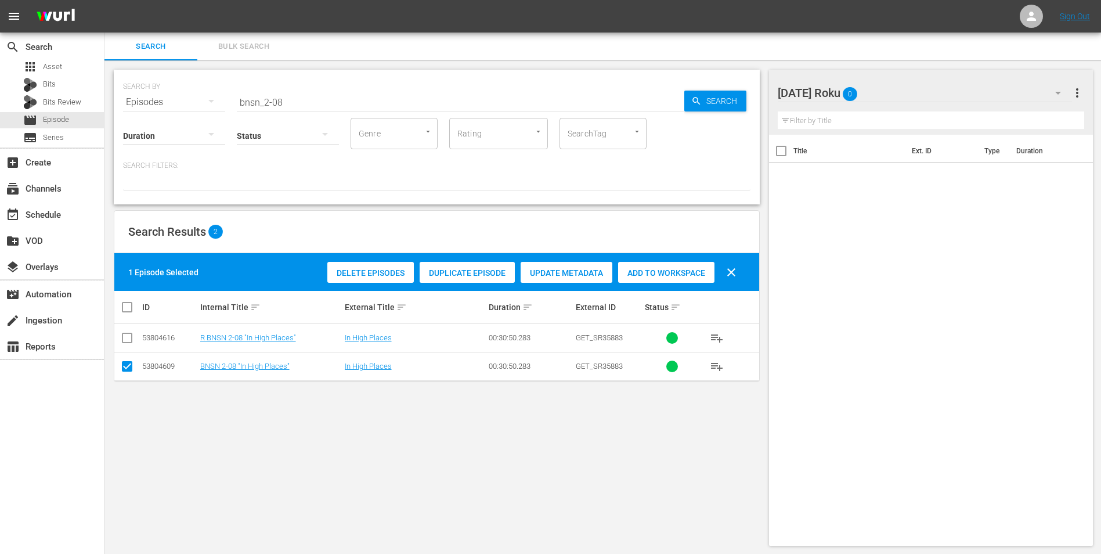
click at [903, 91] on div "[DATE] Roku 0" at bounding box center [925, 93] width 295 height 33
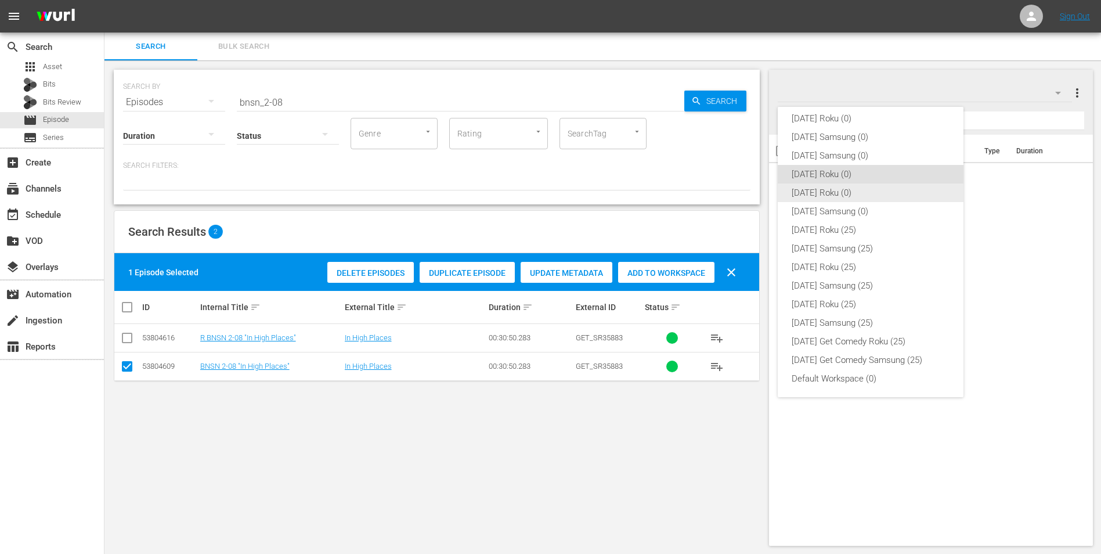
click at [848, 196] on div "[DATE] Roku (0)" at bounding box center [871, 192] width 158 height 19
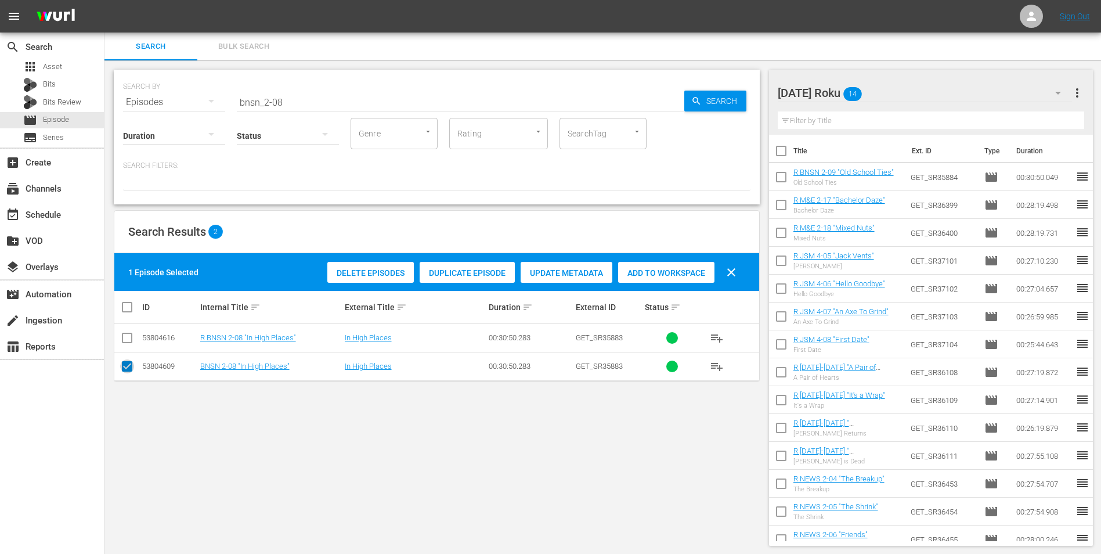
click at [127, 369] on input "checkbox" at bounding box center [127, 369] width 14 height 14
checkbox input "false"
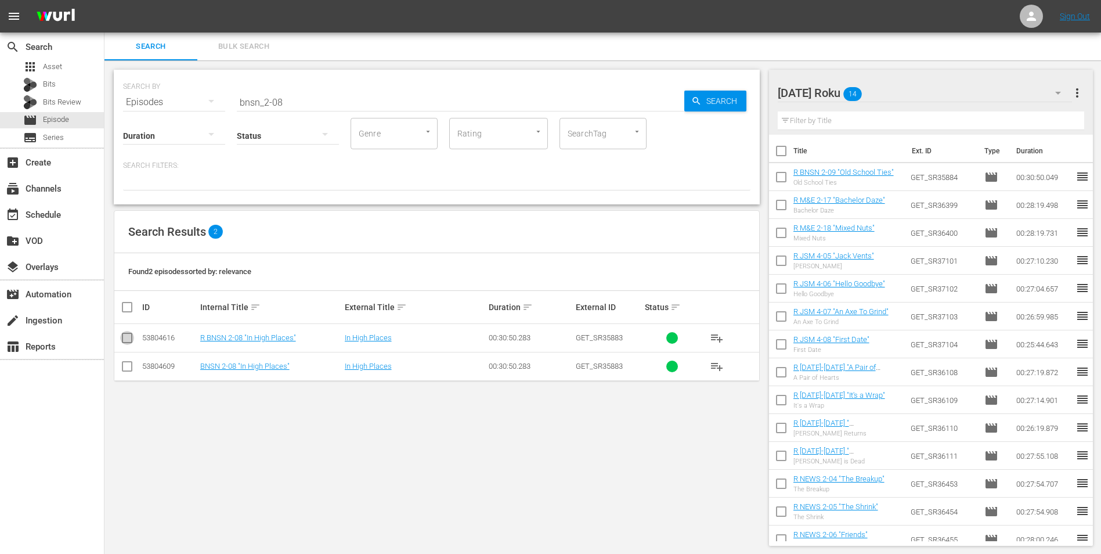
click at [130, 334] on input "checkbox" at bounding box center [127, 340] width 14 height 14
checkbox input "true"
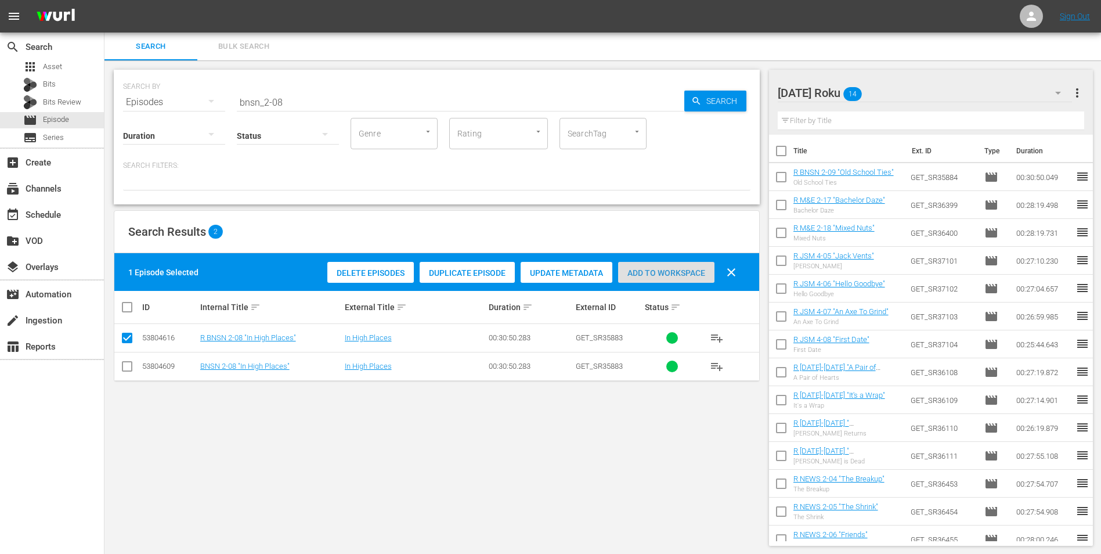
click at [690, 268] on span "Add to Workspace" at bounding box center [666, 272] width 96 height 9
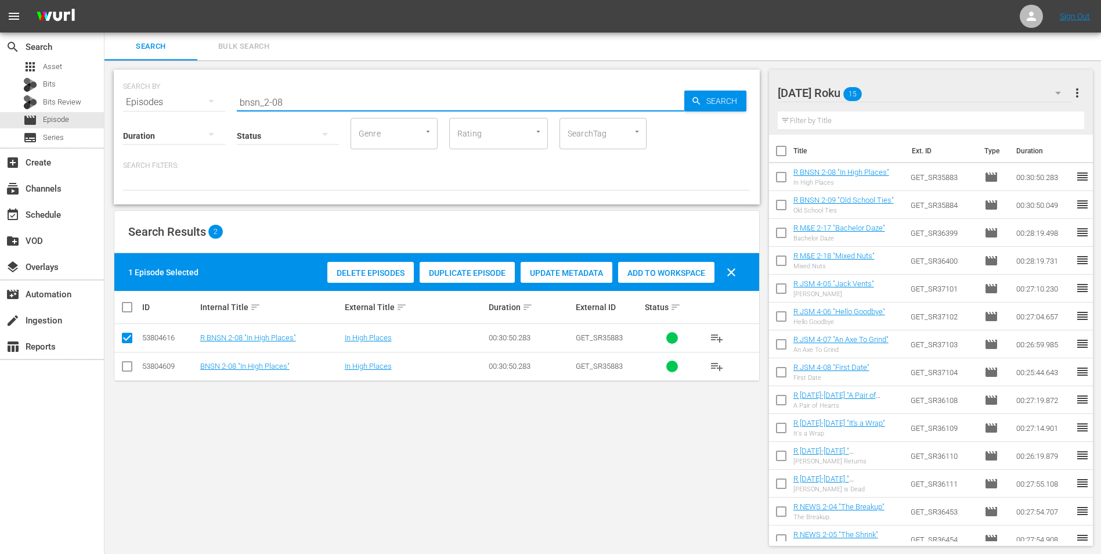
drag, startPoint x: 346, startPoint y: 107, endPoint x: 140, endPoint y: 125, distance: 206.9
click at [143, 124] on div "SEARCH BY Search By Episodes Search ID, Title, Description, Keywords, or Catego…" at bounding box center [437, 137] width 646 height 135
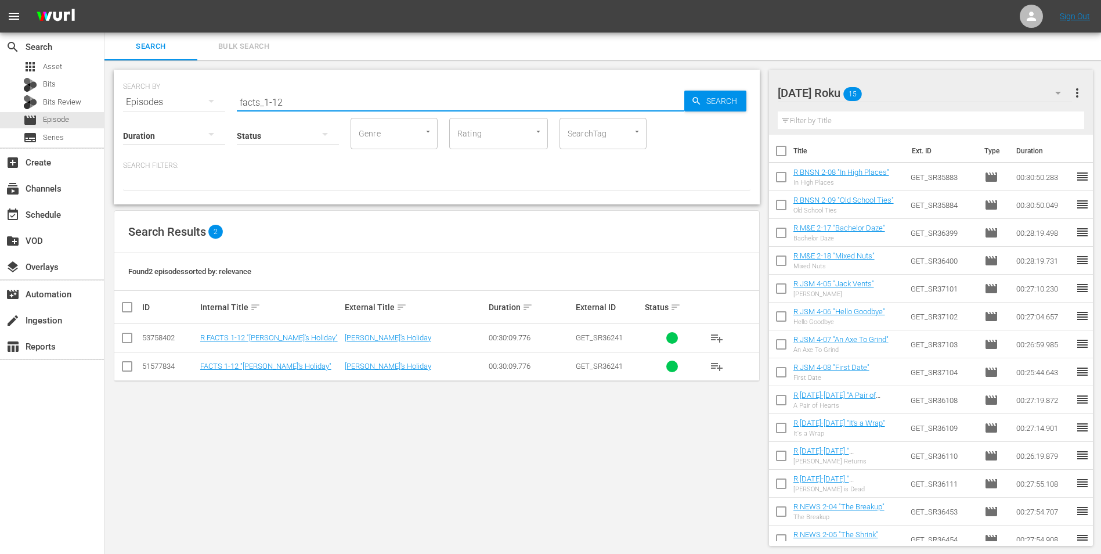
type input "facts_1-12"
click at [128, 344] on input "checkbox" at bounding box center [127, 340] width 14 height 14
checkbox input "true"
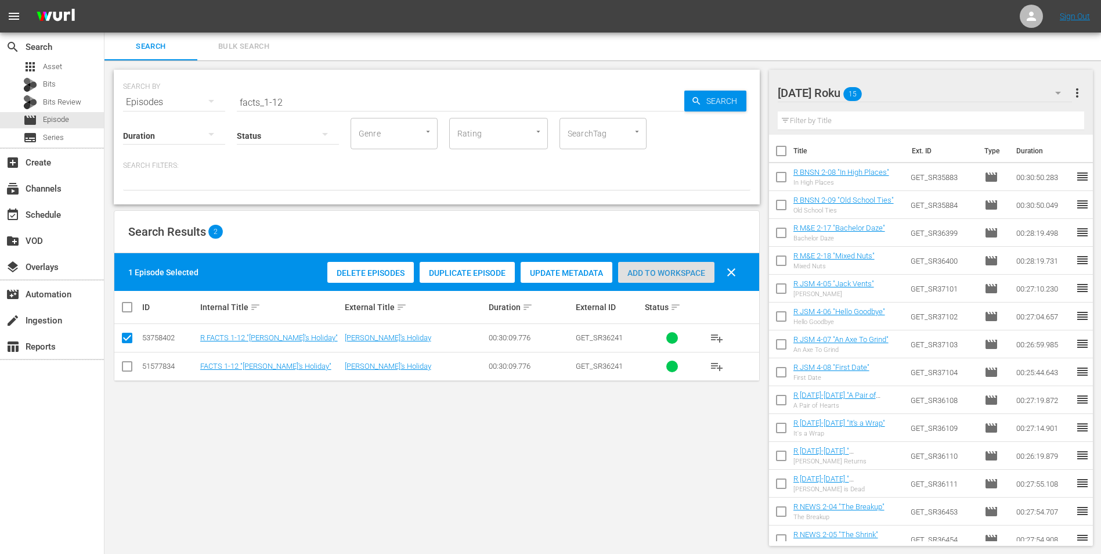
click at [645, 269] on span "Add to Workspace" at bounding box center [666, 272] width 96 height 9
click at [918, 96] on div "Friday Roku 16" at bounding box center [925, 93] width 295 height 33
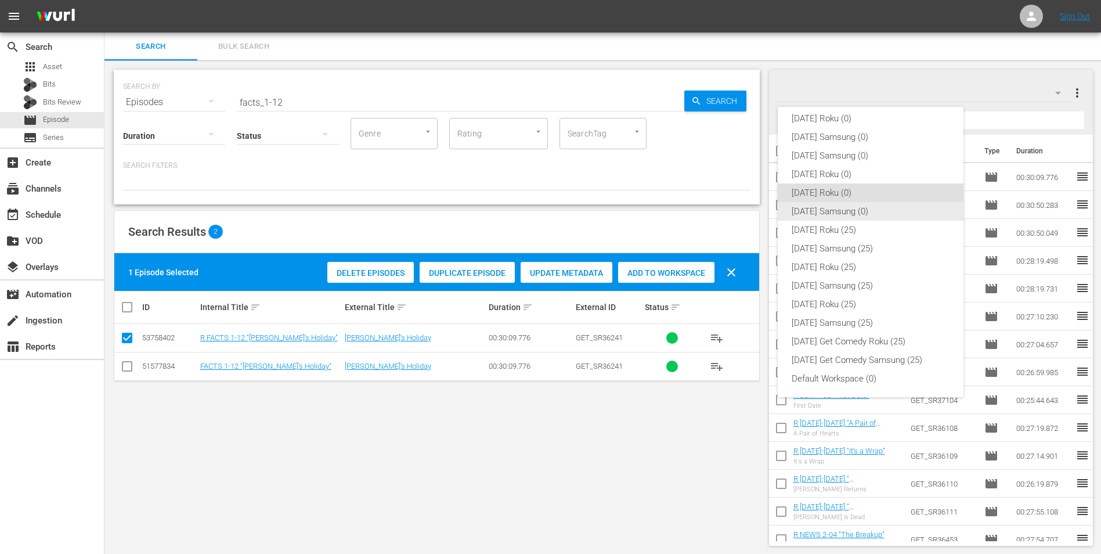
click at [828, 210] on div "[DATE] Samsung (0)" at bounding box center [871, 211] width 158 height 19
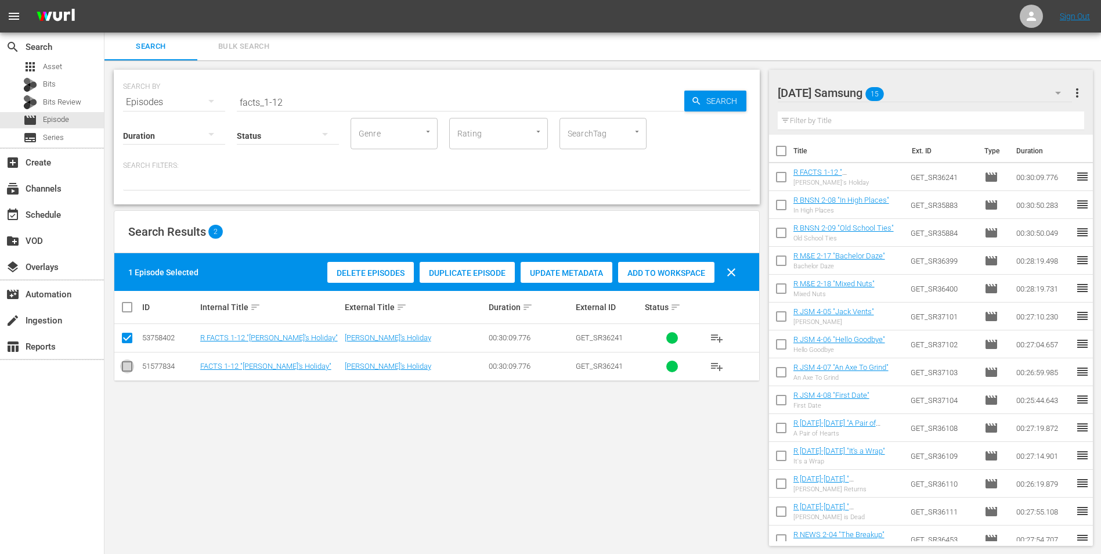
click at [127, 370] on input "checkbox" at bounding box center [127, 369] width 14 height 14
checkbox input "true"
click at [129, 337] on input "checkbox" at bounding box center [127, 340] width 14 height 14
checkbox input "false"
click at [675, 265] on div "Add to Workspace" at bounding box center [666, 273] width 96 height 22
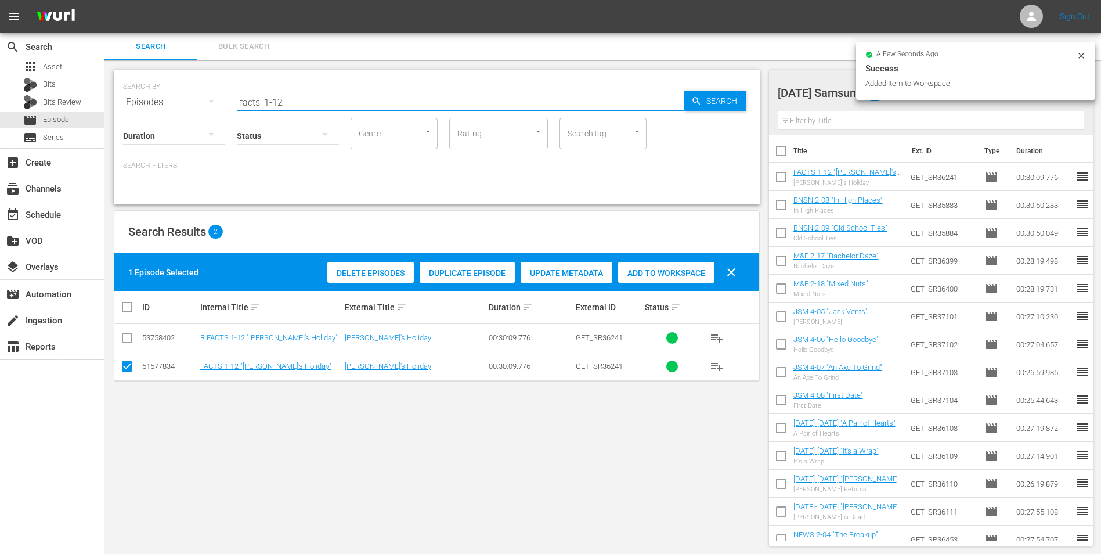
drag, startPoint x: 283, startPoint y: 102, endPoint x: 275, endPoint y: 106, distance: 9.1
click at [275, 106] on input "facts_1-12" at bounding box center [461, 102] width 448 height 28
drag, startPoint x: 276, startPoint y: 104, endPoint x: 300, endPoint y: 103, distance: 24.4
click at [300, 103] on input "facts_1-12" at bounding box center [461, 102] width 448 height 28
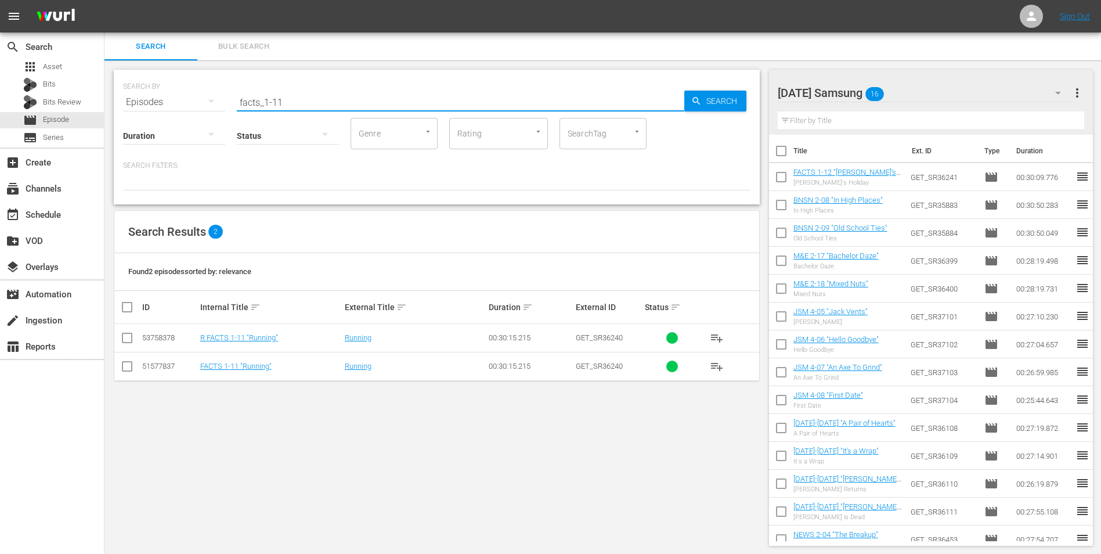
type input "facts_1-11"
click at [122, 368] on input "checkbox" at bounding box center [127, 369] width 14 height 14
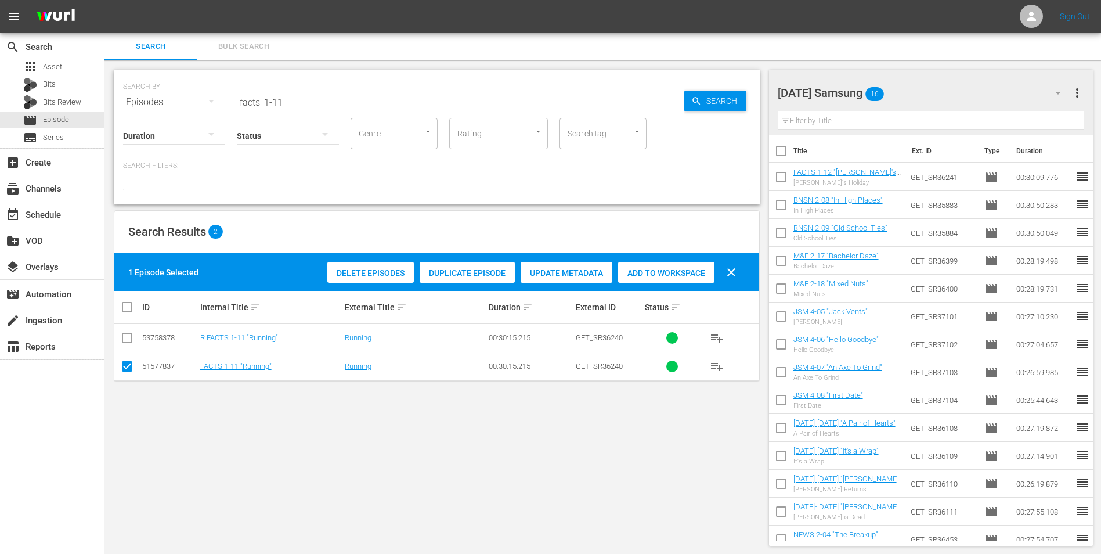
click at [660, 266] on div "Add to Workspace" at bounding box center [666, 273] width 96 height 22
click at [923, 85] on div "Friday Samsung 17" at bounding box center [925, 93] width 295 height 33
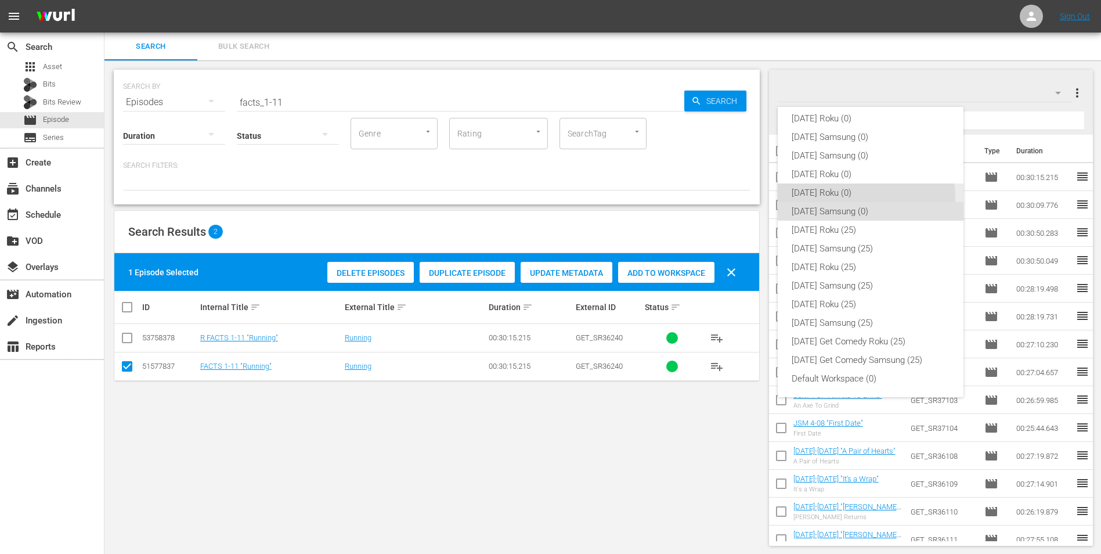
click at [811, 200] on div "[DATE] Roku (0)" at bounding box center [871, 192] width 158 height 19
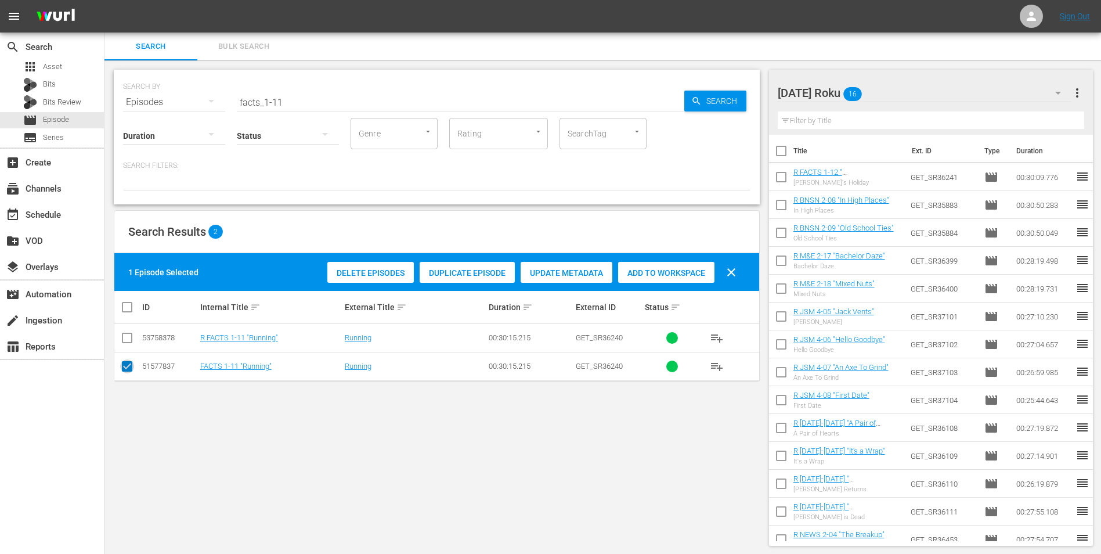
click at [124, 368] on input "checkbox" at bounding box center [127, 369] width 14 height 14
checkbox input "false"
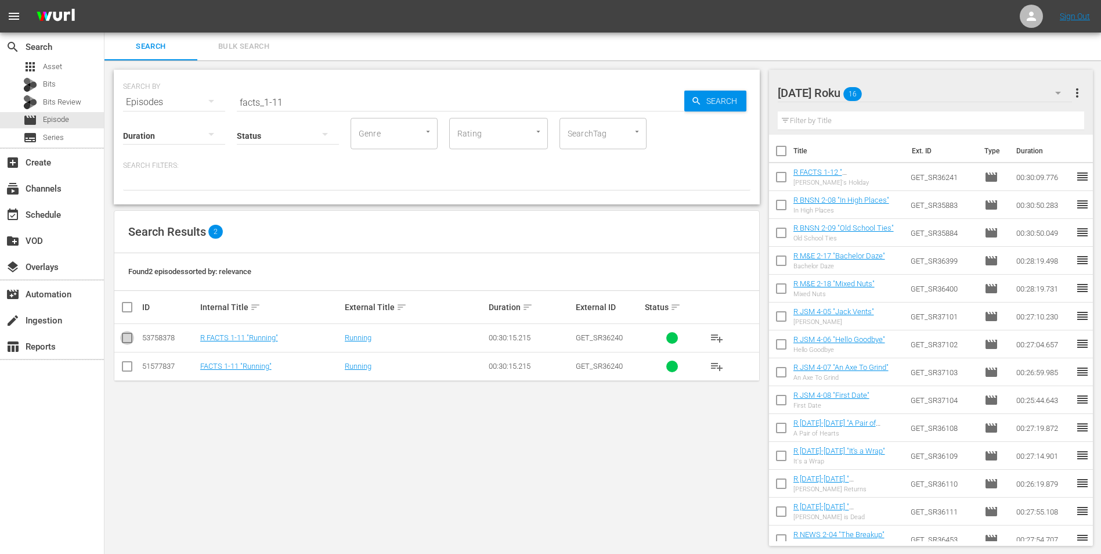
drag, startPoint x: 129, startPoint y: 338, endPoint x: 305, endPoint y: 340, distance: 175.9
click at [131, 338] on input "checkbox" at bounding box center [127, 340] width 14 height 14
checkbox input "true"
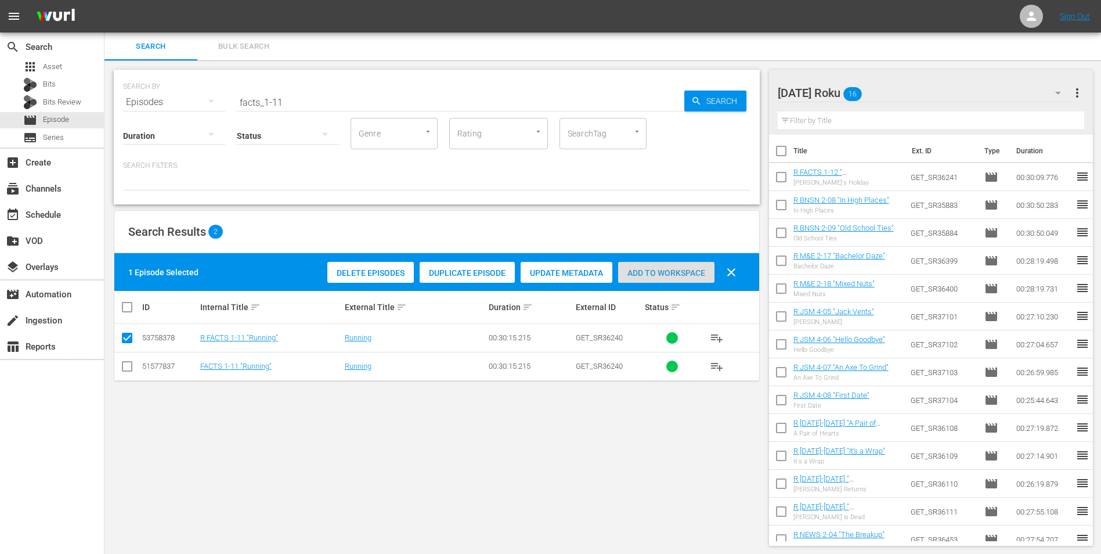
click at [683, 267] on div "Add to Workspace" at bounding box center [666, 273] width 96 height 22
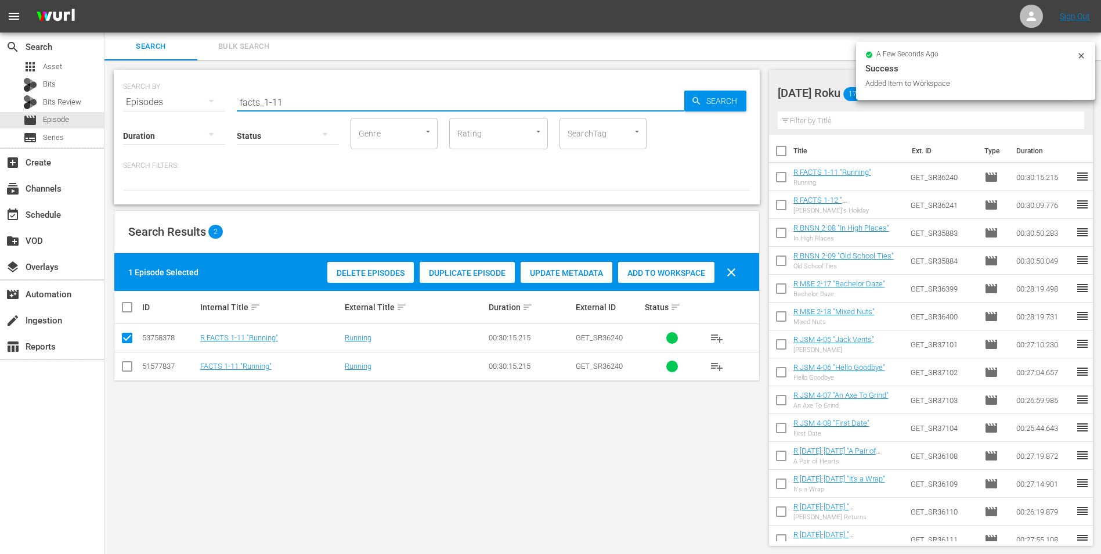
drag, startPoint x: 279, startPoint y: 103, endPoint x: 300, endPoint y: 111, distance: 22.4
click at [300, 111] on div "SEARCH BY Search By Episodes Search ID, Title, Description, Keywords, or Catego…" at bounding box center [437, 137] width 646 height 135
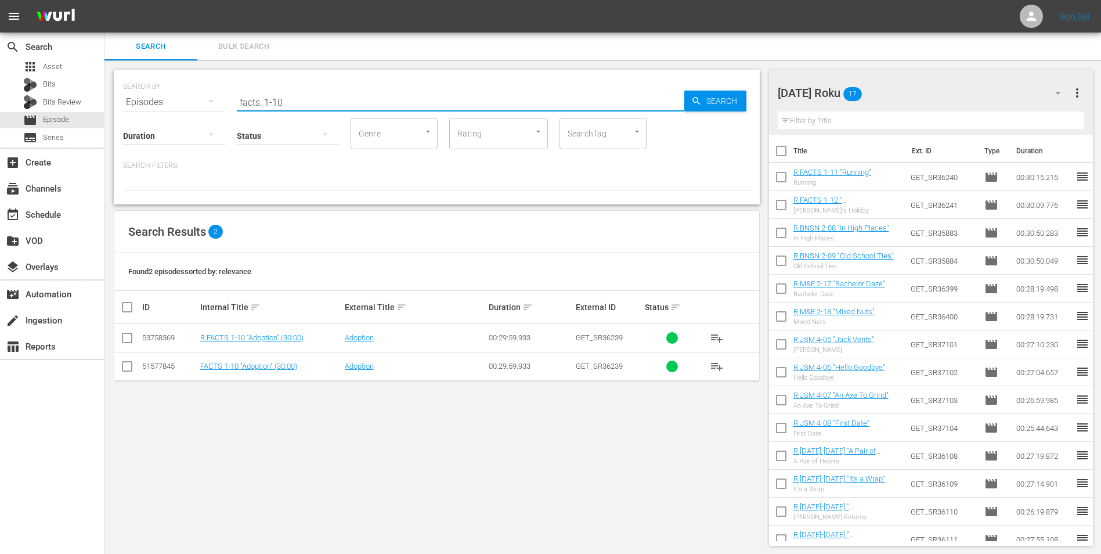
type input "facts_1-10"
click at [128, 336] on input "checkbox" at bounding box center [127, 340] width 14 height 14
checkbox input "true"
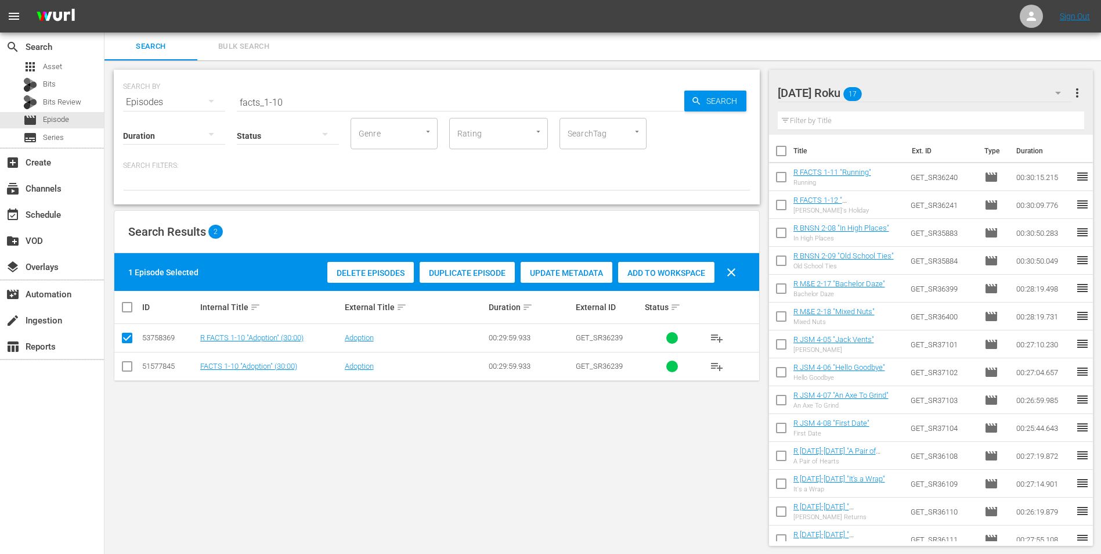
click at [664, 272] on span "Add to Workspace" at bounding box center [666, 272] width 96 height 9
click at [936, 89] on div "Friday Roku 18" at bounding box center [925, 93] width 295 height 33
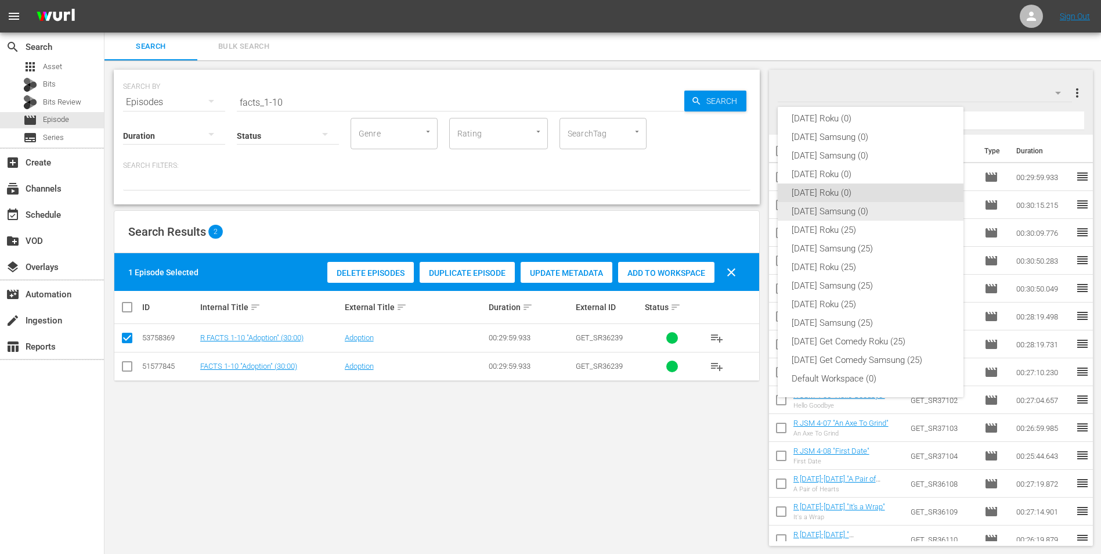
click at [820, 212] on div "[DATE] Samsung (0)" at bounding box center [871, 211] width 158 height 19
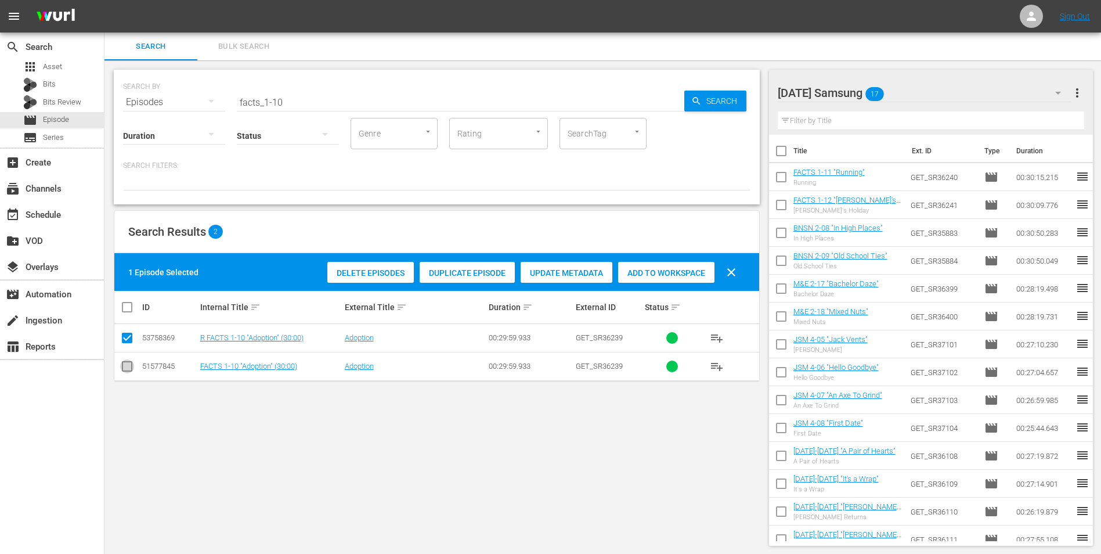
click at [131, 363] on input "checkbox" at bounding box center [127, 369] width 14 height 14
checkbox input "true"
click at [127, 338] on input "checkbox" at bounding box center [127, 340] width 14 height 14
checkbox input "false"
click at [664, 272] on span "Add to Workspace" at bounding box center [666, 272] width 96 height 9
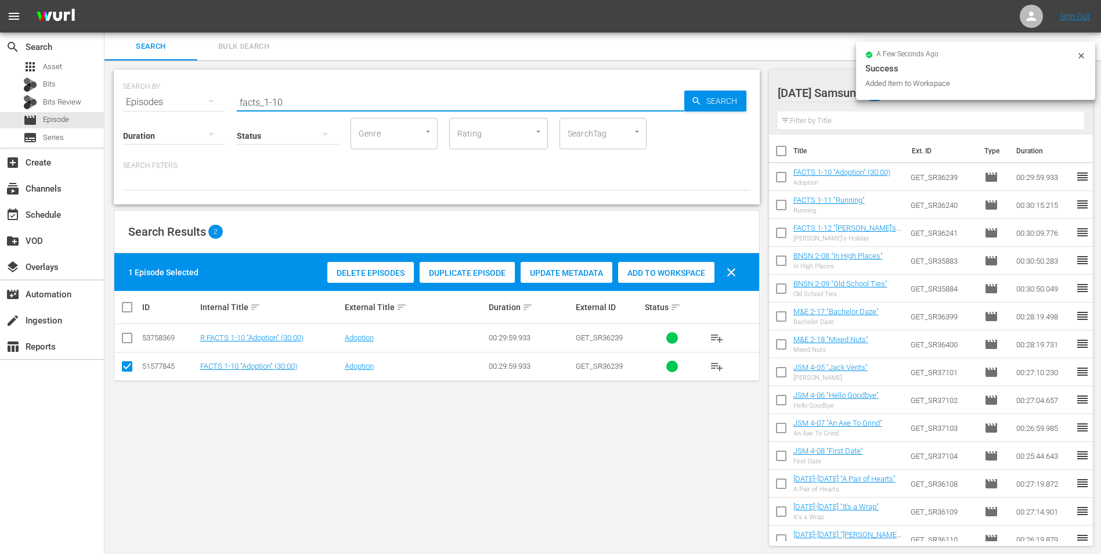
drag, startPoint x: 273, startPoint y: 100, endPoint x: 324, endPoint y: 106, distance: 52.1
click at [316, 104] on input "facts_1-10" at bounding box center [461, 102] width 448 height 28
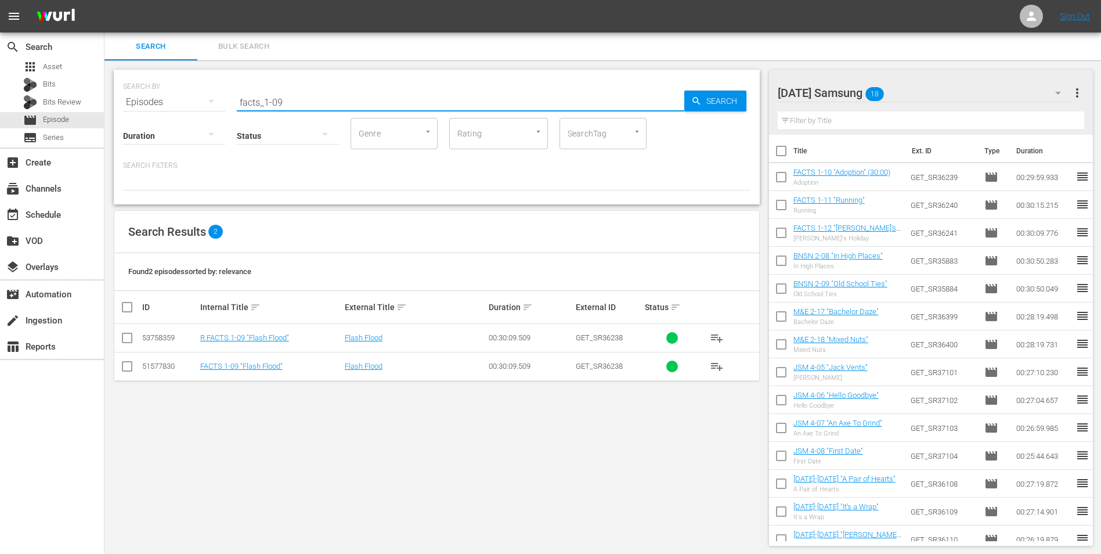
type input "facts_1-09"
click at [132, 371] on input "checkbox" at bounding box center [127, 369] width 14 height 14
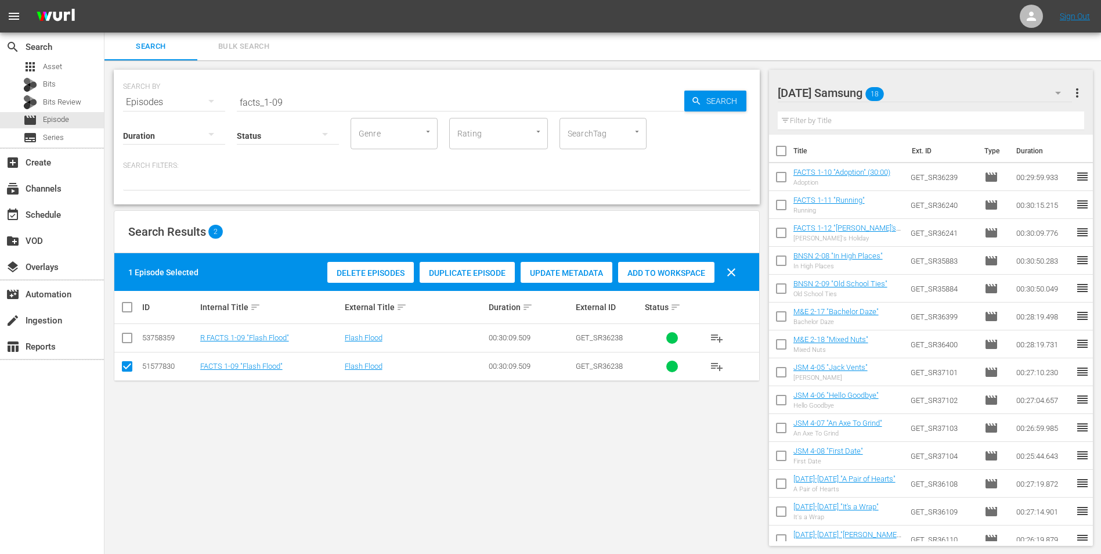
click at [686, 275] on span "Add to Workspace" at bounding box center [666, 272] width 96 height 9
click at [909, 89] on div "Friday Samsung 19" at bounding box center [925, 93] width 295 height 33
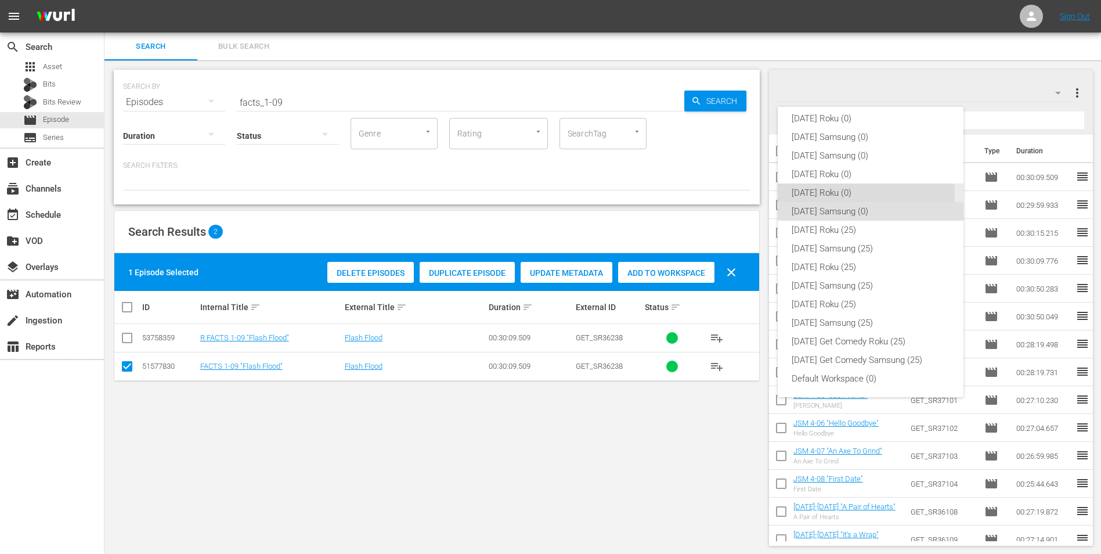
click at [818, 195] on div "[DATE] Roku (0)" at bounding box center [871, 192] width 158 height 19
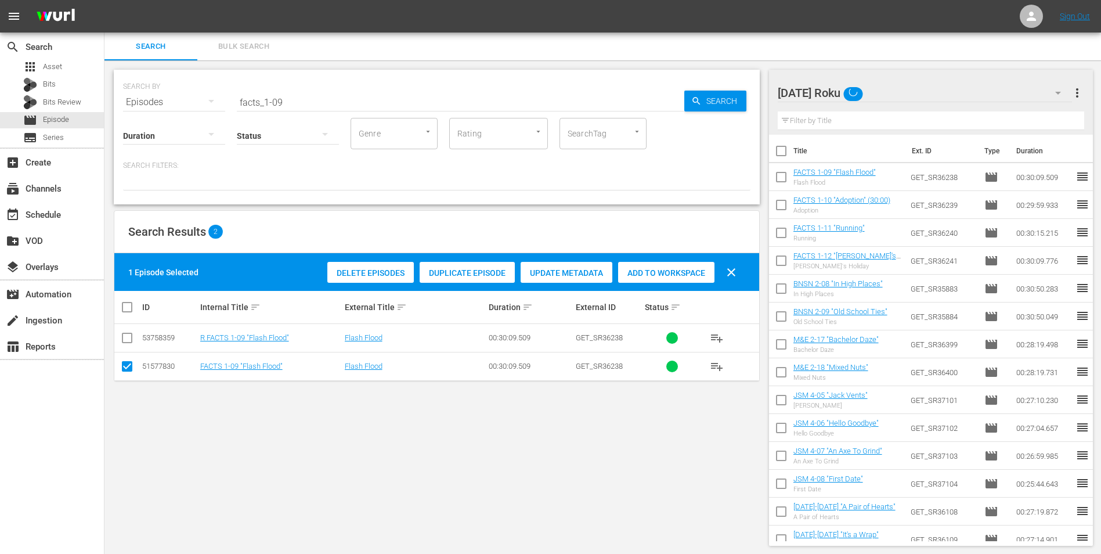
click at [127, 366] on input "checkbox" at bounding box center [127, 369] width 14 height 14
checkbox input "false"
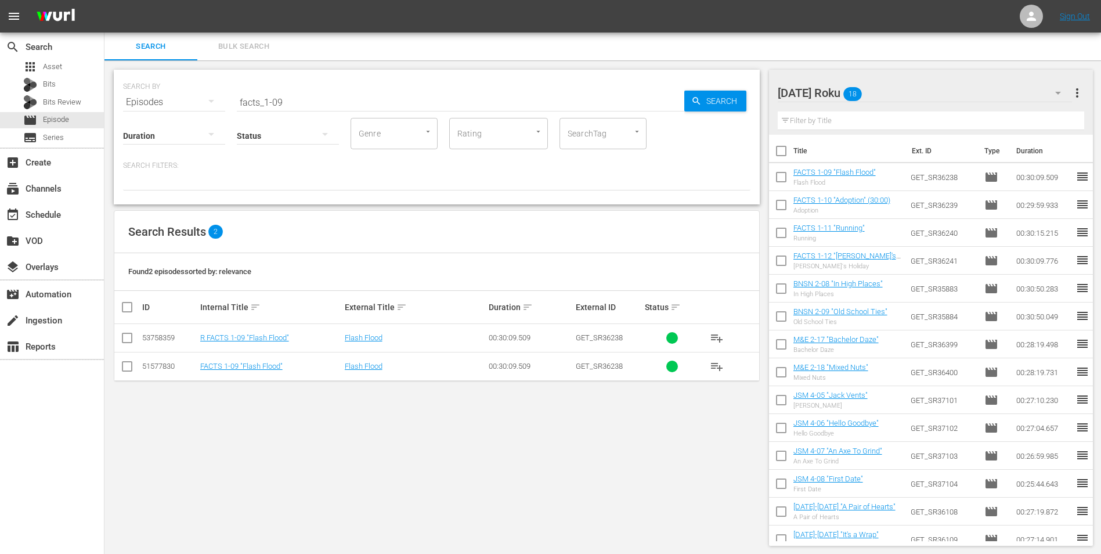
click at [129, 337] on input "checkbox" at bounding box center [127, 340] width 14 height 14
checkbox input "true"
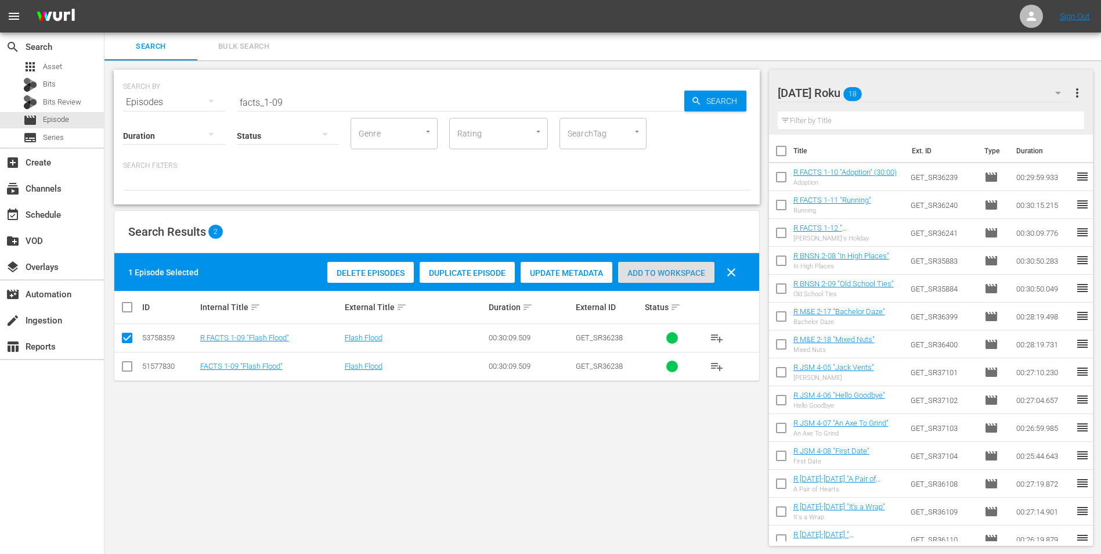
drag, startPoint x: 658, startPoint y: 266, endPoint x: 666, endPoint y: 257, distance: 12.4
click at [659, 266] on div "Add to Workspace" at bounding box center [666, 273] width 96 height 22
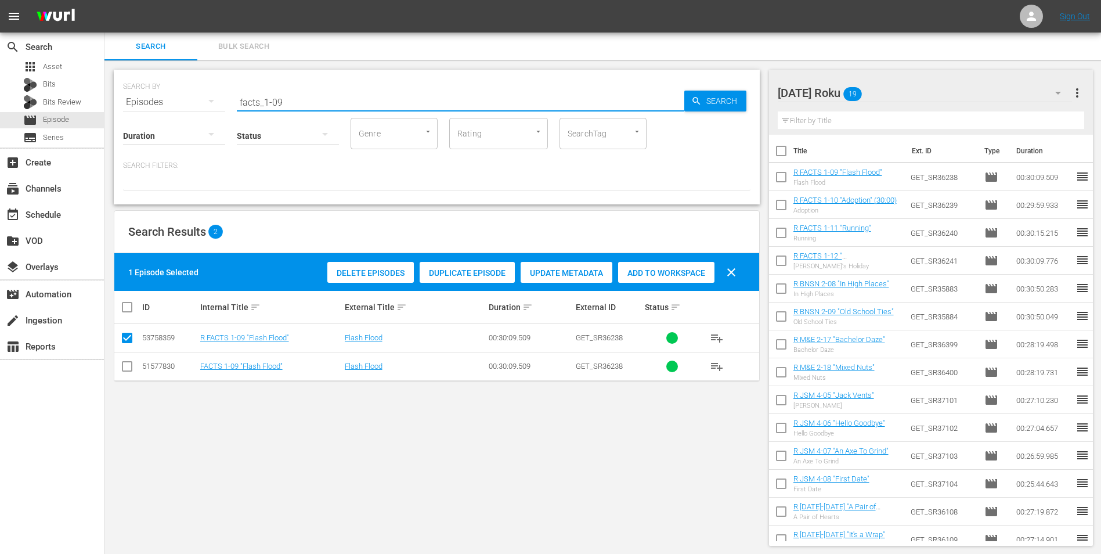
drag, startPoint x: 300, startPoint y: 100, endPoint x: 160, endPoint y: 126, distance: 142.3
click at [164, 125] on div "SEARCH BY Search By Episodes Search ID, Title, Description, Keywords, or Catego…" at bounding box center [437, 137] width 646 height 135
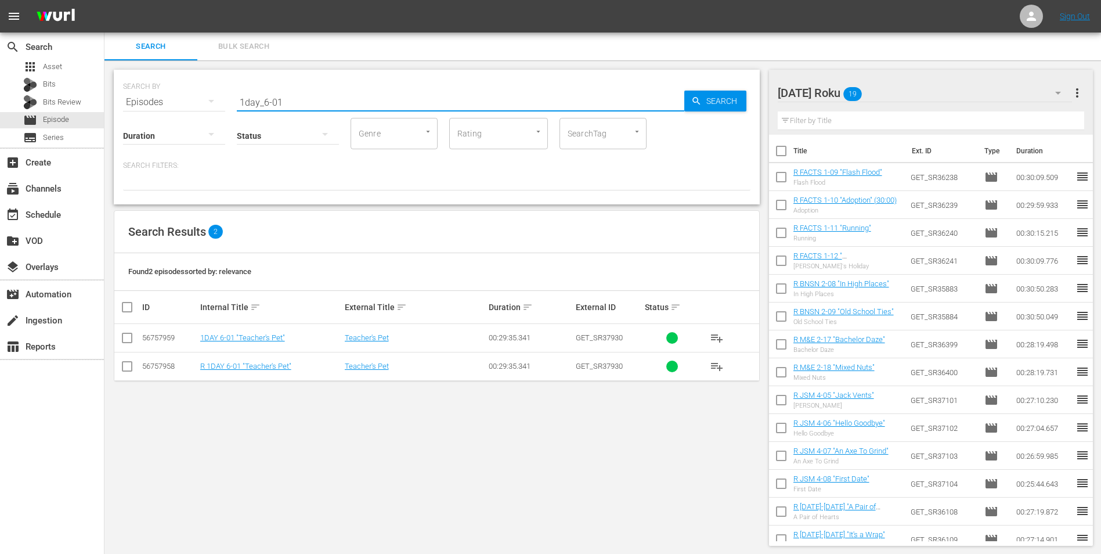
type input "1day_6-01"
drag, startPoint x: 125, startPoint y: 367, endPoint x: 509, endPoint y: 337, distance: 384.8
click at [125, 367] on input "checkbox" at bounding box center [127, 369] width 14 height 14
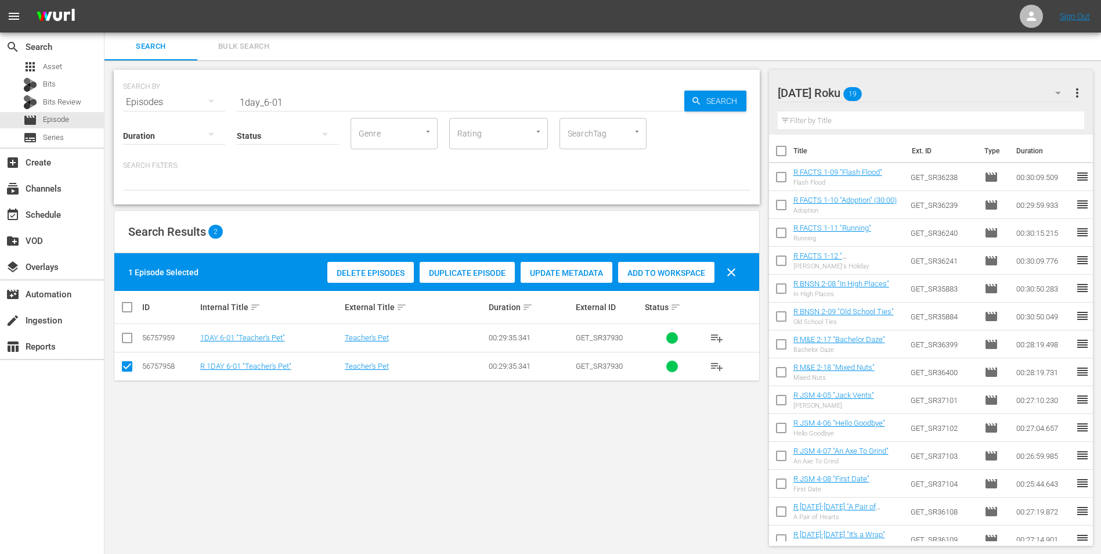
click at [681, 270] on span "Add to Workspace" at bounding box center [666, 272] width 96 height 9
click at [900, 90] on div "Friday Roku 20" at bounding box center [925, 93] width 295 height 33
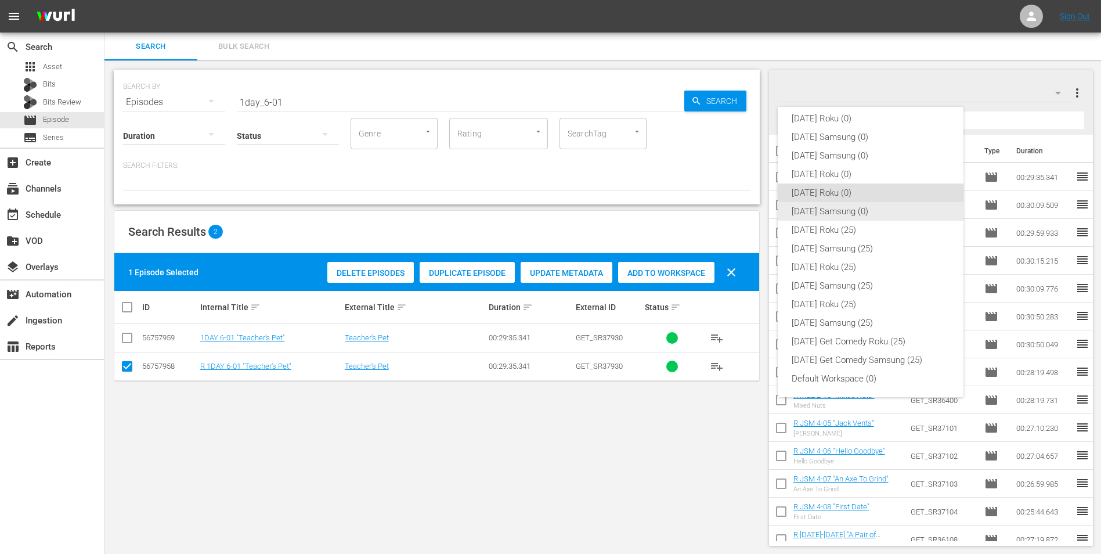
click at [813, 210] on div "[DATE] Samsung (0)" at bounding box center [871, 211] width 158 height 19
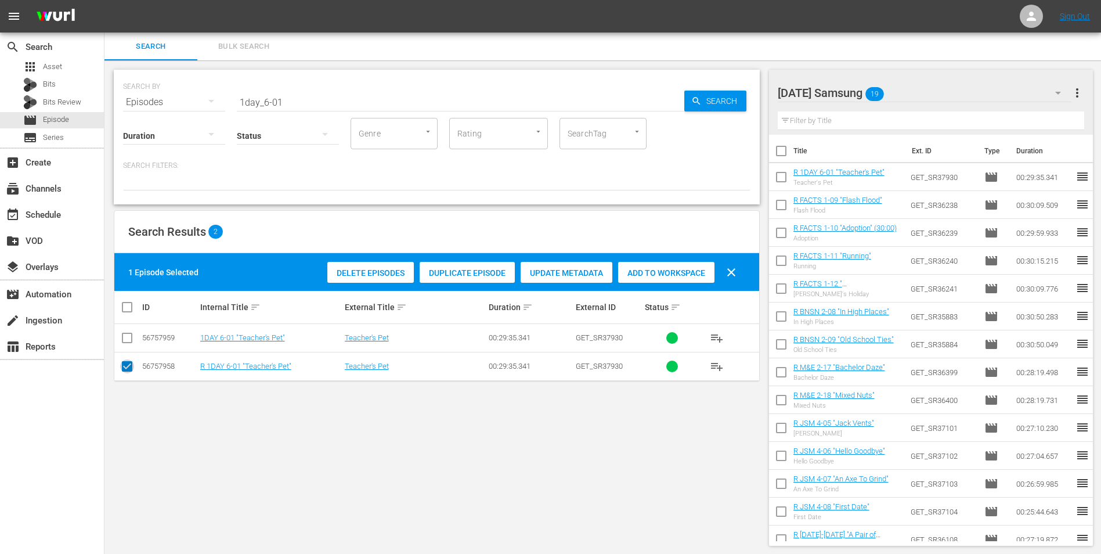
click at [127, 369] on input "checkbox" at bounding box center [127, 369] width 14 height 14
checkbox input "false"
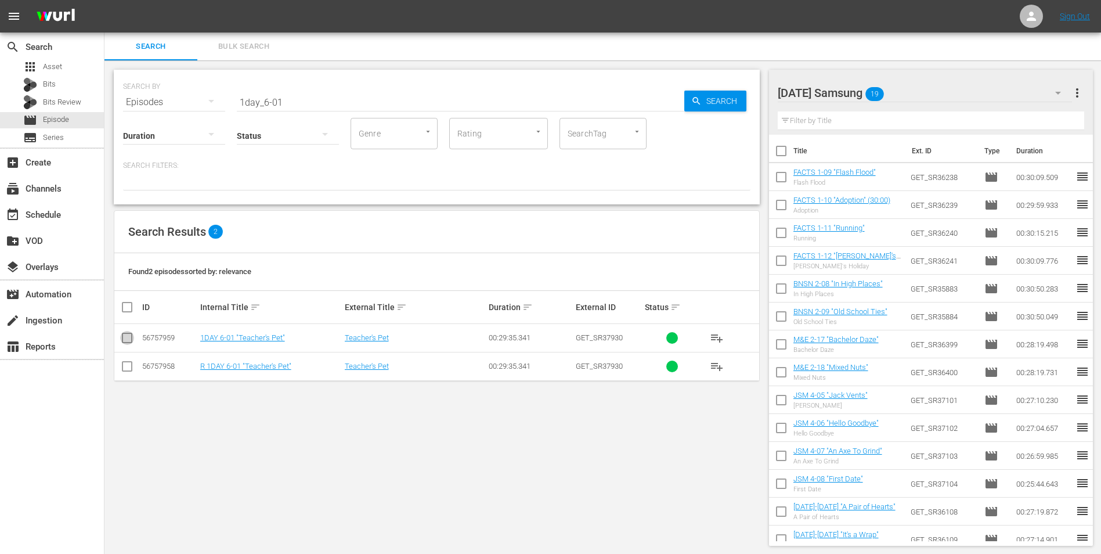
click at [131, 338] on input "checkbox" at bounding box center [127, 340] width 14 height 14
checkbox input "true"
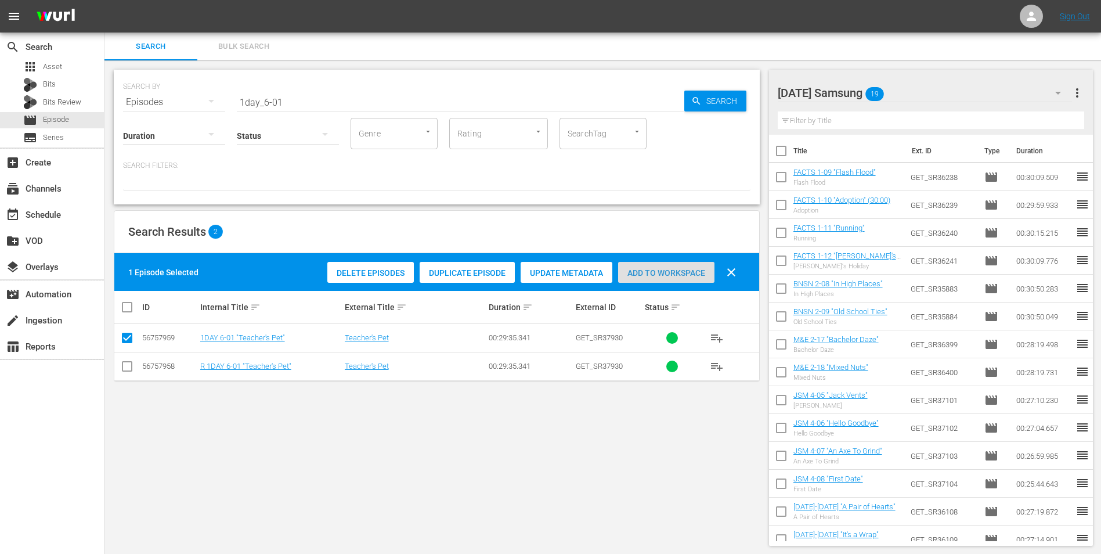
click at [665, 274] on span "Add to Workspace" at bounding box center [666, 272] width 96 height 9
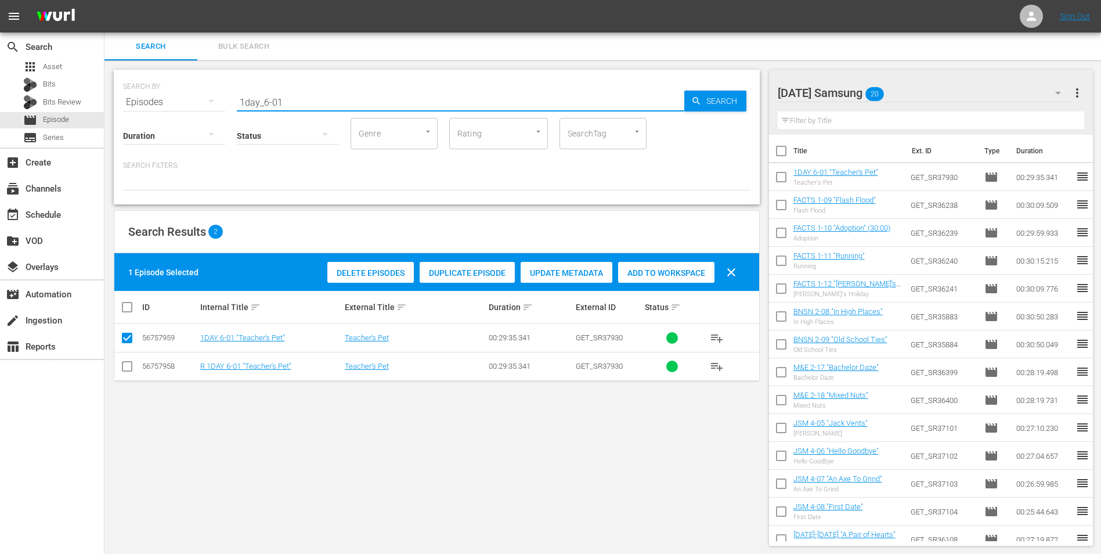
drag, startPoint x: 287, startPoint y: 102, endPoint x: 262, endPoint y: 106, distance: 25.8
click at [262, 106] on input "1day_6-01" at bounding box center [461, 102] width 448 height 28
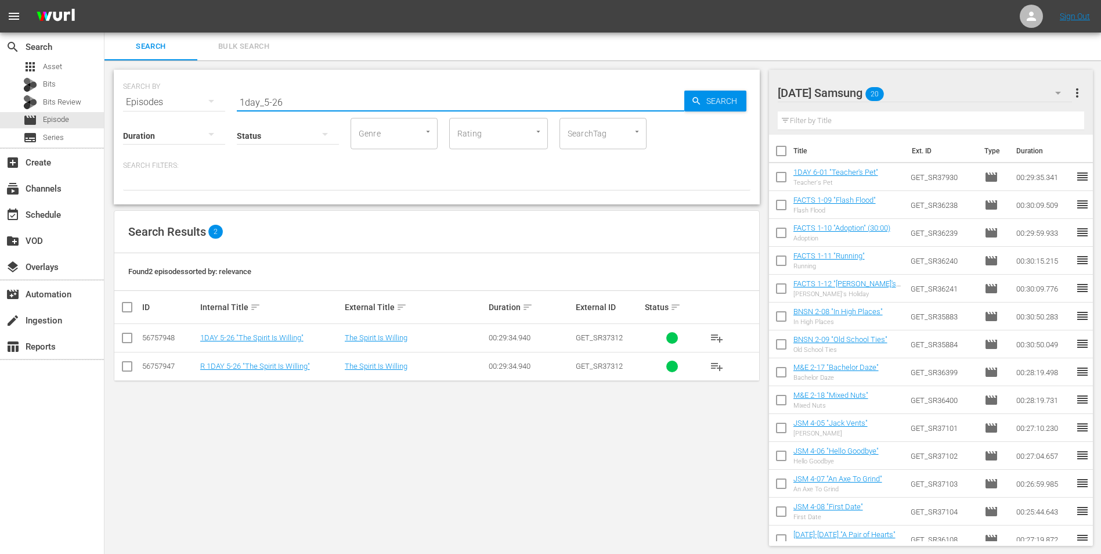
type input "1day_5-26"
click at [129, 340] on input "checkbox" at bounding box center [127, 340] width 14 height 14
checkbox input "true"
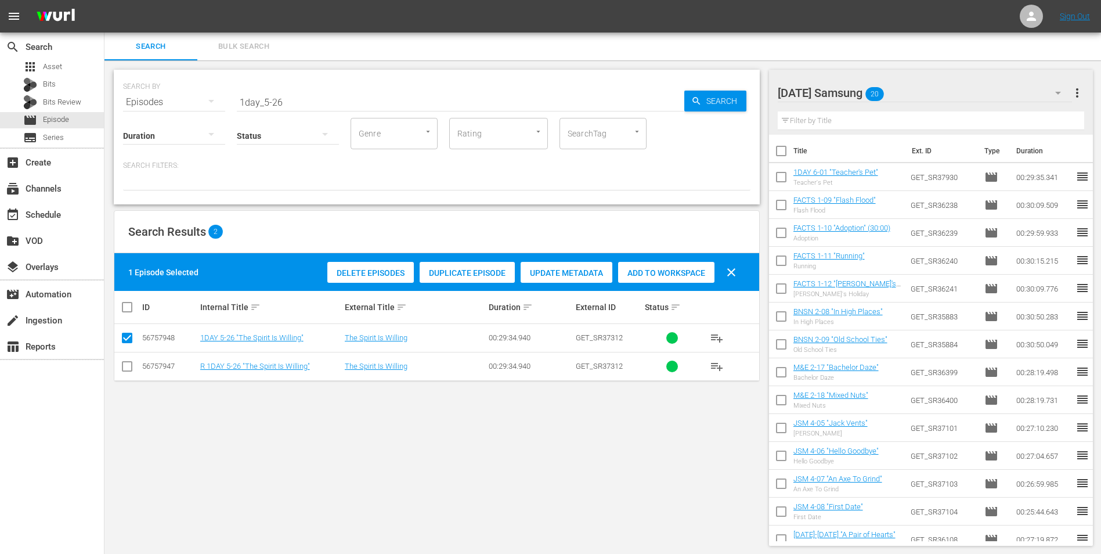
click at [687, 273] on span "Add to Workspace" at bounding box center [666, 272] width 96 height 9
click at [916, 88] on div "Friday Samsung 21" at bounding box center [925, 93] width 295 height 33
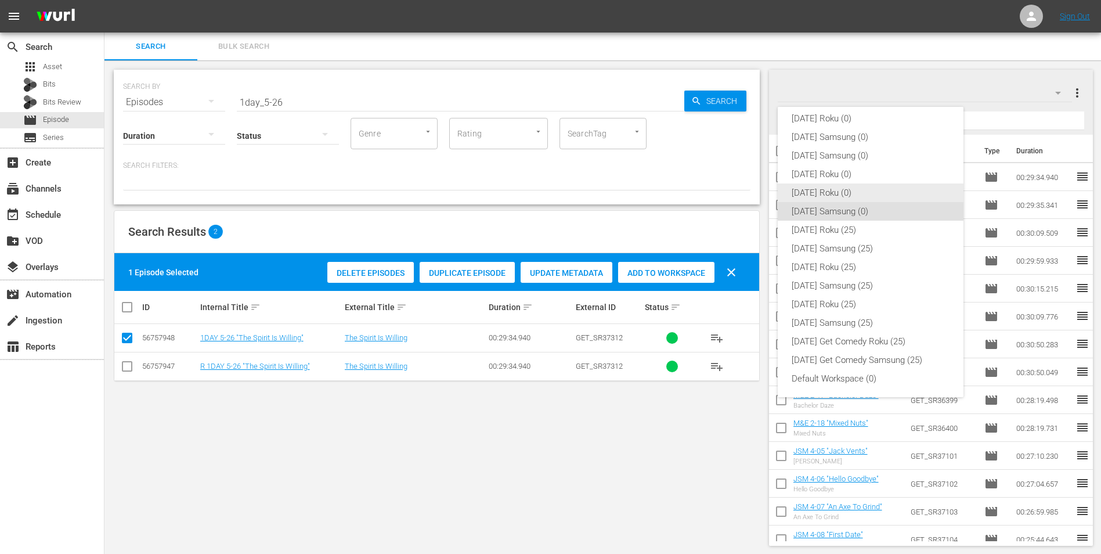
click at [817, 191] on div "[DATE] Roku (0)" at bounding box center [871, 192] width 158 height 19
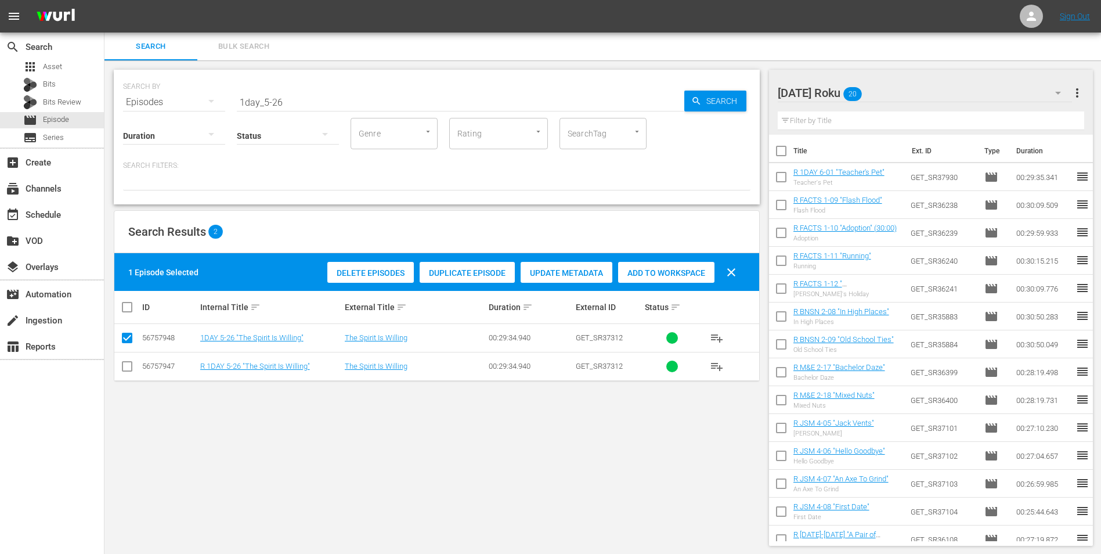
click at [124, 371] on input "checkbox" at bounding box center [127, 369] width 14 height 14
checkbox input "true"
click at [122, 339] on input "checkbox" at bounding box center [127, 340] width 14 height 14
checkbox input "false"
click at [647, 269] on span "Add to Workspace" at bounding box center [666, 272] width 96 height 9
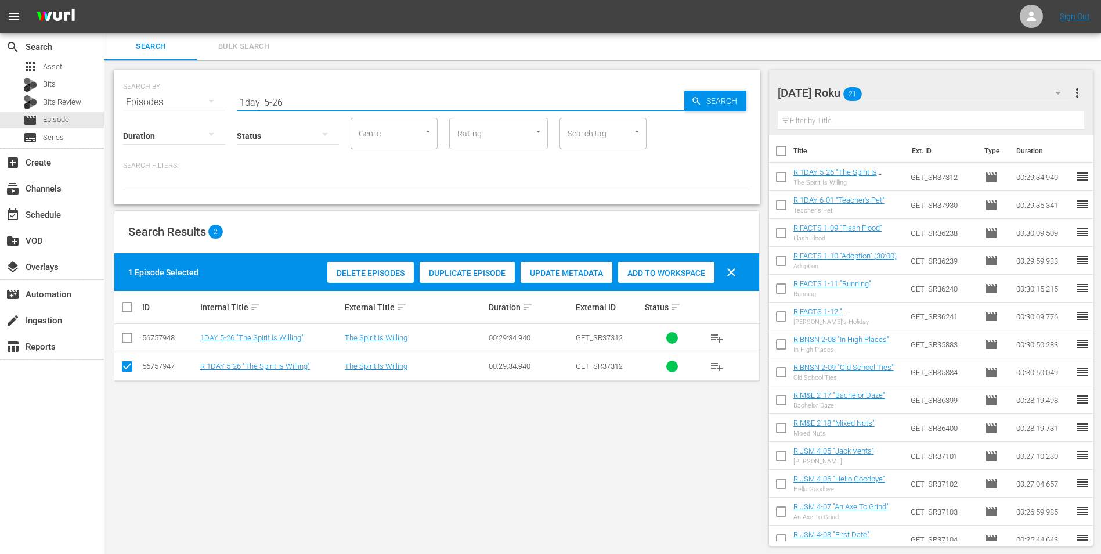
drag, startPoint x: 292, startPoint y: 101, endPoint x: 135, endPoint y: 117, distance: 157.5
click at [135, 117] on div "SEARCH BY Search By Episodes Search ID, Title, Description, Keywords, or Catego…" at bounding box center [437, 137] width 646 height 135
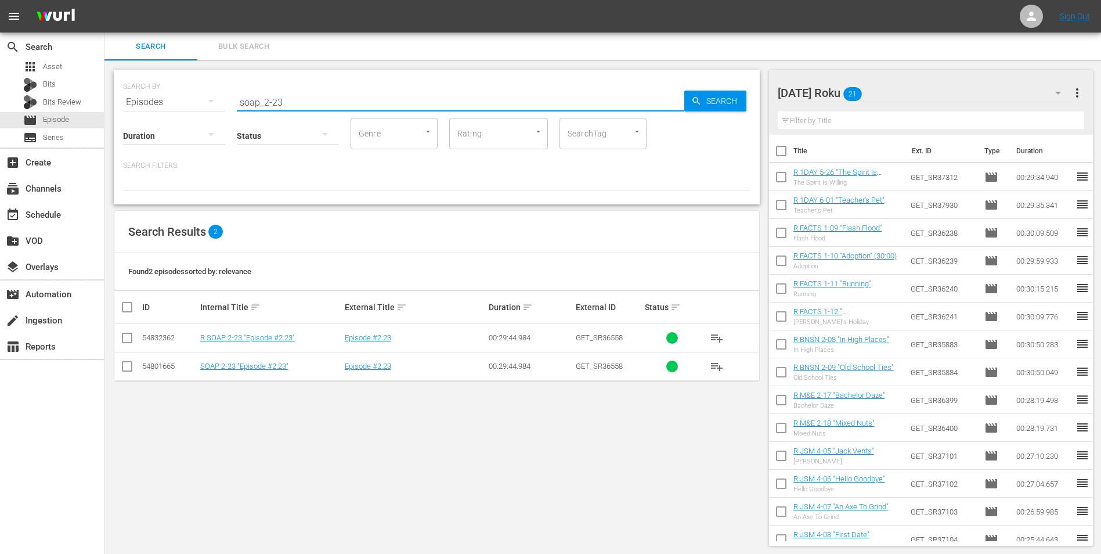
type input "soap_2-23"
click at [125, 342] on input "checkbox" at bounding box center [127, 340] width 14 height 14
checkbox input "true"
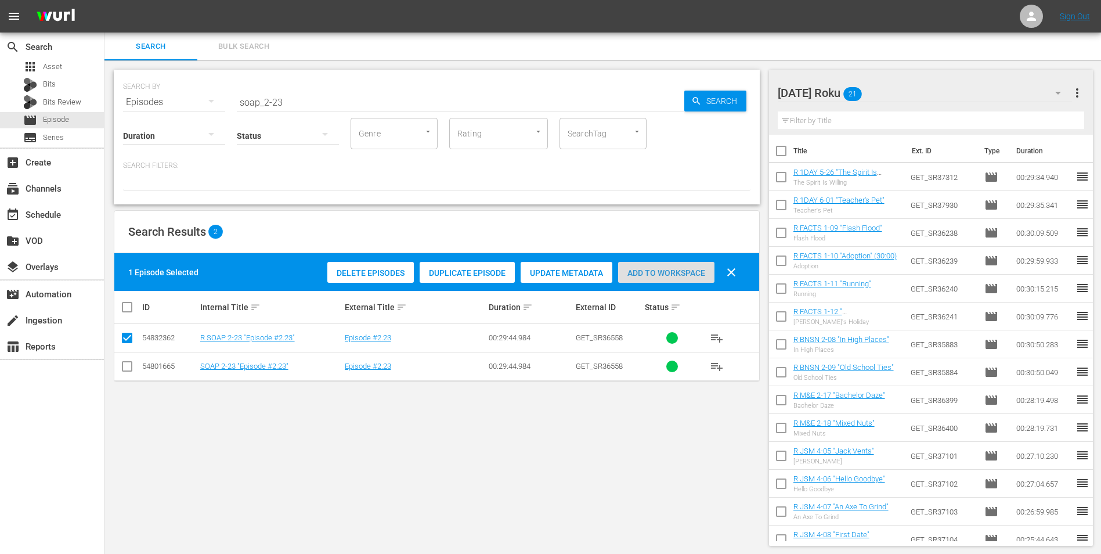
click at [647, 273] on span "Add to Workspace" at bounding box center [666, 272] width 96 height 9
click at [917, 88] on div "Friday Roku 22" at bounding box center [925, 93] width 295 height 33
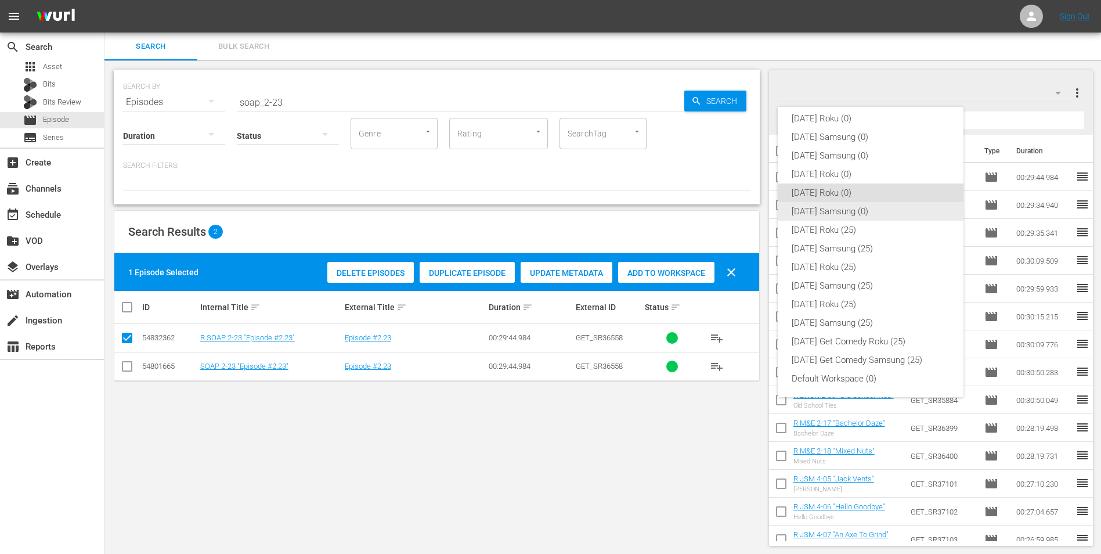
click at [844, 212] on div "[DATE] Samsung (0)" at bounding box center [871, 211] width 158 height 19
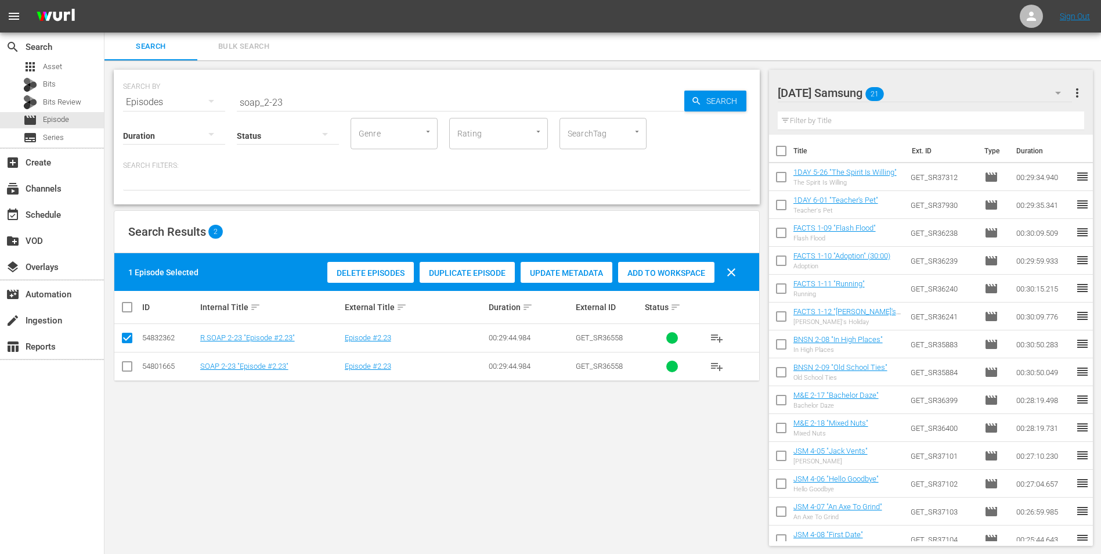
click at [126, 373] on input "checkbox" at bounding box center [127, 369] width 14 height 14
checkbox input "true"
click at [129, 338] on input "checkbox" at bounding box center [127, 340] width 14 height 14
checkbox input "false"
click at [657, 269] on span "Add to Workspace" at bounding box center [666, 272] width 96 height 9
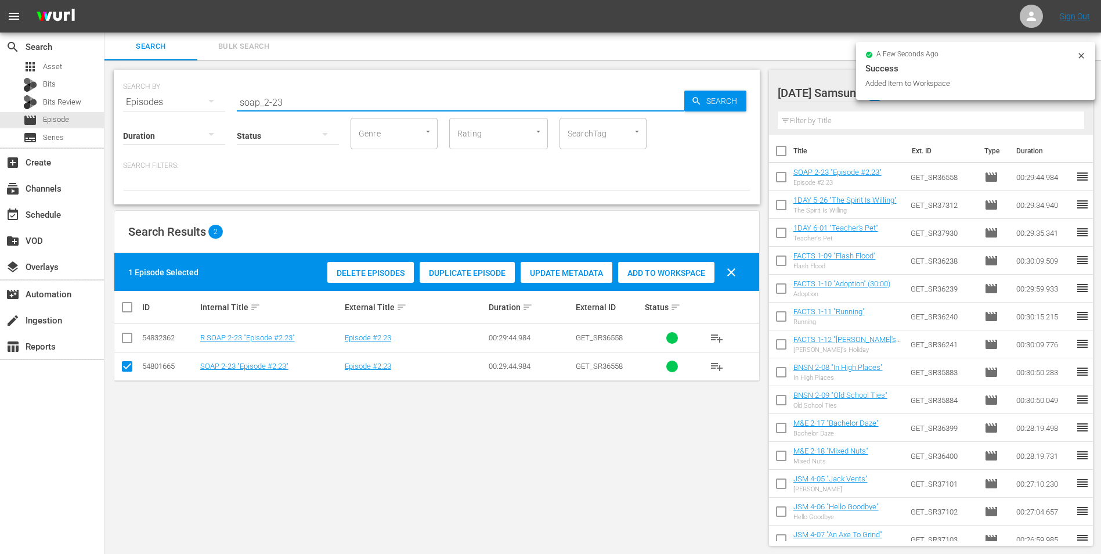
drag, startPoint x: 277, startPoint y: 100, endPoint x: 334, endPoint y: 111, distance: 58.5
click at [334, 111] on div "SEARCH BY Search By Episodes Search ID, Title, Description, Keywords, or Catego…" at bounding box center [437, 137] width 646 height 135
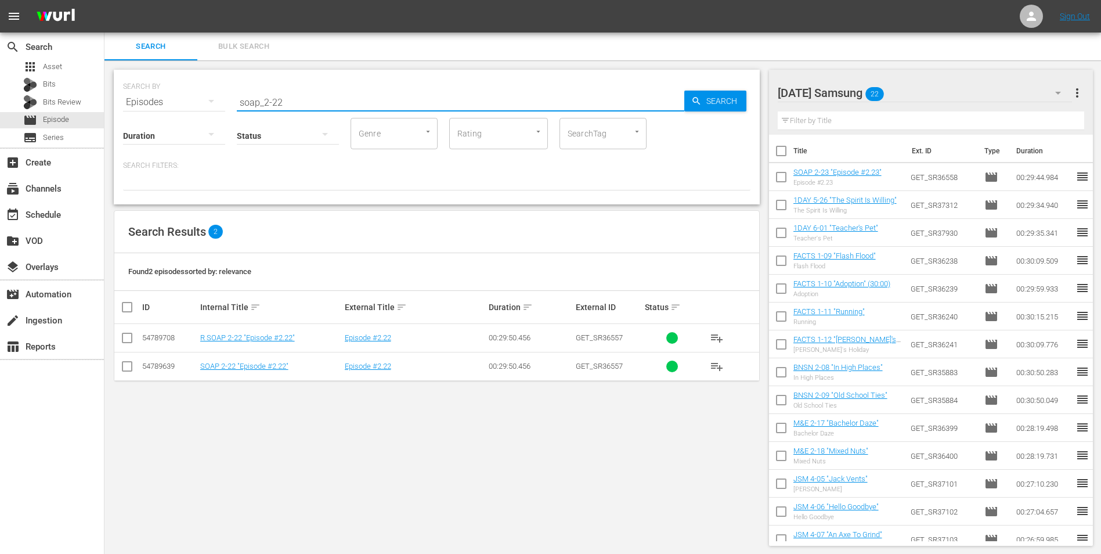
type input "soap_2-22"
click at [129, 372] on input "checkbox" at bounding box center [127, 369] width 14 height 14
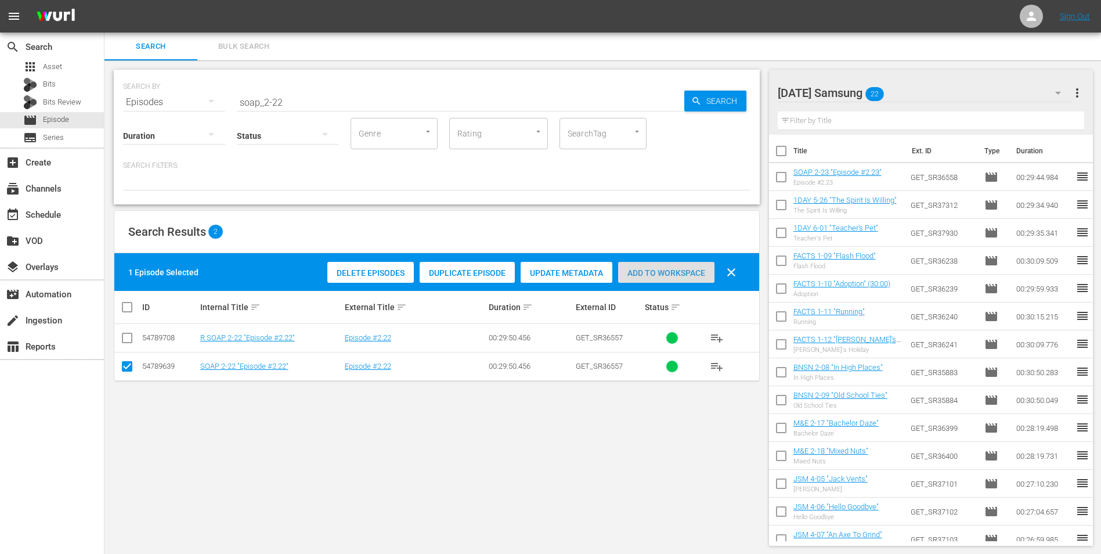
click at [672, 282] on div "Add to Workspace" at bounding box center [666, 273] width 96 height 22
click at [904, 86] on div "Friday Samsung 23" at bounding box center [925, 93] width 295 height 33
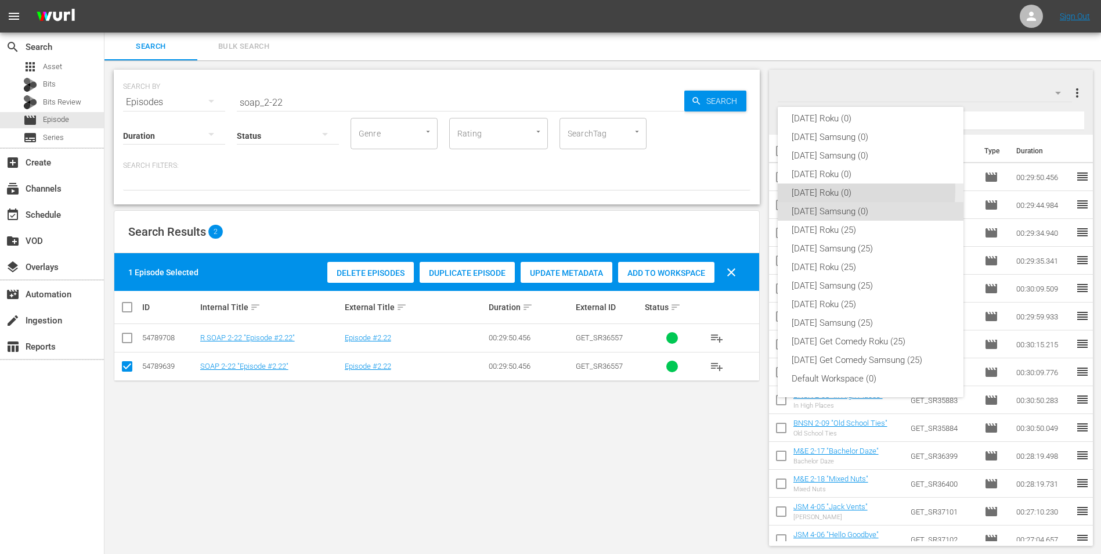
click at [825, 190] on div "[DATE] Roku (0)" at bounding box center [871, 192] width 158 height 19
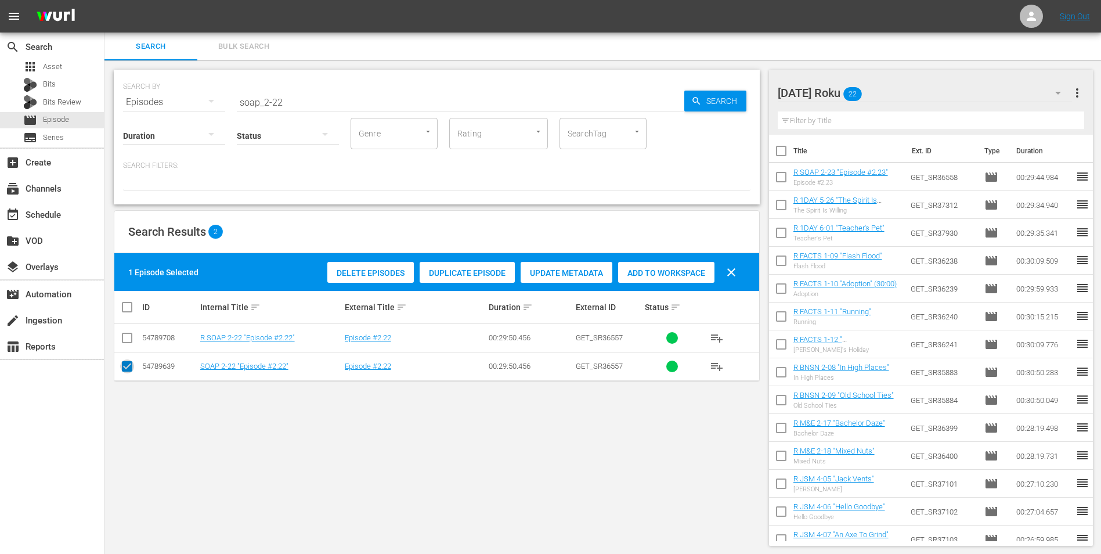
click at [127, 367] on input "checkbox" at bounding box center [127, 369] width 14 height 14
checkbox input "false"
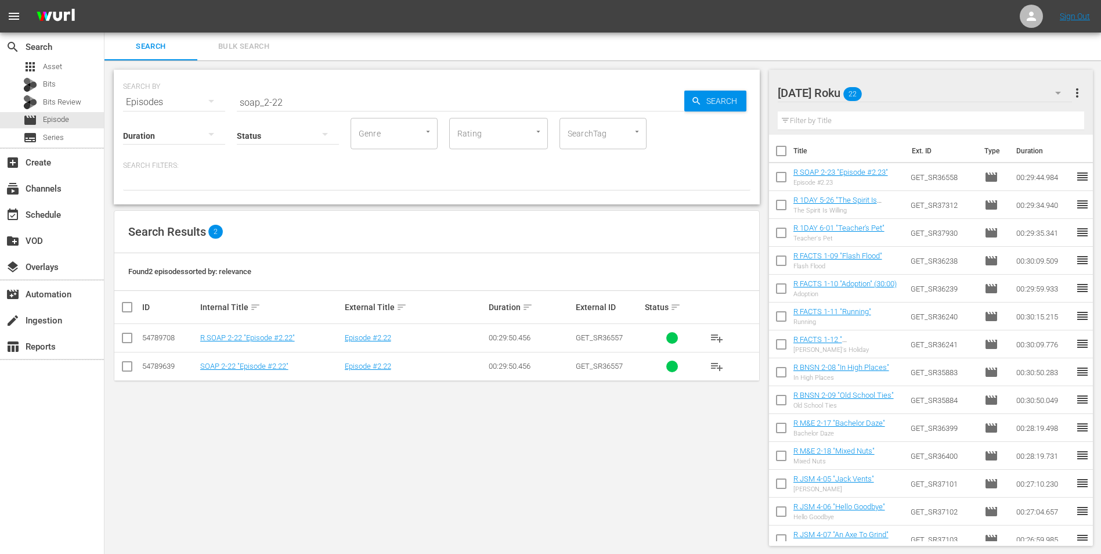
click at [124, 341] on input "checkbox" at bounding box center [127, 340] width 14 height 14
checkbox input "true"
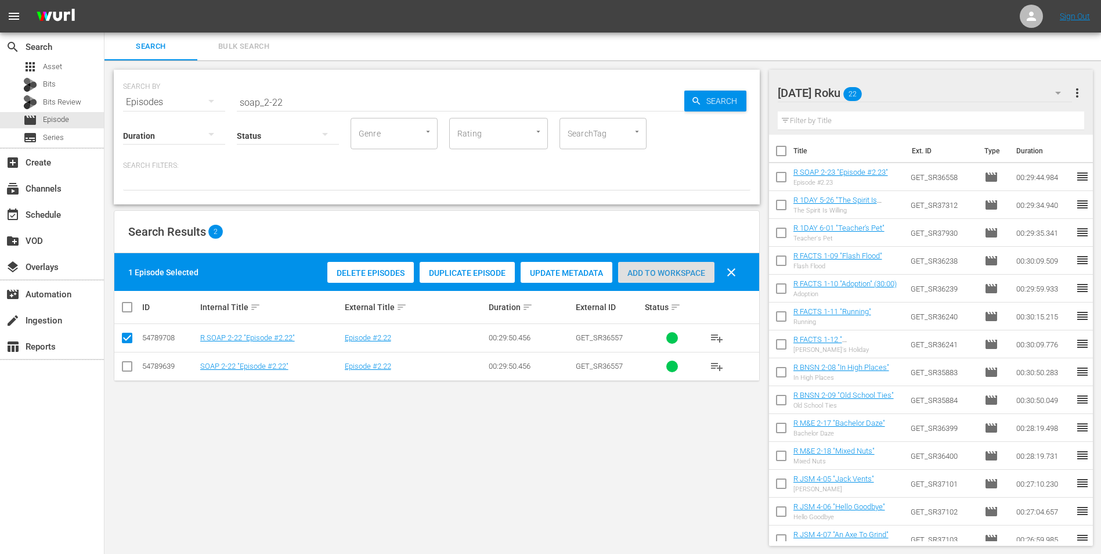
click at [658, 268] on span "Add to Workspace" at bounding box center [666, 272] width 96 height 9
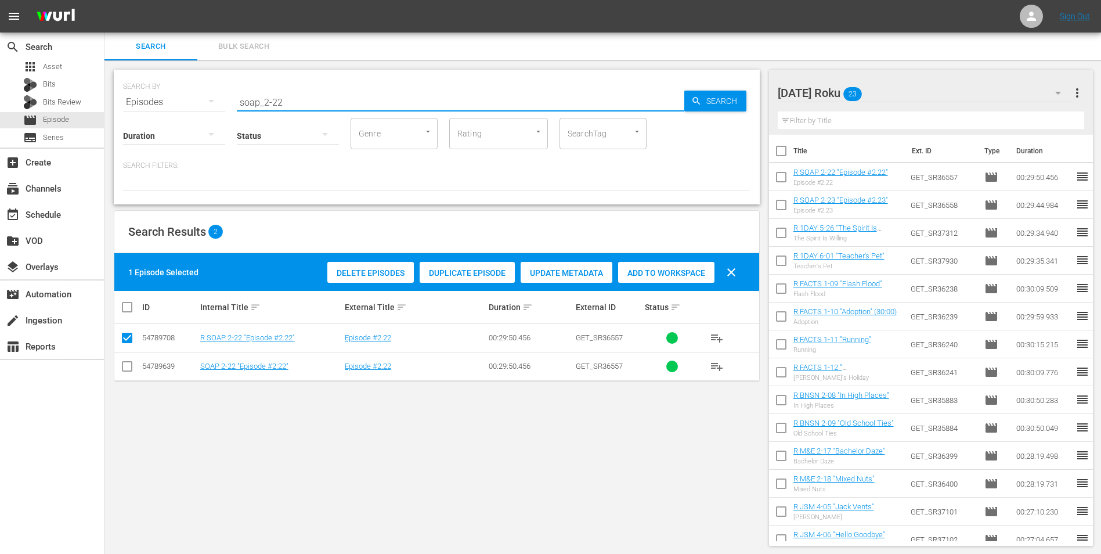
drag, startPoint x: 307, startPoint y: 96, endPoint x: 192, endPoint y: 124, distance: 118.8
click at [192, 124] on div "SEARCH BY Search By Episodes Search ID, Title, Description, Keywords, or Catego…" at bounding box center [437, 137] width 646 height 135
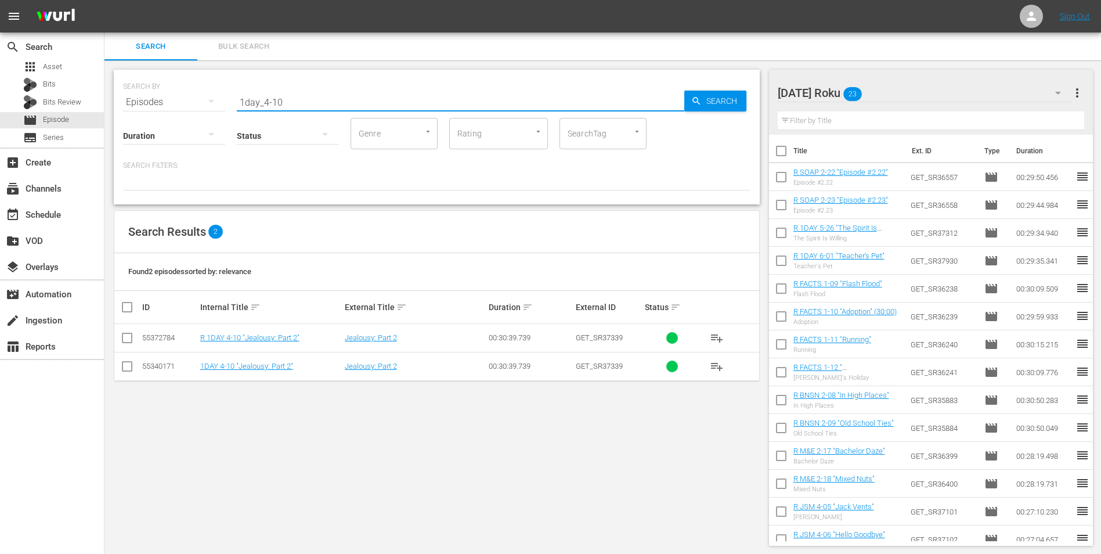
type input "1day_4-10"
click at [129, 337] on input "checkbox" at bounding box center [127, 340] width 14 height 14
checkbox input "true"
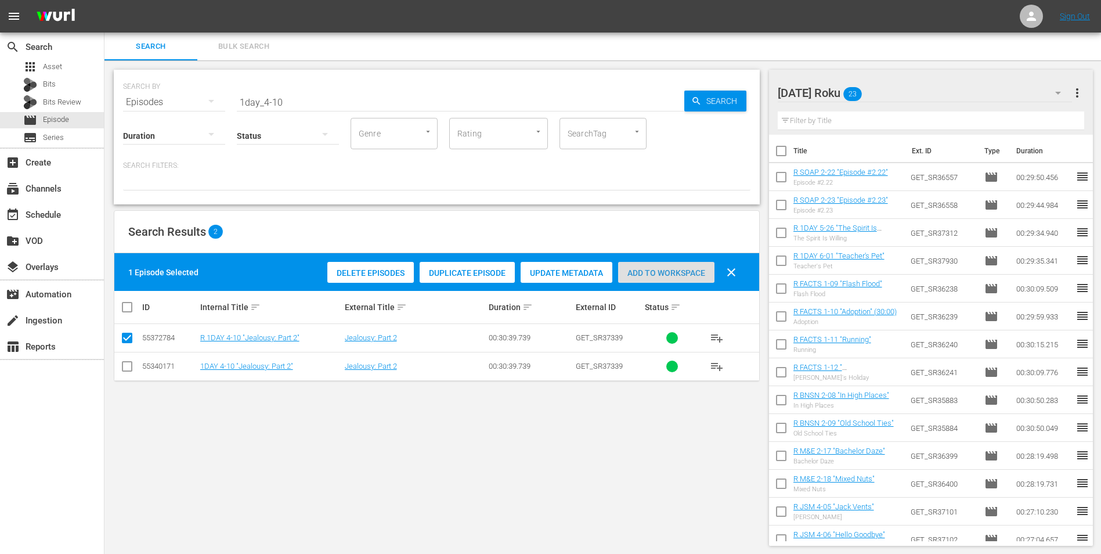
click at [636, 275] on span "Add to Workspace" at bounding box center [666, 272] width 96 height 9
click at [907, 92] on div "Friday Roku 24" at bounding box center [925, 93] width 295 height 33
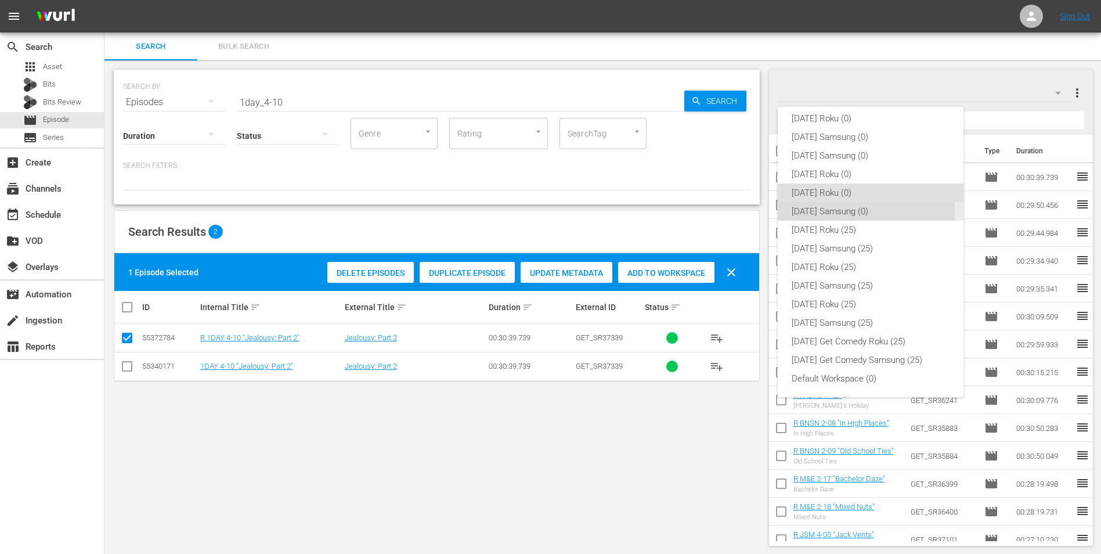
click at [811, 211] on div "[DATE] Samsung (0)" at bounding box center [871, 211] width 158 height 19
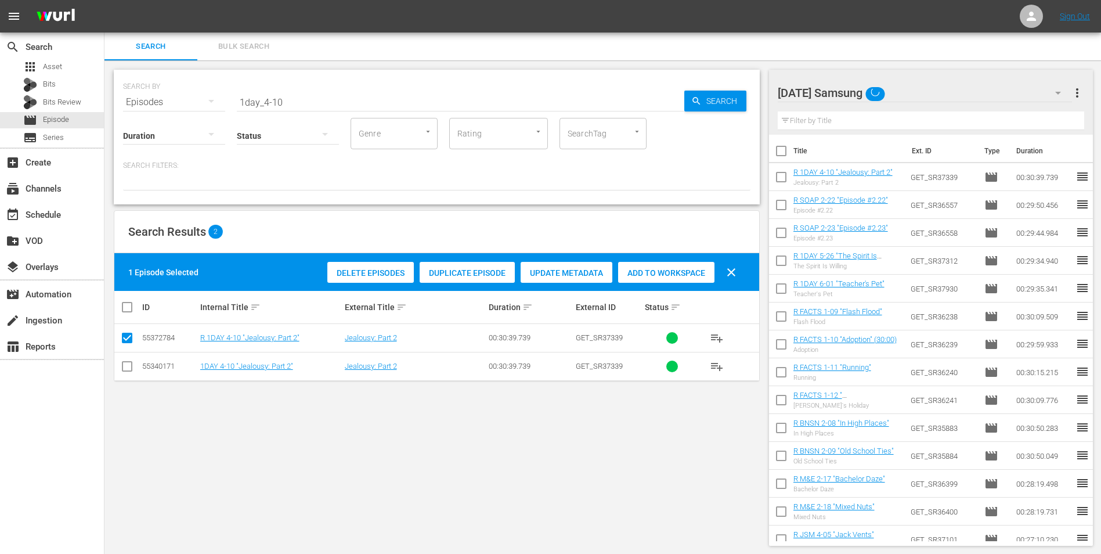
click at [128, 369] on input "checkbox" at bounding box center [127, 369] width 14 height 14
checkbox input "true"
click at [127, 333] on input "checkbox" at bounding box center [127, 340] width 14 height 14
checkbox input "false"
click at [662, 269] on span "Add to Workspace" at bounding box center [666, 272] width 96 height 9
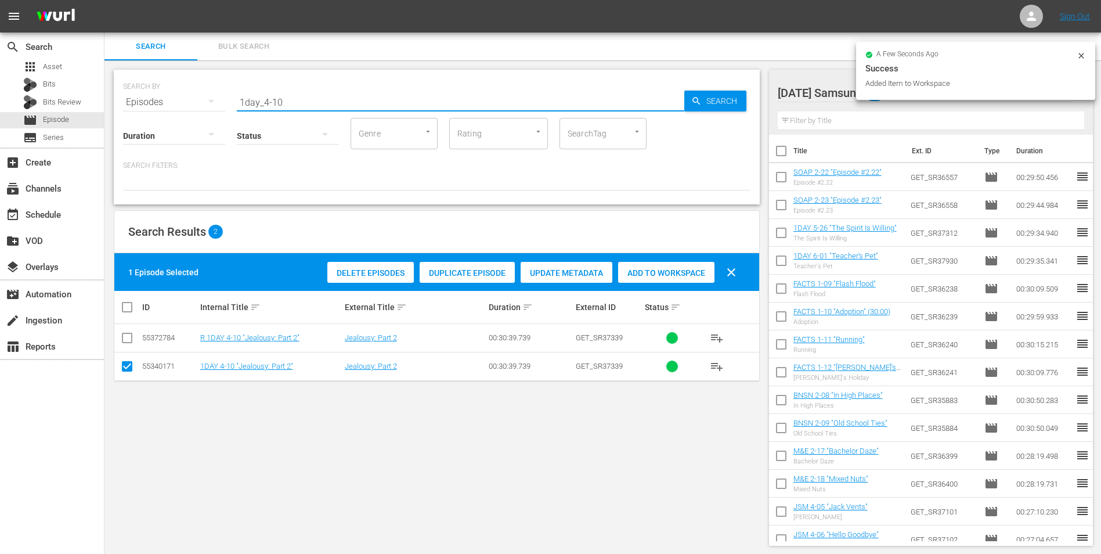
drag, startPoint x: 303, startPoint y: 96, endPoint x: 166, endPoint y: 120, distance: 139.0
click at [168, 118] on div "SEARCH BY Search By Episodes Search ID, Title, Description, Keywords, or Catego…" at bounding box center [437, 137] width 646 height 135
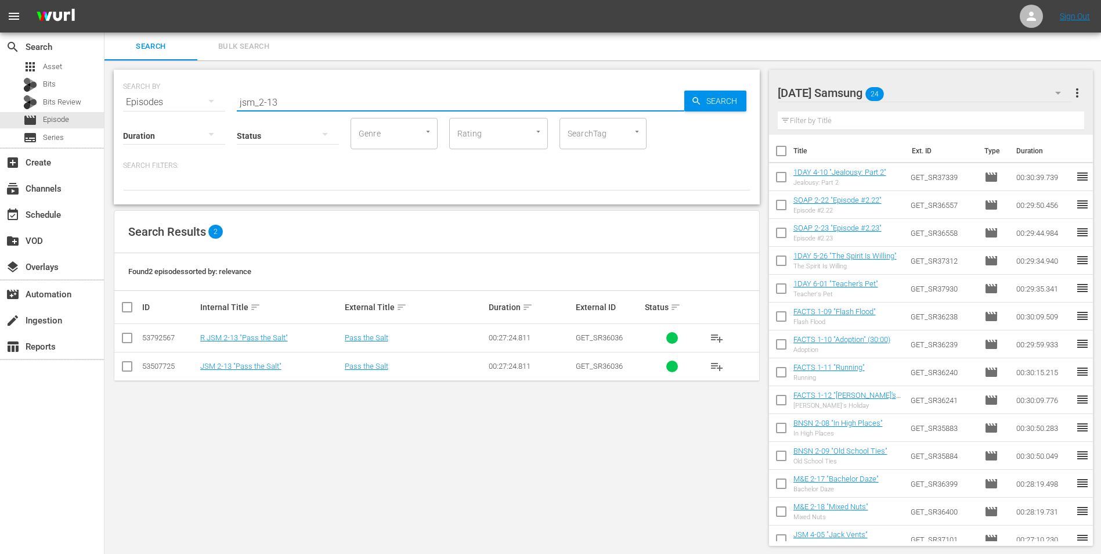
type input "jsm_2-13"
click at [131, 365] on input "checkbox" at bounding box center [127, 369] width 14 height 14
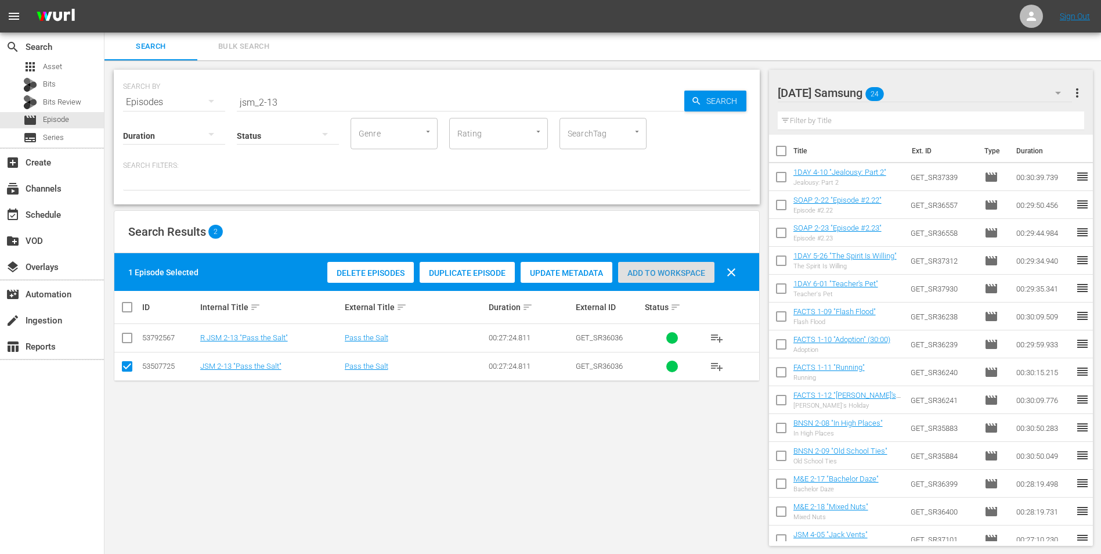
click at [693, 271] on span "Add to Workspace" at bounding box center [666, 272] width 96 height 9
click at [930, 90] on div "Friday Samsung 25" at bounding box center [925, 93] width 295 height 33
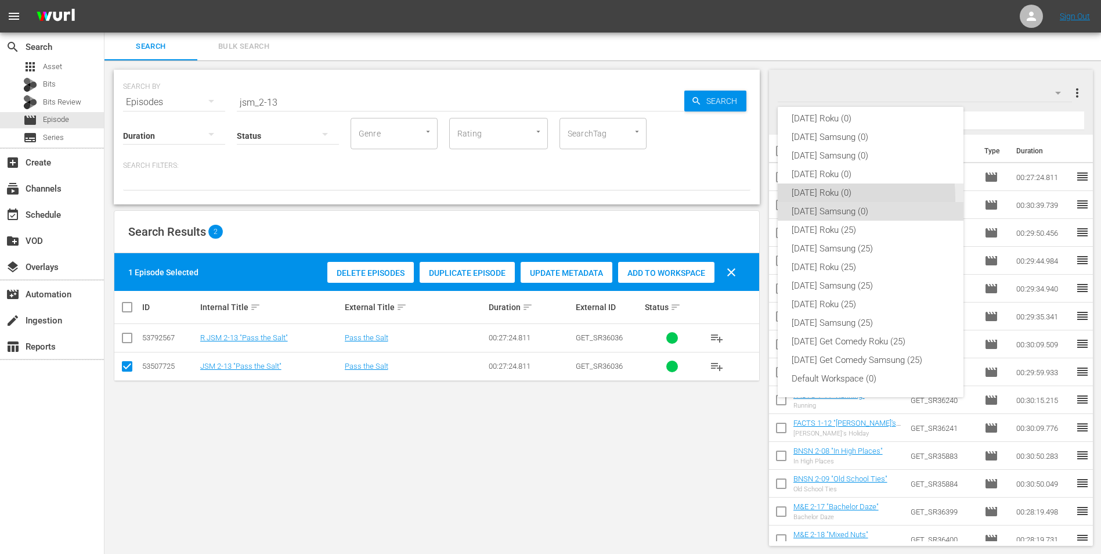
click at [807, 198] on div "[DATE] Roku (0)" at bounding box center [871, 192] width 158 height 19
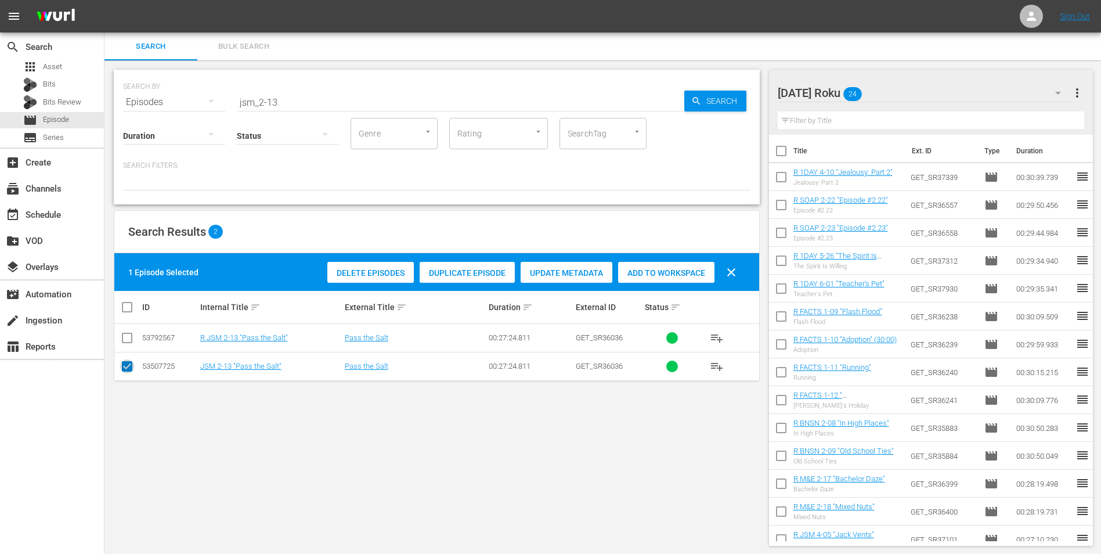
click at [125, 369] on input "checkbox" at bounding box center [127, 369] width 14 height 14
checkbox input "false"
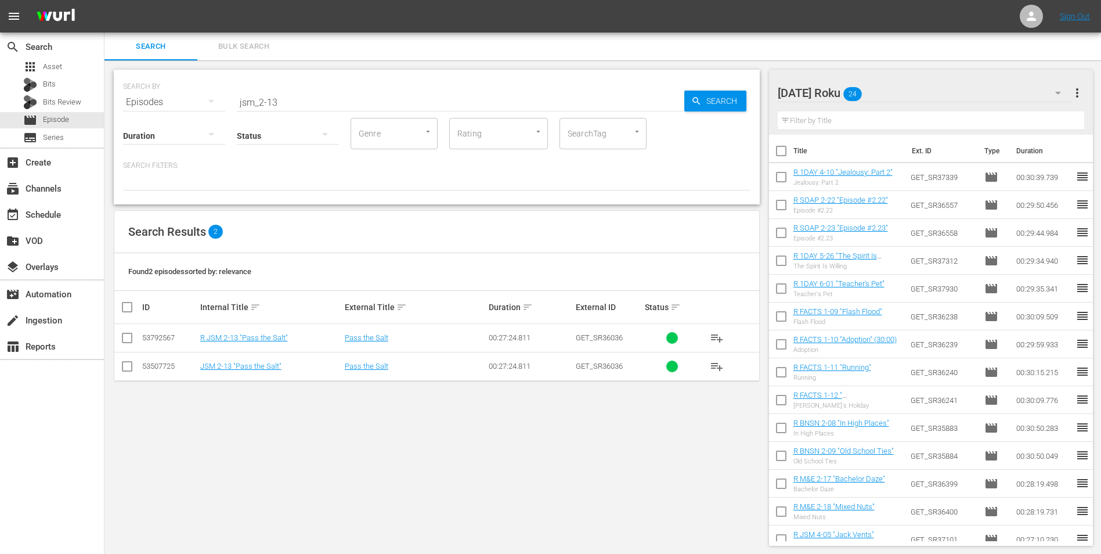
click at [122, 337] on input "checkbox" at bounding box center [127, 340] width 14 height 14
checkbox input "true"
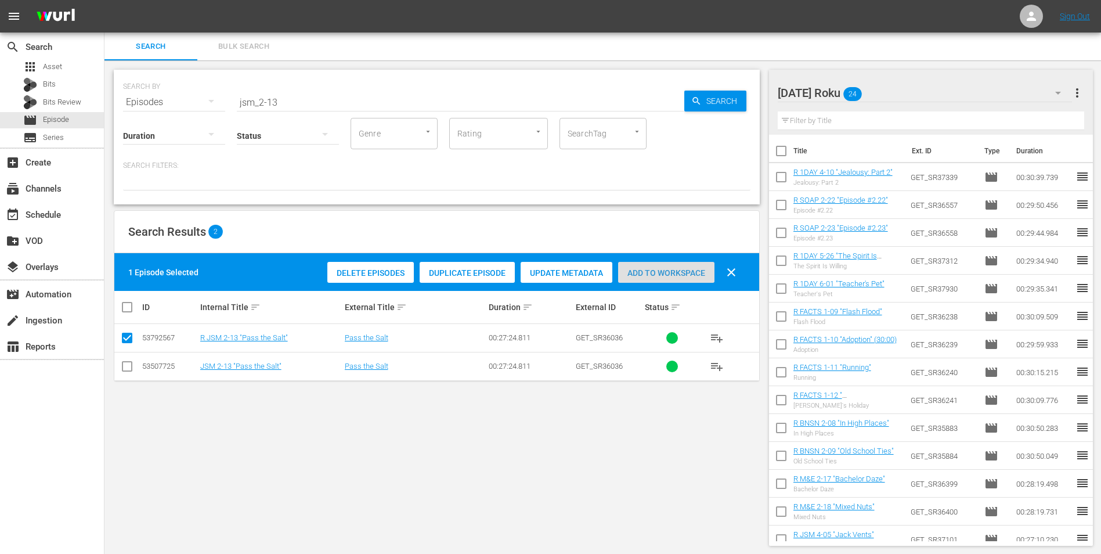
click at [648, 272] on span "Add to Workspace" at bounding box center [666, 272] width 96 height 9
click at [891, 93] on div "Friday Roku 25" at bounding box center [925, 93] width 295 height 33
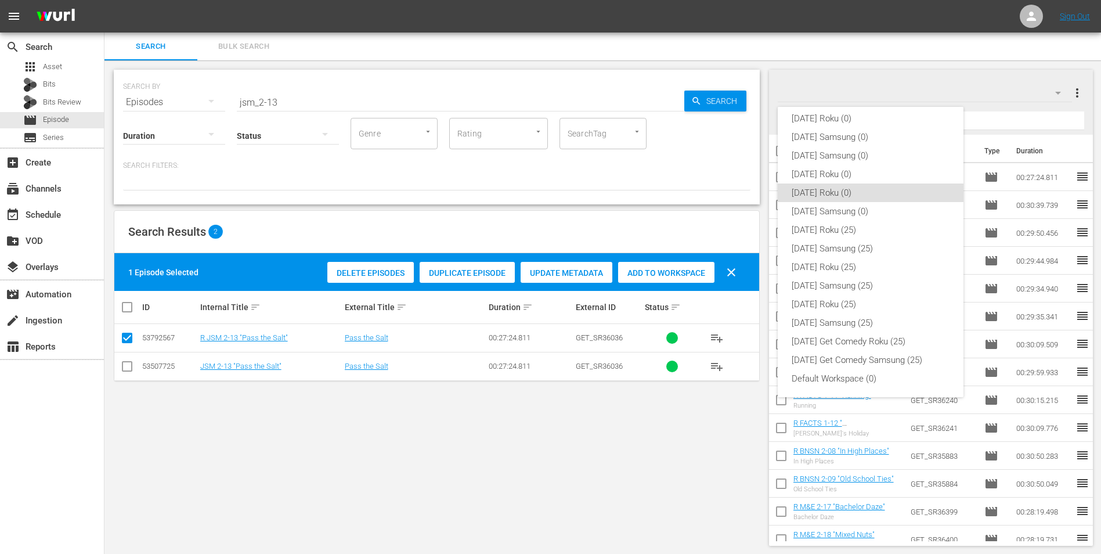
click at [60, 103] on div "Sunday Roku (0) Sunday Samsung (0) Saturday Samsung (0) Saturday Roku (0) Frida…" at bounding box center [550, 277] width 1101 height 554
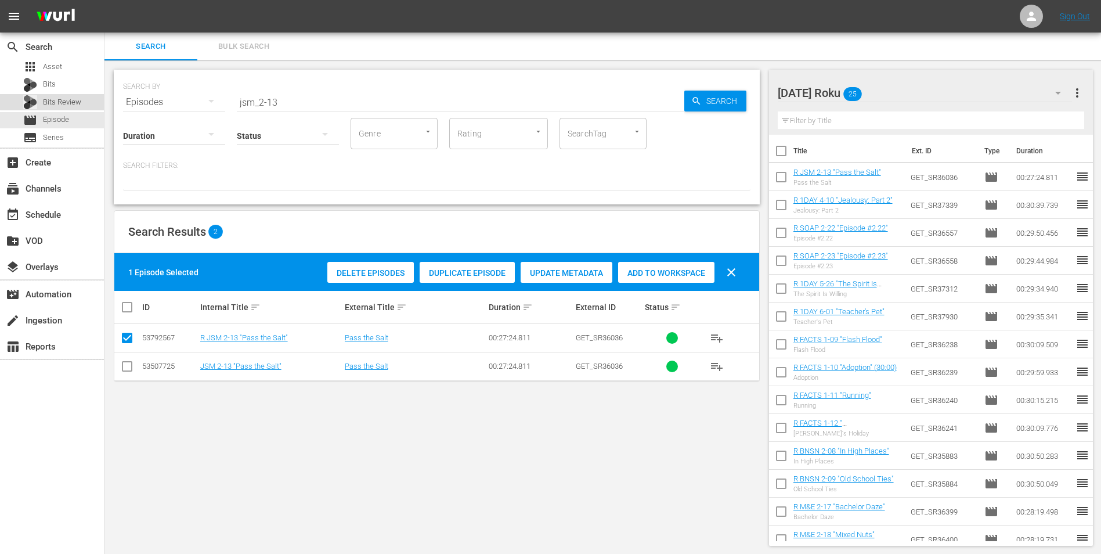
click at [56, 98] on span "Bits Review" at bounding box center [62, 102] width 38 height 12
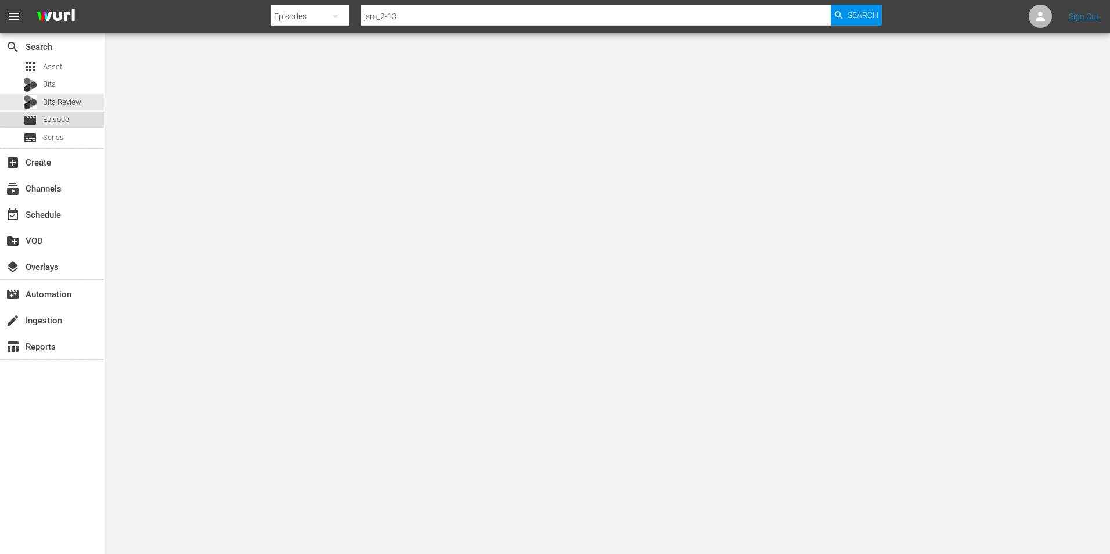
click at [64, 114] on span "Episode" at bounding box center [56, 120] width 26 height 12
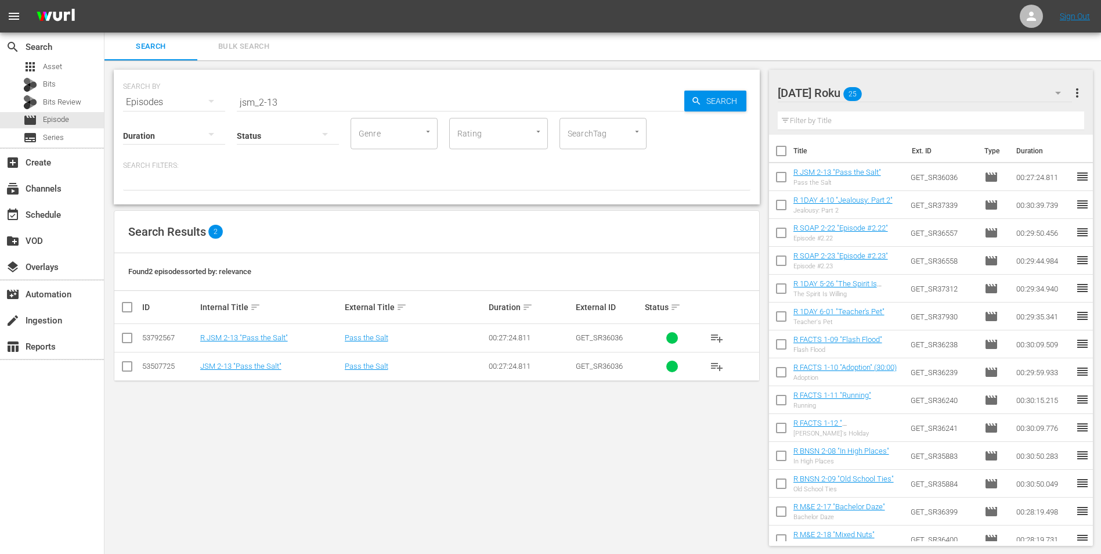
click at [896, 90] on div "Friday Roku 25" at bounding box center [925, 93] width 295 height 33
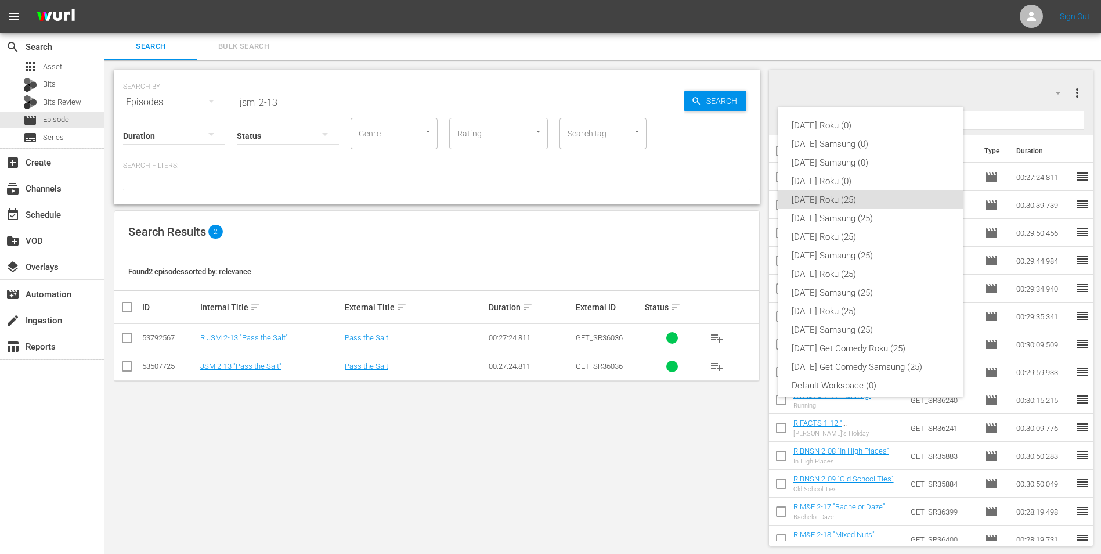
scroll to position [7, 0]
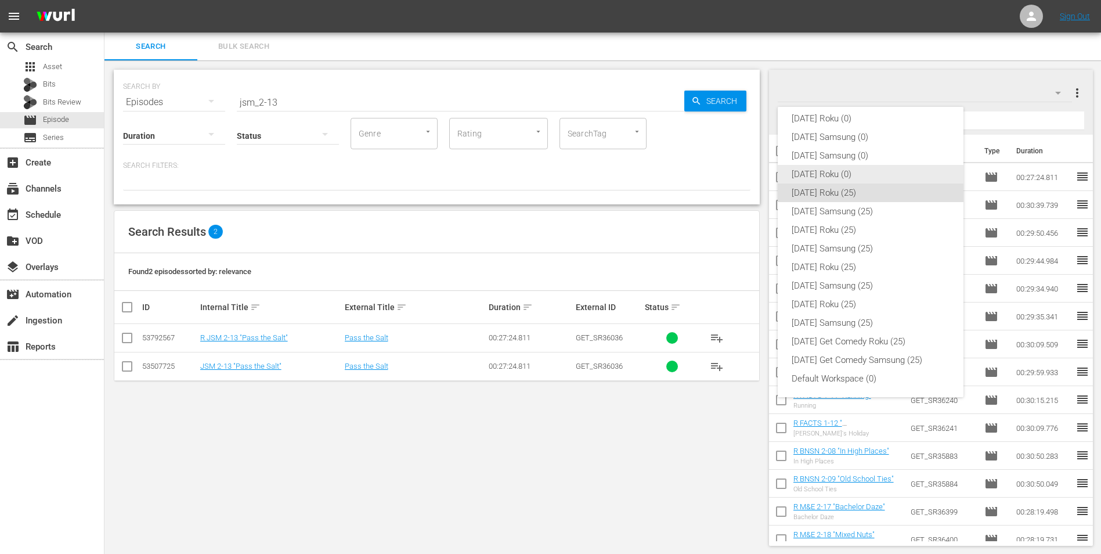
click at [827, 176] on div "[DATE] Roku (0)" at bounding box center [871, 174] width 158 height 19
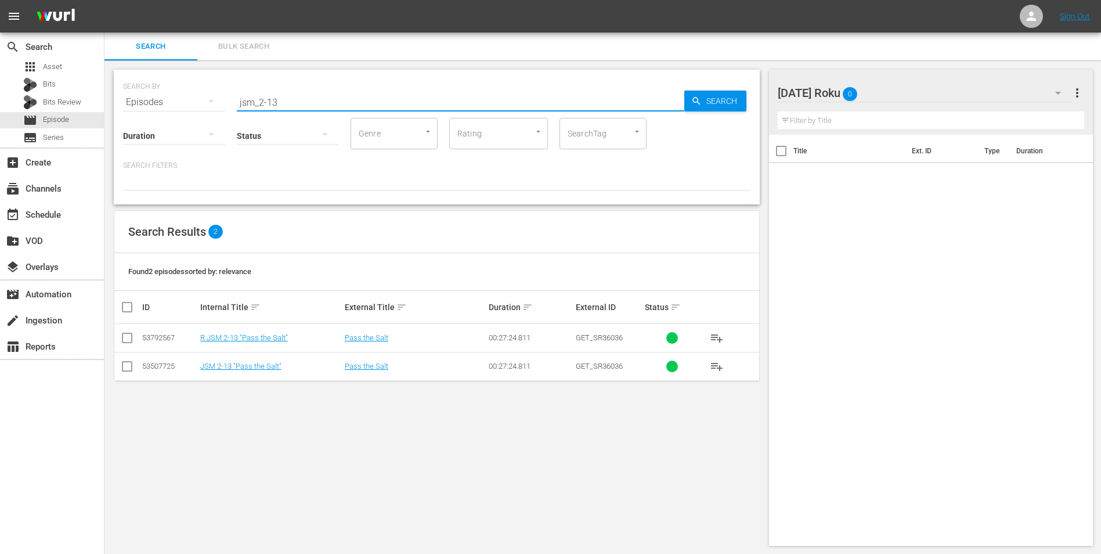
drag, startPoint x: 284, startPoint y: 100, endPoint x: 204, endPoint y: 100, distance: 80.1
click at [204, 100] on div "SEARCH BY Search By Episodes Search ID, Title, Description, Keywords, or Catego…" at bounding box center [437, 95] width 628 height 42
type input "2dads_2-03"
drag, startPoint x: 128, startPoint y: 338, endPoint x: 204, endPoint y: 350, distance: 76.4
click at [129, 338] on input "checkbox" at bounding box center [127, 340] width 14 height 14
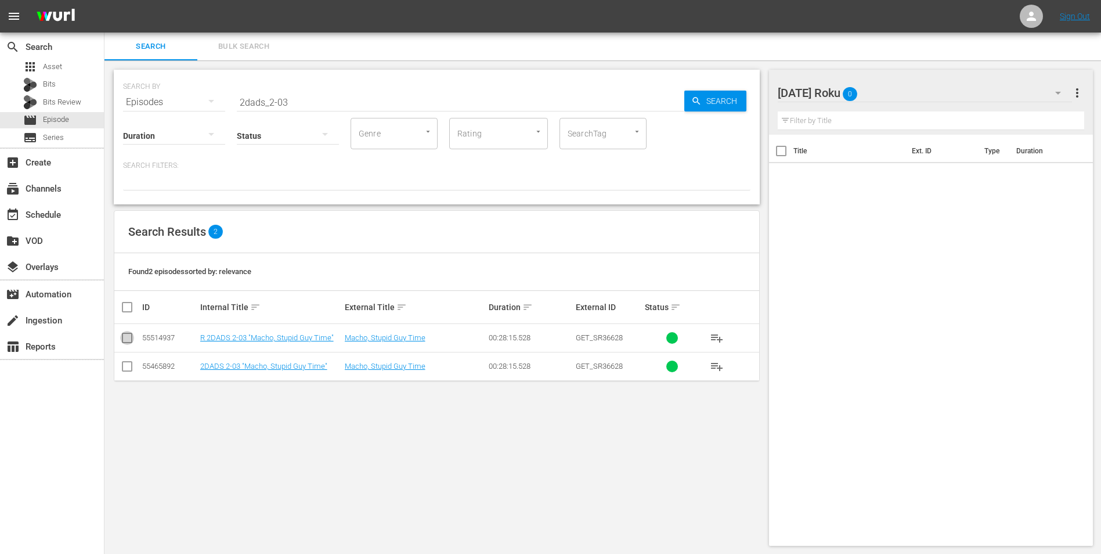
checkbox input "true"
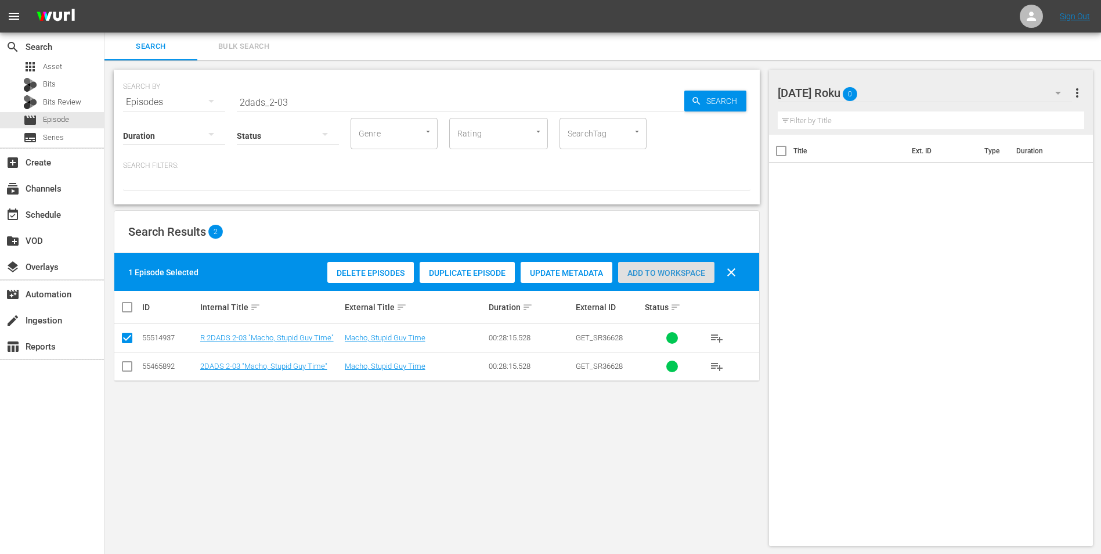
click at [685, 276] on span "Add to Workspace" at bounding box center [666, 272] width 96 height 9
click at [888, 91] on div "Saturday Roku 1" at bounding box center [925, 93] width 295 height 33
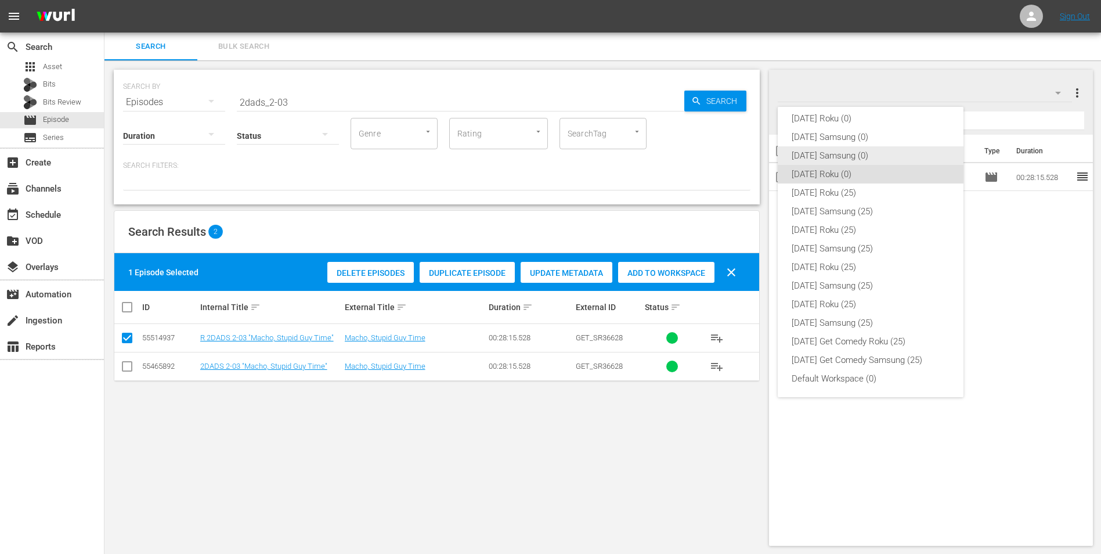
click at [835, 161] on div "[DATE] Samsung (0)" at bounding box center [871, 155] width 158 height 19
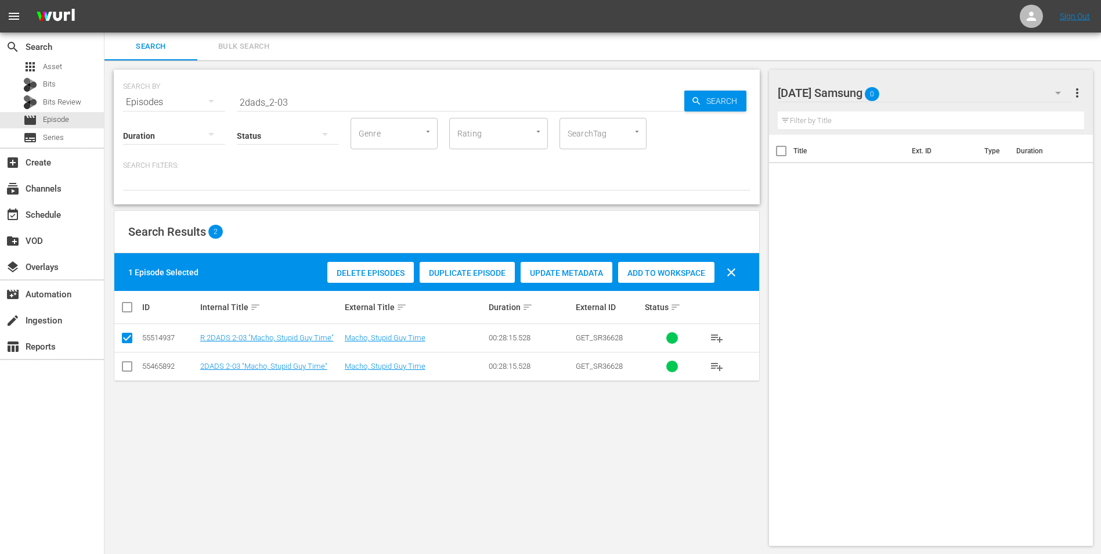
click at [128, 366] on input "checkbox" at bounding box center [127, 369] width 14 height 14
checkbox input "true"
click at [124, 335] on input "checkbox" at bounding box center [127, 340] width 14 height 14
checkbox input "false"
click at [642, 269] on span "Add to Workspace" at bounding box center [666, 272] width 96 height 9
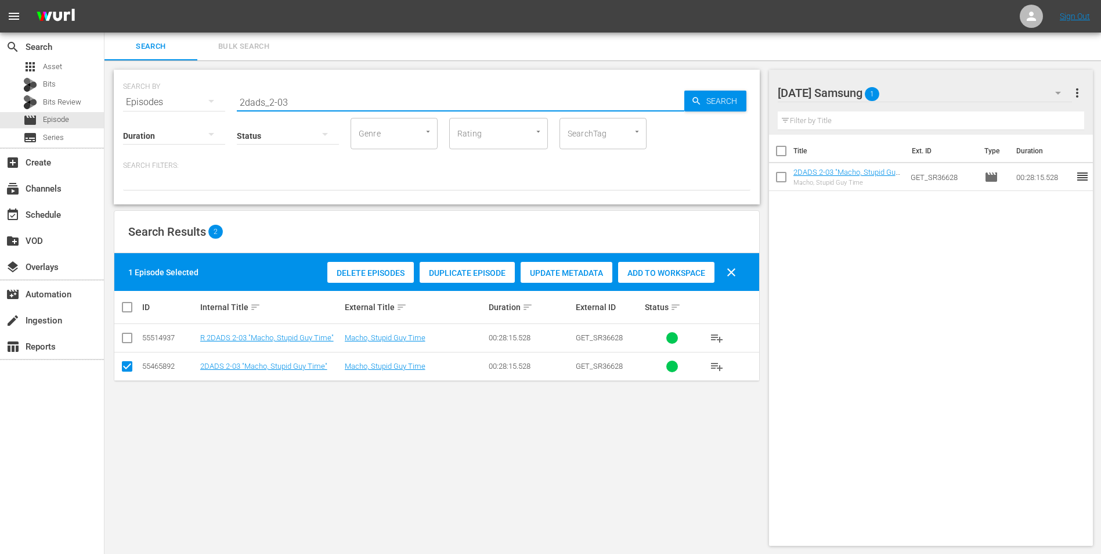
drag, startPoint x: 284, startPoint y: 103, endPoint x: 295, endPoint y: 104, distance: 10.5
click at [295, 104] on input "2dads_2-03" at bounding box center [461, 102] width 448 height 28
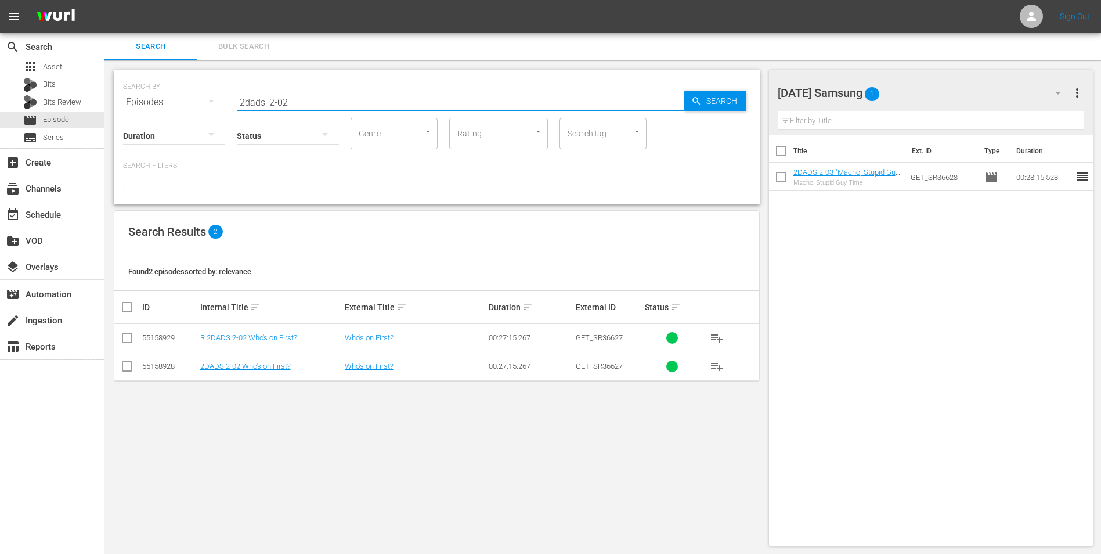
type input "2dads_2-02"
click at [127, 363] on input "checkbox" at bounding box center [127, 369] width 14 height 14
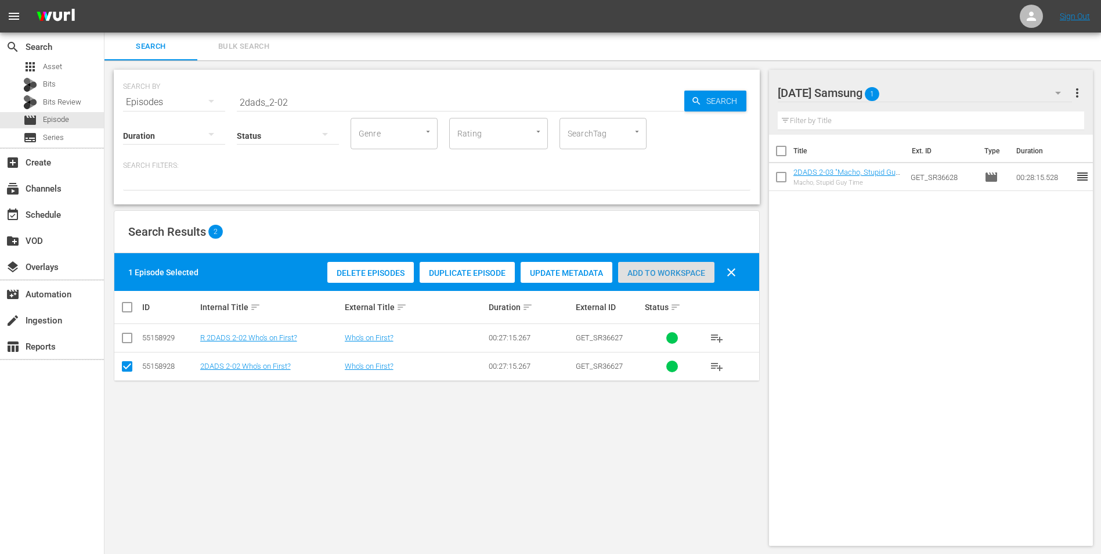
click at [672, 274] on span "Add to Workspace" at bounding box center [666, 272] width 96 height 9
click at [935, 96] on div "Saturday Samsung 2" at bounding box center [925, 93] width 295 height 33
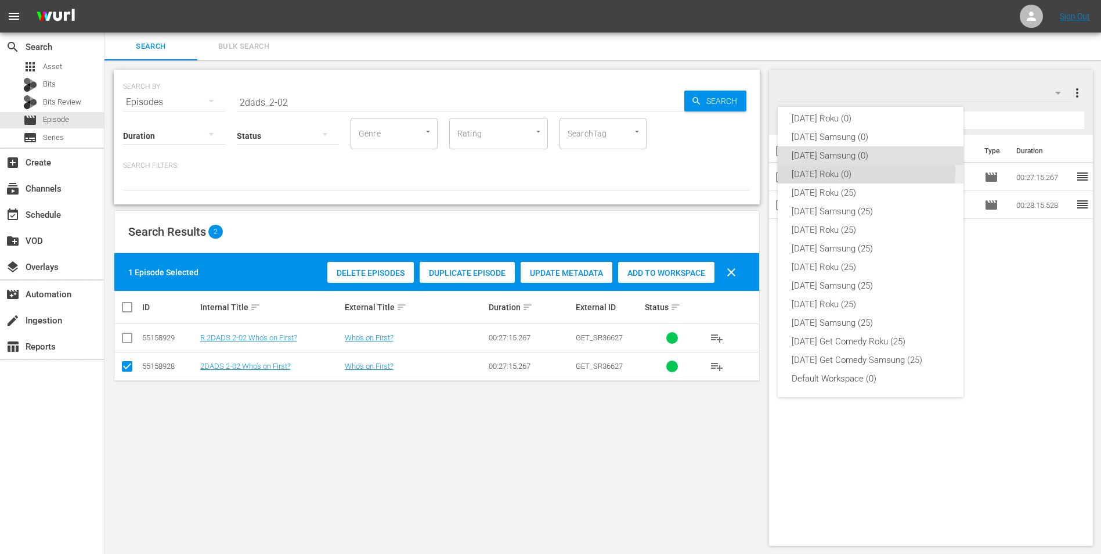
click at [828, 171] on div "[DATE] Roku (0)" at bounding box center [871, 174] width 158 height 19
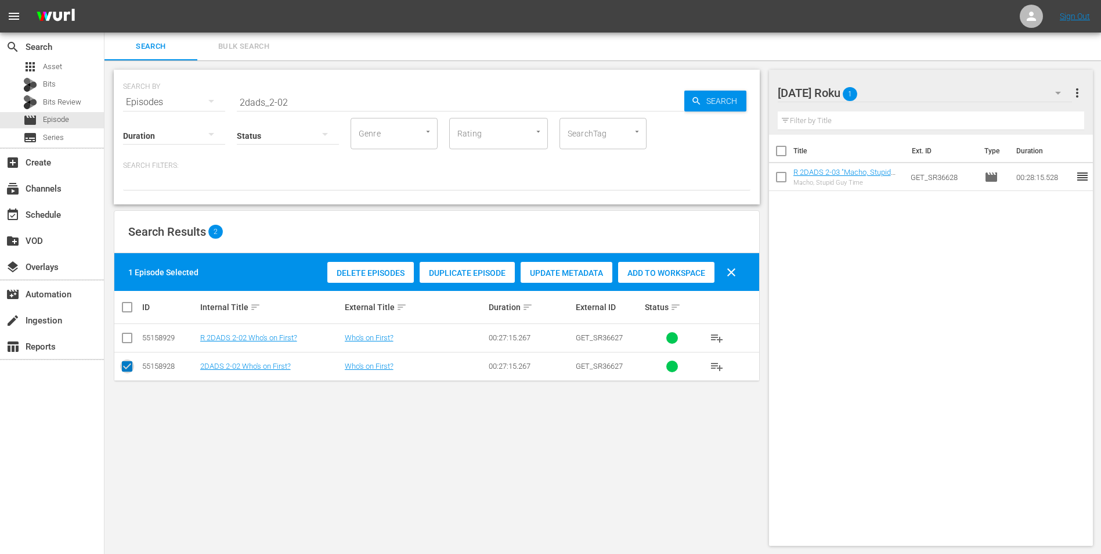
click at [124, 366] on input "checkbox" at bounding box center [127, 369] width 14 height 14
checkbox input "false"
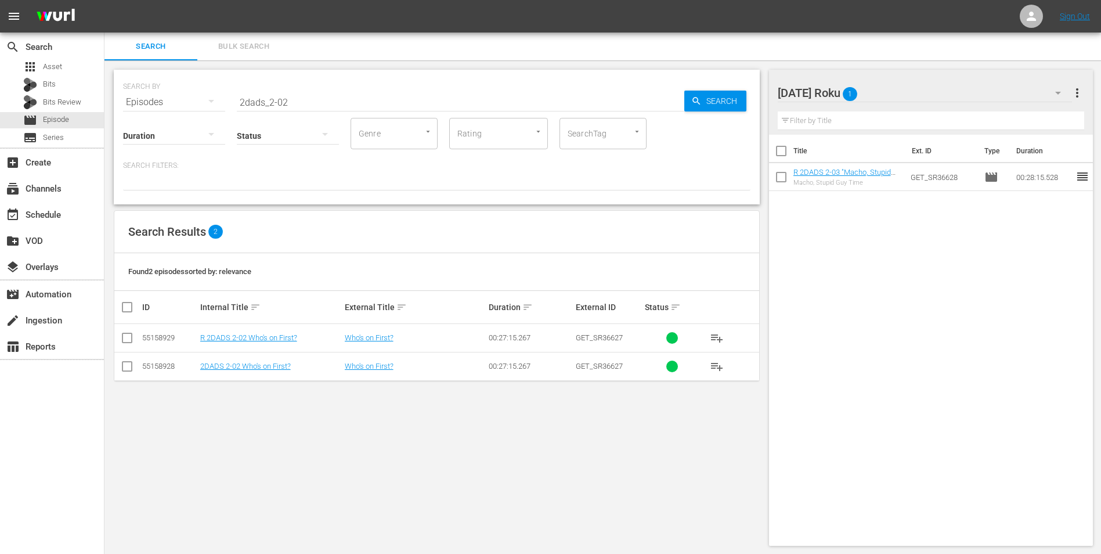
click at [128, 342] on input "checkbox" at bounding box center [127, 340] width 14 height 14
checkbox input "true"
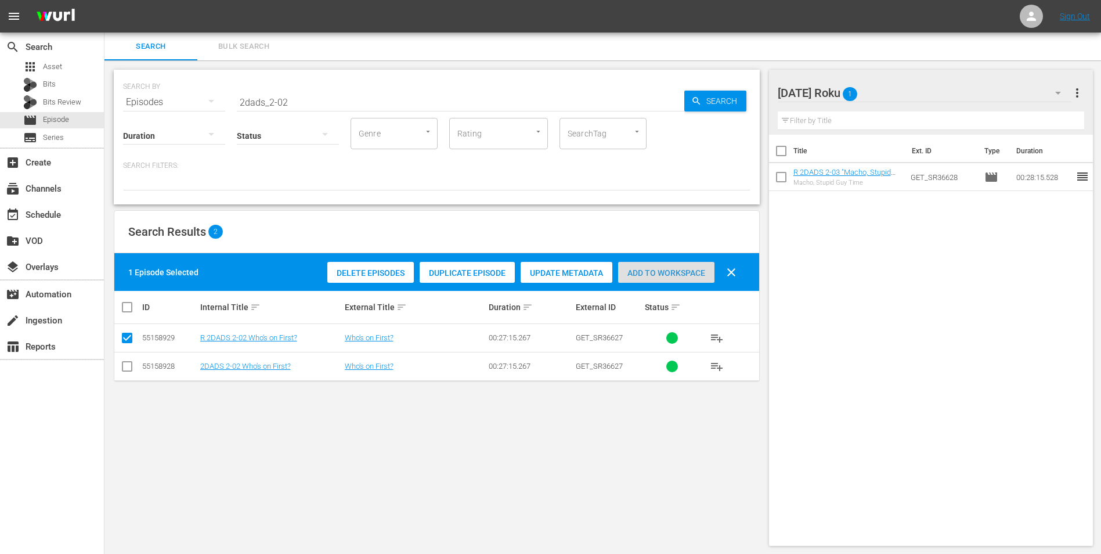
click at [652, 269] on span "Add to Workspace" at bounding box center [666, 272] width 96 height 9
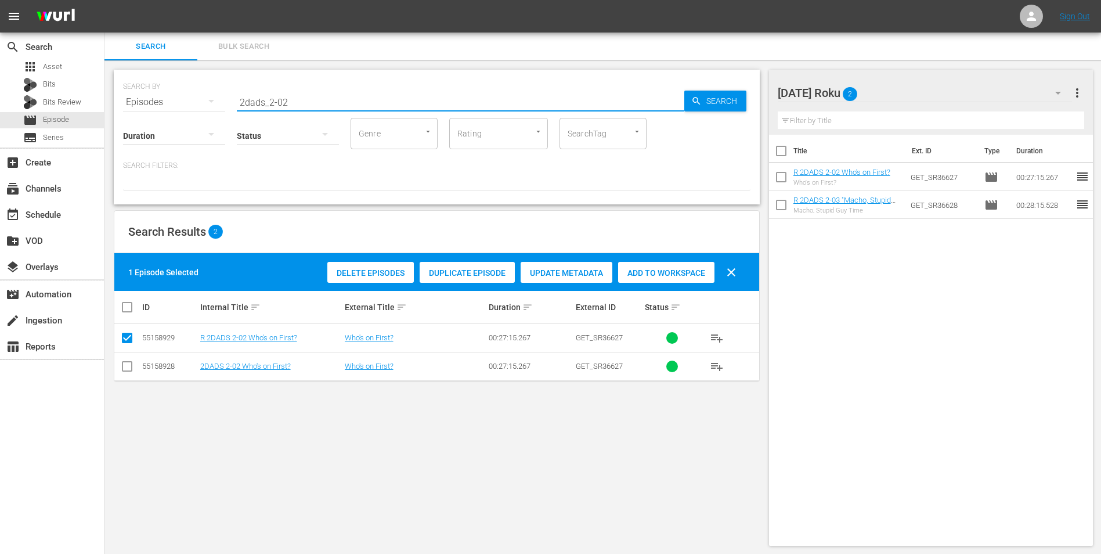
drag, startPoint x: 302, startPoint y: 98, endPoint x: 197, endPoint y: 102, distance: 105.1
click at [197, 102] on div "SEARCH BY Search By Episodes Search ID, Title, Description, Keywords, or Catego…" at bounding box center [437, 95] width 628 height 42
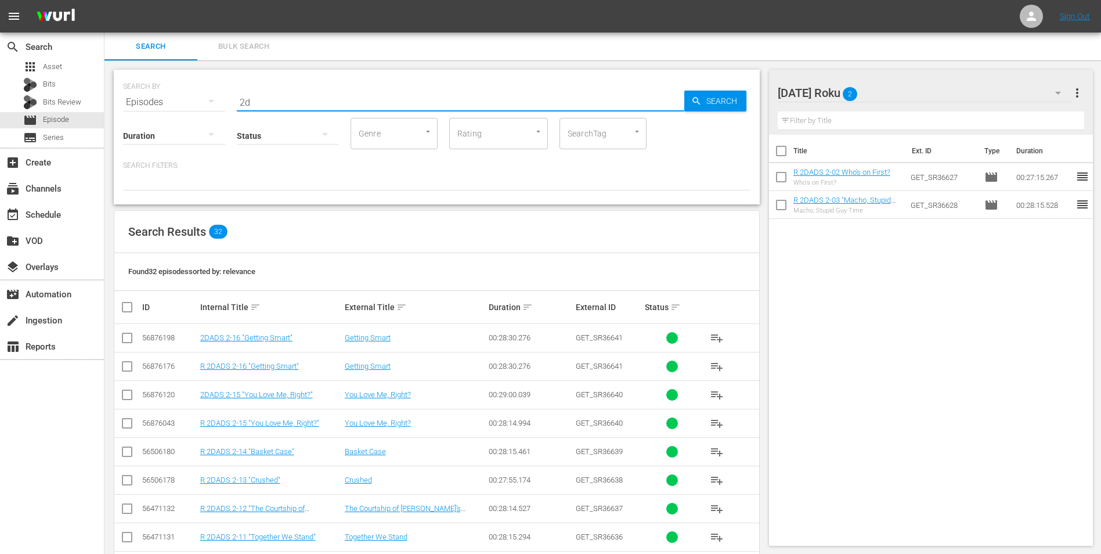
type input "2"
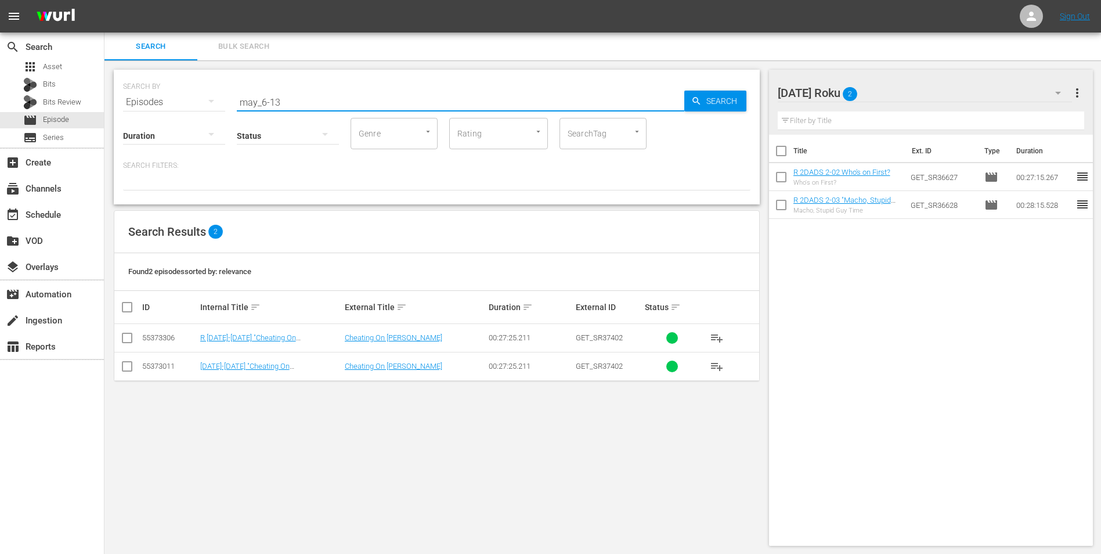
type input "may_6-13"
click at [130, 341] on input "checkbox" at bounding box center [127, 340] width 14 height 14
checkbox input "true"
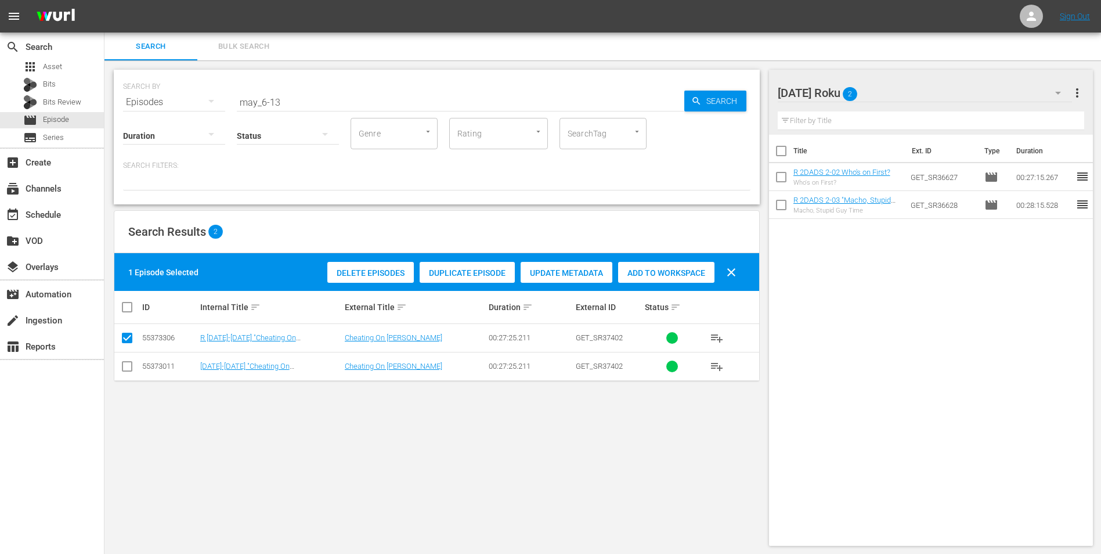
drag, startPoint x: 673, startPoint y: 272, endPoint x: 697, endPoint y: 251, distance: 31.3
click at [674, 271] on span "Add to Workspace" at bounding box center [666, 272] width 96 height 9
click at [914, 91] on div "Saturday Roku 3" at bounding box center [925, 93] width 295 height 33
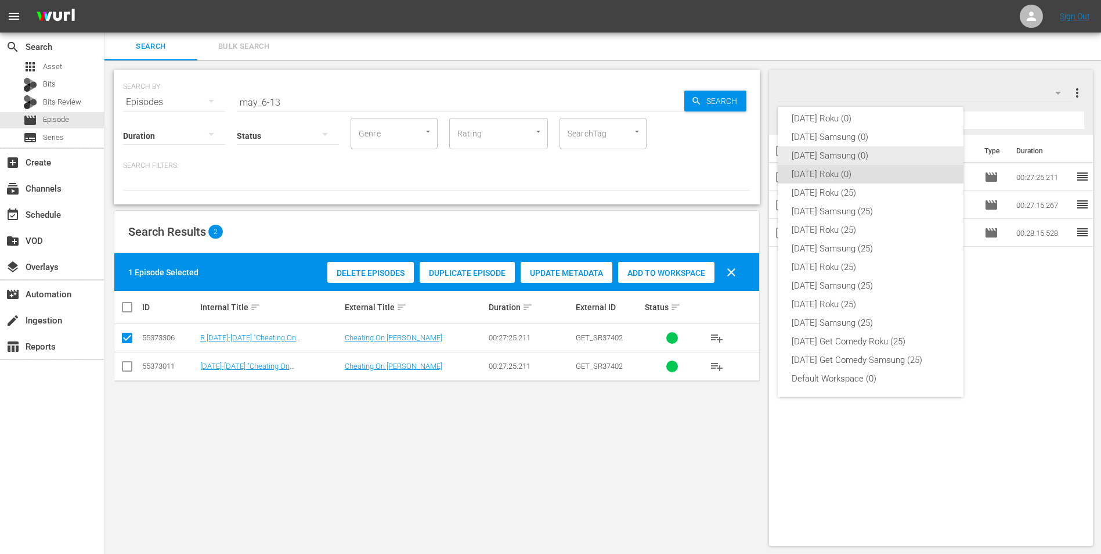
click at [864, 157] on div "[DATE] Samsung (0)" at bounding box center [871, 155] width 158 height 19
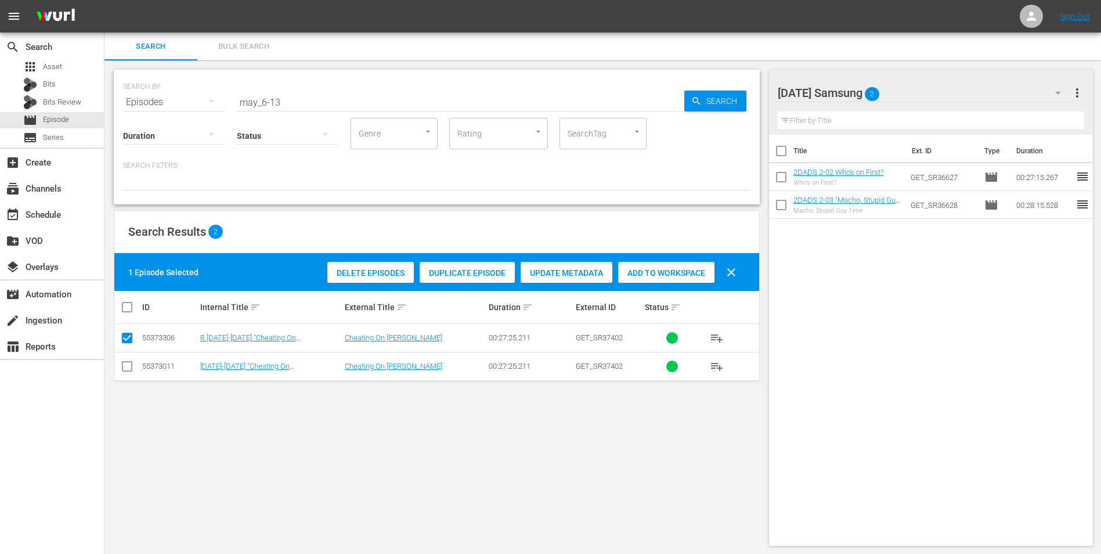
click at [128, 367] on input "checkbox" at bounding box center [127, 369] width 14 height 14
checkbox input "true"
click at [130, 340] on input "checkbox" at bounding box center [127, 340] width 14 height 14
checkbox input "false"
click at [649, 271] on span "Add to Workspace" at bounding box center [666, 272] width 96 height 9
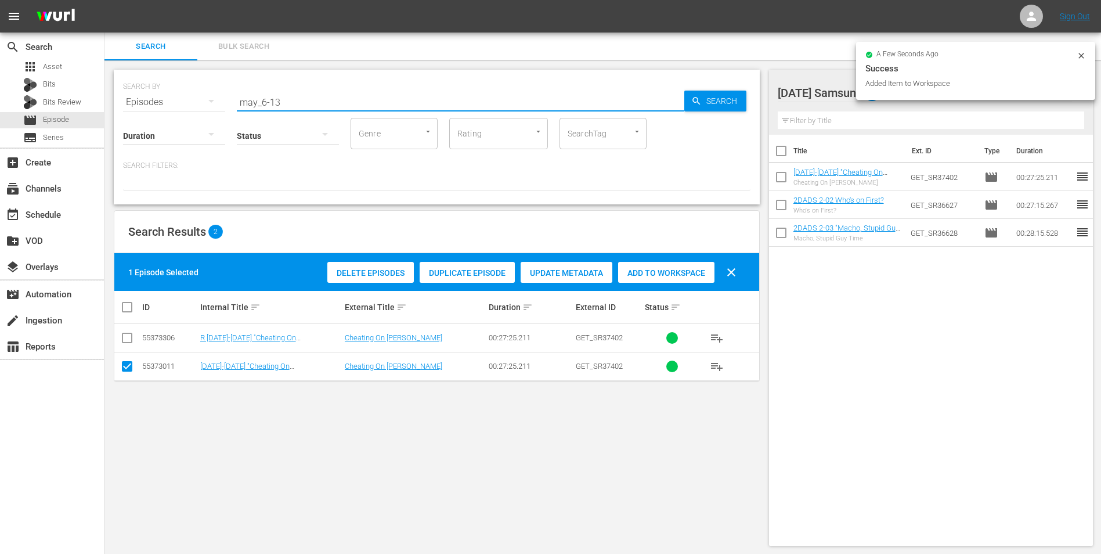
drag, startPoint x: 272, startPoint y: 100, endPoint x: 289, endPoint y: 102, distance: 16.9
click at [289, 102] on input "may_6-13" at bounding box center [461, 102] width 448 height 28
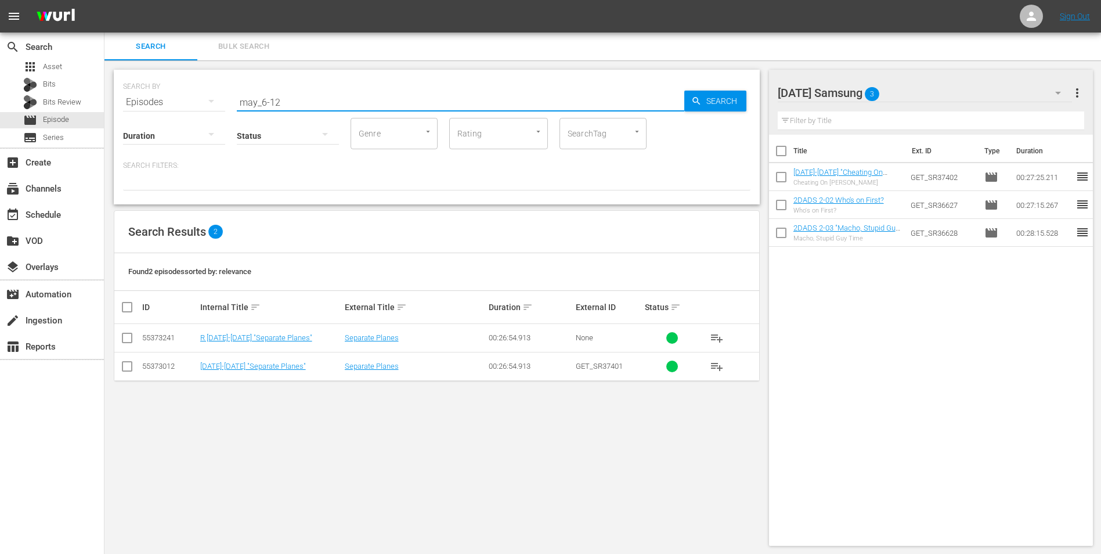
type input "may_6-12"
click at [134, 367] on input "checkbox" at bounding box center [127, 369] width 14 height 14
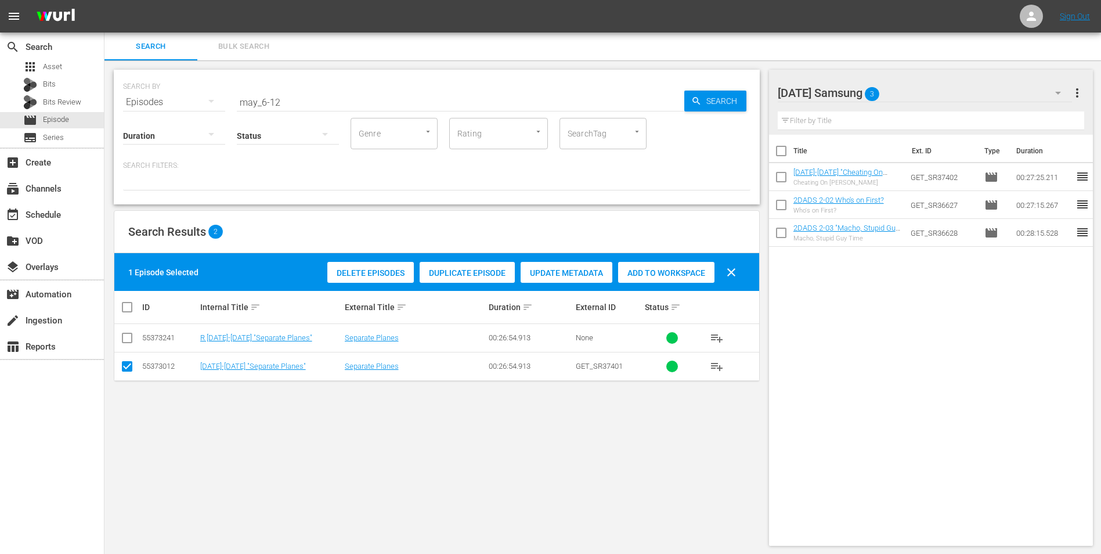
click at [670, 258] on div "Delete Episodes Duplicate Episode Update Metadata Add to Workspace clear" at bounding box center [534, 272] width 421 height 28
click at [669, 268] on span "Add to Workspace" at bounding box center [666, 272] width 96 height 9
click at [926, 92] on div "Saturday Samsung 4" at bounding box center [925, 93] width 295 height 33
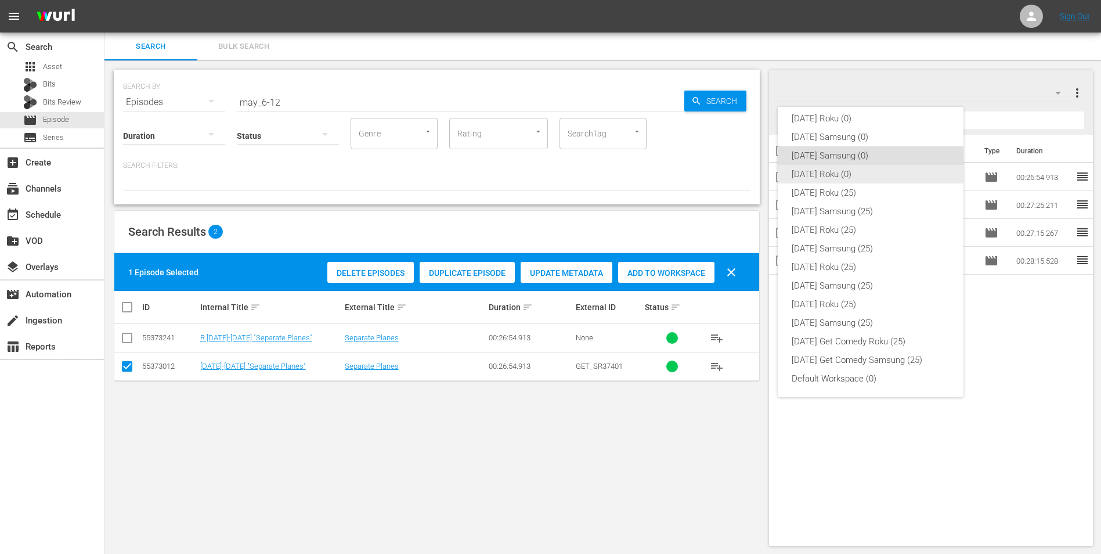
click at [824, 177] on div "[DATE] Roku (0)" at bounding box center [871, 174] width 158 height 19
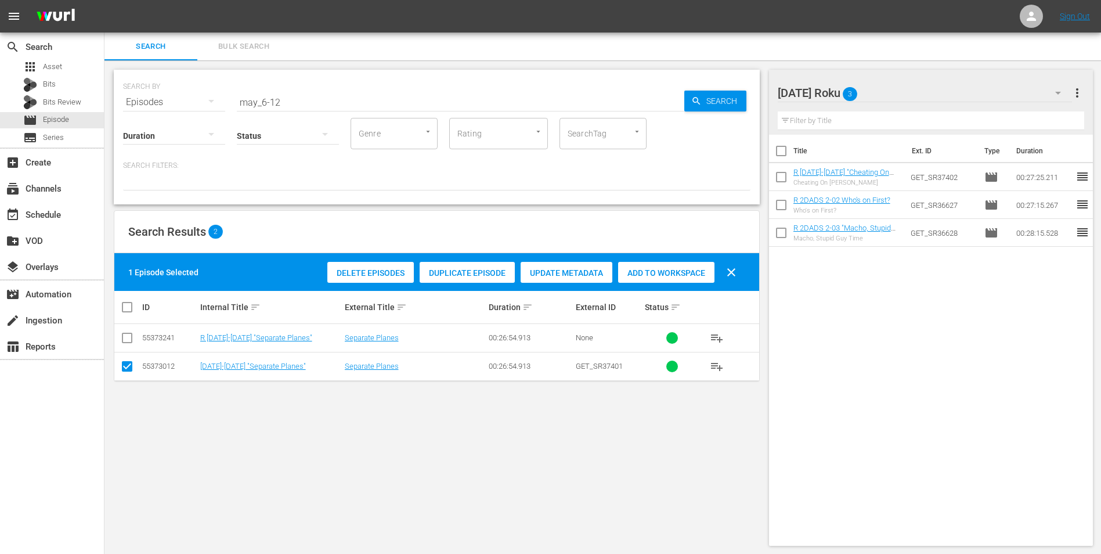
click at [132, 367] on input "checkbox" at bounding box center [127, 369] width 14 height 14
checkbox input "false"
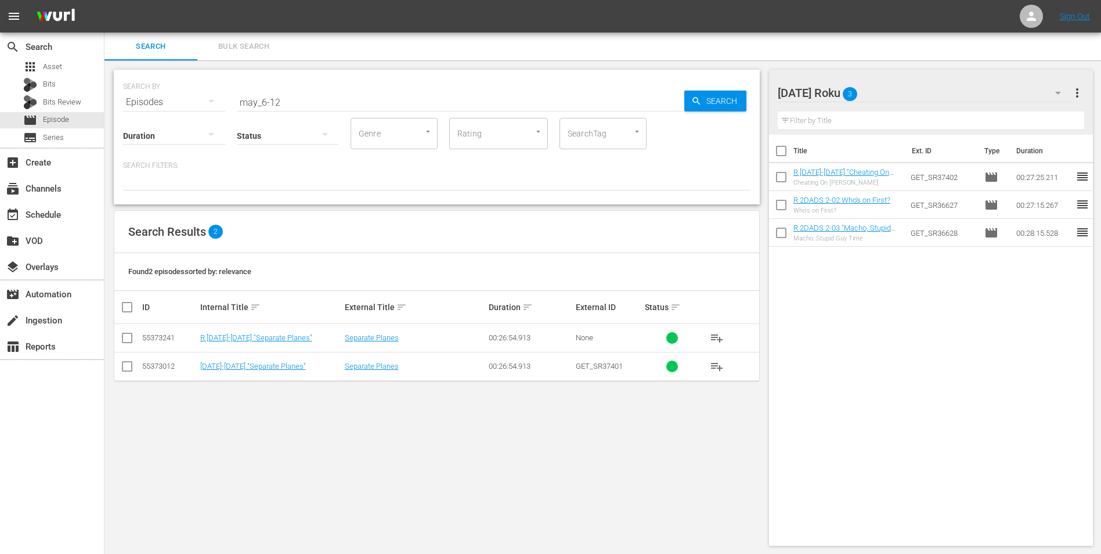
click at [121, 337] on input "checkbox" at bounding box center [127, 340] width 14 height 14
checkbox input "true"
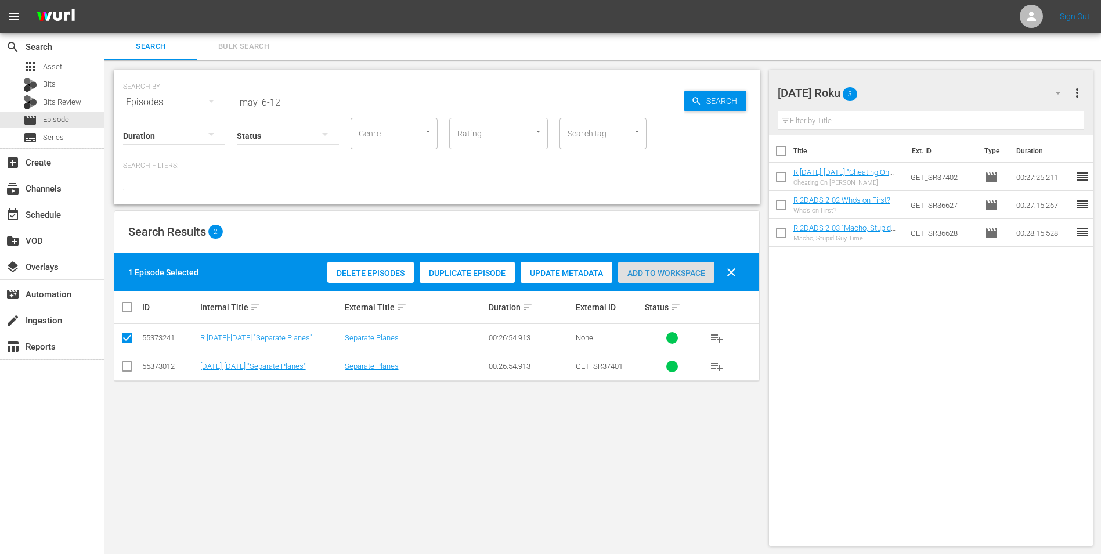
click at [658, 267] on div "Add to Workspace" at bounding box center [666, 273] width 96 height 22
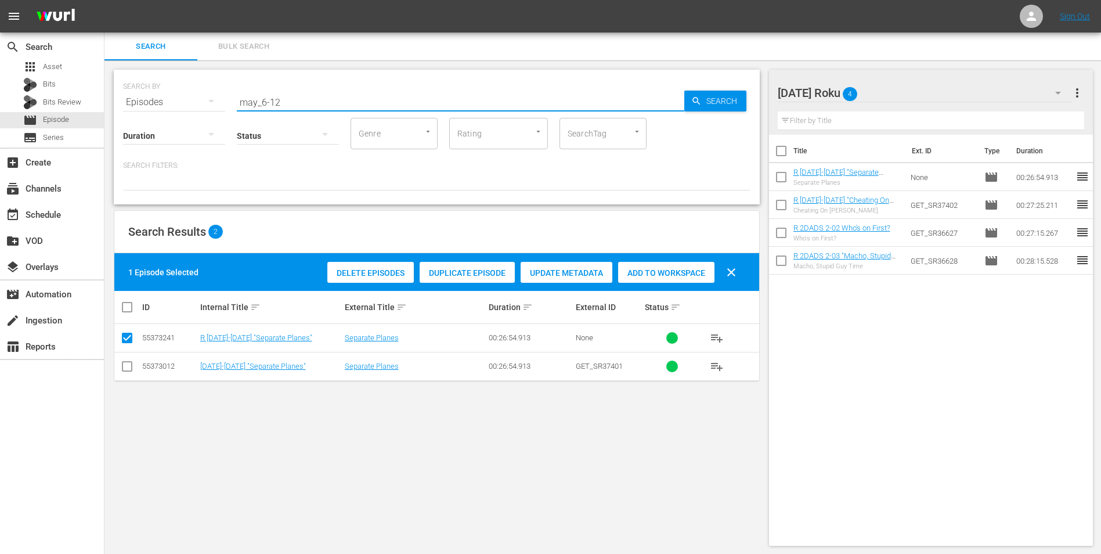
drag, startPoint x: 273, startPoint y: 95, endPoint x: 289, endPoint y: 108, distance: 20.2
click at [288, 106] on input "may_6-12" at bounding box center [461, 102] width 448 height 28
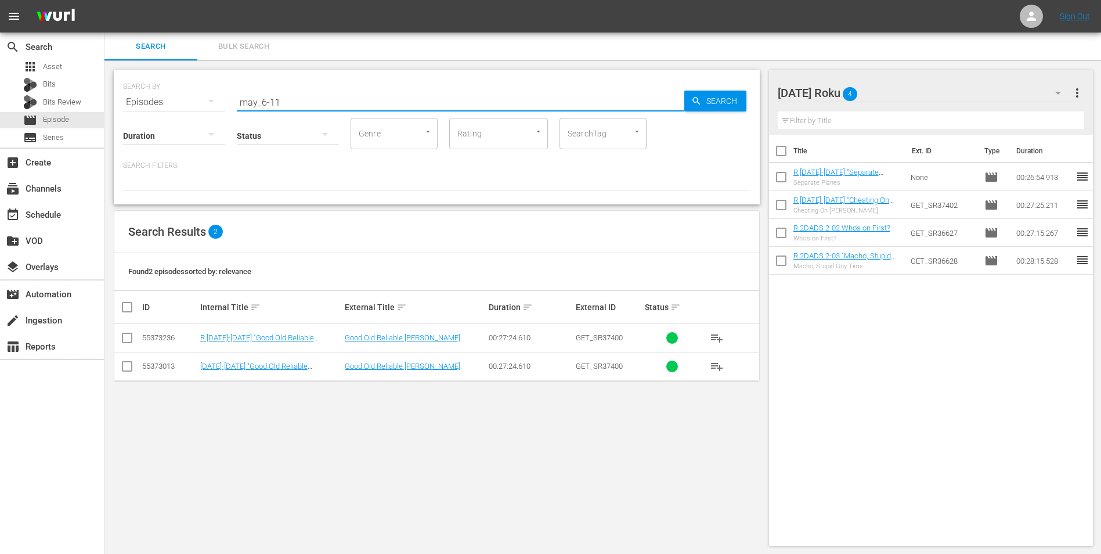
type input "may_6-11"
click at [122, 342] on input "checkbox" at bounding box center [127, 340] width 14 height 14
checkbox input "true"
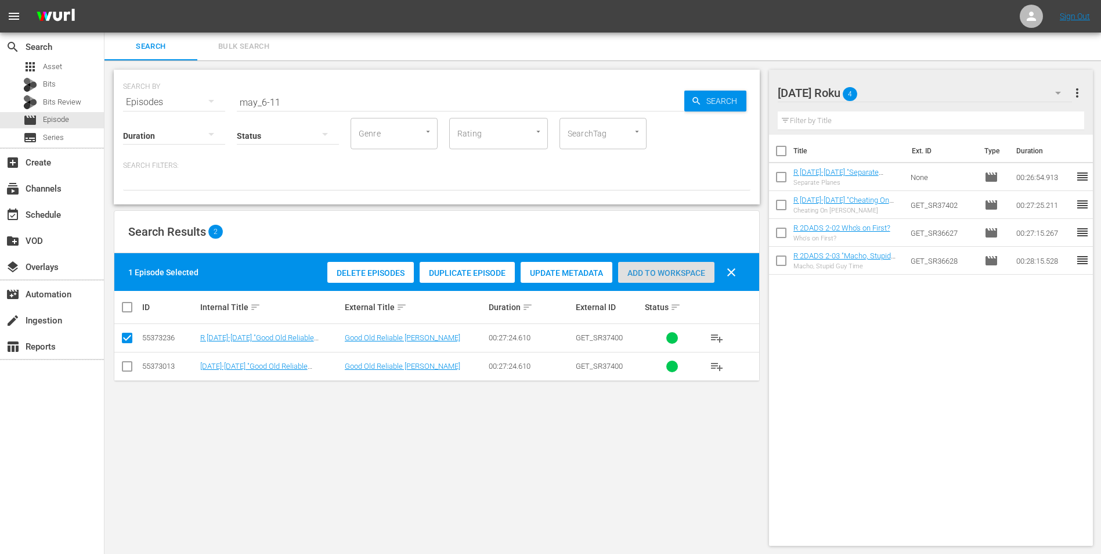
drag, startPoint x: 668, startPoint y: 265, endPoint x: 677, endPoint y: 283, distance: 19.7
click at [669, 265] on div "Add to Workspace" at bounding box center [666, 273] width 96 height 22
click at [921, 88] on div "Saturday Roku 5" at bounding box center [925, 93] width 295 height 33
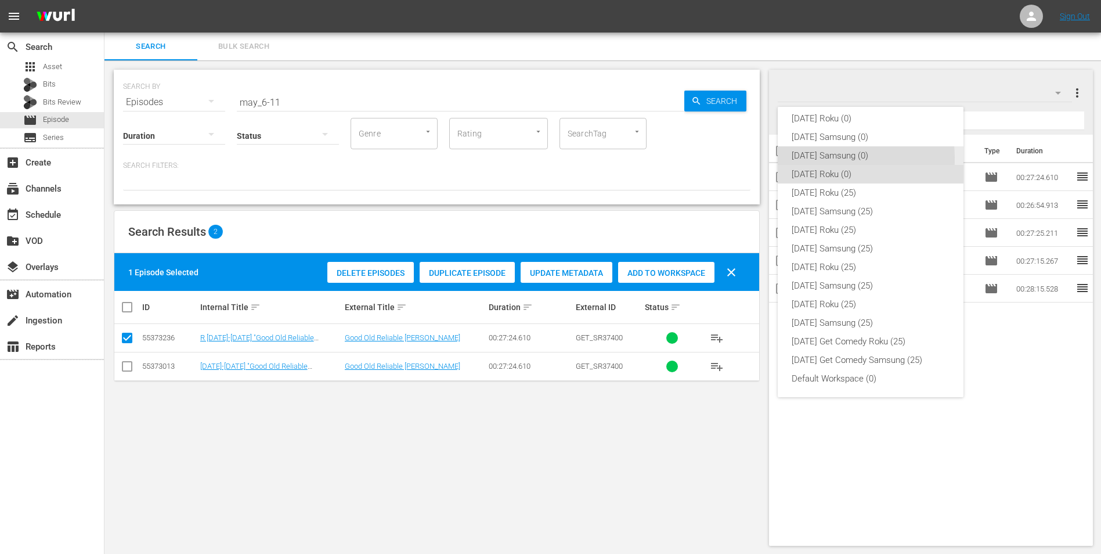
click at [813, 158] on div "[DATE] Samsung (0)" at bounding box center [871, 155] width 158 height 19
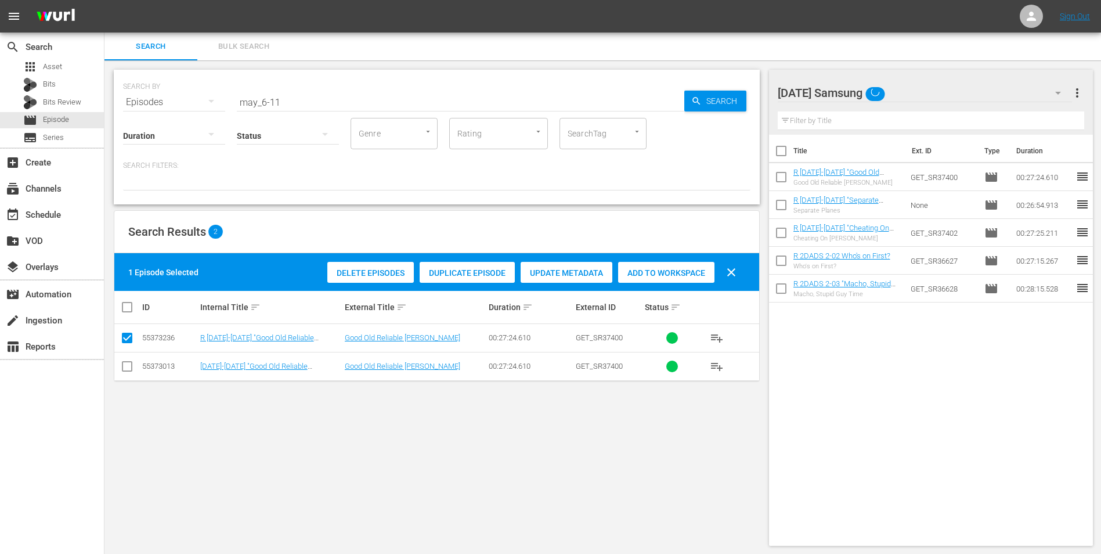
click at [125, 367] on input "checkbox" at bounding box center [127, 369] width 14 height 14
checkbox input "true"
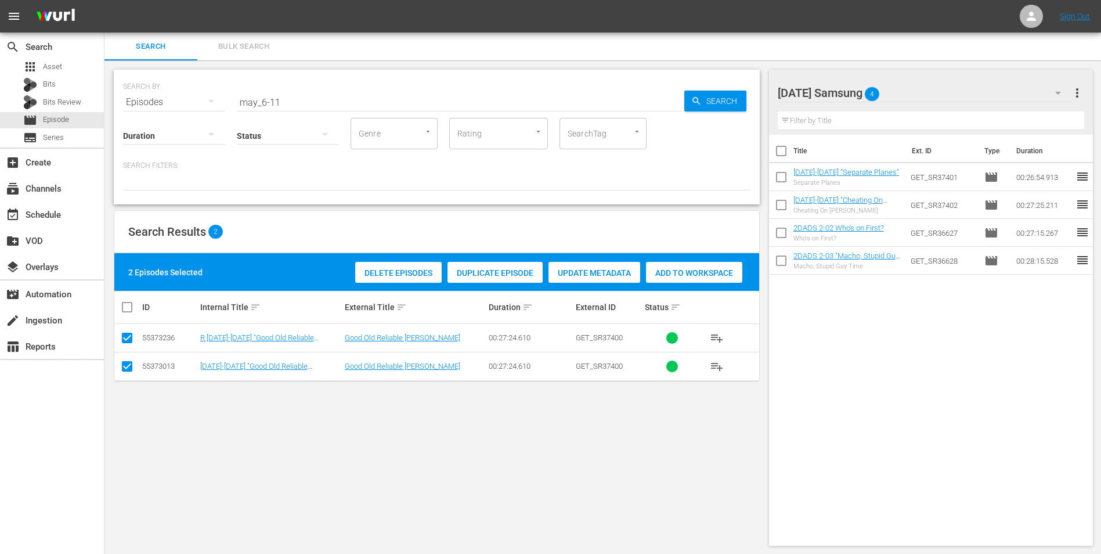
click at [129, 342] on input "checkbox" at bounding box center [127, 340] width 14 height 14
checkbox input "false"
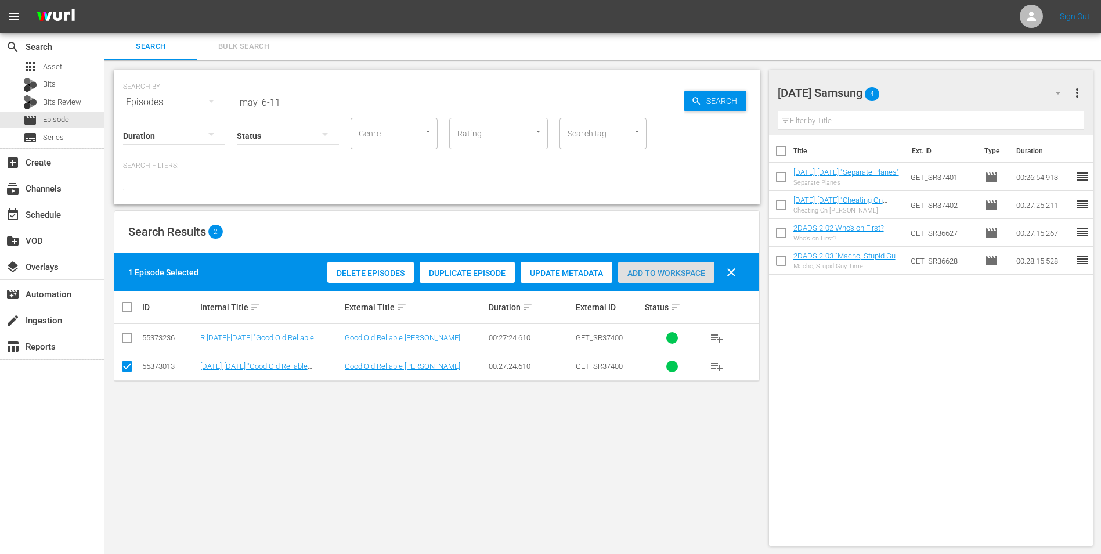
click at [641, 267] on div "Add to Workspace" at bounding box center [666, 273] width 96 height 22
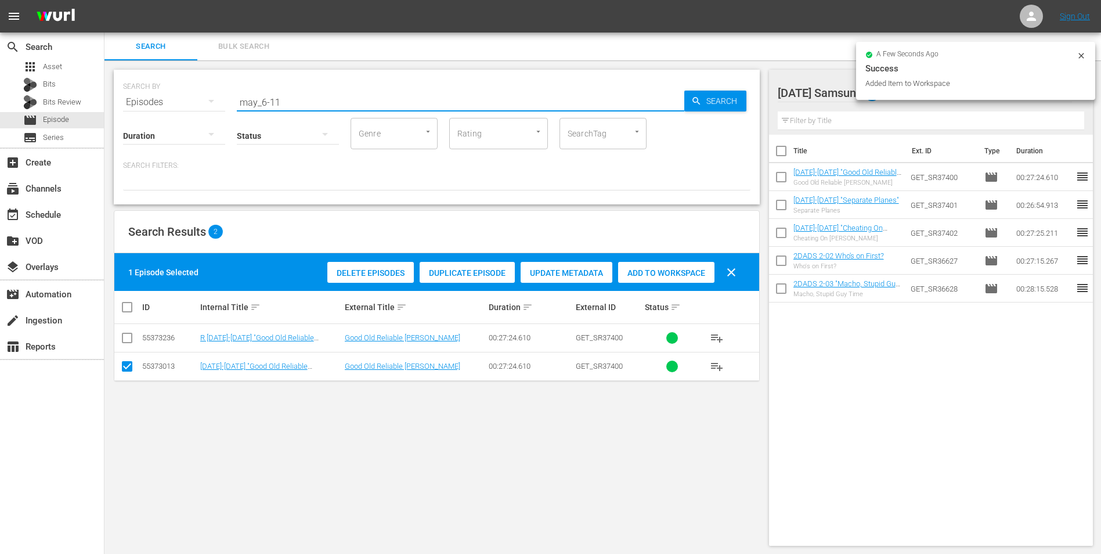
drag, startPoint x: 275, startPoint y: 99, endPoint x: 289, endPoint y: 102, distance: 13.7
click at [289, 102] on input "may_6-11" at bounding box center [461, 102] width 448 height 28
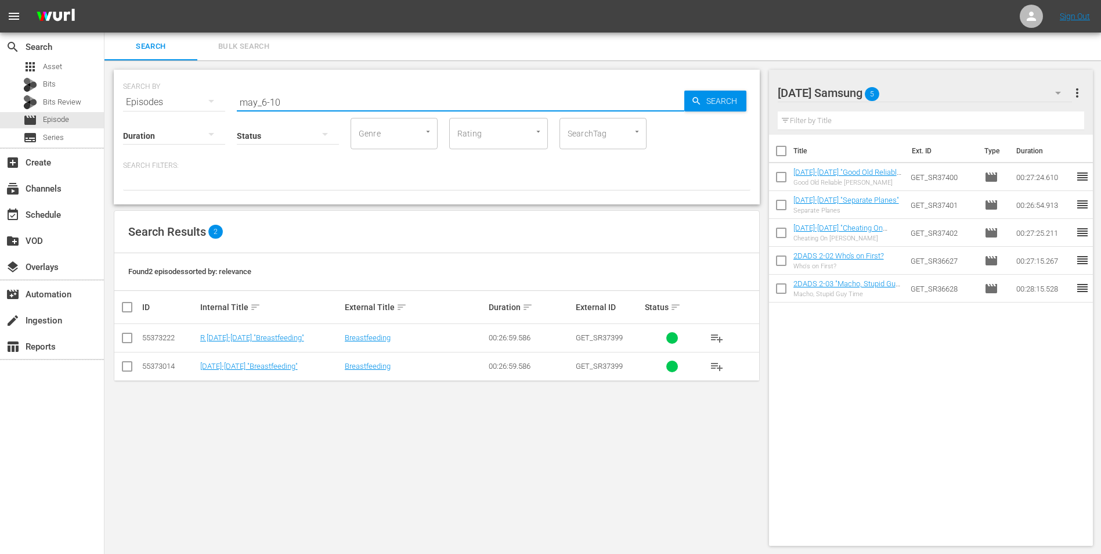
type input "may_6-10"
click at [124, 368] on input "checkbox" at bounding box center [127, 369] width 14 height 14
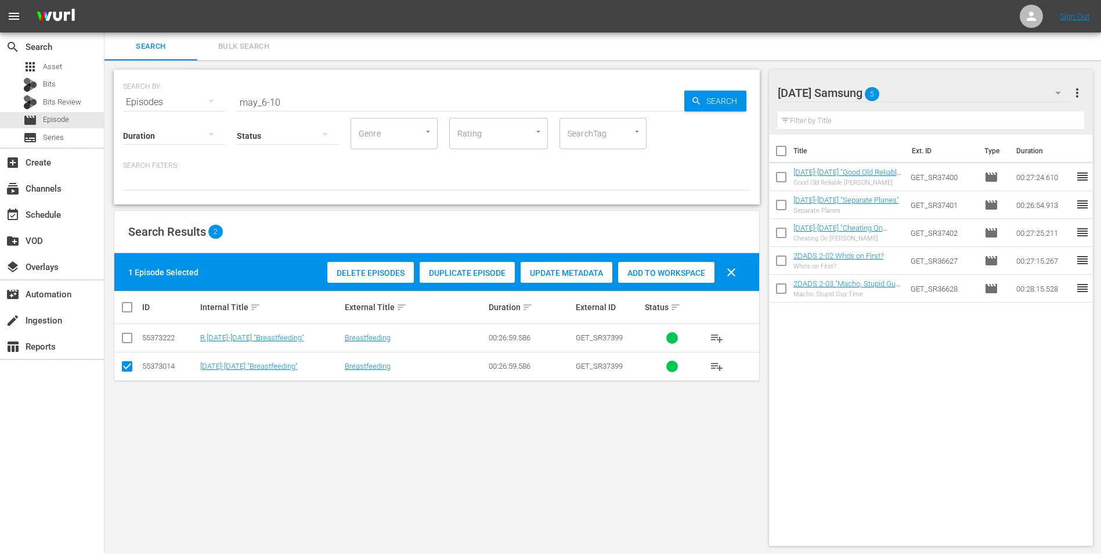
click at [658, 276] on span "Add to Workspace" at bounding box center [666, 272] width 96 height 9
click at [942, 89] on div "Saturday Samsung 6" at bounding box center [925, 93] width 295 height 33
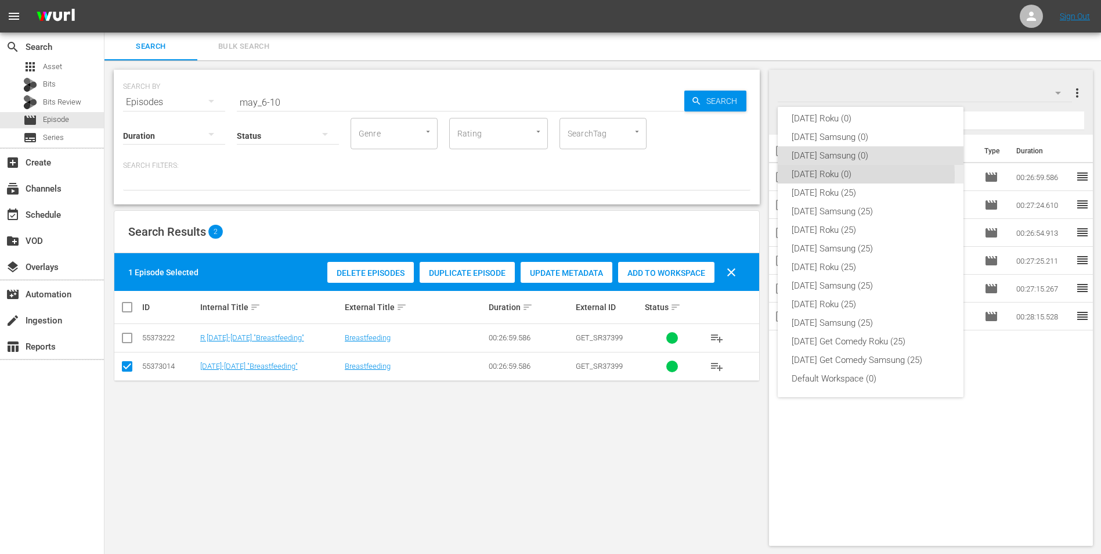
click at [828, 175] on div "[DATE] Roku (0)" at bounding box center [871, 174] width 158 height 19
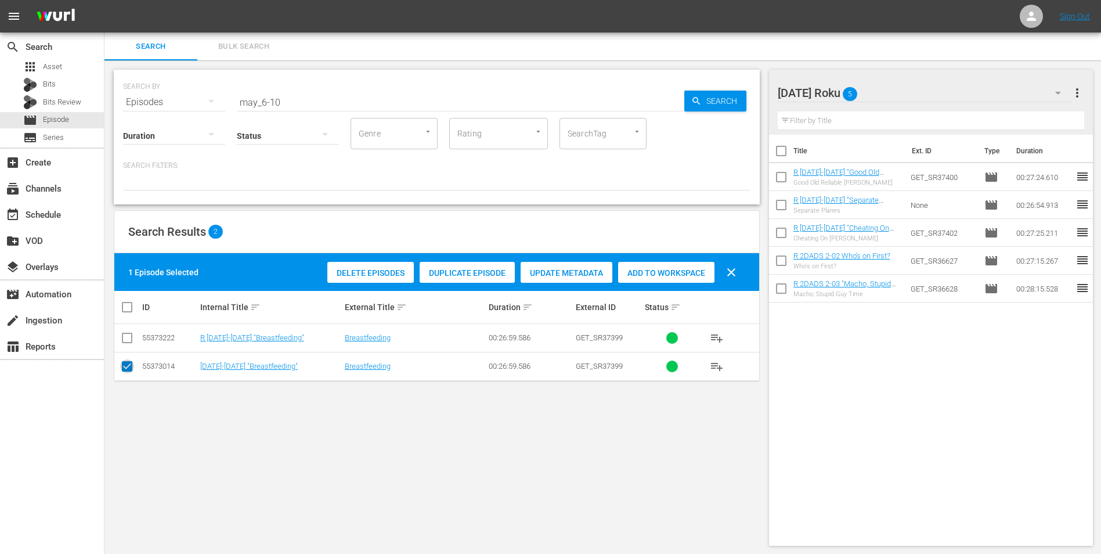
click at [128, 367] on input "checkbox" at bounding box center [127, 369] width 14 height 14
checkbox input "false"
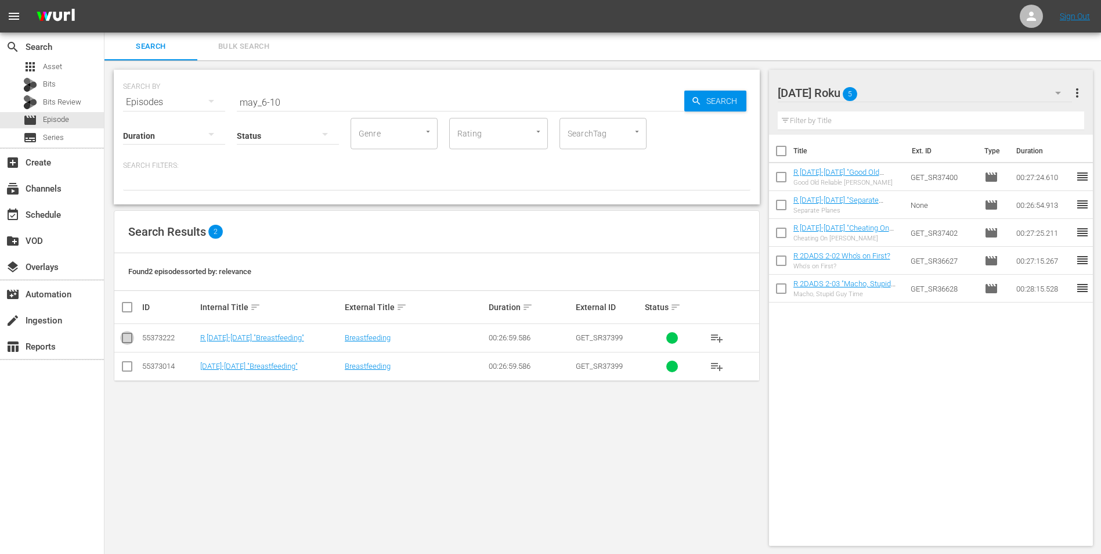
click at [129, 334] on input "checkbox" at bounding box center [127, 340] width 14 height 14
checkbox input "true"
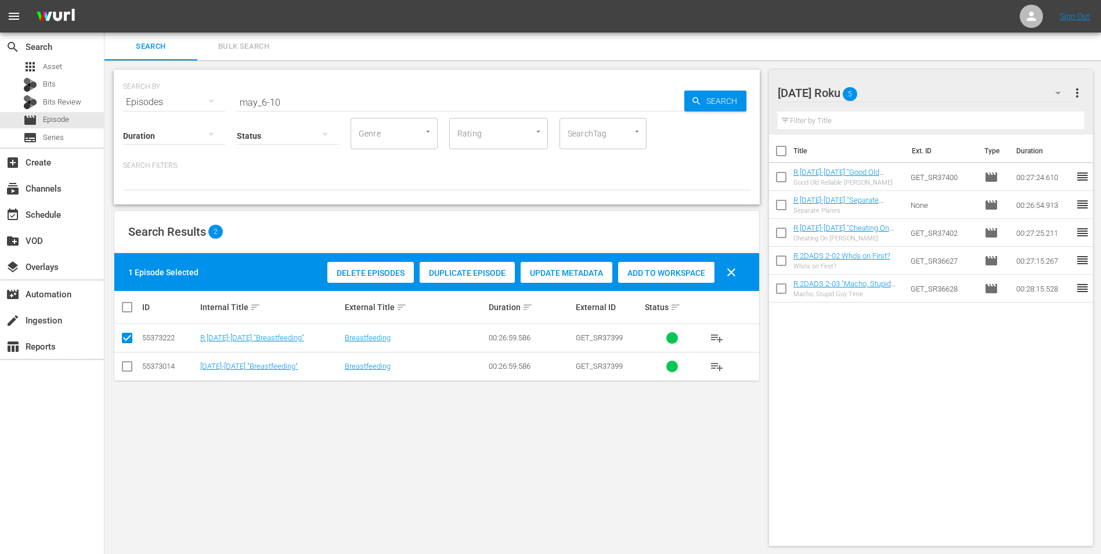
click at [633, 268] on span "Add to Workspace" at bounding box center [666, 272] width 96 height 9
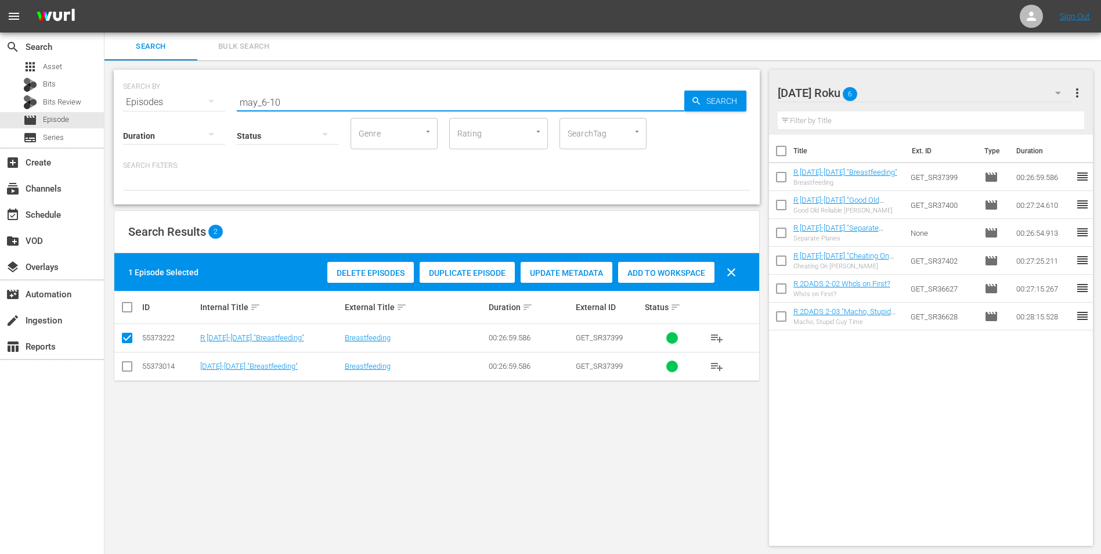
drag, startPoint x: 291, startPoint y: 102, endPoint x: 158, endPoint y: 117, distance: 133.8
click at [161, 117] on div "SEARCH BY Search By Episodes Search ID, Title, Description, Keywords, or Catego…" at bounding box center [437, 137] width 646 height 135
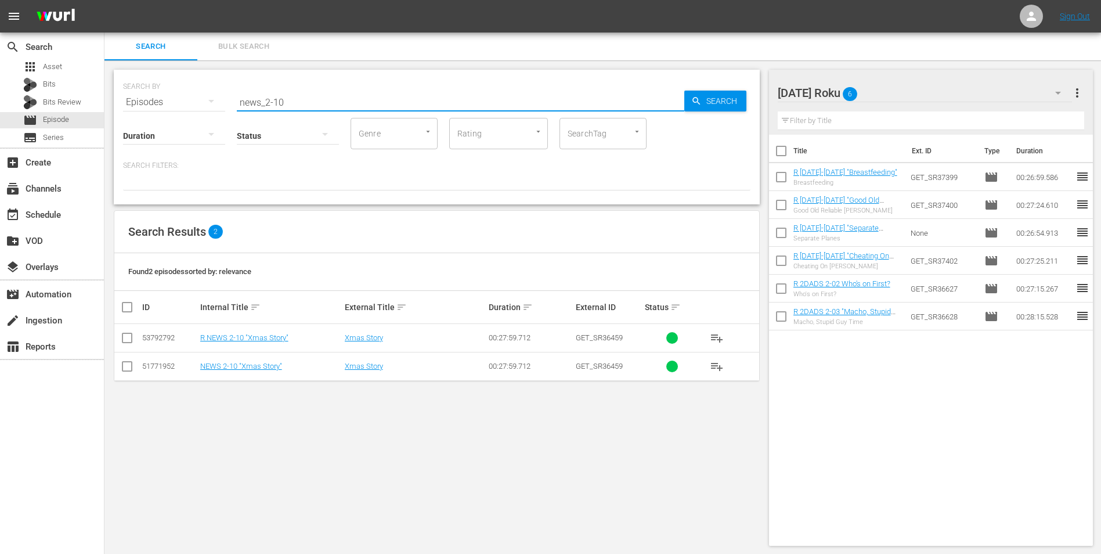
type input "news_2-10"
click at [126, 340] on input "checkbox" at bounding box center [127, 340] width 14 height 14
checkbox input "true"
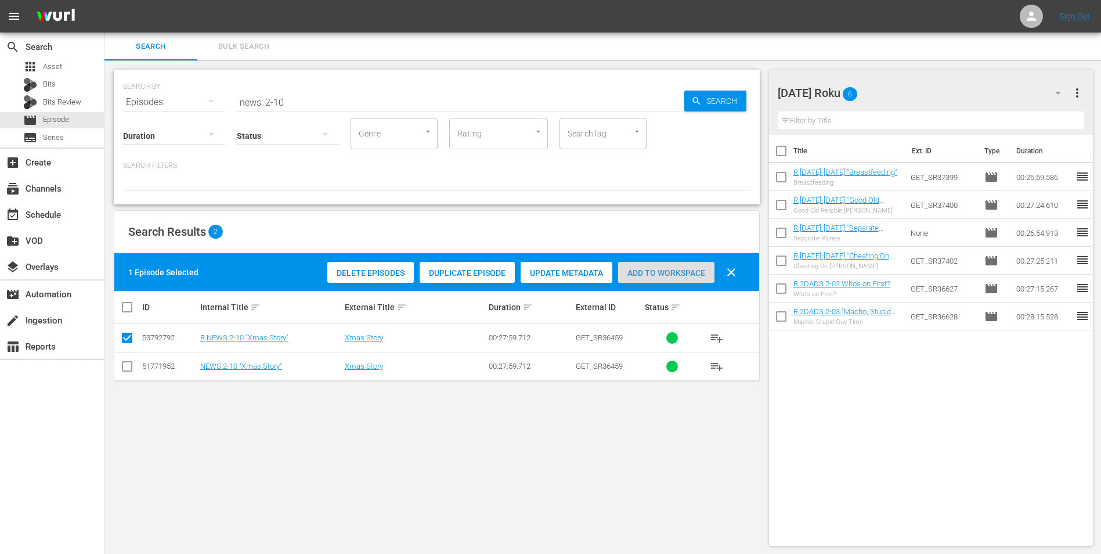
click at [672, 278] on div "Add to Workspace" at bounding box center [666, 273] width 96 height 22
click at [897, 91] on div "Saturday Roku 7" at bounding box center [925, 93] width 295 height 33
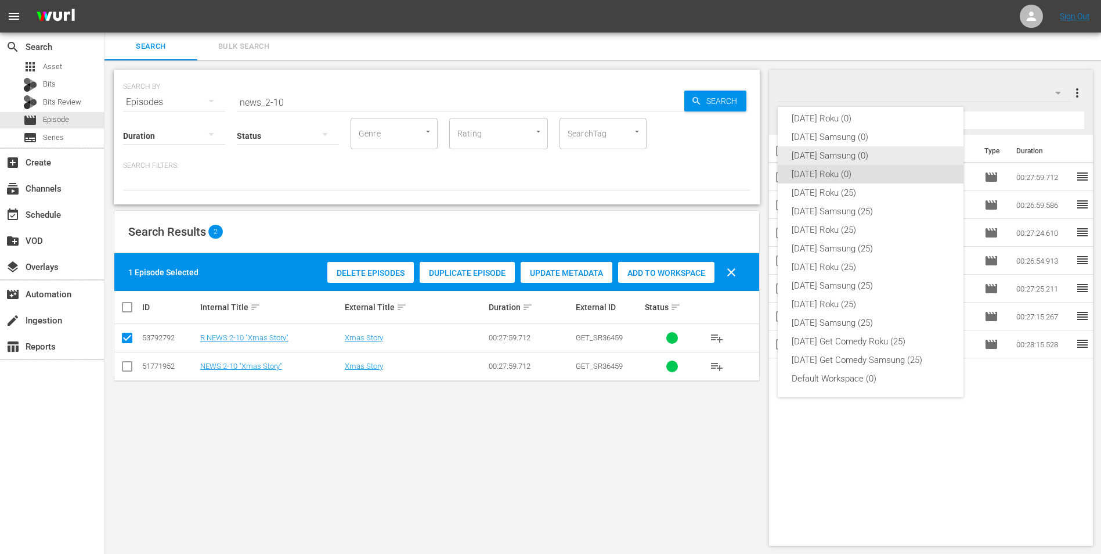
click at [836, 153] on div "[DATE] Samsung (0)" at bounding box center [871, 155] width 158 height 19
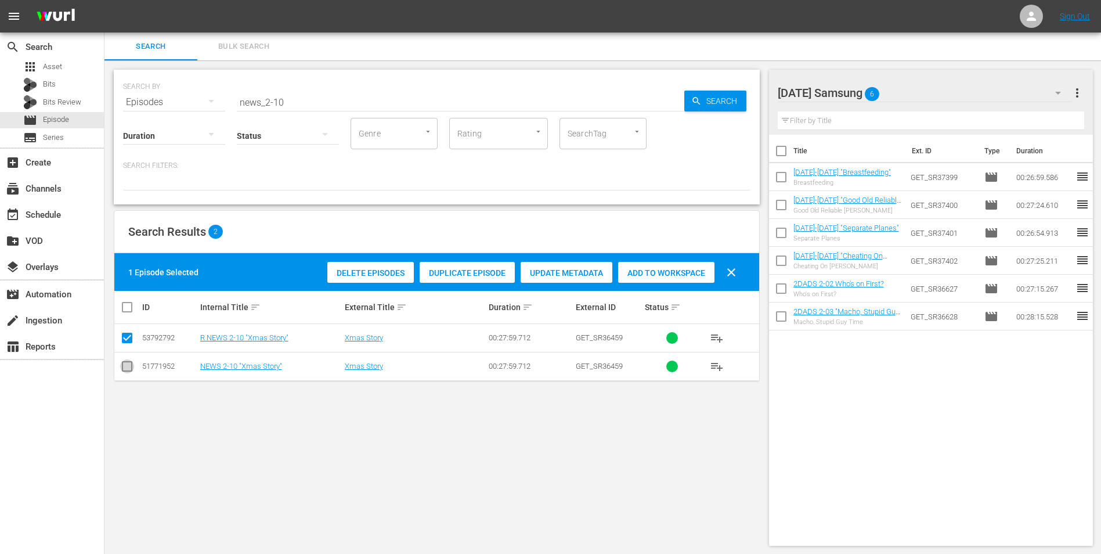
click at [121, 368] on input "checkbox" at bounding box center [127, 369] width 14 height 14
checkbox input "true"
click at [124, 337] on input "checkbox" at bounding box center [127, 340] width 14 height 14
checkbox input "false"
click at [647, 271] on span "Add to Workspace" at bounding box center [666, 272] width 96 height 9
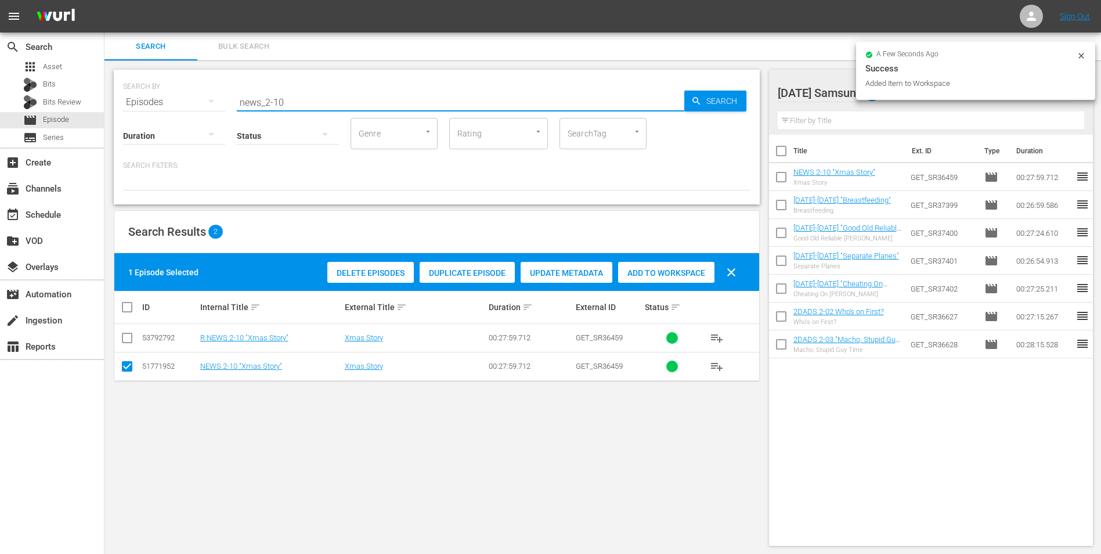
drag, startPoint x: 273, startPoint y: 99, endPoint x: 333, endPoint y: 109, distance: 60.5
click at [333, 109] on div "SEARCH BY Search By Episodes Search ID, Title, Description, Keywords, or Catego…" at bounding box center [437, 137] width 646 height 135
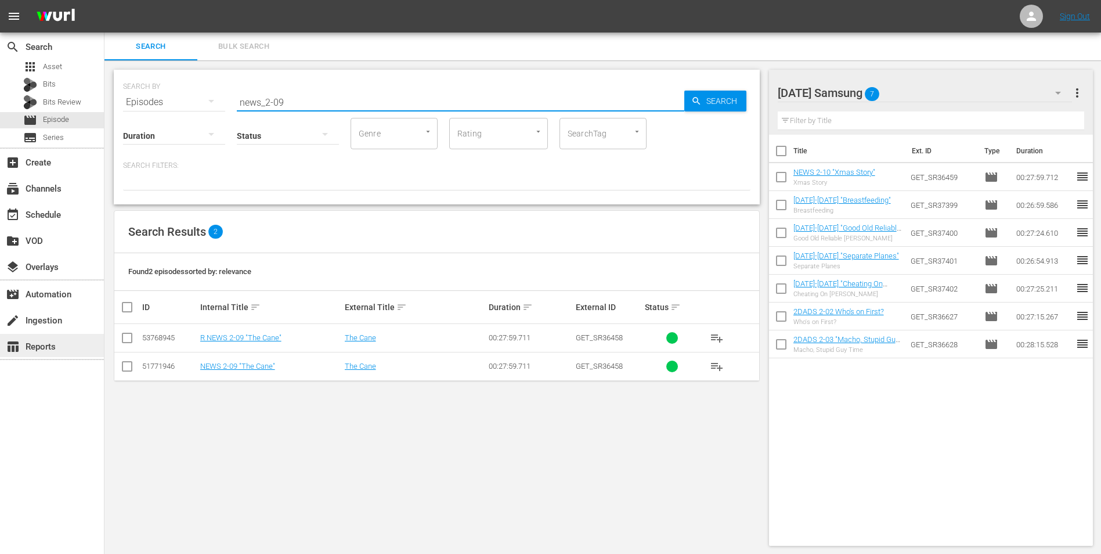
type input "news_2-09"
click at [918, 84] on div "Saturday Samsung 7" at bounding box center [925, 93] width 295 height 33
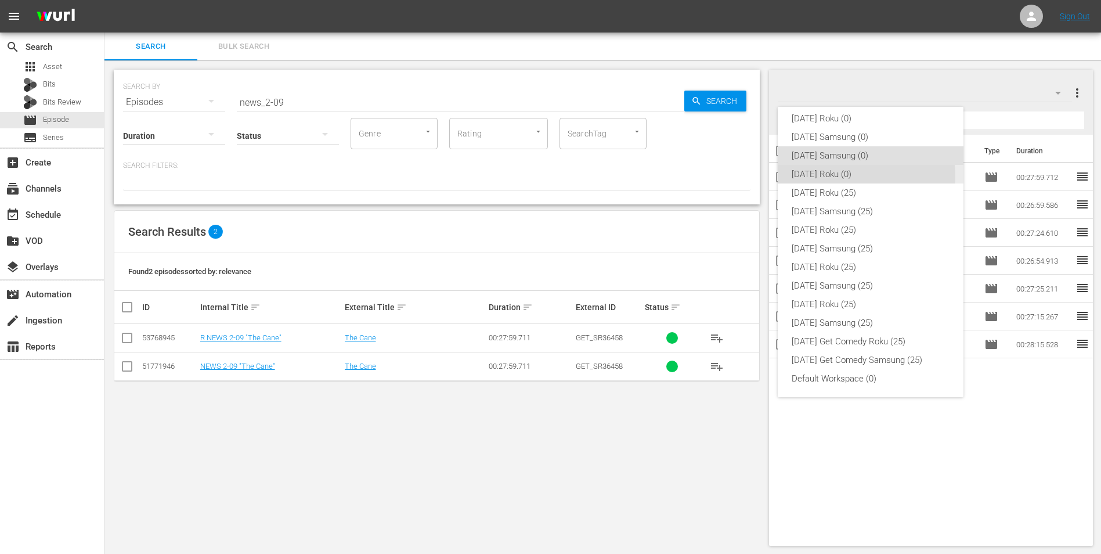
click at [866, 176] on div "[DATE] Roku (0)" at bounding box center [871, 174] width 158 height 19
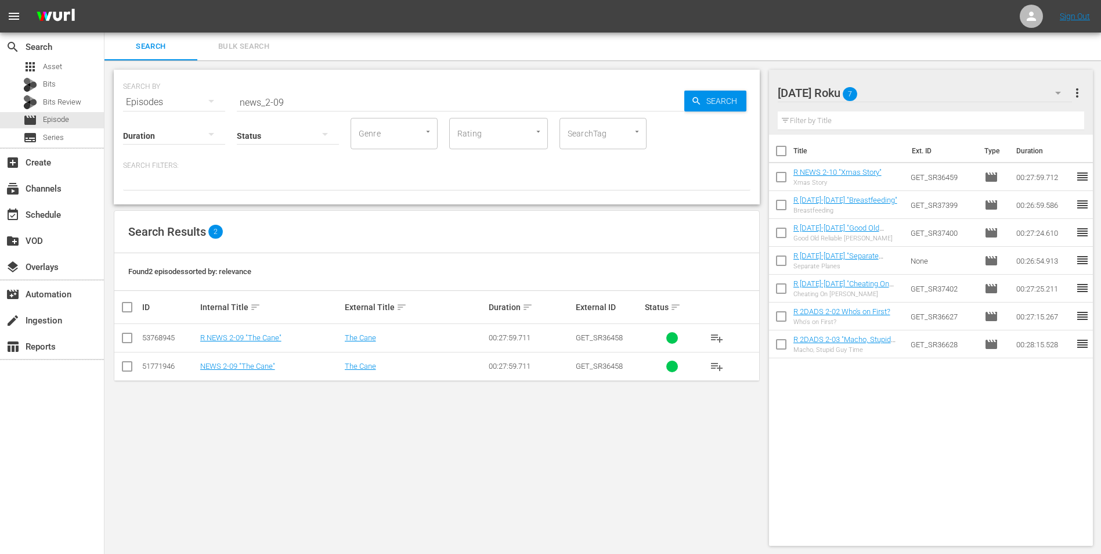
click at [128, 331] on icon at bounding box center [127, 338] width 14 height 14
click at [129, 341] on input "checkbox" at bounding box center [127, 340] width 14 height 14
checkbox input "true"
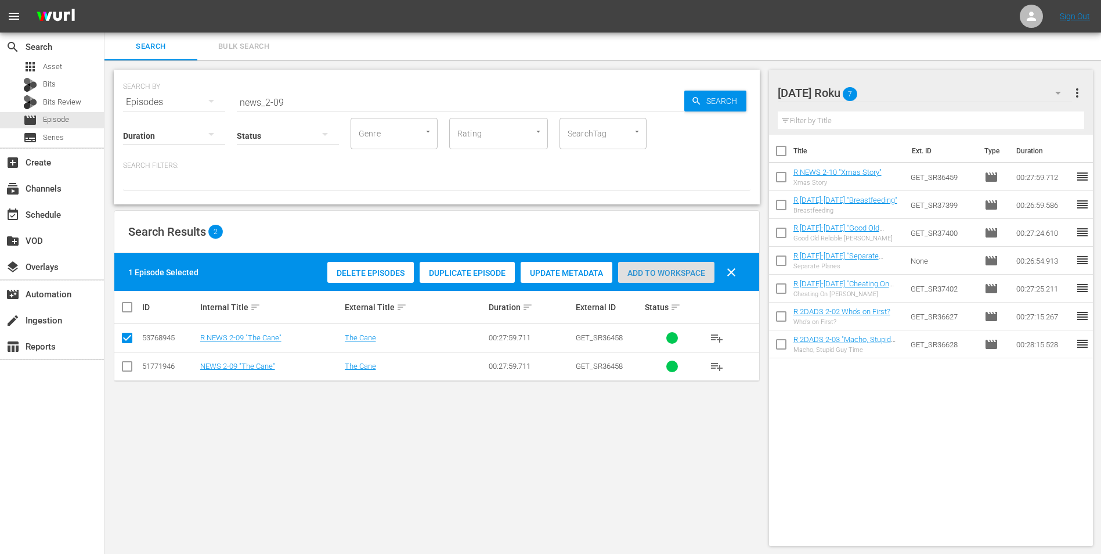
click at [683, 269] on span "Add to Workspace" at bounding box center [666, 272] width 96 height 9
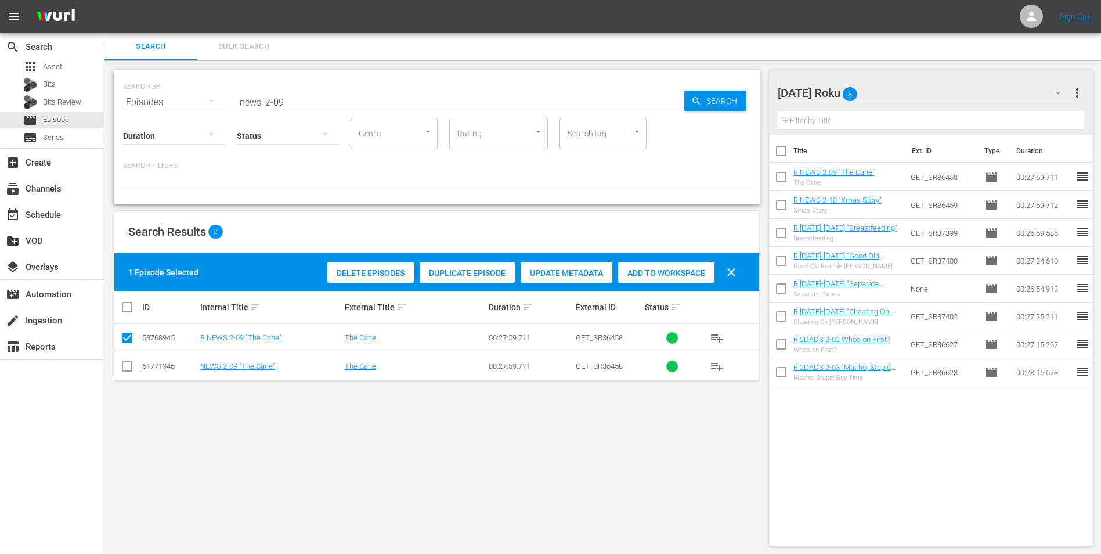
click at [910, 93] on div "Saturday Roku 8" at bounding box center [925, 93] width 295 height 33
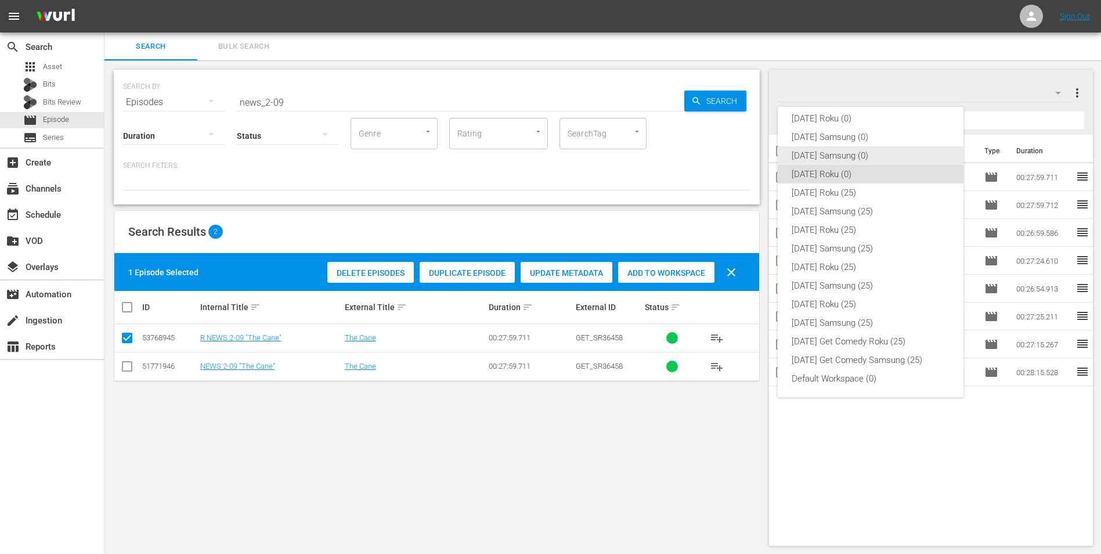
click at [826, 156] on div "[DATE] Samsung (0)" at bounding box center [871, 155] width 158 height 19
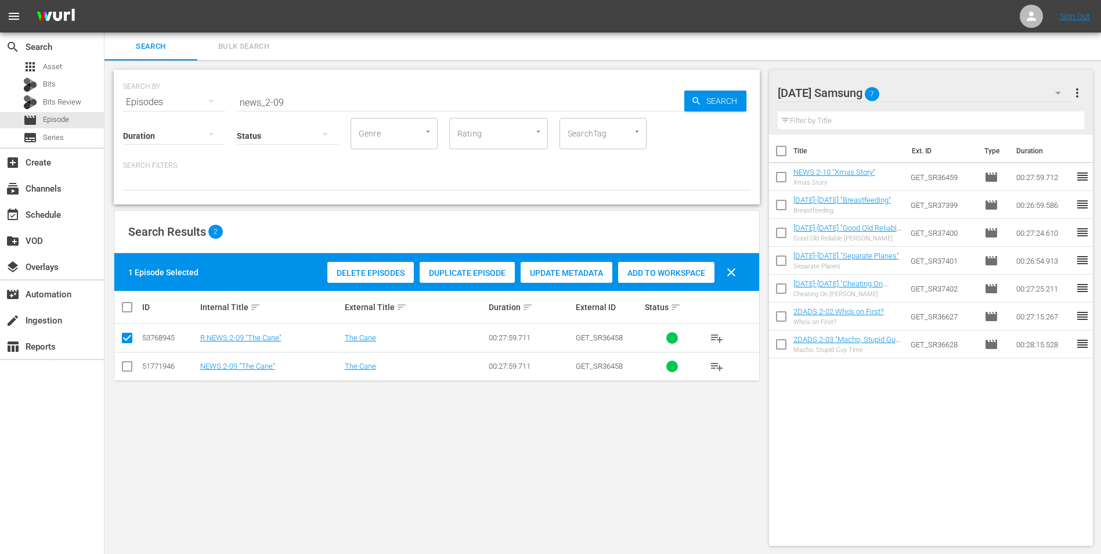
click at [128, 362] on input "checkbox" at bounding box center [127, 369] width 14 height 14
checkbox input "true"
click at [124, 330] on td at bounding box center [127, 338] width 26 height 28
click at [125, 337] on input "checkbox" at bounding box center [127, 340] width 14 height 14
checkbox input "false"
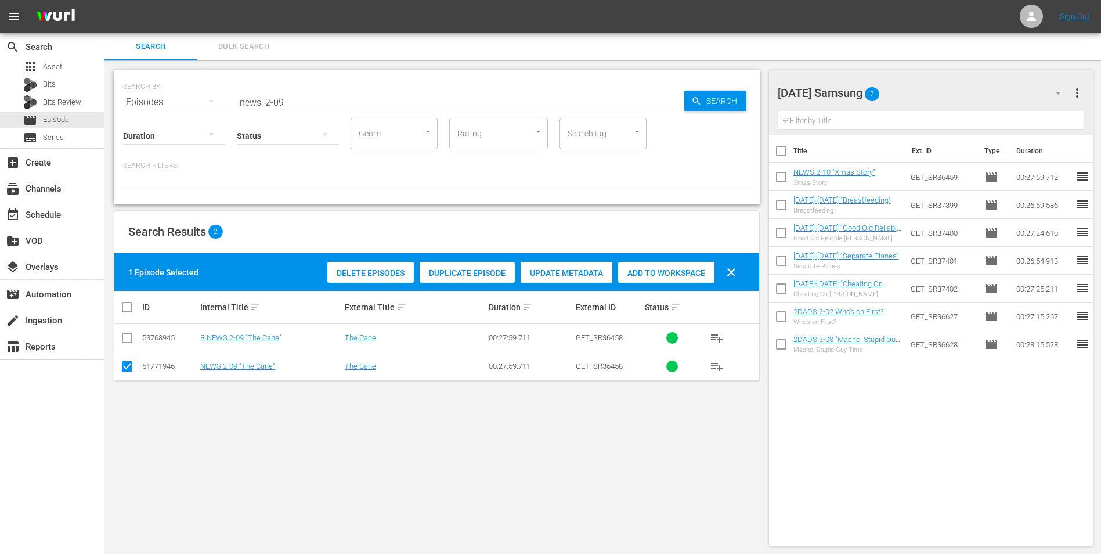
click at [640, 277] on div "Add to Workspace" at bounding box center [666, 273] width 96 height 22
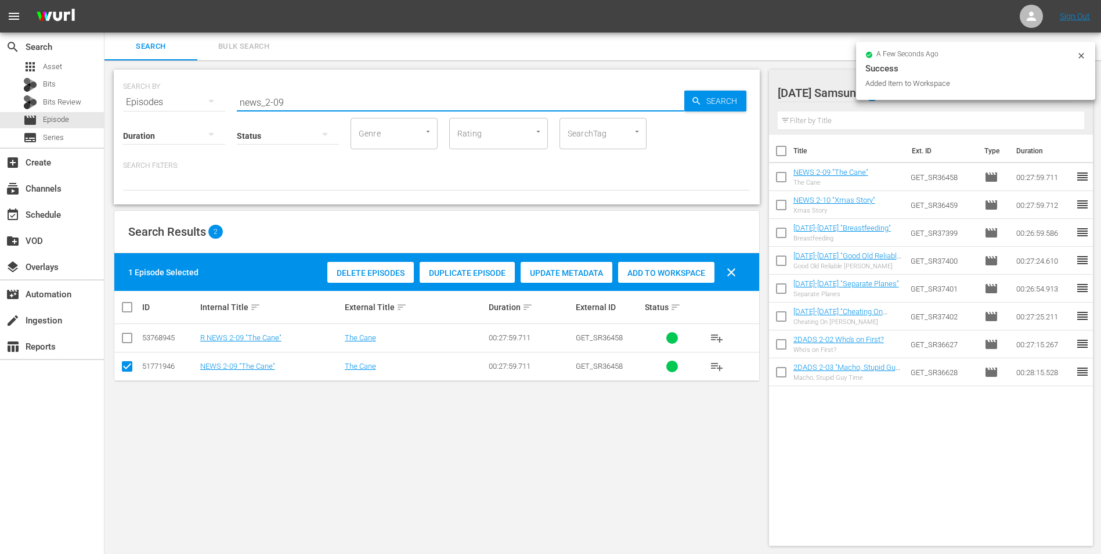
drag, startPoint x: 277, startPoint y: 105, endPoint x: 311, endPoint y: 118, distance: 35.7
click at [313, 114] on div "SEARCH BY Search By Episodes Search ID, Title, Description, Keywords, or Catego…" at bounding box center [437, 137] width 646 height 135
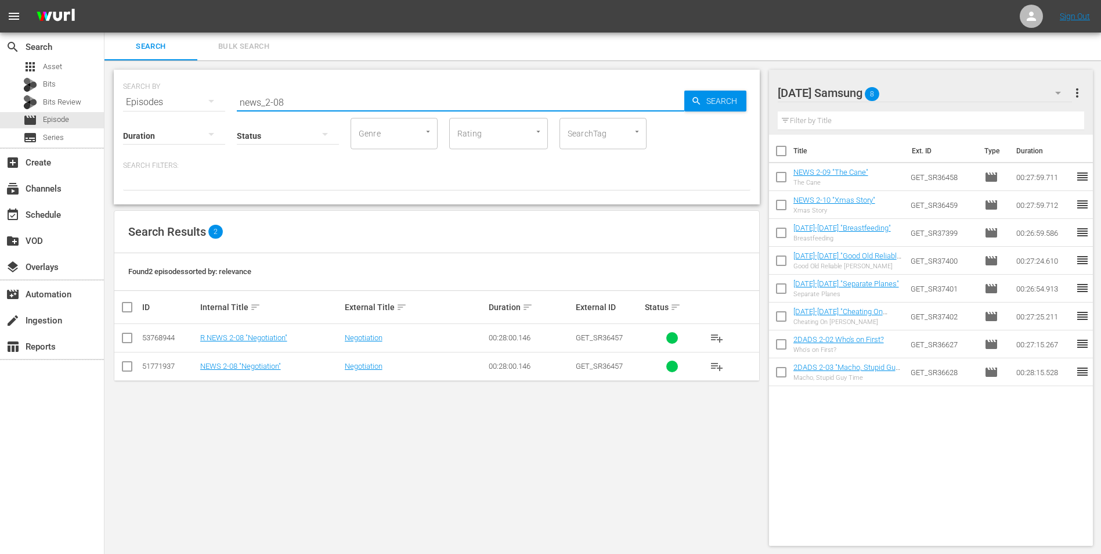
type input "news_2-08"
click at [130, 366] on input "checkbox" at bounding box center [127, 369] width 14 height 14
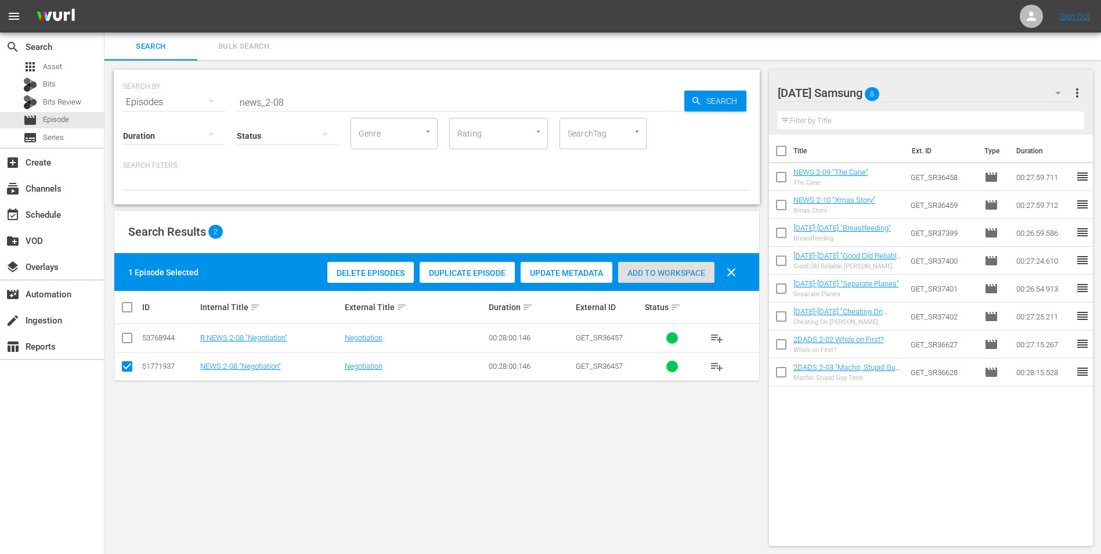
click at [670, 271] on span "Add to Workspace" at bounding box center [666, 272] width 96 height 9
click at [913, 89] on div "Saturday Samsung 9" at bounding box center [925, 93] width 295 height 33
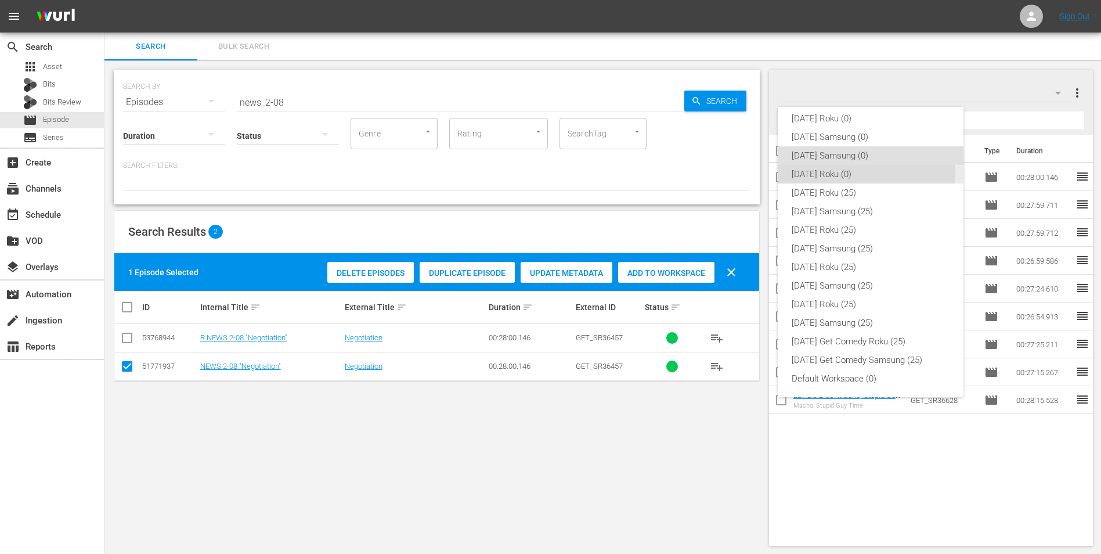
click at [832, 170] on div "[DATE] Roku (0)" at bounding box center [871, 174] width 158 height 19
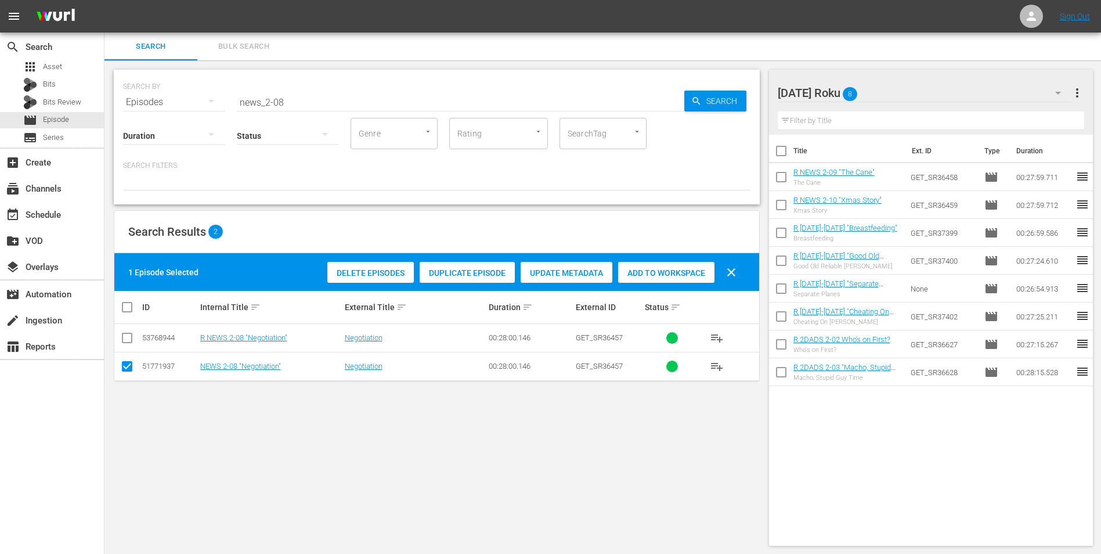
click at [128, 366] on input "checkbox" at bounding box center [127, 369] width 14 height 14
checkbox input "false"
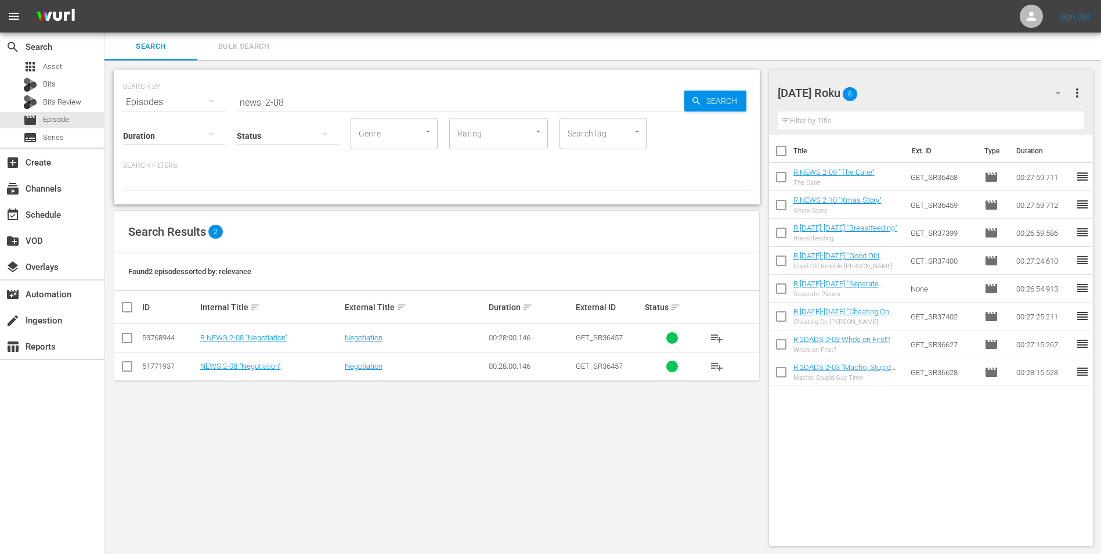
click at [125, 345] on input "checkbox" at bounding box center [127, 340] width 14 height 14
checkbox input "true"
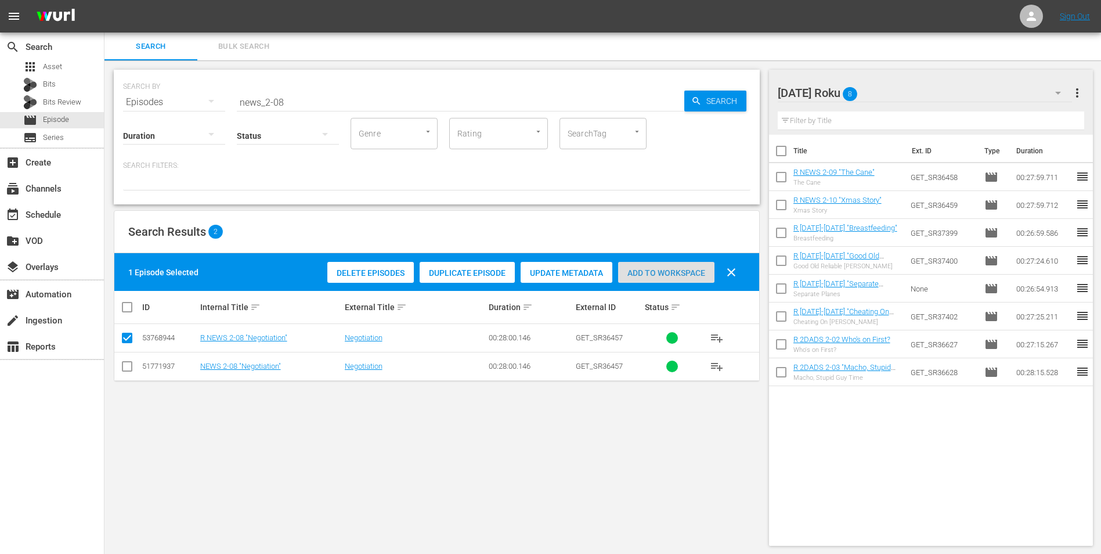
click at [671, 269] on span "Add to Workspace" at bounding box center [666, 272] width 96 height 9
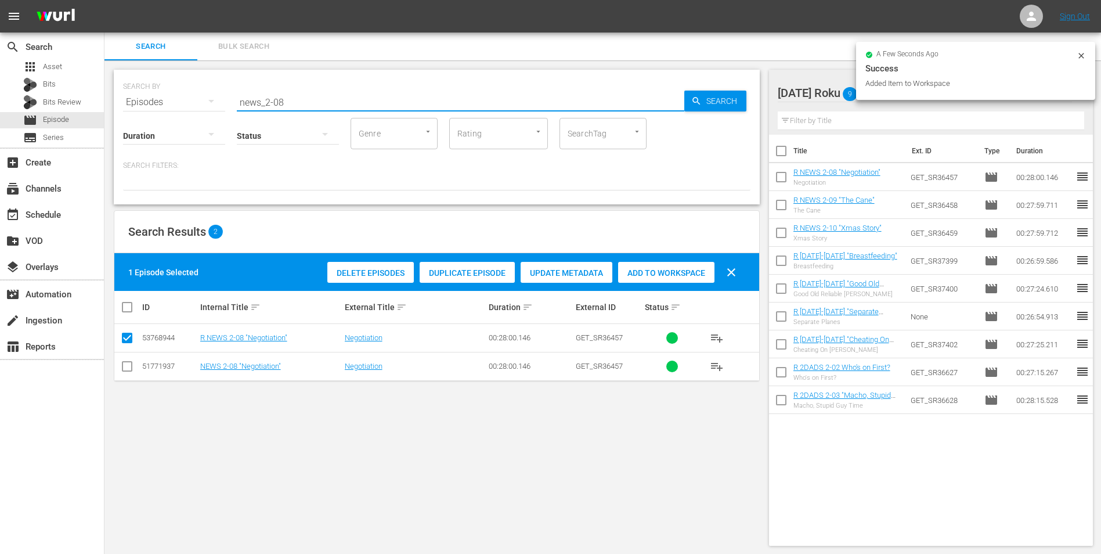
drag, startPoint x: 301, startPoint y: 103, endPoint x: 158, endPoint y: 92, distance: 143.3
click at [158, 92] on div "SEARCH BY Search By Episodes Search ID, Title, Description, Keywords, or Catego…" at bounding box center [437, 95] width 628 height 42
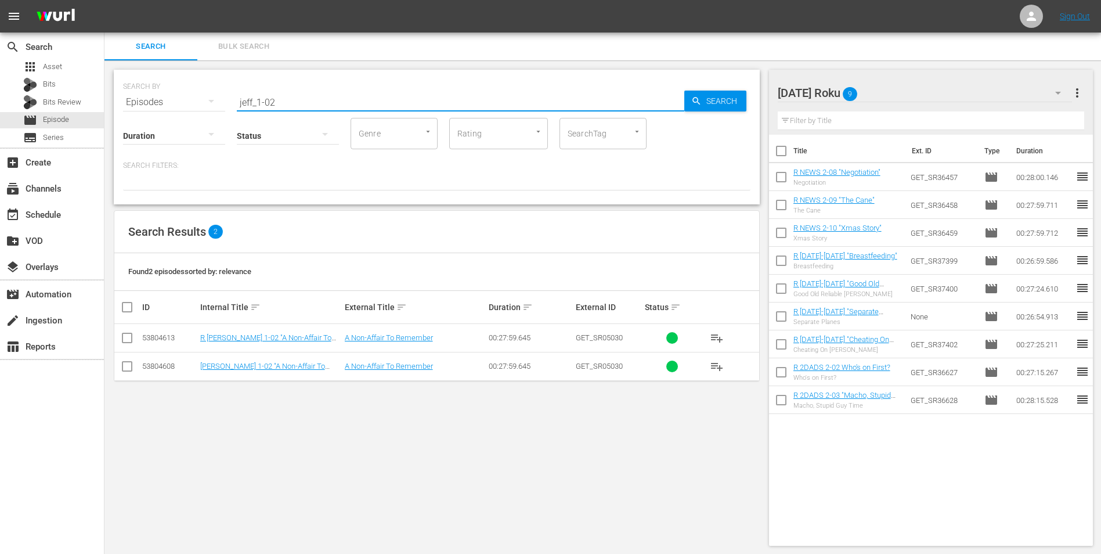
type input "jeff_1-02"
click at [126, 338] on input "checkbox" at bounding box center [127, 340] width 14 height 14
checkbox input "true"
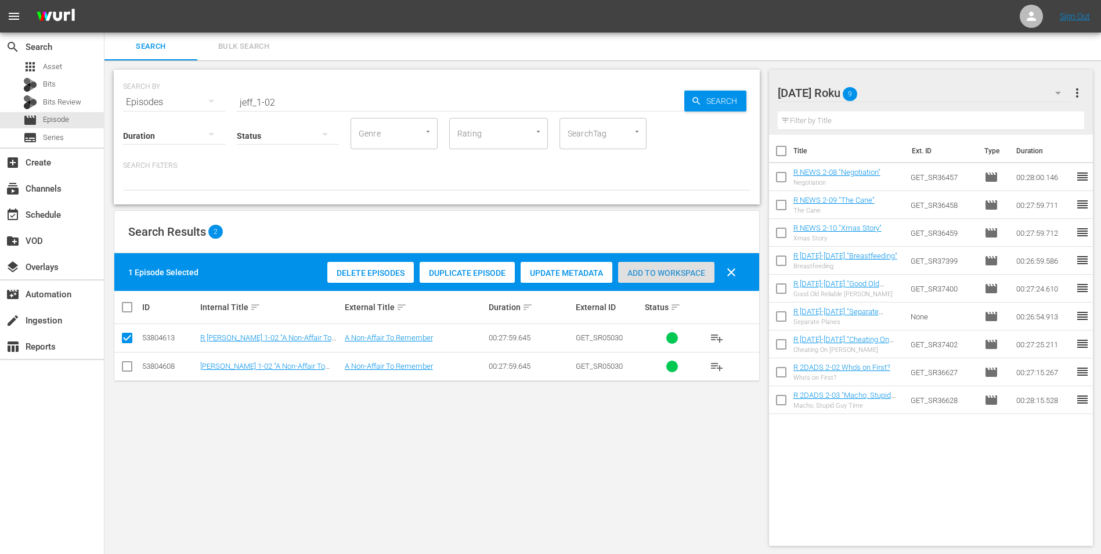
drag, startPoint x: 682, startPoint y: 266, endPoint x: 713, endPoint y: 257, distance: 32.3
click at [683, 266] on div "Add to Workspace" at bounding box center [666, 273] width 96 height 22
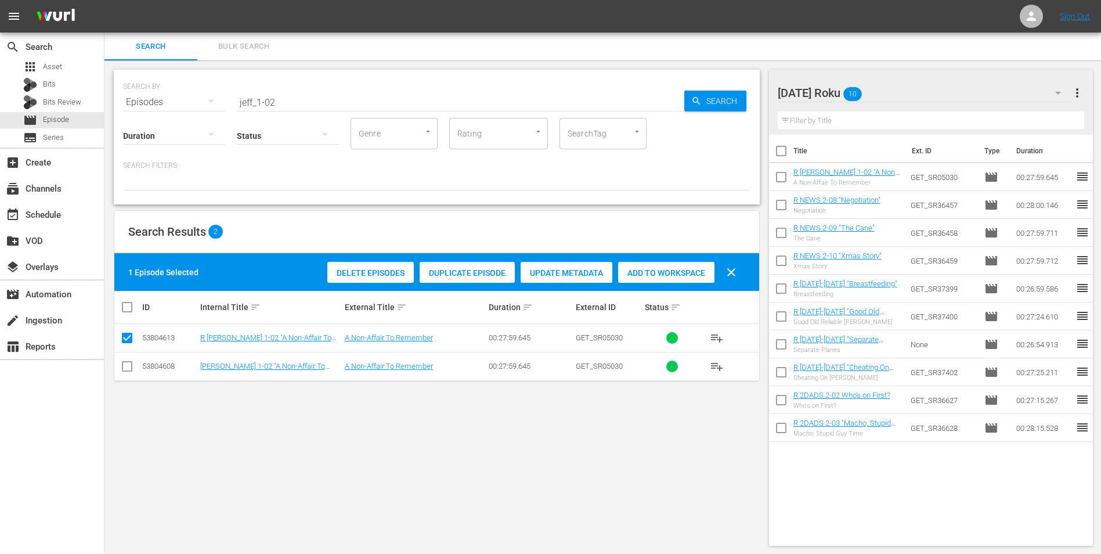
click at [903, 93] on div "Saturday Roku 10" at bounding box center [925, 93] width 295 height 33
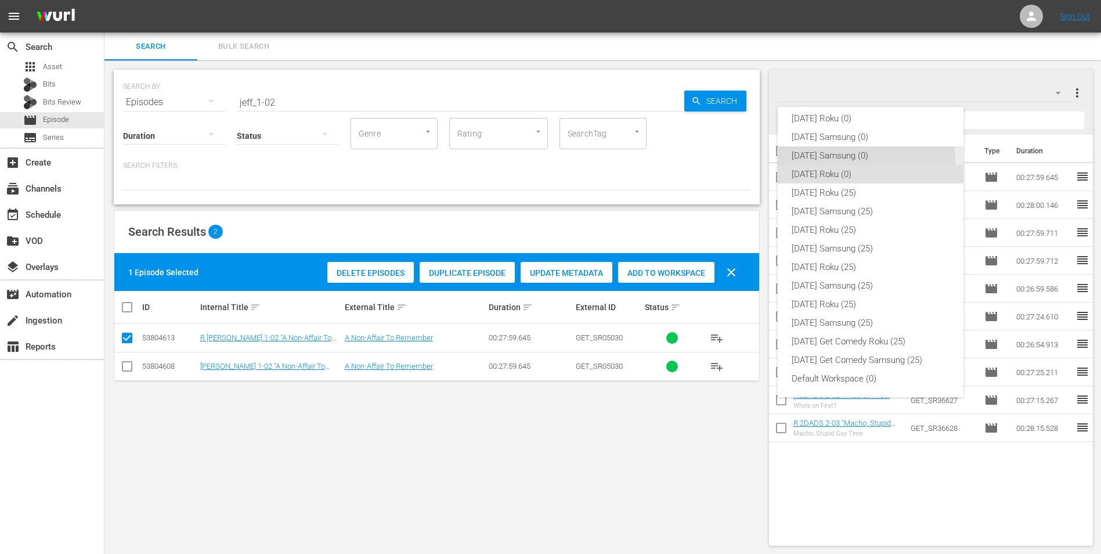
click at [843, 160] on div "[DATE] Samsung (0)" at bounding box center [871, 155] width 158 height 19
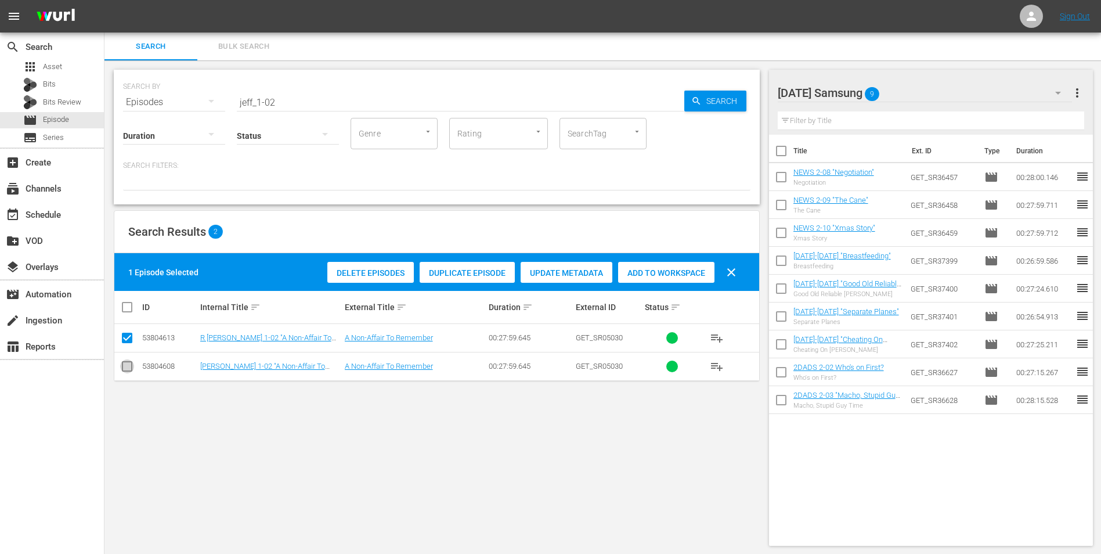
click at [122, 371] on input "checkbox" at bounding box center [127, 369] width 14 height 14
checkbox input "true"
click at [127, 339] on input "checkbox" at bounding box center [127, 340] width 14 height 14
checkbox input "false"
click at [646, 271] on span "Add to Workspace" at bounding box center [666, 272] width 96 height 9
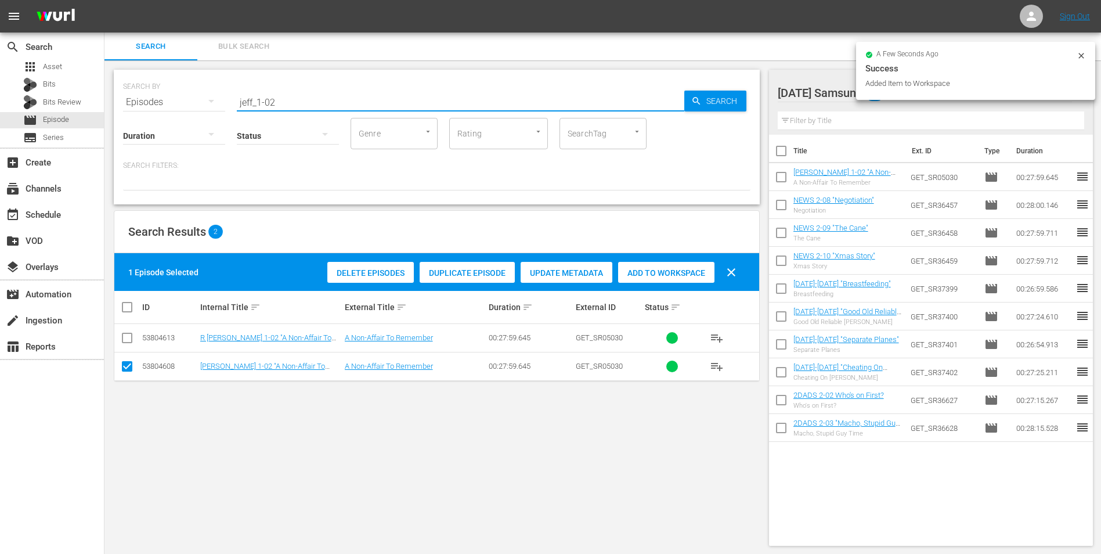
drag, startPoint x: 270, startPoint y: 100, endPoint x: 305, endPoint y: 102, distance: 34.9
click at [302, 100] on input "jeff_1-02" at bounding box center [461, 102] width 448 height 28
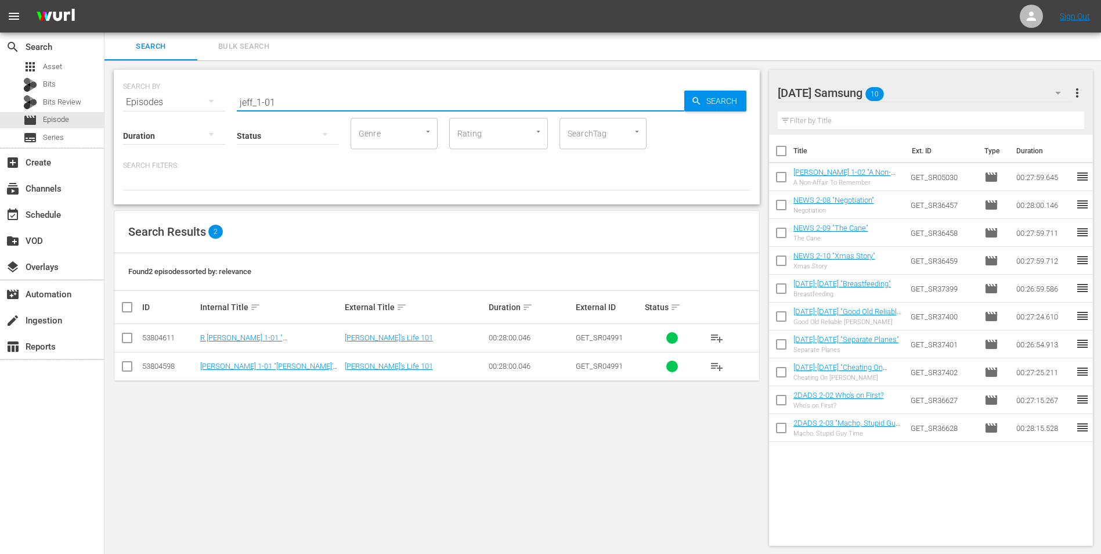
type input "jeff_1-01"
click at [131, 367] on input "checkbox" at bounding box center [127, 369] width 14 height 14
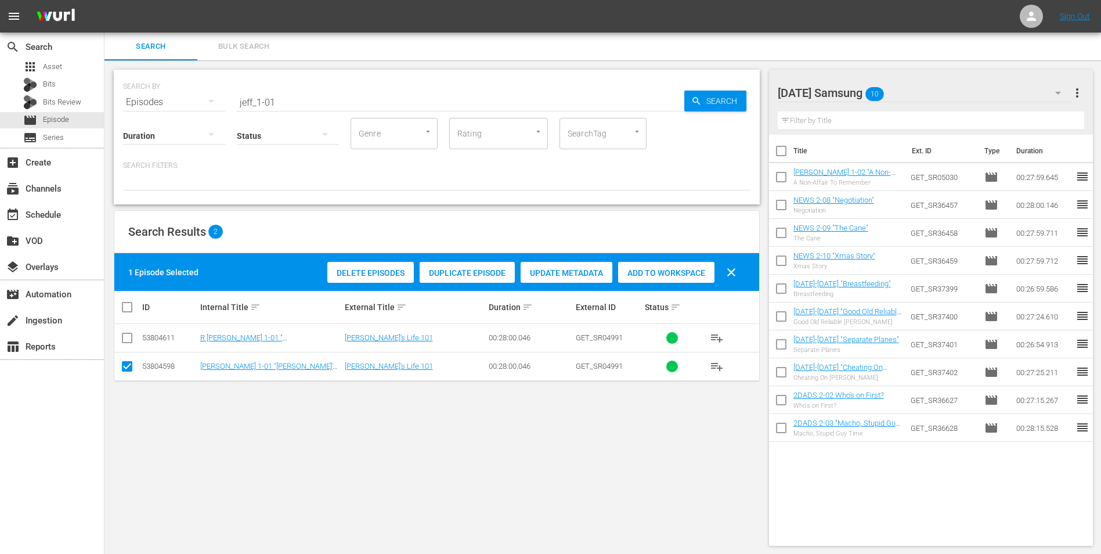
drag, startPoint x: 644, startPoint y: 272, endPoint x: 660, endPoint y: 266, distance: 17.3
click at [647, 272] on span "Add to Workspace" at bounding box center [666, 272] width 96 height 9
click at [920, 92] on div "Saturday Samsung 11" at bounding box center [925, 93] width 295 height 33
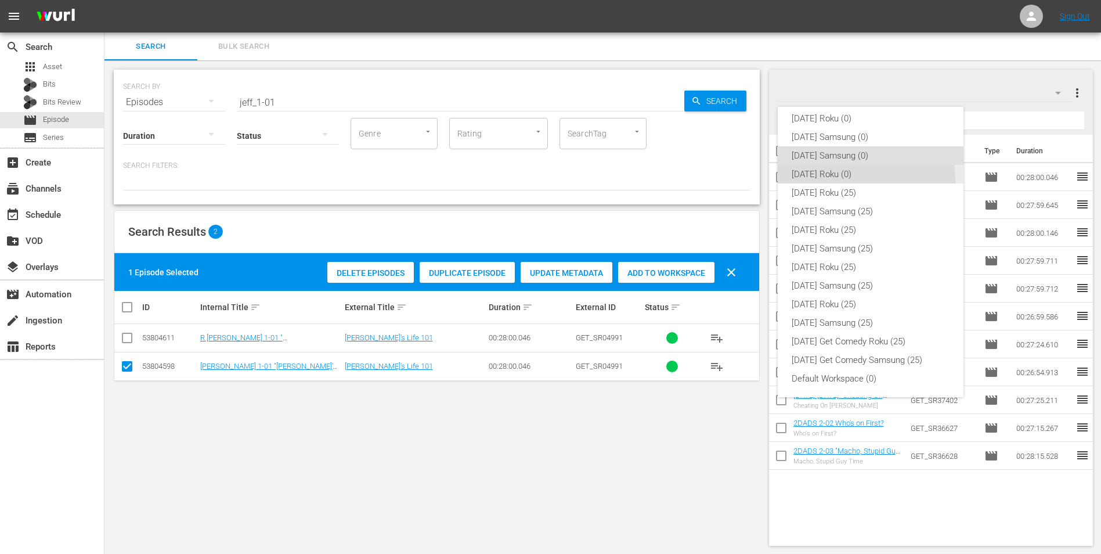
click at [834, 178] on div "[DATE] Roku (0)" at bounding box center [871, 174] width 158 height 19
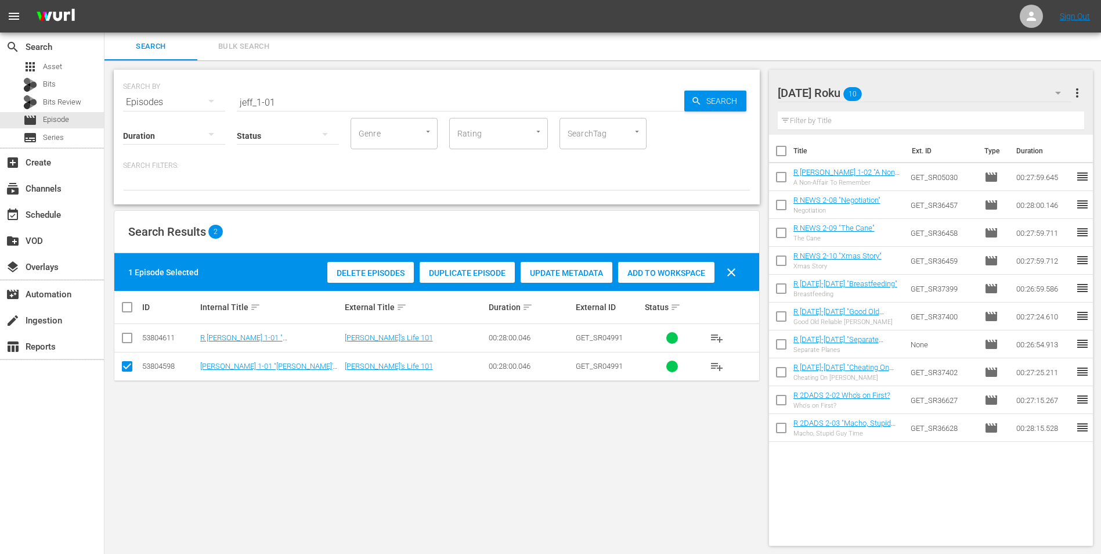
click at [128, 370] on input "checkbox" at bounding box center [127, 369] width 14 height 14
checkbox input "false"
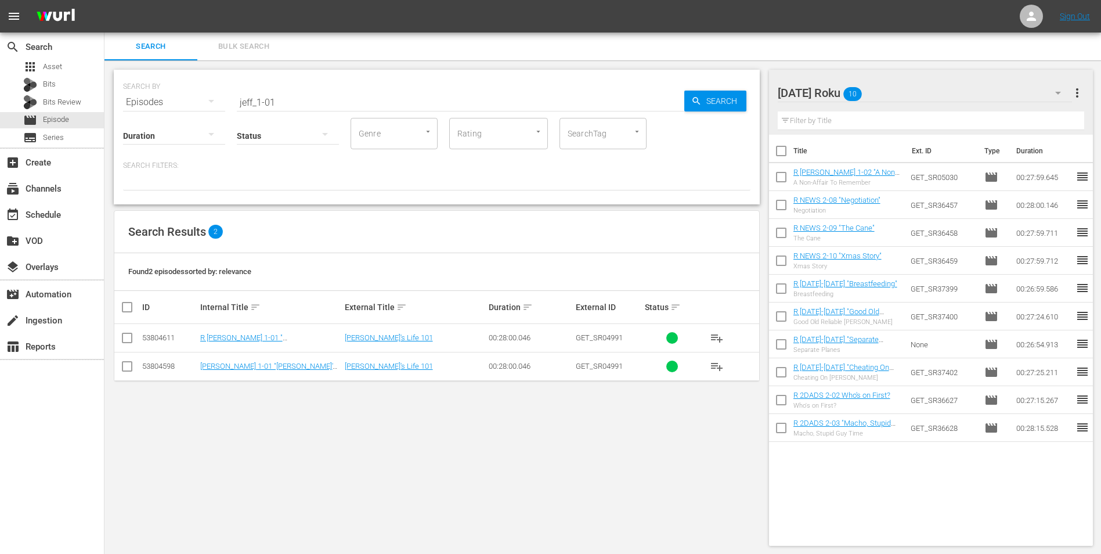
click at [126, 333] on input "checkbox" at bounding box center [127, 340] width 14 height 14
checkbox input "true"
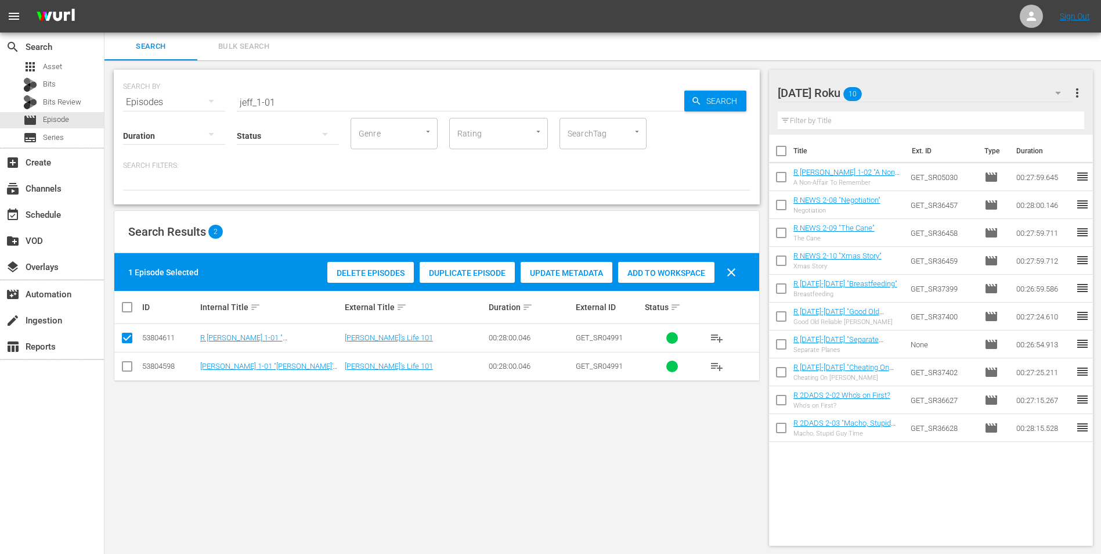
click at [654, 269] on span "Add to Workspace" at bounding box center [666, 272] width 96 height 9
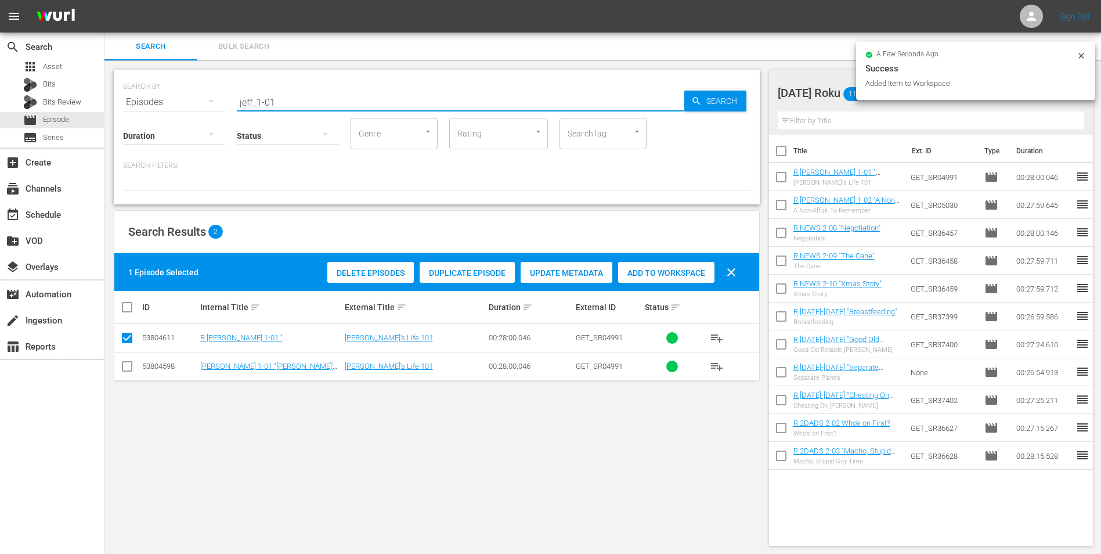
drag, startPoint x: 286, startPoint y: 100, endPoint x: 132, endPoint y: 100, distance: 153.2
click at [132, 100] on div "SEARCH BY Search By Episodes Search ID, Title, Description, Keywords, or Catego…" at bounding box center [437, 95] width 628 height 42
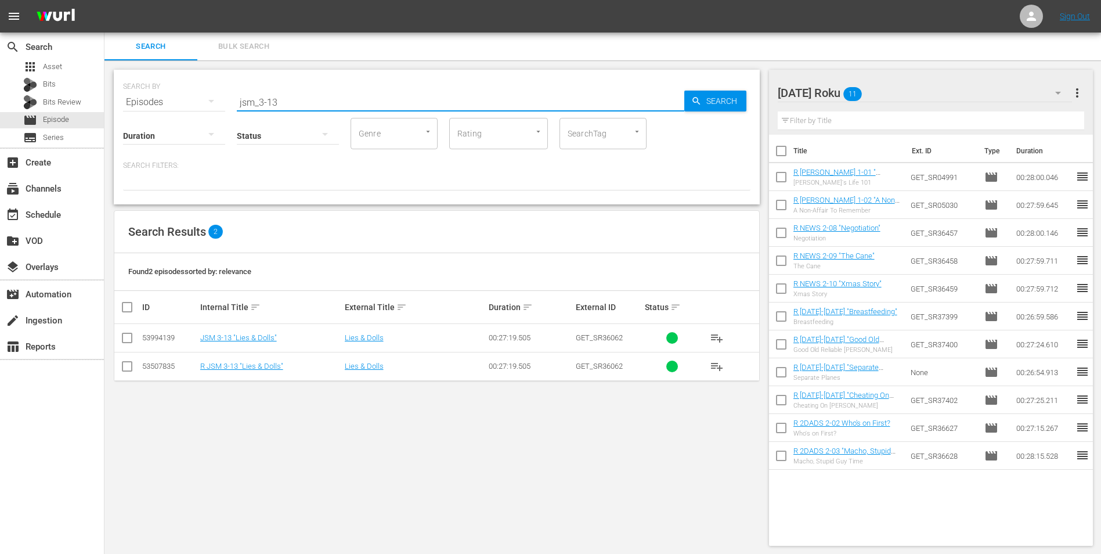
type input "jsm_3-13"
click at [129, 367] on input "checkbox" at bounding box center [127, 369] width 14 height 14
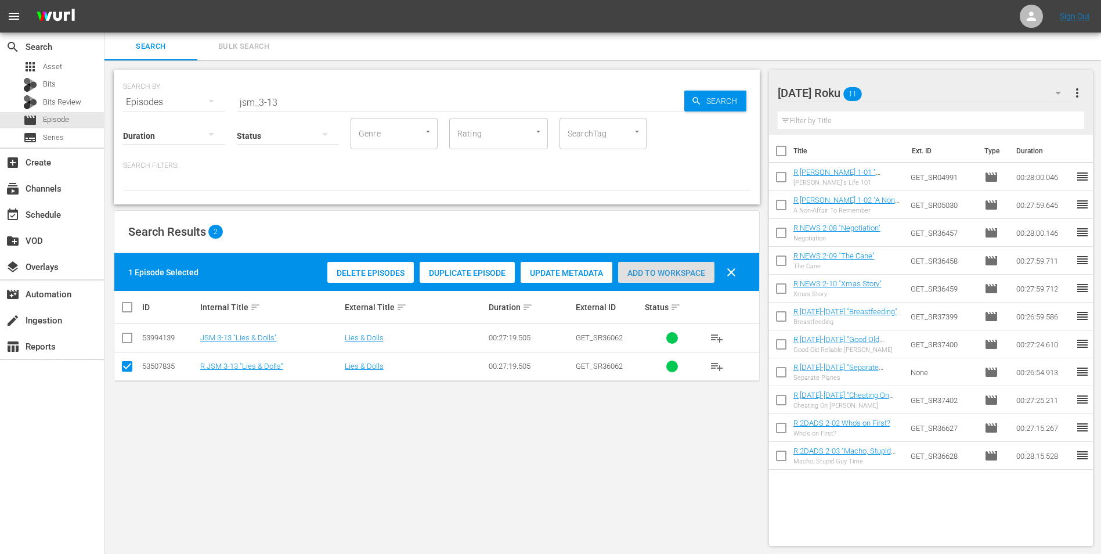
click at [687, 271] on span "Add to Workspace" at bounding box center [666, 272] width 96 height 9
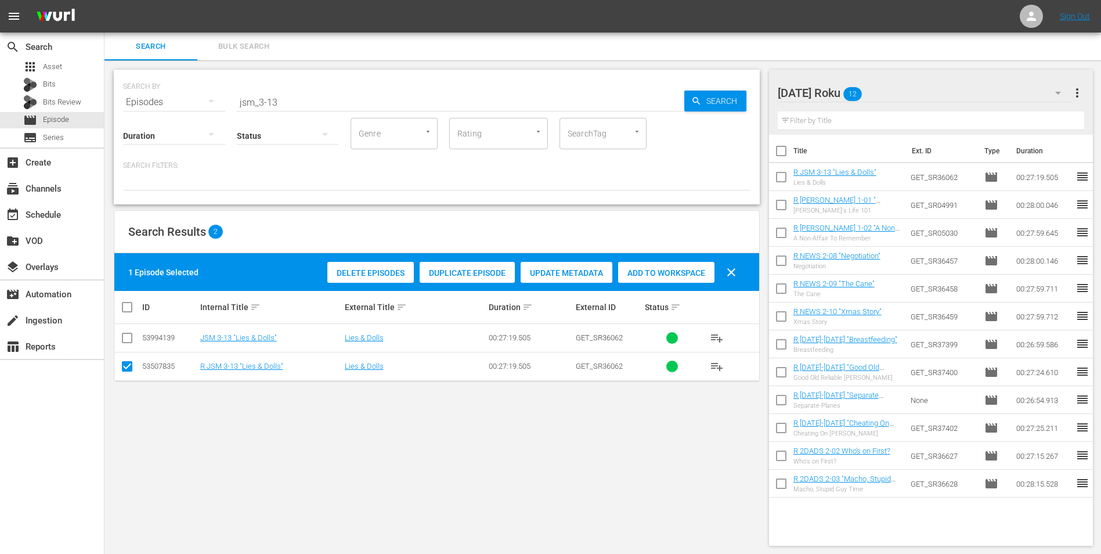
click at [896, 88] on div "Saturday Roku 12" at bounding box center [925, 93] width 295 height 33
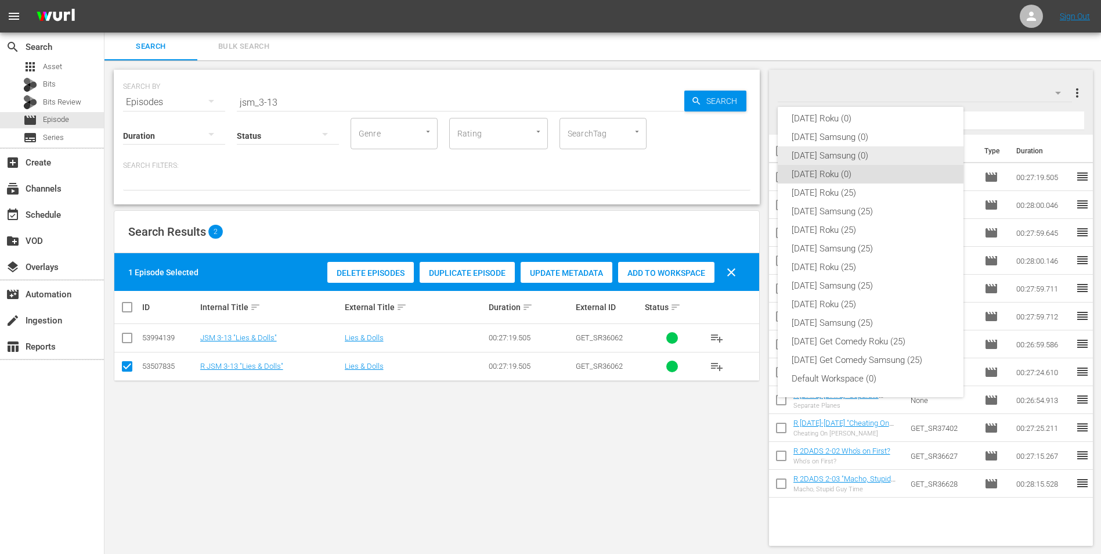
click at [838, 160] on div "[DATE] Samsung (0)" at bounding box center [871, 155] width 158 height 19
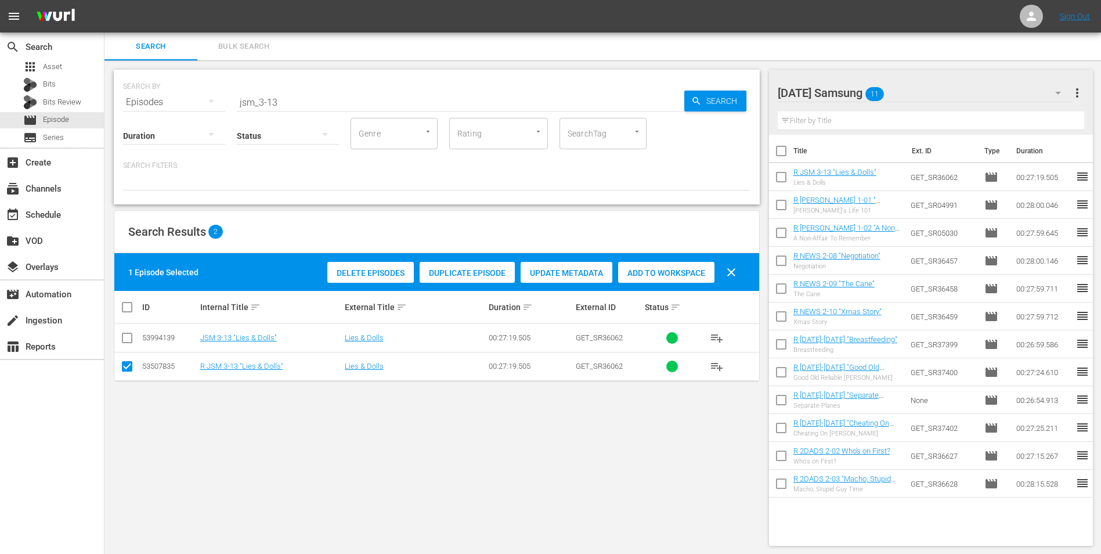
click at [125, 365] on input "checkbox" at bounding box center [127, 369] width 14 height 14
checkbox input "false"
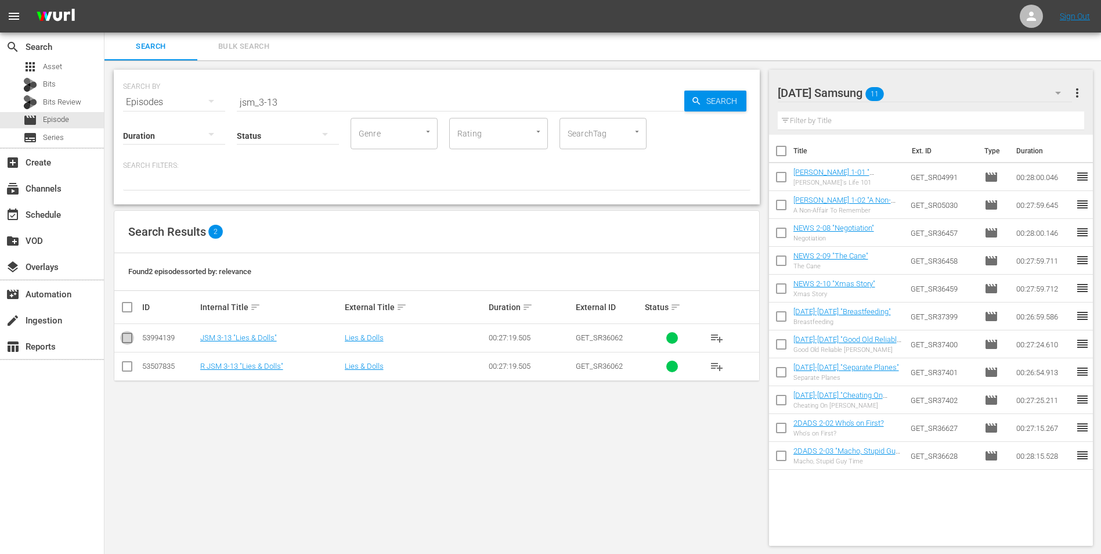
click at [130, 338] on input "checkbox" at bounding box center [127, 340] width 14 height 14
checkbox input "true"
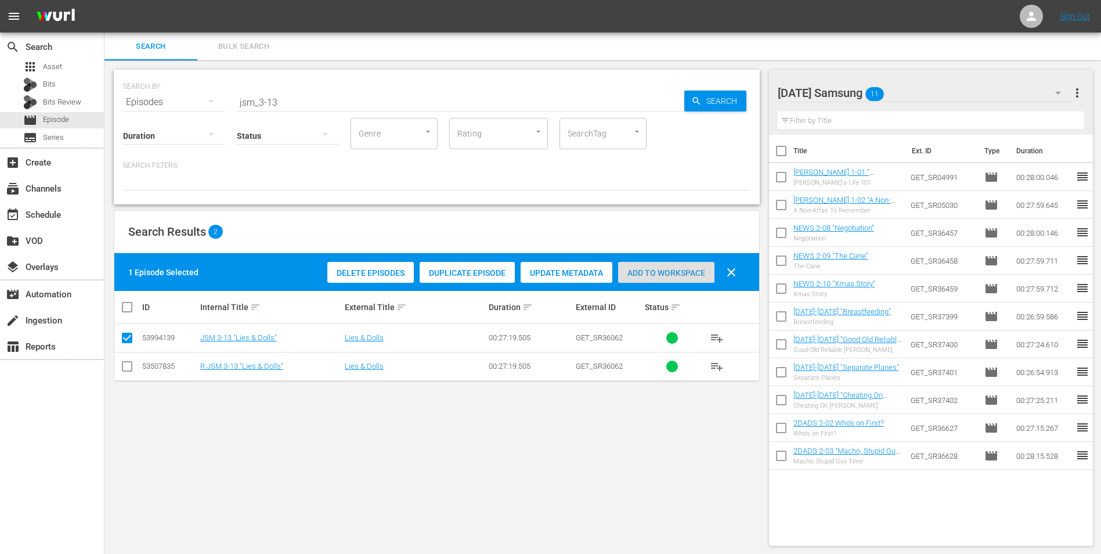
click at [648, 269] on span "Add to Workspace" at bounding box center [666, 272] width 96 height 9
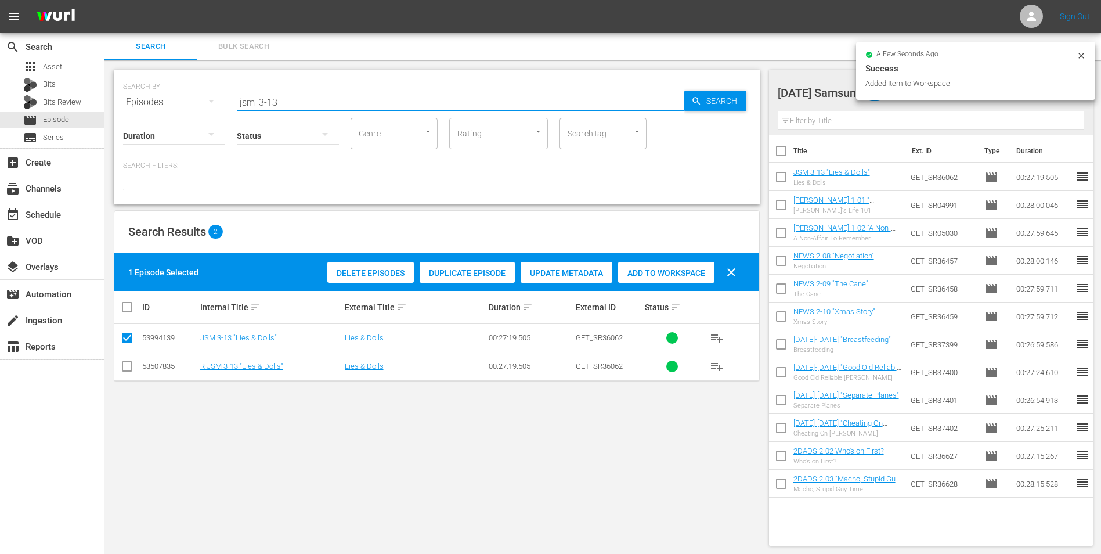
drag, startPoint x: 271, startPoint y: 102, endPoint x: 300, endPoint y: 111, distance: 29.9
click at [300, 111] on div "SEARCH BY Search By Episodes Search ID, Title, Description, Keywords, or Catego…" at bounding box center [437, 137] width 646 height 135
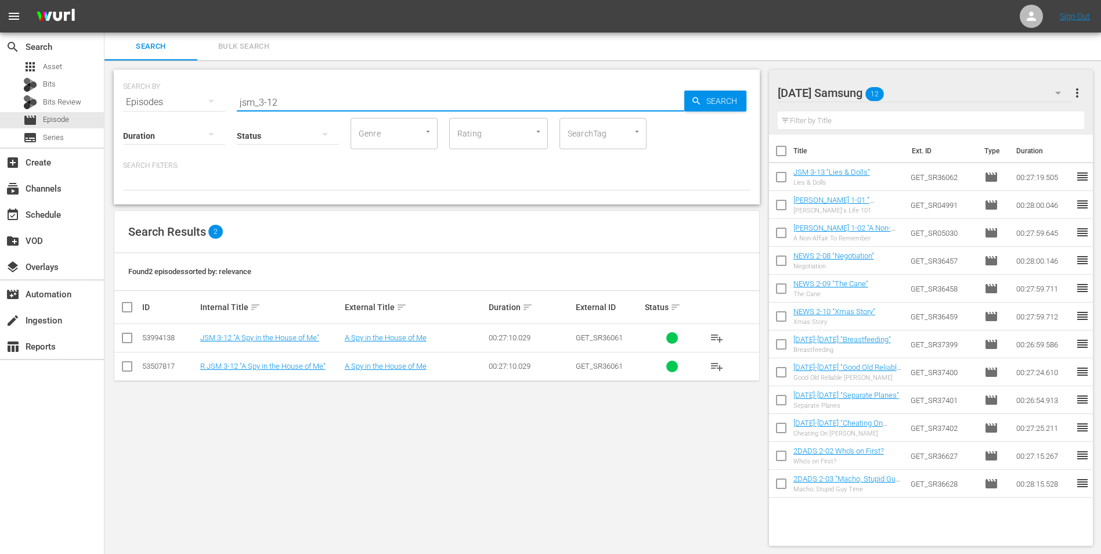
type input "jsm_3-12"
click at [128, 340] on input "checkbox" at bounding box center [127, 340] width 14 height 14
checkbox input "true"
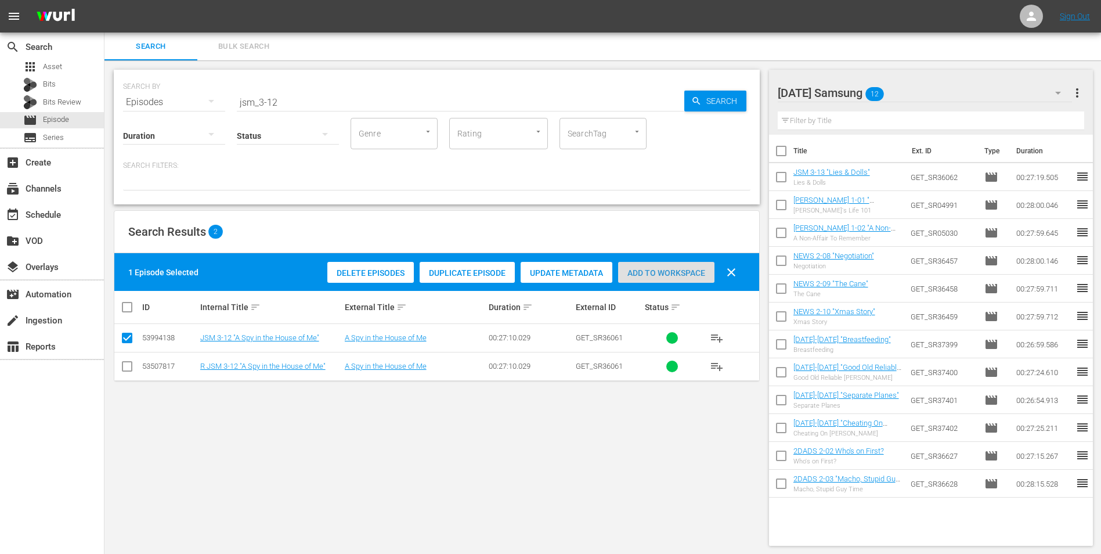
click at [675, 273] on span "Add to Workspace" at bounding box center [666, 272] width 96 height 9
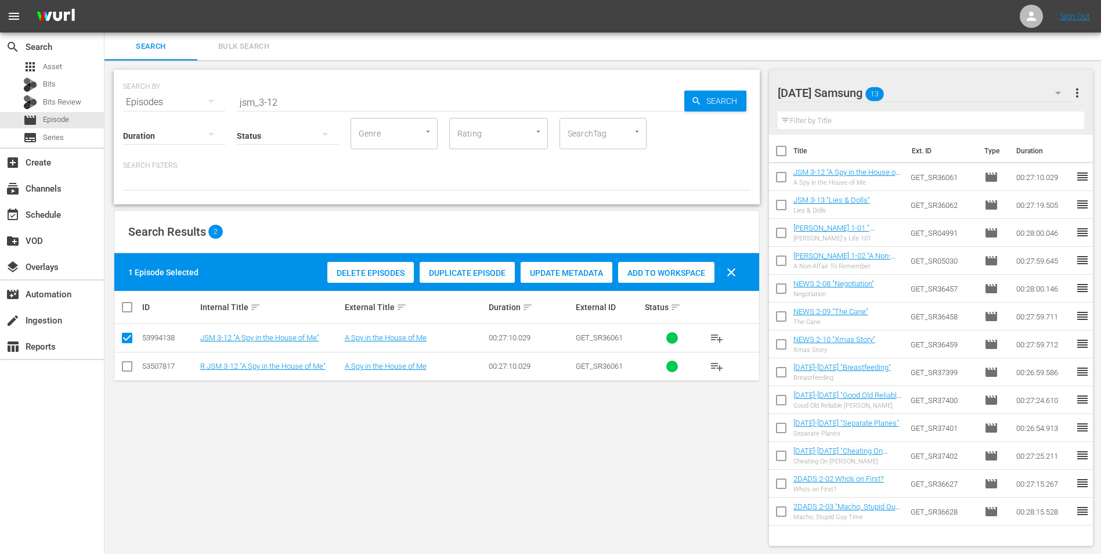
click at [919, 91] on div "Saturday Samsung 13" at bounding box center [925, 93] width 295 height 33
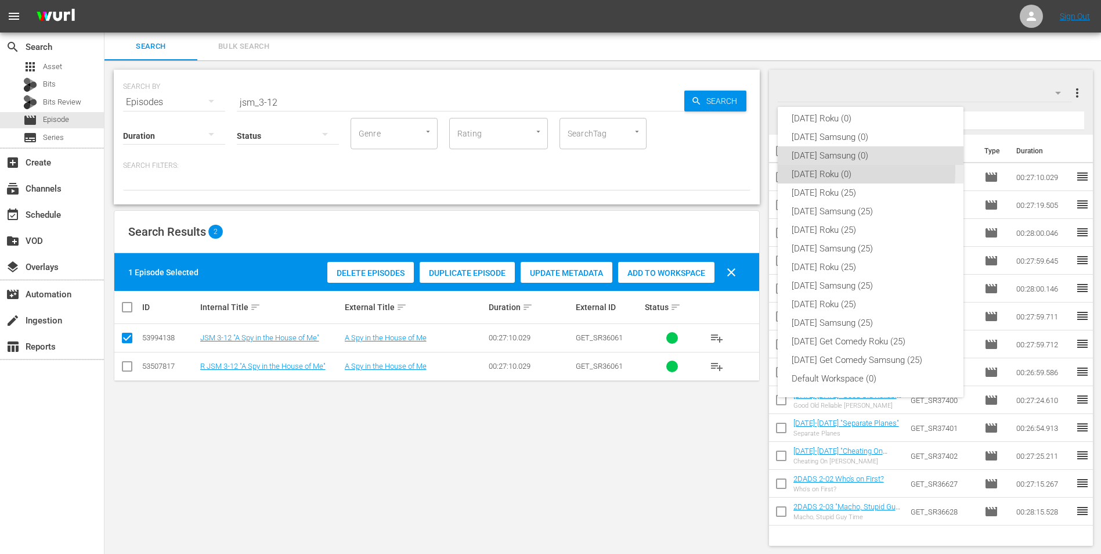
click at [829, 171] on div "[DATE] Roku (0)" at bounding box center [871, 174] width 158 height 19
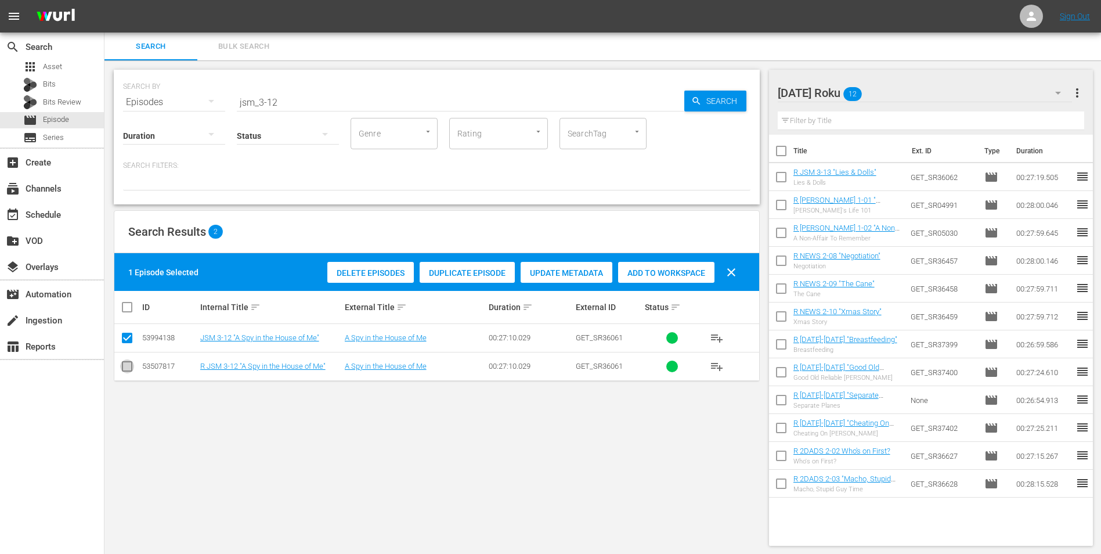
click at [125, 371] on input "checkbox" at bounding box center [127, 369] width 14 height 14
checkbox input "true"
click at [124, 339] on input "checkbox" at bounding box center [127, 340] width 14 height 14
checkbox input "false"
click at [673, 267] on div "Add to Workspace" at bounding box center [666, 273] width 96 height 22
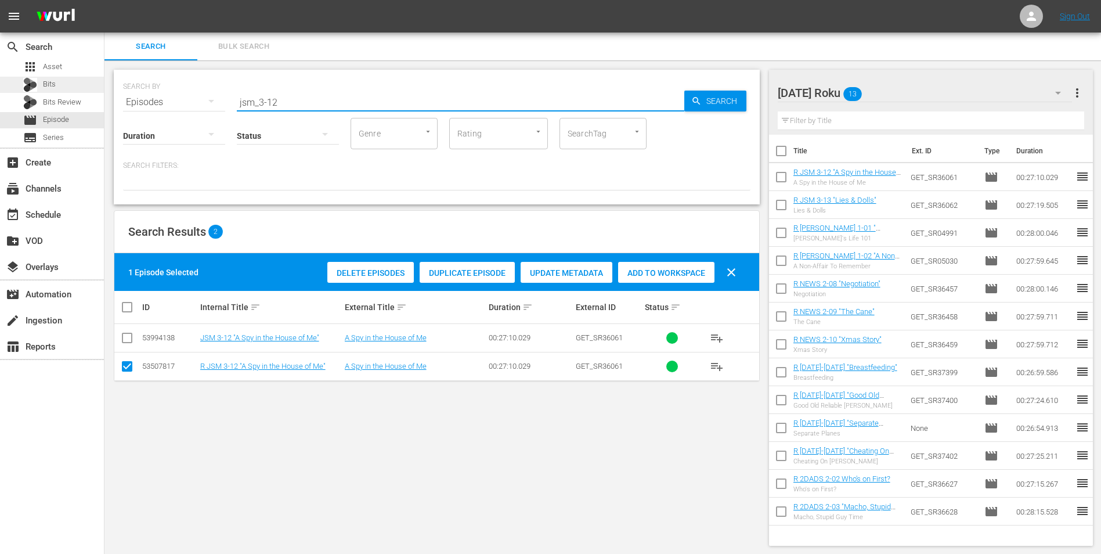
drag, startPoint x: 295, startPoint y: 99, endPoint x: 11, endPoint y: 90, distance: 284.6
click at [104, 0] on div "search Search apps Asset Bits Bits Review movie Episode subtitles Series add_bo…" at bounding box center [602, 0] width 997 height 0
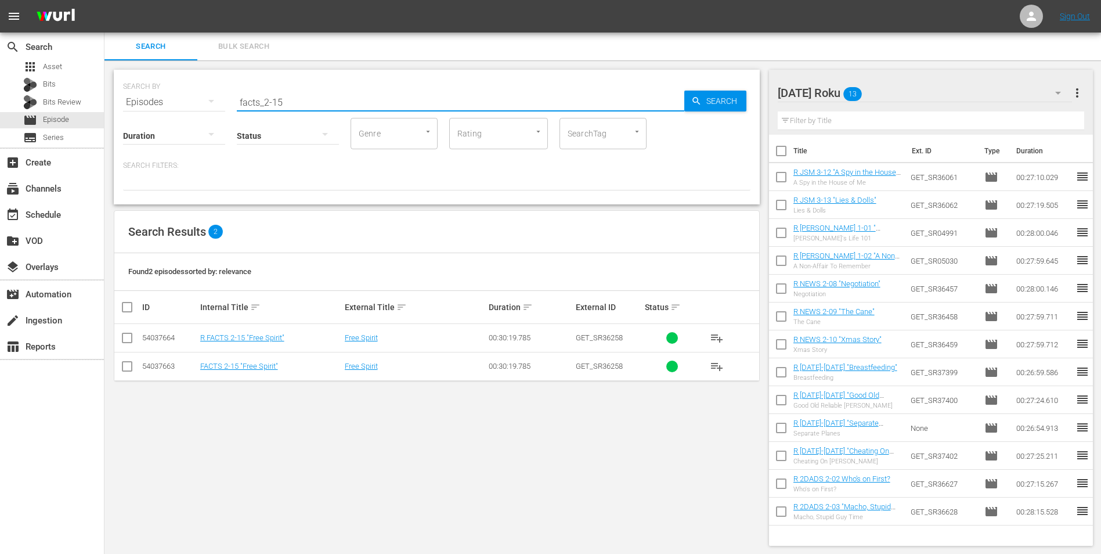
type input "facts_2-15"
drag, startPoint x: 122, startPoint y: 338, endPoint x: 349, endPoint y: 337, distance: 227.6
click at [122, 338] on input "checkbox" at bounding box center [127, 340] width 14 height 14
checkbox input "true"
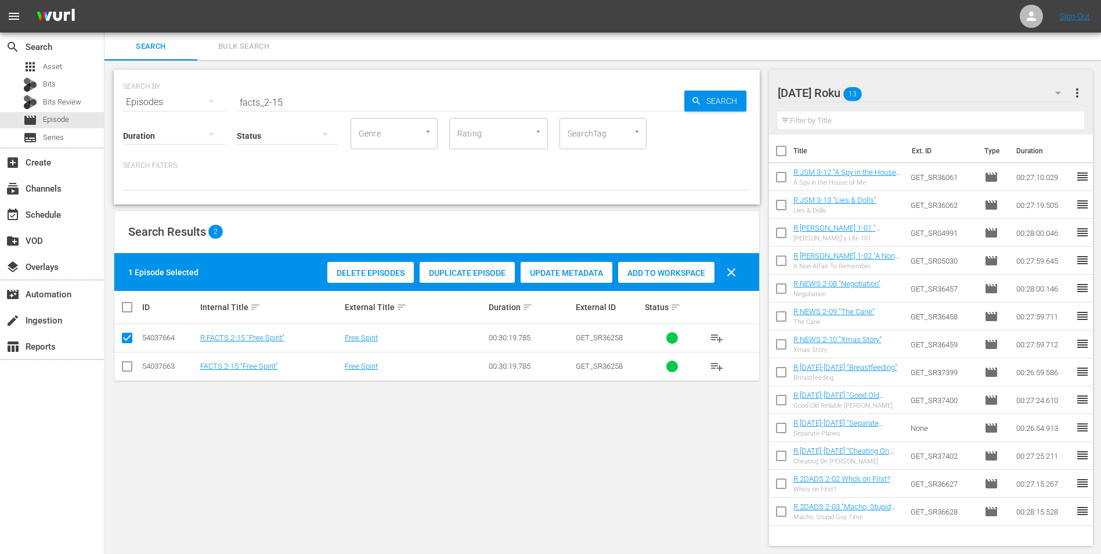
click at [690, 273] on span "Add to Workspace" at bounding box center [666, 272] width 96 height 9
click at [922, 93] on div "Saturday Roku 14" at bounding box center [925, 93] width 295 height 33
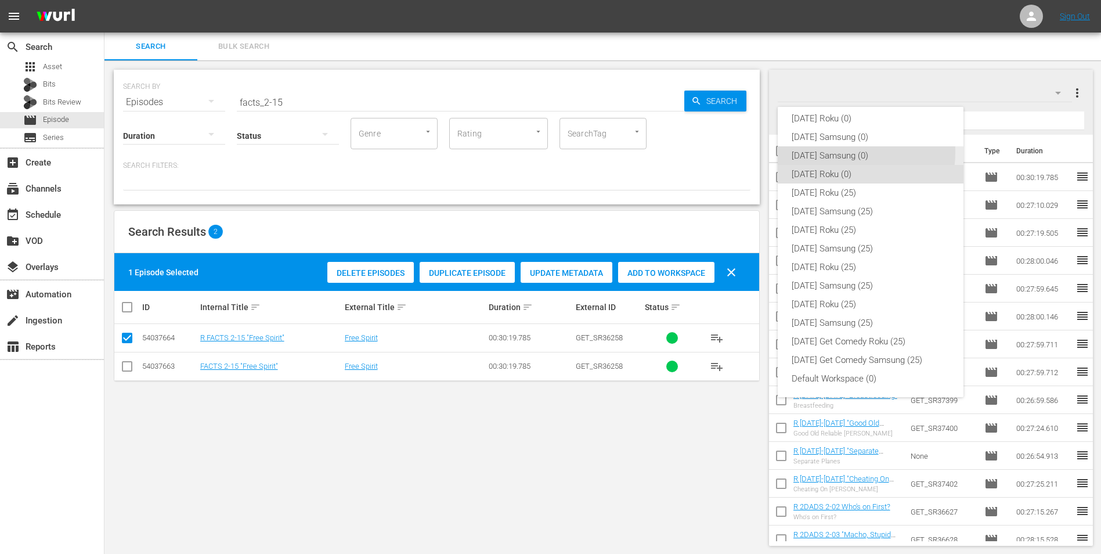
click at [839, 152] on div "[DATE] Samsung (0)" at bounding box center [871, 155] width 158 height 19
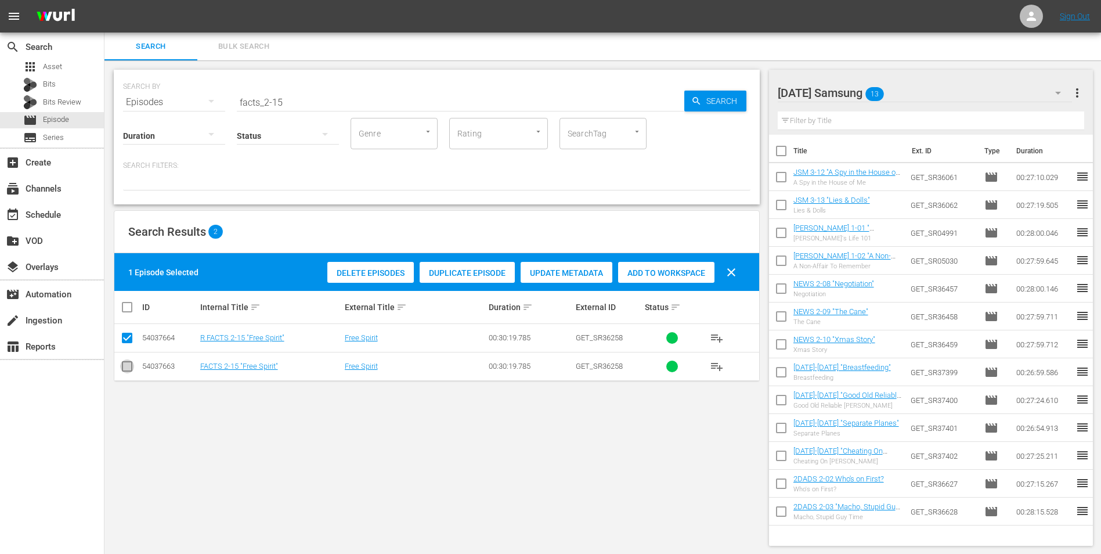
click at [126, 364] on input "checkbox" at bounding box center [127, 369] width 14 height 14
checkbox input "true"
click at [124, 335] on input "checkbox" at bounding box center [127, 340] width 14 height 14
checkbox input "false"
click at [656, 268] on span "Add to Workspace" at bounding box center [666, 272] width 96 height 9
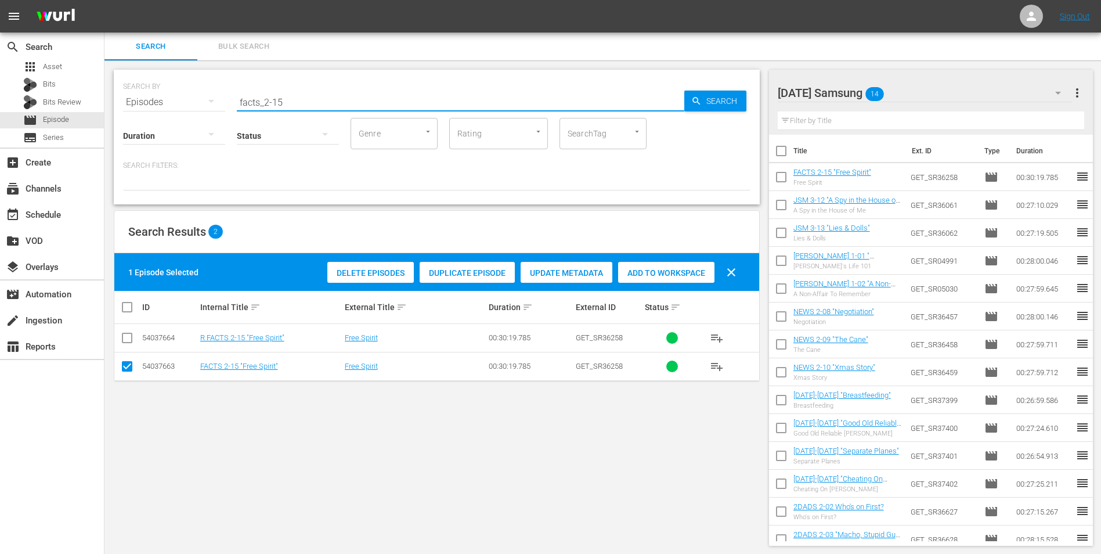
drag, startPoint x: 278, startPoint y: 98, endPoint x: 291, endPoint y: 100, distance: 13.1
click at [287, 98] on input "facts_2-15" at bounding box center [461, 102] width 448 height 28
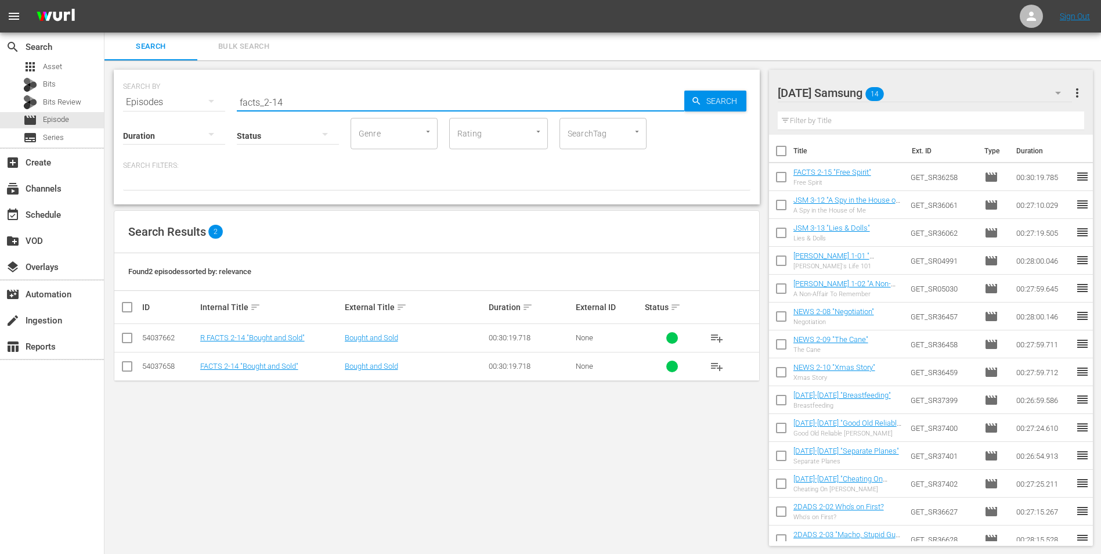
type input "facts_2-14"
click at [123, 364] on input "checkbox" at bounding box center [127, 369] width 14 height 14
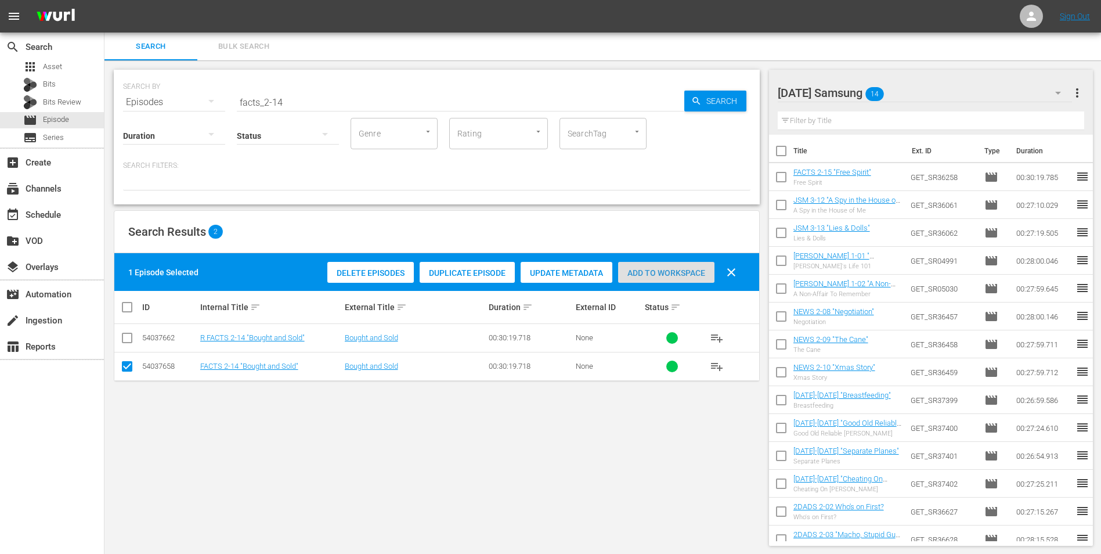
click at [667, 271] on span "Add to Workspace" at bounding box center [666, 272] width 96 height 9
click at [929, 87] on div "Saturday Samsung 15" at bounding box center [925, 93] width 295 height 33
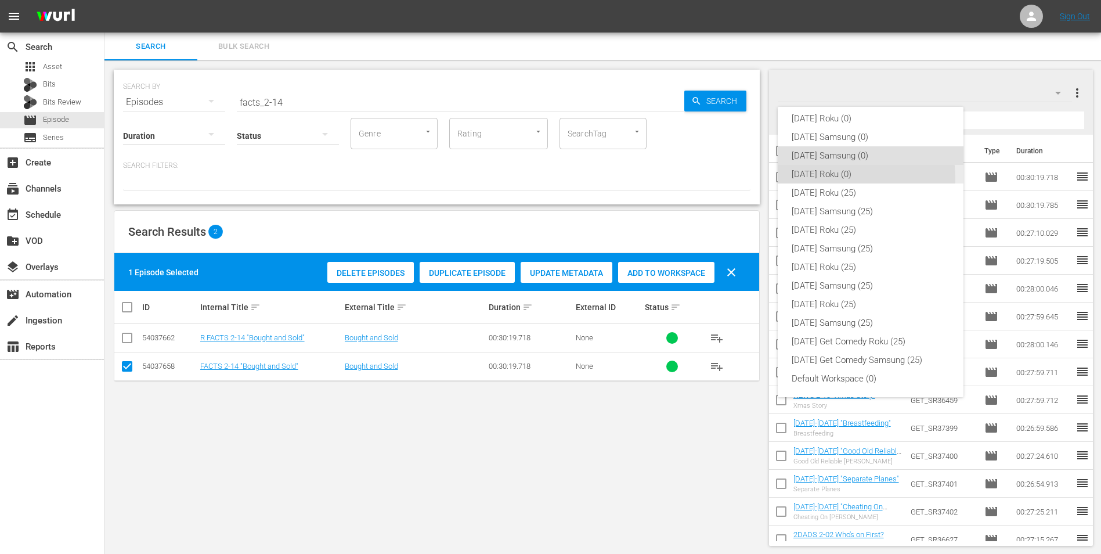
click at [833, 178] on div "[DATE] Roku (0)" at bounding box center [871, 174] width 158 height 19
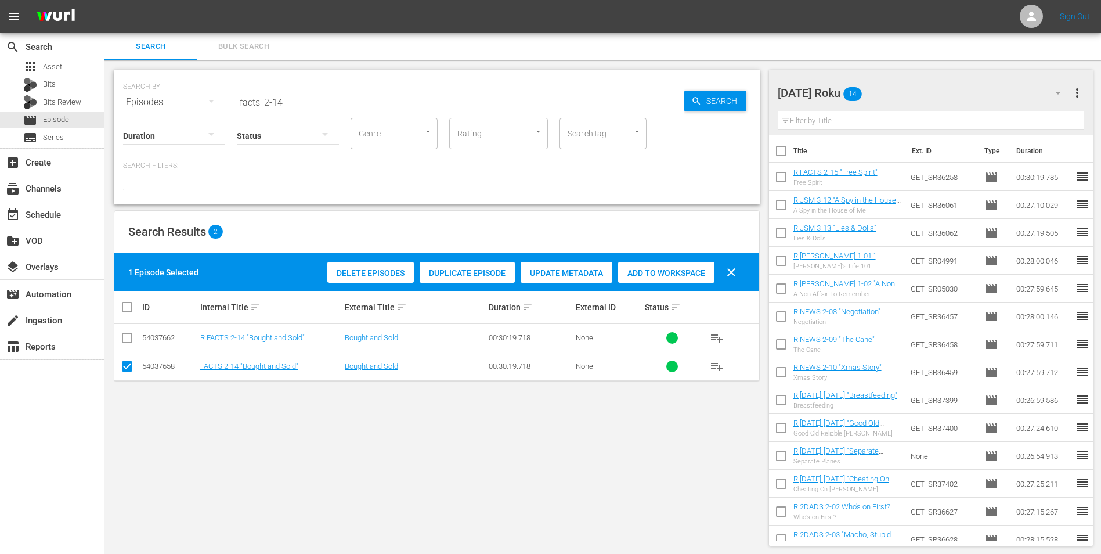
click at [131, 366] on input "checkbox" at bounding box center [127, 369] width 14 height 14
checkbox input "false"
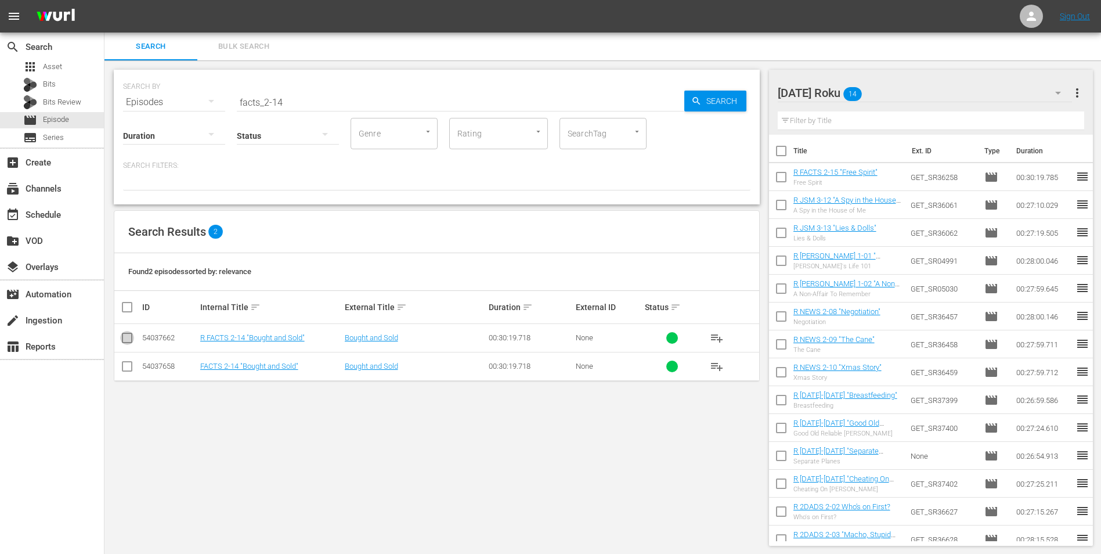
click at [131, 338] on input "checkbox" at bounding box center [127, 340] width 14 height 14
checkbox input "true"
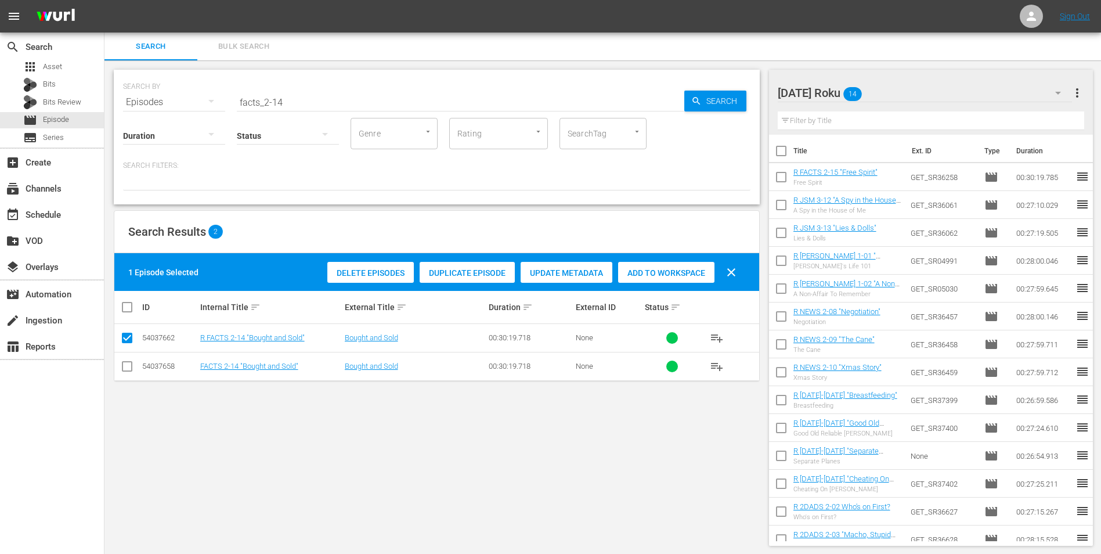
click at [670, 273] on span "Add to Workspace" at bounding box center [666, 272] width 96 height 9
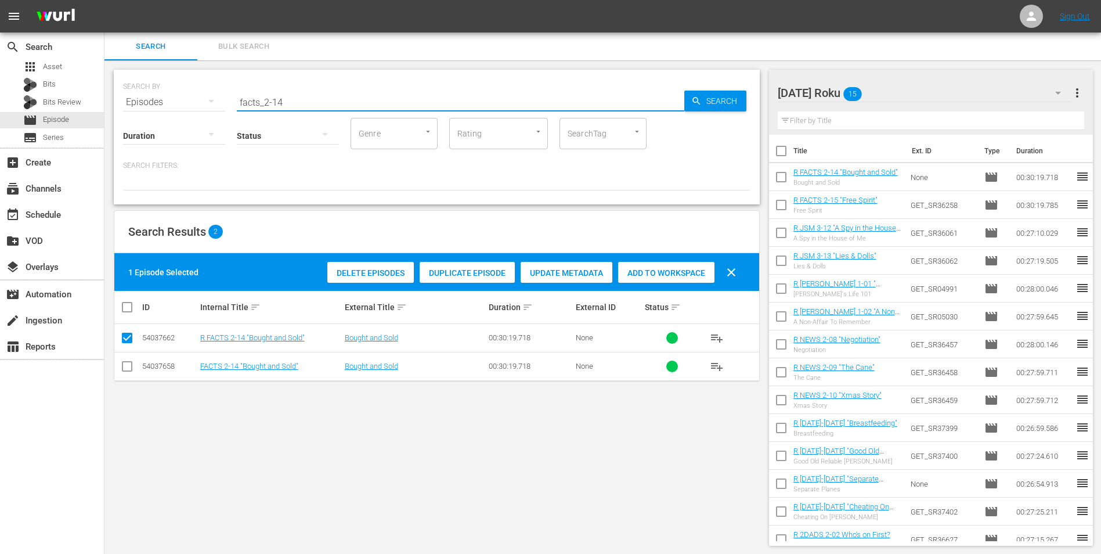
drag, startPoint x: 316, startPoint y: 98, endPoint x: 154, endPoint y: 95, distance: 162.0
click at [154, 95] on div "SEARCH BY Search By Episodes Search ID, Title, Description, Keywords, or Catego…" at bounding box center [437, 95] width 628 height 42
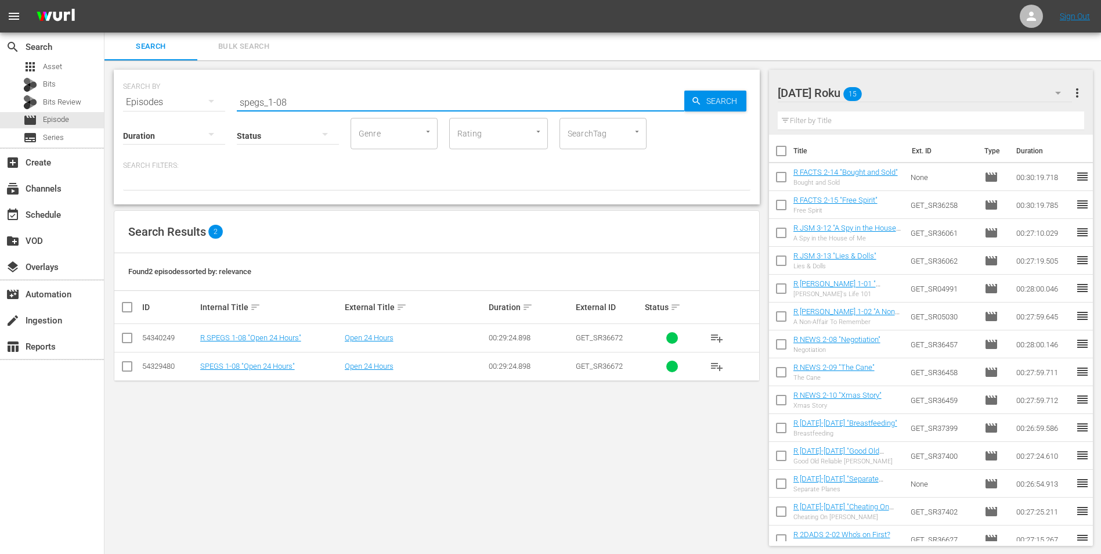
type input "spegs_1-08"
click at [124, 338] on input "checkbox" at bounding box center [127, 340] width 14 height 14
checkbox input "true"
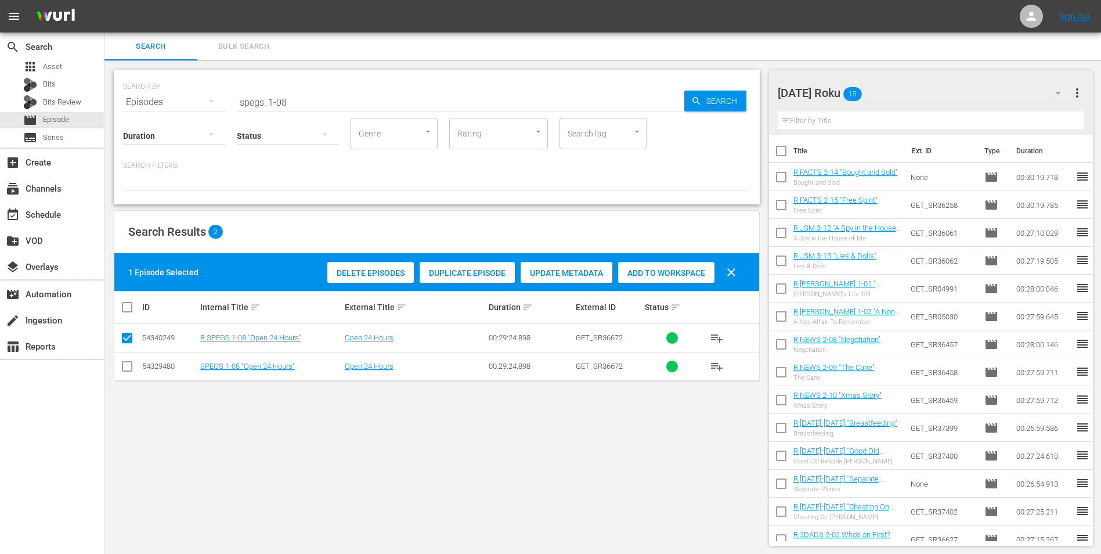
click at [649, 273] on span "Add to Workspace" at bounding box center [666, 272] width 96 height 9
click at [900, 88] on div "Saturday Roku 16" at bounding box center [925, 93] width 295 height 33
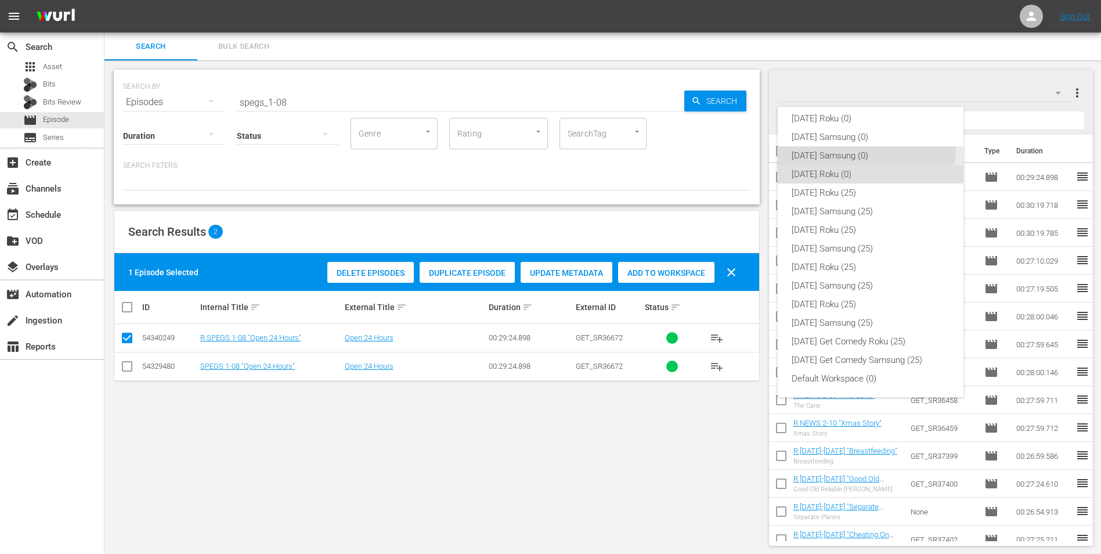
click at [852, 148] on div "[DATE] Samsung (0)" at bounding box center [871, 155] width 158 height 19
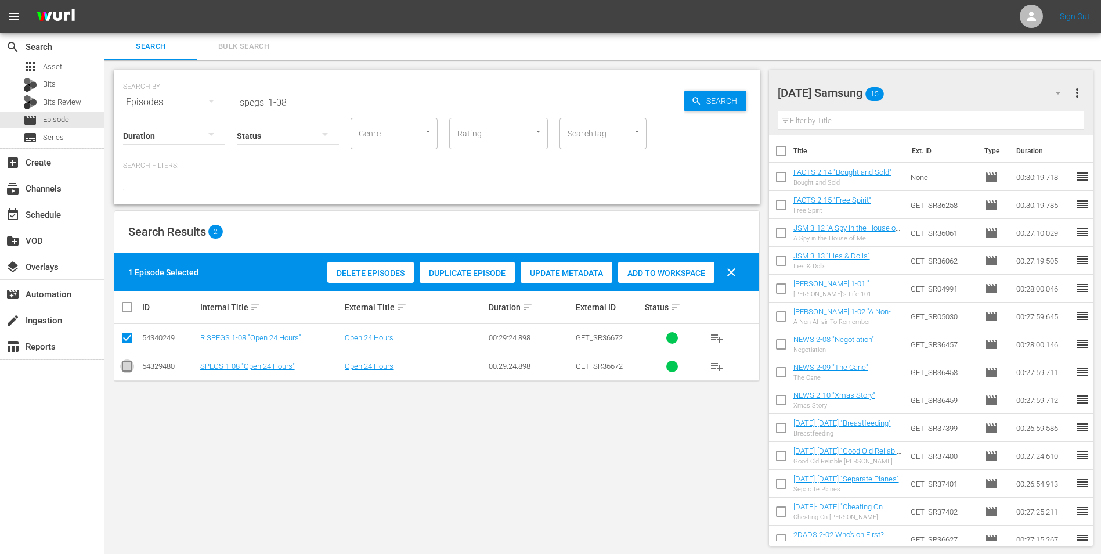
drag, startPoint x: 130, startPoint y: 362, endPoint x: 125, endPoint y: 347, distance: 16.5
click at [129, 360] on span at bounding box center [127, 366] width 14 height 14
click at [127, 366] on input "checkbox" at bounding box center [127, 369] width 14 height 14
checkbox input "true"
click at [125, 338] on input "checkbox" at bounding box center [127, 340] width 14 height 14
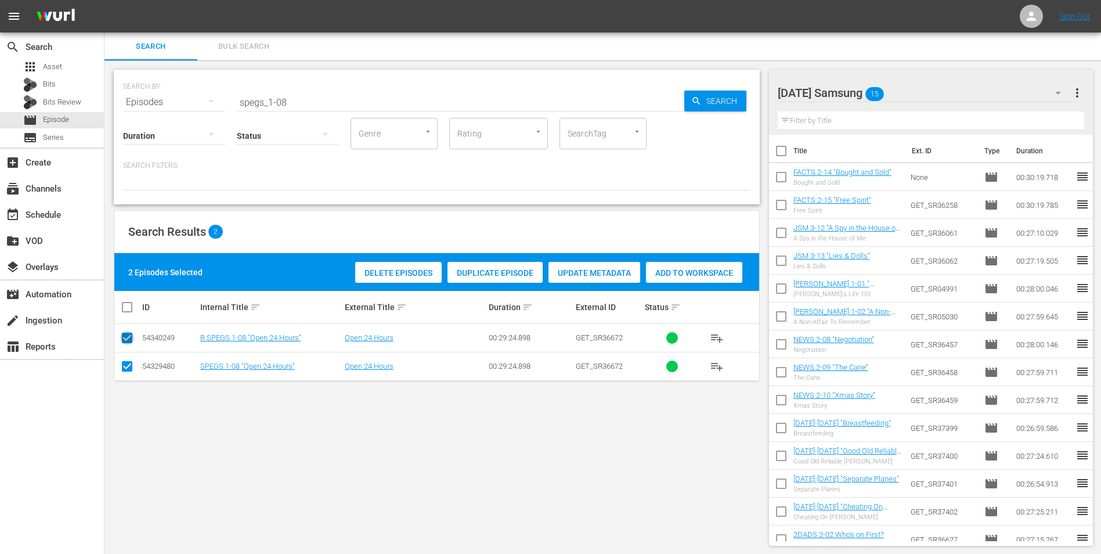
checkbox input "false"
click at [684, 269] on span "Add to Workspace" at bounding box center [666, 272] width 96 height 9
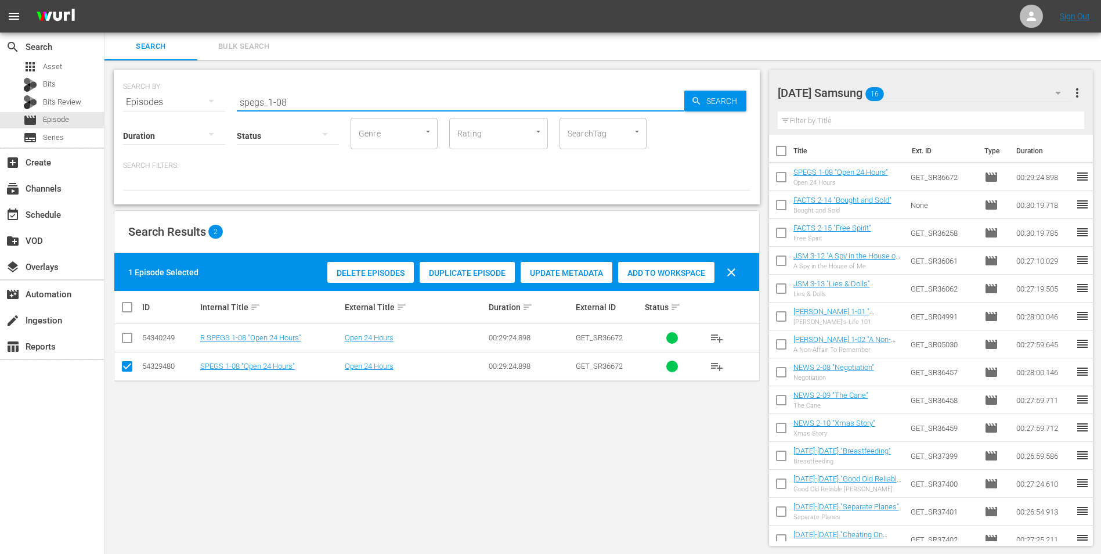
drag, startPoint x: 305, startPoint y: 98, endPoint x: 215, endPoint y: 110, distance: 90.1
click at [222, 107] on div "SEARCH BY Search By Episodes Search ID, Title, Description, Keywords, or Catego…" at bounding box center [437, 137] width 646 height 135
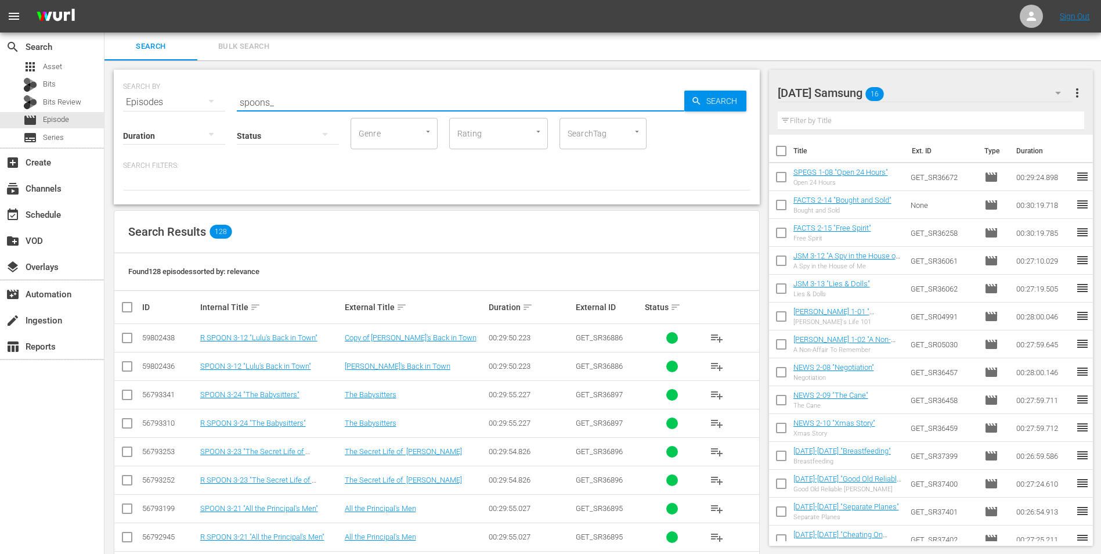
click at [297, 105] on input "spoons_" at bounding box center [461, 102] width 448 height 28
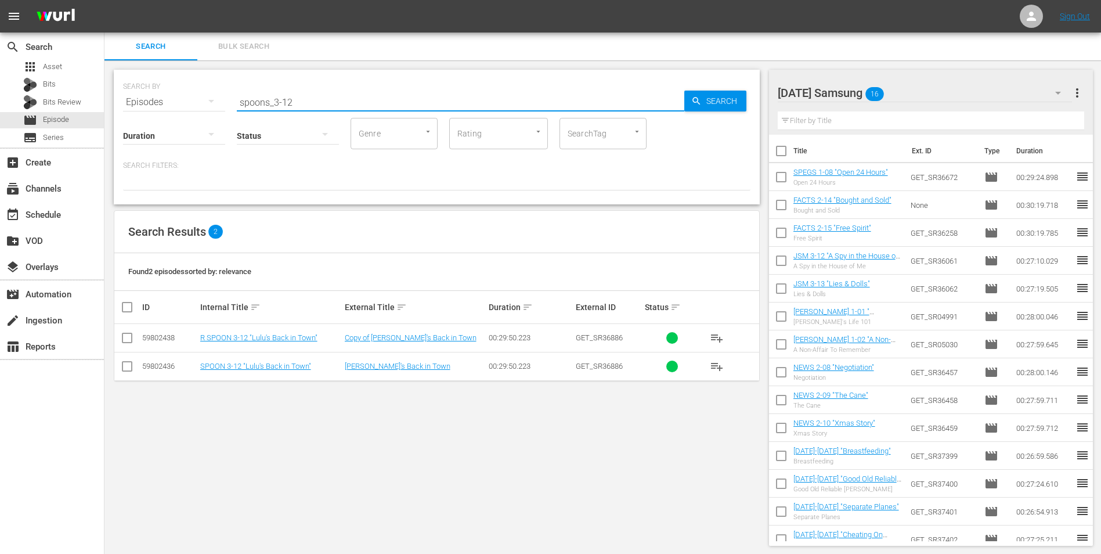
type input "spoons_3-12"
click at [124, 369] on input "checkbox" at bounding box center [127, 369] width 14 height 14
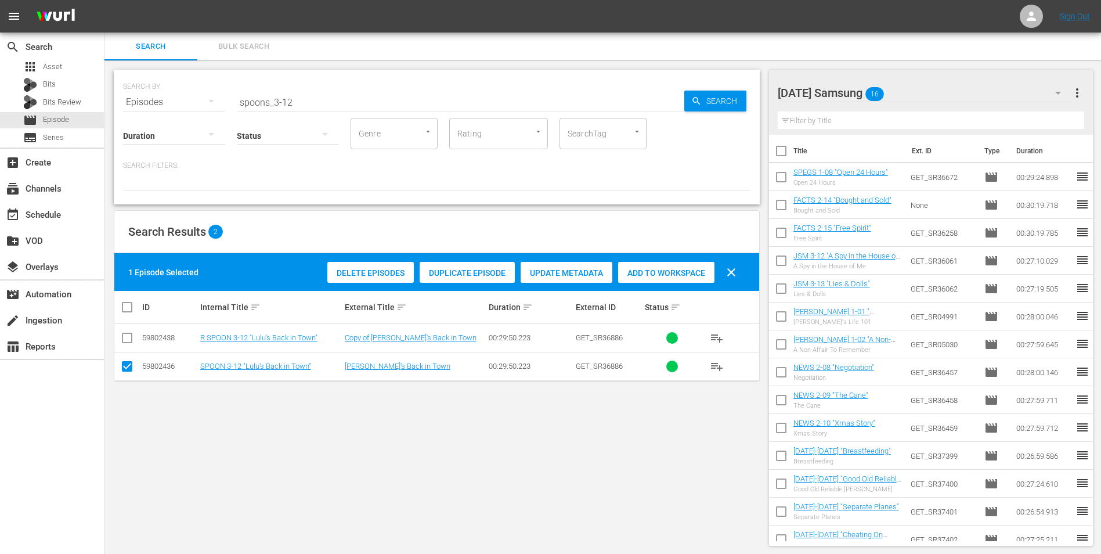
click at [694, 273] on span "Add to Workspace" at bounding box center [666, 272] width 96 height 9
click at [926, 93] on div "Saturday Samsung 17" at bounding box center [925, 93] width 295 height 33
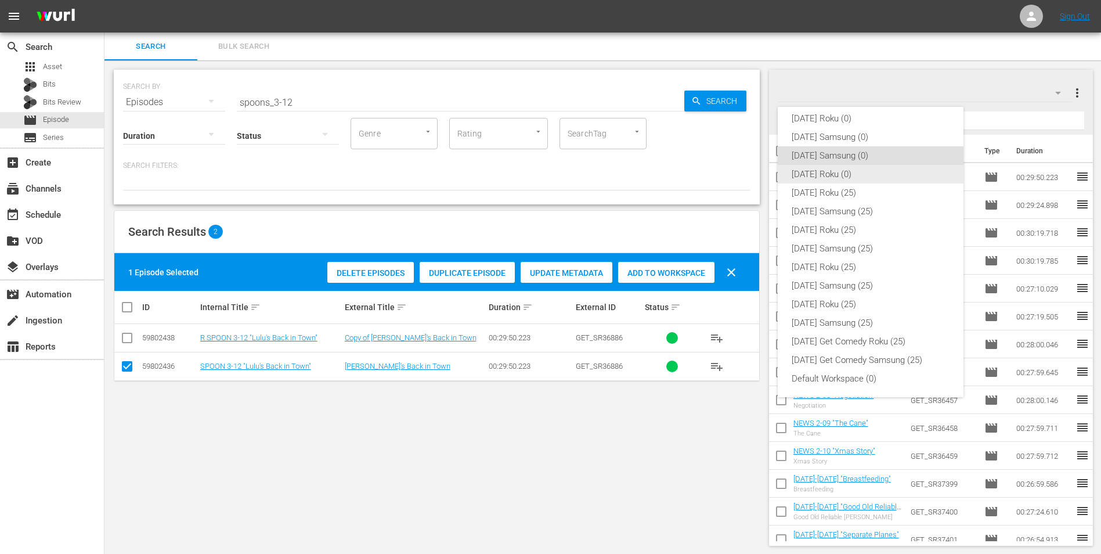
click at [829, 173] on div "[DATE] Roku (0)" at bounding box center [871, 174] width 158 height 19
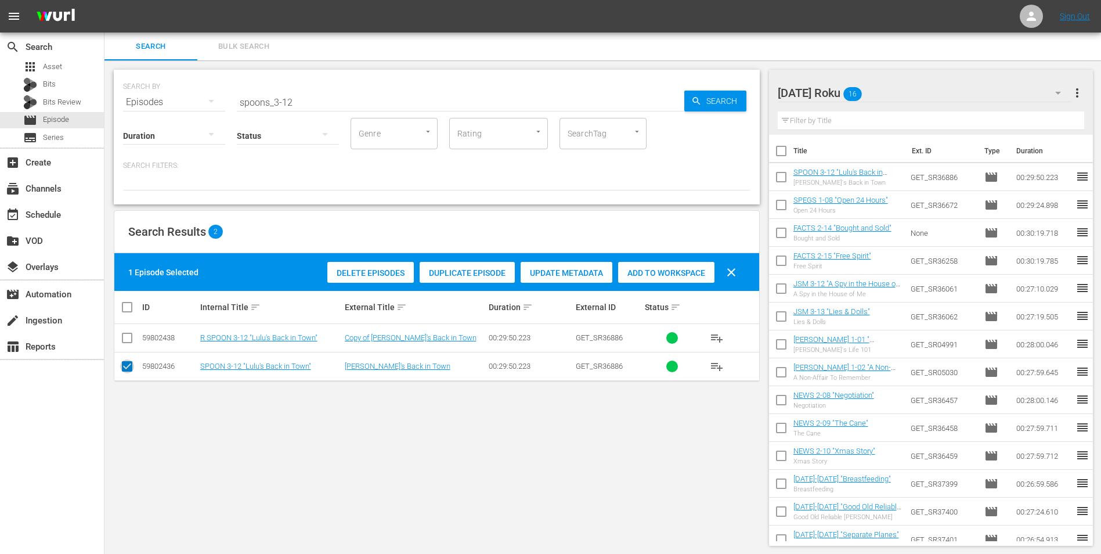
click at [125, 365] on input "checkbox" at bounding box center [127, 369] width 14 height 14
checkbox input "false"
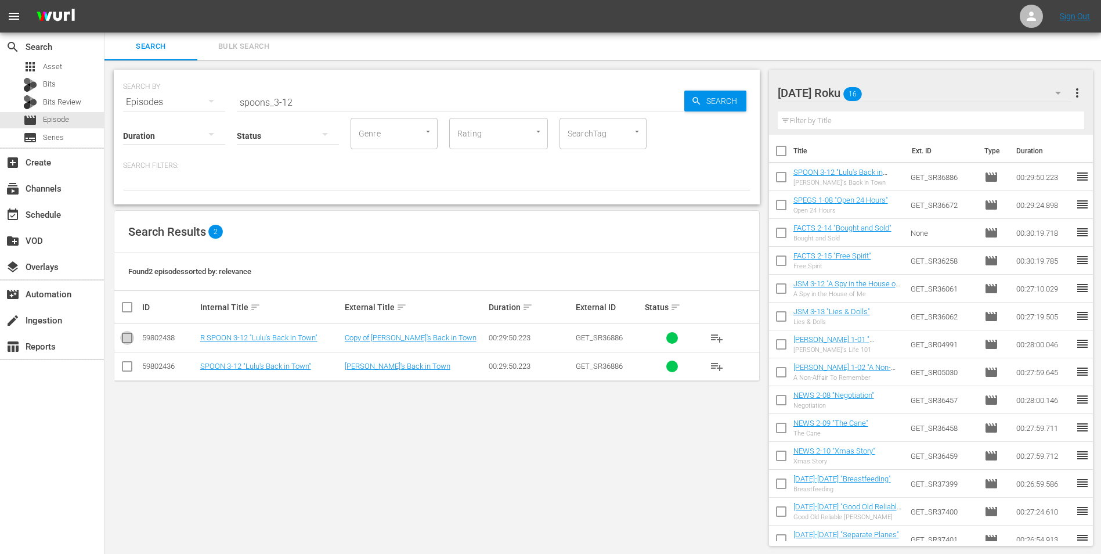
click at [126, 341] on input "checkbox" at bounding box center [127, 340] width 14 height 14
checkbox input "true"
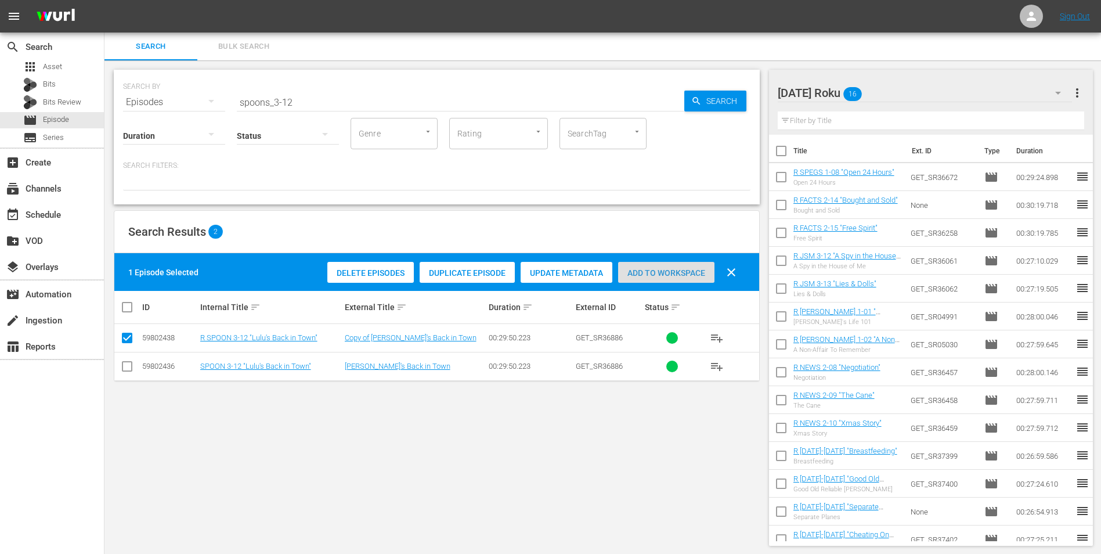
click at [675, 272] on span "Add to Workspace" at bounding box center [666, 272] width 96 height 9
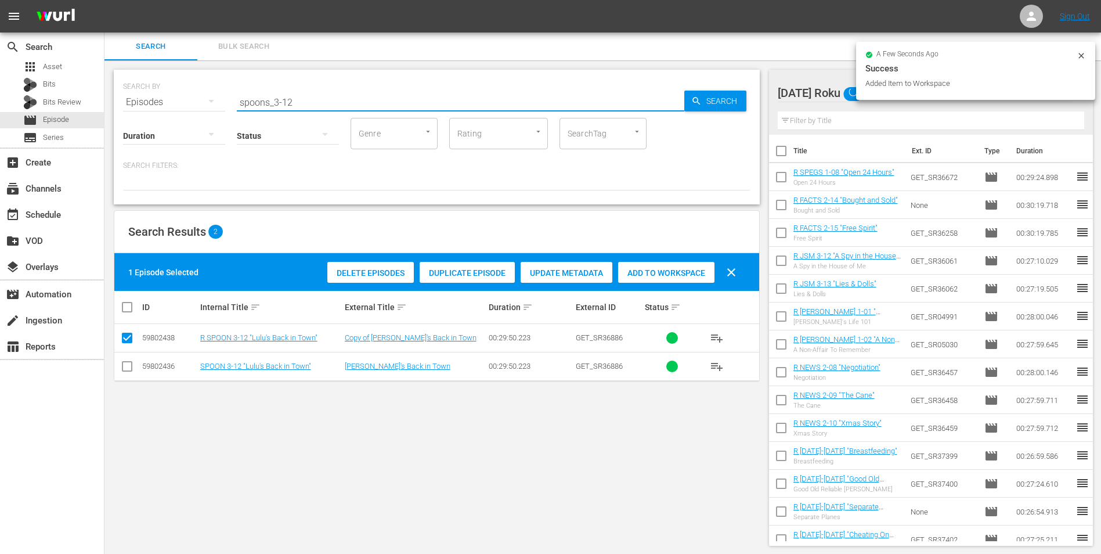
drag, startPoint x: 281, startPoint y: 99, endPoint x: 322, endPoint y: 109, distance: 41.8
click at [322, 109] on div "SEARCH BY Search By Episodes Search ID, Title, Description, Keywords, or Catego…" at bounding box center [437, 137] width 646 height 135
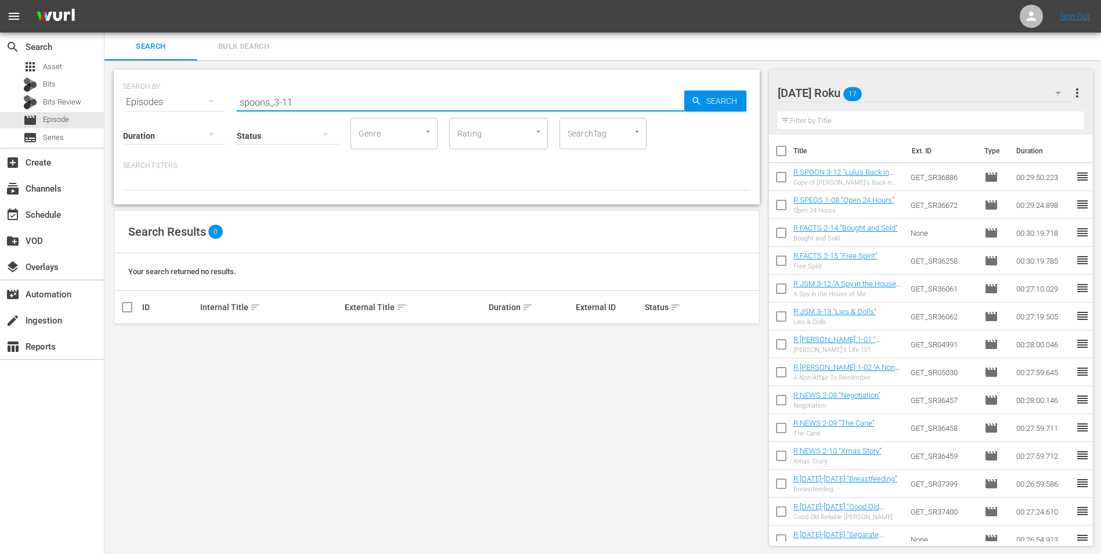
drag, startPoint x: 288, startPoint y: 99, endPoint x: 327, endPoint y: 109, distance: 40.1
click at [322, 104] on input "spoons_3-11" at bounding box center [461, 102] width 448 height 28
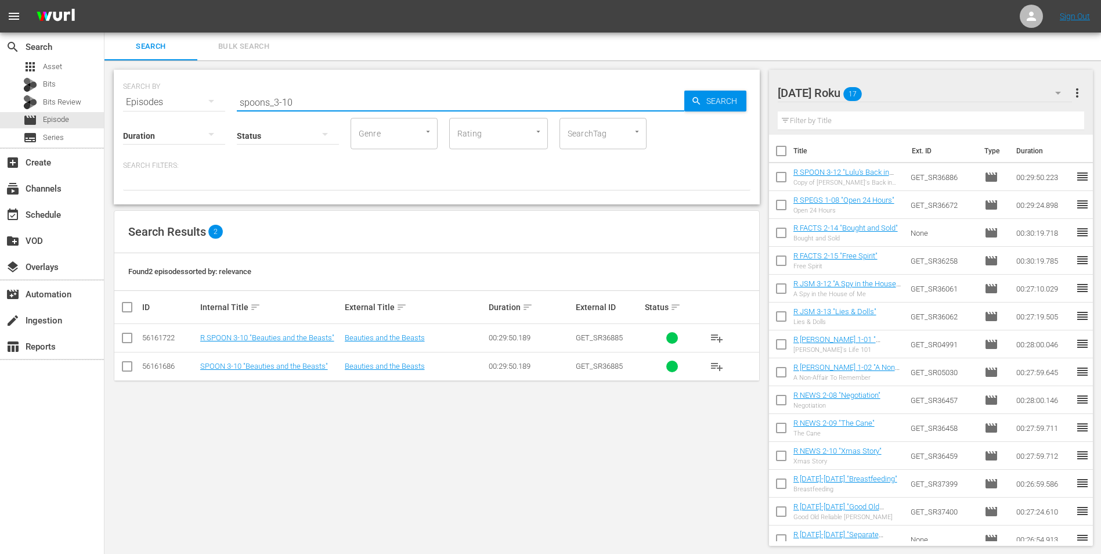
type input "spoons_3-10"
click at [127, 340] on input "checkbox" at bounding box center [127, 340] width 14 height 14
checkbox input "true"
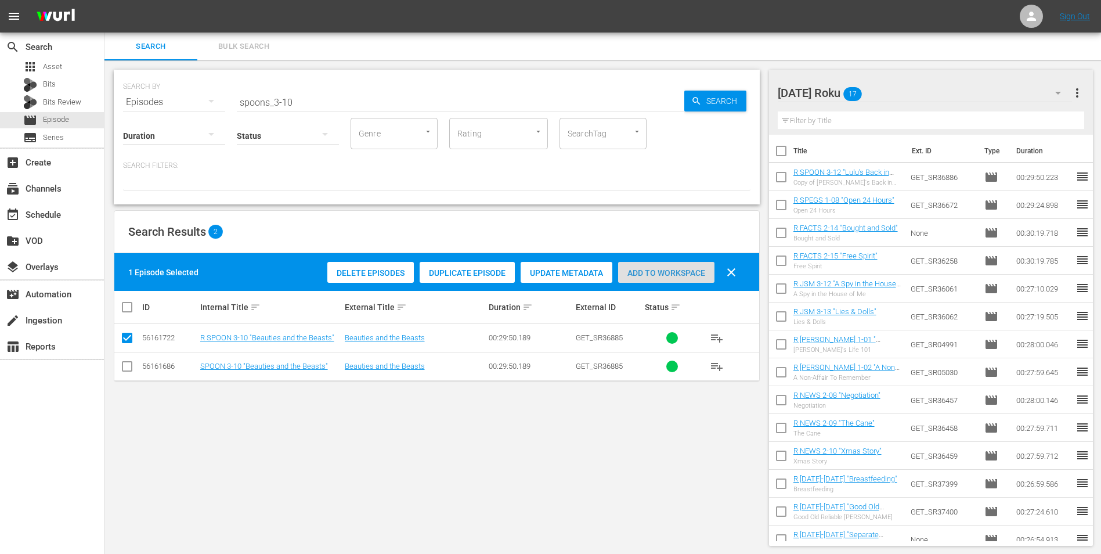
click at [683, 271] on span "Add to Workspace" at bounding box center [666, 272] width 96 height 9
click at [903, 91] on div "Saturday Roku 18" at bounding box center [925, 93] width 295 height 33
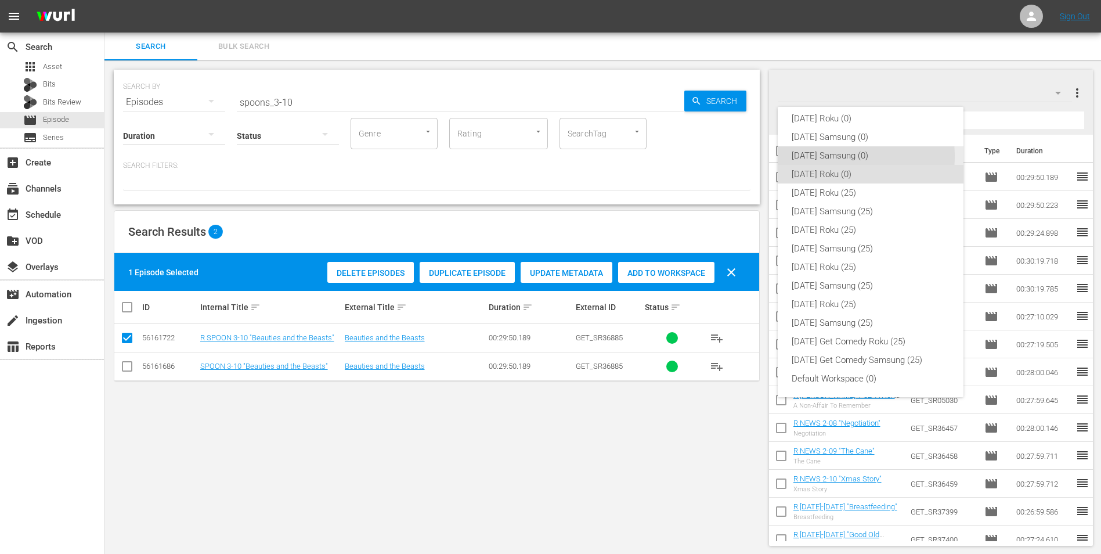
click at [826, 156] on div "[DATE] Samsung (0)" at bounding box center [871, 155] width 158 height 19
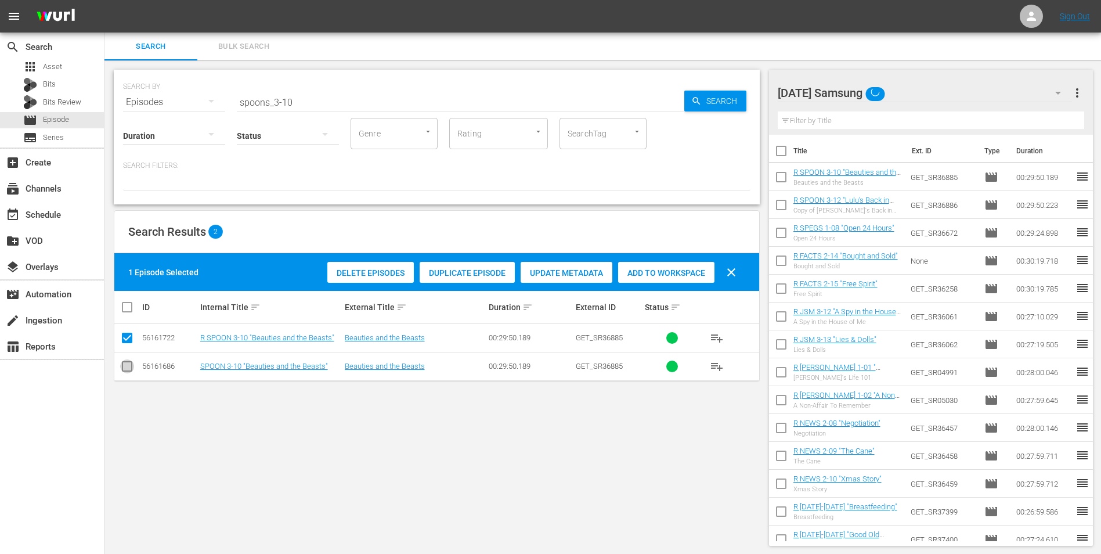
drag, startPoint x: 125, startPoint y: 369, endPoint x: 131, endPoint y: 350, distance: 19.9
click at [127, 364] on input "checkbox" at bounding box center [127, 369] width 14 height 14
checkbox input "true"
click at [128, 338] on input "checkbox" at bounding box center [127, 340] width 14 height 14
checkbox input "false"
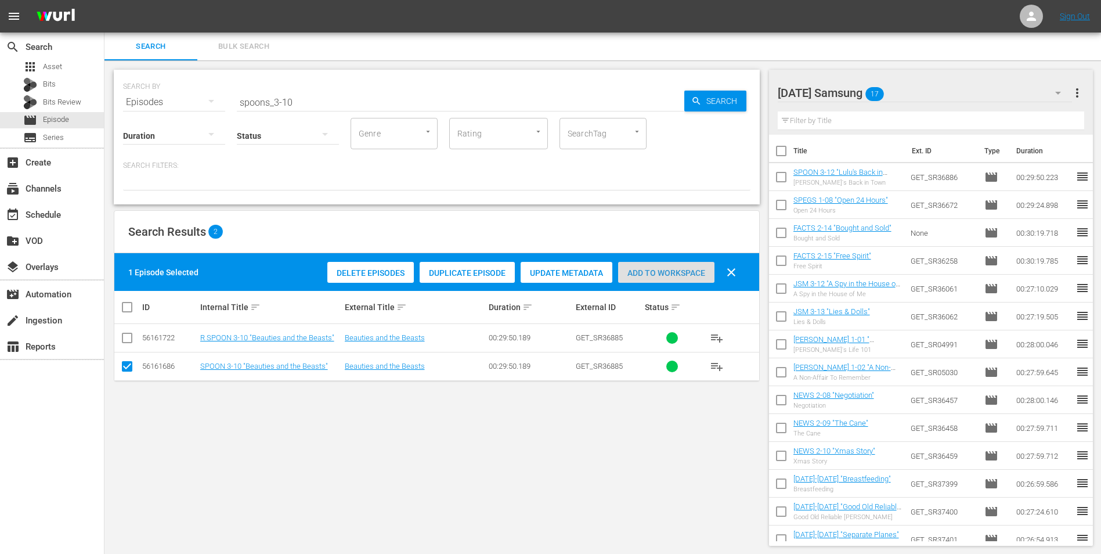
click at [675, 269] on span "Add to Workspace" at bounding box center [666, 272] width 96 height 9
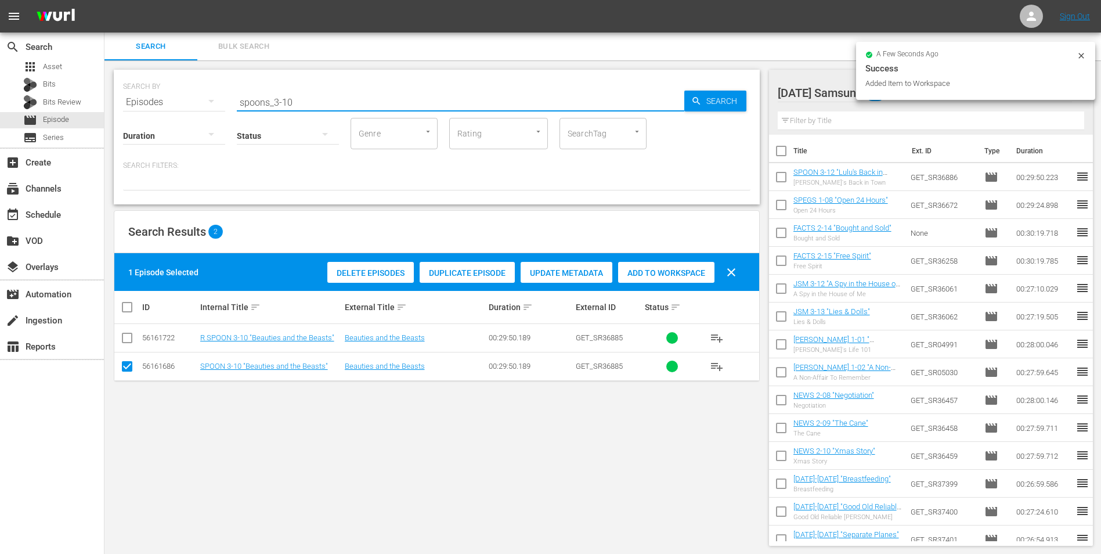
drag, startPoint x: 283, startPoint y: 101, endPoint x: 319, endPoint y: 113, distance: 37.4
click at [318, 107] on div "SEARCH BY Search By Episodes Search ID, Title, Description, Keywords, or Catego…" at bounding box center [437, 137] width 646 height 135
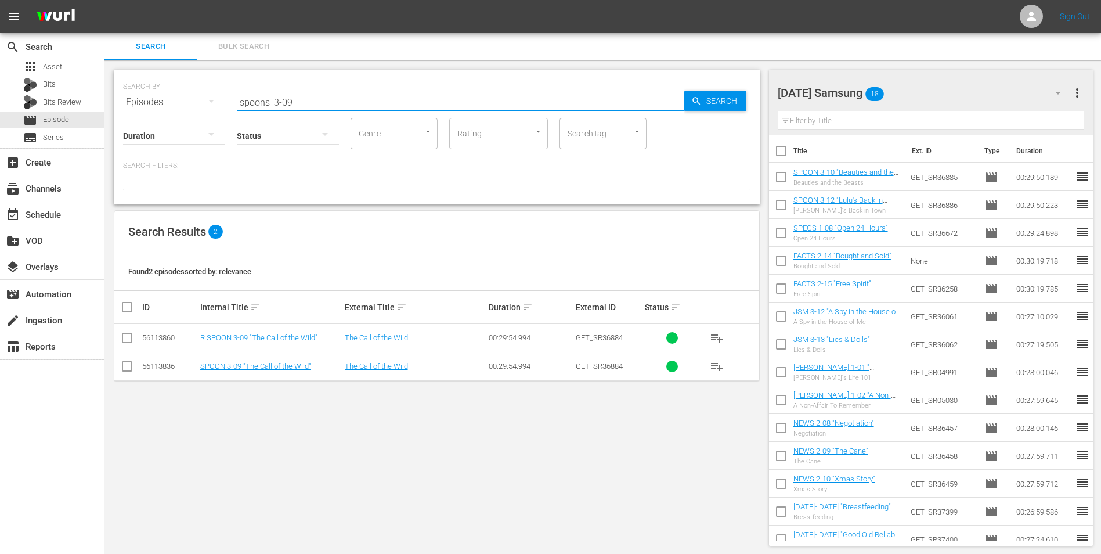
type input "spoons_3-09"
click at [125, 371] on input "checkbox" at bounding box center [127, 369] width 14 height 14
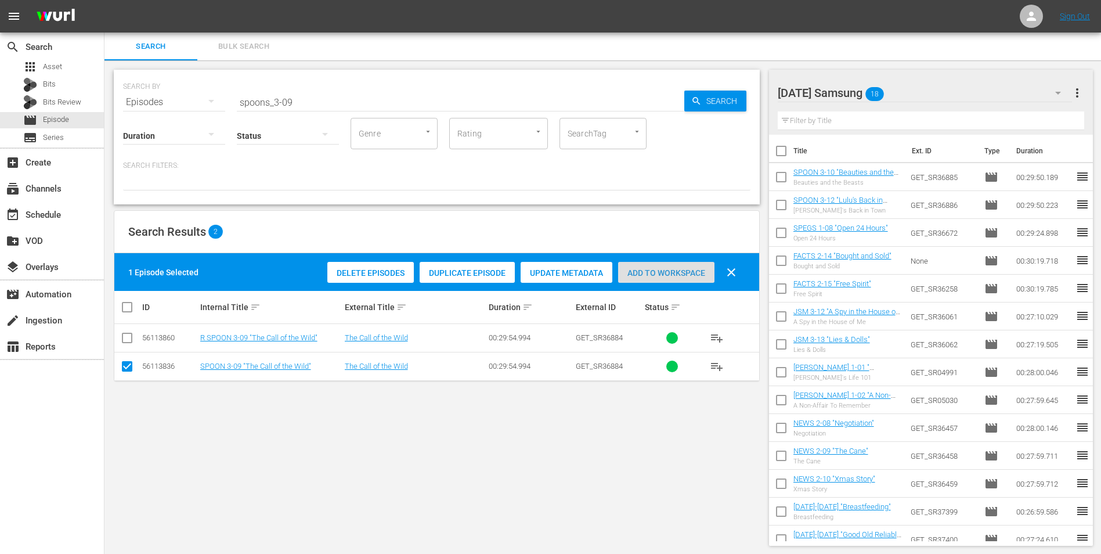
click at [659, 278] on div "Add to Workspace" at bounding box center [666, 273] width 96 height 22
click at [928, 85] on div "Saturday Samsung 19" at bounding box center [925, 93] width 295 height 33
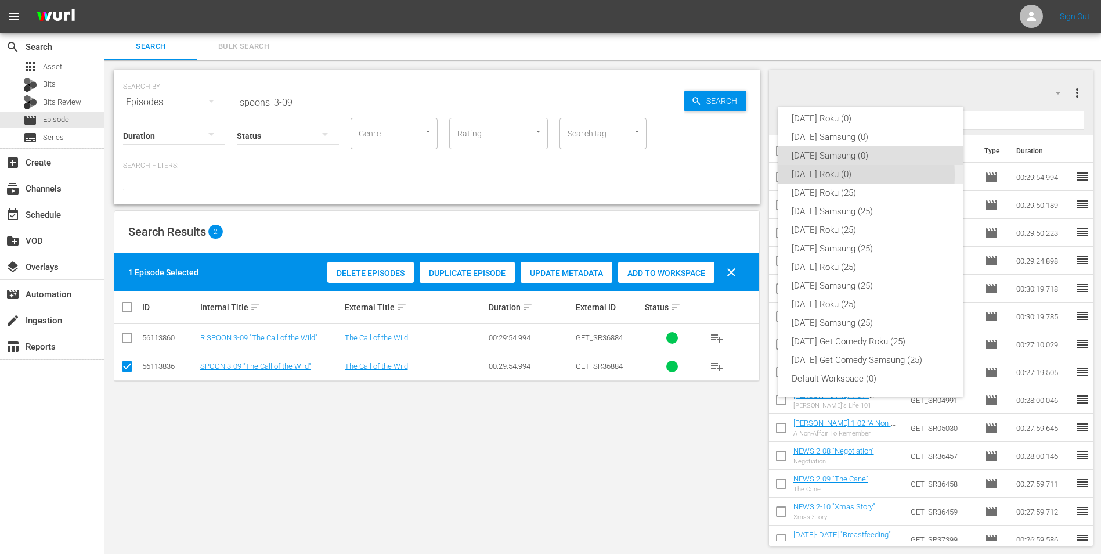
click at [822, 175] on div "[DATE] Roku (0)" at bounding box center [871, 174] width 158 height 19
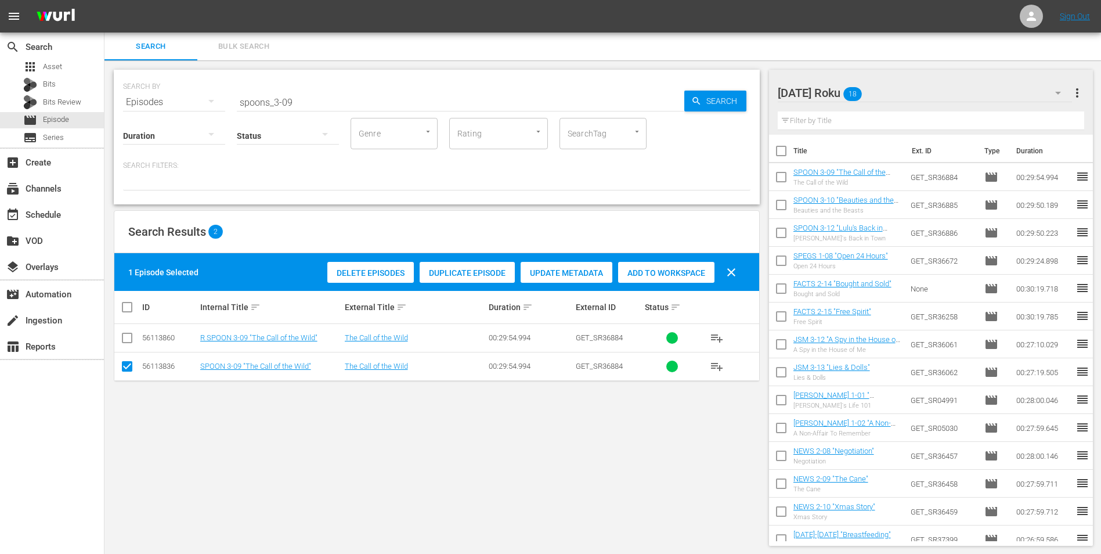
drag, startPoint x: 124, startPoint y: 365, endPoint x: 126, endPoint y: 356, distance: 9.0
click at [124, 365] on input "checkbox" at bounding box center [127, 369] width 14 height 14
checkbox input "false"
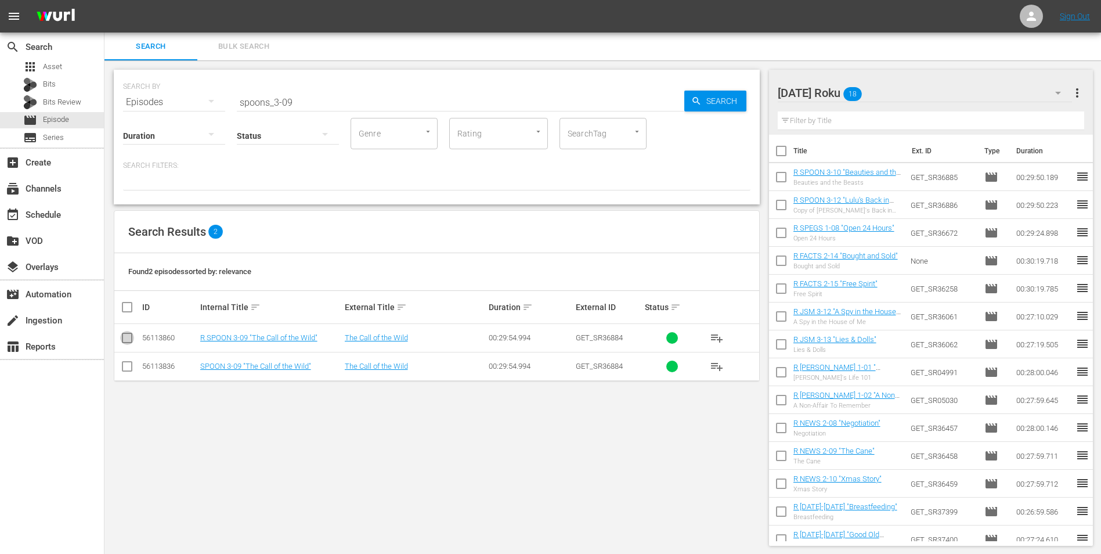
click at [122, 339] on input "checkbox" at bounding box center [127, 340] width 14 height 14
checkbox input "true"
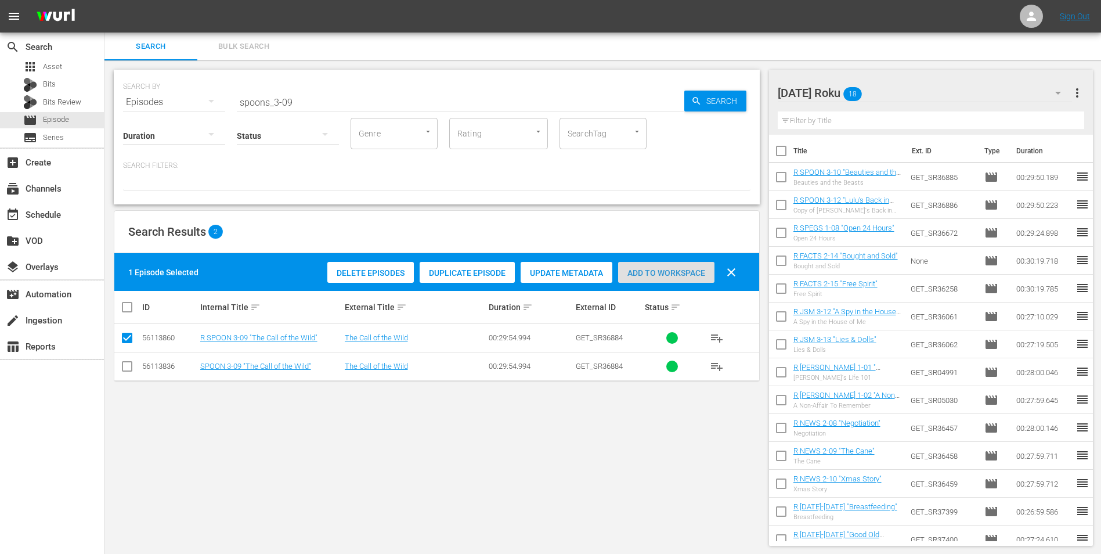
click at [683, 271] on span "Add to Workspace" at bounding box center [666, 272] width 96 height 9
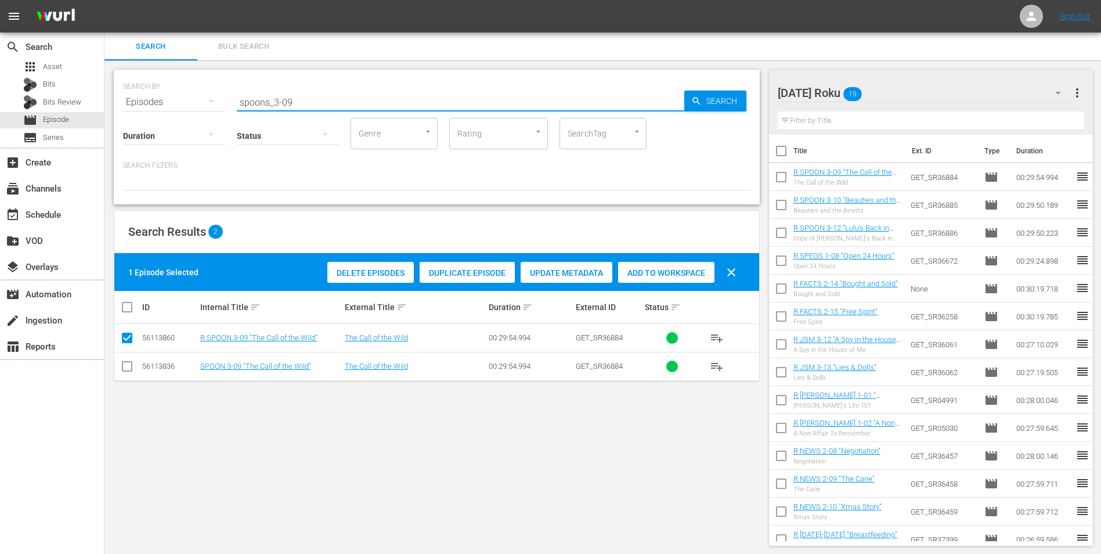
drag, startPoint x: 305, startPoint y: 104, endPoint x: 143, endPoint y: 92, distance: 162.5
click at [145, 93] on div "SEARCH BY Search By Episodes Search ID, Title, Description, Keywords, or Catego…" at bounding box center [437, 95] width 628 height 42
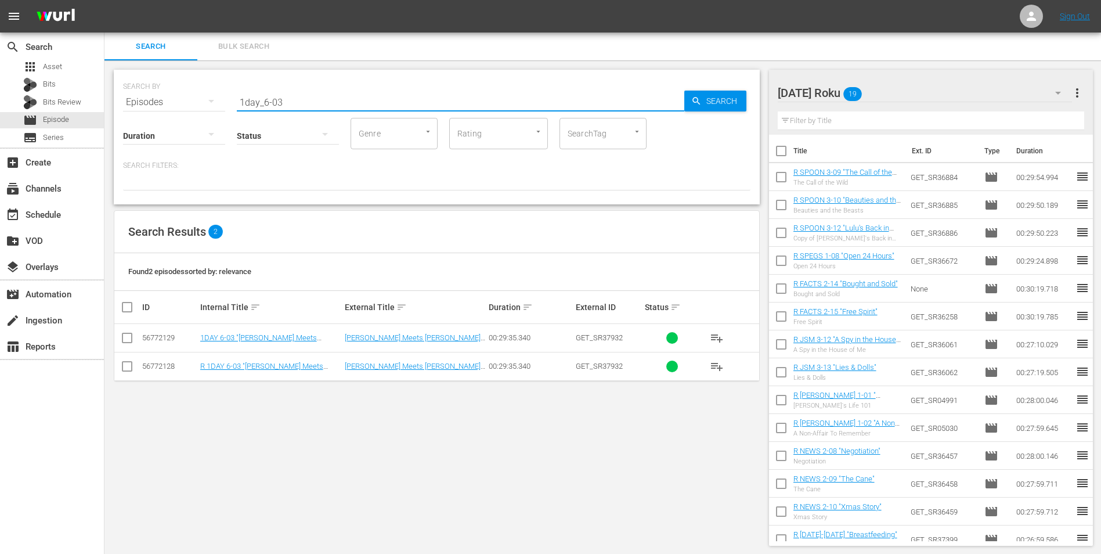
type input "1day_6-03"
click at [129, 369] on input "checkbox" at bounding box center [127, 369] width 14 height 14
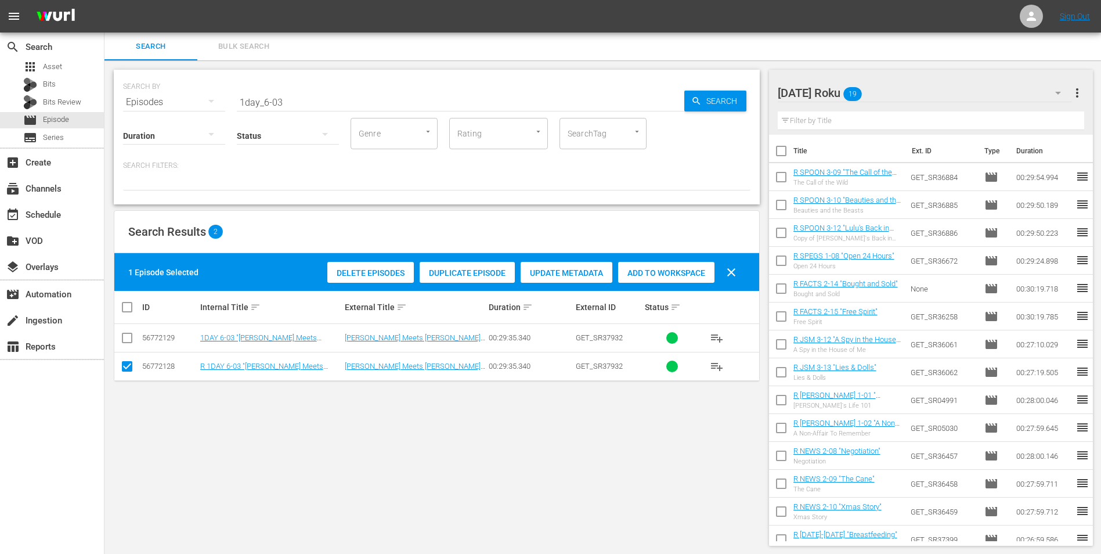
click at [660, 275] on span "Add to Workspace" at bounding box center [666, 272] width 96 height 9
click at [895, 91] on div "Saturday Roku 20" at bounding box center [925, 93] width 295 height 33
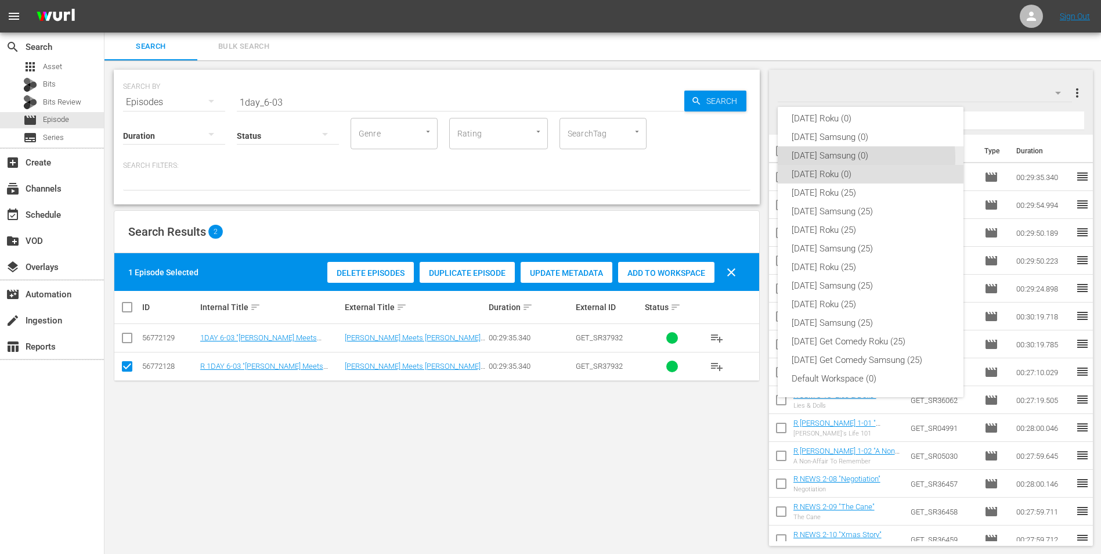
click at [845, 158] on div "[DATE] Samsung (0)" at bounding box center [871, 155] width 158 height 19
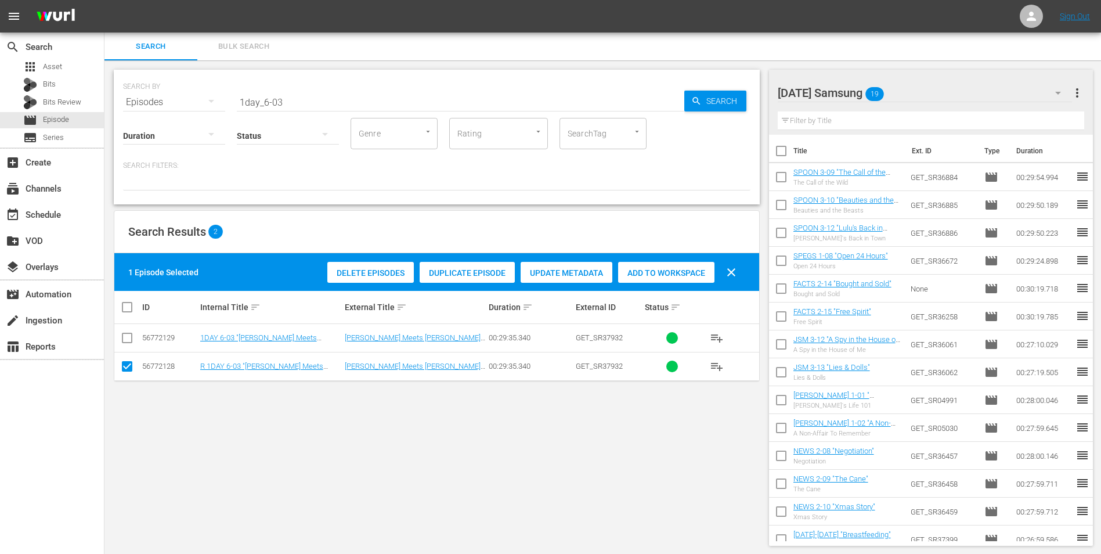
click at [125, 370] on input "checkbox" at bounding box center [127, 369] width 14 height 14
checkbox input "false"
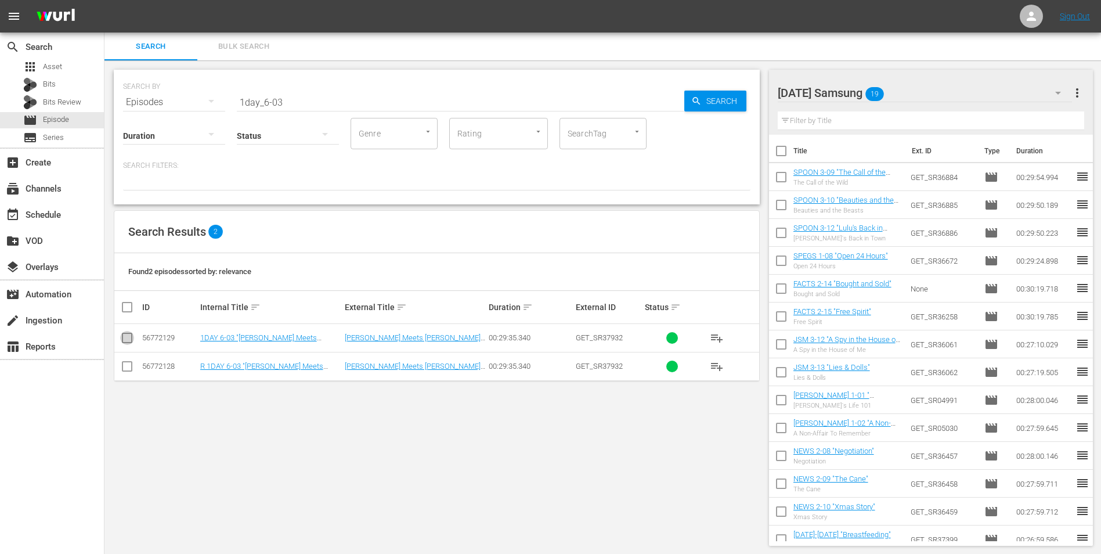
click at [127, 334] on input "checkbox" at bounding box center [127, 340] width 14 height 14
checkbox input "true"
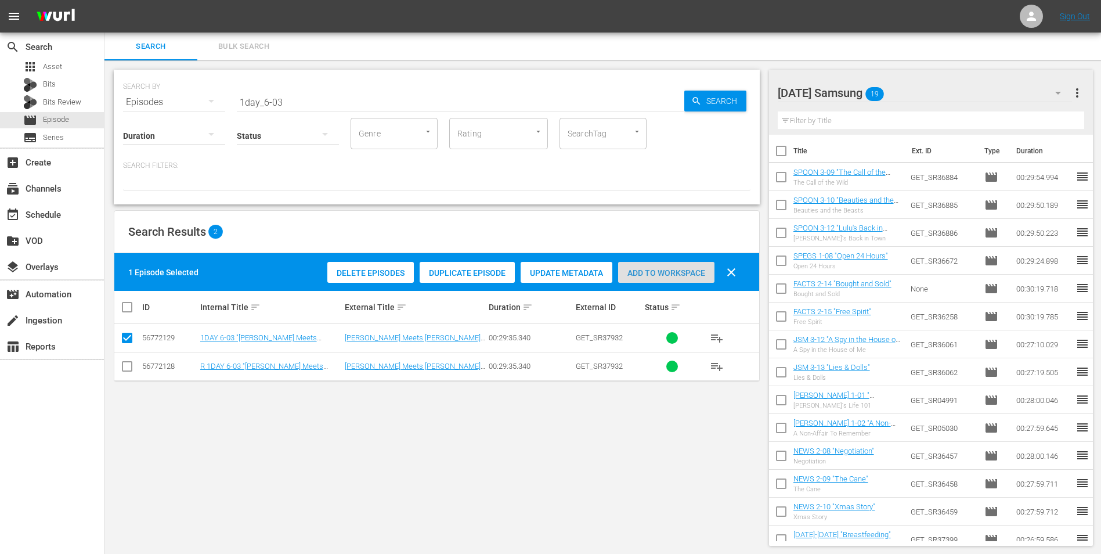
click at [659, 275] on span "Add to Workspace" at bounding box center [666, 272] width 96 height 9
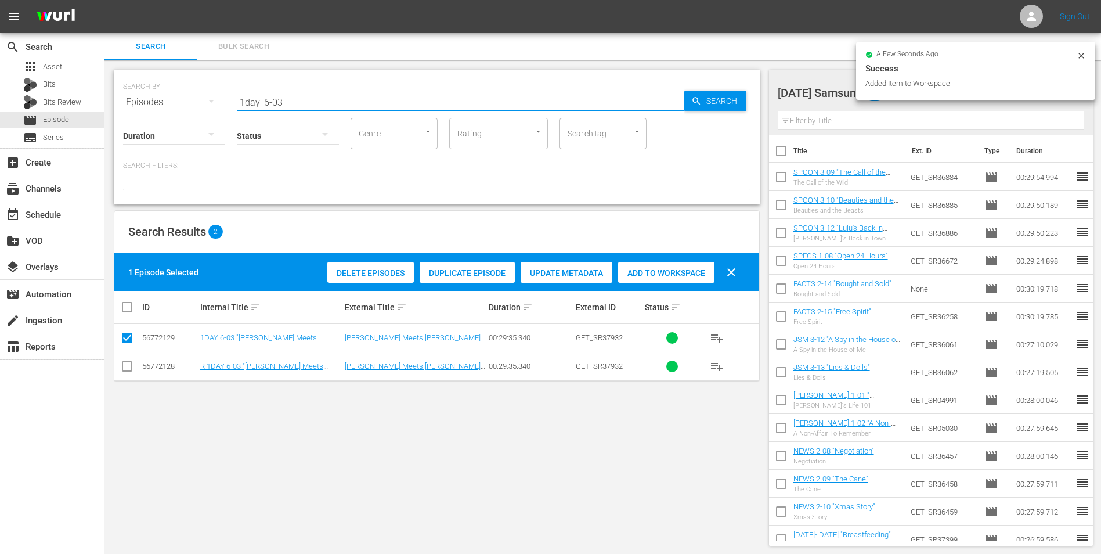
drag, startPoint x: 276, startPoint y: 102, endPoint x: 348, endPoint y: 111, distance: 72.0
click at [348, 111] on div "Search ID, Title, Description, Keywords, or Category 1day_6-03" at bounding box center [461, 102] width 448 height 28
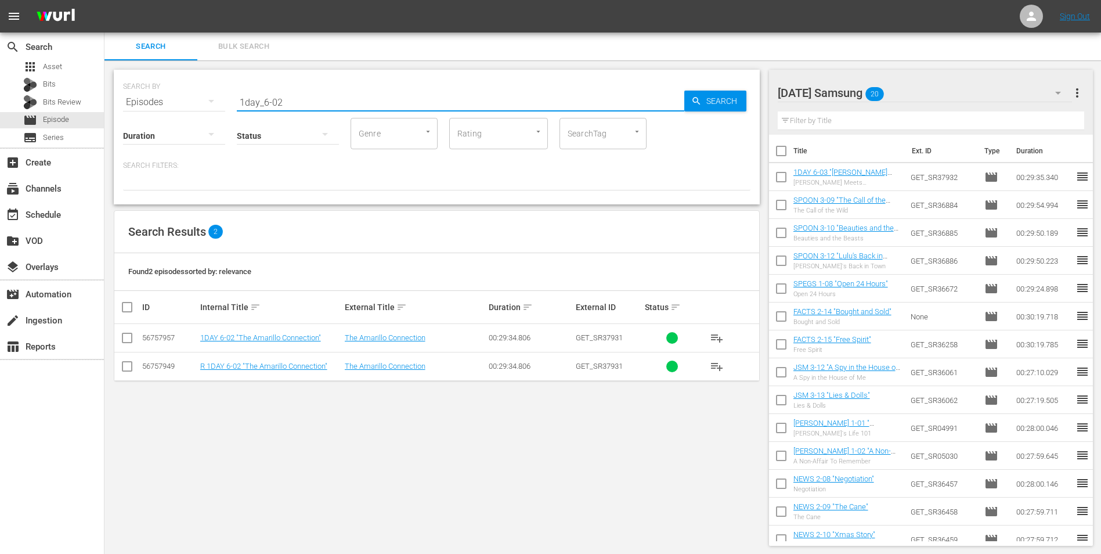
type input "1day_6-02"
click at [124, 341] on input "checkbox" at bounding box center [127, 340] width 14 height 14
checkbox input "true"
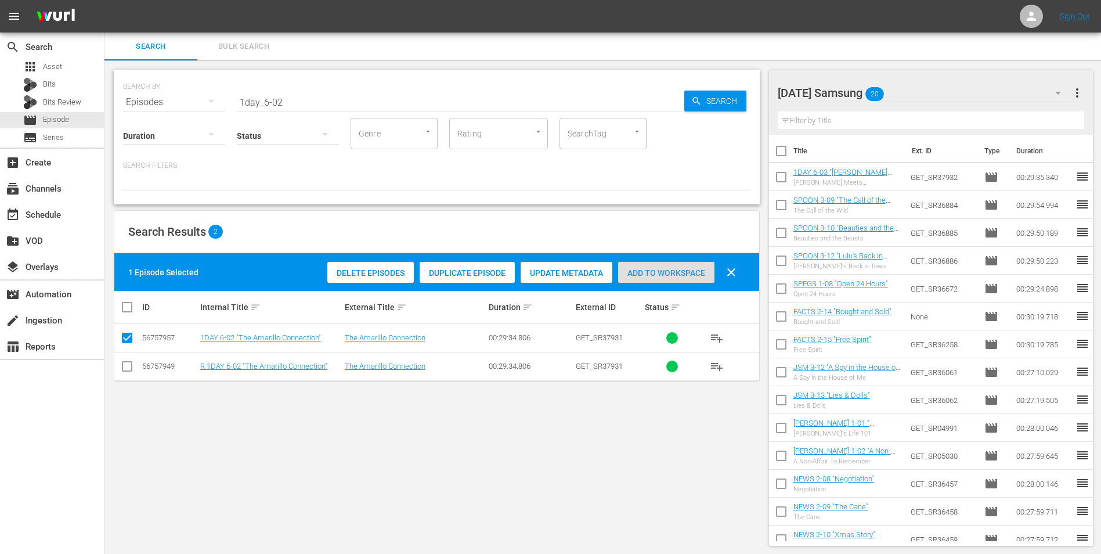
click at [652, 275] on span "Add to Workspace" at bounding box center [666, 272] width 96 height 9
click at [782, 207] on input "checkbox" at bounding box center [781, 207] width 24 height 24
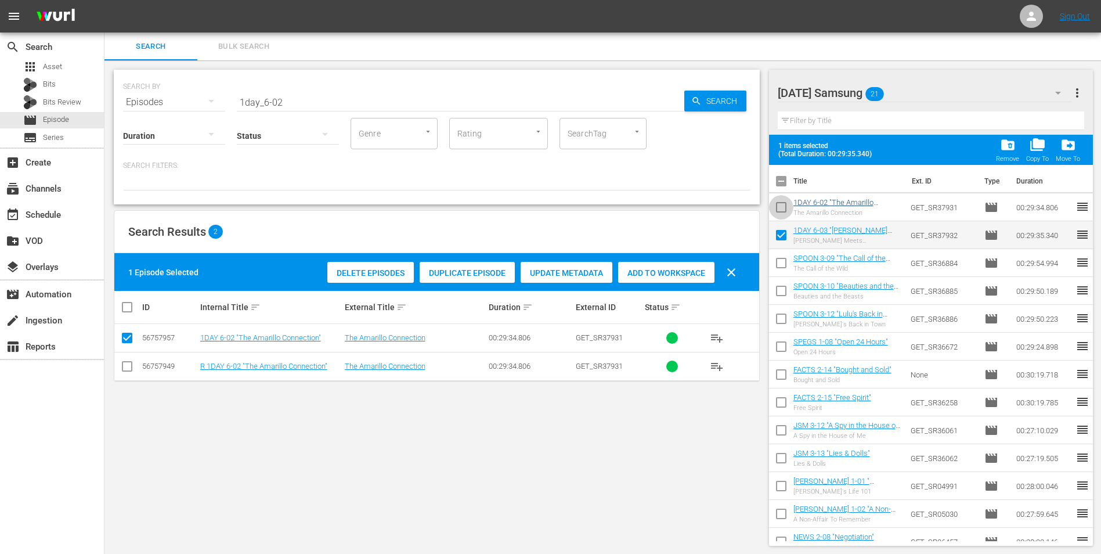
drag, startPoint x: 779, startPoint y: 206, endPoint x: 796, endPoint y: 203, distance: 17.2
click at [780, 206] on input "checkbox" at bounding box center [781, 209] width 24 height 24
click at [1015, 149] on span "folder_delete" at bounding box center [1008, 145] width 16 height 16
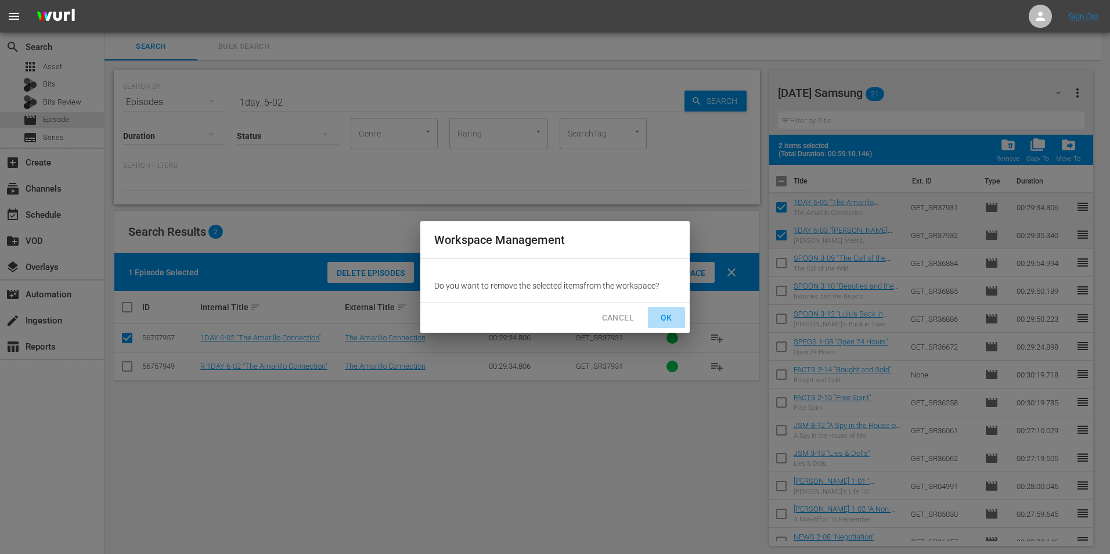
click at [670, 311] on span "OK" at bounding box center [666, 318] width 19 height 15
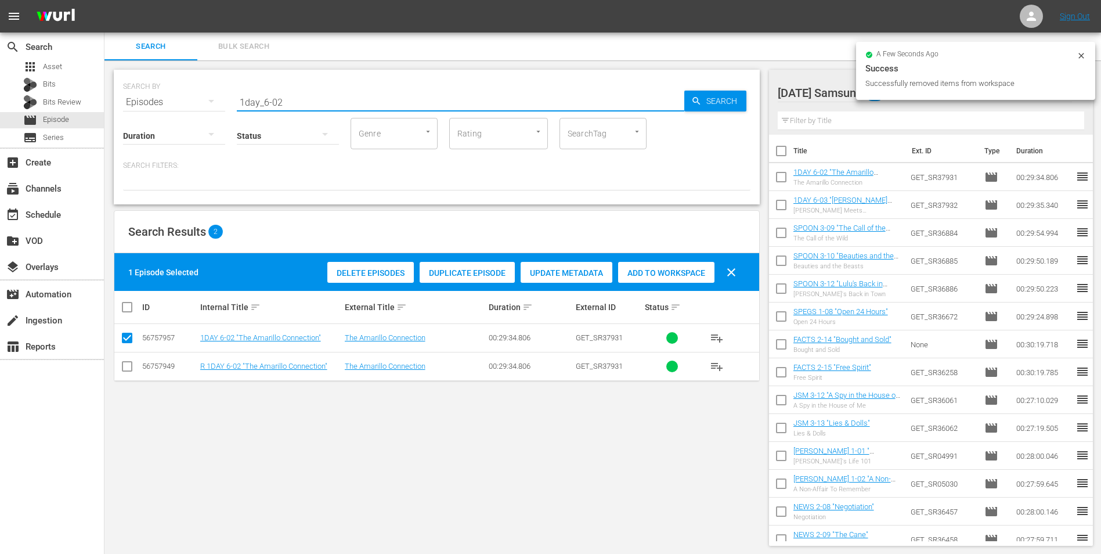
click at [276, 101] on input "1day_6-02" at bounding box center [461, 102] width 448 height 28
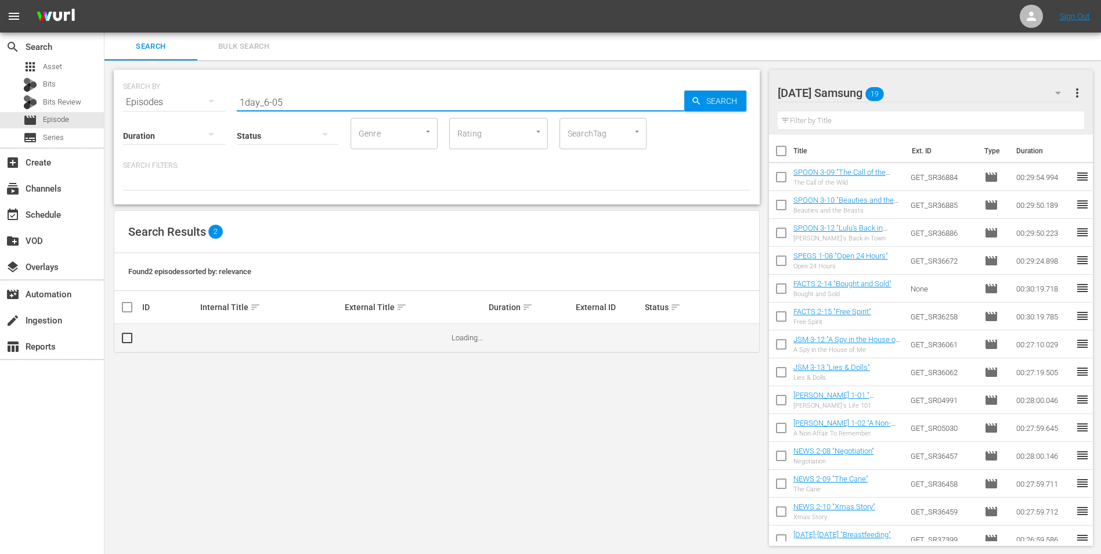
click at [127, 340] on input "checkbox" at bounding box center [131, 338] width 23 height 14
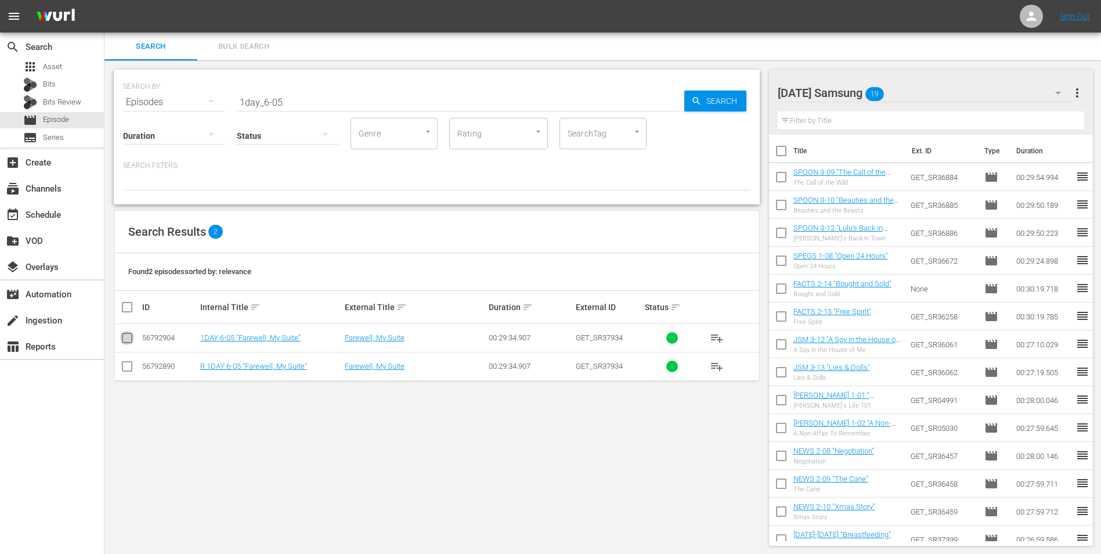
click at [128, 343] on input "checkbox" at bounding box center [127, 340] width 14 height 14
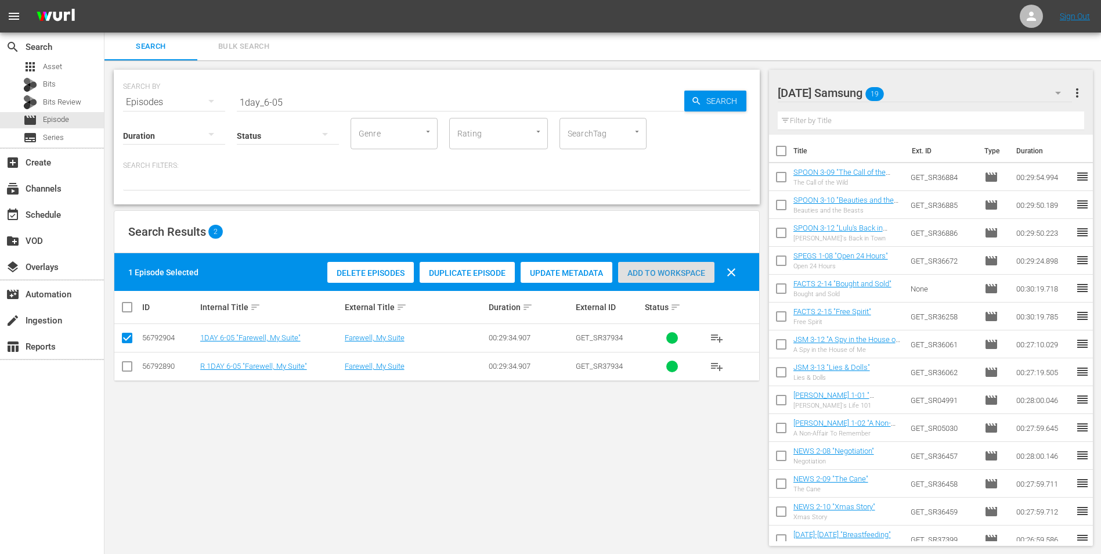
click at [657, 272] on span "Add to Workspace" at bounding box center [666, 272] width 96 height 9
click at [919, 93] on div "Saturday Samsung 20" at bounding box center [925, 93] width 295 height 33
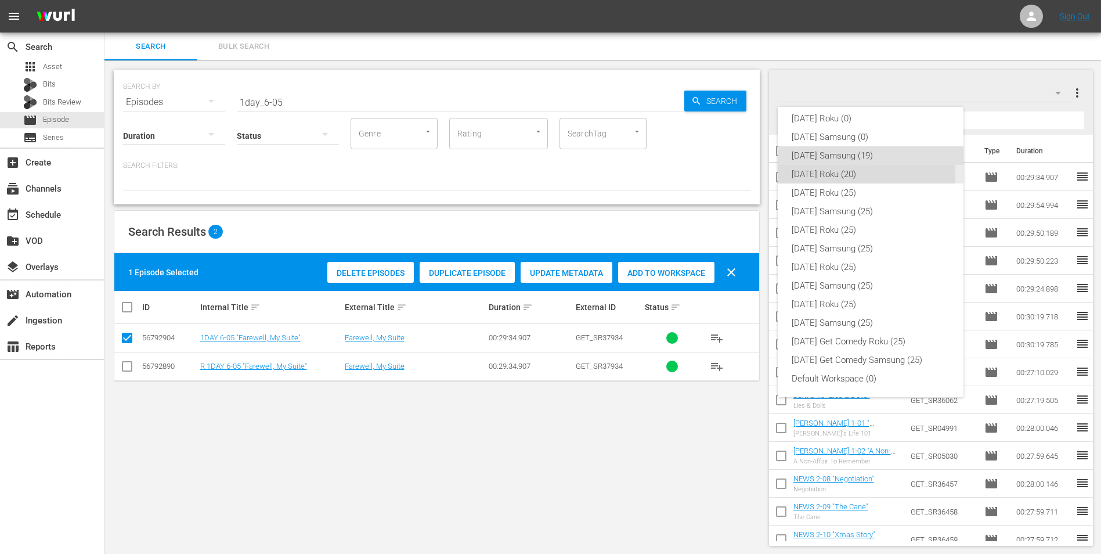
click at [846, 176] on div "Saturday Roku (20)" at bounding box center [871, 174] width 158 height 19
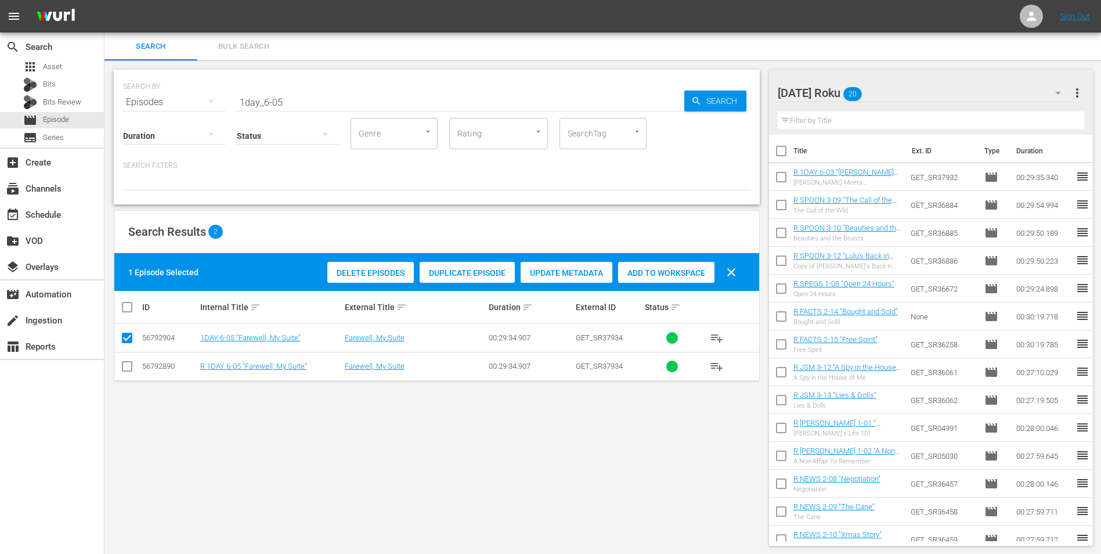
click at [780, 175] on input "checkbox" at bounding box center [781, 179] width 24 height 24
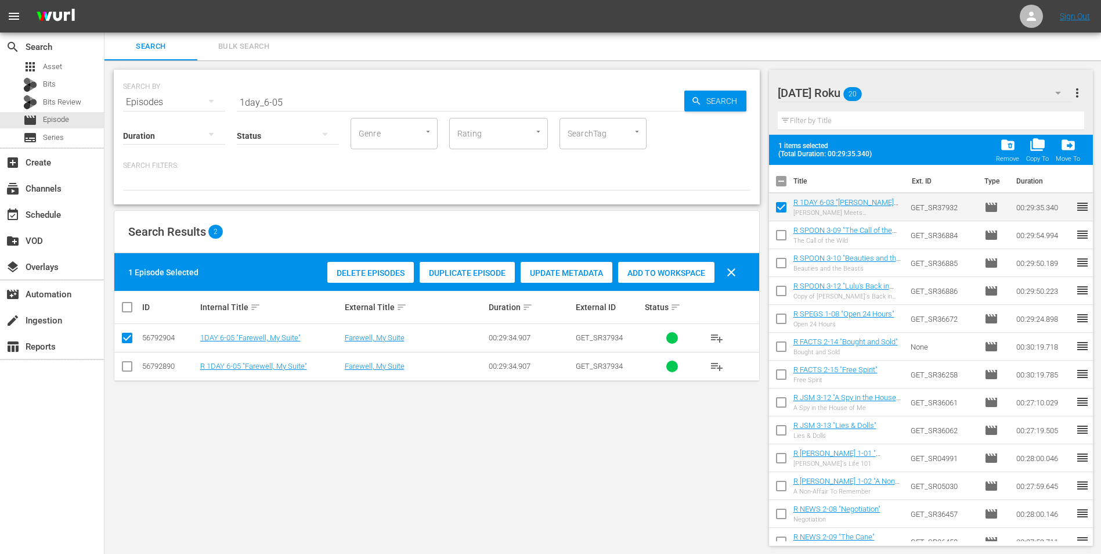
click at [1007, 150] on span "folder_delete" at bounding box center [1008, 145] width 16 height 16
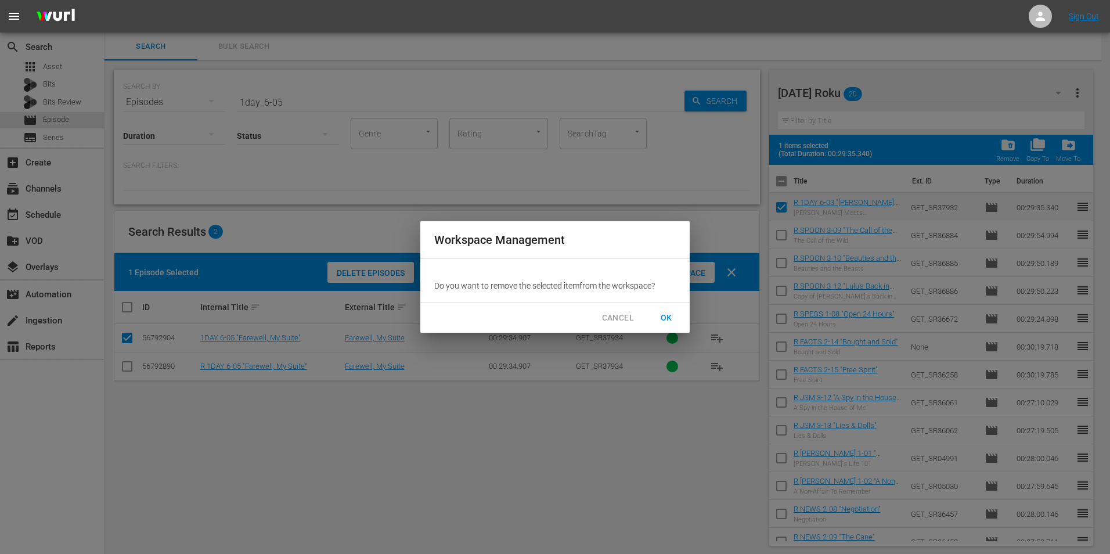
click at [679, 311] on button "OK" at bounding box center [666, 317] width 37 height 21
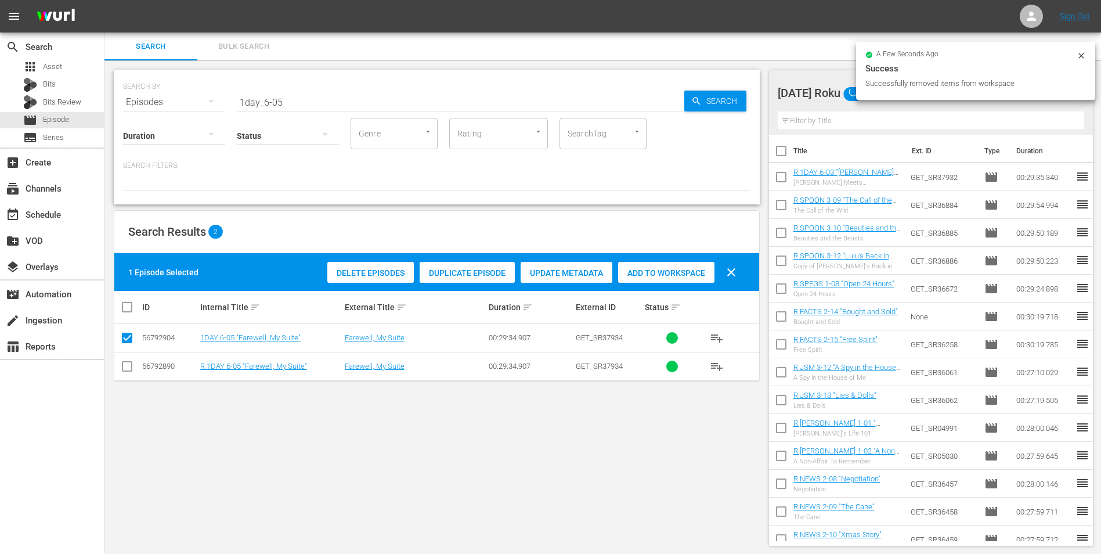
click at [127, 362] on input "checkbox" at bounding box center [127, 369] width 14 height 14
click at [125, 336] on input "checkbox" at bounding box center [127, 340] width 14 height 14
click at [673, 275] on span "Add to Workspace" at bounding box center [666, 272] width 96 height 9
drag, startPoint x: 273, startPoint y: 103, endPoint x: 302, endPoint y: 105, distance: 28.5
click at [302, 105] on input "1day_6-05" at bounding box center [461, 102] width 448 height 28
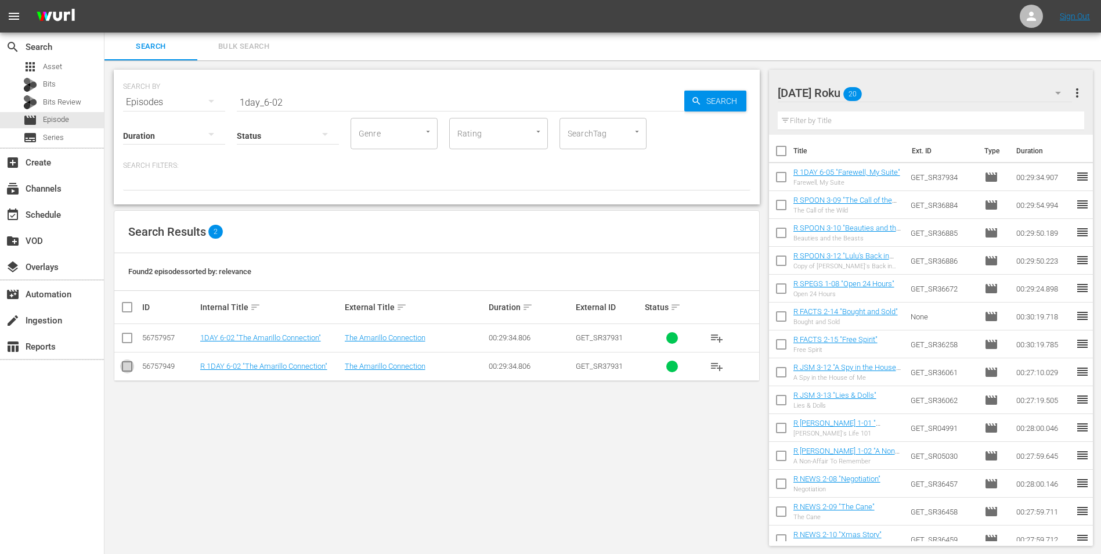
click at [124, 369] on input "checkbox" at bounding box center [127, 369] width 14 height 14
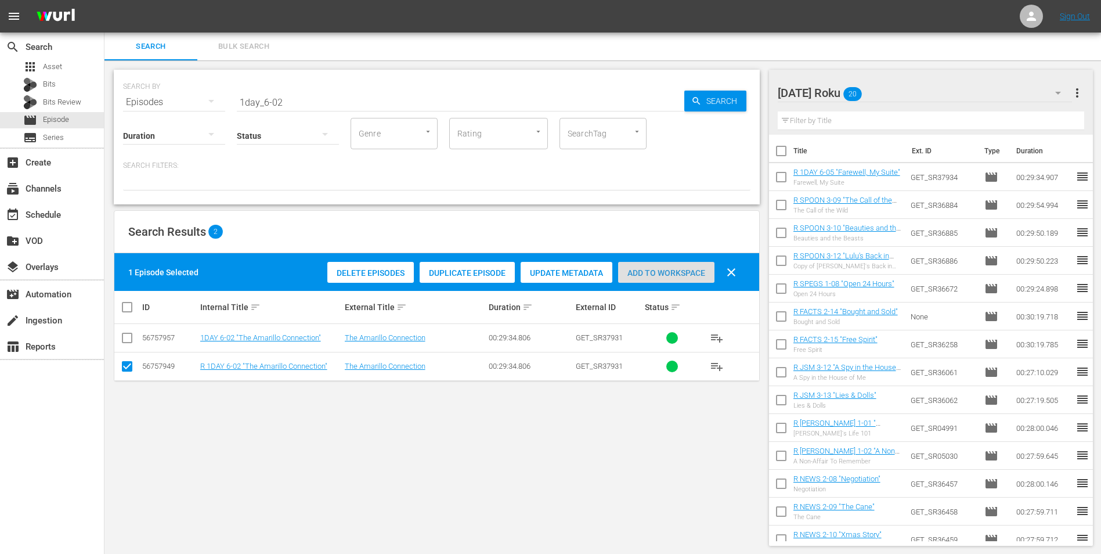
drag, startPoint x: 680, startPoint y: 268, endPoint x: 752, endPoint y: 220, distance: 86.1
click at [681, 268] on span "Add to Workspace" at bounding box center [666, 272] width 96 height 9
click at [904, 91] on div "Saturday Roku 21" at bounding box center [925, 93] width 295 height 33
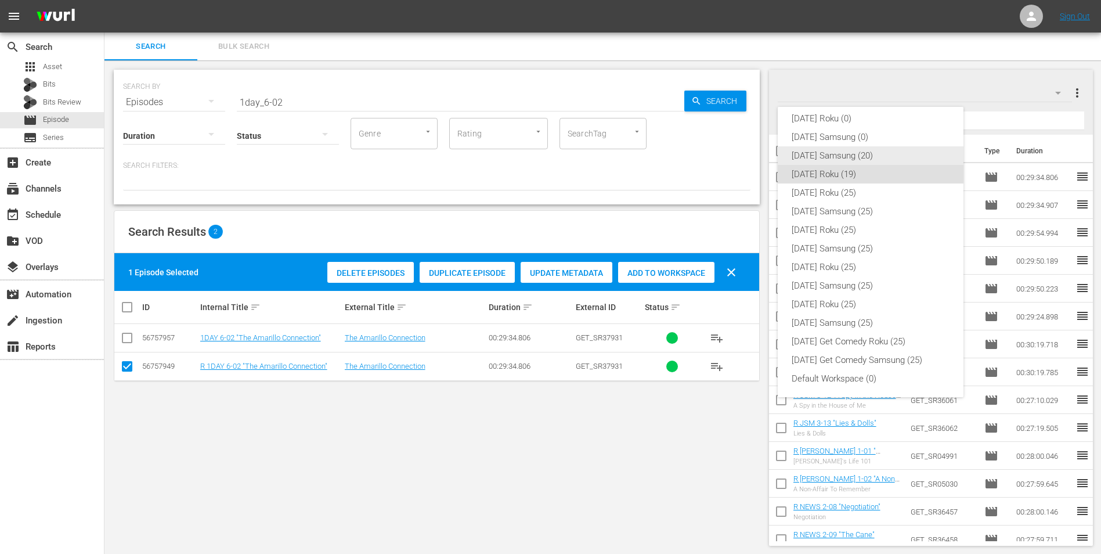
click at [829, 160] on div "Saturday Samsung (20)" at bounding box center [871, 155] width 158 height 19
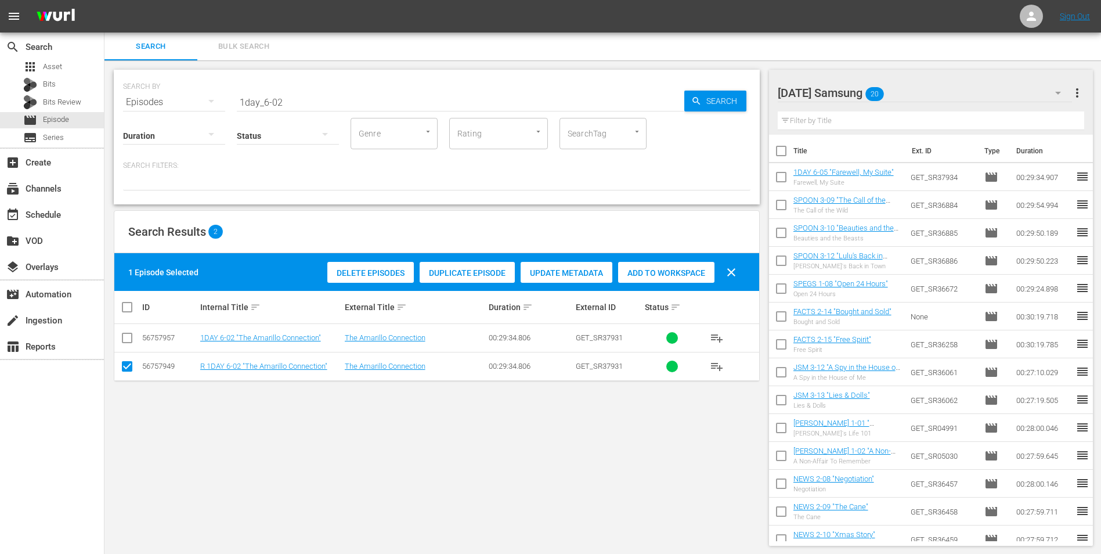
click at [121, 372] on input "checkbox" at bounding box center [127, 369] width 14 height 14
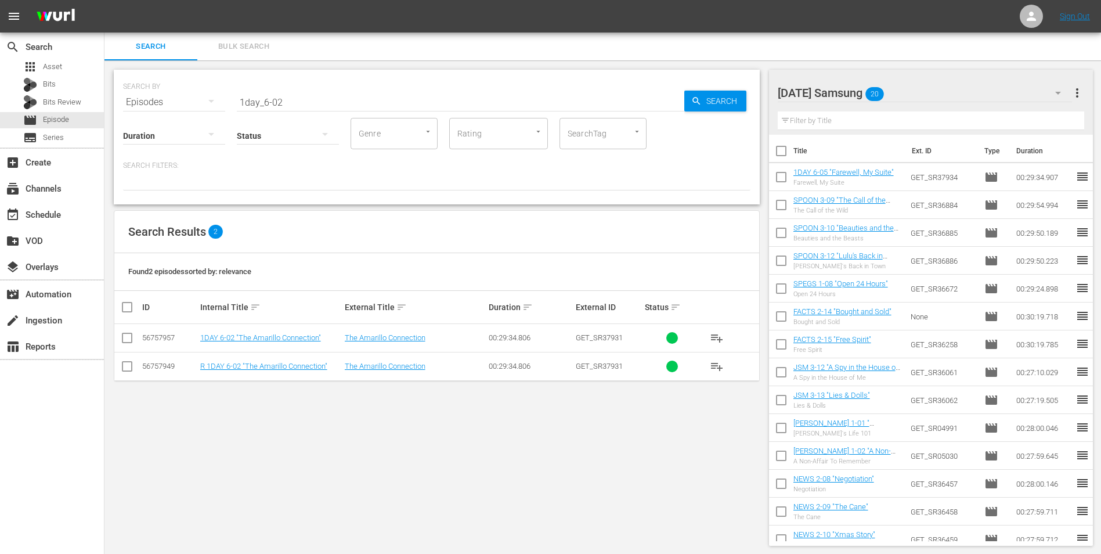
click at [125, 345] on input "checkbox" at bounding box center [127, 340] width 14 height 14
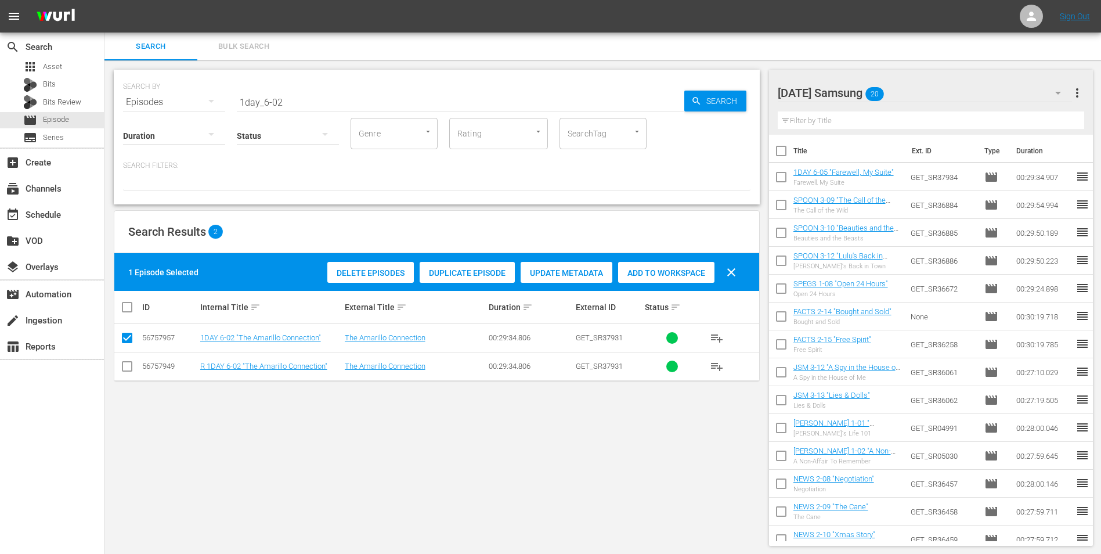
click at [678, 267] on div "Add to Workspace" at bounding box center [666, 273] width 96 height 22
drag, startPoint x: 291, startPoint y: 105, endPoint x: 185, endPoint y: 106, distance: 106.2
click at [185, 106] on div "SEARCH BY Search By Episodes Search ID, Title, Description, Keywords, or Catego…" at bounding box center [437, 95] width 628 height 42
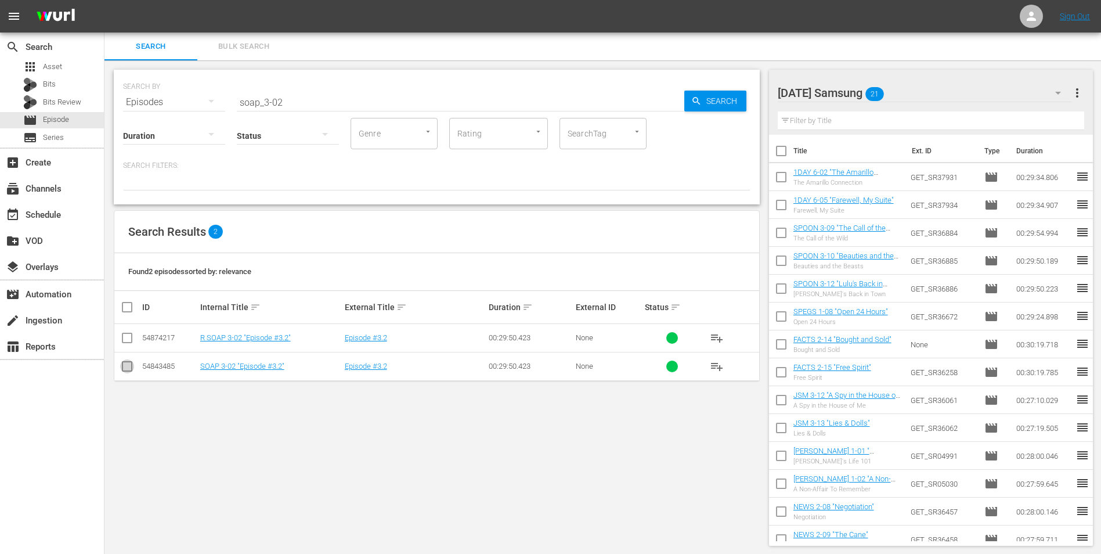
click at [129, 373] on input "checkbox" at bounding box center [127, 369] width 14 height 14
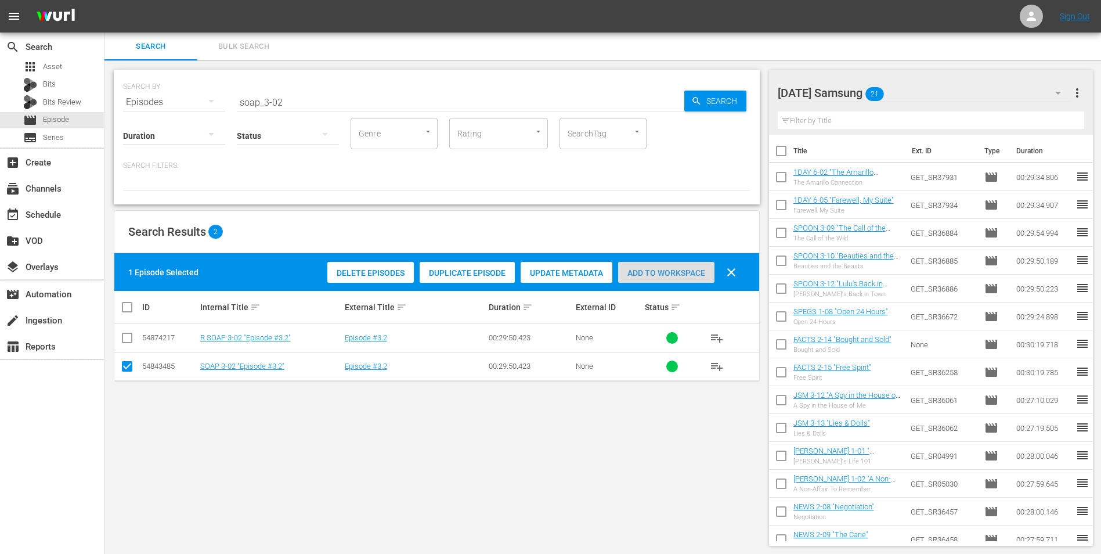
click at [665, 275] on span "Add to Workspace" at bounding box center [666, 272] width 96 height 9
click at [924, 93] on div "Saturday Samsung 22" at bounding box center [925, 93] width 295 height 33
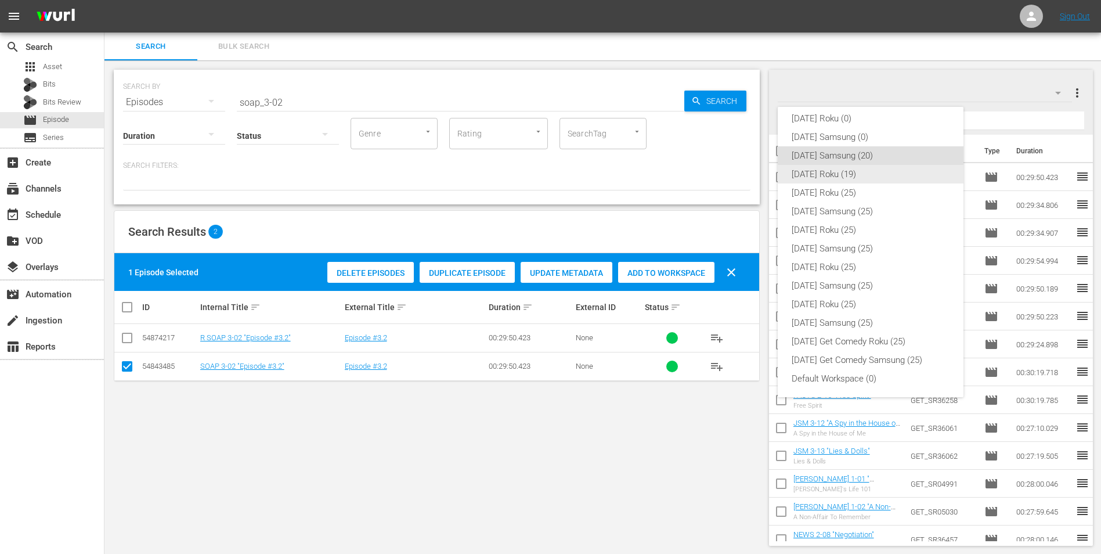
click at [831, 176] on div "Saturday Roku (19)" at bounding box center [871, 174] width 158 height 19
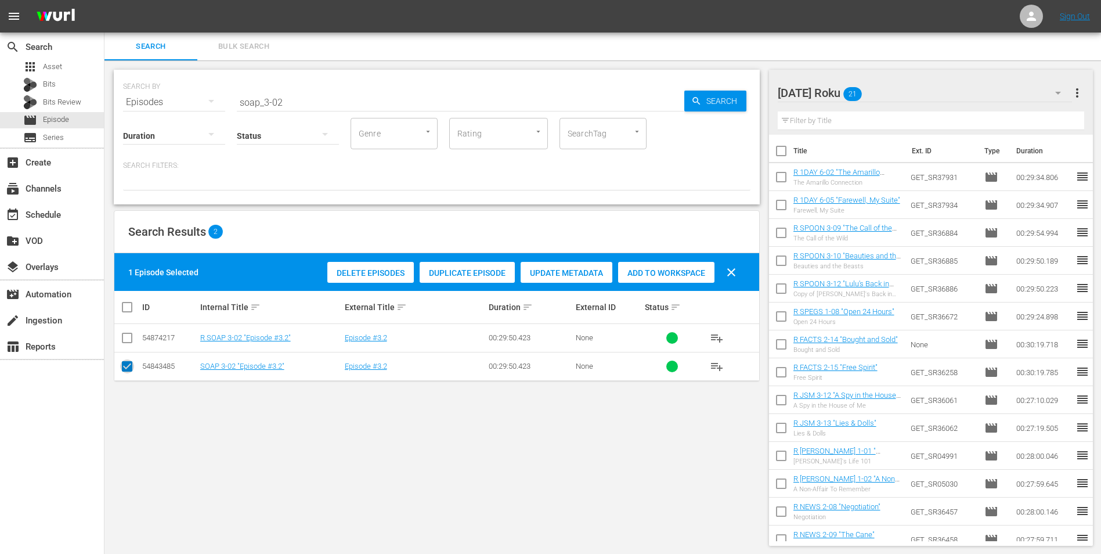
drag, startPoint x: 132, startPoint y: 370, endPoint x: 120, endPoint y: 361, distance: 15.3
click at [129, 369] on input "checkbox" at bounding box center [127, 369] width 14 height 14
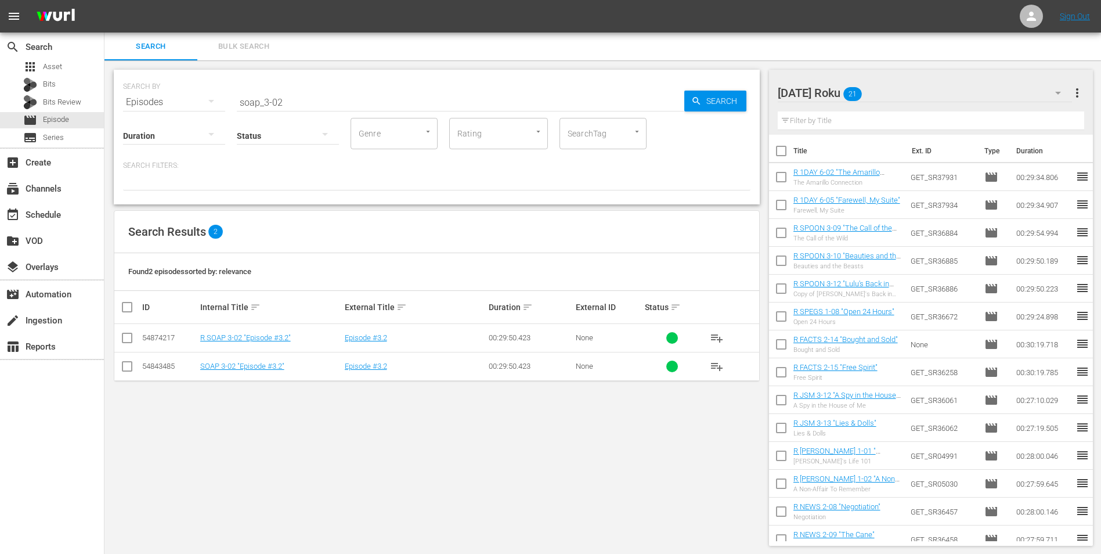
click at [129, 342] on input "checkbox" at bounding box center [127, 340] width 14 height 14
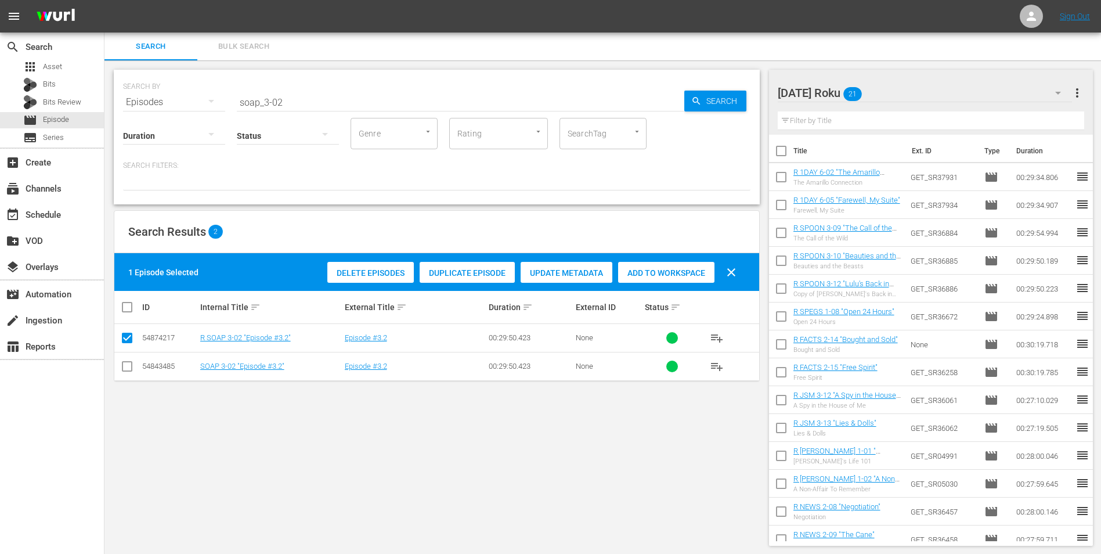
click at [680, 271] on span "Add to Workspace" at bounding box center [666, 272] width 96 height 9
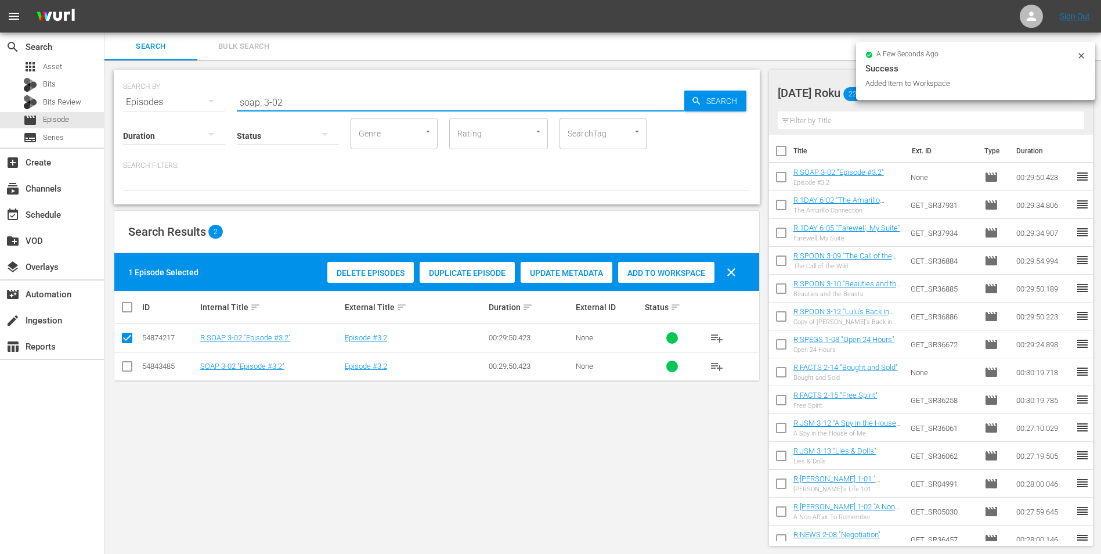
drag, startPoint x: 279, startPoint y: 103, endPoint x: 291, endPoint y: 103, distance: 12.2
click at [291, 103] on input "soap_3-02" at bounding box center [461, 102] width 448 height 28
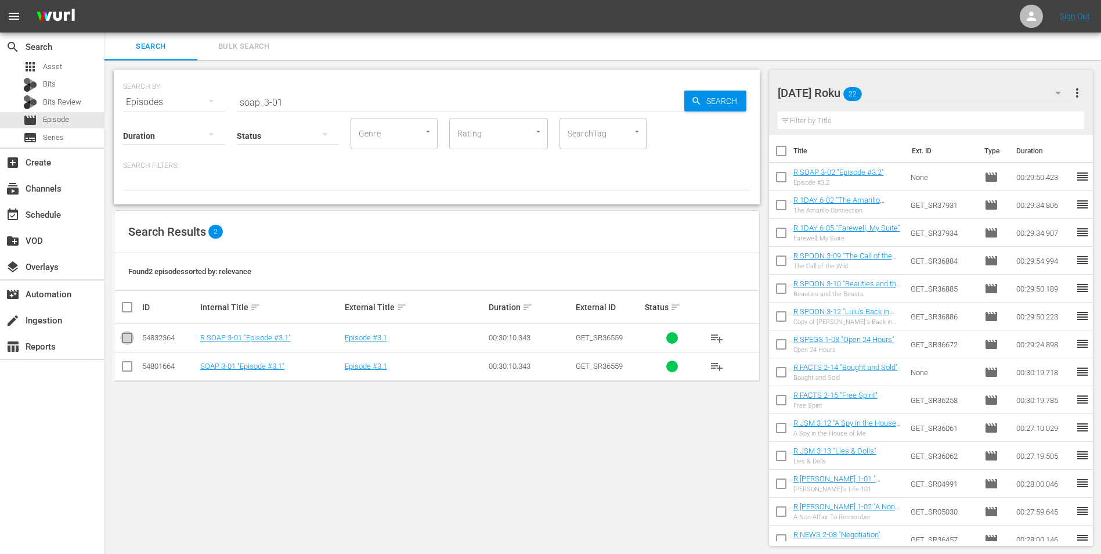
click at [129, 341] on input "checkbox" at bounding box center [127, 340] width 14 height 14
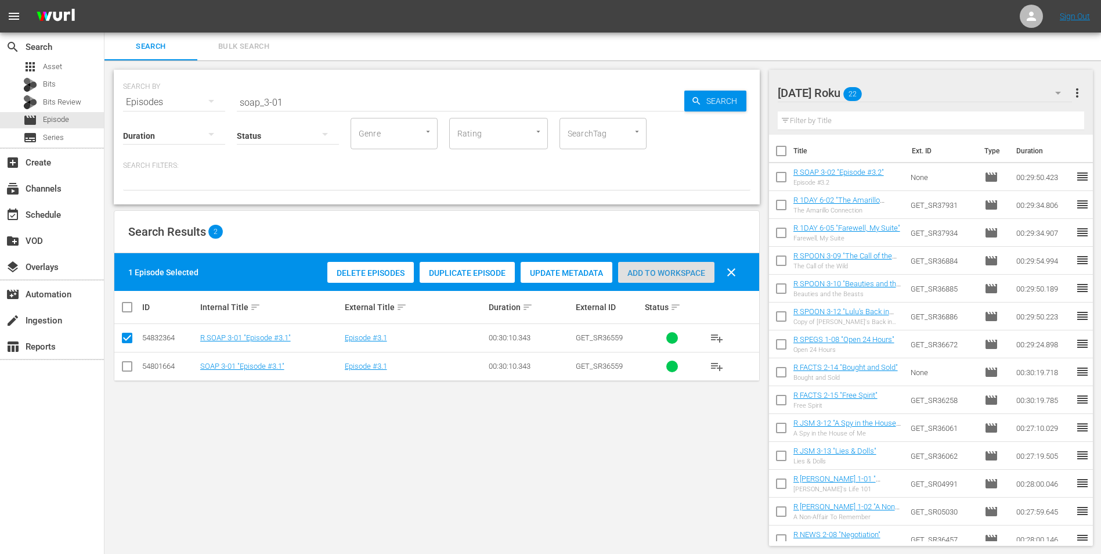
click at [663, 269] on span "Add to Workspace" at bounding box center [666, 272] width 96 height 9
click at [912, 93] on div "Saturday Roku 23" at bounding box center [925, 93] width 295 height 33
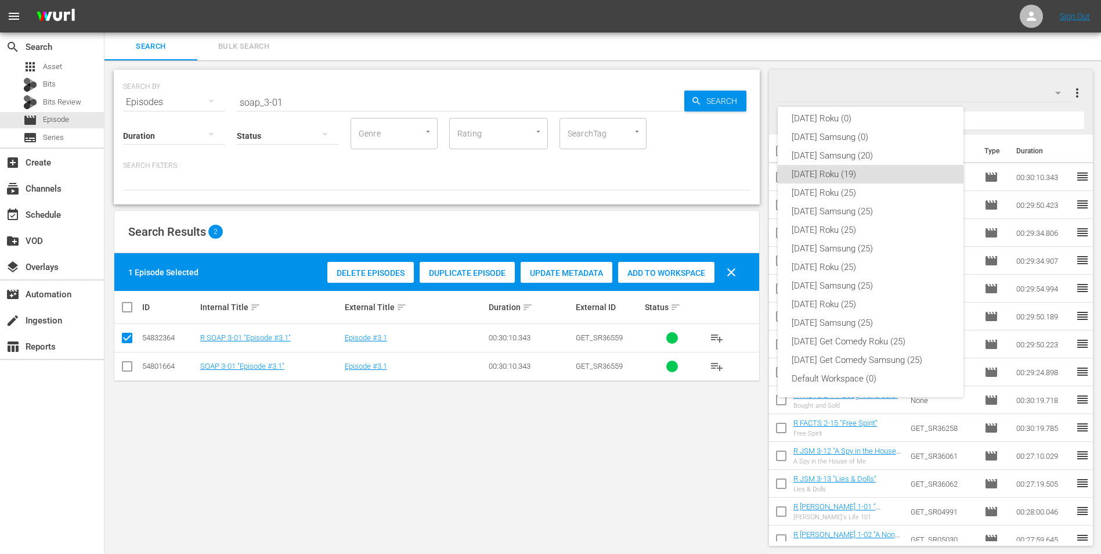
click at [551, 429] on div "Sunday Roku (0) Sunday Samsung (0) Saturday Samsung (20) Saturday Roku (19) Fri…" at bounding box center [550, 277] width 1101 height 554
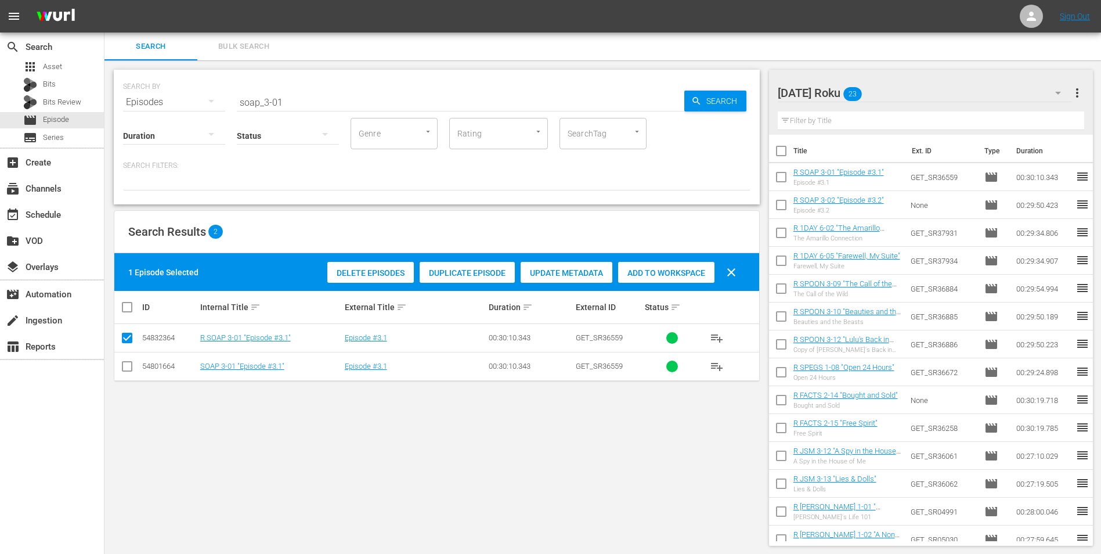
click at [897, 89] on div "Saturday Roku 23" at bounding box center [925, 93] width 295 height 33
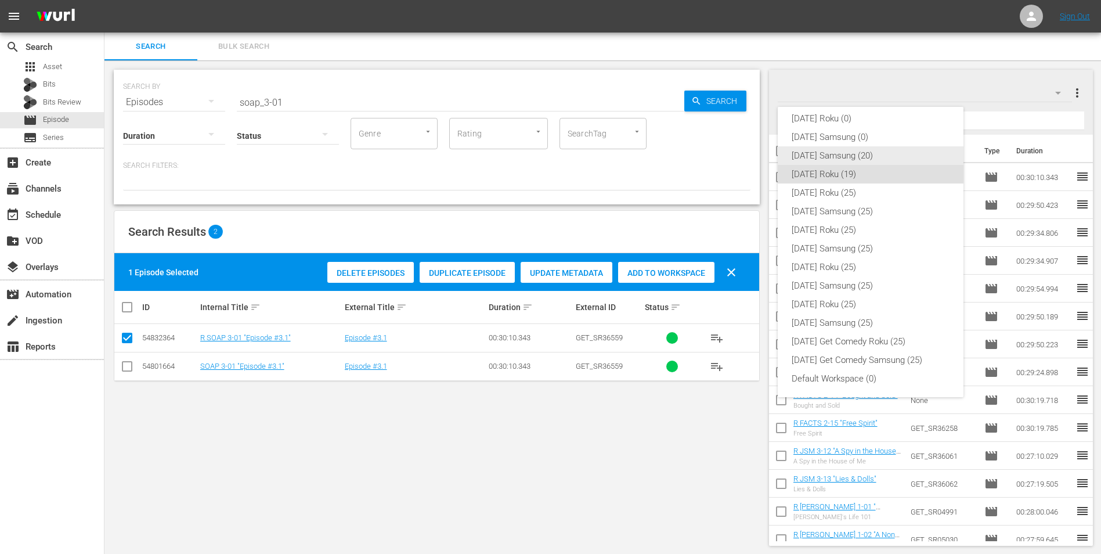
click at [850, 154] on div "Saturday Samsung (20)" at bounding box center [871, 155] width 158 height 19
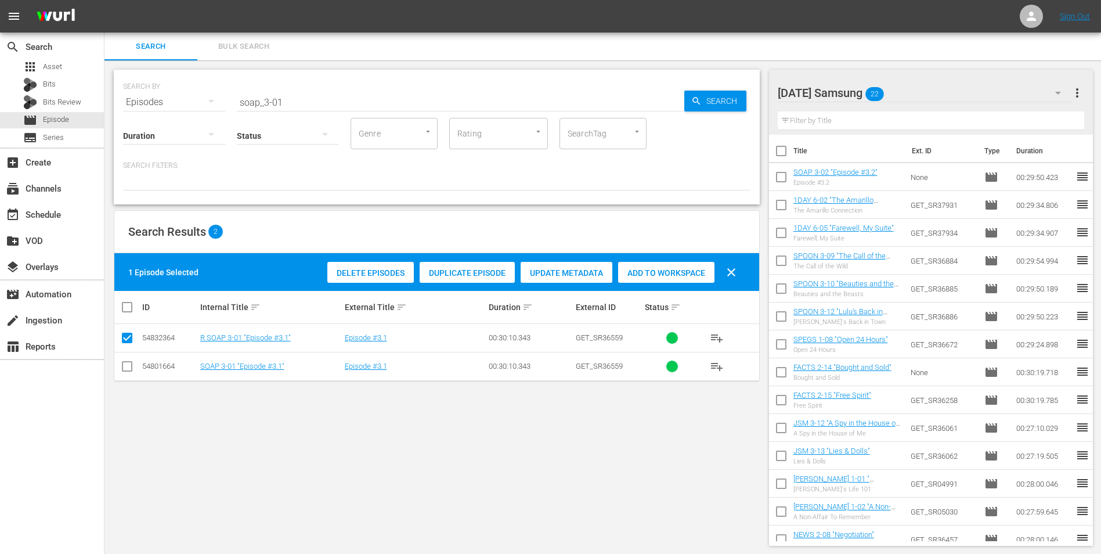
drag, startPoint x: 125, startPoint y: 367, endPoint x: 128, endPoint y: 354, distance: 13.7
click at [125, 367] on input "checkbox" at bounding box center [127, 369] width 14 height 14
click at [126, 344] on input "checkbox" at bounding box center [127, 340] width 14 height 14
click at [657, 276] on span "Add to Workspace" at bounding box center [666, 272] width 96 height 9
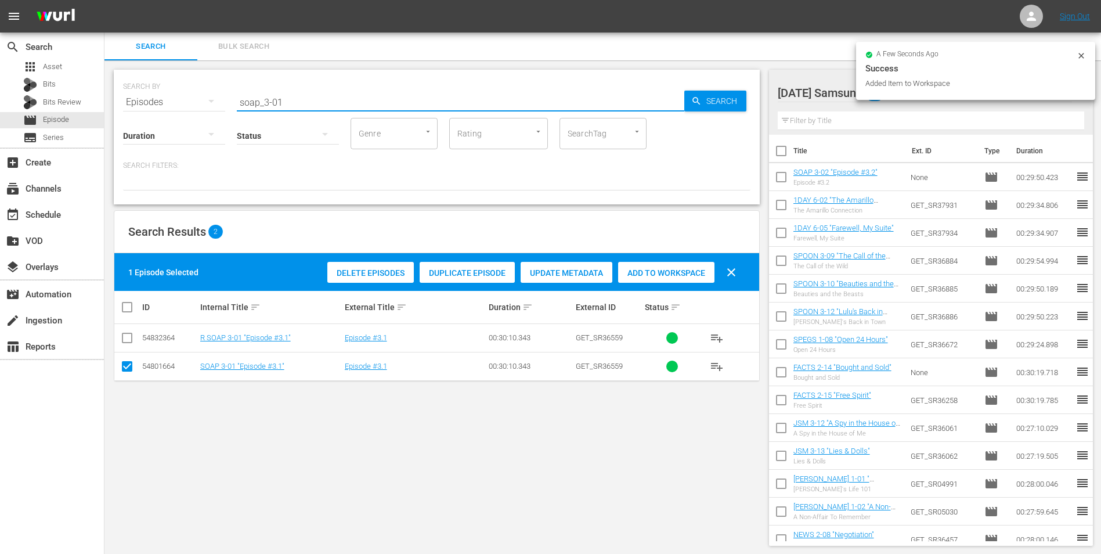
drag, startPoint x: 302, startPoint y: 102, endPoint x: 130, endPoint y: 90, distance: 172.2
click at [145, 90] on div "SEARCH BY Search By Episodes Search ID, Title, Description, Keywords, or Catego…" at bounding box center [437, 95] width 628 height 42
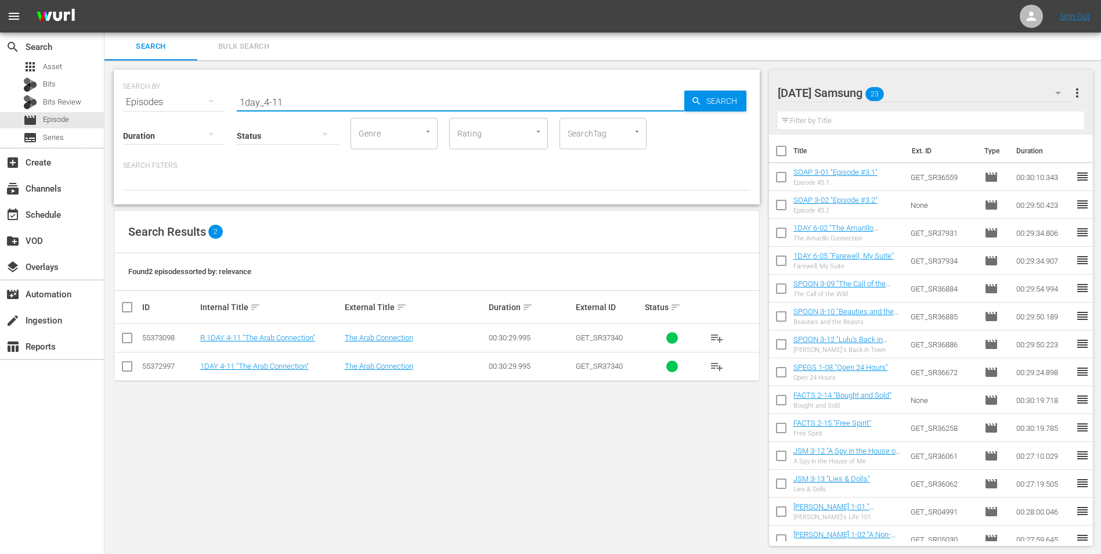
click at [128, 369] on input "checkbox" at bounding box center [127, 369] width 14 height 14
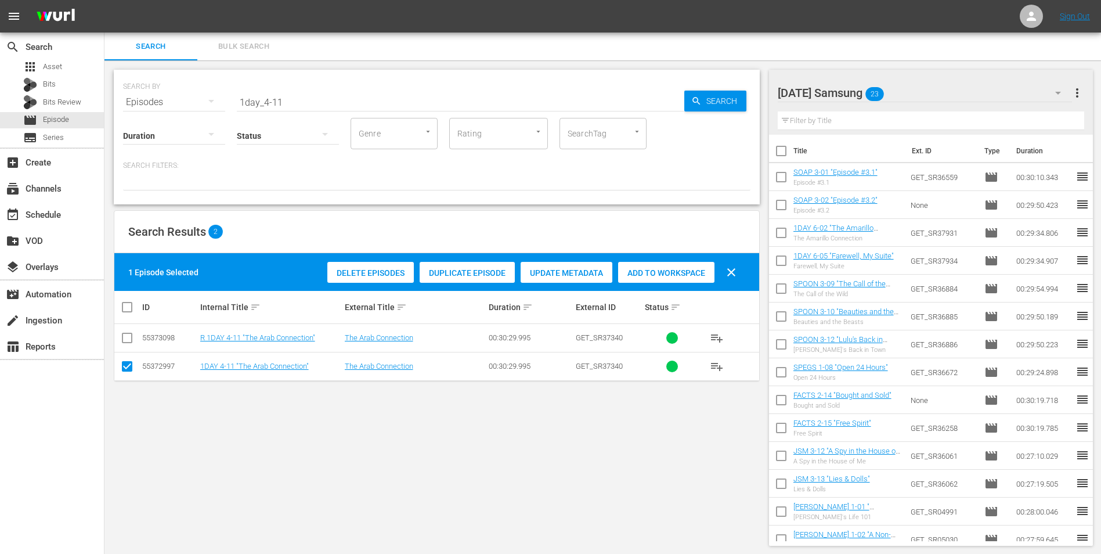
click at [677, 262] on div "Add to Workspace" at bounding box center [666, 273] width 96 height 22
click at [947, 82] on div "Saturday Samsung 24" at bounding box center [925, 93] width 295 height 33
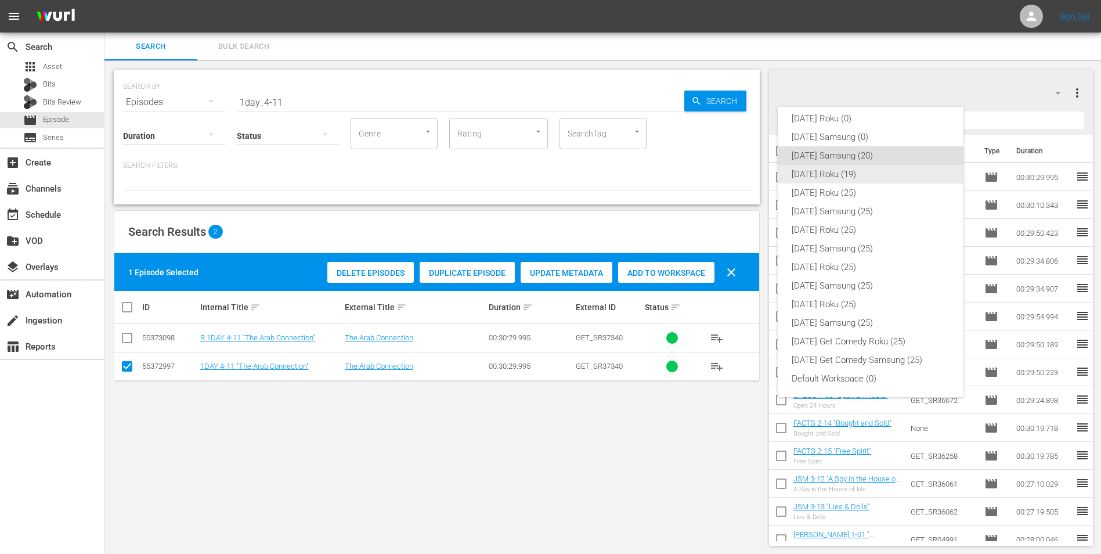
drag, startPoint x: 834, startPoint y: 171, endPoint x: 812, endPoint y: 179, distance: 24.1
click at [835, 171] on div "Saturday Roku (19)" at bounding box center [871, 174] width 158 height 19
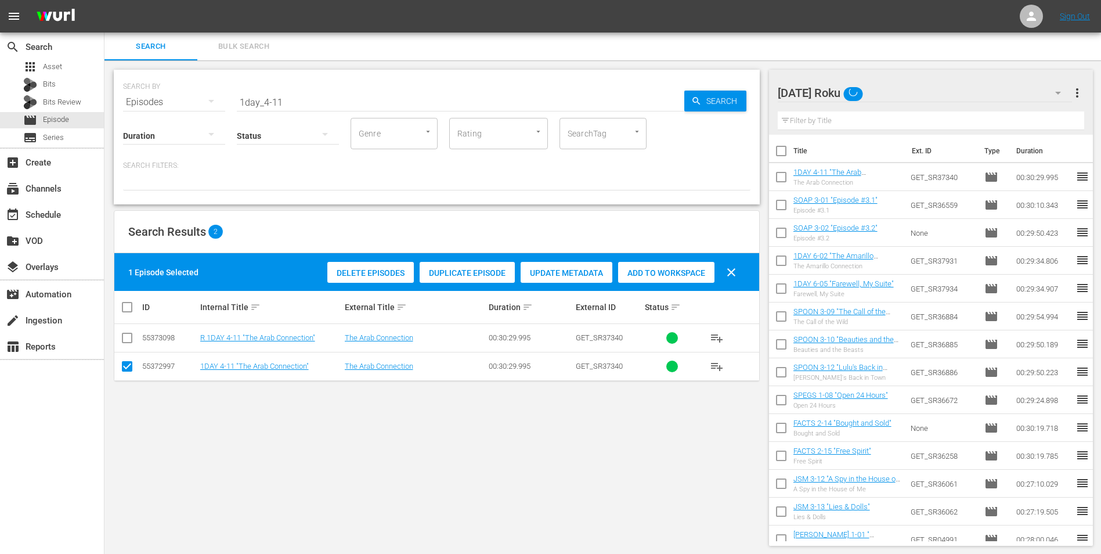
click at [126, 367] on input "checkbox" at bounding box center [127, 369] width 14 height 14
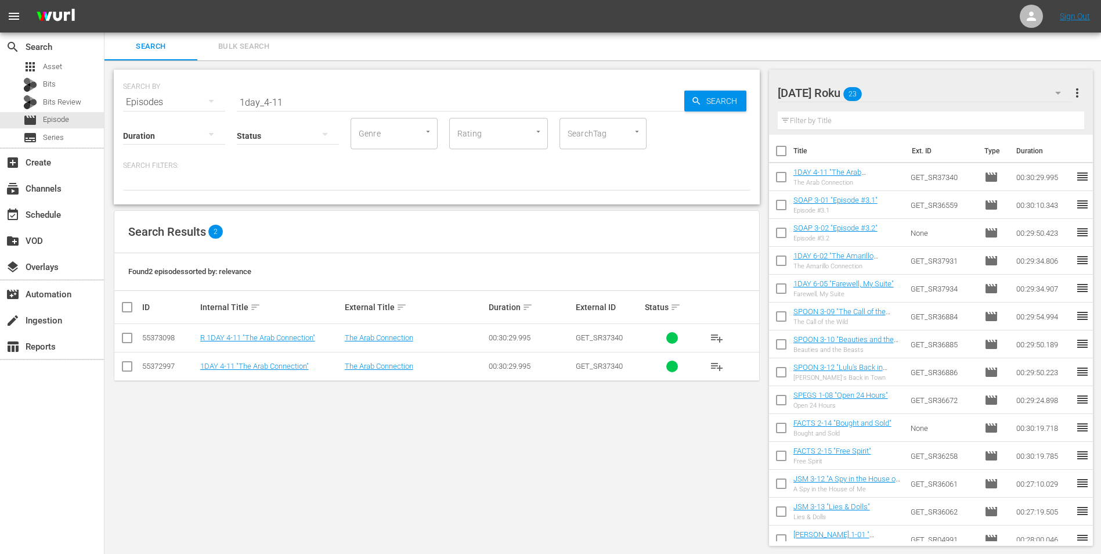
click at [128, 340] on input "checkbox" at bounding box center [127, 340] width 14 height 14
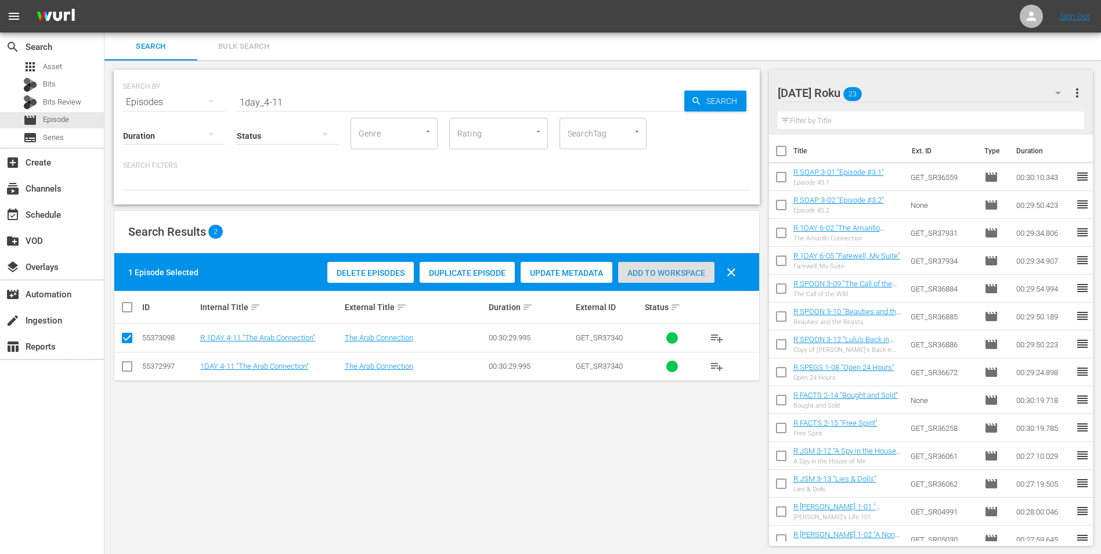
click at [631, 273] on span "Add to Workspace" at bounding box center [666, 272] width 96 height 9
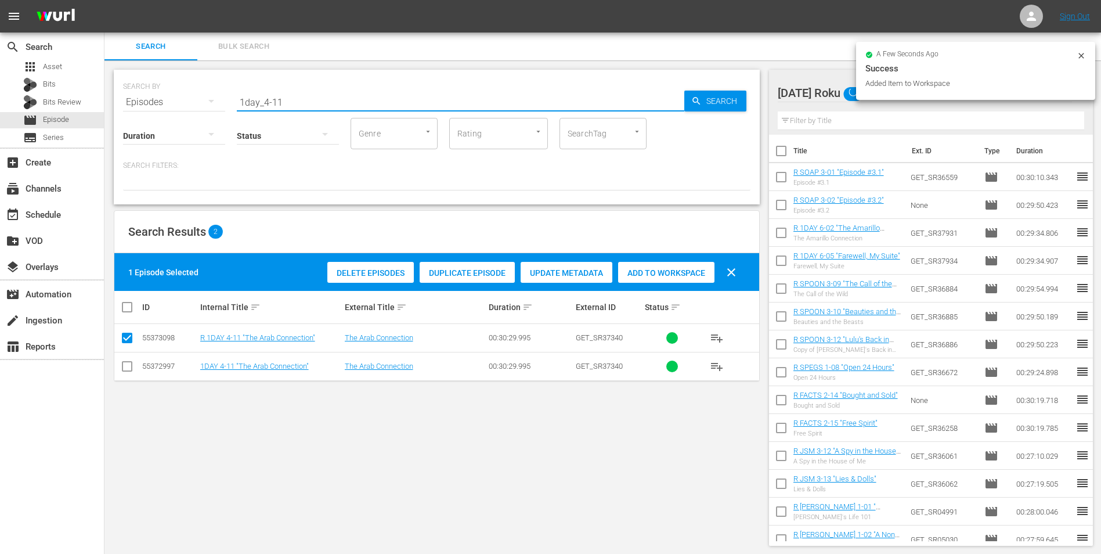
drag, startPoint x: 291, startPoint y: 107, endPoint x: 161, endPoint y: 114, distance: 130.8
click at [161, 114] on div "SEARCH BY Search By Episodes Search ID, Title, Description, Keywords, or Catego…" at bounding box center [437, 137] width 646 height 135
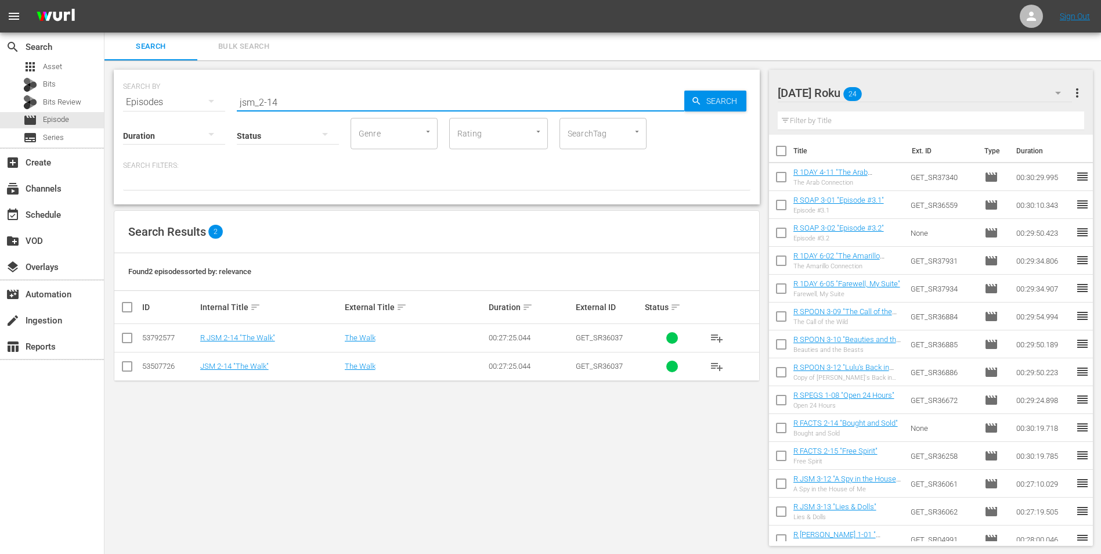
click at [128, 340] on input "checkbox" at bounding box center [127, 340] width 14 height 14
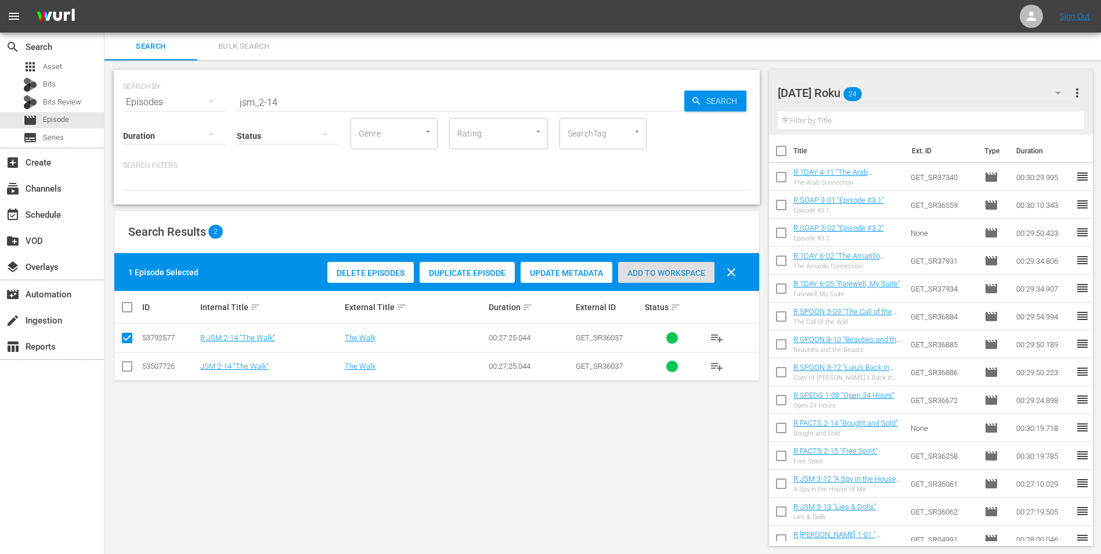
click at [644, 275] on span "Add to Workspace" at bounding box center [666, 272] width 96 height 9
click at [970, 86] on div "Saturday Roku 25" at bounding box center [925, 93] width 295 height 33
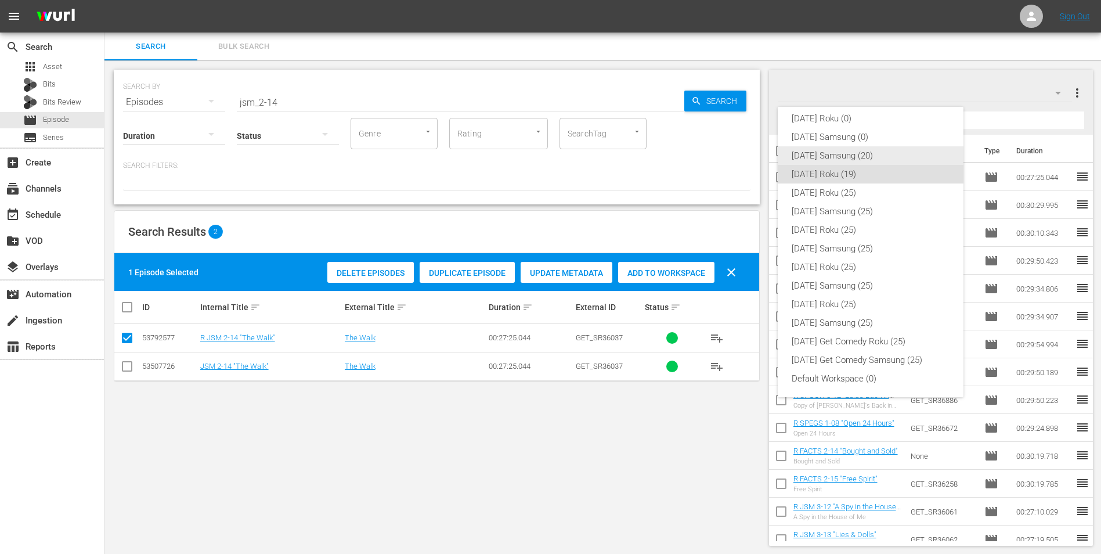
click at [862, 160] on div "Saturday Samsung (20)" at bounding box center [871, 155] width 158 height 19
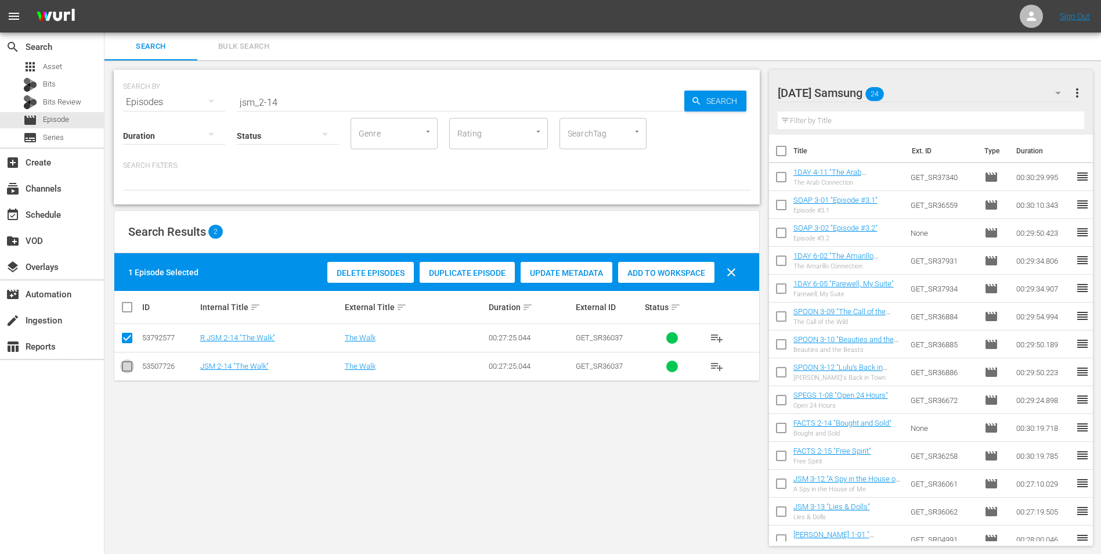
click at [132, 373] on input "checkbox" at bounding box center [127, 369] width 14 height 14
click at [125, 337] on input "checkbox" at bounding box center [127, 340] width 14 height 14
click at [659, 276] on span "Add to Workspace" at bounding box center [666, 272] width 96 height 9
click at [49, 95] on div "Bits Review" at bounding box center [52, 102] width 58 height 16
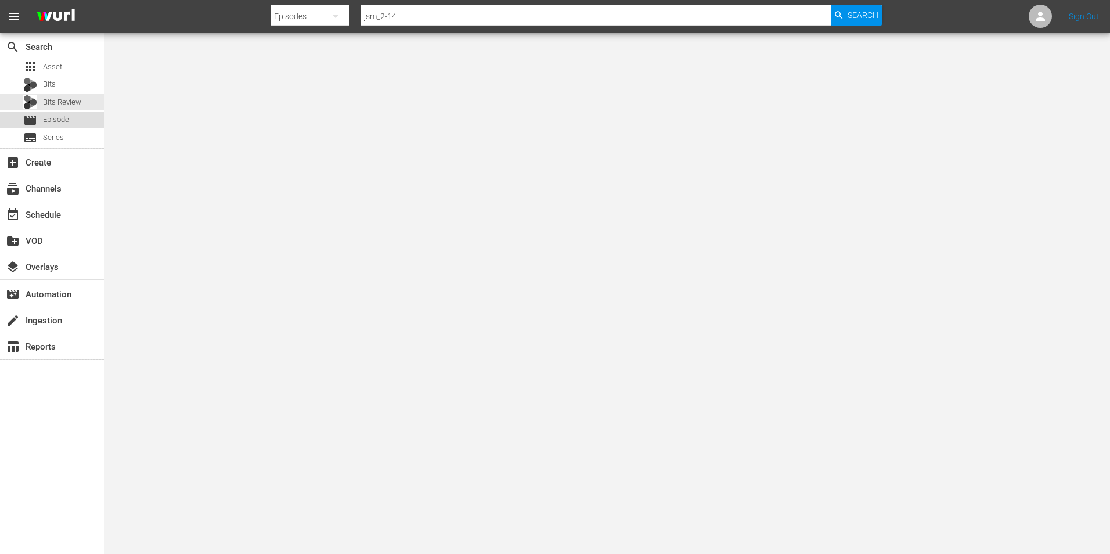
click at [54, 117] on span "Episode" at bounding box center [56, 120] width 26 height 12
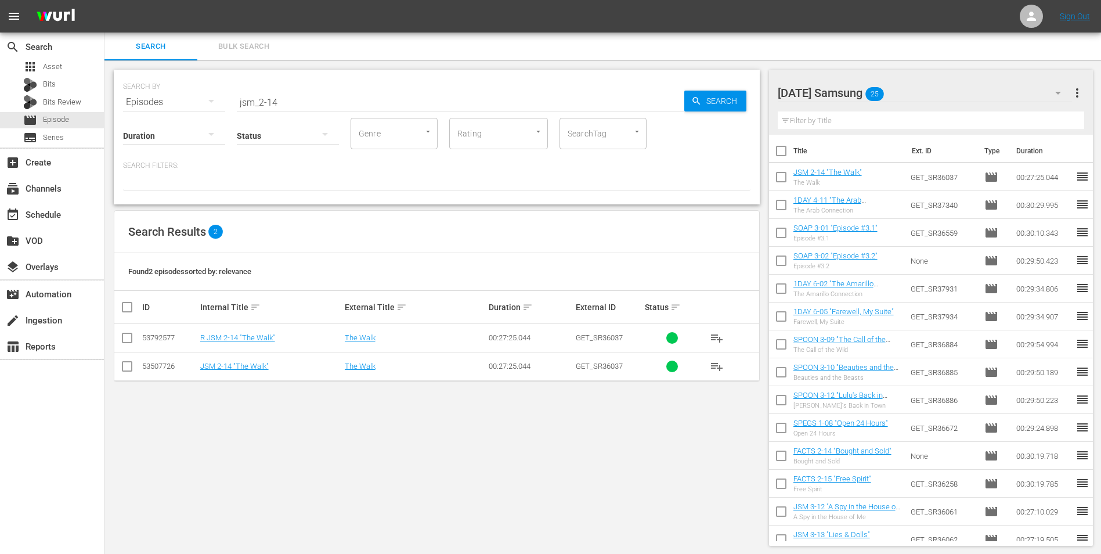
click at [940, 89] on div "Saturday Samsung 25" at bounding box center [925, 93] width 295 height 33
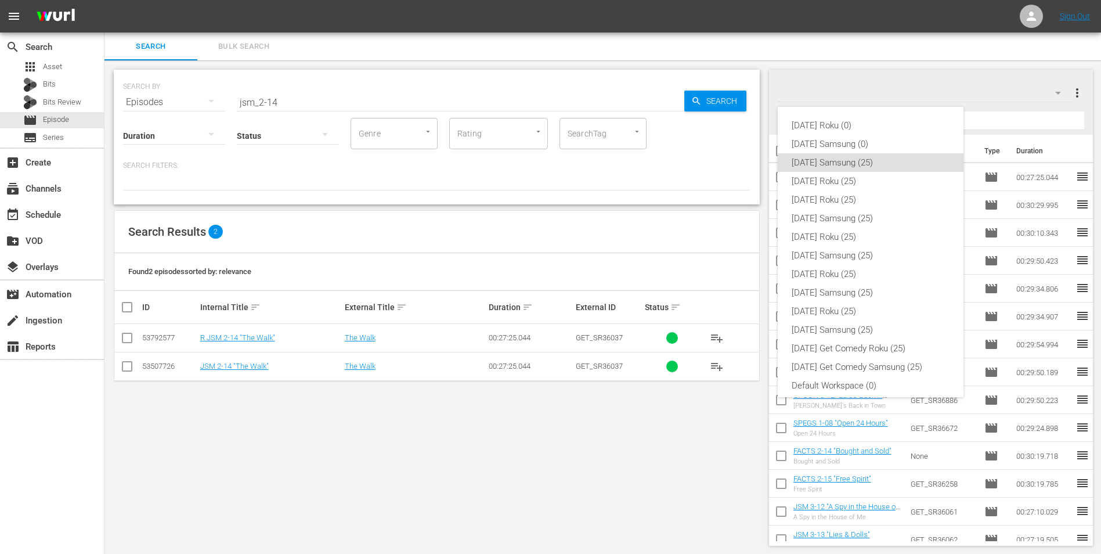
scroll to position [7, 0]
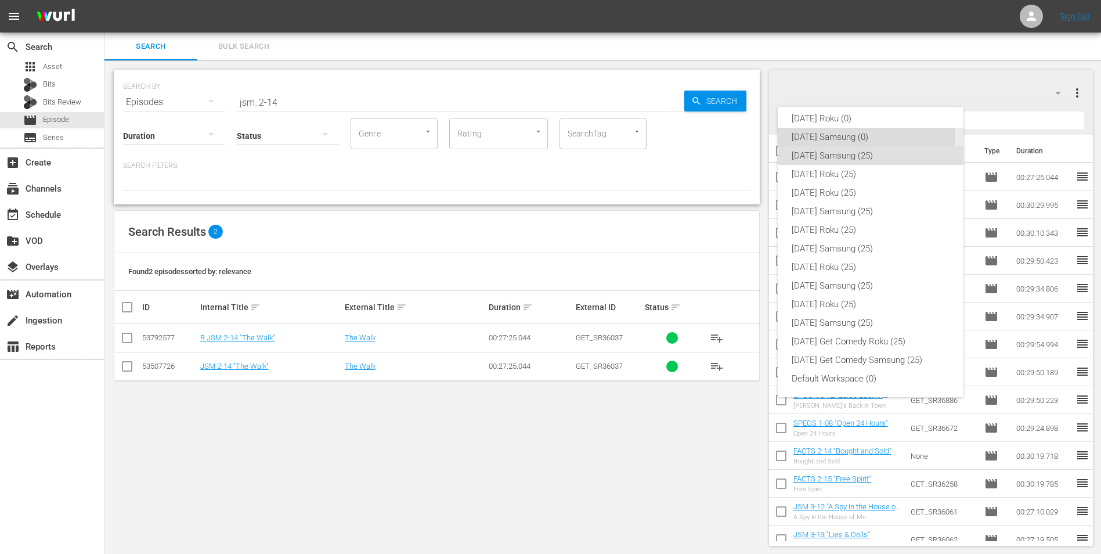
click at [860, 138] on div "[DATE] Samsung (0)" at bounding box center [871, 137] width 158 height 19
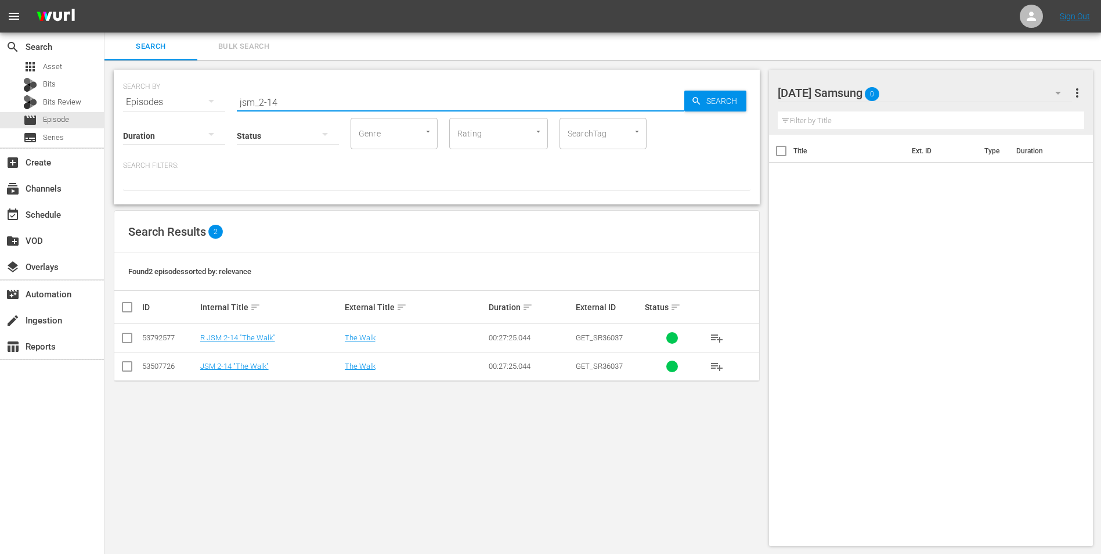
drag, startPoint x: 297, startPoint y: 99, endPoint x: 172, endPoint y: 102, distance: 124.3
click at [168, 104] on div "SEARCH BY Search By Episodes Search ID, Title, Description, Keywords, or Catego…" at bounding box center [437, 95] width 628 height 42
click at [122, 367] on input "checkbox" at bounding box center [127, 369] width 14 height 14
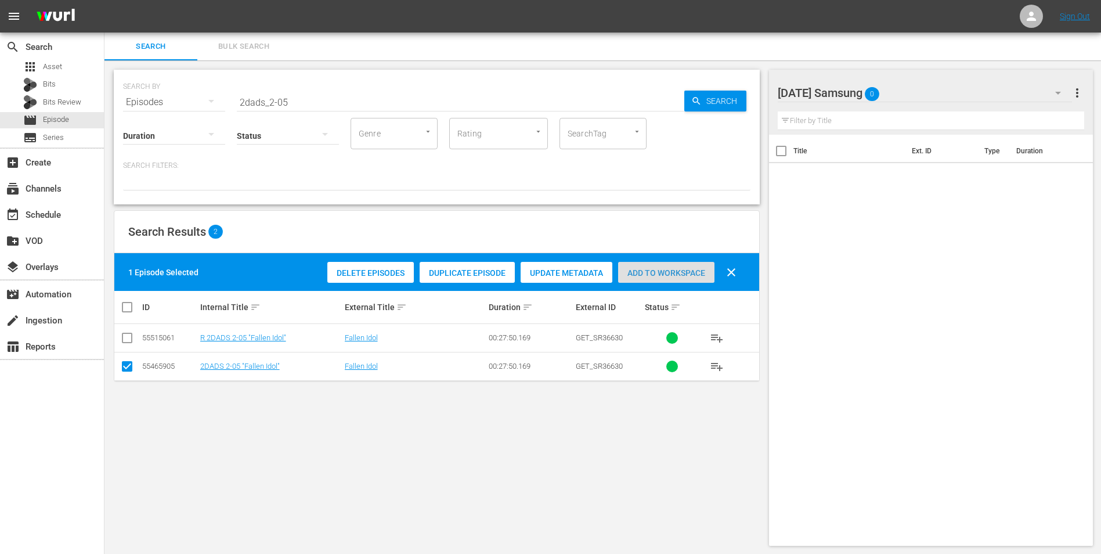
click at [659, 271] on span "Add to Workspace" at bounding box center [666, 272] width 96 height 9
click at [936, 89] on div "Sunday Samsung 1" at bounding box center [925, 93] width 295 height 33
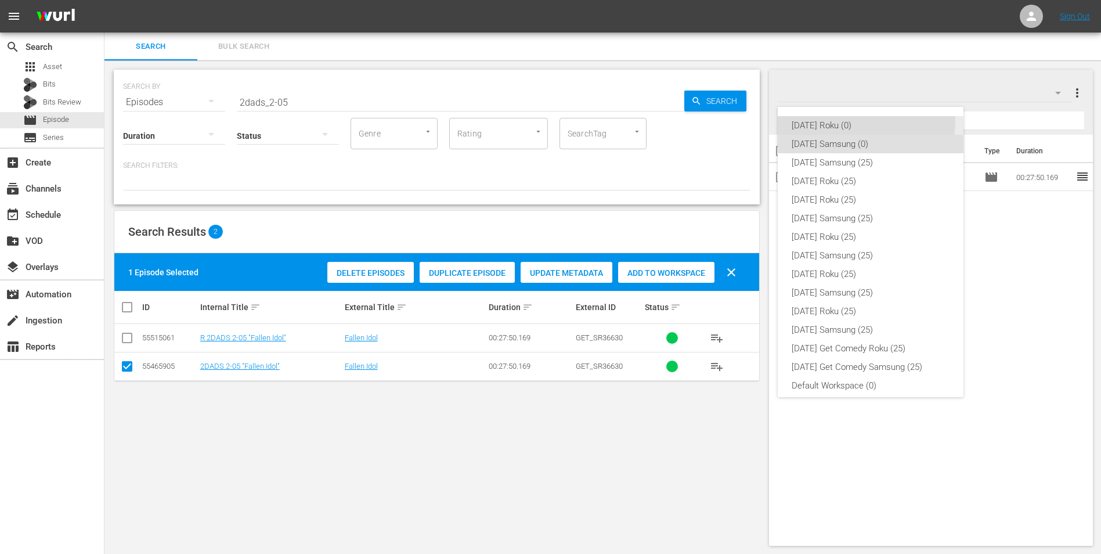
click at [848, 120] on div "[DATE] Roku (0)" at bounding box center [871, 125] width 158 height 19
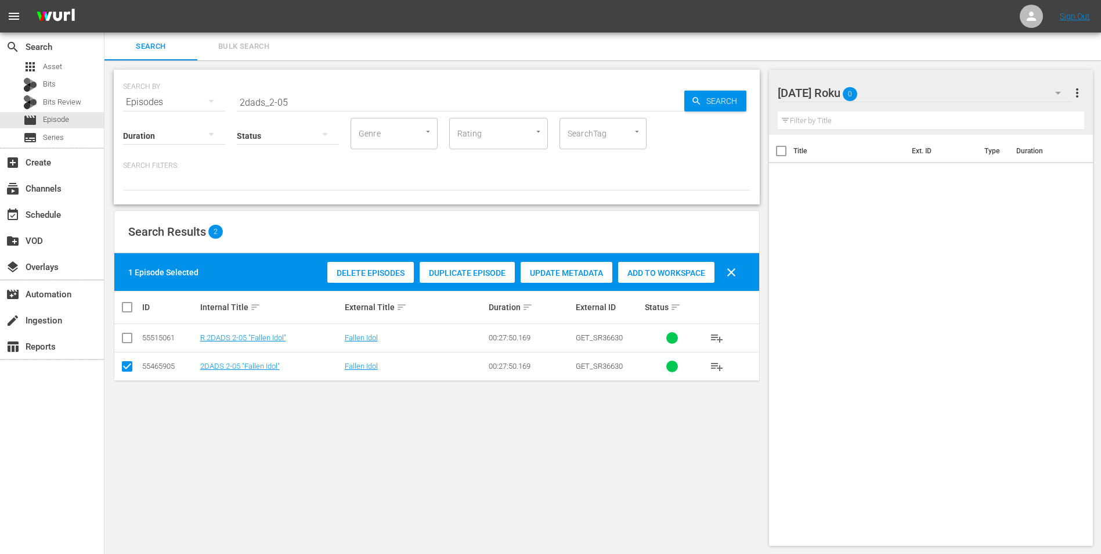
drag, startPoint x: 126, startPoint y: 368, endPoint x: 125, endPoint y: 358, distance: 9.9
click at [126, 367] on input "checkbox" at bounding box center [127, 369] width 14 height 14
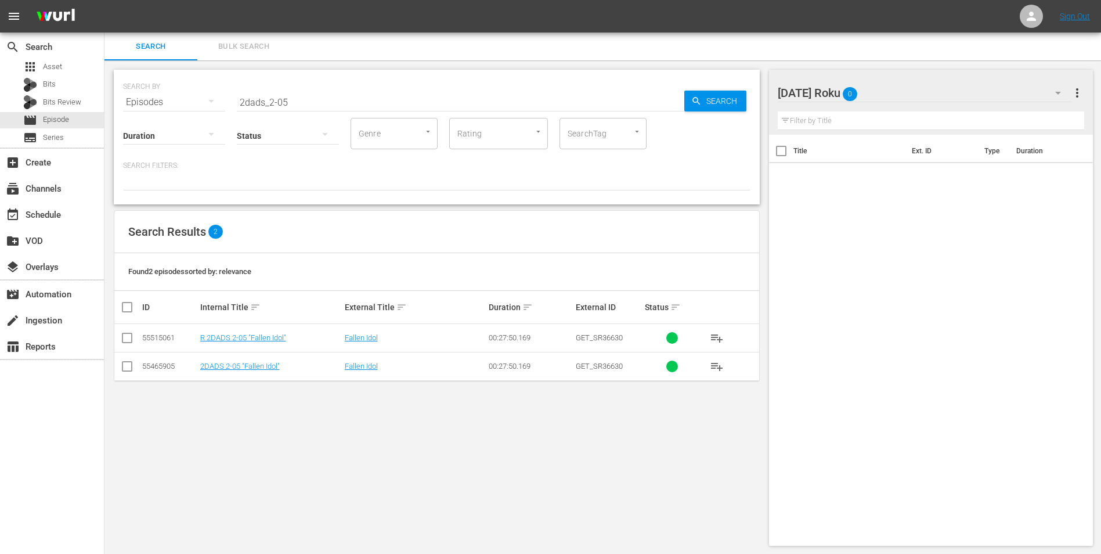
click at [124, 338] on input "checkbox" at bounding box center [127, 340] width 14 height 14
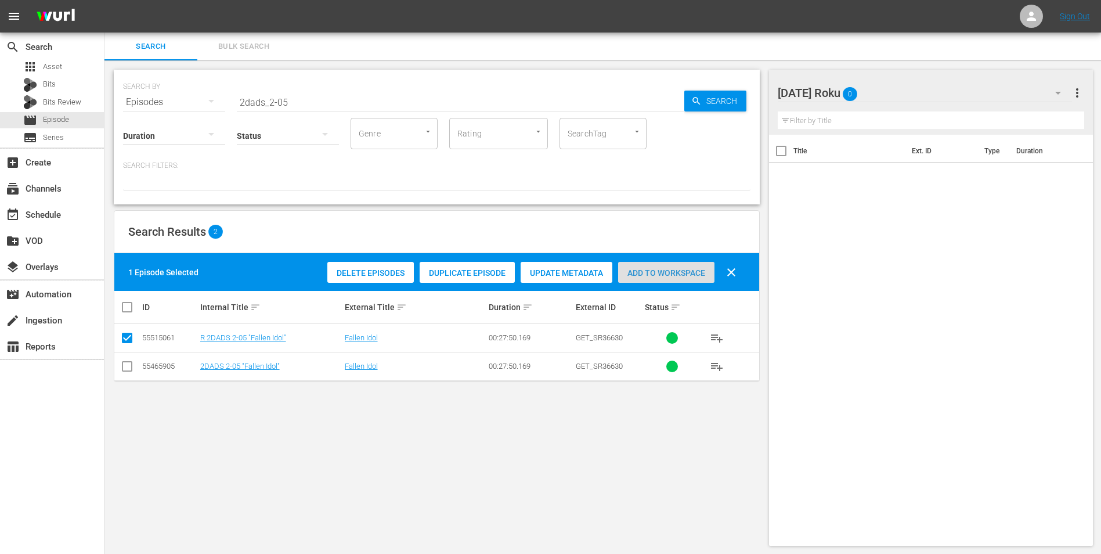
click at [640, 273] on span "Add to Workspace" at bounding box center [666, 272] width 96 height 9
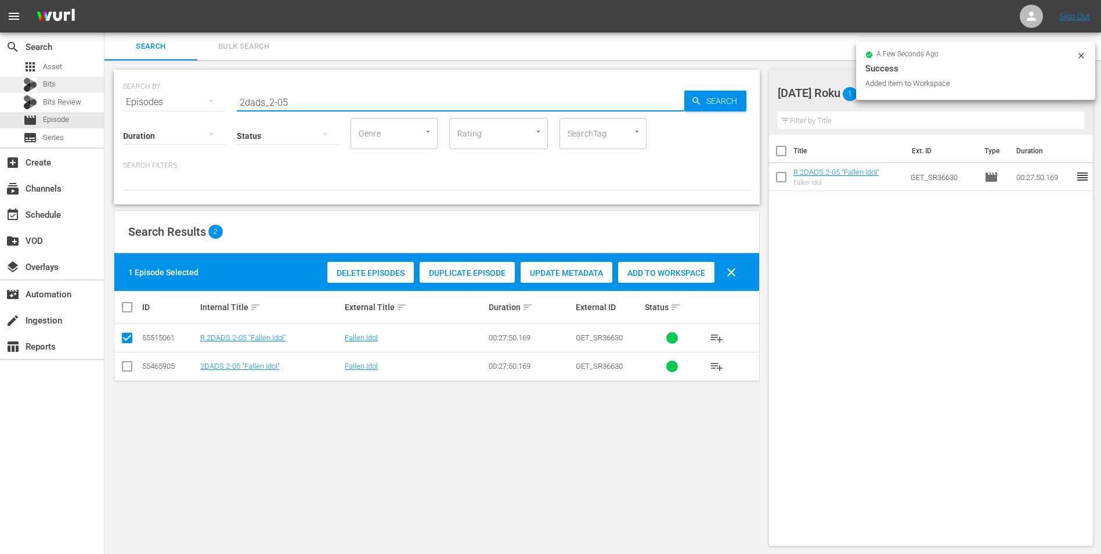
drag, startPoint x: 312, startPoint y: 99, endPoint x: 10, endPoint y: 89, distance: 302.0
click at [104, 0] on div "search Search apps Asset Bits Bits Review movie Episode subtitles Series add_bo…" at bounding box center [602, 0] width 997 height 0
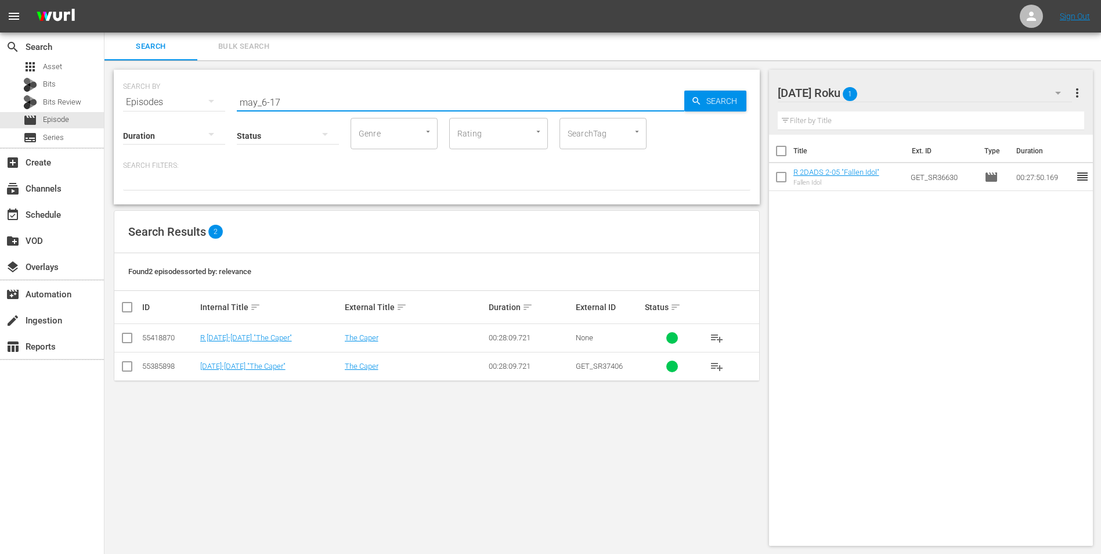
drag, startPoint x: 293, startPoint y: 98, endPoint x: 139, endPoint y: 67, distance: 156.9
click at [139, 67] on div "SEARCH BY Search By Episodes Search ID, Title, Description, Keywords, or Catego…" at bounding box center [436, 307] width 665 height 495
click at [134, 336] on input "checkbox" at bounding box center [127, 340] width 14 height 14
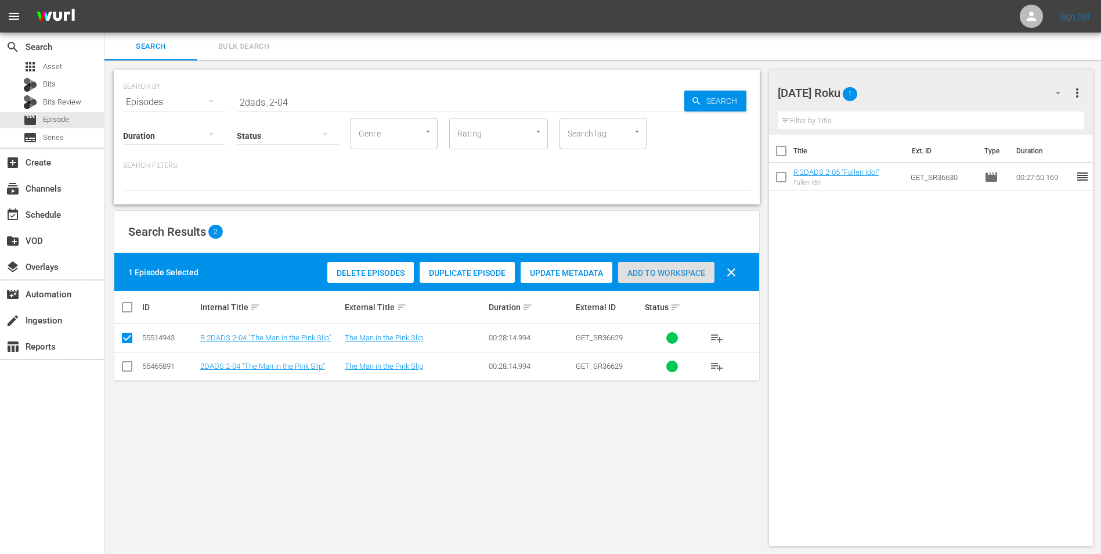
click at [680, 264] on div "Add to Workspace" at bounding box center [666, 273] width 96 height 22
click at [900, 88] on div "Sunday Roku 2" at bounding box center [925, 93] width 295 height 33
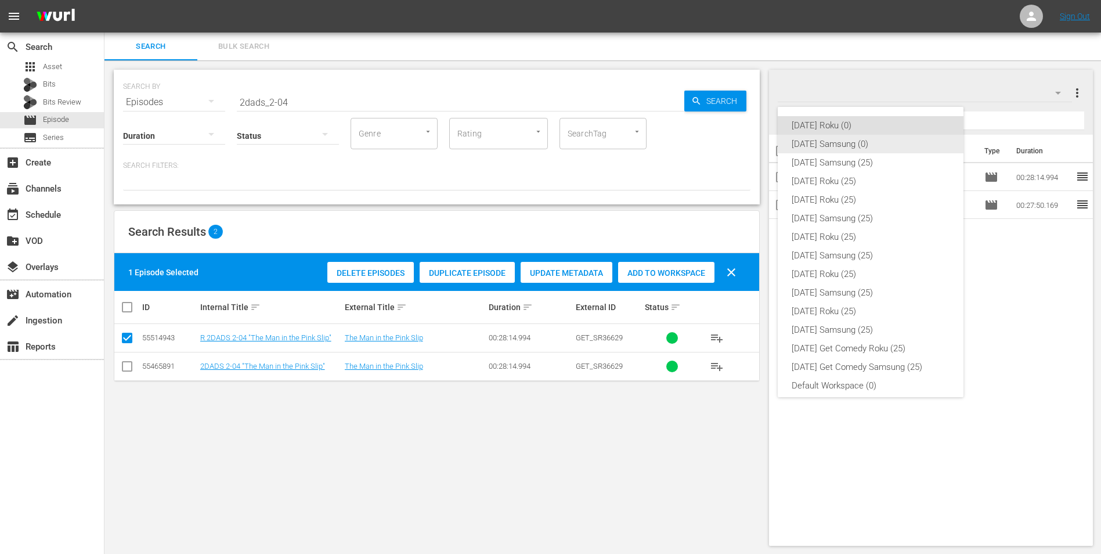
click at [818, 143] on div "[DATE] Samsung (0)" at bounding box center [871, 144] width 158 height 19
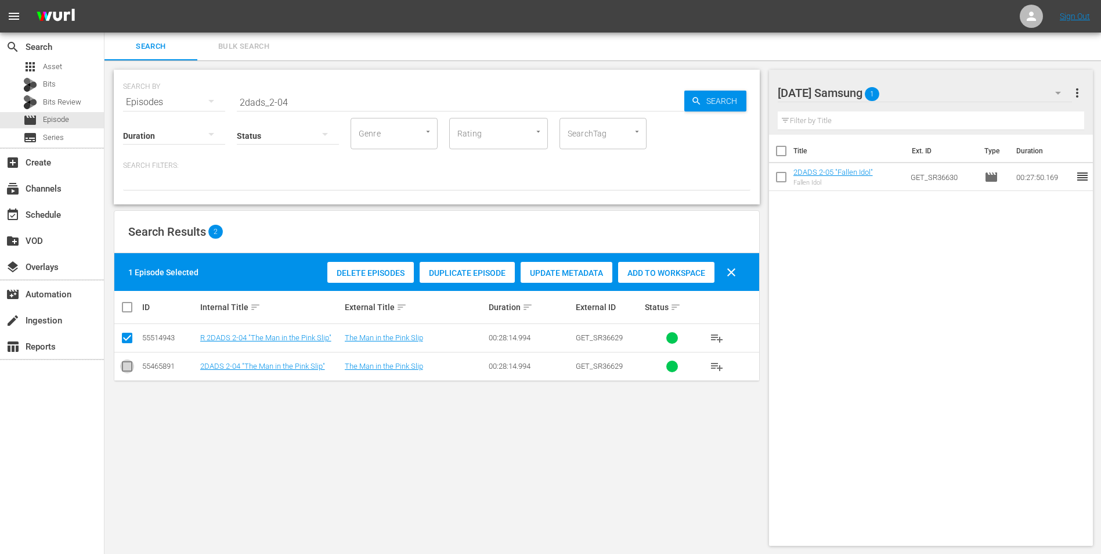
drag, startPoint x: 127, startPoint y: 368, endPoint x: 128, endPoint y: 354, distance: 14.0
click at [127, 367] on input "checkbox" at bounding box center [127, 369] width 14 height 14
click at [131, 341] on input "checkbox" at bounding box center [127, 340] width 14 height 14
click at [643, 283] on div "Delete Episodes Duplicate Episode Update Metadata Add to Workspace clear" at bounding box center [534, 272] width 421 height 28
click at [647, 268] on span "Add to Workspace" at bounding box center [666, 272] width 96 height 9
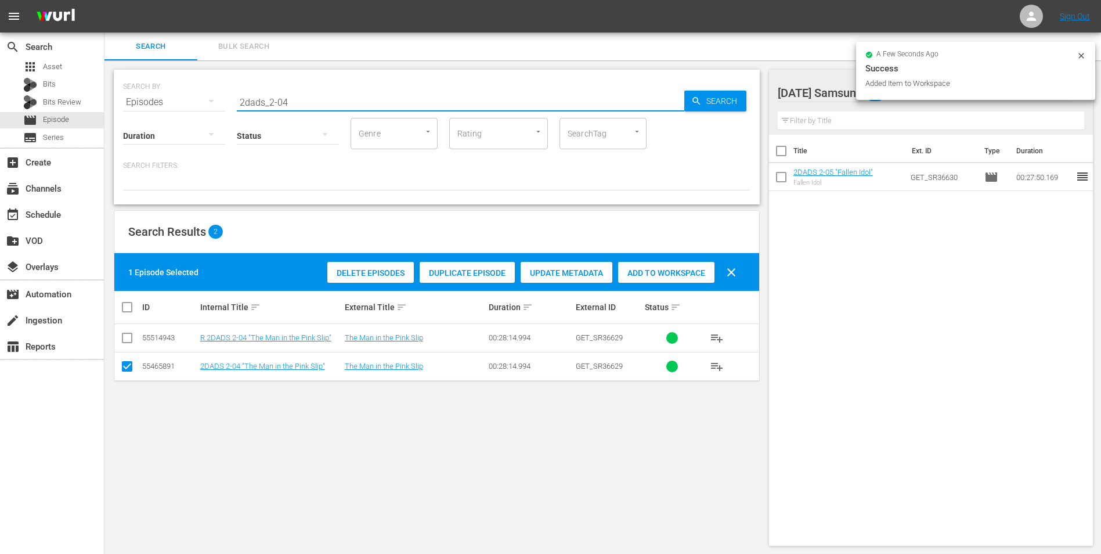
drag, startPoint x: 326, startPoint y: 104, endPoint x: 149, endPoint y: 90, distance: 177.6
click at [158, 87] on div "SEARCH BY Search By Episodes Search ID, Title, Description, Keywords, or Catego…" at bounding box center [437, 95] width 628 height 42
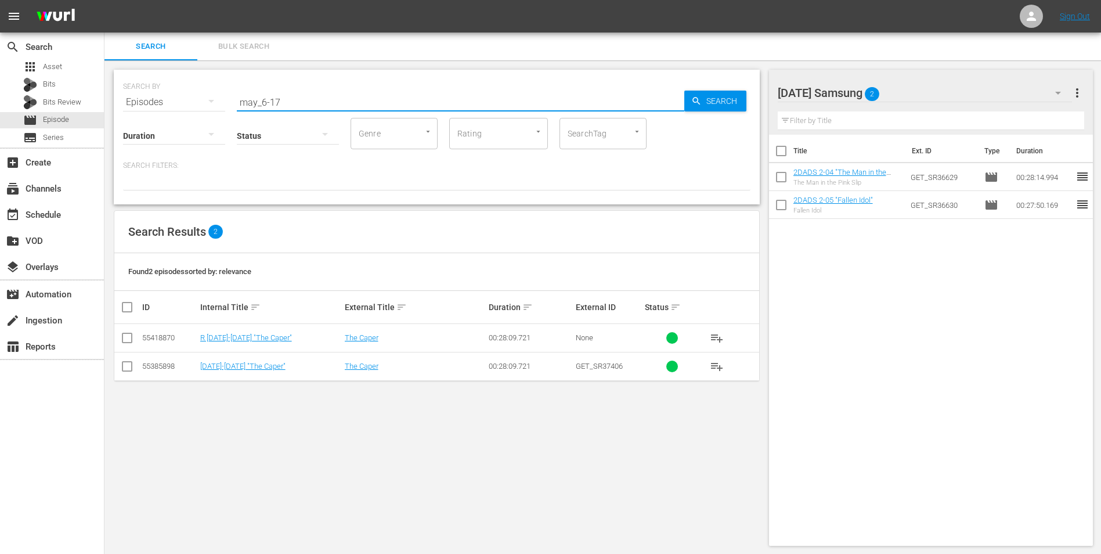
click at [125, 366] on input "checkbox" at bounding box center [127, 369] width 14 height 14
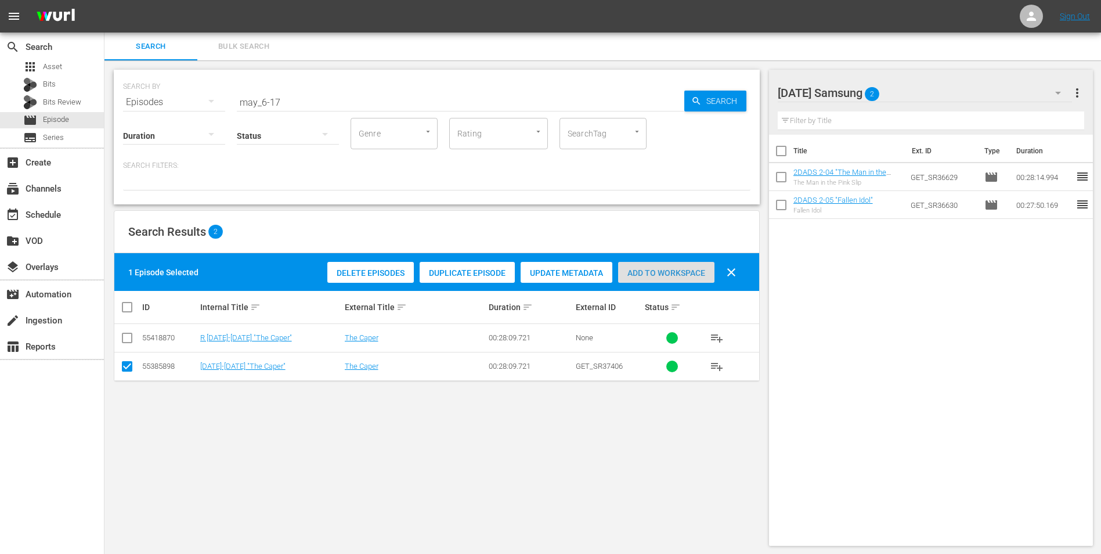
click at [669, 271] on span "Add to Workspace" at bounding box center [666, 272] width 96 height 9
click at [920, 89] on div "Sunday Samsung 3" at bounding box center [925, 93] width 295 height 33
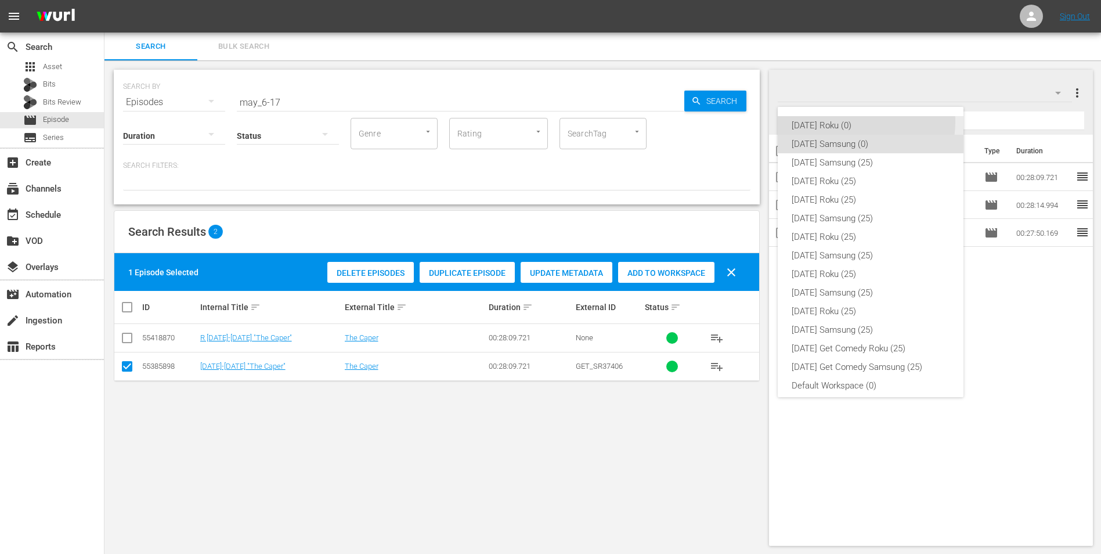
click at [845, 121] on div "[DATE] Roku (0)" at bounding box center [871, 125] width 158 height 19
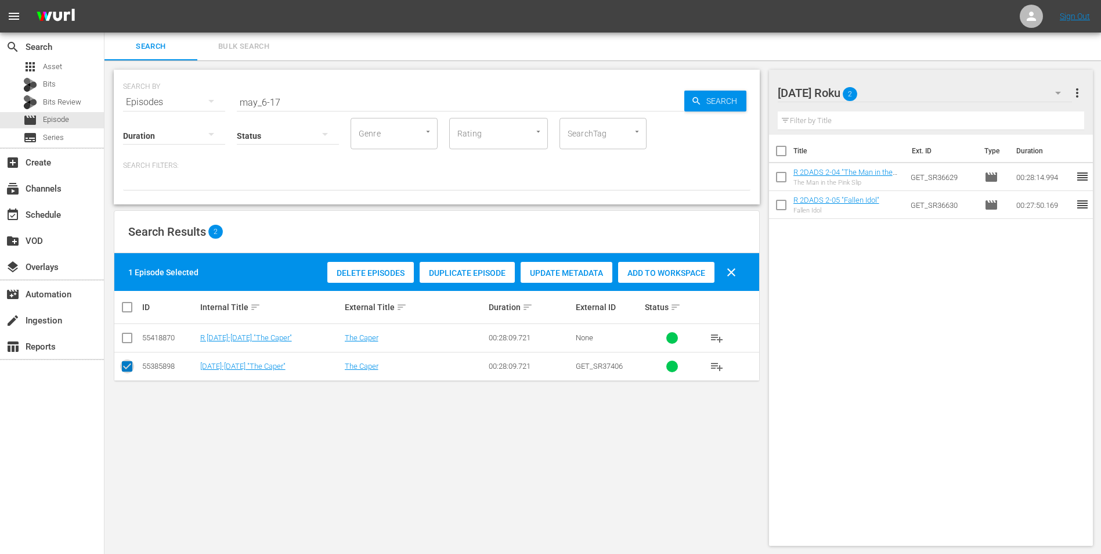
drag, startPoint x: 127, startPoint y: 369, endPoint x: 131, endPoint y: 346, distance: 23.7
click at [127, 368] on input "checkbox" at bounding box center [127, 369] width 14 height 14
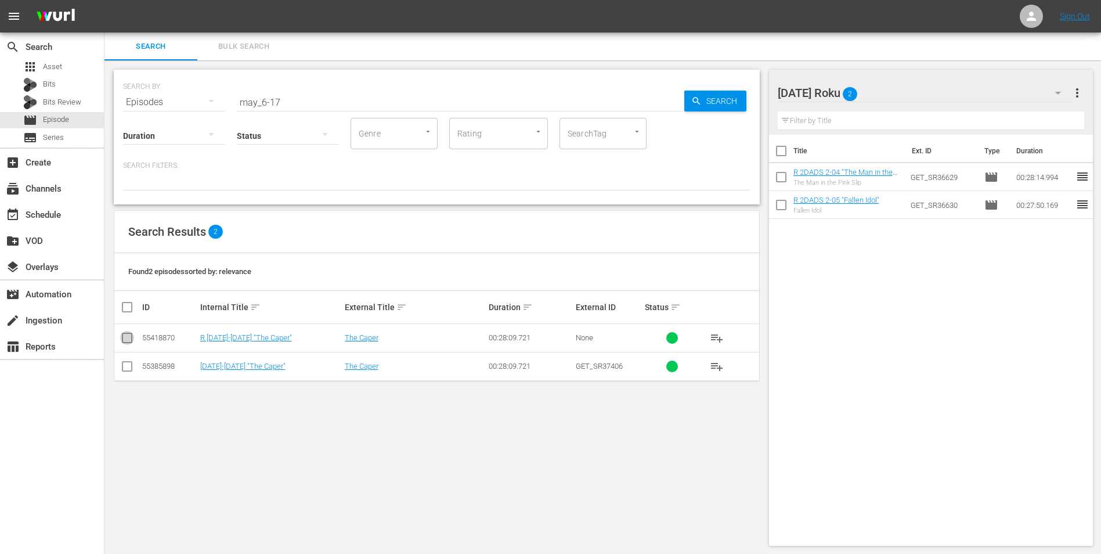
click at [132, 336] on input "checkbox" at bounding box center [127, 340] width 14 height 14
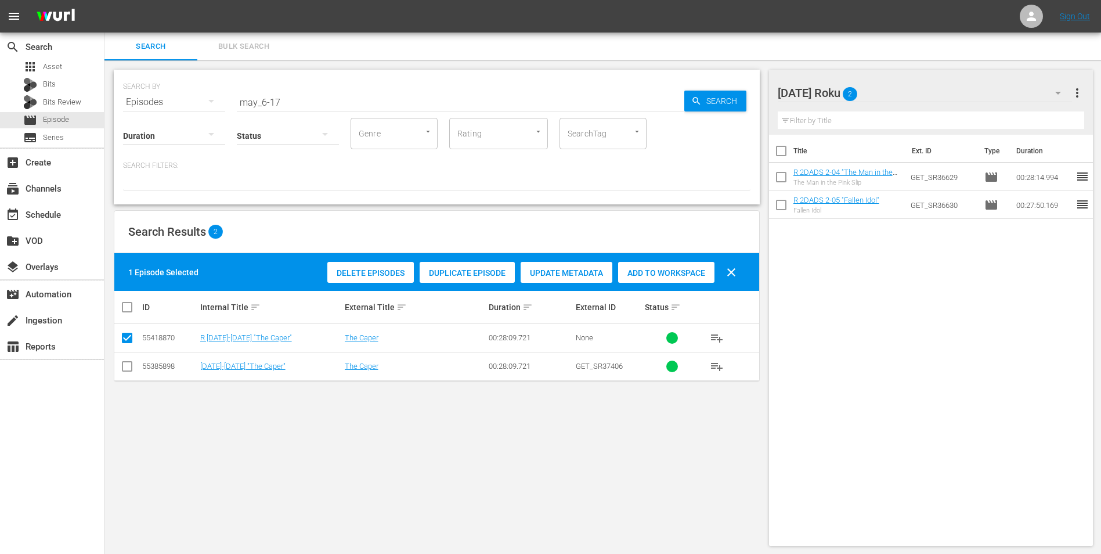
click at [658, 269] on span "Add to Workspace" at bounding box center [666, 272] width 96 height 9
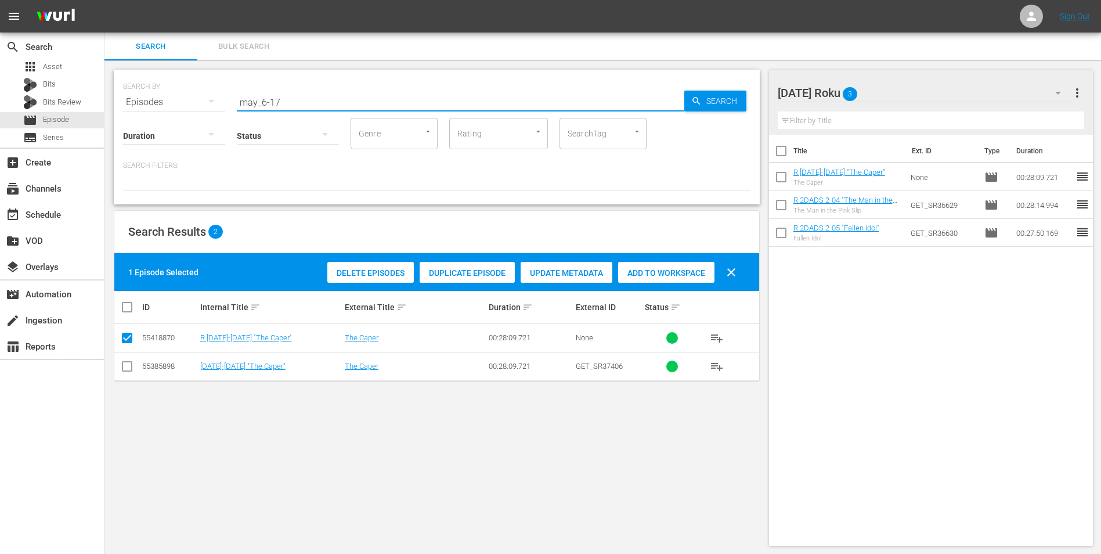
drag, startPoint x: 276, startPoint y: 101, endPoint x: 283, endPoint y: 99, distance: 7.2
click at [283, 100] on input "may_6-17" at bounding box center [461, 102] width 448 height 28
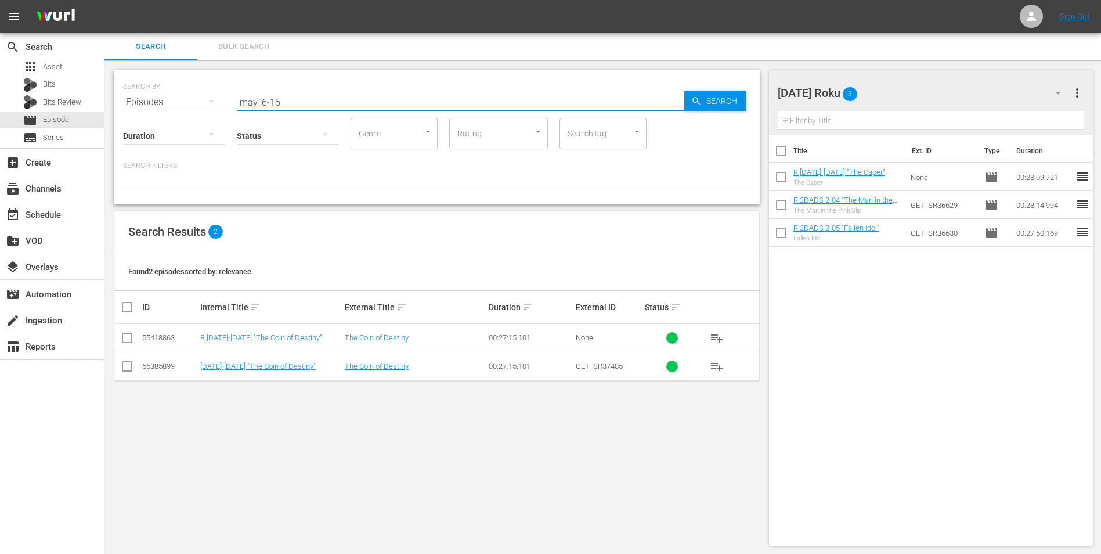
click at [131, 338] on input "checkbox" at bounding box center [127, 340] width 14 height 14
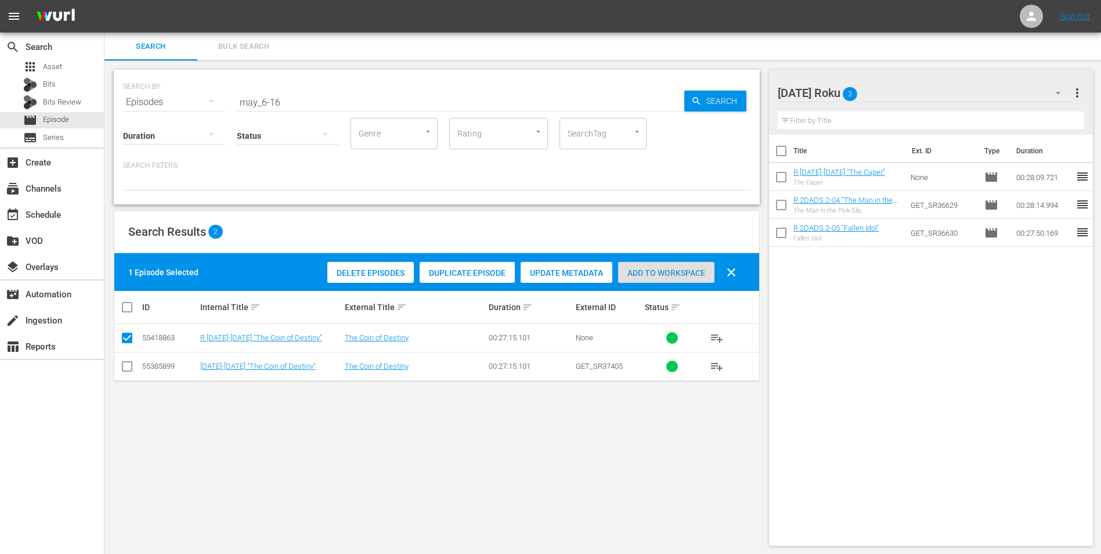
click at [667, 279] on div "Add to Workspace" at bounding box center [666, 273] width 96 height 22
click at [904, 92] on div "Sunday Roku 4" at bounding box center [925, 93] width 295 height 33
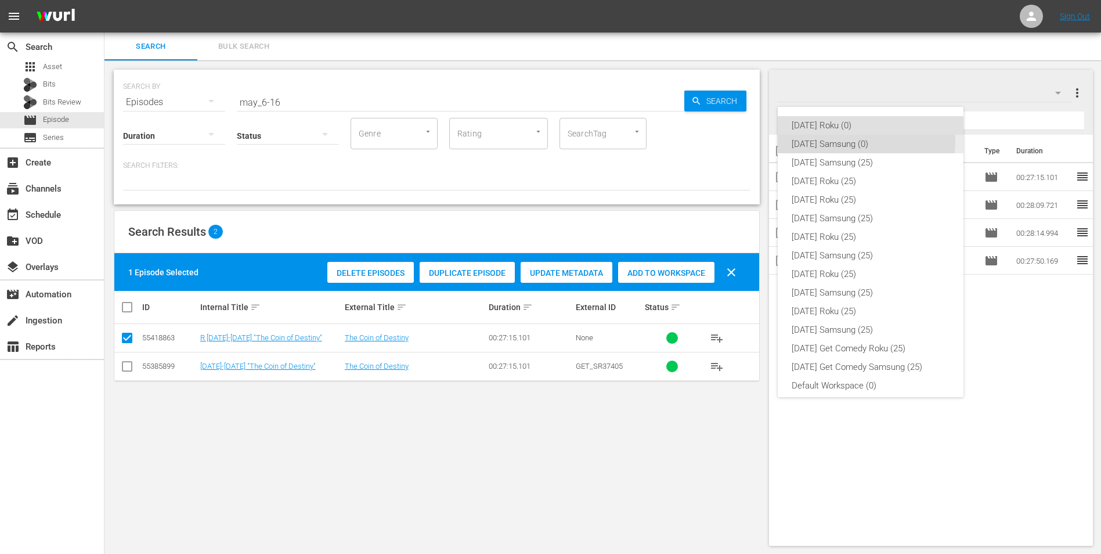
click at [830, 140] on div "[DATE] Samsung (0)" at bounding box center [871, 144] width 158 height 19
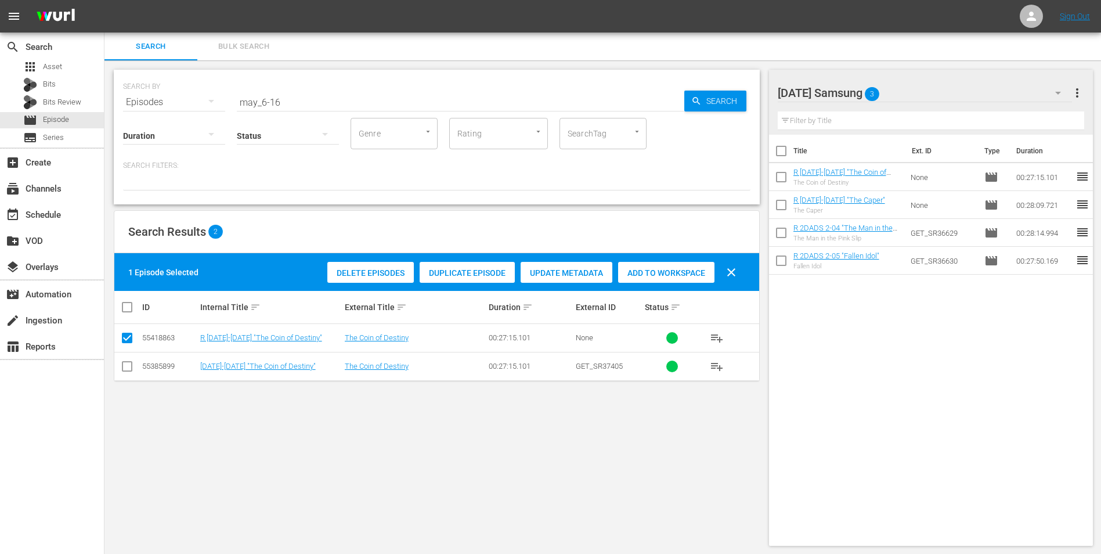
click at [129, 372] on input "checkbox" at bounding box center [127, 369] width 14 height 14
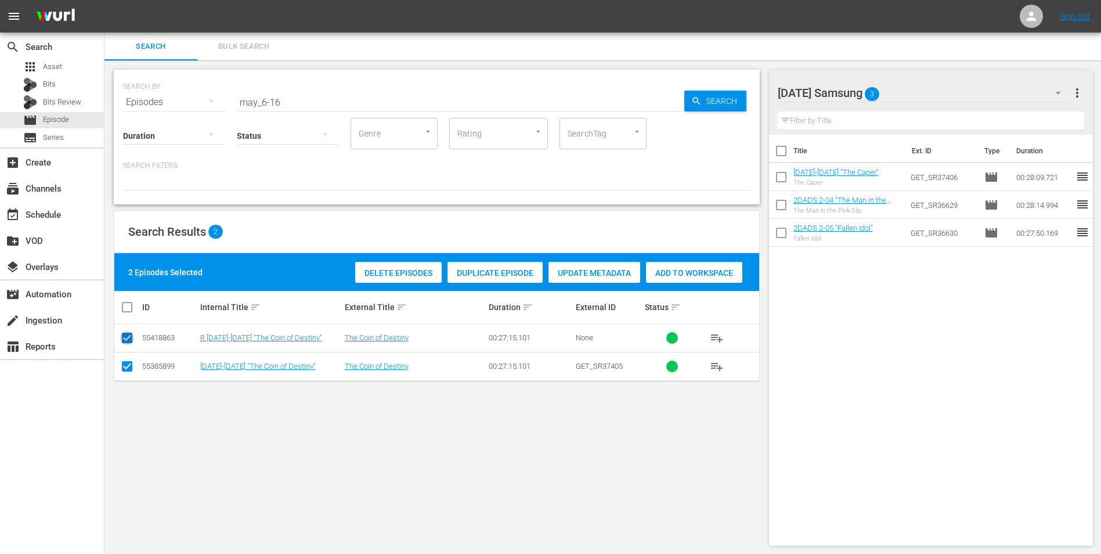
click at [131, 340] on input "checkbox" at bounding box center [127, 340] width 14 height 14
click at [657, 269] on span "Add to Workspace" at bounding box center [666, 272] width 96 height 9
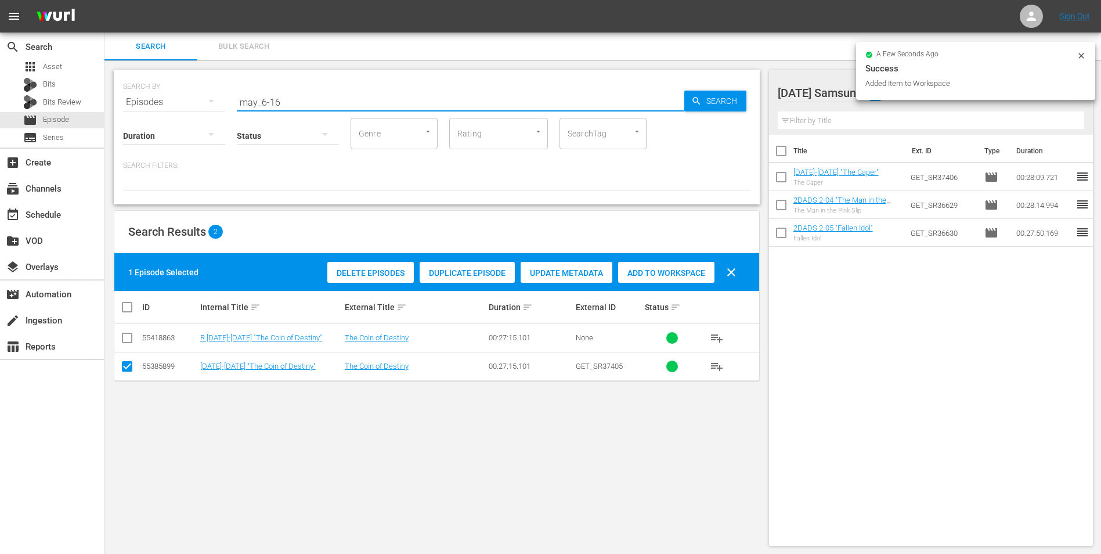
drag, startPoint x: 275, startPoint y: 99, endPoint x: 286, endPoint y: 100, distance: 11.6
click at [286, 100] on input "may_6-16" at bounding box center [461, 102] width 448 height 28
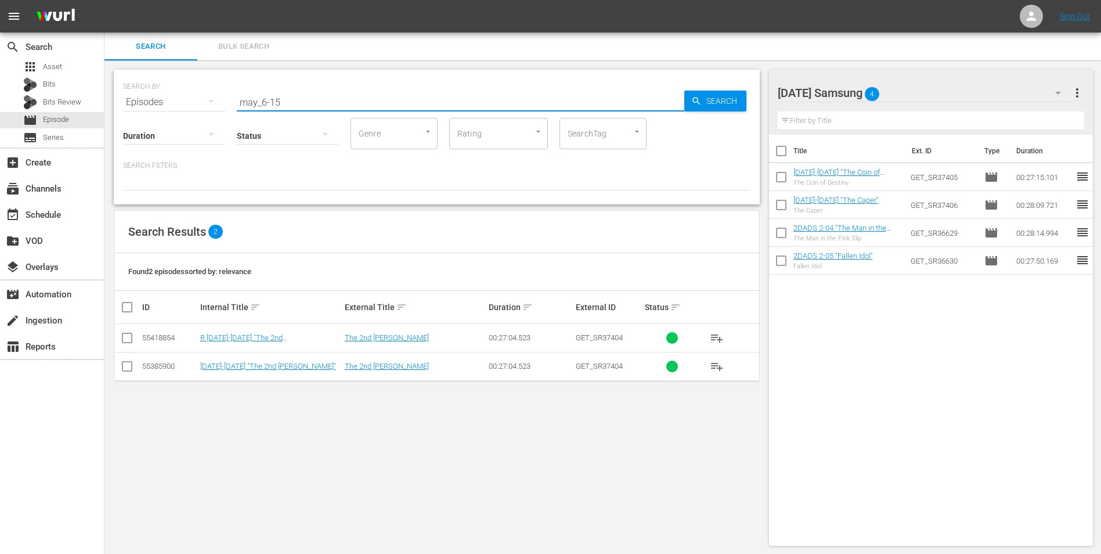
click at [129, 367] on input "checkbox" at bounding box center [127, 369] width 14 height 14
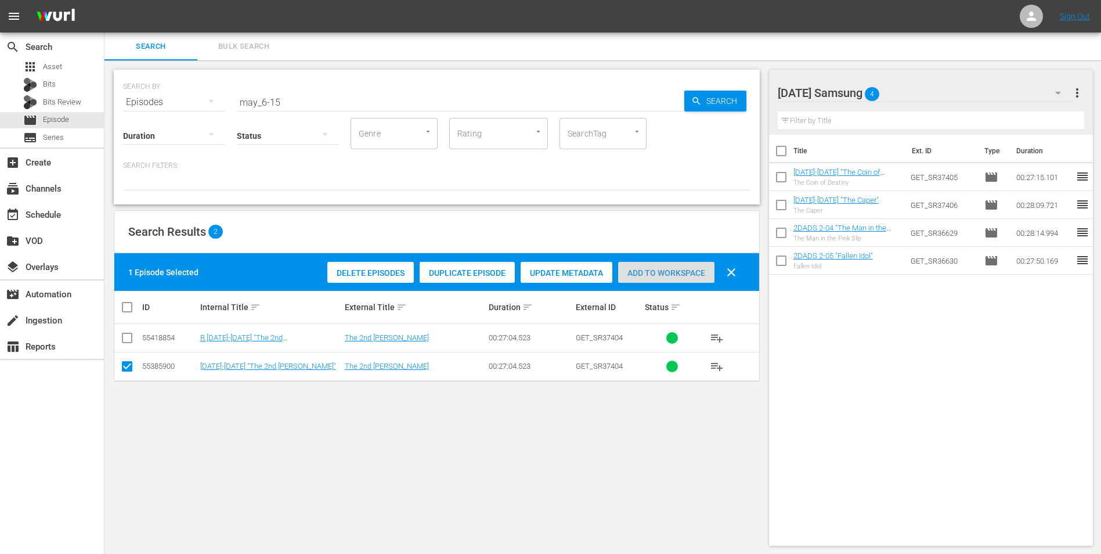
click at [675, 269] on span "Add to Workspace" at bounding box center [666, 272] width 96 height 9
click at [923, 89] on div "Sunday Samsung 5" at bounding box center [925, 93] width 295 height 33
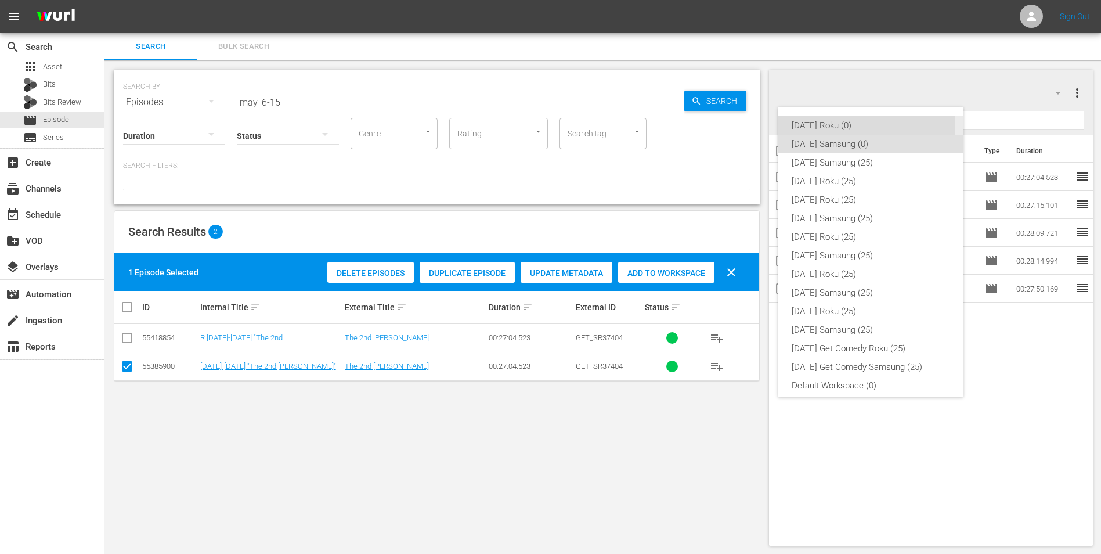
click at [832, 128] on div "[DATE] Roku (0)" at bounding box center [871, 125] width 158 height 19
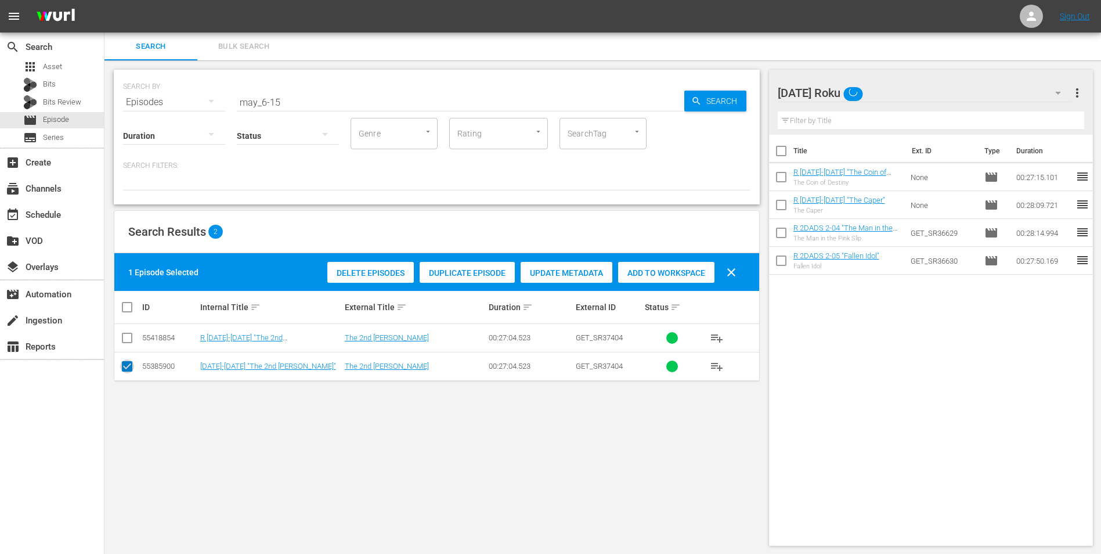
click at [129, 364] on input "checkbox" at bounding box center [127, 369] width 14 height 14
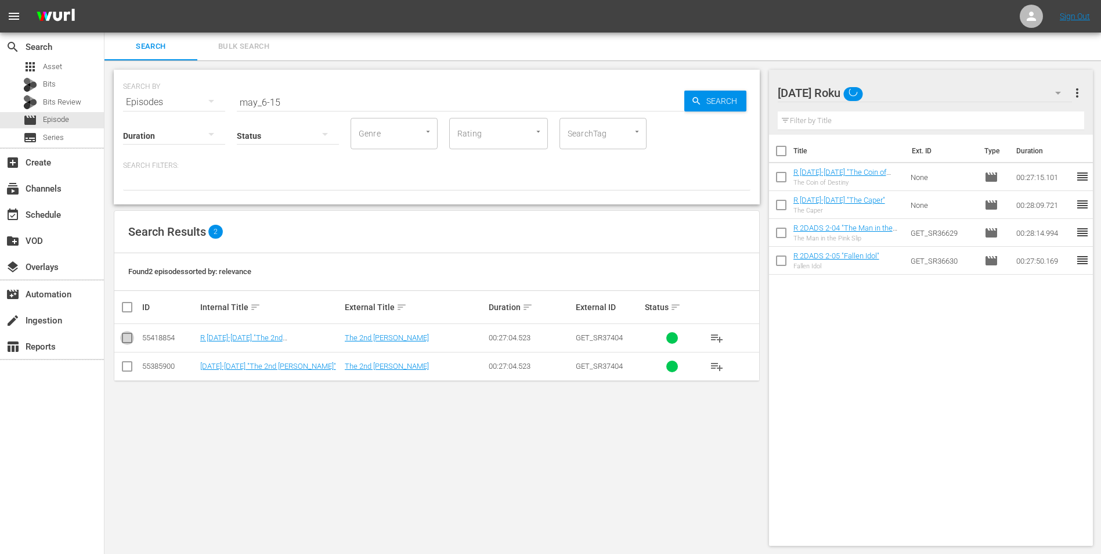
click at [127, 337] on input "checkbox" at bounding box center [127, 340] width 14 height 14
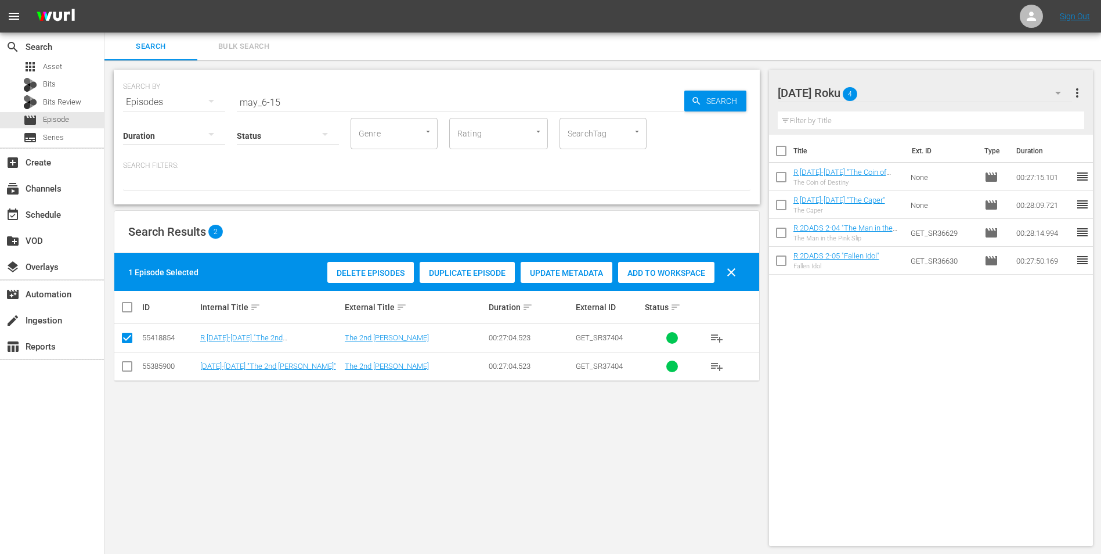
click at [651, 269] on span "Add to Workspace" at bounding box center [666, 272] width 96 height 9
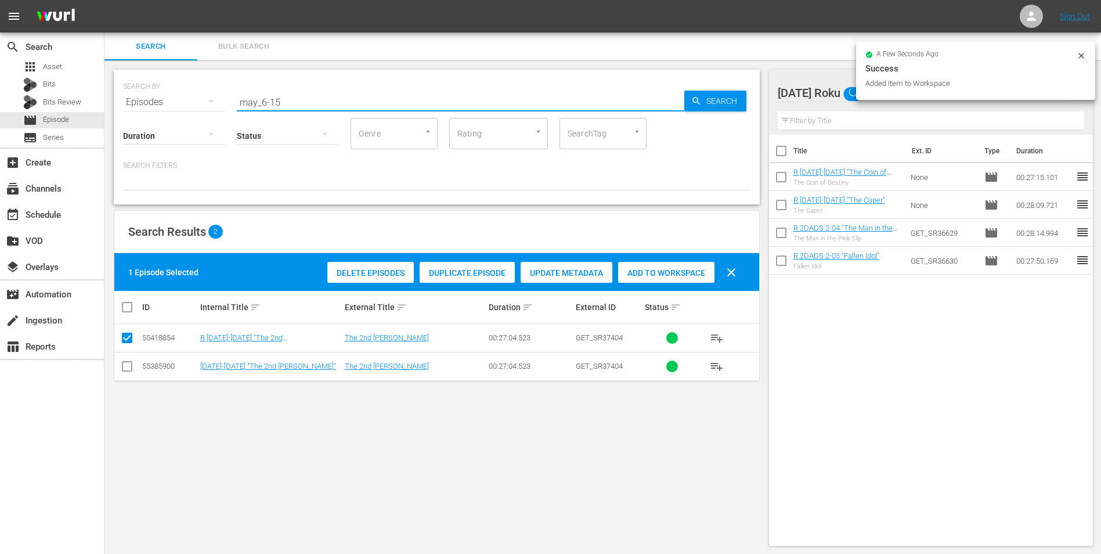
drag, startPoint x: 273, startPoint y: 102, endPoint x: 283, endPoint y: 101, distance: 10.5
click at [283, 101] on input "may_6-15" at bounding box center [461, 102] width 448 height 28
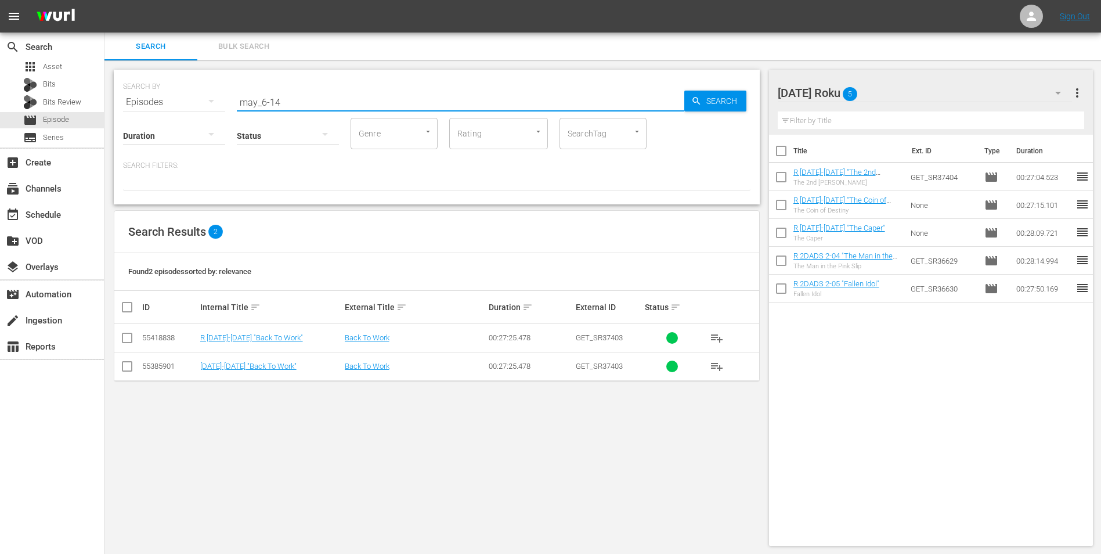
click at [131, 341] on input "checkbox" at bounding box center [127, 340] width 14 height 14
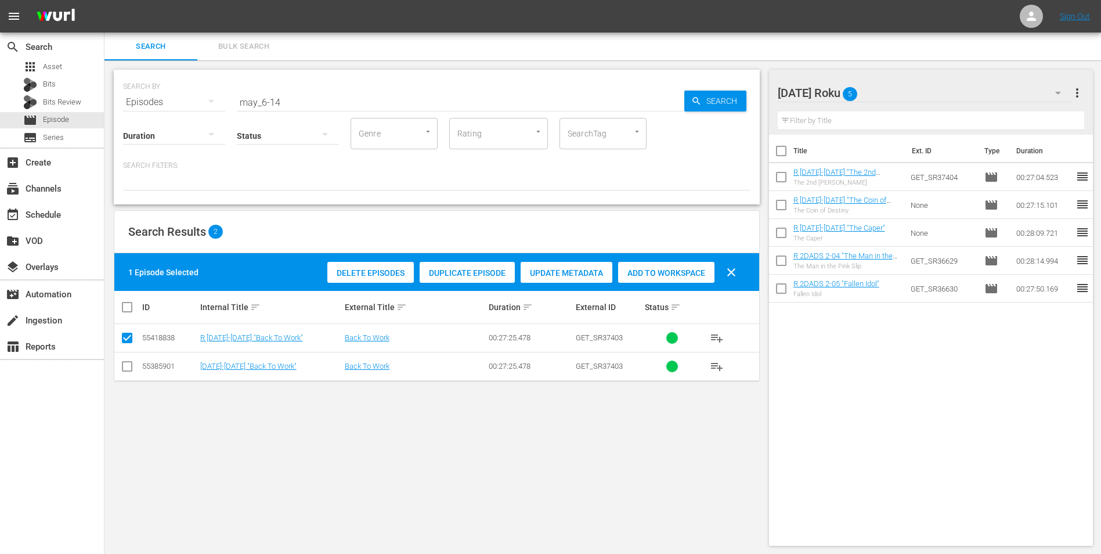
click at [676, 268] on span "Add to Workspace" at bounding box center [666, 272] width 96 height 9
click at [901, 85] on div "Sunday Roku 6" at bounding box center [925, 93] width 295 height 33
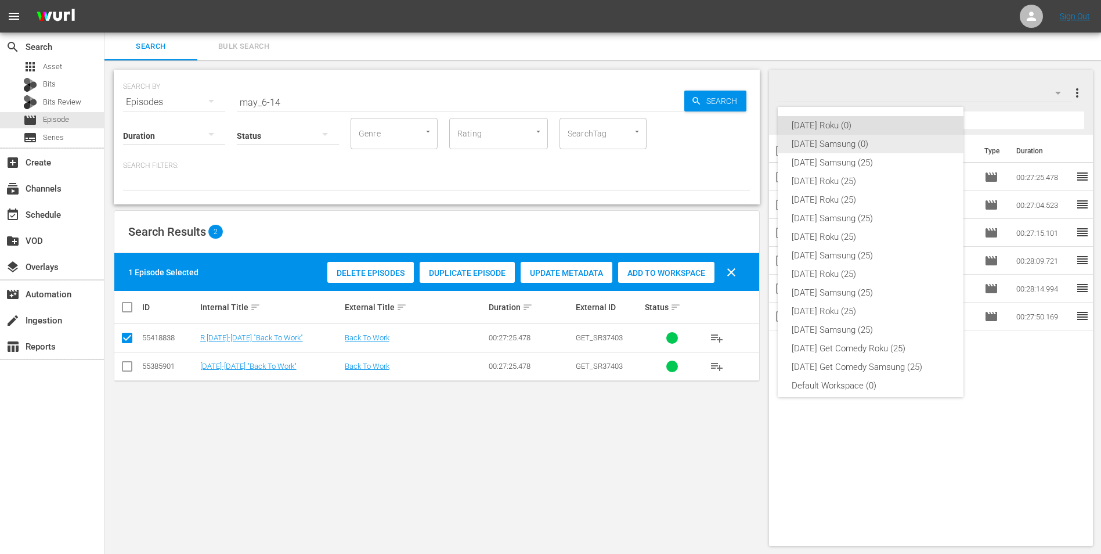
drag, startPoint x: 817, startPoint y: 145, endPoint x: 805, endPoint y: 149, distance: 12.7
click at [817, 145] on div "[DATE] Samsung (0)" at bounding box center [871, 144] width 158 height 19
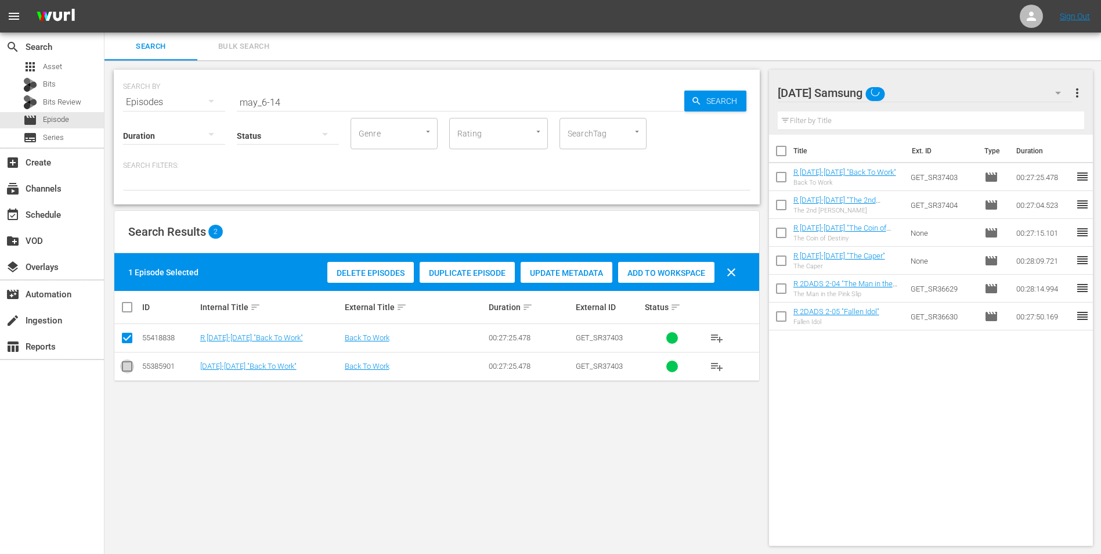
click at [129, 370] on input "checkbox" at bounding box center [127, 369] width 14 height 14
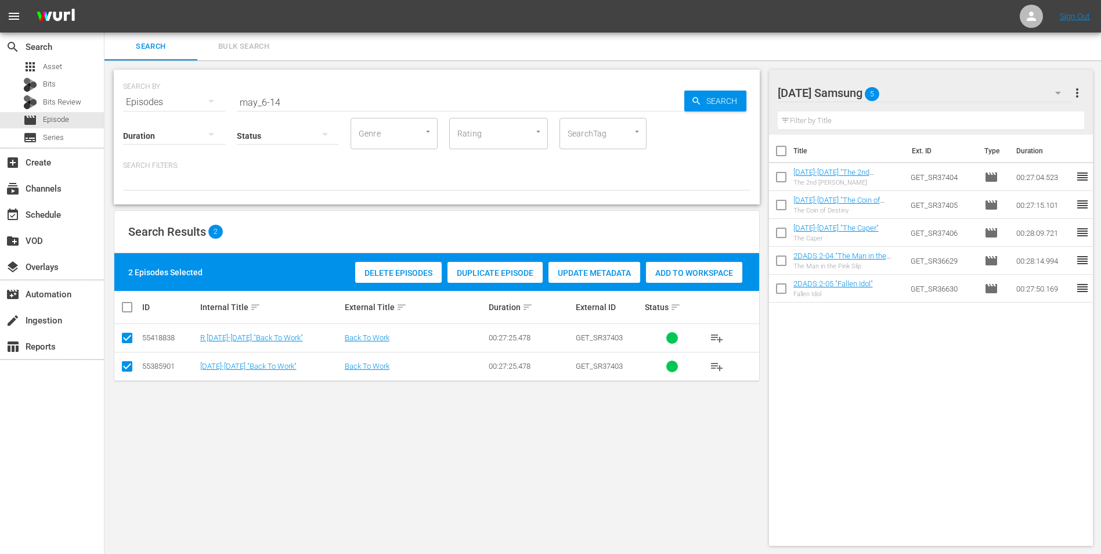
click at [129, 337] on input "checkbox" at bounding box center [127, 340] width 14 height 14
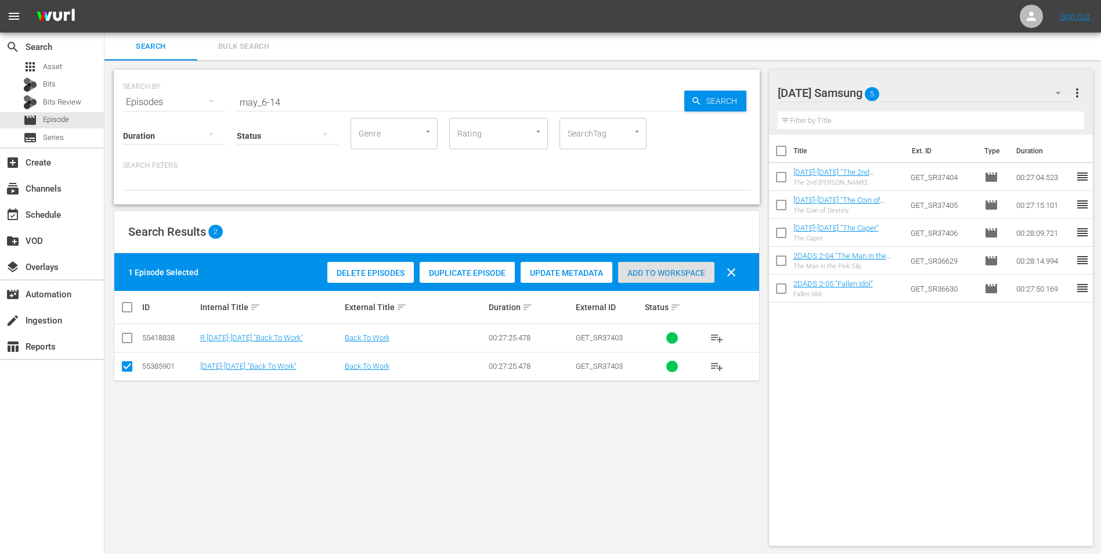
click at [634, 268] on span "Add to Workspace" at bounding box center [666, 272] width 96 height 9
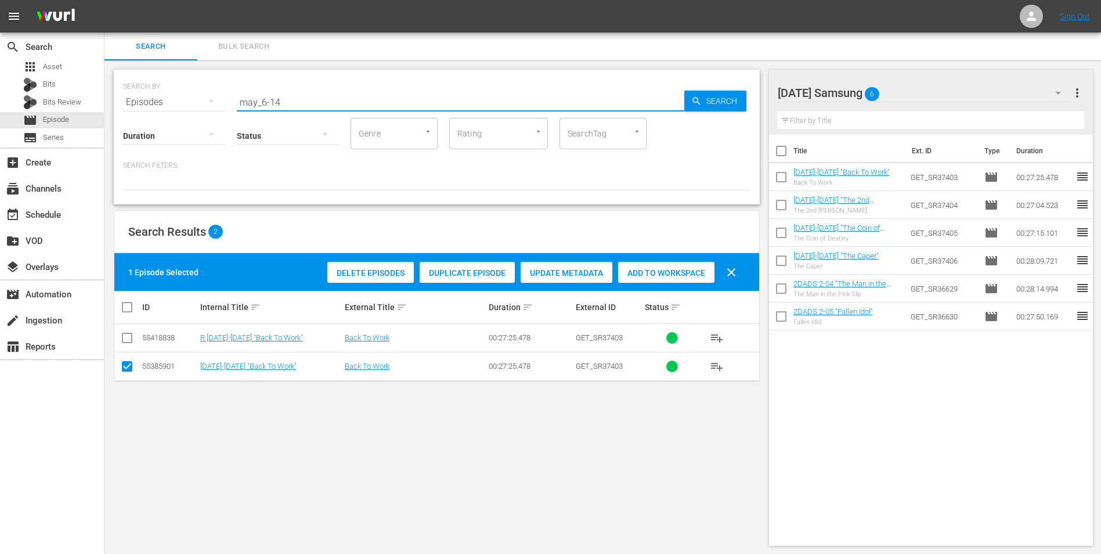
drag, startPoint x: 288, startPoint y: 96, endPoint x: 124, endPoint y: 102, distance: 164.4
click at [134, 103] on div "SEARCH BY Search By Episodes Search ID, Title, Description, Keywords, or Catego…" at bounding box center [437, 95] width 628 height 42
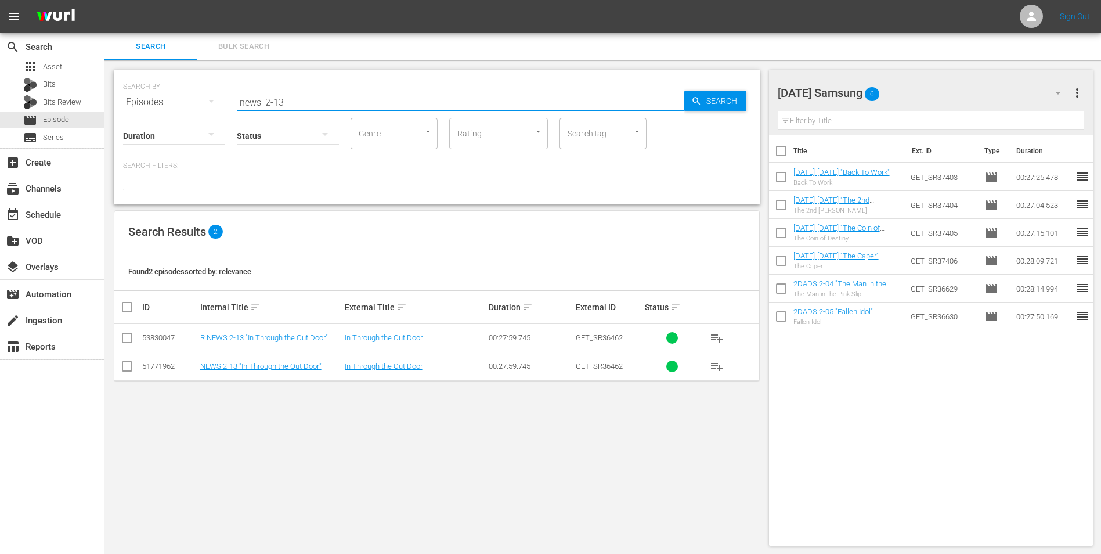
click at [122, 367] on input "checkbox" at bounding box center [127, 369] width 14 height 14
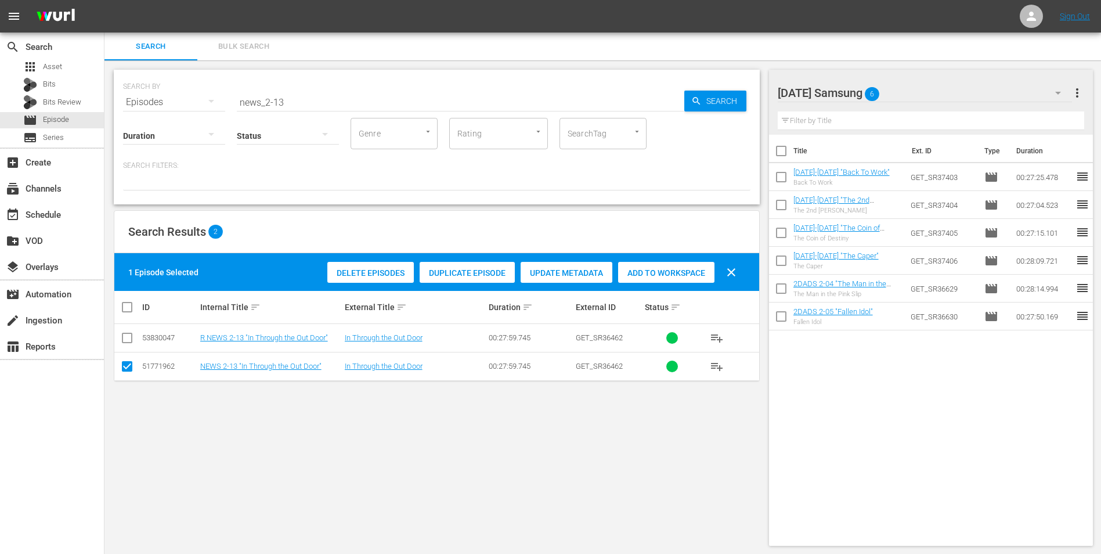
drag, startPoint x: 650, startPoint y: 278, endPoint x: 679, endPoint y: 255, distance: 36.7
click at [652, 277] on div "Add to Workspace" at bounding box center [666, 273] width 96 height 22
click at [904, 88] on div "Sunday Samsung 7" at bounding box center [925, 93] width 295 height 33
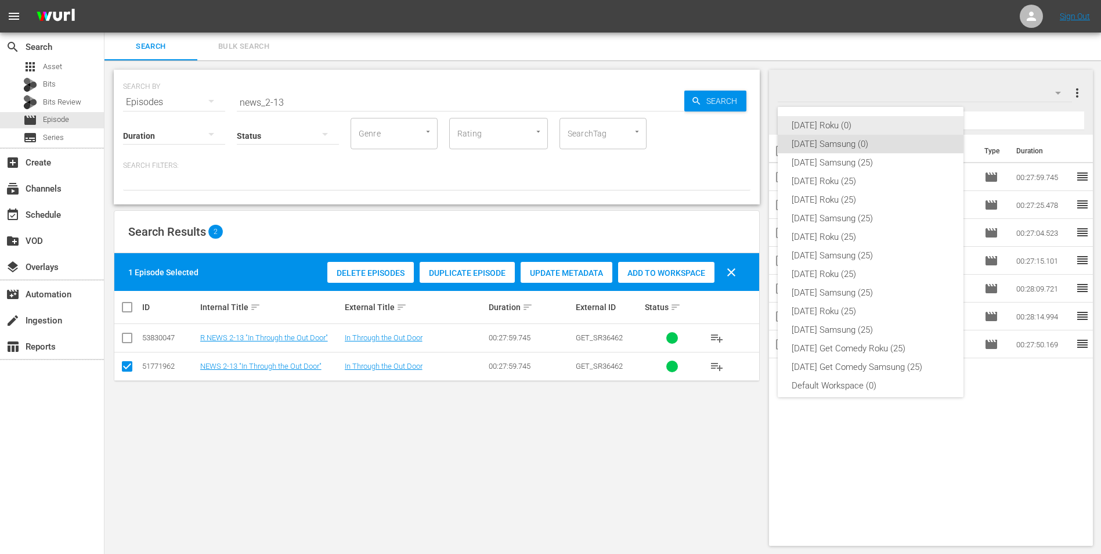
drag, startPoint x: 814, startPoint y: 128, endPoint x: 804, endPoint y: 131, distance: 10.5
click at [813, 128] on div "[DATE] Roku (0)" at bounding box center [871, 125] width 158 height 19
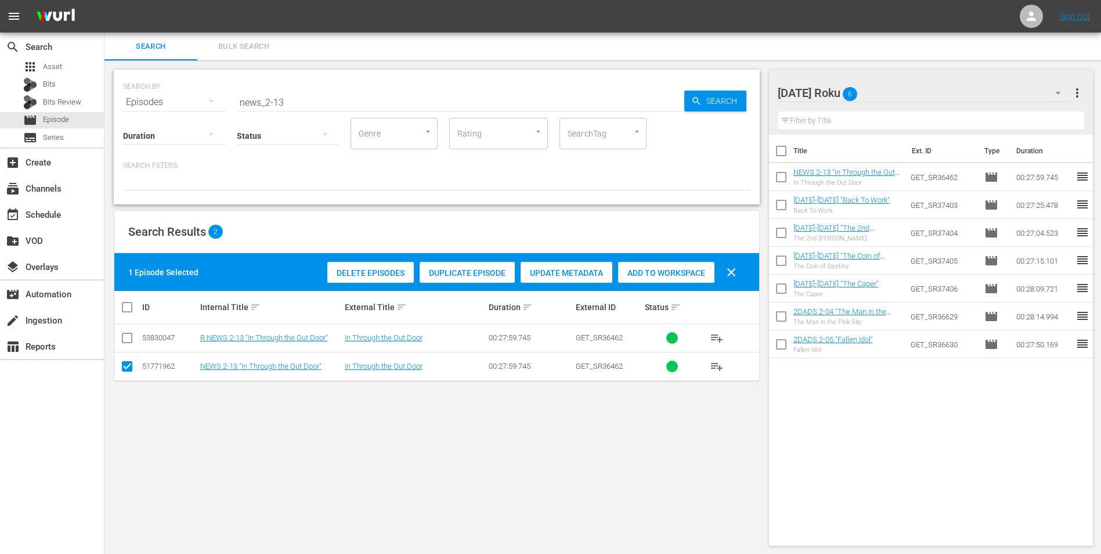
click at [123, 366] on input "checkbox" at bounding box center [127, 369] width 14 height 14
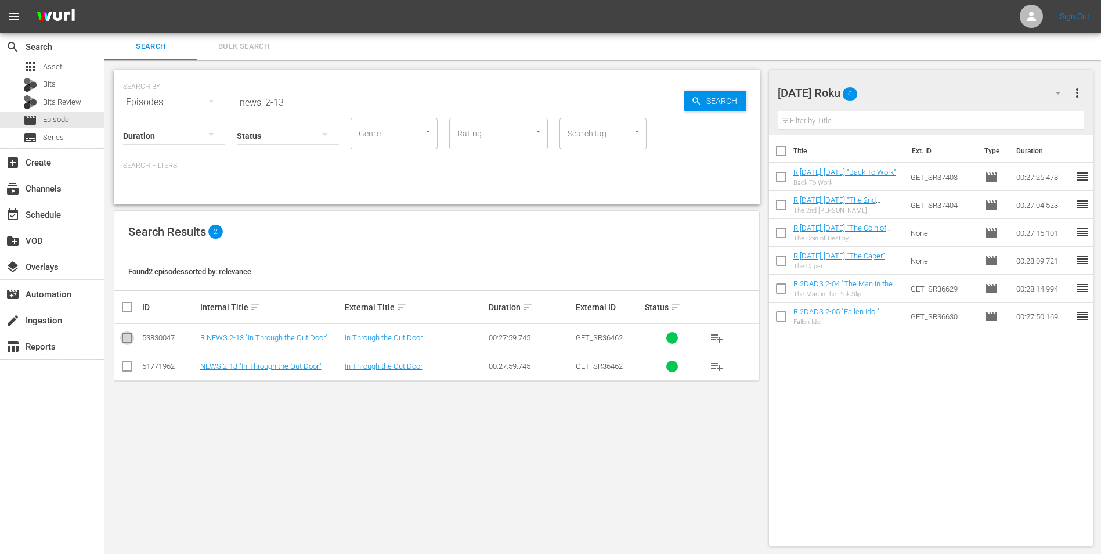
click at [125, 332] on icon at bounding box center [127, 338] width 14 height 14
click at [128, 339] on input "checkbox" at bounding box center [127, 340] width 14 height 14
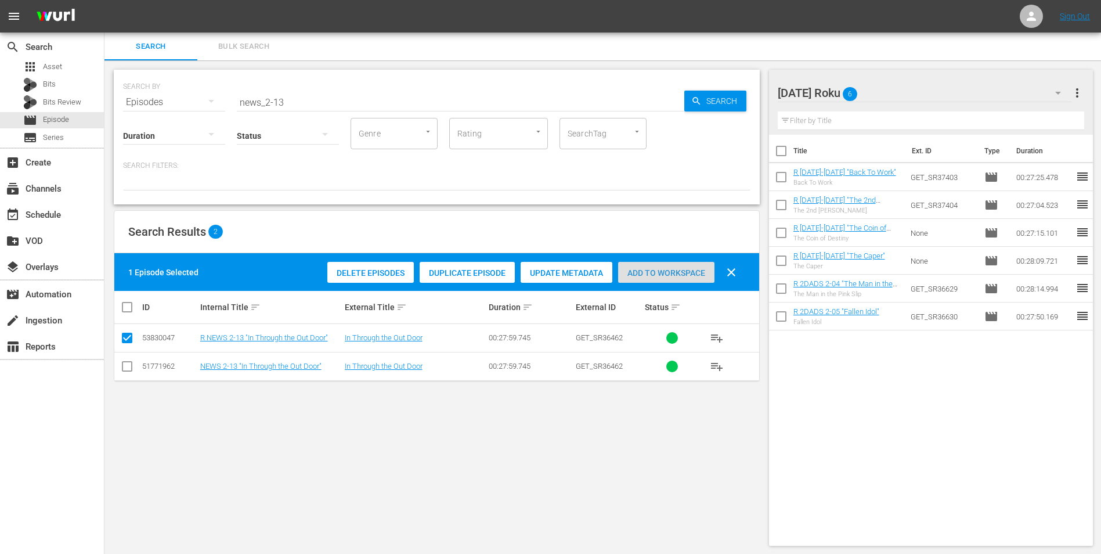
click at [644, 271] on span "Add to Workspace" at bounding box center [666, 272] width 96 height 9
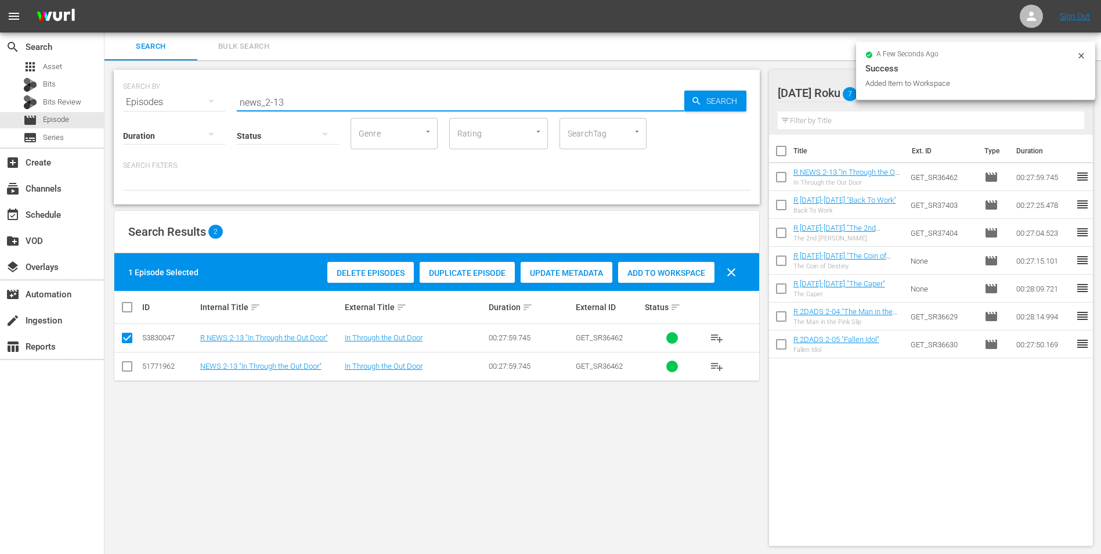
drag, startPoint x: 277, startPoint y: 97, endPoint x: 311, endPoint y: 109, distance: 35.1
click at [311, 109] on div "SEARCH BY Search By Episodes Search ID, Title, Description, Keywords, or Catego…" at bounding box center [437, 137] width 646 height 135
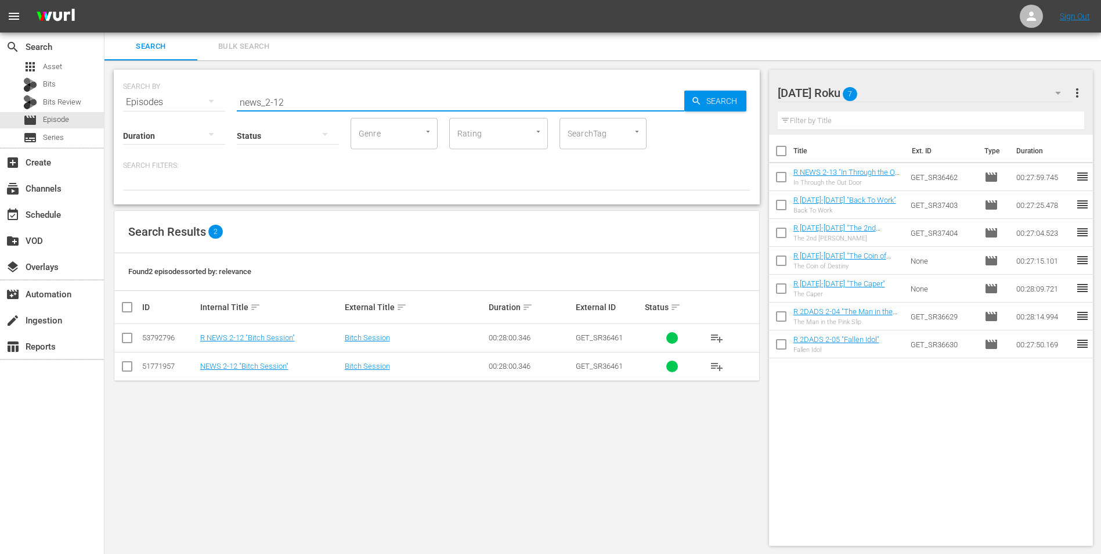
click at [124, 338] on input "checkbox" at bounding box center [127, 340] width 14 height 14
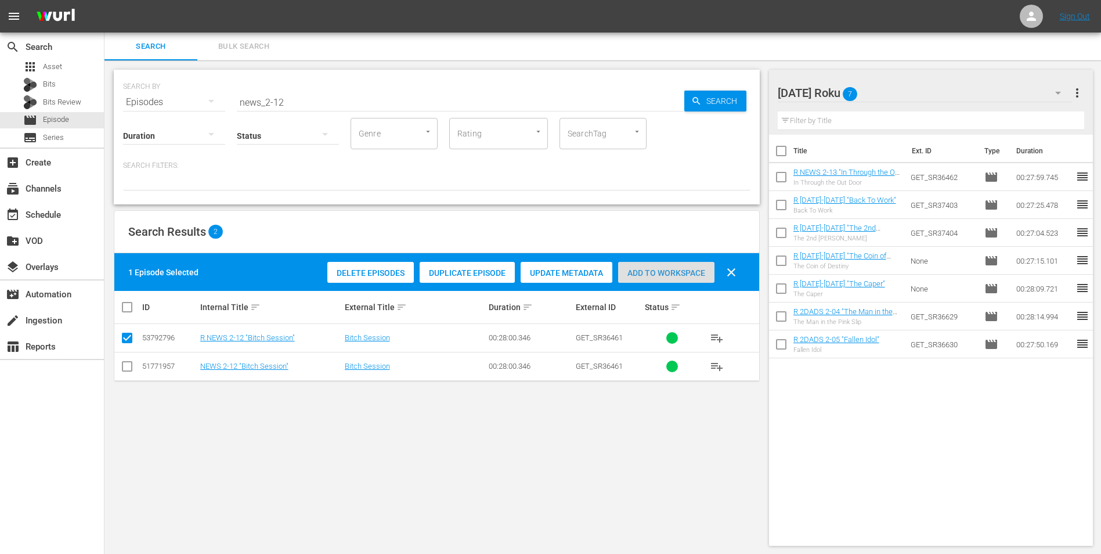
click at [665, 268] on span "Add to Workspace" at bounding box center [666, 272] width 96 height 9
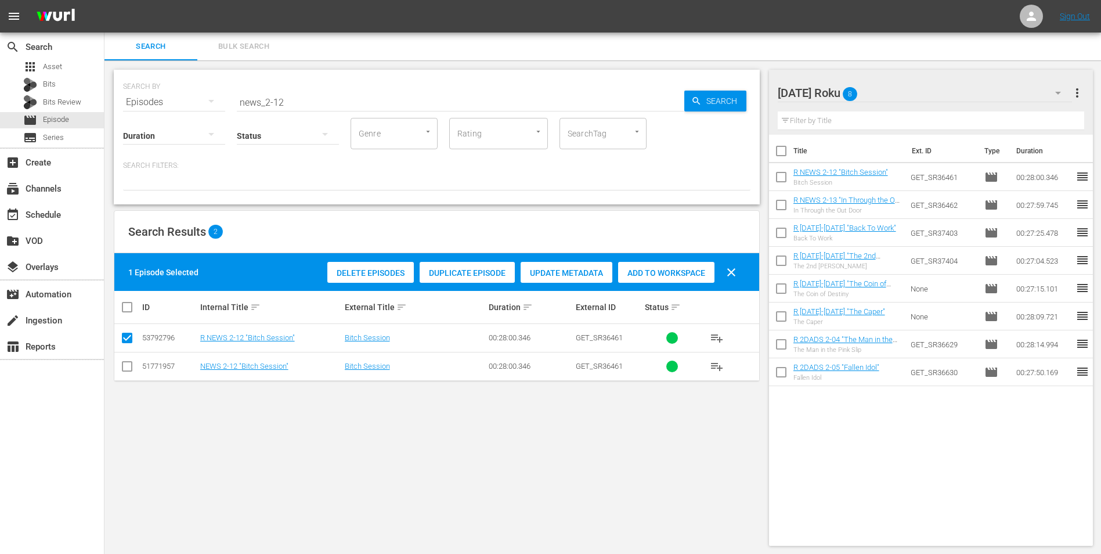
click at [904, 91] on div "Sunday Roku 8" at bounding box center [925, 93] width 295 height 33
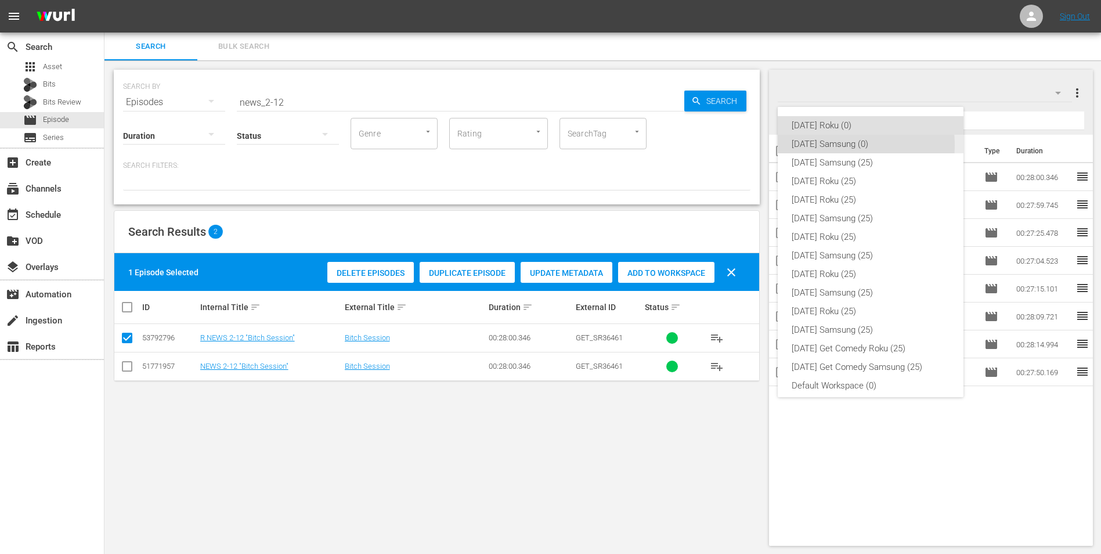
click at [830, 145] on div "[DATE] Samsung (0)" at bounding box center [871, 144] width 158 height 19
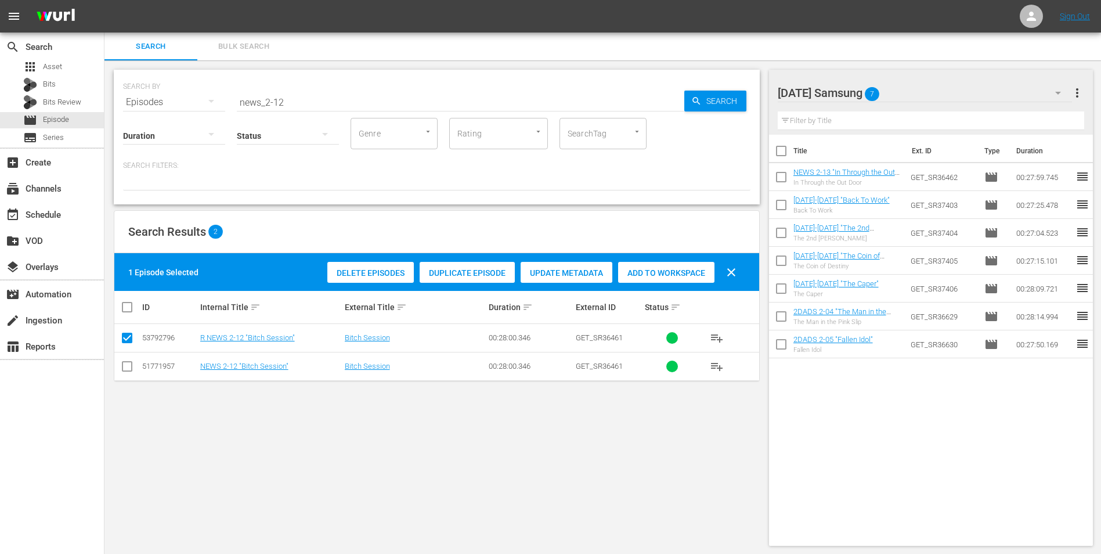
drag, startPoint x: 124, startPoint y: 370, endPoint x: 124, endPoint y: 364, distance: 6.4
click at [124, 369] on input "checkbox" at bounding box center [127, 369] width 14 height 14
click at [127, 337] on input "checkbox" at bounding box center [127, 340] width 14 height 14
click at [661, 274] on span "Add to Workspace" at bounding box center [666, 272] width 96 height 9
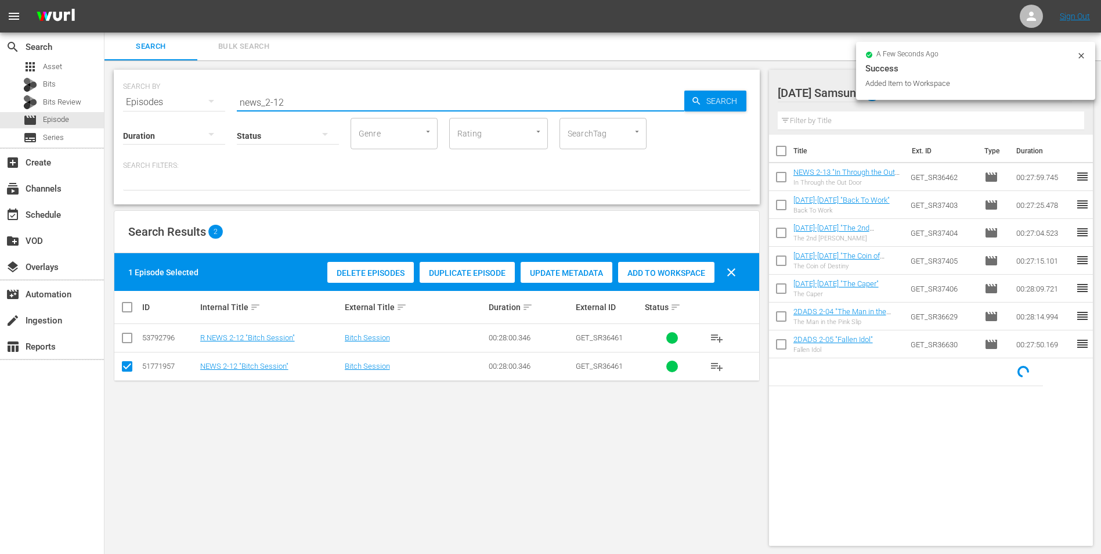
drag, startPoint x: 280, startPoint y: 104, endPoint x: 341, endPoint y: 114, distance: 61.8
click at [341, 114] on input "news_2-12" at bounding box center [461, 102] width 448 height 28
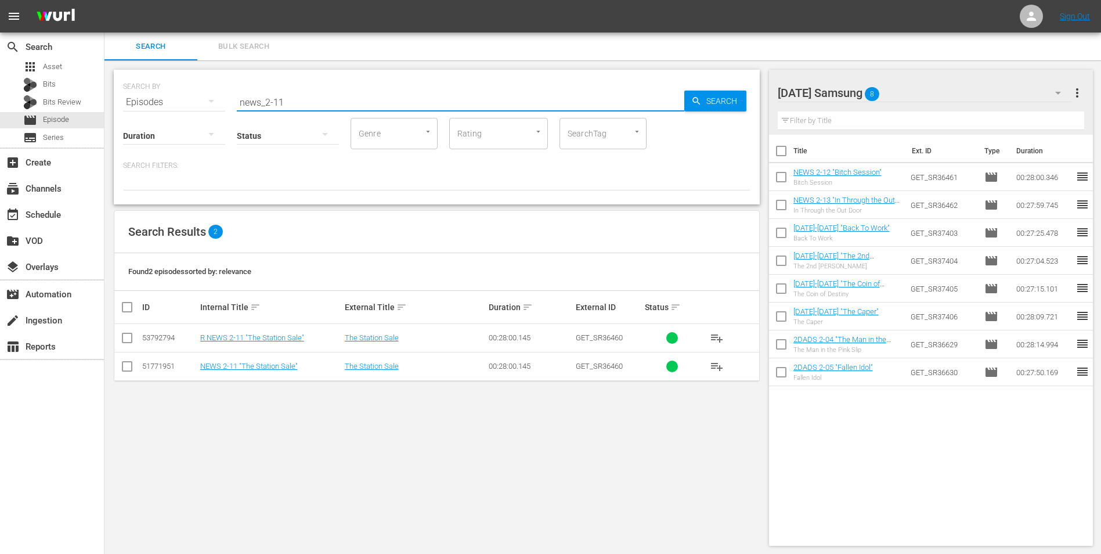
click at [128, 369] on input "checkbox" at bounding box center [127, 369] width 14 height 14
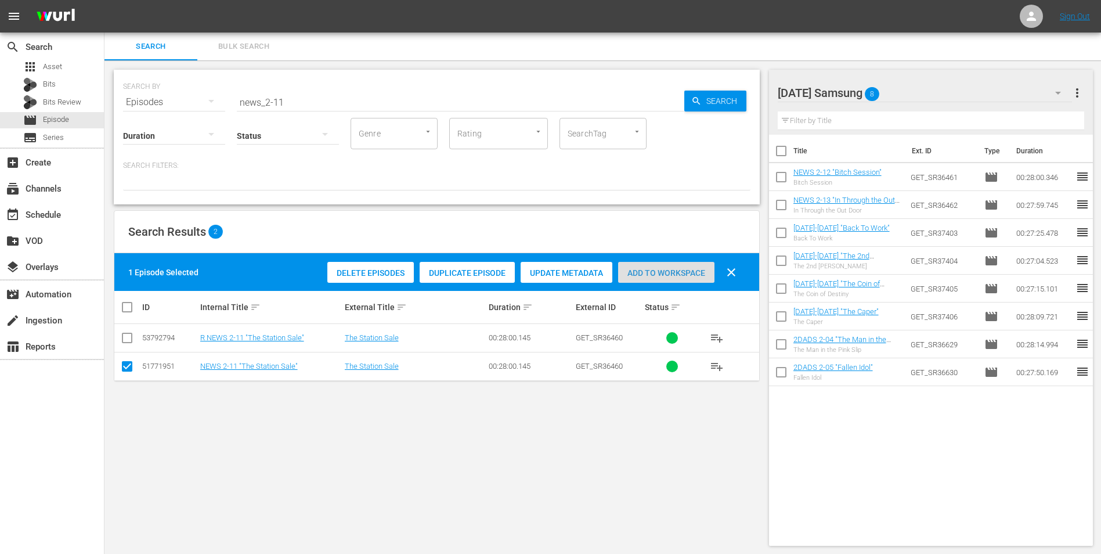
click at [658, 272] on span "Add to Workspace" at bounding box center [666, 272] width 96 height 9
click at [911, 89] on div "Sunday Samsung 9" at bounding box center [925, 93] width 295 height 33
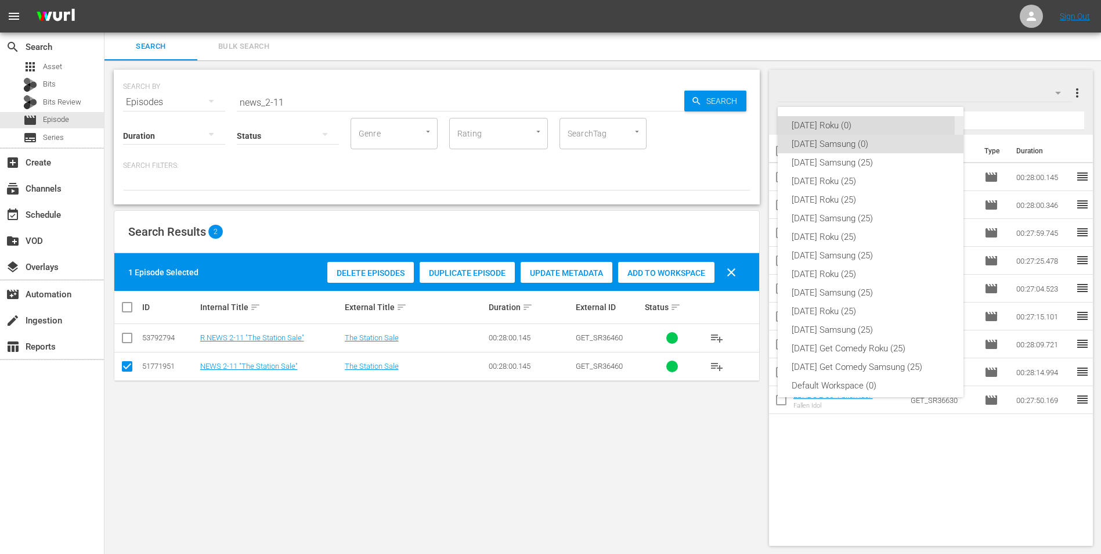
click at [825, 125] on div "[DATE] Roku (0)" at bounding box center [871, 125] width 158 height 19
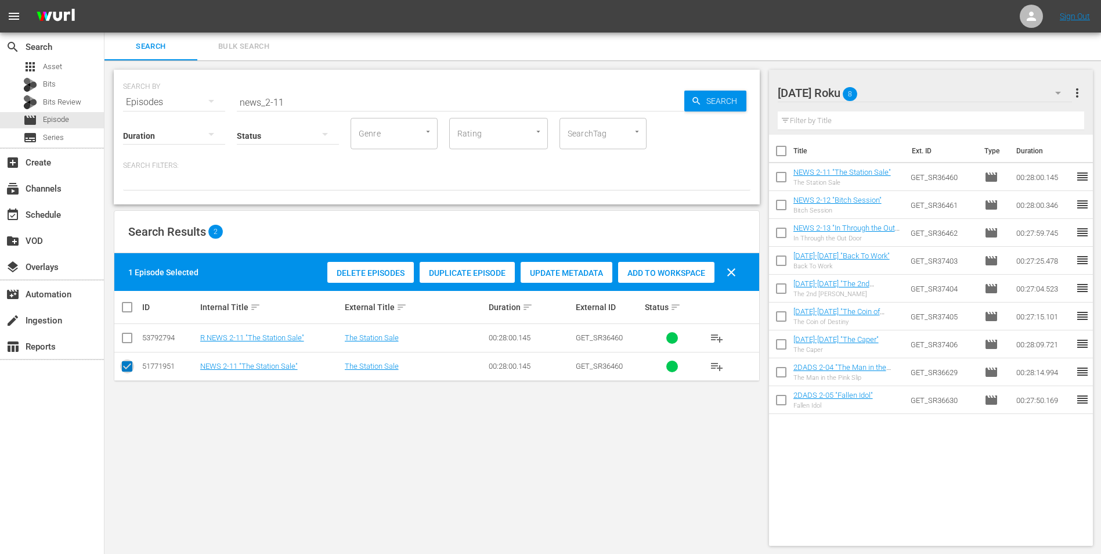
drag, startPoint x: 129, startPoint y: 373, endPoint x: 135, endPoint y: 344, distance: 29.5
click at [129, 372] on input "checkbox" at bounding box center [127, 369] width 14 height 14
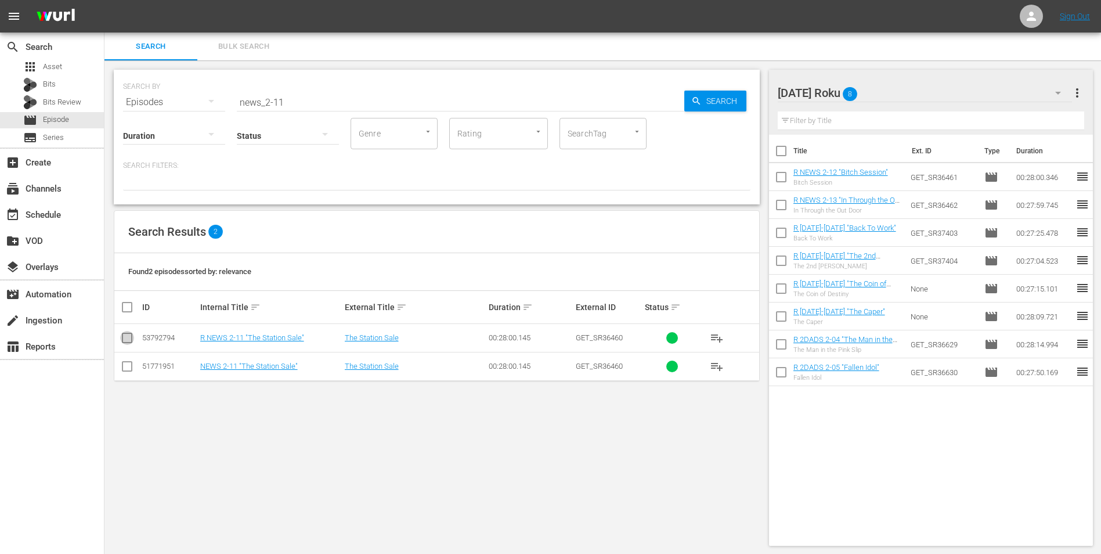
click at [128, 341] on input "checkbox" at bounding box center [127, 340] width 14 height 14
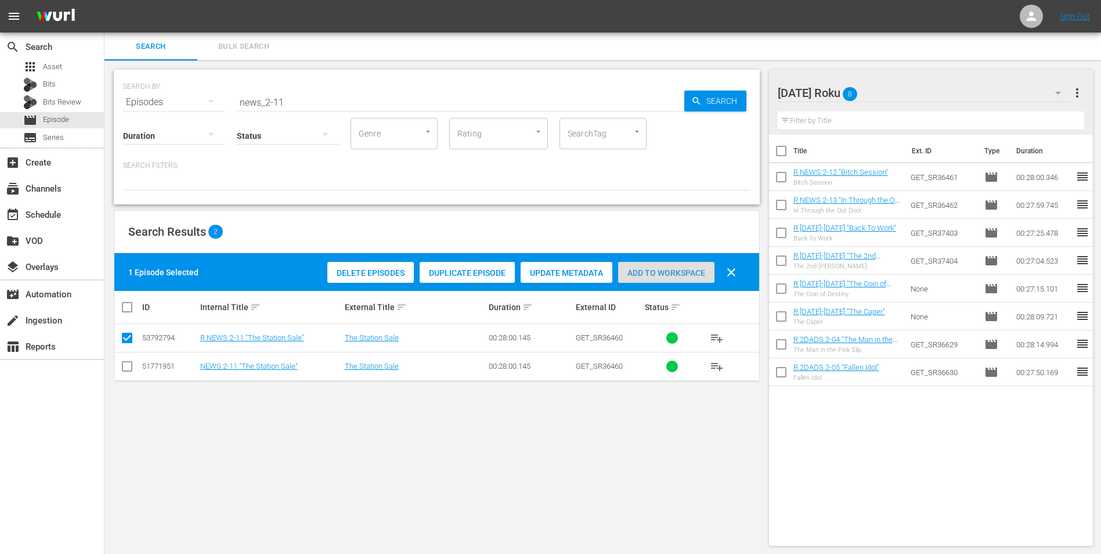
click at [664, 269] on span "Add to Workspace" at bounding box center [666, 272] width 96 height 9
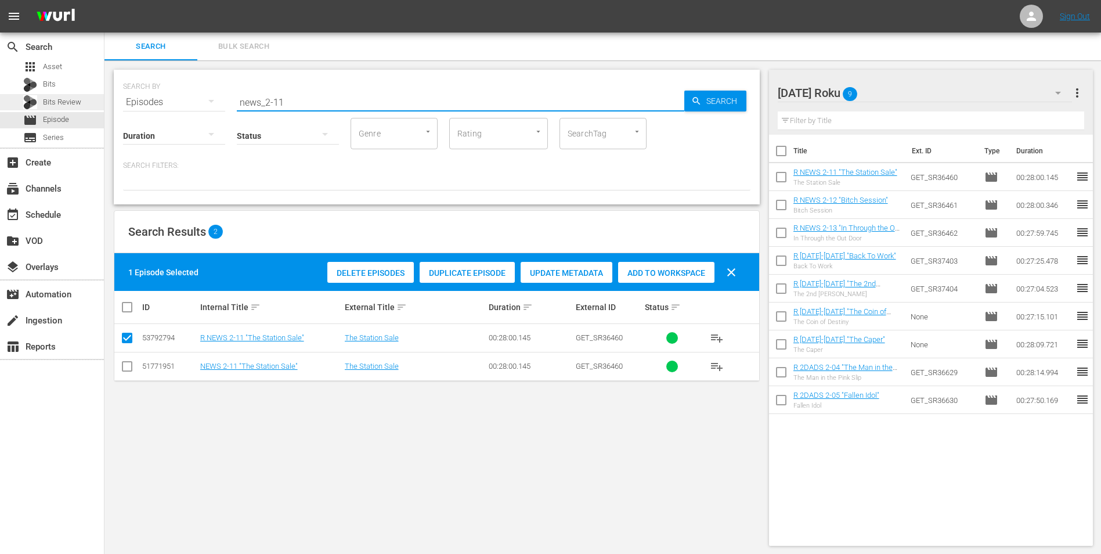
drag, startPoint x: 295, startPoint y: 98, endPoint x: 48, endPoint y: 107, distance: 247.5
click at [104, 0] on div "search Search apps Asset Bits Bits Review movie Episode subtitles Series add_bo…" at bounding box center [602, 0] width 997 height 0
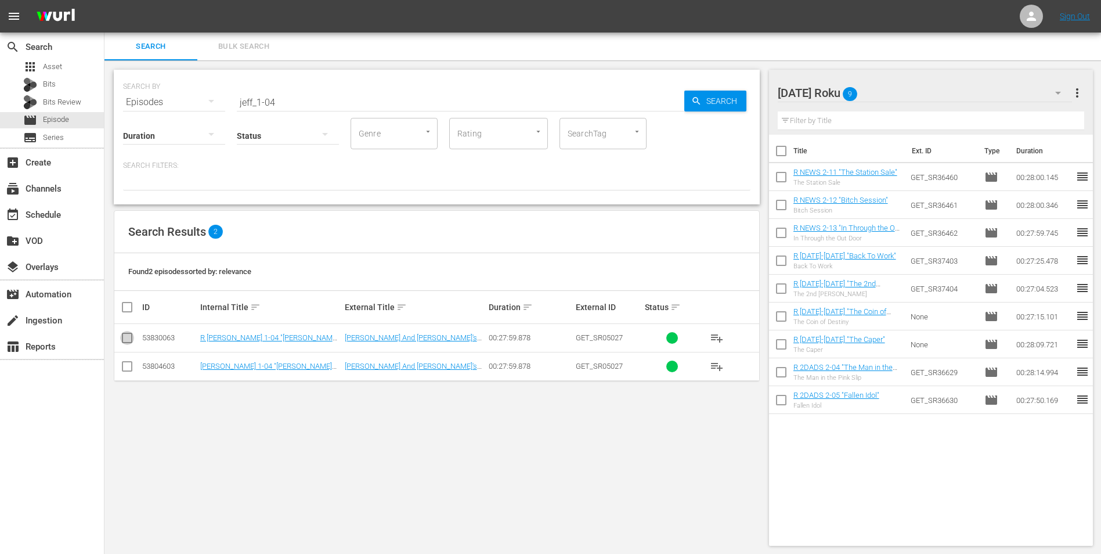
click at [124, 334] on input "checkbox" at bounding box center [127, 340] width 14 height 14
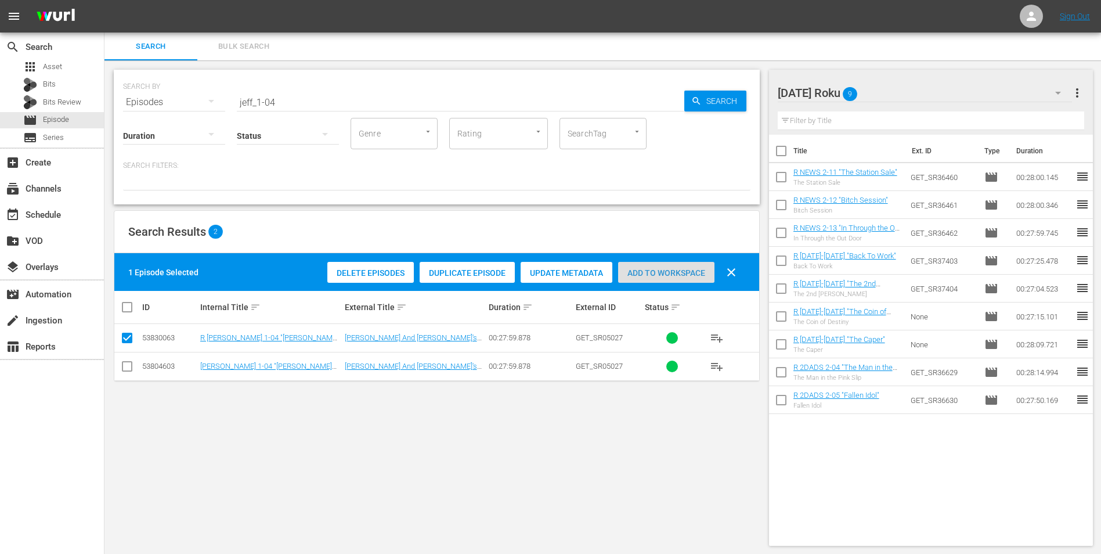
click at [679, 275] on span "Add to Workspace" at bounding box center [666, 272] width 96 height 9
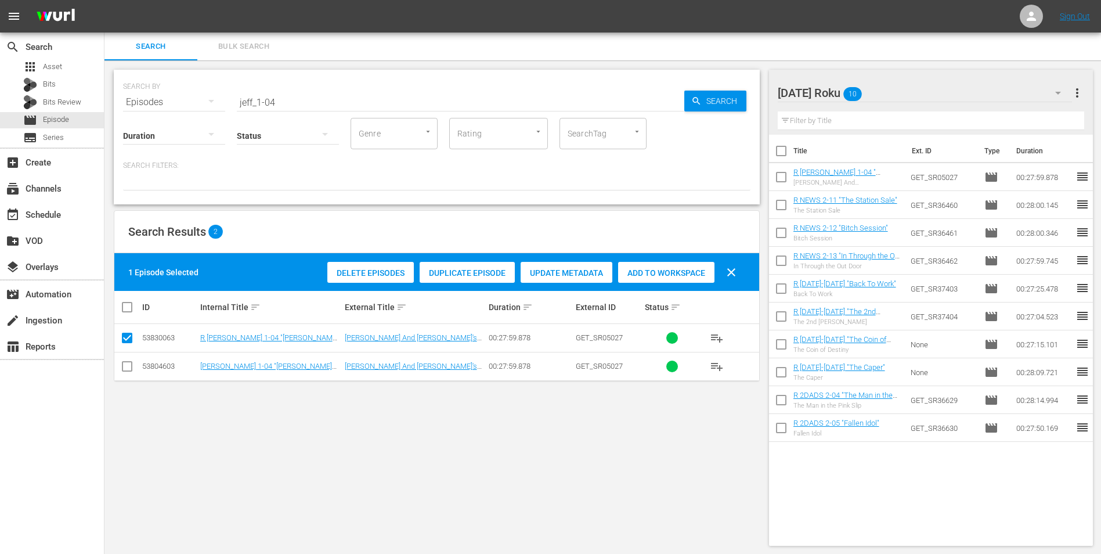
click at [896, 82] on div "Sunday Roku 10" at bounding box center [925, 93] width 295 height 33
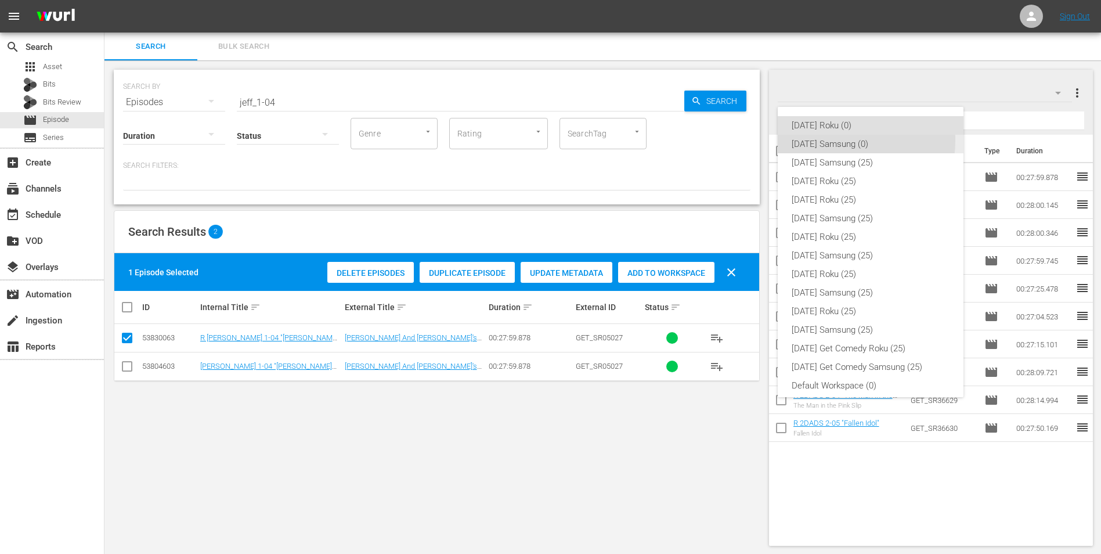
click at [826, 140] on div "[DATE] Samsung (0)" at bounding box center [871, 144] width 158 height 19
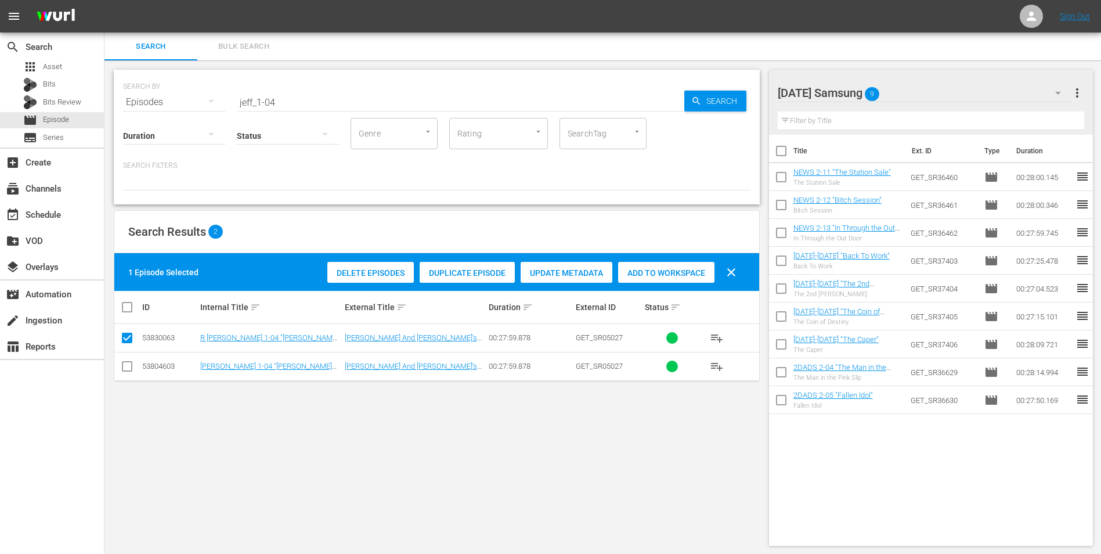
click at [120, 369] on td at bounding box center [127, 366] width 26 height 28
click at [123, 367] on input "checkbox" at bounding box center [127, 369] width 14 height 14
click at [132, 337] on input "checkbox" at bounding box center [127, 340] width 14 height 14
click at [673, 266] on div "Add to Workspace" at bounding box center [666, 273] width 96 height 22
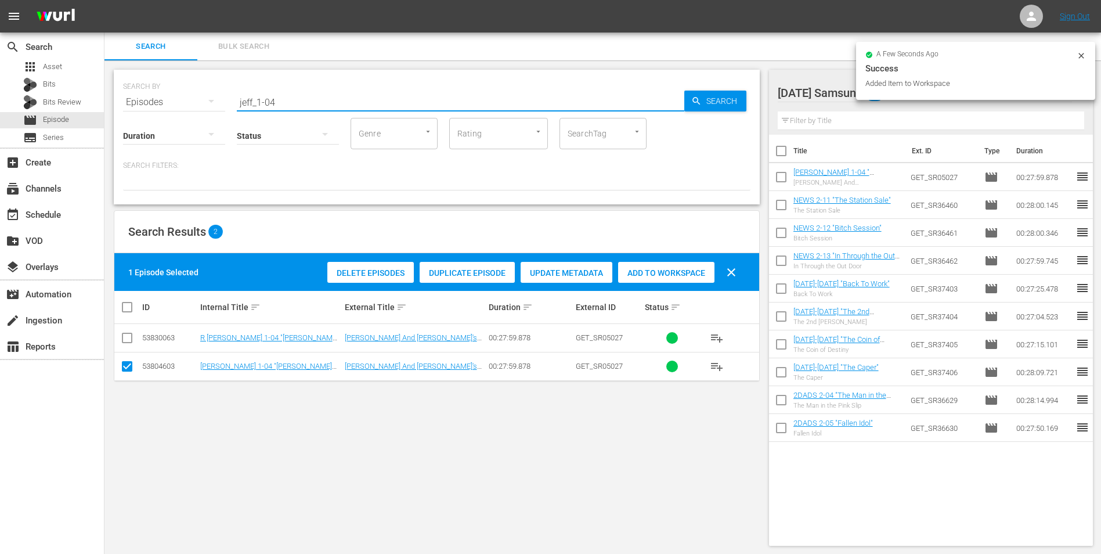
drag, startPoint x: 272, startPoint y: 100, endPoint x: 301, endPoint y: 104, distance: 29.3
click at [301, 103] on input "jeff_1-04" at bounding box center [461, 102] width 448 height 28
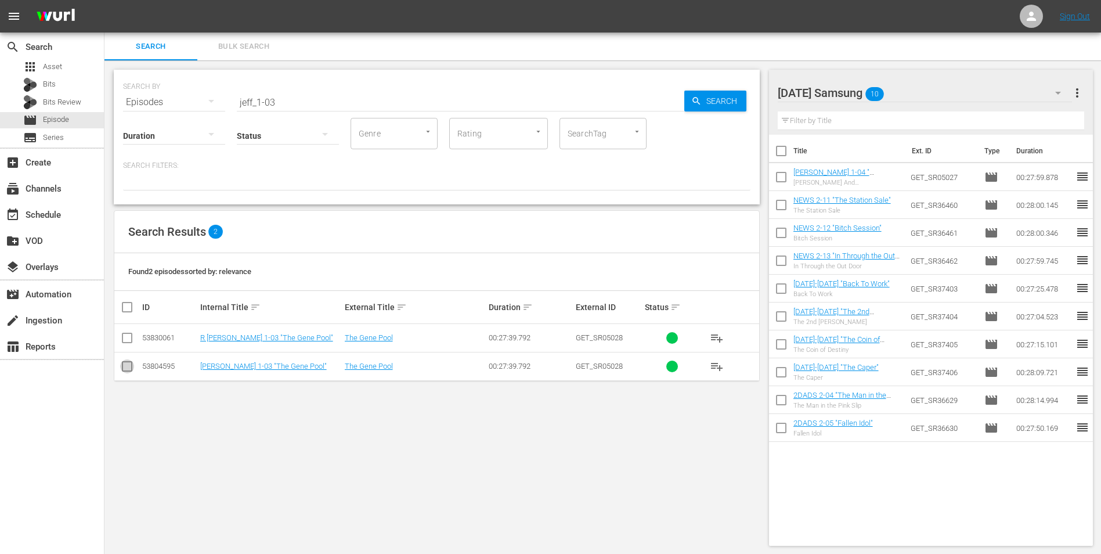
click at [127, 365] on input "checkbox" at bounding box center [127, 369] width 14 height 14
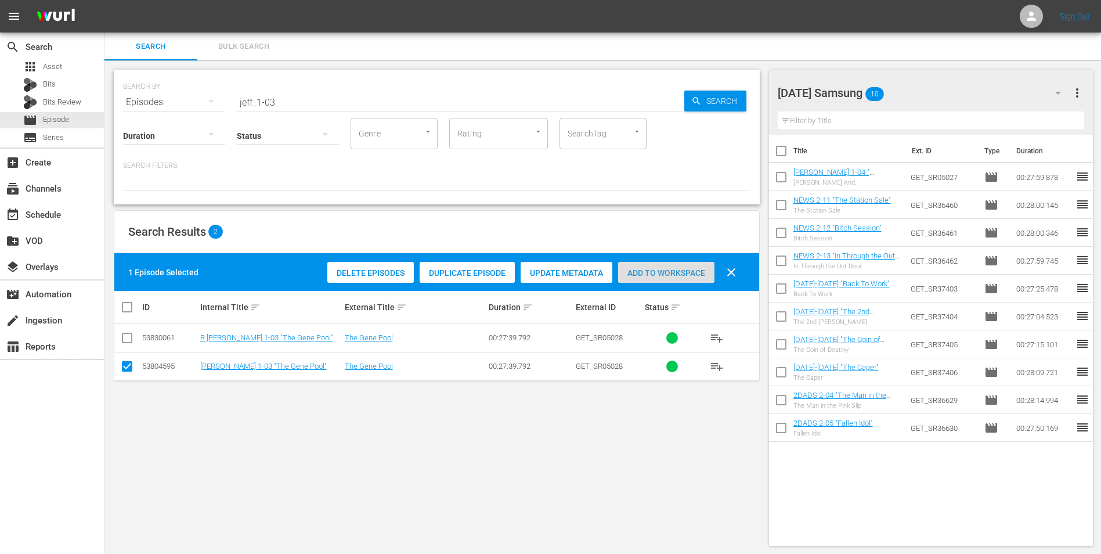
click at [659, 265] on div "Add to Workspace" at bounding box center [666, 273] width 96 height 22
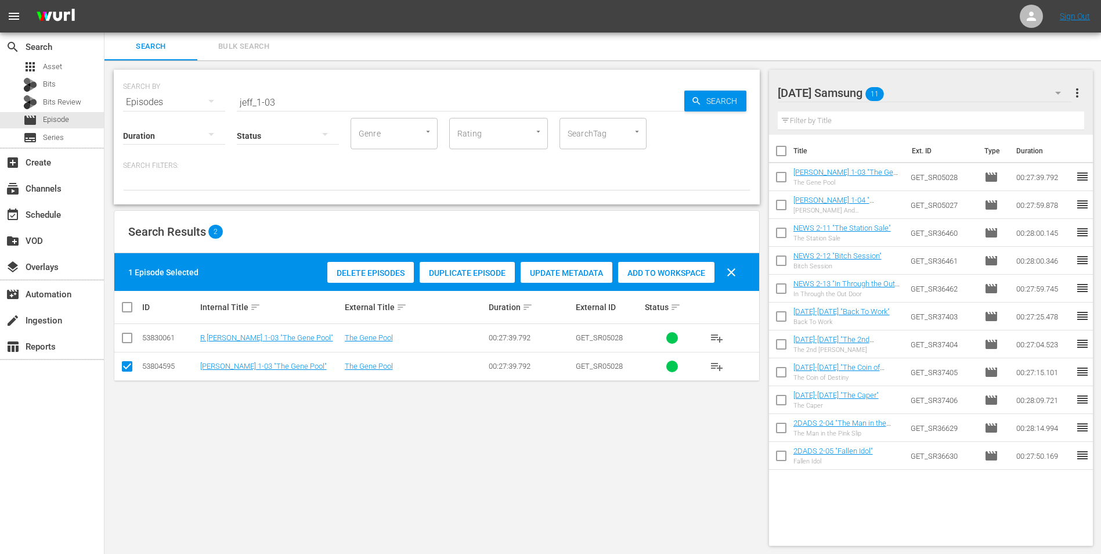
click at [910, 95] on div "Sunday Samsung 11" at bounding box center [925, 93] width 295 height 33
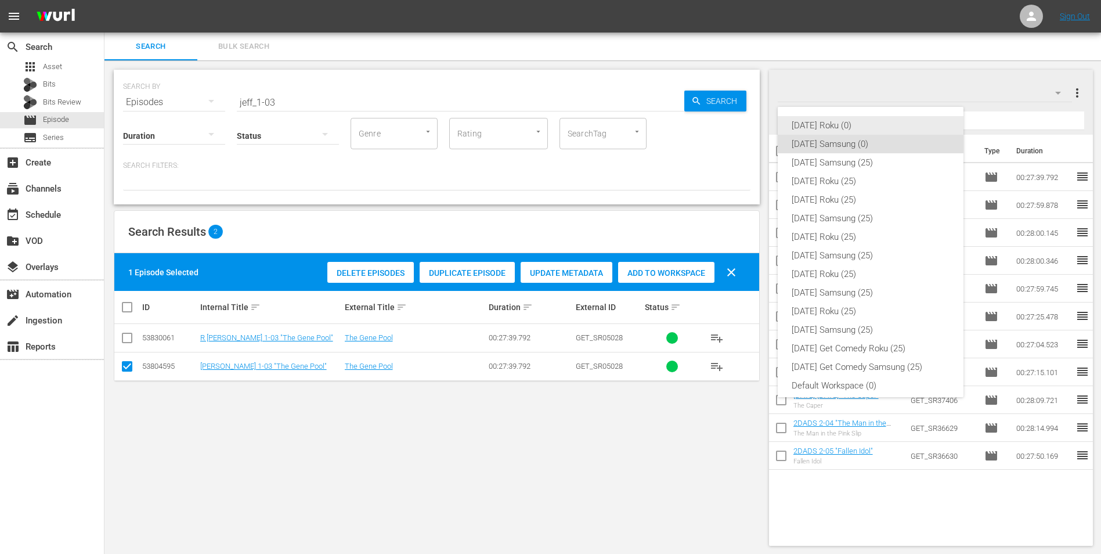
click at [824, 127] on div "[DATE] Roku (0)" at bounding box center [871, 125] width 158 height 19
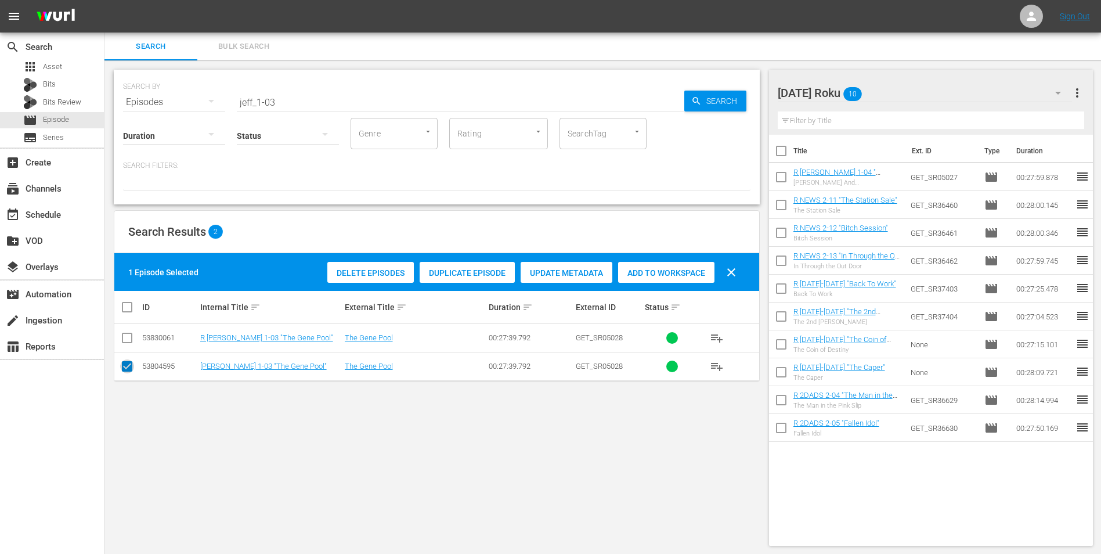
click at [131, 367] on input "checkbox" at bounding box center [127, 369] width 14 height 14
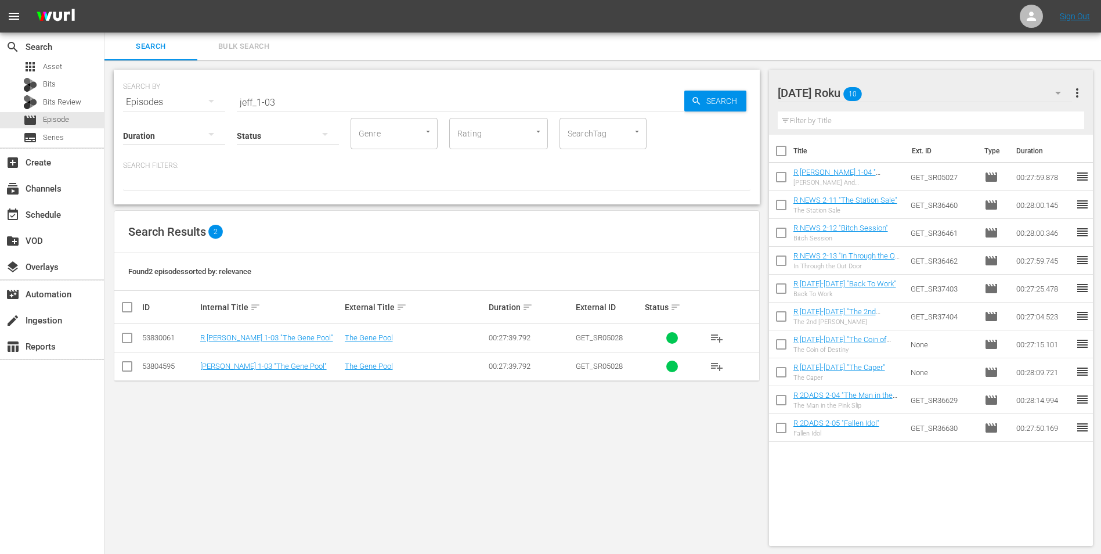
click at [124, 346] on input "checkbox" at bounding box center [127, 340] width 14 height 14
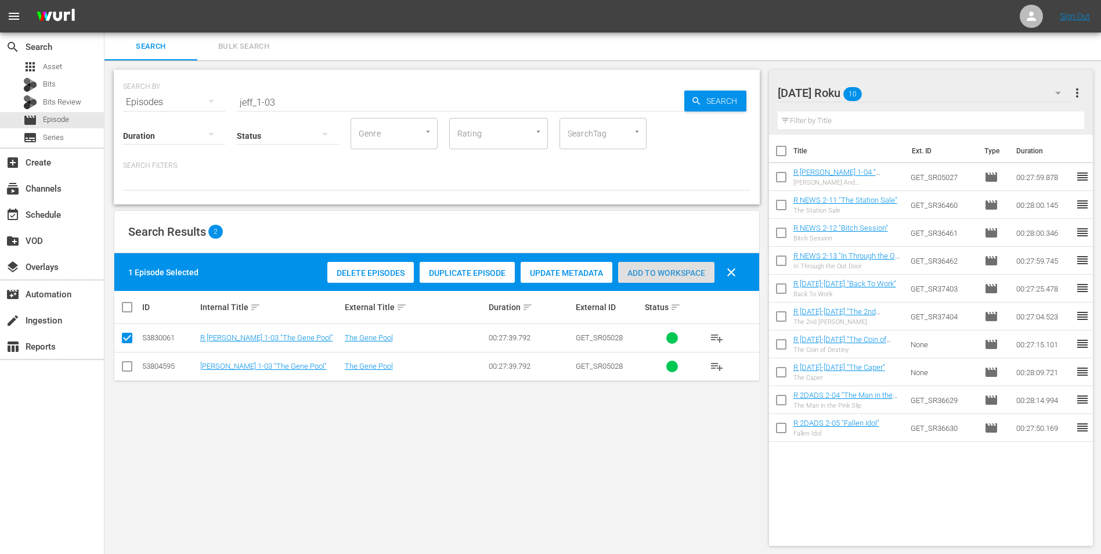
click at [684, 269] on span "Add to Workspace" at bounding box center [666, 272] width 96 height 9
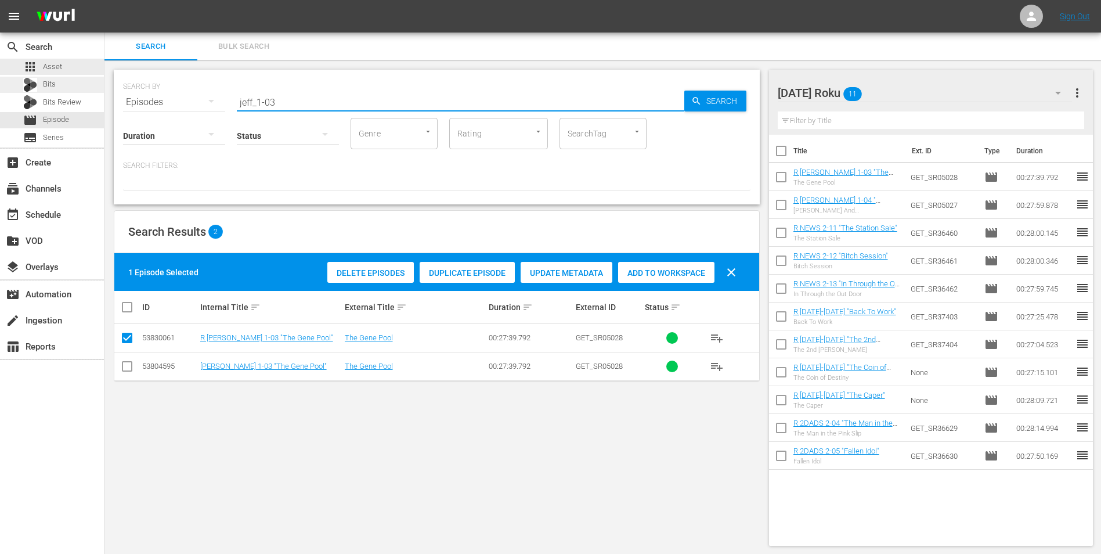
drag, startPoint x: 290, startPoint y: 100, endPoint x: 55, endPoint y: 81, distance: 235.3
click at [104, 0] on div "search Search apps Asset Bits Bits Review movie Episode subtitles Series add_bo…" at bounding box center [602, 0] width 997 height 0
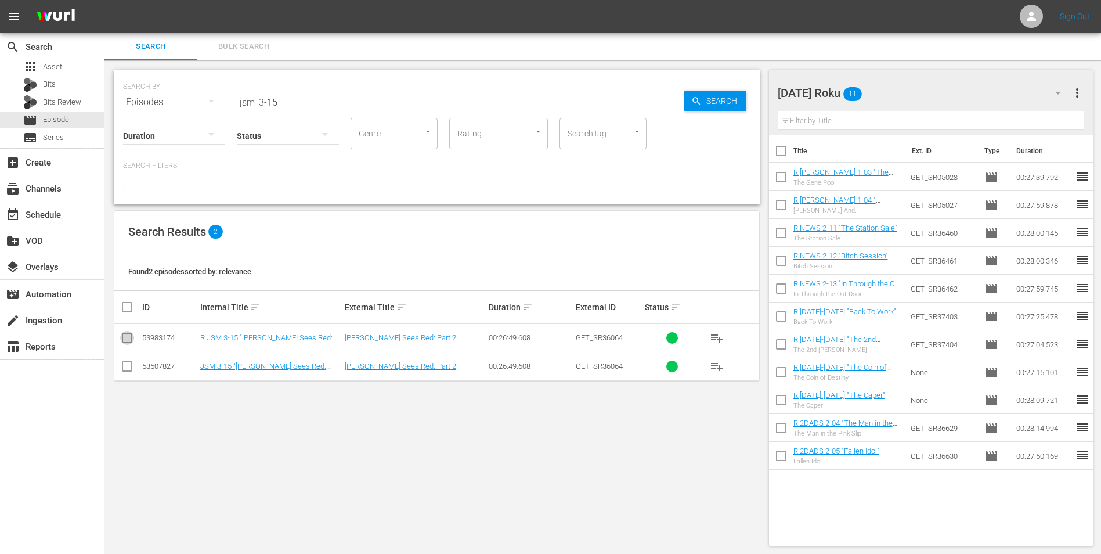
click at [132, 337] on input "checkbox" at bounding box center [127, 340] width 14 height 14
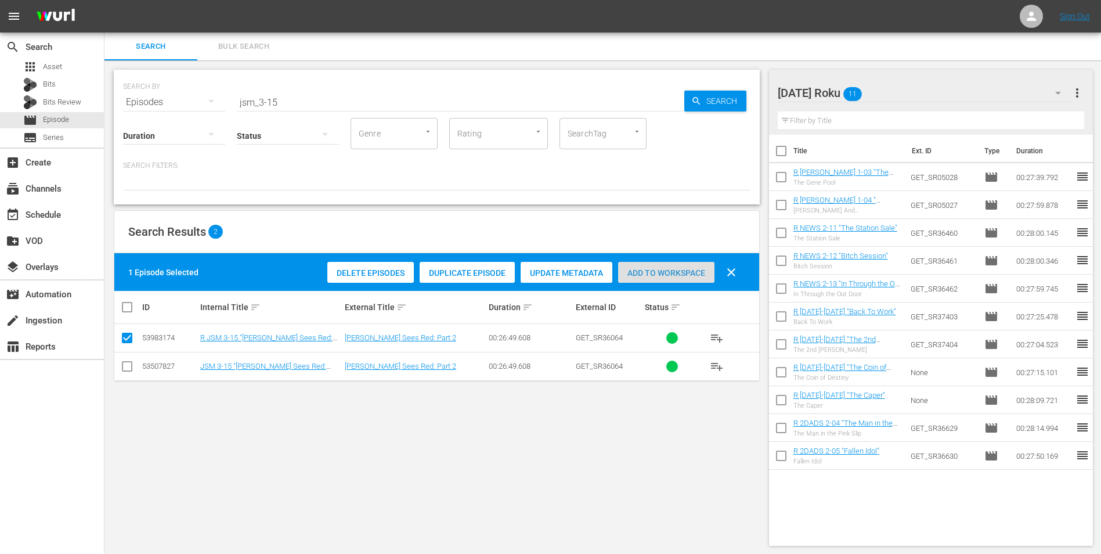
click at [664, 273] on span "Add to Workspace" at bounding box center [666, 272] width 96 height 9
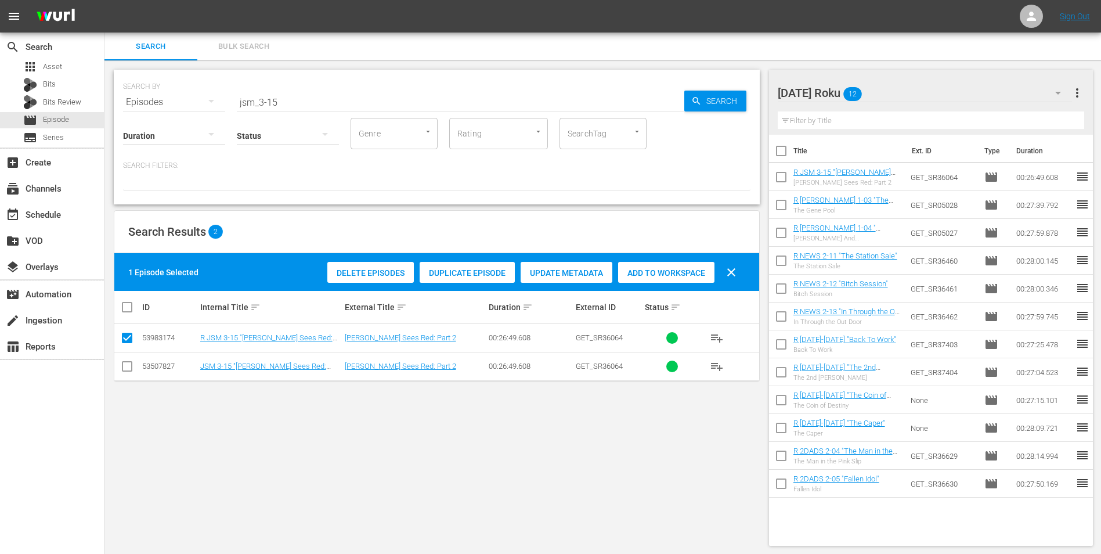
click at [889, 89] on div "Sunday Roku 12" at bounding box center [925, 93] width 295 height 33
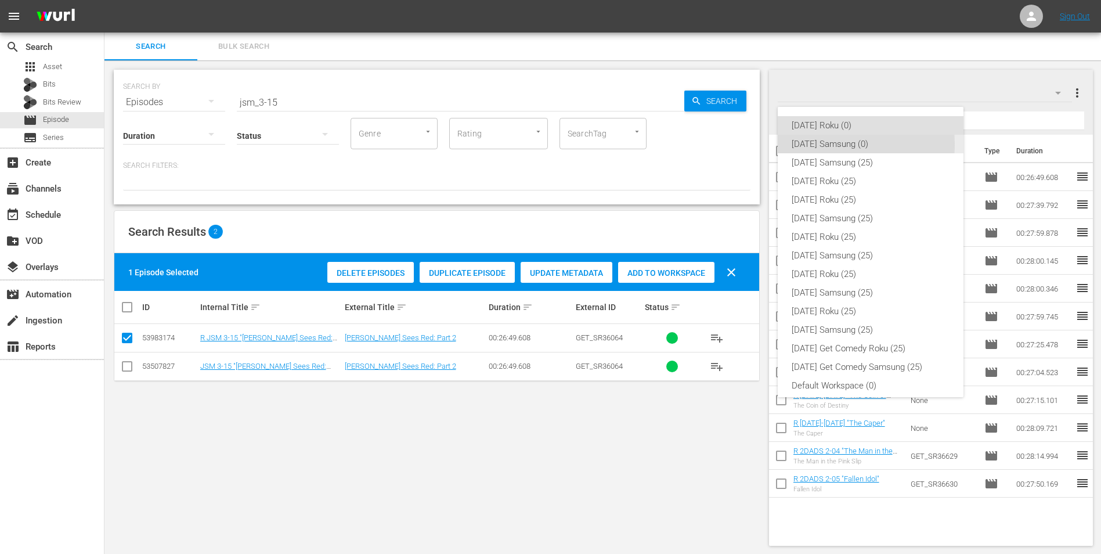
click at [837, 145] on div "[DATE] Samsung (0)" at bounding box center [871, 144] width 158 height 19
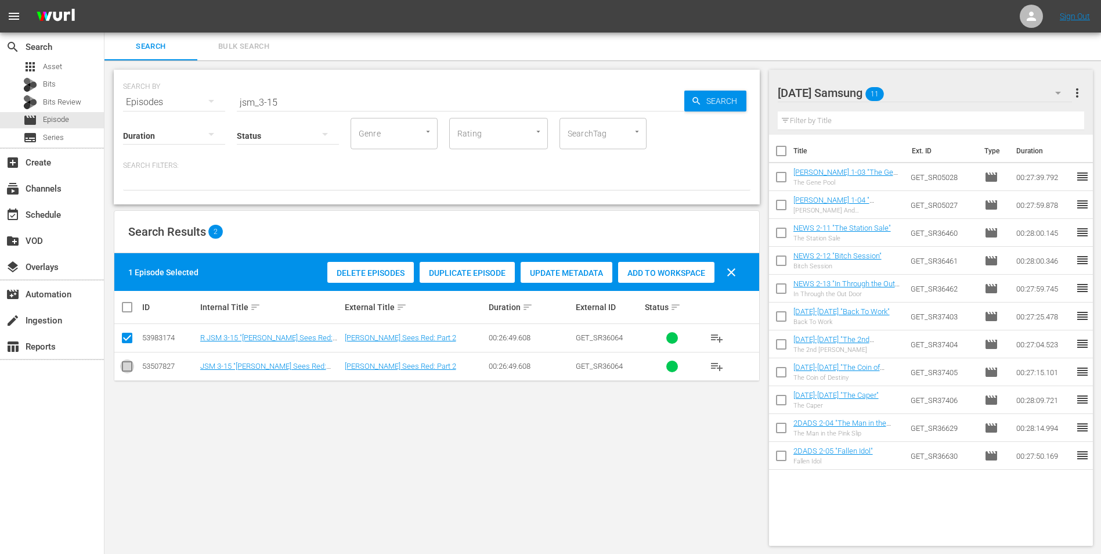
click at [127, 368] on input "checkbox" at bounding box center [127, 369] width 14 height 14
click at [124, 341] on input "checkbox" at bounding box center [127, 340] width 14 height 14
click at [668, 268] on span "Add to Workspace" at bounding box center [666, 272] width 96 height 9
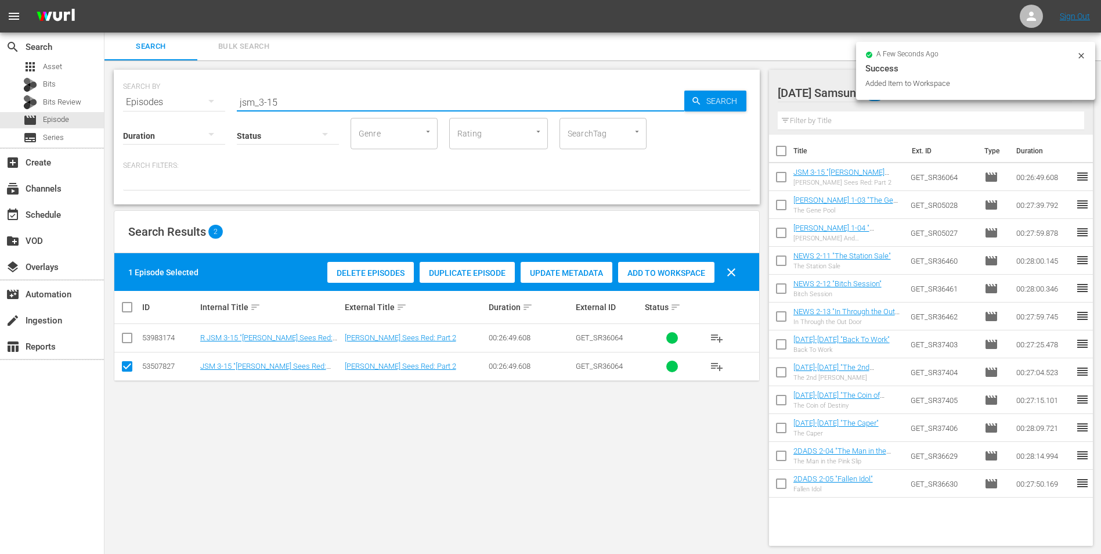
drag, startPoint x: 274, startPoint y: 98, endPoint x: 299, endPoint y: 106, distance: 26.3
click at [299, 106] on input "jsm_3-15" at bounding box center [461, 102] width 448 height 28
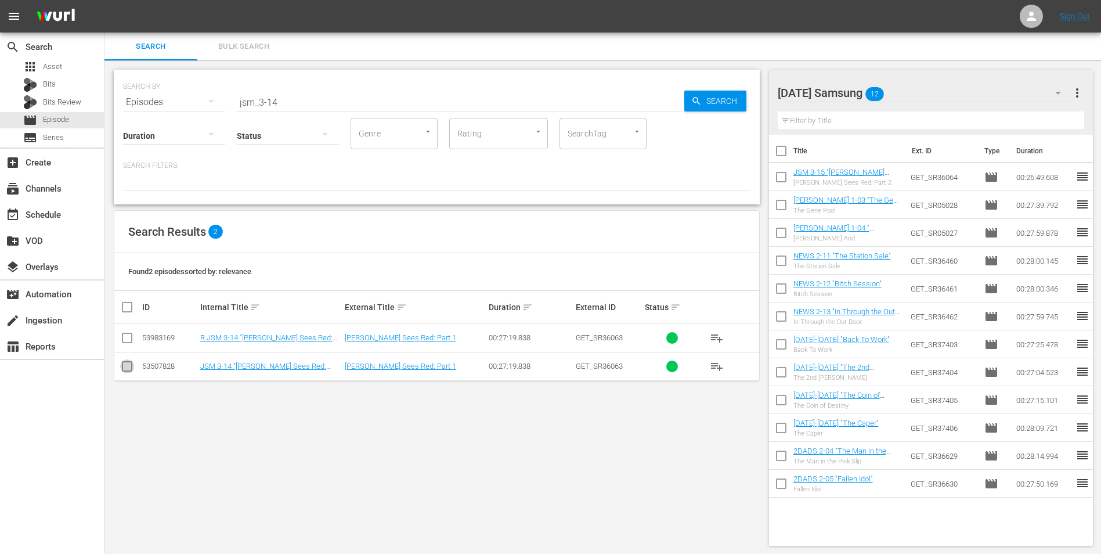
click at [125, 365] on input "checkbox" at bounding box center [127, 369] width 14 height 14
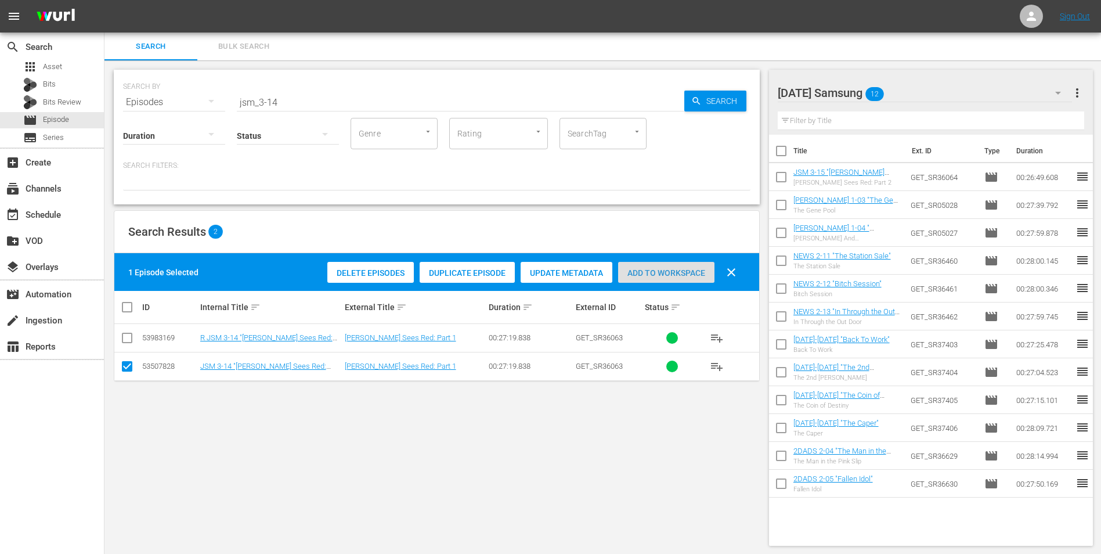
click at [666, 273] on span "Add to Workspace" at bounding box center [666, 272] width 96 height 9
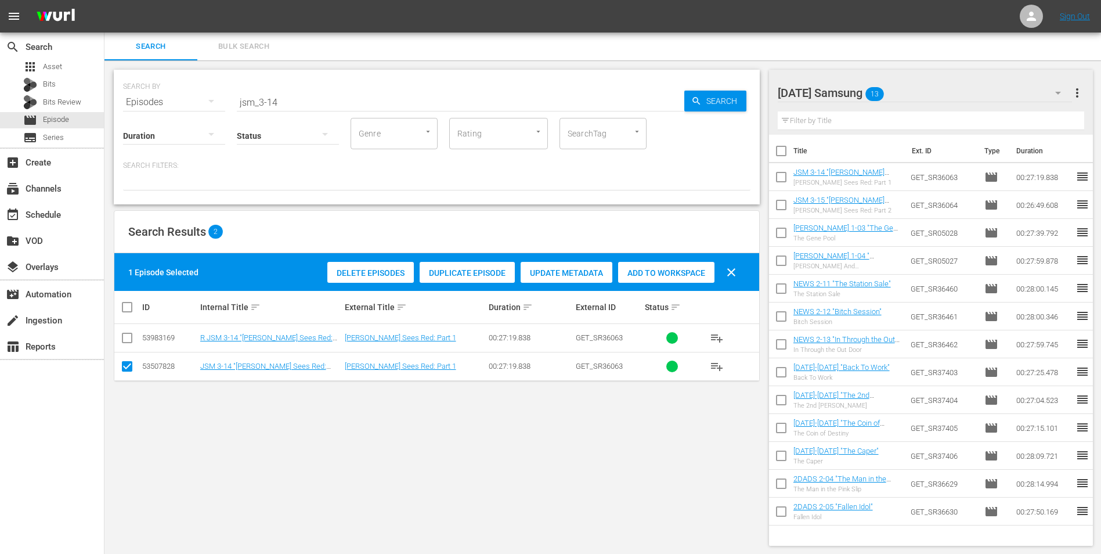
click at [903, 93] on div "Sunday Samsung 13" at bounding box center [925, 93] width 295 height 33
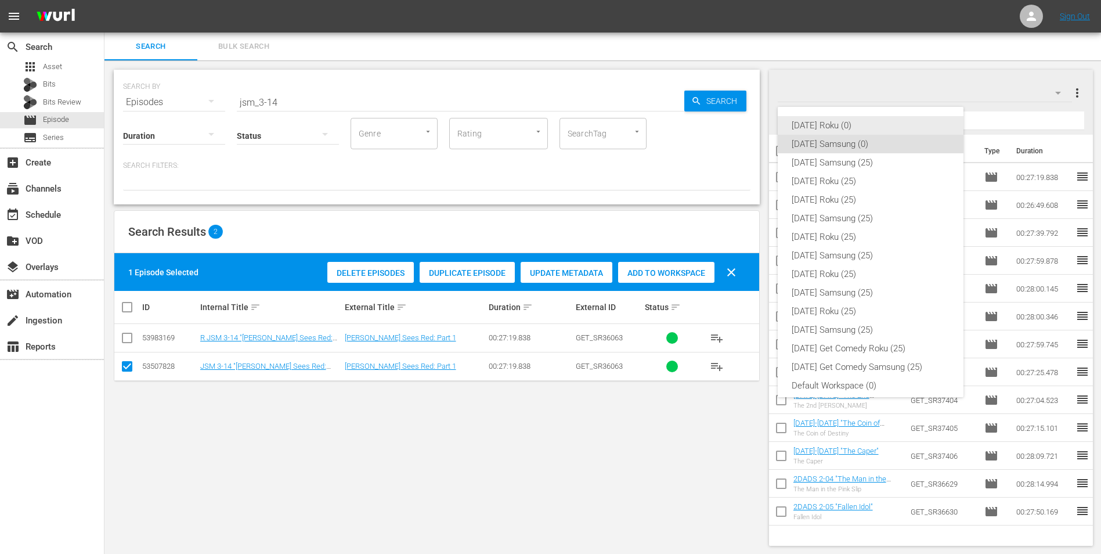
click at [834, 124] on div "[DATE] Roku (0)" at bounding box center [871, 125] width 158 height 19
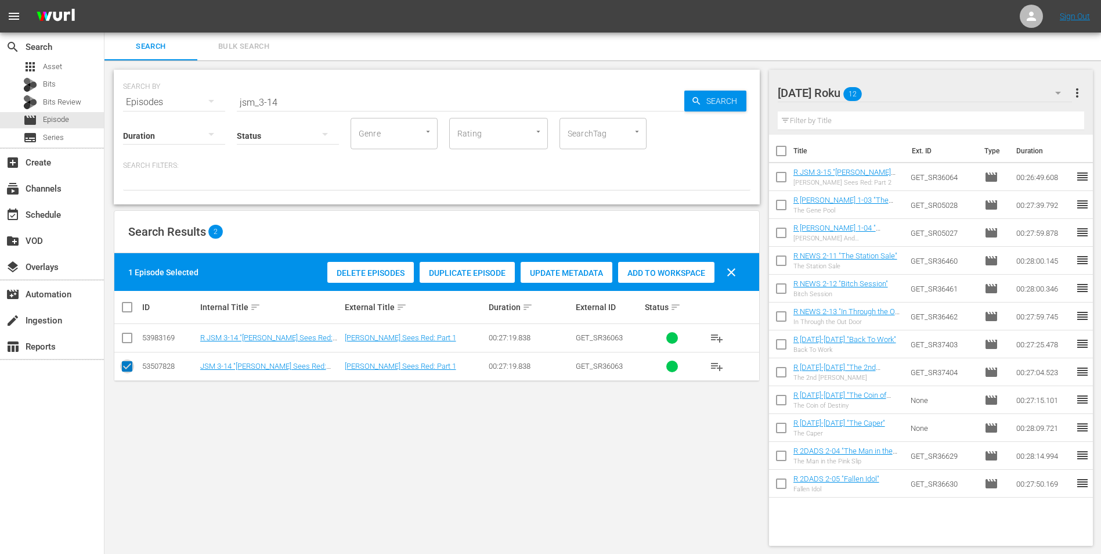
click at [120, 372] on input "checkbox" at bounding box center [127, 369] width 14 height 14
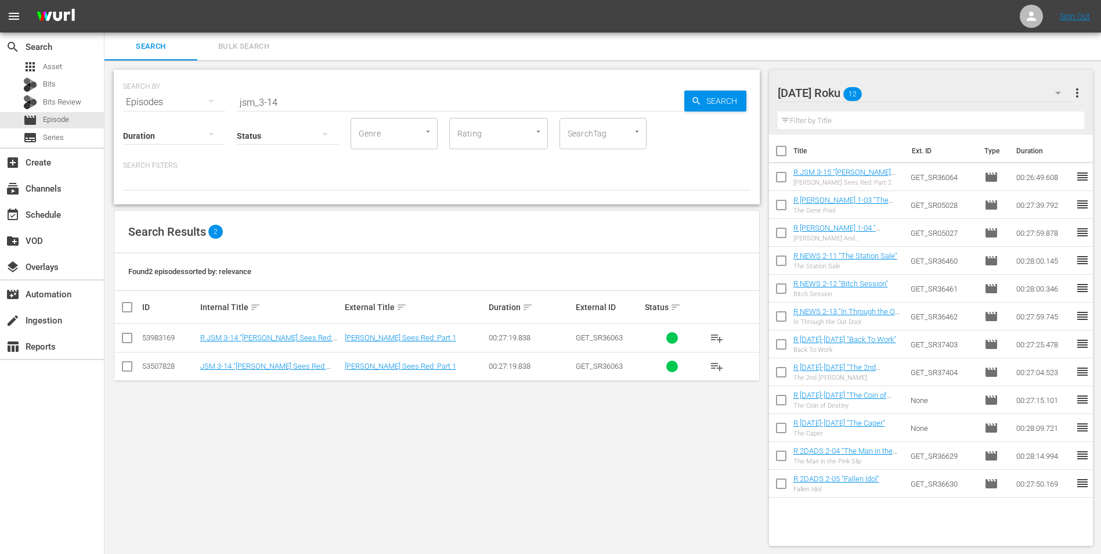
click at [124, 344] on input "checkbox" at bounding box center [127, 340] width 14 height 14
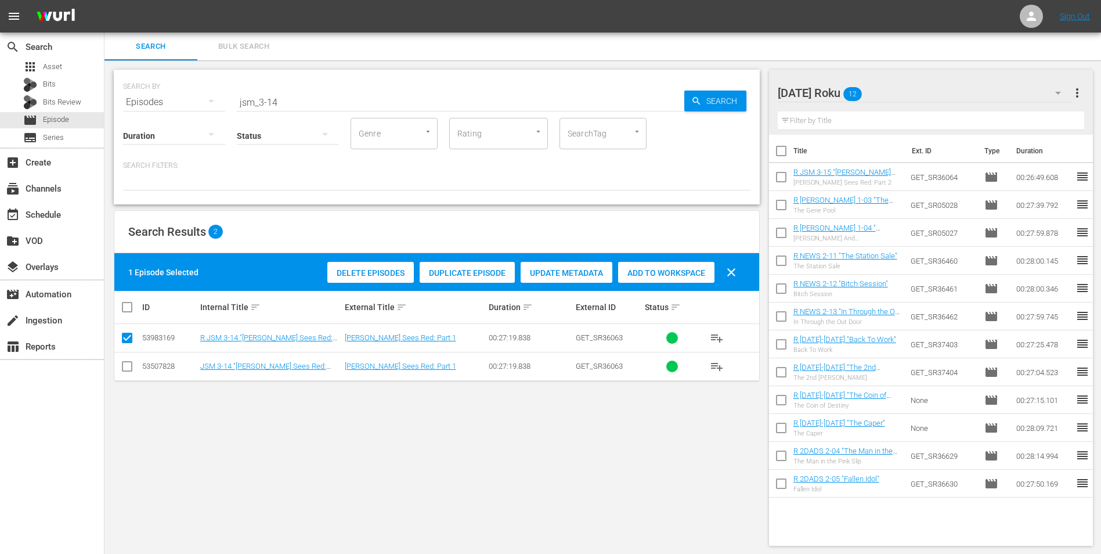
click at [634, 266] on div "Add to Workspace" at bounding box center [666, 273] width 96 height 22
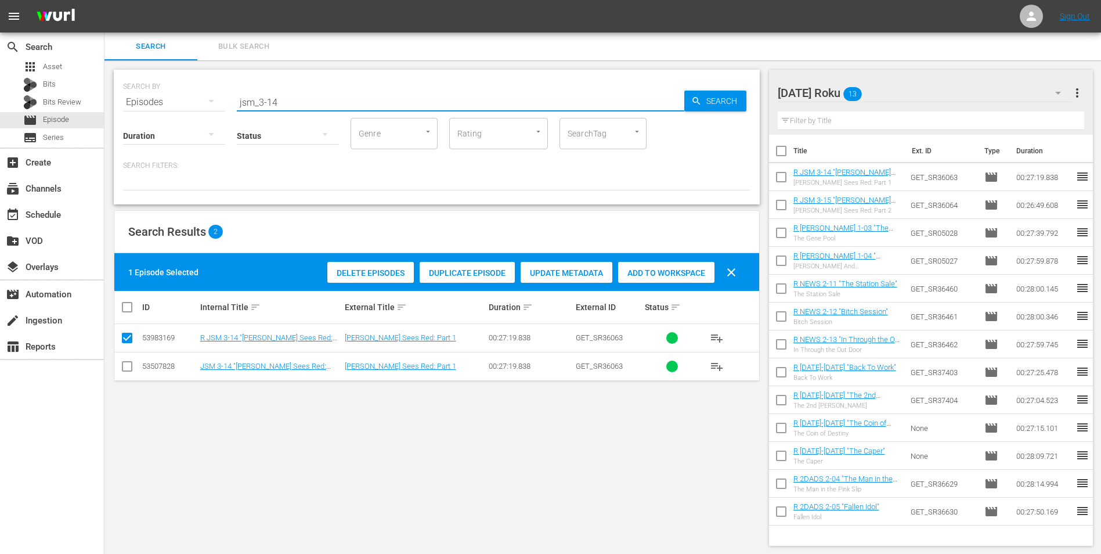
drag, startPoint x: 290, startPoint y: 103, endPoint x: 119, endPoint y: 118, distance: 171.9
click at [143, 113] on div "SEARCH BY Search By Episodes Search ID, Title, Description, Keywords, or Catego…" at bounding box center [437, 137] width 646 height 135
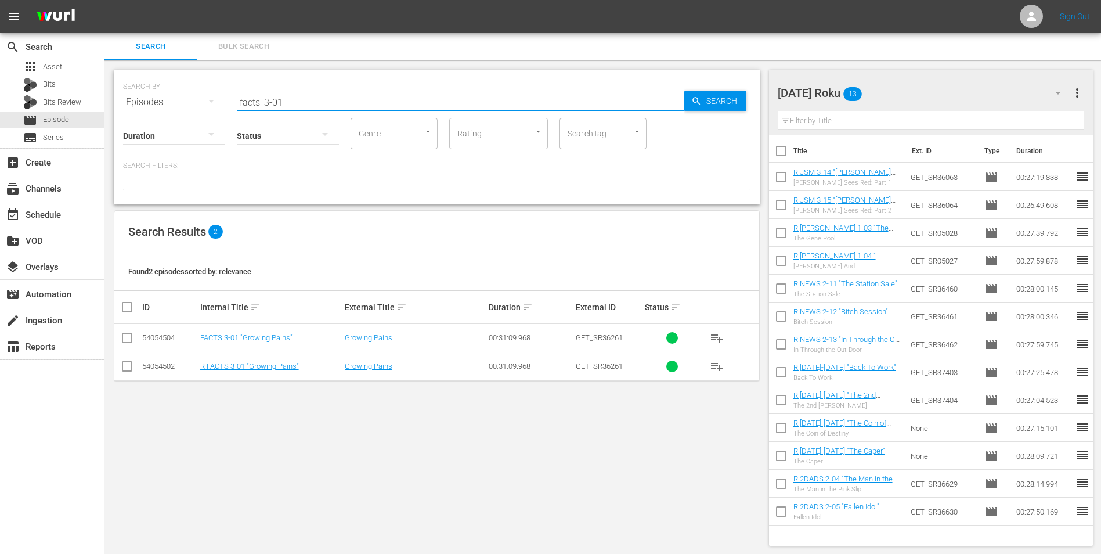
click at [126, 371] on input "checkbox" at bounding box center [127, 369] width 14 height 14
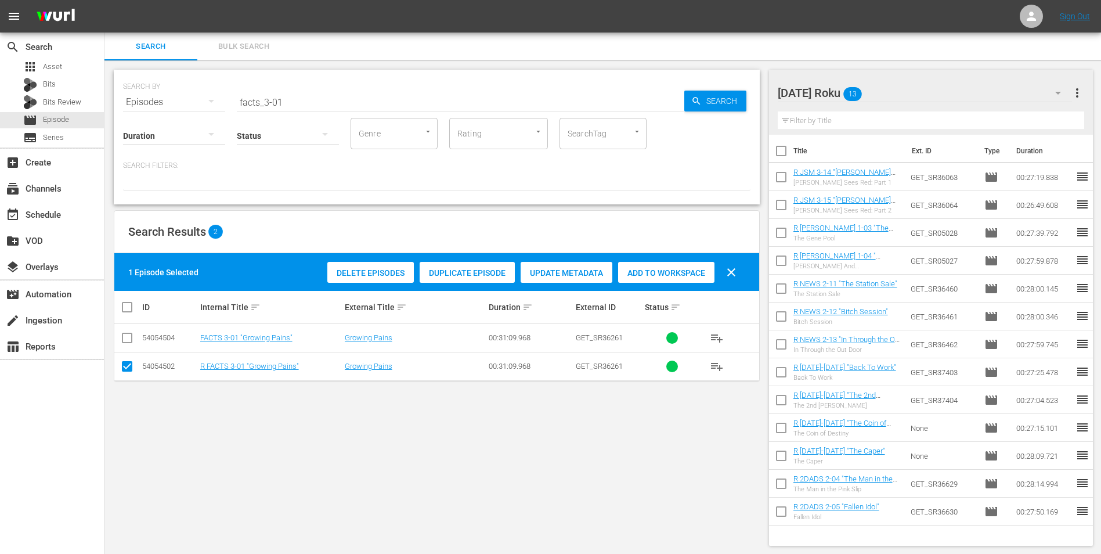
click at [675, 280] on div "Add to Workspace" at bounding box center [666, 273] width 96 height 22
click at [901, 85] on div "Sunday Roku 14" at bounding box center [925, 93] width 295 height 33
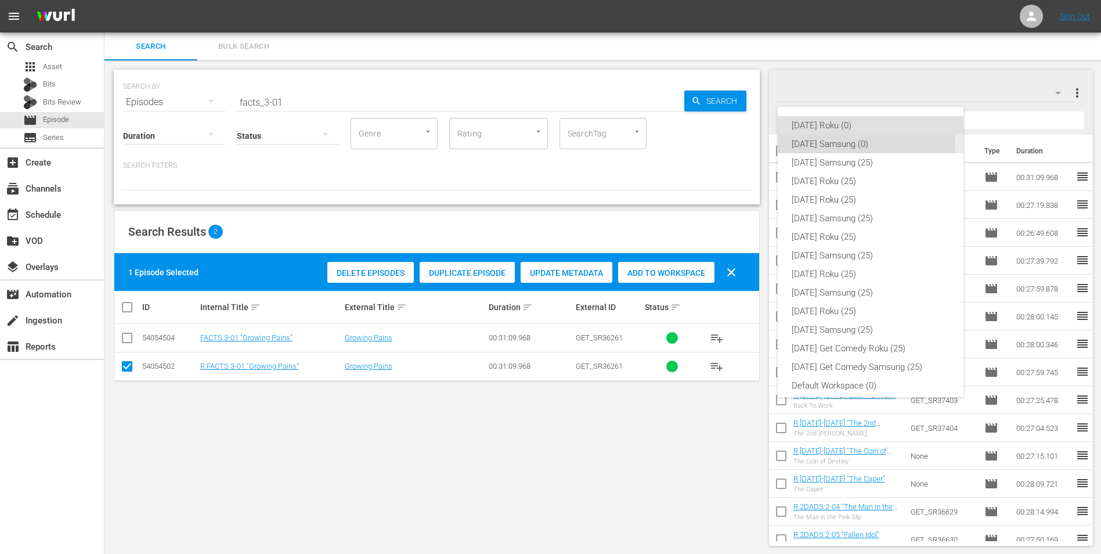
click at [800, 139] on div "[DATE] Samsung (0)" at bounding box center [871, 144] width 158 height 19
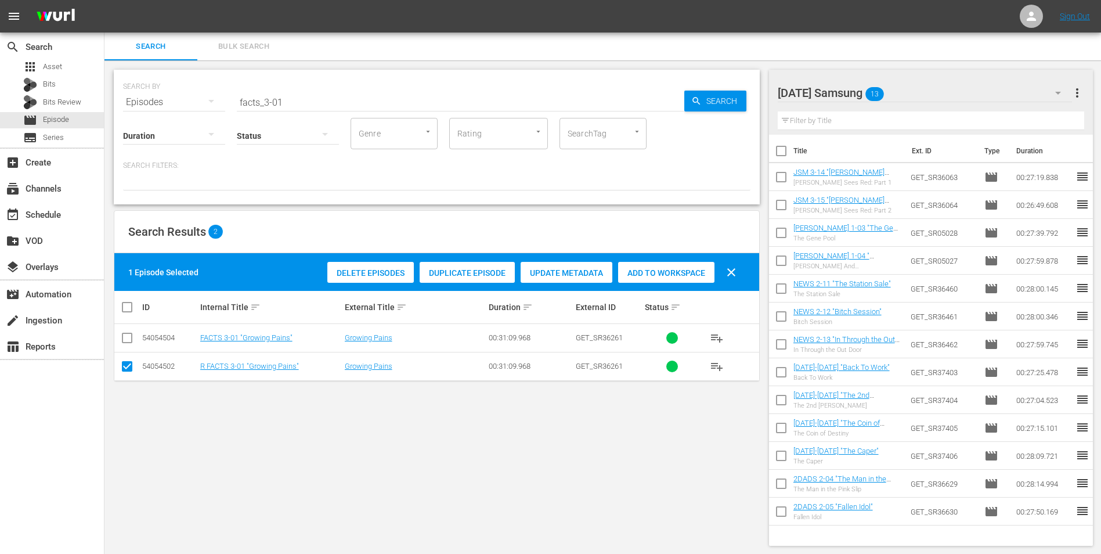
click at [131, 361] on span at bounding box center [127, 366] width 14 height 14
click at [127, 363] on input "checkbox" at bounding box center [127, 369] width 14 height 14
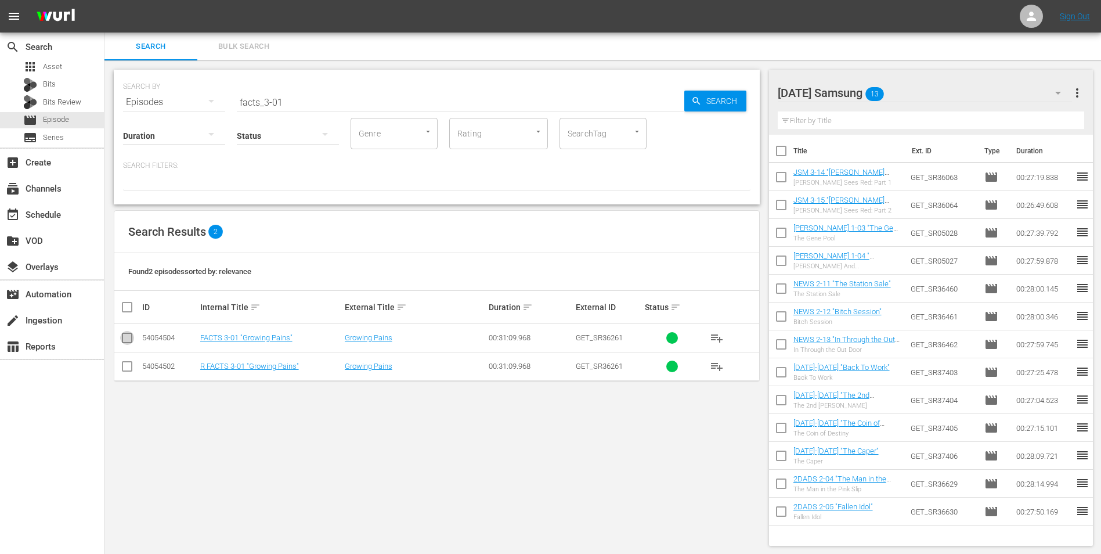
click at [126, 343] on input "checkbox" at bounding box center [127, 340] width 14 height 14
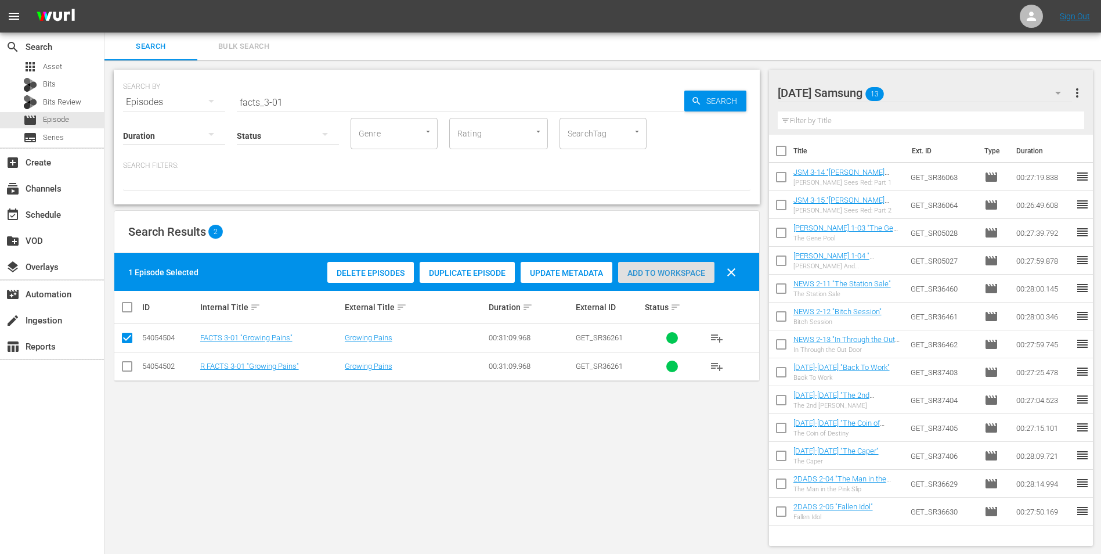
click at [651, 266] on div "Add to Workspace" at bounding box center [666, 273] width 96 height 22
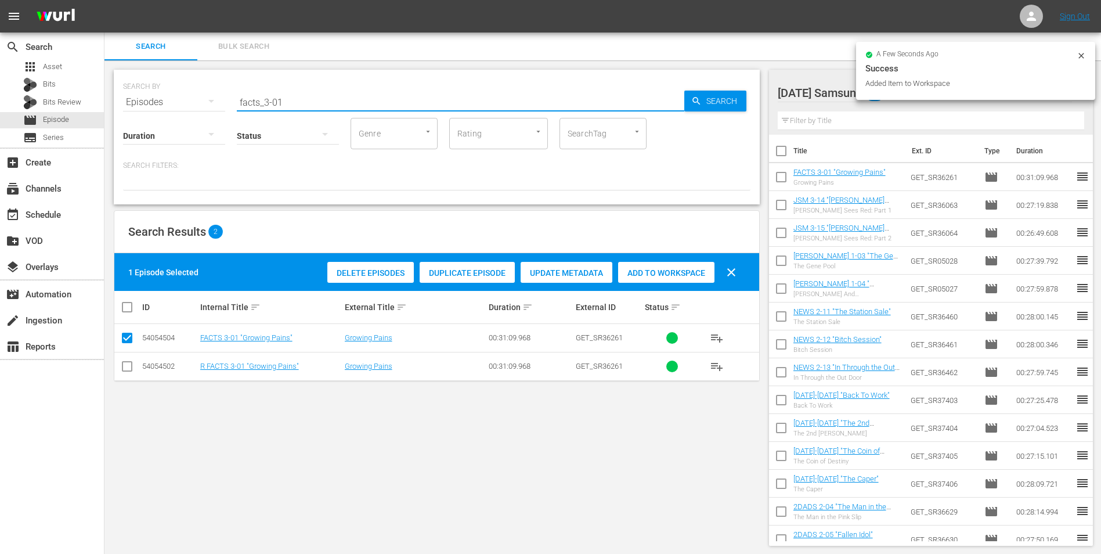
drag, startPoint x: 264, startPoint y: 102, endPoint x: 303, endPoint y: 105, distance: 39.0
click at [301, 105] on input "facts_3-01" at bounding box center [461, 102] width 448 height 28
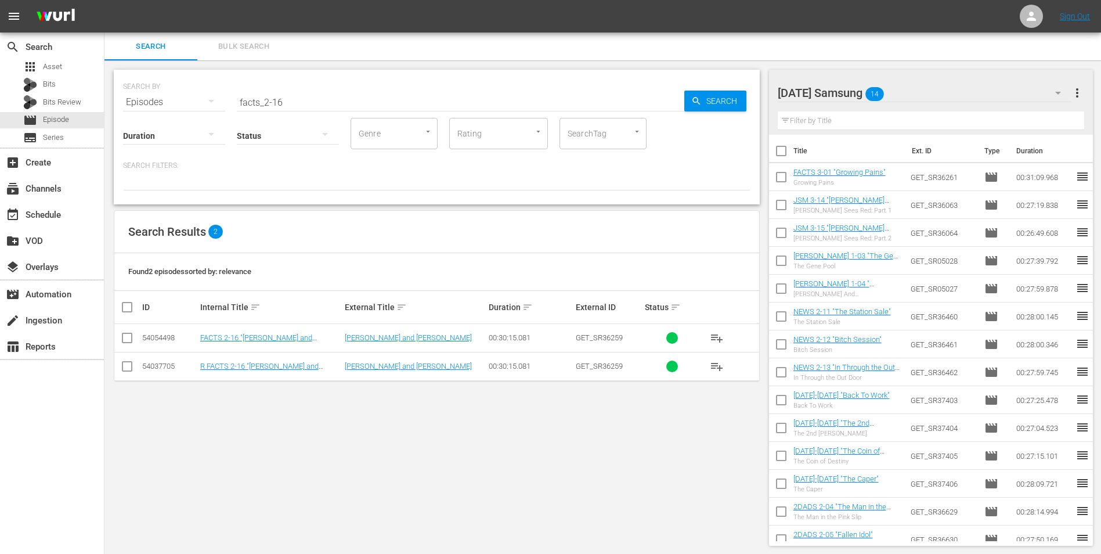
click at [923, 92] on div "Sunday Samsung 14" at bounding box center [925, 93] width 295 height 33
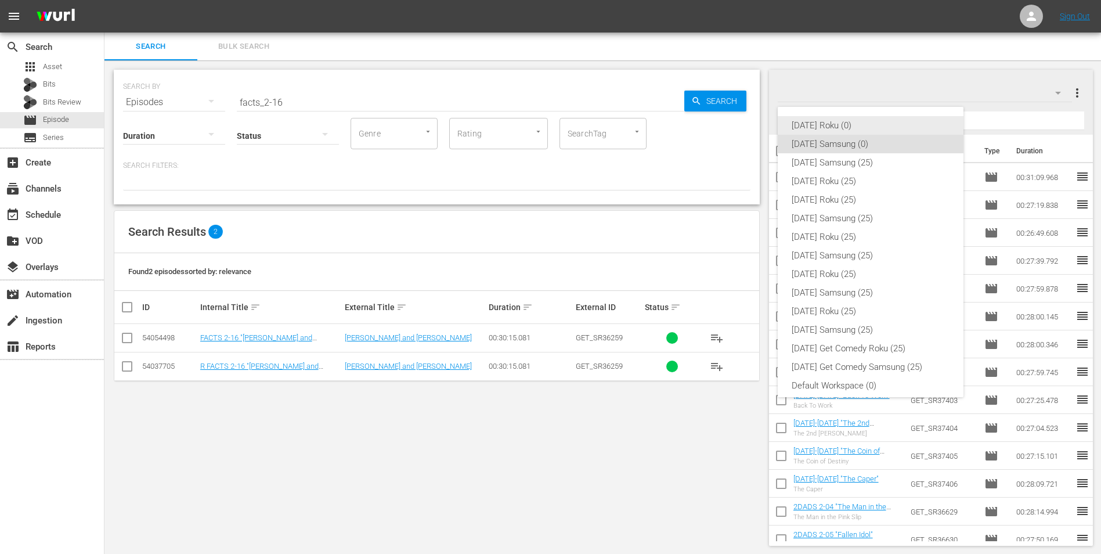
click at [849, 126] on div "[DATE] Roku (0)" at bounding box center [871, 125] width 158 height 19
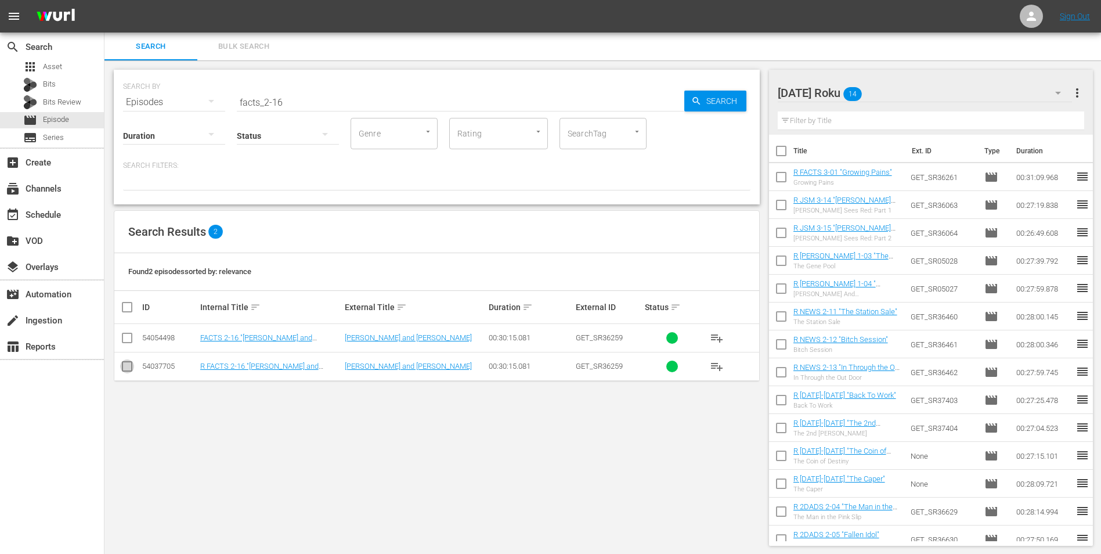
click at [125, 369] on input "checkbox" at bounding box center [127, 369] width 14 height 14
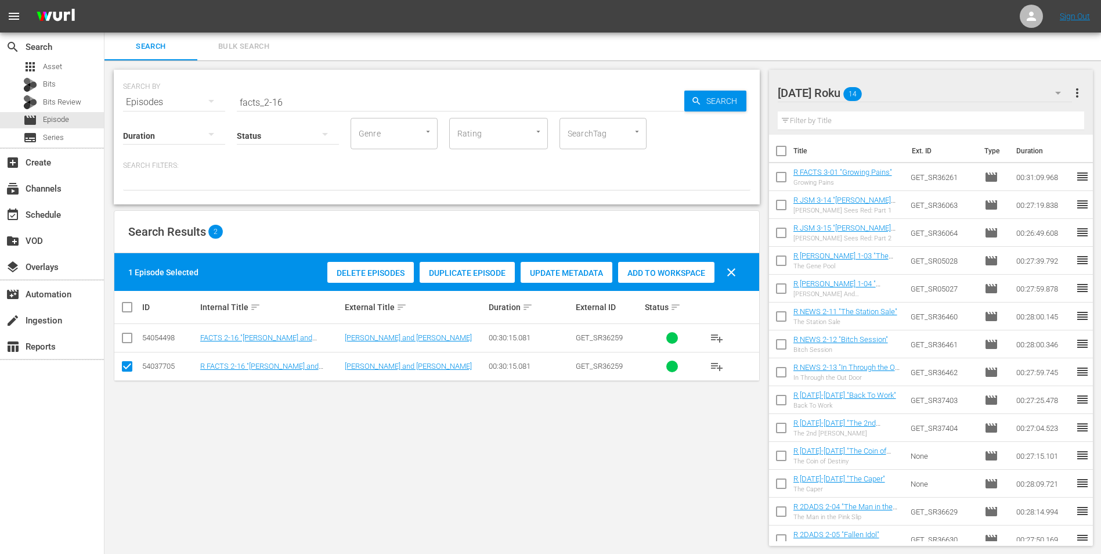
click at [676, 272] on span "Add to Workspace" at bounding box center [666, 272] width 96 height 9
click at [933, 90] on div "Sunday Roku 15" at bounding box center [925, 93] width 295 height 33
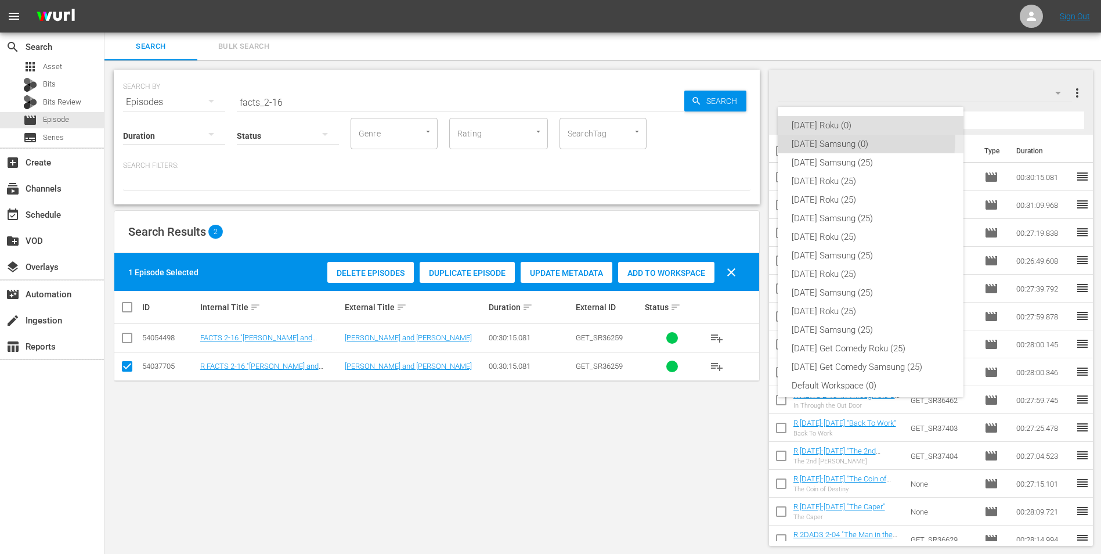
click at [818, 138] on div "[DATE] Samsung (0)" at bounding box center [871, 144] width 158 height 19
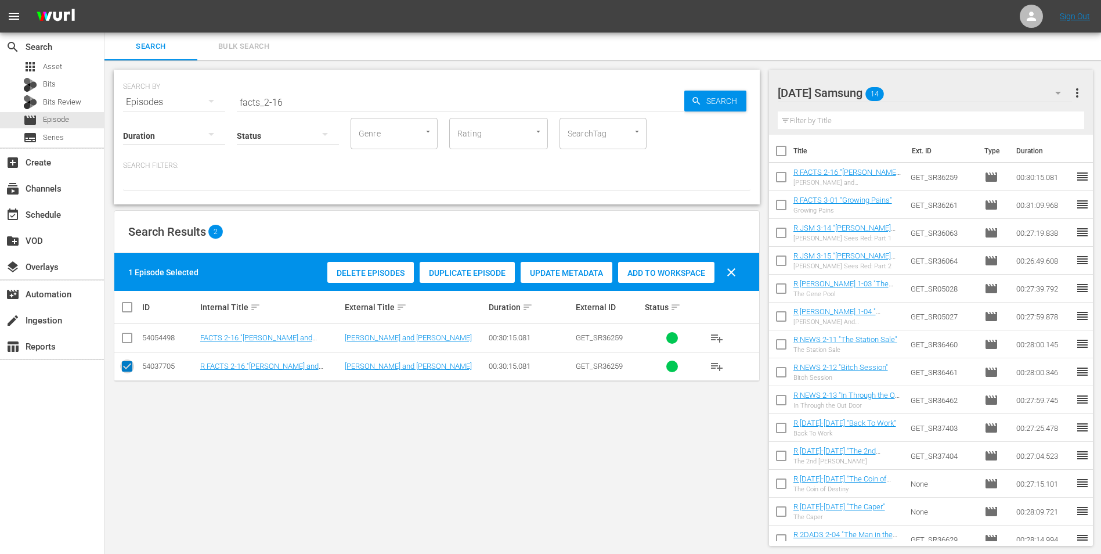
drag, startPoint x: 124, startPoint y: 370, endPoint x: 131, endPoint y: 345, distance: 25.8
click at [125, 370] on input "checkbox" at bounding box center [127, 369] width 14 height 14
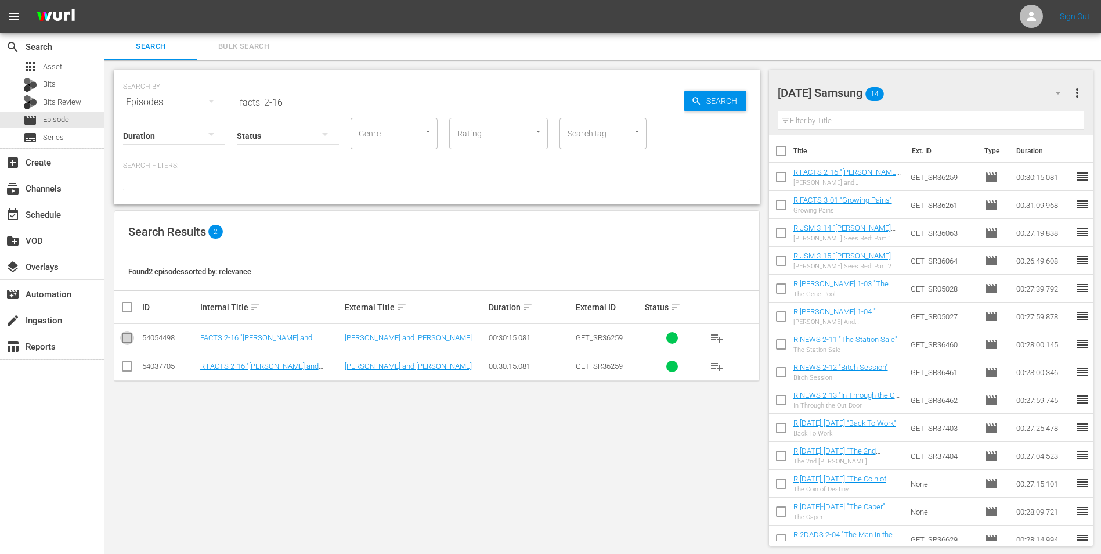
click at [132, 342] on input "checkbox" at bounding box center [127, 340] width 14 height 14
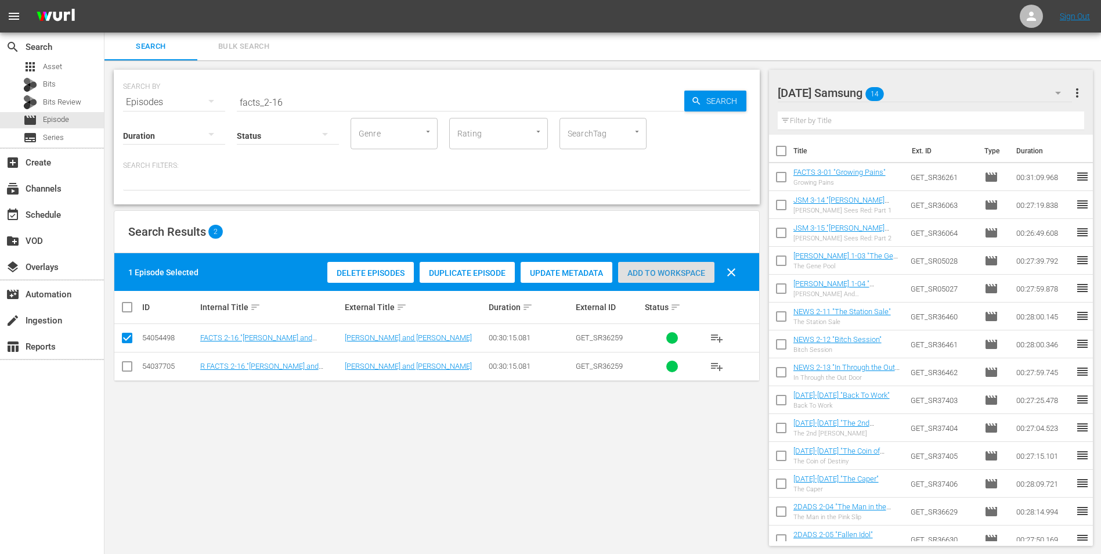
click at [661, 271] on span "Add to Workspace" at bounding box center [666, 272] width 96 height 9
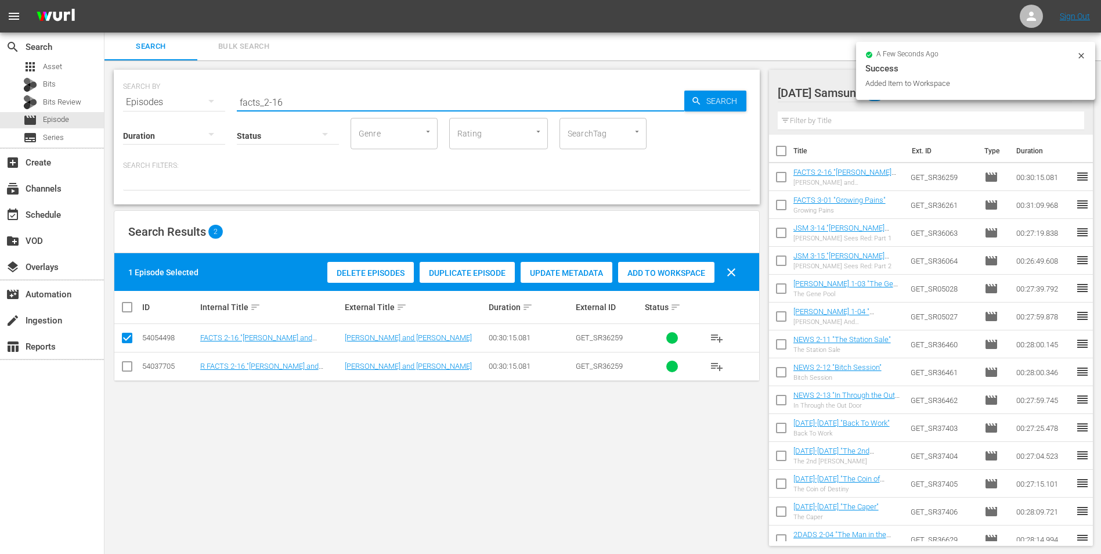
drag, startPoint x: 297, startPoint y: 103, endPoint x: 106, endPoint y: 124, distance: 192.2
click at [113, 105] on div "SEARCH BY Search By Episodes Search ID, Title, Description, Keywords, or Catego…" at bounding box center [436, 307] width 665 height 495
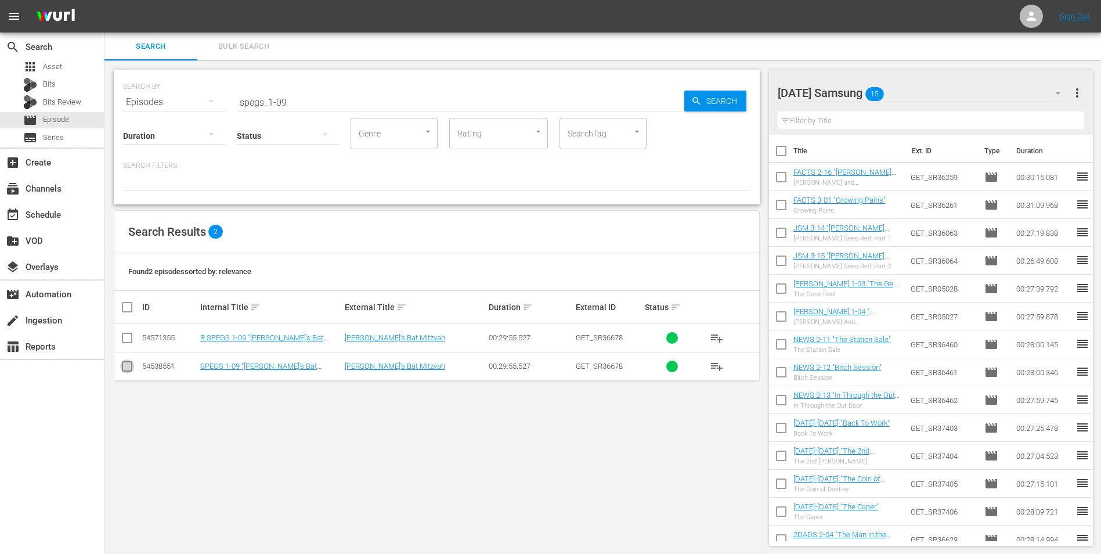
click at [126, 367] on input "checkbox" at bounding box center [127, 369] width 14 height 14
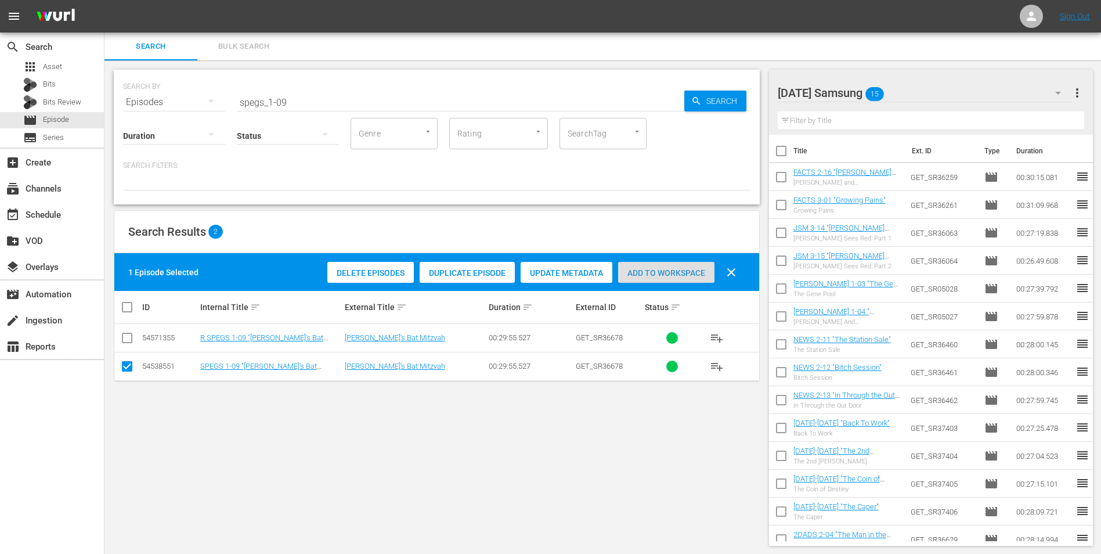
drag, startPoint x: 639, startPoint y: 271, endPoint x: 640, endPoint y: 253, distance: 18.0
click at [640, 271] on span "Add to Workspace" at bounding box center [666, 272] width 96 height 9
click at [917, 91] on div "Sunday Samsung 16" at bounding box center [925, 93] width 295 height 33
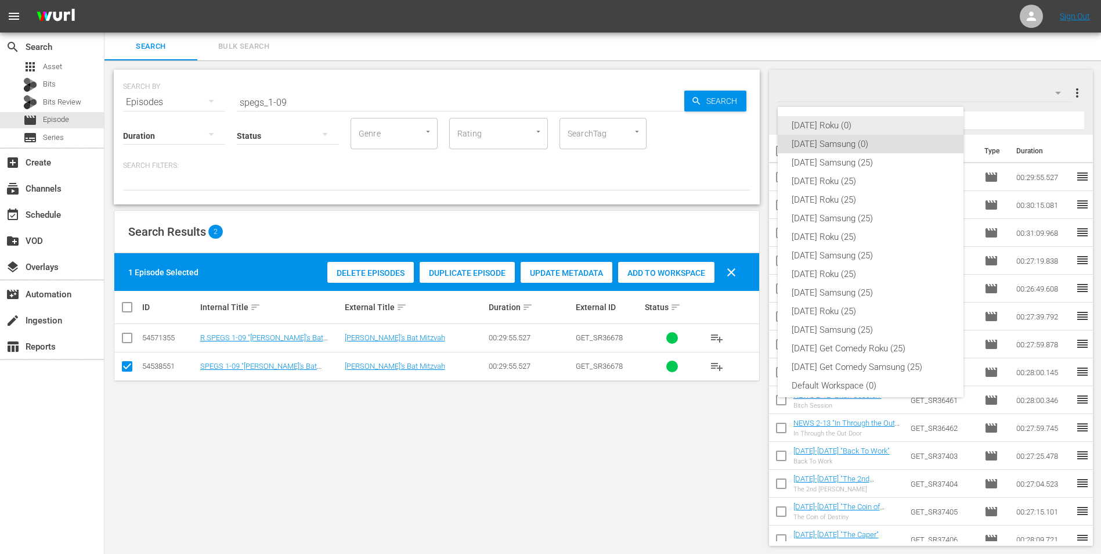
click at [808, 123] on div "[DATE] Roku (0)" at bounding box center [871, 125] width 158 height 19
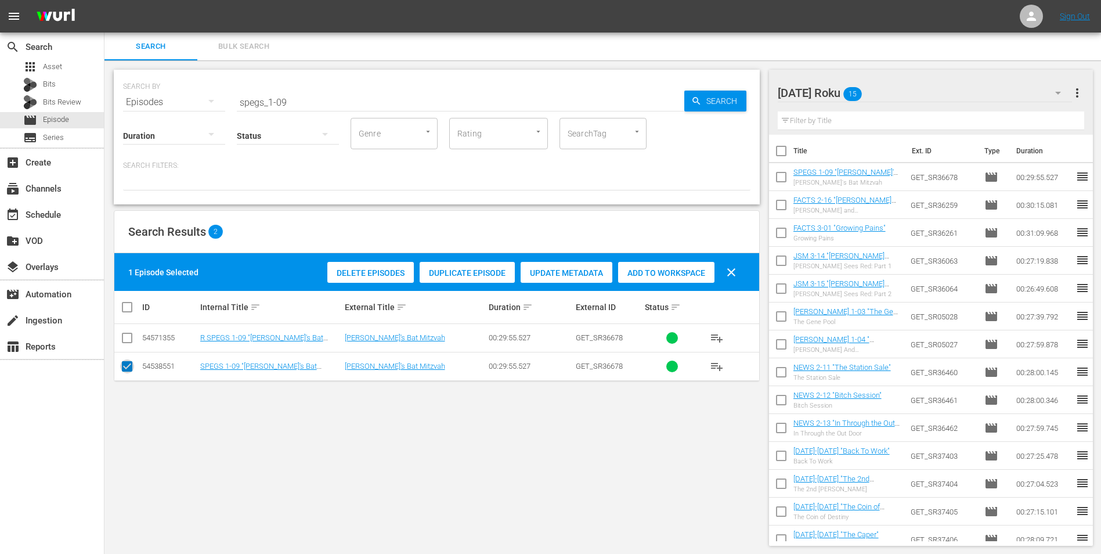
click at [125, 369] on input "checkbox" at bounding box center [127, 369] width 14 height 14
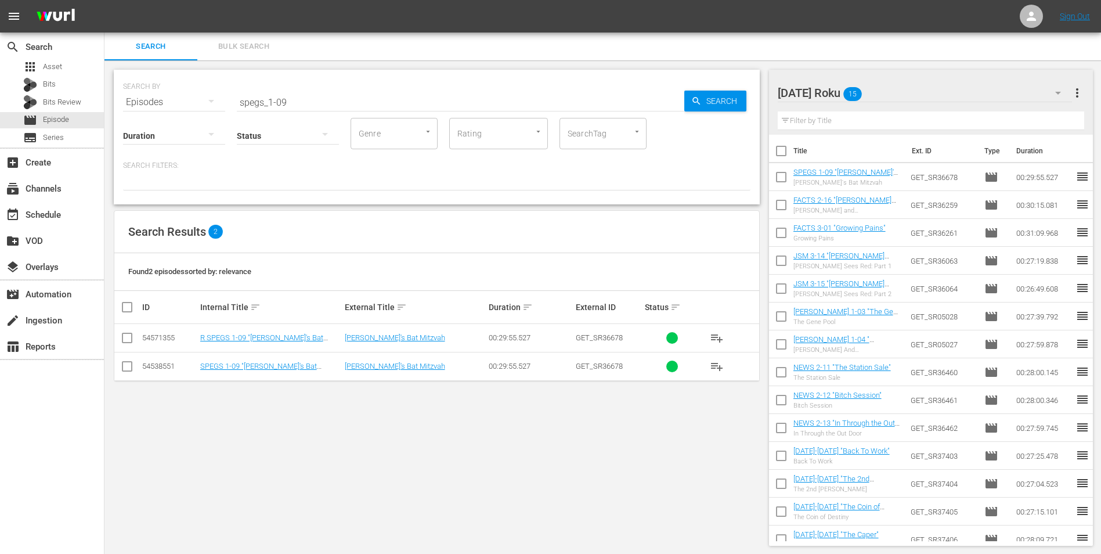
click at [131, 343] on input "checkbox" at bounding box center [127, 340] width 14 height 14
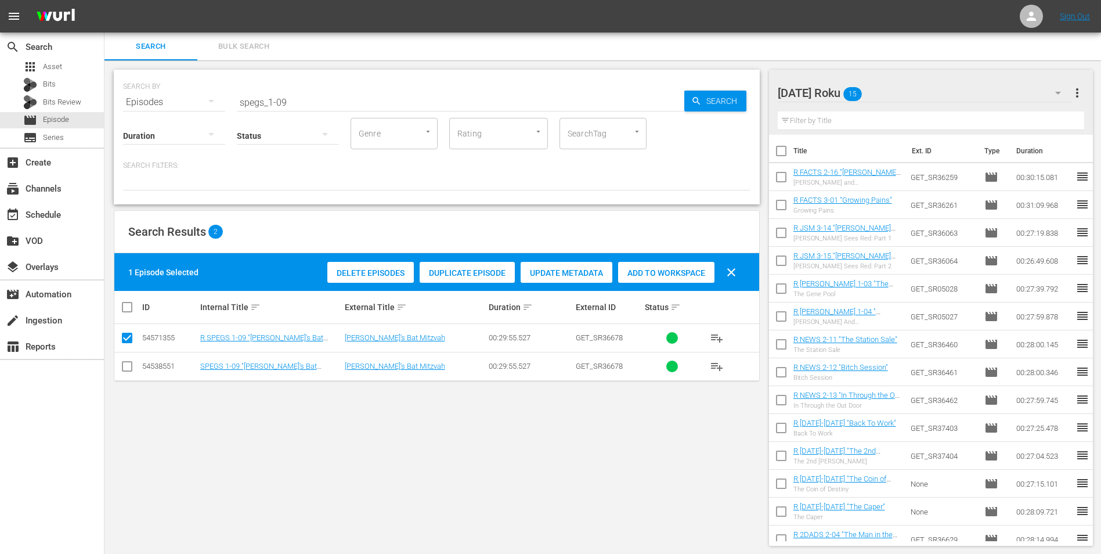
click at [675, 264] on div "Add to Workspace" at bounding box center [666, 273] width 96 height 22
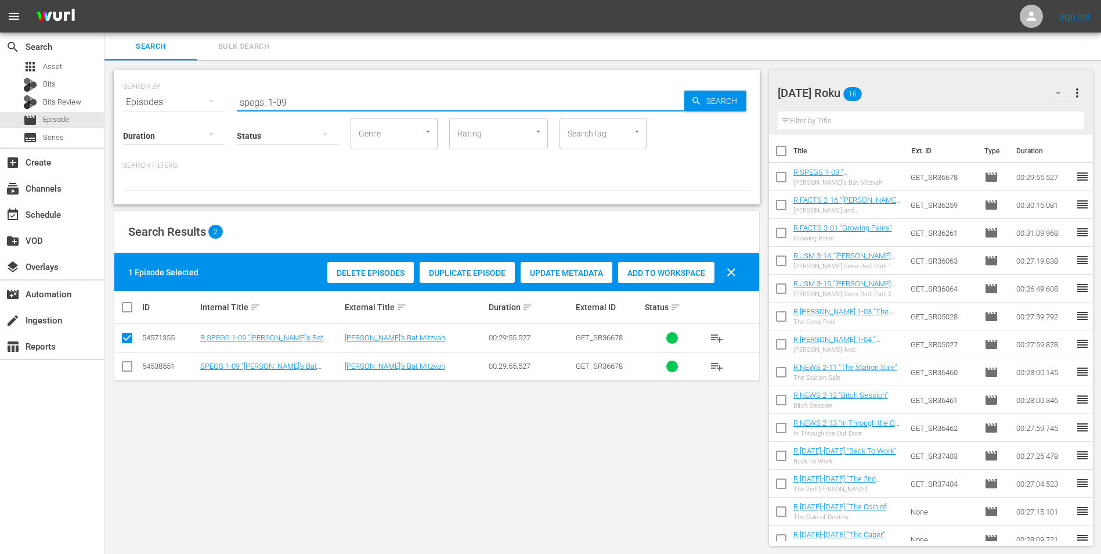
drag, startPoint x: 298, startPoint y: 101, endPoint x: 214, endPoint y: 82, distance: 85.8
click at [214, 83] on div "SEARCH BY Search By Episodes Search ID, Title, Description, Keywords, or Catego…" at bounding box center [437, 95] width 628 height 42
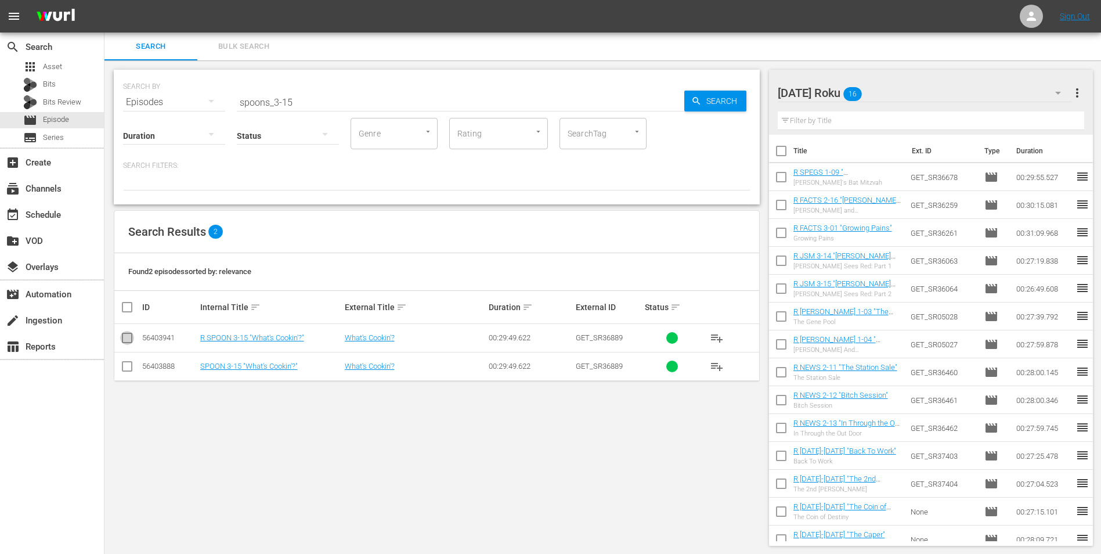
click at [123, 340] on input "checkbox" at bounding box center [127, 340] width 14 height 14
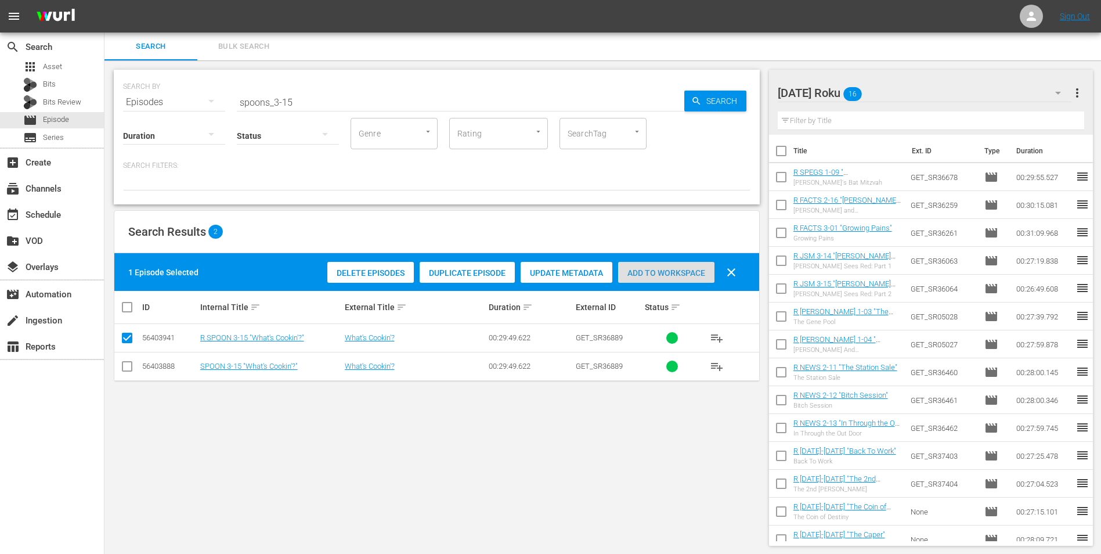
click at [677, 272] on span "Add to Workspace" at bounding box center [666, 272] width 96 height 9
click at [884, 92] on div "Sunday Roku 17" at bounding box center [925, 93] width 295 height 33
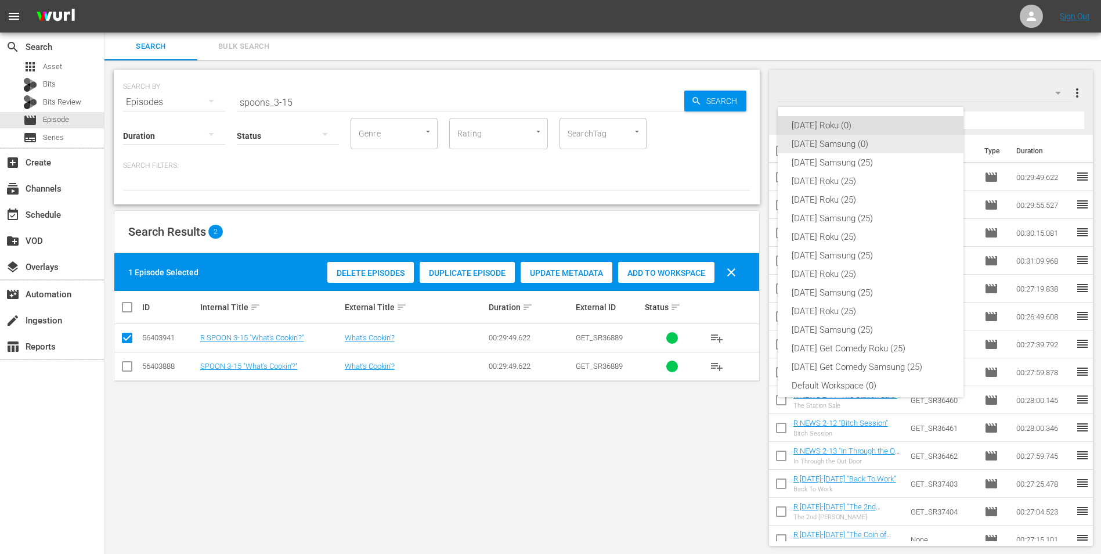
click at [854, 139] on div "[DATE] Samsung (0)" at bounding box center [871, 144] width 158 height 19
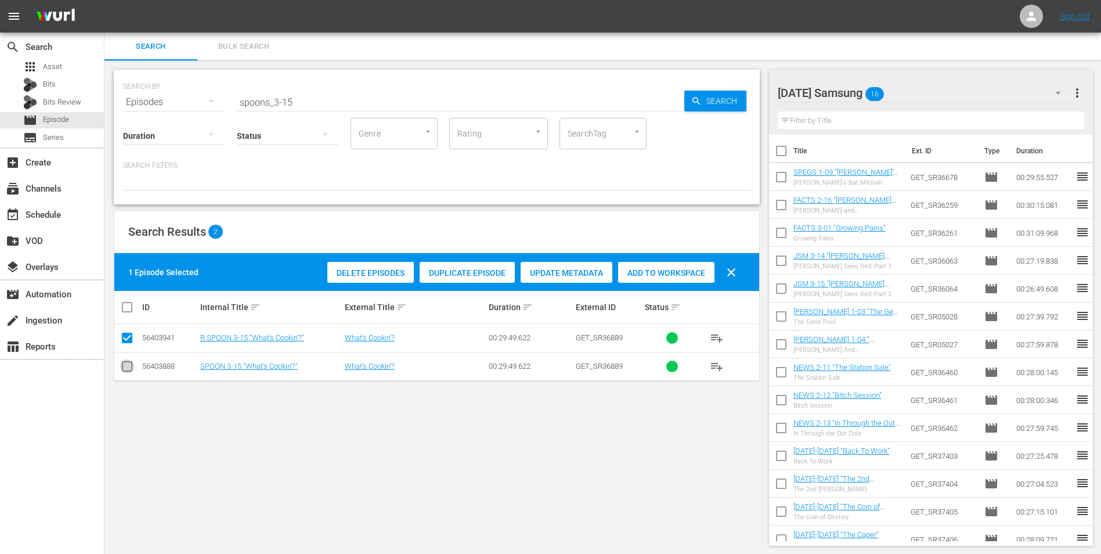
click at [129, 368] on input "checkbox" at bounding box center [127, 369] width 14 height 14
click at [127, 340] on input "checkbox" at bounding box center [127, 340] width 14 height 14
click at [677, 275] on span "Add to Workspace" at bounding box center [666, 272] width 96 height 9
drag, startPoint x: 288, startPoint y: 100, endPoint x: 312, endPoint y: 106, distance: 25.2
click at [312, 106] on input "spoons_3-15" at bounding box center [461, 102] width 448 height 28
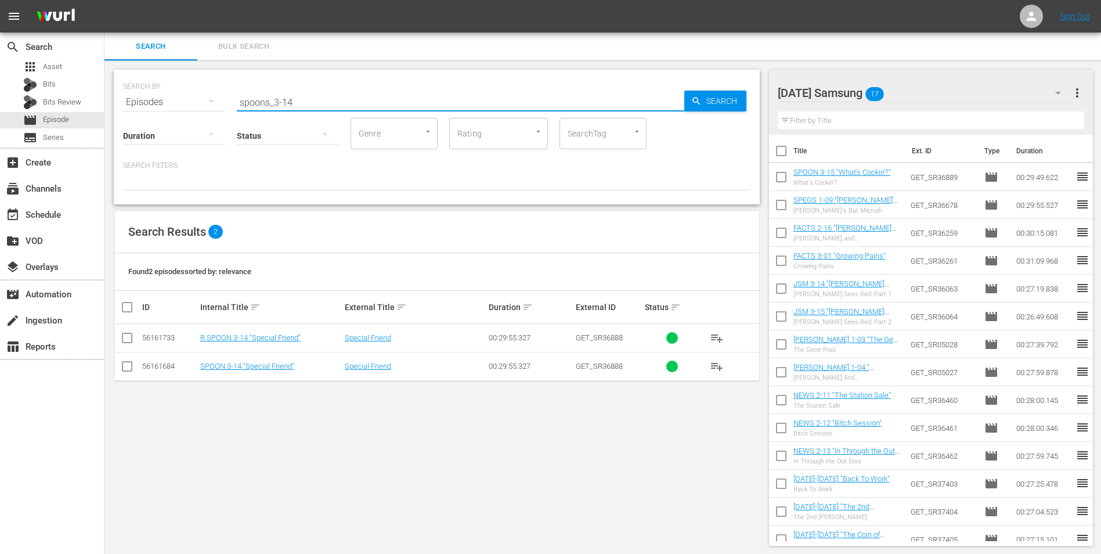
click at [128, 368] on input "checkbox" at bounding box center [127, 369] width 14 height 14
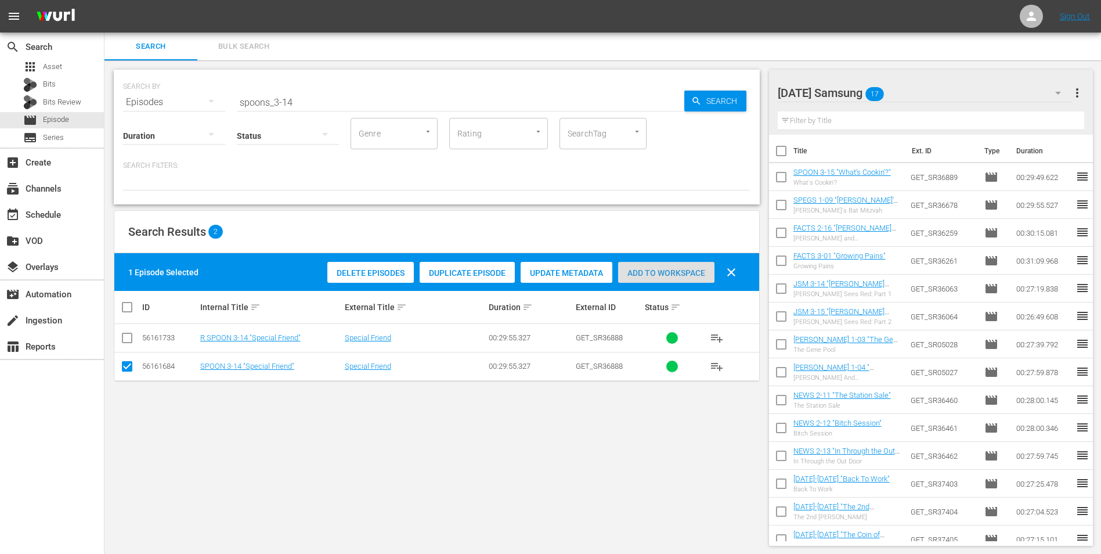
click at [677, 273] on span "Add to Workspace" at bounding box center [666, 272] width 96 height 9
click at [902, 93] on div "Sunday Samsung 18" at bounding box center [925, 93] width 295 height 33
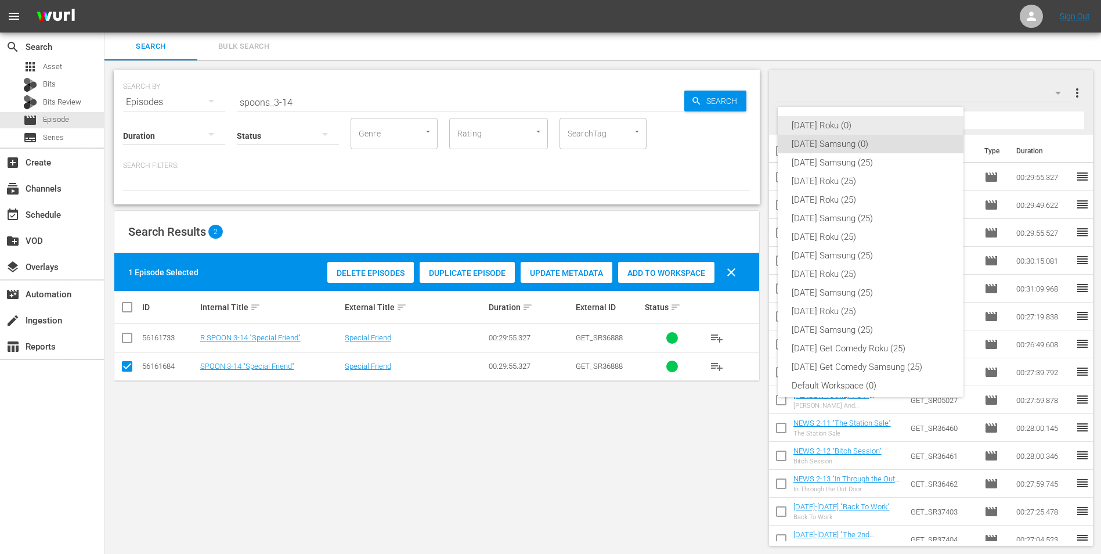
click at [834, 121] on div "[DATE] Roku (0)" at bounding box center [871, 125] width 158 height 19
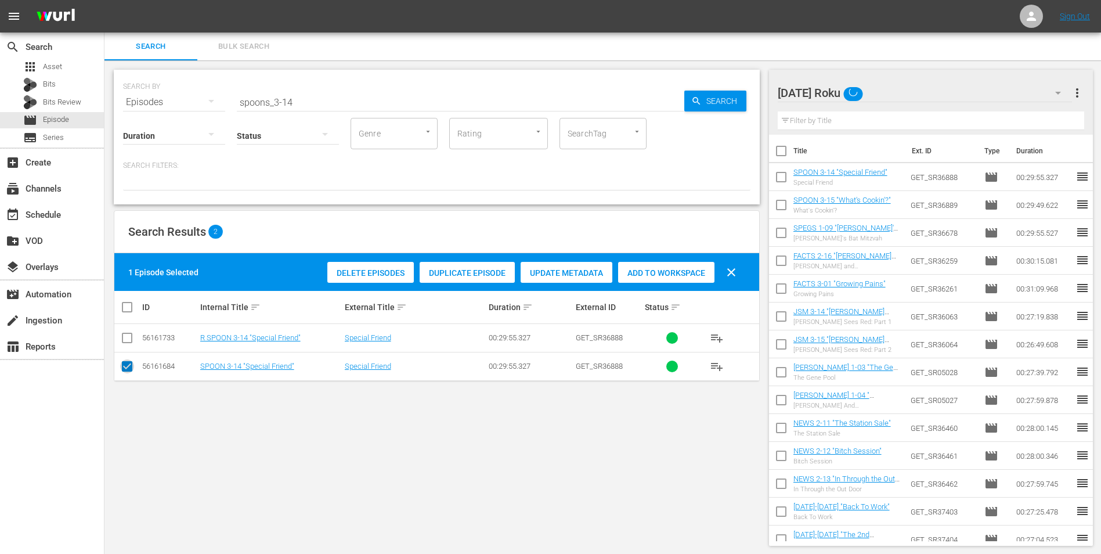
click at [125, 369] on input "checkbox" at bounding box center [127, 369] width 14 height 14
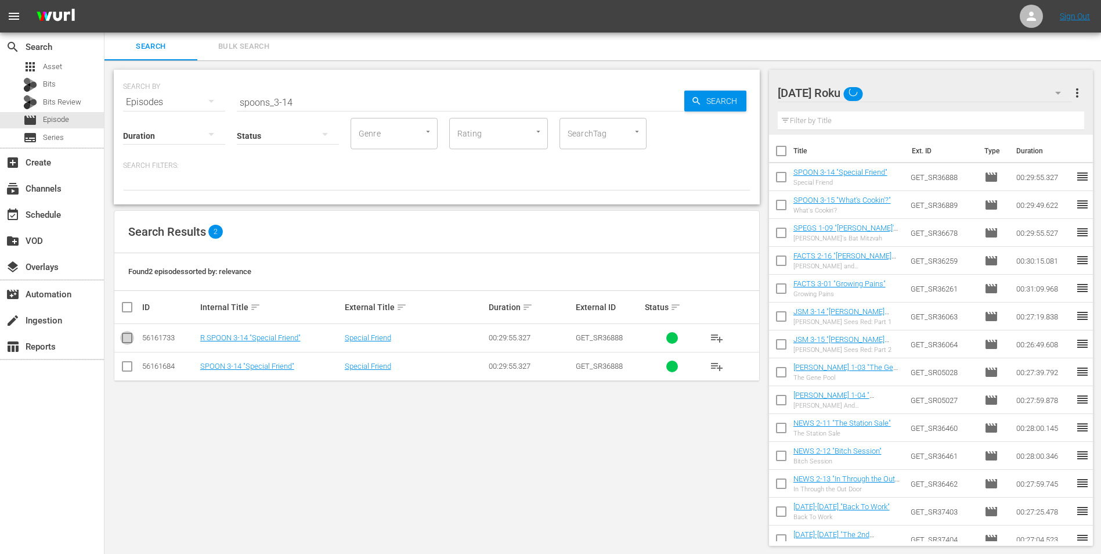
click at [129, 340] on input "checkbox" at bounding box center [127, 340] width 14 height 14
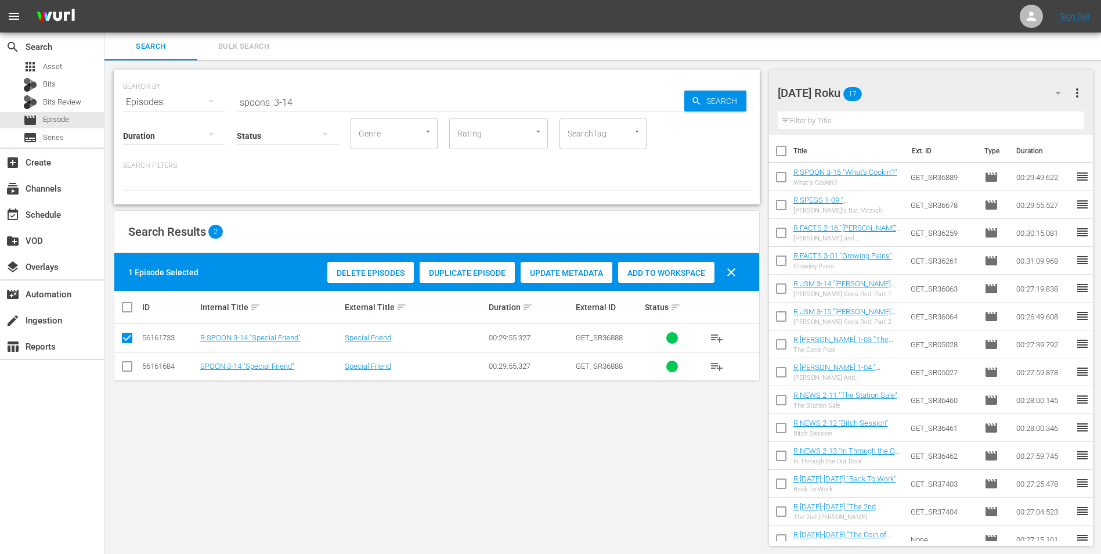
click at [670, 275] on span "Add to Workspace" at bounding box center [666, 272] width 96 height 9
drag, startPoint x: 286, startPoint y: 96, endPoint x: 306, endPoint y: 107, distance: 22.9
click at [306, 107] on div "SEARCH BY Search By Episodes Search ID, Title, Description, Keywords, or Catego…" at bounding box center [437, 137] width 646 height 135
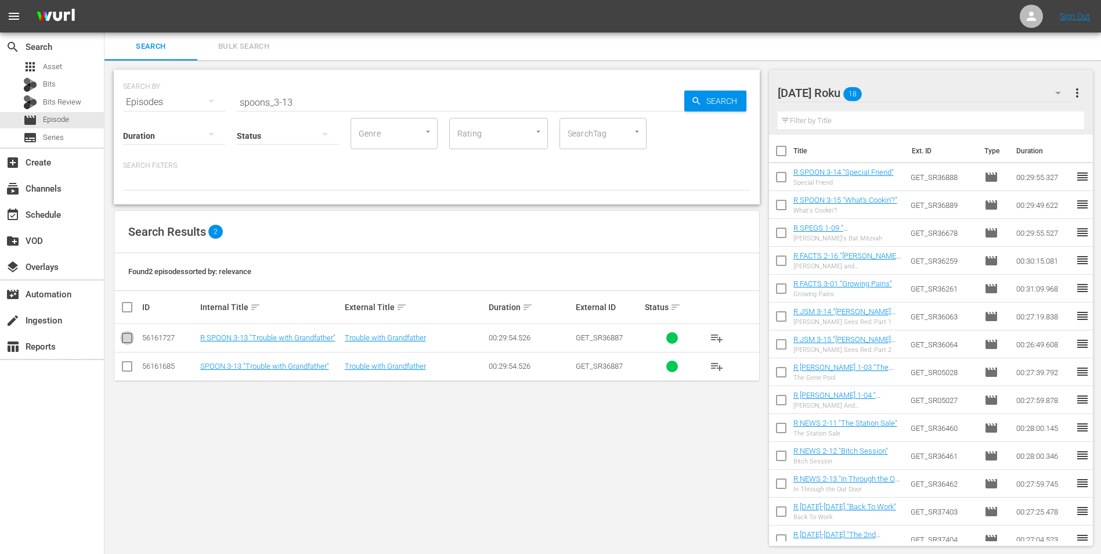
click at [128, 340] on input "checkbox" at bounding box center [127, 340] width 14 height 14
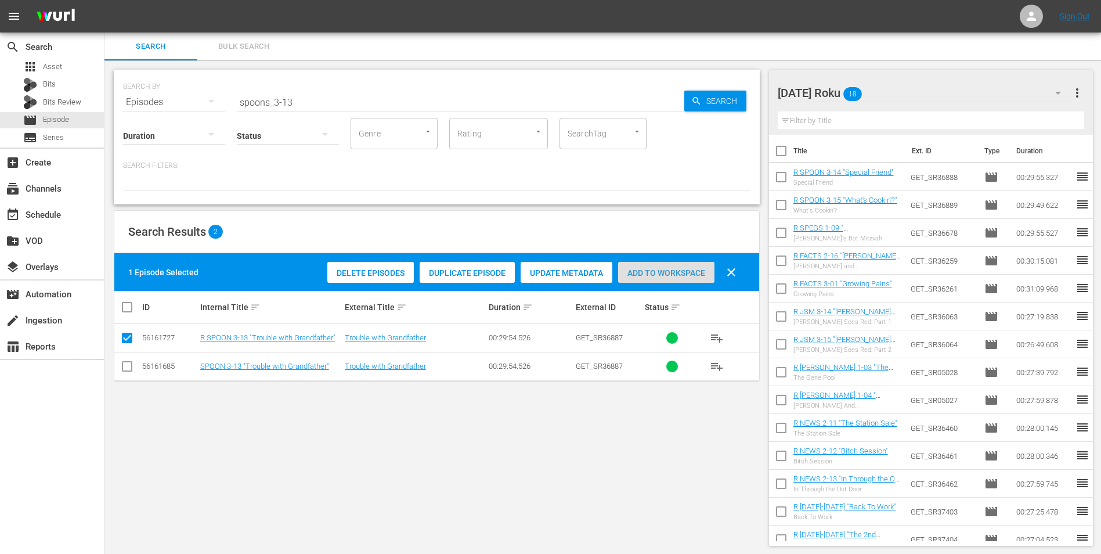
click at [687, 266] on div "Add to Workspace" at bounding box center [666, 273] width 96 height 22
click at [901, 97] on div "Sunday Roku 19" at bounding box center [925, 93] width 295 height 33
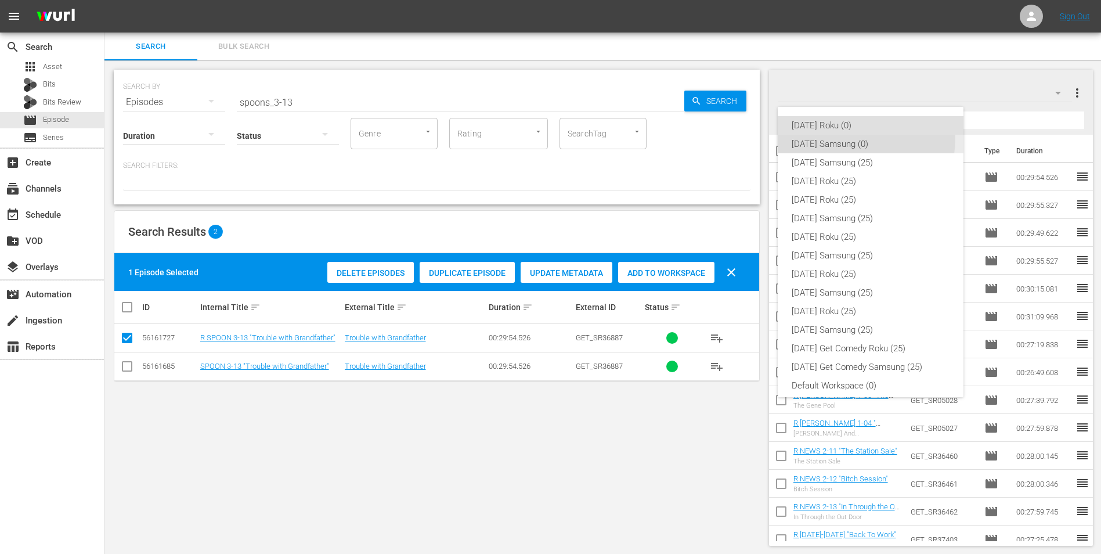
drag, startPoint x: 848, startPoint y: 138, endPoint x: 497, endPoint y: 245, distance: 366.5
click at [844, 140] on div "[DATE] Samsung (0)" at bounding box center [871, 144] width 158 height 19
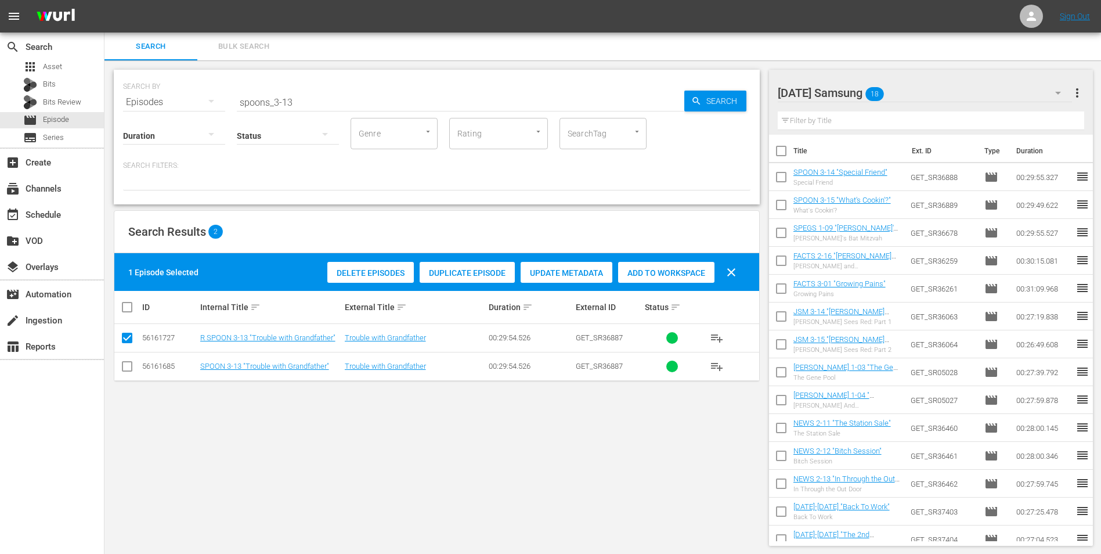
click at [125, 369] on input "checkbox" at bounding box center [127, 369] width 14 height 14
click at [127, 337] on input "checkbox" at bounding box center [127, 340] width 14 height 14
click at [681, 269] on span "Add to Workspace" at bounding box center [666, 272] width 96 height 9
drag, startPoint x: 292, startPoint y: 106, endPoint x: 204, endPoint y: 89, distance: 89.4
click at [204, 89] on div "SEARCH BY Search By Episodes Search ID, Title, Description, Keywords, or Catego…" at bounding box center [437, 95] width 628 height 42
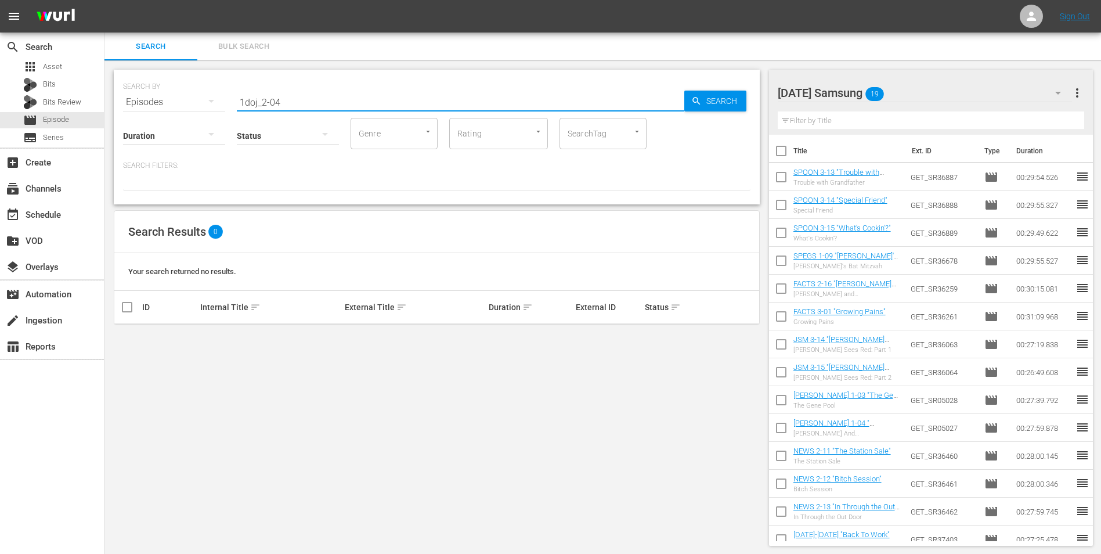
drag, startPoint x: 247, startPoint y: 102, endPoint x: 229, endPoint y: 103, distance: 18.0
click at [229, 103] on div "SEARCH BY Search By Episodes Search ID, Title, Description, Keywords, or Catego…" at bounding box center [437, 95] width 628 height 42
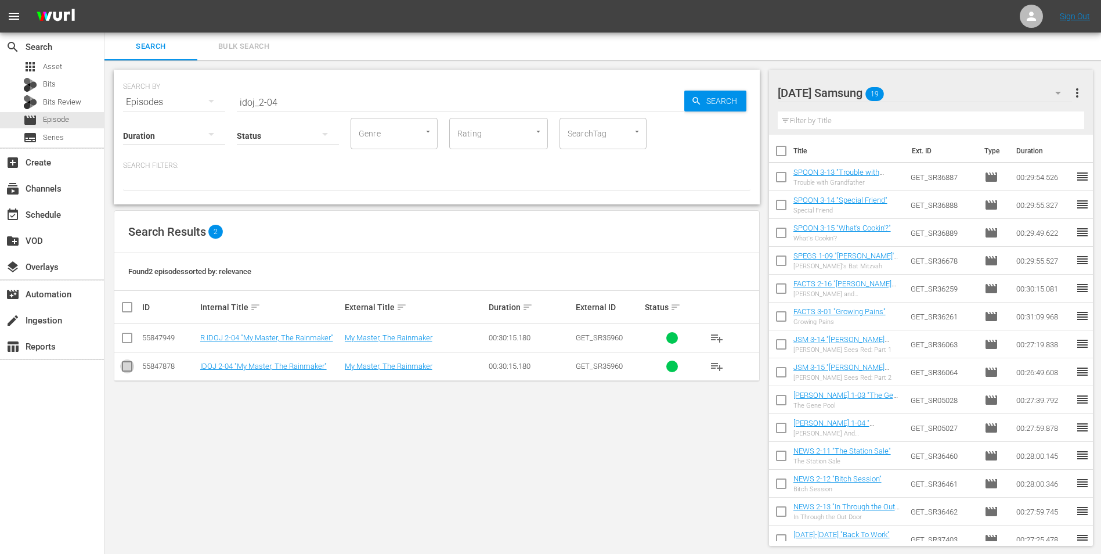
click at [126, 366] on input "checkbox" at bounding box center [127, 369] width 14 height 14
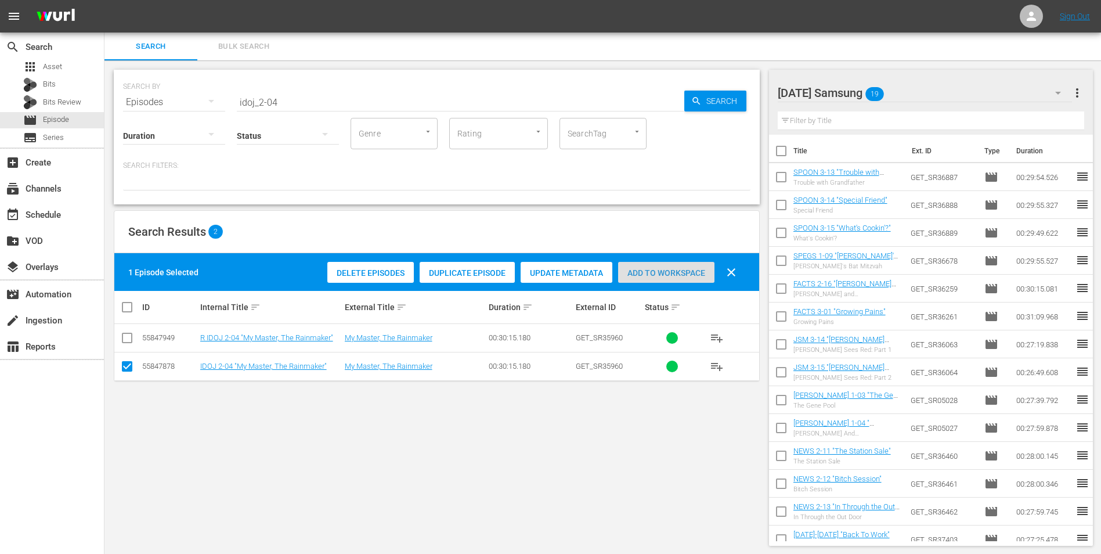
click at [686, 280] on div "Add to Workspace" at bounding box center [666, 273] width 96 height 22
click at [904, 83] on div "Sunday Samsung 20" at bounding box center [925, 93] width 295 height 33
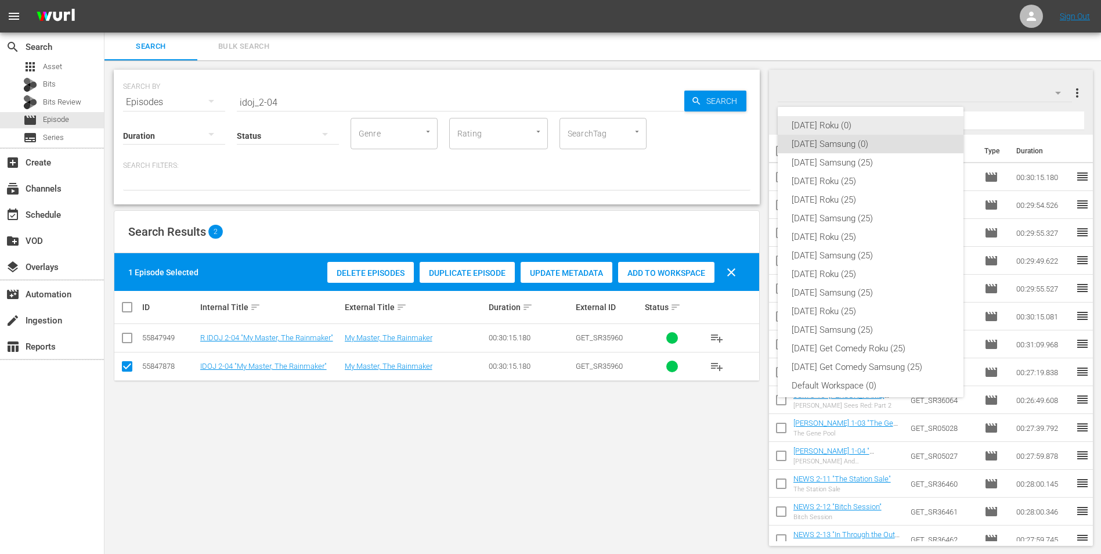
drag, startPoint x: 827, startPoint y: 125, endPoint x: 812, endPoint y: 135, distance: 18.5
click at [827, 125] on div "[DATE] Roku (0)" at bounding box center [871, 125] width 158 height 19
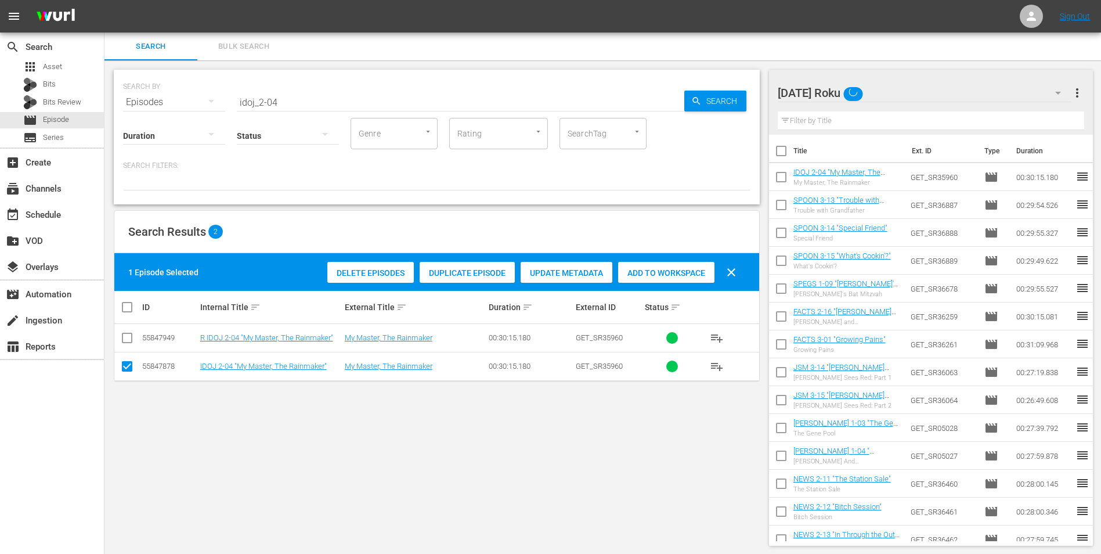
click at [124, 363] on input "checkbox" at bounding box center [127, 369] width 14 height 14
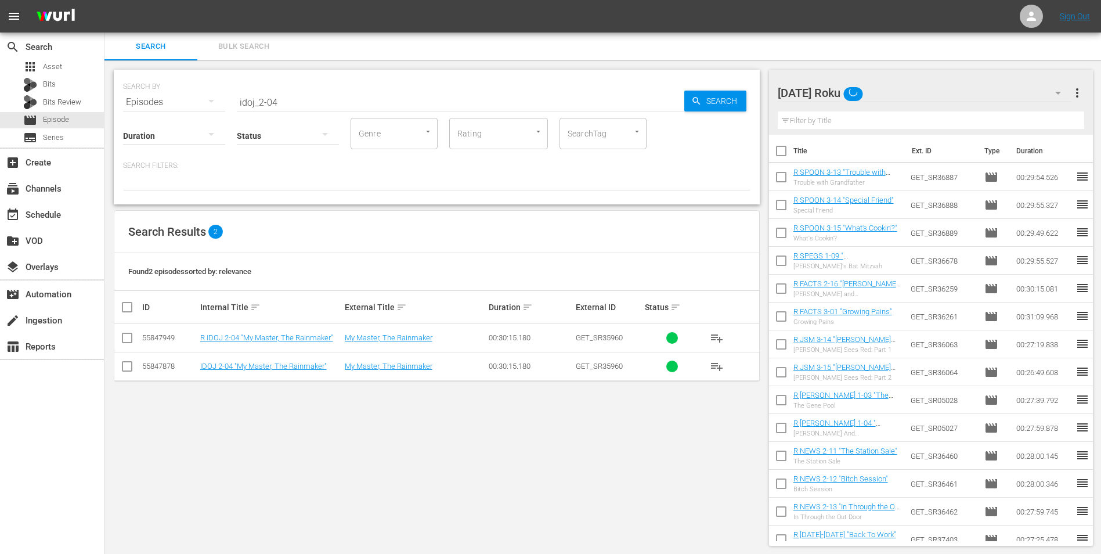
click at [130, 340] on input "checkbox" at bounding box center [127, 340] width 14 height 14
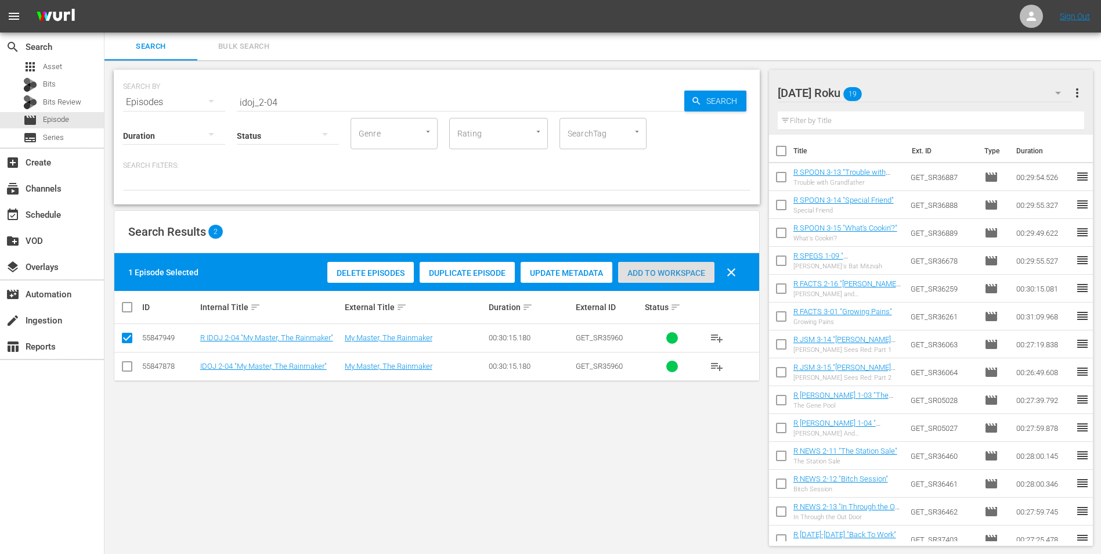
click at [671, 269] on span "Add to Workspace" at bounding box center [666, 272] width 96 height 9
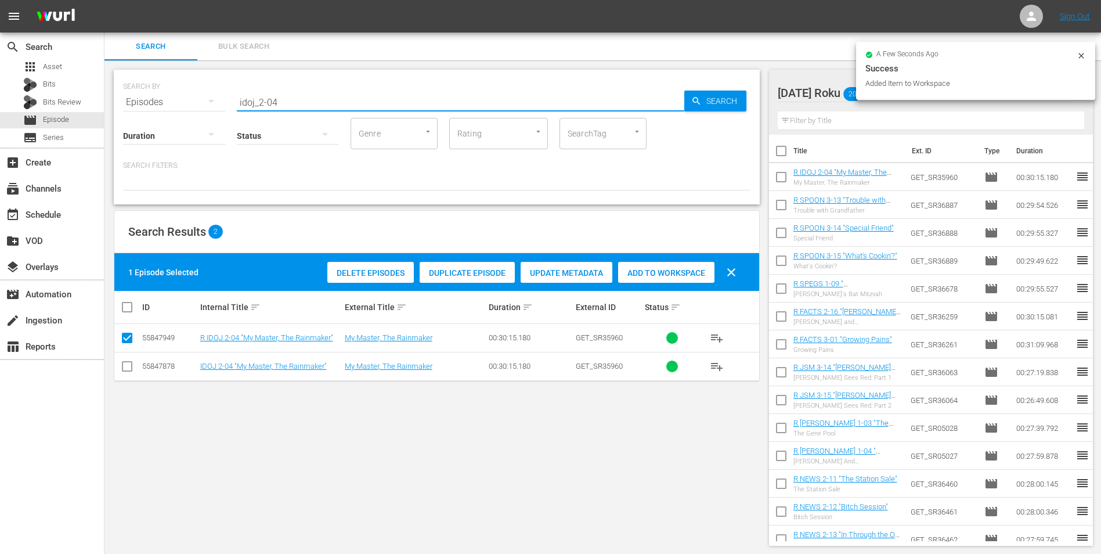
drag, startPoint x: 273, startPoint y: 102, endPoint x: 285, endPoint y: 99, distance: 12.0
click at [285, 99] on input "idoj_2-04" at bounding box center [461, 102] width 448 height 28
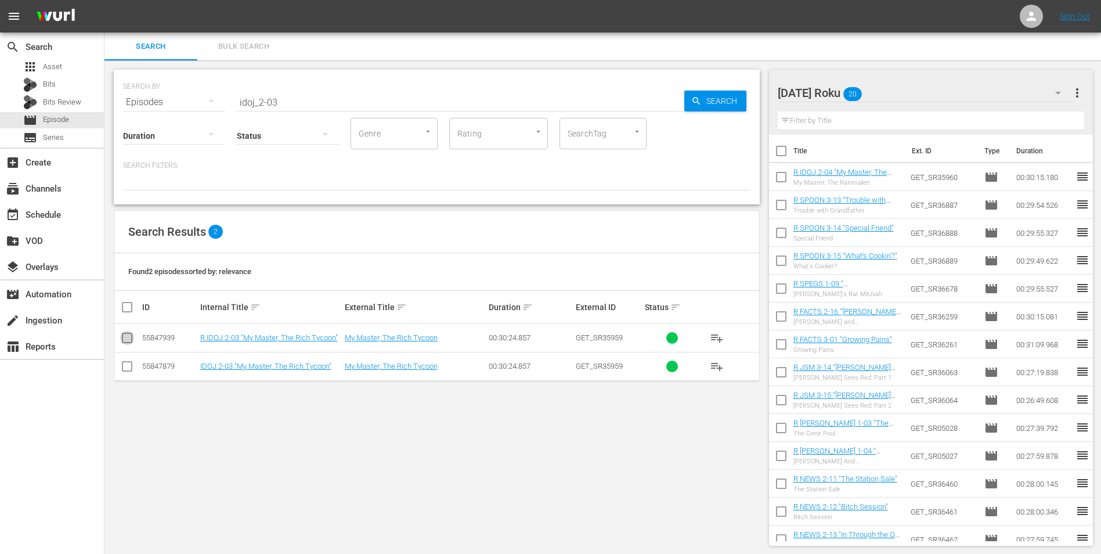
click at [122, 339] on input "checkbox" at bounding box center [127, 340] width 14 height 14
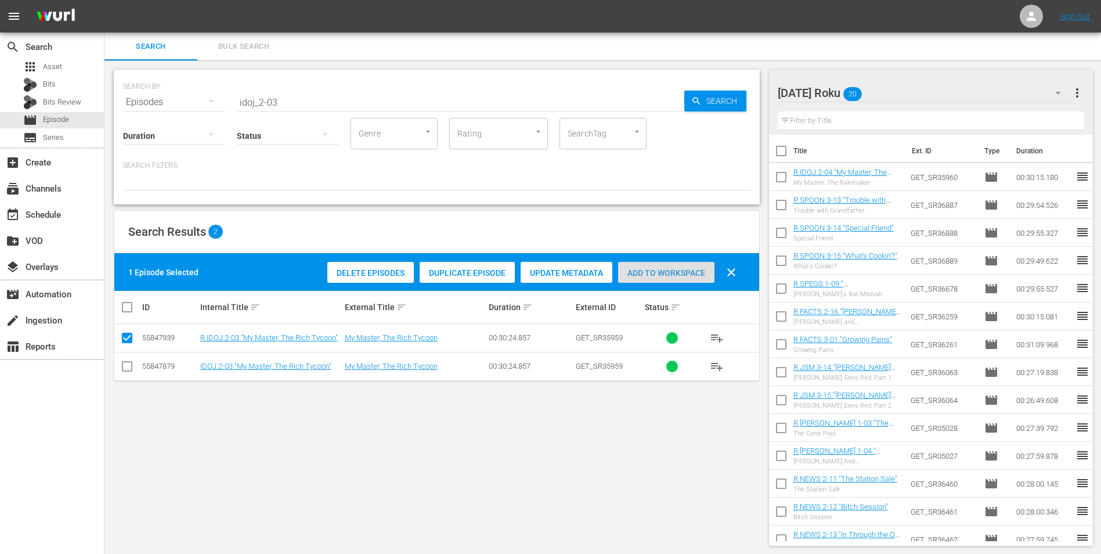
click at [671, 282] on div "Add to Workspace" at bounding box center [666, 273] width 96 height 22
click at [891, 89] on div "Sunday Roku 21" at bounding box center [925, 93] width 295 height 33
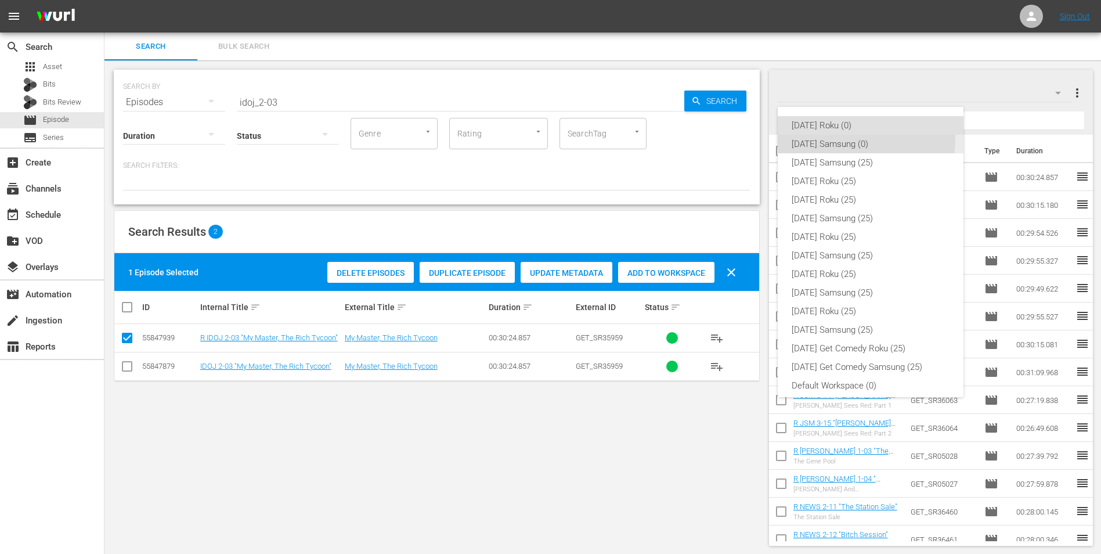
drag, startPoint x: 840, startPoint y: 138, endPoint x: 460, endPoint y: 299, distance: 412.3
click at [840, 139] on div "[DATE] Samsung (0)" at bounding box center [871, 144] width 158 height 19
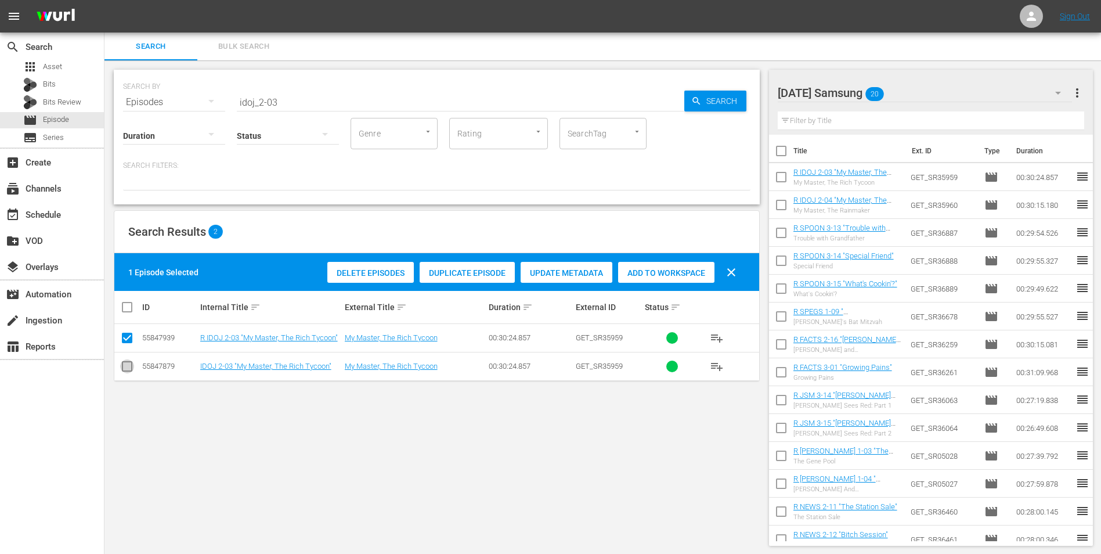
click at [130, 367] on input "checkbox" at bounding box center [127, 369] width 14 height 14
click at [128, 334] on input "checkbox" at bounding box center [127, 340] width 14 height 14
click at [646, 269] on span "Add to Workspace" at bounding box center [666, 272] width 96 height 9
drag, startPoint x: 308, startPoint y: 101, endPoint x: 141, endPoint y: 99, distance: 166.6
click at [145, 99] on div "SEARCH BY Search By Episodes Search ID, Title, Description, Keywords, or Catego…" at bounding box center [437, 95] width 628 height 42
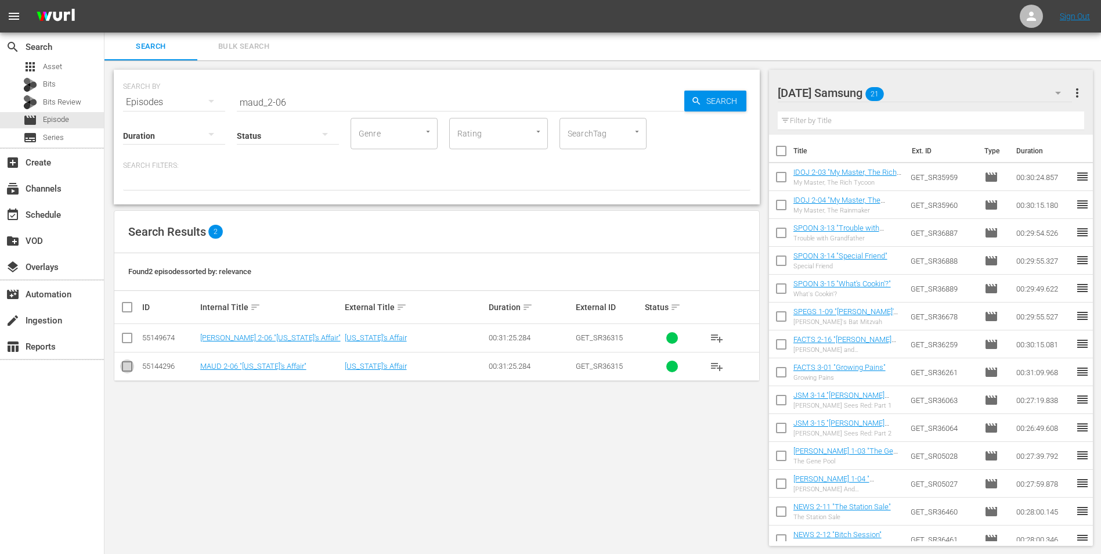
click at [128, 367] on input "checkbox" at bounding box center [127, 369] width 14 height 14
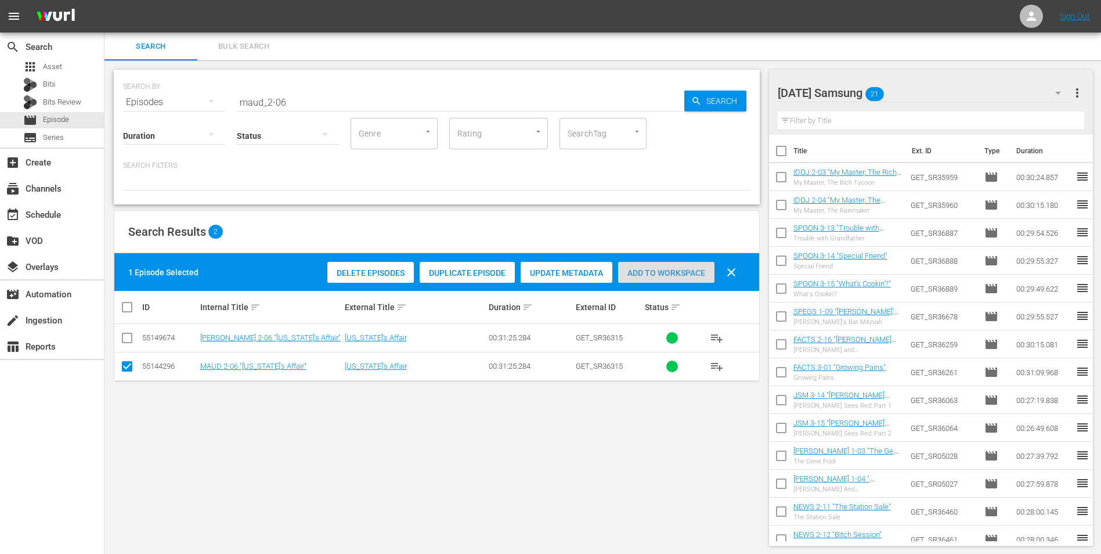
click at [645, 265] on div "Add to Workspace" at bounding box center [666, 273] width 96 height 22
click at [915, 96] on div "Sunday Samsung 22" at bounding box center [925, 93] width 295 height 33
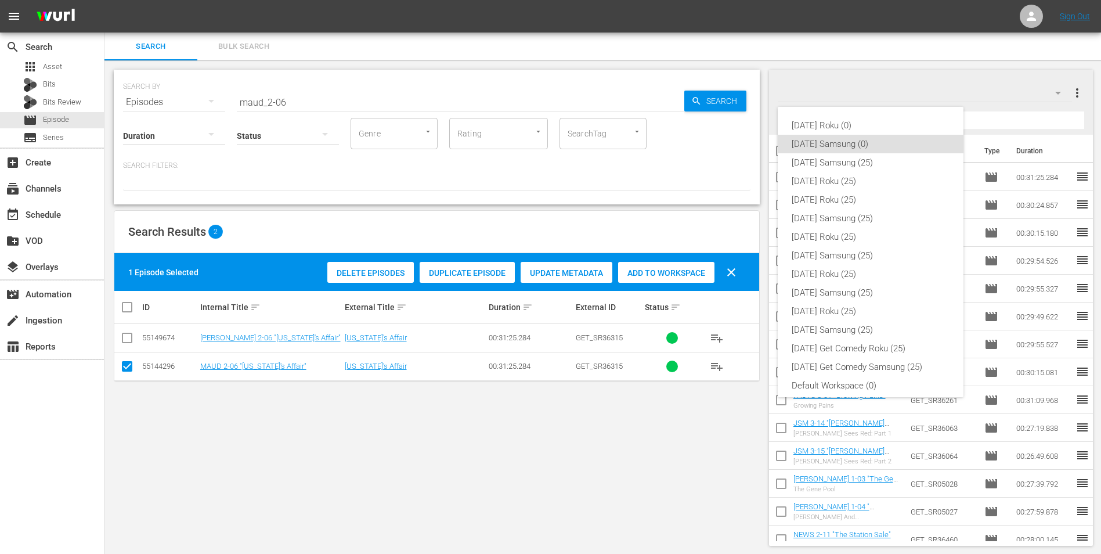
click at [846, 135] on div "[DATE] Samsung (0)" at bounding box center [871, 144] width 158 height 19
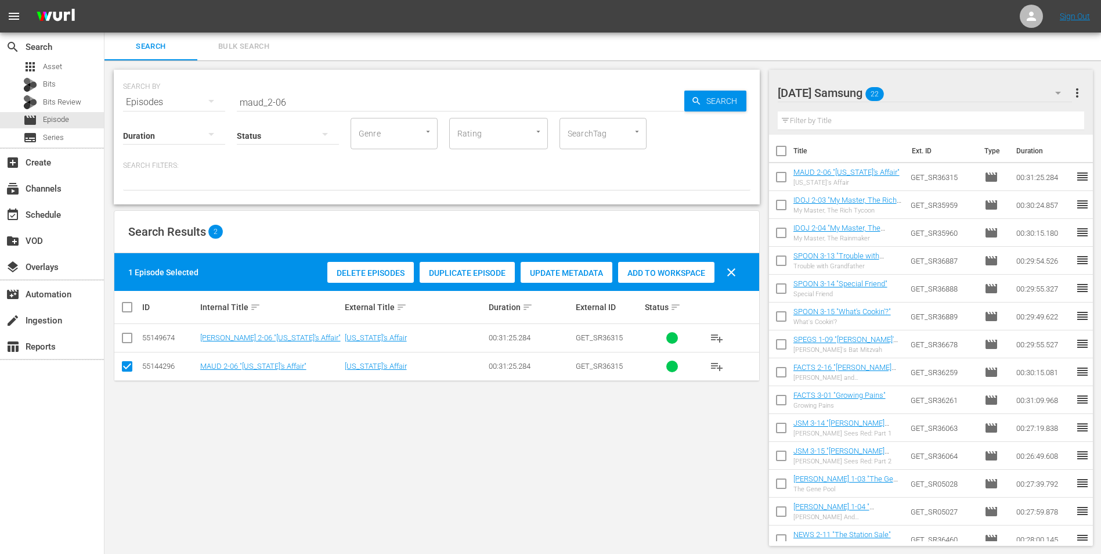
click at [925, 84] on div "Sunday Samsung 22" at bounding box center [925, 93] width 295 height 33
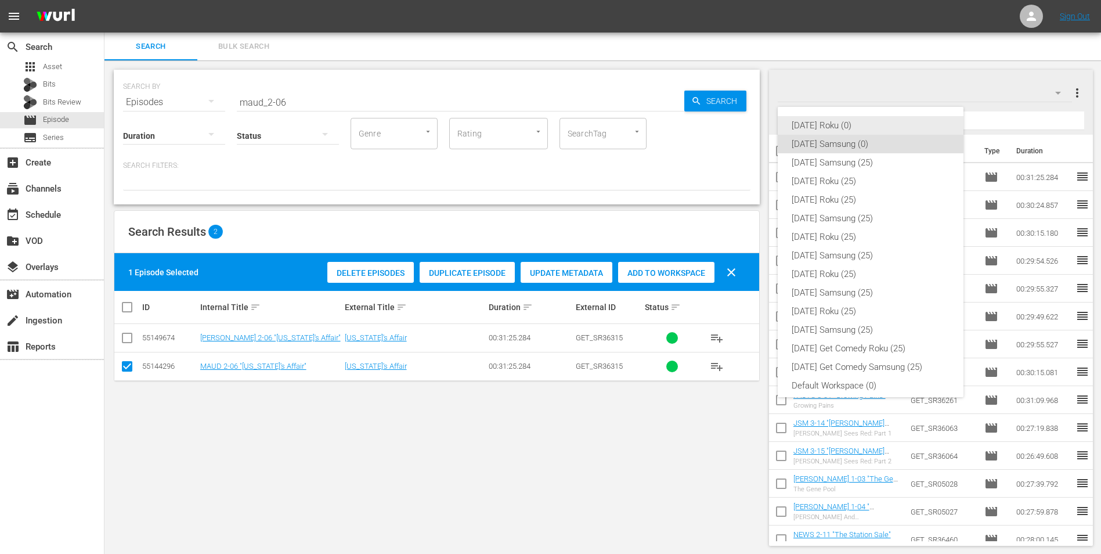
click at [836, 129] on div "[DATE] Roku (0)" at bounding box center [871, 125] width 158 height 19
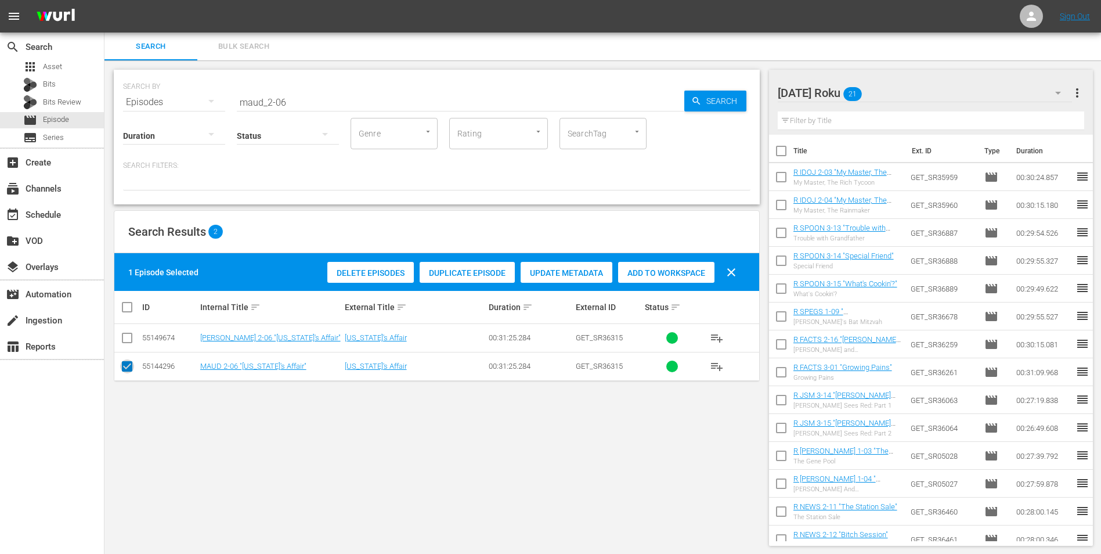
click at [130, 363] on input "checkbox" at bounding box center [127, 369] width 14 height 14
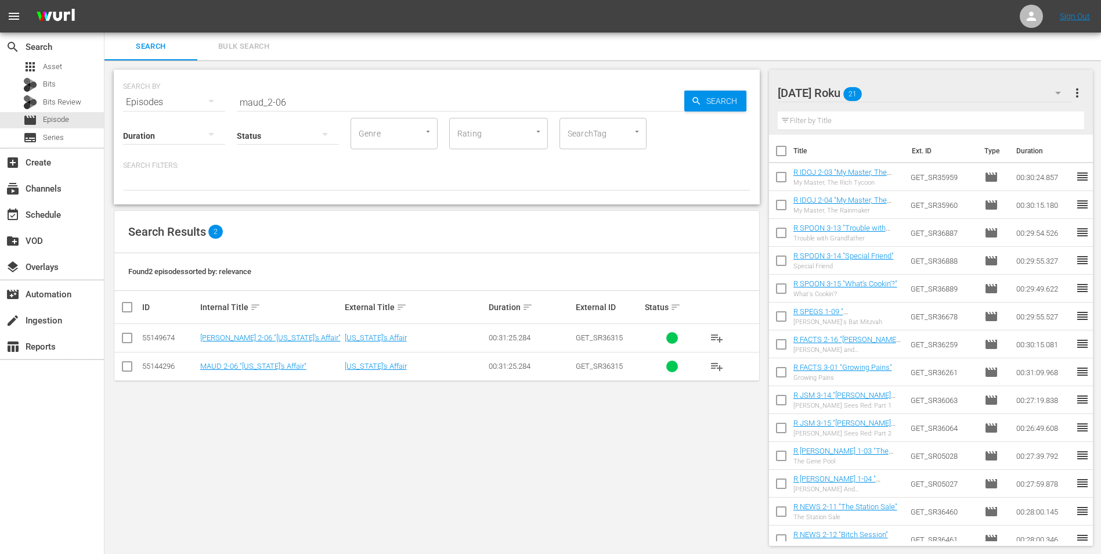
click at [119, 341] on td at bounding box center [127, 338] width 26 height 28
click at [124, 334] on input "checkbox" at bounding box center [127, 340] width 14 height 14
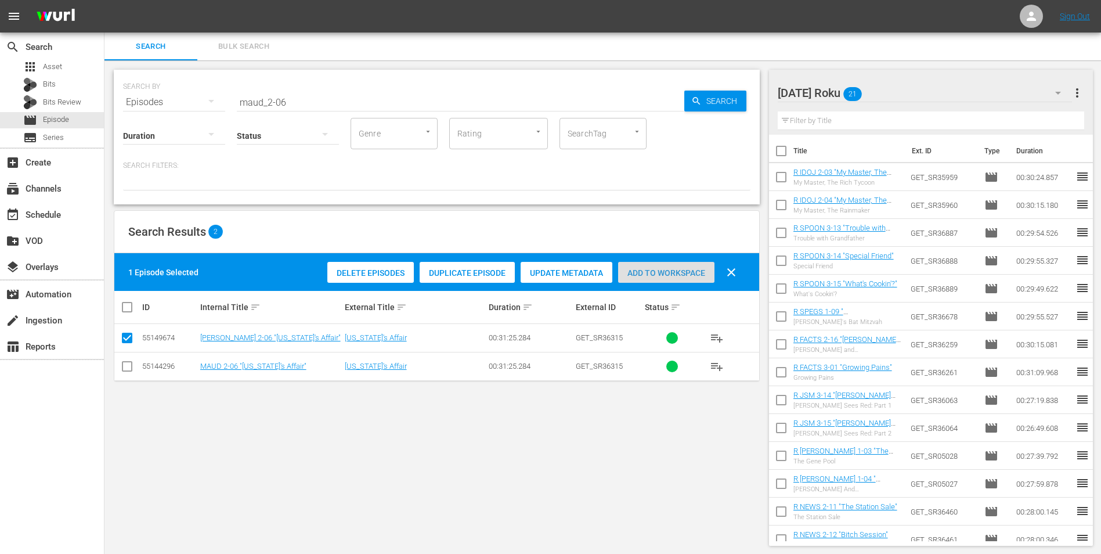
click at [665, 268] on span "Add to Workspace" at bounding box center [666, 272] width 96 height 9
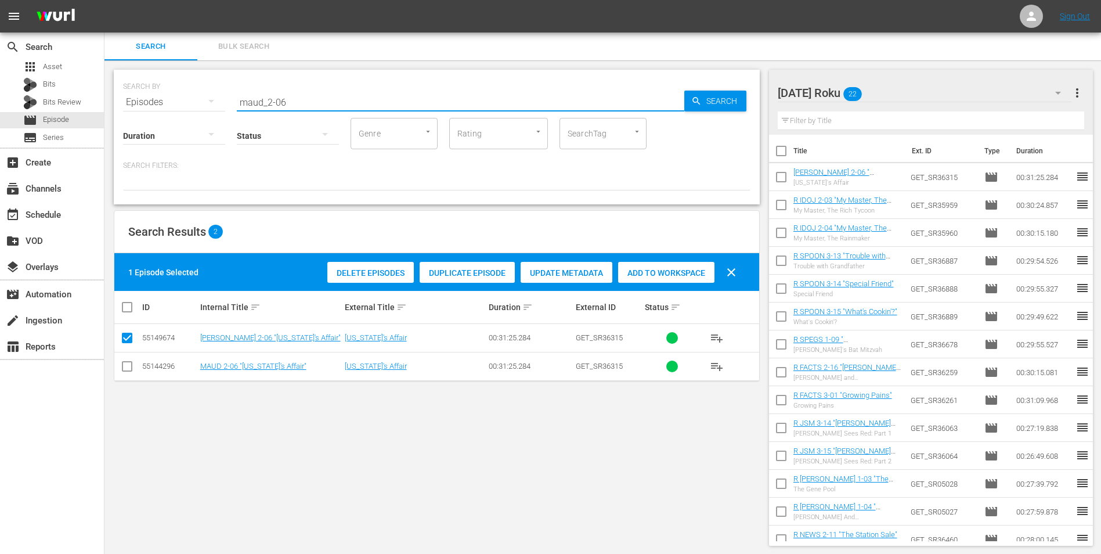
drag, startPoint x: 280, startPoint y: 102, endPoint x: 305, endPoint y: 102, distance: 24.4
click at [305, 102] on input "maud_2-06" at bounding box center [461, 102] width 448 height 28
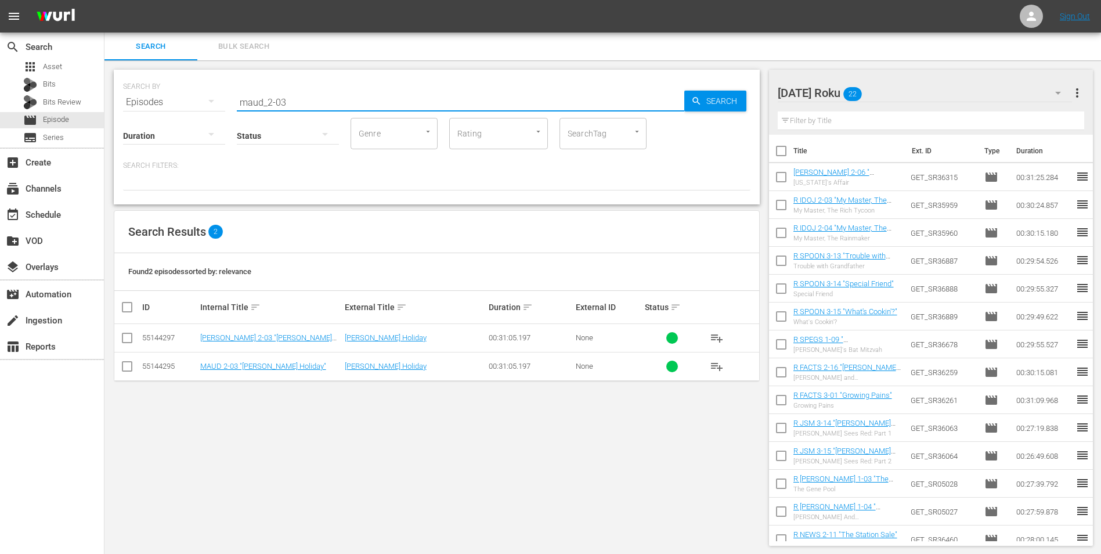
click at [120, 334] on td at bounding box center [127, 338] width 26 height 28
click at [131, 342] on input "checkbox" at bounding box center [127, 340] width 14 height 14
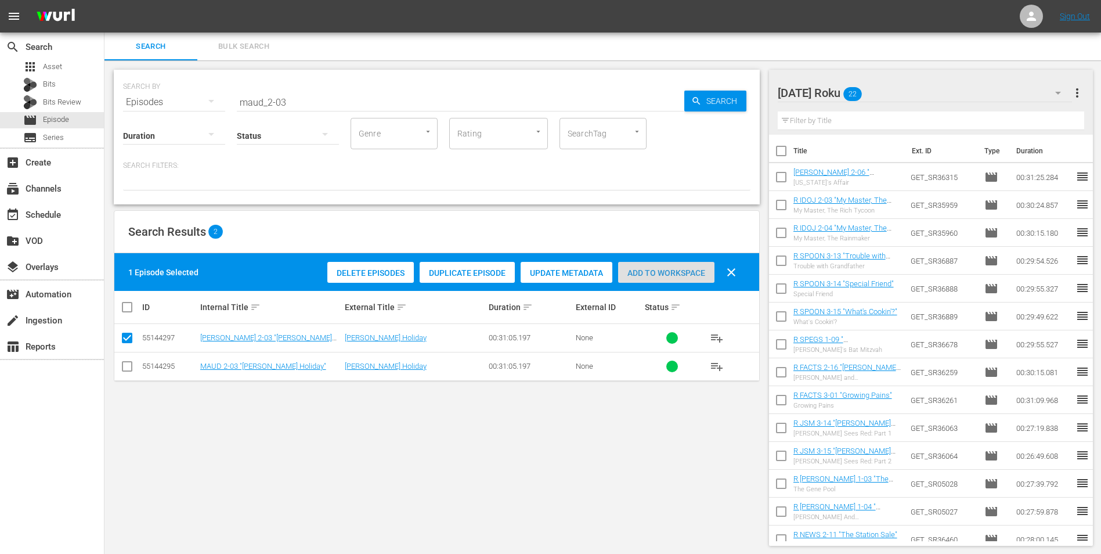
click at [675, 266] on div "Add to Workspace" at bounding box center [666, 273] width 96 height 22
click at [905, 89] on div "Sunday Roku 23" at bounding box center [925, 93] width 295 height 33
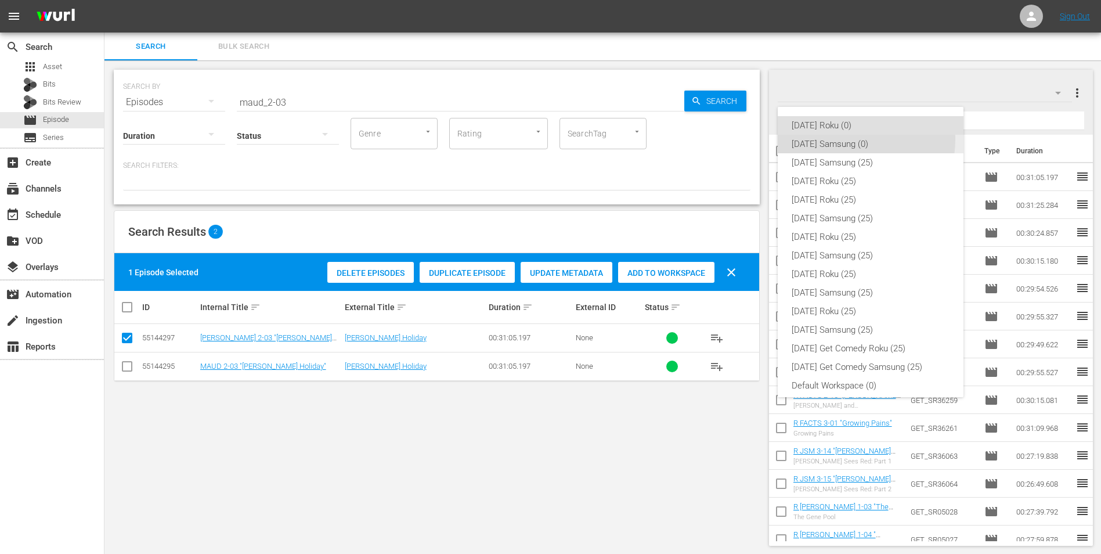
click at [850, 139] on div "[DATE] Samsung (0)" at bounding box center [871, 144] width 158 height 19
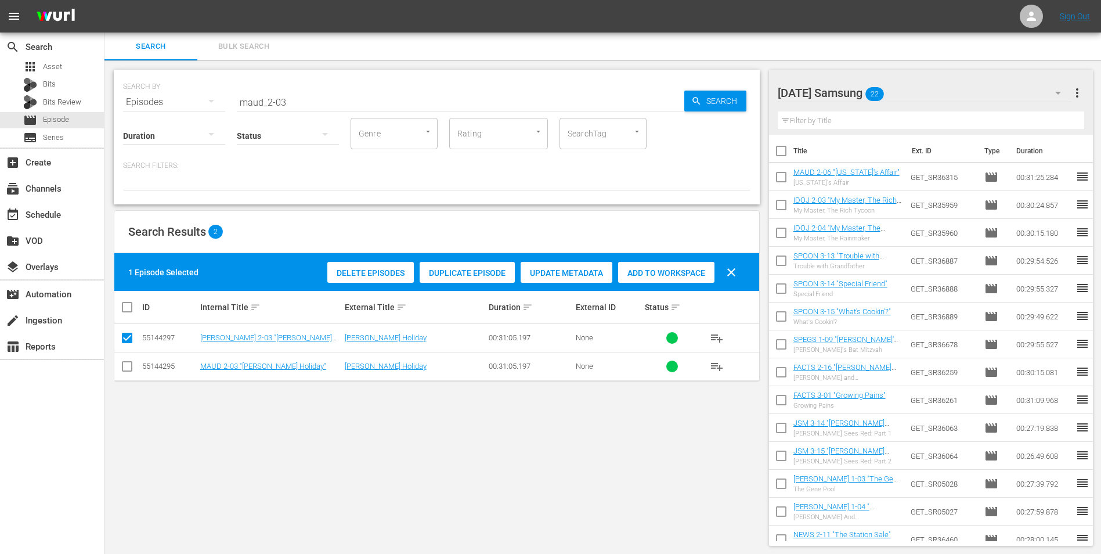
click at [130, 368] on input "checkbox" at bounding box center [127, 369] width 14 height 14
drag, startPoint x: 125, startPoint y: 338, endPoint x: 413, endPoint y: 327, distance: 288.1
click at [127, 338] on input "checkbox" at bounding box center [127, 340] width 14 height 14
click at [675, 262] on div "Add to Workspace" at bounding box center [666, 273] width 96 height 22
drag, startPoint x: 302, startPoint y: 105, endPoint x: 198, endPoint y: 96, distance: 104.8
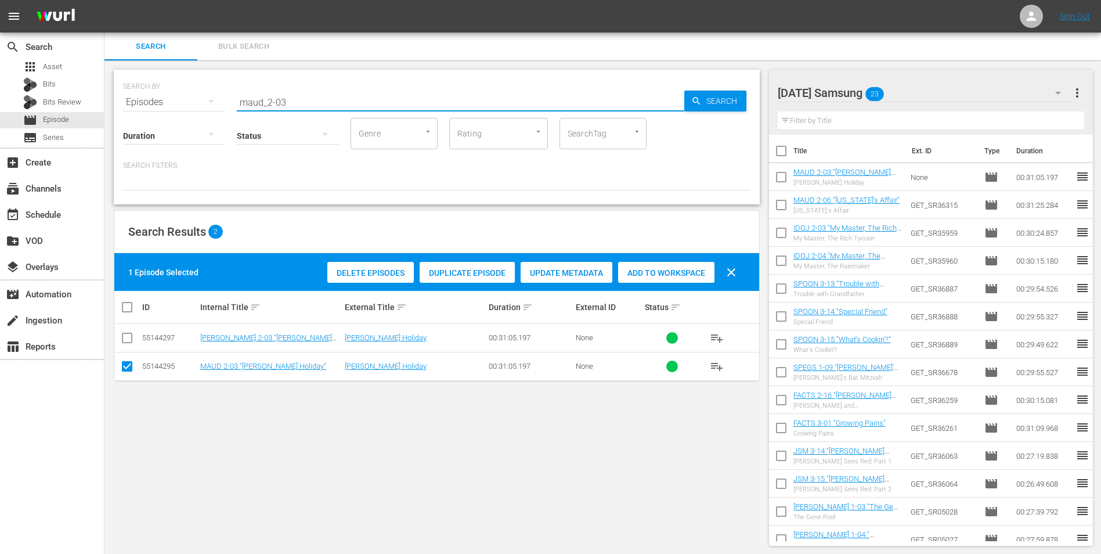
click at [197, 98] on div "SEARCH BY Search By Episodes Search ID, Title, Description, Keywords, or Catego…" at bounding box center [437, 95] width 628 height 42
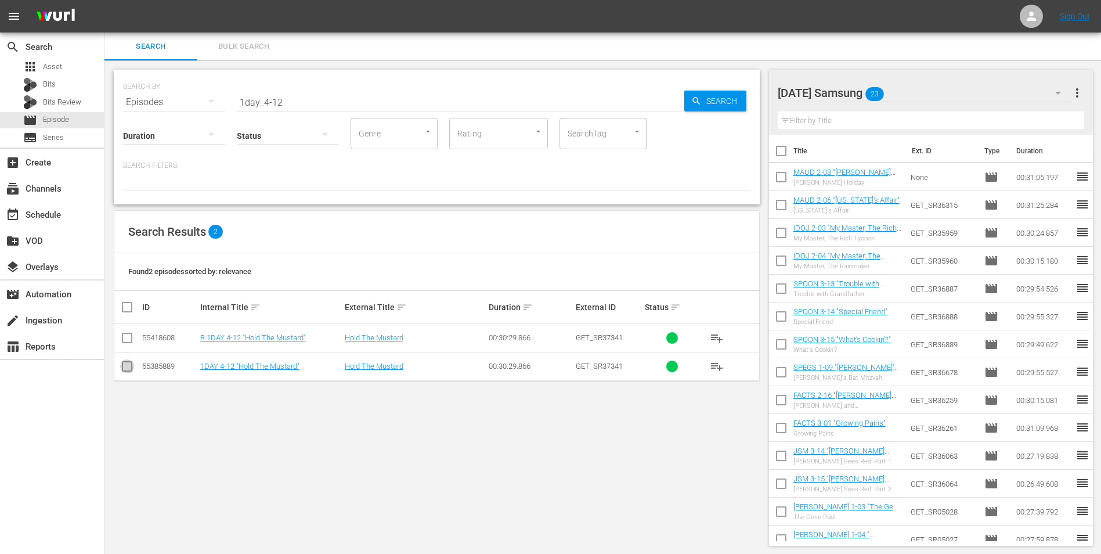
click at [125, 369] on input "checkbox" at bounding box center [127, 369] width 14 height 14
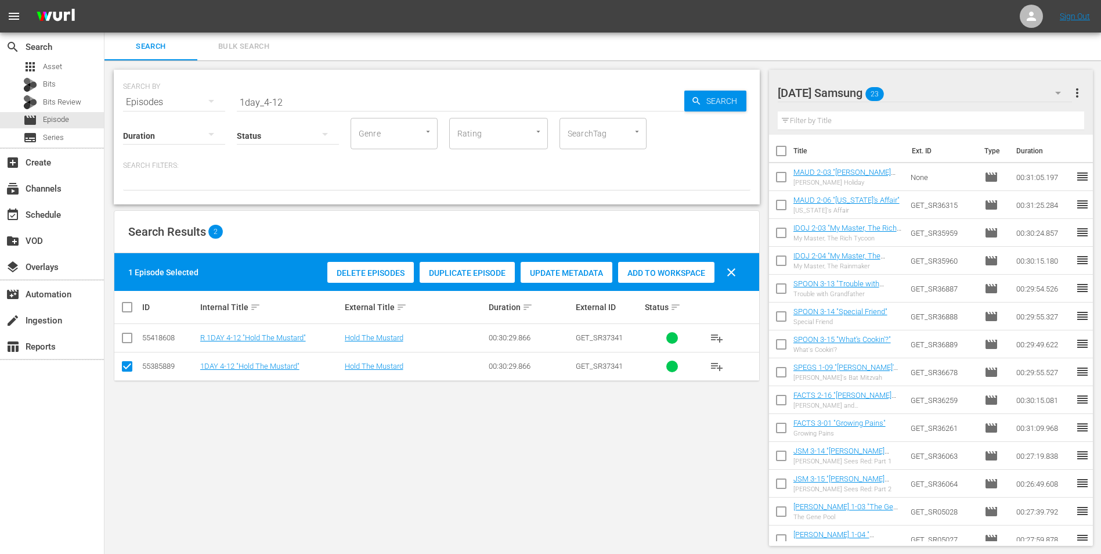
click at [668, 262] on div "Add to Workspace" at bounding box center [666, 273] width 96 height 22
click at [904, 86] on div "Sunday Samsung 24" at bounding box center [925, 93] width 295 height 33
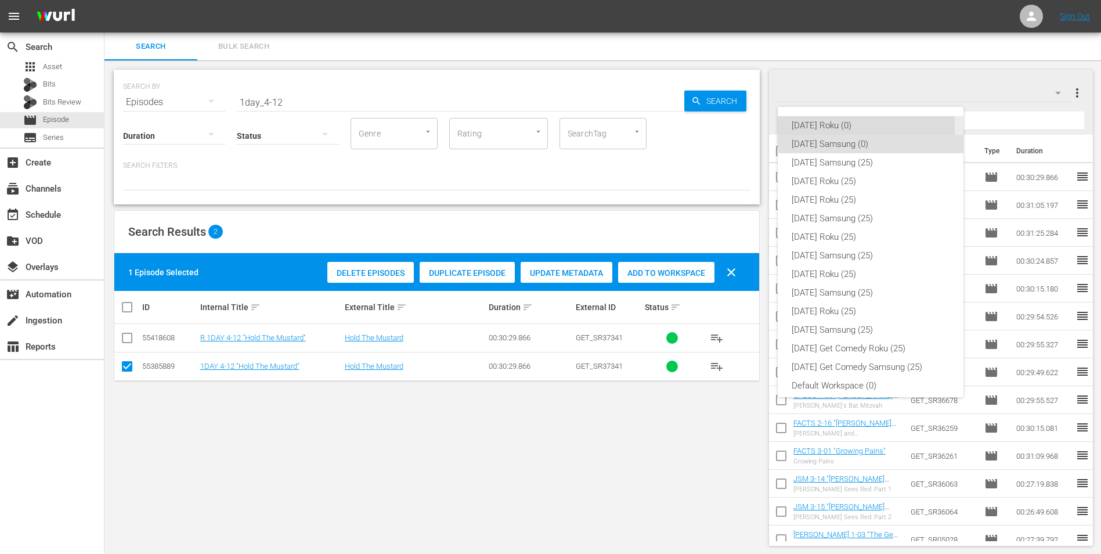
click at [831, 129] on div "[DATE] Roku (0)" at bounding box center [871, 125] width 158 height 19
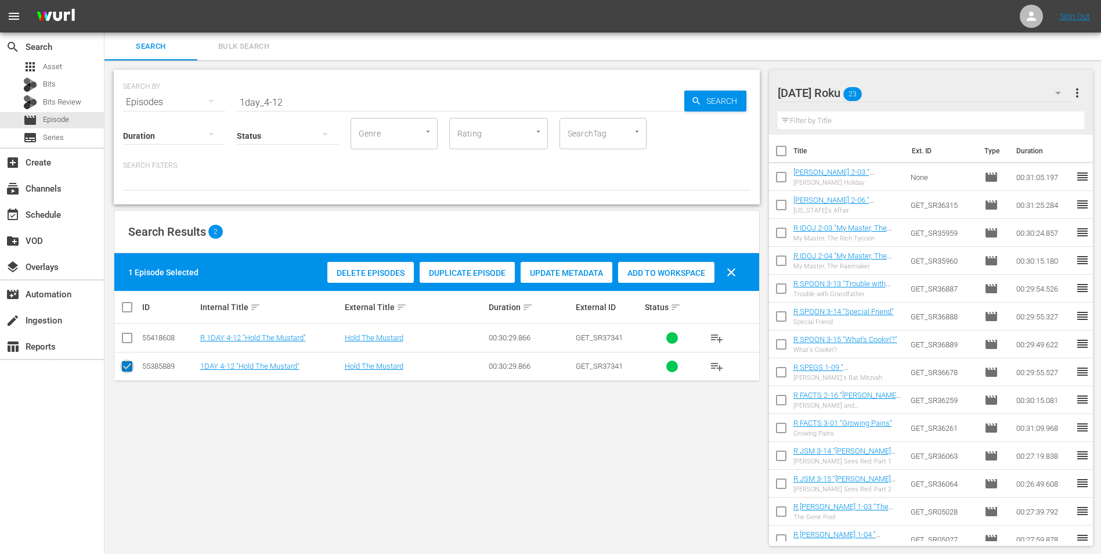
drag, startPoint x: 133, startPoint y: 371, endPoint x: 124, endPoint y: 349, distance: 23.4
click at [133, 370] on input "checkbox" at bounding box center [127, 369] width 14 height 14
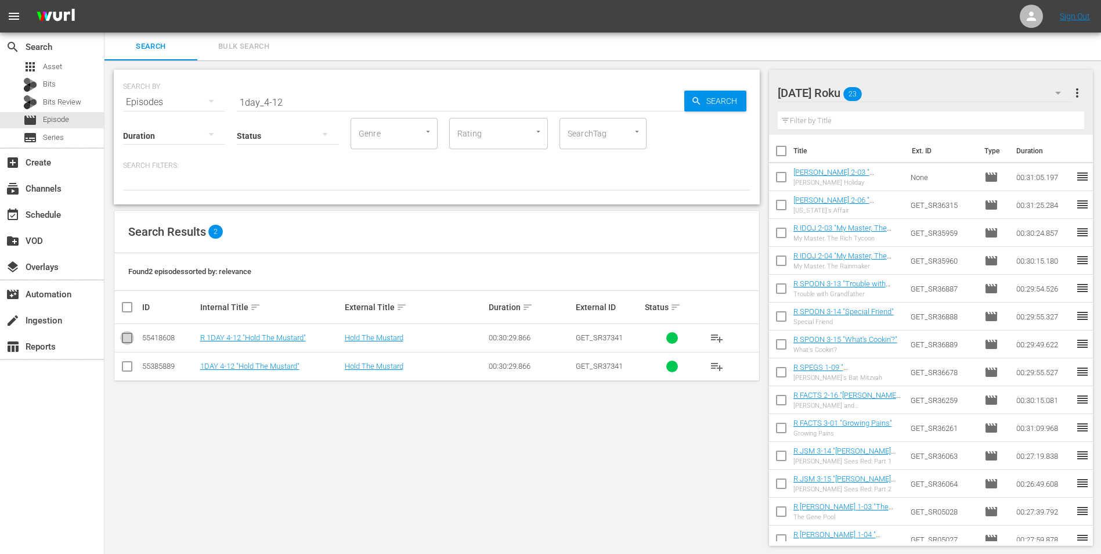
click at [124, 340] on input "checkbox" at bounding box center [127, 340] width 14 height 14
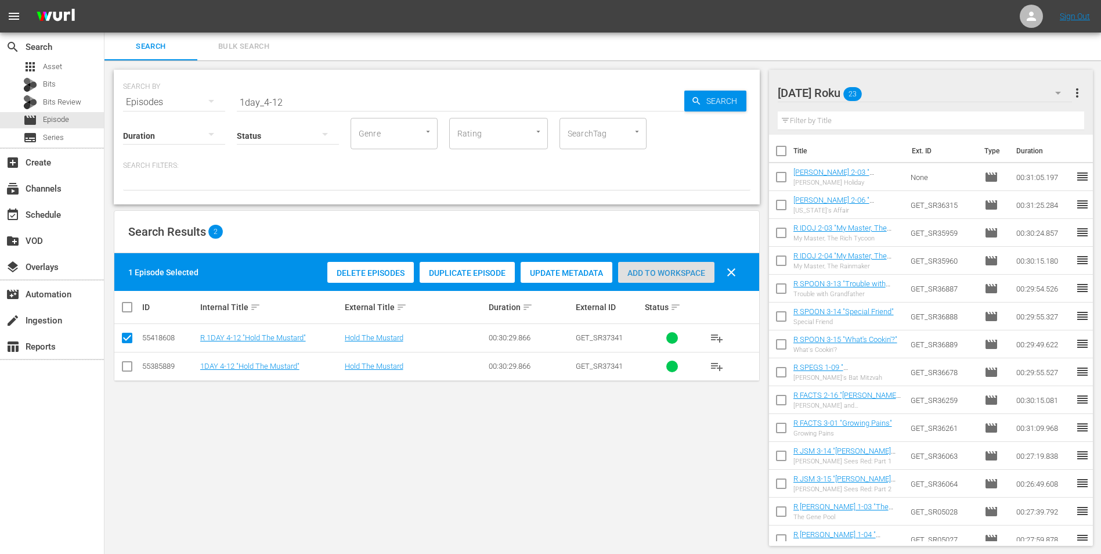
click at [686, 272] on span "Add to Workspace" at bounding box center [666, 272] width 96 height 9
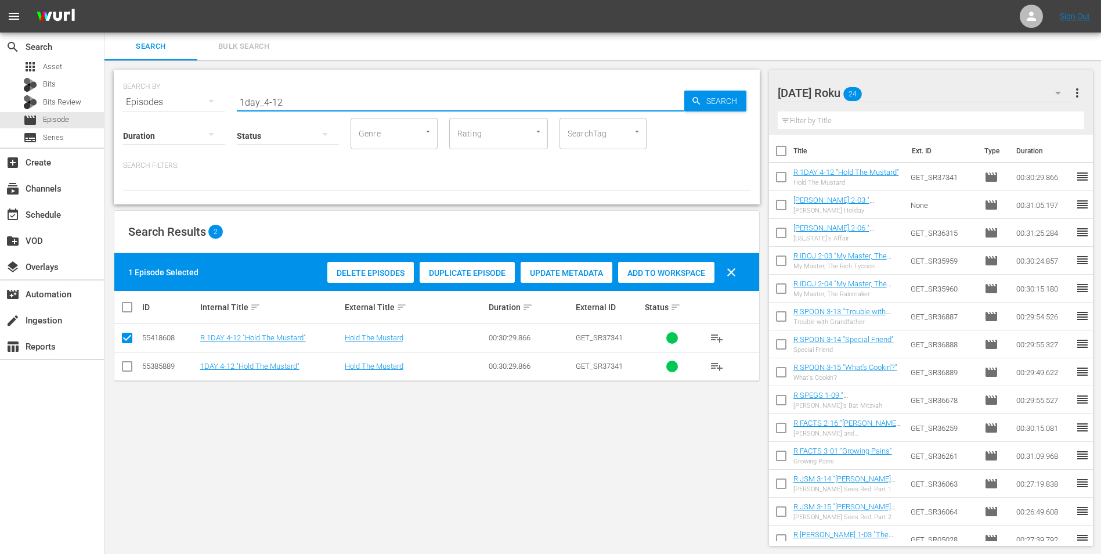
drag, startPoint x: 291, startPoint y: 102, endPoint x: 177, endPoint y: 106, distance: 114.5
click at [186, 95] on div "SEARCH BY Search By Episodes Search ID, Title, Description, Keywords, or Catego…" at bounding box center [437, 95] width 628 height 42
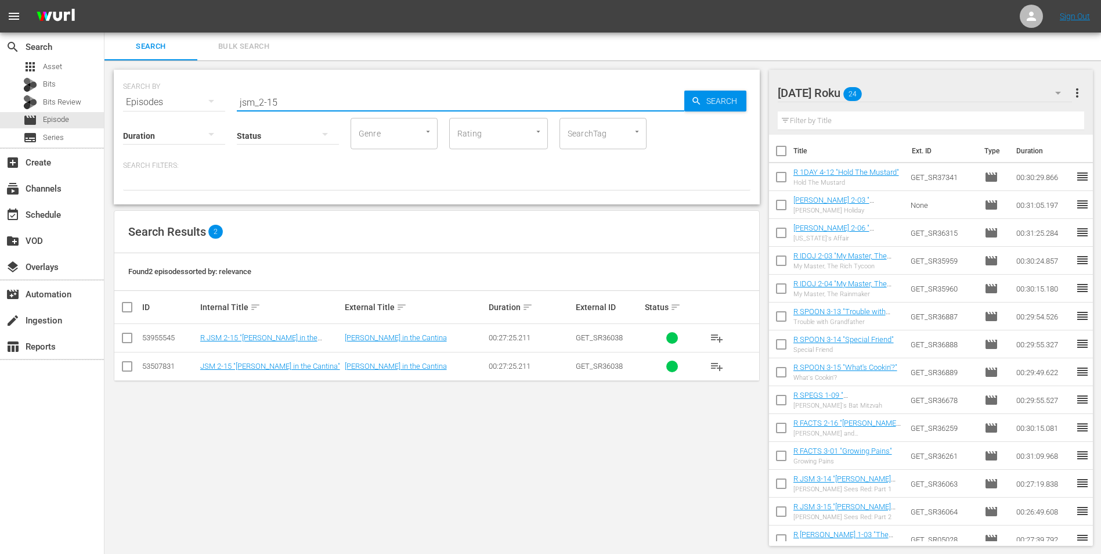
click at [126, 344] on input "checkbox" at bounding box center [127, 340] width 14 height 14
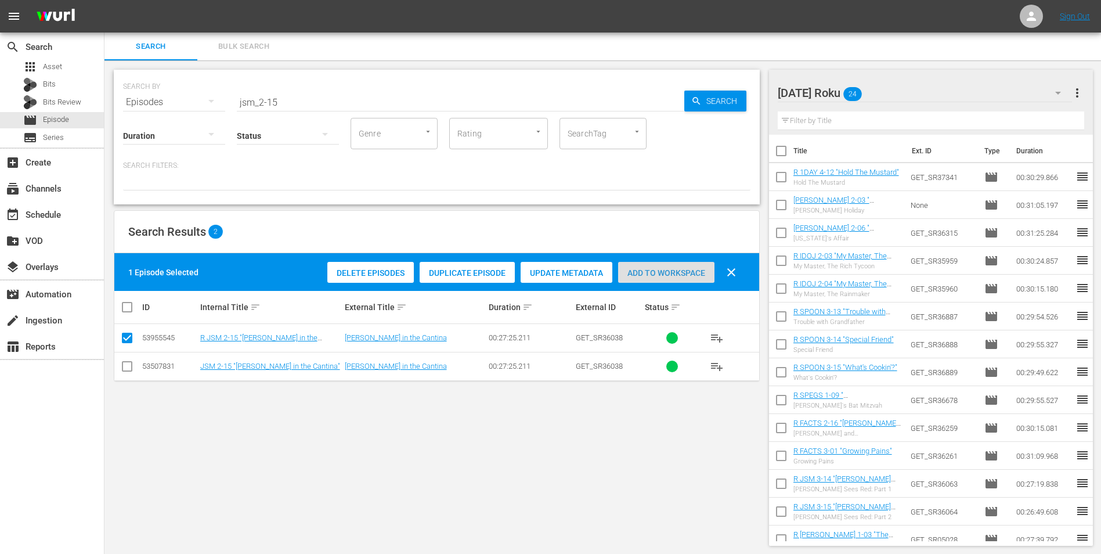
click at [665, 271] on span "Add to Workspace" at bounding box center [666, 272] width 96 height 9
click at [913, 81] on div "Sunday Roku 25" at bounding box center [925, 93] width 295 height 33
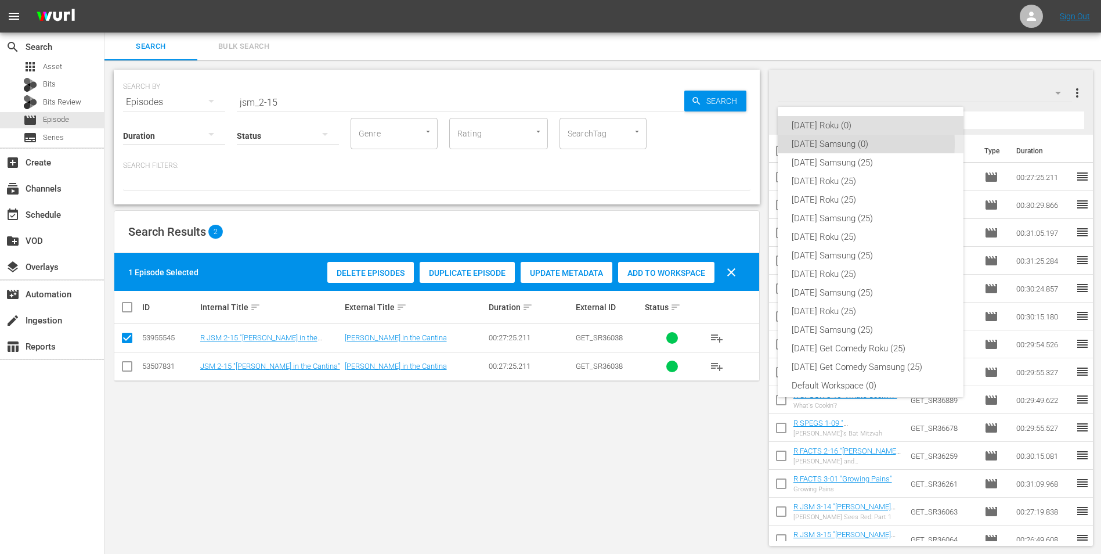
drag, startPoint x: 820, startPoint y: 143, endPoint x: 218, endPoint y: 294, distance: 619.9
click at [815, 146] on div "[DATE] Samsung (0)" at bounding box center [871, 144] width 158 height 19
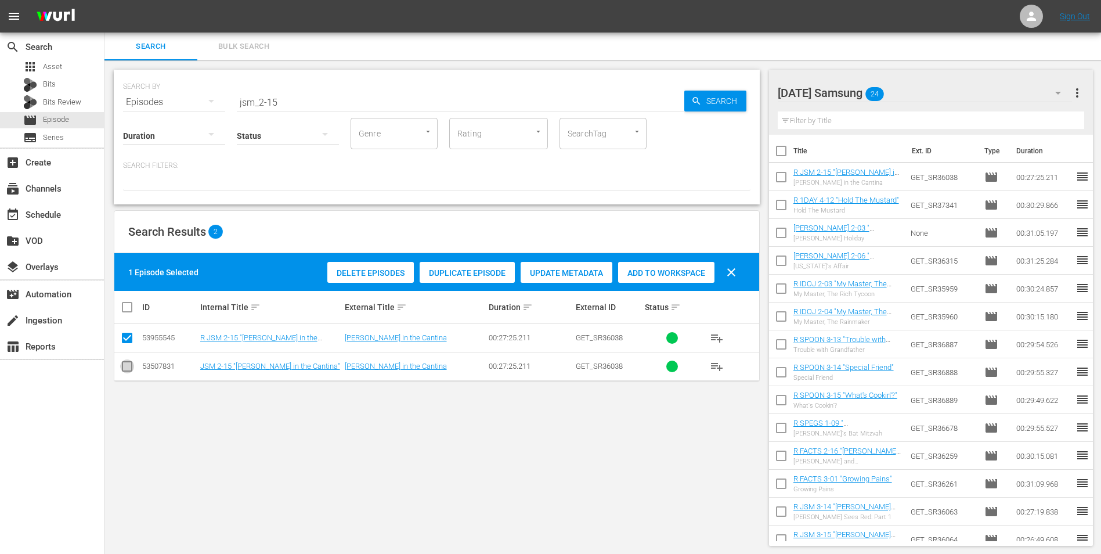
drag, startPoint x: 125, startPoint y: 372, endPoint x: 126, endPoint y: 362, distance: 10.5
click at [125, 372] on input "checkbox" at bounding box center [127, 369] width 14 height 14
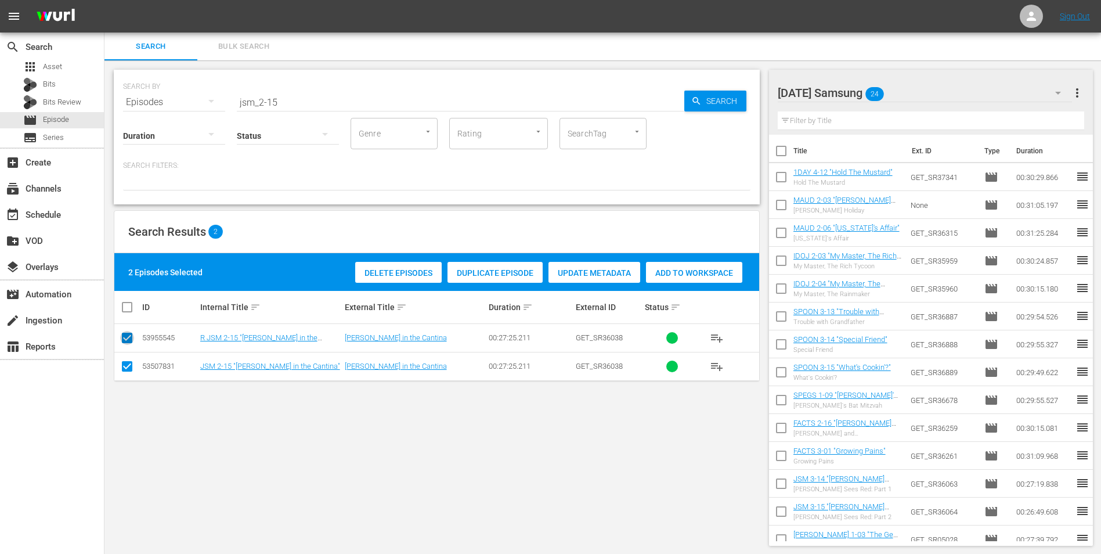
click at [126, 346] on input "checkbox" at bounding box center [127, 340] width 14 height 14
click at [674, 267] on div "Add to Workspace" at bounding box center [666, 273] width 96 height 22
